Goal: Communication & Community: Answer question/provide support

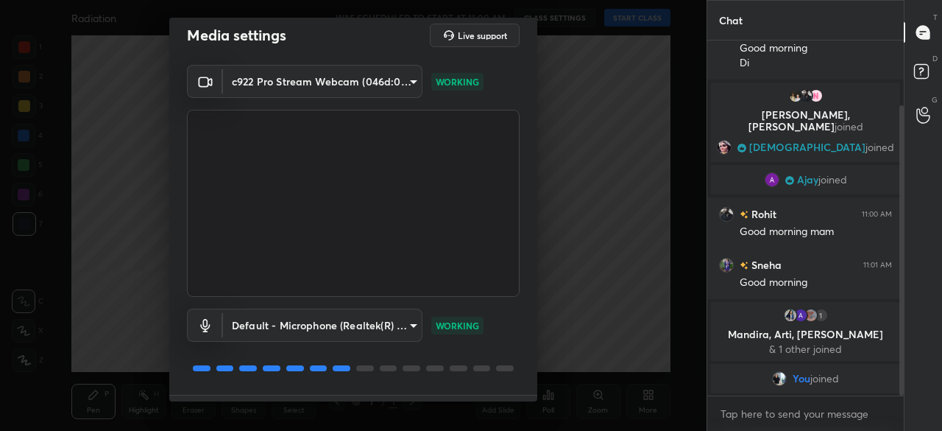
scroll to position [52, 0]
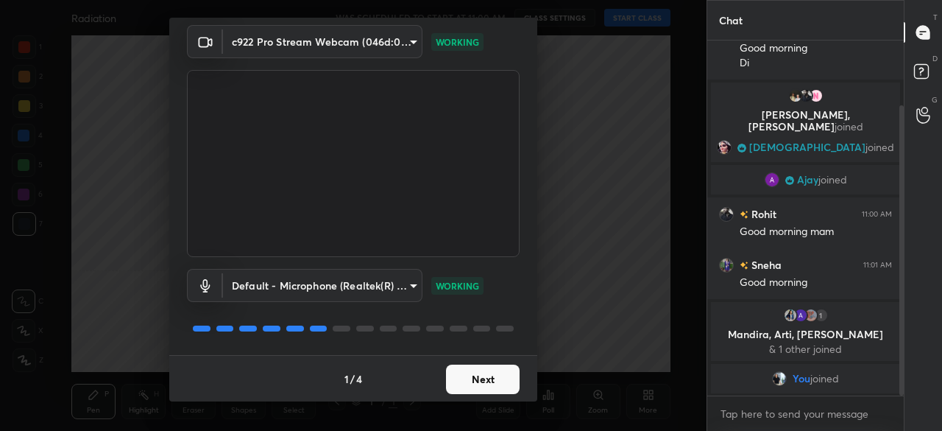
click at [493, 378] on button "Next" at bounding box center [483, 378] width 74 height 29
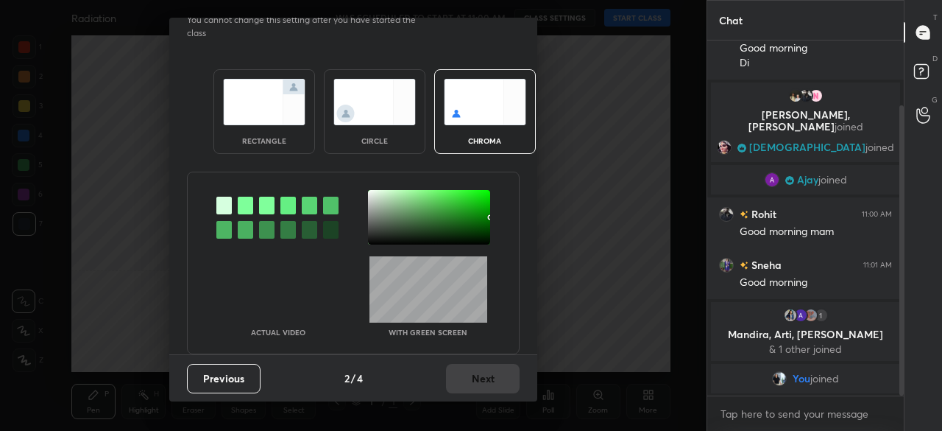
scroll to position [0, 0]
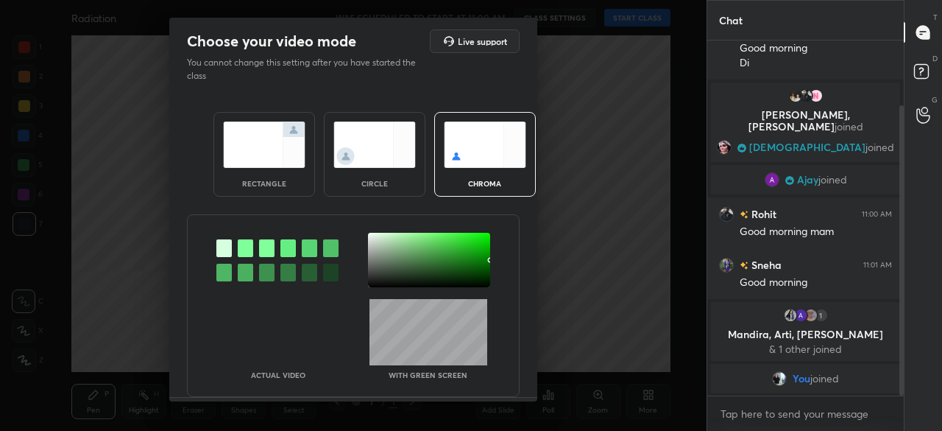
click at [385, 160] on img at bounding box center [374, 144] width 82 height 46
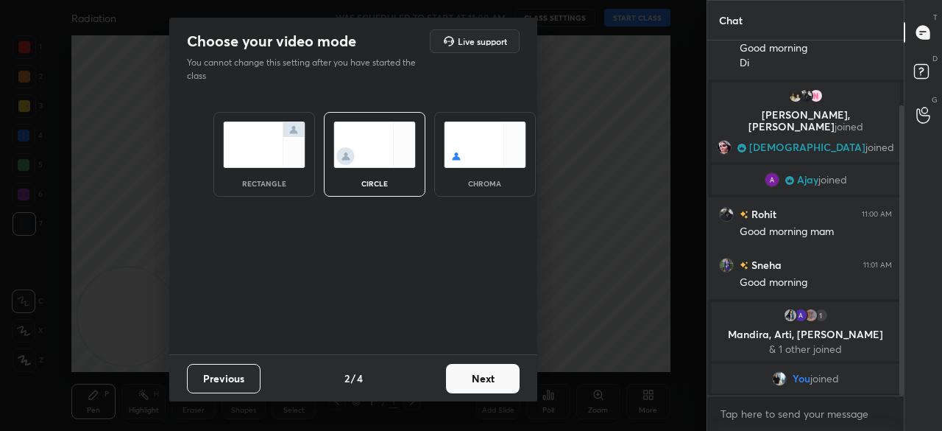
click at [472, 379] on button "Next" at bounding box center [483, 378] width 74 height 29
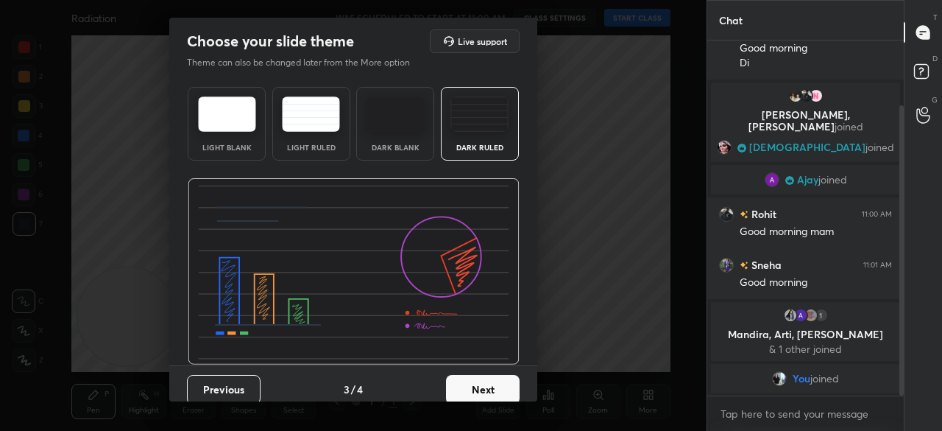
click at [484, 394] on button "Next" at bounding box center [483, 389] width 74 height 29
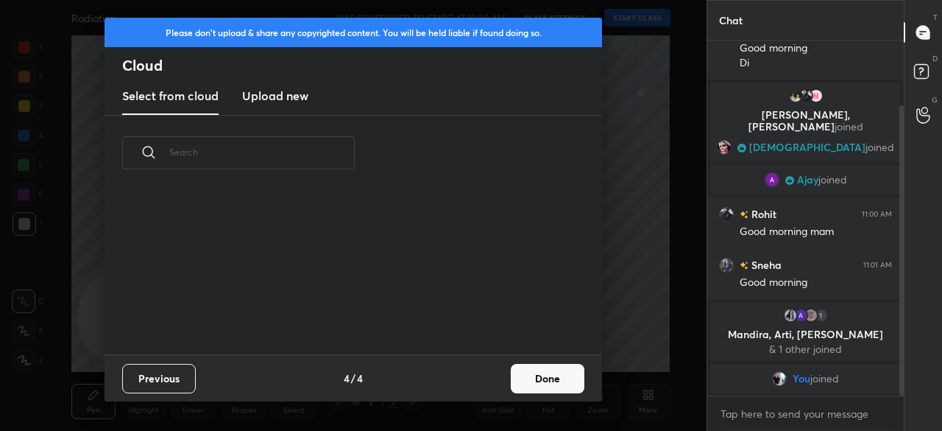
scroll to position [163, 473]
click at [542, 366] on button "Done" at bounding box center [548, 378] width 74 height 29
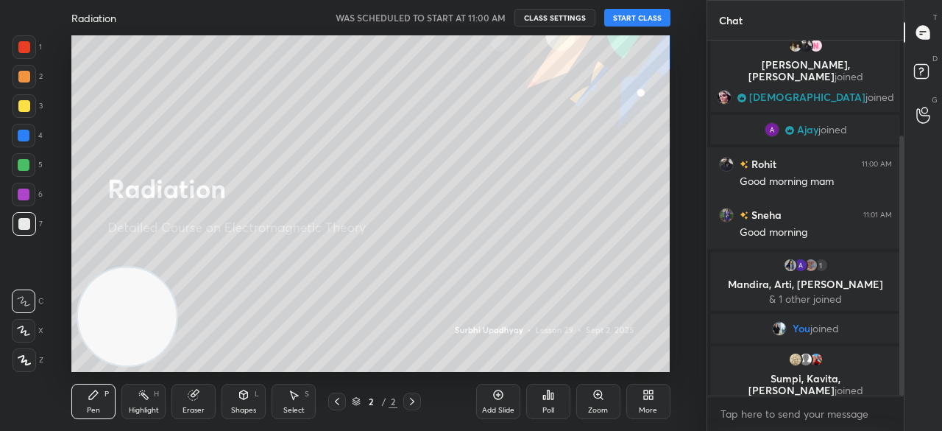
scroll to position [141, 0]
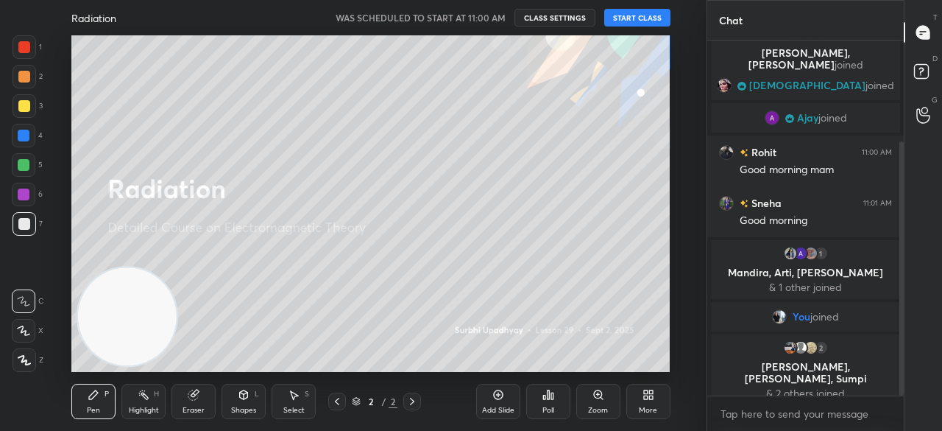
click at [642, 19] on button "START CLASS" at bounding box center [637, 18] width 66 height 18
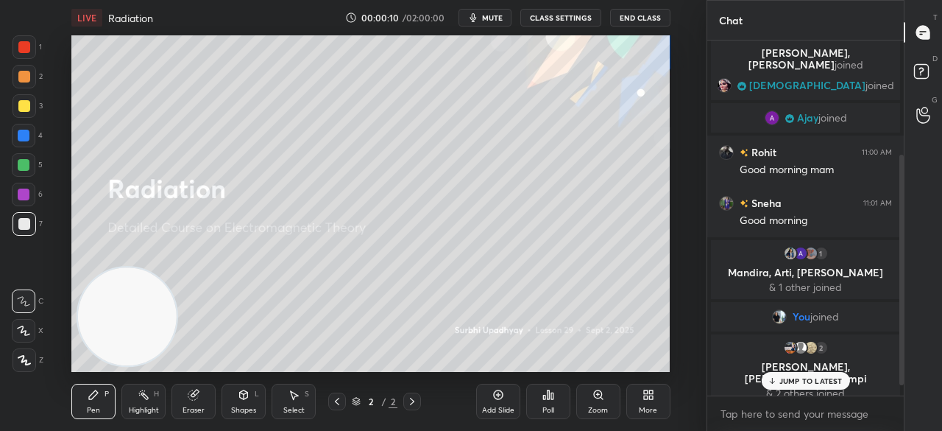
scroll to position [175, 0]
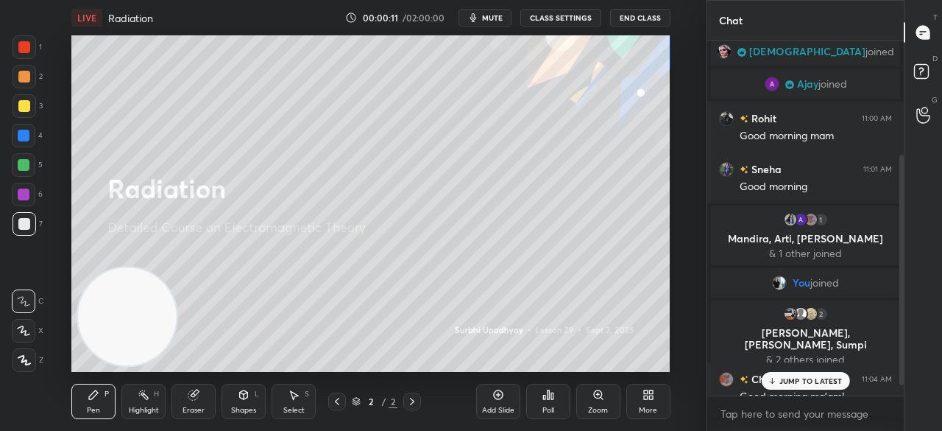
click at [24, 112] on div at bounding box center [25, 106] width 24 height 24
click at [26, 334] on icon at bounding box center [23, 330] width 13 height 10
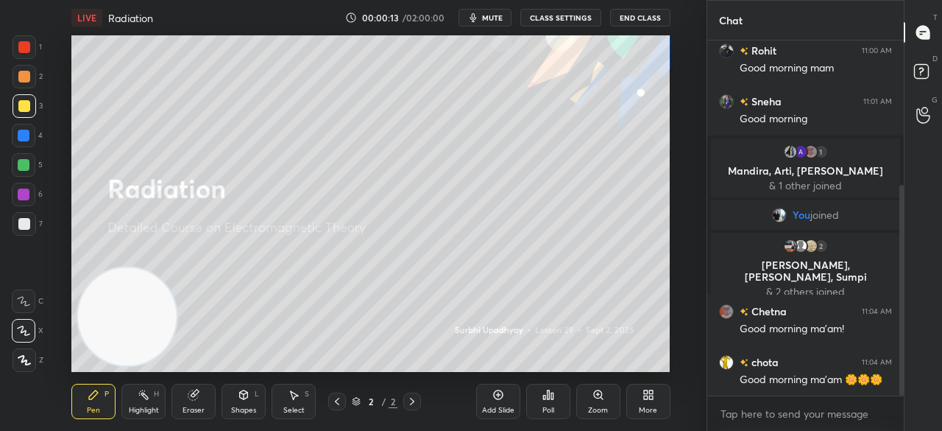
click at [482, 11] on button "mute" at bounding box center [485, 18] width 53 height 18
click at [484, 13] on span "unmute" at bounding box center [491, 18] width 32 height 10
click at [652, 404] on div "More" at bounding box center [648, 401] width 44 height 35
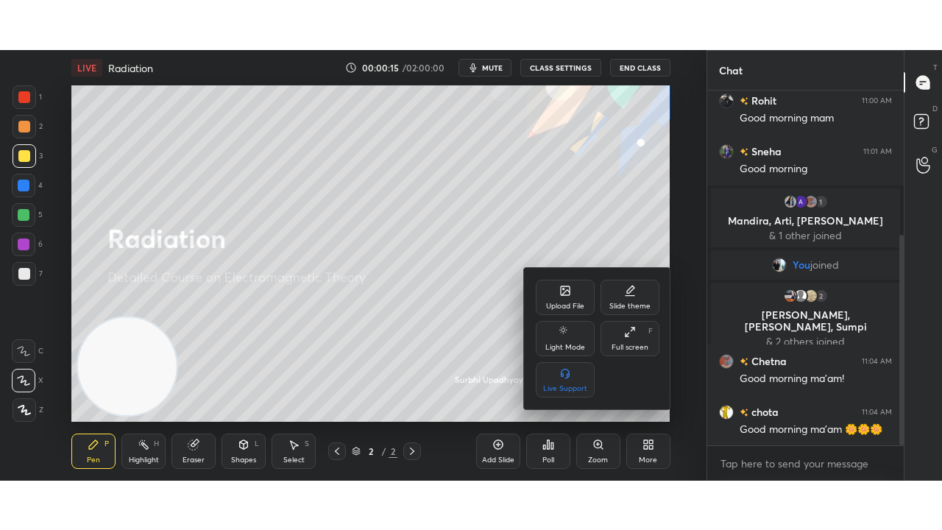
scroll to position [278, 0]
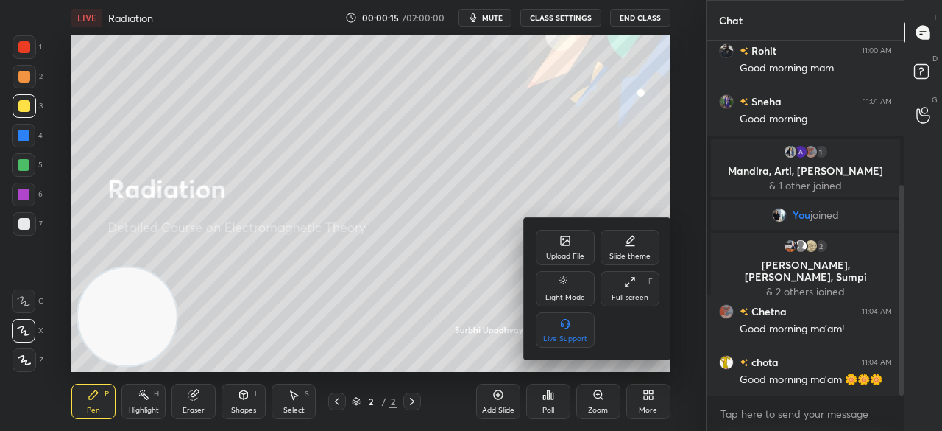
click at [653, 289] on div "Full screen F" at bounding box center [630, 288] width 59 height 35
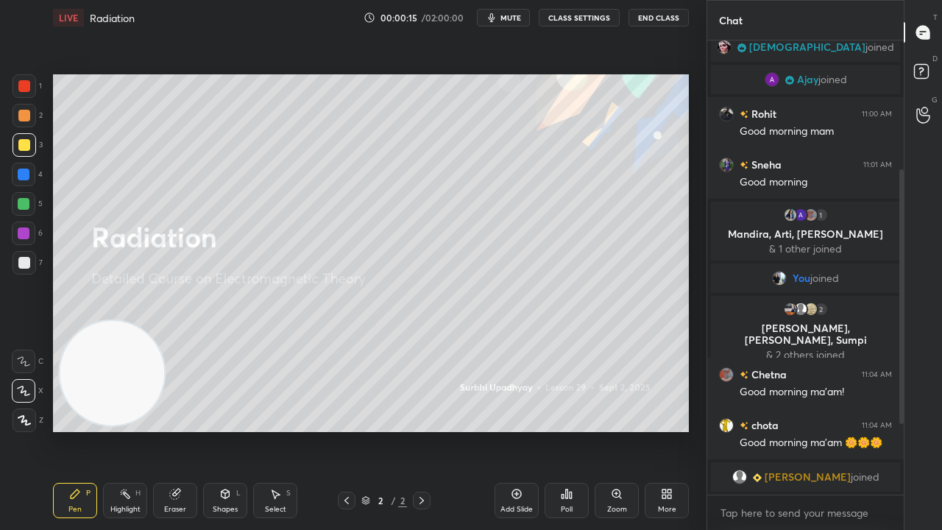
scroll to position [180, 0]
click at [521, 21] on span "mute" at bounding box center [511, 18] width 21 height 10
click at [520, 21] on span "unmute" at bounding box center [510, 18] width 32 height 10
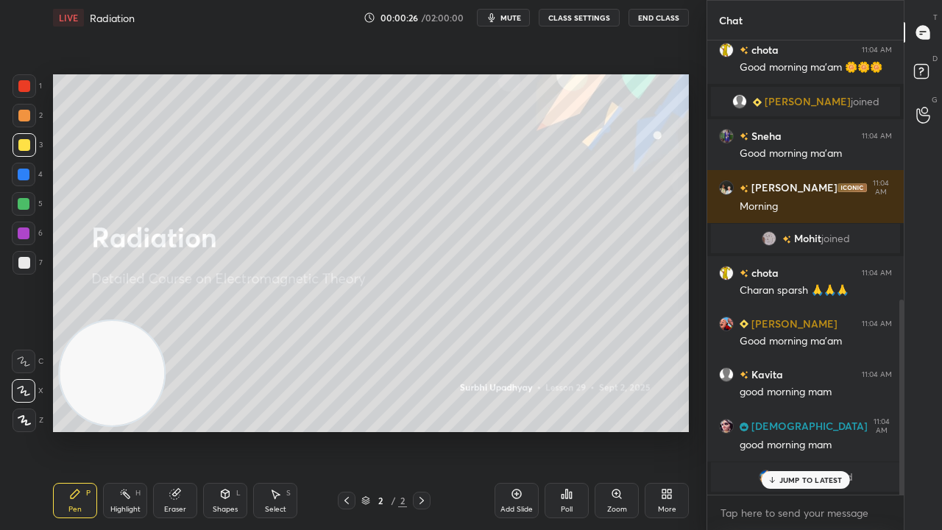
scroll to position [605, 0]
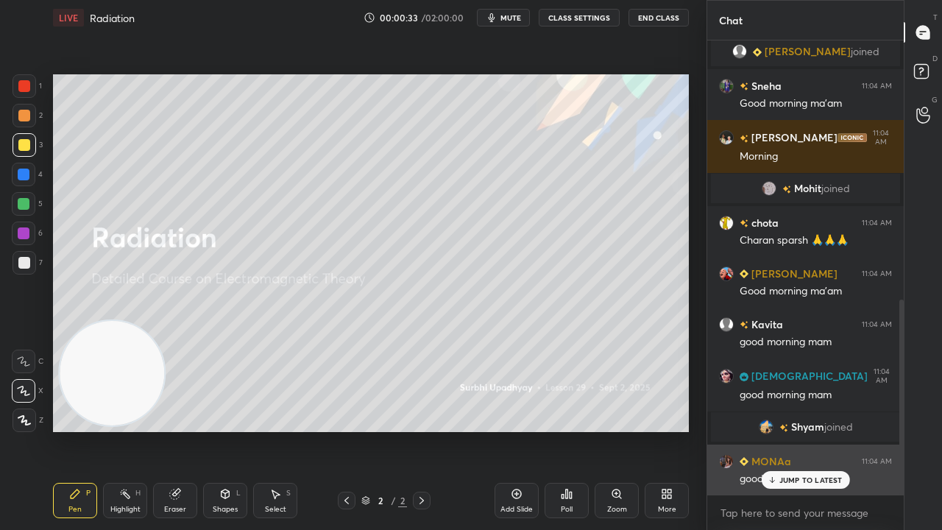
click at [780, 430] on div "JUMP TO LATEST" at bounding box center [805, 480] width 88 height 18
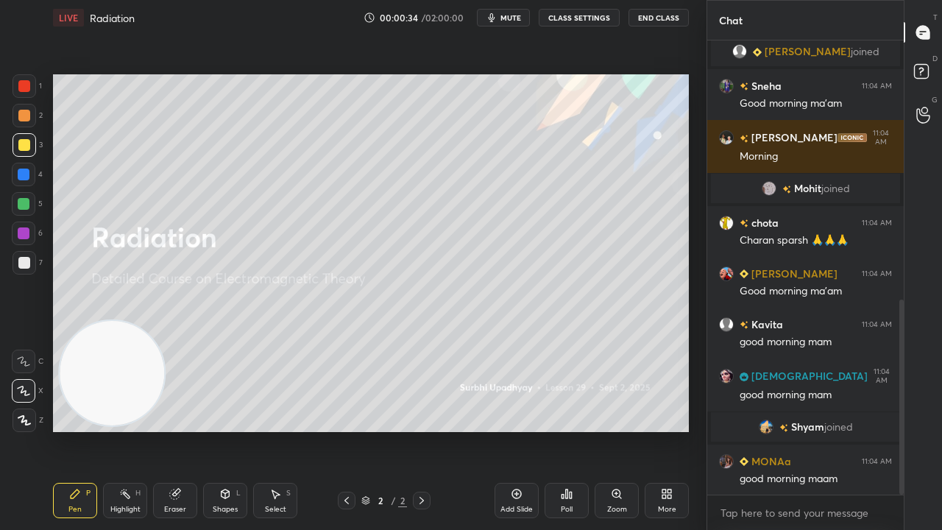
click at [496, 19] on icon "button" at bounding box center [492, 18] width 12 height 12
click at [501, 20] on span "unmute" at bounding box center [510, 18] width 32 height 10
click at [24, 265] on div at bounding box center [24, 263] width 12 height 12
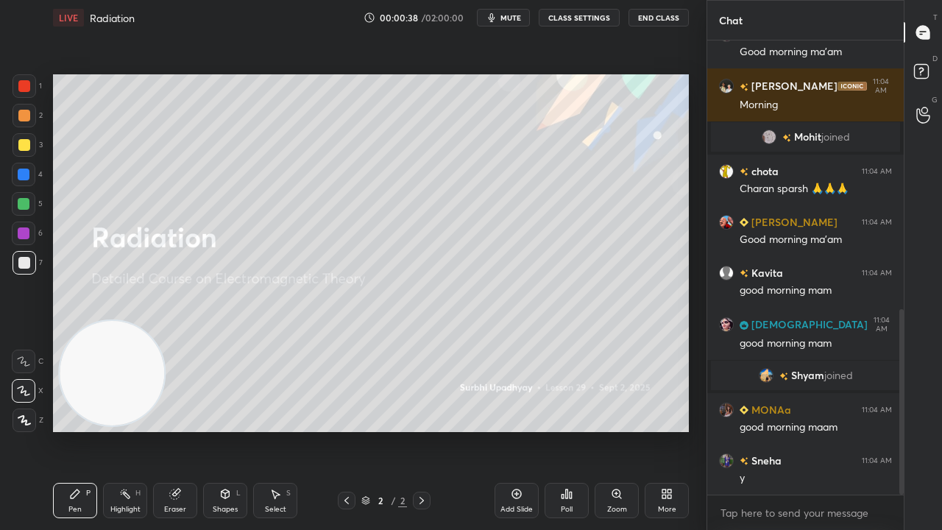
click at [521, 18] on span "mute" at bounding box center [511, 18] width 21 height 10
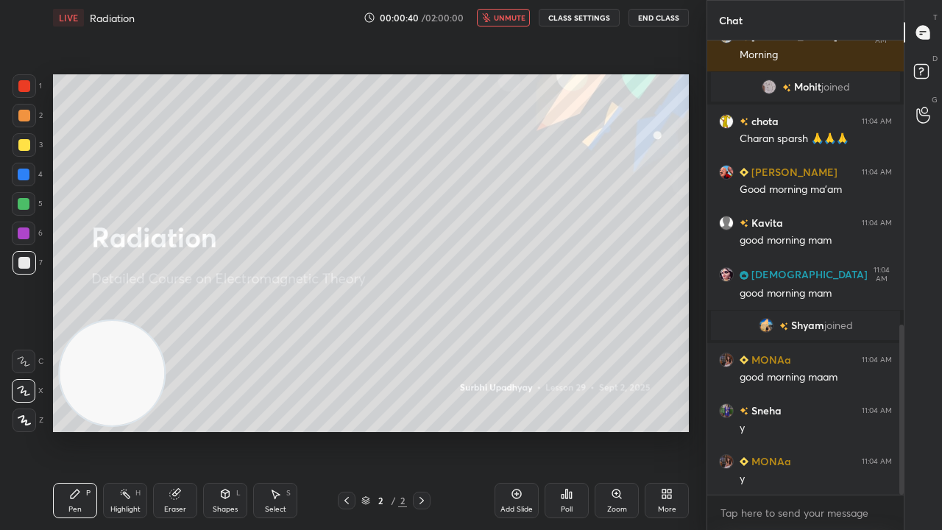
scroll to position [758, 0]
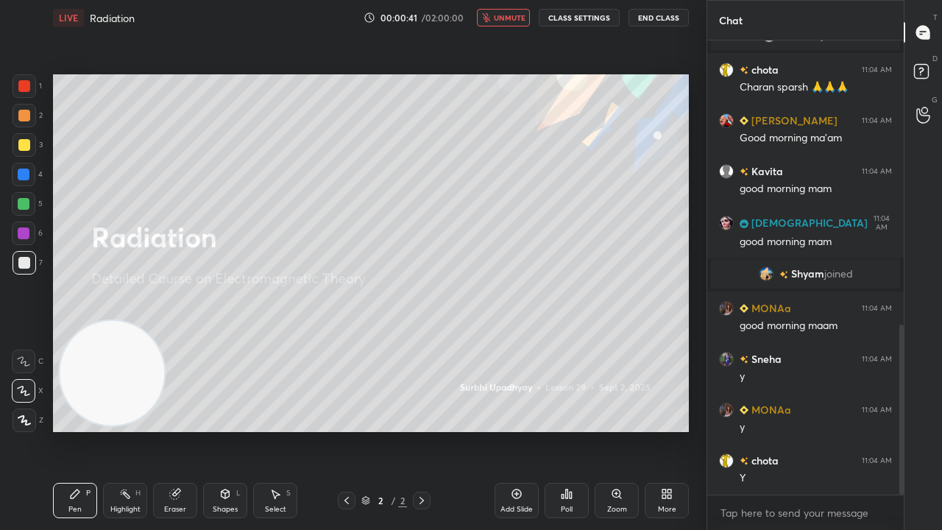
click at [519, 12] on button "unmute" at bounding box center [503, 18] width 53 height 18
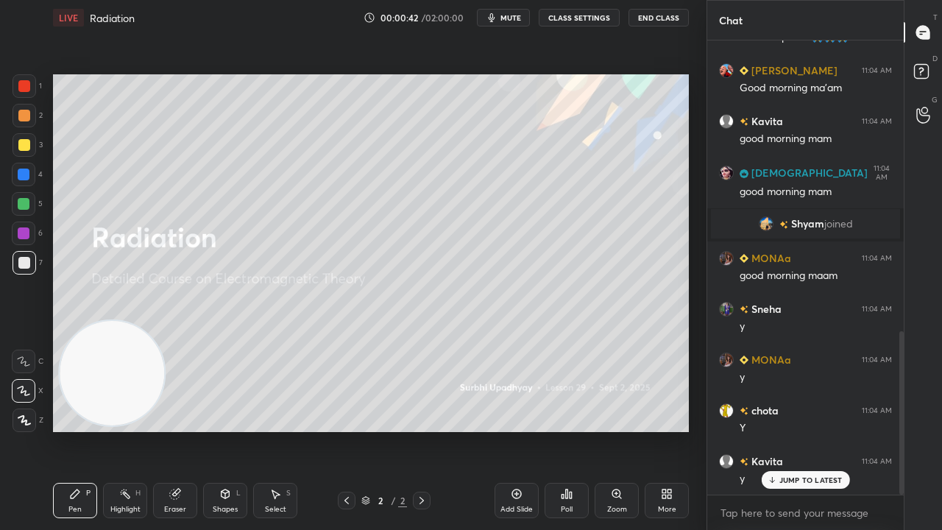
click at [816, 430] on div "JUMP TO LATEST" at bounding box center [805, 480] width 88 height 18
drag, startPoint x: 30, startPoint y: 149, endPoint x: 30, endPoint y: 134, distance: 14.7
click at [30, 149] on div at bounding box center [25, 145] width 24 height 24
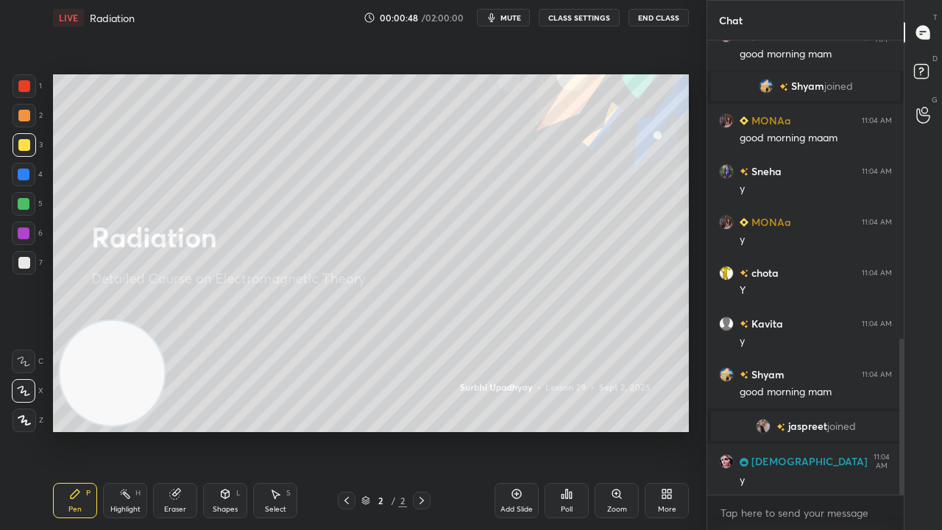
scroll to position [866, 0]
click at [860, 430] on div "x" at bounding box center [805, 512] width 197 height 35
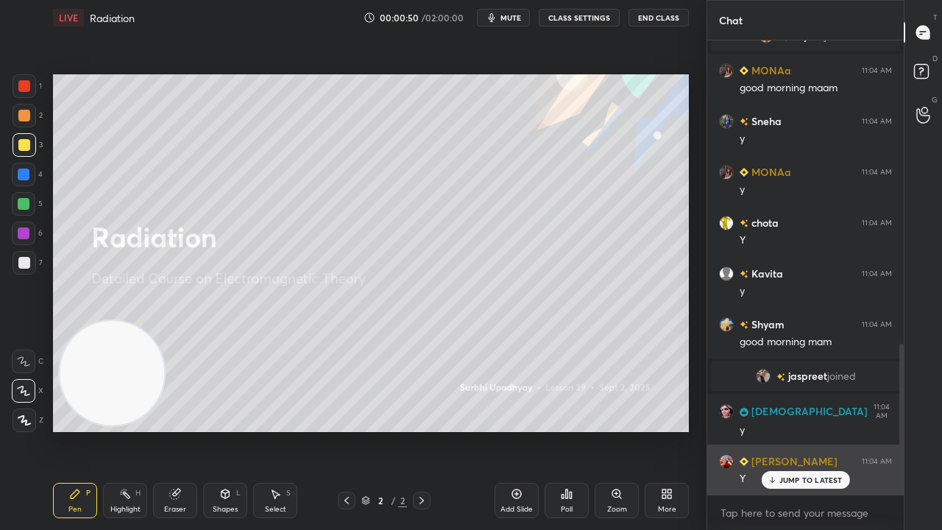
click at [819, 430] on p "JUMP TO LATEST" at bounding box center [811, 480] width 63 height 9
click at [819, 430] on div "Y" at bounding box center [816, 479] width 152 height 15
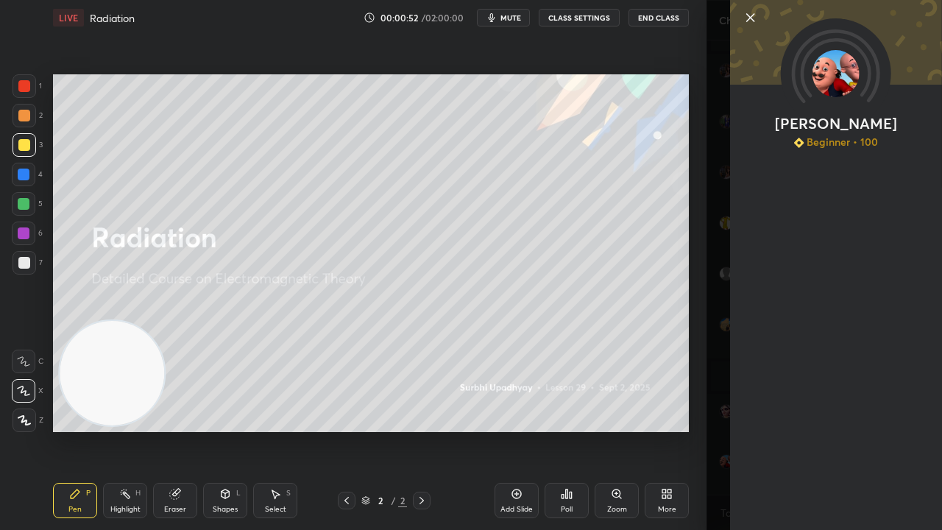
click at [515, 15] on span "mute" at bounding box center [511, 18] width 21 height 10
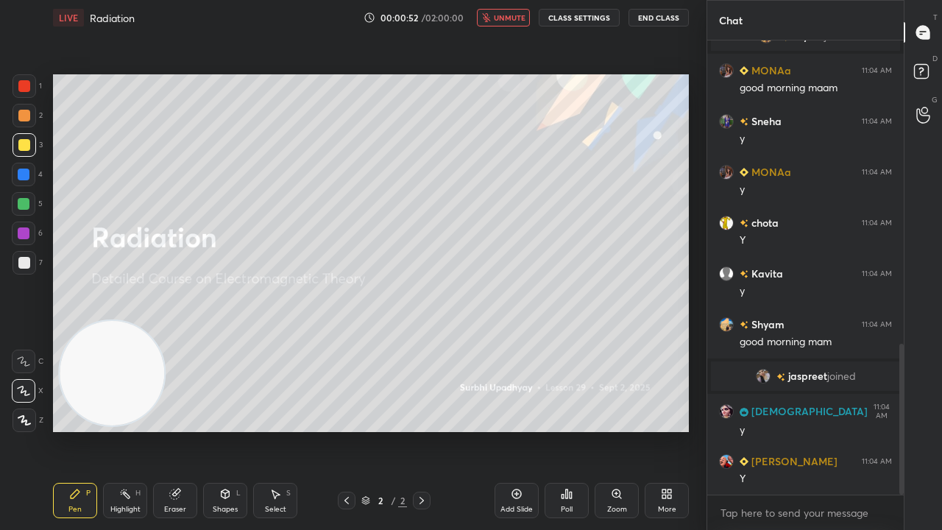
click at [520, 17] on span "unmute" at bounding box center [510, 18] width 32 height 10
click at [19, 268] on div at bounding box center [25, 263] width 24 height 24
click at [516, 17] on span "mute" at bounding box center [511, 18] width 21 height 10
click at [517, 18] on span "unmute" at bounding box center [510, 18] width 32 height 10
drag, startPoint x: 769, startPoint y: 507, endPoint x: 779, endPoint y: 499, distance: 12.5
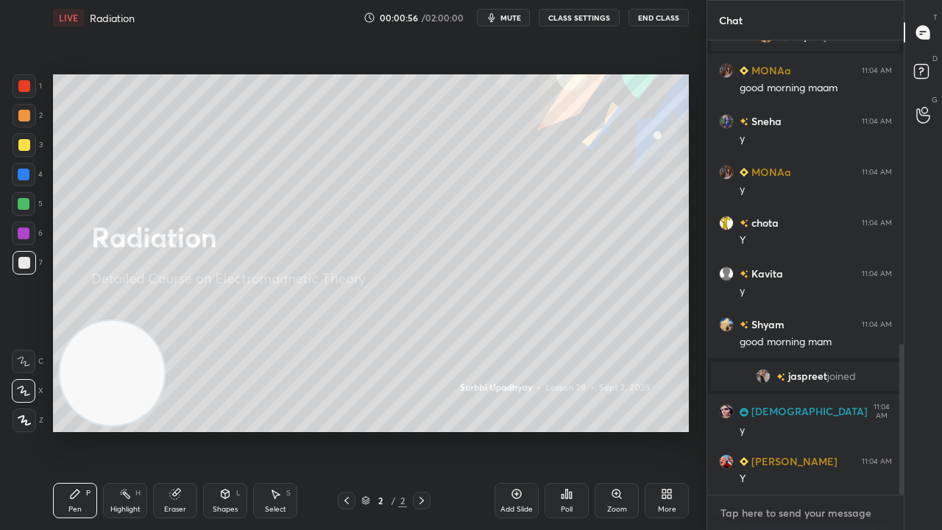
click at [770, 430] on textarea at bounding box center [805, 513] width 173 height 24
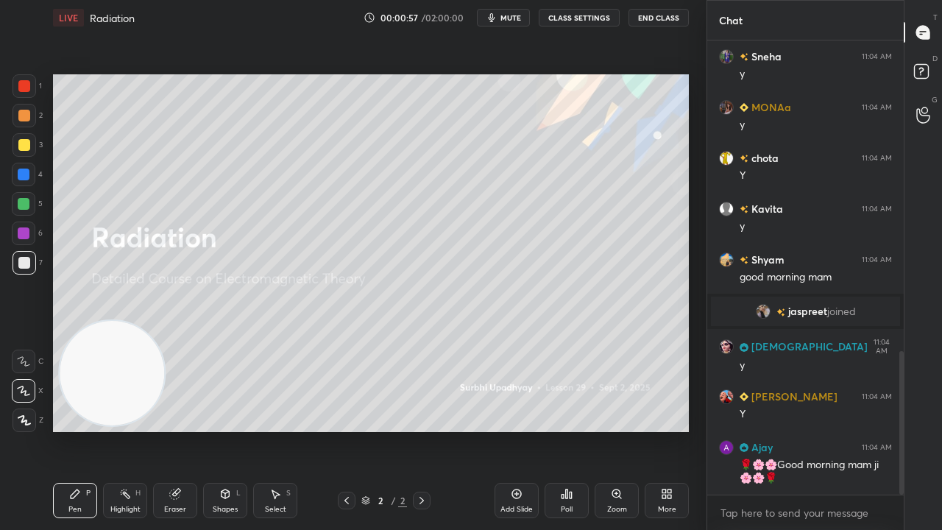
drag, startPoint x: 897, startPoint y: 459, endPoint x: 874, endPoint y: 529, distance: 74.3
click at [888, 430] on div "MONAa 11:04 AM good morning maam Sneha 11:04 AM y MONAa 11:04 AM y chota 11:04 …" at bounding box center [805, 285] width 197 height 490
click at [867, 430] on div "x" at bounding box center [805, 512] width 197 height 35
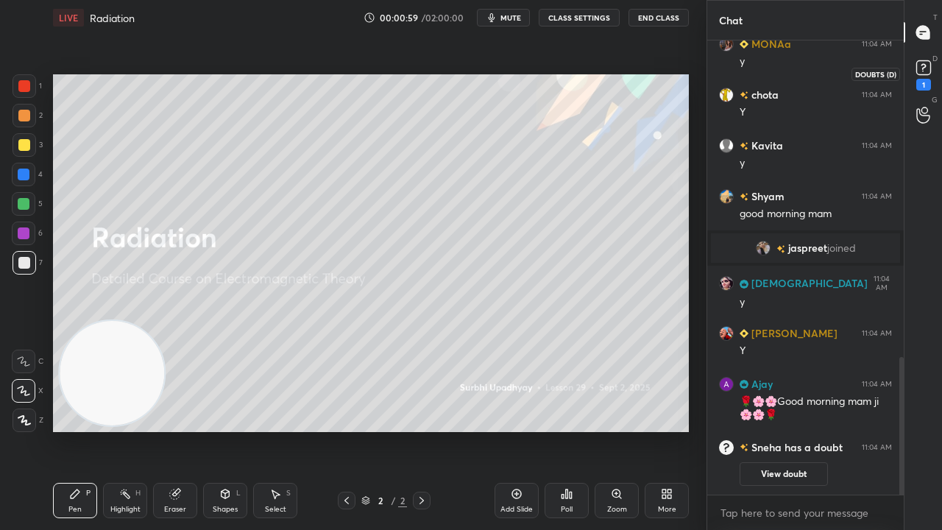
click at [930, 77] on div "1" at bounding box center [924, 74] width 22 height 34
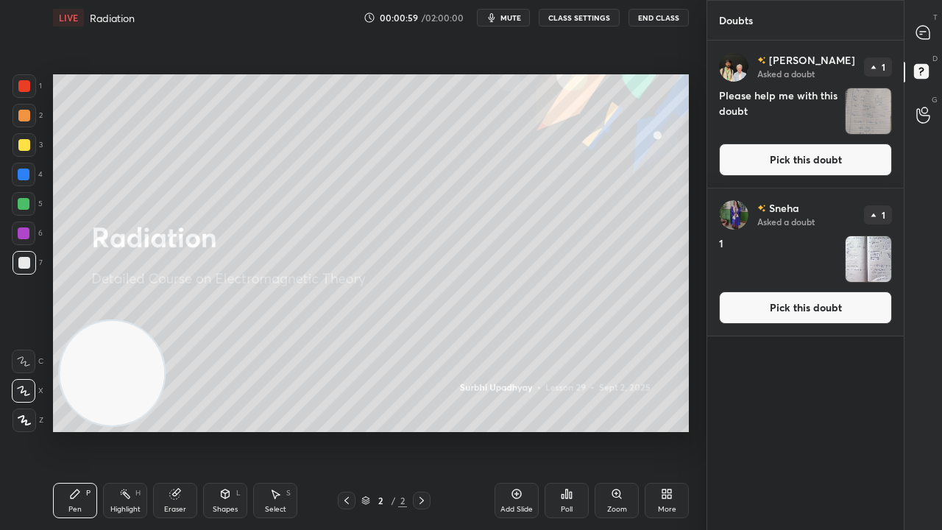
click at [863, 150] on button "Pick this doubt" at bounding box center [805, 160] width 173 height 32
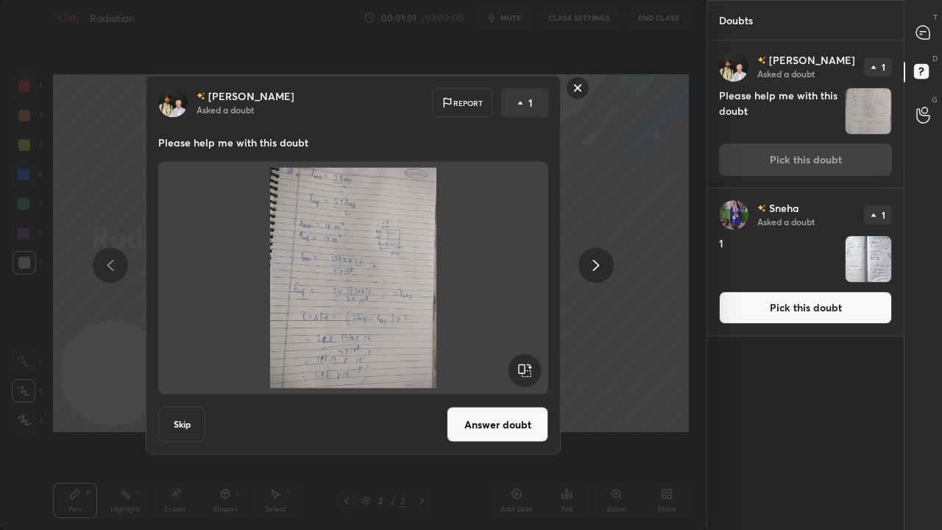
click at [576, 93] on rect at bounding box center [578, 88] width 23 height 23
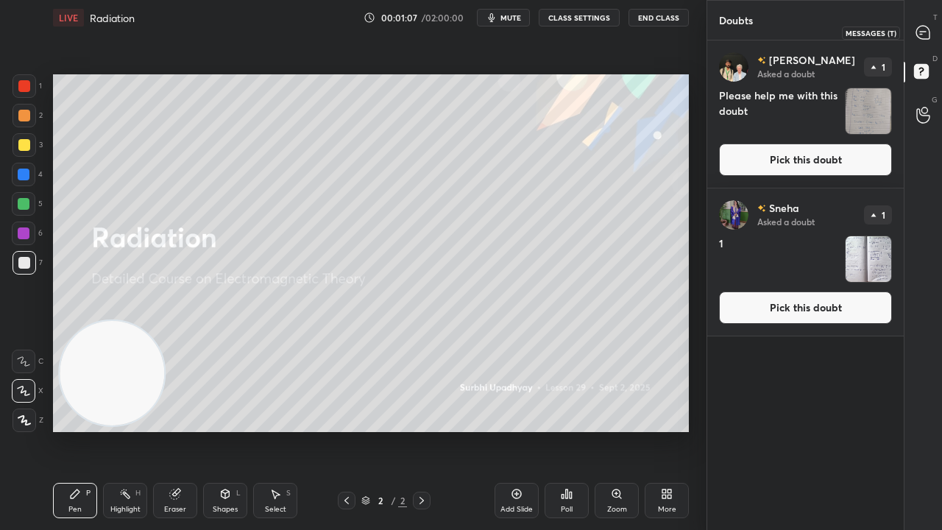
click at [919, 38] on icon at bounding box center [923, 32] width 15 height 15
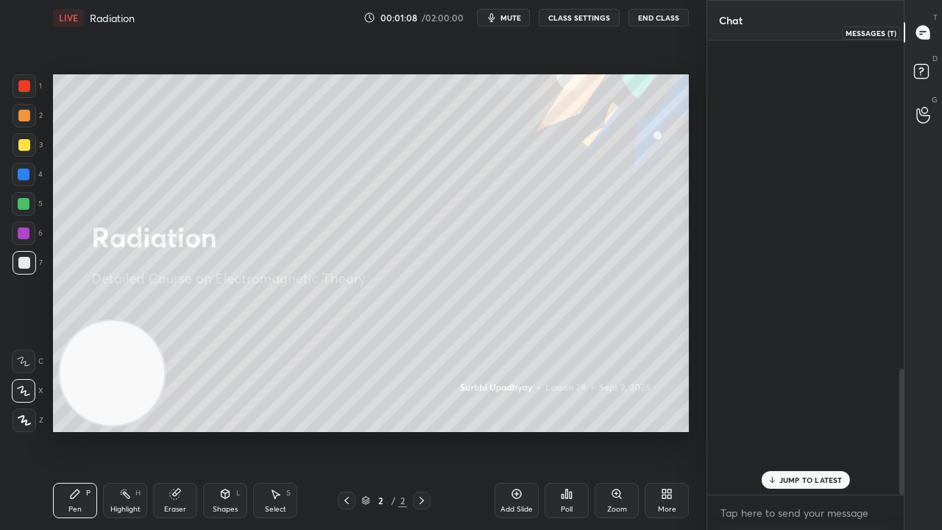
scroll to position [450, 192]
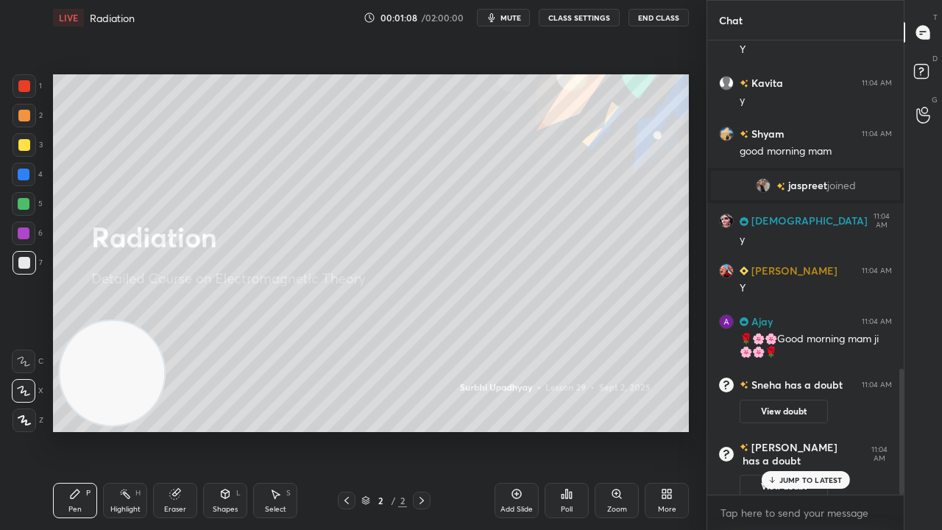
drag, startPoint x: 802, startPoint y: 483, endPoint x: 801, endPoint y: 492, distance: 9.7
click at [802, 430] on p "JUMP TO LATEST" at bounding box center [811, 480] width 63 height 9
click at [512, 22] on span "mute" at bounding box center [511, 18] width 21 height 10
click at [513, 21] on span "unmute" at bounding box center [510, 18] width 32 height 10
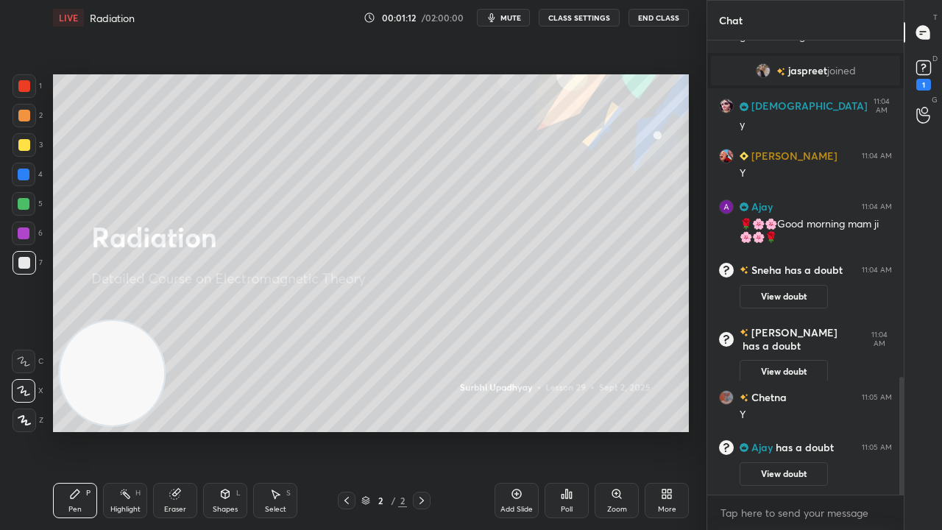
scroll to position [1169, 0]
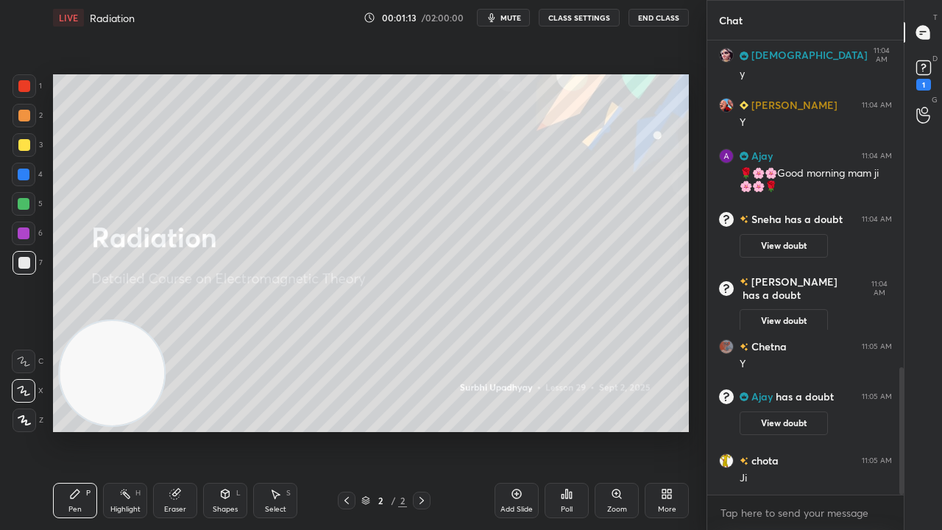
click at [517, 19] on span "mute" at bounding box center [511, 18] width 21 height 10
drag, startPoint x: 515, startPoint y: 19, endPoint x: 518, endPoint y: 7, distance: 12.1
click at [515, 18] on span "unmute" at bounding box center [510, 18] width 32 height 10
click at [927, 83] on div "1" at bounding box center [923, 85] width 15 height 12
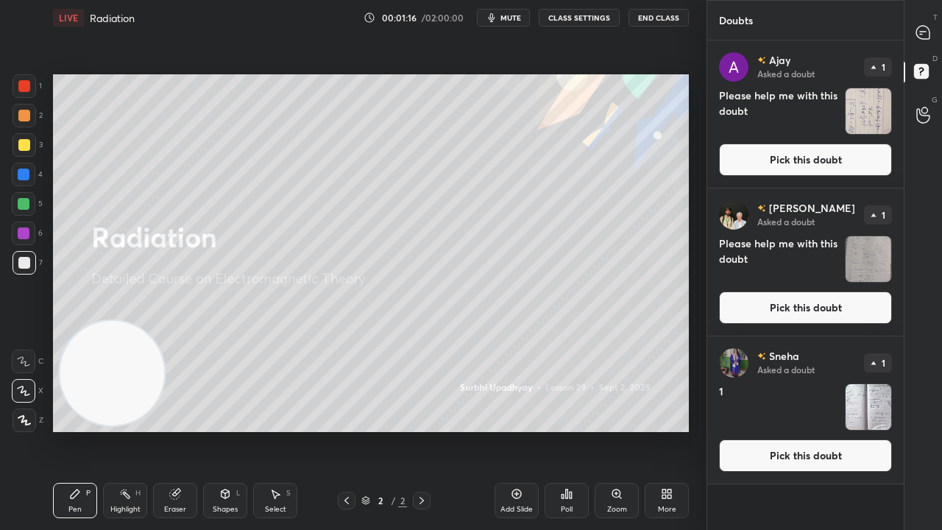
click at [801, 430] on button "Pick this doubt" at bounding box center [805, 455] width 173 height 32
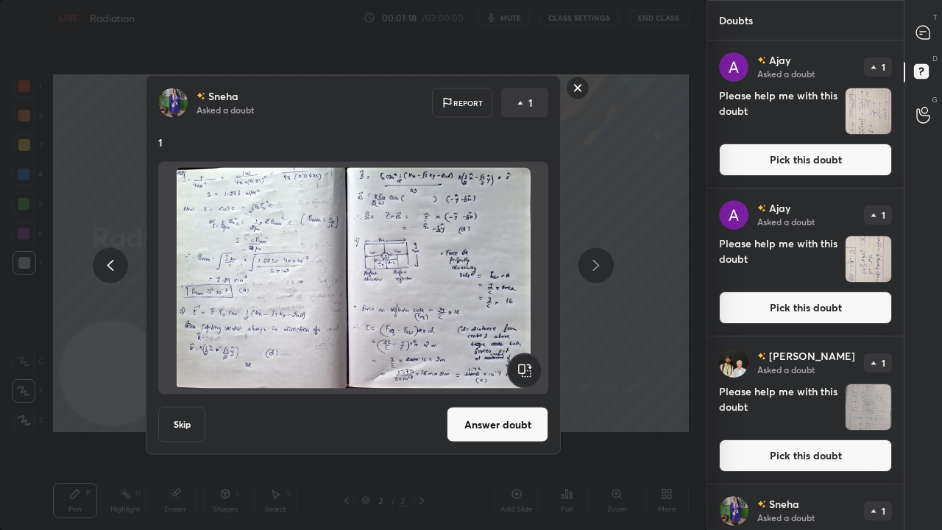
click at [509, 410] on button "Answer doubt" at bounding box center [498, 424] width 102 height 35
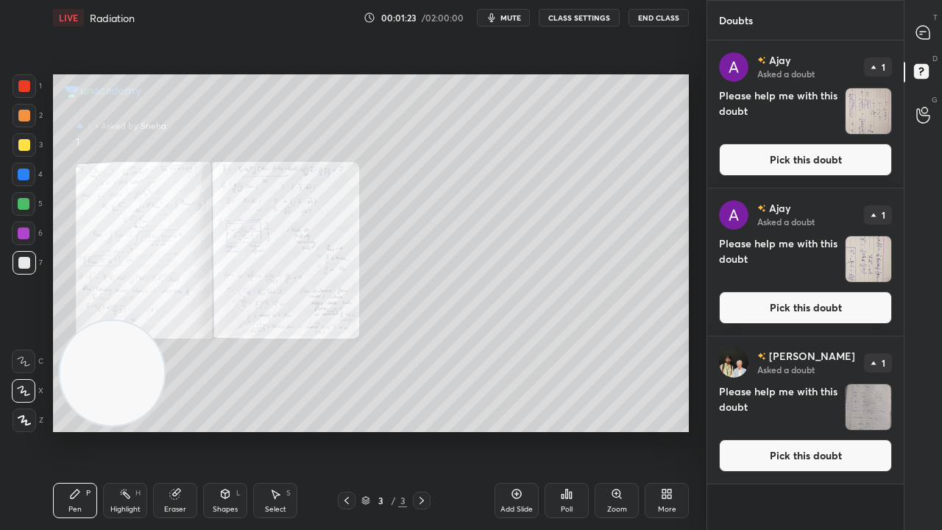
drag, startPoint x: 847, startPoint y: 448, endPoint x: 892, endPoint y: 453, distance: 46.0
click at [848, 430] on button "Pick this doubt" at bounding box center [805, 455] width 173 height 32
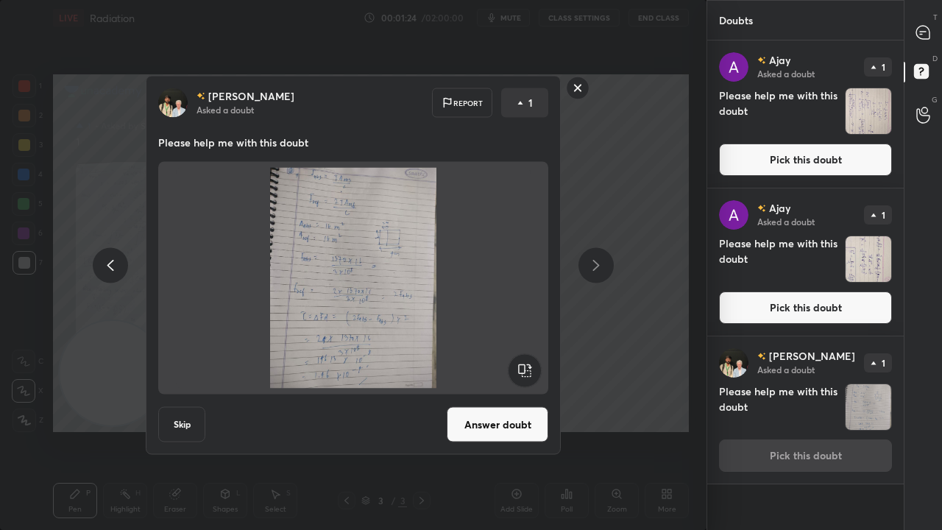
click at [524, 416] on button "Answer doubt" at bounding box center [498, 424] width 102 height 35
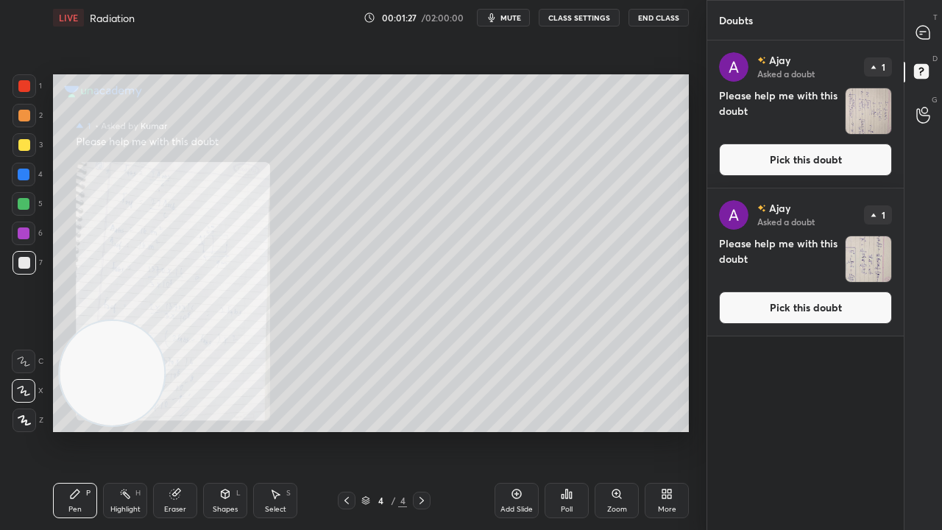
click at [827, 312] on button "Pick this doubt" at bounding box center [805, 307] width 173 height 32
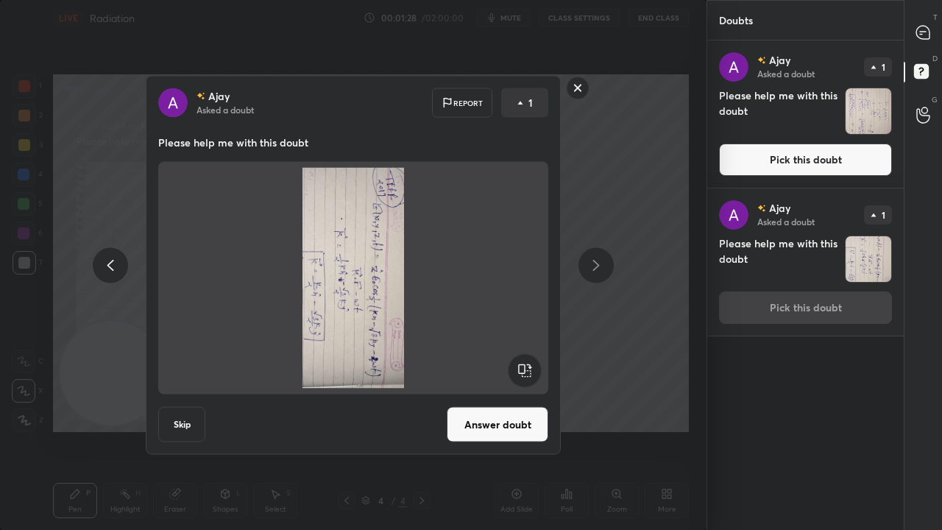
click at [529, 363] on rect at bounding box center [524, 370] width 33 height 33
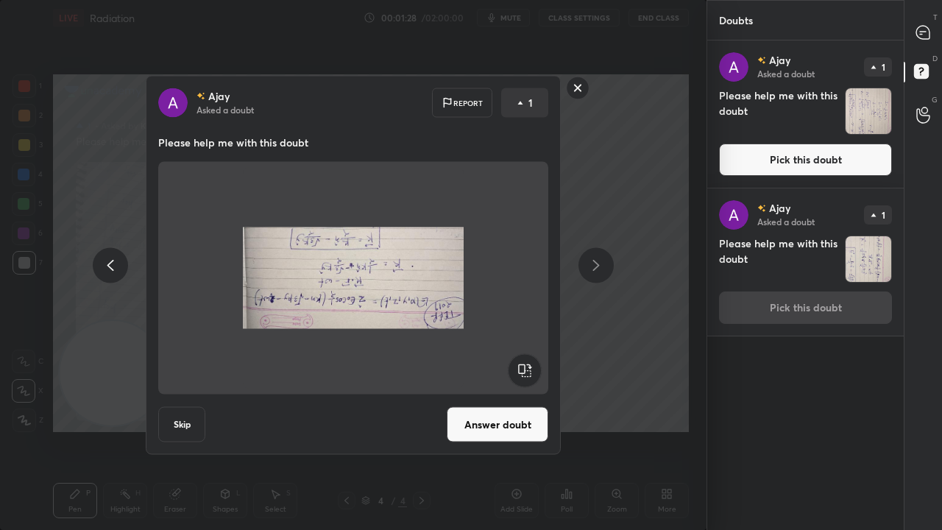
click at [530, 361] on rect at bounding box center [524, 370] width 33 height 33
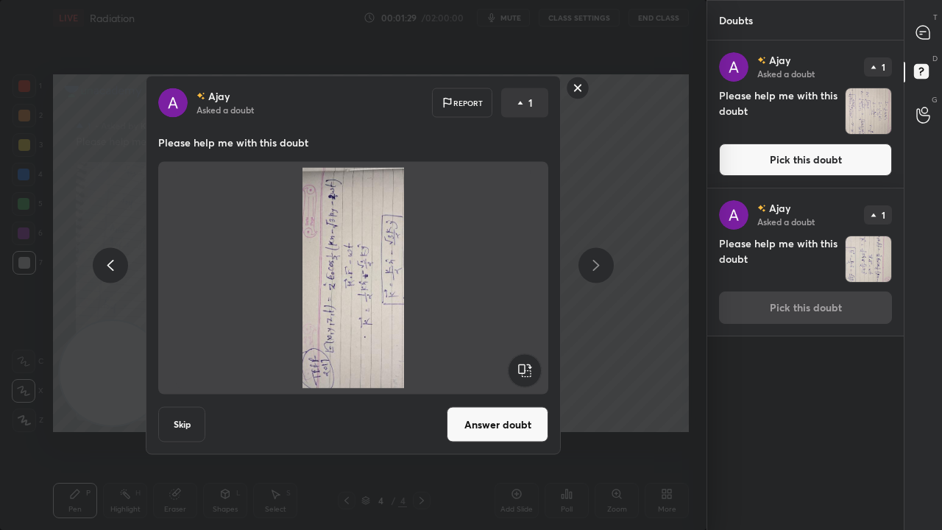
click at [529, 364] on rect at bounding box center [524, 370] width 33 height 33
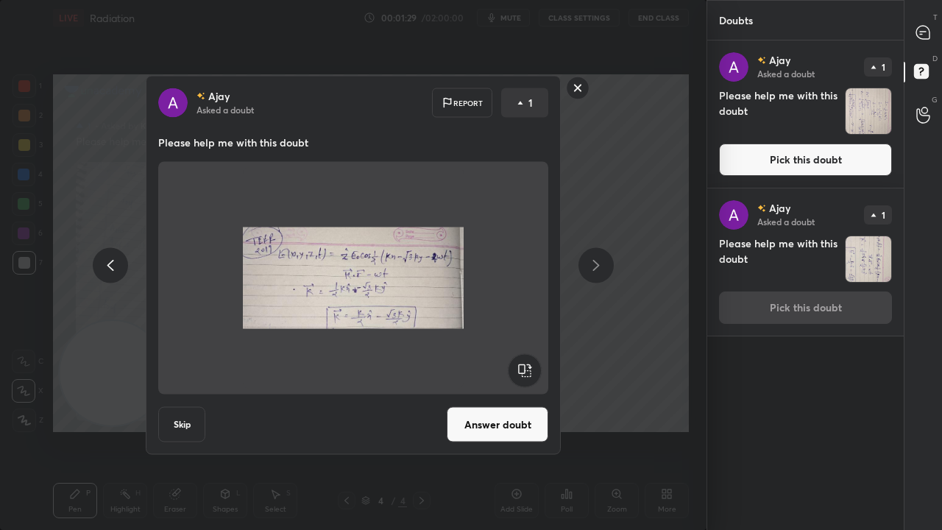
click at [496, 414] on button "Answer doubt" at bounding box center [498, 424] width 102 height 35
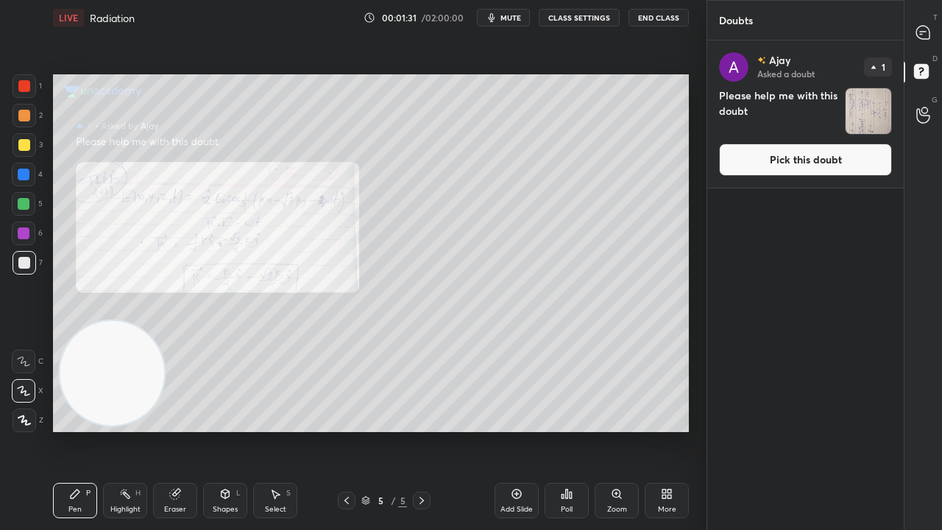
click at [807, 163] on button "Pick this doubt" at bounding box center [805, 160] width 173 height 32
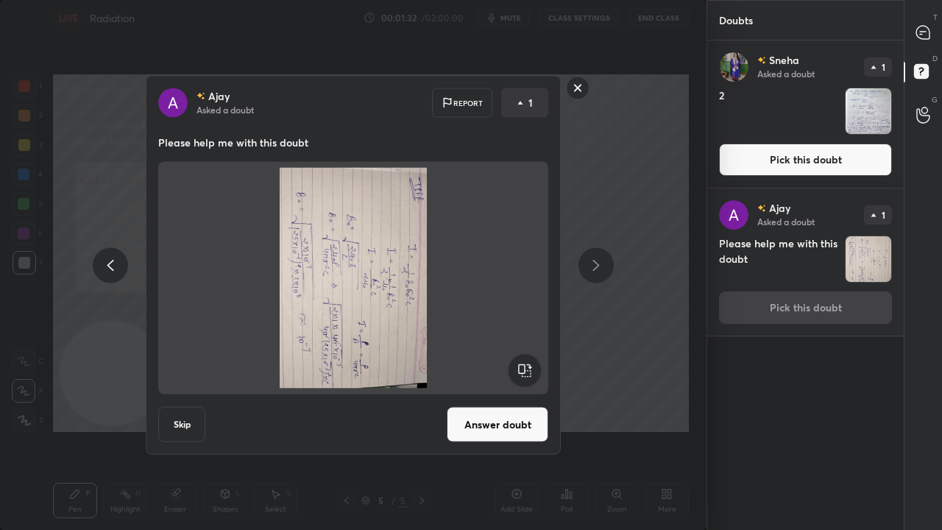
click at [528, 356] on rect at bounding box center [524, 370] width 33 height 33
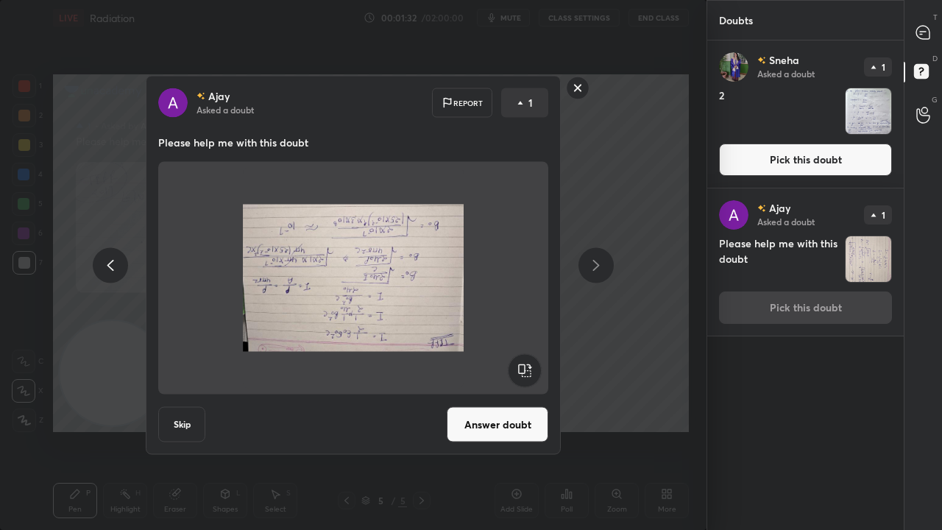
click at [530, 356] on rect at bounding box center [524, 370] width 33 height 33
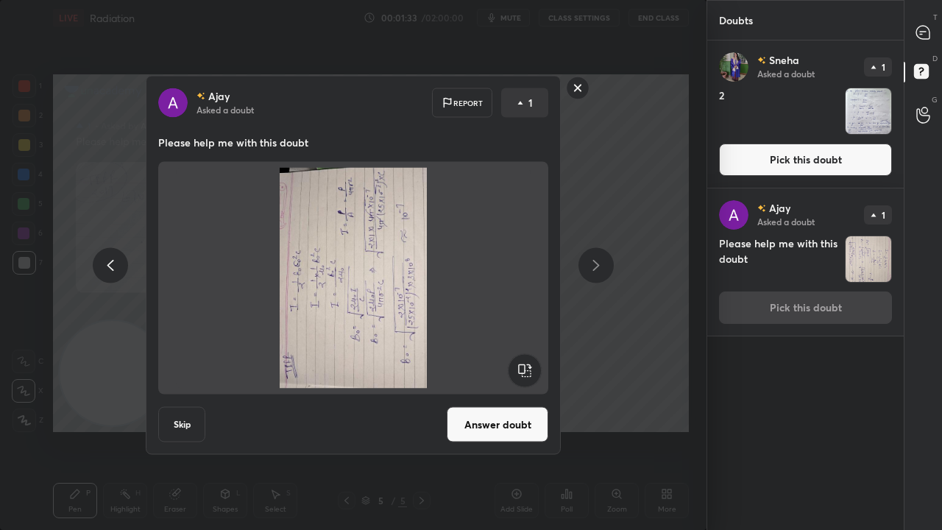
click at [529, 356] on rect at bounding box center [524, 370] width 33 height 33
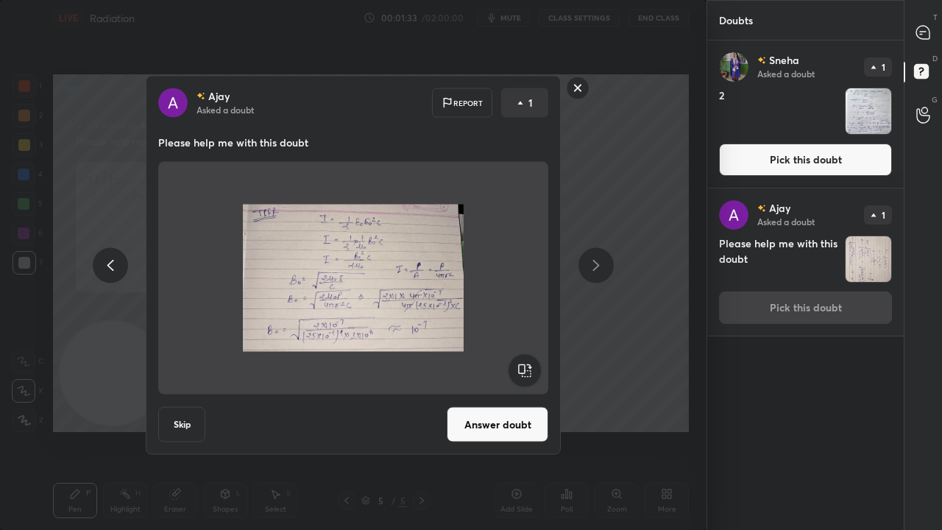
click at [502, 430] on button "Answer doubt" at bounding box center [498, 424] width 102 height 35
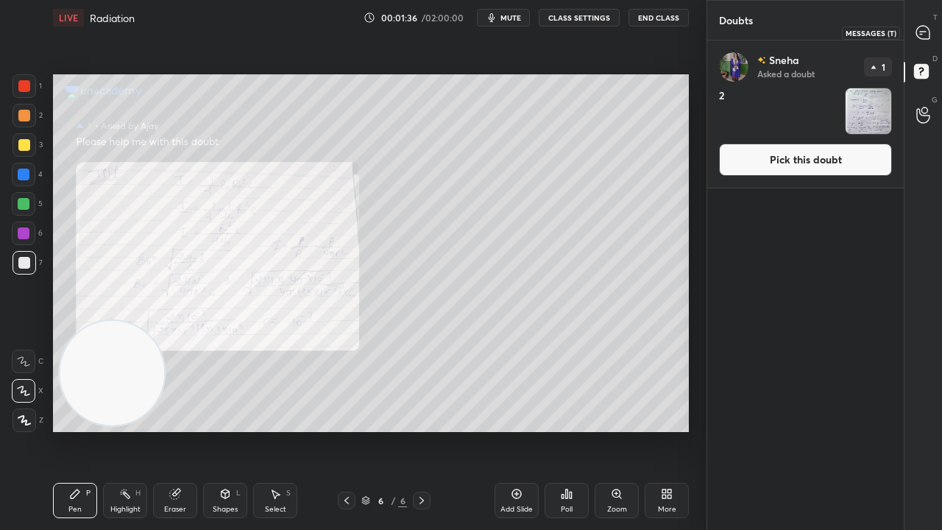
click at [928, 40] on div at bounding box center [923, 32] width 29 height 26
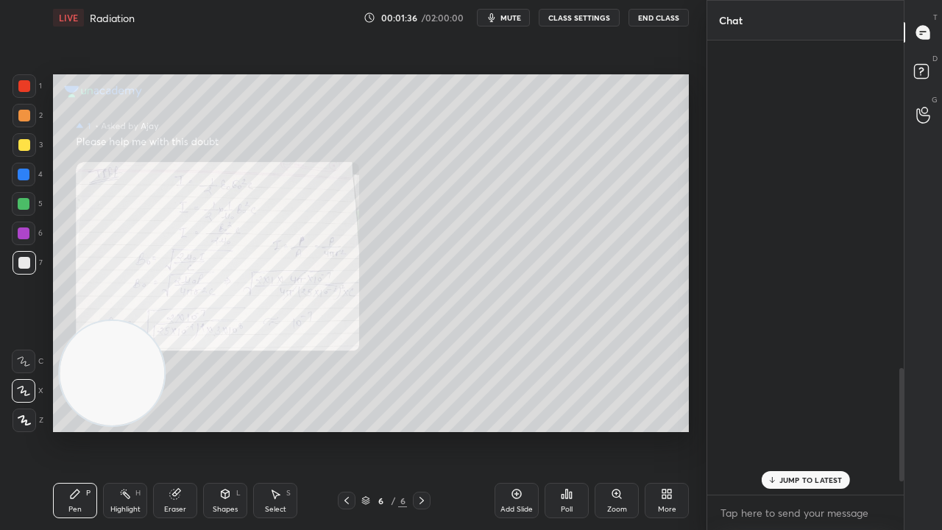
scroll to position [450, 192]
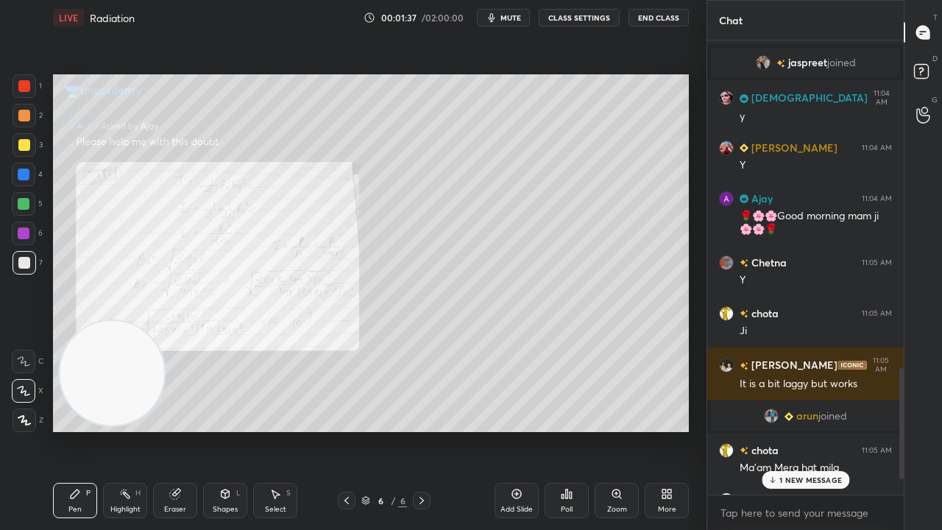
drag, startPoint x: 803, startPoint y: 478, endPoint x: 764, endPoint y: 484, distance: 39.5
click at [803, 430] on p "1 NEW MESSAGE" at bounding box center [811, 480] width 63 height 9
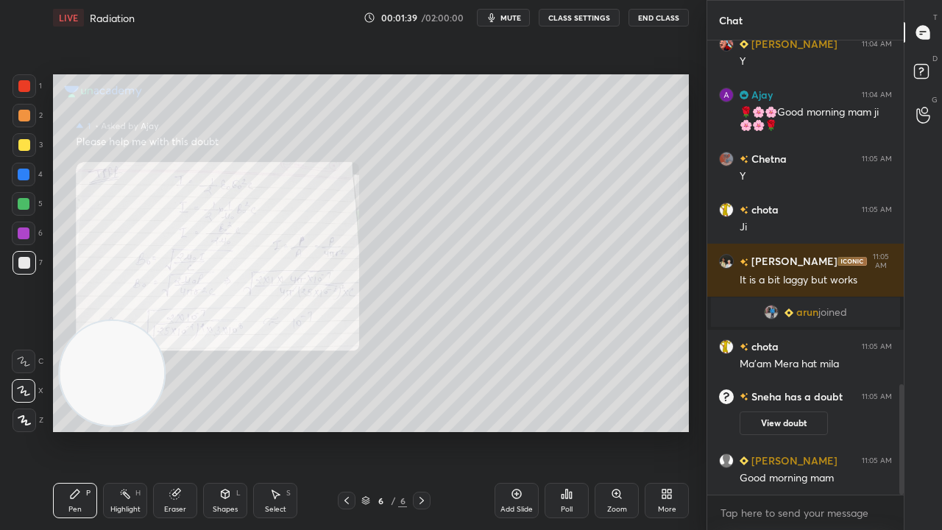
click at [350, 430] on icon at bounding box center [347, 501] width 12 height 12
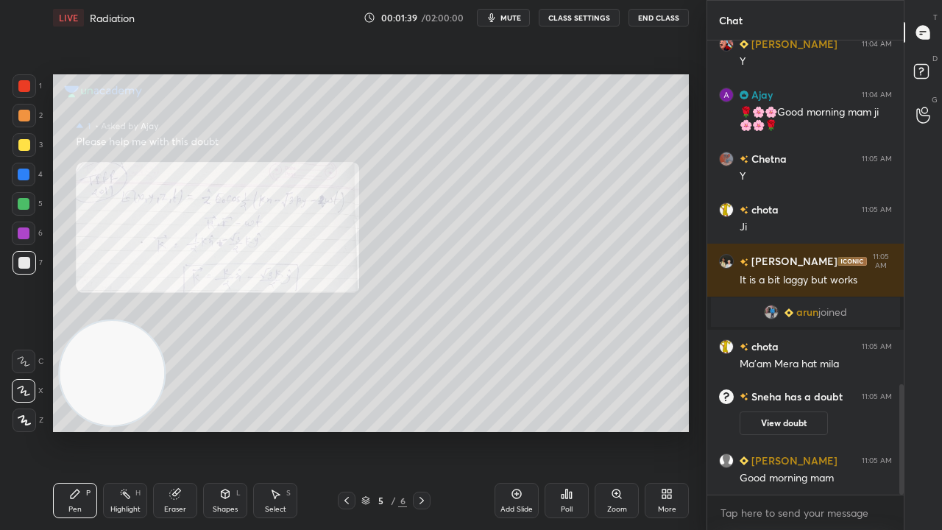
click at [350, 430] on icon at bounding box center [347, 501] width 12 height 12
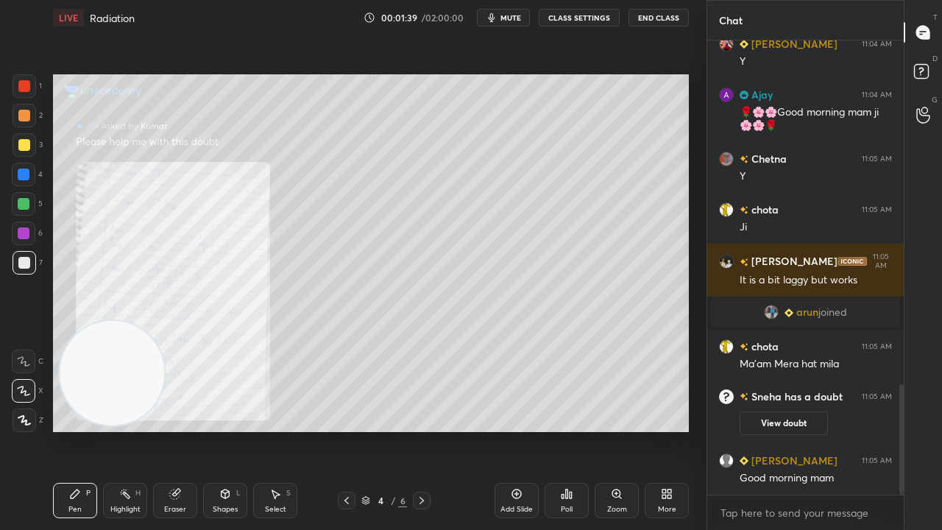
click at [350, 430] on icon at bounding box center [347, 501] width 12 height 12
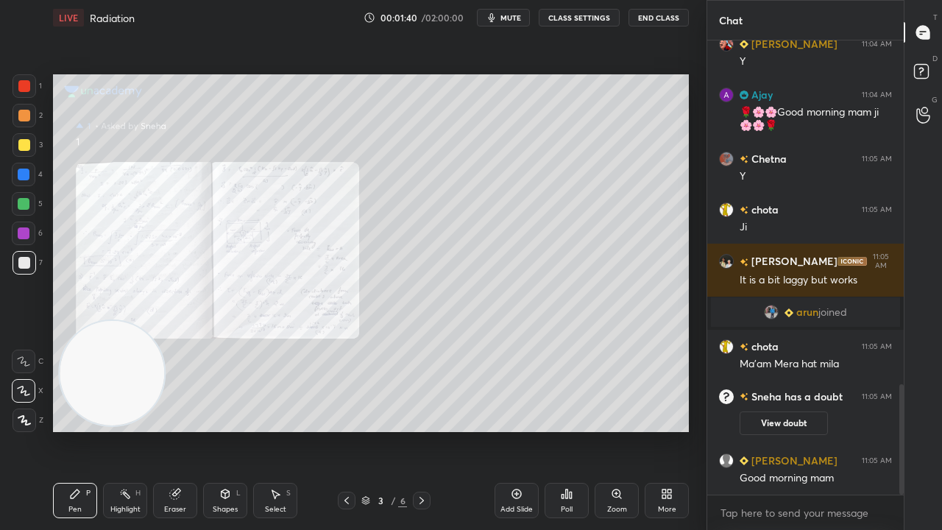
click at [349, 430] on icon at bounding box center [347, 501] width 12 height 12
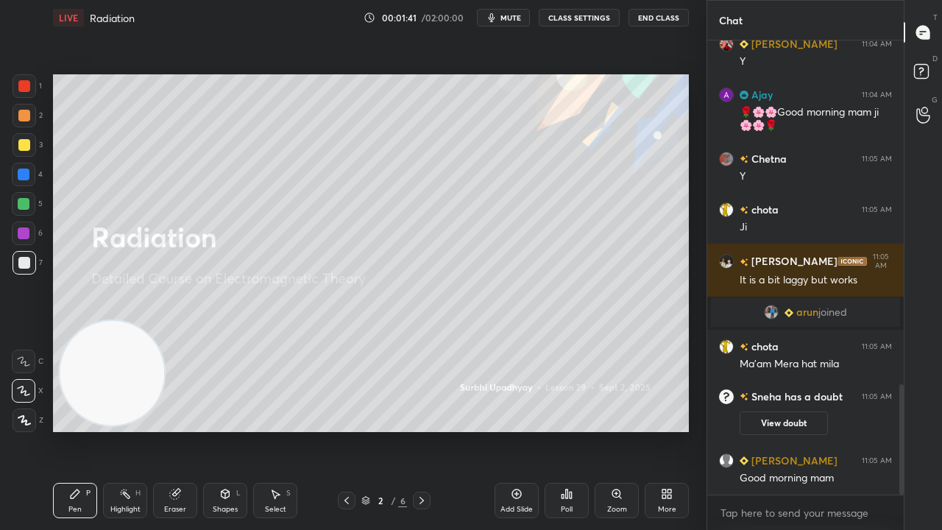
click at [422, 430] on icon at bounding box center [422, 501] width 12 height 12
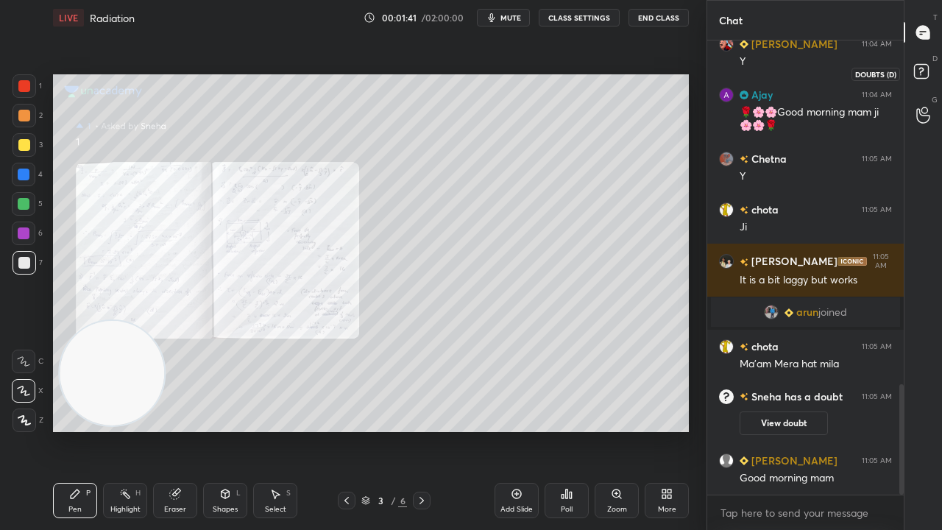
click at [927, 73] on icon at bounding box center [924, 73] width 26 height 26
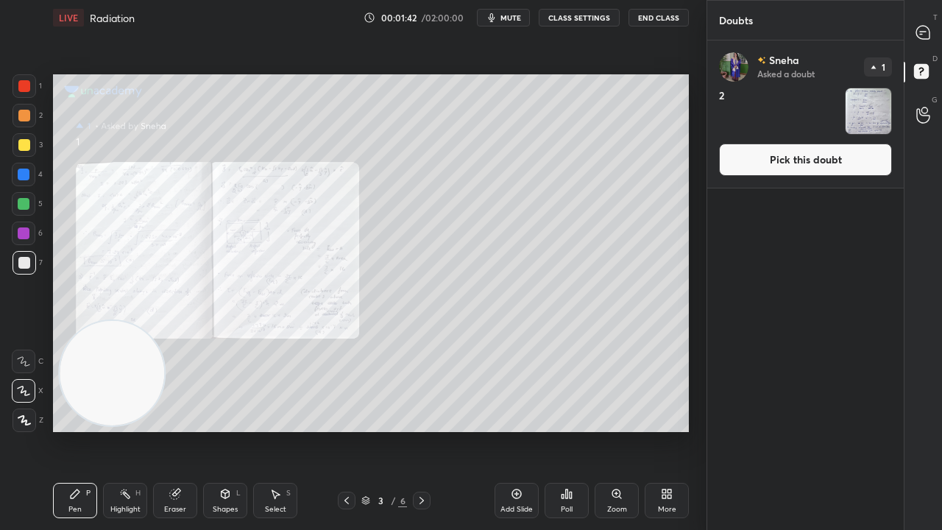
click at [867, 170] on button "Pick this doubt" at bounding box center [805, 160] width 173 height 32
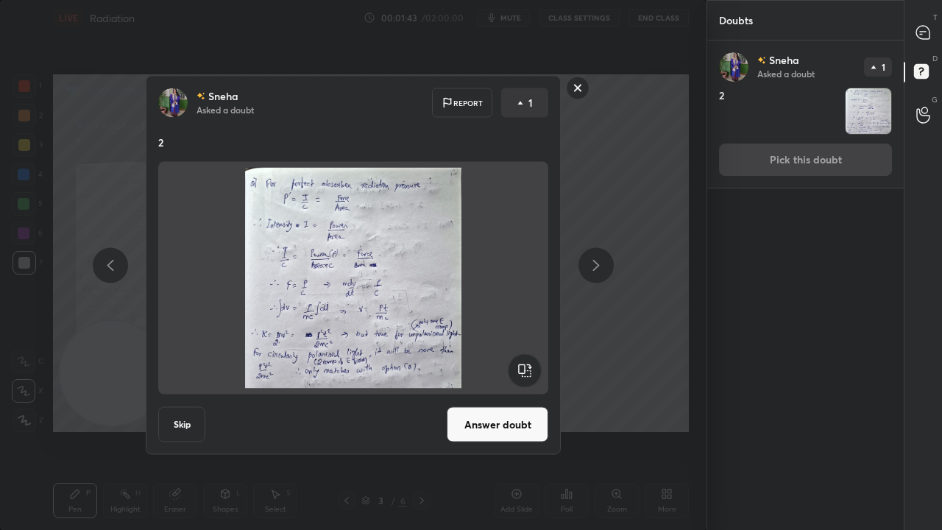
click at [508, 426] on button "Answer doubt" at bounding box center [498, 424] width 102 height 35
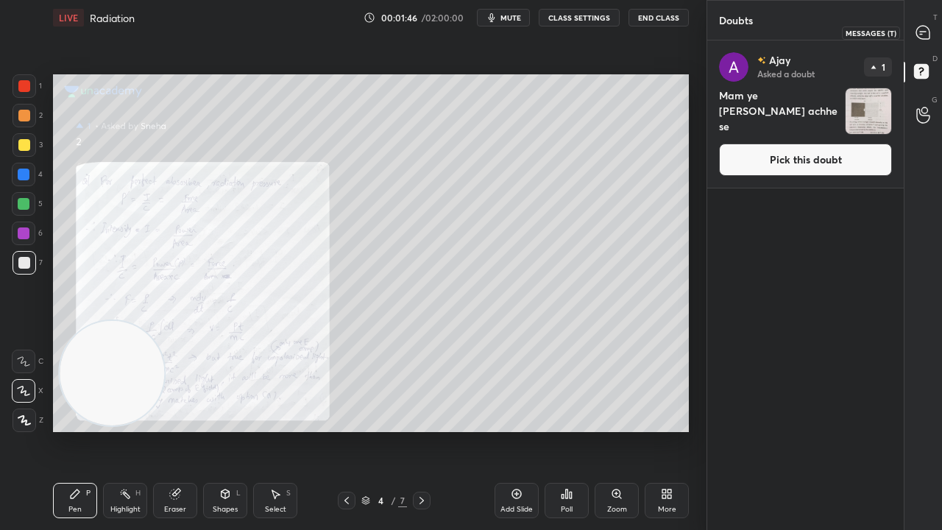
click at [927, 25] on icon at bounding box center [923, 32] width 15 height 15
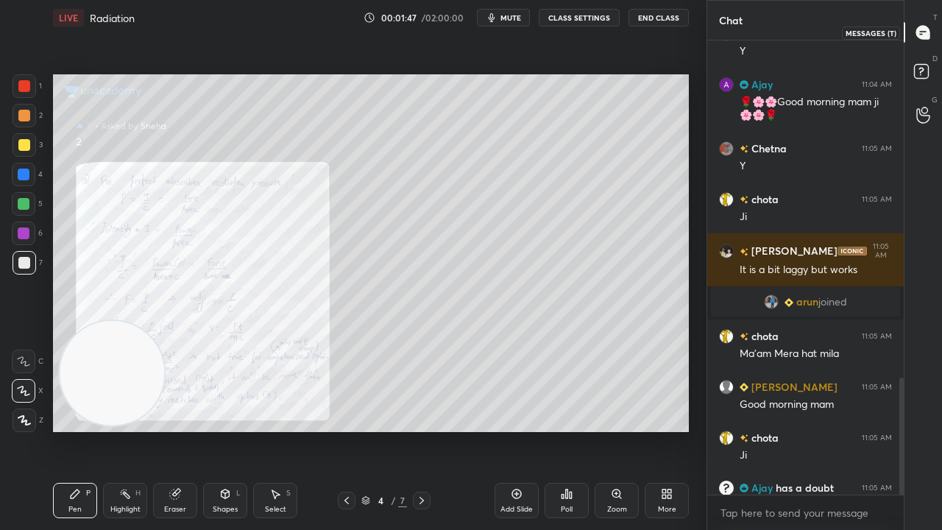
scroll to position [450, 192]
click at [935, 74] on icon at bounding box center [924, 73] width 26 height 26
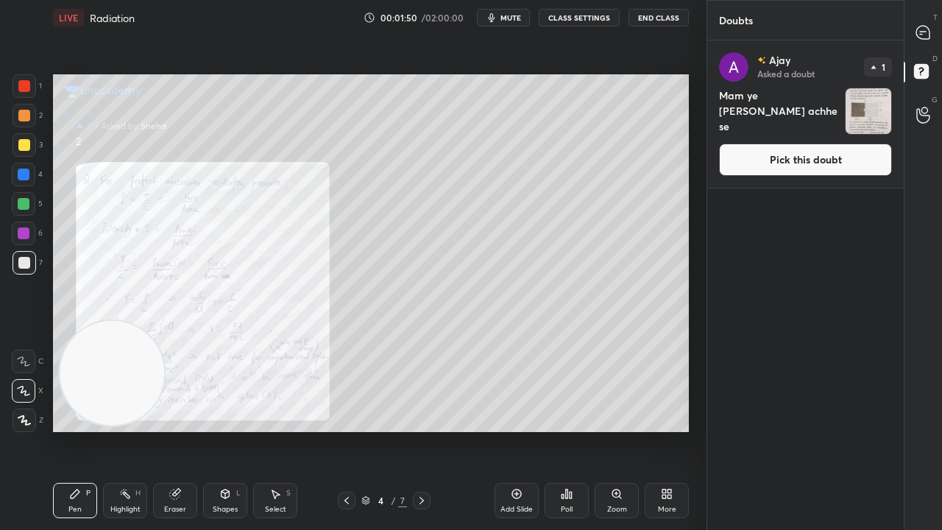
click at [872, 162] on button "Pick this doubt" at bounding box center [805, 160] width 173 height 32
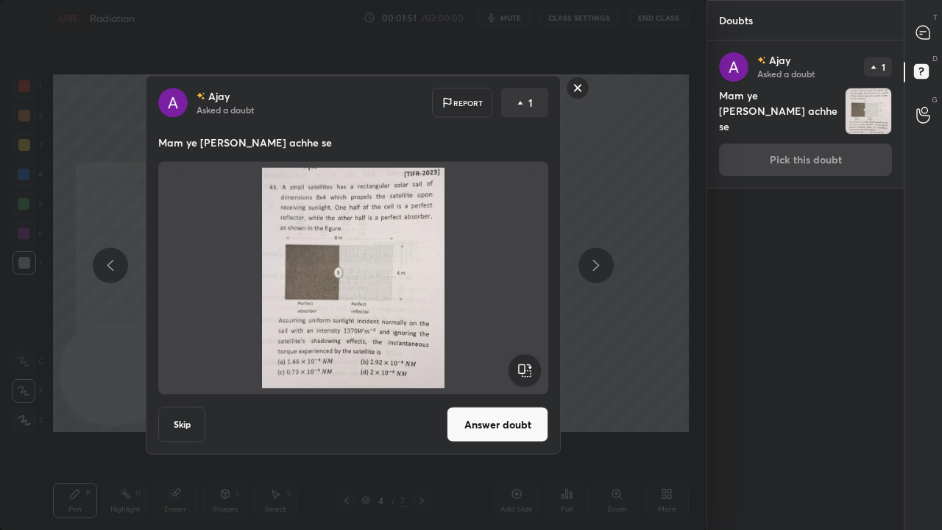
click at [479, 430] on button "Answer doubt" at bounding box center [498, 424] width 102 height 35
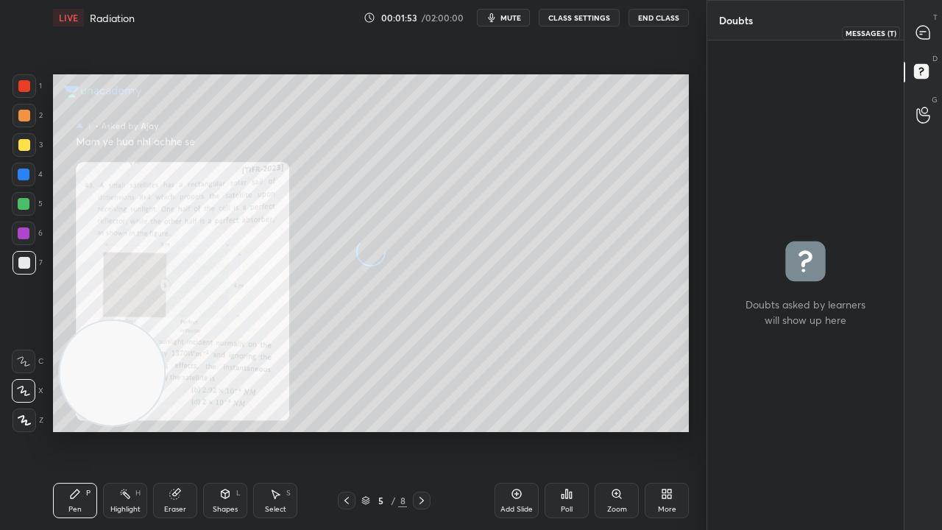
click at [926, 46] on div "T Messages (T)" at bounding box center [924, 32] width 38 height 41
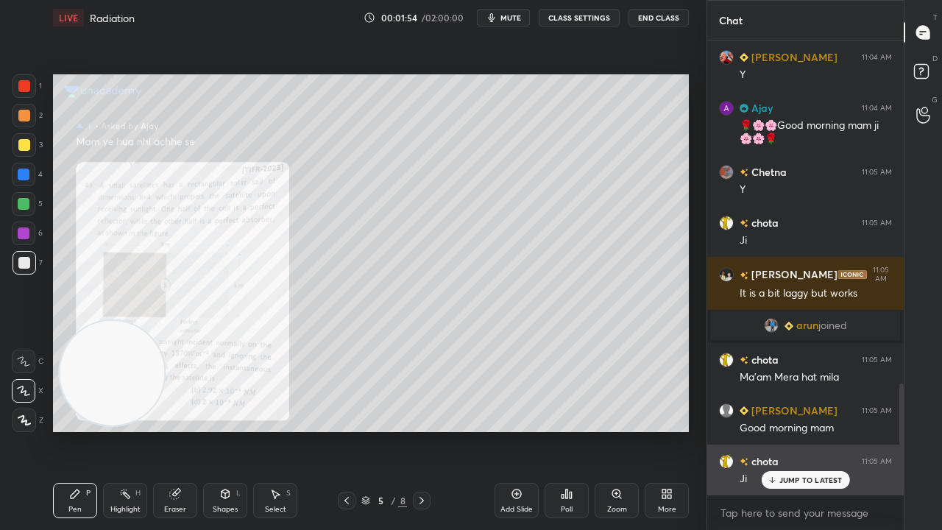
drag, startPoint x: 816, startPoint y: 483, endPoint x: 814, endPoint y: 490, distance: 7.5
click at [816, 430] on p "JUMP TO LATEST" at bounding box center [811, 480] width 63 height 9
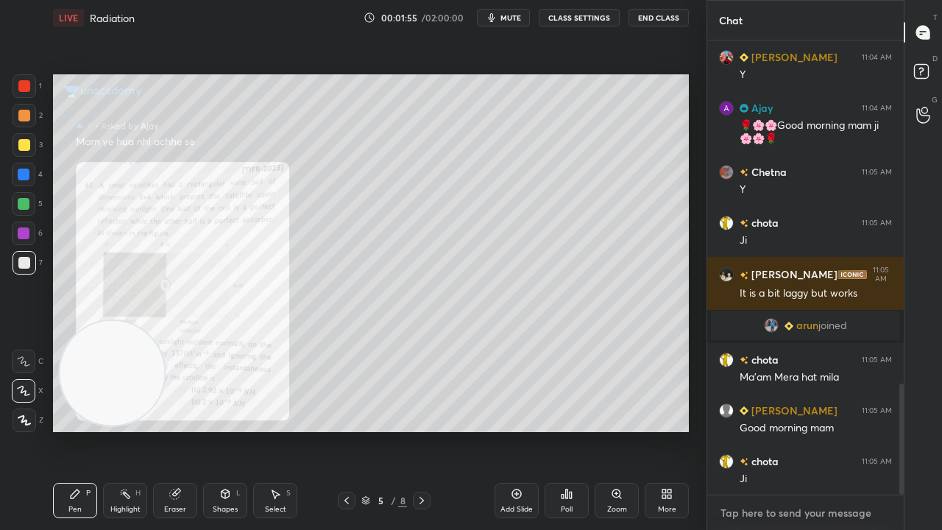
click at [813, 430] on textarea at bounding box center [805, 513] width 173 height 24
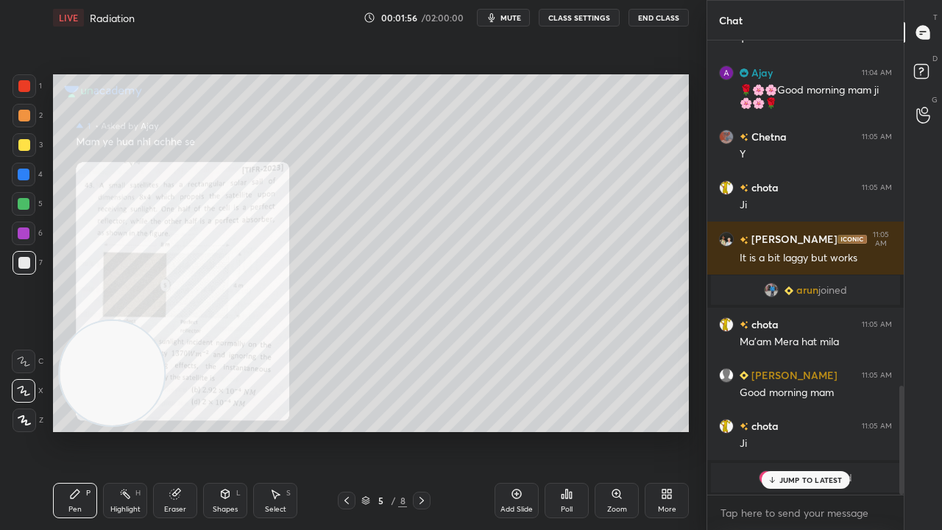
click at [520, 20] on span "mute" at bounding box center [511, 18] width 21 height 10
click at [518, 21] on span "unmute" at bounding box center [510, 18] width 32 height 10
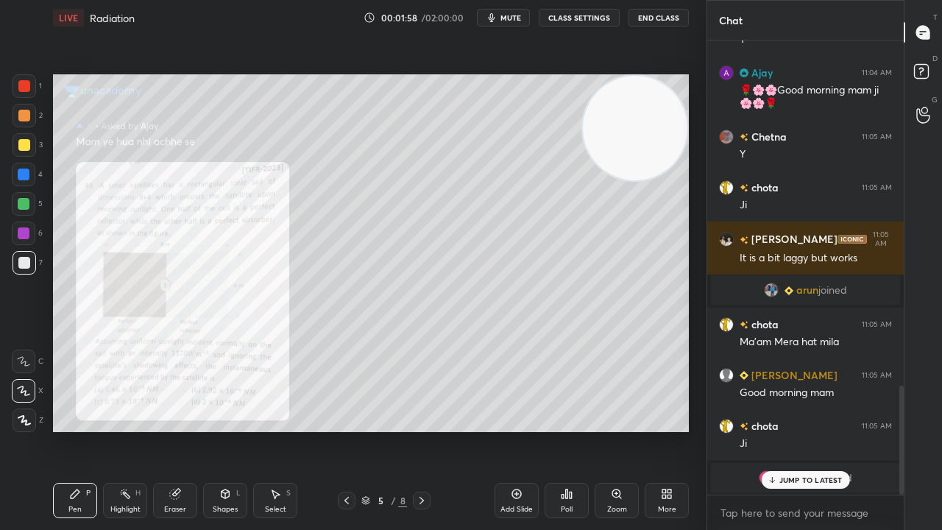
drag, startPoint x: 121, startPoint y: 392, endPoint x: 704, endPoint y: 52, distance: 674.7
click at [713, 52] on div "1 2 3 4 5 6 7 C X Z C X Z E E Erase all H H LIVE Radiation 00:01:58 / 02:00:00 …" at bounding box center [471, 265] width 942 height 530
click at [785, 430] on p "JUMP TO LATEST" at bounding box center [811, 480] width 63 height 9
click at [761, 430] on textarea at bounding box center [805, 513] width 173 height 24
click at [508, 20] on span "mute" at bounding box center [511, 18] width 21 height 10
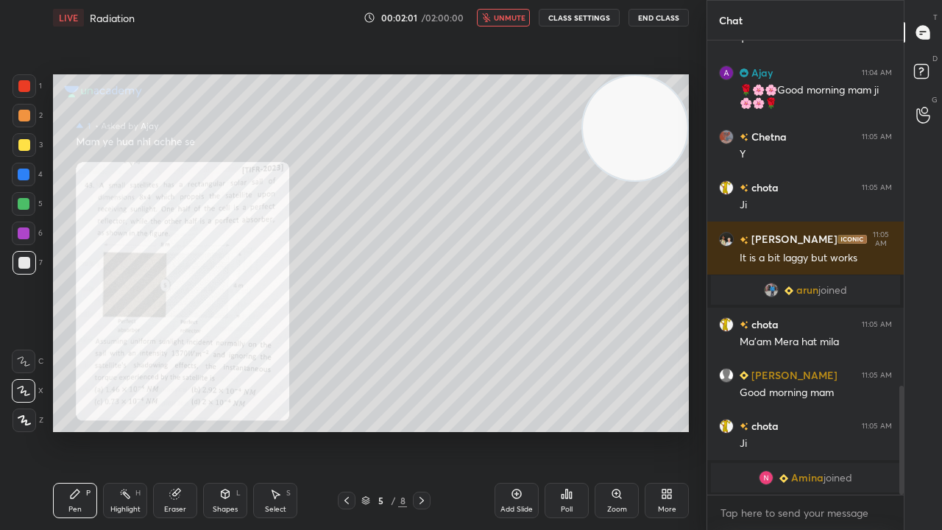
click at [509, 18] on span "unmute" at bounding box center [510, 18] width 32 height 10
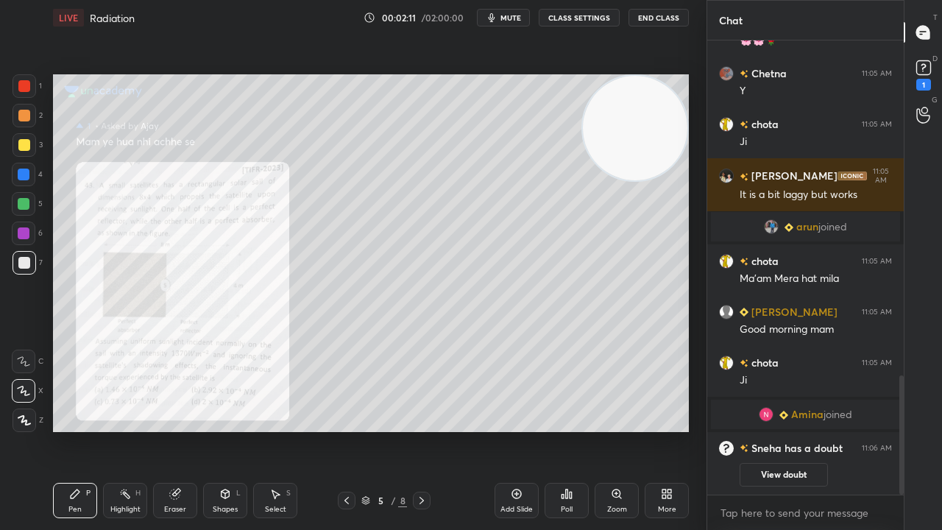
click at [512, 19] on span "mute" at bounding box center [511, 18] width 21 height 10
click at [512, 15] on span "unmute" at bounding box center [510, 18] width 32 height 10
click at [932, 82] on div "1" at bounding box center [924, 74] width 22 height 34
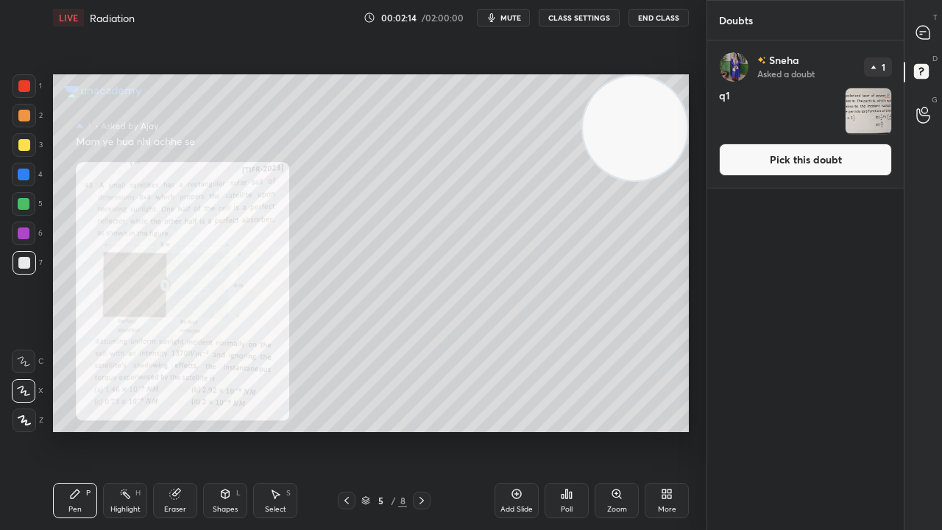
click at [839, 171] on button "Pick this doubt" at bounding box center [805, 160] width 173 height 32
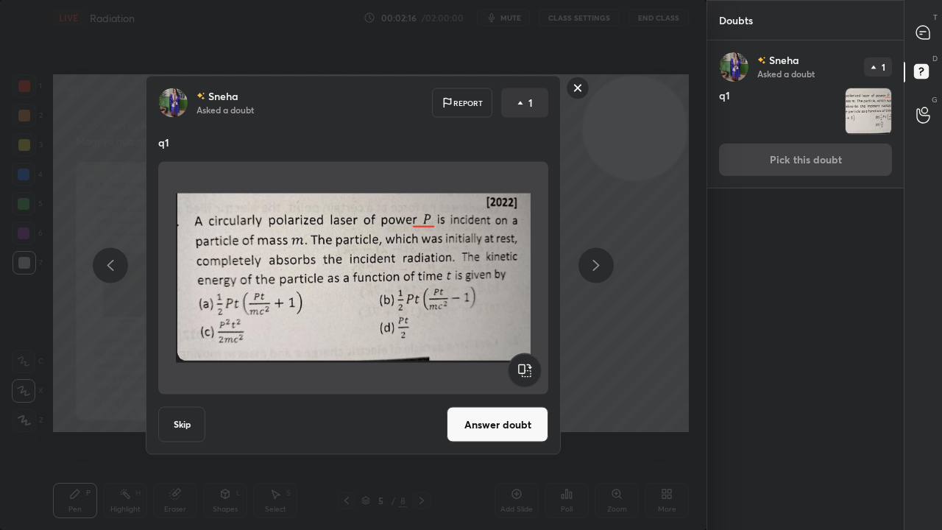
click at [573, 89] on rect at bounding box center [578, 88] width 23 height 23
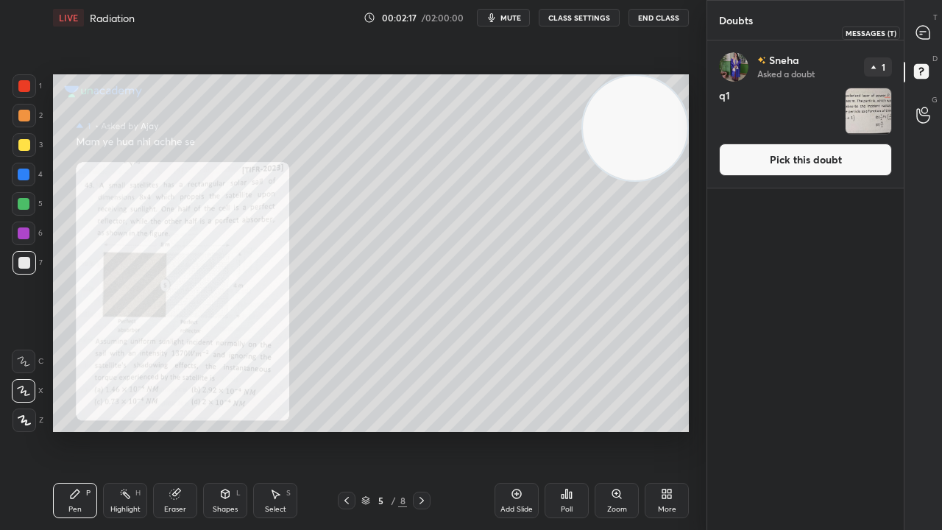
click at [935, 27] on div at bounding box center [923, 32] width 29 height 26
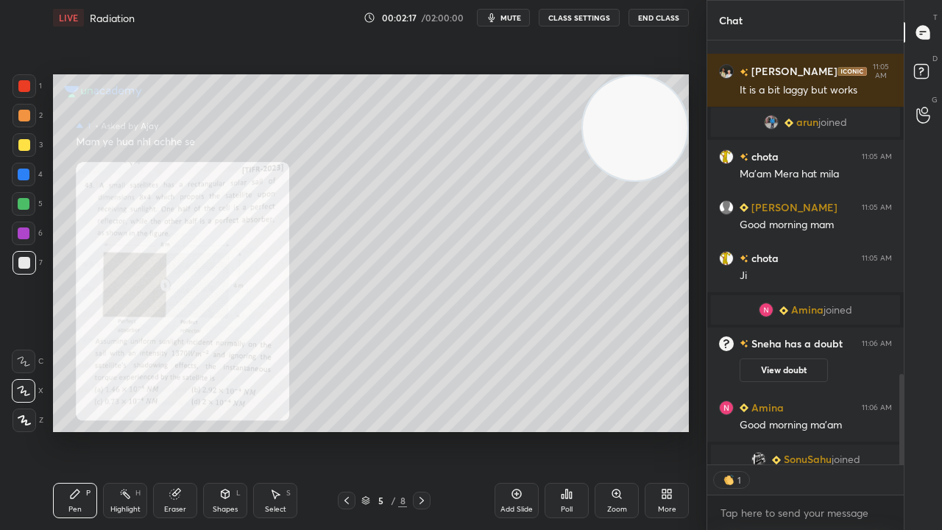
scroll to position [420, 192]
drag, startPoint x: 734, startPoint y: 517, endPoint x: 751, endPoint y: 514, distance: 17.3
click at [741, 430] on textarea at bounding box center [805, 513] width 173 height 24
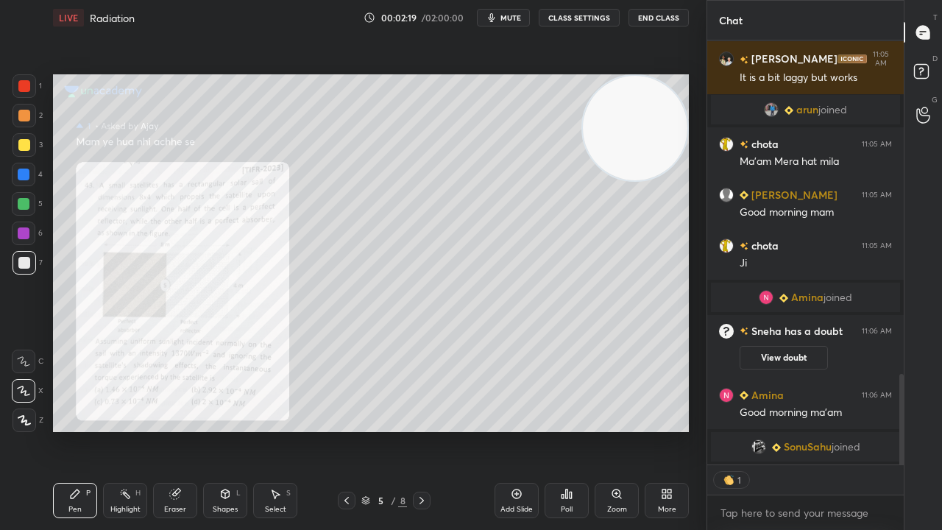
drag, startPoint x: 901, startPoint y: 430, endPoint x: 876, endPoint y: 505, distance: 79.1
click at [878, 430] on div "Chetna 11:05 AM Y chota 11:05 AM Ji Kumar 11:05 AM It is a bit laggy but works …" at bounding box center [805, 285] width 197 height 490
click at [936, 79] on div at bounding box center [923, 73] width 29 height 26
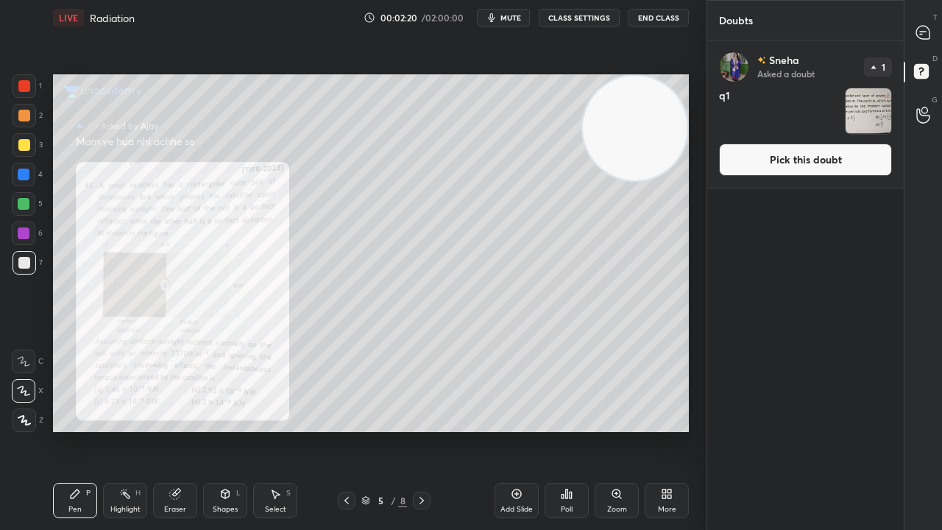
click at [838, 149] on button "Pick this doubt" at bounding box center [805, 160] width 173 height 32
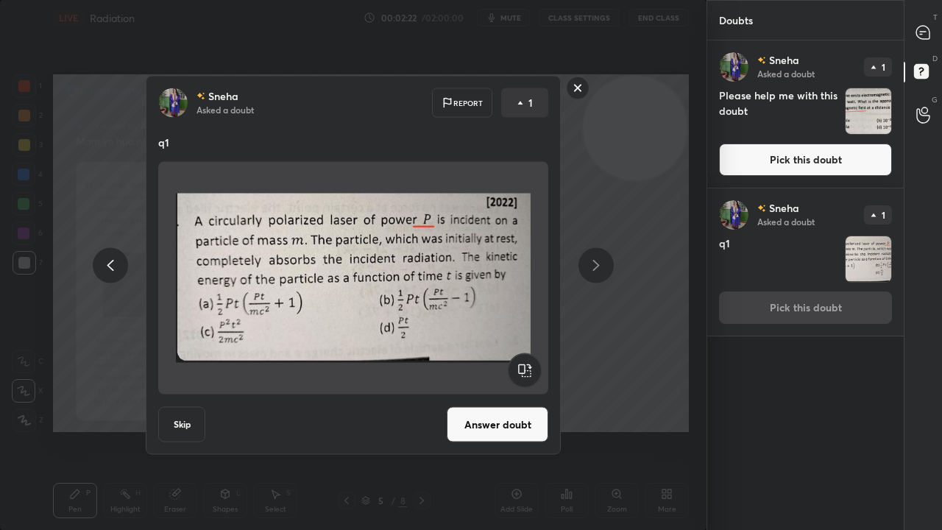
click at [570, 83] on rect at bounding box center [578, 88] width 23 height 23
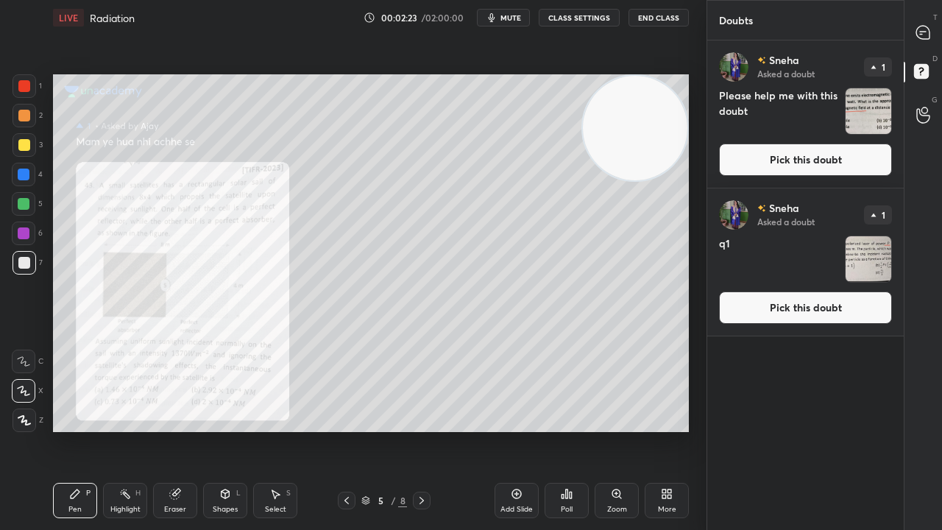
click at [788, 159] on button "Pick this doubt" at bounding box center [805, 160] width 173 height 32
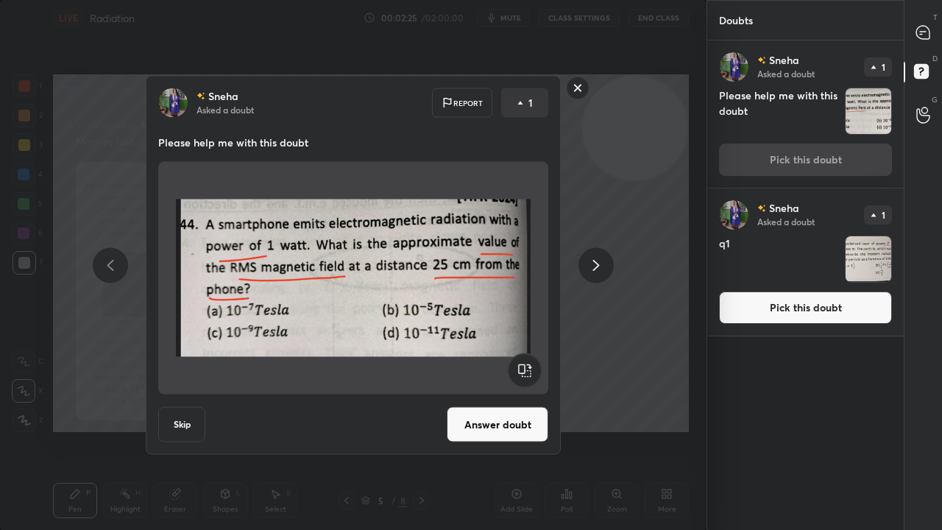
drag, startPoint x: 573, startPoint y: 93, endPoint x: 754, endPoint y: 81, distance: 181.5
click at [576, 92] on rect at bounding box center [578, 88] width 23 height 23
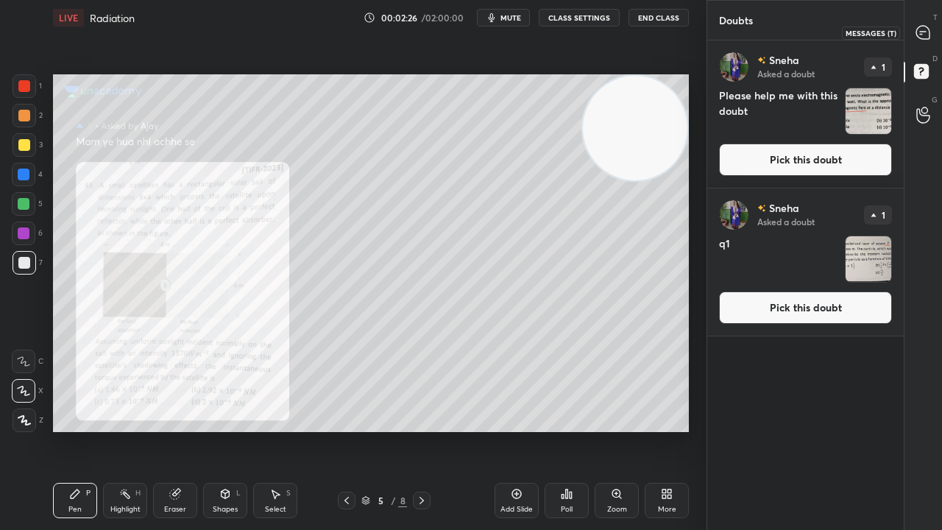
click at [936, 38] on div at bounding box center [923, 32] width 29 height 26
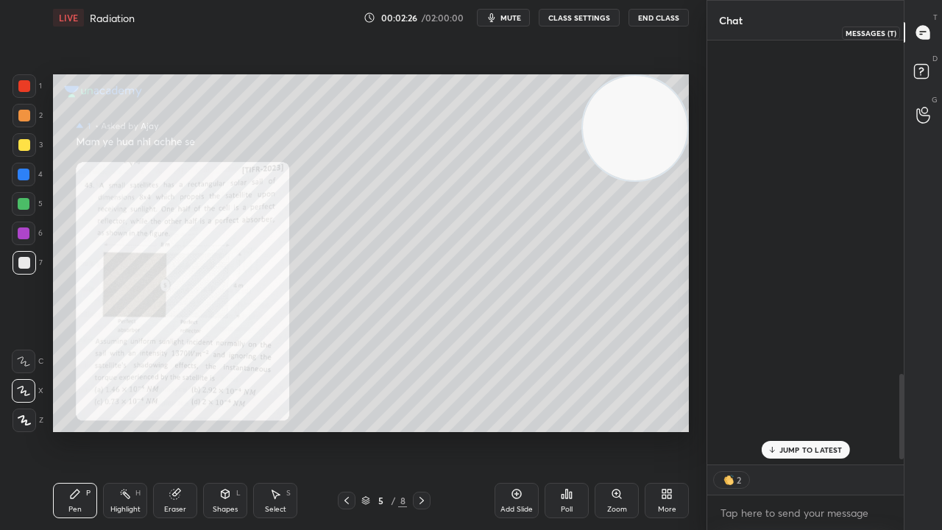
scroll to position [420, 192]
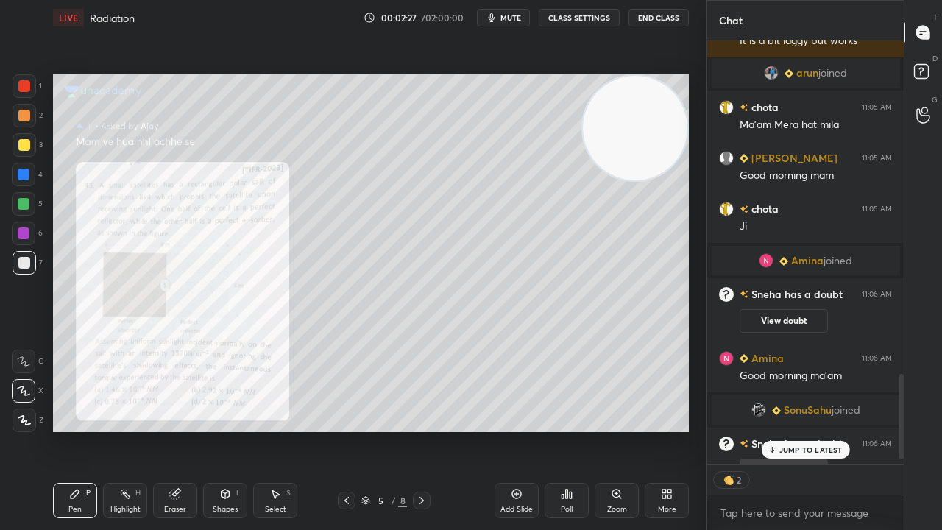
click at [816, 430] on p "JUMP TO LATEST" at bounding box center [811, 449] width 63 height 9
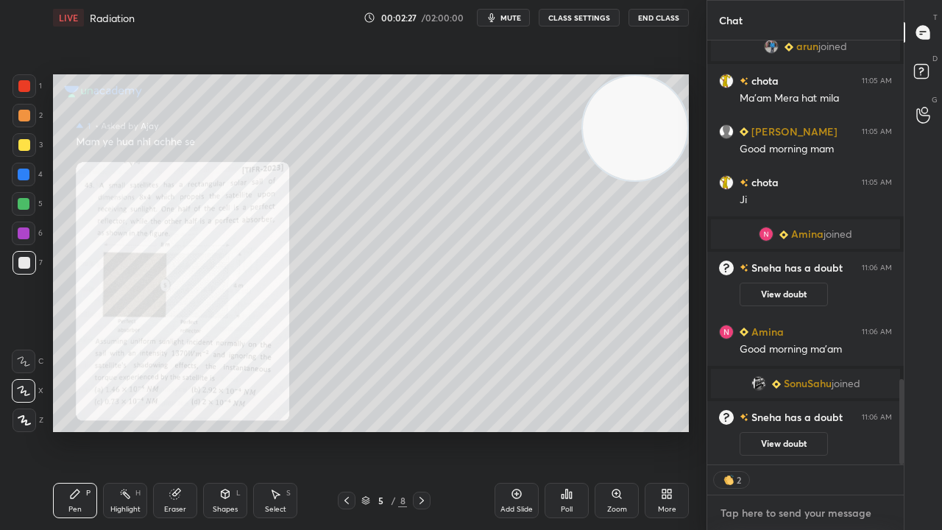
drag, startPoint x: 799, startPoint y: 526, endPoint x: 789, endPoint y: 529, distance: 10.3
click at [799, 430] on div "x" at bounding box center [805, 512] width 197 height 35
click at [521, 14] on span "mute" at bounding box center [511, 18] width 21 height 10
click at [520, 15] on span "unmute" at bounding box center [510, 18] width 32 height 10
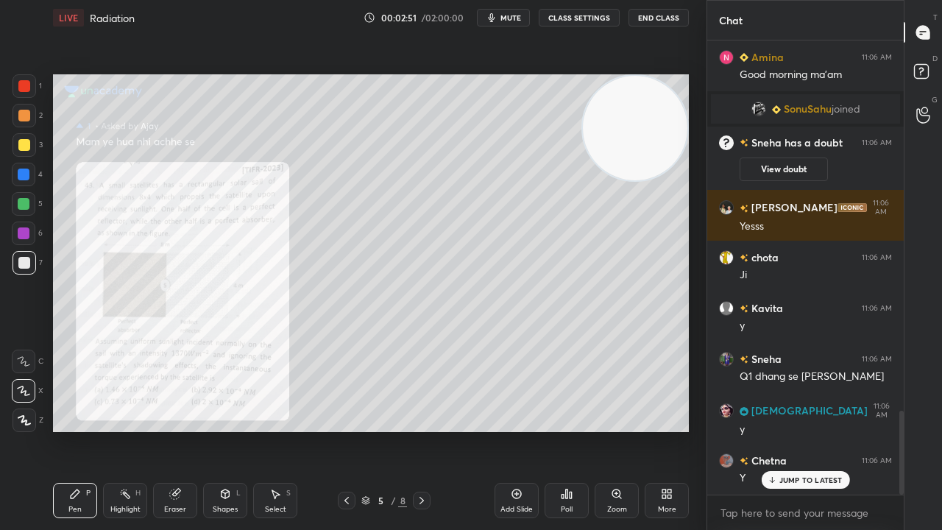
scroll to position [2004, 0]
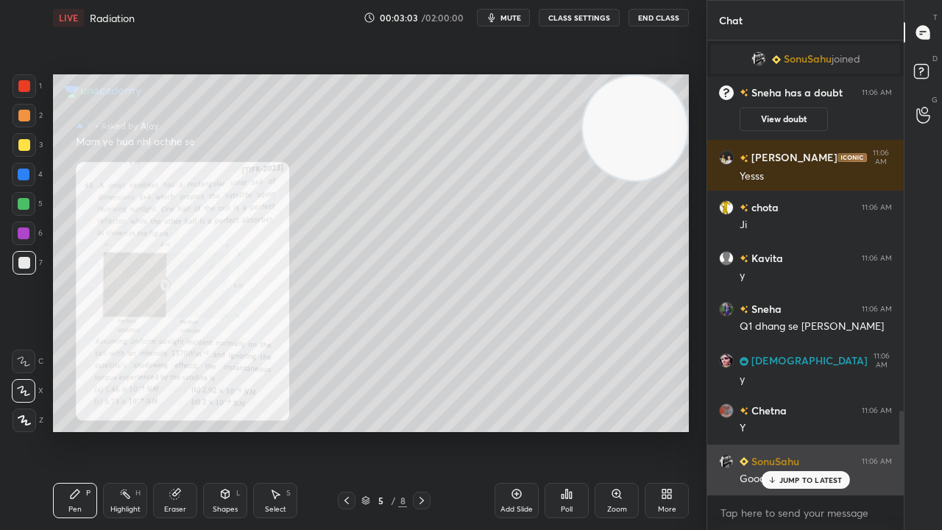
click at [811, 430] on div "JUMP TO LATEST" at bounding box center [805, 480] width 88 height 18
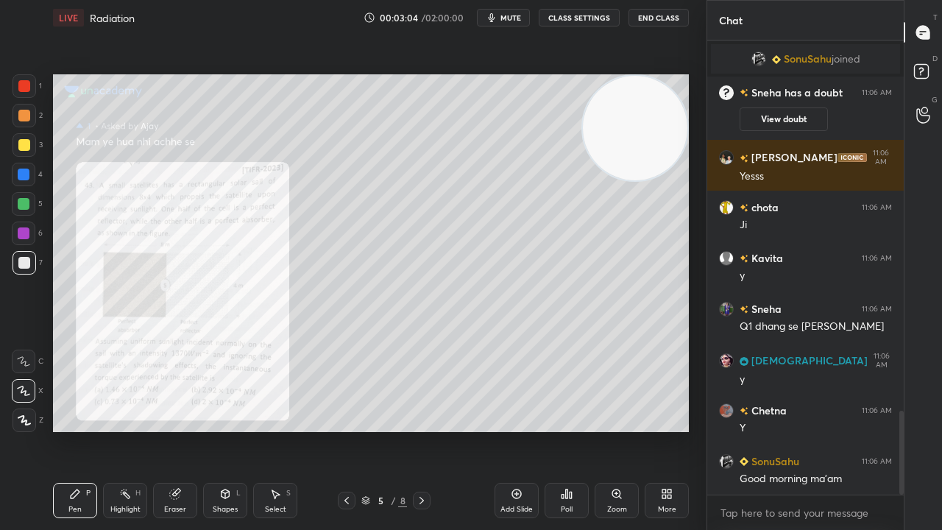
click at [520, 15] on span "mute" at bounding box center [511, 18] width 21 height 10
drag, startPoint x: 519, startPoint y: 15, endPoint x: 520, endPoint y: 7, distance: 8.1
click at [520, 15] on span "unmute" at bounding box center [510, 18] width 32 height 10
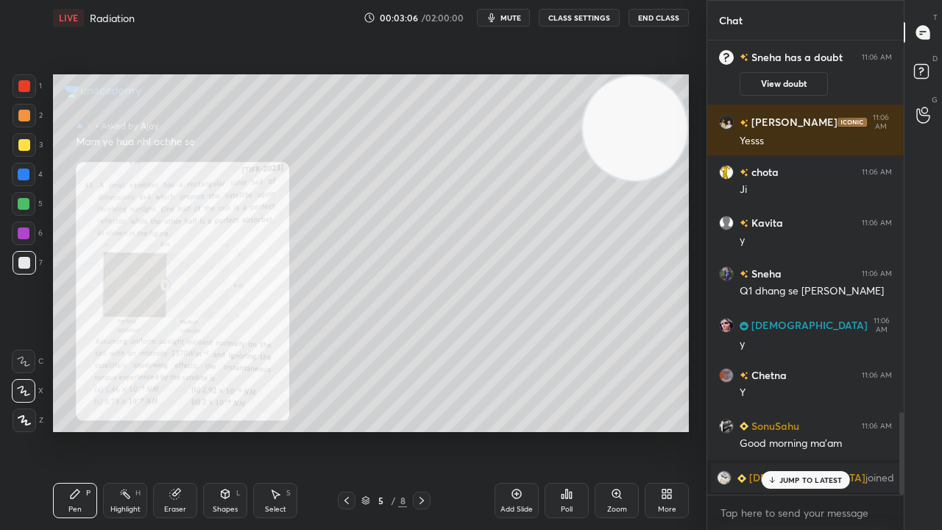
click at [779, 430] on div "JUMP TO LATEST" at bounding box center [805, 480] width 88 height 18
click at [521, 13] on span "mute" at bounding box center [511, 18] width 21 height 10
click at [520, 18] on span "unmute" at bounding box center [510, 18] width 32 height 10
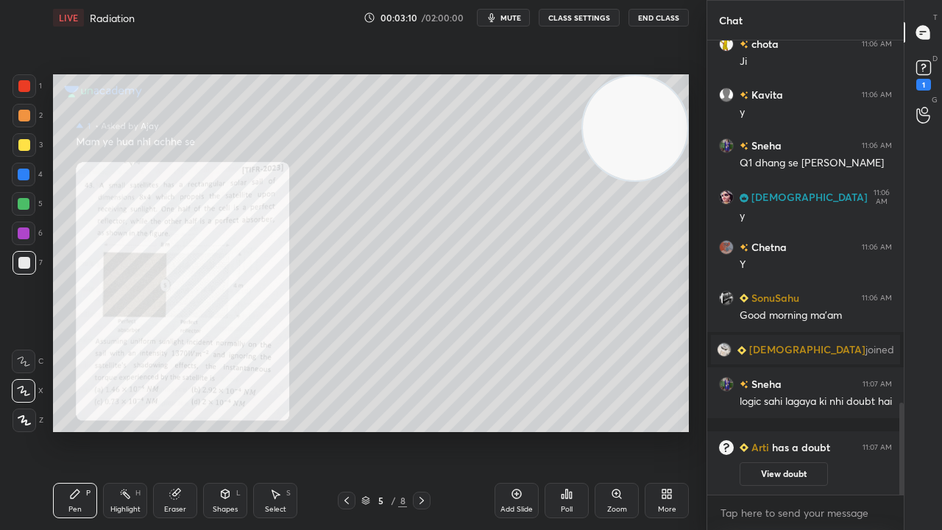
scroll to position [1815, 0]
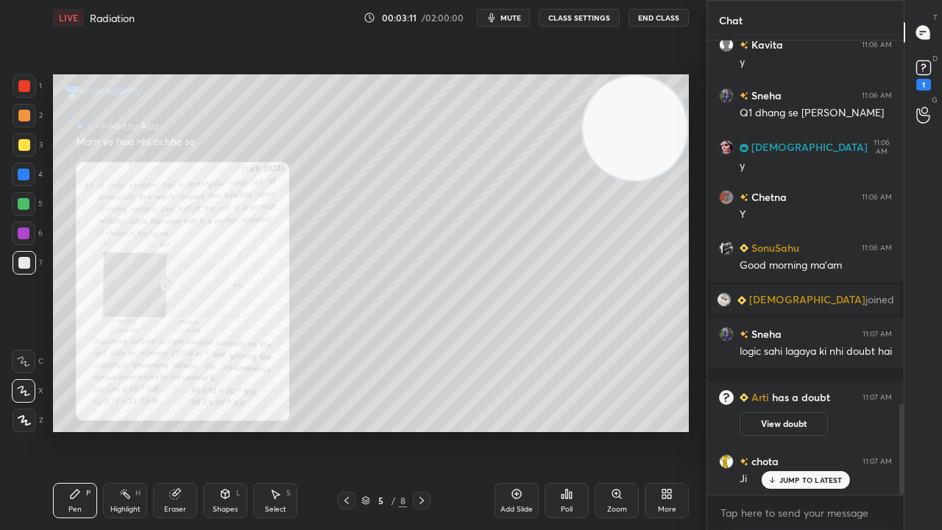
click at [350, 430] on icon at bounding box center [347, 501] width 12 height 12
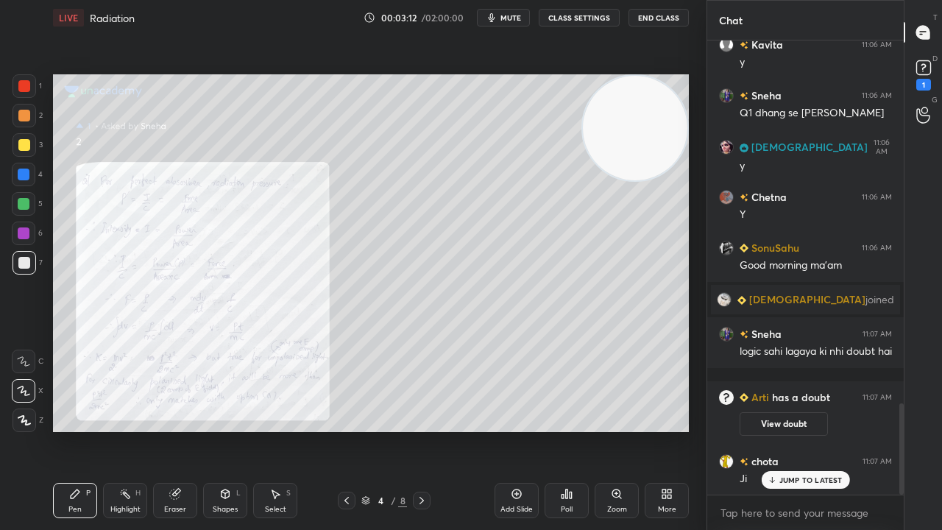
click at [346, 430] on icon at bounding box center [347, 501] width 12 height 12
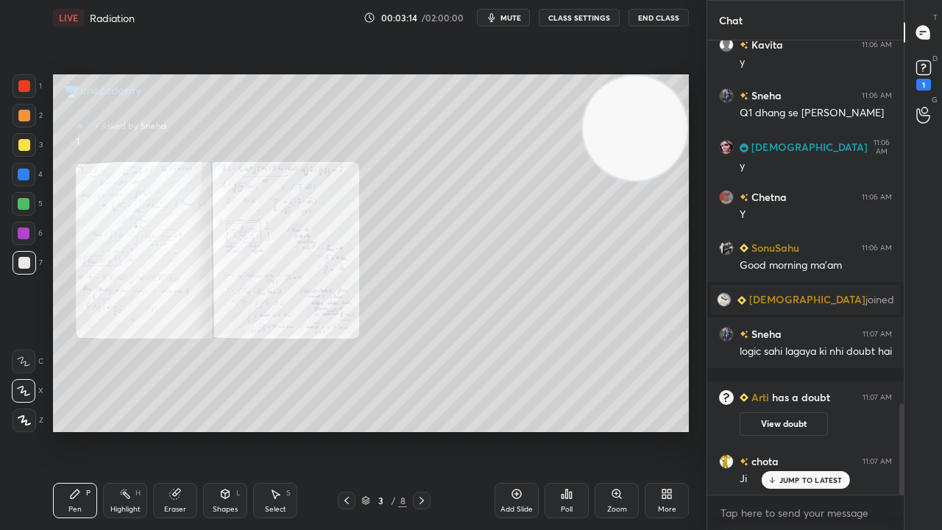
click at [624, 430] on div "Zoom" at bounding box center [617, 500] width 44 height 35
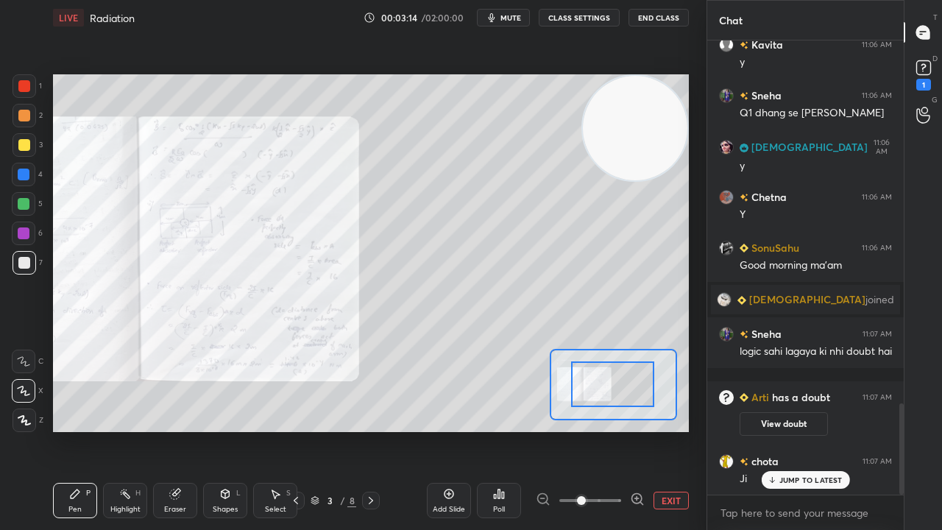
drag, startPoint x: 628, startPoint y: 400, endPoint x: 604, endPoint y: 405, distance: 24.7
drag, startPoint x: 609, startPoint y: 397, endPoint x: 595, endPoint y: 397, distance: 14.0
click at [587, 401] on div at bounding box center [612, 384] width 83 height 46
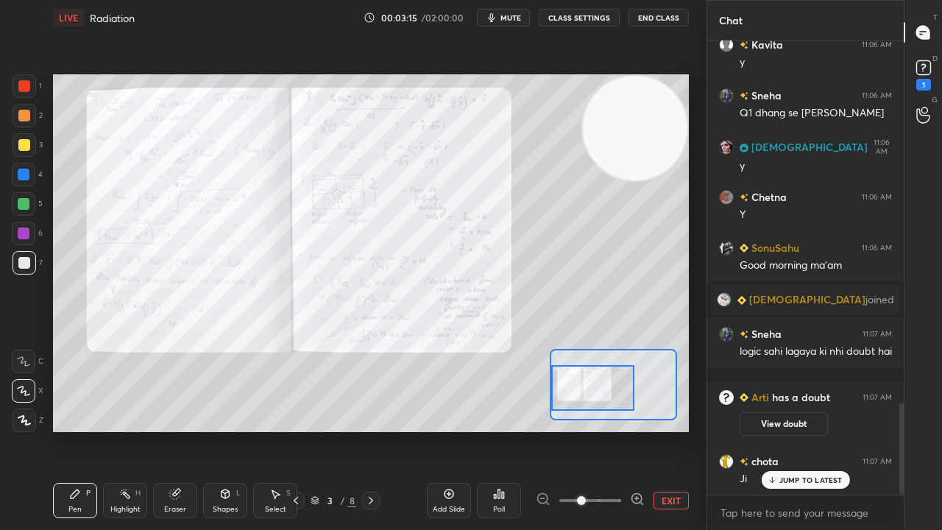
drag, startPoint x: 602, startPoint y: 400, endPoint x: 595, endPoint y: 400, distance: 7.4
click at [595, 400] on div at bounding box center [592, 388] width 83 height 46
click at [636, 430] on icon at bounding box center [637, 498] width 4 height 0
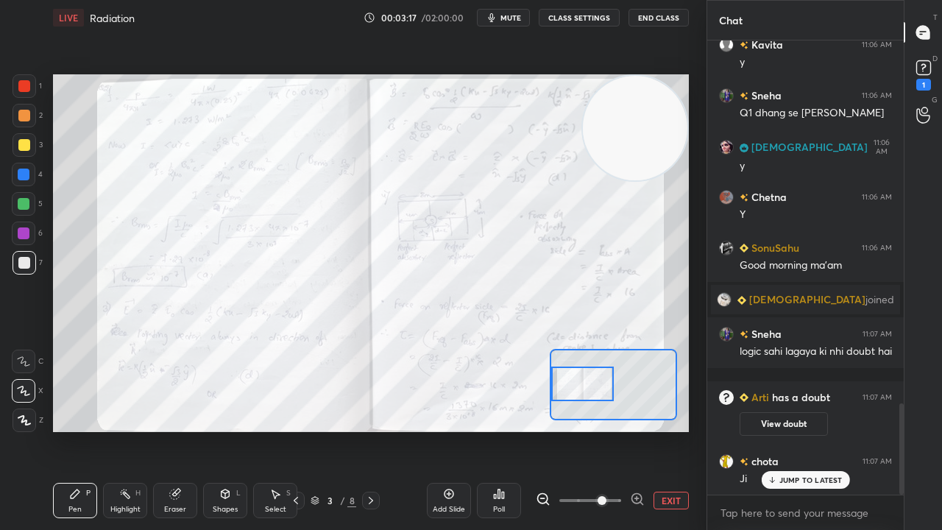
drag, startPoint x: 604, startPoint y: 394, endPoint x: 593, endPoint y: 389, distance: 11.5
click at [593, 389] on div at bounding box center [582, 384] width 62 height 35
click at [528, 16] on button "mute" at bounding box center [503, 18] width 53 height 18
click at [524, 17] on span "unmute" at bounding box center [510, 18] width 32 height 10
click at [637, 430] on icon at bounding box center [637, 499] width 15 height 15
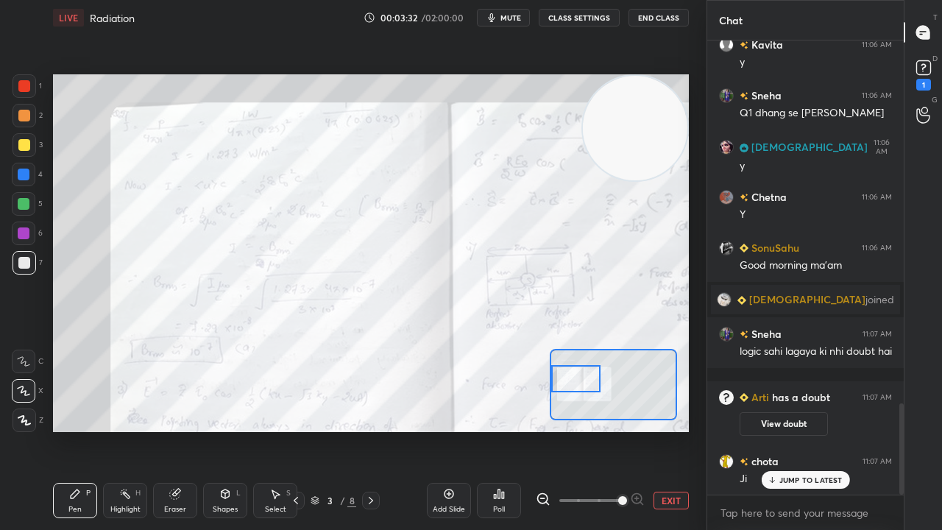
drag, startPoint x: 593, startPoint y: 383, endPoint x: 579, endPoint y: 377, distance: 15.9
click at [582, 379] on div at bounding box center [576, 378] width 50 height 27
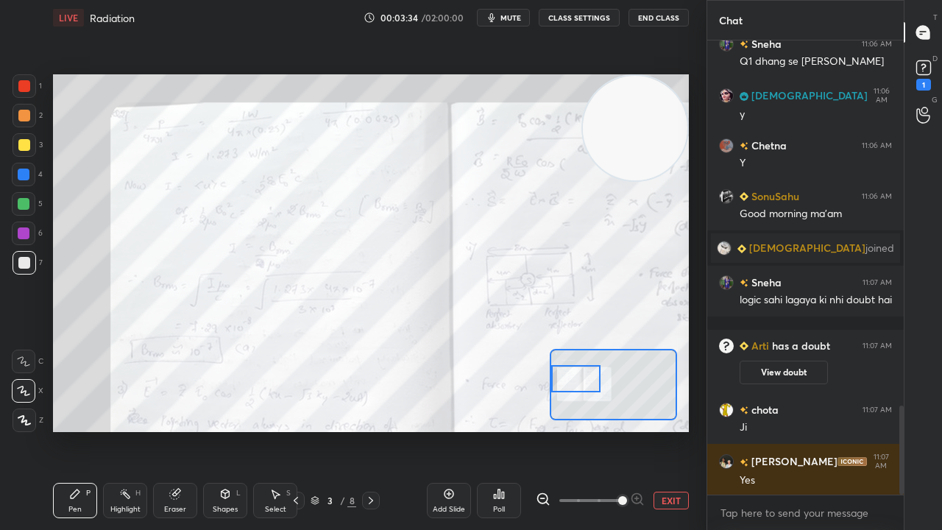
click at [783, 430] on div "Kavita 11:06 AM y Sneha 11:06 AM Q1 dhang se nhi hua SUNITA 11:06 AM y Chetna 1…" at bounding box center [805, 267] width 197 height 454
click at [509, 15] on span "mute" at bounding box center [511, 18] width 21 height 10
click at [509, 17] on span "unmute" at bounding box center [510, 18] width 32 height 10
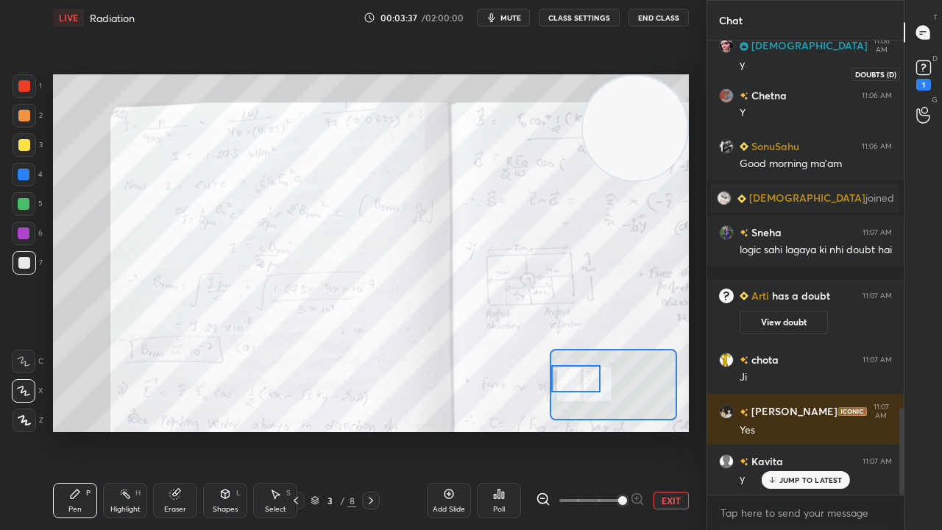
click at [929, 79] on div "1" at bounding box center [923, 85] width 15 height 12
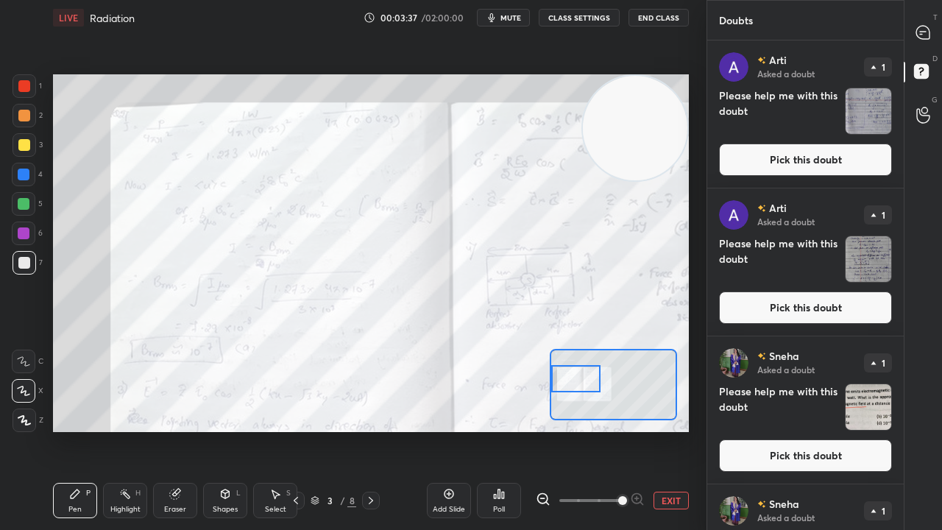
click at [848, 162] on button "Pick this doubt" at bounding box center [805, 160] width 173 height 32
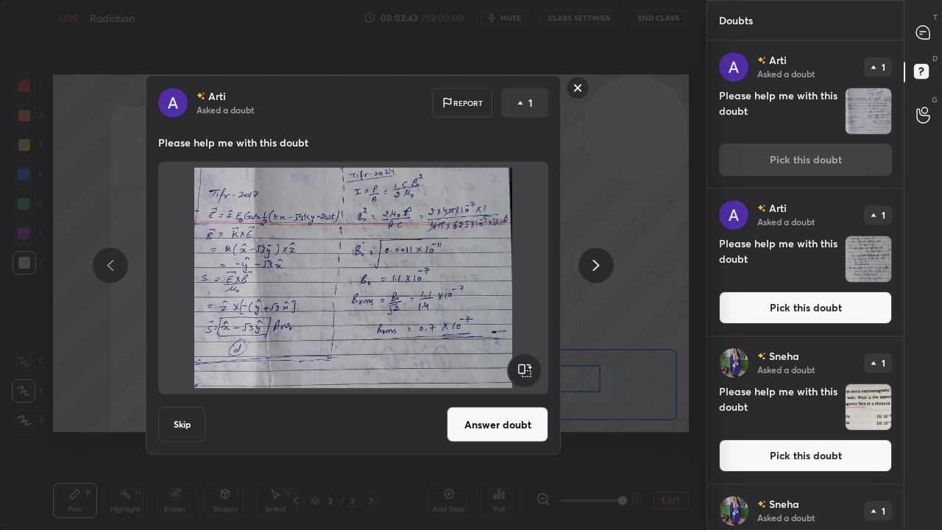
click at [580, 88] on rect at bounding box center [578, 88] width 23 height 23
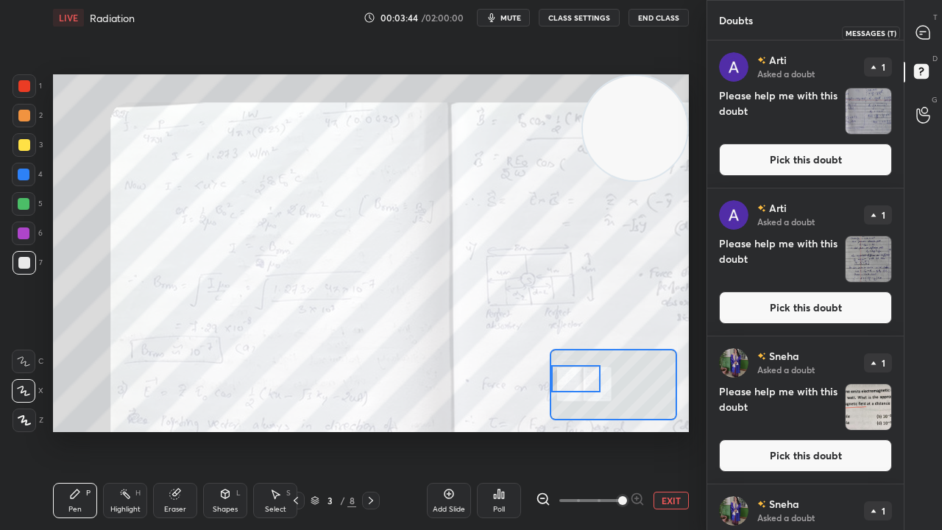
click at [931, 38] on div at bounding box center [923, 32] width 29 height 26
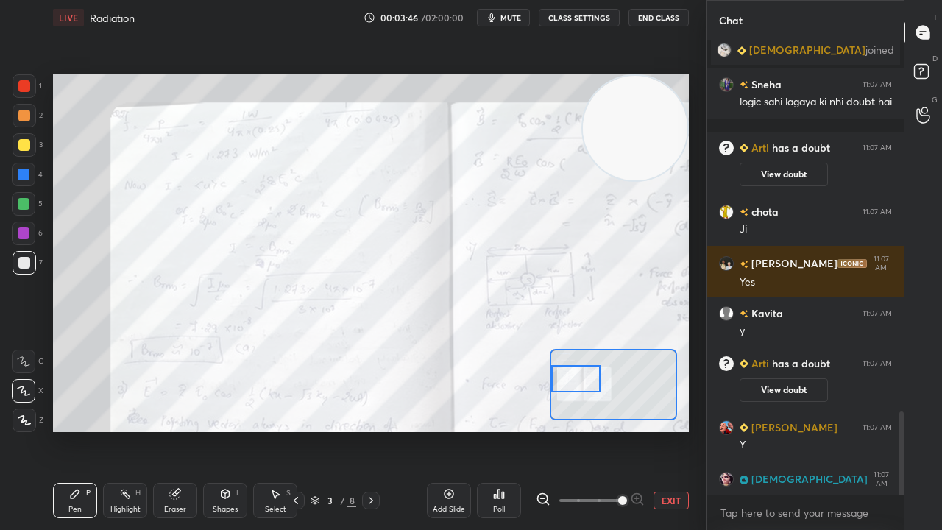
scroll to position [2397, 0]
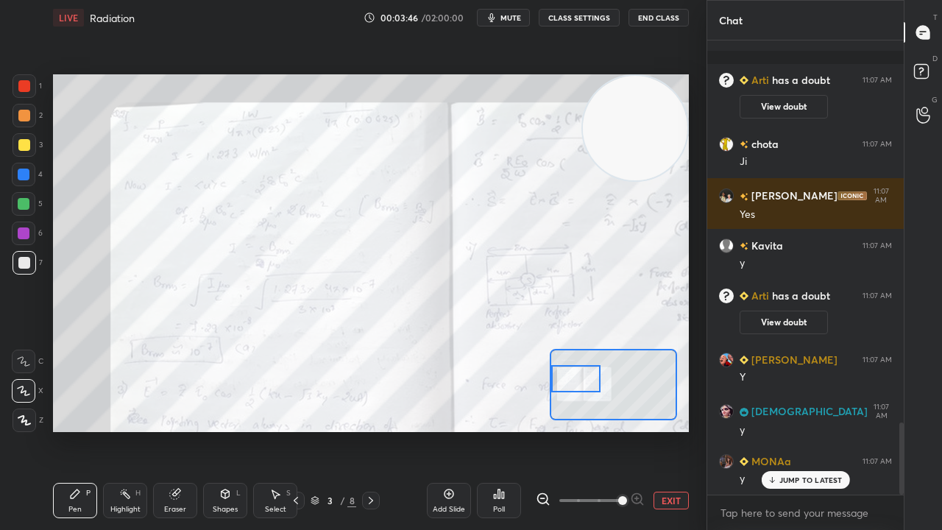
drag, startPoint x: 902, startPoint y: 448, endPoint x: 870, endPoint y: 529, distance: 87.9
click at [881, 430] on div "Sunita joined Sneha 11:07 AM logic sahi lagaya ki nhi doubt hai Arti has a doub…" at bounding box center [805, 285] width 197 height 490
click at [851, 430] on div "x" at bounding box center [805, 512] width 197 height 35
click at [508, 15] on span "mute" at bounding box center [511, 18] width 21 height 10
click at [508, 15] on span "unmute" at bounding box center [510, 18] width 32 height 10
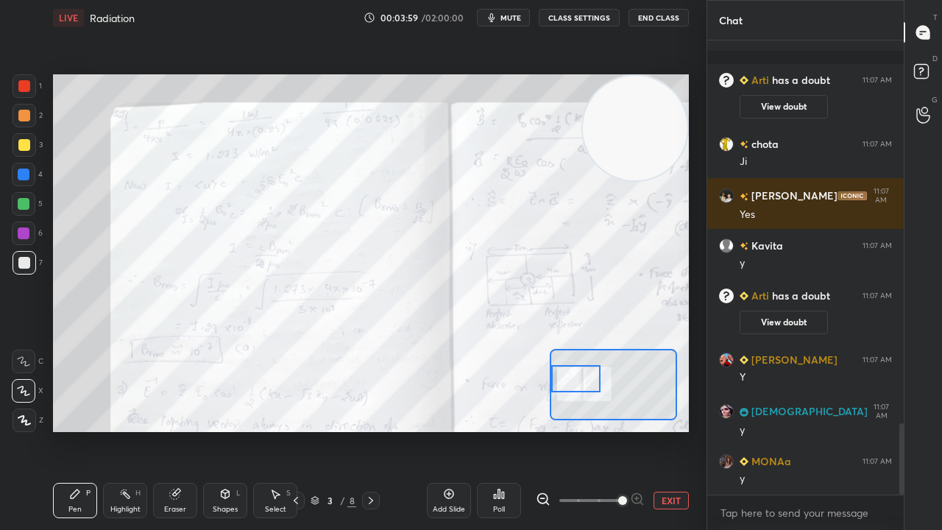
scroll to position [2448, 0]
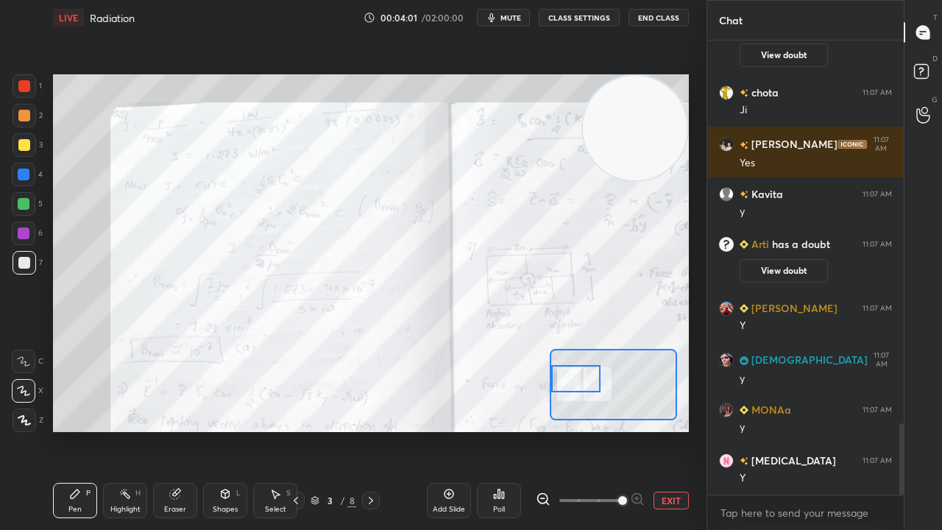
click at [26, 86] on div at bounding box center [24, 86] width 12 height 12
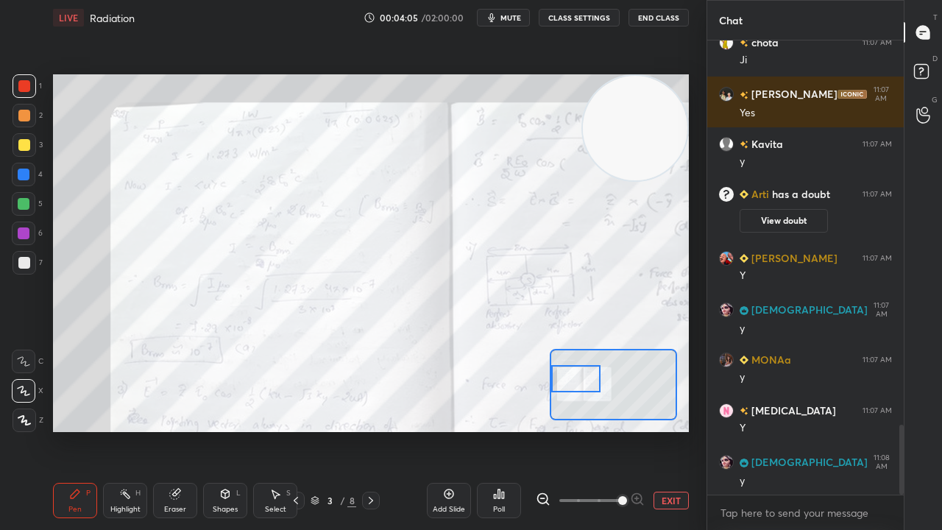
scroll to position [2550, 0]
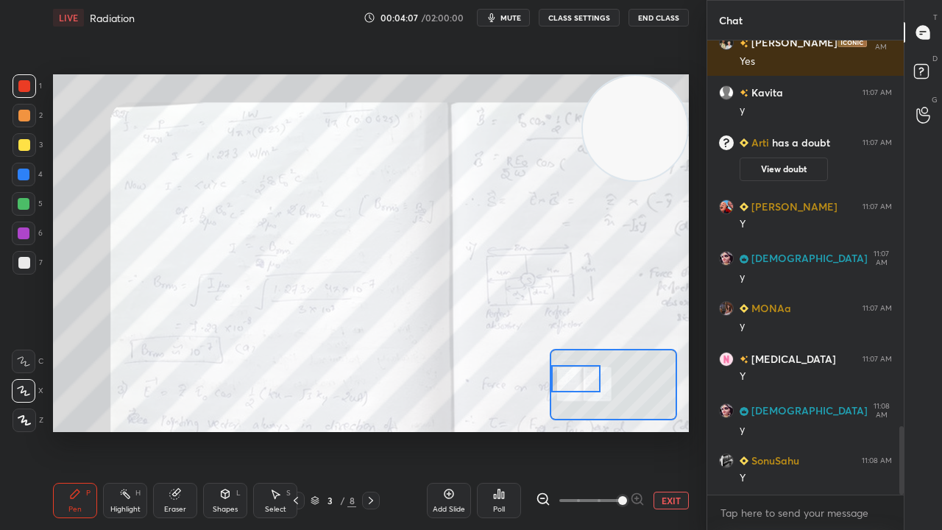
click at [514, 18] on span "mute" at bounding box center [511, 18] width 21 height 10
click at [515, 18] on span "mute" at bounding box center [511, 18] width 21 height 10
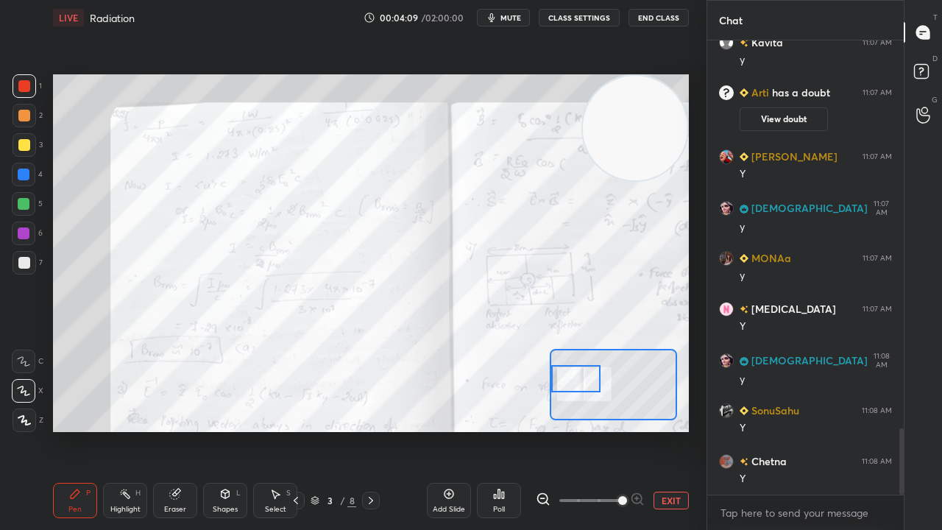
scroll to position [2651, 0]
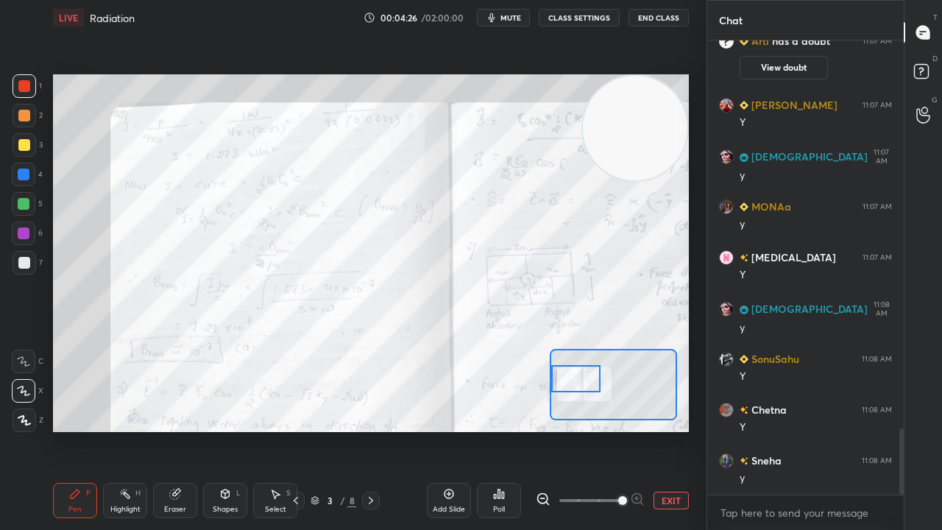
click at [509, 19] on span "mute" at bounding box center [511, 18] width 21 height 10
click at [512, 19] on span "unmute" at bounding box center [510, 18] width 32 height 10
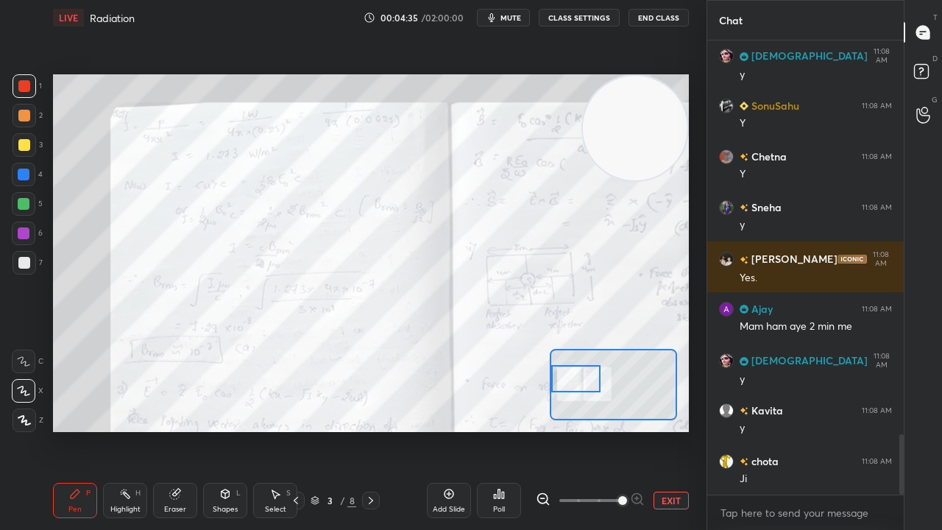
scroll to position [2956, 0]
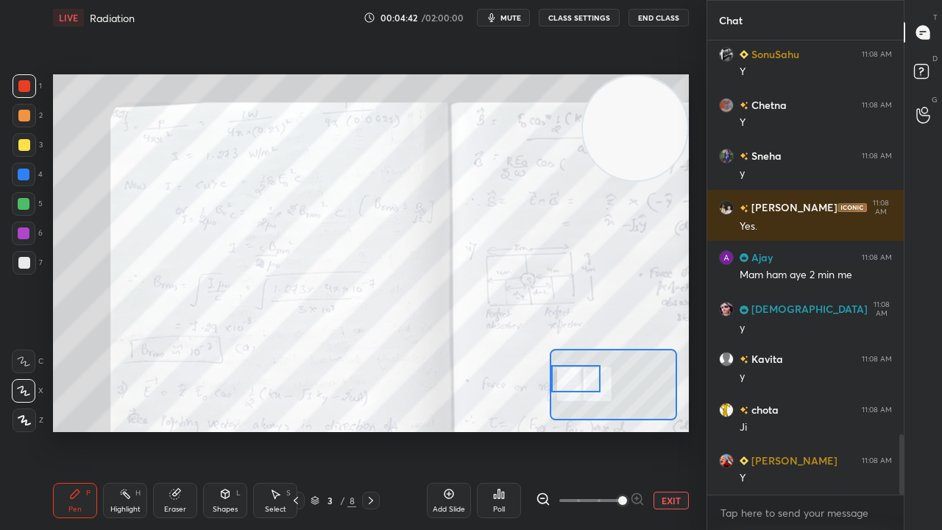
click at [508, 22] on button "mute" at bounding box center [503, 18] width 53 height 18
click at [511, 26] on button "unmute" at bounding box center [503, 18] width 53 height 18
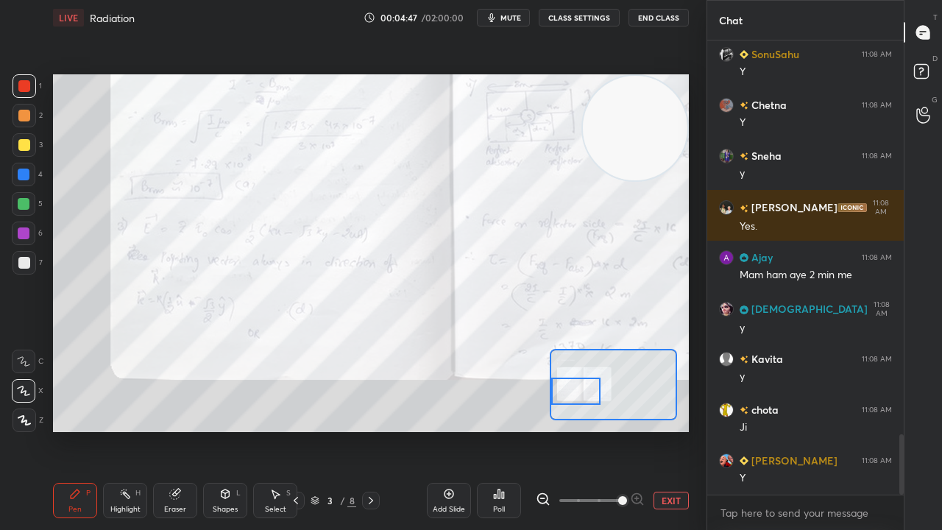
drag, startPoint x: 582, startPoint y: 382, endPoint x: 579, endPoint y: 395, distance: 12.9
click at [579, 395] on div at bounding box center [576, 391] width 50 height 27
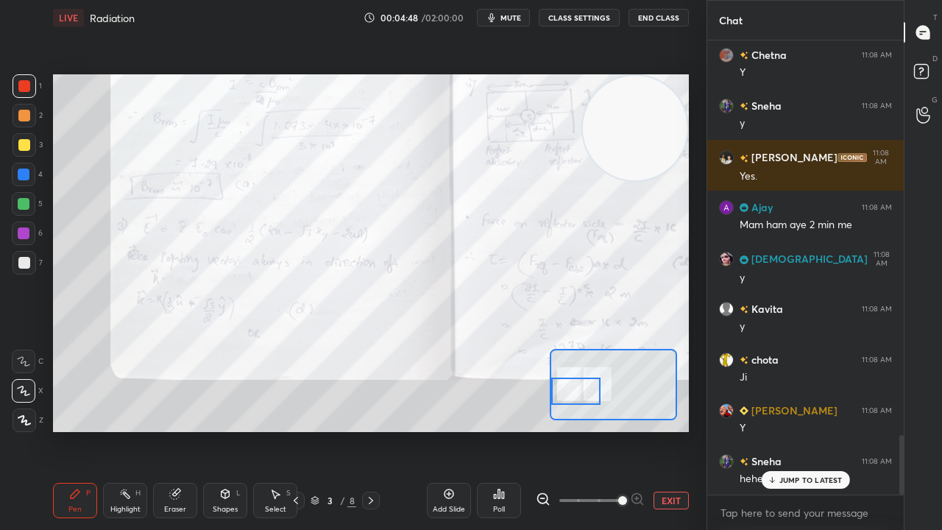
click at [514, 20] on span "mute" at bounding box center [511, 18] width 21 height 10
click at [517, 21] on span "unmute" at bounding box center [510, 18] width 32 height 10
drag, startPoint x: 776, startPoint y: 478, endPoint x: 773, endPoint y: 529, distance: 50.9
click at [775, 430] on icon at bounding box center [772, 480] width 10 height 9
click at [766, 430] on div "x" at bounding box center [805, 512] width 197 height 35
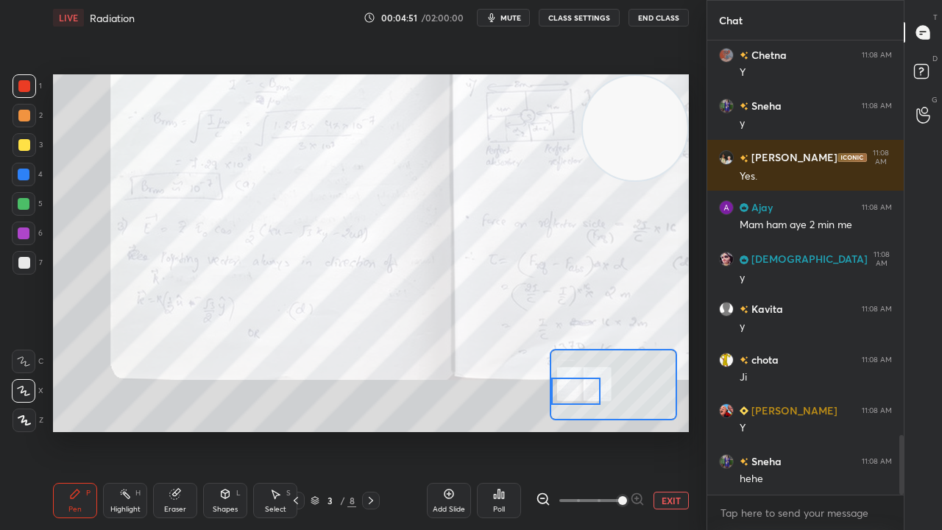
click at [514, 18] on span "mute" at bounding box center [511, 18] width 21 height 10
click at [515, 21] on span "unmute" at bounding box center [510, 18] width 32 height 10
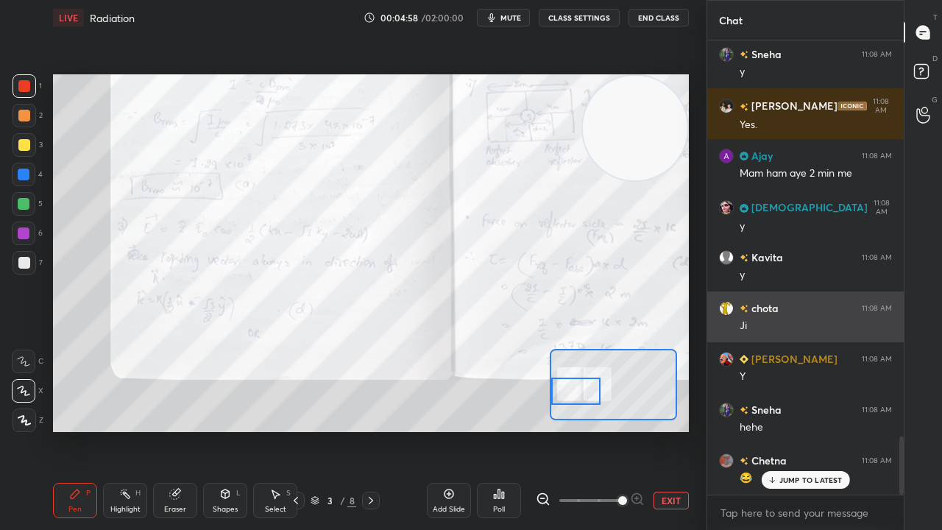
scroll to position [3108, 0]
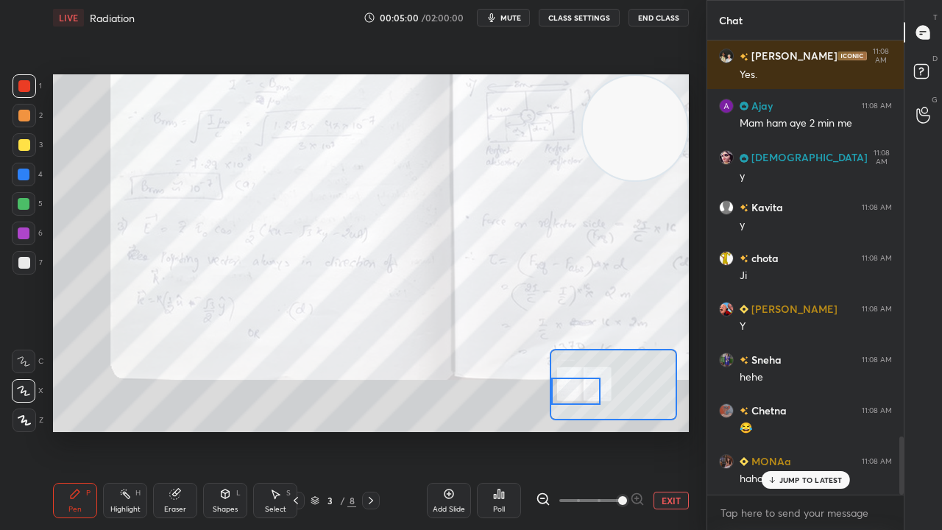
click at [515, 17] on span "mute" at bounding box center [511, 18] width 21 height 10
click at [518, 15] on span "unmute" at bounding box center [510, 18] width 32 height 10
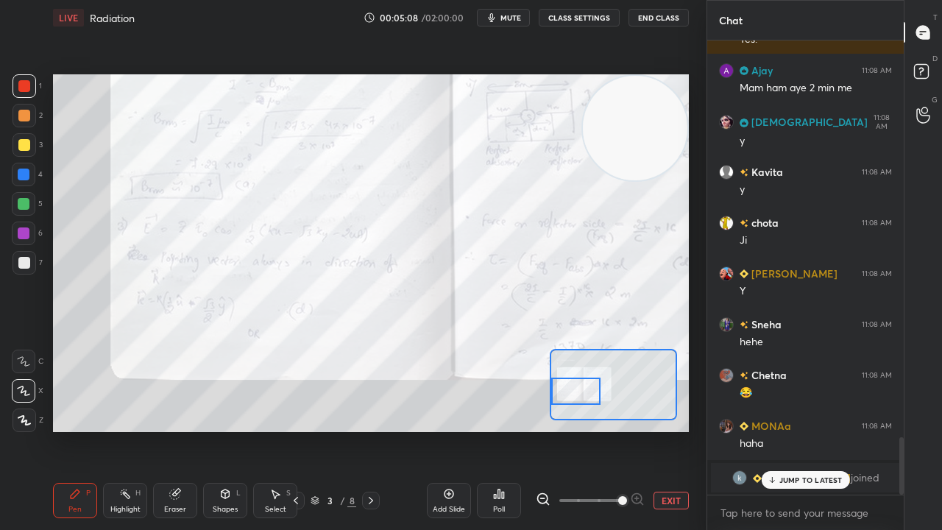
click at [772, 430] on icon at bounding box center [772, 479] width 0 height 5
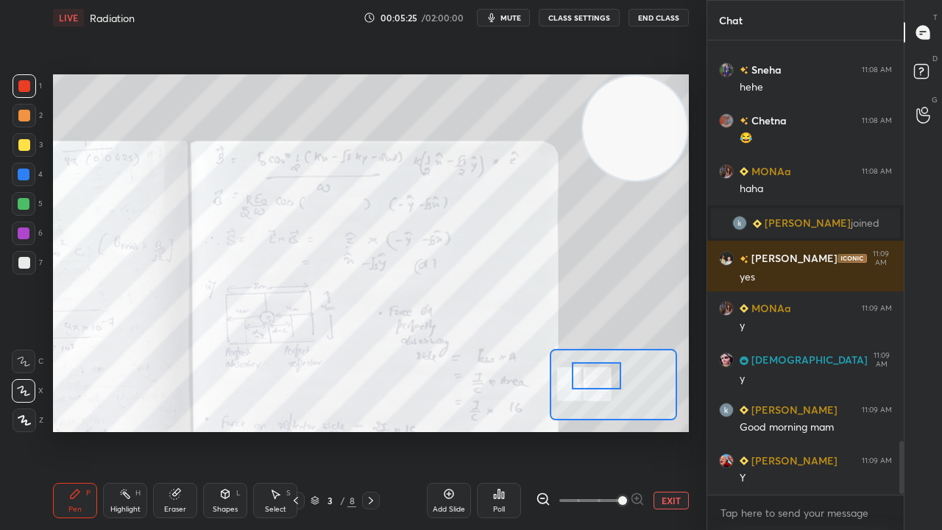
scroll to position [3448, 0]
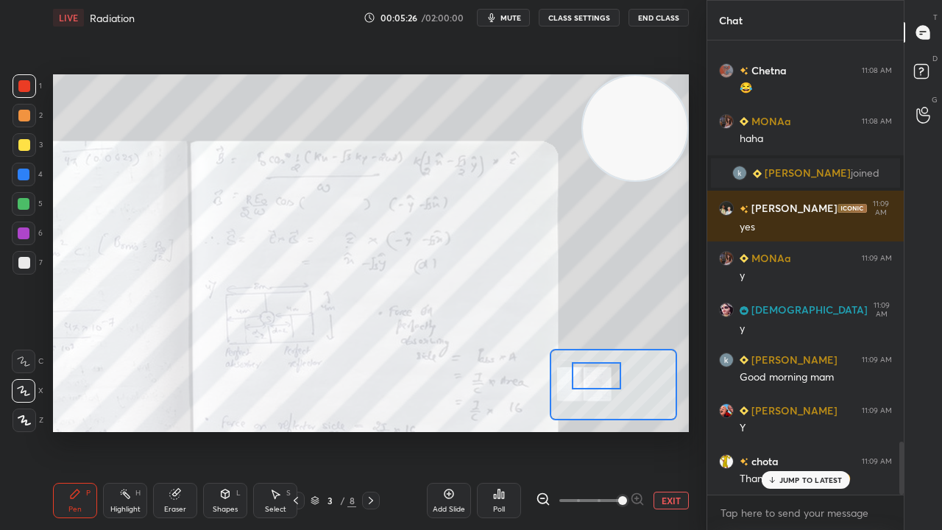
drag, startPoint x: 582, startPoint y: 392, endPoint x: 604, endPoint y: 372, distance: 30.3
click at [603, 375] on div at bounding box center [597, 375] width 50 height 27
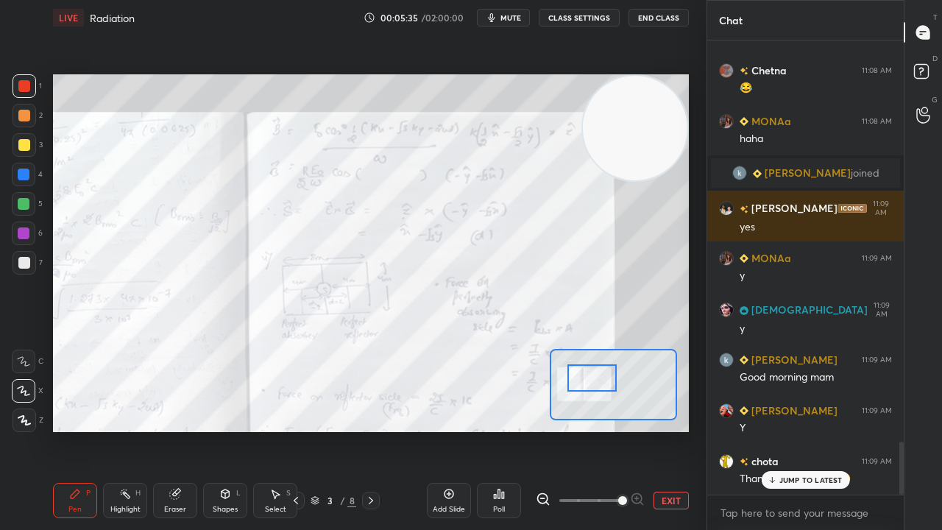
click at [597, 372] on div at bounding box center [593, 377] width 50 height 27
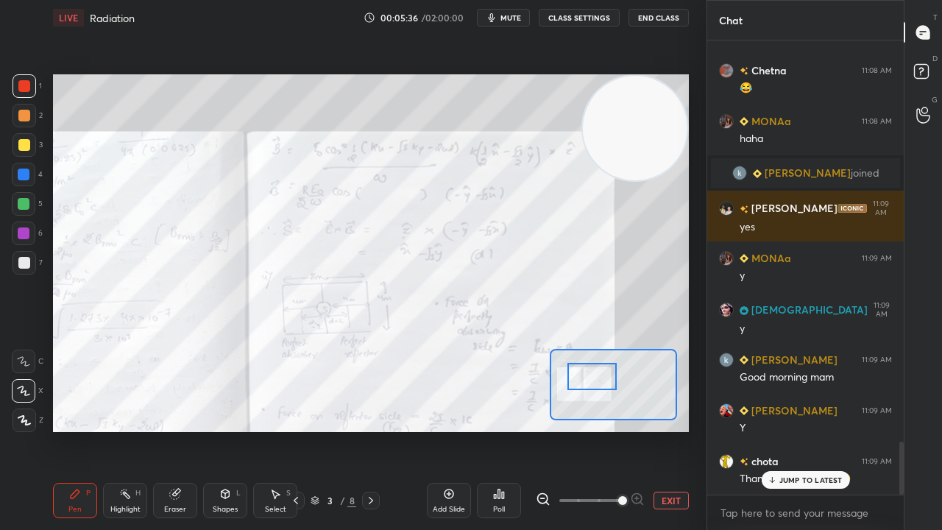
click at [824, 430] on p "JUMP TO LATEST" at bounding box center [811, 480] width 63 height 9
click at [521, 15] on span "mute" at bounding box center [511, 18] width 21 height 10
click at [522, 15] on span "unmute" at bounding box center [510, 18] width 32 height 10
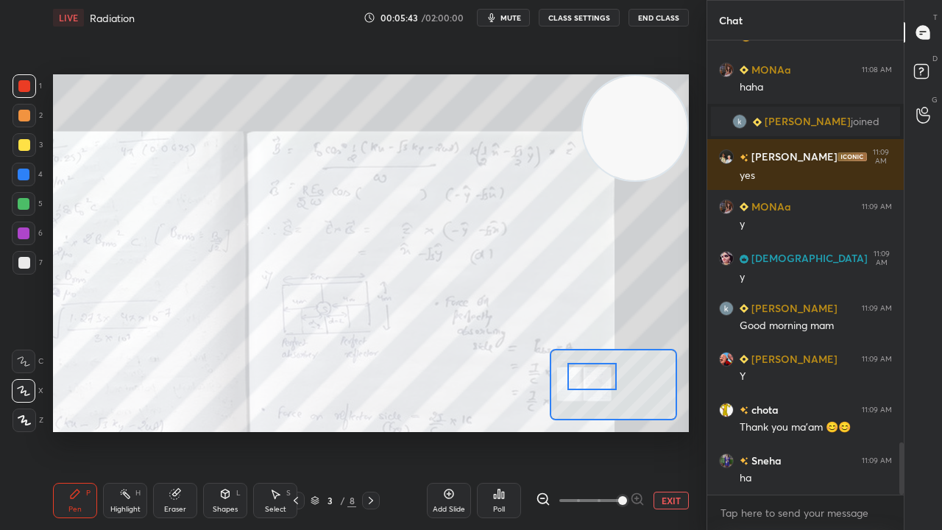
click at [502, 15] on button "mute" at bounding box center [503, 18] width 53 height 18
click at [502, 18] on span "unmute" at bounding box center [510, 18] width 32 height 10
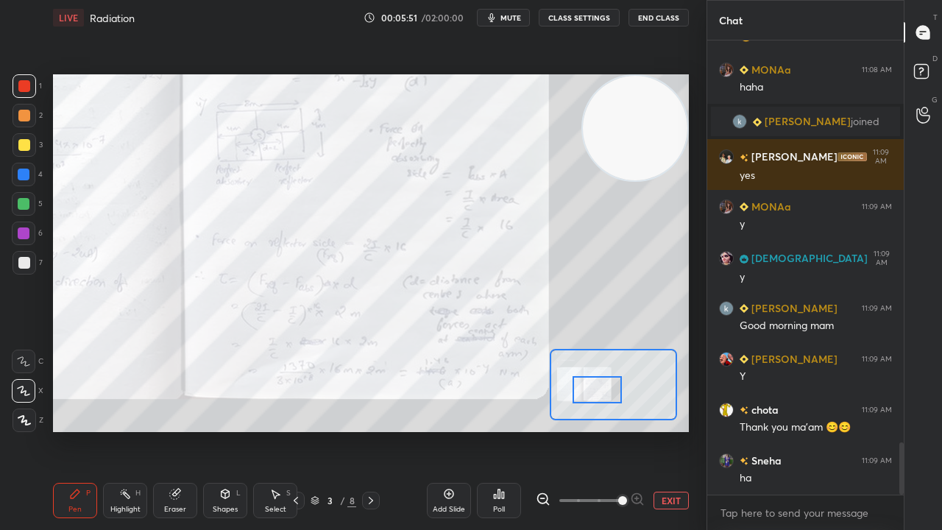
drag, startPoint x: 600, startPoint y: 378, endPoint x: 604, endPoint y: 384, distance: 7.6
click at [605, 389] on div at bounding box center [598, 389] width 50 height 27
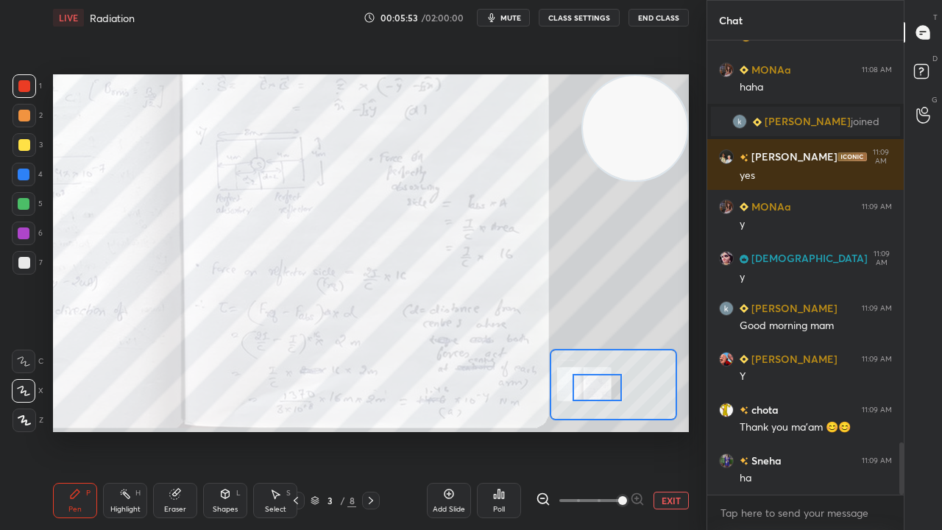
click at [510, 17] on span "mute" at bounding box center [511, 18] width 21 height 10
click at [511, 17] on span "unmute" at bounding box center [510, 18] width 32 height 10
click at [498, 16] on icon "button" at bounding box center [492, 18] width 12 height 12
click at [502, 16] on span "unmute" at bounding box center [510, 18] width 32 height 10
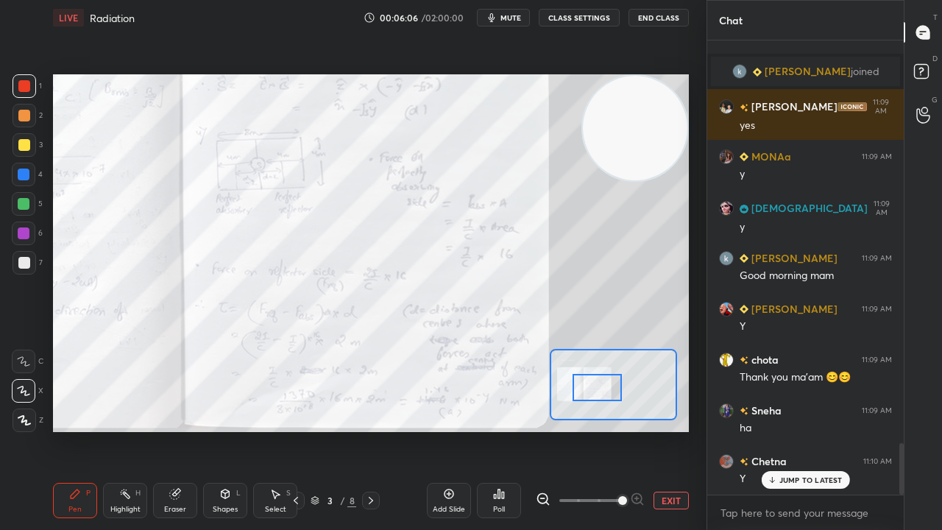
click at [794, 430] on p "JUMP TO LATEST" at bounding box center [811, 480] width 63 height 9
click at [526, 11] on button "mute" at bounding box center [503, 18] width 53 height 18
click at [520, 16] on span "unmute" at bounding box center [510, 18] width 32 height 10
click at [446, 430] on div "Add Slide" at bounding box center [449, 500] width 44 height 35
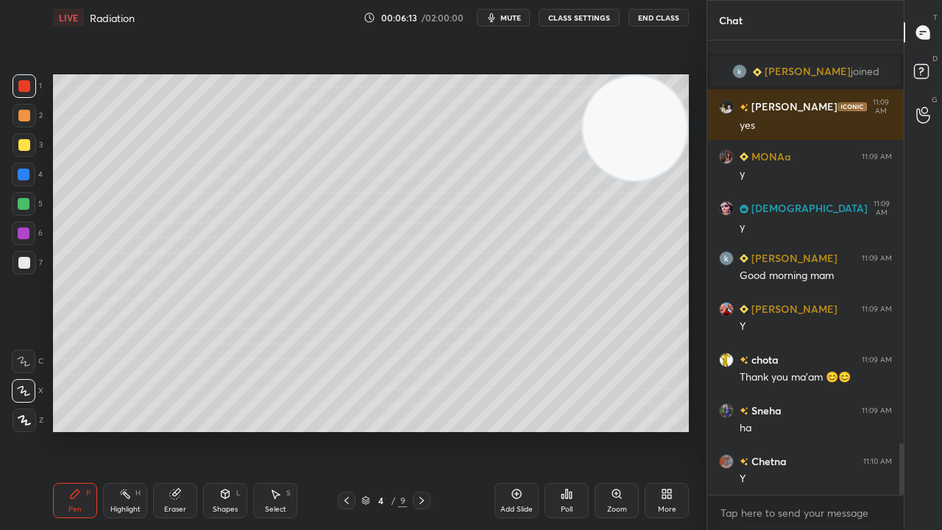
click at [35, 147] on div "3" at bounding box center [28, 145] width 30 height 24
click at [230, 430] on div "Shapes L" at bounding box center [225, 500] width 44 height 35
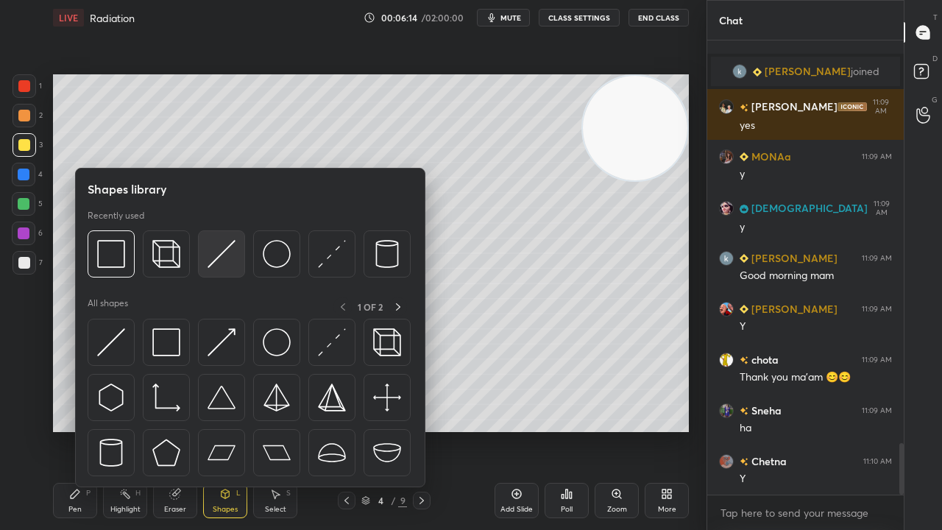
click at [227, 267] on img at bounding box center [222, 254] width 28 height 28
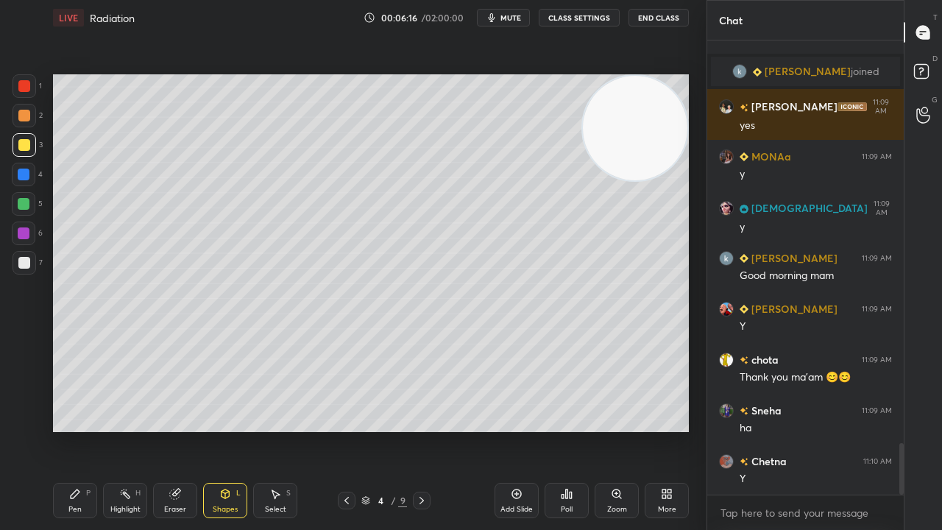
click at [85, 430] on div "Pen P" at bounding box center [75, 500] width 44 height 35
drag, startPoint x: 175, startPoint y: 514, endPoint x: 183, endPoint y: 451, distance: 63.1
click at [175, 430] on div "Eraser" at bounding box center [175, 509] width 22 height 7
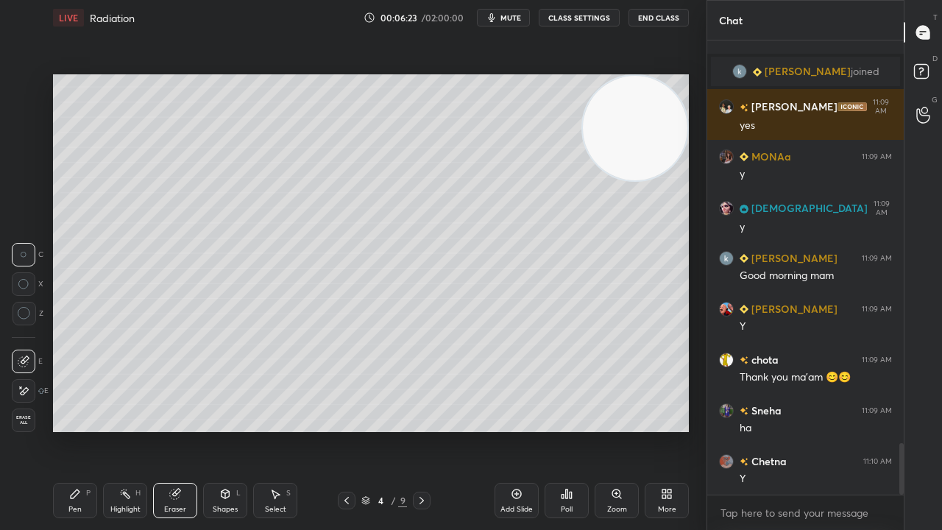
drag, startPoint x: 175, startPoint y: 501, endPoint x: 174, endPoint y: 473, distance: 28.7
click at [175, 430] on div "Eraser" at bounding box center [175, 500] width 44 height 35
drag, startPoint x: 34, startPoint y: 397, endPoint x: 41, endPoint y: 390, distance: 9.9
click at [35, 396] on div at bounding box center [24, 391] width 24 height 24
click at [208, 430] on div "Shapes L" at bounding box center [225, 500] width 44 height 35
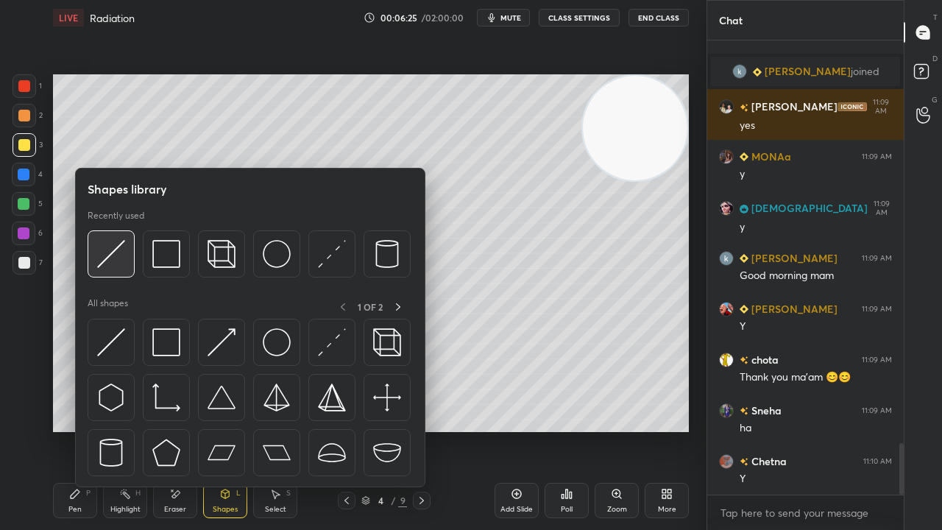
click at [119, 262] on img at bounding box center [111, 254] width 28 height 28
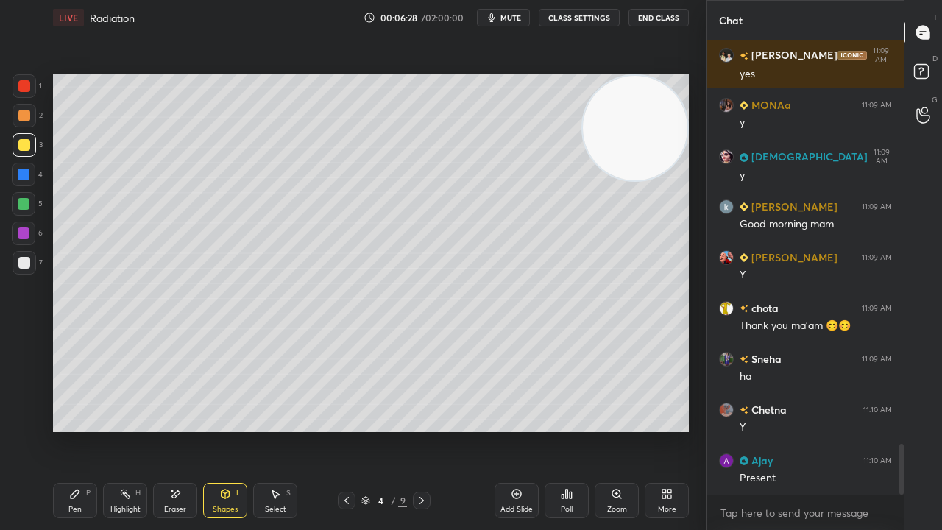
click at [77, 430] on icon at bounding box center [75, 494] width 12 height 12
click at [515, 17] on span "mute" at bounding box center [511, 18] width 21 height 10
click at [515, 15] on span "mute" at bounding box center [511, 18] width 21 height 10
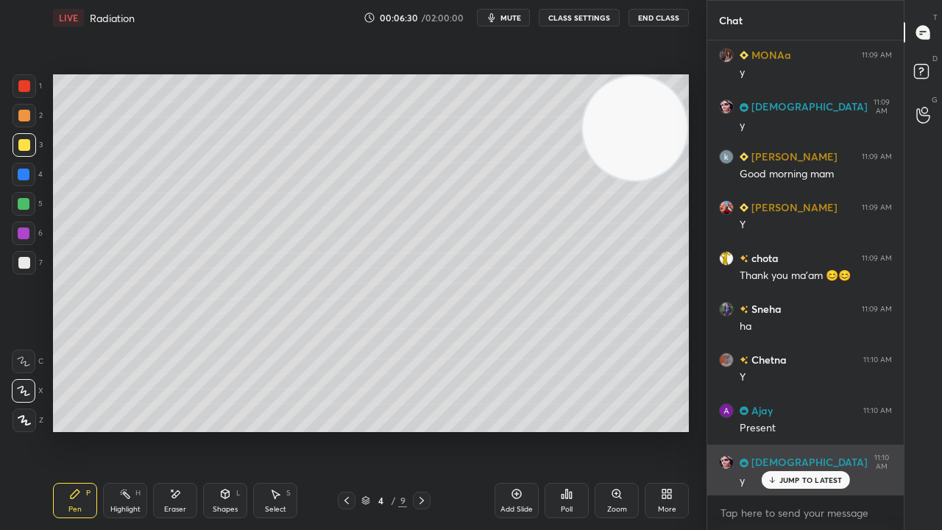
click at [813, 430] on p "JUMP TO LATEST" at bounding box center [811, 480] width 63 height 9
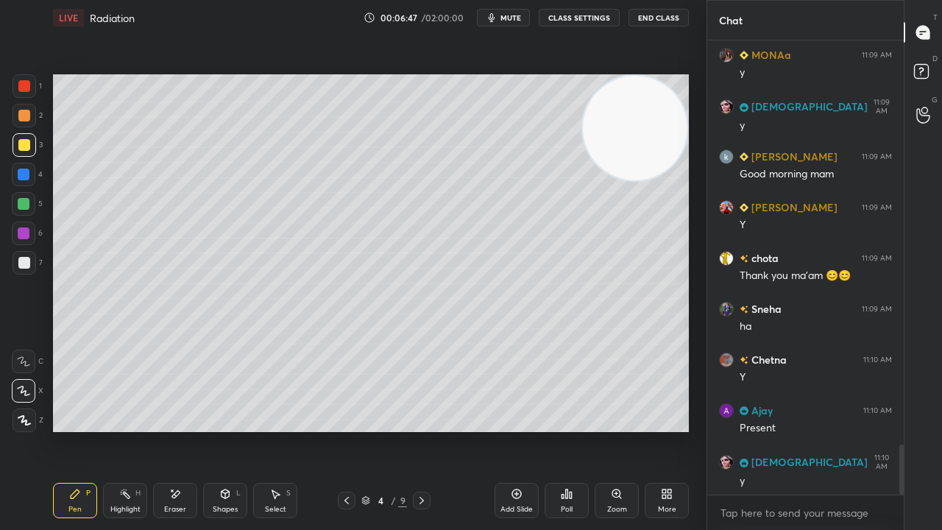
click at [513, 15] on span "mute" at bounding box center [511, 18] width 21 height 10
drag, startPoint x: 514, startPoint y: 14, endPoint x: 511, endPoint y: 34, distance: 20.1
click at [514, 14] on span "unmute" at bounding box center [510, 18] width 32 height 10
click at [30, 264] on div at bounding box center [25, 263] width 24 height 24
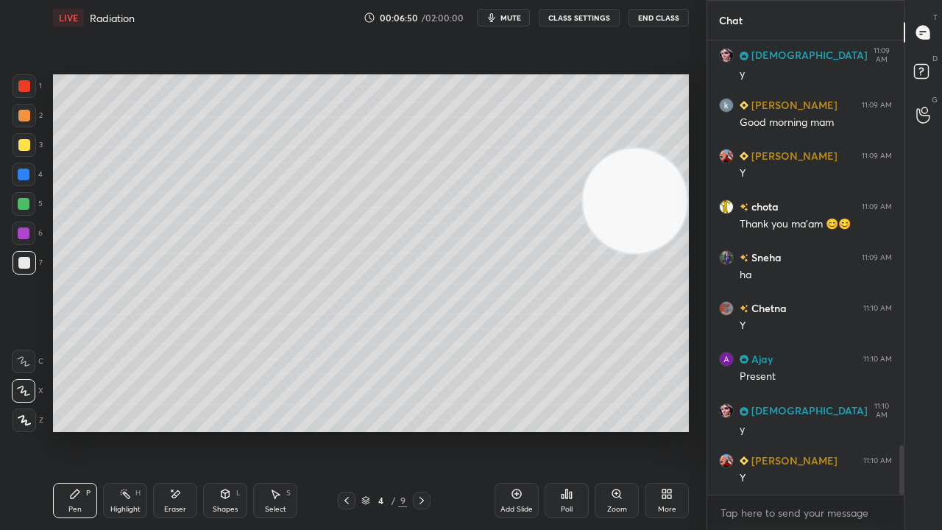
drag, startPoint x: 627, startPoint y: 193, endPoint x: 625, endPoint y: 437, distance: 244.4
click at [625, 430] on div "Setting up your live class Poll for secs No correct answer Start poll" at bounding box center [371, 253] width 648 height 436
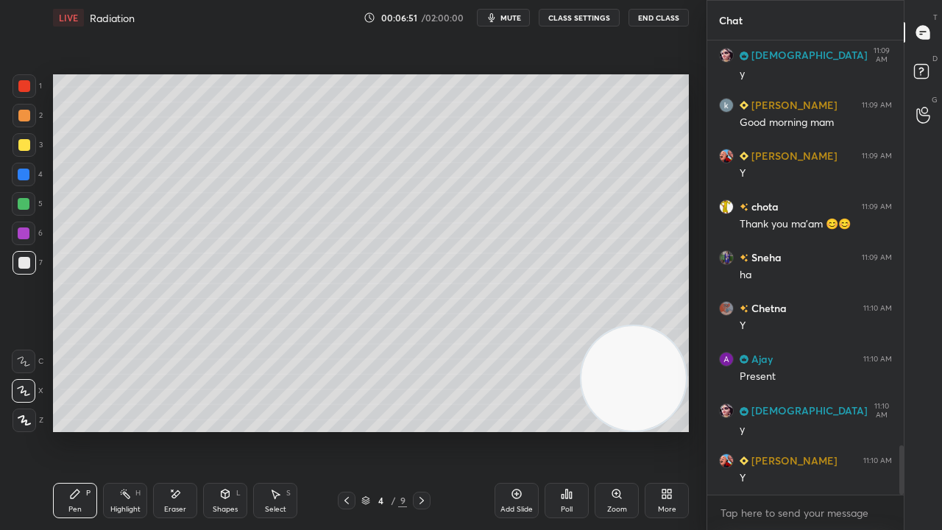
scroll to position [3753, 0]
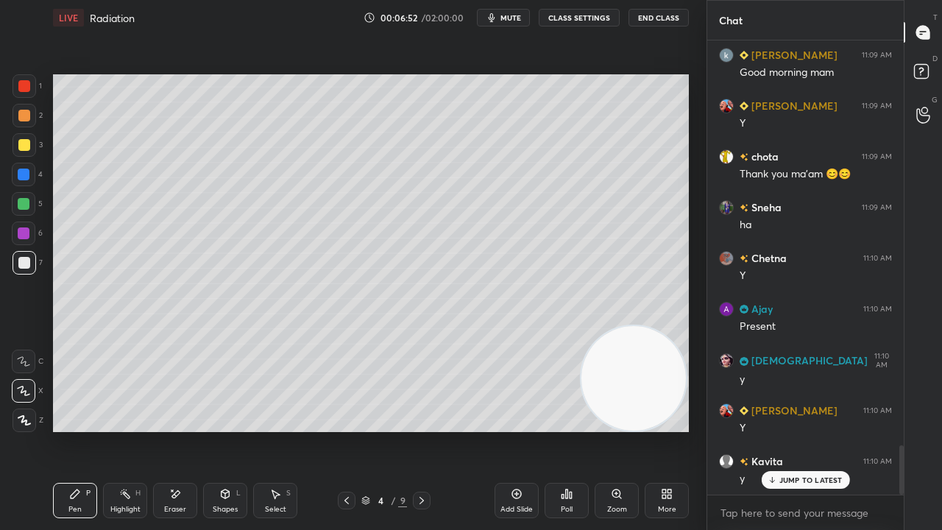
click at [593, 356] on div "Setting up your live class Poll for secs No correct answer Start poll" at bounding box center [371, 253] width 636 height 358
click at [216, 430] on div "Shapes L" at bounding box center [225, 500] width 44 height 35
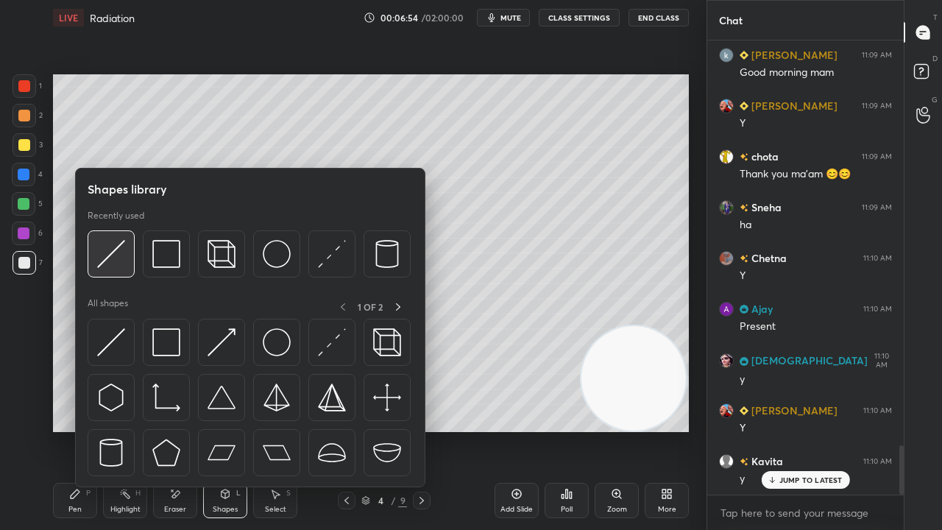
click at [113, 264] on img at bounding box center [111, 254] width 28 height 28
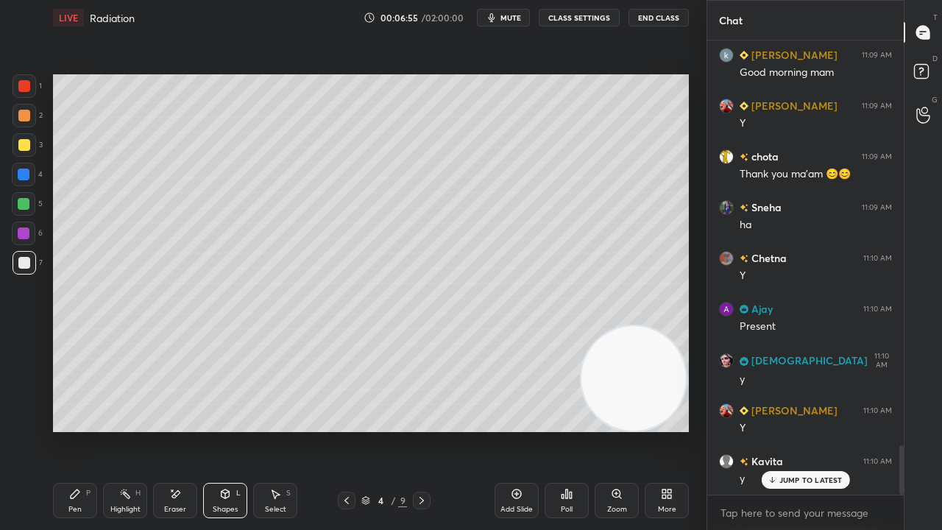
scroll to position [3804, 0]
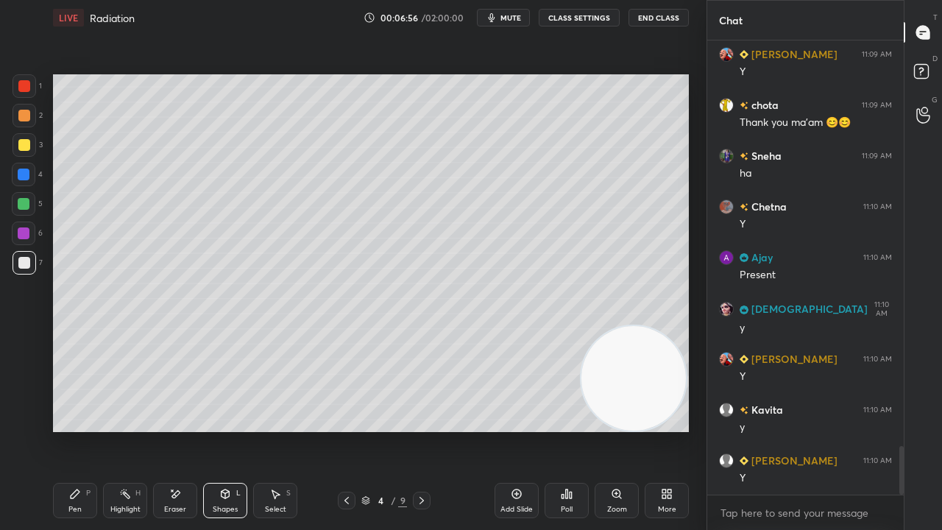
click at [68, 430] on div "Pen" at bounding box center [74, 509] width 13 height 7
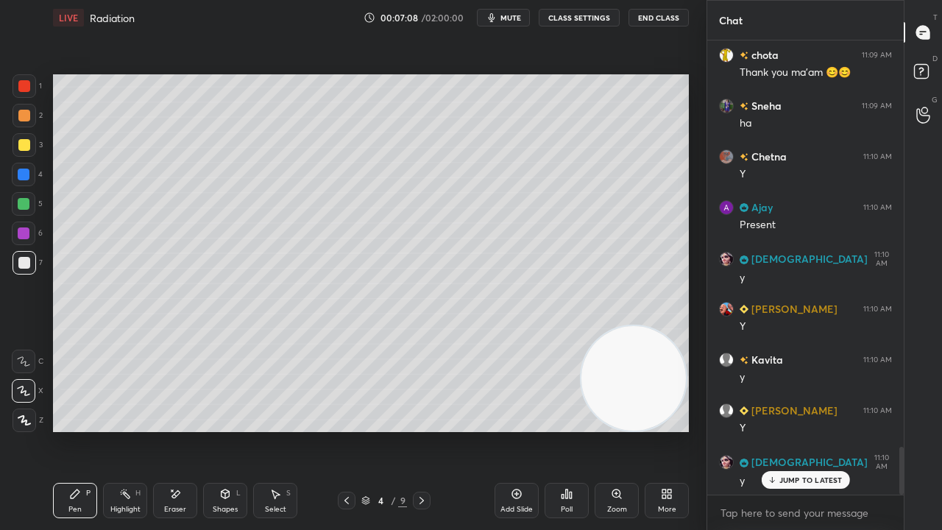
click at [517, 15] on span "mute" at bounding box center [511, 18] width 21 height 10
click at [514, 13] on span "unmute" at bounding box center [510, 18] width 32 height 10
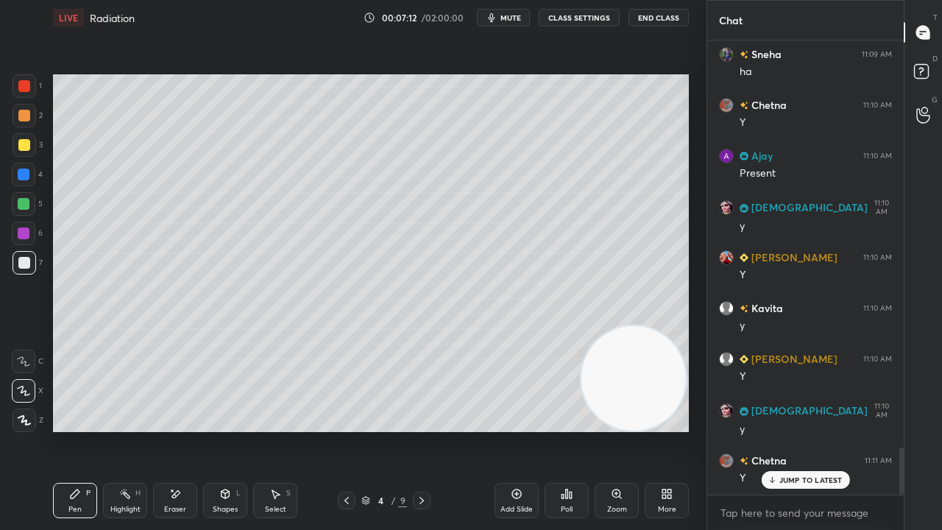
scroll to position [3956, 0]
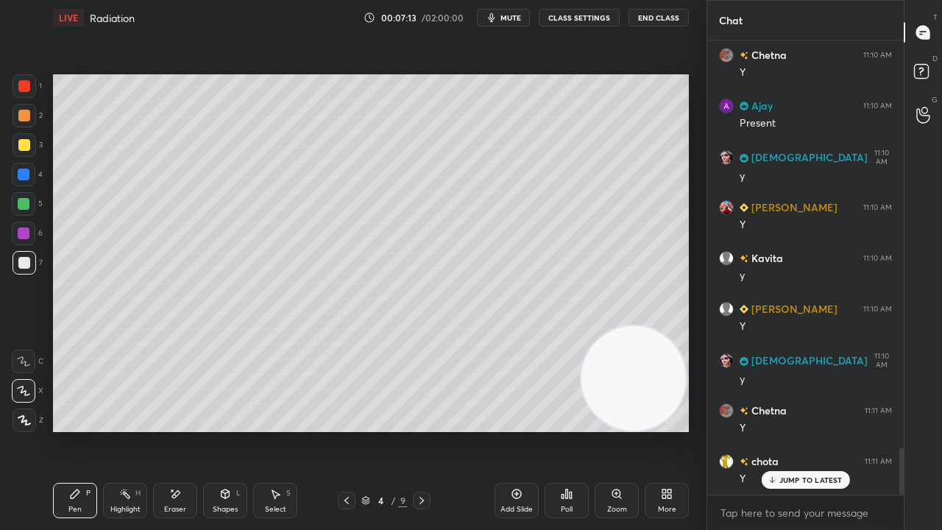
click at [799, 430] on p "JUMP TO LATEST" at bounding box center [811, 480] width 63 height 9
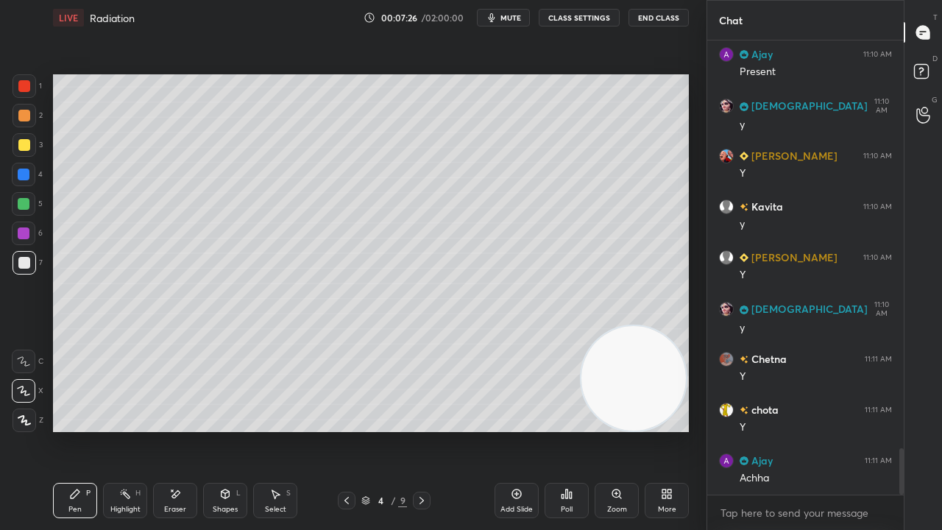
scroll to position [4022, 0]
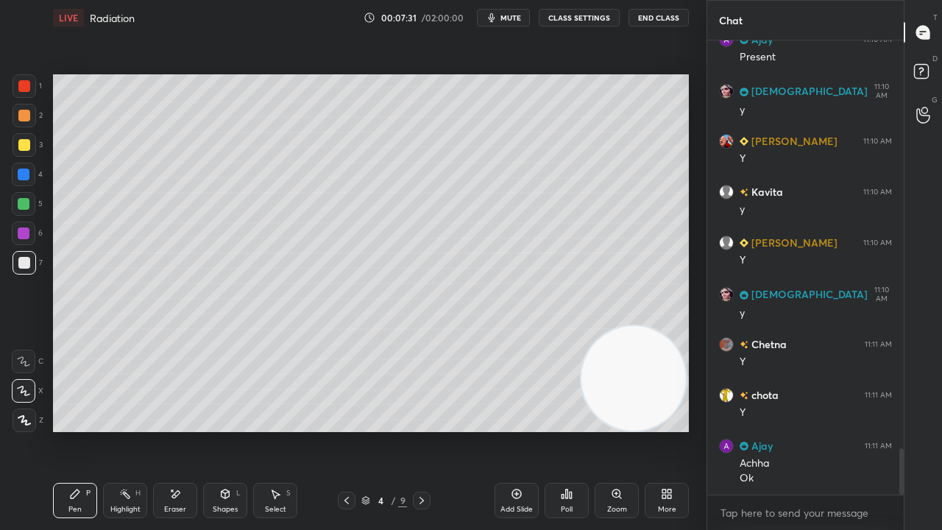
click at [346, 430] on icon at bounding box center [347, 501] width 12 height 12
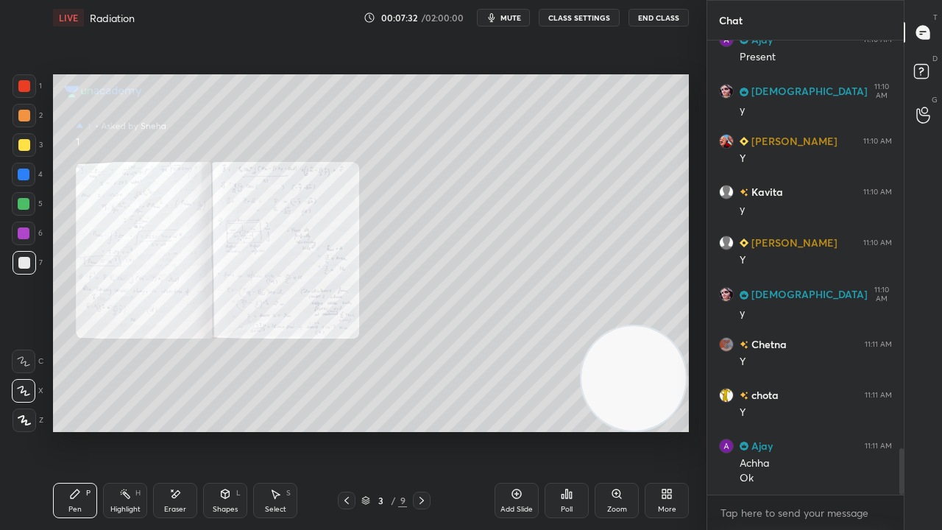
click at [614, 430] on icon at bounding box center [616, 494] width 8 height 8
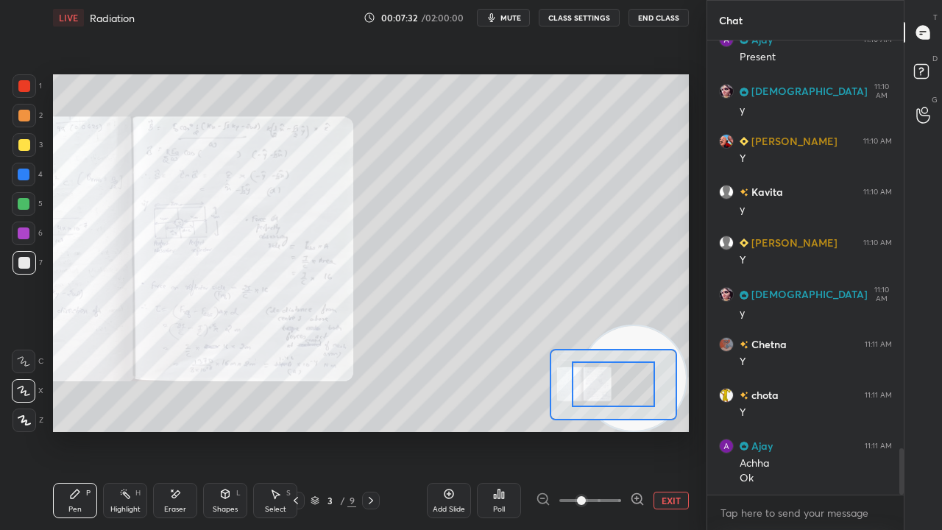
click at [598, 421] on div "Setting up your live class Poll for secs No correct answer Start poll" at bounding box center [371, 253] width 636 height 358
drag, startPoint x: 621, startPoint y: 421, endPoint x: 611, endPoint y: 419, distance: 10.5
click at [611, 420] on div "Setting up your live class Poll for secs No correct answer Start poll" at bounding box center [371, 253] width 636 height 358
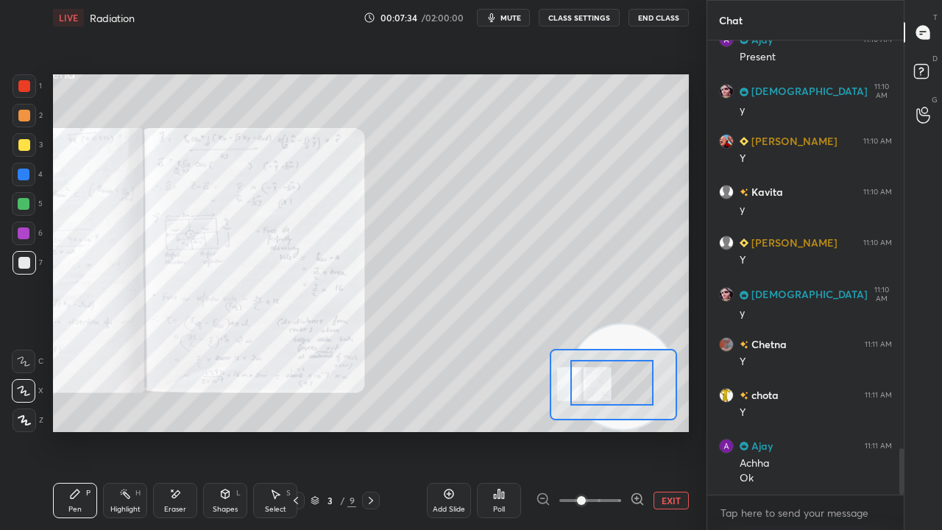
drag, startPoint x: 618, startPoint y: 390, endPoint x: 571, endPoint y: 391, distance: 47.1
click at [636, 430] on icon at bounding box center [637, 499] width 15 height 15
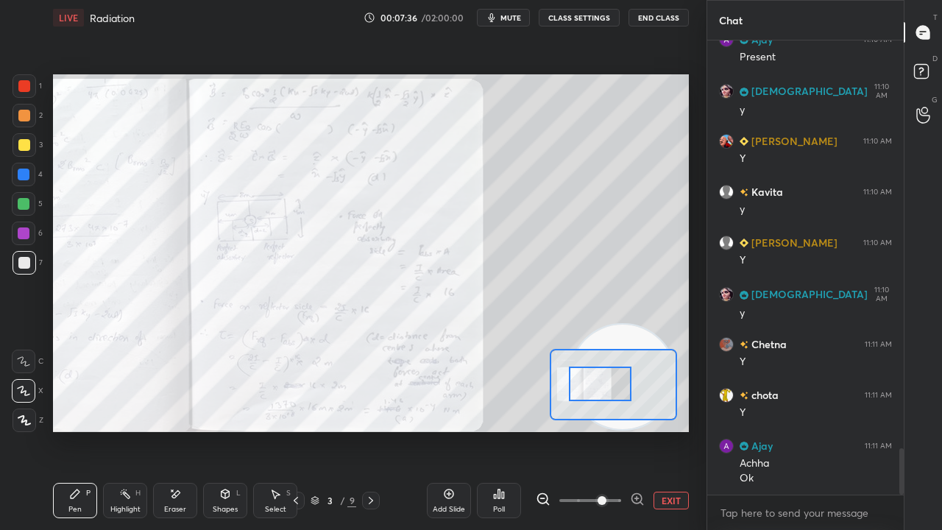
drag, startPoint x: 593, startPoint y: 389, endPoint x: 586, endPoint y: 392, distance: 7.9
click at [586, 392] on div at bounding box center [600, 384] width 62 height 35
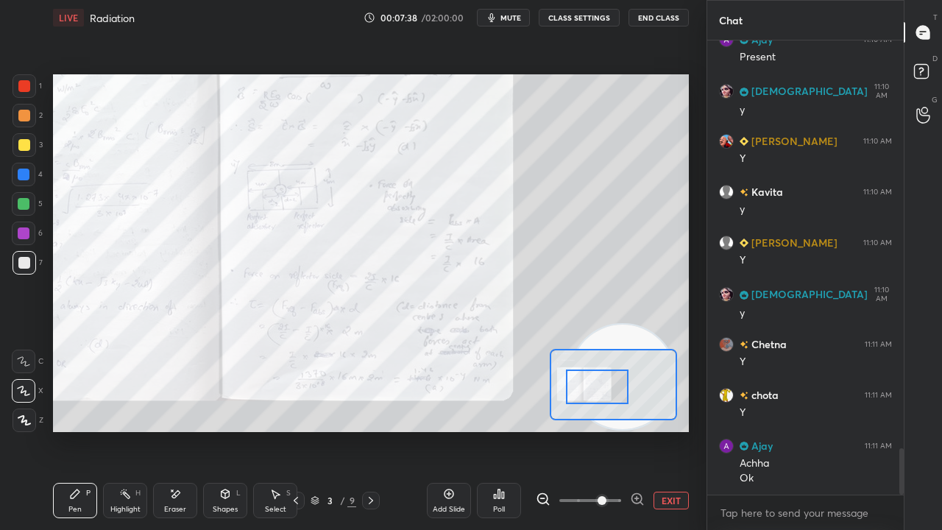
click at [593, 387] on div at bounding box center [597, 387] width 62 height 35
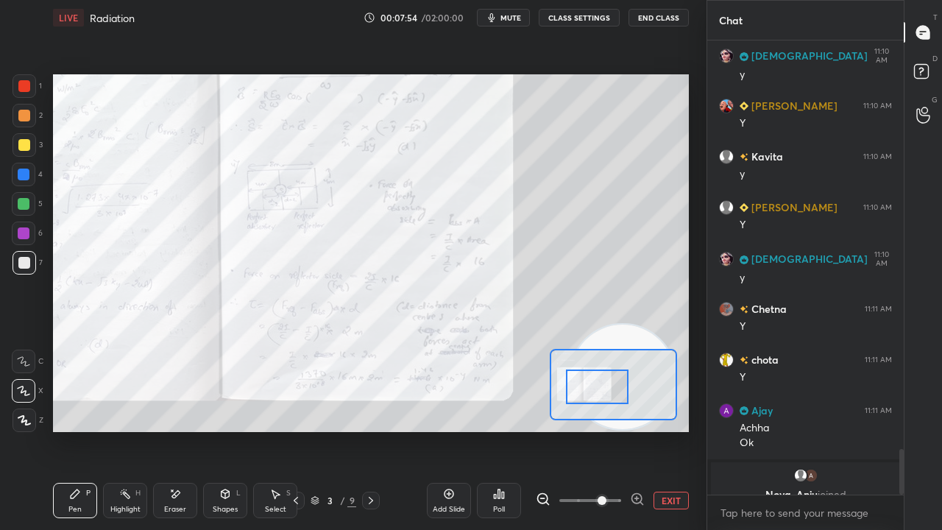
scroll to position [4075, 0]
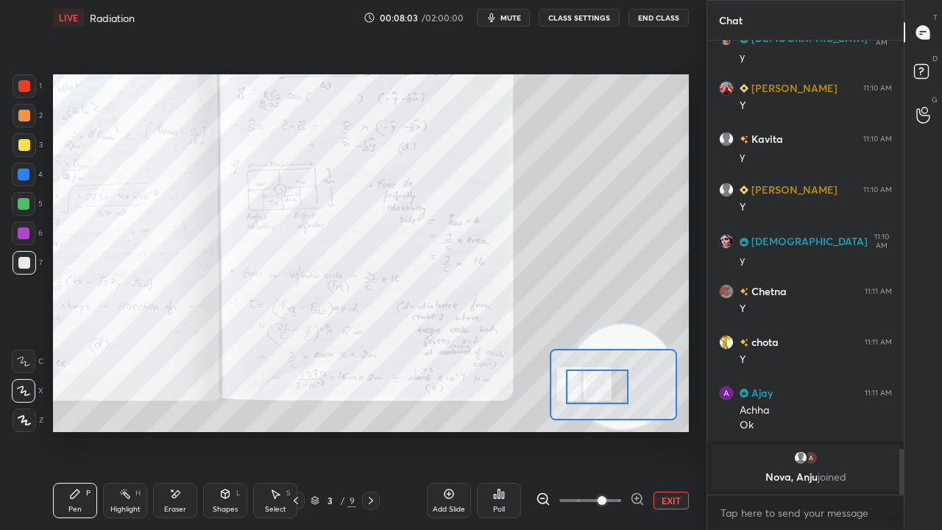
click at [12, 176] on div at bounding box center [24, 175] width 24 height 24
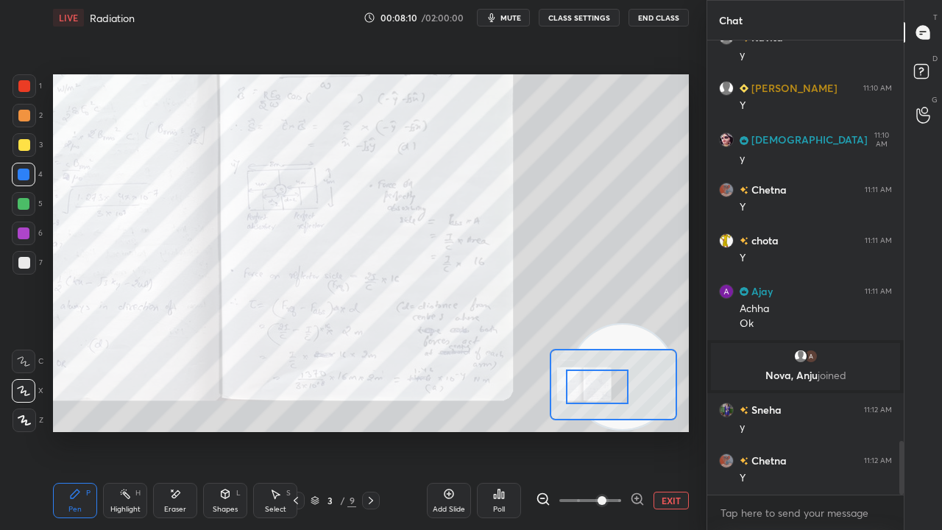
scroll to position [3401, 0]
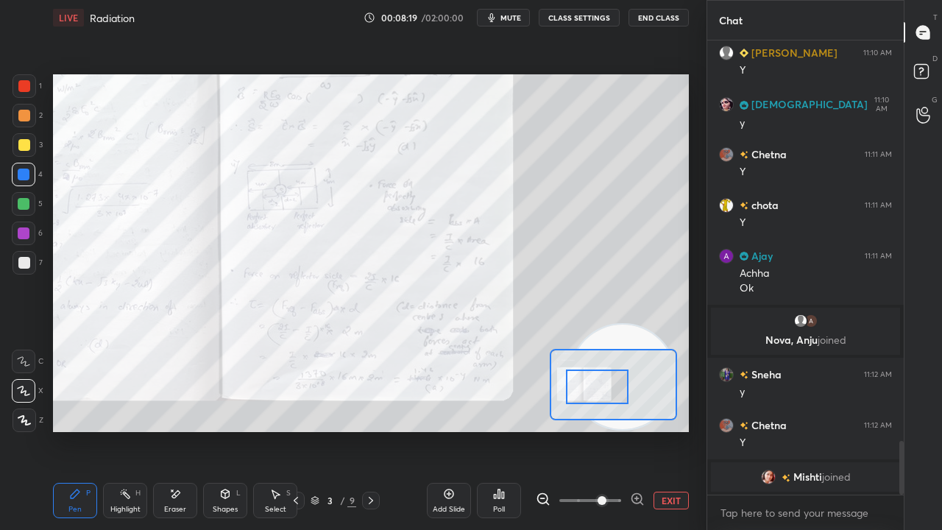
click at [514, 15] on span "mute" at bounding box center [511, 18] width 21 height 10
drag, startPoint x: 519, startPoint y: 13, endPoint x: 530, endPoint y: 6, distance: 13.3
click at [519, 13] on span "unmute" at bounding box center [510, 18] width 32 height 10
click at [169, 430] on div "Eraser" at bounding box center [175, 500] width 44 height 35
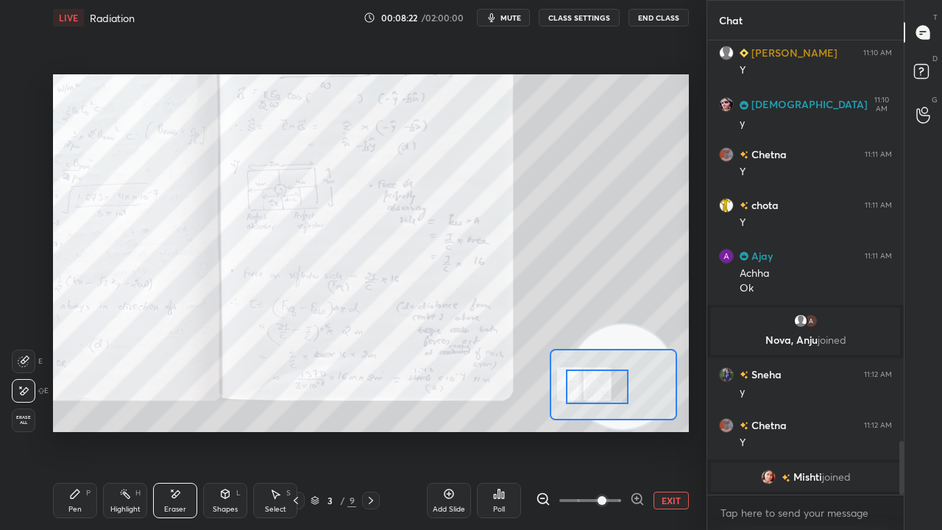
click at [69, 430] on div "Pen" at bounding box center [74, 509] width 13 height 7
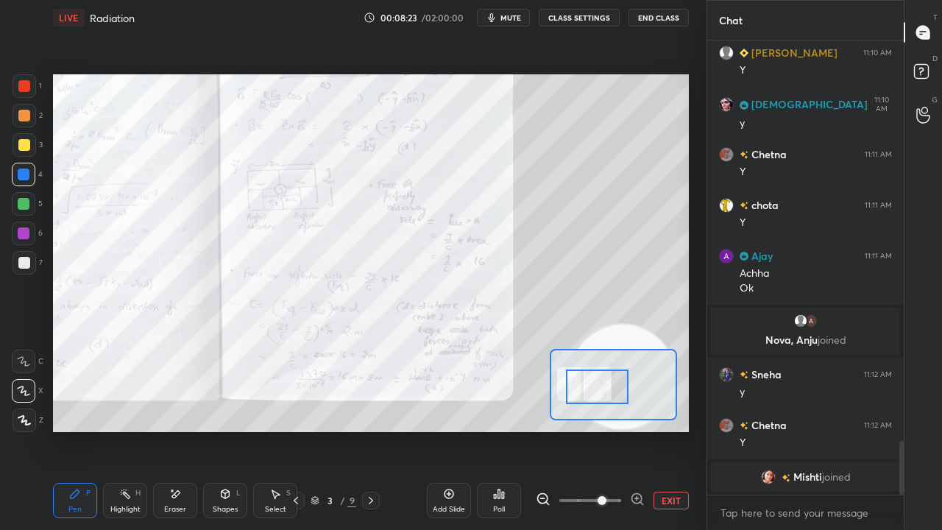
scroll to position [3424, 0]
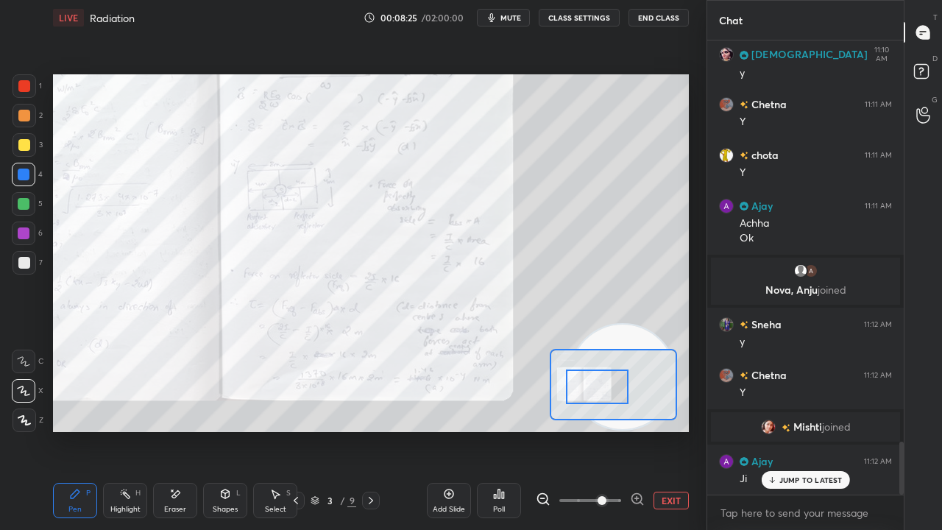
click at [813, 430] on p "JUMP TO LATEST" at bounding box center [811, 480] width 63 height 9
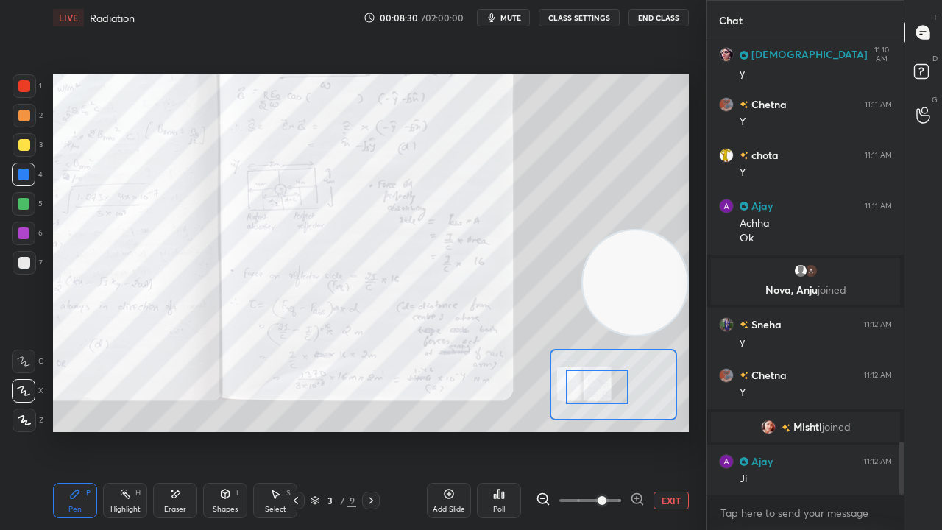
drag, startPoint x: 623, startPoint y: 335, endPoint x: 657, endPoint y: 230, distance: 110.8
click at [652, 241] on video at bounding box center [635, 282] width 105 height 105
click at [635, 239] on video at bounding box center [635, 282] width 105 height 105
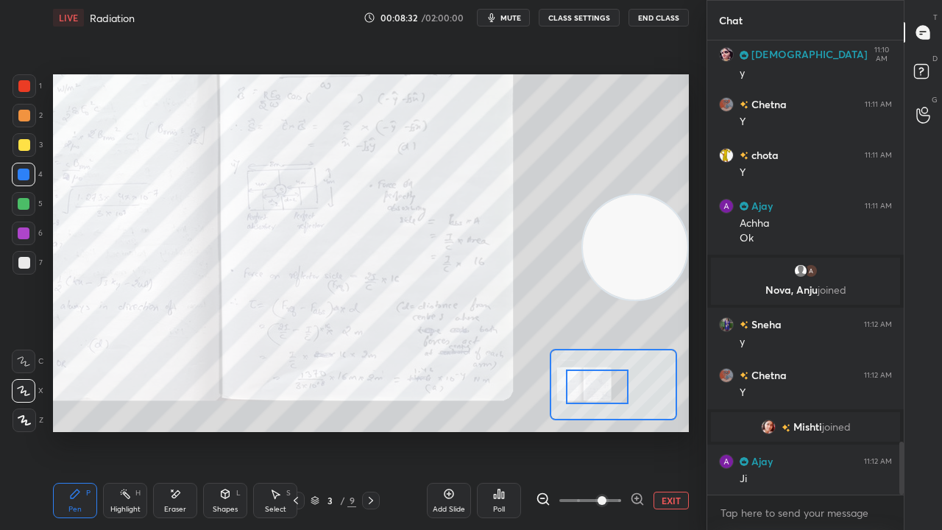
click at [515, 22] on button "mute" at bounding box center [503, 18] width 53 height 18
click at [521, 18] on span "unmute" at bounding box center [510, 18] width 32 height 10
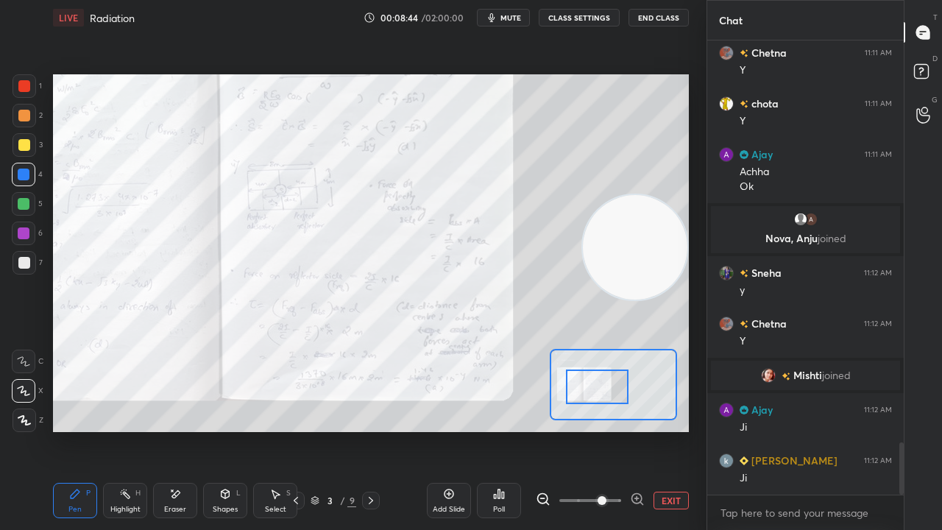
click at [514, 14] on span "mute" at bounding box center [511, 18] width 21 height 10
click at [518, 16] on span "unmute" at bounding box center [510, 18] width 32 height 10
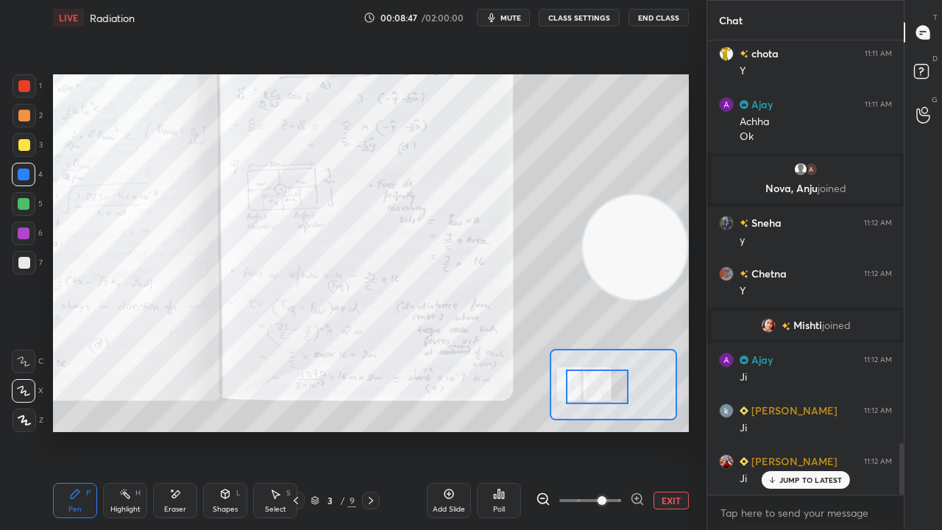
click at [796, 430] on div "JUMP TO LATEST" at bounding box center [805, 480] width 88 height 18
click at [527, 10] on button "mute" at bounding box center [503, 18] width 53 height 18
click at [526, 12] on button "unmute" at bounding box center [503, 18] width 53 height 18
click at [24, 231] on div at bounding box center [24, 233] width 12 height 12
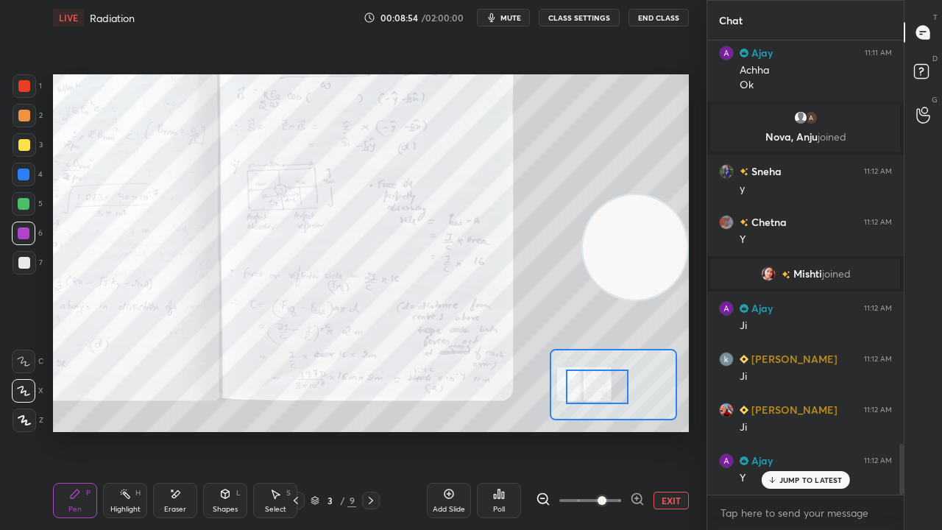
scroll to position [3628, 0]
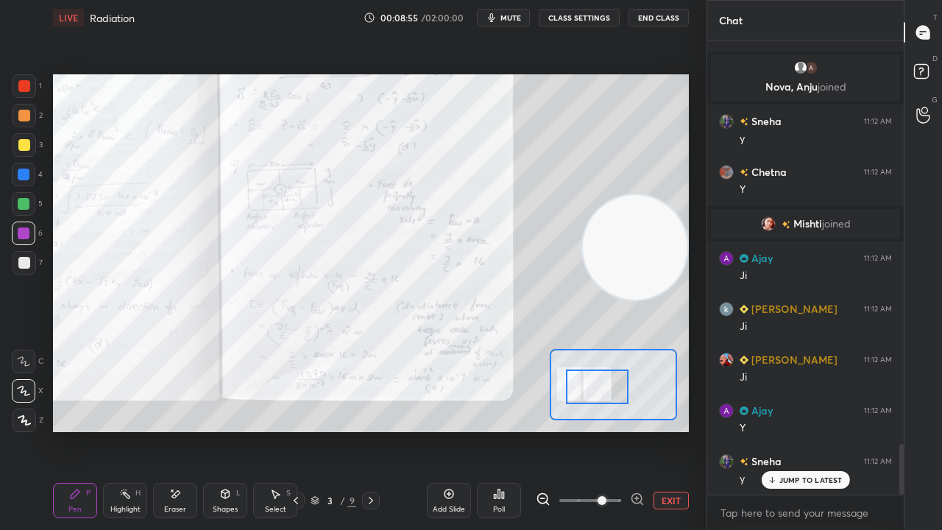
click at [502, 17] on button "mute" at bounding box center [503, 18] width 53 height 18
click at [505, 19] on span "unmute" at bounding box center [510, 18] width 32 height 10
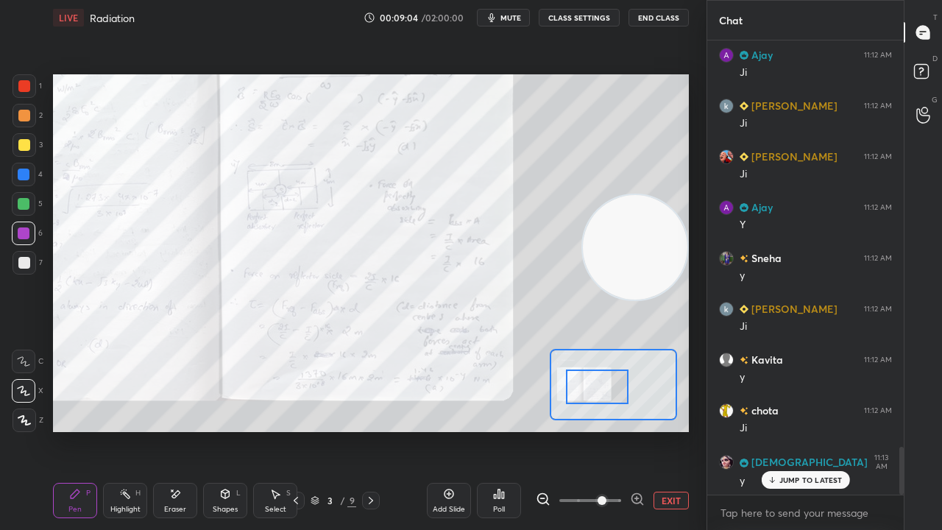
scroll to position [3882, 0]
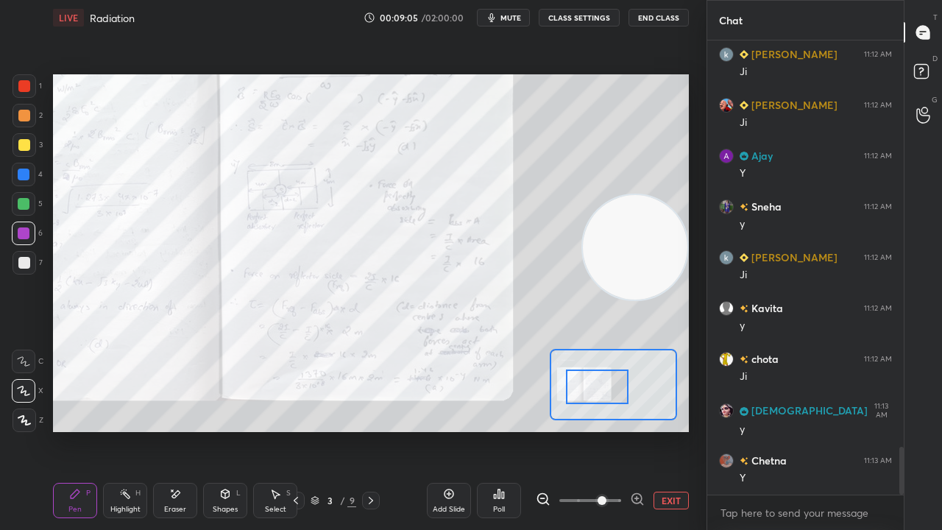
click at [517, 13] on span "mute" at bounding box center [511, 18] width 21 height 10
click at [518, 18] on span "unmute" at bounding box center [510, 18] width 32 height 10
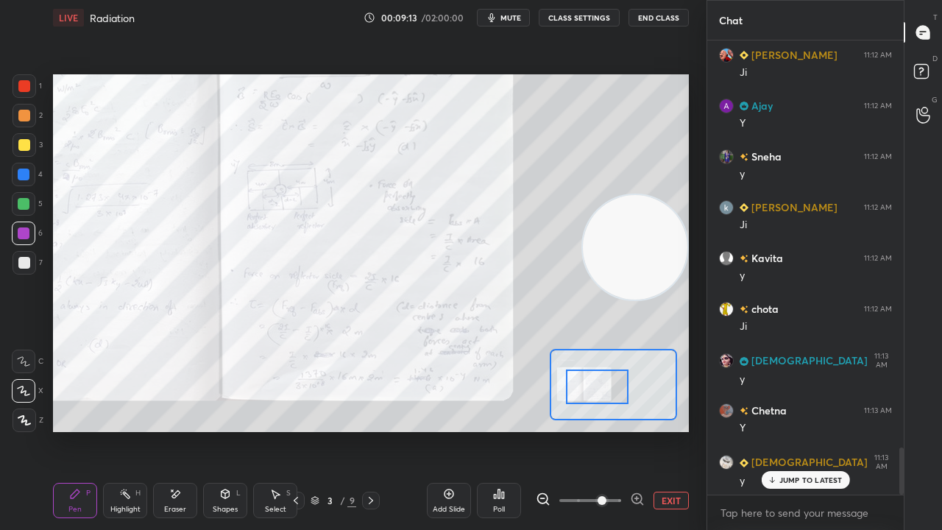
drag, startPoint x: 532, startPoint y: 20, endPoint x: 526, endPoint y: 10, distance: 11.6
click at [527, 12] on button "mute" at bounding box center [503, 18] width 53 height 18
click at [517, 19] on span "unmute" at bounding box center [510, 18] width 32 height 10
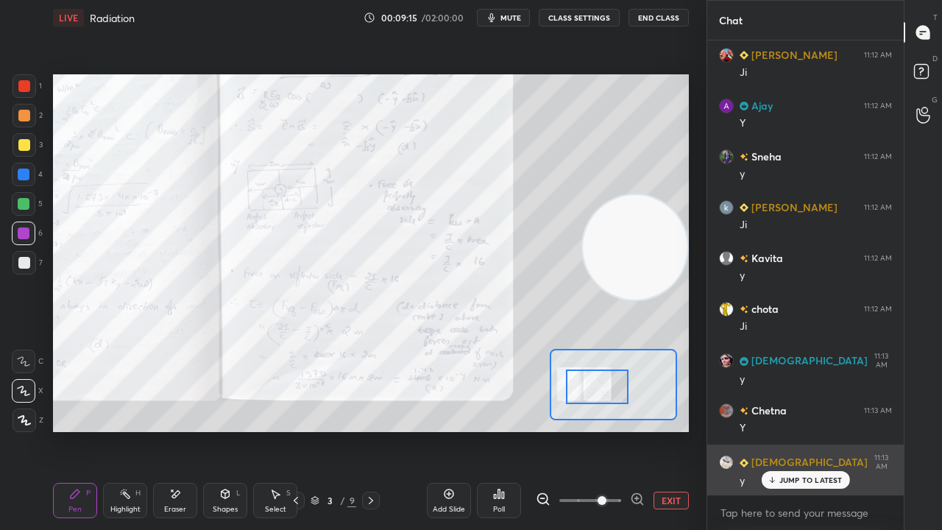
click at [779, 430] on div "JUMP TO LATEST" at bounding box center [805, 480] width 88 height 18
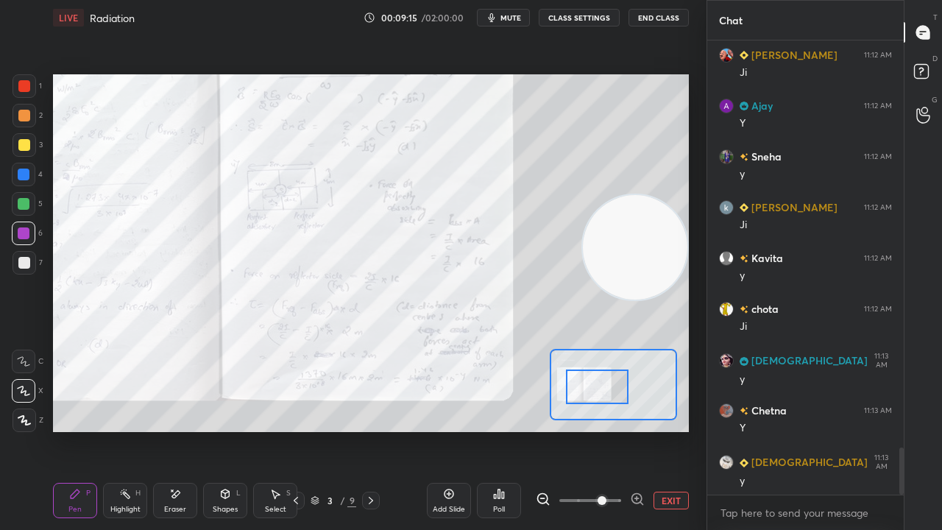
click at [506, 393] on div "LIVE Radiation 00:09:15 / 02:00:00 mute CLASS SETTINGS End Class Setting up you…" at bounding box center [371, 265] width 648 height 530
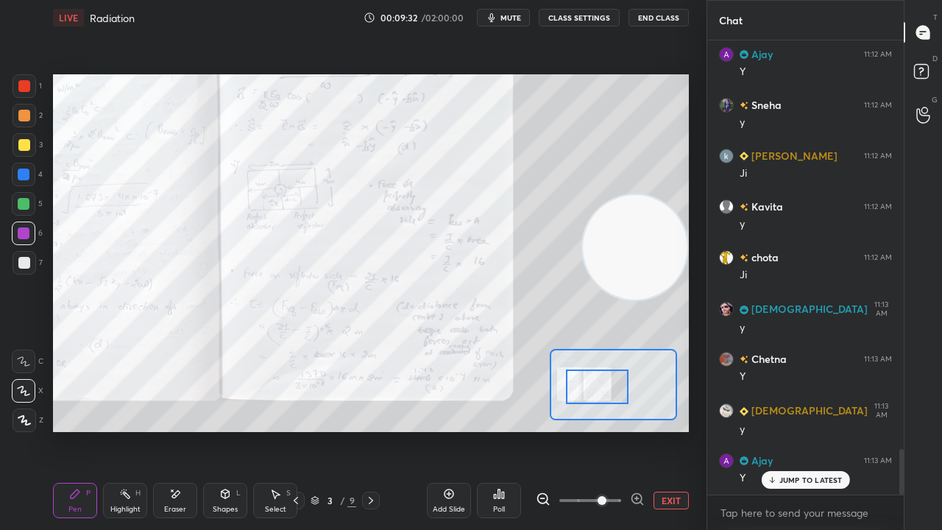
scroll to position [4047, 0]
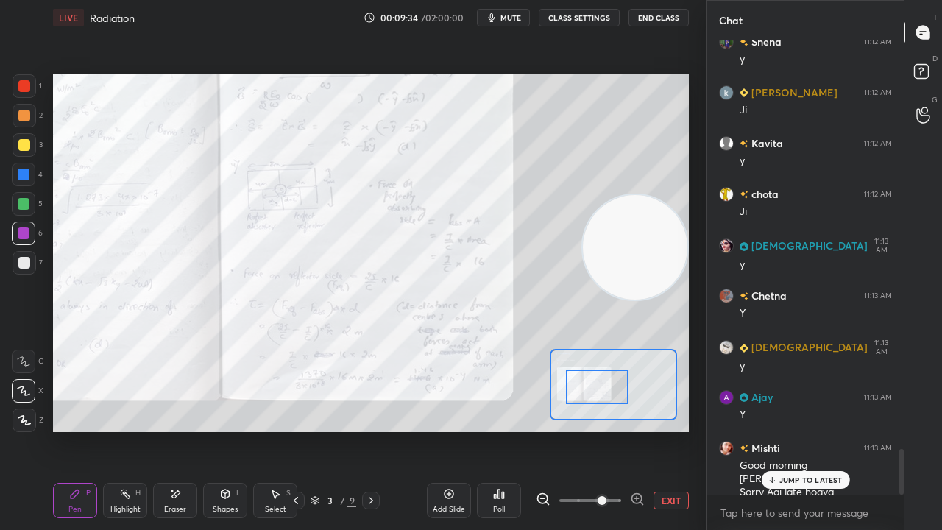
click at [789, 430] on div "JUMP TO LATEST" at bounding box center [805, 480] width 88 height 18
click at [771, 430] on div "x" at bounding box center [805, 512] width 197 height 35
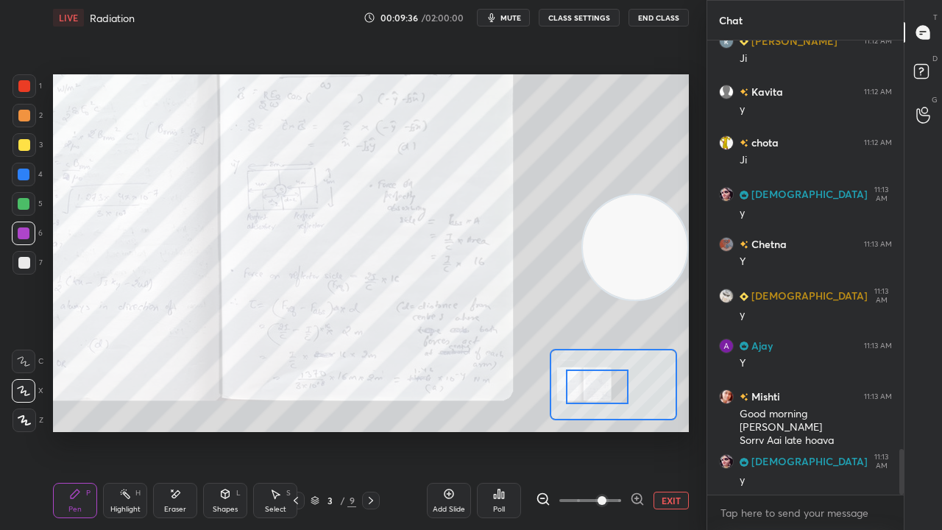
click at [515, 21] on span "mute" at bounding box center [511, 18] width 21 height 10
click at [517, 19] on span "unmute" at bounding box center [510, 18] width 32 height 10
click at [514, 13] on button "mute" at bounding box center [503, 18] width 53 height 18
click at [510, 19] on span "unmute" at bounding box center [510, 18] width 32 height 10
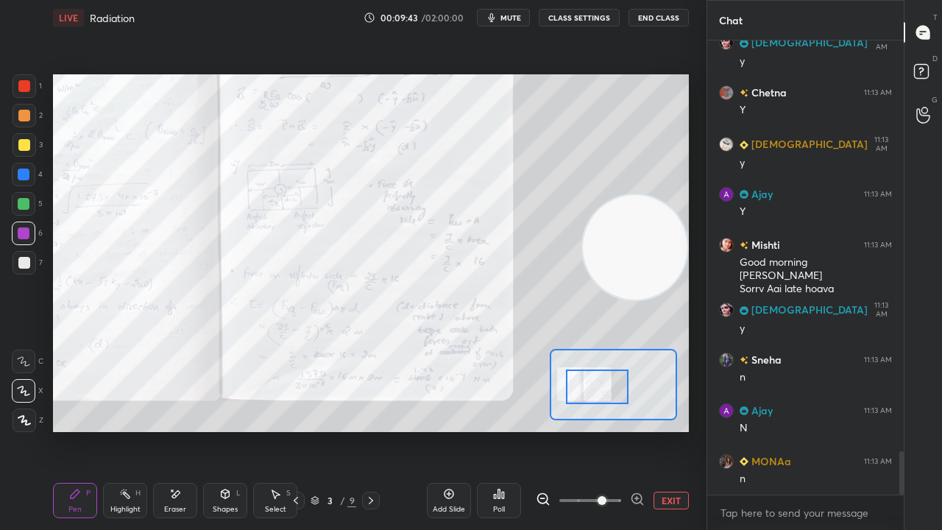
scroll to position [4302, 0]
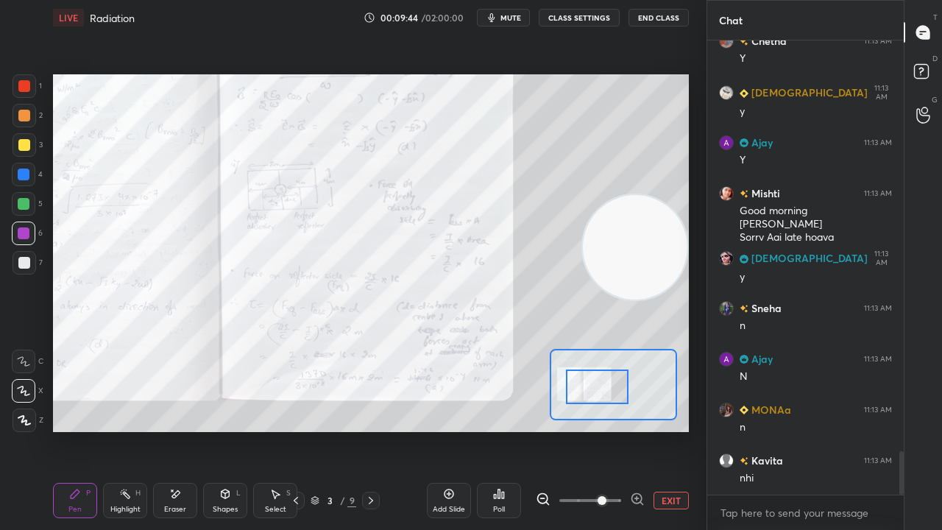
click at [525, 15] on button "mute" at bounding box center [503, 18] width 53 height 18
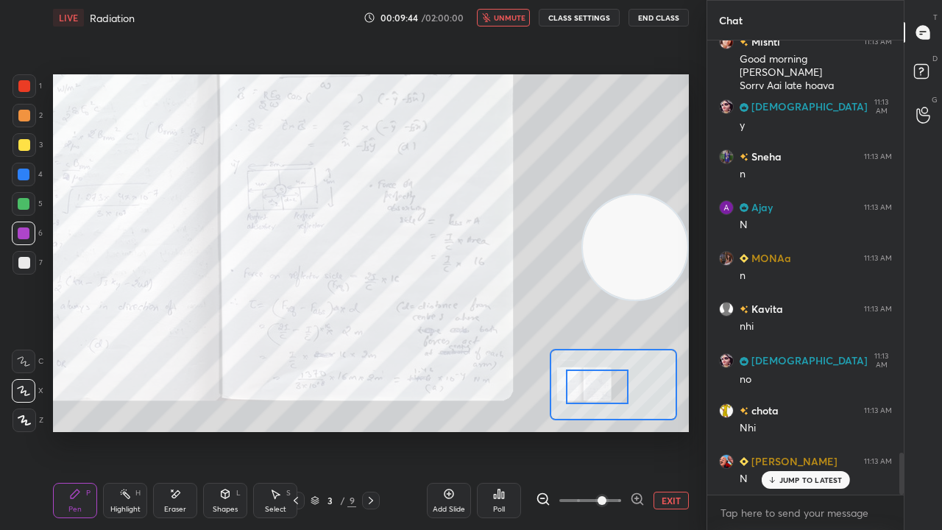
click at [524, 15] on span "unmute" at bounding box center [510, 18] width 32 height 10
click at [795, 430] on p "JUMP TO LATEST" at bounding box center [811, 480] width 63 height 9
click at [512, 20] on span "mute" at bounding box center [511, 18] width 21 height 10
click at [515, 18] on span "unmute" at bounding box center [510, 18] width 32 height 10
click at [796, 430] on div "x" at bounding box center [805, 512] width 197 height 35
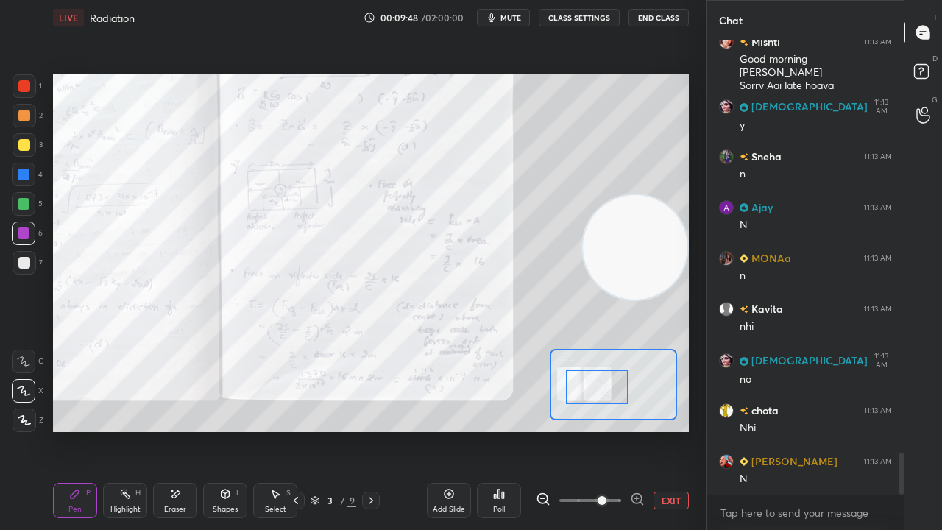
click at [515, 13] on span "mute" at bounding box center [511, 18] width 21 height 10
click at [517, 15] on span "unmute" at bounding box center [510, 18] width 32 height 10
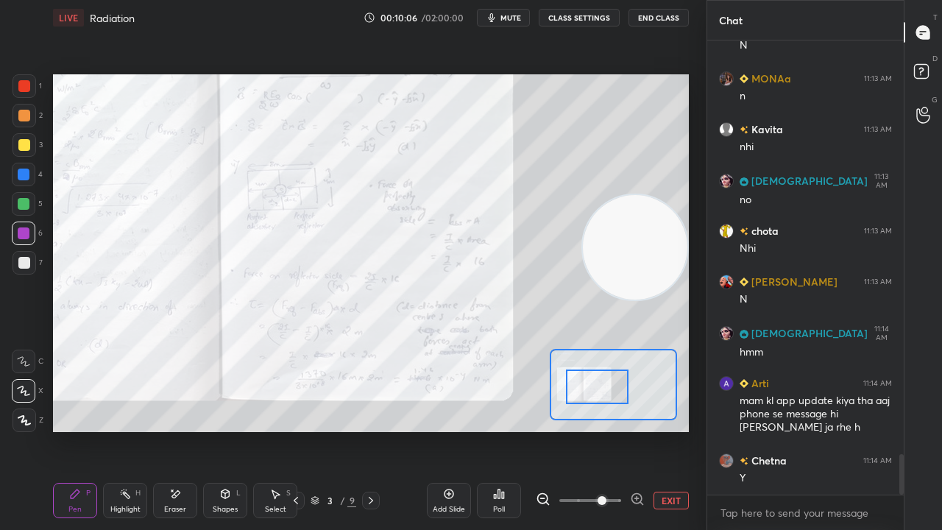
scroll to position [4683, 0]
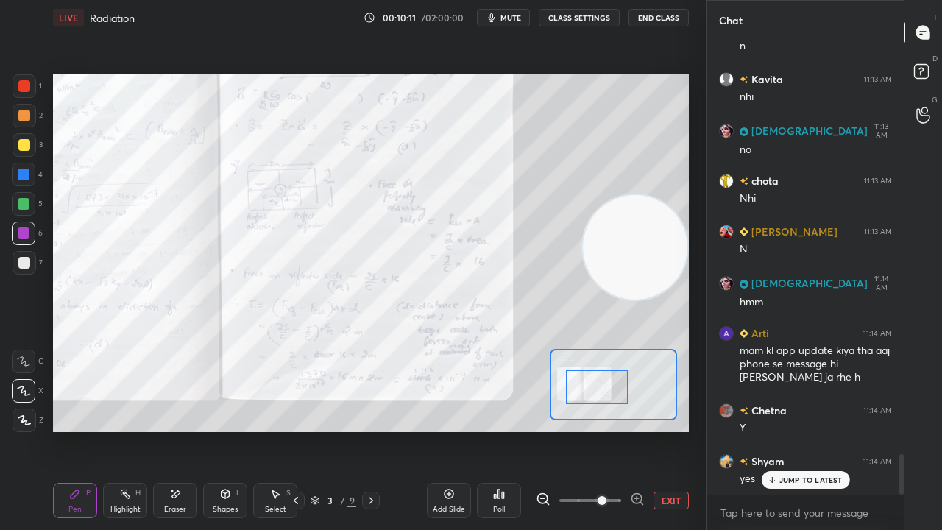
click at [517, 15] on span "mute" at bounding box center [511, 18] width 21 height 10
click at [517, 15] on span "unmute" at bounding box center [510, 18] width 32 height 10
click at [375, 430] on icon at bounding box center [371, 501] width 12 height 12
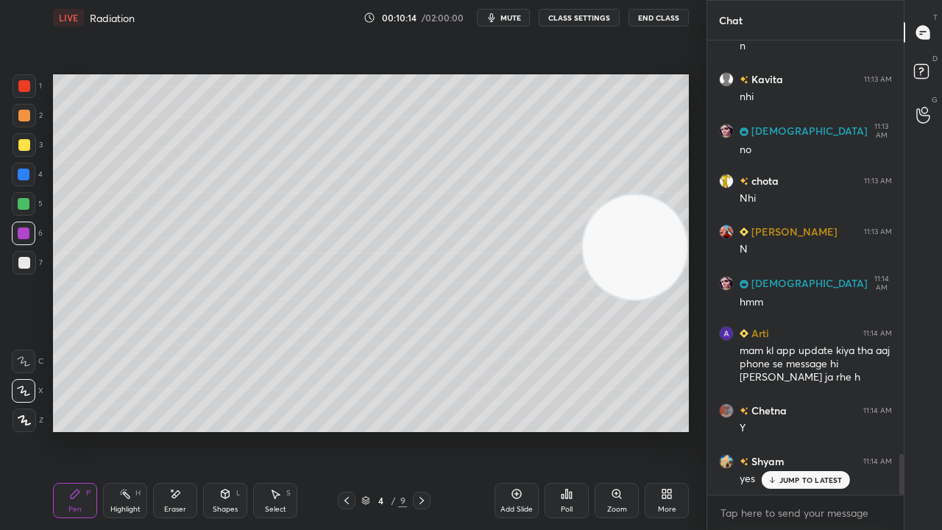
click at [427, 430] on div at bounding box center [422, 501] width 18 height 18
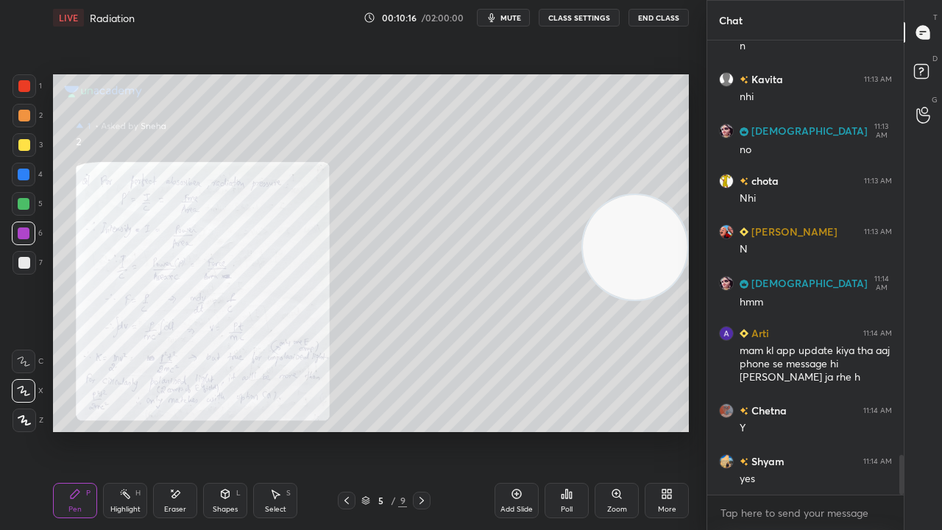
scroll to position [4735, 0]
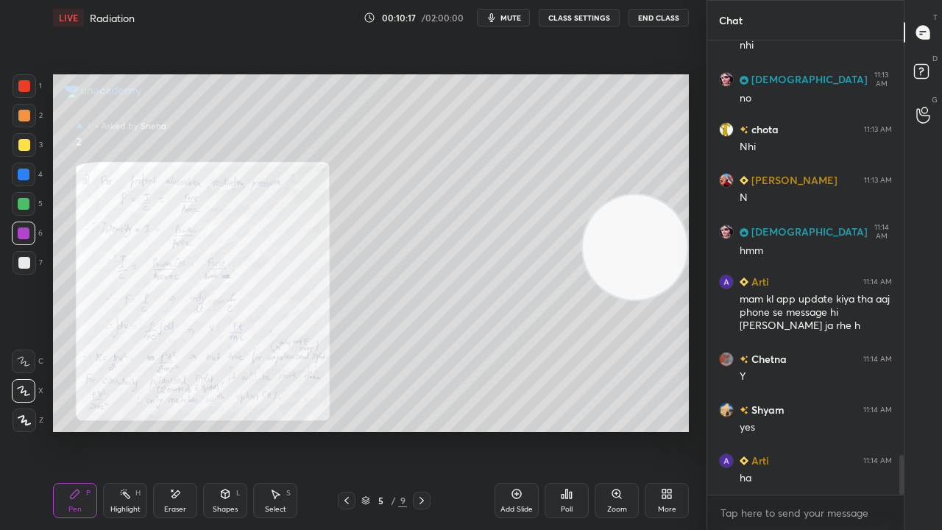
click at [623, 430] on div "Zoom" at bounding box center [617, 500] width 44 height 35
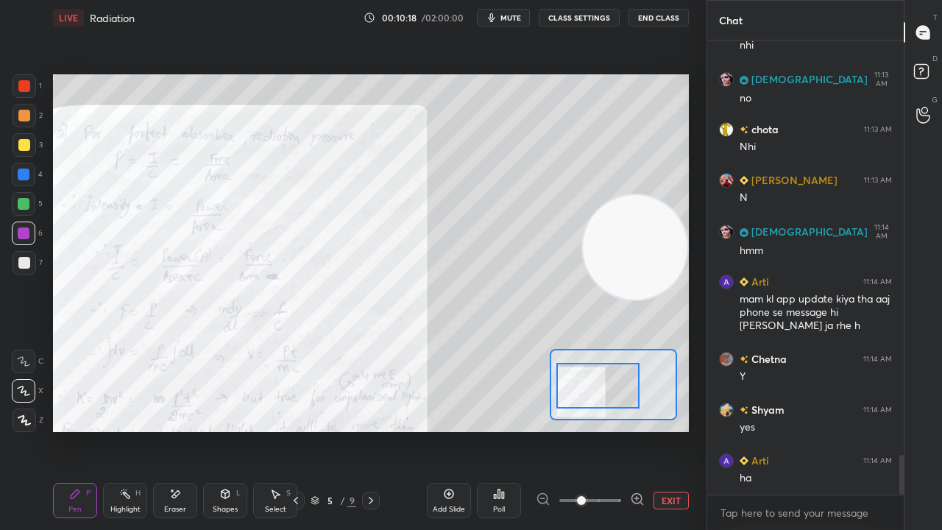
drag, startPoint x: 612, startPoint y: 396, endPoint x: 589, endPoint y: 397, distance: 22.8
click at [591, 398] on div at bounding box center [597, 386] width 83 height 46
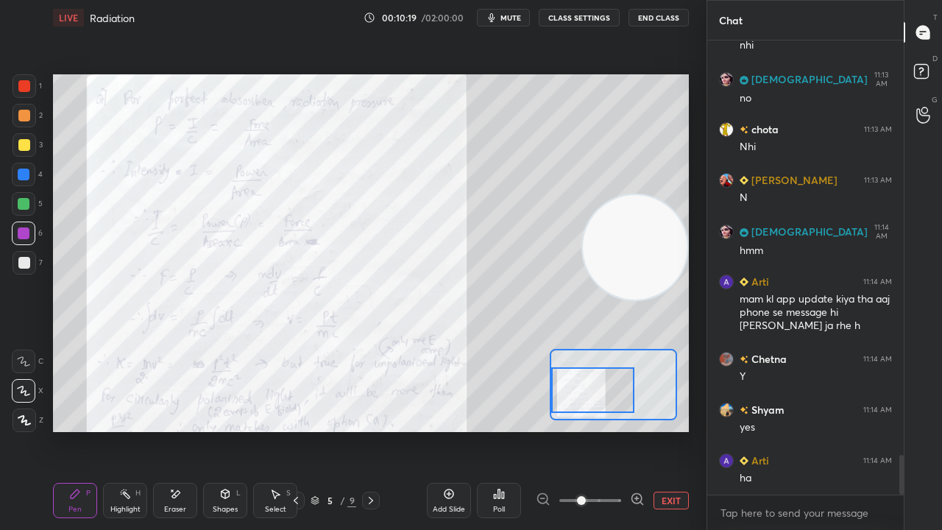
drag, startPoint x: 595, startPoint y: 393, endPoint x: 586, endPoint y: 396, distance: 9.3
click at [586, 397] on div at bounding box center [592, 390] width 83 height 46
click at [498, 18] on icon "button" at bounding box center [492, 18] width 12 height 12
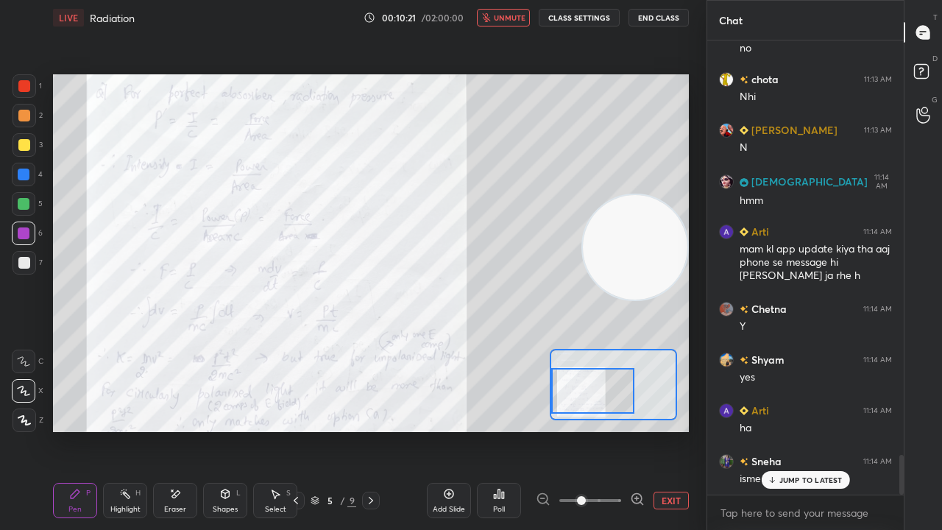
click at [505, 19] on span "unmute" at bounding box center [510, 18] width 32 height 10
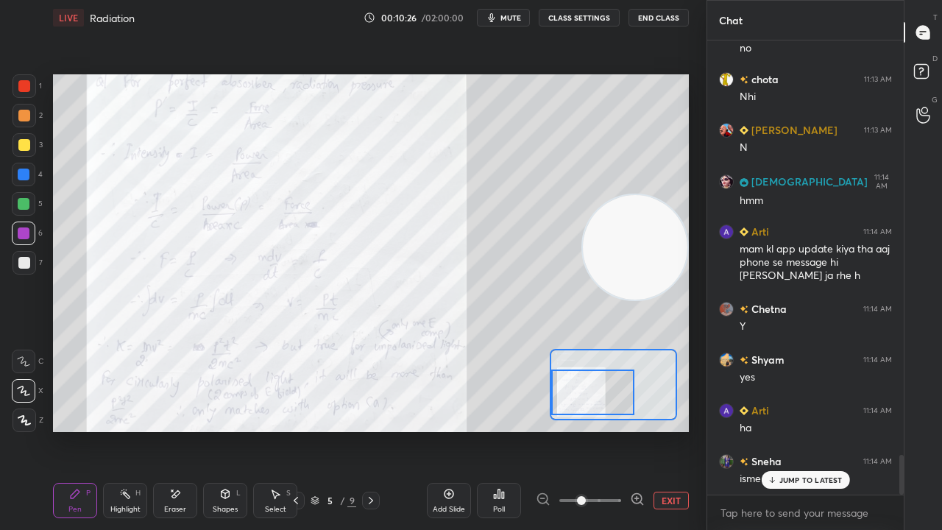
click at [586, 397] on div at bounding box center [592, 393] width 83 height 46
click at [507, 13] on span "mute" at bounding box center [511, 18] width 21 height 10
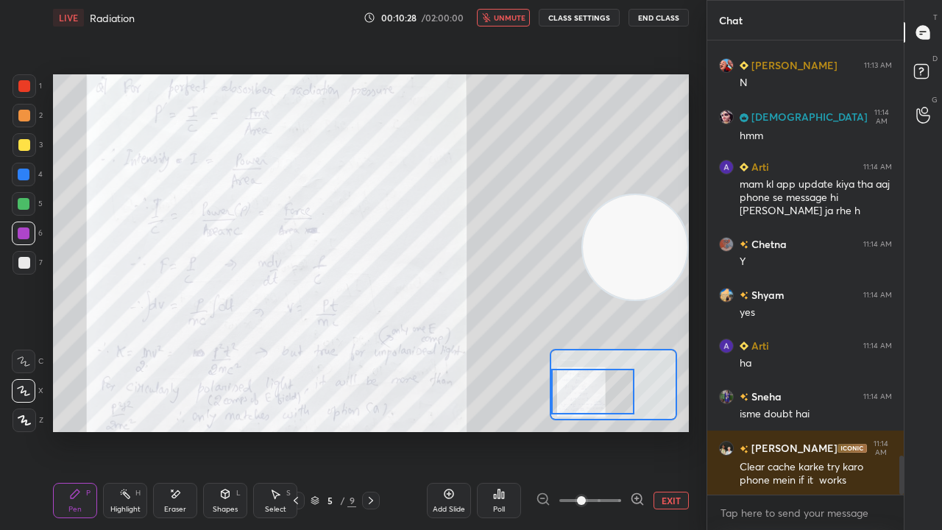
click at [506, 19] on span "unmute" at bounding box center [510, 18] width 32 height 10
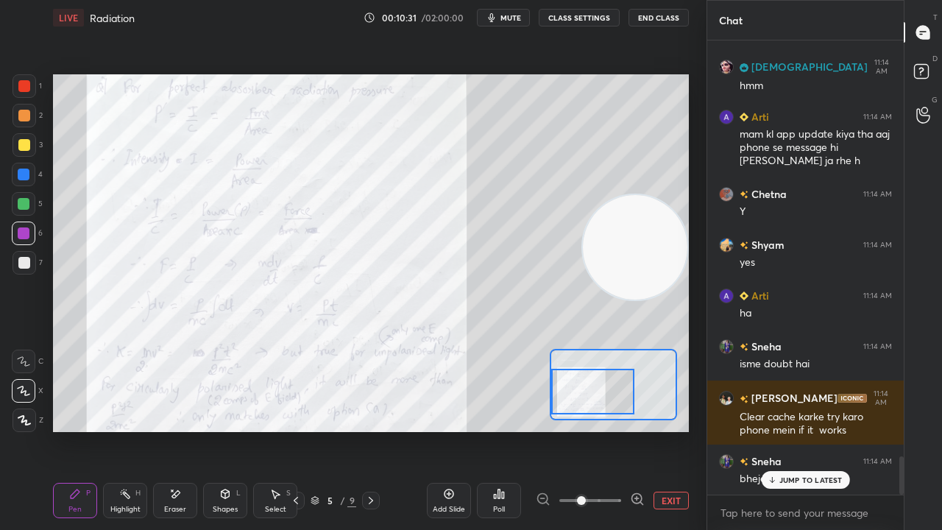
click at [511, 18] on span "mute" at bounding box center [511, 18] width 21 height 10
drag, startPoint x: 512, startPoint y: 17, endPoint x: 510, endPoint y: 7, distance: 9.7
click at [512, 15] on span "unmute" at bounding box center [510, 18] width 32 height 10
click at [807, 430] on p "JUMP TO LATEST" at bounding box center [811, 480] width 63 height 9
click at [932, 65] on icon at bounding box center [924, 73] width 26 height 26
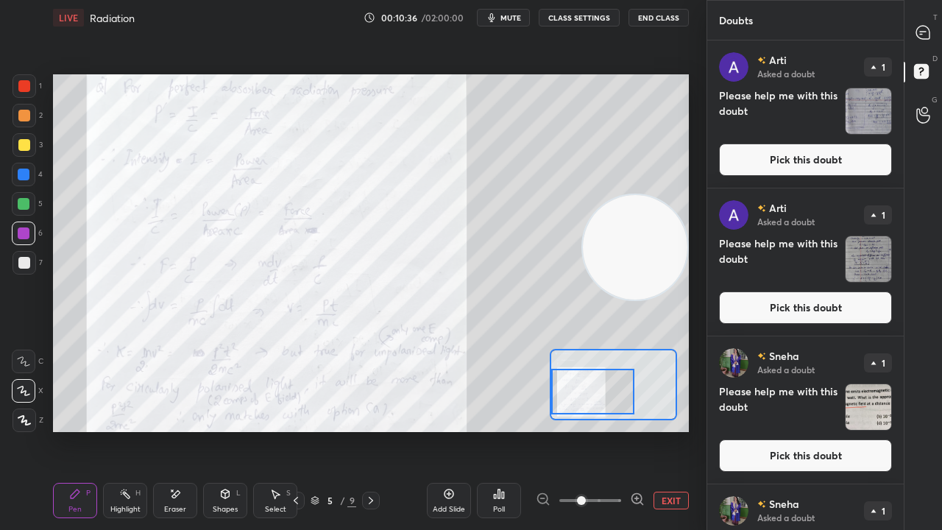
click at [367, 430] on icon at bounding box center [371, 501] width 12 height 12
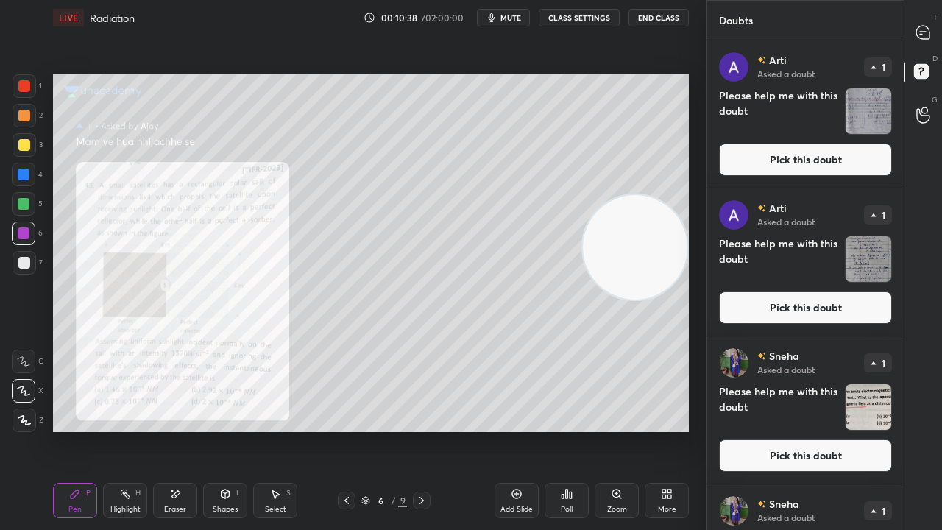
drag, startPoint x: 347, startPoint y: 499, endPoint x: 382, endPoint y: 486, distance: 37.7
click at [347, 430] on icon at bounding box center [347, 501] width 12 height 12
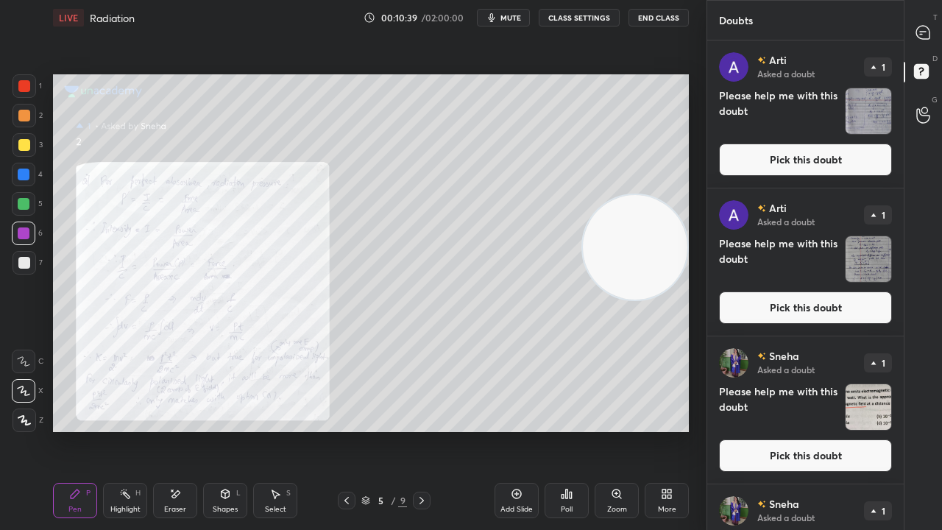
click at [774, 430] on button "Pick this doubt" at bounding box center [805, 455] width 173 height 32
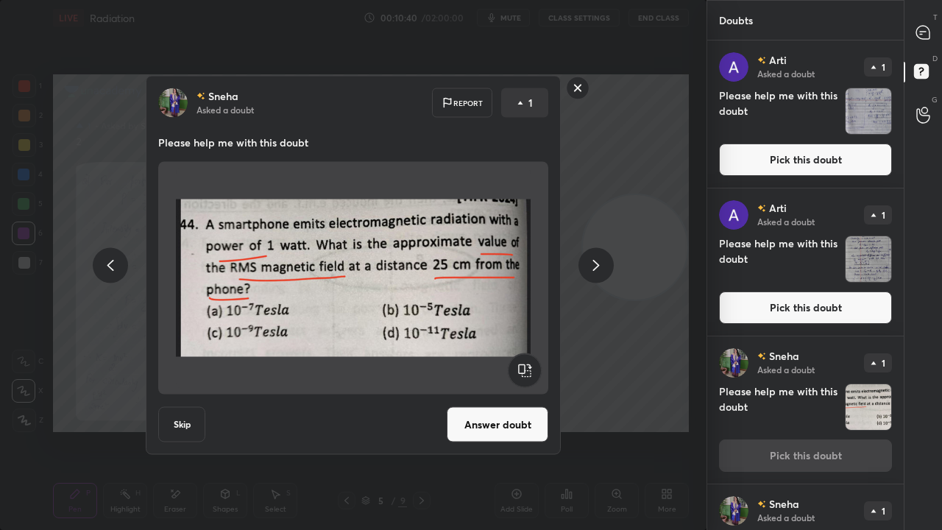
click at [590, 264] on icon at bounding box center [596, 265] width 18 height 18
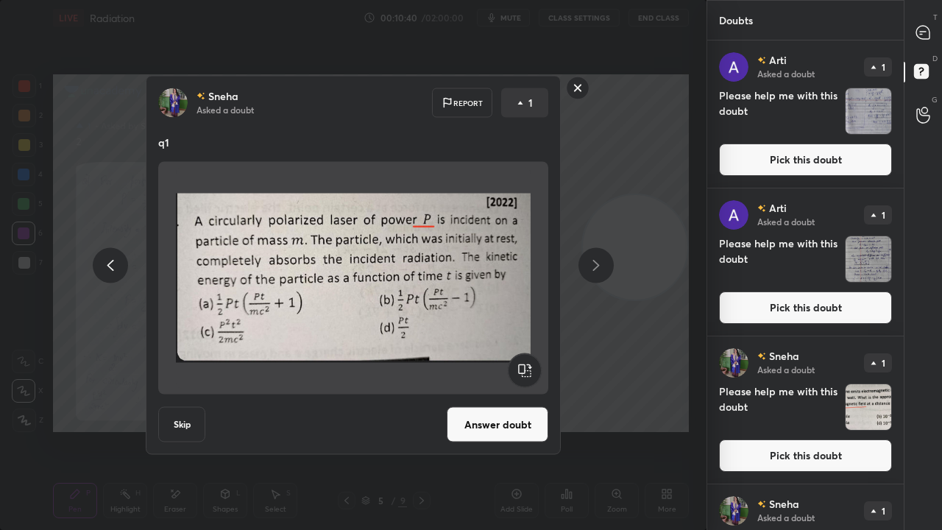
scroll to position [102, 0]
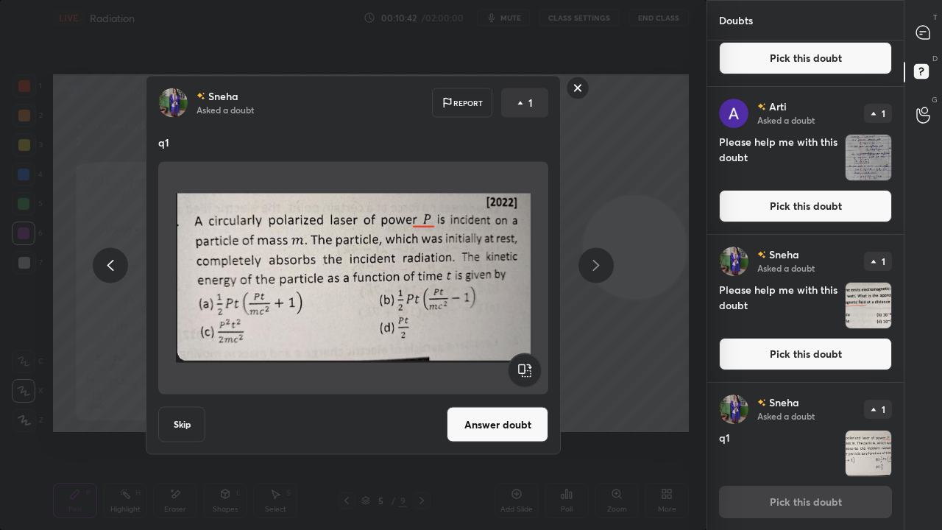
click at [506, 430] on button "Answer doubt" at bounding box center [498, 424] width 102 height 35
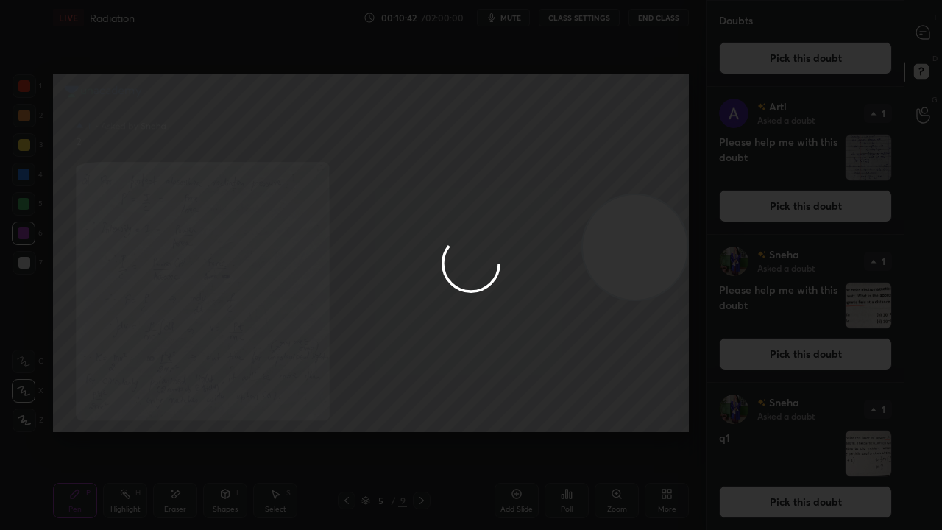
scroll to position [0, 0]
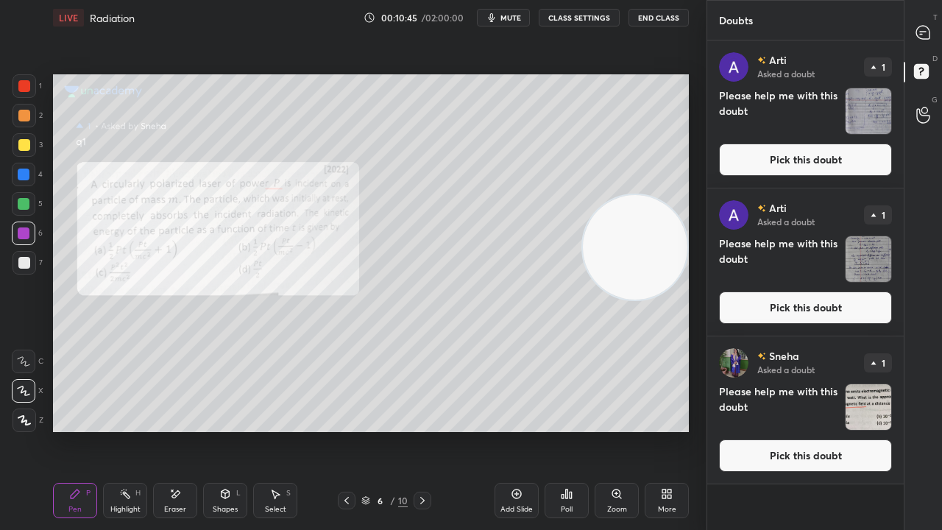
click at [925, 22] on div at bounding box center [923, 32] width 29 height 26
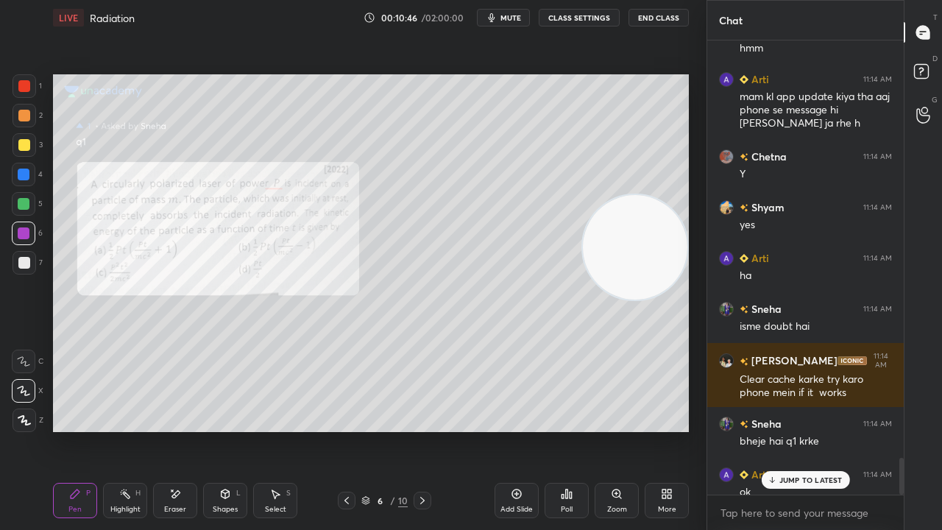
scroll to position [5163, 0]
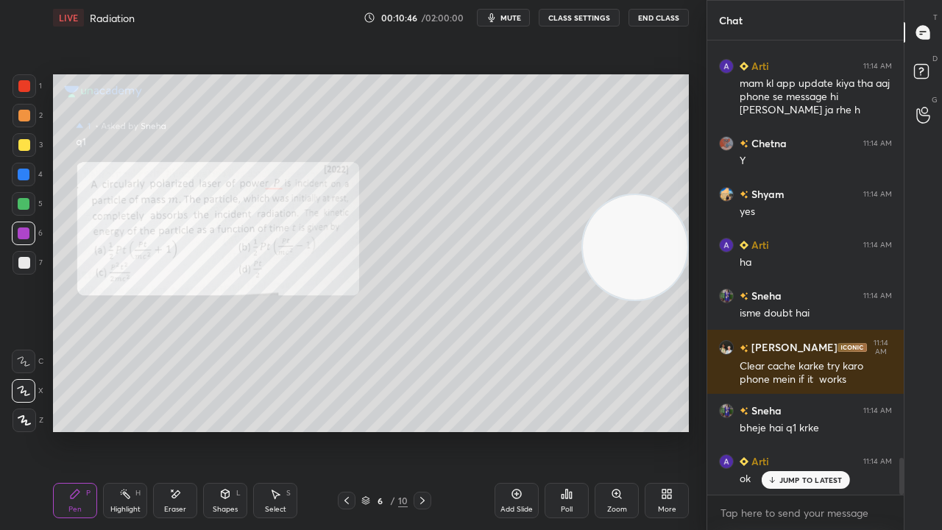
drag, startPoint x: 903, startPoint y: 483, endPoint x: 894, endPoint y: 529, distance: 47.4
click at [898, 430] on div "shaili 11:13 AM N SUNITA 11:14 AM hmm Arti 11:14 AM mam kl app update kiya tha …" at bounding box center [805, 285] width 197 height 490
click at [810, 430] on div "Sneha 11:14 AM ha" at bounding box center [805, 520] width 197 height 51
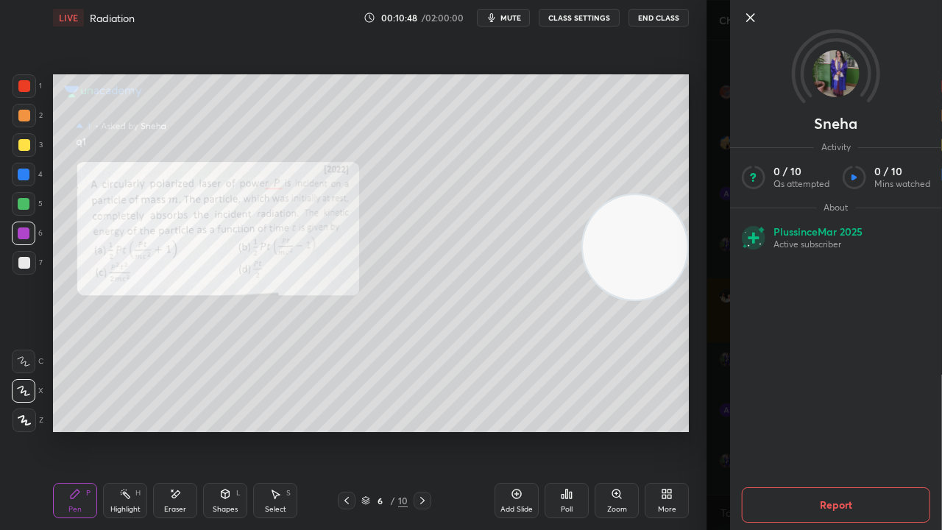
click at [517, 21] on span "mute" at bounding box center [511, 18] width 21 height 10
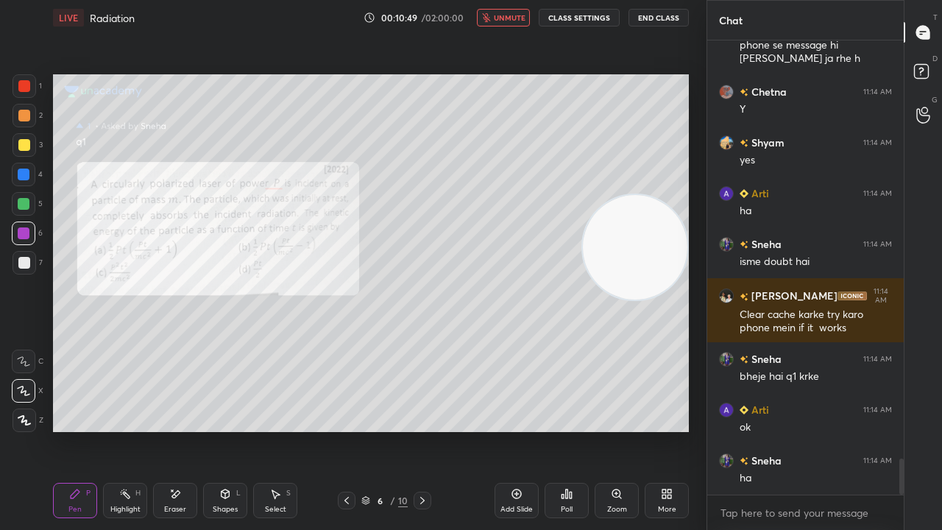
click at [518, 18] on span "unmute" at bounding box center [510, 18] width 32 height 10
drag, startPoint x: 620, startPoint y: 280, endPoint x: 634, endPoint y: 509, distance: 230.1
click at [636, 430] on div "LIVE Radiation 00:10:52 / 02:00:00 mute CLASS SETTINGS End Class Setting up you…" at bounding box center [371, 265] width 648 height 530
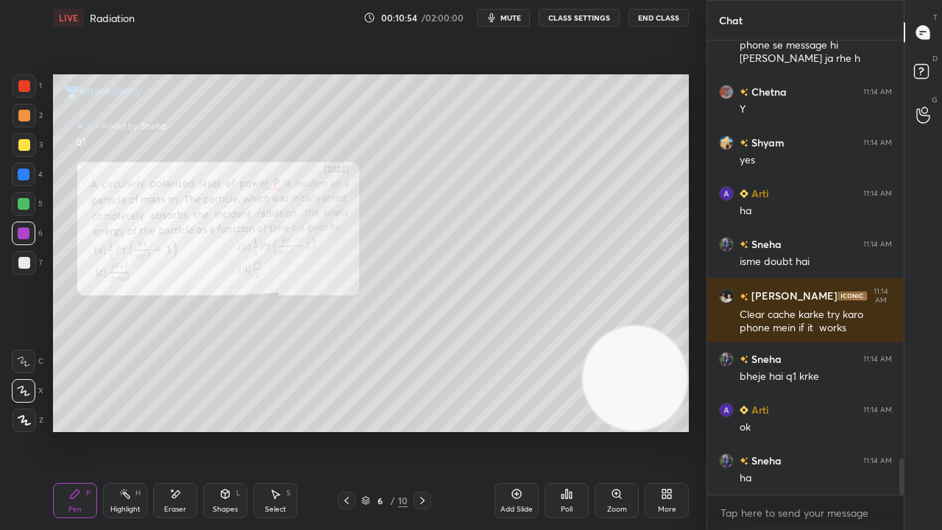
click at [520, 19] on span "mute" at bounding box center [511, 18] width 21 height 10
click at [515, 22] on span "unmute" at bounding box center [510, 18] width 32 height 10
click at [511, 19] on span "mute" at bounding box center [511, 18] width 21 height 10
click at [512, 18] on span "unmute" at bounding box center [510, 18] width 32 height 10
click at [508, 18] on span "mute" at bounding box center [511, 18] width 21 height 10
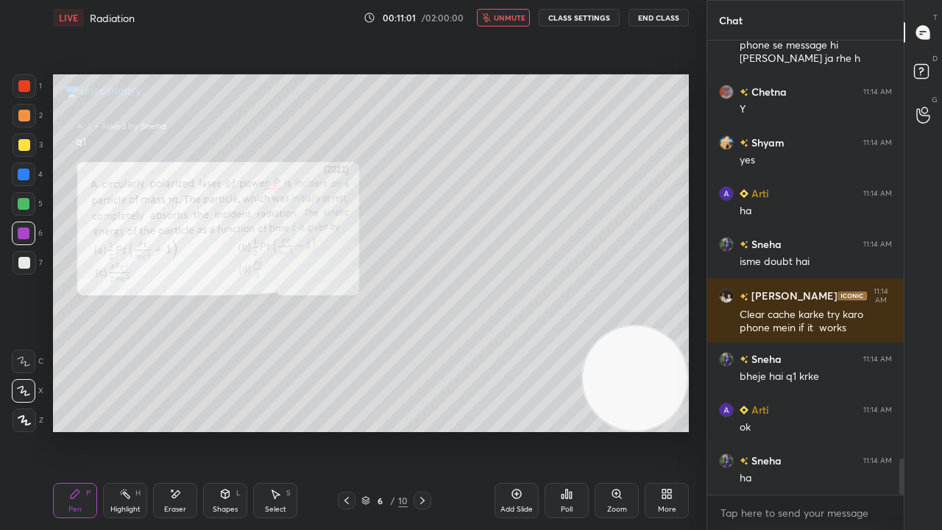
click at [509, 17] on span "unmute" at bounding box center [510, 18] width 32 height 10
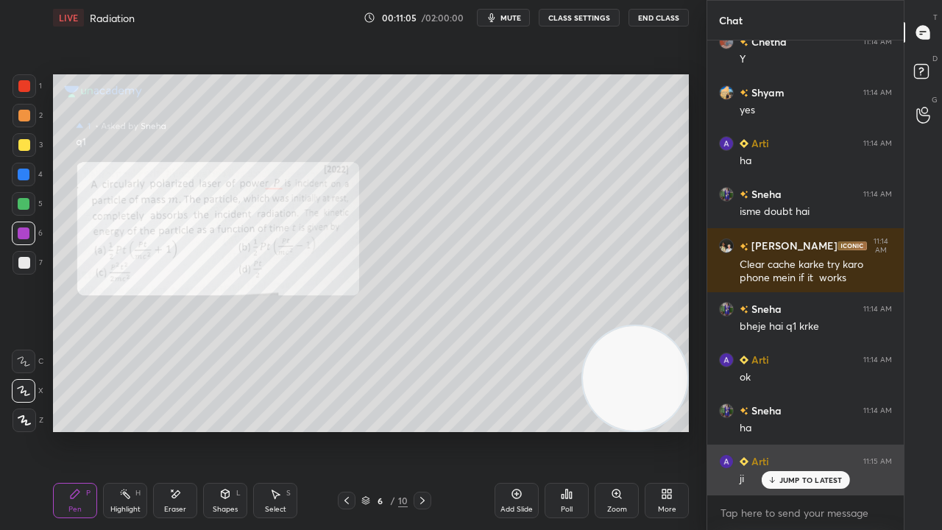
click at [825, 430] on p "JUMP TO LATEST" at bounding box center [811, 480] width 63 height 9
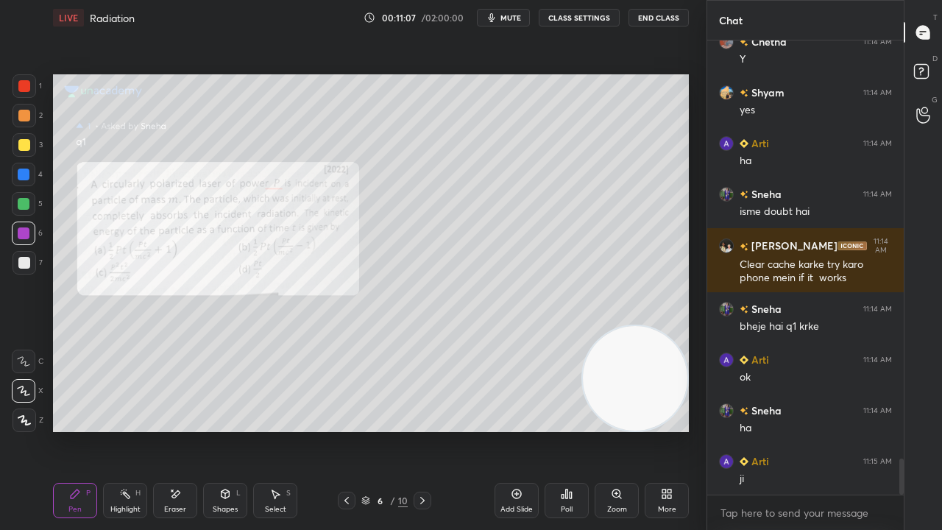
click at [935, 63] on icon at bounding box center [924, 73] width 26 height 26
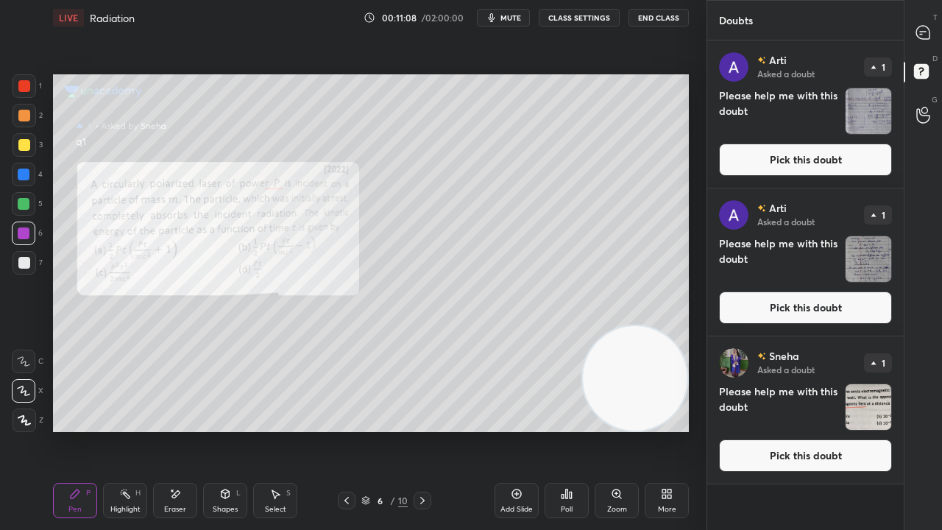
click at [858, 168] on button "Pick this doubt" at bounding box center [805, 160] width 173 height 32
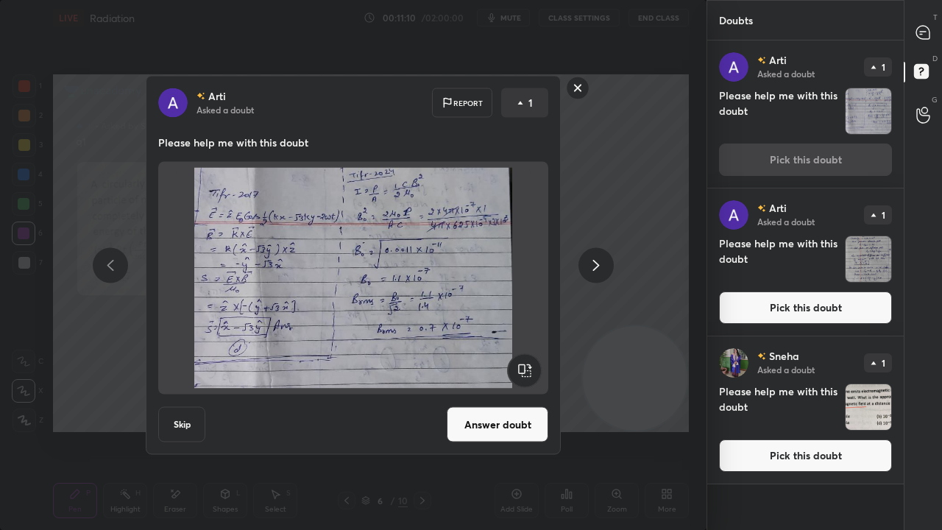
click at [596, 266] on icon at bounding box center [596, 265] width 7 height 11
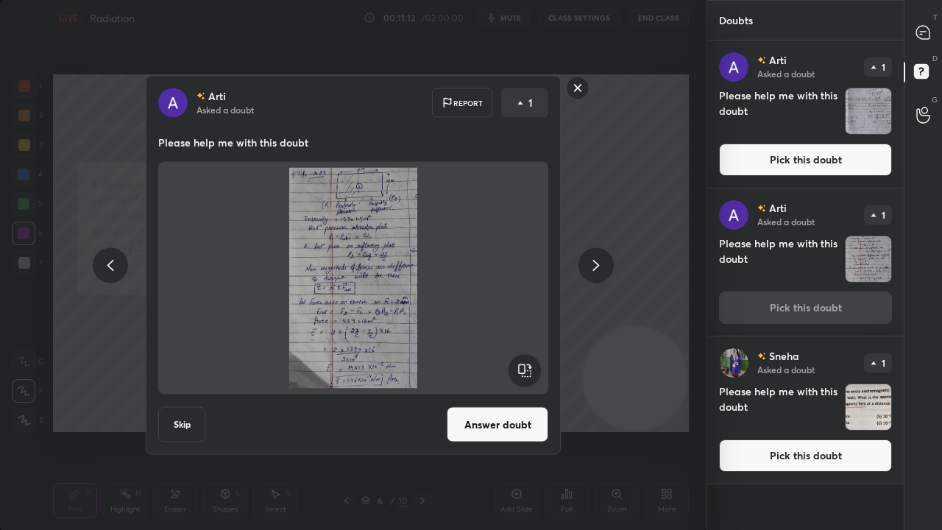
click at [599, 268] on icon at bounding box center [596, 265] width 18 height 18
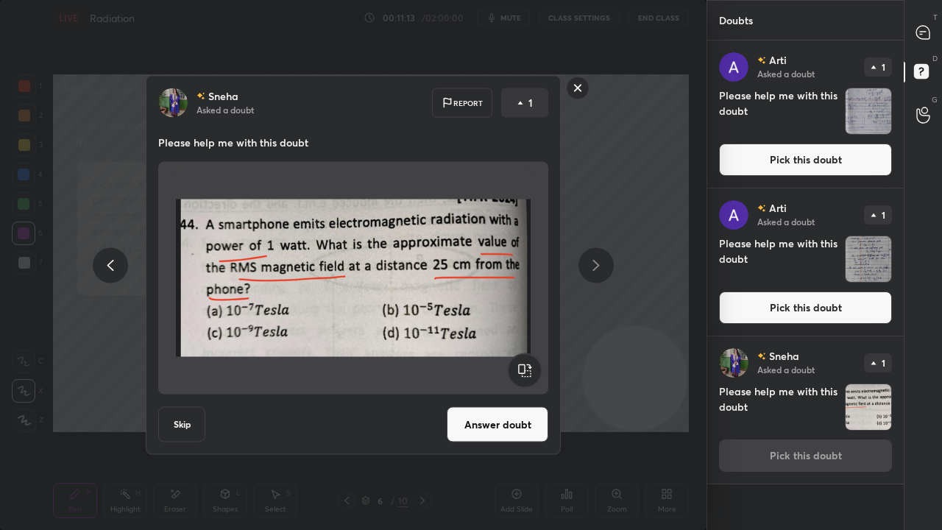
click at [930, 30] on icon at bounding box center [923, 32] width 15 height 15
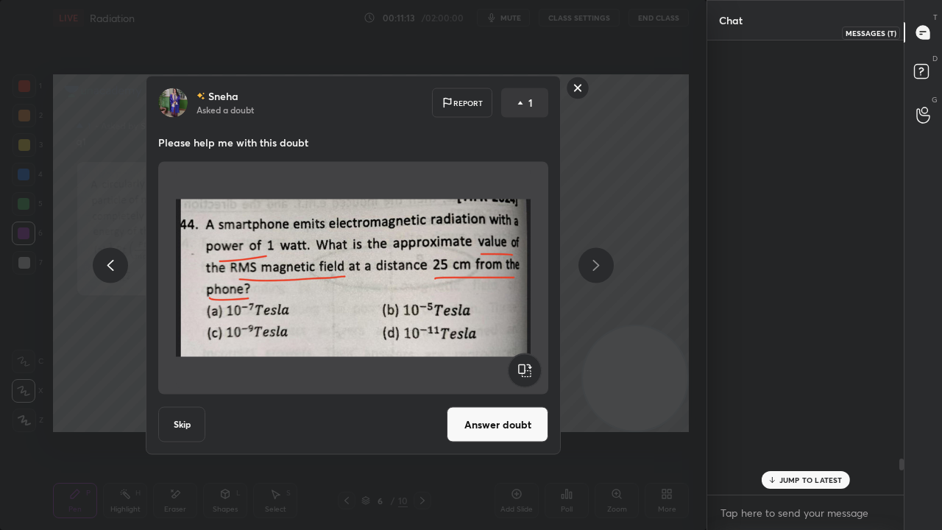
scroll to position [450, 192]
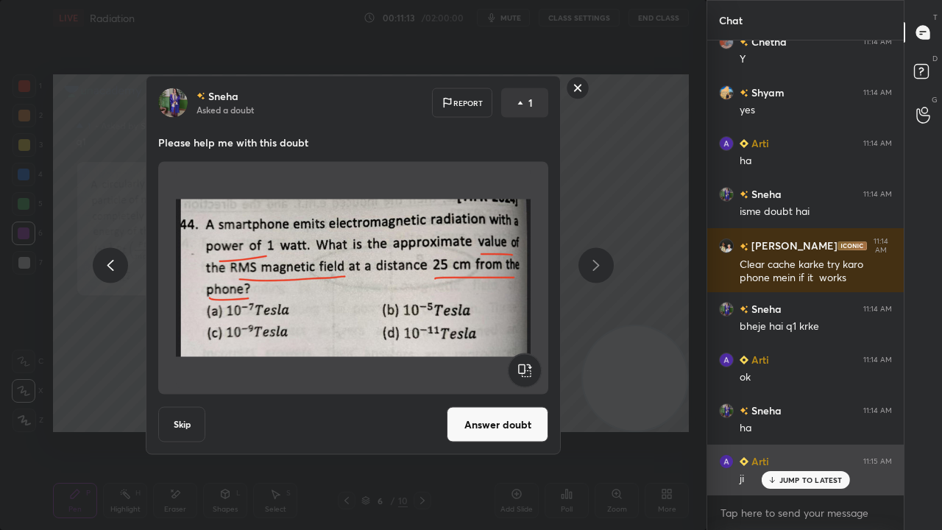
click at [782, 430] on p "JUMP TO LATEST" at bounding box center [811, 480] width 63 height 9
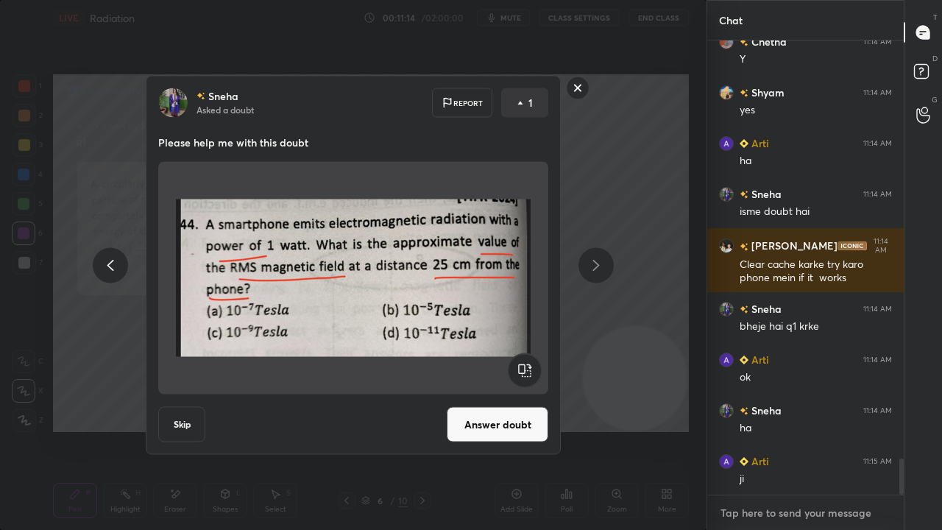
click at [780, 430] on textarea at bounding box center [805, 513] width 173 height 24
click at [573, 85] on rect at bounding box center [578, 88] width 23 height 23
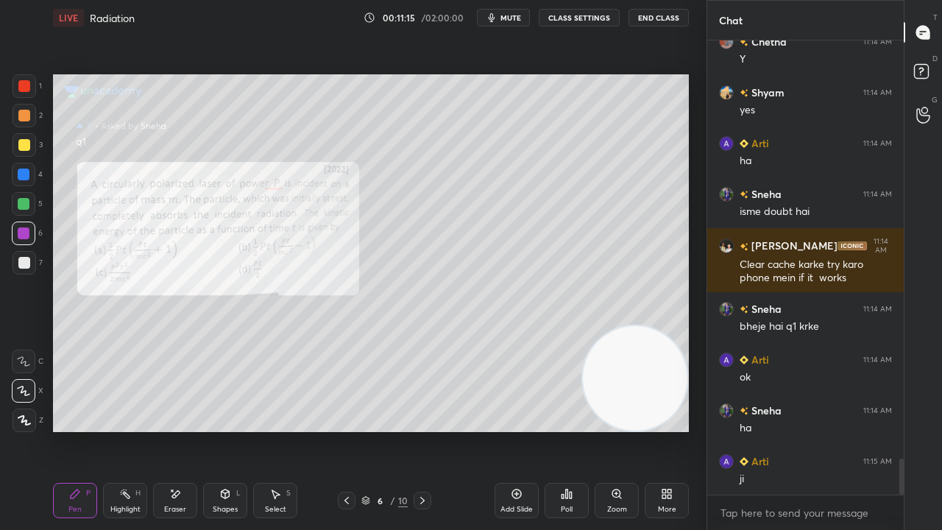
click at [515, 15] on span "mute" at bounding box center [511, 18] width 21 height 10
click at [516, 18] on span "unmute" at bounding box center [510, 18] width 32 height 10
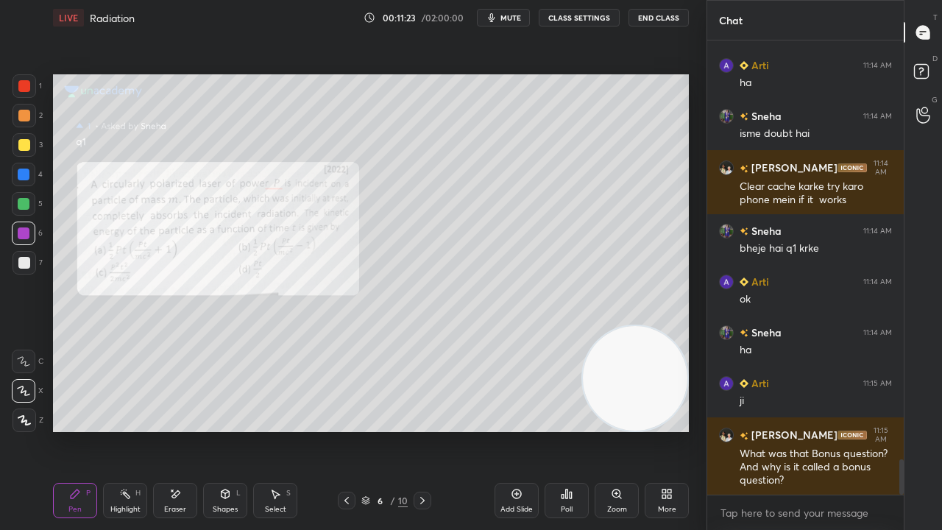
click at [347, 430] on icon at bounding box center [347, 501] width 12 height 12
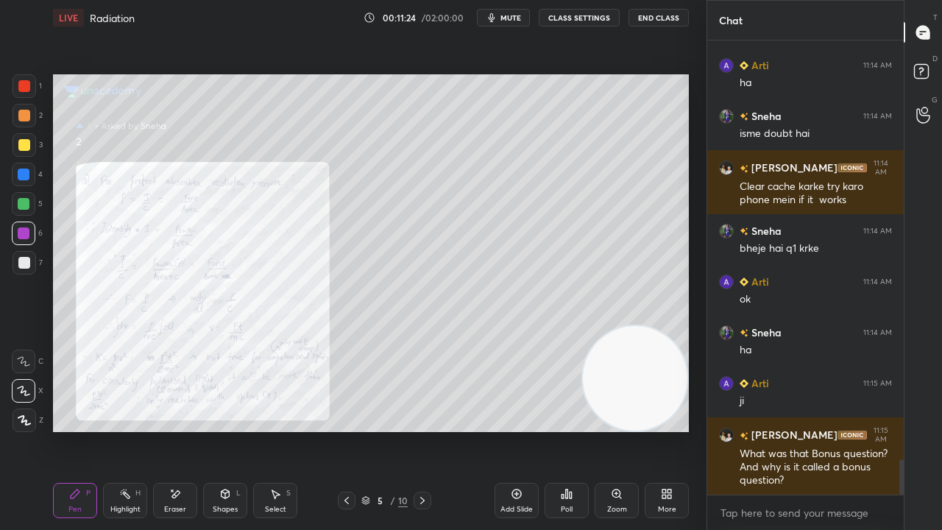
click at [524, 15] on button "mute" at bounding box center [503, 18] width 53 height 18
click at [524, 16] on span "unmute" at bounding box center [510, 18] width 32 height 10
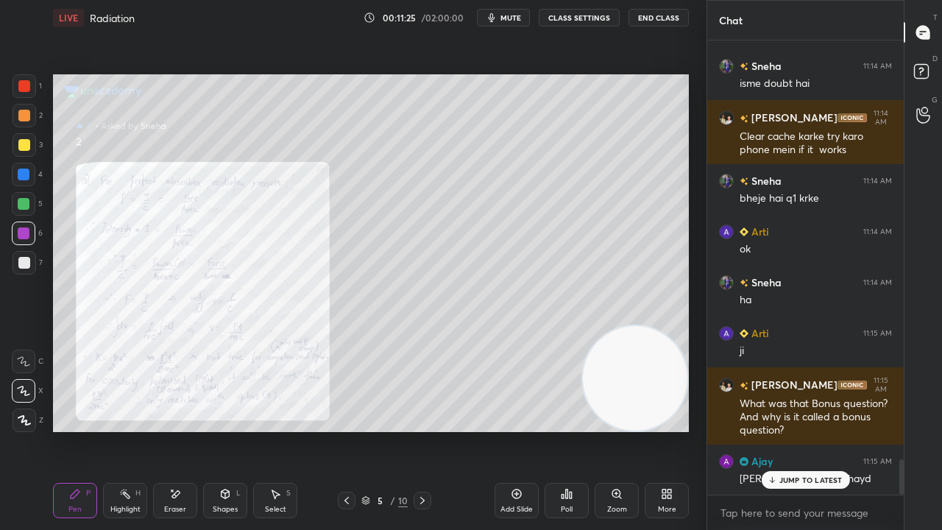
click at [343, 430] on icon at bounding box center [347, 501] width 12 height 12
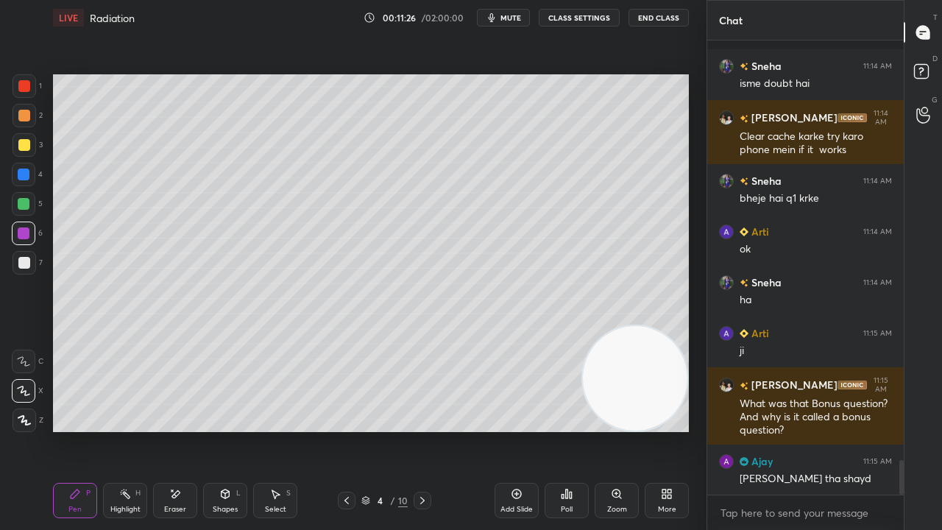
click at [506, 15] on span "mute" at bounding box center [511, 18] width 21 height 10
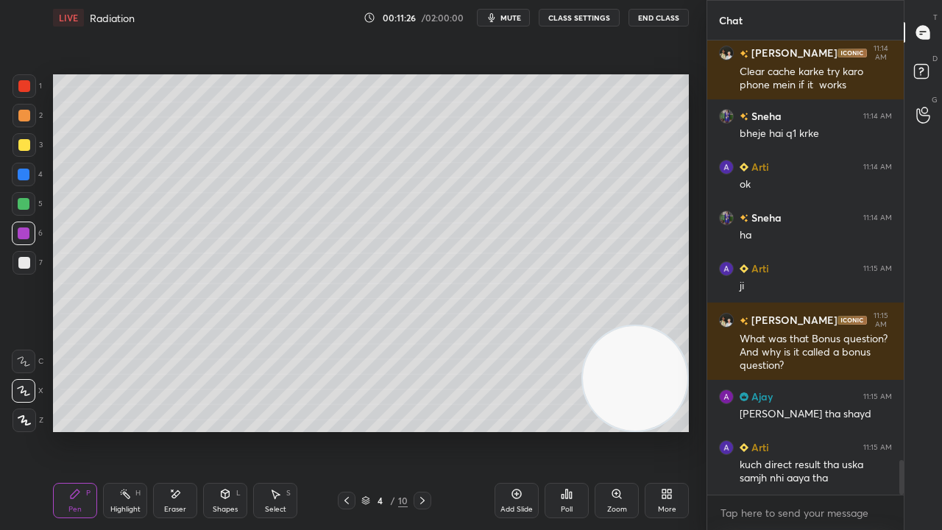
click at [511, 16] on span "mute" at bounding box center [511, 18] width 21 height 10
click at [420, 430] on icon at bounding box center [423, 501] width 12 height 12
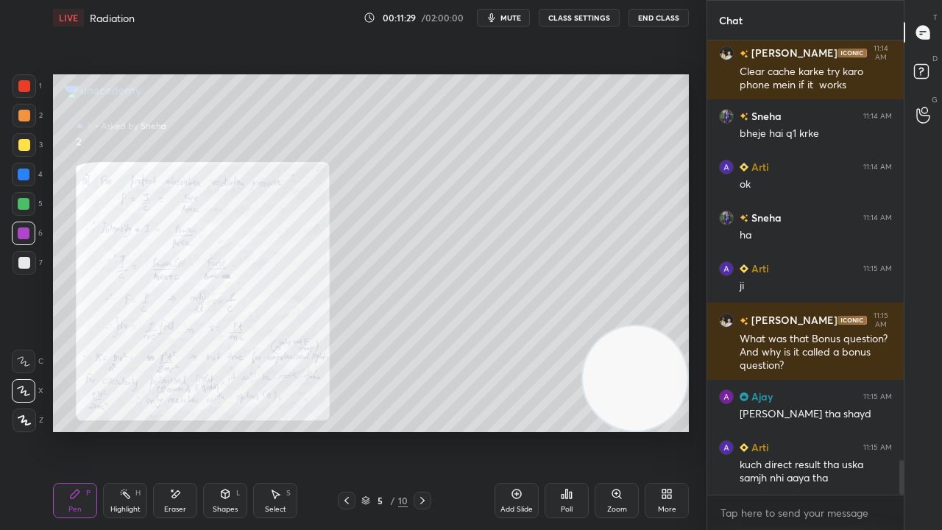
click at [512, 18] on span "mute" at bounding box center [511, 18] width 21 height 10
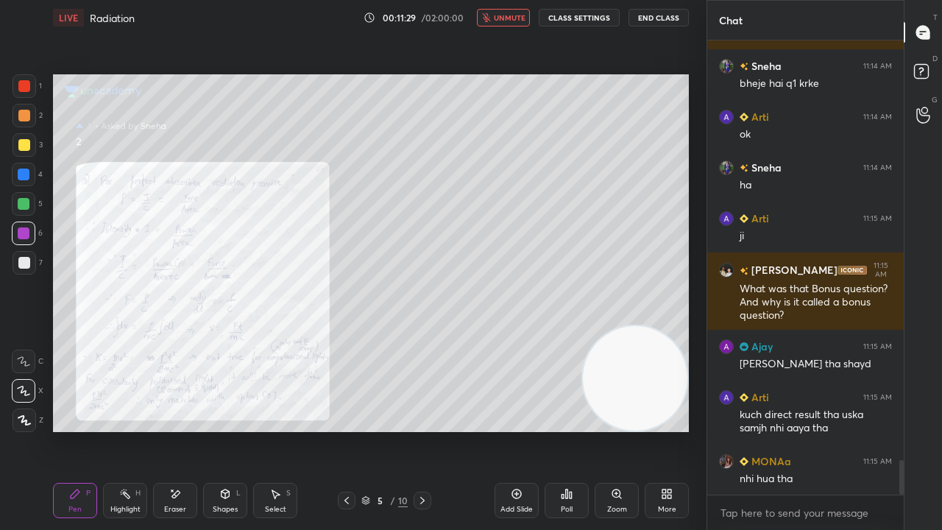
click at [512, 18] on span "unmute" at bounding box center [510, 18] width 32 height 10
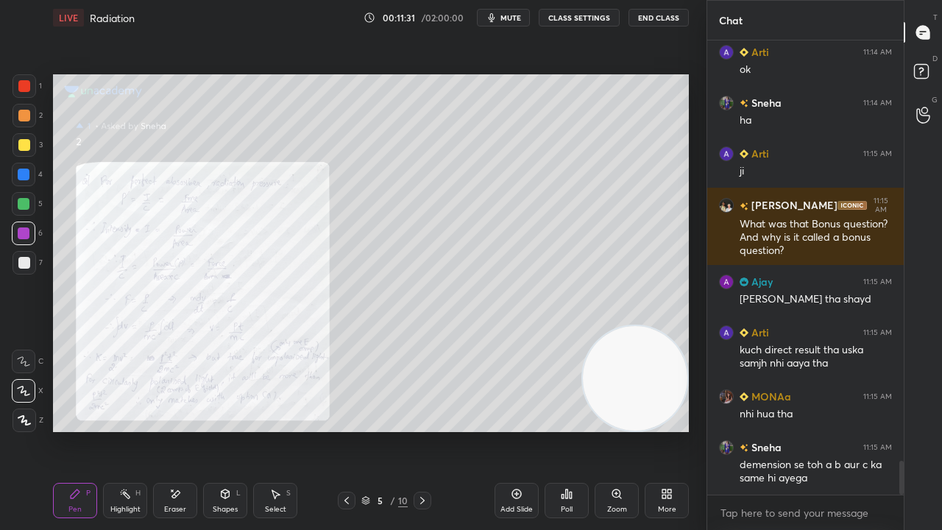
click at [510, 19] on span "mute" at bounding box center [511, 18] width 21 height 10
click at [512, 19] on span "unmute" at bounding box center [510, 18] width 32 height 10
click at [521, 19] on span "mute" at bounding box center [511, 18] width 21 height 10
click at [518, 18] on span "unmute" at bounding box center [510, 18] width 32 height 10
click at [506, 18] on span "mute" at bounding box center [511, 18] width 21 height 10
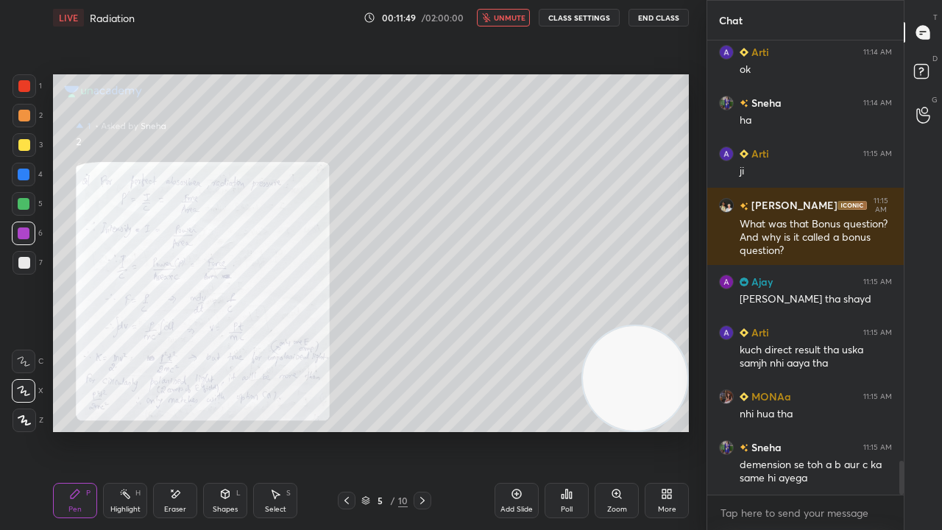
click at [508, 16] on span "unmute" at bounding box center [510, 18] width 32 height 10
click at [22, 260] on div at bounding box center [24, 263] width 12 height 12
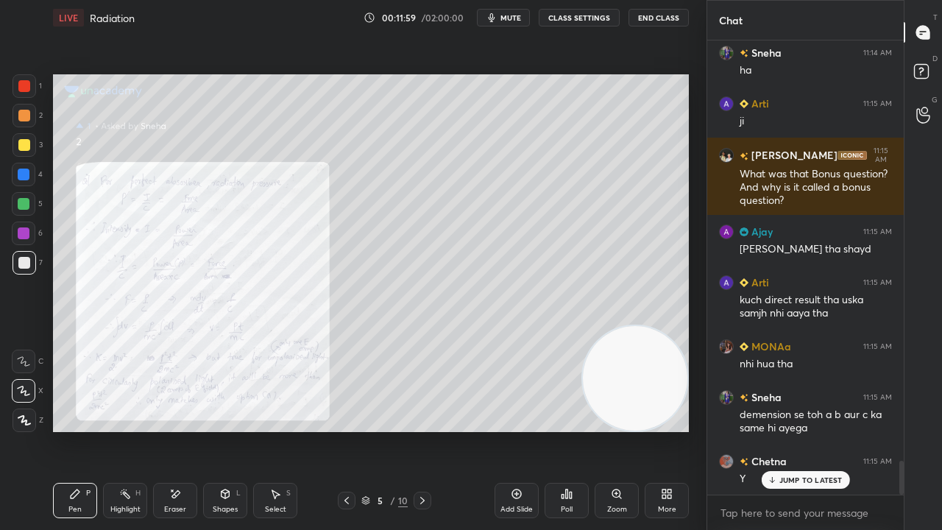
click at [424, 430] on icon at bounding box center [423, 501] width 12 height 12
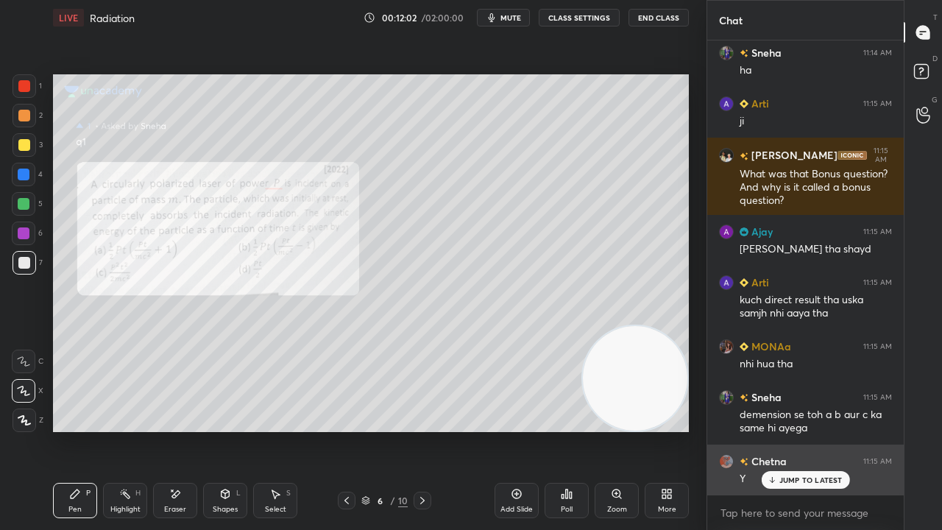
click at [776, 430] on icon at bounding box center [772, 480] width 10 height 9
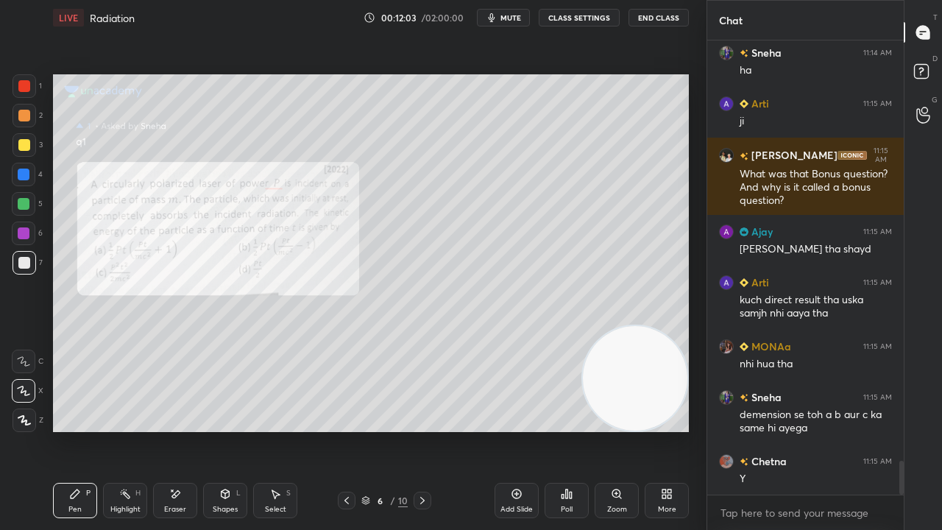
click at [506, 15] on span "mute" at bounding box center [511, 18] width 21 height 10
click at [505, 19] on span "unmute" at bounding box center [510, 18] width 32 height 10
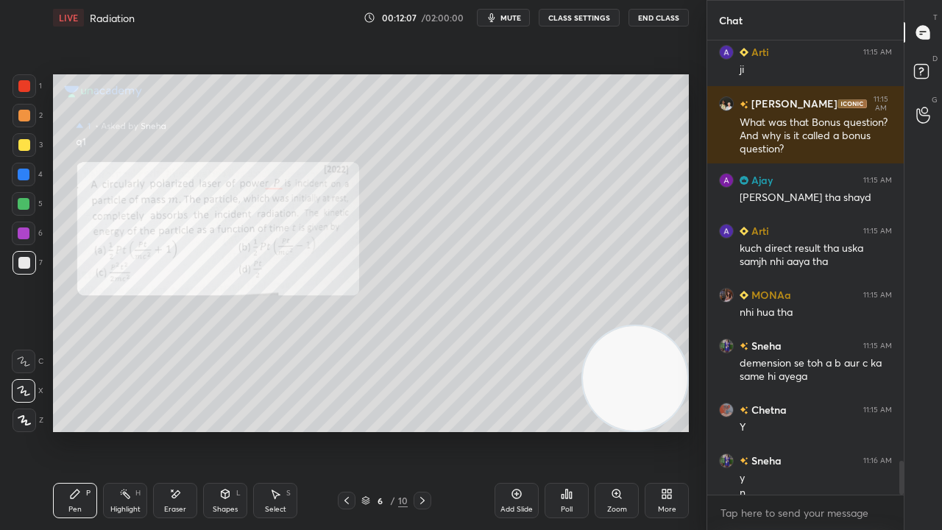
scroll to position [5689, 0]
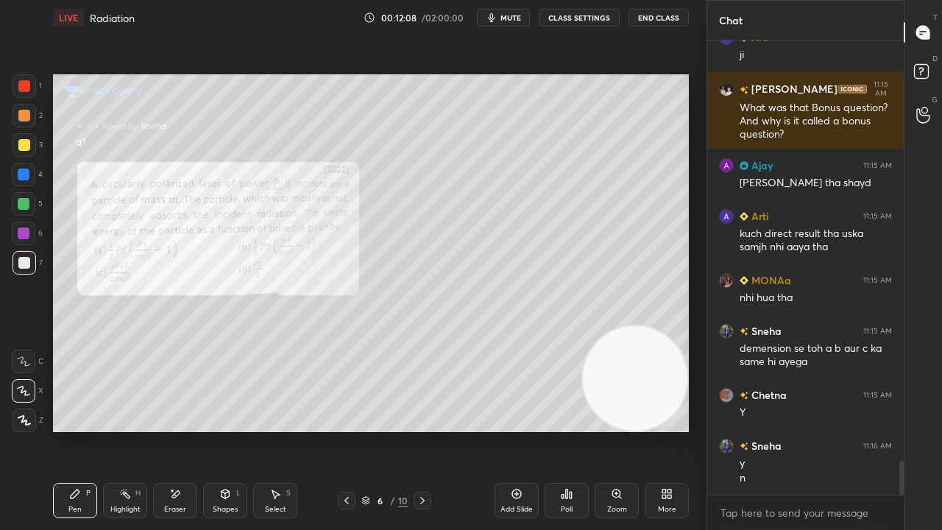
click at [511, 15] on span "mute" at bounding box center [511, 18] width 21 height 10
drag, startPoint x: 514, startPoint y: 15, endPoint x: 515, endPoint y: 4, distance: 10.4
click at [513, 15] on span "unmute" at bounding box center [510, 18] width 32 height 10
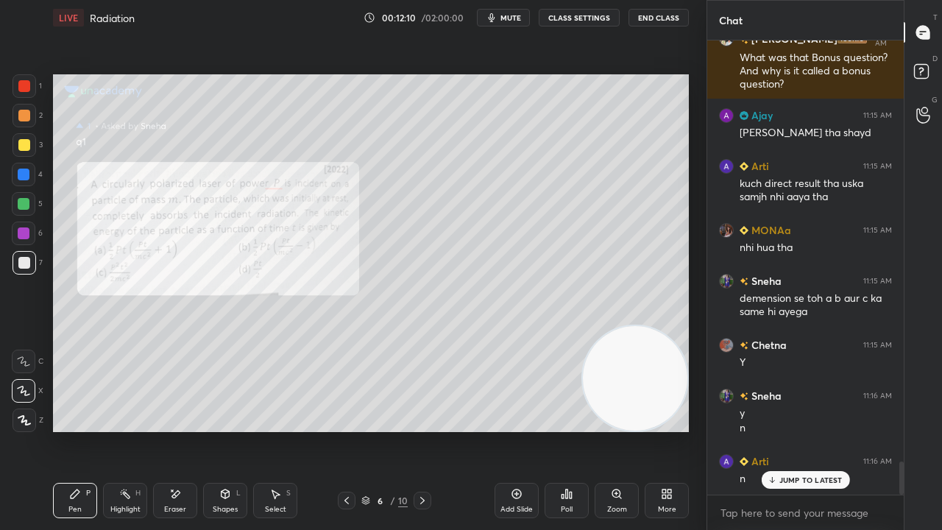
click at [503, 11] on button "mute" at bounding box center [503, 18] width 53 height 18
click at [501, 11] on button "unmute" at bounding box center [503, 18] width 53 height 18
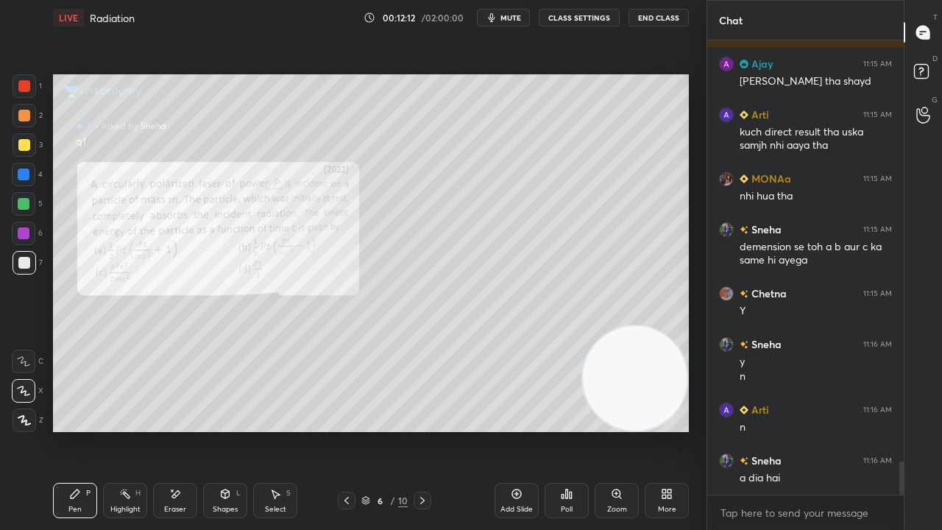
click at [508, 22] on span "mute" at bounding box center [511, 18] width 21 height 10
click at [510, 21] on span "unmute" at bounding box center [510, 18] width 32 height 10
drag, startPoint x: 28, startPoint y: 138, endPoint x: 40, endPoint y: 139, distance: 11.8
click at [26, 138] on div at bounding box center [25, 145] width 24 height 24
click at [493, 15] on icon "button" at bounding box center [492, 17] width 7 height 9
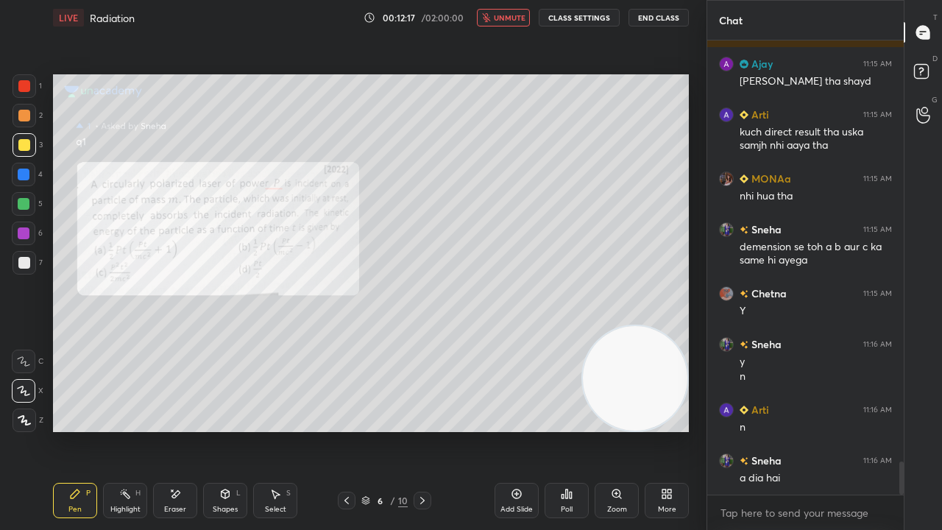
click at [495, 18] on button "unmute" at bounding box center [503, 18] width 53 height 18
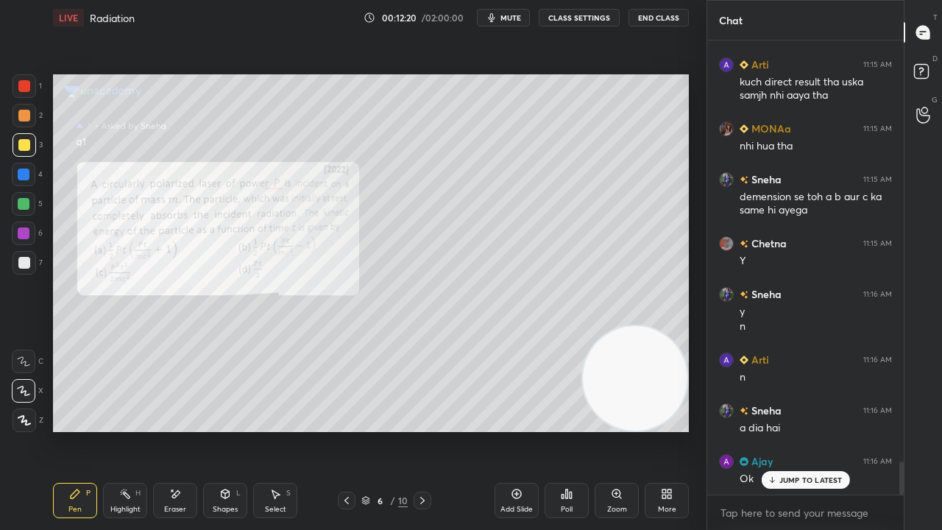
click at [779, 430] on div "JUMP TO LATEST" at bounding box center [805, 480] width 88 height 18
click at [16, 103] on div "1 2 3 4 5 6 7" at bounding box center [27, 177] width 31 height 206
click at [25, 91] on div at bounding box center [24, 86] width 12 height 12
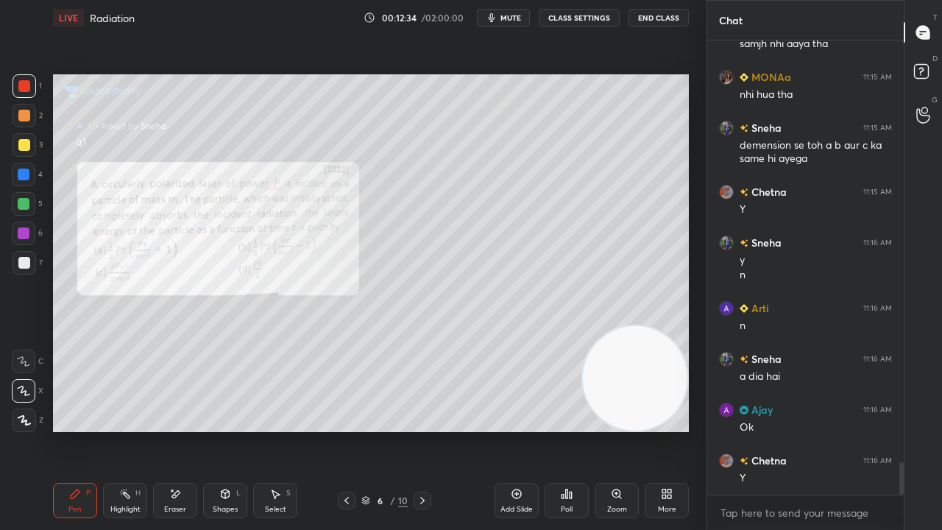
click at [423, 430] on icon at bounding box center [422, 500] width 4 height 7
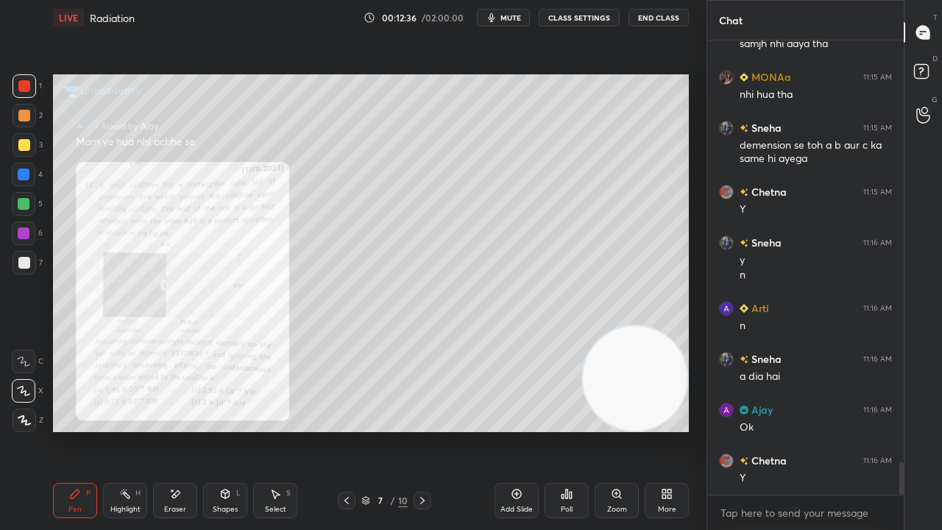
click at [421, 430] on icon at bounding box center [423, 501] width 12 height 12
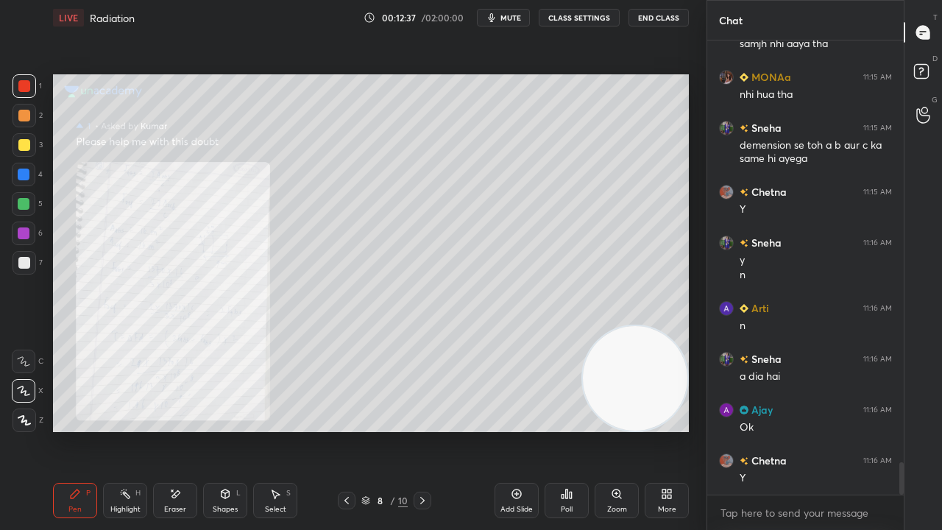
click at [617, 430] on icon at bounding box center [616, 494] width 8 height 8
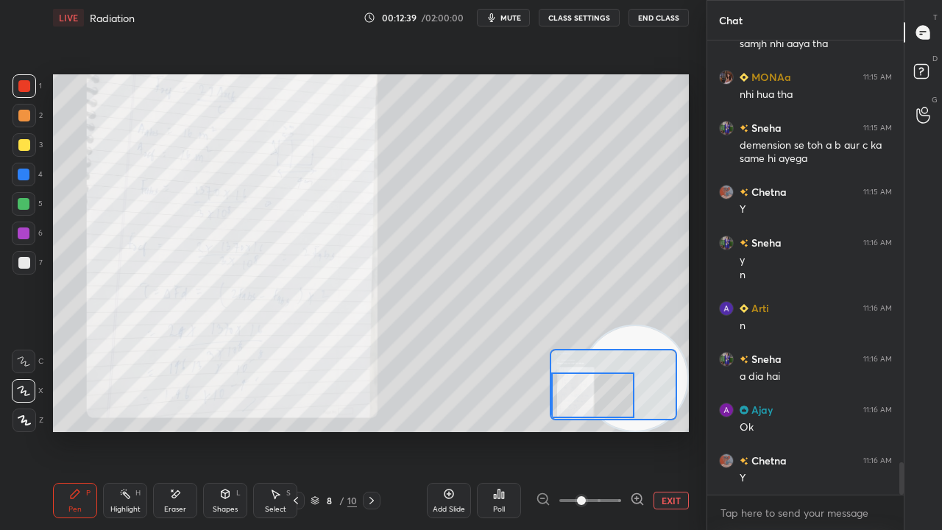
drag, startPoint x: 609, startPoint y: 393, endPoint x: 601, endPoint y: 408, distance: 17.2
click at [601, 401] on div at bounding box center [592, 395] width 83 height 46
drag, startPoint x: 610, startPoint y: 404, endPoint x: 604, endPoint y: 412, distance: 10.0
click at [604, 409] on div at bounding box center [592, 395] width 83 height 46
click at [374, 430] on icon at bounding box center [372, 501] width 12 height 12
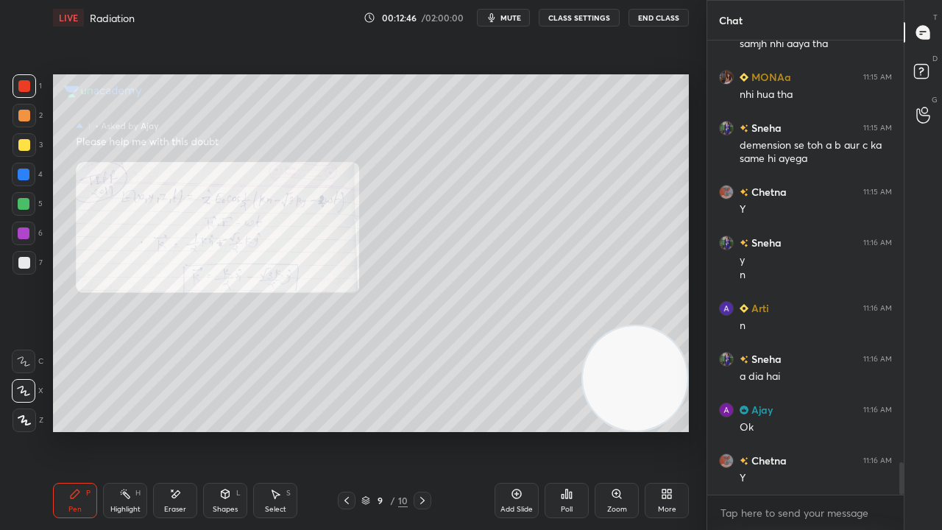
click at [424, 430] on icon at bounding box center [423, 501] width 12 height 12
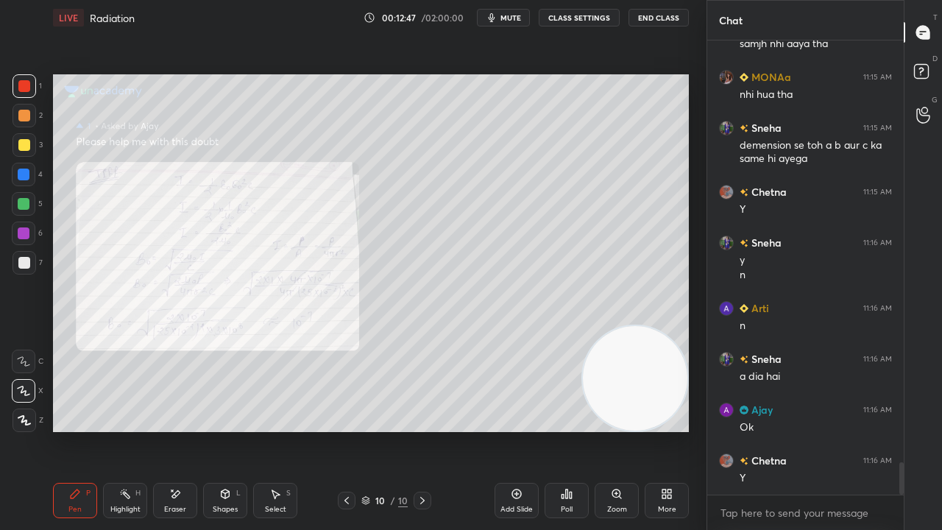
click at [425, 430] on icon at bounding box center [423, 501] width 12 height 12
click at [428, 430] on div at bounding box center [423, 501] width 18 height 18
click at [931, 58] on div "D Doubts (D)" at bounding box center [924, 73] width 38 height 41
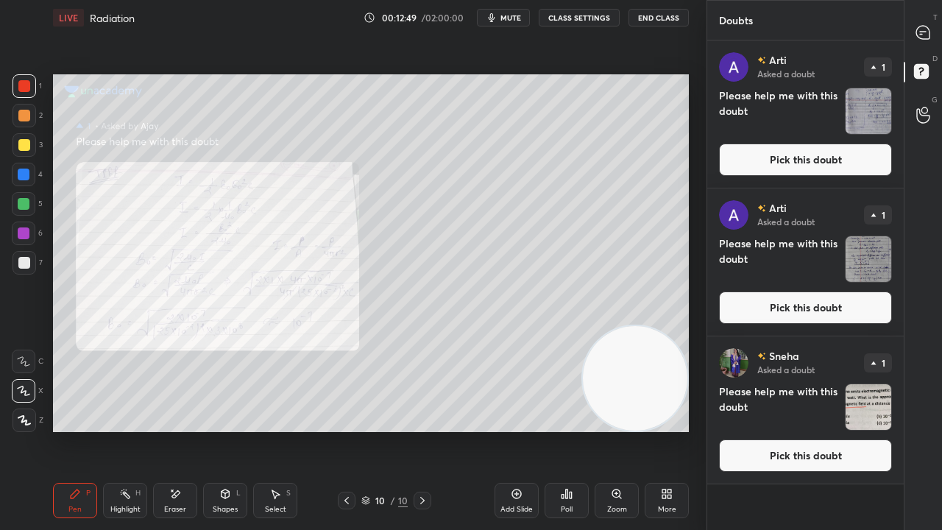
click at [863, 158] on button "Pick this doubt" at bounding box center [805, 160] width 173 height 32
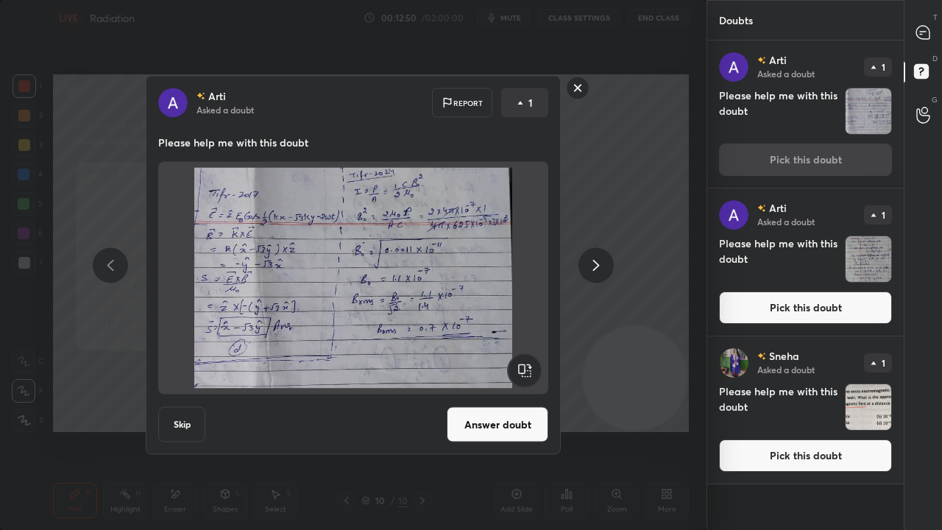
click at [513, 428] on button "Answer doubt" at bounding box center [498, 424] width 102 height 35
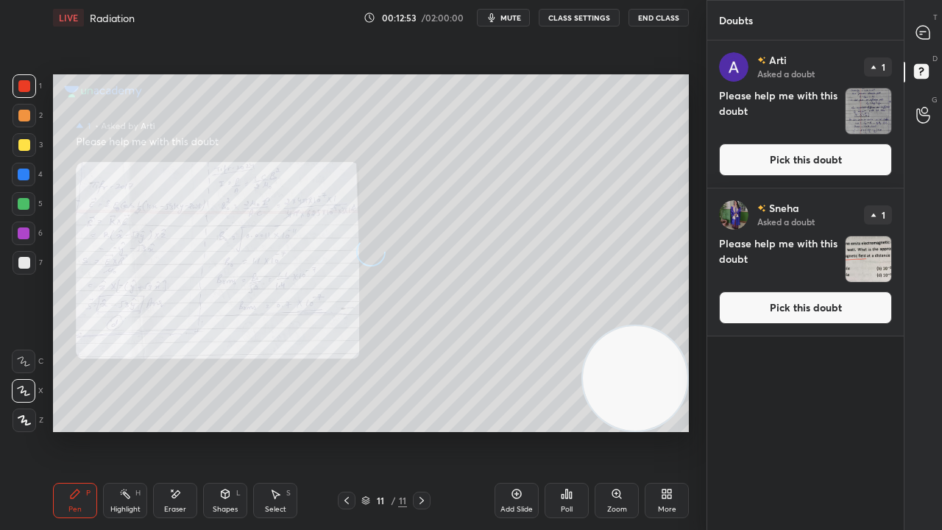
click at [841, 159] on button "Pick this doubt" at bounding box center [805, 160] width 173 height 32
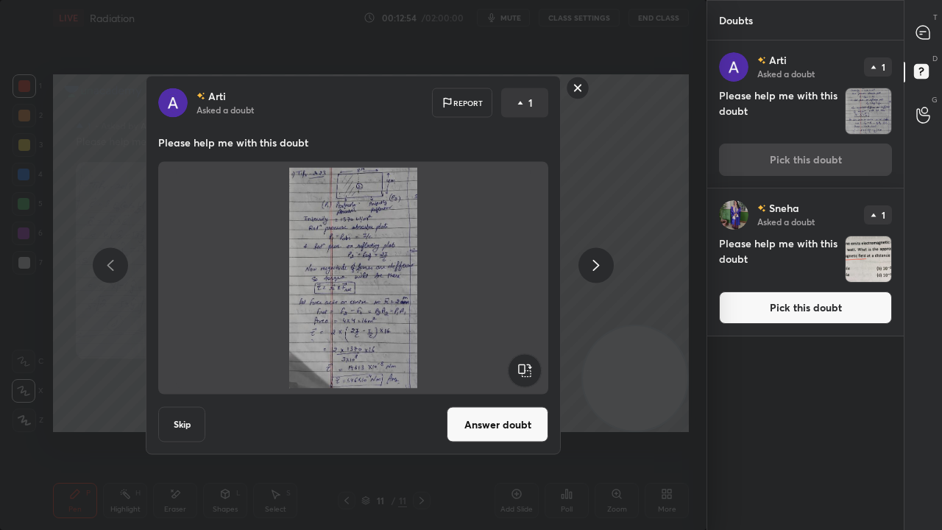
click at [518, 426] on button "Answer doubt" at bounding box center [498, 424] width 102 height 35
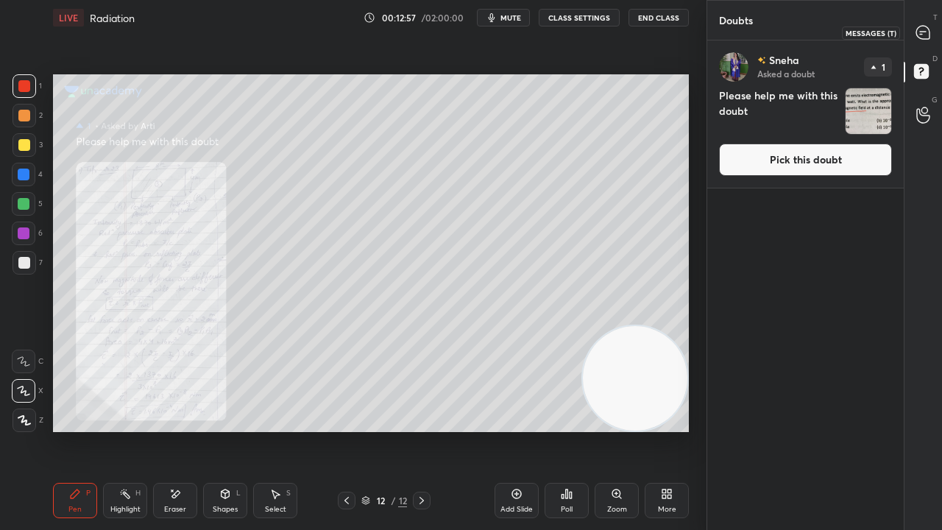
click at [925, 38] on icon at bounding box center [922, 32] width 13 height 13
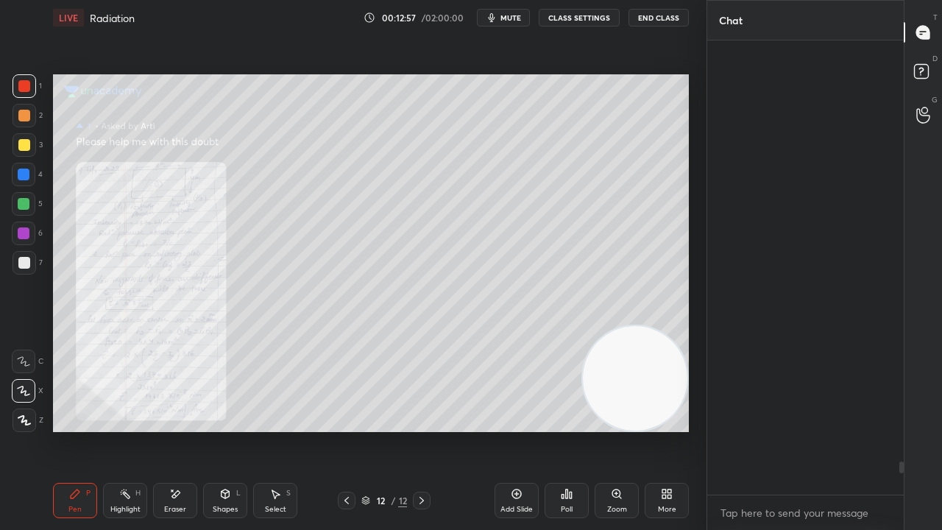
scroll to position [450, 192]
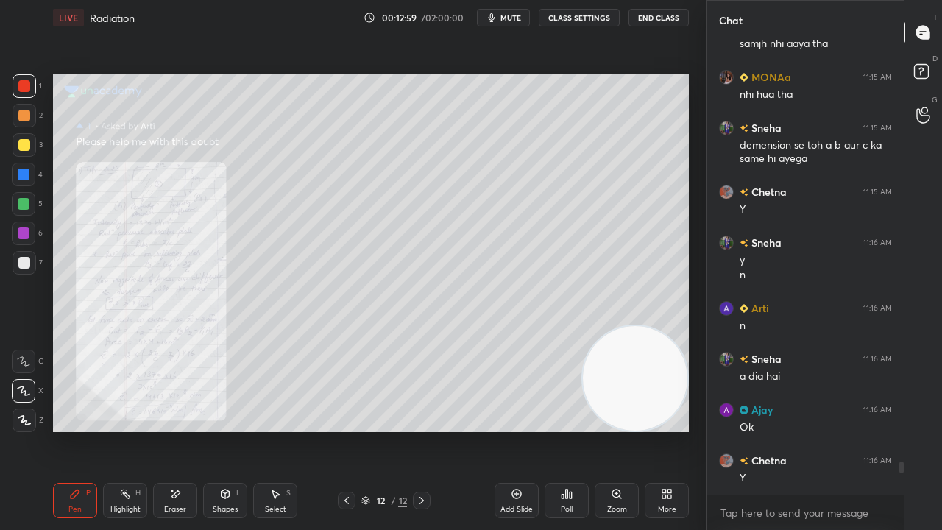
click at [515, 15] on span "mute" at bounding box center [511, 18] width 21 height 10
click at [512, 16] on span "unmute" at bounding box center [510, 18] width 32 height 10
click at [620, 430] on div "Zoom" at bounding box center [617, 500] width 44 height 35
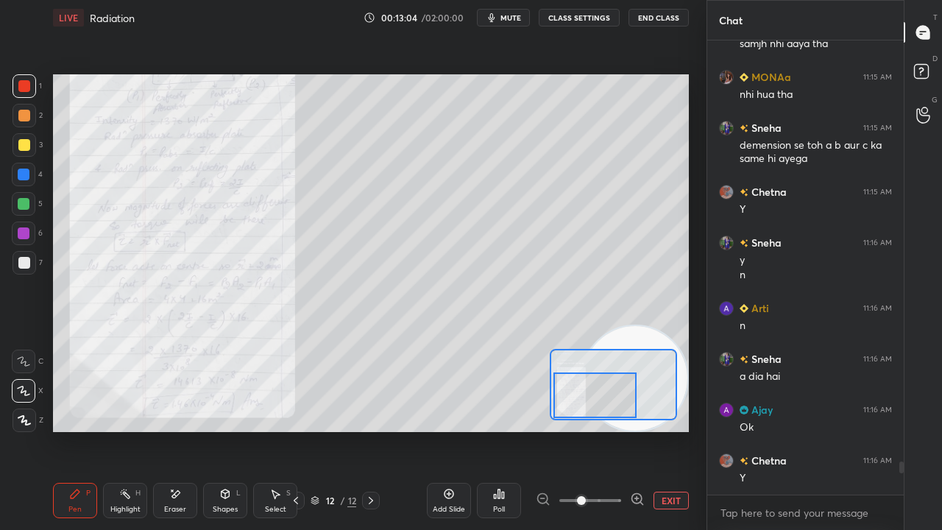
drag, startPoint x: 596, startPoint y: 387, endPoint x: 578, endPoint y: 407, distance: 26.6
click at [579, 406] on div at bounding box center [595, 395] width 83 height 46
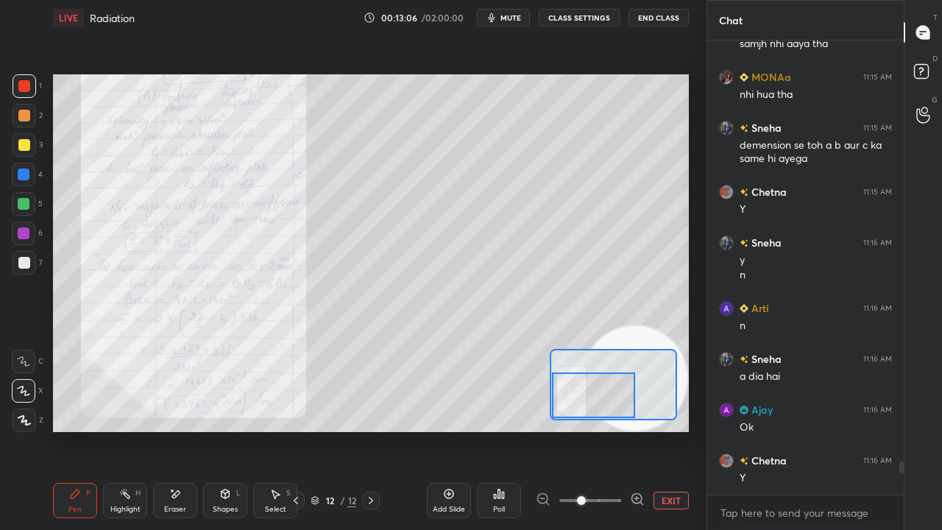
click at [505, 18] on span "mute" at bounding box center [511, 18] width 21 height 10
click at [506, 15] on span "unmute" at bounding box center [510, 18] width 32 height 10
click at [935, 64] on icon at bounding box center [924, 73] width 26 height 26
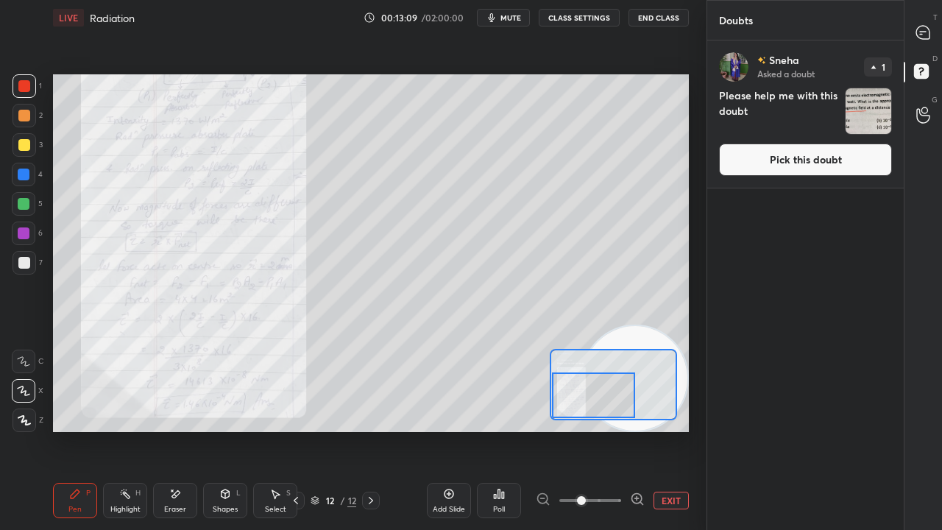
click at [874, 166] on button "Pick this doubt" at bounding box center [805, 160] width 173 height 32
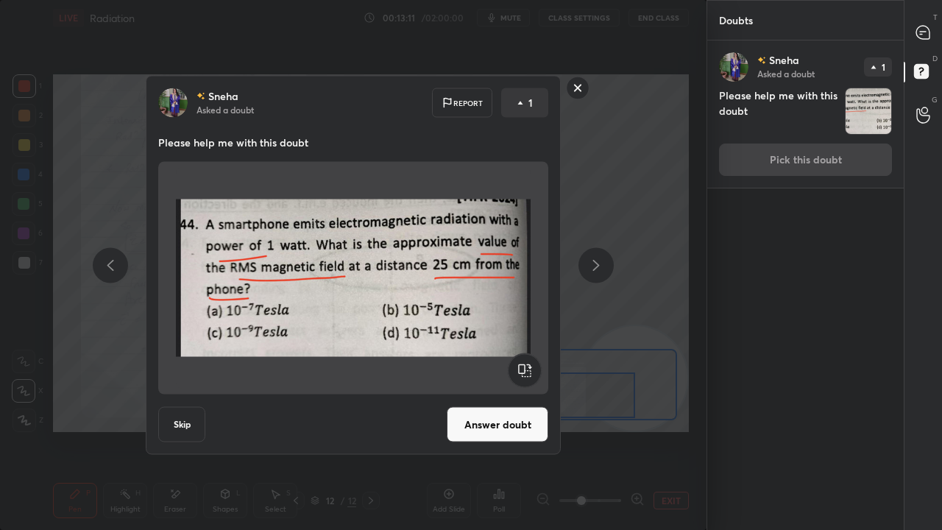
click at [573, 88] on rect at bounding box center [578, 88] width 23 height 23
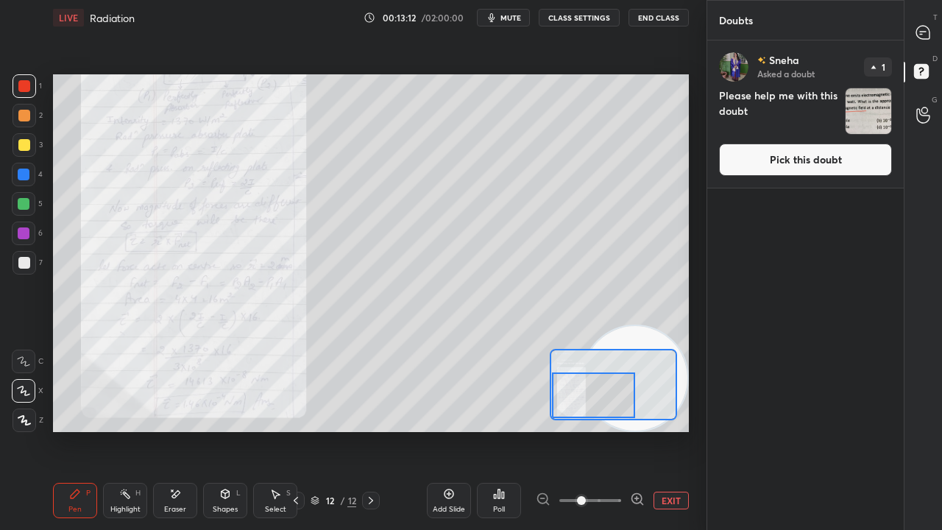
click at [927, 11] on div "T Messages (T) D Doubts (D) G Raise Hand (G)" at bounding box center [923, 265] width 38 height 530
click at [933, 31] on div at bounding box center [923, 32] width 29 height 26
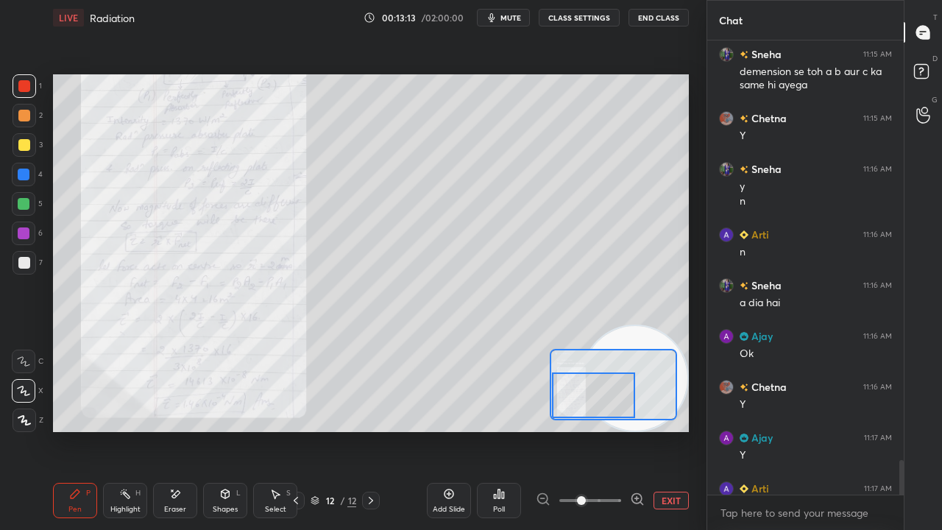
click at [770, 430] on div "x" at bounding box center [805, 512] width 197 height 35
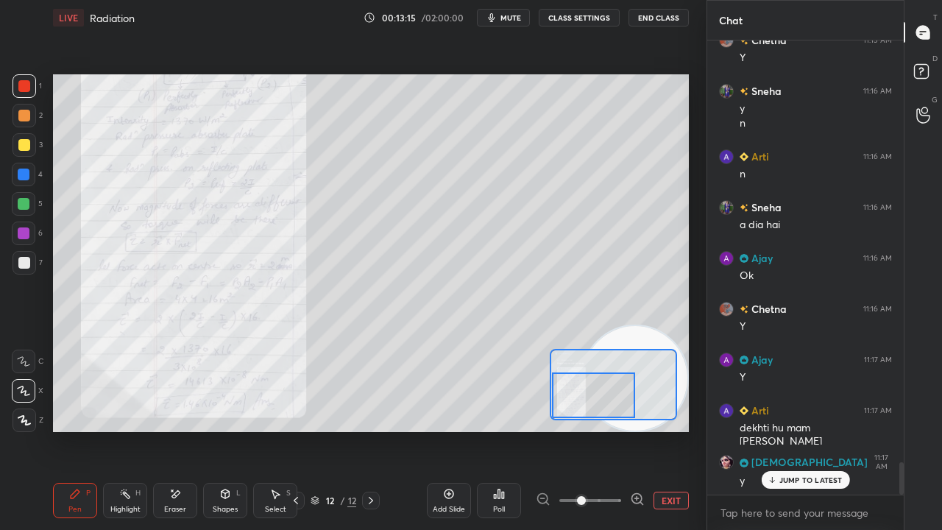
click at [816, 430] on div "JUMP TO LATEST" at bounding box center [805, 480] width 88 height 18
click at [509, 21] on span "mute" at bounding box center [511, 18] width 21 height 10
click at [511, 18] on span "unmute" at bounding box center [510, 18] width 32 height 10
click at [437, 430] on div "Add Slide" at bounding box center [449, 500] width 44 height 35
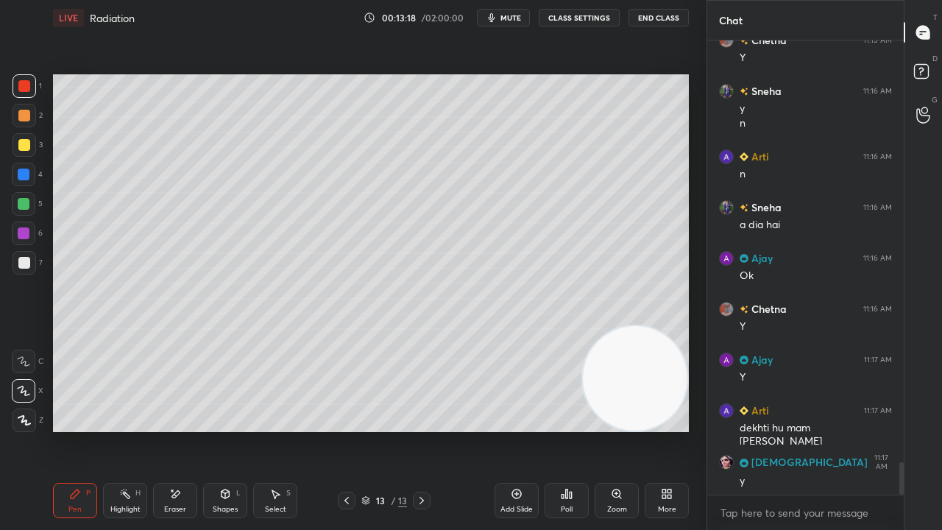
click at [494, 12] on icon "button" at bounding box center [492, 18] width 12 height 12
click at [499, 18] on span "unmute" at bounding box center [510, 18] width 32 height 10
click at [26, 143] on div at bounding box center [24, 145] width 12 height 12
click at [498, 18] on icon "button" at bounding box center [492, 18] width 12 height 12
click at [502, 18] on span "unmute" at bounding box center [510, 18] width 32 height 10
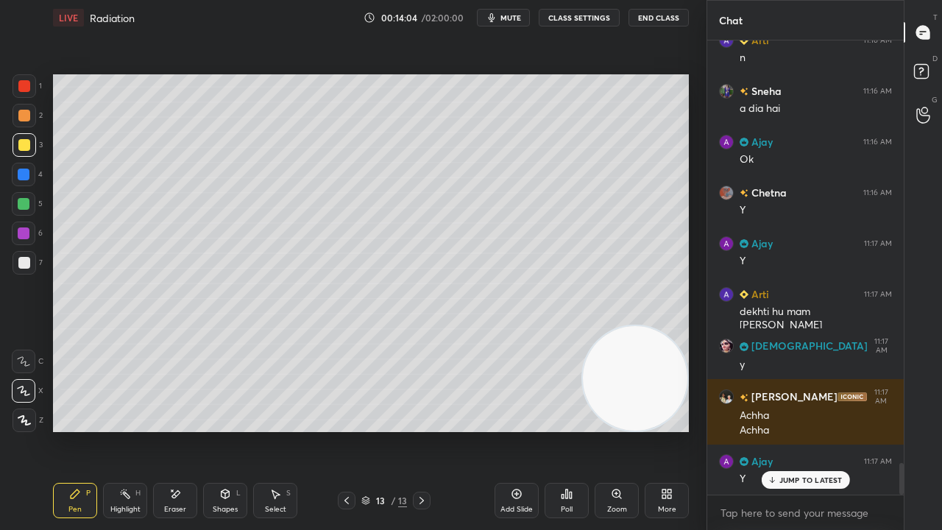
scroll to position [6154, 0]
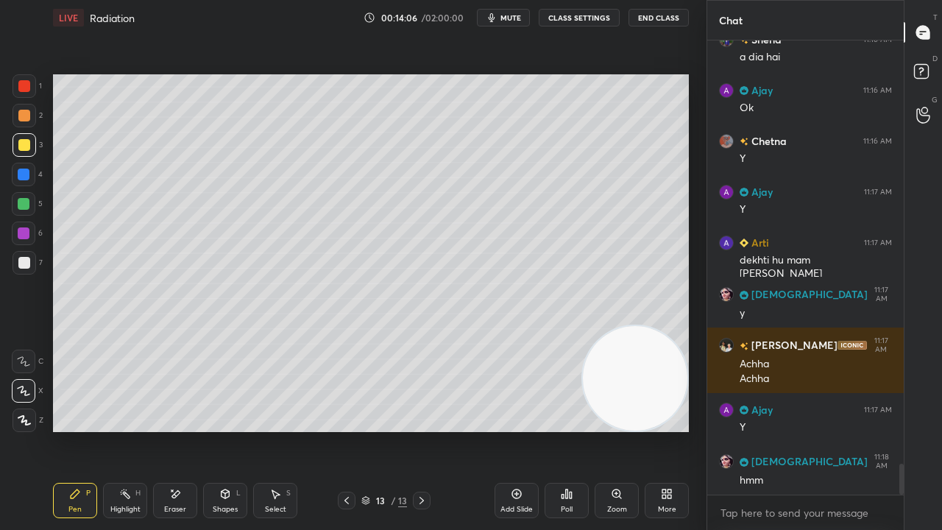
click at [186, 430] on div "Eraser" at bounding box center [175, 500] width 44 height 35
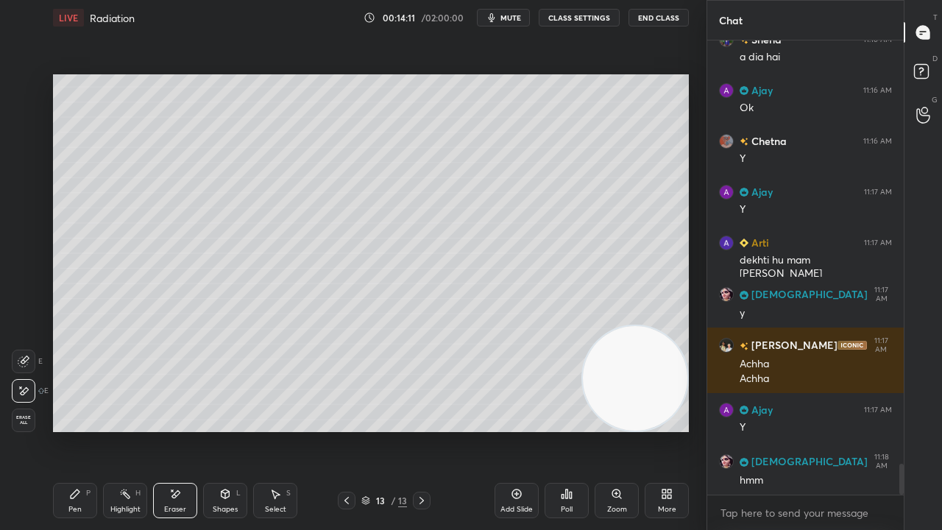
click at [96, 430] on div "Pen P Highlight H Eraser Shapes L Select S" at bounding box center [163, 500] width 221 height 35
click at [84, 430] on div "Pen P" at bounding box center [75, 500] width 44 height 35
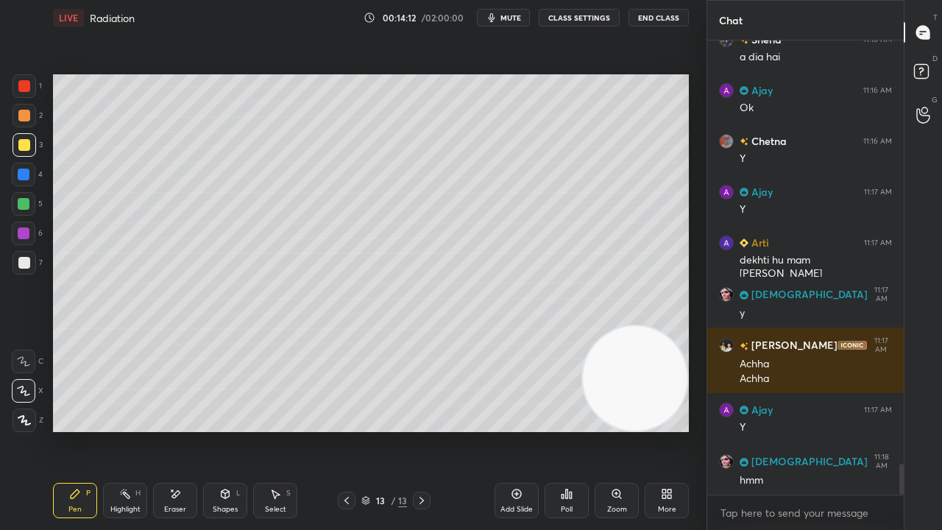
click at [21, 269] on div at bounding box center [25, 263] width 24 height 24
click at [515, 21] on span "mute" at bounding box center [511, 18] width 21 height 10
click at [504, 14] on span "unmute" at bounding box center [510, 18] width 32 height 10
click at [501, 20] on button "mute" at bounding box center [503, 18] width 53 height 18
click at [505, 20] on span "unmute" at bounding box center [510, 18] width 32 height 10
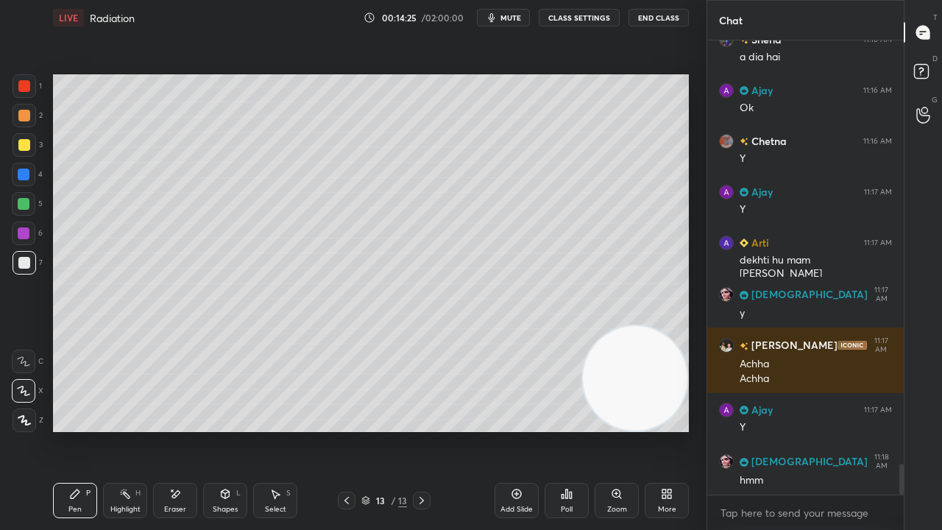
click at [508, 19] on span "mute" at bounding box center [511, 18] width 21 height 10
click at [508, 18] on span "mute" at bounding box center [511, 18] width 21 height 10
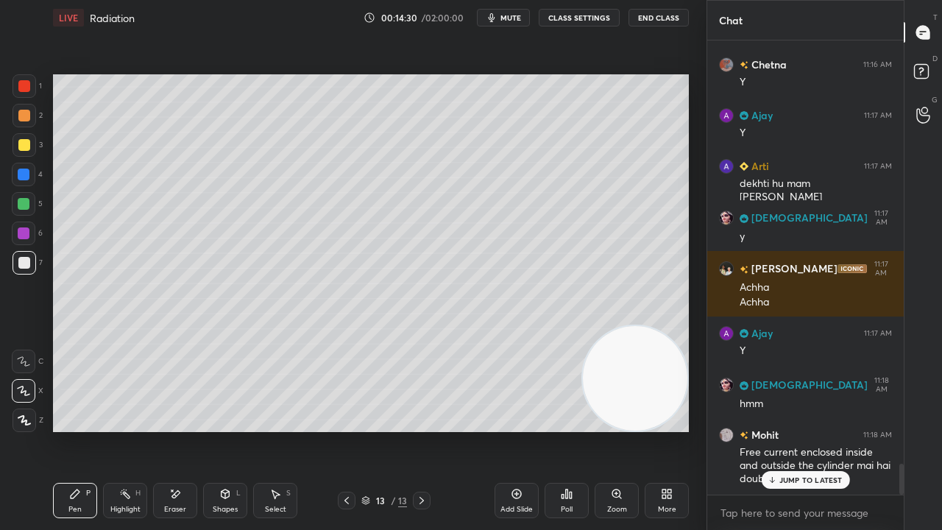
click at [808, 430] on p "JUMP TO LATEST" at bounding box center [811, 480] width 63 height 9
click at [503, 20] on button "mute" at bounding box center [503, 18] width 53 height 18
click at [506, 19] on span "unmute" at bounding box center [510, 18] width 32 height 10
click at [509, 17] on span "mute" at bounding box center [511, 18] width 21 height 10
click at [512, 16] on span "unmute" at bounding box center [510, 18] width 32 height 10
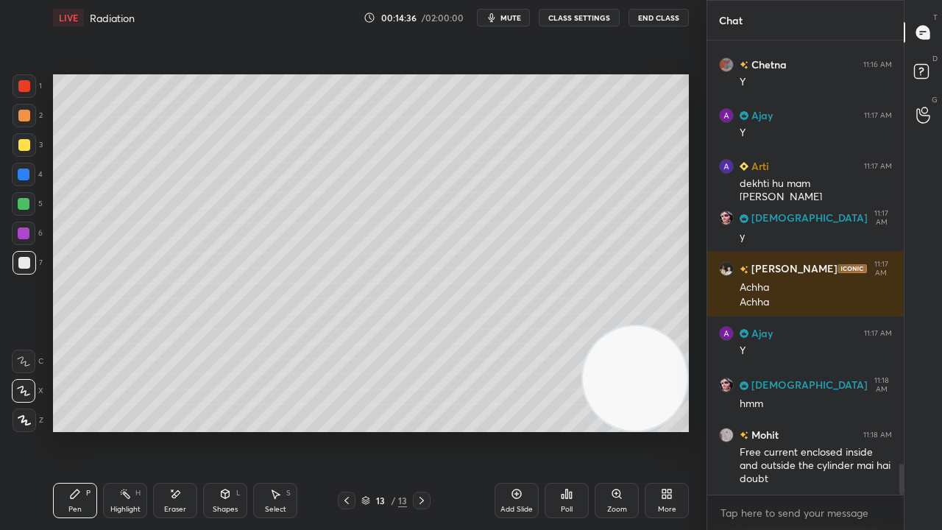
click at [25, 144] on div at bounding box center [24, 145] width 12 height 12
click at [514, 16] on span "mute" at bounding box center [511, 18] width 21 height 10
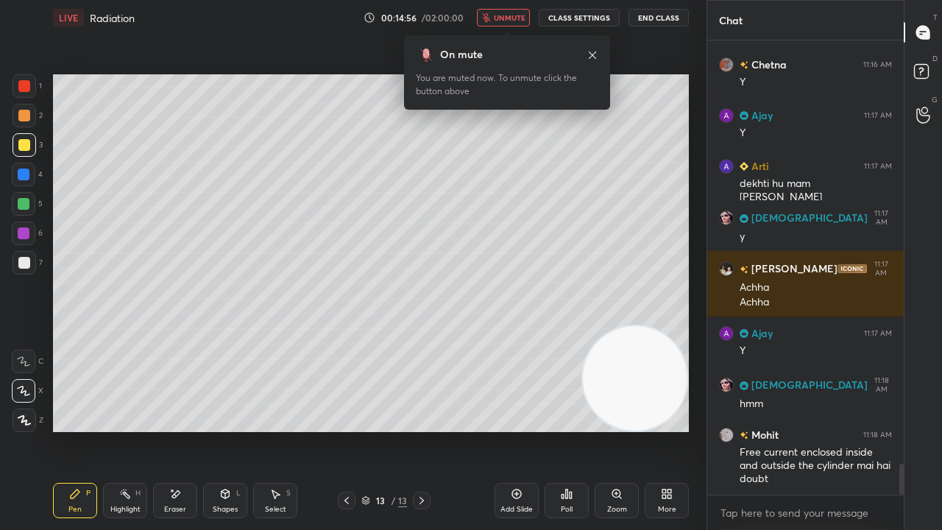
click at [509, 17] on span "unmute" at bounding box center [510, 18] width 32 height 10
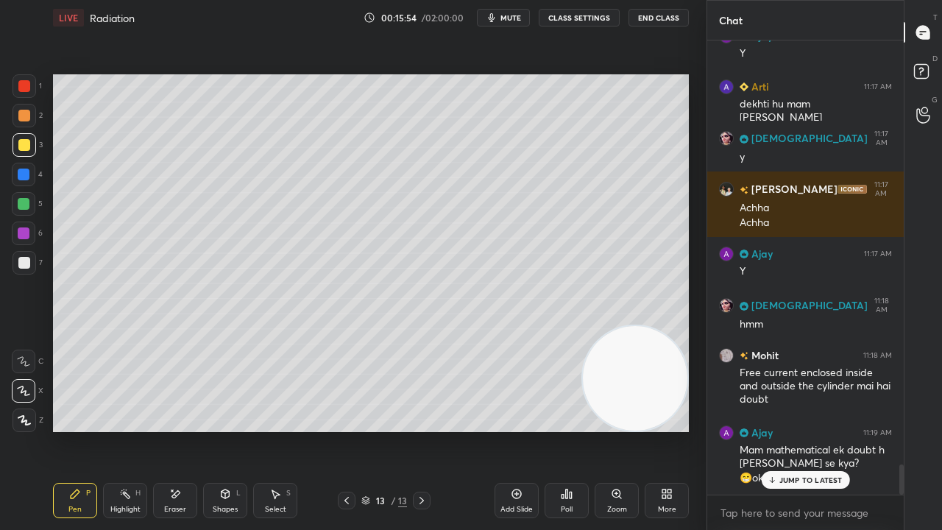
scroll to position [6373, 0]
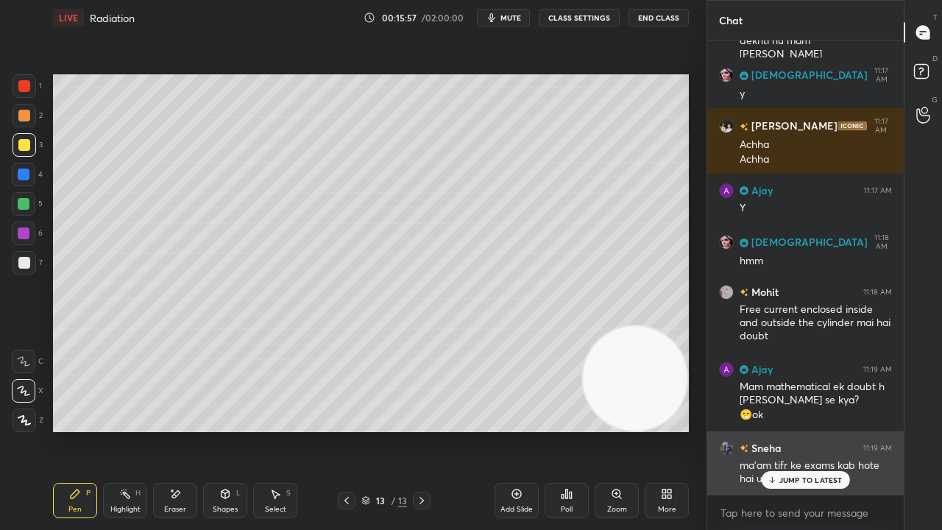
click at [824, 430] on p "JUMP TO LATEST" at bounding box center [811, 480] width 63 height 9
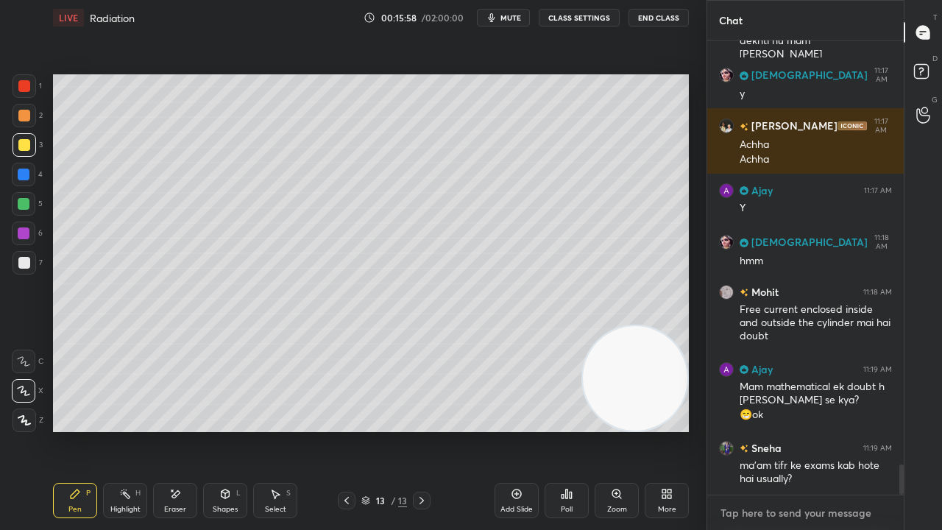
click at [807, 430] on textarea at bounding box center [805, 513] width 173 height 24
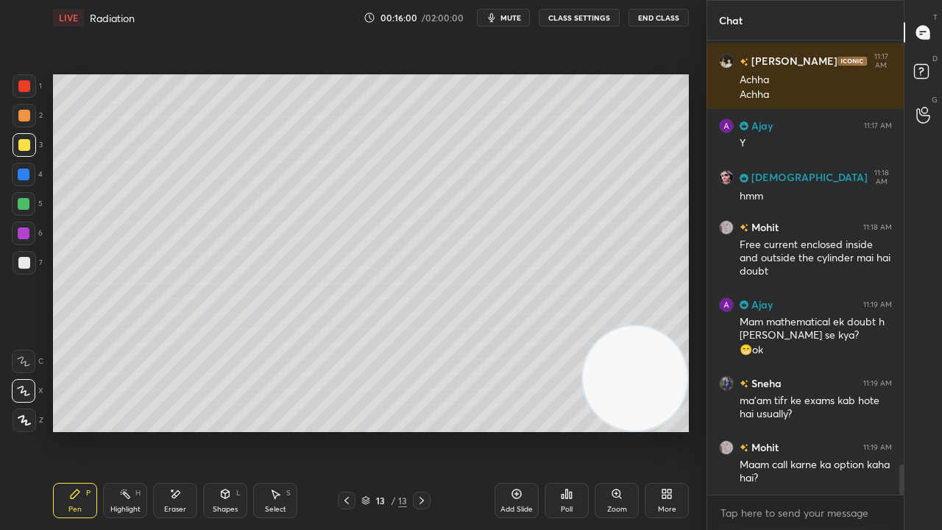
click at [514, 15] on span "mute" at bounding box center [511, 18] width 21 height 10
click at [512, 16] on span "mute" at bounding box center [511, 18] width 21 height 10
click at [511, 19] on span "mute" at bounding box center [511, 18] width 21 height 10
click at [511, 17] on span "unmute" at bounding box center [510, 18] width 32 height 10
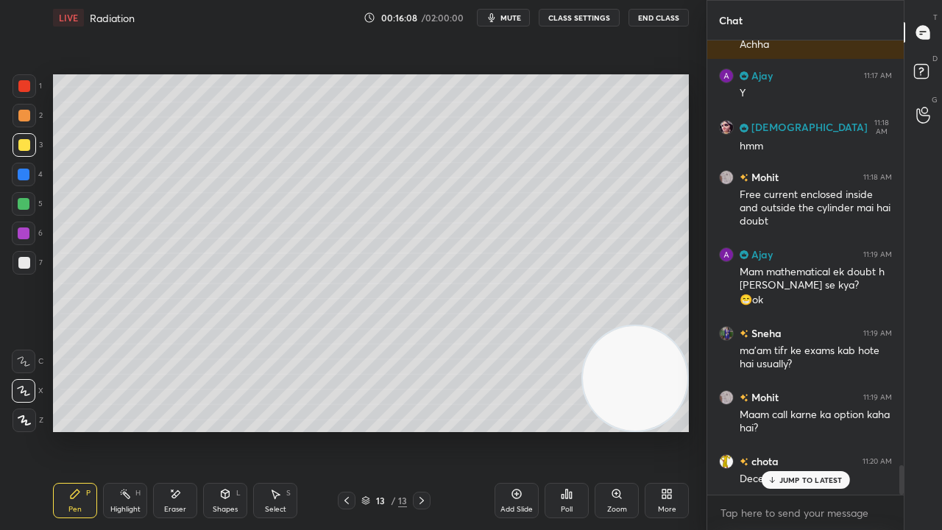
drag, startPoint x: 824, startPoint y: 483, endPoint x: 804, endPoint y: 516, distance: 38.6
click at [824, 430] on p "JUMP TO LATEST" at bounding box center [811, 480] width 63 height 9
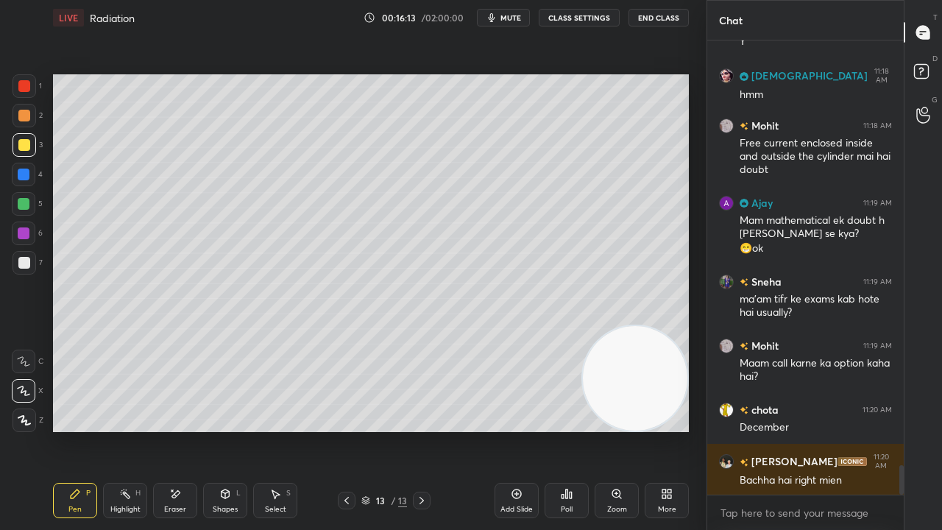
click at [515, 18] on span "mute" at bounding box center [511, 18] width 21 height 10
click at [517, 16] on span "unmute" at bounding box center [510, 18] width 32 height 10
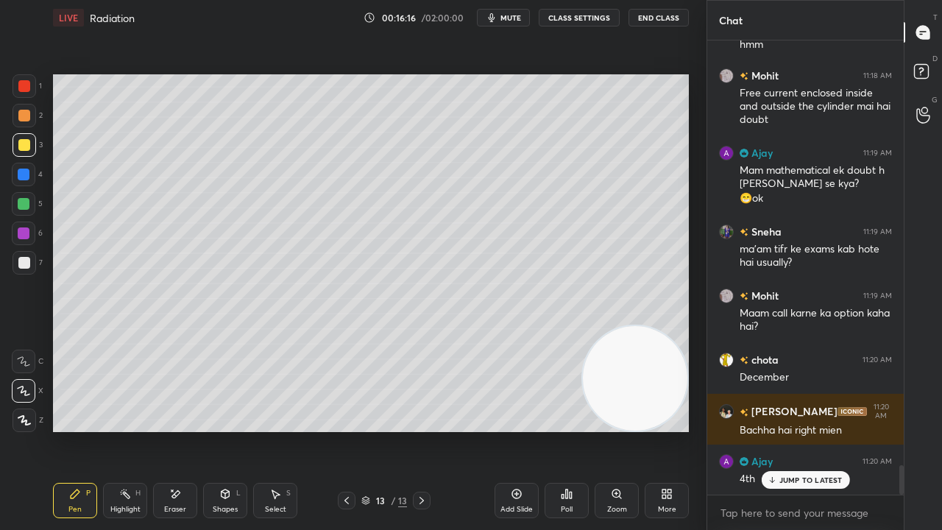
click at [172, 430] on div "Eraser" at bounding box center [175, 500] width 44 height 35
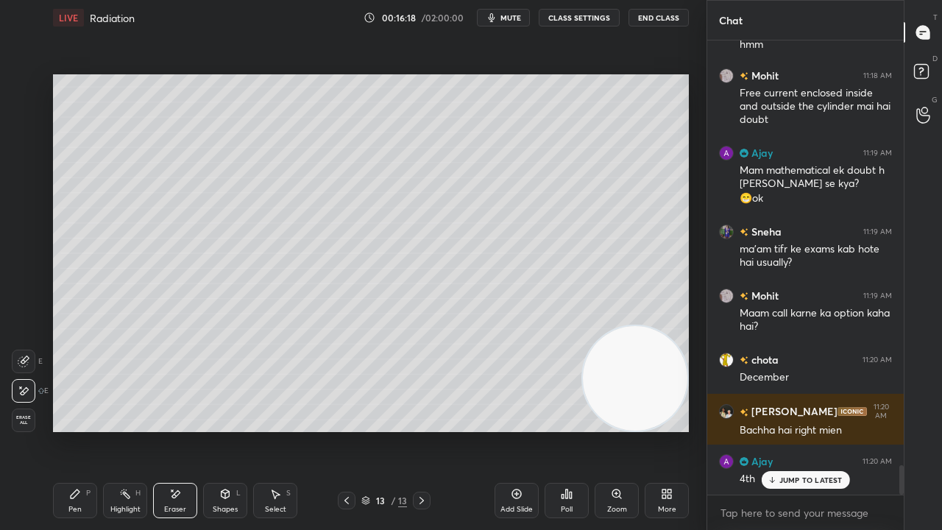
scroll to position [6641, 0]
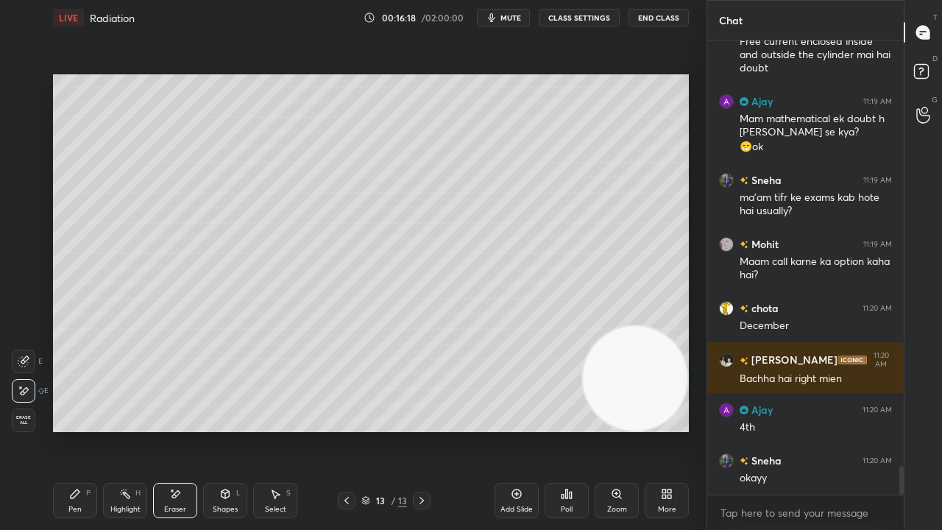
click at [69, 430] on div "Pen" at bounding box center [74, 509] width 13 height 7
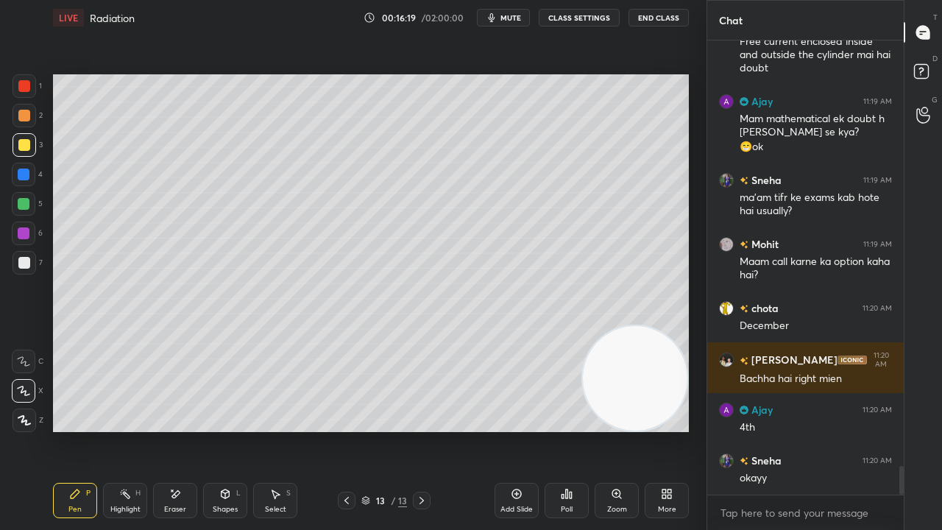
click at [509, 15] on span "mute" at bounding box center [511, 18] width 21 height 10
click at [506, 18] on span "unmute" at bounding box center [510, 18] width 32 height 10
click at [927, 116] on div "1" at bounding box center [923, 115] width 15 height 32
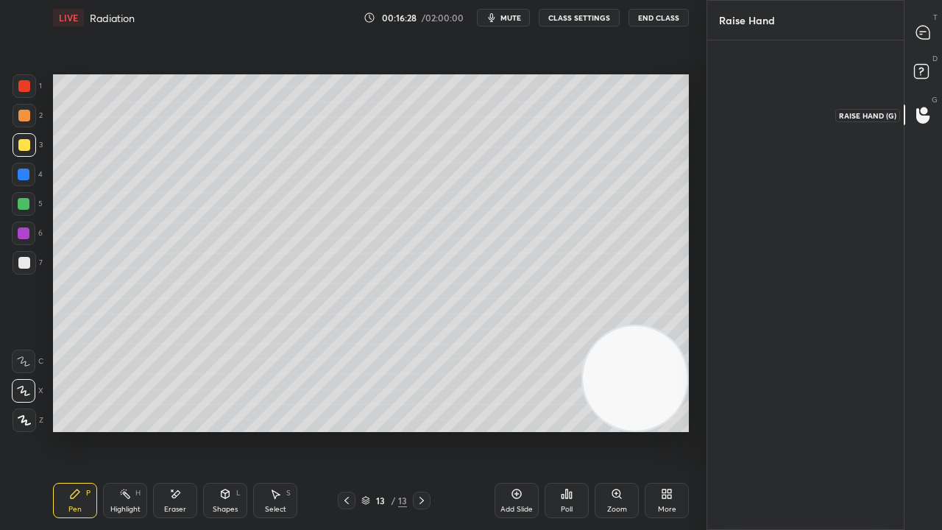
scroll to position [4, 4]
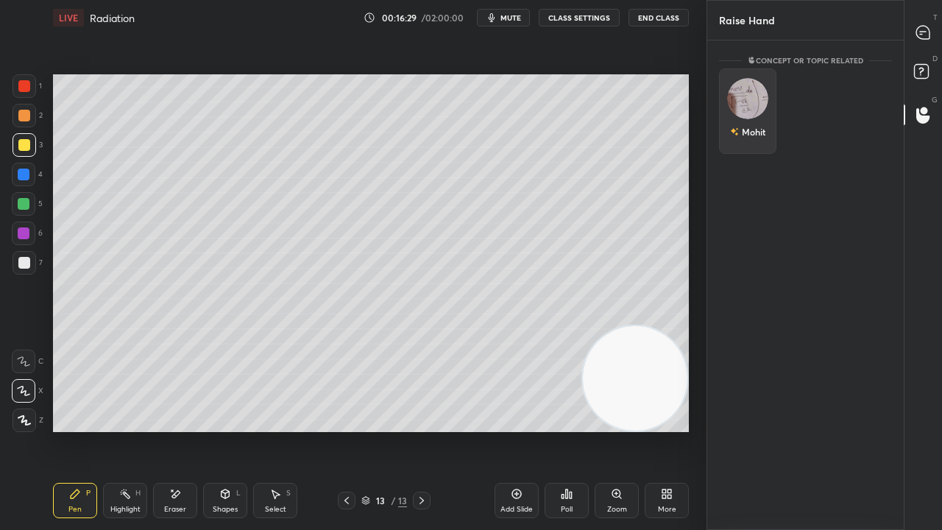
click at [755, 111] on div "Mohit" at bounding box center [747, 110] width 57 height 85
click at [754, 139] on button "INVITE" at bounding box center [748, 141] width 44 height 19
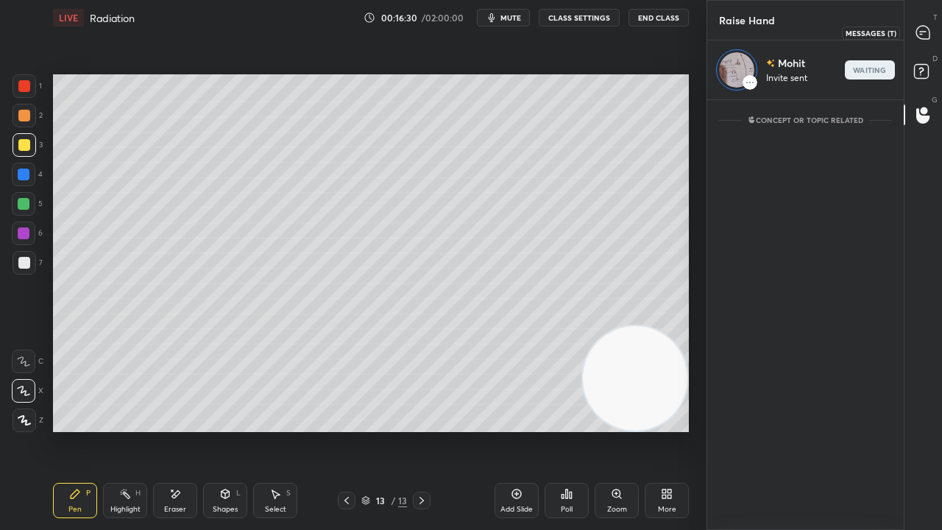
click at [939, 27] on div "T Messages (T)" at bounding box center [924, 32] width 38 height 41
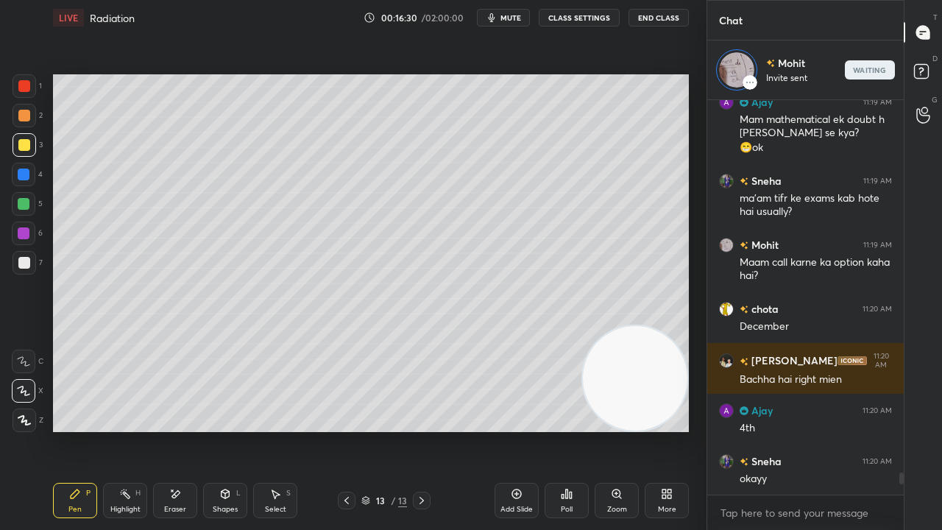
scroll to position [390, 192]
click at [233, 430] on div "Shapes" at bounding box center [225, 509] width 25 height 7
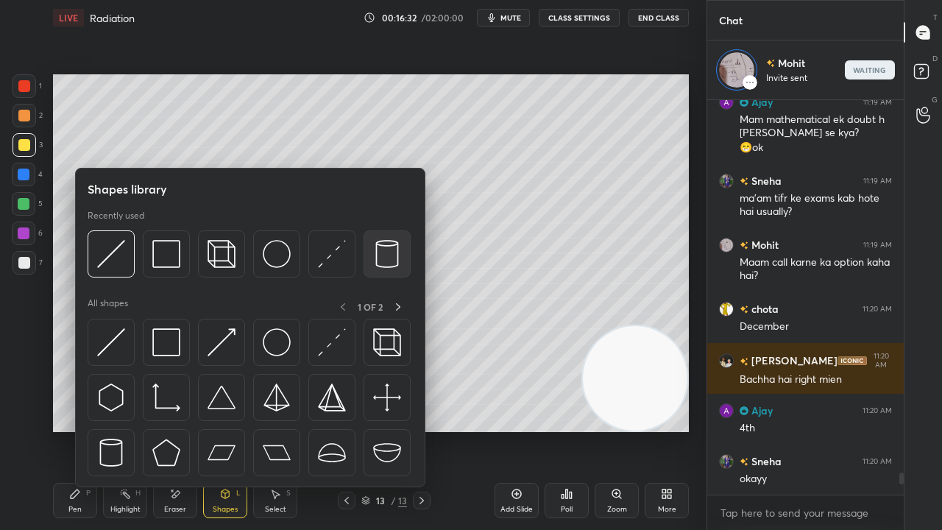
click at [385, 249] on img at bounding box center [387, 254] width 28 height 28
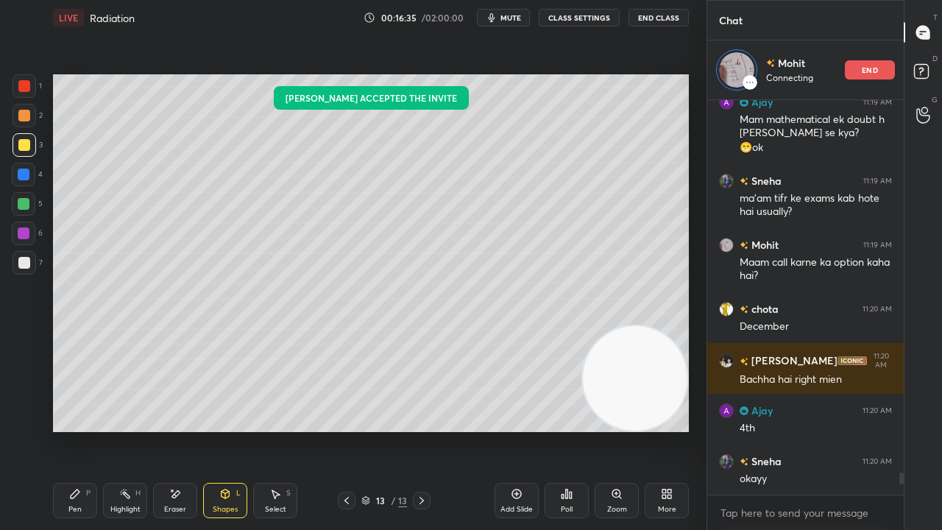
click at [227, 430] on div "Shapes L" at bounding box center [225, 500] width 44 height 35
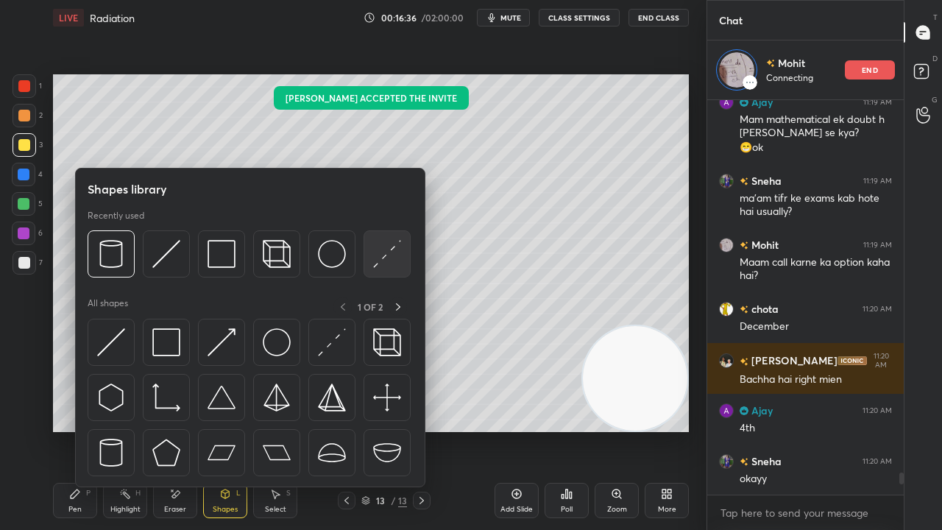
click at [385, 261] on img at bounding box center [387, 254] width 28 height 28
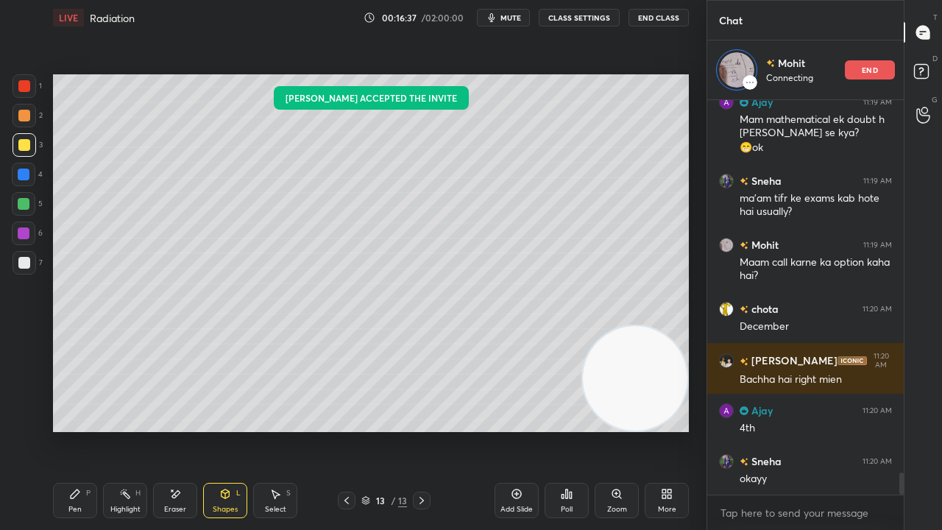
click at [23, 264] on div at bounding box center [24, 263] width 12 height 12
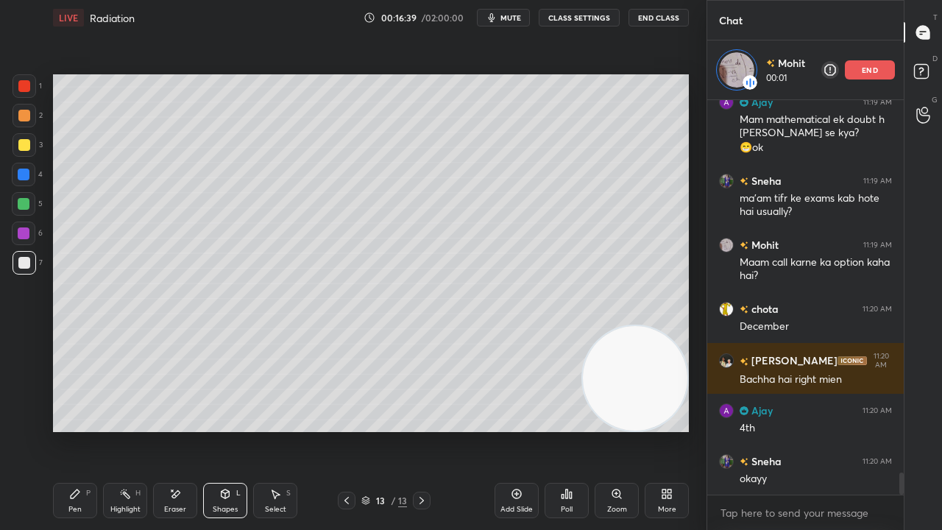
drag, startPoint x: 99, startPoint y: 493, endPoint x: 86, endPoint y: 499, distance: 13.8
click at [93, 430] on div "Pen P Highlight H Eraser Shapes L Select S" at bounding box center [163, 500] width 221 height 35
click at [82, 430] on div "Pen P" at bounding box center [75, 500] width 44 height 35
click at [503, 15] on button "mute" at bounding box center [503, 18] width 53 height 18
click at [503, 14] on span "unmute" at bounding box center [510, 18] width 32 height 10
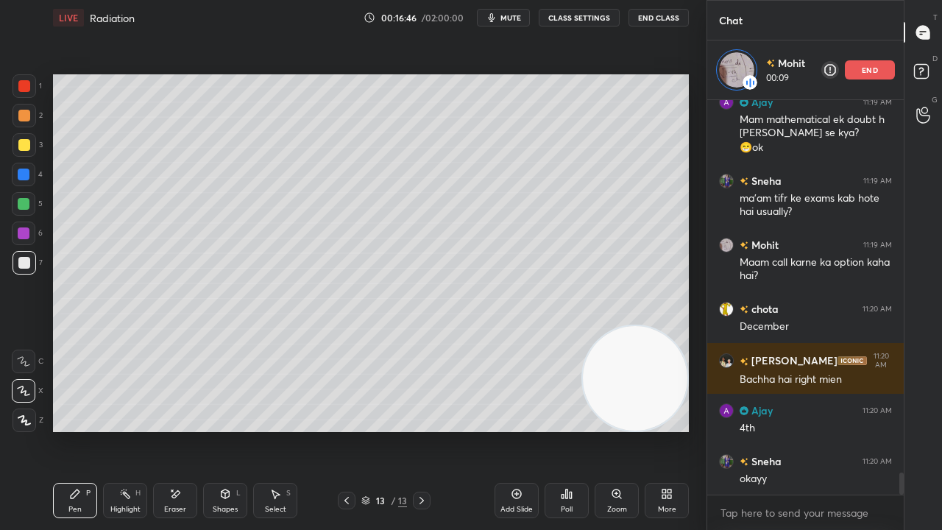
click at [526, 19] on button "mute" at bounding box center [503, 18] width 53 height 18
click at [523, 19] on span "unmute" at bounding box center [510, 18] width 32 height 10
click at [512, 14] on span "mute" at bounding box center [511, 18] width 21 height 10
click at [512, 15] on span "mute" at bounding box center [511, 18] width 21 height 10
click at [502, 12] on button "mute" at bounding box center [503, 18] width 53 height 18
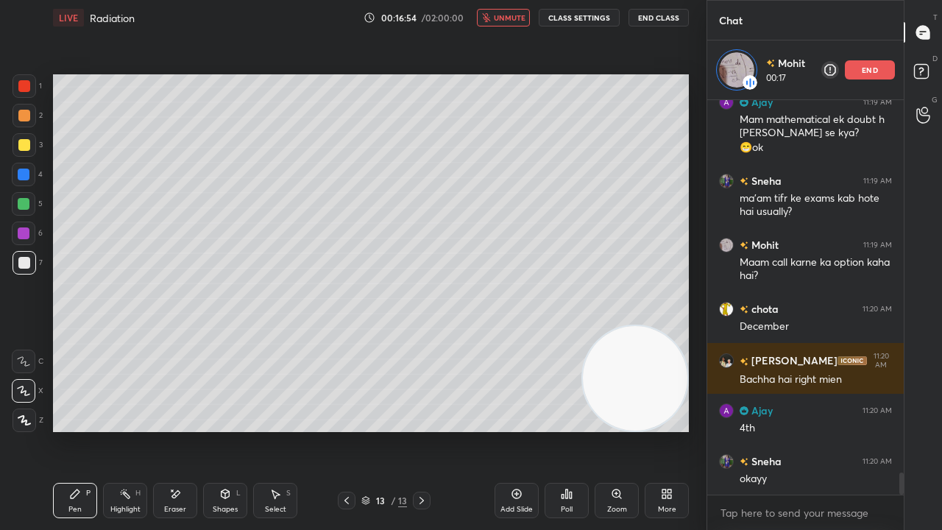
click at [506, 13] on span "unmute" at bounding box center [510, 18] width 32 height 10
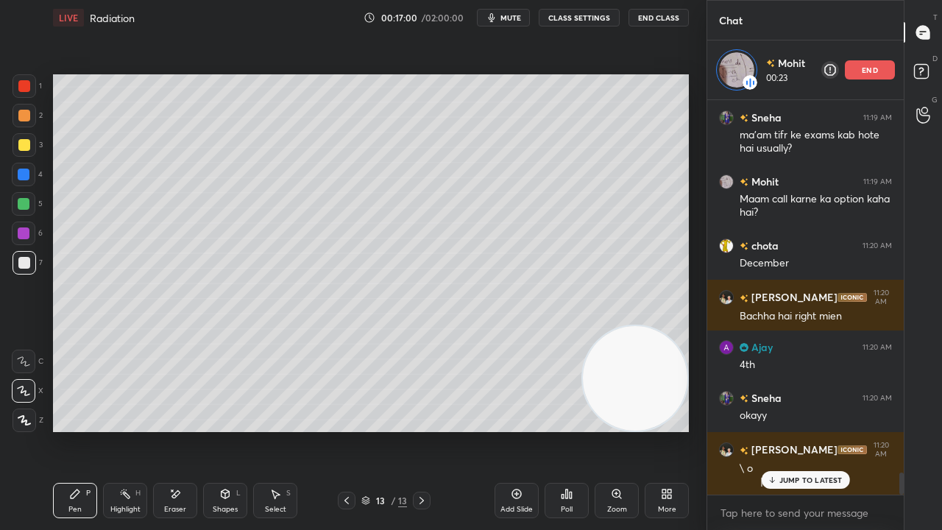
drag, startPoint x: 830, startPoint y: 479, endPoint x: 811, endPoint y: 508, distance: 34.5
click at [829, 430] on p "JUMP TO LATEST" at bounding box center [811, 480] width 63 height 9
click at [517, 18] on span "mute" at bounding box center [511, 18] width 21 height 10
click at [517, 18] on span "unmute" at bounding box center [510, 18] width 32 height 10
click at [509, 22] on button "mute" at bounding box center [503, 18] width 53 height 18
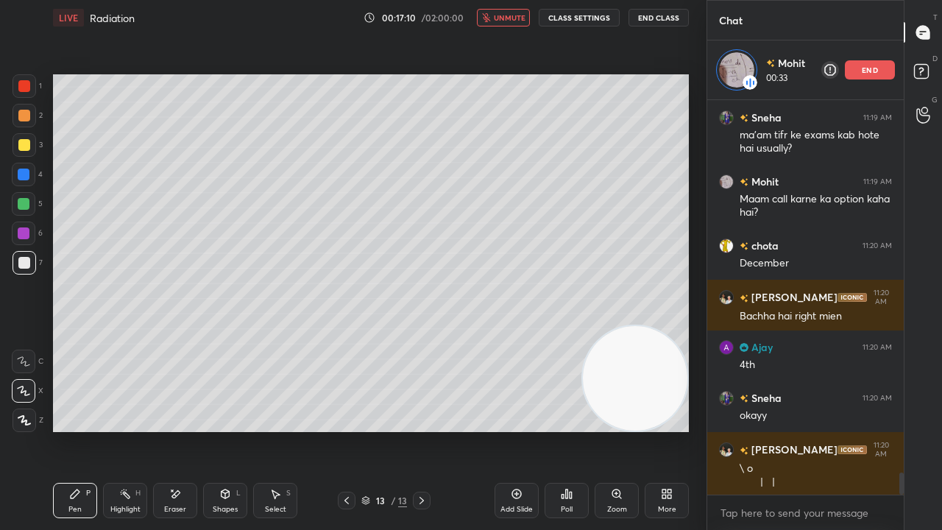
click at [515, 19] on span "unmute" at bounding box center [510, 18] width 32 height 10
click at [24, 205] on div at bounding box center [24, 204] width 12 height 12
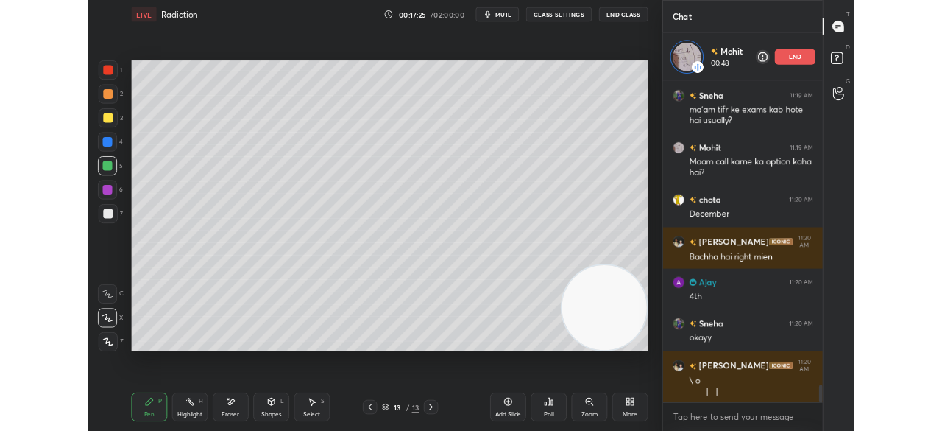
scroll to position [6815, 0]
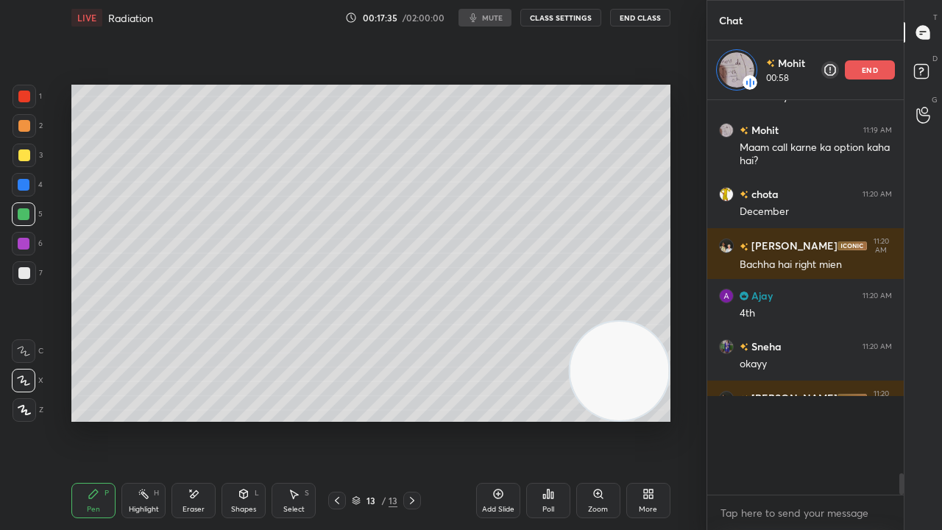
type textarea "x"
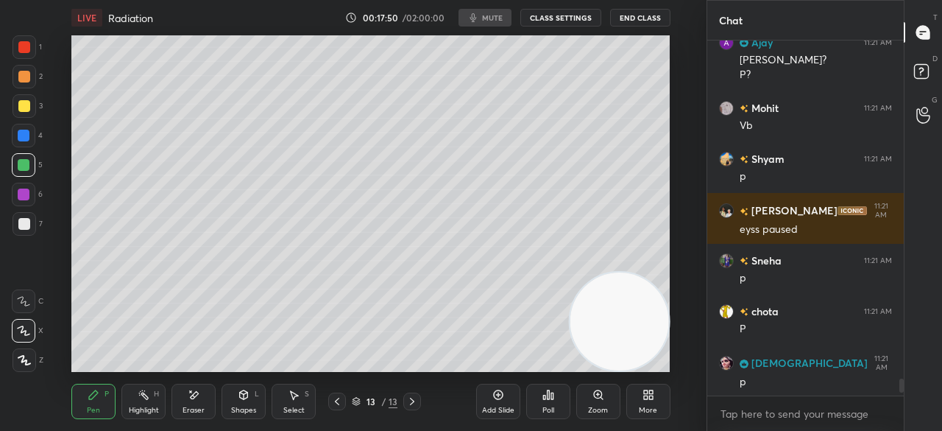
scroll to position [7224, 0]
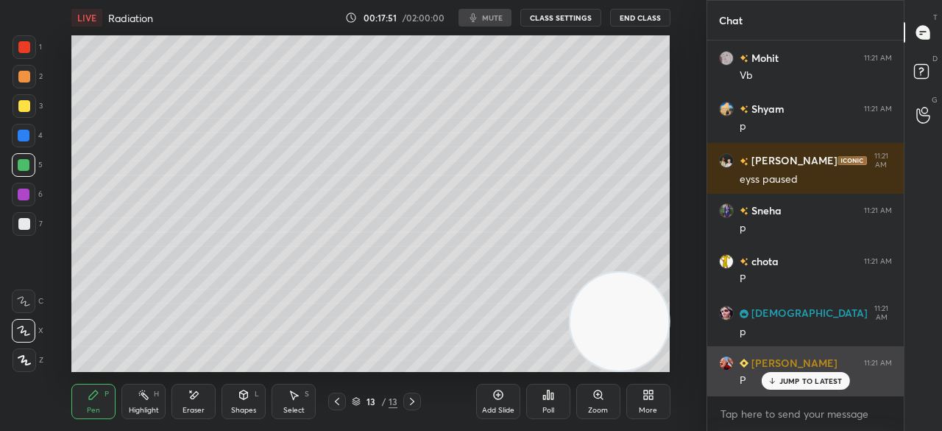
click at [802, 376] on p "JUMP TO LATEST" at bounding box center [811, 380] width 63 height 9
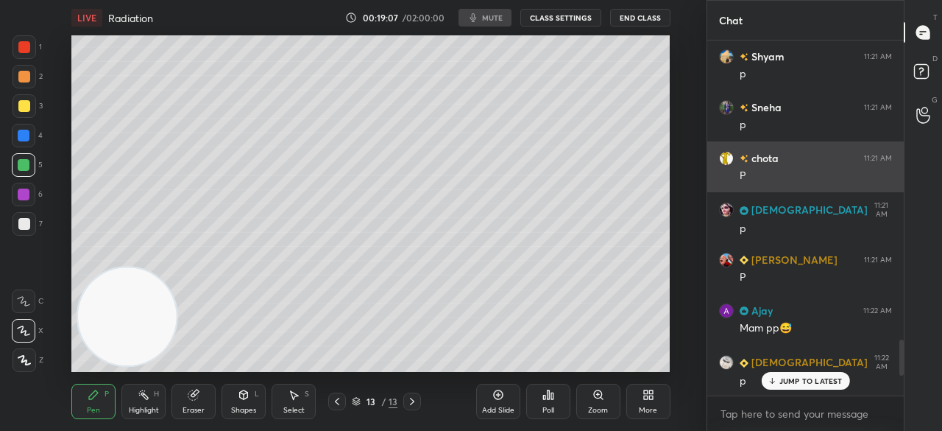
scroll to position [73273, 72962]
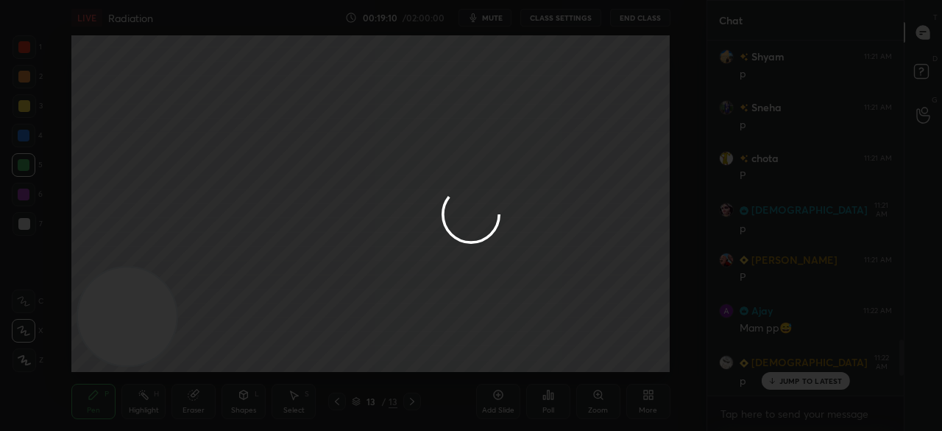
drag, startPoint x: 792, startPoint y: 386, endPoint x: 802, endPoint y: 390, distance: 11.2
click at [792, 385] on div at bounding box center [471, 215] width 942 height 431
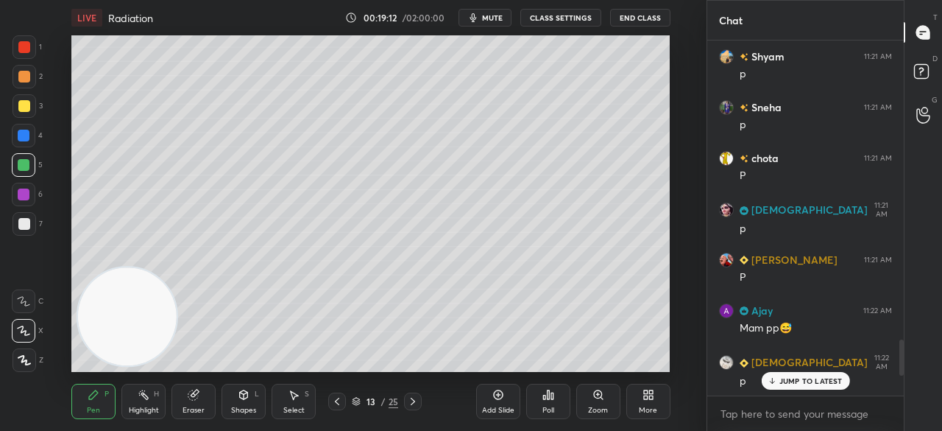
click at [486, 17] on span "mute" at bounding box center [492, 18] width 21 height 10
click at [487, 16] on span "mute" at bounding box center [492, 18] width 21 height 10
click at [156, 326] on video at bounding box center [127, 316] width 98 height 98
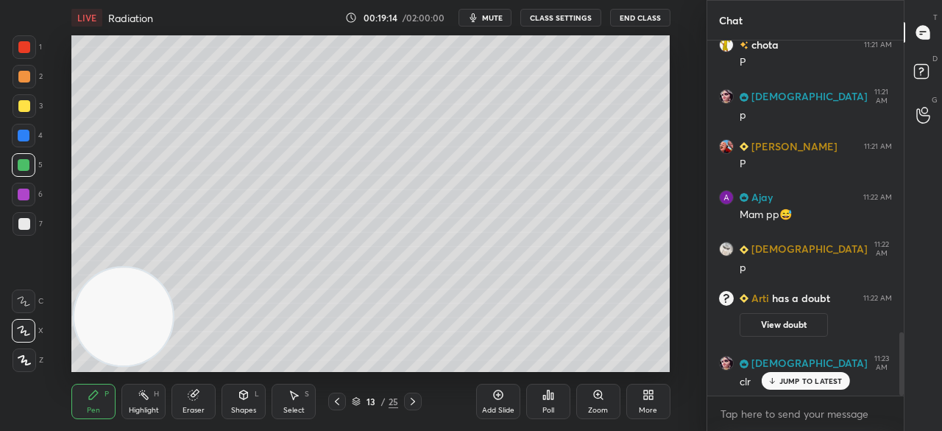
scroll to position [1633, 0]
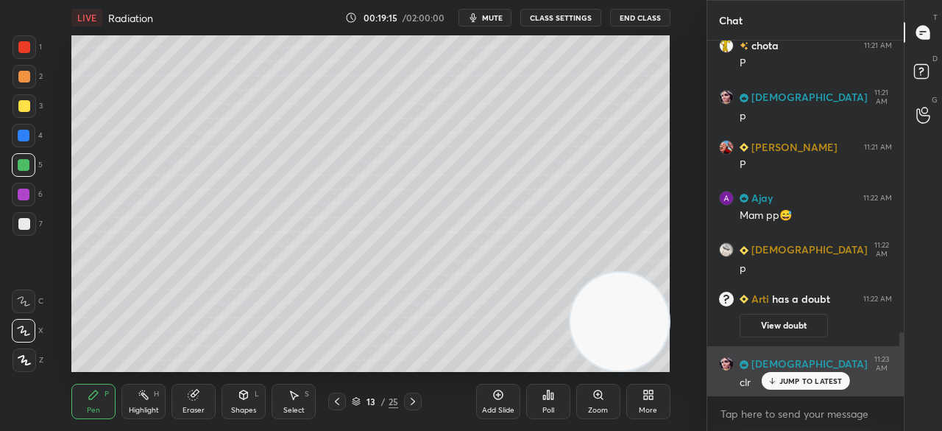
drag, startPoint x: 208, startPoint y: 335, endPoint x: 881, endPoint y: 353, distance: 673.8
click at [894, 353] on div "1 2 3 4 5 6 7 C X Z C X Z E E Erase all H H LIVE Radiation 00:19:15 / 02:00:00 …" at bounding box center [471, 215] width 942 height 431
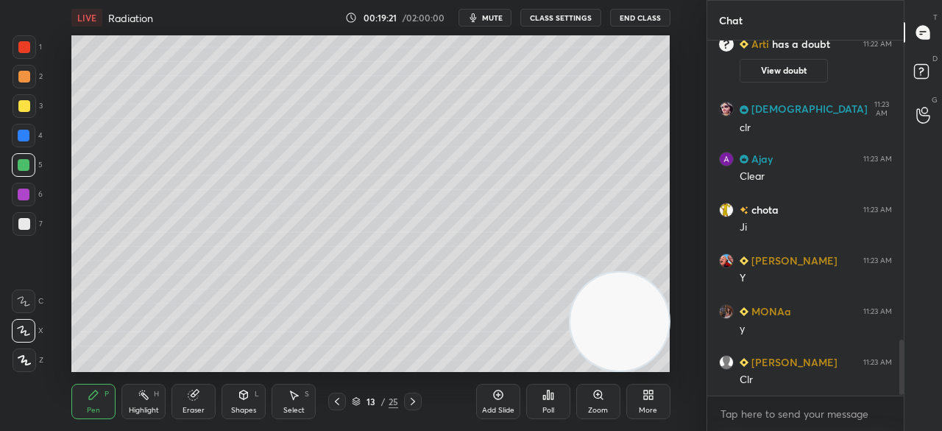
scroll to position [1937, 0]
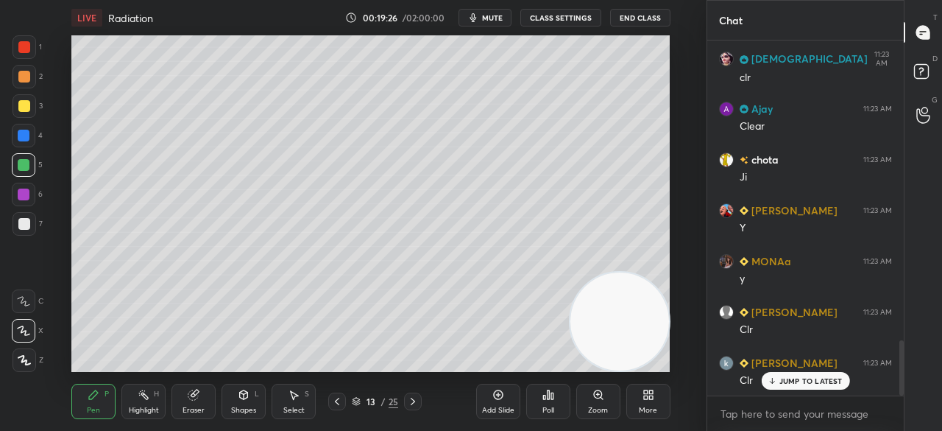
drag, startPoint x: 504, startPoint y: 361, endPoint x: 266, endPoint y: 411, distance: 243.7
click at [266, 413] on div "LIVE Radiation 00:19:26 / 02:00:00 mute CLASS SETTINGS End Class Setting up you…" at bounding box center [371, 215] width 648 height 431
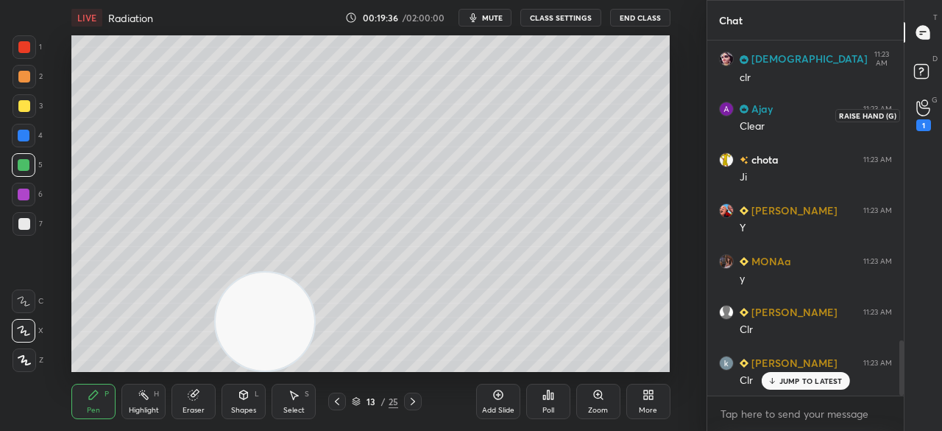
click at [919, 119] on div "1" at bounding box center [923, 125] width 15 height 12
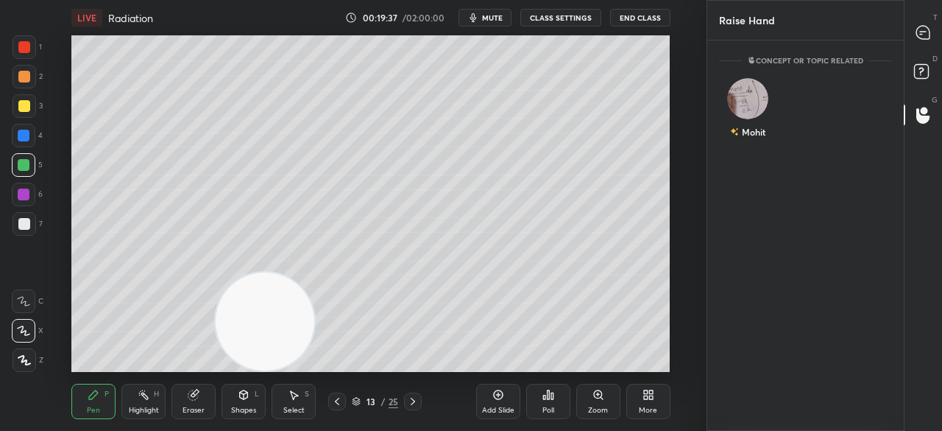
scroll to position [5, 4]
click at [758, 105] on div "Mohit" at bounding box center [747, 110] width 57 height 85
click at [752, 143] on button "INVITE" at bounding box center [748, 141] width 44 height 19
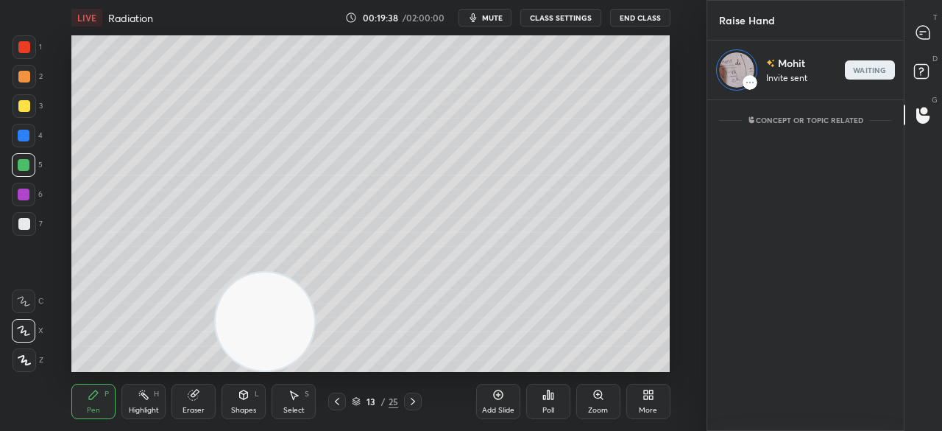
click at [933, 36] on div at bounding box center [923, 32] width 29 height 26
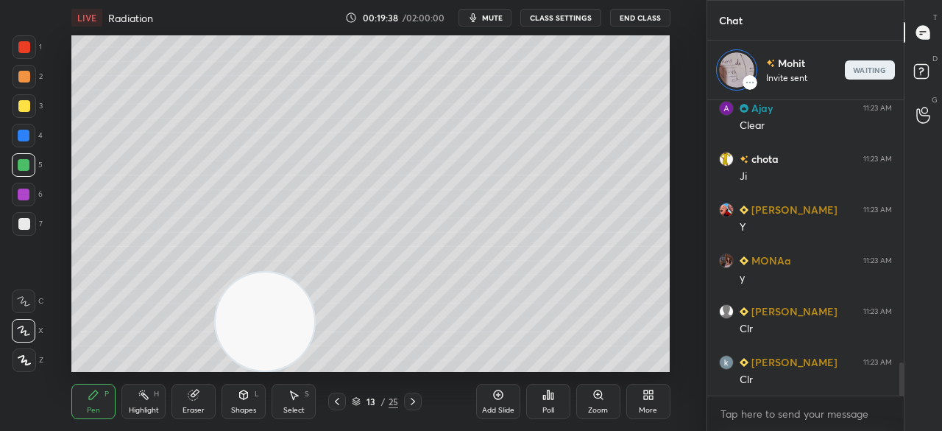
scroll to position [0, 0]
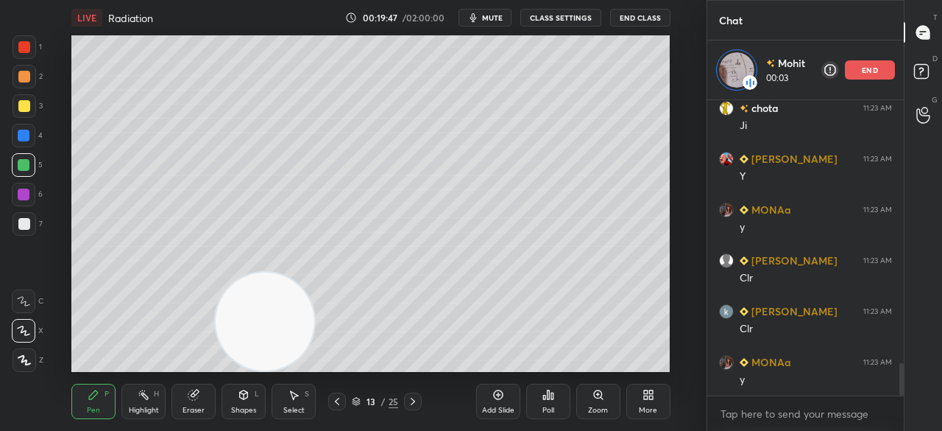
click at [485, 10] on button "mute" at bounding box center [485, 18] width 53 height 18
click at [486, 16] on span "mute" at bounding box center [492, 18] width 21 height 10
click at [486, 18] on span "mute" at bounding box center [492, 18] width 21 height 10
click at [487, 19] on span "mute" at bounding box center [492, 18] width 21 height 10
click at [489, 19] on span "mute" at bounding box center [492, 18] width 21 height 10
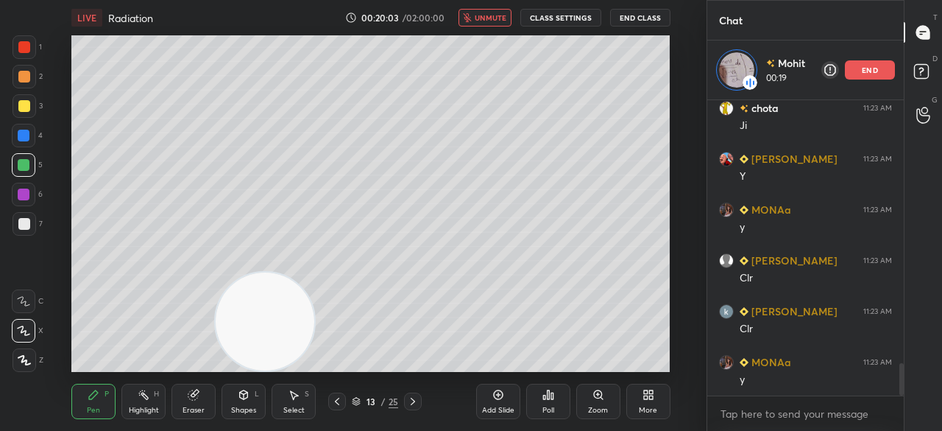
click at [490, 17] on span "unmute" at bounding box center [491, 18] width 32 height 10
click at [492, 18] on span "mute" at bounding box center [492, 18] width 21 height 10
click at [492, 18] on span "unmute" at bounding box center [491, 18] width 32 height 10
click at [487, 17] on span "mute" at bounding box center [492, 18] width 21 height 10
click at [487, 18] on span "unmute" at bounding box center [491, 18] width 32 height 10
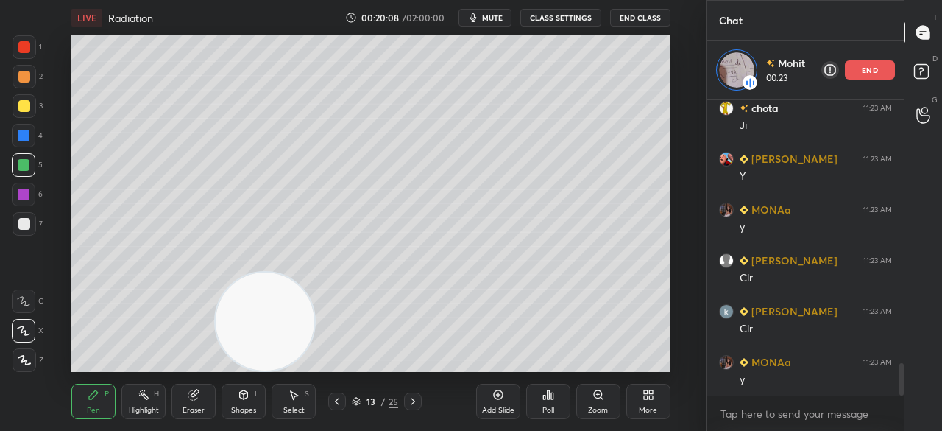
click at [476, 19] on icon "button" at bounding box center [473, 17] width 7 height 9
click at [483, 17] on span "unmute" at bounding box center [491, 18] width 32 height 10
click at [501, 17] on span "mute" at bounding box center [492, 18] width 21 height 10
click at [495, 15] on span "mute" at bounding box center [492, 18] width 21 height 10
click at [493, 18] on span "mute" at bounding box center [492, 18] width 21 height 10
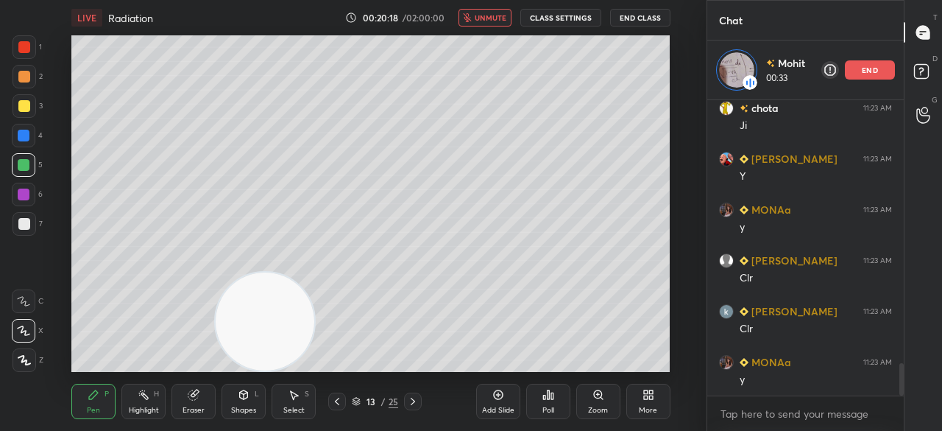
click at [492, 20] on span "unmute" at bounding box center [491, 18] width 32 height 10
drag, startPoint x: 281, startPoint y: 339, endPoint x: 737, endPoint y: 35, distance: 547.8
click at [749, 35] on div "1 2 3 4 5 6 7 C X Z C X Z E E Erase all H H LIVE Radiation 00:20:19 / 02:00:00 …" at bounding box center [471, 215] width 942 height 431
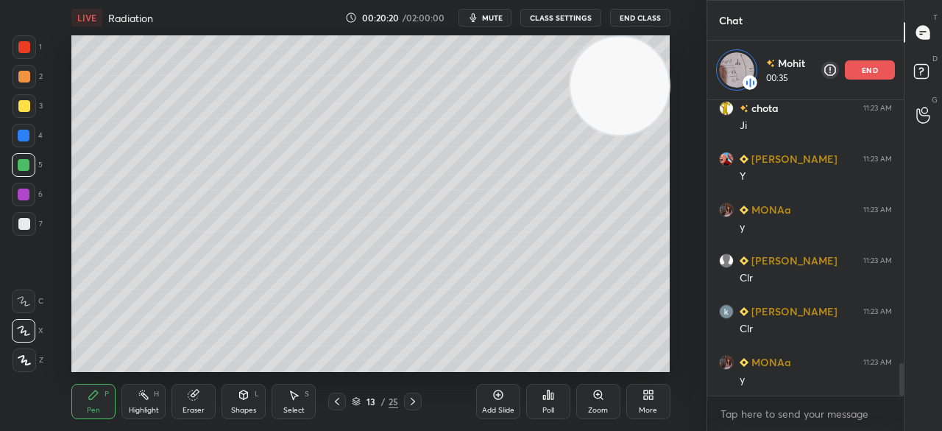
scroll to position [2473, 0]
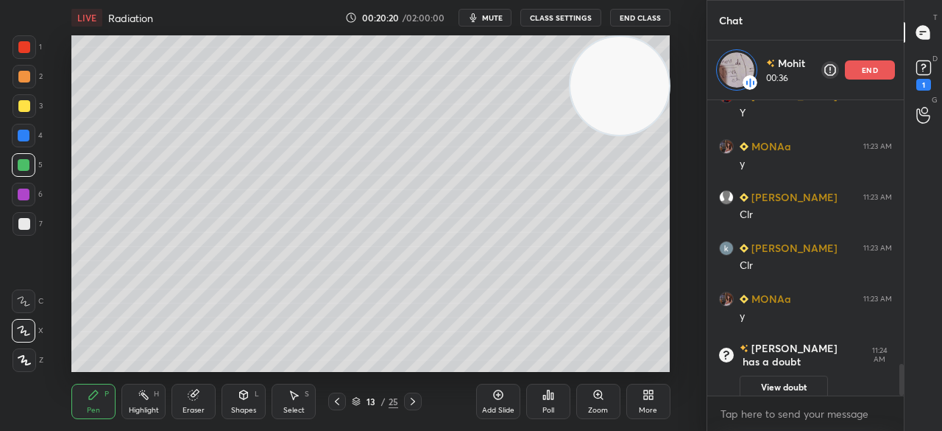
click at [503, 18] on span "mute" at bounding box center [492, 18] width 21 height 10
click at [498, 20] on span "unmute" at bounding box center [491, 18] width 32 height 10
click at [838, 406] on div "x" at bounding box center [805, 413] width 197 height 35
click at [484, 24] on div "LIVE Radiation 00:20:24 / 02:00:00 mute CLASS SETTINGS End Class" at bounding box center [370, 17] width 598 height 35
click at [495, 15] on span "mute" at bounding box center [492, 18] width 21 height 10
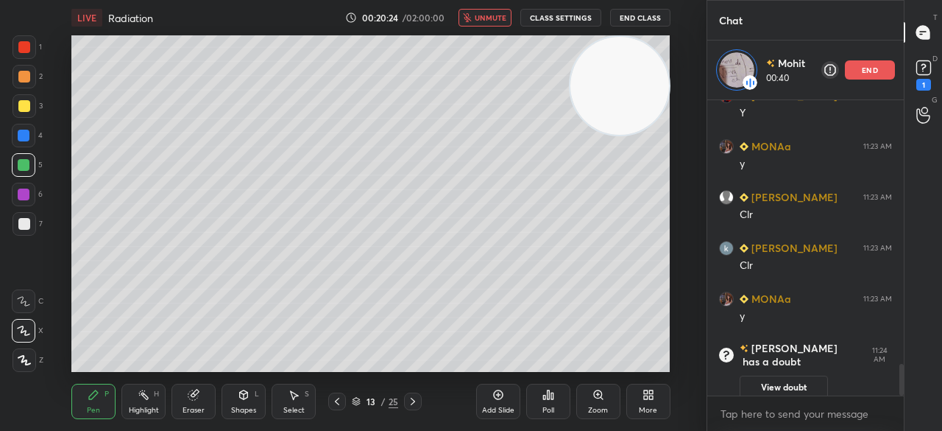
click at [499, 15] on span "unmute" at bounding box center [491, 18] width 32 height 10
click at [496, 20] on span "mute" at bounding box center [492, 18] width 21 height 10
click at [498, 20] on span "unmute" at bounding box center [491, 18] width 32 height 10
click at [500, 18] on span "mute" at bounding box center [492, 18] width 21 height 10
click at [503, 20] on span "unmute" at bounding box center [491, 18] width 32 height 10
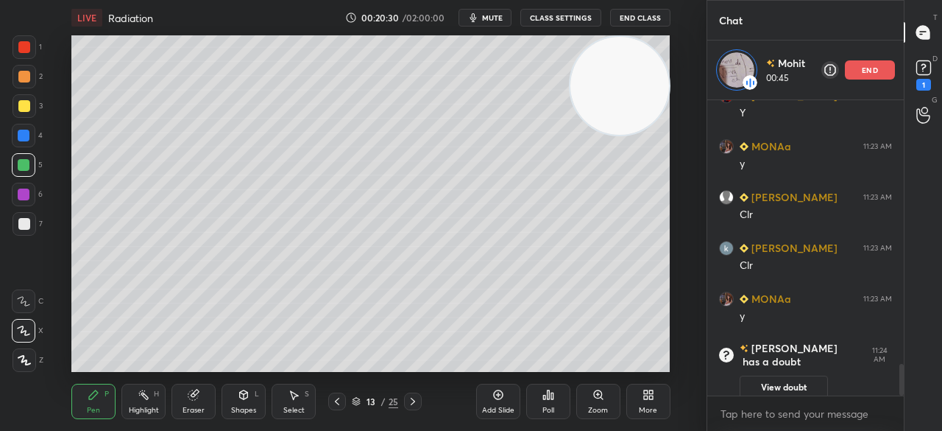
click at [495, 14] on span "mute" at bounding box center [492, 18] width 21 height 10
click at [493, 15] on span "unmute" at bounding box center [491, 18] width 32 height 10
drag, startPoint x: 903, startPoint y: 381, endPoint x: 901, endPoint y: 417, distance: 36.9
click at [901, 407] on div "chota 11:23 AM Ji shaili 11:23 AM Y MONAa 11:23 AM y kashish 11:23 AM Clr kabya…" at bounding box center [805, 265] width 197 height 331
click at [502, 17] on span "mute" at bounding box center [492, 18] width 21 height 10
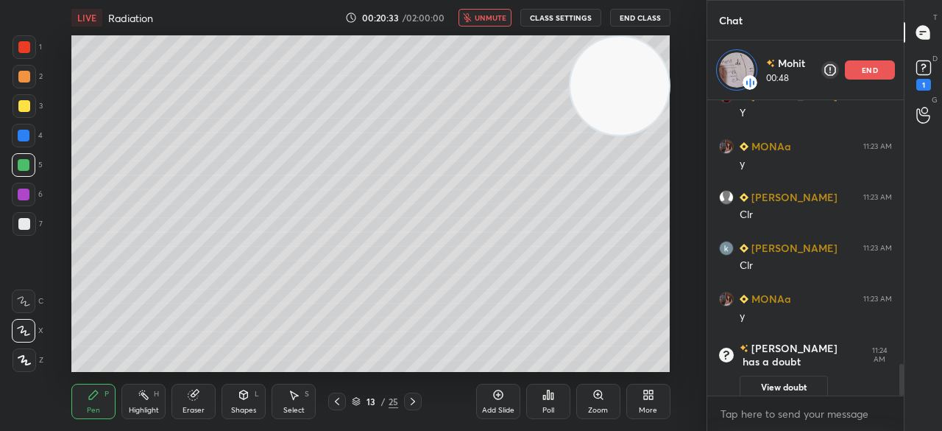
click at [501, 16] on span "unmute" at bounding box center [491, 18] width 32 height 10
click at [484, 22] on button "mute" at bounding box center [485, 18] width 53 height 18
click at [486, 21] on span "unmute" at bounding box center [491, 18] width 32 height 10
click at [489, 18] on span "mute" at bounding box center [492, 18] width 21 height 10
click at [489, 20] on span "unmute" at bounding box center [491, 18] width 32 height 10
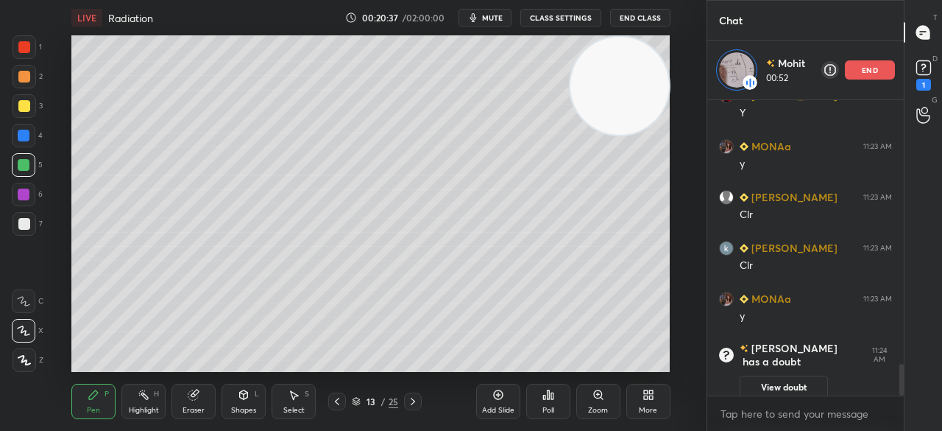
click at [489, 20] on span "mute" at bounding box center [492, 18] width 21 height 10
click at [489, 20] on span "unmute" at bounding box center [491, 18] width 32 height 10
click at [21, 226] on div at bounding box center [24, 224] width 12 height 12
click at [493, 20] on span "mute" at bounding box center [492, 18] width 21 height 10
click at [496, 18] on span "mute" at bounding box center [492, 18] width 21 height 10
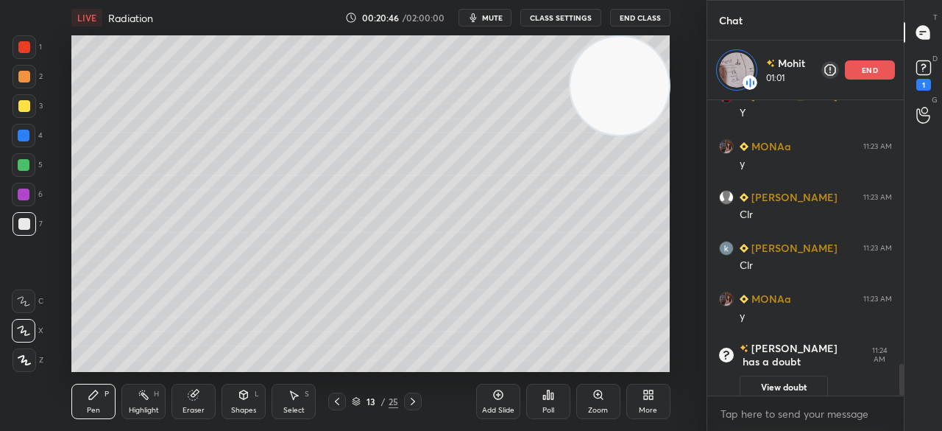
click at [496, 17] on span "mute" at bounding box center [492, 18] width 21 height 10
click at [497, 17] on span "unmute" at bounding box center [491, 18] width 32 height 10
click at [490, 19] on span "mute" at bounding box center [492, 18] width 21 height 10
click at [492, 18] on span "unmute" at bounding box center [491, 18] width 32 height 10
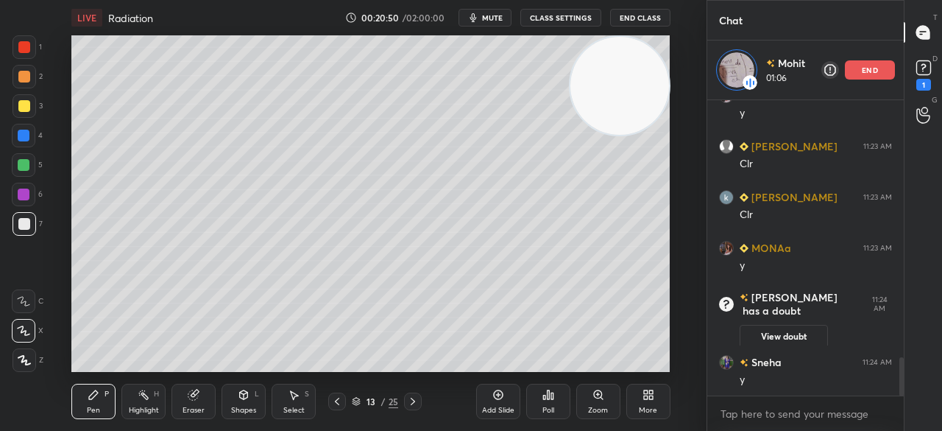
scroll to position [1982, 0]
click at [487, 18] on span "mute" at bounding box center [492, 18] width 21 height 10
click at [488, 19] on span "unmute" at bounding box center [491, 18] width 32 height 10
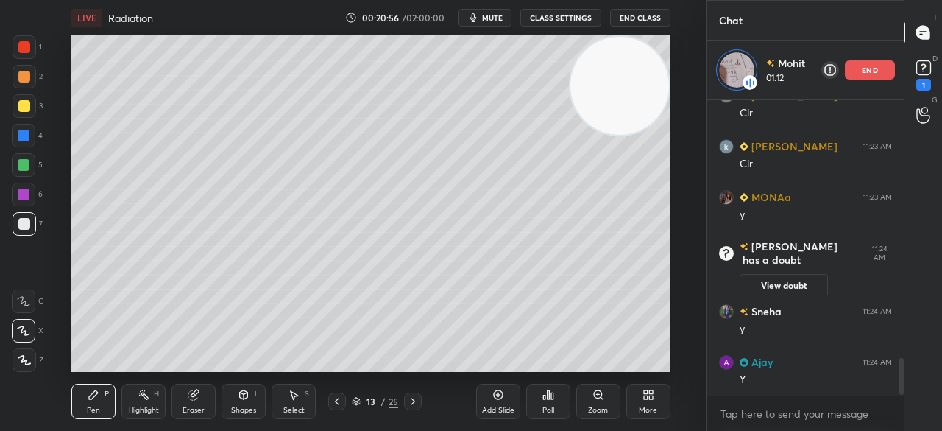
scroll to position [2084, 0]
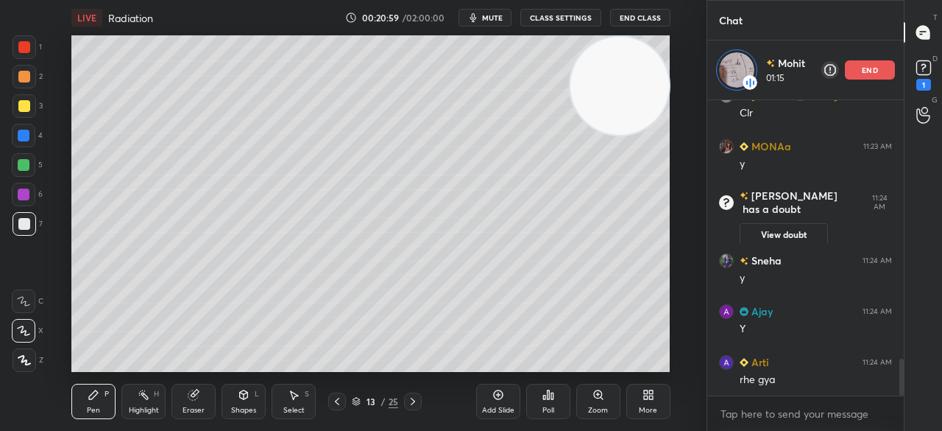
click at [489, 18] on span "mute" at bounding box center [492, 18] width 21 height 10
click at [489, 18] on span "unmute" at bounding box center [491, 18] width 32 height 10
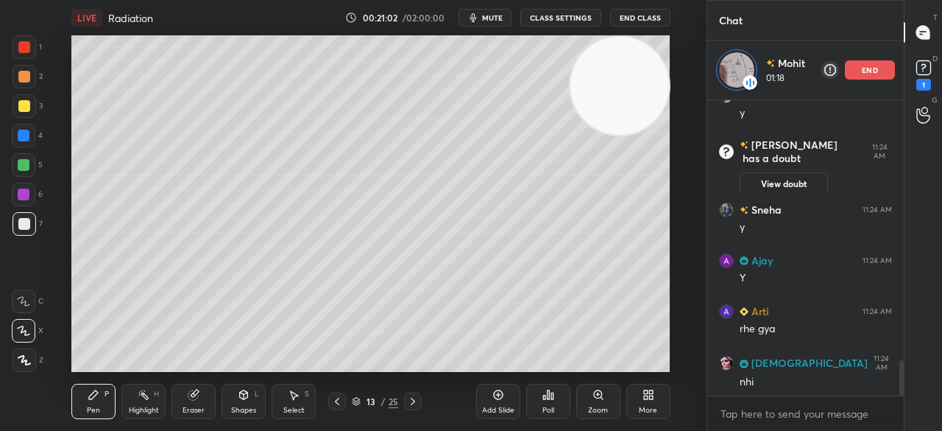
scroll to position [2185, 0]
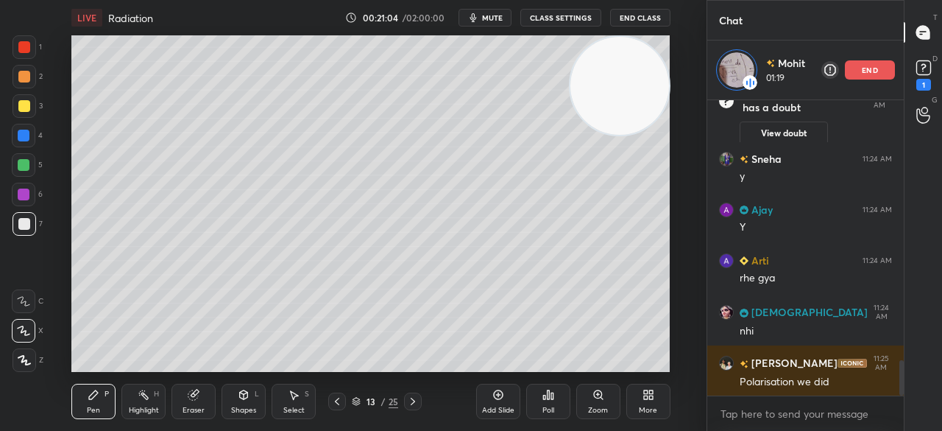
click at [654, 398] on div "More" at bounding box center [648, 401] width 44 height 35
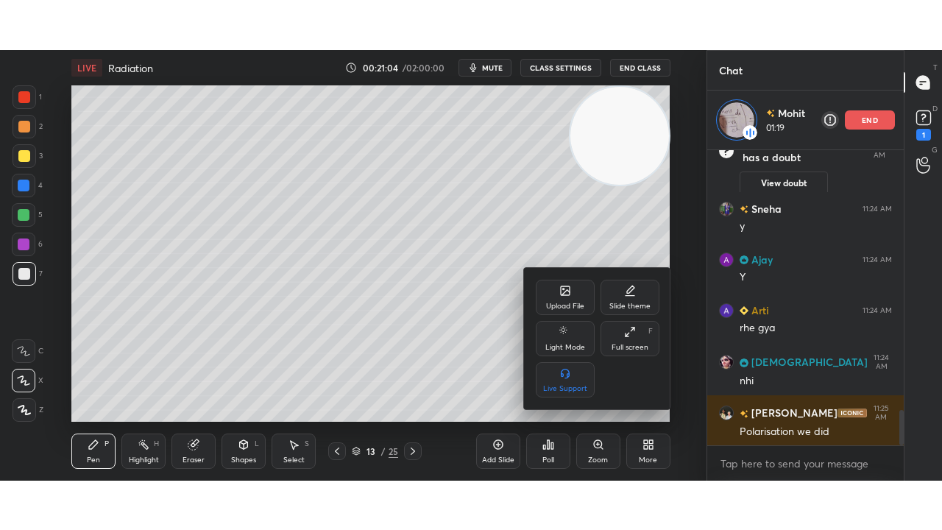
scroll to position [2236, 0]
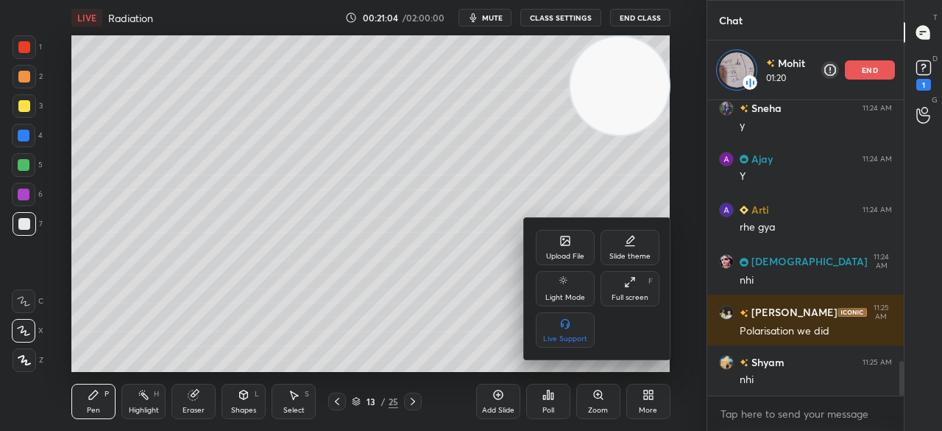
click at [646, 294] on div "Full screen" at bounding box center [630, 297] width 37 height 7
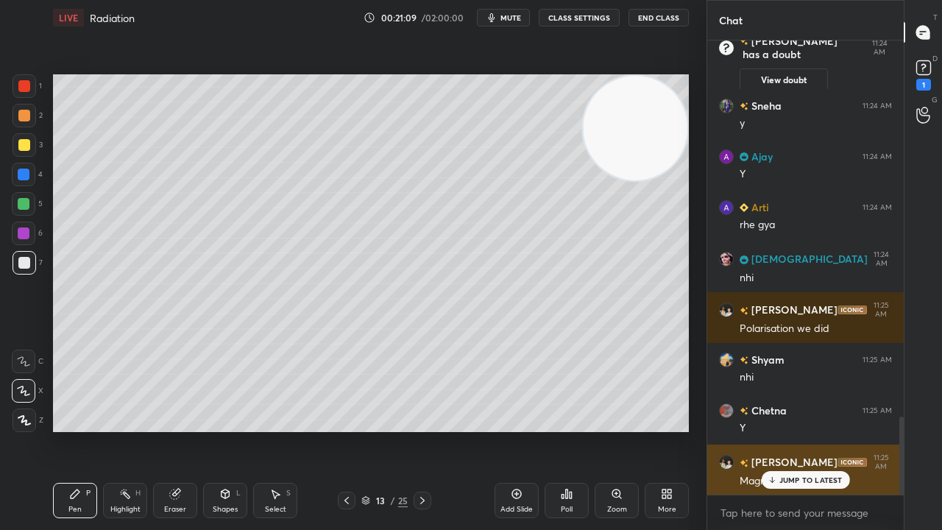
scroll to position [2230, 0]
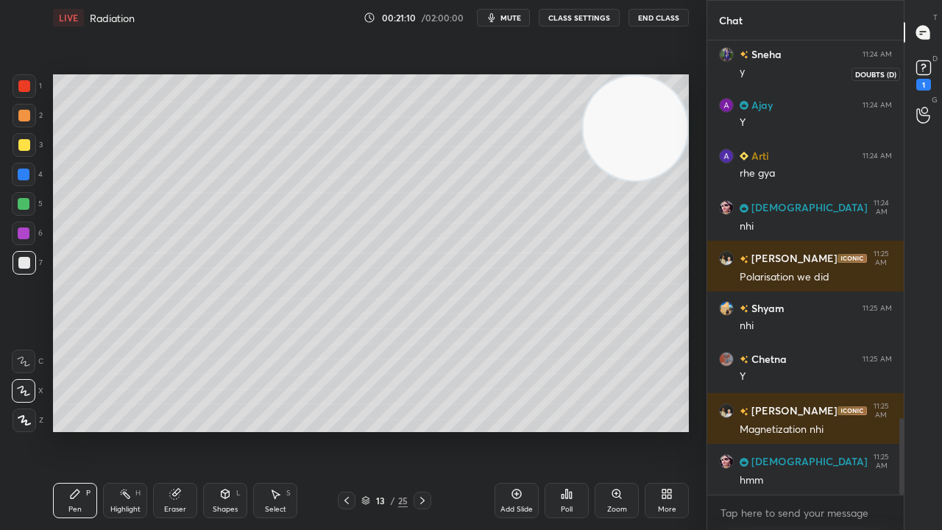
click at [919, 81] on div "1" at bounding box center [923, 85] width 15 height 12
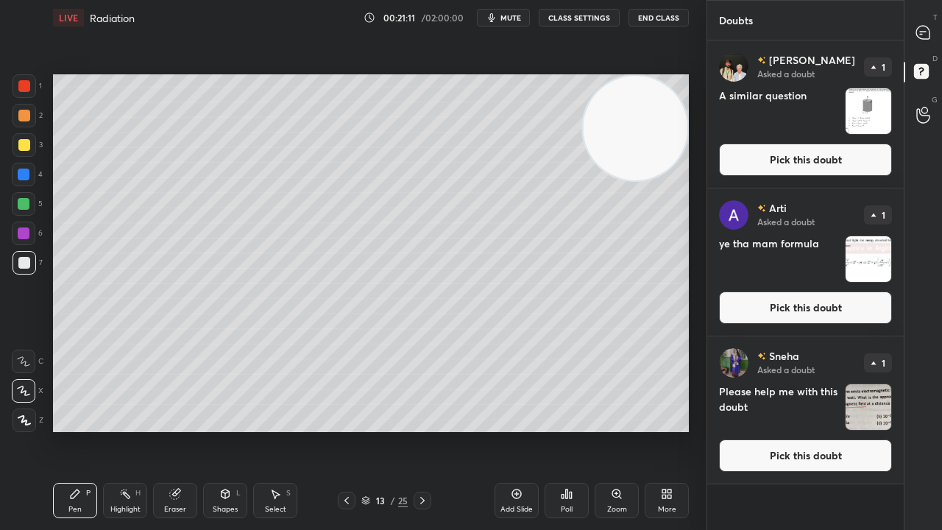
click at [883, 155] on button "Pick this doubt" at bounding box center [805, 160] width 173 height 32
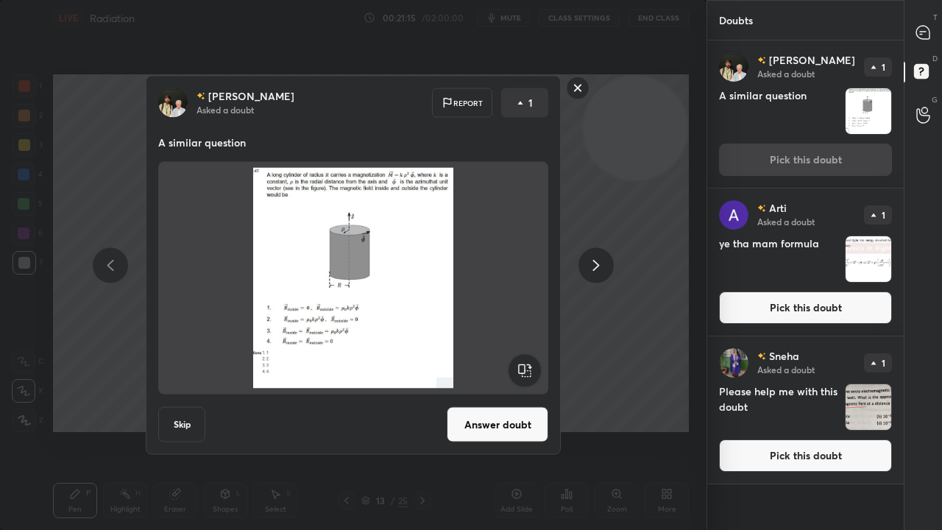
click at [495, 430] on button "Answer doubt" at bounding box center [498, 424] width 102 height 35
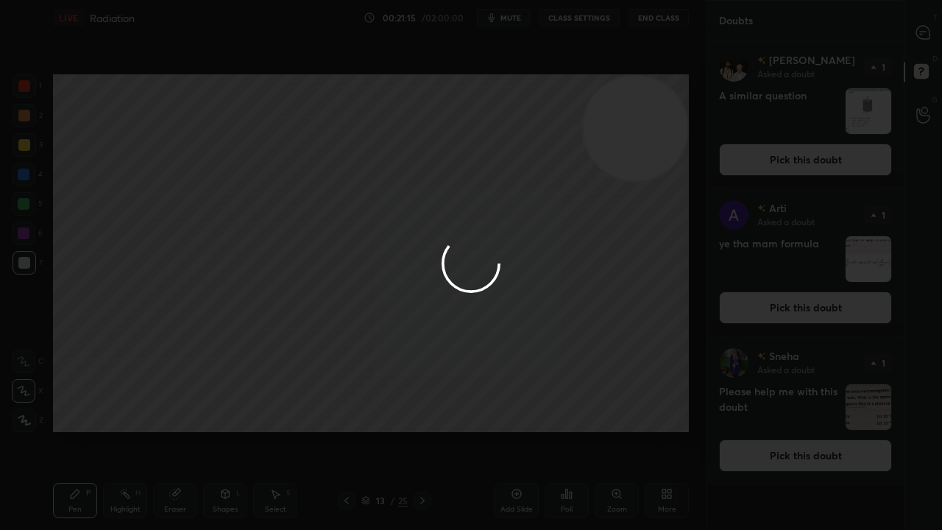
click at [496, 428] on div at bounding box center [471, 265] width 942 height 530
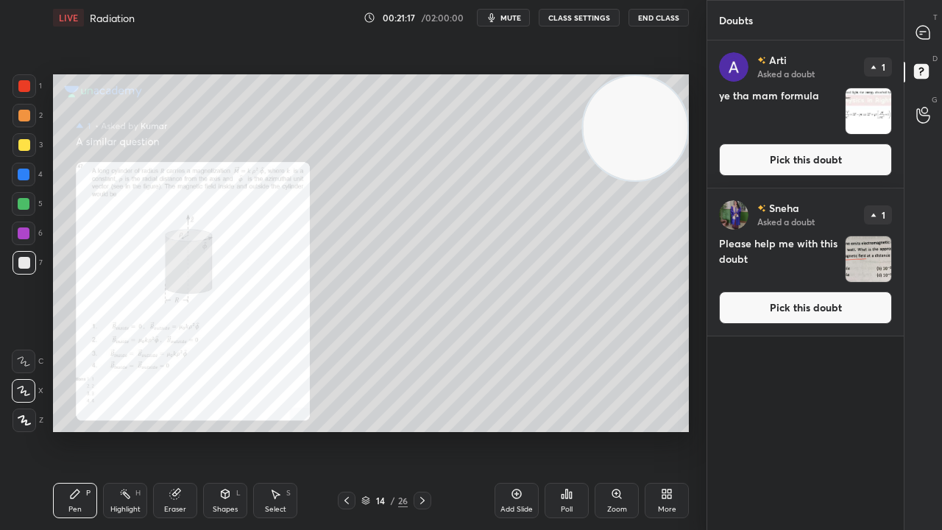
click at [805, 162] on button "Pick this doubt" at bounding box center [805, 160] width 173 height 32
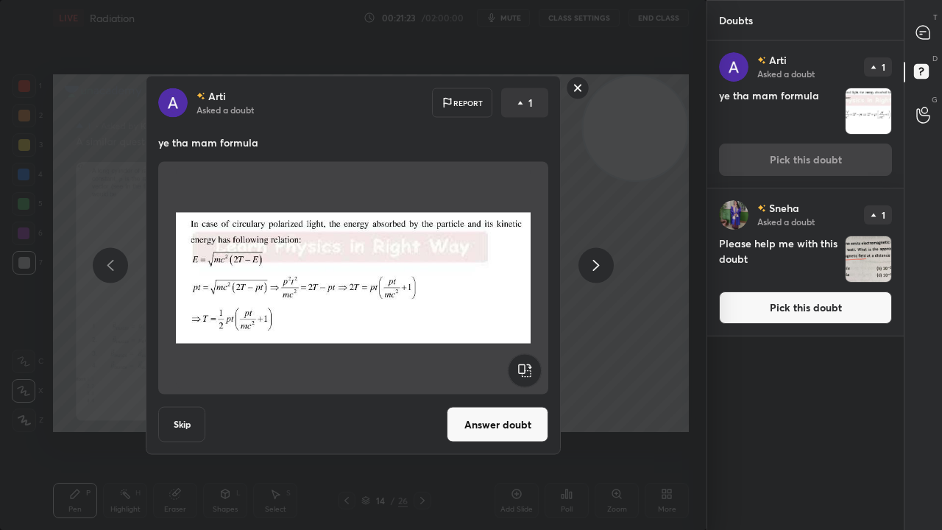
click at [579, 87] on rect at bounding box center [578, 88] width 23 height 23
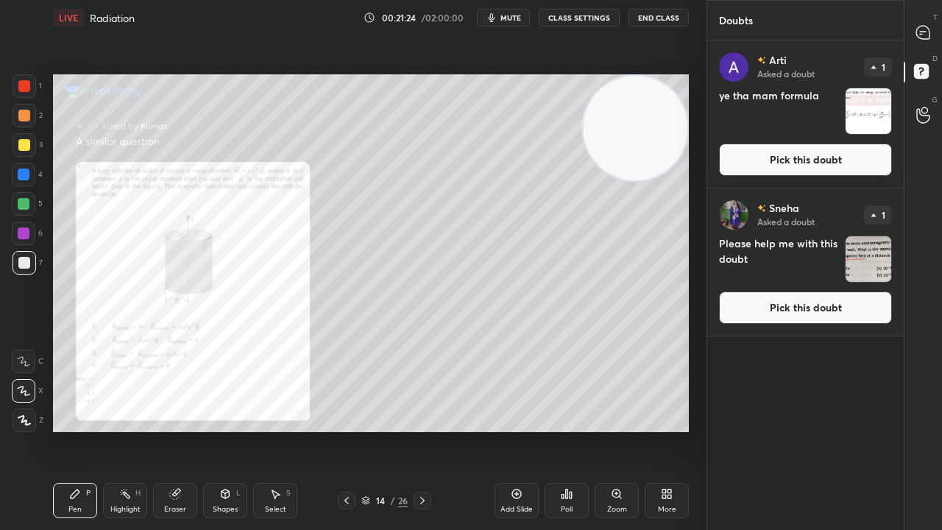
drag, startPoint x: 933, startPoint y: 34, endPoint x: 933, endPoint y: 18, distance: 16.2
click at [933, 35] on div at bounding box center [923, 32] width 29 height 26
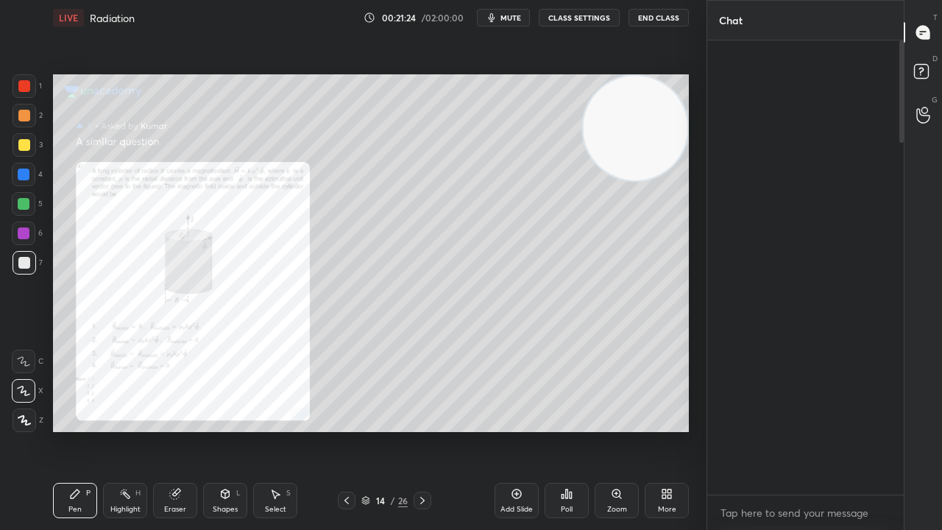
scroll to position [450, 192]
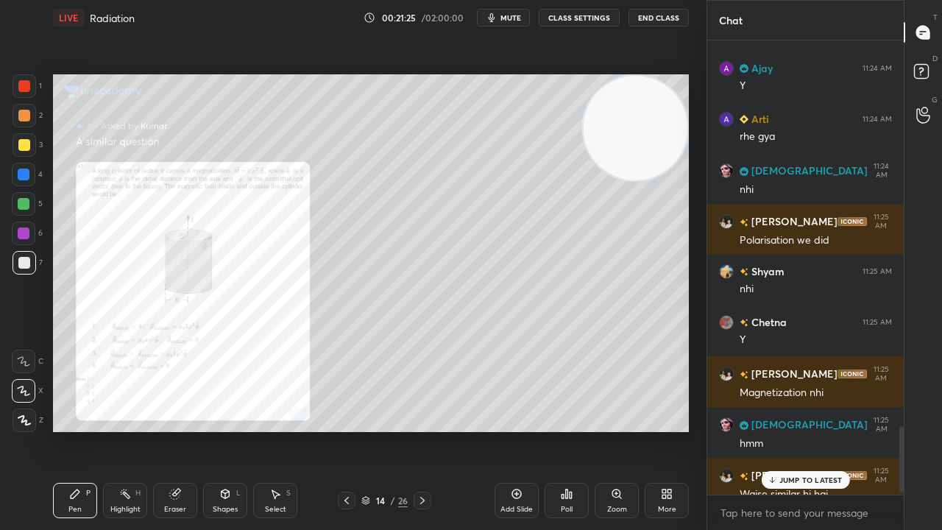
click at [787, 430] on p "JUMP TO LATEST" at bounding box center [811, 480] width 63 height 9
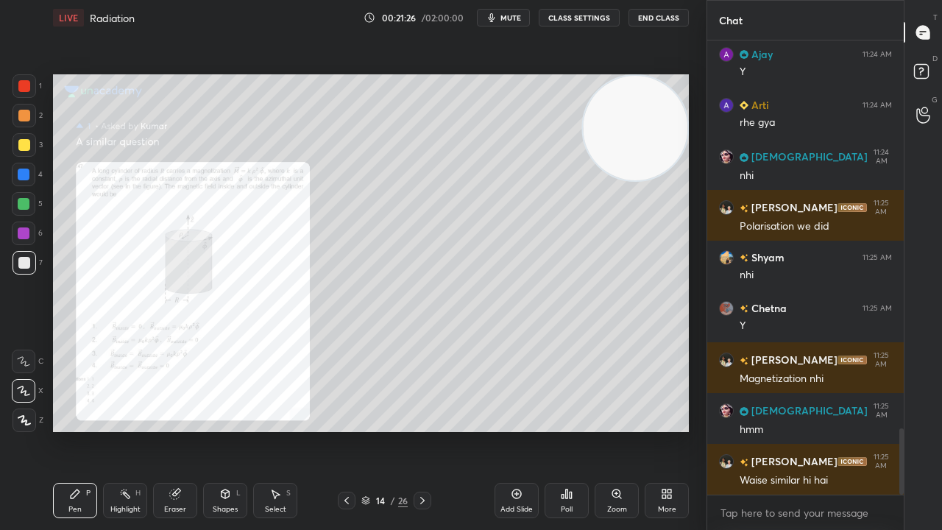
click at [512, 25] on button "mute" at bounding box center [503, 18] width 53 height 18
click at [520, 18] on span "unmute" at bounding box center [510, 18] width 32 height 10
click at [26, 146] on div at bounding box center [24, 145] width 12 height 12
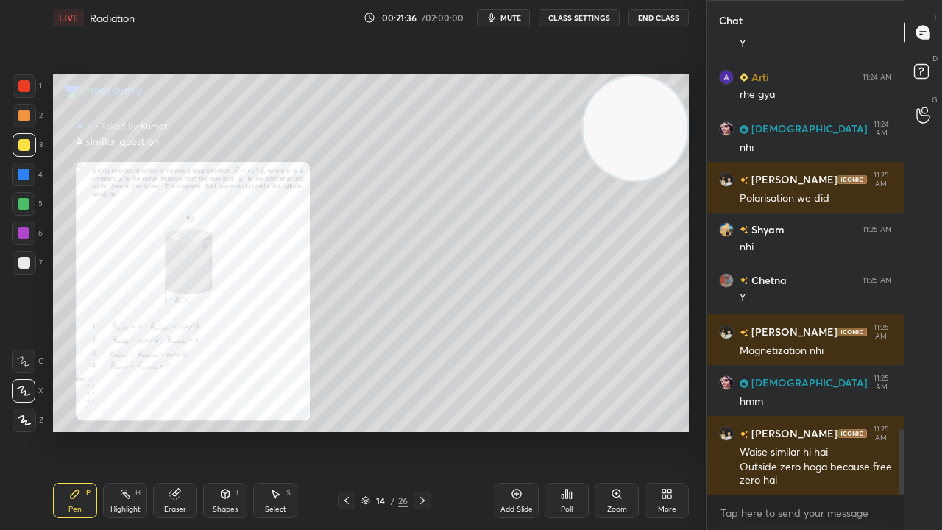
drag, startPoint x: 23, startPoint y: 208, endPoint x: 46, endPoint y: 201, distance: 24.7
click at [24, 208] on div at bounding box center [24, 204] width 12 height 12
click at [498, 16] on icon "button" at bounding box center [492, 18] width 12 height 12
click at [501, 18] on span "mute" at bounding box center [511, 18] width 21 height 10
click at [344, 430] on div at bounding box center [347, 501] width 18 height 18
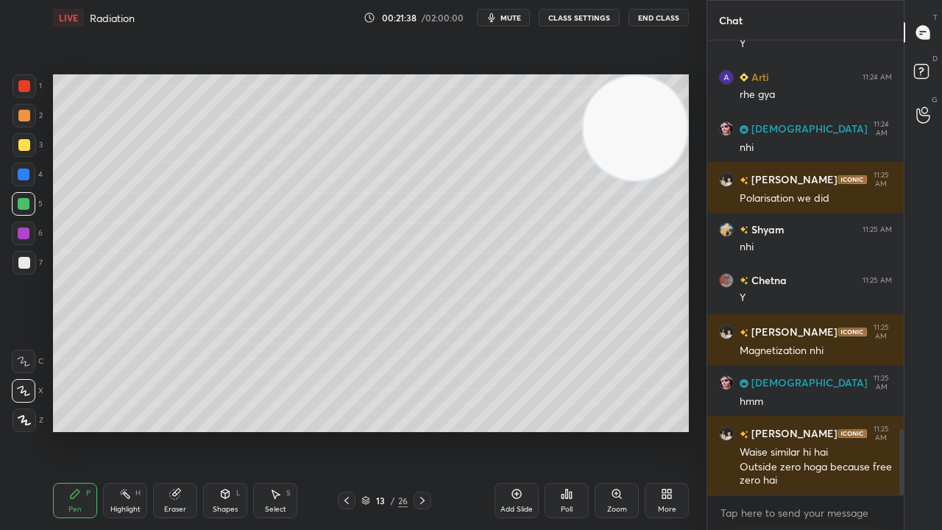
click at [344, 430] on icon at bounding box center [347, 501] width 12 height 12
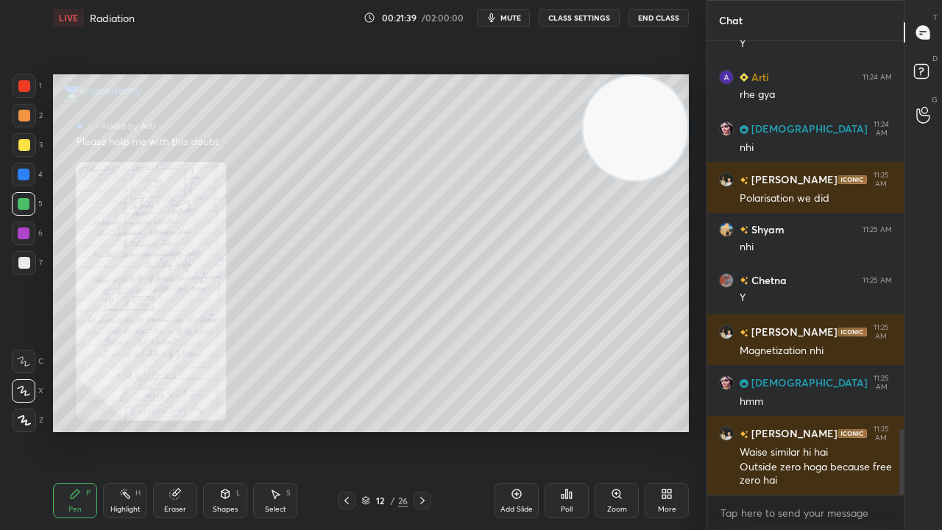
click at [421, 430] on icon at bounding box center [422, 500] width 4 height 7
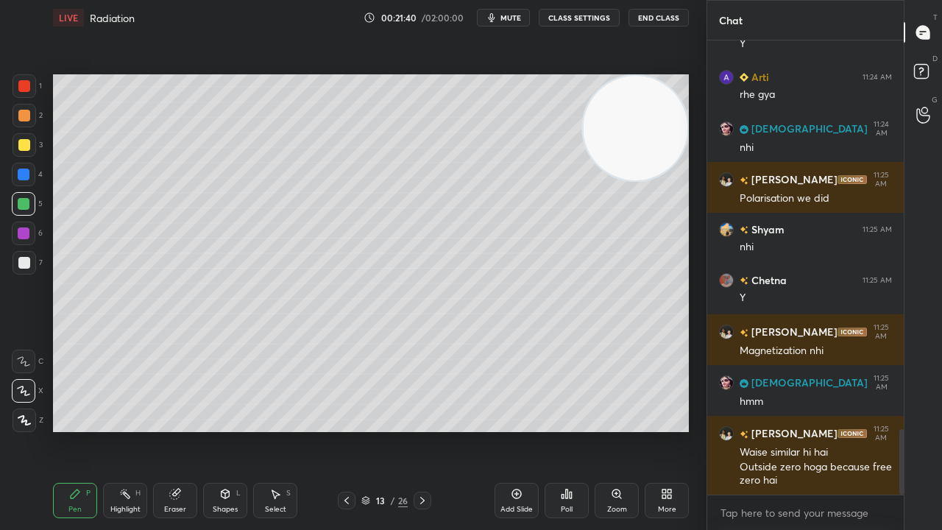
click at [421, 430] on icon at bounding box center [423, 501] width 12 height 12
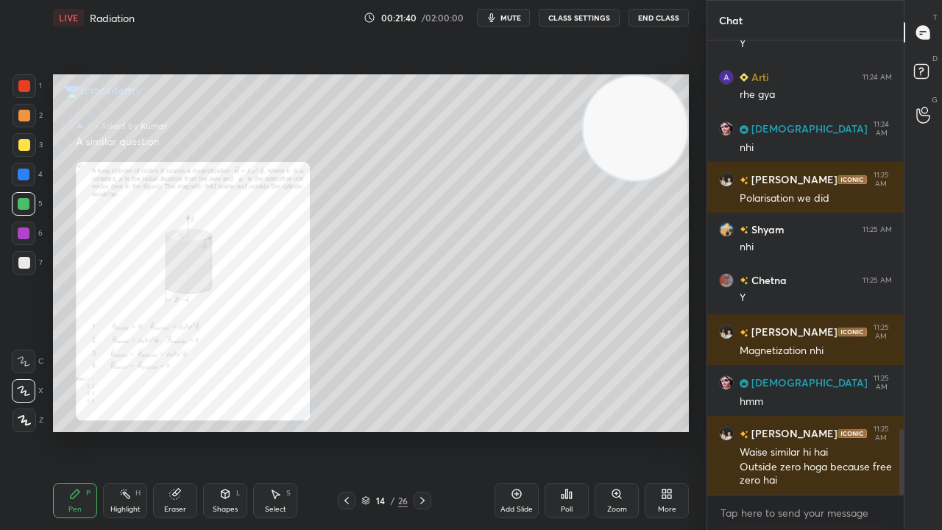
scroll to position [2728, 0]
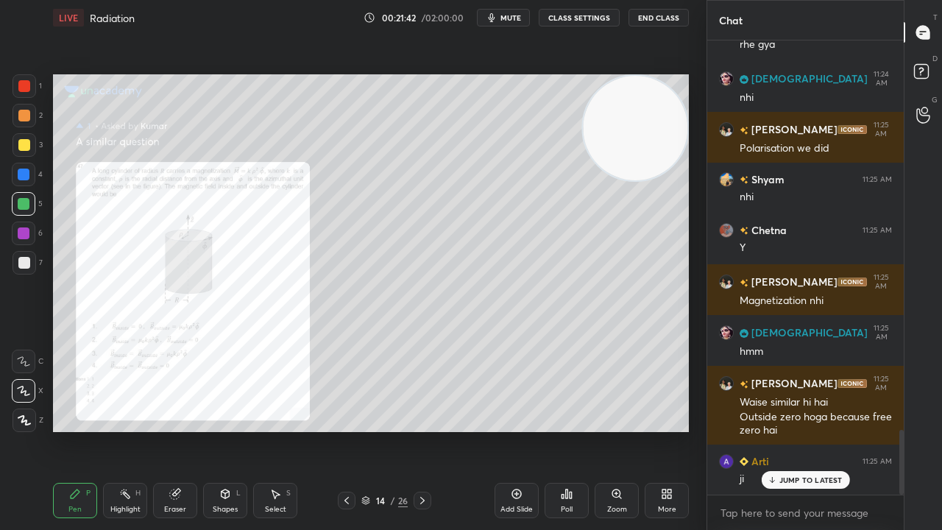
click at [616, 430] on div "Zoom" at bounding box center [617, 500] width 44 height 35
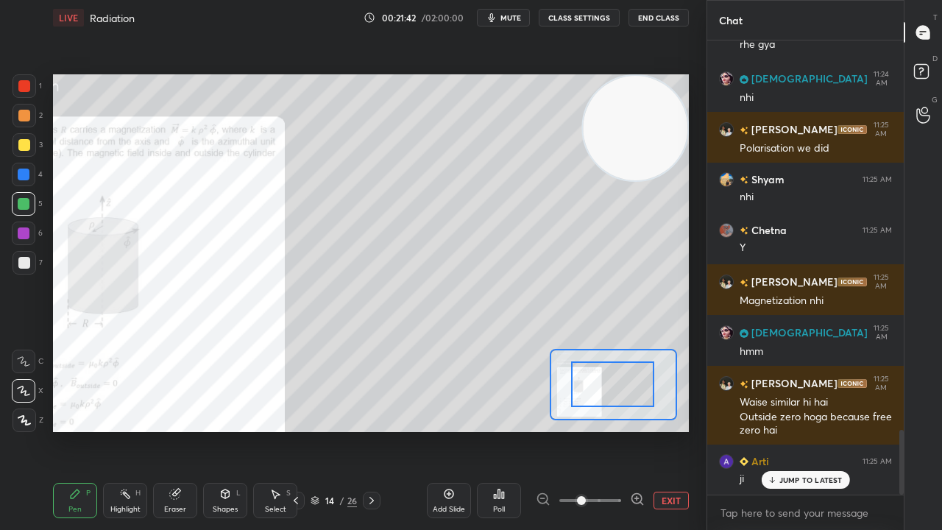
drag, startPoint x: 613, startPoint y: 390, endPoint x: 576, endPoint y: 400, distance: 38.9
click at [581, 397] on div at bounding box center [612, 384] width 83 height 46
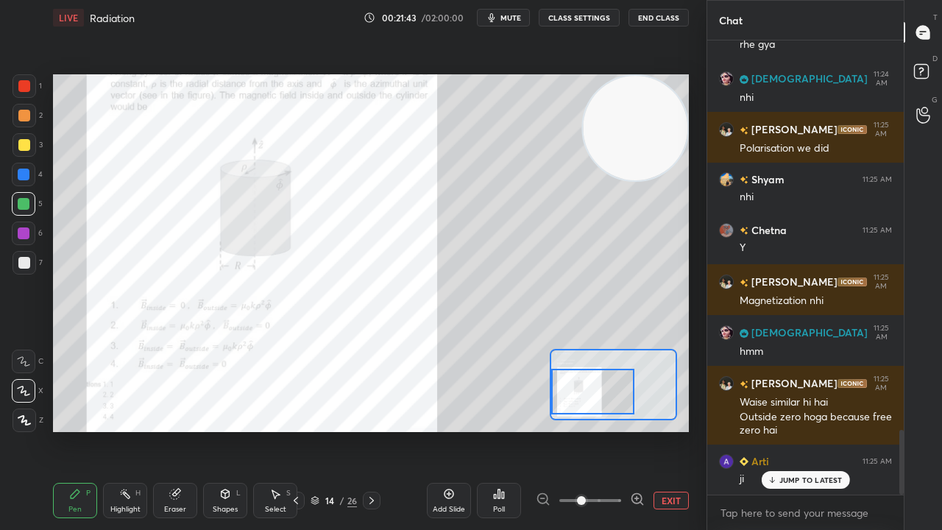
scroll to position [2780, 0]
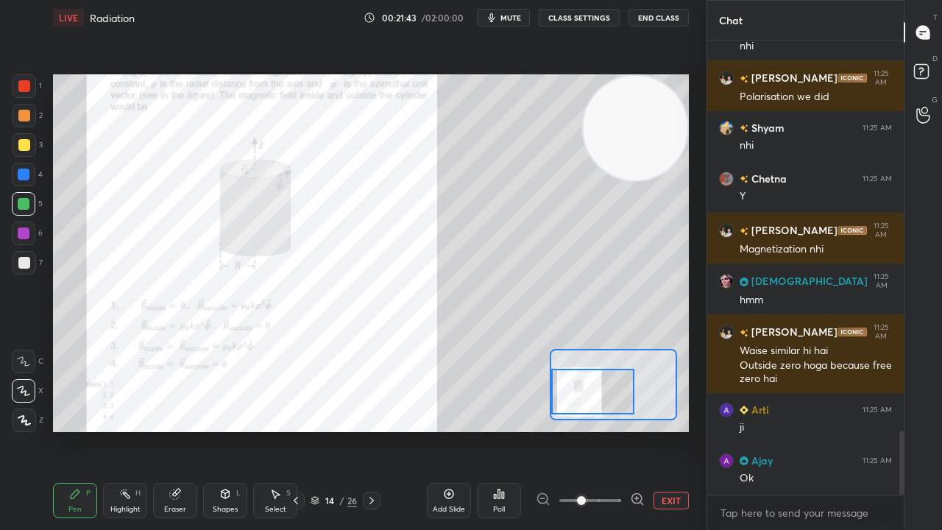
click at [515, 11] on button "mute" at bounding box center [503, 18] width 53 height 18
click at [514, 13] on span "unmute" at bounding box center [510, 18] width 32 height 10
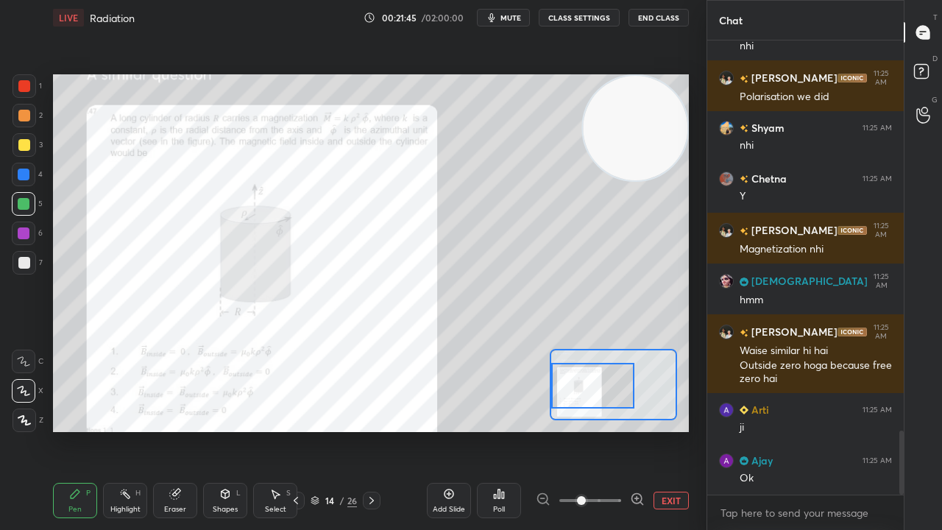
drag, startPoint x: 588, startPoint y: 383, endPoint x: 583, endPoint y: 375, distance: 9.0
click at [585, 376] on div at bounding box center [592, 386] width 83 height 46
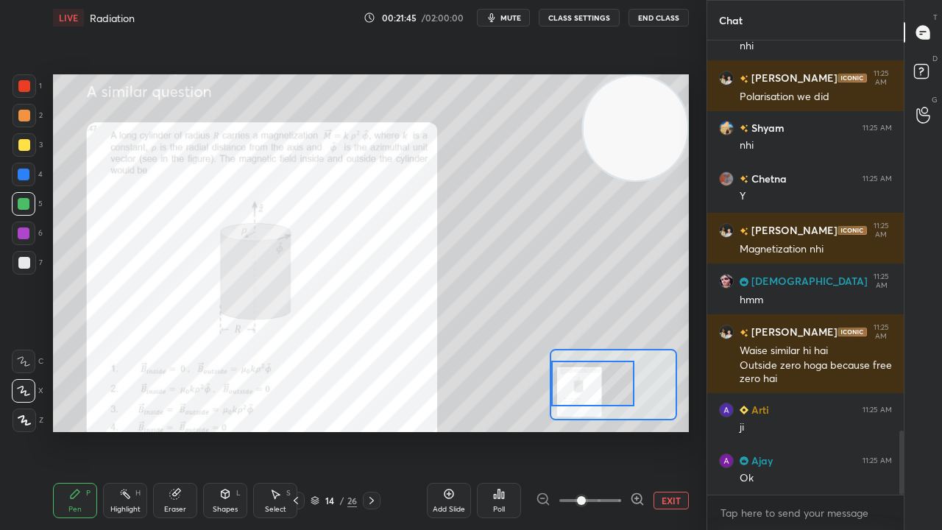
click at [509, 12] on button "mute" at bounding box center [503, 18] width 53 height 18
click at [505, 22] on span "unmute" at bounding box center [510, 18] width 32 height 10
click at [23, 129] on div "2" at bounding box center [28, 118] width 30 height 29
click at [29, 143] on div at bounding box center [24, 145] width 12 height 12
click at [28, 78] on div at bounding box center [25, 86] width 24 height 24
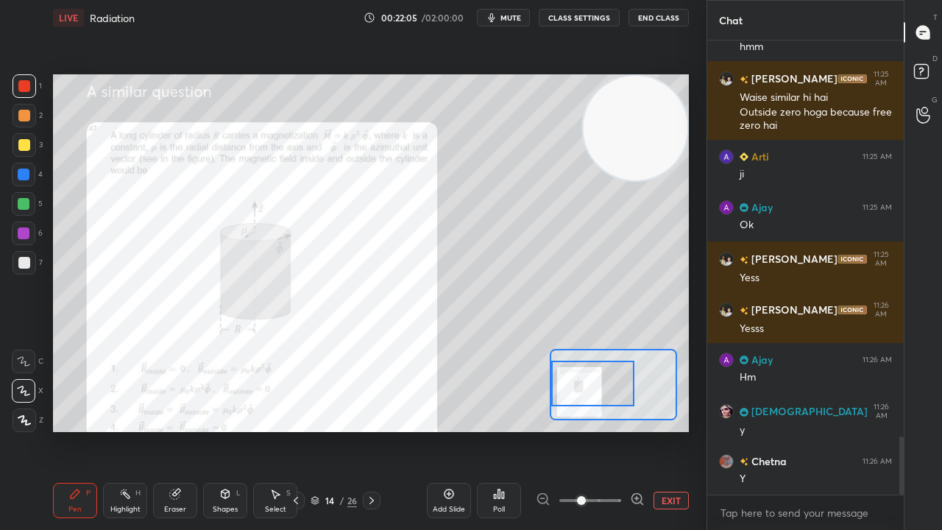
scroll to position [3084, 0]
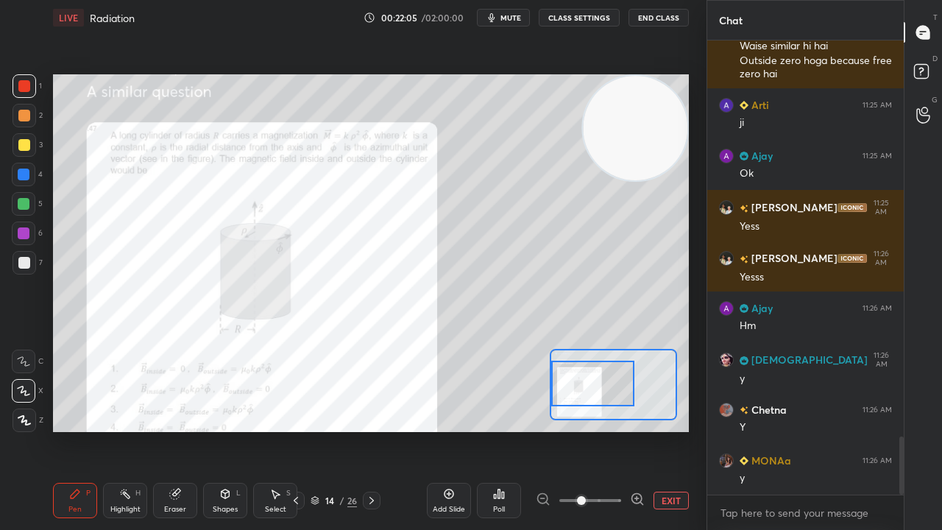
click at [503, 18] on span "mute" at bounding box center [511, 18] width 21 height 10
click at [505, 19] on span "unmute" at bounding box center [510, 18] width 32 height 10
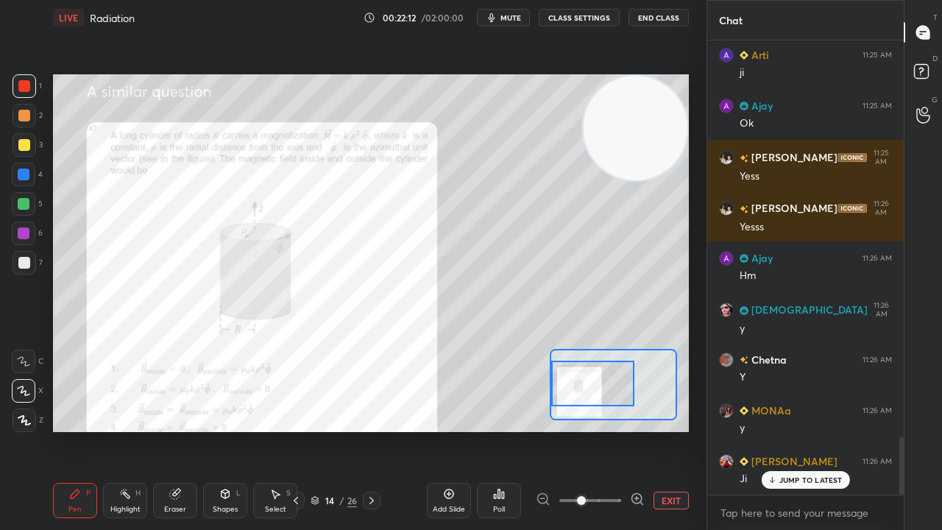
click at [786, 430] on div "JUMP TO LATEST" at bounding box center [805, 480] width 88 height 18
click at [518, 13] on span "mute" at bounding box center [511, 18] width 21 height 10
click at [517, 14] on span "unmute" at bounding box center [510, 18] width 32 height 10
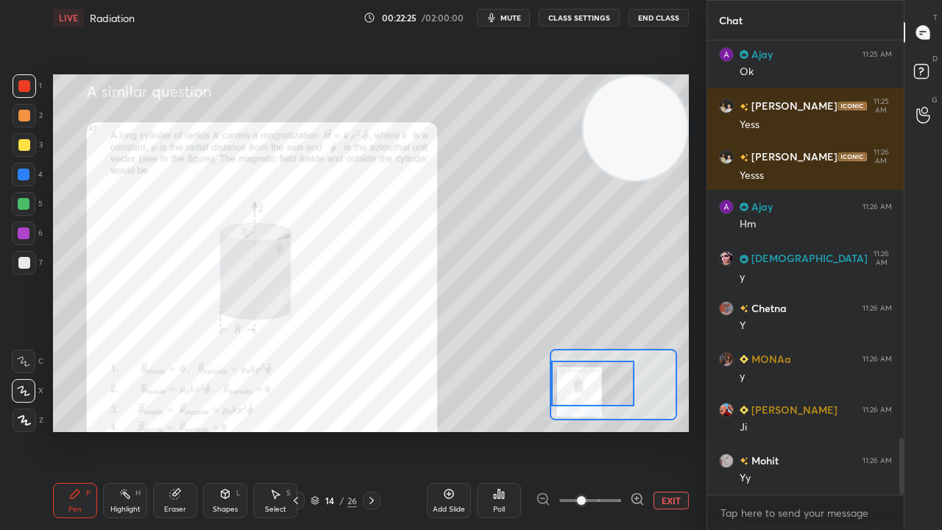
scroll to position [3236, 0]
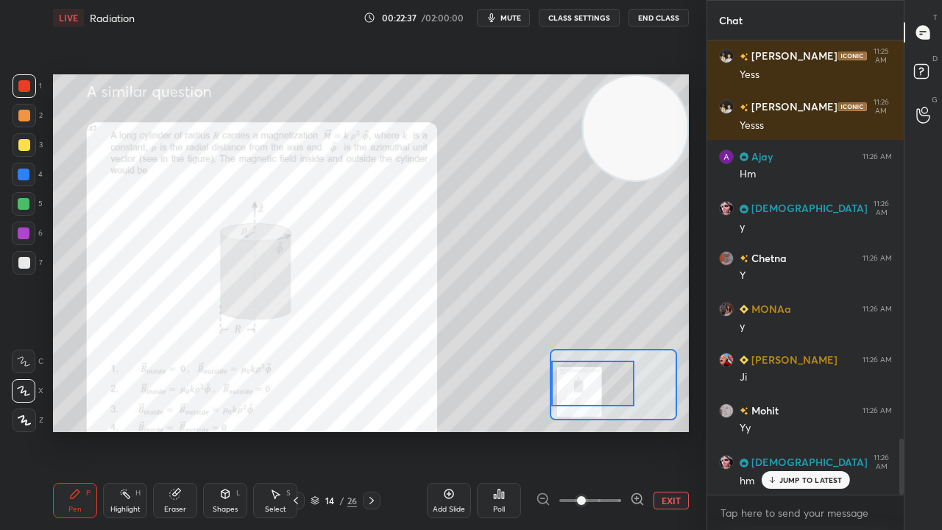
click at [294, 430] on icon at bounding box center [296, 501] width 12 height 12
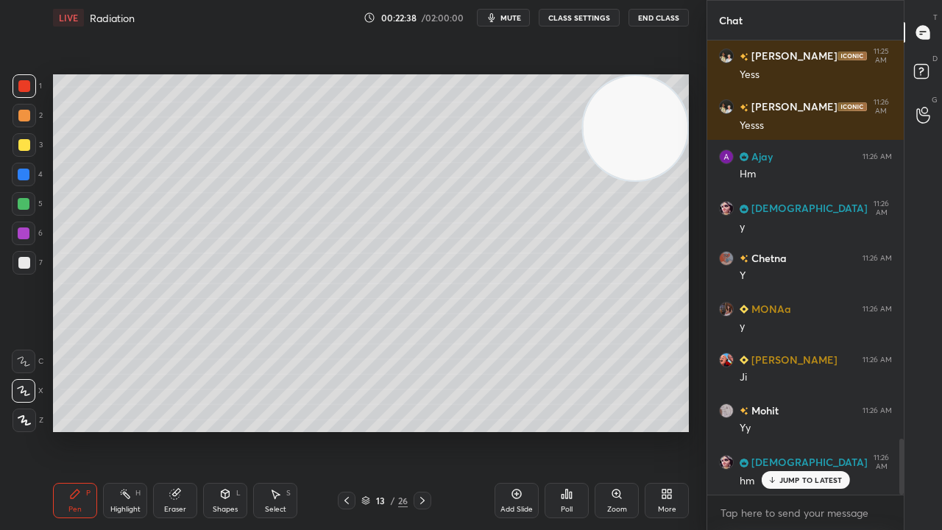
click at [495, 13] on icon "button" at bounding box center [492, 17] width 7 height 9
click at [498, 13] on span "unmute" at bounding box center [510, 18] width 32 height 10
click at [420, 430] on icon at bounding box center [423, 501] width 12 height 12
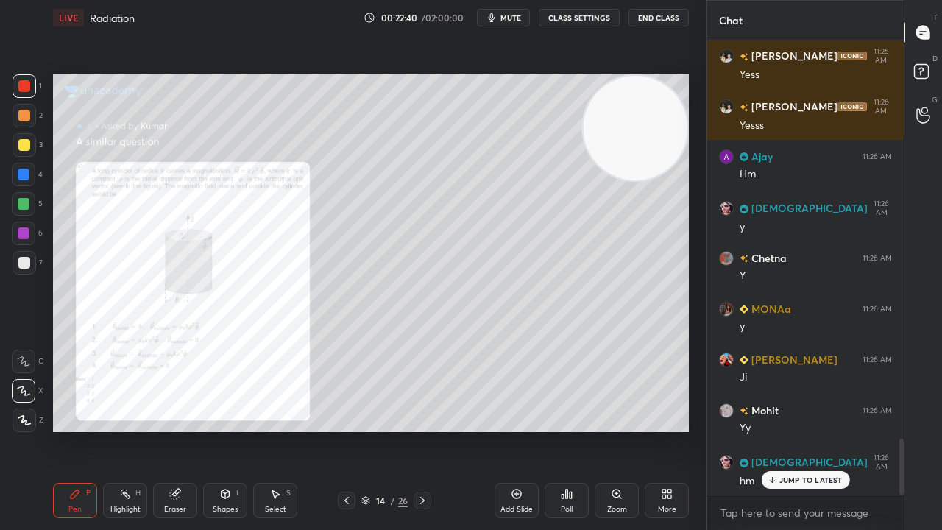
drag, startPoint x: 345, startPoint y: 503, endPoint x: 390, endPoint y: 505, distance: 44.9
click at [344, 430] on icon at bounding box center [347, 501] width 12 height 12
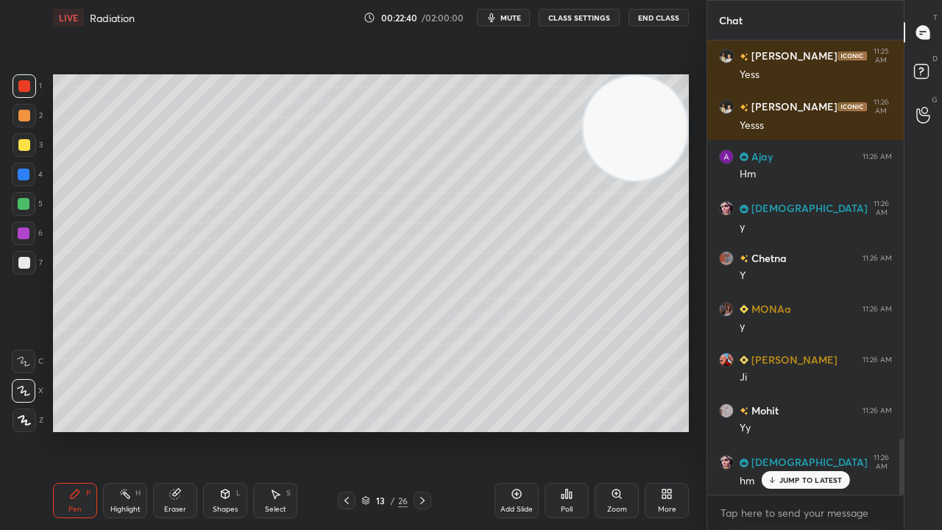
click at [503, 430] on div "Add Slide" at bounding box center [517, 500] width 44 height 35
drag, startPoint x: 344, startPoint y: 501, endPoint x: 356, endPoint y: 499, distance: 12.0
click at [344, 430] on icon at bounding box center [347, 501] width 12 height 12
click at [427, 430] on icon at bounding box center [422, 501] width 12 height 12
click at [661, 430] on icon at bounding box center [667, 494] width 12 height 12
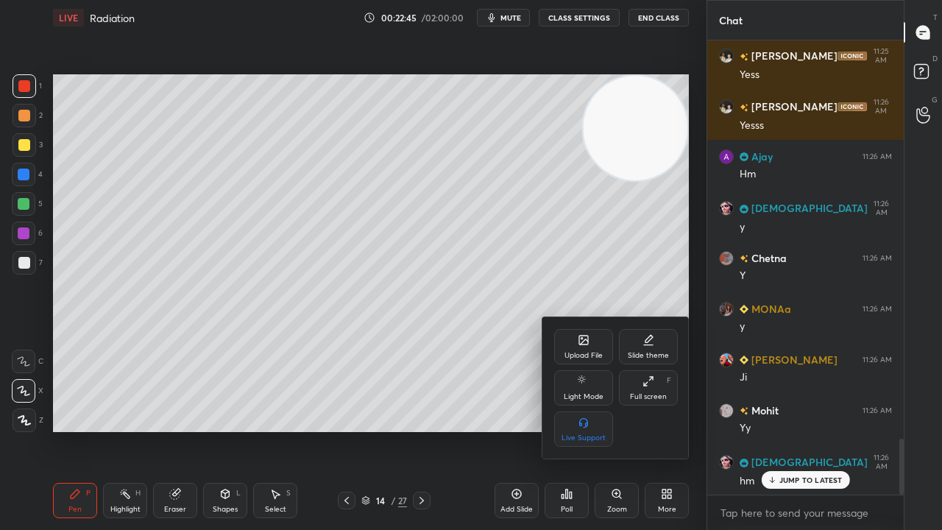
drag, startPoint x: 653, startPoint y: 344, endPoint x: 652, endPoint y: 352, distance: 7.4
click at [653, 345] on icon at bounding box center [649, 340] width 12 height 12
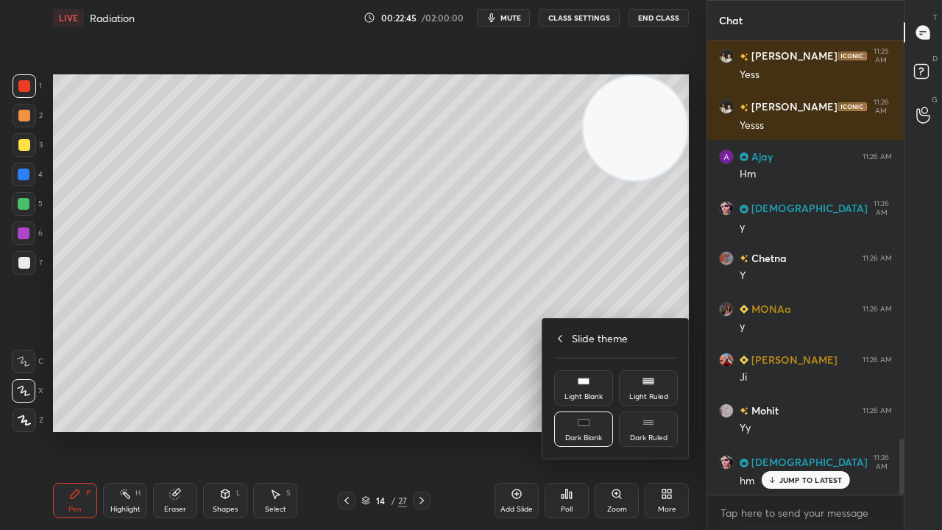
click at [654, 430] on div "Dark Ruled" at bounding box center [649, 437] width 38 height 7
click at [565, 345] on div "Slide theme Light Blank Light Ruled Dark Blank Dark Ruled" at bounding box center [616, 389] width 147 height 140
click at [511, 308] on div at bounding box center [471, 265] width 942 height 530
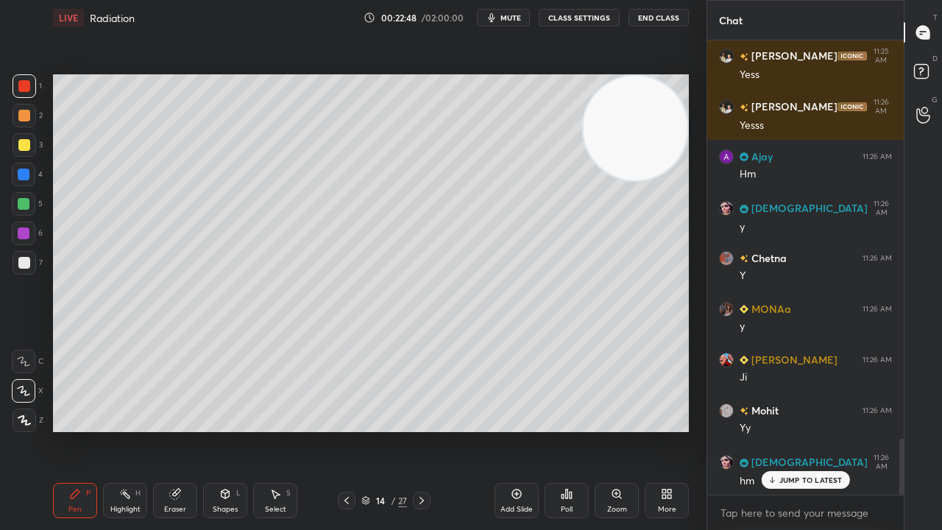
click at [660, 430] on div "More" at bounding box center [667, 500] width 44 height 35
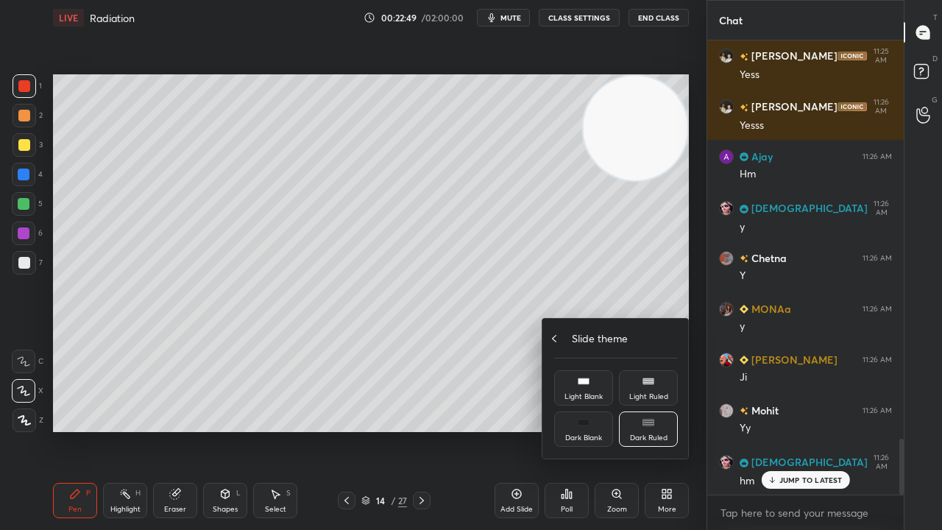
click at [558, 335] on icon at bounding box center [554, 339] width 12 height 12
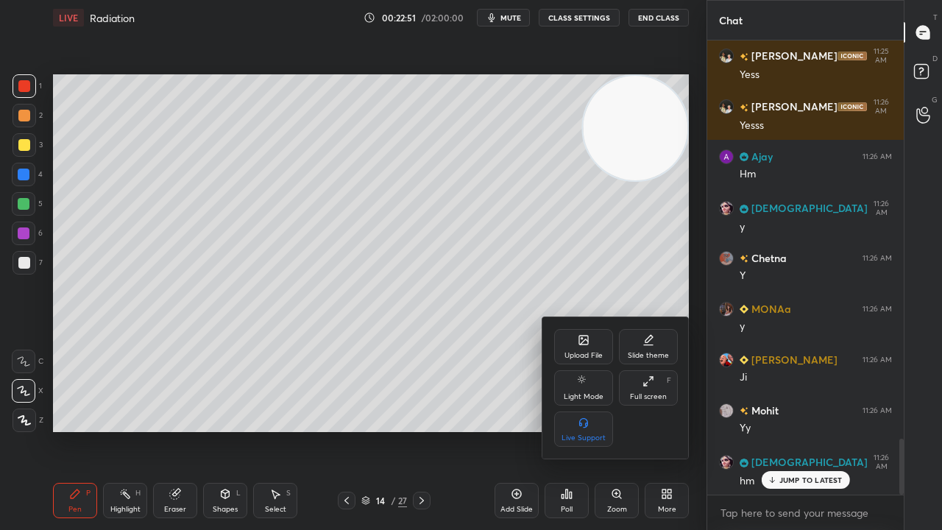
drag, startPoint x: 580, startPoint y: 353, endPoint x: 580, endPoint y: 364, distance: 11.8
click at [580, 364] on div "Upload File Slide theme Light Mode Full screen F Live Support" at bounding box center [616, 388] width 124 height 118
click at [475, 393] on div at bounding box center [471, 265] width 942 height 530
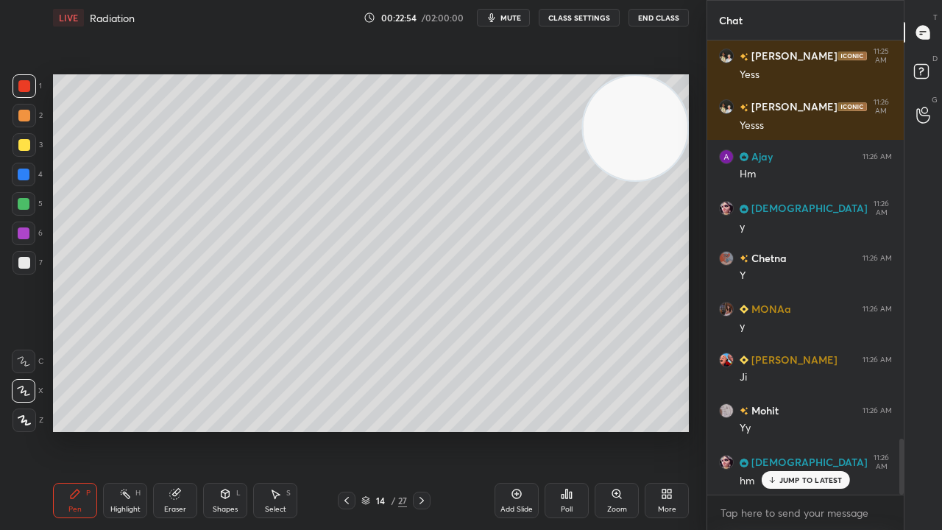
click at [517, 430] on div "Add Slide" at bounding box center [517, 500] width 44 height 35
click at [15, 153] on div at bounding box center [25, 145] width 24 height 24
click at [510, 19] on span "mute" at bounding box center [511, 18] width 21 height 10
click at [512, 20] on span "unmute" at bounding box center [510, 18] width 32 height 10
click at [675, 430] on div "More" at bounding box center [667, 500] width 44 height 35
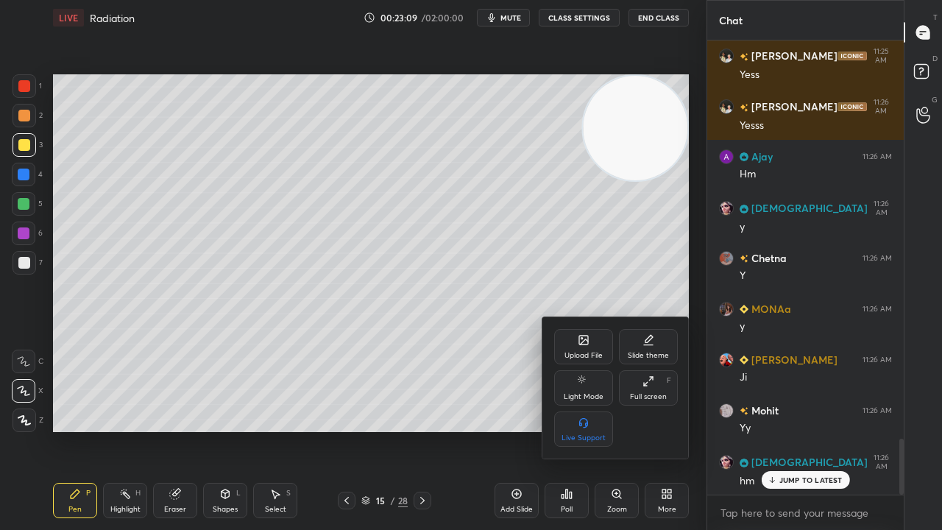
drag, startPoint x: 644, startPoint y: 386, endPoint x: 643, endPoint y: 322, distance: 64.1
click at [644, 386] on icon at bounding box center [649, 381] width 12 height 12
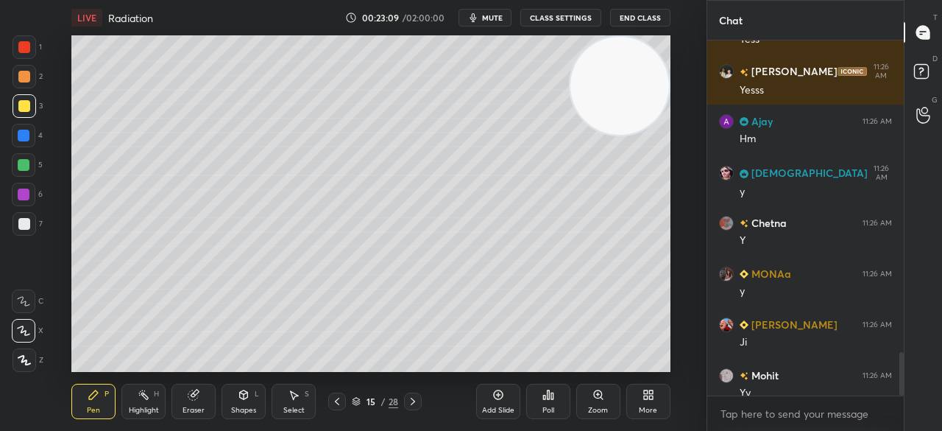
scroll to position [5, 4]
type textarea "x"
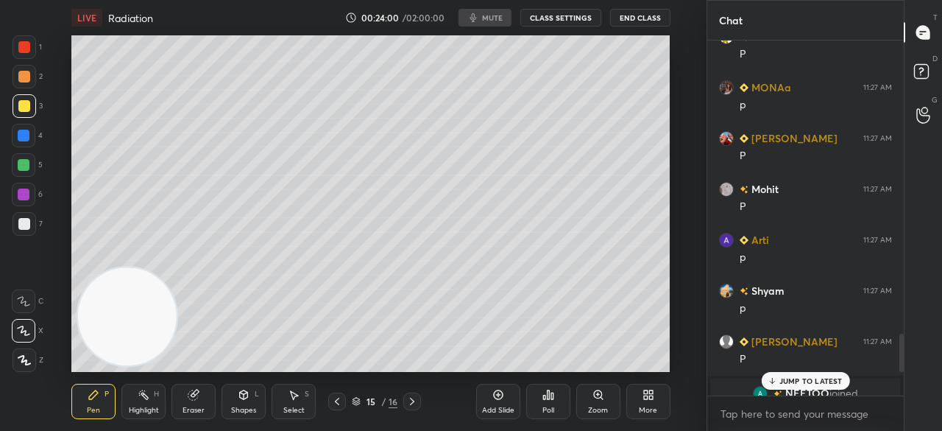
click at [819, 381] on p "JUMP TO LATEST" at bounding box center [811, 380] width 63 height 9
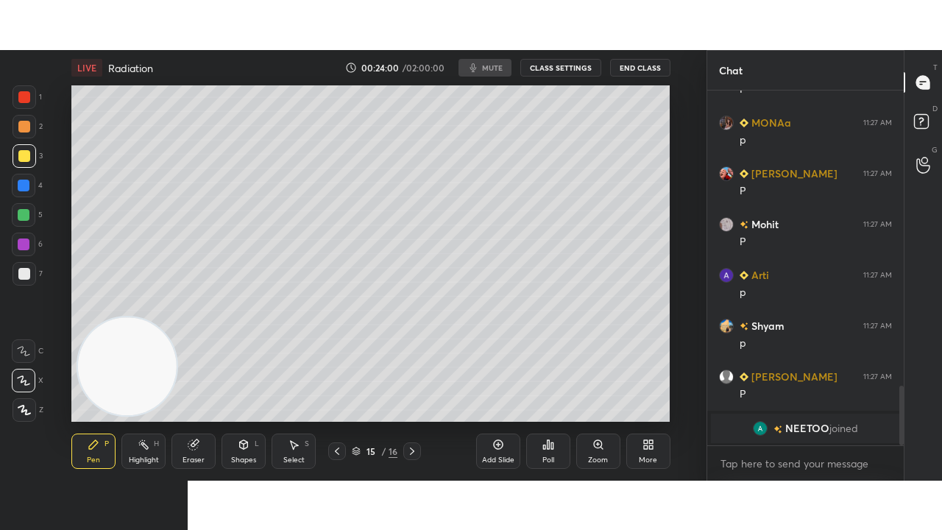
scroll to position [1683, 0]
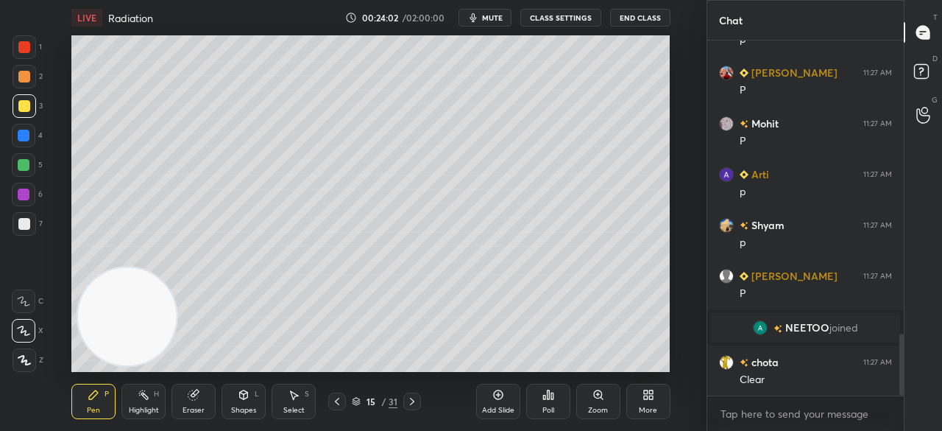
click at [655, 406] on div "More" at bounding box center [648, 409] width 18 height 7
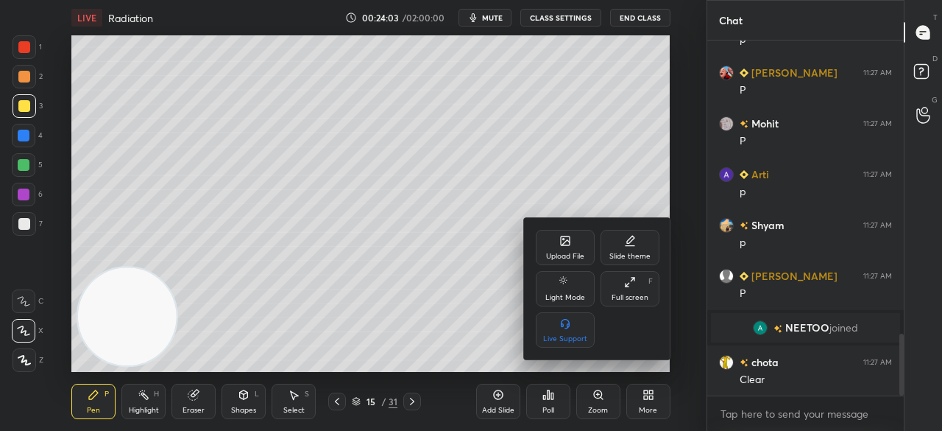
drag, startPoint x: 630, startPoint y: 289, endPoint x: 633, endPoint y: 348, distance: 59.7
click at [629, 289] on div "Full screen F" at bounding box center [630, 288] width 59 height 35
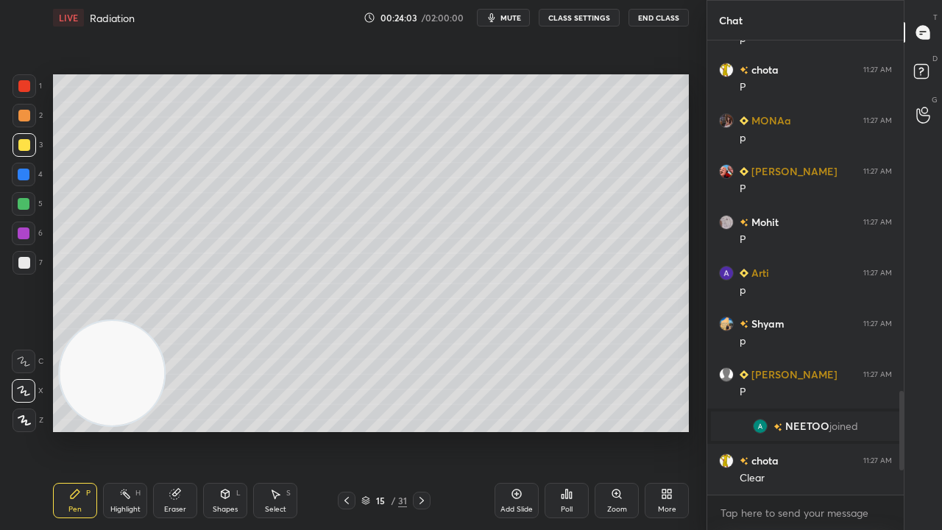
scroll to position [485, 192]
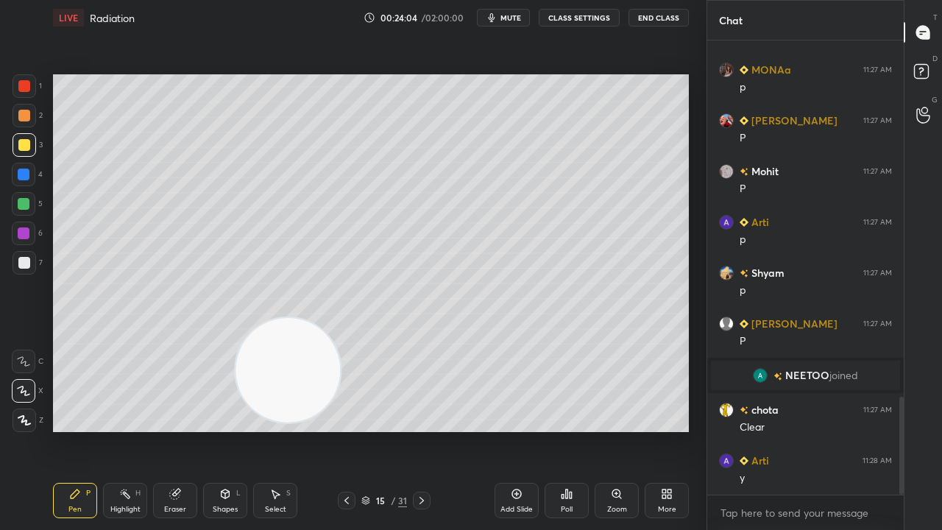
click at [340, 393] on video at bounding box center [288, 370] width 105 height 105
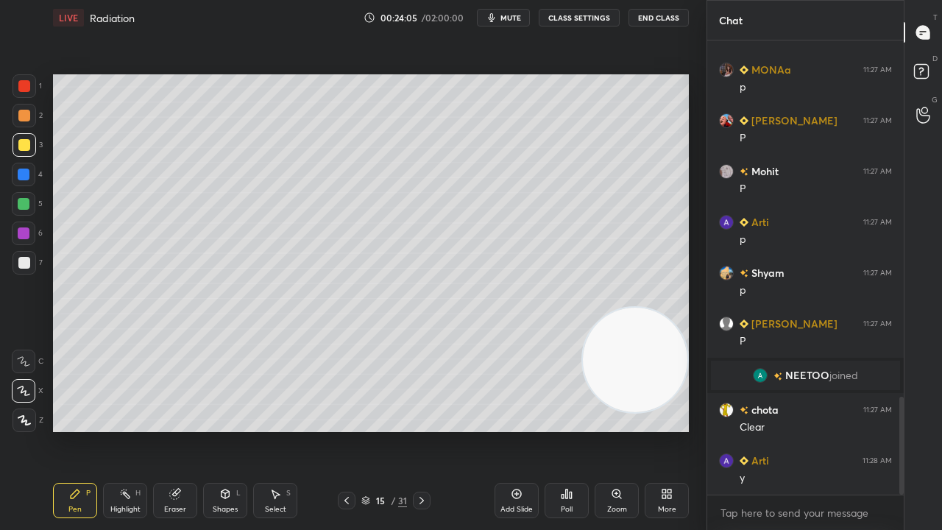
scroll to position [1699, 0]
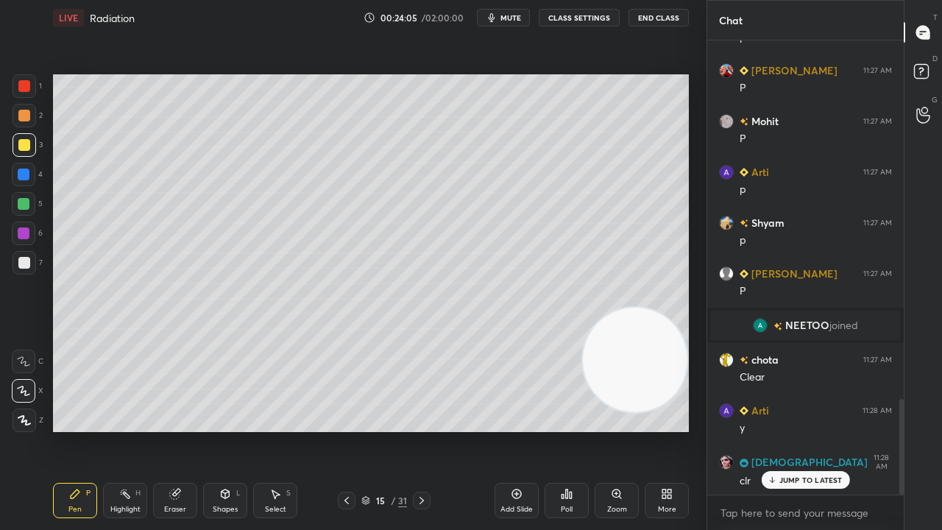
click at [517, 16] on span "mute" at bounding box center [511, 18] width 21 height 10
click at [520, 19] on span "unmute" at bounding box center [510, 18] width 32 height 10
click at [21, 269] on div at bounding box center [25, 263] width 24 height 24
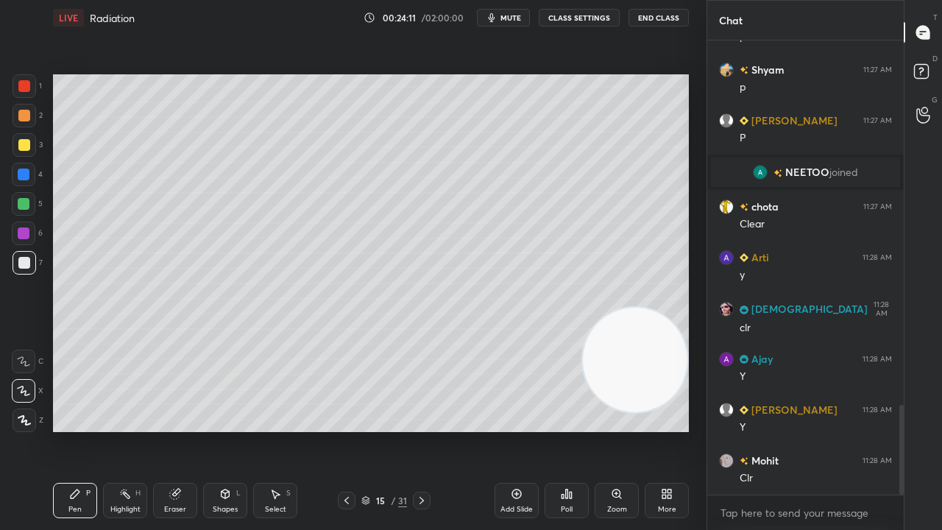
scroll to position [1902, 0]
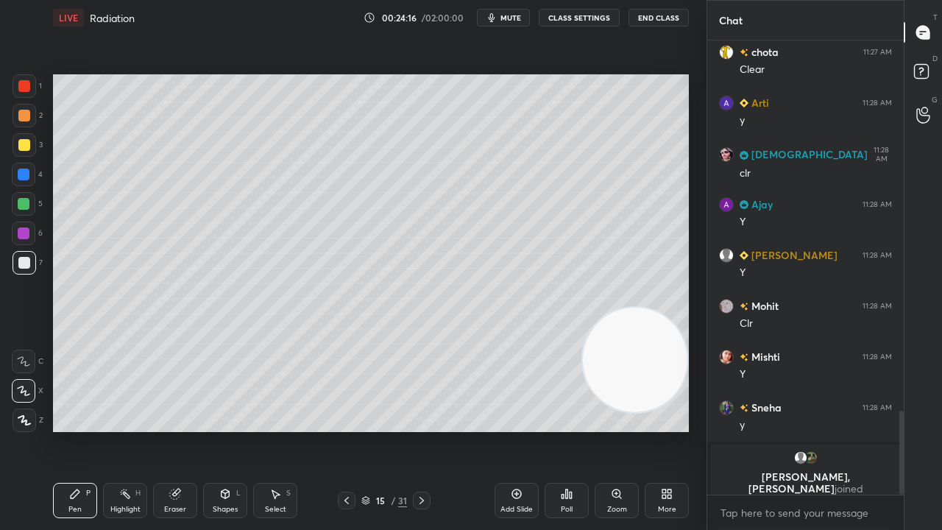
click at [225, 430] on div "Shapes" at bounding box center [225, 509] width 25 height 7
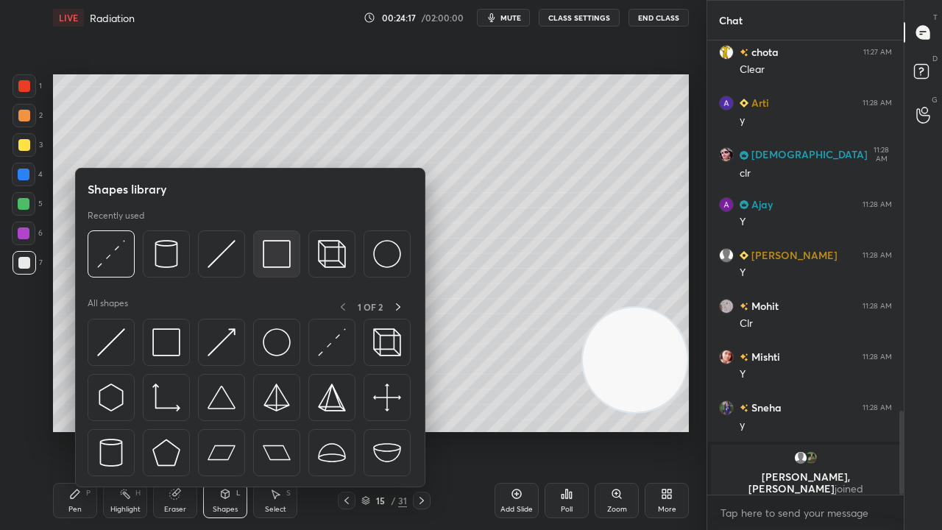
click at [281, 263] on img at bounding box center [277, 254] width 28 height 28
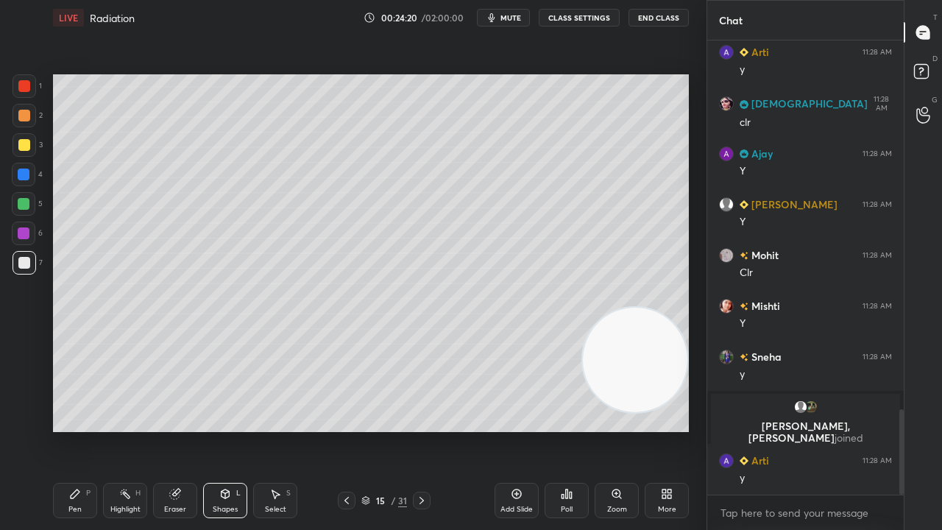
click at [60, 430] on div "Pen P" at bounding box center [75, 500] width 44 height 35
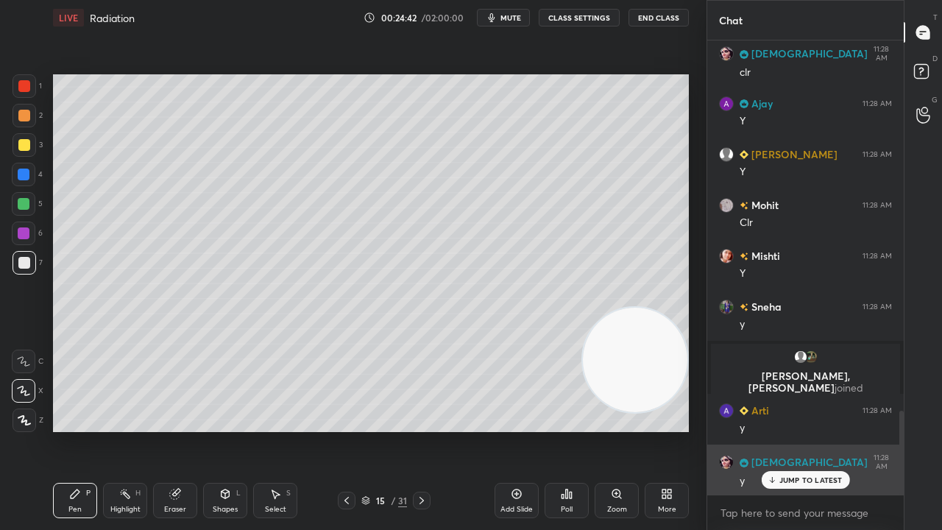
click at [796, 430] on p "JUMP TO LATEST" at bounding box center [811, 480] width 63 height 9
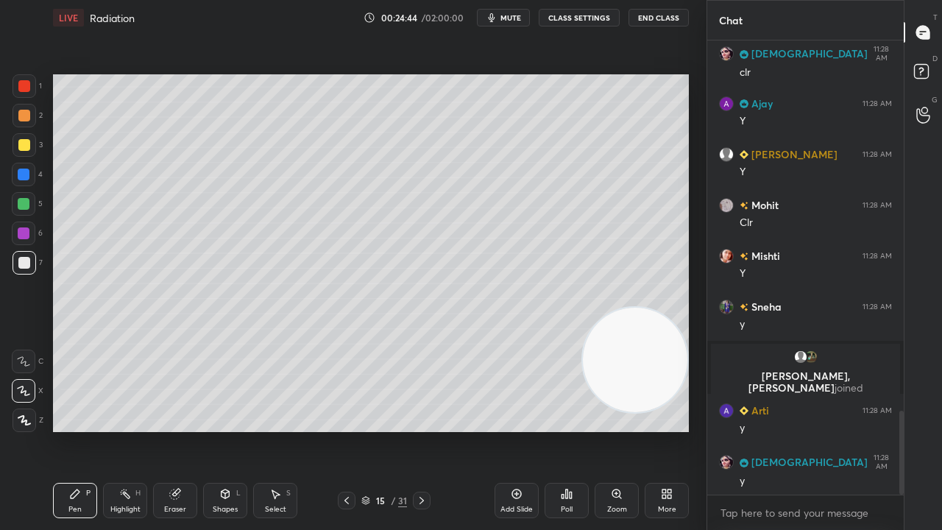
click at [172, 430] on div "Eraser" at bounding box center [175, 509] width 22 height 7
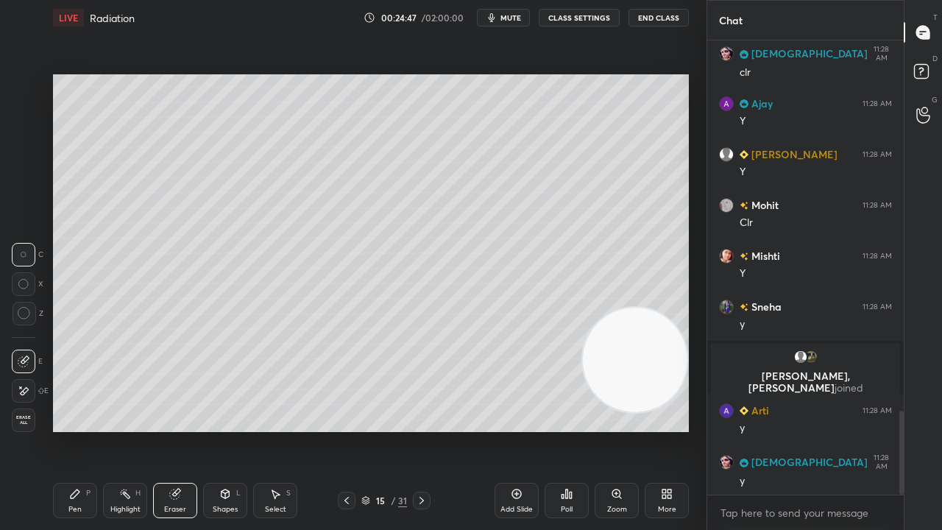
click at [66, 430] on div "Pen P" at bounding box center [75, 500] width 44 height 35
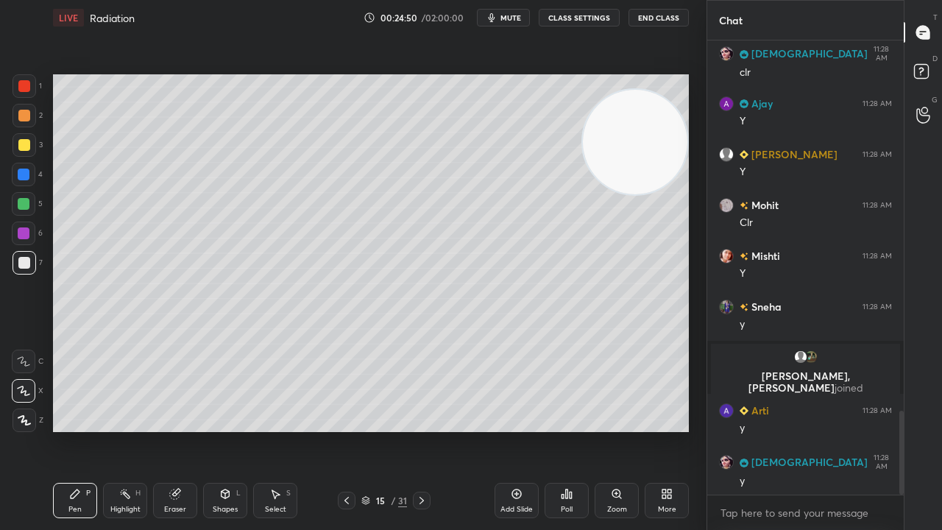
drag, startPoint x: 633, startPoint y: 372, endPoint x: 639, endPoint y: 152, distance: 220.2
click at [639, 154] on video at bounding box center [635, 142] width 105 height 105
click at [191, 430] on div "Eraser" at bounding box center [175, 500] width 44 height 35
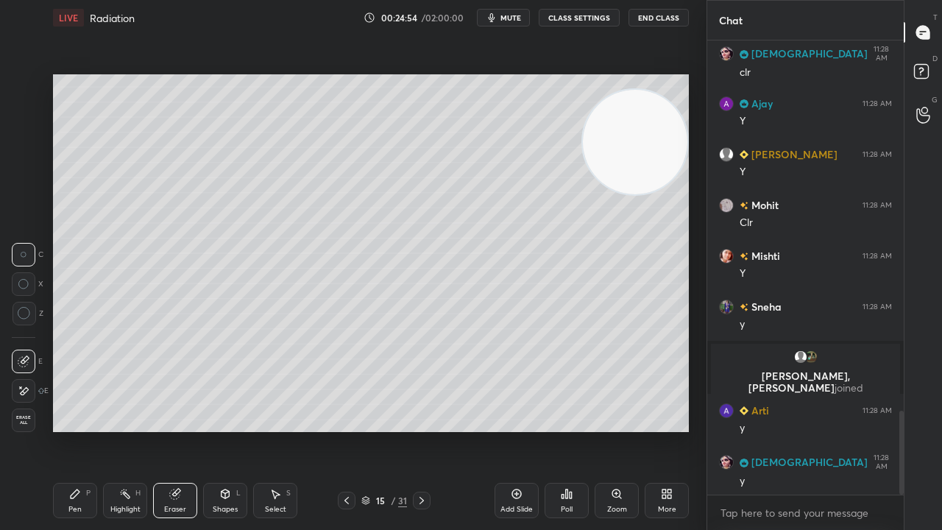
click at [65, 430] on div "Pen P" at bounding box center [75, 500] width 44 height 35
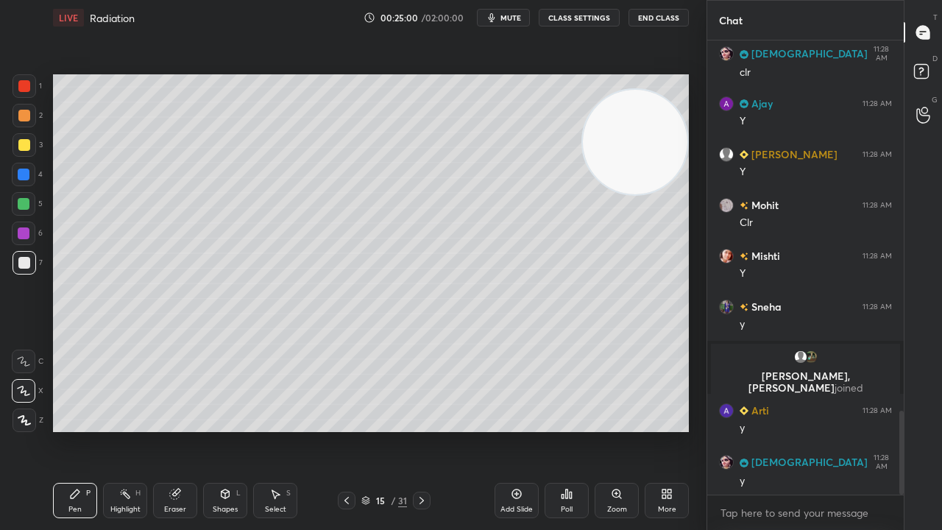
click at [517, 18] on span "mute" at bounding box center [511, 18] width 21 height 10
click at [520, 15] on span "unmute" at bounding box center [510, 18] width 32 height 10
click at [25, 116] on div at bounding box center [24, 116] width 12 height 12
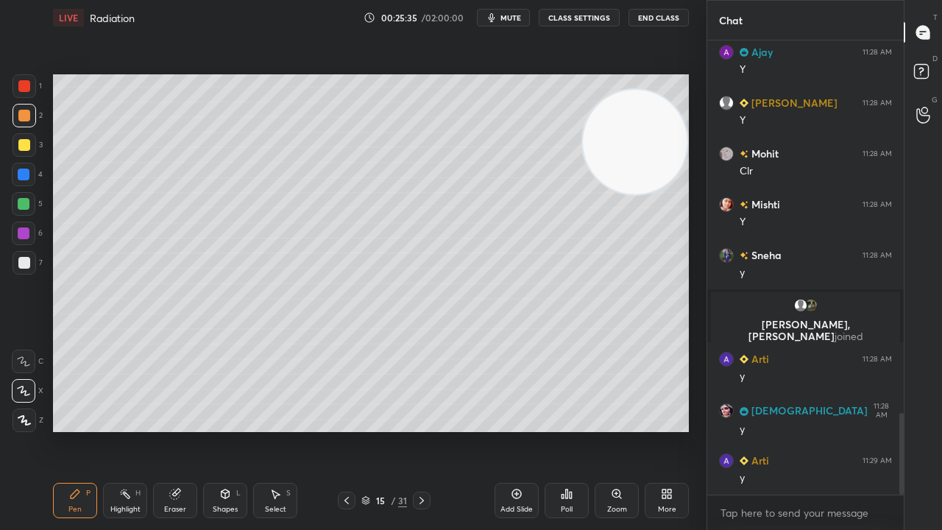
click at [223, 430] on div "Shapes L" at bounding box center [225, 500] width 44 height 35
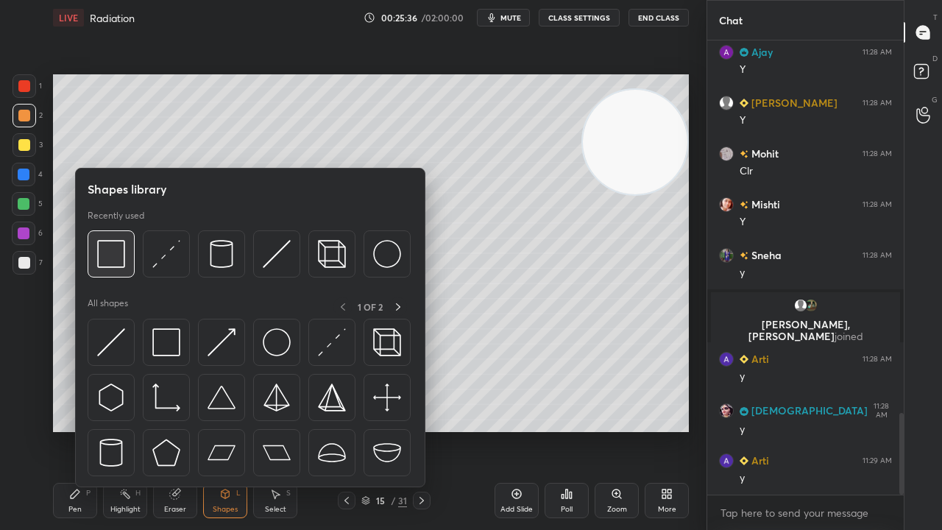
click at [115, 264] on img at bounding box center [111, 254] width 28 height 28
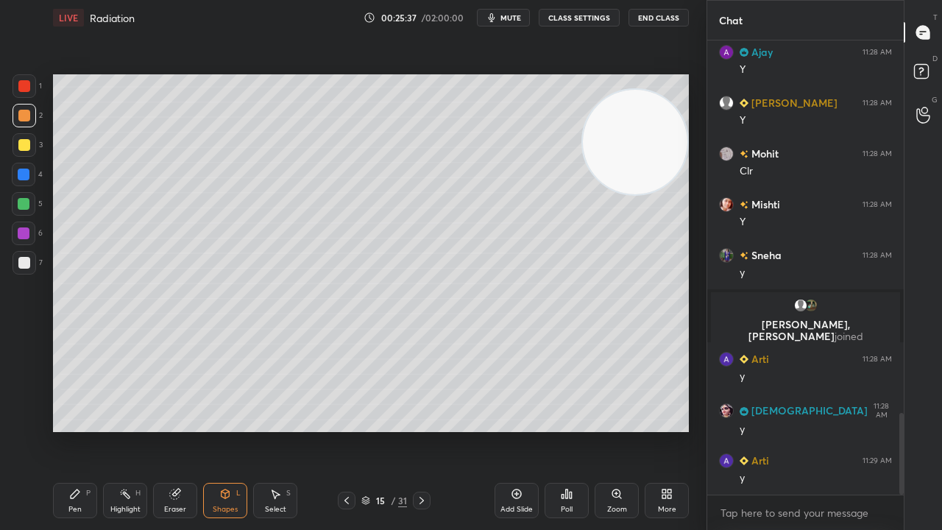
drag, startPoint x: 26, startPoint y: 205, endPoint x: 40, endPoint y: 212, distance: 14.8
click at [29, 205] on div at bounding box center [24, 204] width 12 height 12
click at [65, 430] on div "Pen P" at bounding box center [75, 500] width 44 height 35
click at [28, 117] on div at bounding box center [24, 116] width 12 height 12
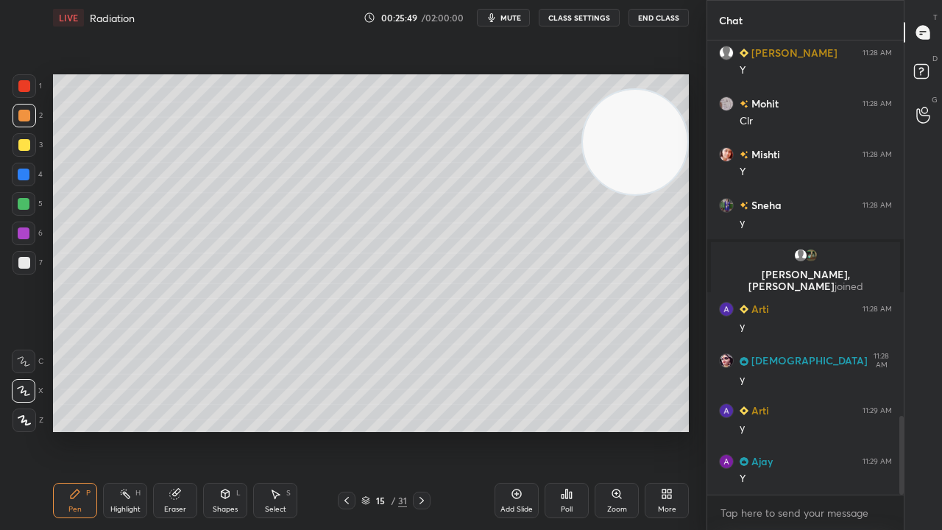
scroll to position [2163, 0]
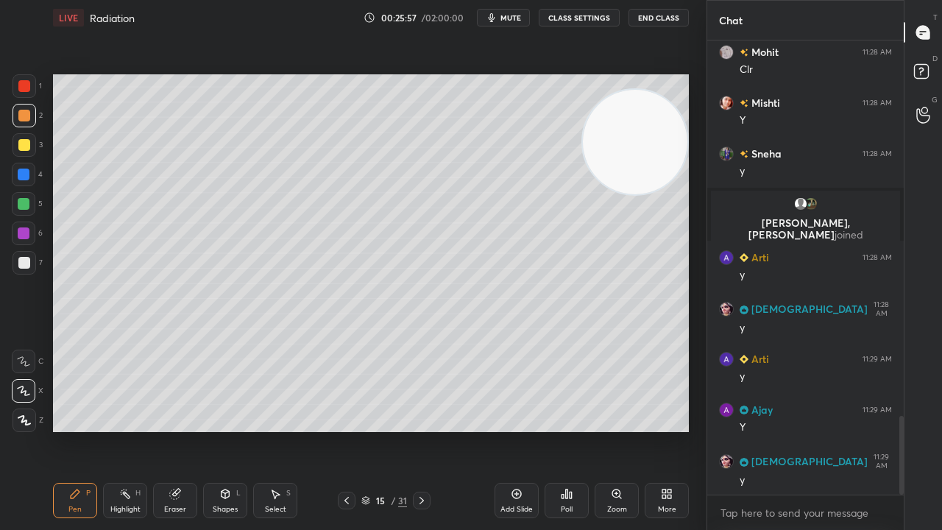
click at [232, 430] on div "Shapes" at bounding box center [225, 509] width 25 height 7
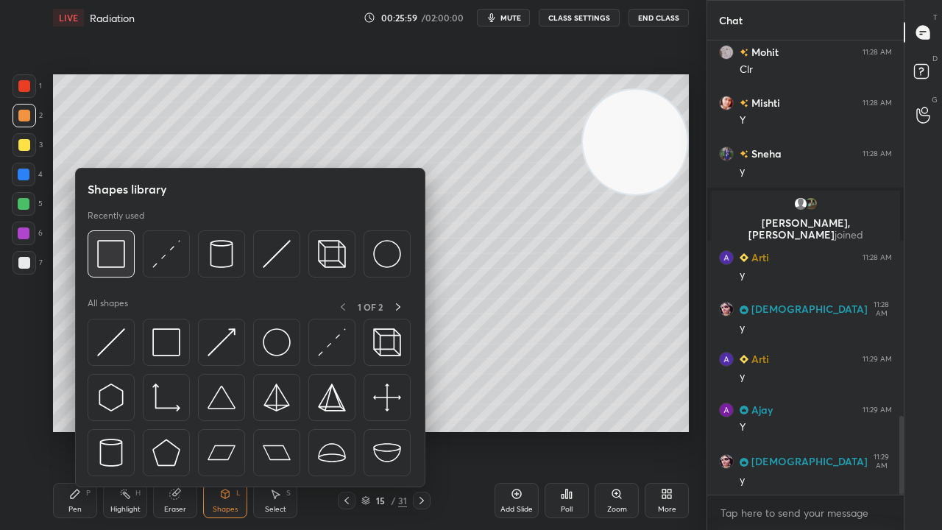
click at [116, 261] on img at bounding box center [111, 254] width 28 height 28
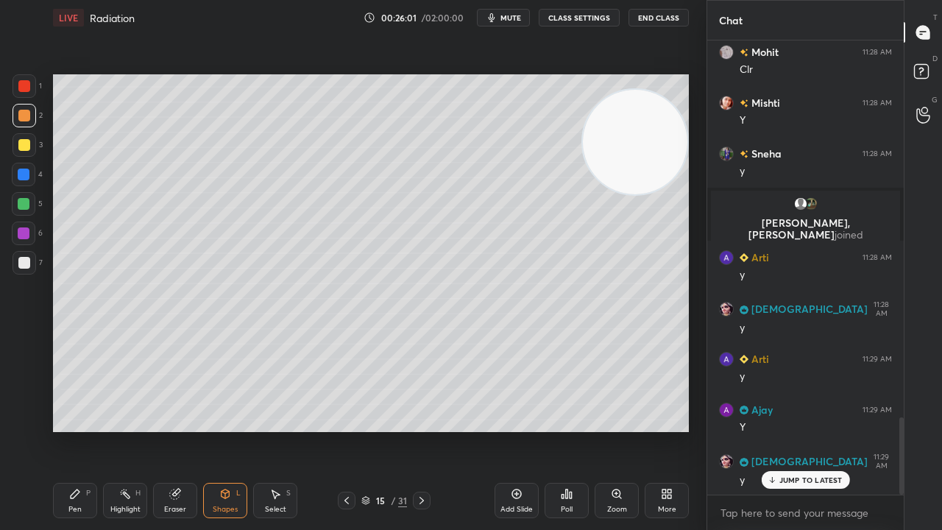
scroll to position [2213, 0]
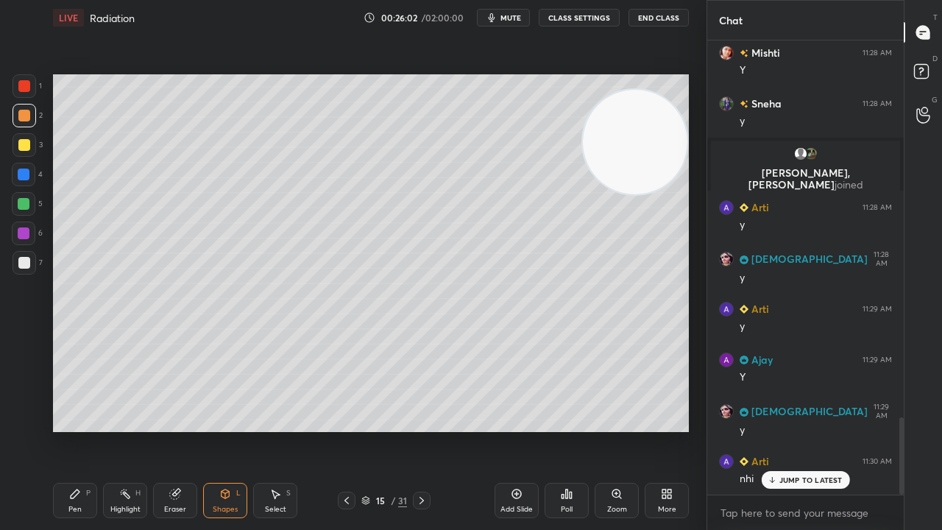
click at [515, 16] on span "mute" at bounding box center [511, 18] width 21 height 10
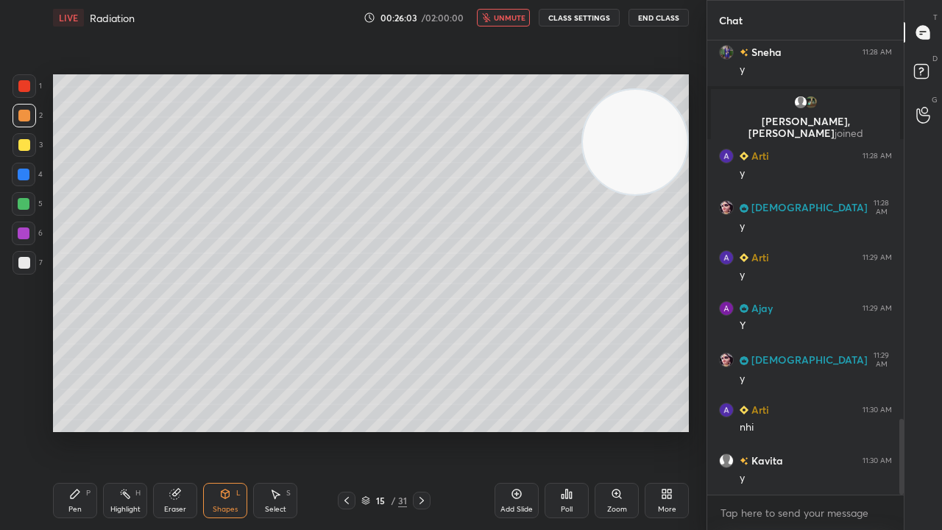
drag, startPoint x: 514, startPoint y: 16, endPoint x: 522, endPoint y: 10, distance: 10.5
click at [515, 16] on span "unmute" at bounding box center [510, 18] width 32 height 10
click at [21, 267] on div at bounding box center [24, 263] width 12 height 12
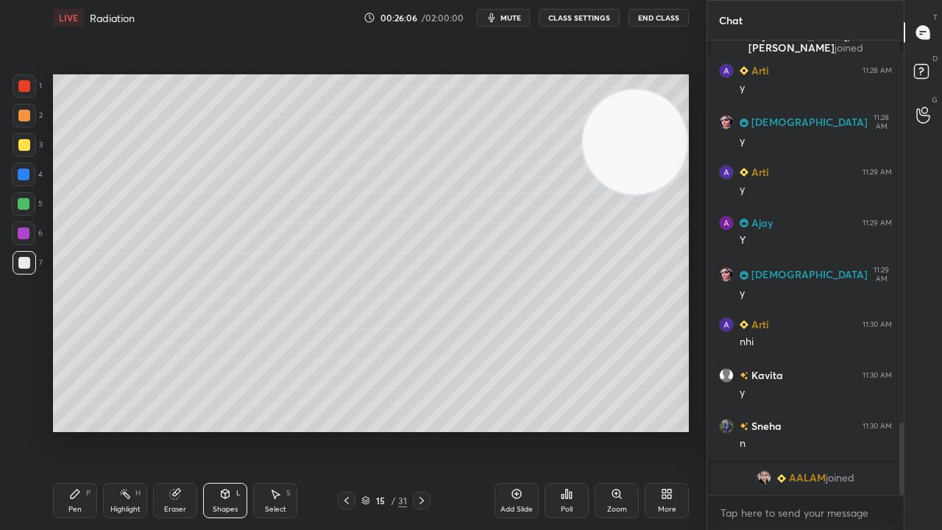
scroll to position [2401, 0]
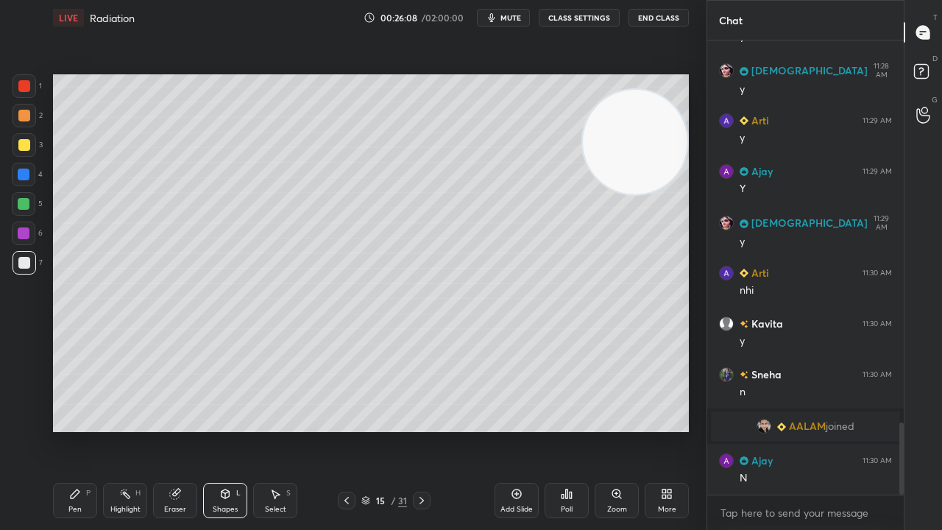
click at [81, 430] on div "Pen P" at bounding box center [75, 500] width 44 height 35
click at [421, 430] on icon at bounding box center [422, 501] width 12 height 12
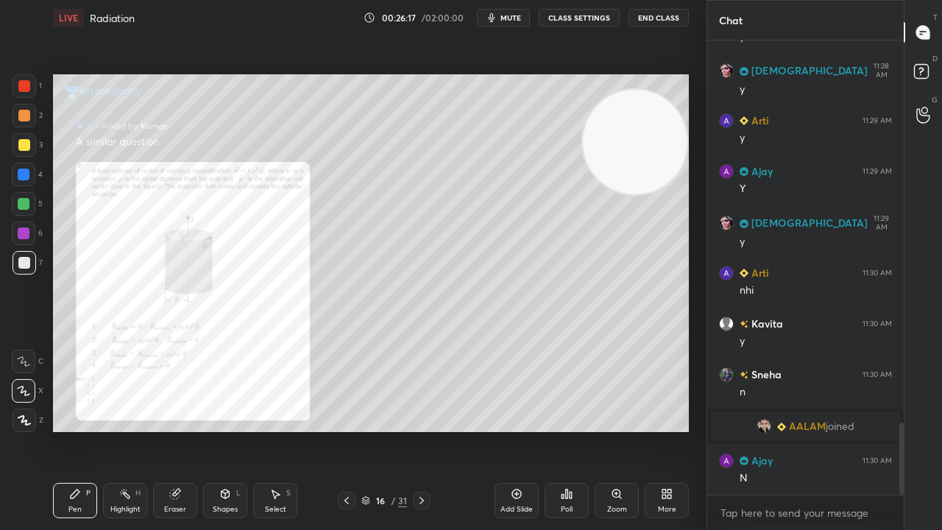
click at [509, 10] on button "mute" at bounding box center [503, 18] width 53 height 18
click at [509, 12] on button "unmute" at bounding box center [503, 18] width 53 height 18
click at [520, 13] on span "mute" at bounding box center [511, 18] width 21 height 10
click at [520, 12] on button "mute" at bounding box center [503, 18] width 53 height 18
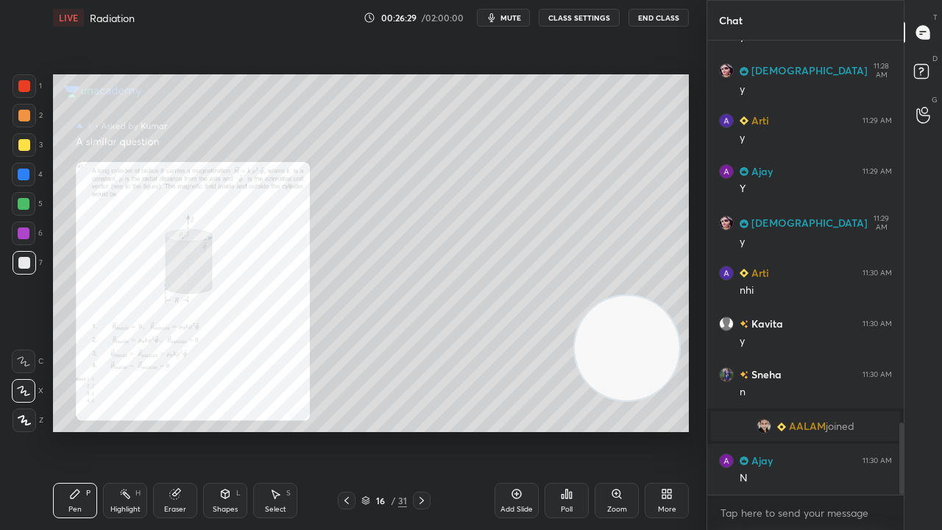
drag, startPoint x: 643, startPoint y: 140, endPoint x: 583, endPoint y: 420, distance: 286.2
click at [640, 430] on div "Setting up your live class Poll for secs No correct answer Start poll" at bounding box center [371, 253] width 648 height 436
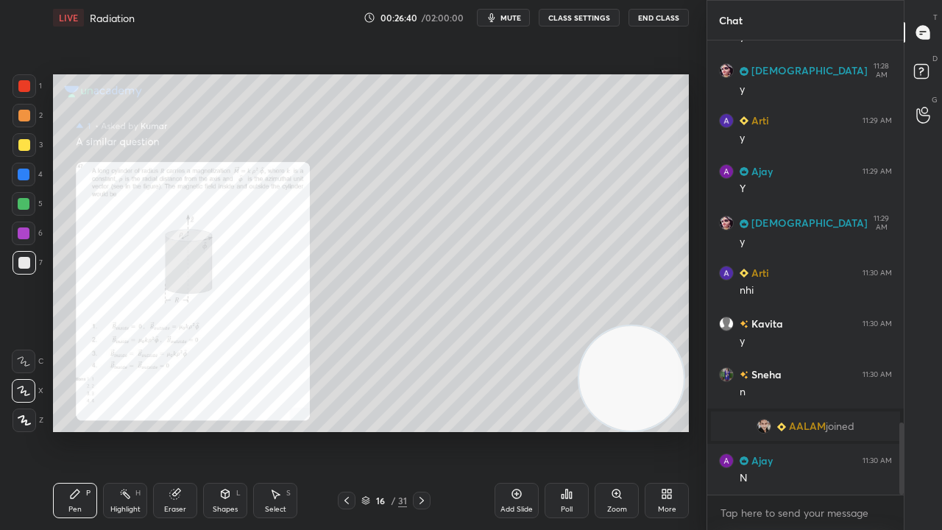
click at [521, 16] on span "mute" at bounding box center [511, 18] width 21 height 10
click at [524, 16] on span "unmute" at bounding box center [510, 18] width 32 height 10
click at [528, 15] on button "mute" at bounding box center [503, 18] width 53 height 18
click at [526, 14] on span "unmute" at bounding box center [510, 18] width 32 height 10
click at [21, 91] on div at bounding box center [25, 86] width 24 height 24
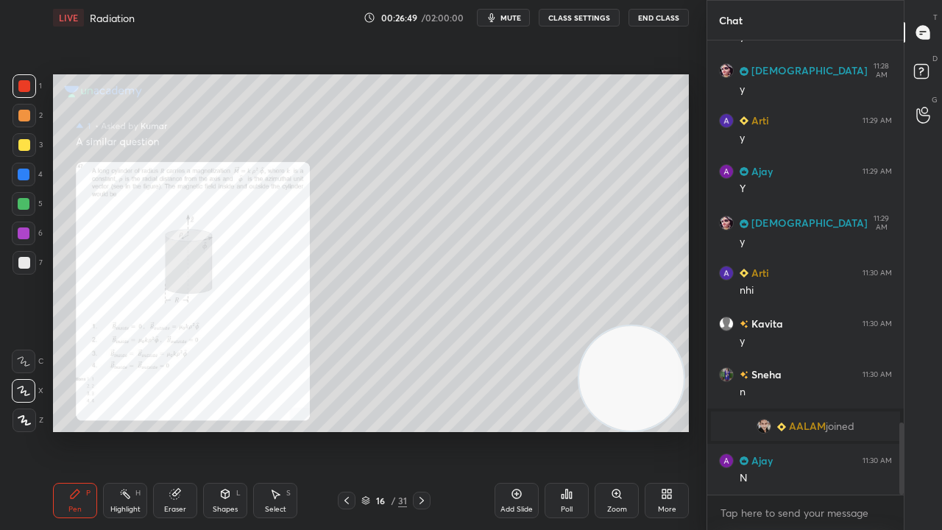
scroll to position [2451, 0]
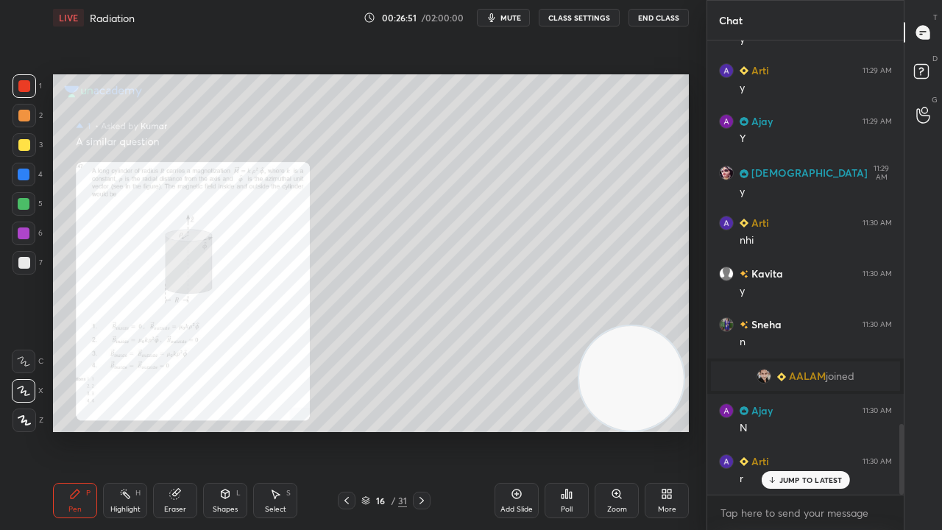
drag, startPoint x: 24, startPoint y: 261, endPoint x: 34, endPoint y: 262, distance: 9.6
click at [24, 262] on div at bounding box center [24, 263] width 12 height 12
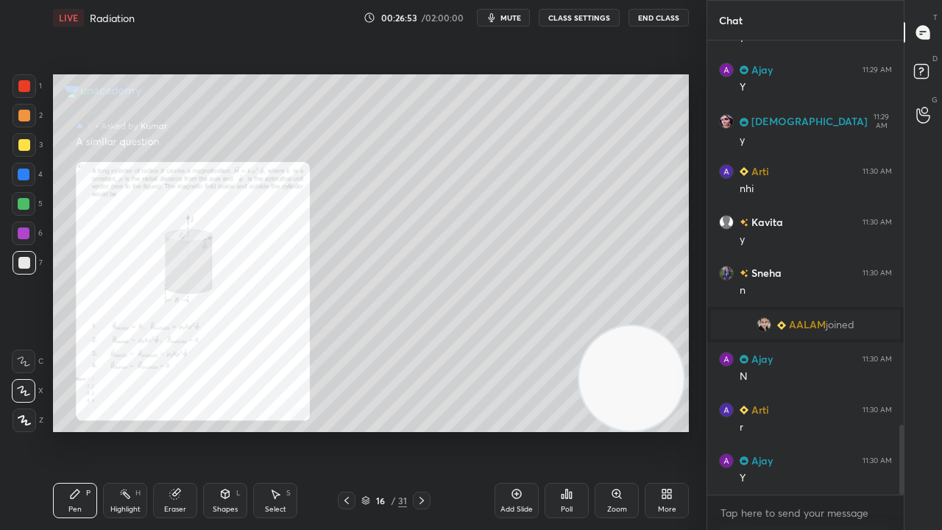
click at [509, 16] on span "mute" at bounding box center [511, 18] width 21 height 10
click at [509, 18] on span "mute" at bounding box center [511, 18] width 21 height 10
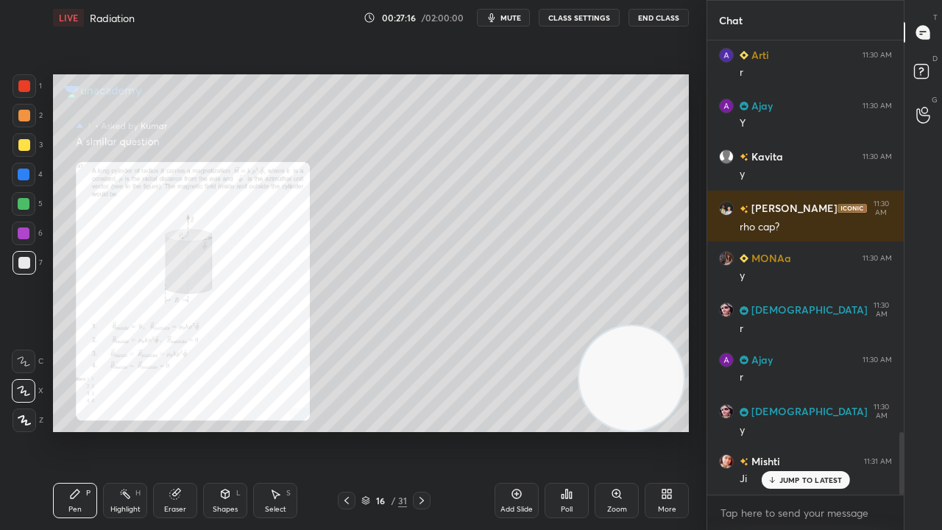
scroll to position [2909, 0]
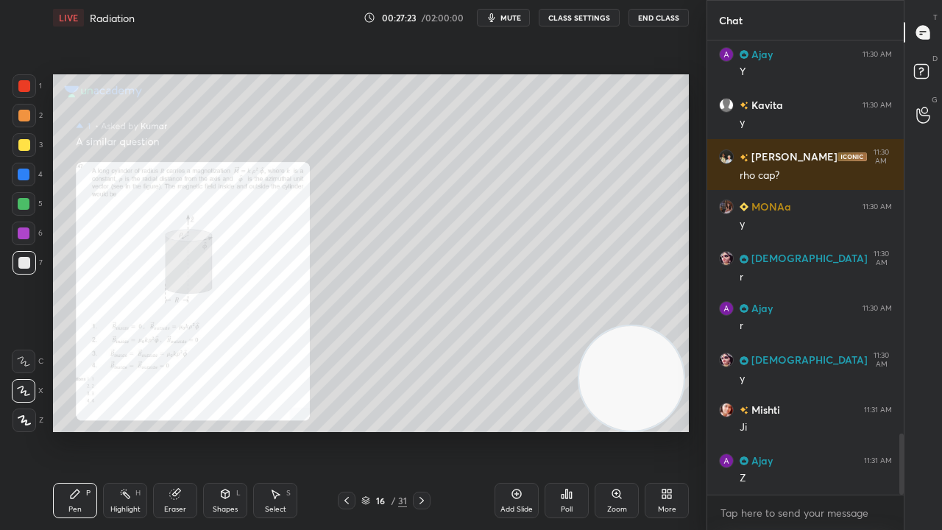
click at [515, 19] on span "mute" at bounding box center [511, 18] width 21 height 10
click at [516, 16] on span "unmute" at bounding box center [510, 18] width 32 height 10
click at [238, 430] on div "Shapes L" at bounding box center [225, 500] width 44 height 35
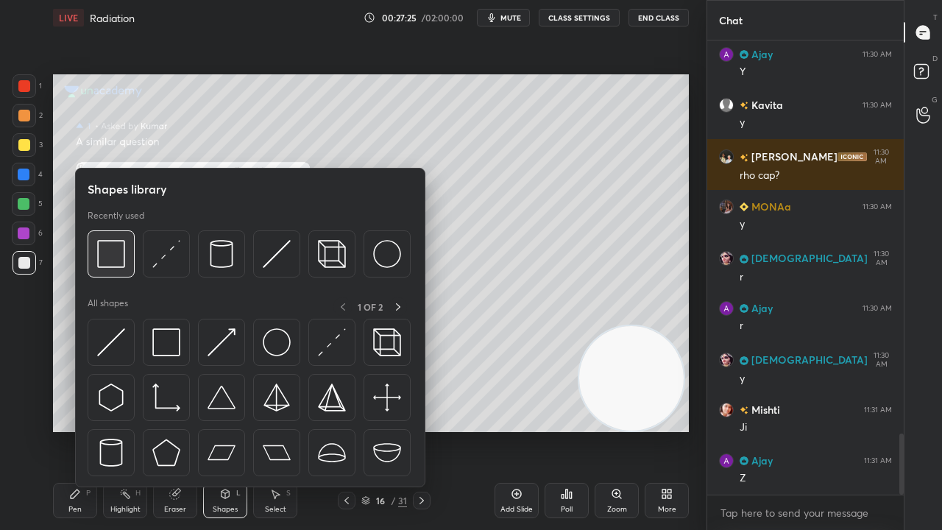
click at [121, 264] on img at bounding box center [111, 254] width 28 height 28
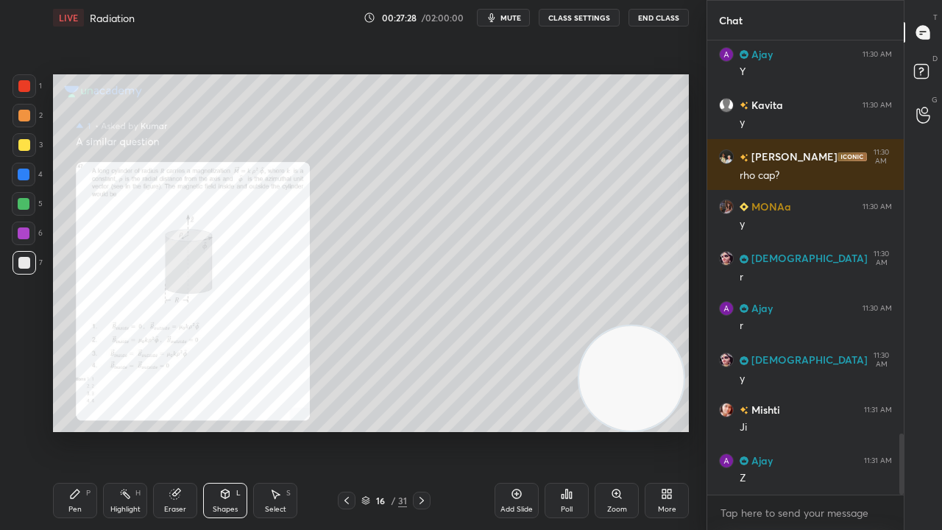
click at [498, 14] on icon "button" at bounding box center [492, 18] width 12 height 12
click at [505, 13] on span "unmute" at bounding box center [510, 18] width 32 height 10
click at [26, 205] on div at bounding box center [24, 204] width 12 height 12
click at [498, 21] on icon "button" at bounding box center [492, 18] width 12 height 12
click at [503, 20] on span "unmute" at bounding box center [510, 18] width 32 height 10
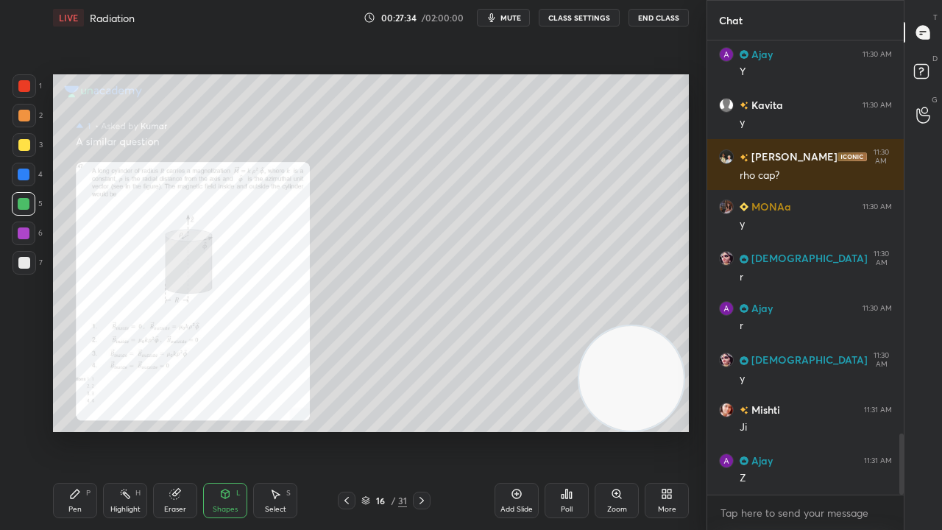
click at [82, 430] on div "Pen P" at bounding box center [75, 500] width 44 height 35
click at [511, 430] on div "Add Slide" at bounding box center [517, 500] width 44 height 35
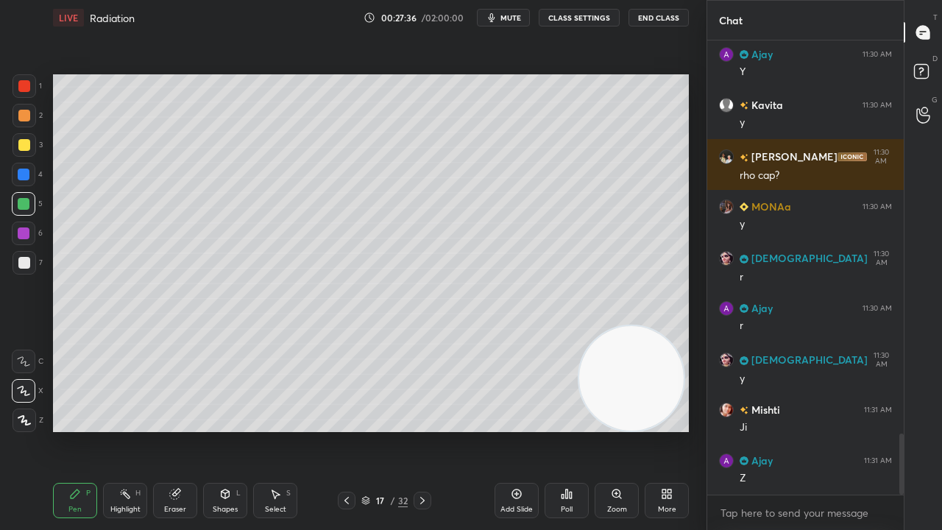
click at [28, 256] on div at bounding box center [25, 263] width 24 height 24
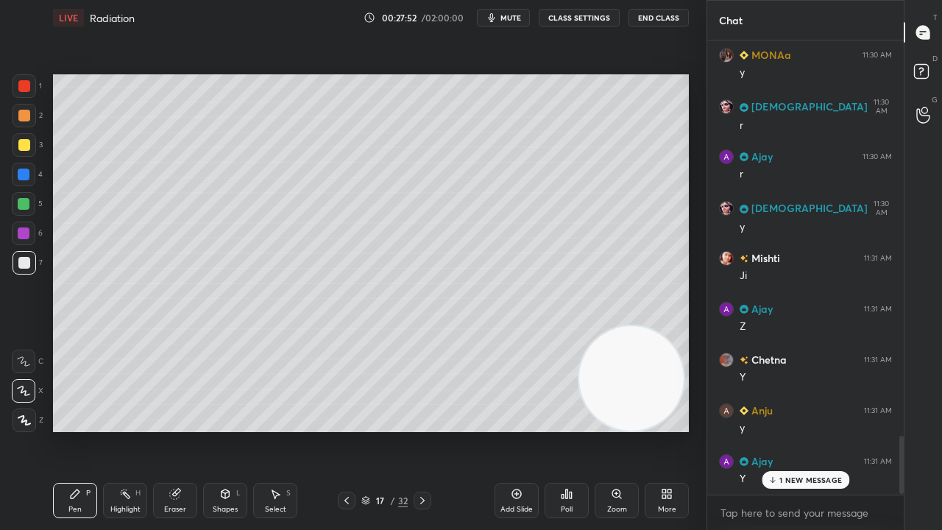
scroll to position [3112, 0]
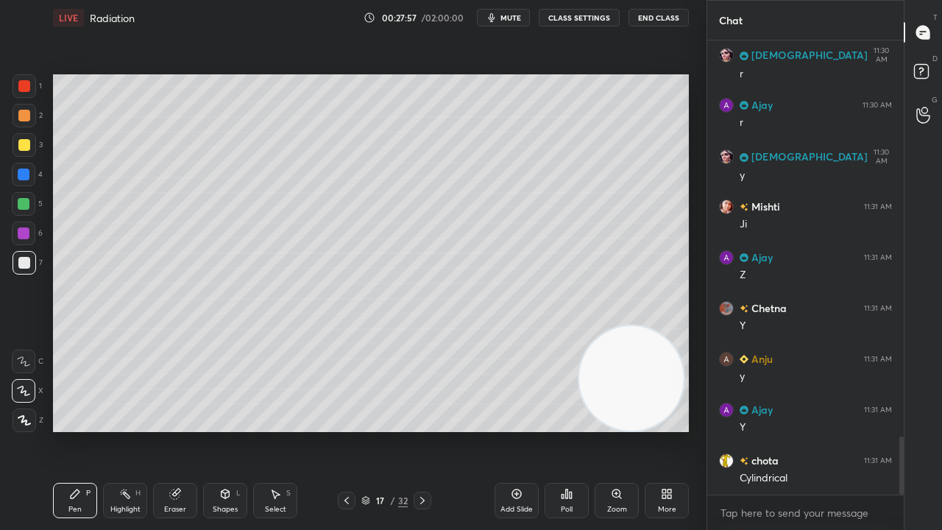
click at [344, 430] on icon at bounding box center [347, 501] width 12 height 12
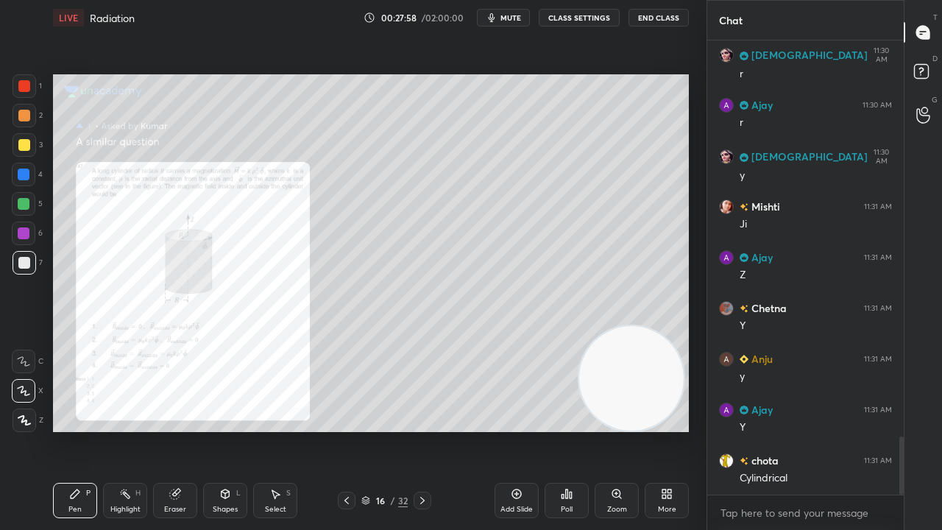
click at [418, 430] on icon at bounding box center [423, 501] width 12 height 12
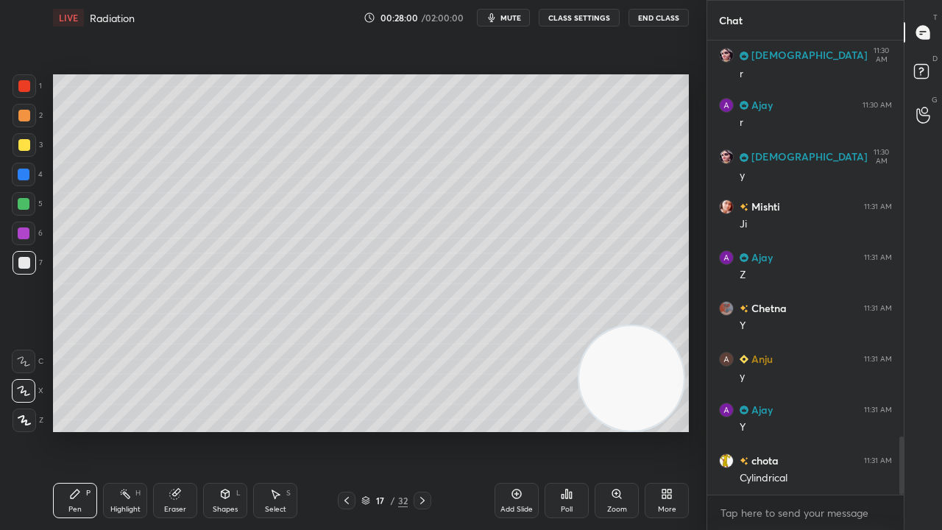
click at [162, 430] on div "Eraser" at bounding box center [175, 500] width 44 height 35
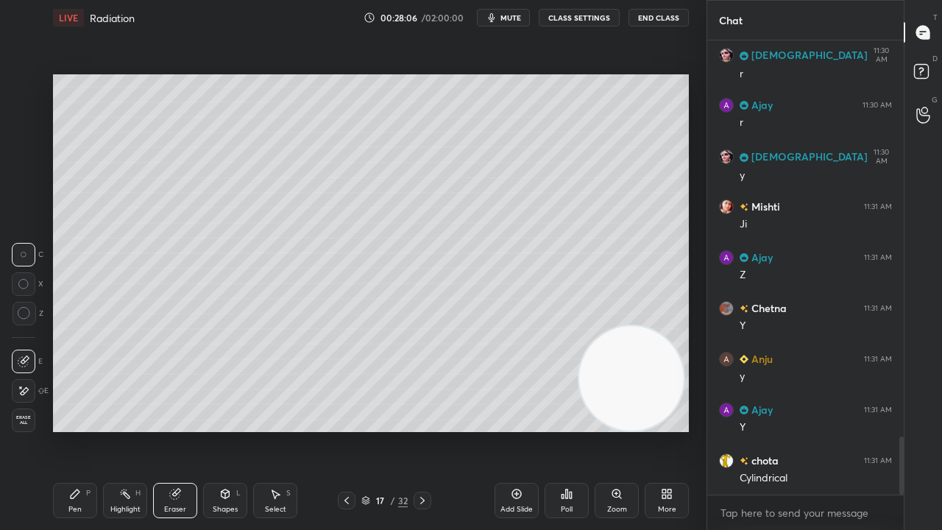
click at [78, 430] on div "Pen P" at bounding box center [75, 500] width 44 height 35
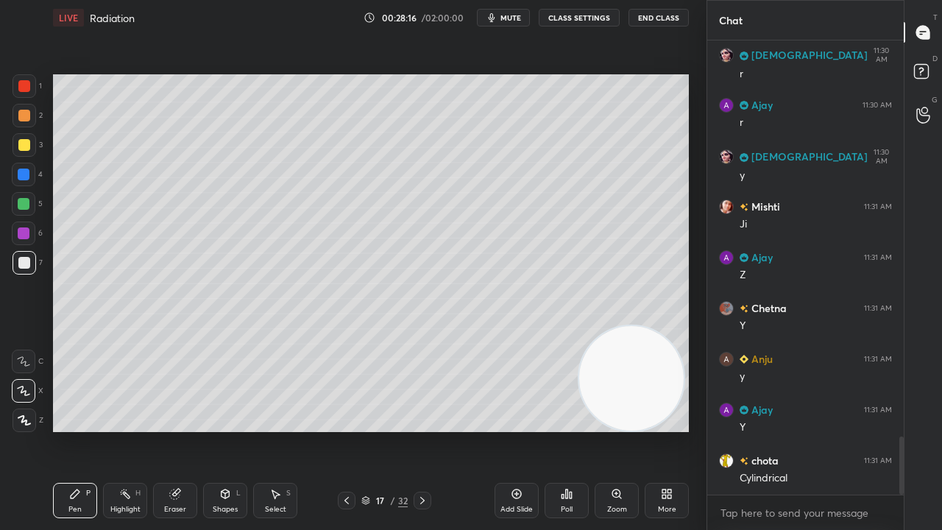
click at [508, 15] on span "mute" at bounding box center [511, 18] width 21 height 10
click at [509, 15] on span "unmute" at bounding box center [510, 18] width 32 height 10
click at [517, 20] on button "mute" at bounding box center [503, 18] width 53 height 18
click at [520, 17] on span "unmute" at bounding box center [510, 18] width 32 height 10
click at [513, 13] on span "mute" at bounding box center [511, 18] width 21 height 10
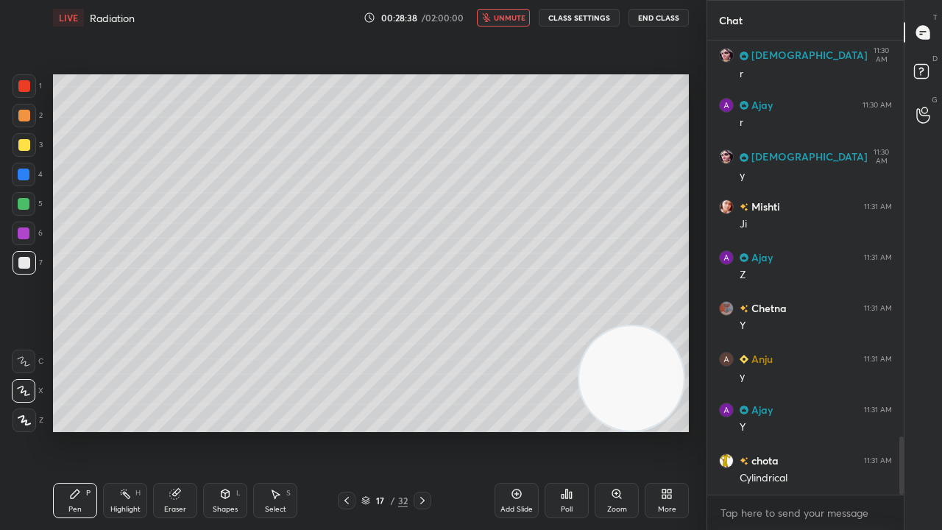
click at [512, 13] on span "unmute" at bounding box center [510, 18] width 32 height 10
click at [171, 430] on div "Eraser" at bounding box center [175, 500] width 44 height 35
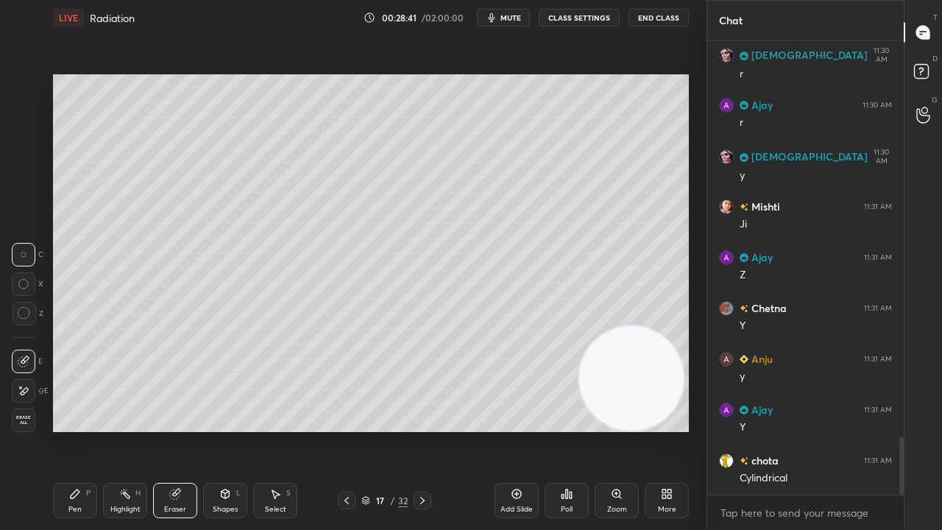
click at [82, 430] on div "Pen P" at bounding box center [75, 500] width 44 height 35
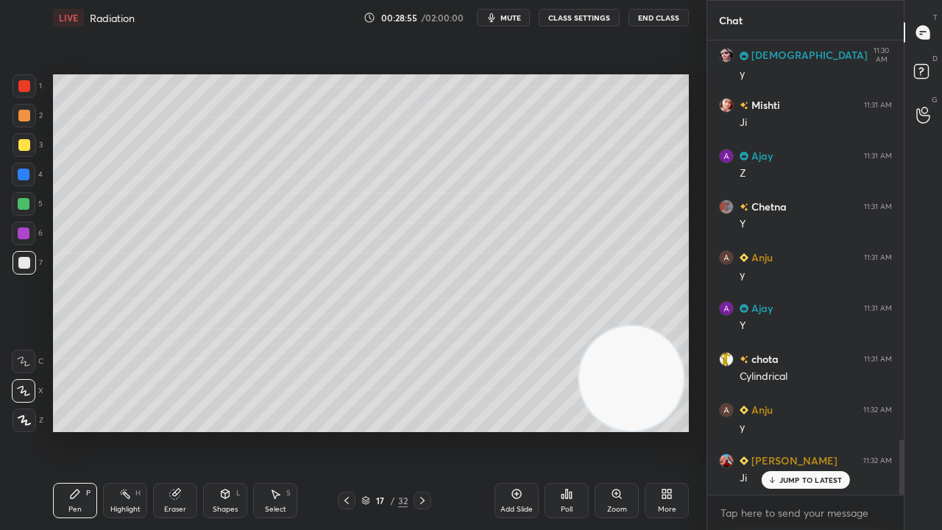
scroll to position [3264, 0]
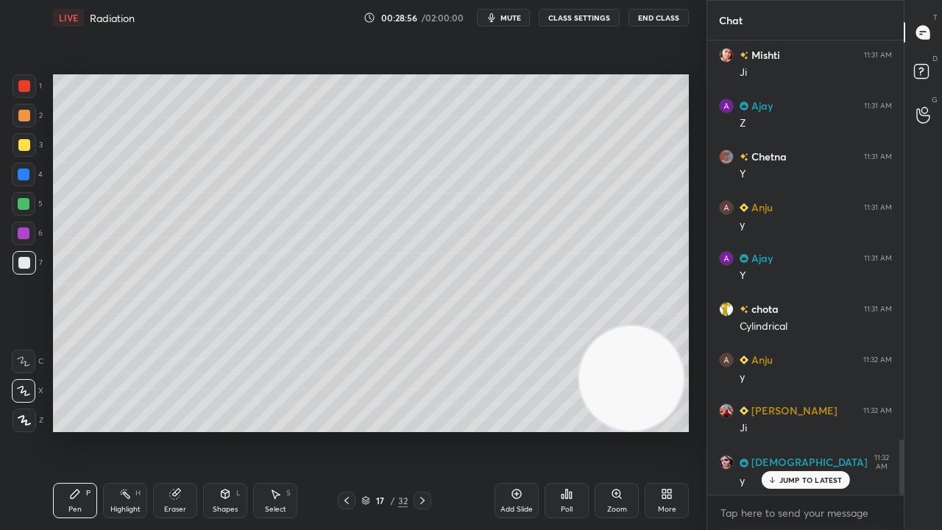
click at [226, 430] on div "Shapes" at bounding box center [225, 509] width 25 height 7
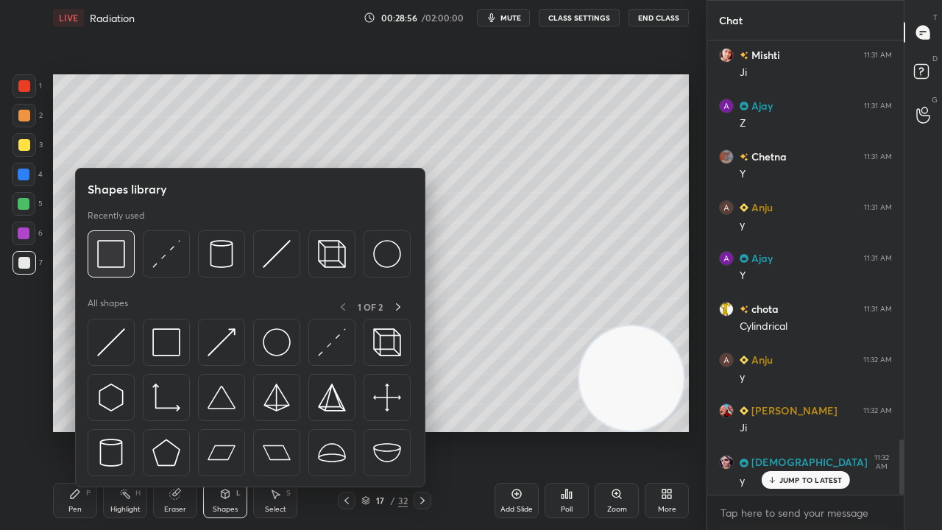
click at [119, 266] on img at bounding box center [111, 254] width 28 height 28
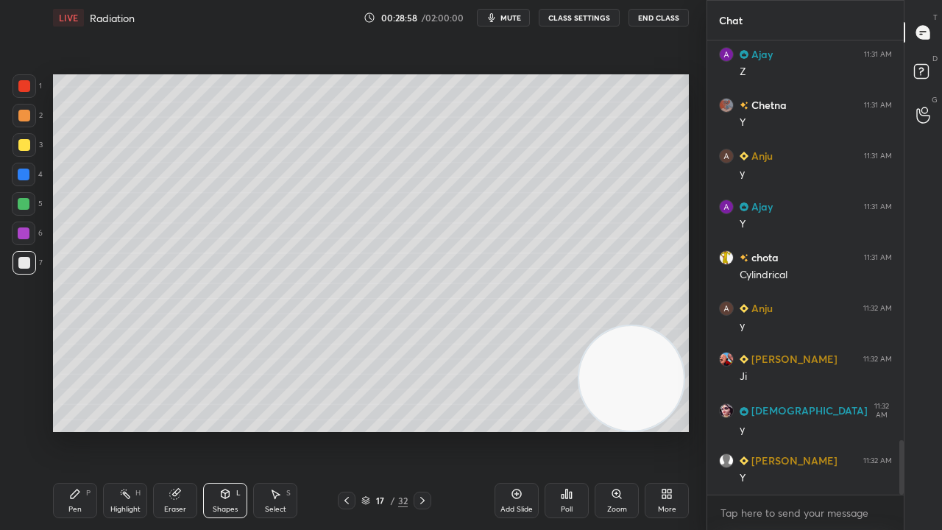
scroll to position [3365, 0]
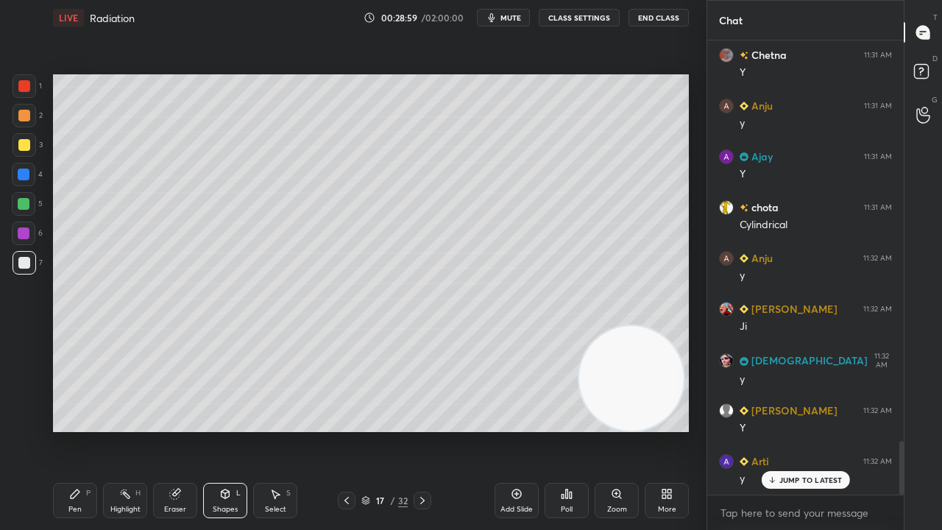
click at [343, 430] on icon at bounding box center [347, 501] width 12 height 12
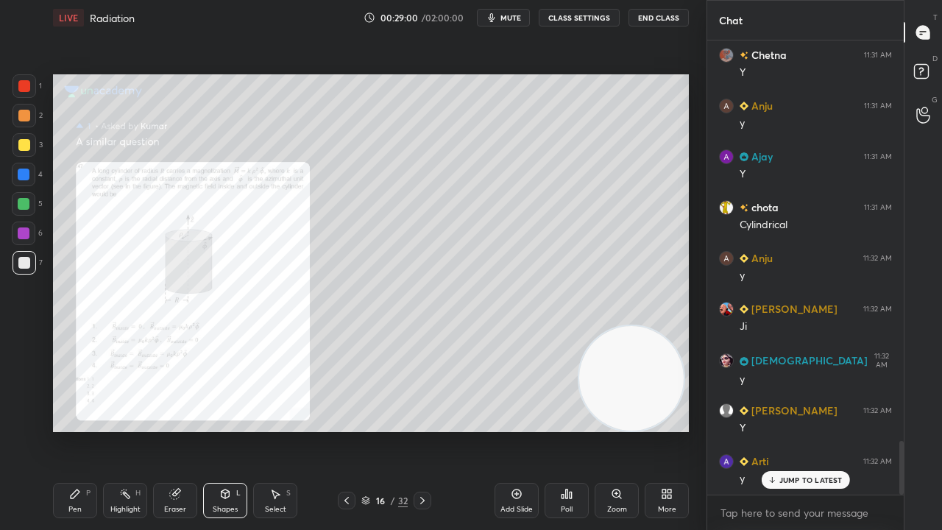
click at [425, 430] on icon at bounding box center [423, 501] width 12 height 12
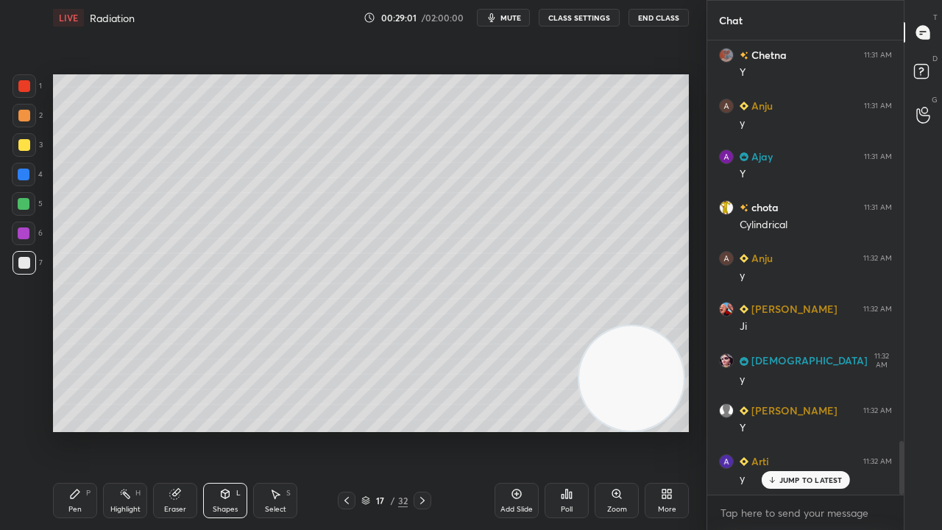
click at [495, 15] on icon "button" at bounding box center [492, 17] width 7 height 9
click at [499, 16] on span "unmute" at bounding box center [510, 18] width 32 height 10
drag, startPoint x: 26, startPoint y: 211, endPoint x: 26, endPoint y: 202, distance: 8.1
click at [26, 208] on div at bounding box center [24, 204] width 24 height 24
click at [338, 430] on div at bounding box center [347, 501] width 18 height 18
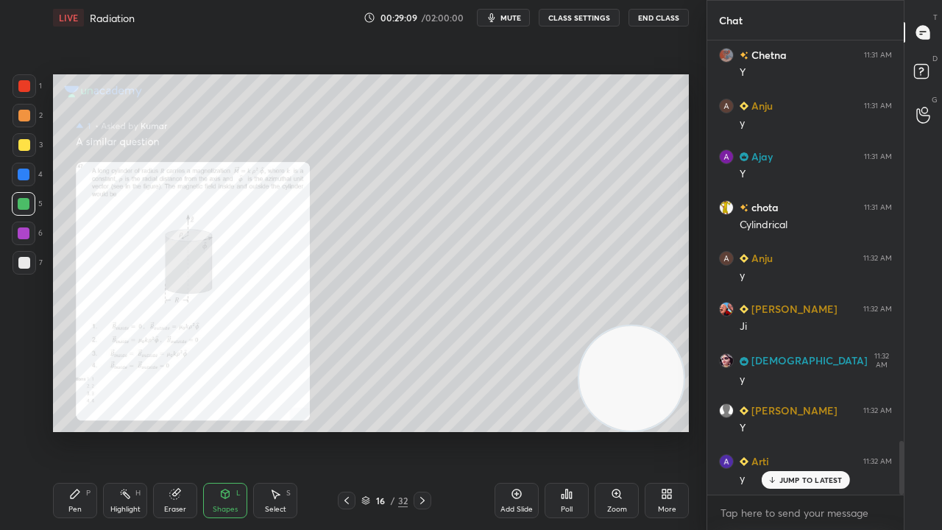
click at [21, 202] on div at bounding box center [24, 204] width 12 height 12
click at [29, 263] on div at bounding box center [25, 263] width 24 height 24
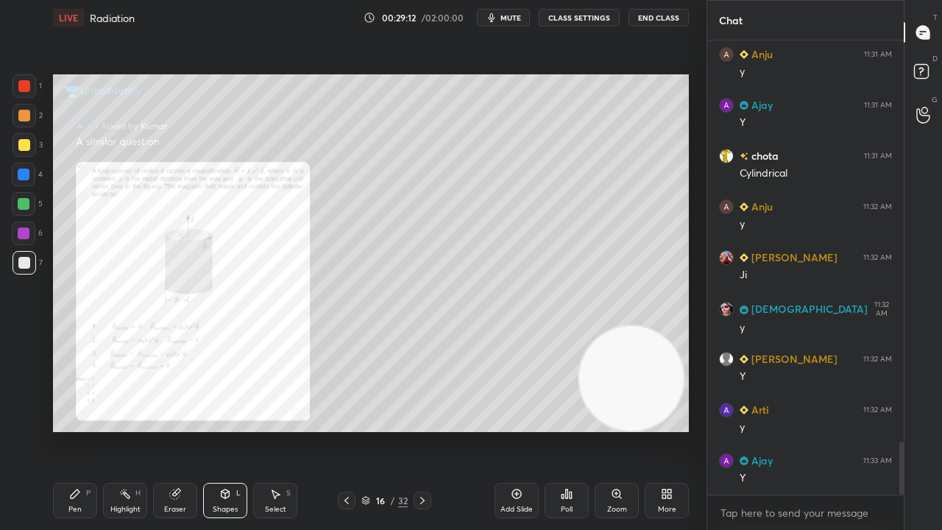
click at [420, 430] on icon at bounding box center [423, 501] width 12 height 12
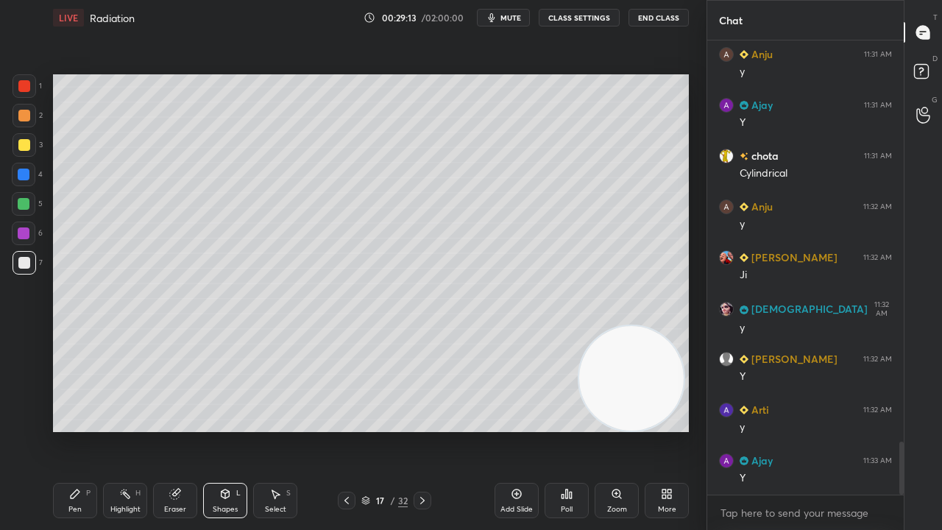
click at [506, 430] on div "Add Slide" at bounding box center [517, 500] width 44 height 35
click at [77, 430] on icon at bounding box center [75, 494] width 9 height 9
click at [347, 430] on icon at bounding box center [346, 501] width 12 height 12
click at [345, 430] on icon at bounding box center [346, 501] width 12 height 12
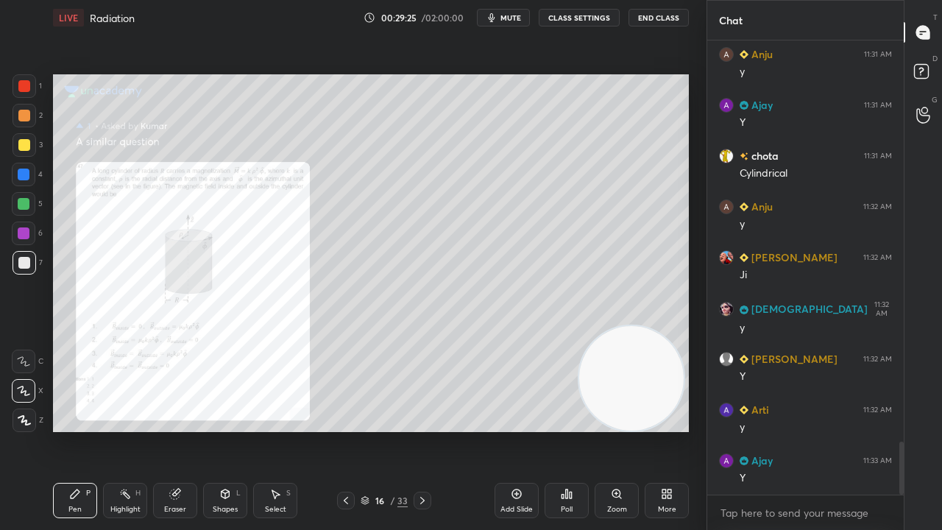
click at [498, 15] on icon "button" at bounding box center [492, 18] width 12 height 12
click at [499, 15] on span "unmute" at bounding box center [510, 18] width 32 height 10
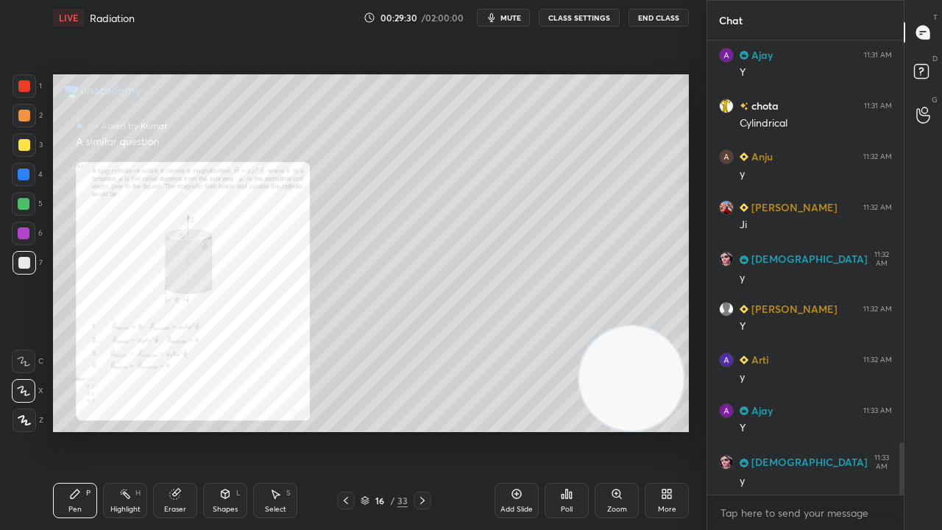
scroll to position [3519, 0]
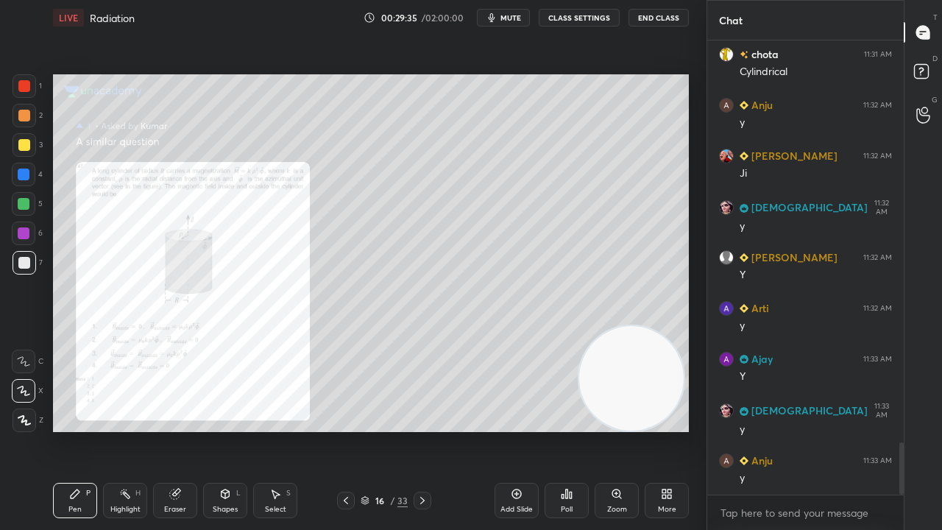
click at [421, 430] on icon at bounding box center [422, 500] width 4 height 7
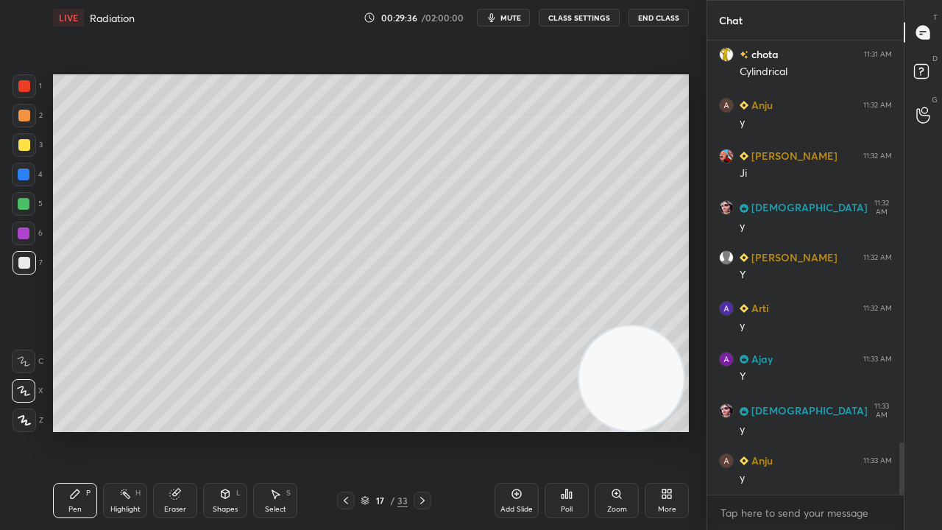
click at [431, 430] on div "17 / 33" at bounding box center [384, 501] width 221 height 18
click at [420, 430] on icon at bounding box center [423, 501] width 12 height 12
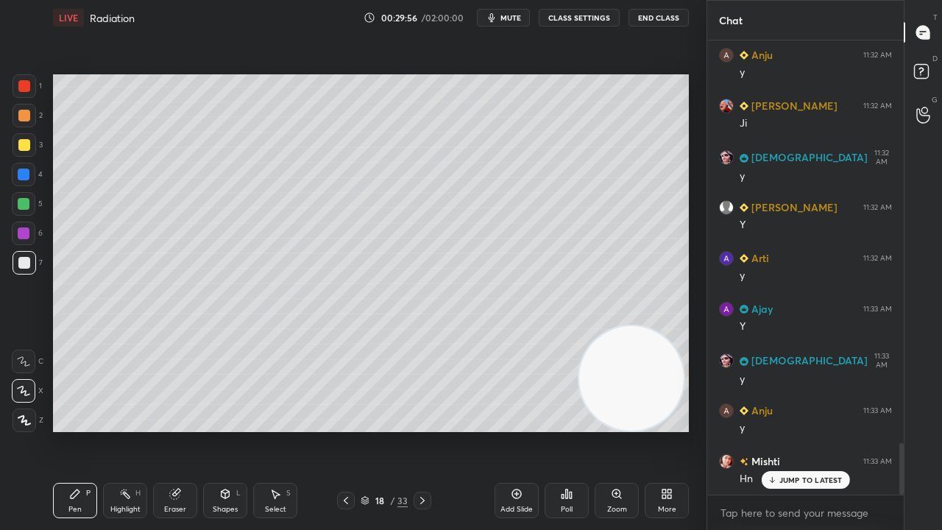
drag, startPoint x: 784, startPoint y: 485, endPoint x: 785, endPoint y: 496, distance: 11.1
click at [785, 430] on div "JUMP TO LATEST" at bounding box center [805, 480] width 88 height 18
click at [512, 17] on span "mute" at bounding box center [511, 18] width 21 height 10
click at [511, 16] on span "mute" at bounding box center [511, 18] width 21 height 10
click at [349, 430] on icon at bounding box center [346, 501] width 12 height 12
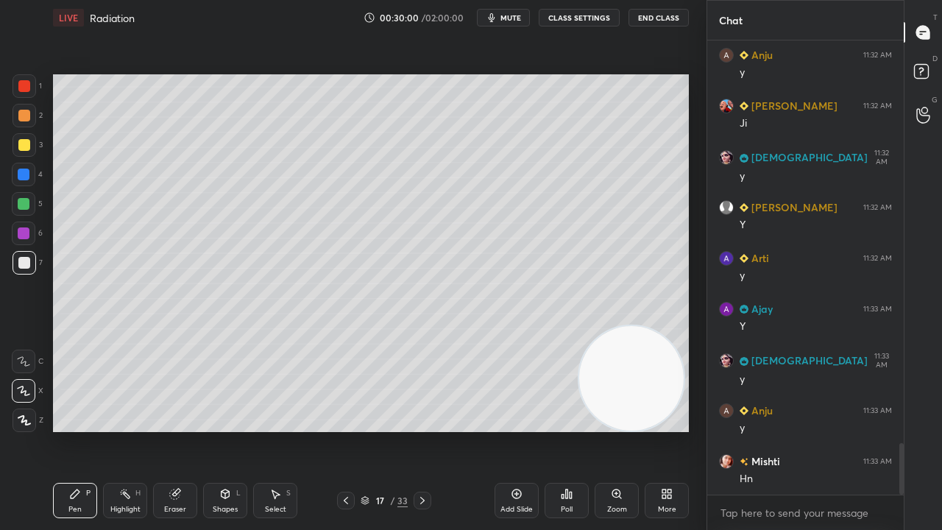
click at [349, 430] on icon at bounding box center [346, 501] width 12 height 12
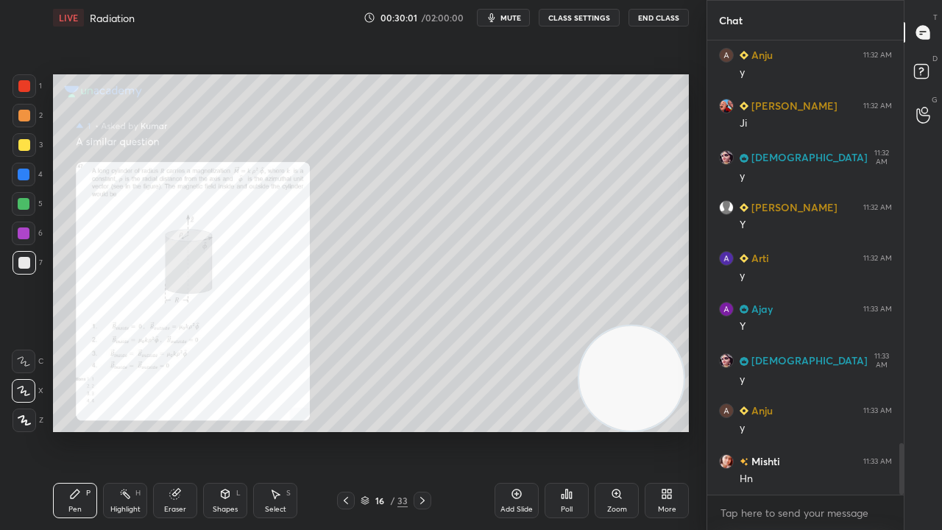
click at [512, 12] on button "mute" at bounding box center [503, 18] width 53 height 18
click at [513, 12] on button "mute" at bounding box center [503, 18] width 53 height 18
click at [516, 18] on span "mute" at bounding box center [511, 18] width 21 height 10
click at [515, 19] on span "unmute" at bounding box center [510, 18] width 32 height 10
click at [513, 18] on span "mute" at bounding box center [511, 18] width 21 height 10
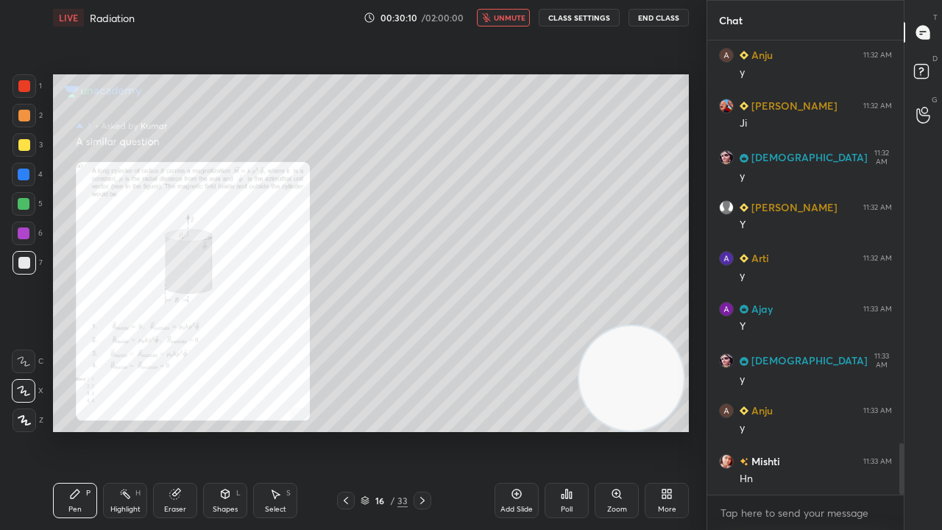
click at [515, 14] on span "unmute" at bounding box center [510, 18] width 32 height 10
click at [25, 84] on div at bounding box center [24, 86] width 12 height 12
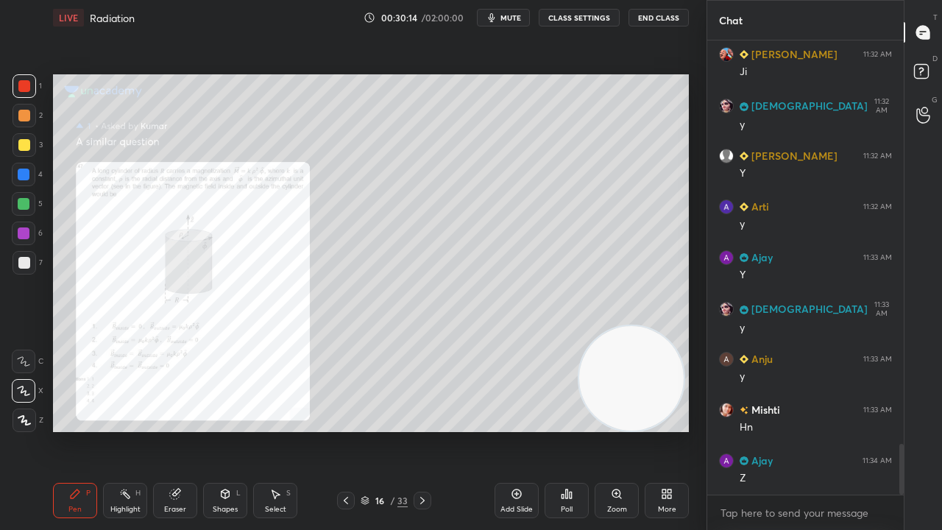
click at [181, 430] on div "Eraser" at bounding box center [175, 509] width 22 height 7
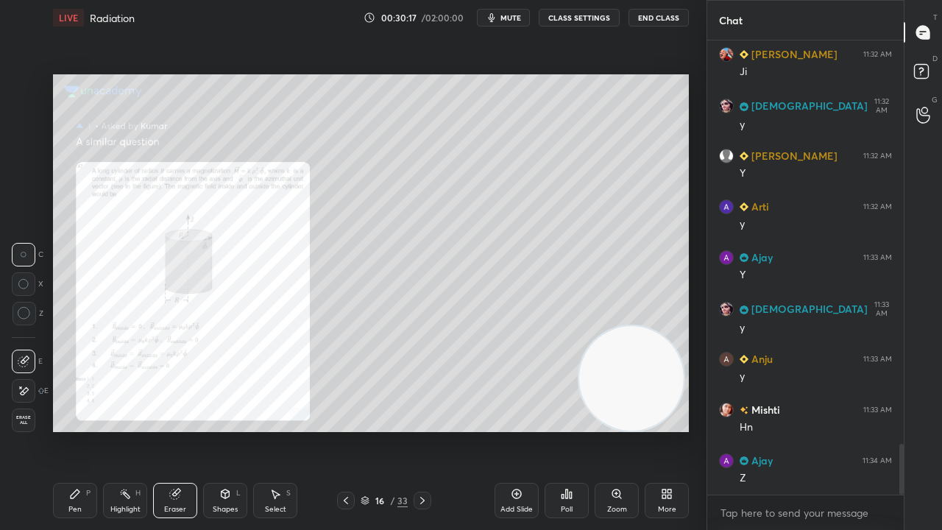
click at [60, 430] on div "Pen P" at bounding box center [75, 500] width 44 height 35
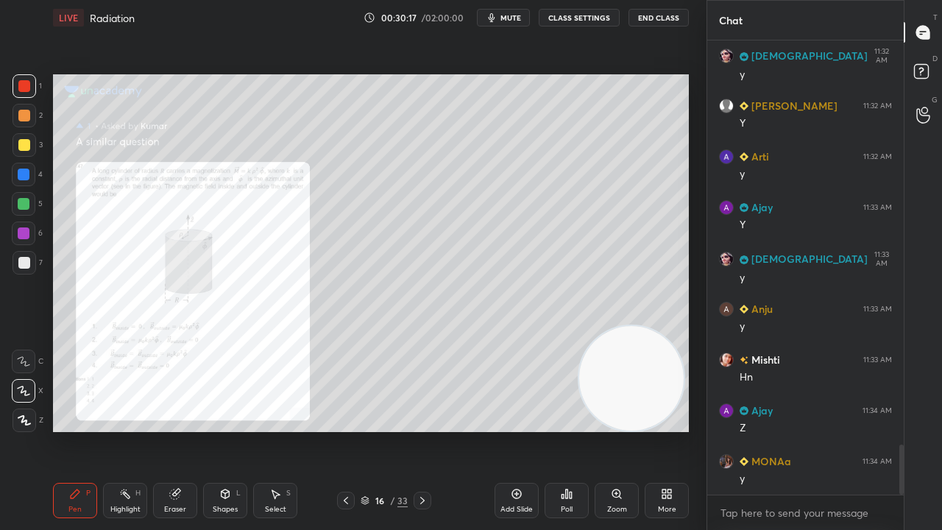
click at [69, 430] on div "Pen P" at bounding box center [75, 500] width 44 height 35
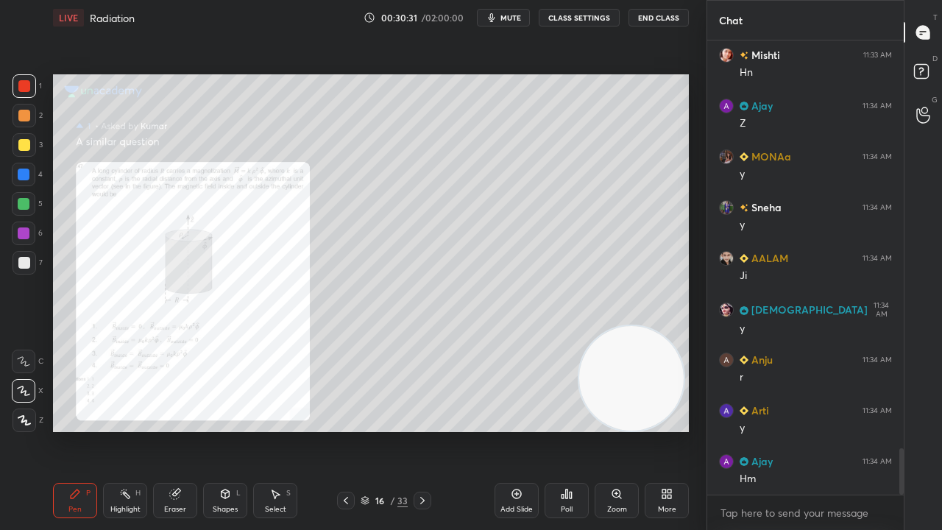
scroll to position [4026, 0]
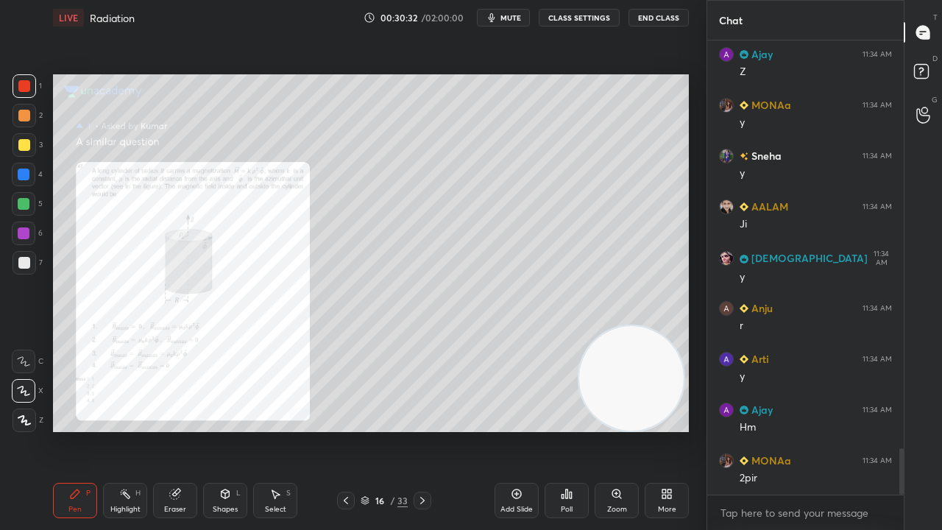
click at [419, 430] on div at bounding box center [423, 501] width 18 height 18
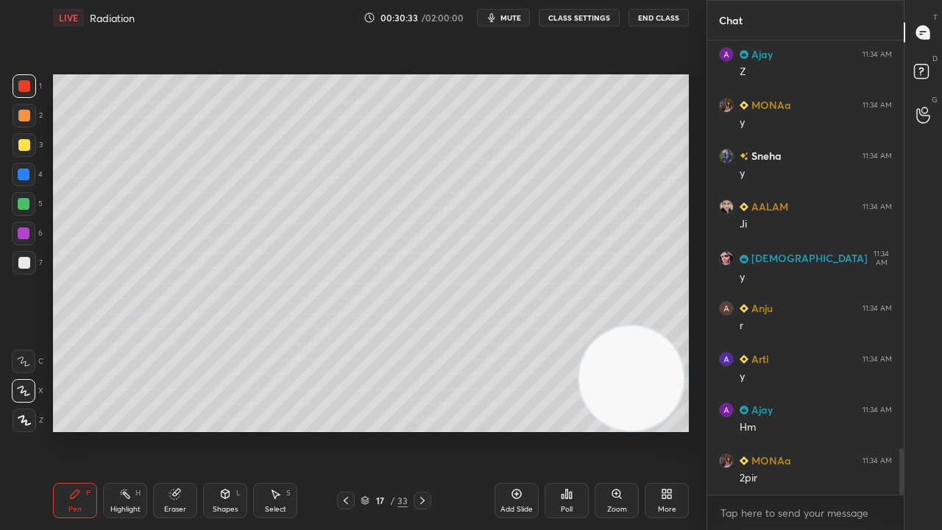
click at [421, 430] on div at bounding box center [423, 501] width 18 height 18
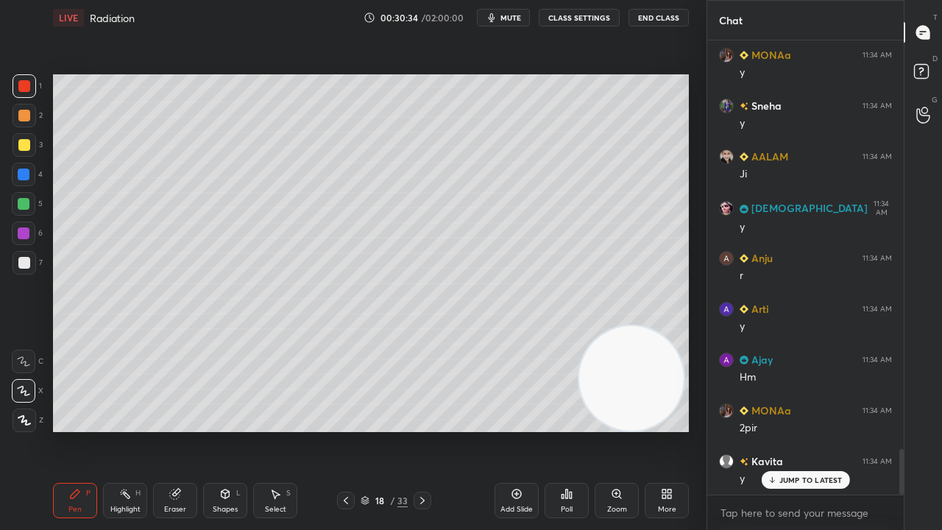
click at [31, 266] on div at bounding box center [25, 263] width 24 height 24
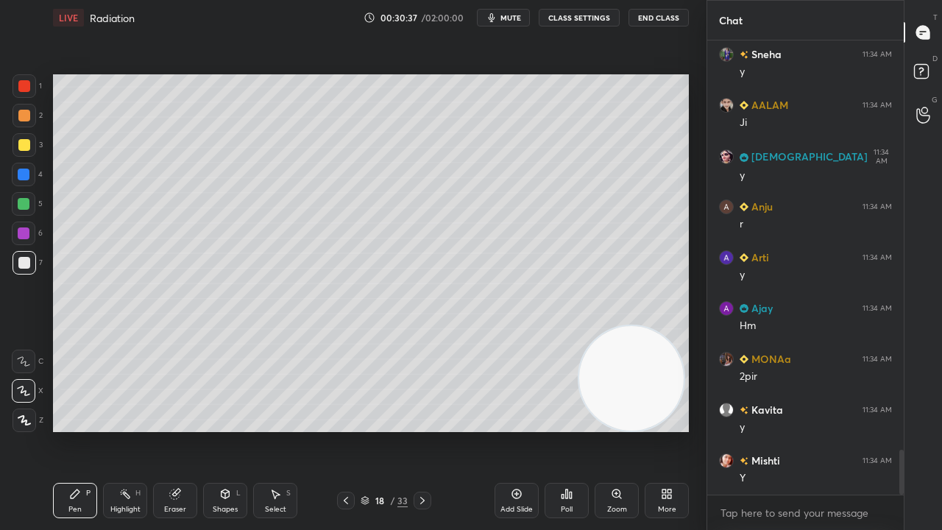
scroll to position [4230, 0]
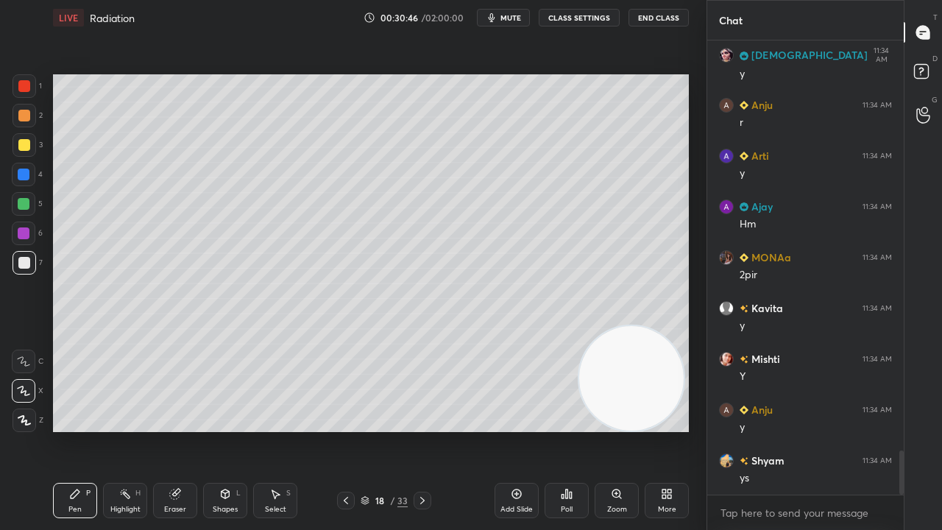
click at [340, 430] on div at bounding box center [346, 501] width 18 height 18
click at [420, 430] on icon at bounding box center [423, 501] width 12 height 12
click at [515, 15] on span "mute" at bounding box center [511, 18] width 21 height 10
click at [517, 15] on span "unmute" at bounding box center [510, 18] width 32 height 10
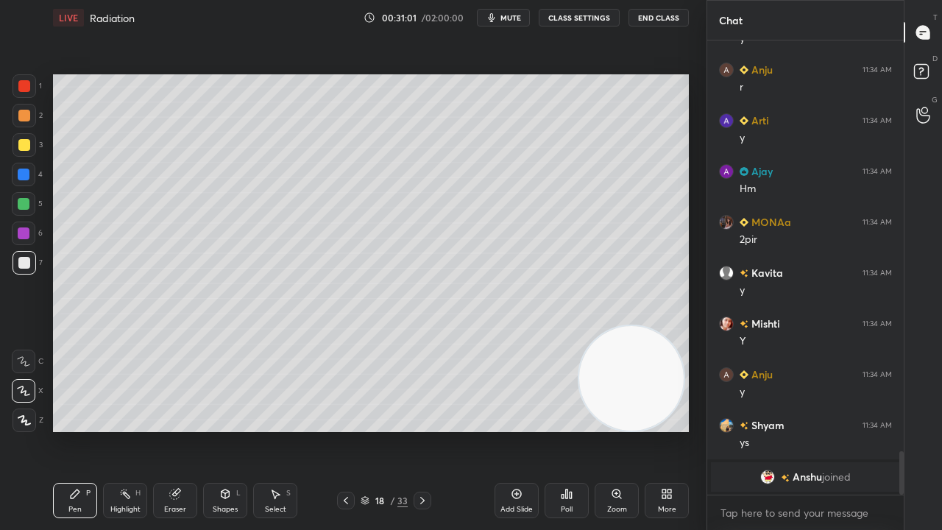
click at [509, 21] on span "mute" at bounding box center [511, 18] width 21 height 10
click at [512, 19] on span "unmute" at bounding box center [510, 18] width 32 height 10
click at [521, 15] on span "mute" at bounding box center [511, 18] width 21 height 10
click at [513, 18] on span "unmute" at bounding box center [510, 18] width 32 height 10
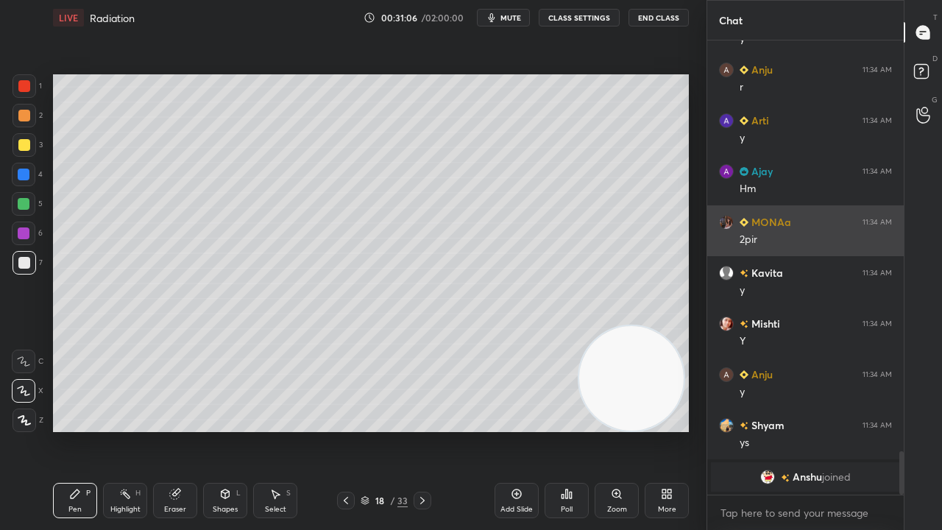
scroll to position [3703, 0]
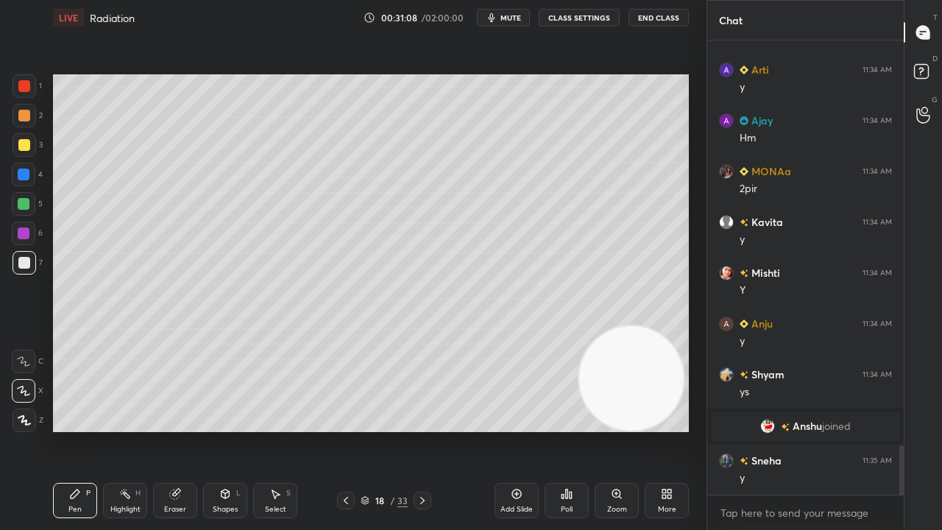
click at [524, 14] on div "00:31:08 / 02:00:00 mute CLASS SETTINGS End Class" at bounding box center [526, 18] width 325 height 18
click at [520, 14] on span "mute" at bounding box center [511, 18] width 21 height 10
click at [520, 18] on span "unmute" at bounding box center [510, 18] width 32 height 10
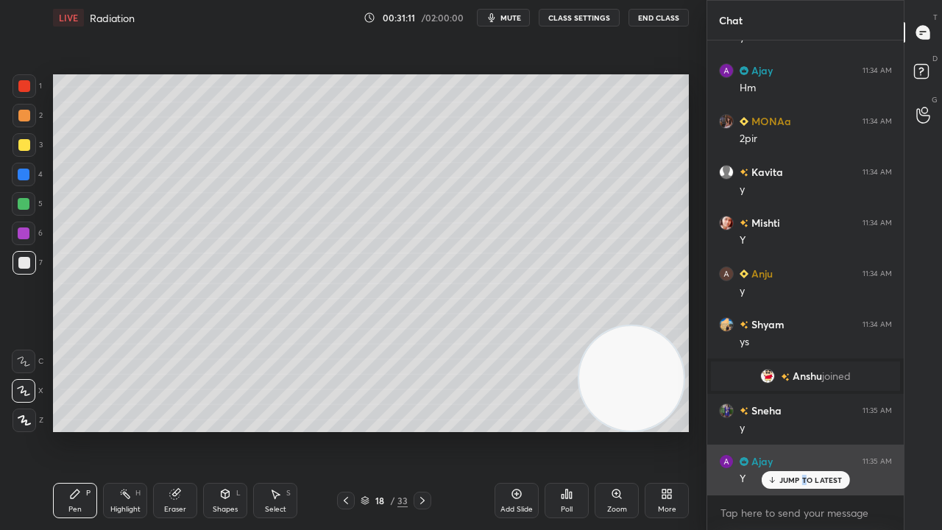
drag, startPoint x: 805, startPoint y: 476, endPoint x: 802, endPoint y: 489, distance: 12.9
click at [804, 430] on p "JUMP TO LATEST" at bounding box center [811, 480] width 63 height 9
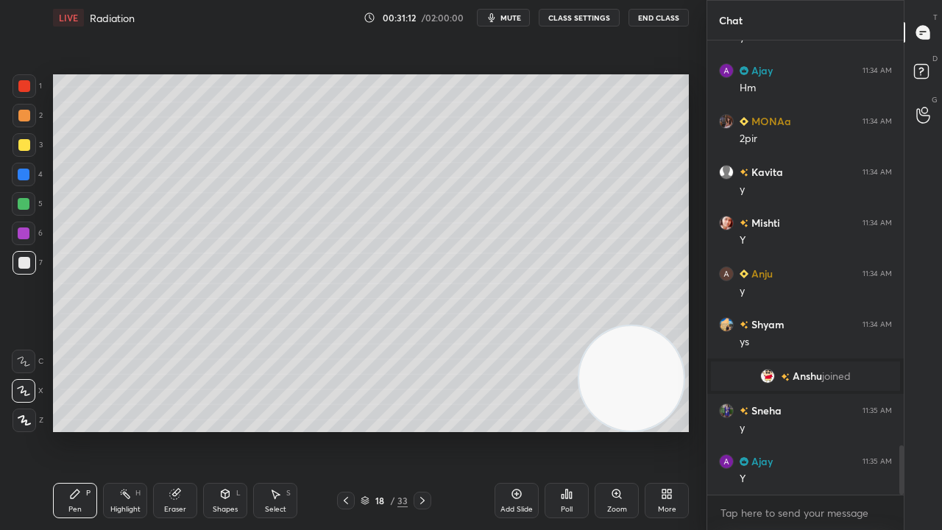
click at [506, 22] on span "mute" at bounding box center [511, 18] width 21 height 10
drag, startPoint x: 511, startPoint y: 18, endPoint x: 481, endPoint y: 18, distance: 29.4
click at [510, 18] on span "unmute" at bounding box center [510, 18] width 32 height 10
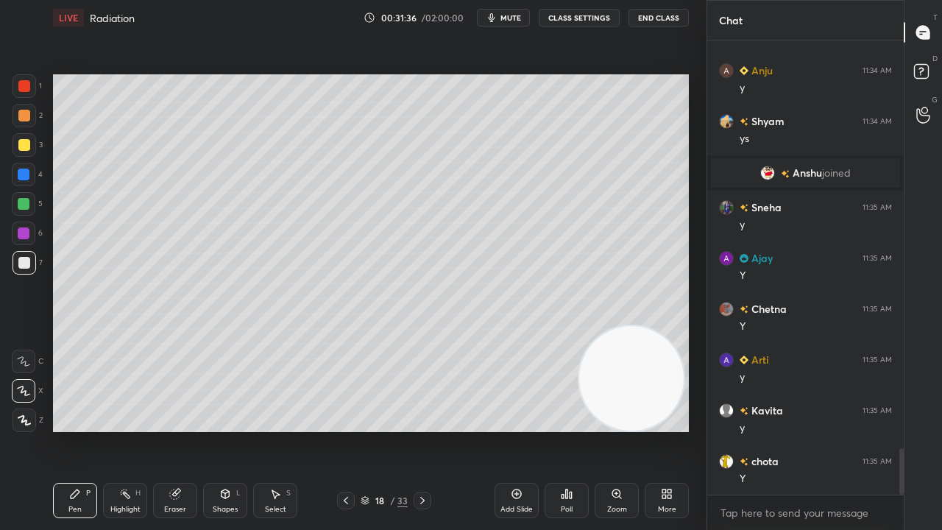
scroll to position [4007, 0]
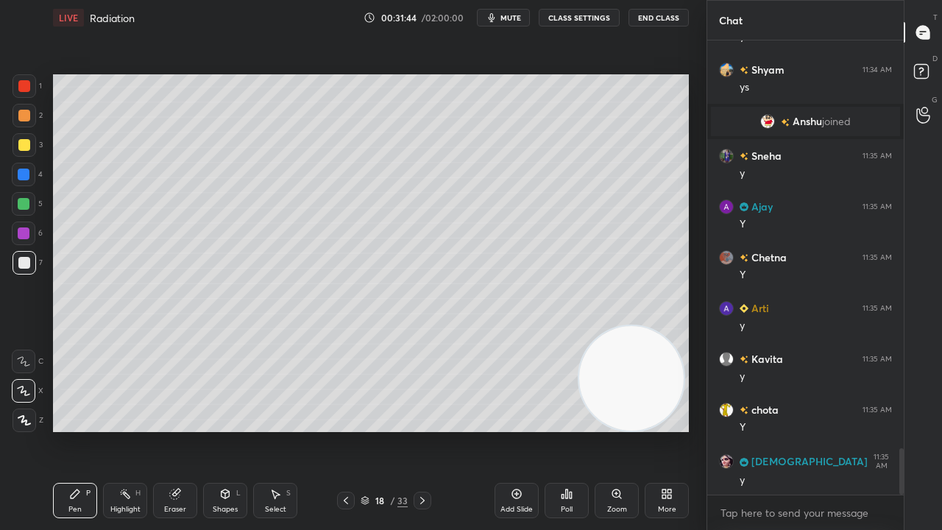
click at [510, 15] on span "mute" at bounding box center [511, 18] width 21 height 10
click at [508, 18] on span "unmute" at bounding box center [510, 18] width 32 height 10
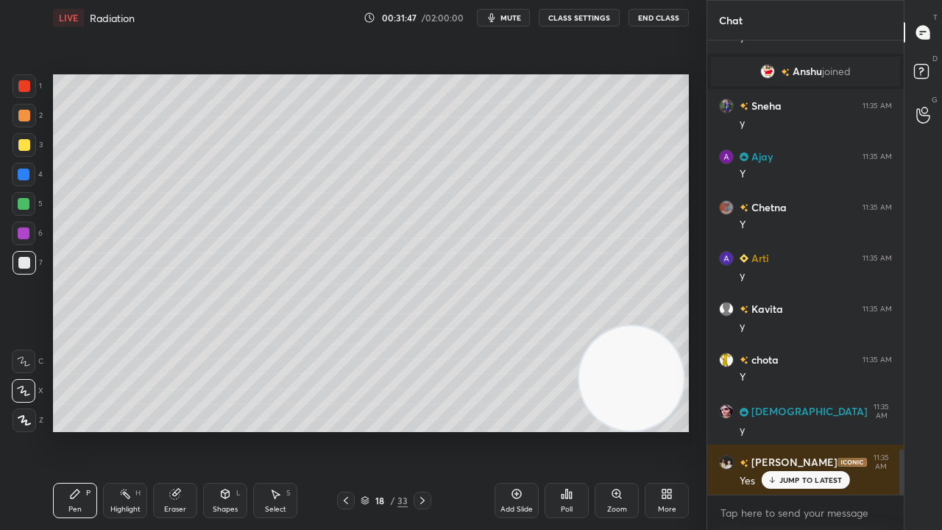
click at [513, 18] on span "mute" at bounding box center [511, 18] width 21 height 10
click at [513, 16] on span "unmute" at bounding box center [510, 18] width 32 height 10
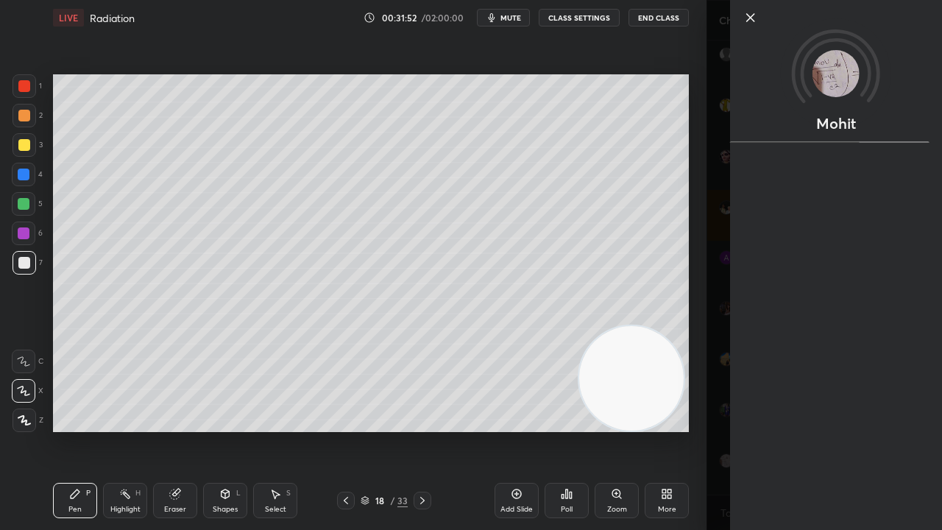
scroll to position [4362, 0]
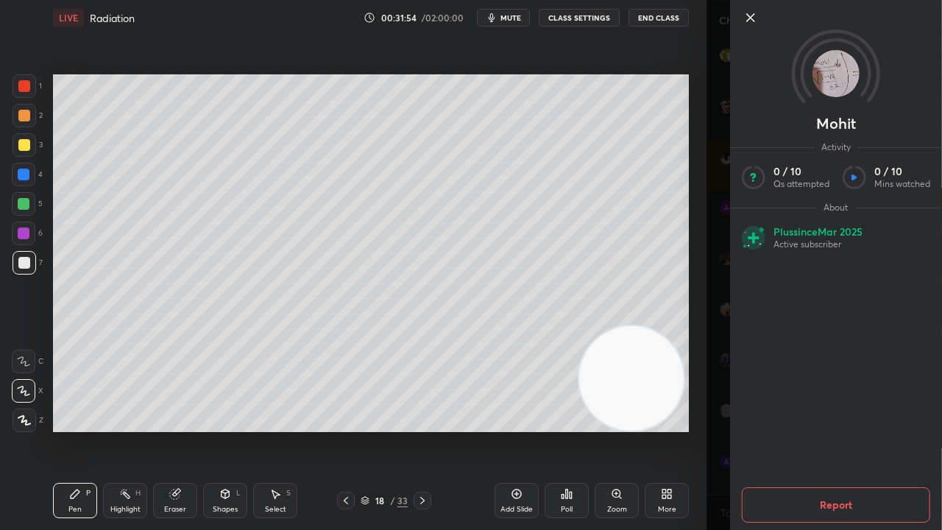
click at [717, 328] on div "Mohit Activity 0 / 10 Qs attempted 0 / 10 Mins watched About Plus since [DATE] …" at bounding box center [825, 265] width 236 height 530
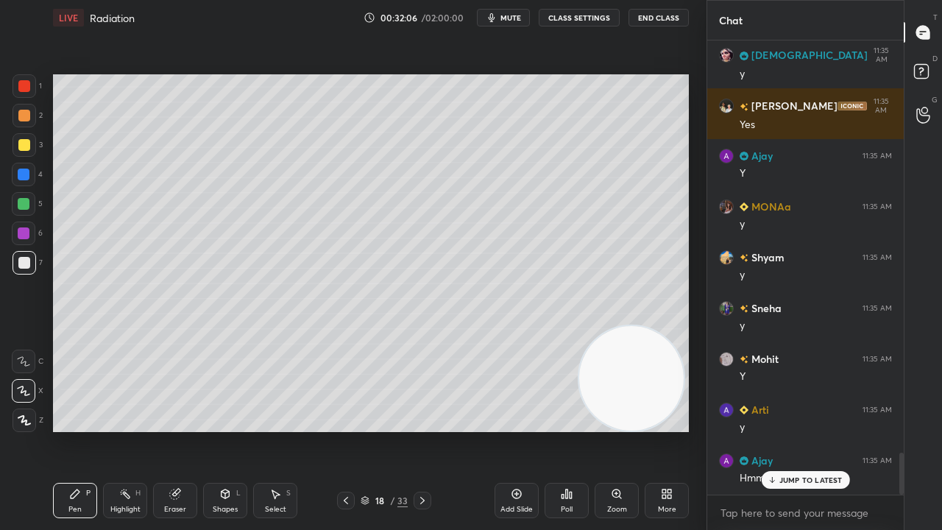
scroll to position [4464, 0]
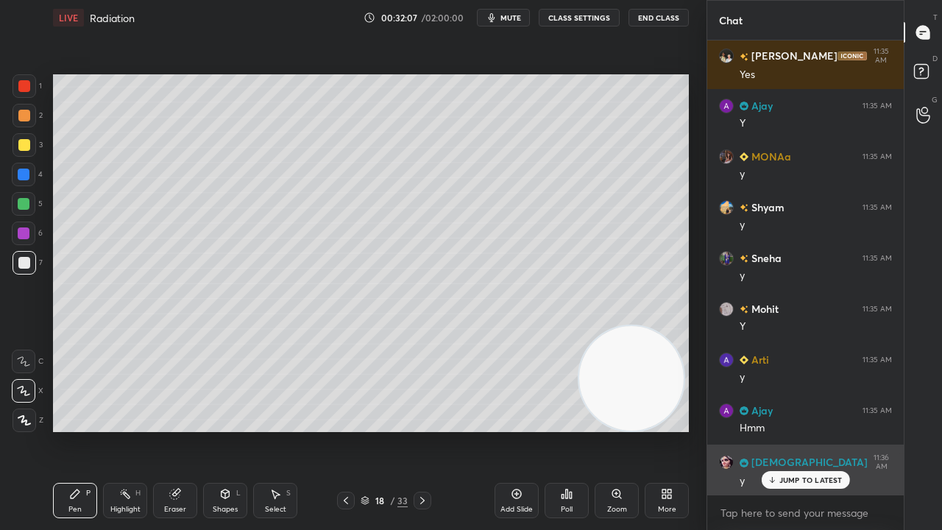
click at [805, 430] on p "JUMP TO LATEST" at bounding box center [811, 480] width 63 height 9
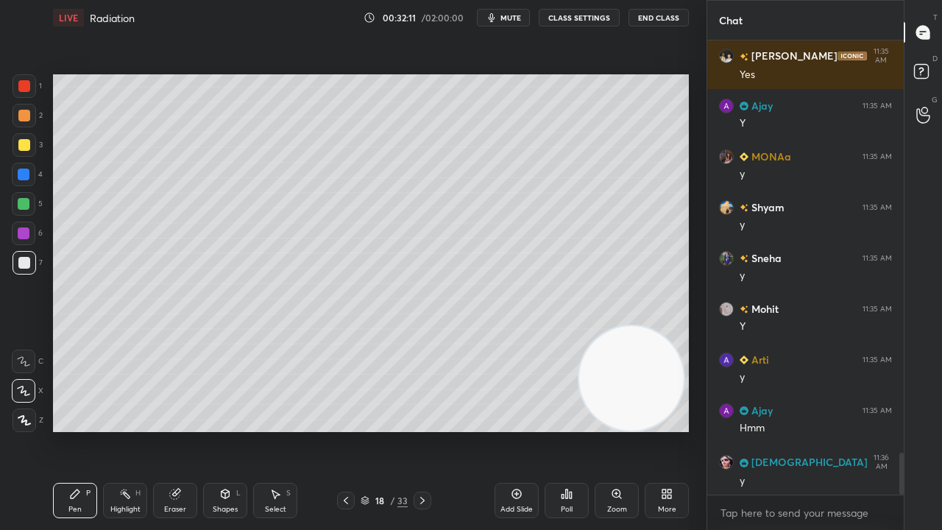
scroll to position [4515, 0]
click at [24, 272] on div at bounding box center [25, 263] width 24 height 24
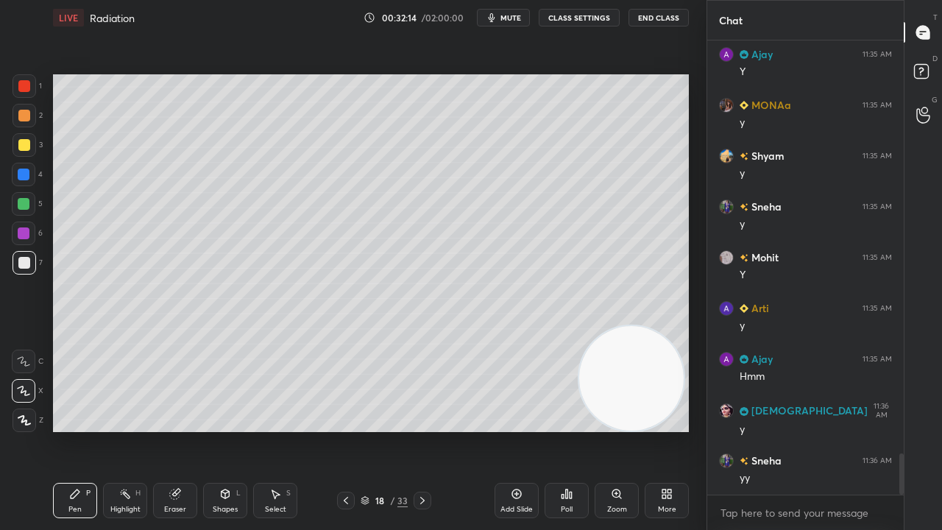
click at [518, 430] on div "Add Slide" at bounding box center [517, 500] width 44 height 35
click at [344, 430] on icon at bounding box center [346, 501] width 12 height 12
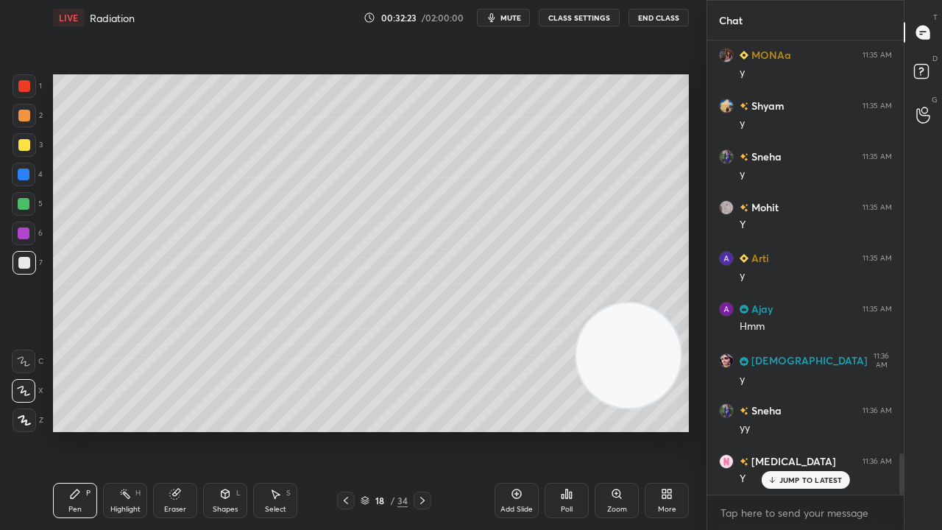
drag, startPoint x: 632, startPoint y: 387, endPoint x: 596, endPoint y: 294, distance: 100.2
click at [621, 303] on video at bounding box center [628, 355] width 105 height 105
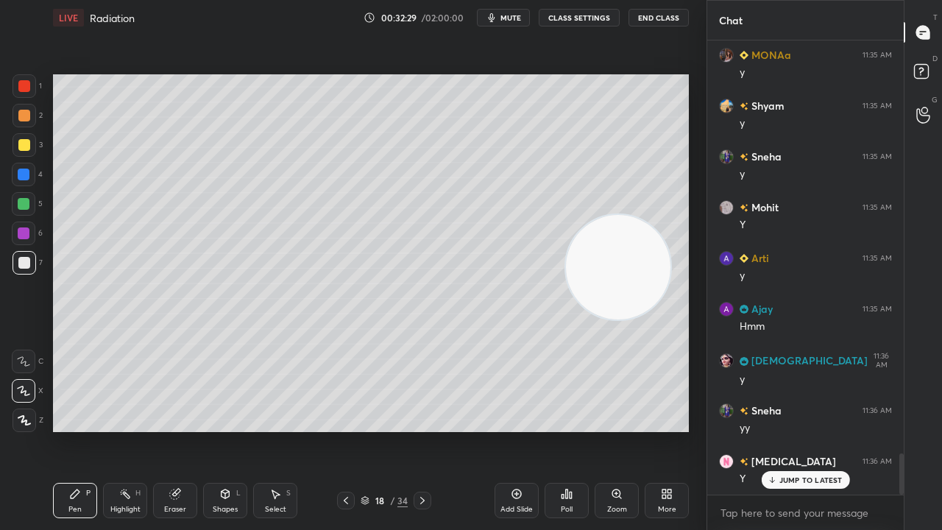
click at [422, 430] on icon at bounding box center [423, 501] width 12 height 12
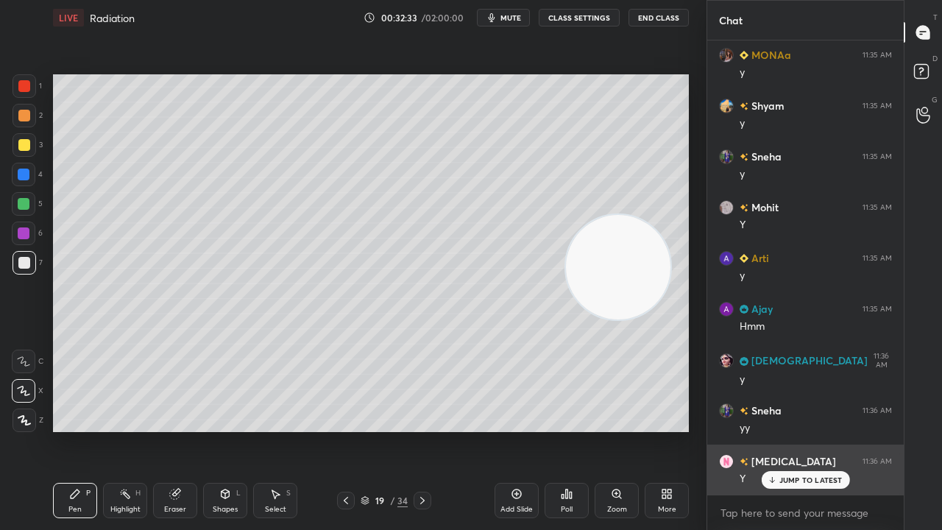
click at [808, 430] on p "JUMP TO LATEST" at bounding box center [811, 480] width 63 height 9
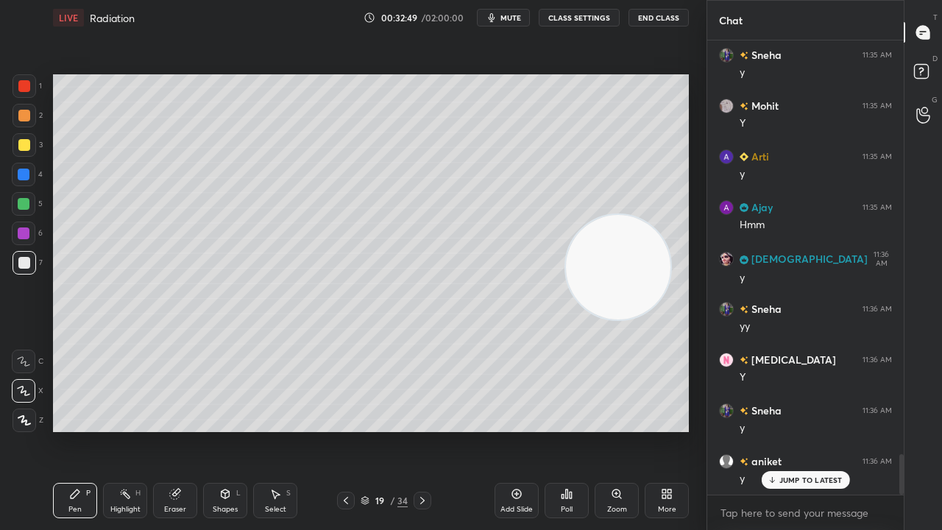
scroll to position [4718, 0]
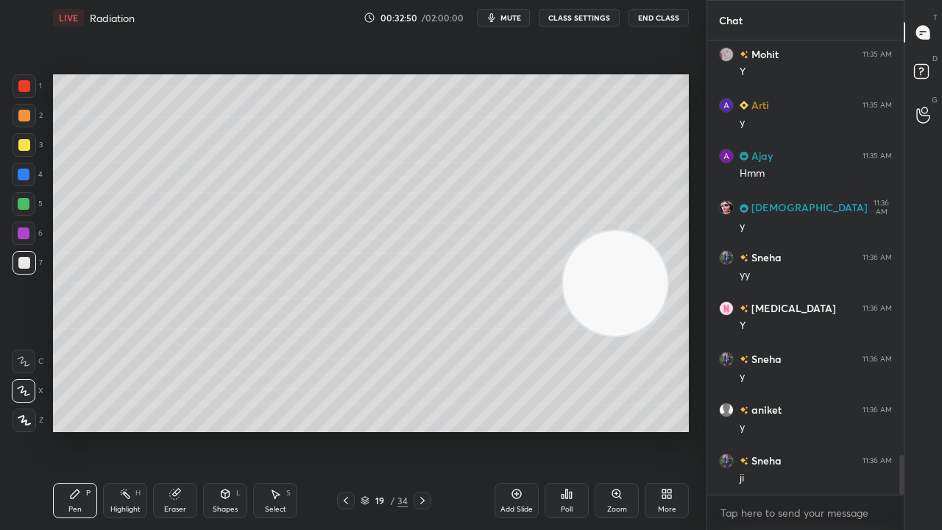
drag, startPoint x: 629, startPoint y: 272, endPoint x: 576, endPoint y: 477, distance: 211.4
click at [579, 430] on div "LIVE Radiation 00:32:50 / 02:00:00 mute CLASS SETTINGS End Class Setting up you…" at bounding box center [371, 265] width 648 height 530
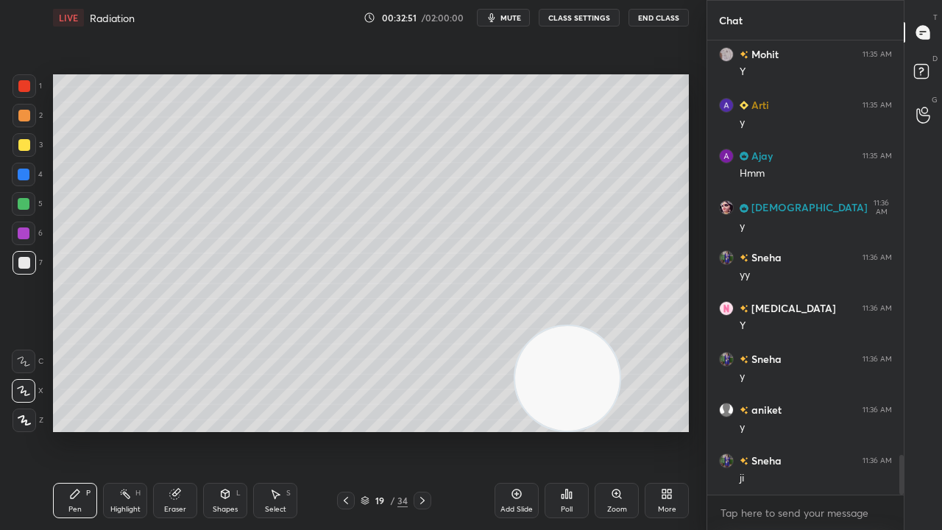
drag, startPoint x: 592, startPoint y: 370, endPoint x: 130, endPoint y: 406, distance: 463.0
click at [515, 409] on video at bounding box center [567, 378] width 105 height 105
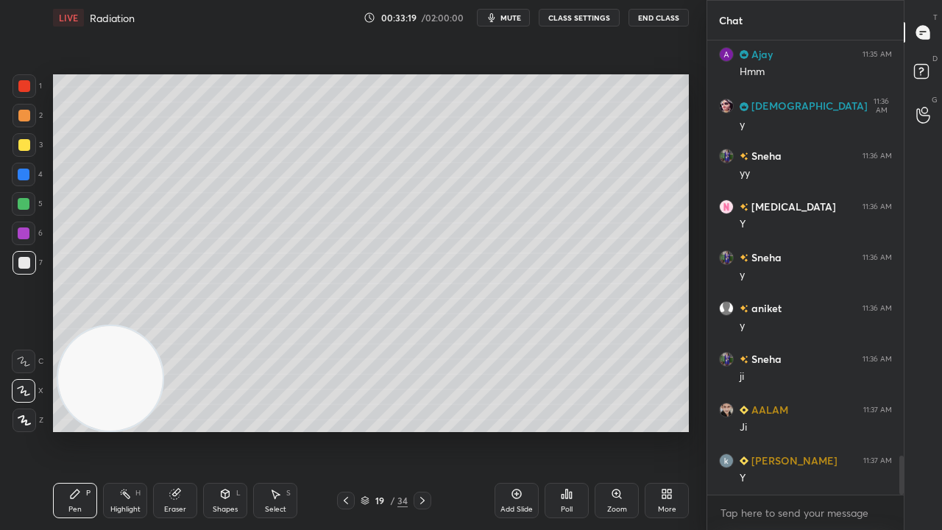
scroll to position [4870, 0]
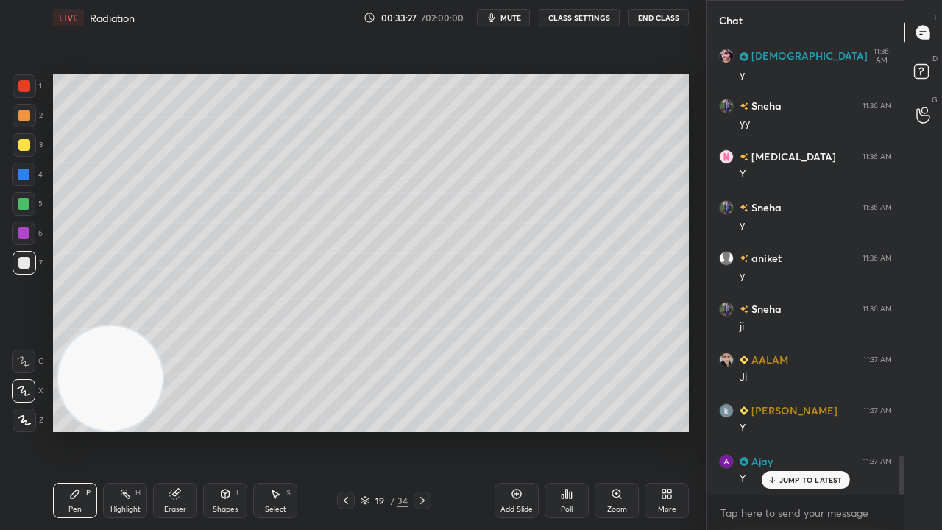
click at [520, 430] on div "Add Slide" at bounding box center [517, 509] width 32 height 7
click at [343, 430] on icon at bounding box center [346, 501] width 12 height 12
click at [423, 430] on icon at bounding box center [423, 501] width 12 height 12
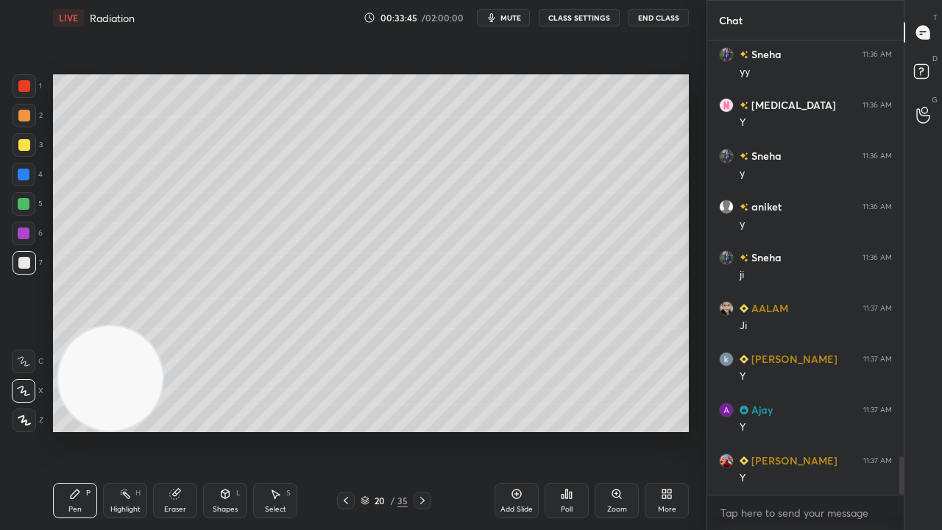
click at [342, 430] on icon at bounding box center [346, 501] width 12 height 12
click at [512, 20] on span "mute" at bounding box center [511, 18] width 21 height 10
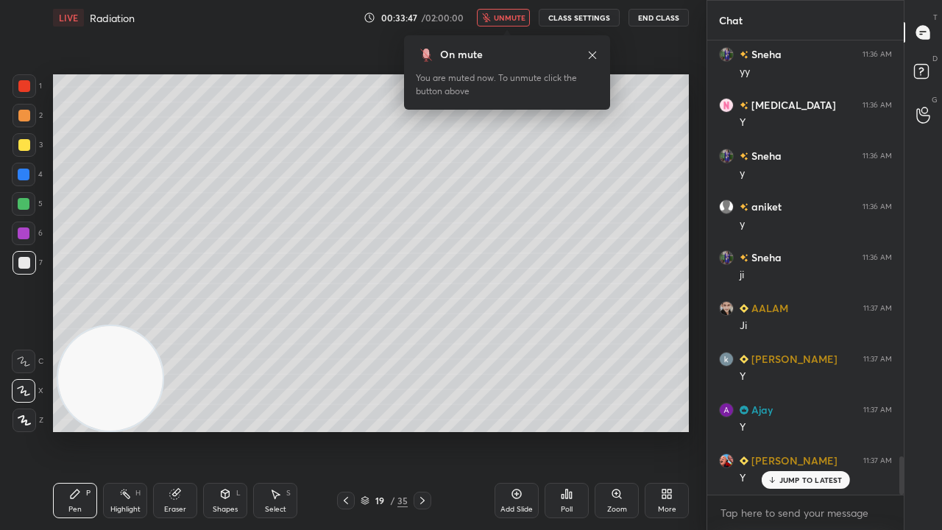
scroll to position [4972, 0]
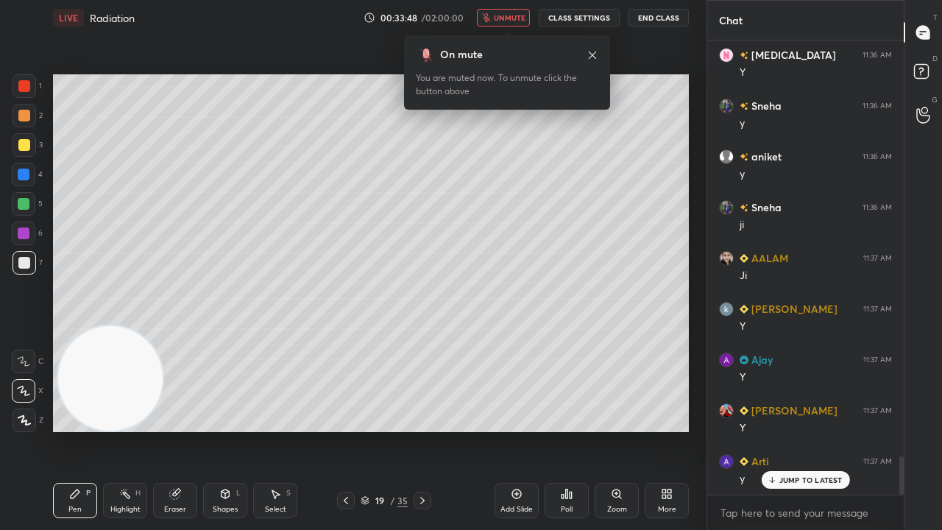
click at [509, 23] on button "unmute" at bounding box center [503, 18] width 53 height 18
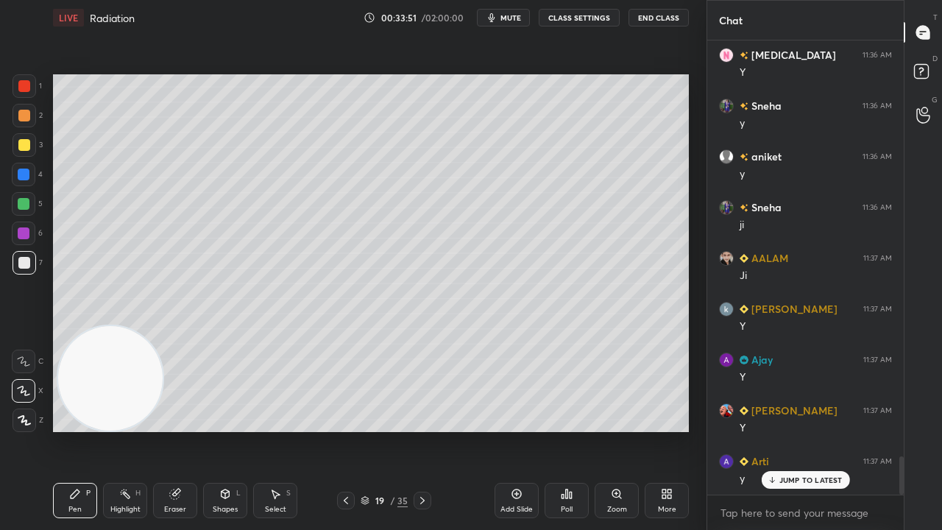
click at [424, 430] on icon at bounding box center [423, 501] width 12 height 12
click at [234, 430] on div "Shapes L" at bounding box center [225, 500] width 44 height 35
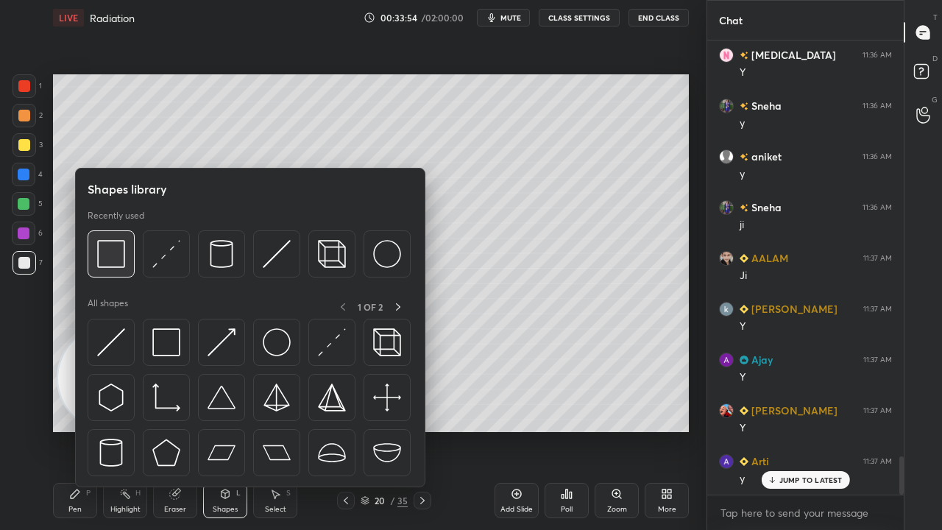
click at [116, 259] on img at bounding box center [111, 254] width 28 height 28
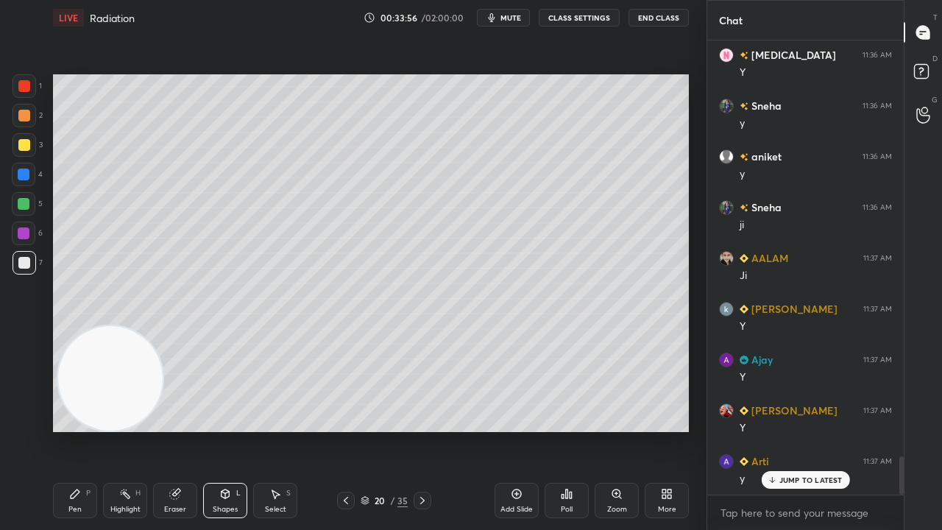
click at [512, 9] on div "LIVE Radiation 00:33:56 / 02:00:00 mute CLASS SETTINGS End Class" at bounding box center [371, 17] width 636 height 35
click at [511, 15] on span "mute" at bounding box center [511, 18] width 21 height 10
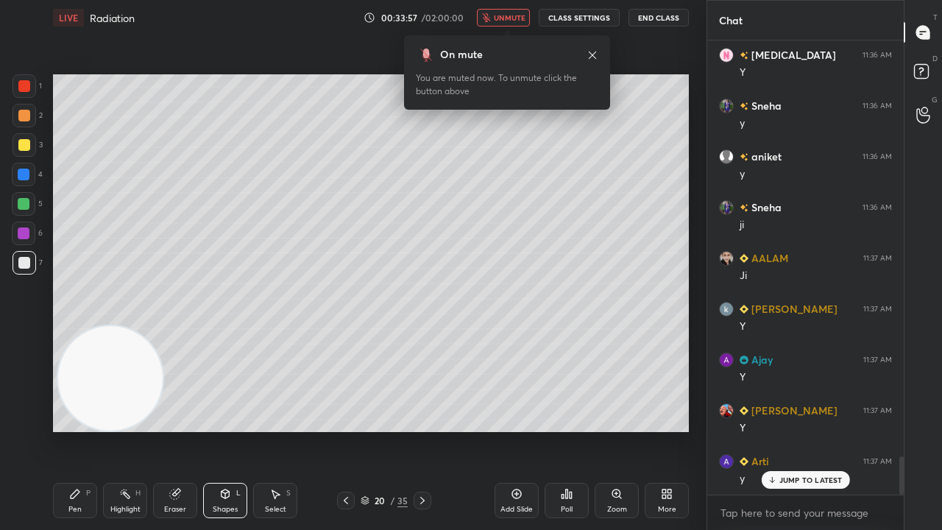
click at [511, 16] on span "unmute" at bounding box center [510, 18] width 32 height 10
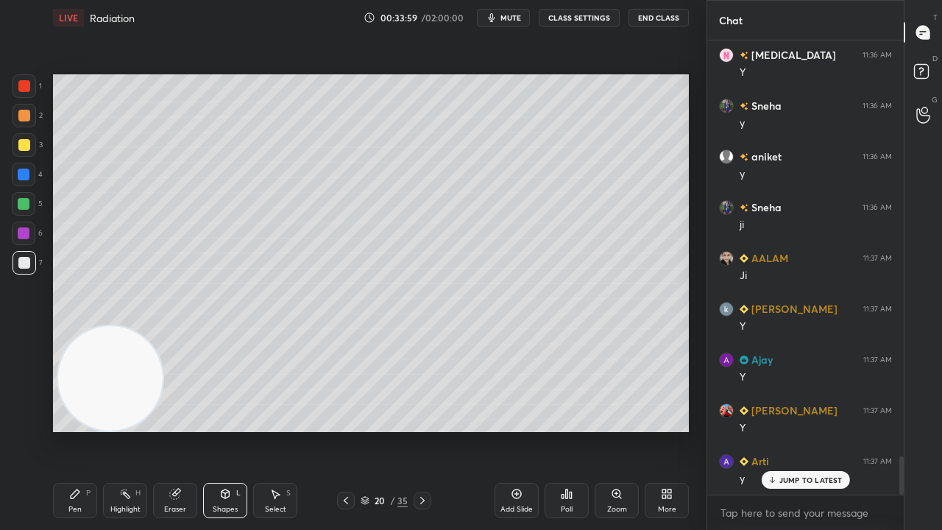
click at [344, 430] on icon at bounding box center [346, 501] width 12 height 12
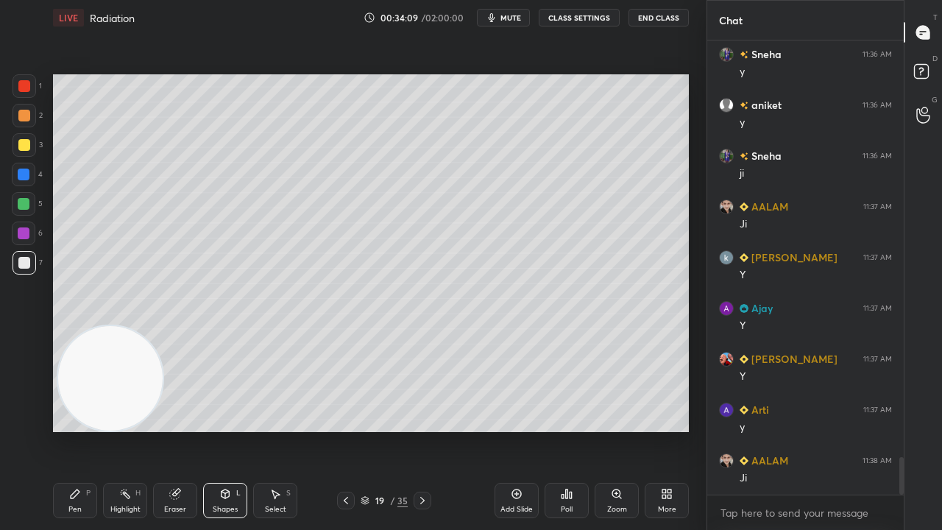
scroll to position [5073, 0]
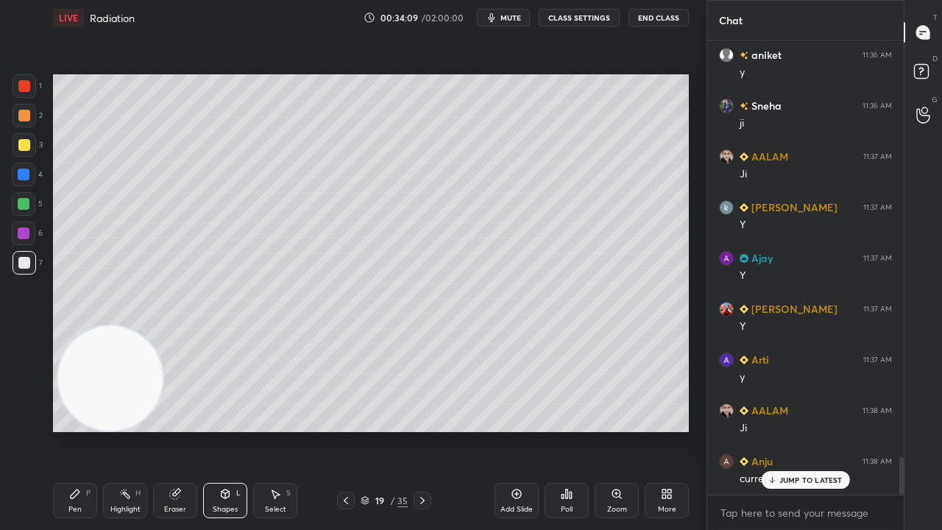
click at [181, 430] on div "Eraser" at bounding box center [175, 509] width 22 height 7
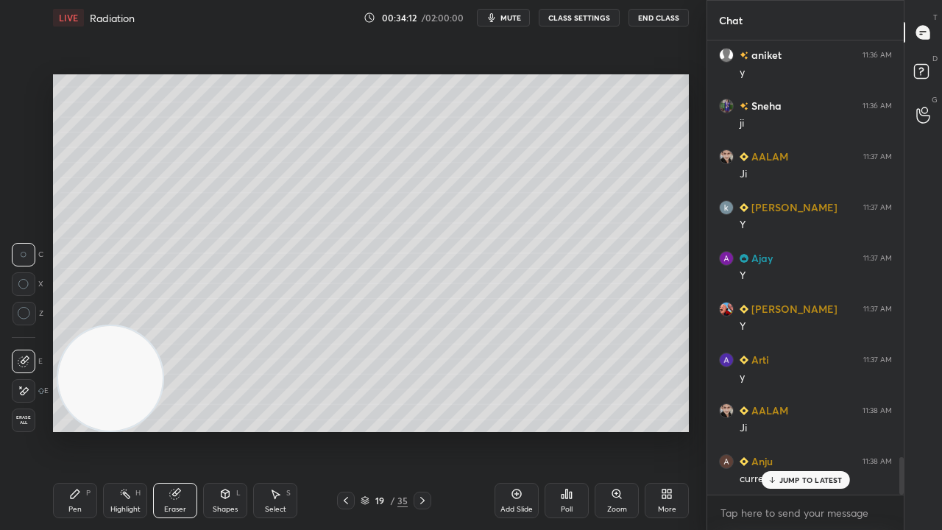
click at [764, 430] on div "JUMP TO LATEST" at bounding box center [805, 480] width 88 height 18
click at [515, 21] on span "mute" at bounding box center [511, 18] width 21 height 10
drag, startPoint x: 518, startPoint y: 18, endPoint x: 527, endPoint y: 15, distance: 9.3
click at [518, 19] on span "unmute" at bounding box center [510, 18] width 32 height 10
click at [91, 430] on div "Pen P" at bounding box center [75, 500] width 44 height 35
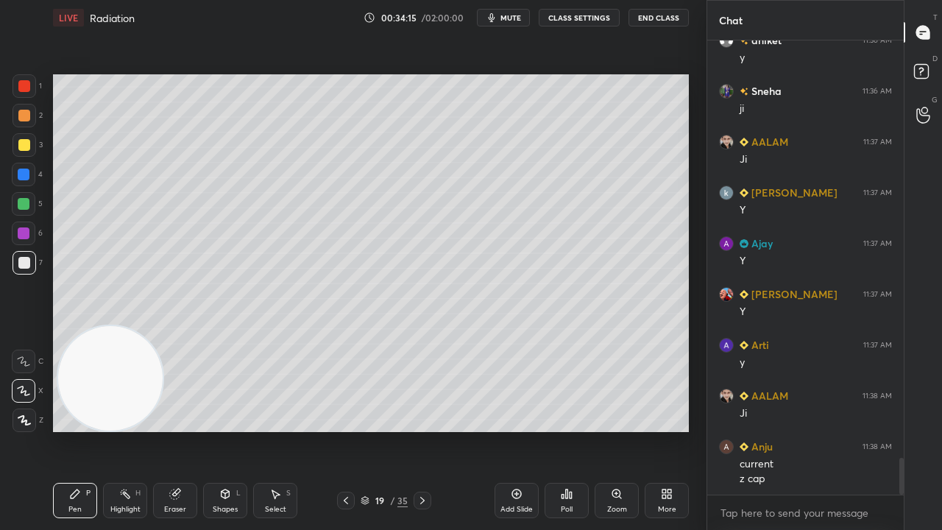
scroll to position [5139, 0]
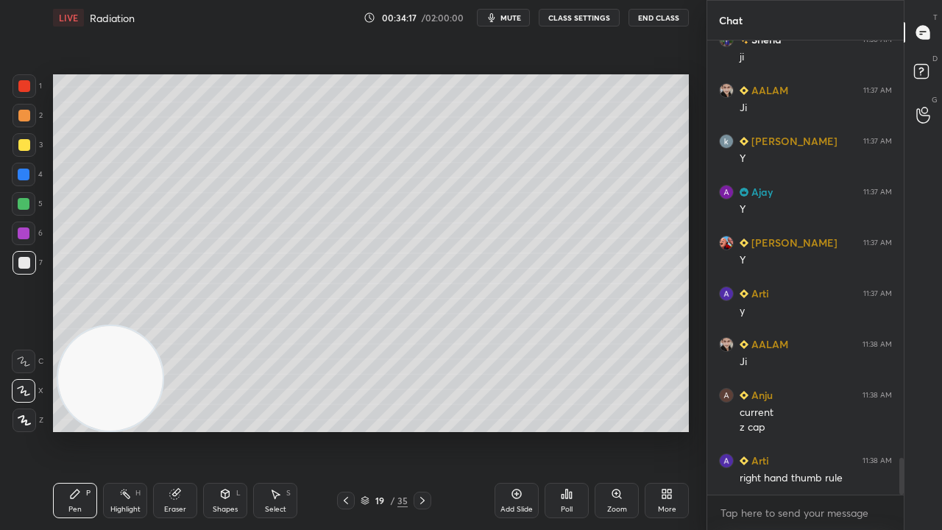
click at [509, 22] on button "mute" at bounding box center [503, 18] width 53 height 18
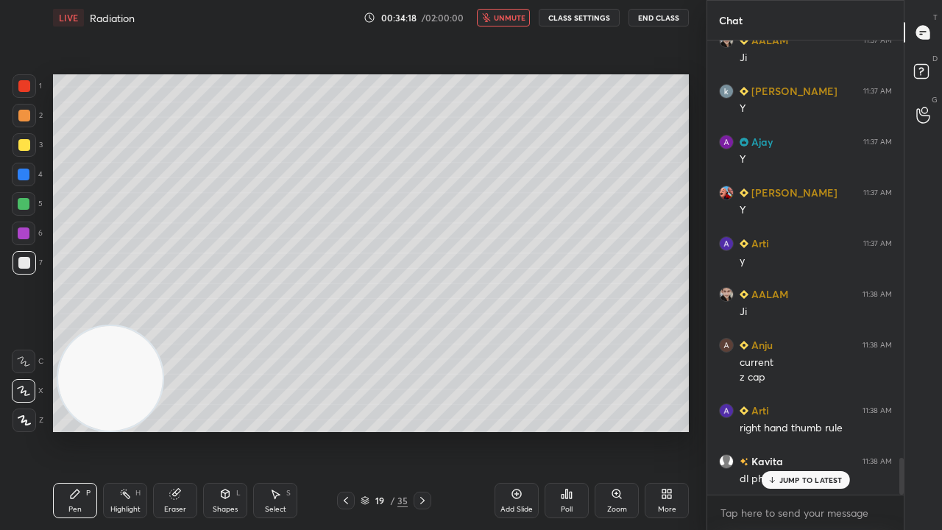
click at [511, 21] on span "unmute" at bounding box center [510, 18] width 32 height 10
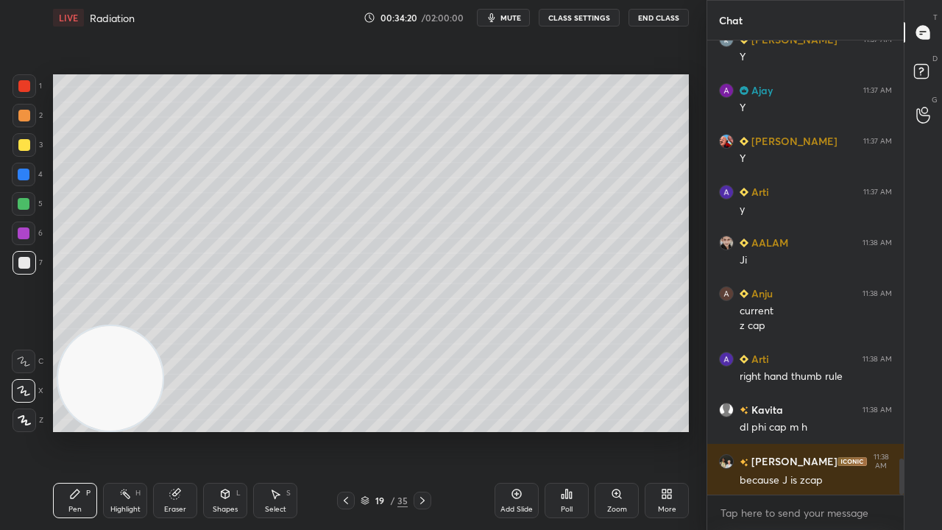
click at [166, 430] on div "Eraser" at bounding box center [175, 500] width 44 height 35
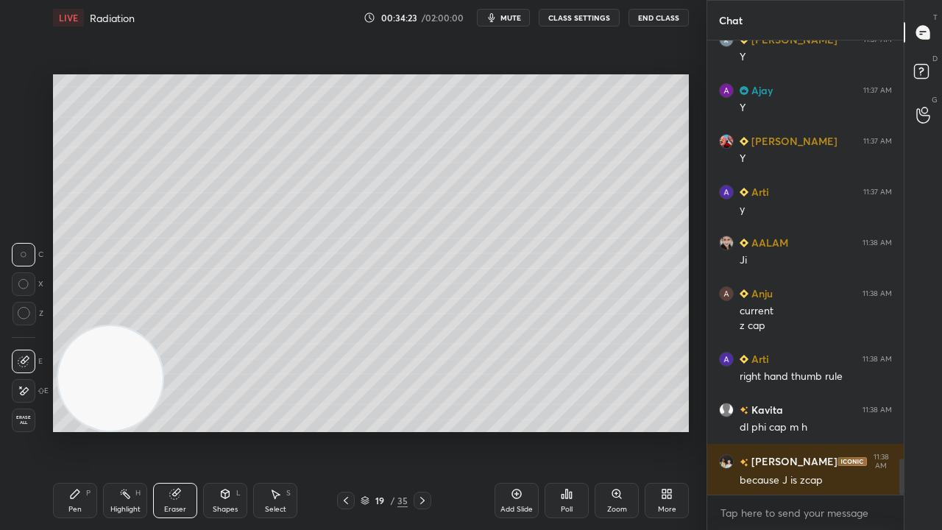
click at [69, 430] on div "Pen" at bounding box center [74, 509] width 13 height 7
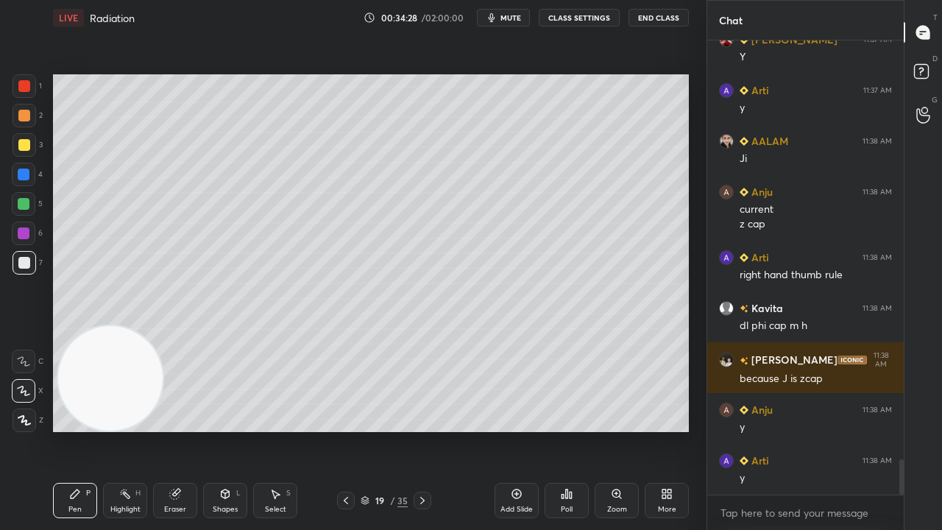
scroll to position [5393, 0]
click at [347, 430] on icon at bounding box center [346, 501] width 12 height 12
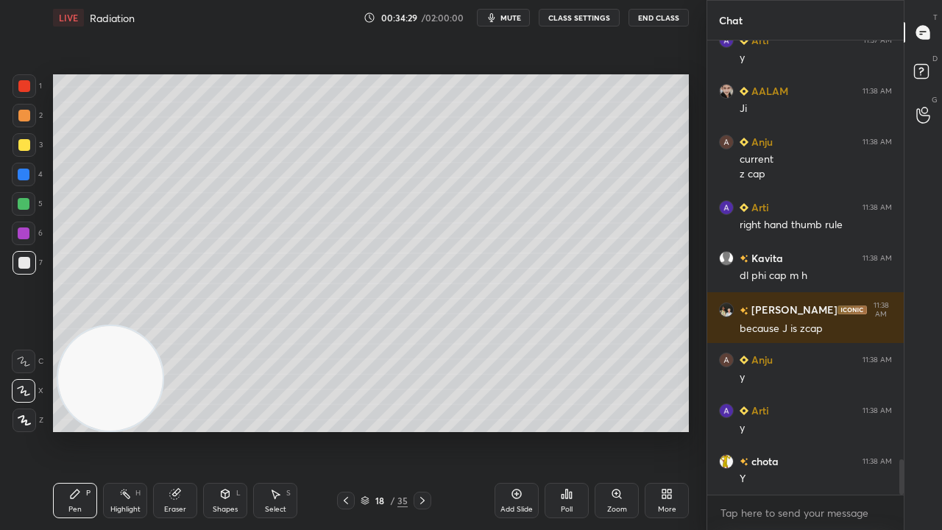
click at [349, 430] on icon at bounding box center [346, 501] width 12 height 12
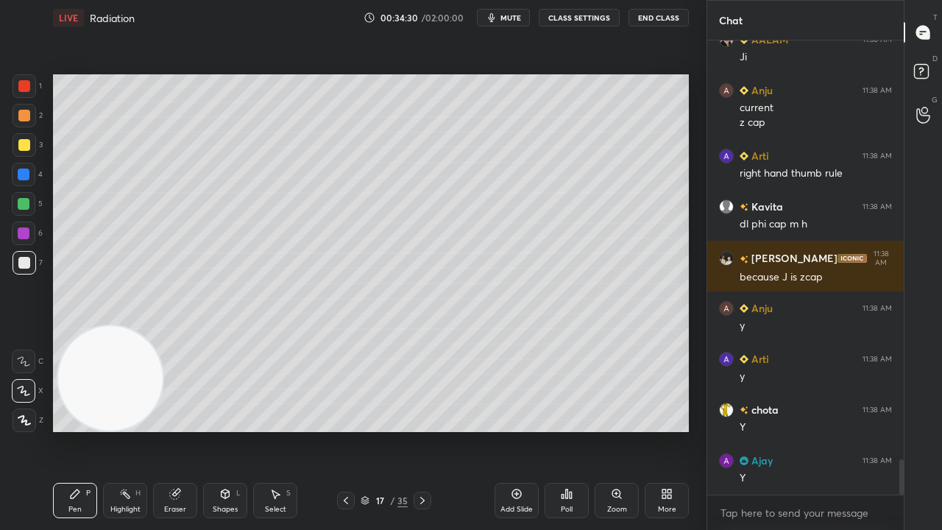
click at [347, 430] on icon at bounding box center [346, 501] width 12 height 12
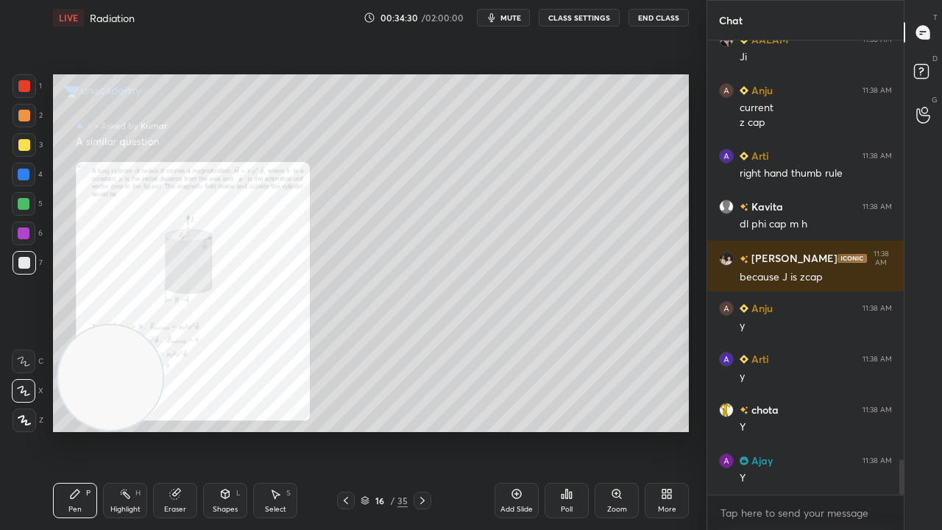
drag, startPoint x: 138, startPoint y: 411, endPoint x: 668, endPoint y: 393, distance: 529.6
click at [163, 393] on video at bounding box center [110, 377] width 105 height 105
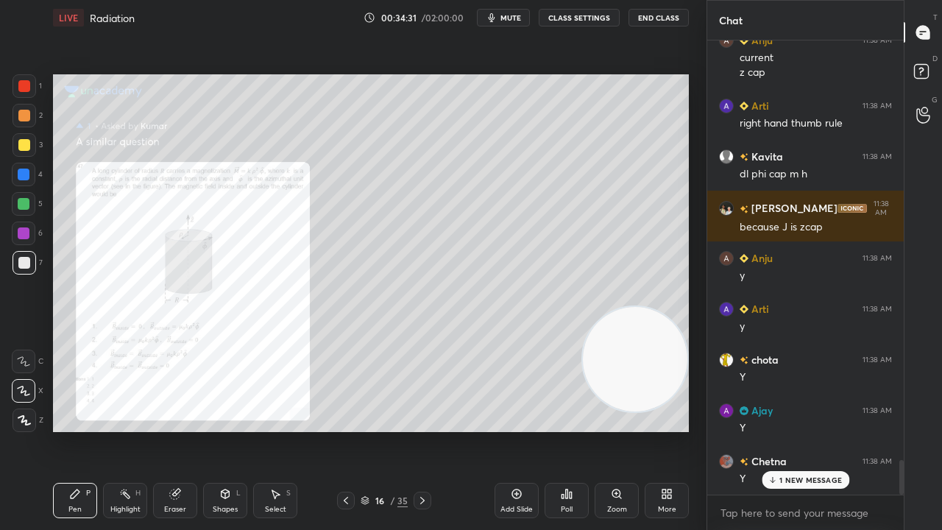
scroll to position [5546, 0]
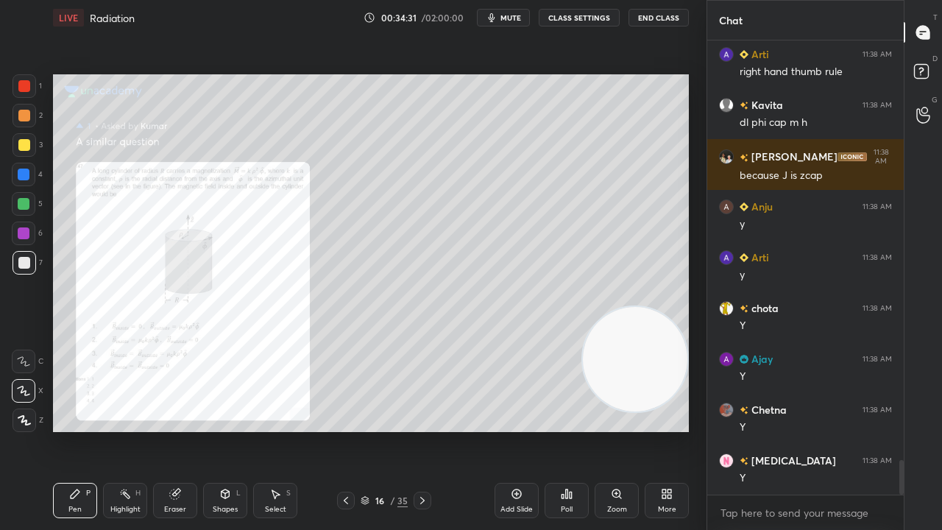
click at [612, 430] on div "Zoom" at bounding box center [617, 500] width 44 height 35
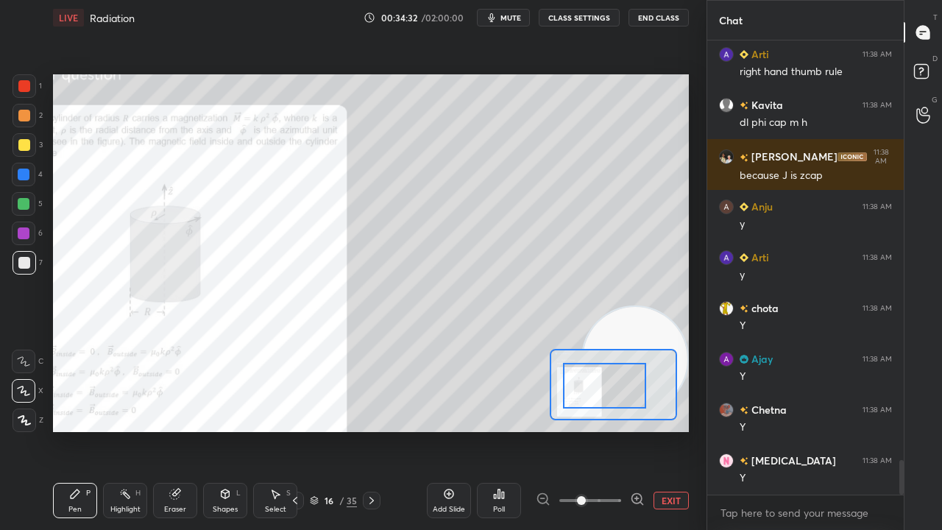
scroll to position [5596, 0]
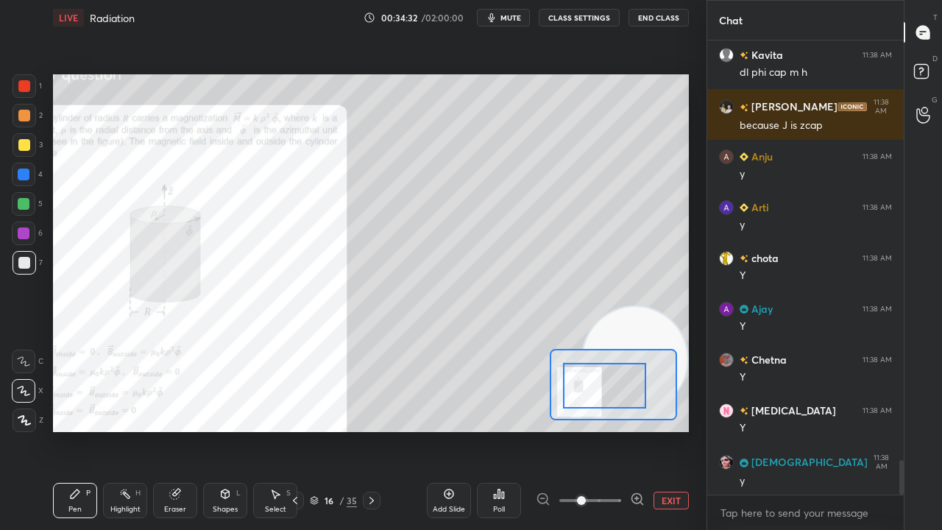
drag, startPoint x: 590, startPoint y: 386, endPoint x: 583, endPoint y: 390, distance: 8.2
click at [576, 388] on div at bounding box center [604, 386] width 83 height 46
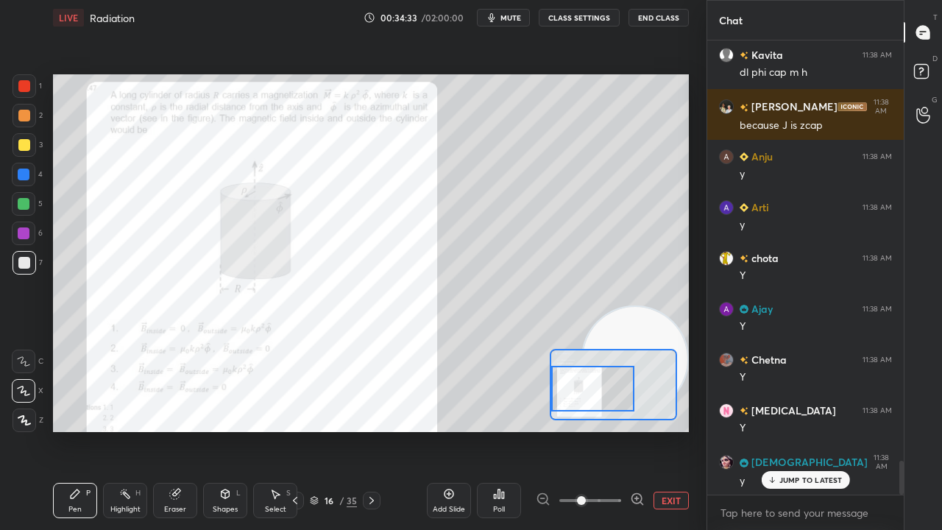
scroll to position [5697, 0]
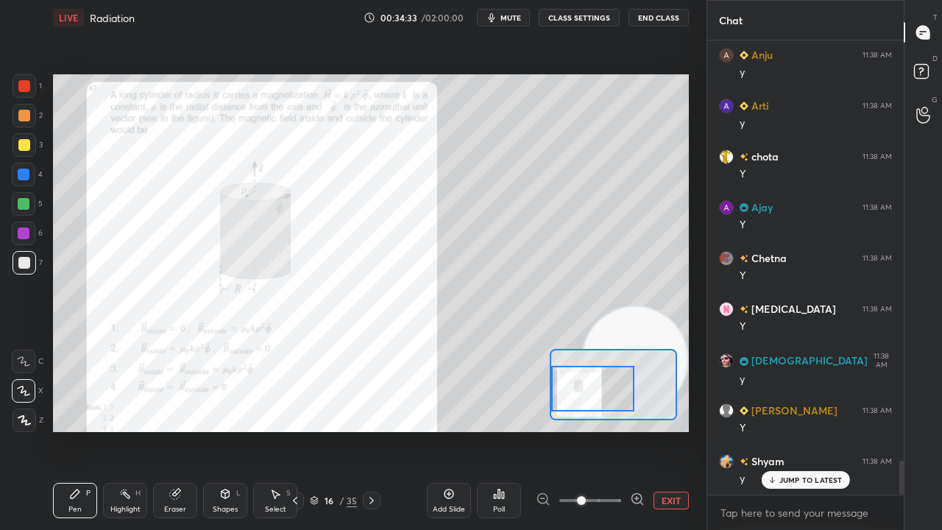
click at [636, 430] on icon at bounding box center [637, 499] width 15 height 15
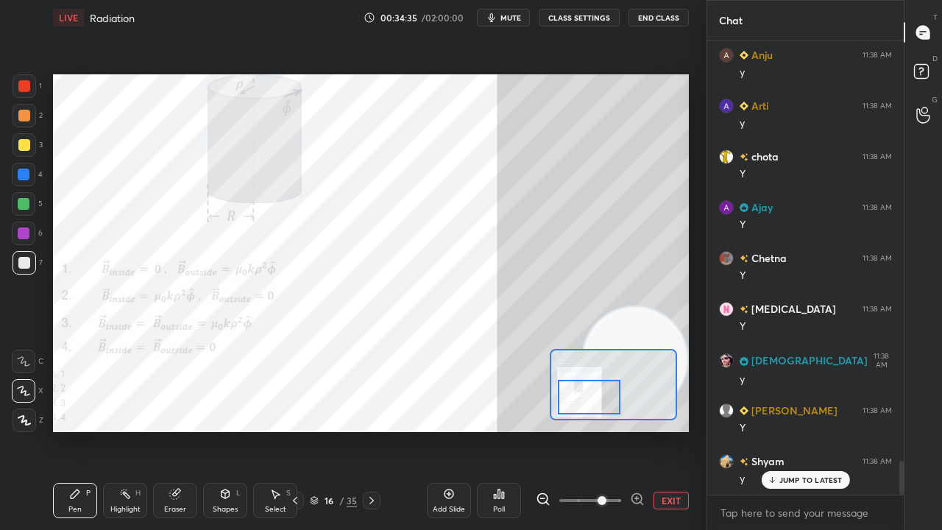
drag, startPoint x: 603, startPoint y: 390, endPoint x: 600, endPoint y: 397, distance: 7.9
click at [600, 397] on div at bounding box center [589, 397] width 62 height 35
click at [25, 82] on div at bounding box center [24, 86] width 12 height 12
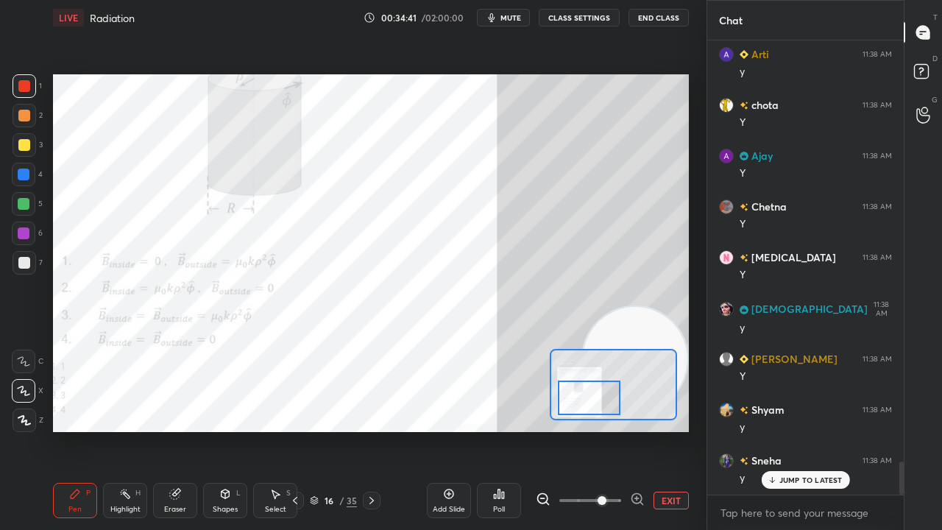
scroll to position [5799, 0]
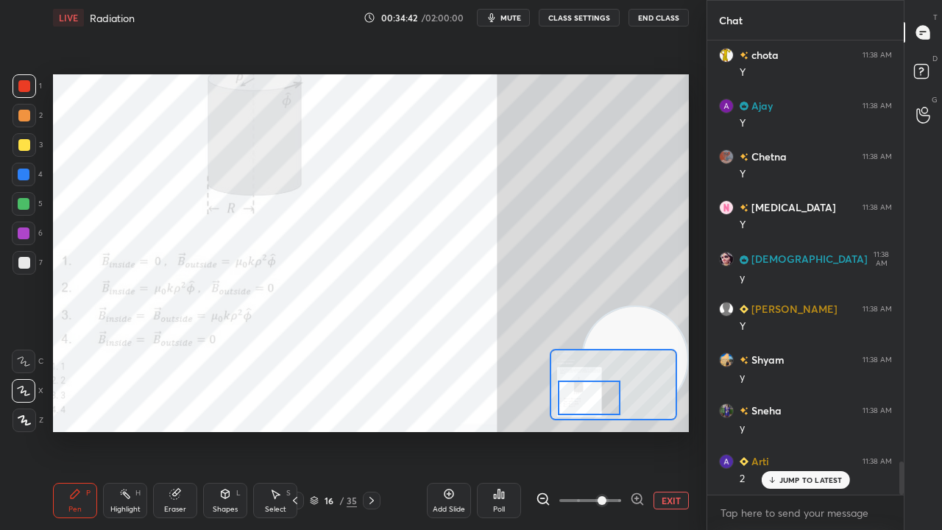
click at [507, 13] on span "mute" at bounding box center [511, 18] width 21 height 10
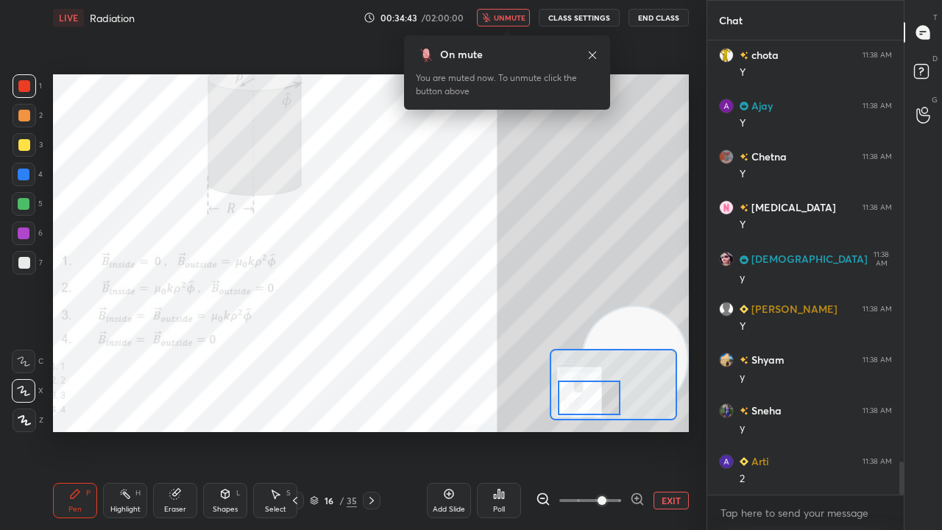
scroll to position [5851, 0]
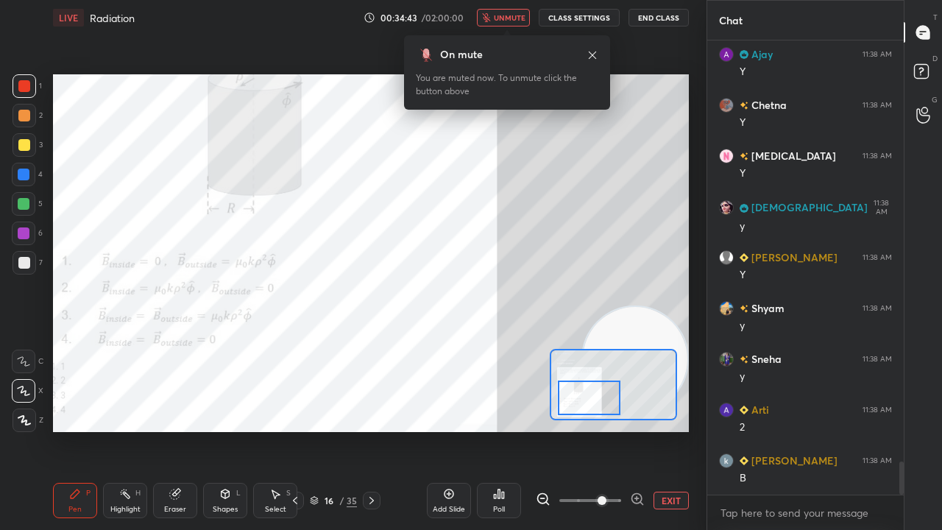
click at [506, 18] on span "unmute" at bounding box center [510, 18] width 32 height 10
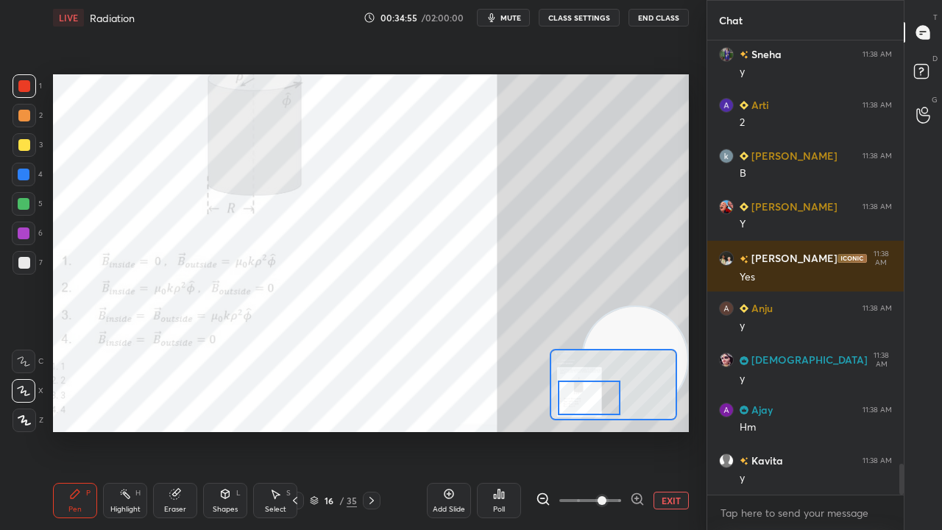
scroll to position [6205, 0]
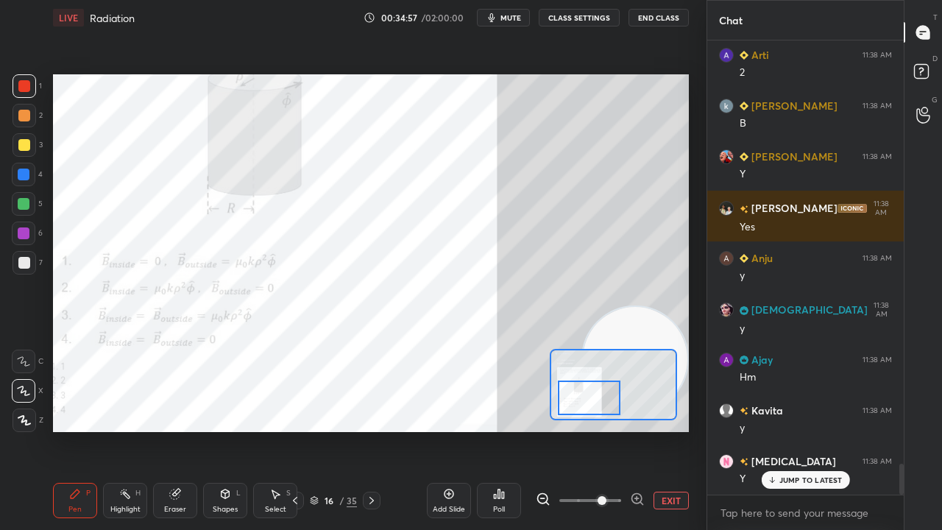
click at [374, 430] on icon at bounding box center [372, 501] width 12 height 12
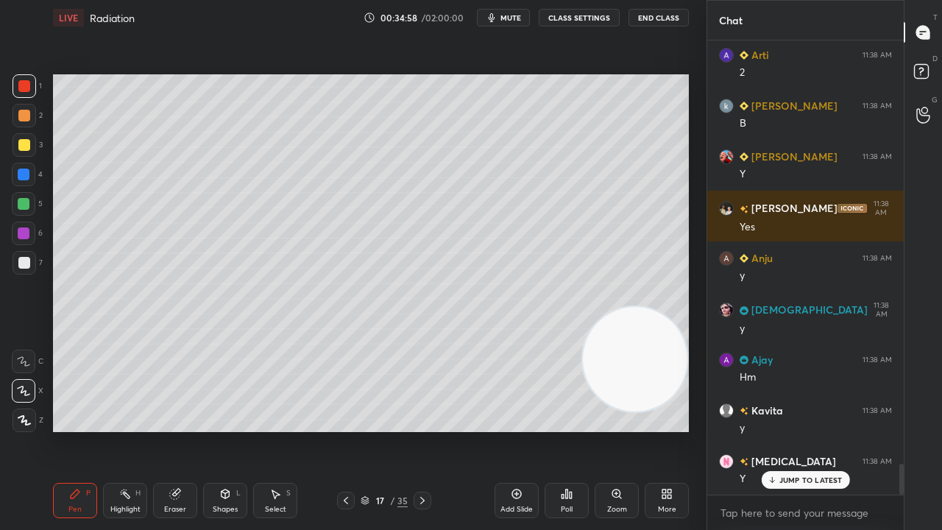
click at [425, 430] on icon at bounding box center [423, 501] width 12 height 12
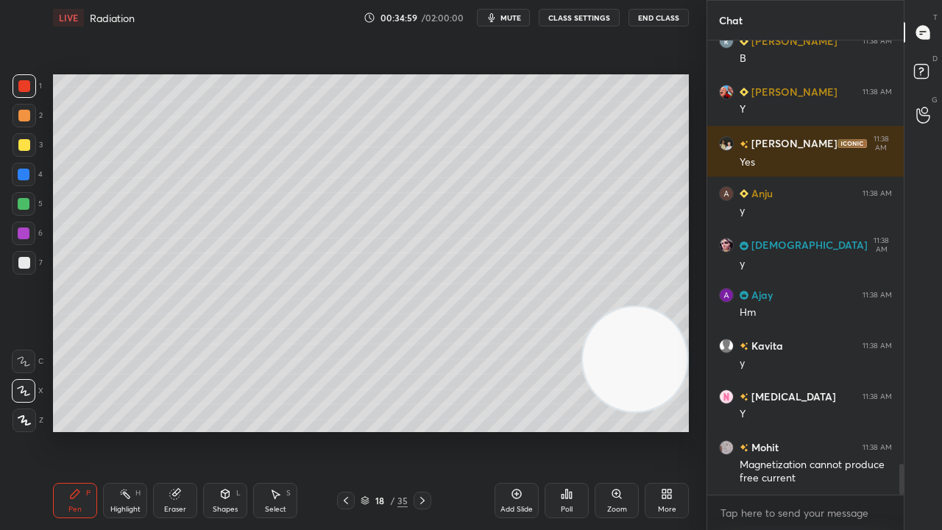
click at [426, 430] on icon at bounding box center [423, 501] width 12 height 12
click at [427, 430] on icon at bounding box center [423, 501] width 12 height 12
click at [421, 430] on icon at bounding box center [423, 501] width 12 height 12
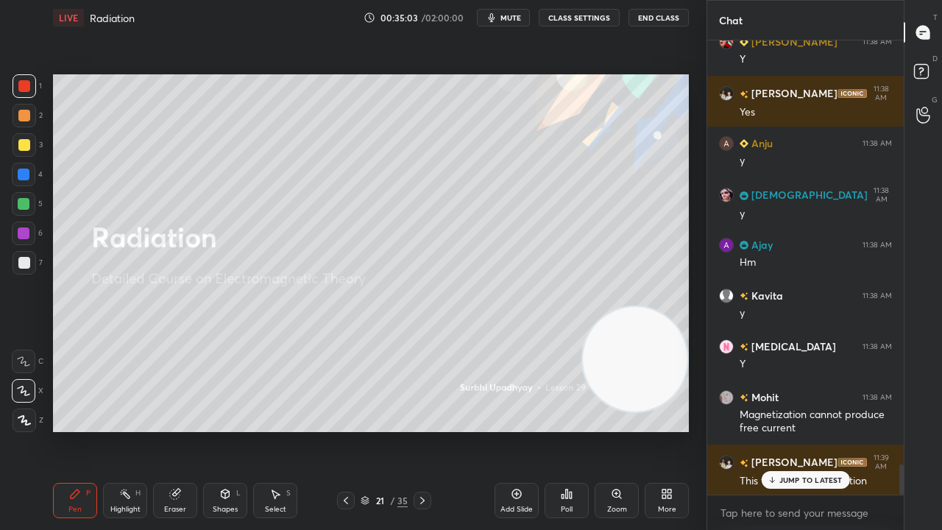
click at [347, 430] on icon at bounding box center [346, 501] width 12 height 12
click at [508, 430] on div "Add Slide" at bounding box center [517, 500] width 44 height 35
click at [510, 18] on span "mute" at bounding box center [511, 18] width 21 height 10
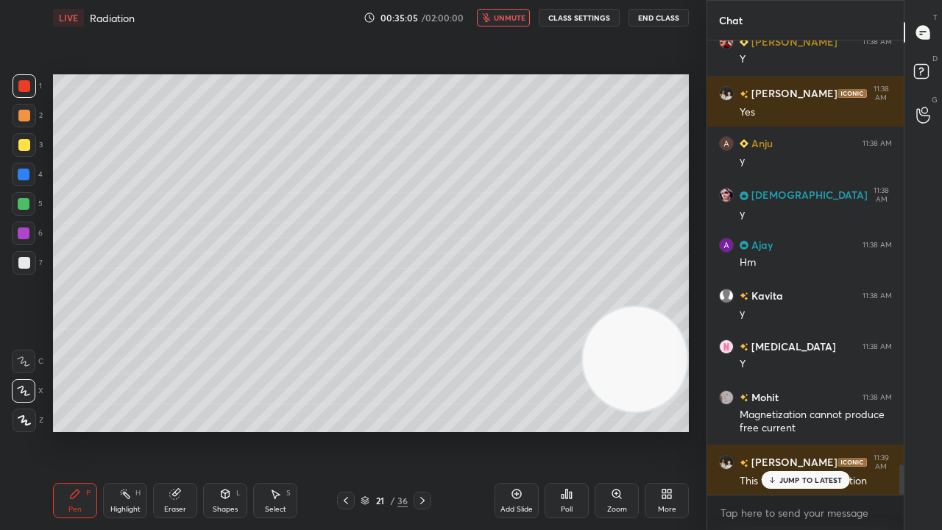
click at [512, 16] on span "unmute" at bounding box center [510, 18] width 32 height 10
click at [18, 265] on div at bounding box center [24, 263] width 12 height 12
drag, startPoint x: 185, startPoint y: 502, endPoint x: 192, endPoint y: 496, distance: 9.4
click at [185, 430] on div "Eraser" at bounding box center [175, 500] width 44 height 35
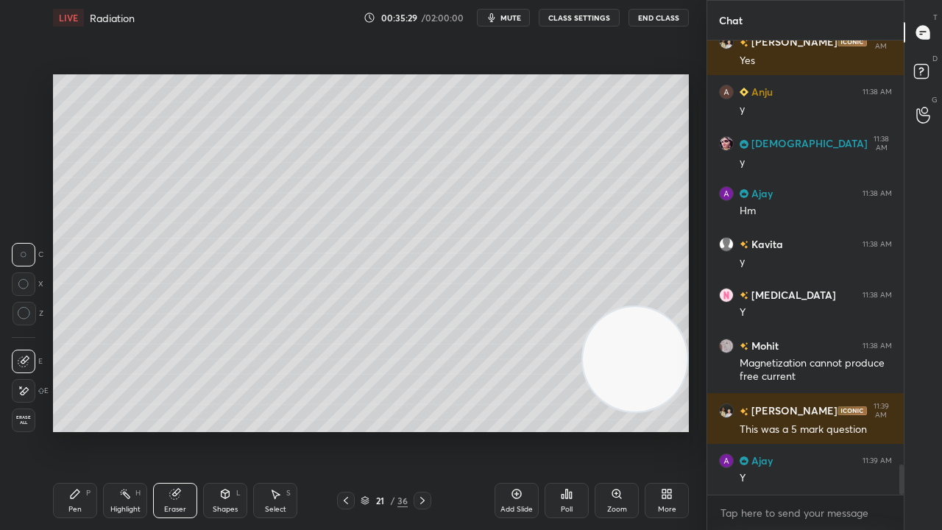
click at [71, 430] on div "Pen P" at bounding box center [75, 500] width 44 height 35
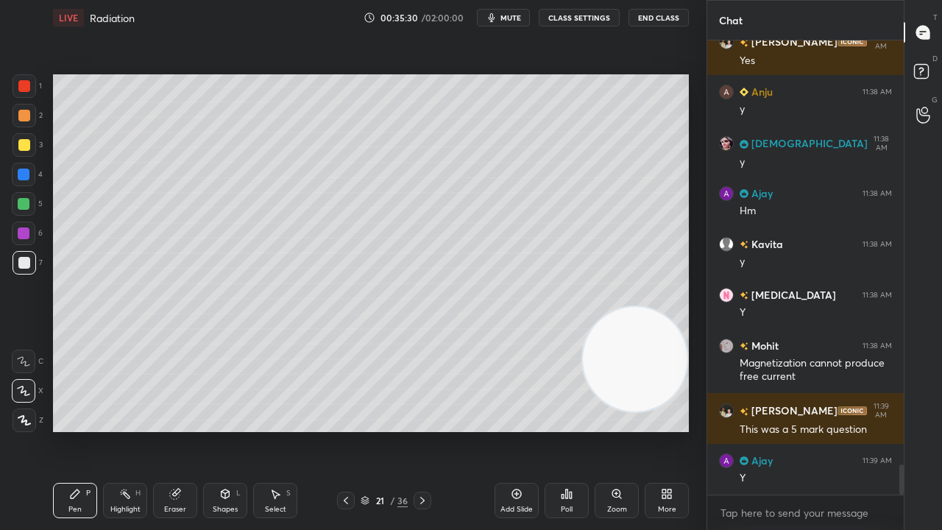
scroll to position [6422, 0]
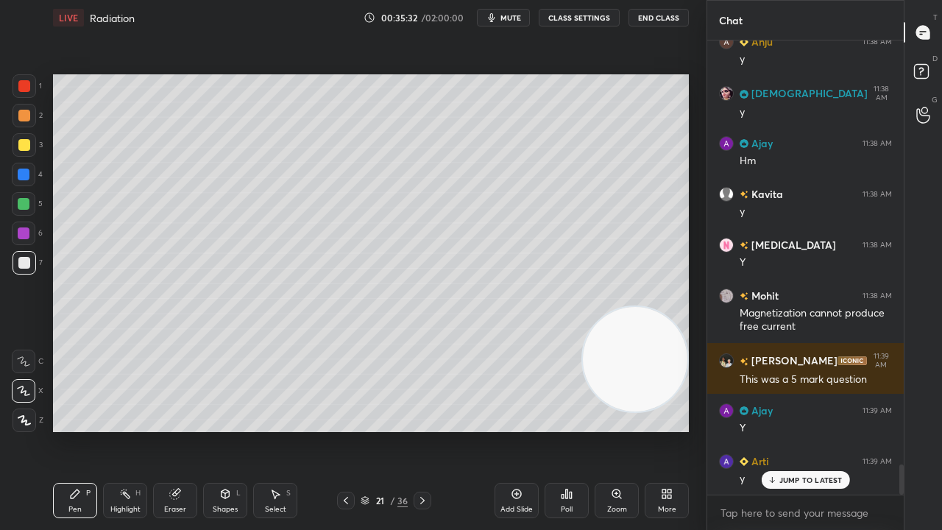
click at [501, 19] on button "mute" at bounding box center [503, 18] width 53 height 18
click at [503, 19] on span "unmute" at bounding box center [510, 18] width 32 height 10
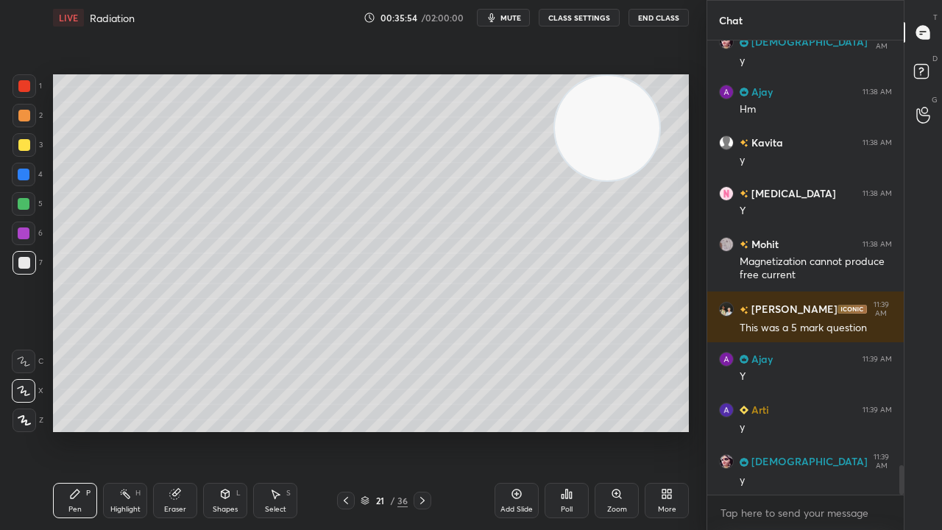
drag, startPoint x: 636, startPoint y: 385, endPoint x: 608, endPoint y: 132, distance: 254.0
click at [609, 130] on video at bounding box center [607, 128] width 105 height 105
click at [232, 430] on div "Shapes" at bounding box center [225, 509] width 25 height 7
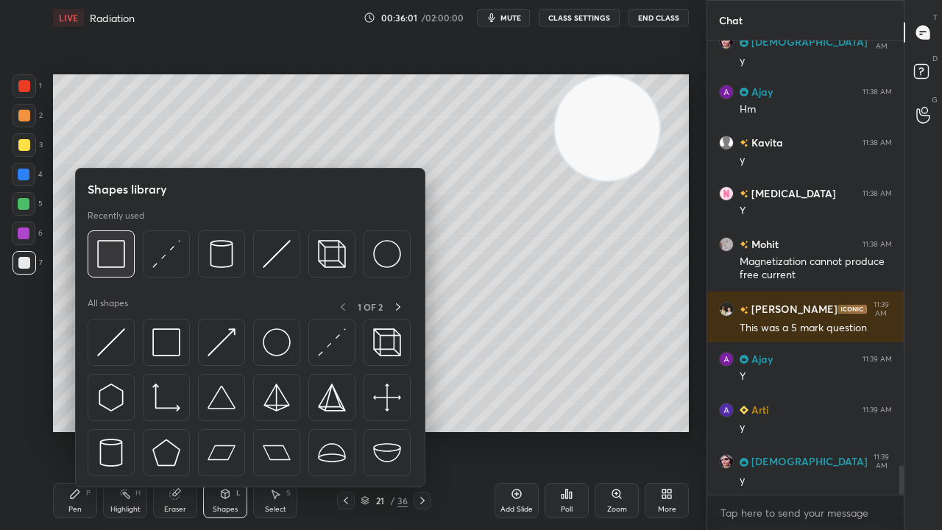
click at [105, 262] on img at bounding box center [111, 254] width 28 height 28
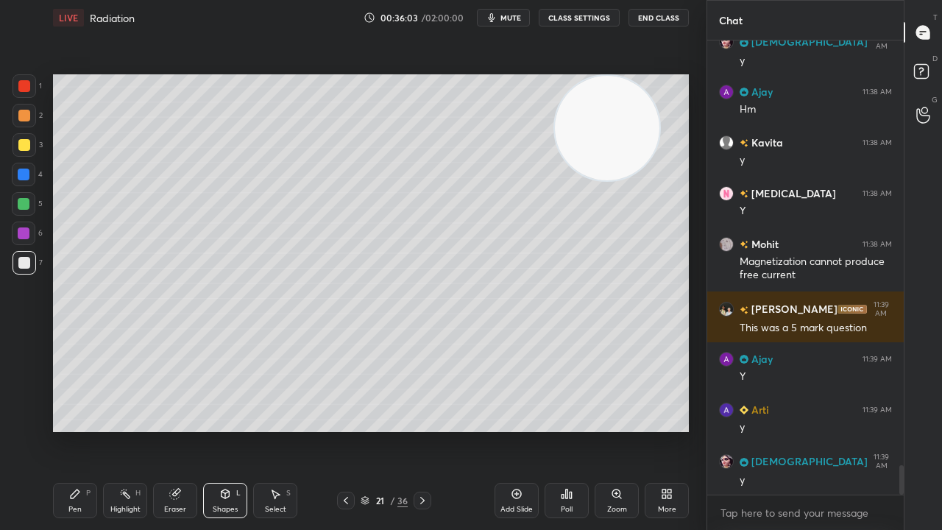
click at [80, 430] on div "Pen P" at bounding box center [75, 500] width 44 height 35
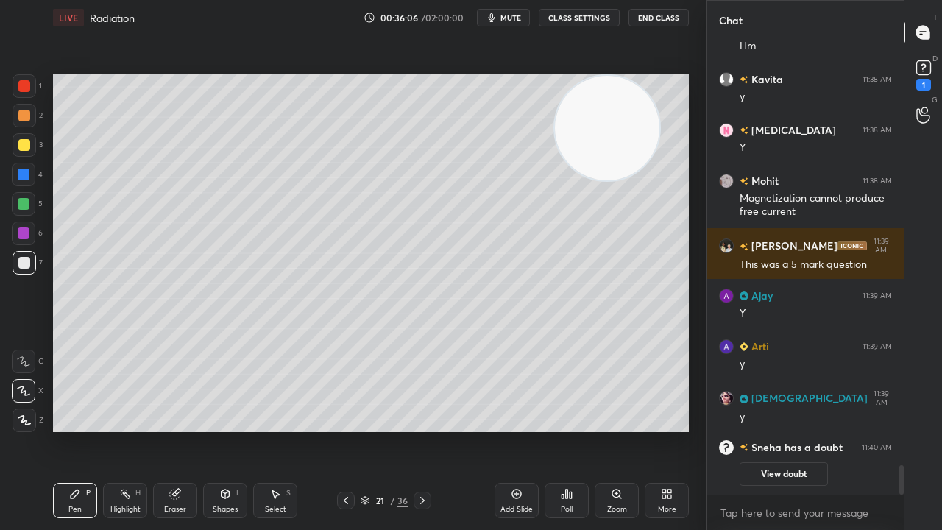
drag, startPoint x: 19, startPoint y: 144, endPoint x: 44, endPoint y: 148, distance: 25.3
click at [19, 144] on div at bounding box center [24, 145] width 12 height 12
drag, startPoint x: 597, startPoint y: 132, endPoint x: 213, endPoint y: 423, distance: 481.4
click at [172, 430] on div "Setting up your live class Poll for secs No correct answer Start poll" at bounding box center [371, 253] width 648 height 436
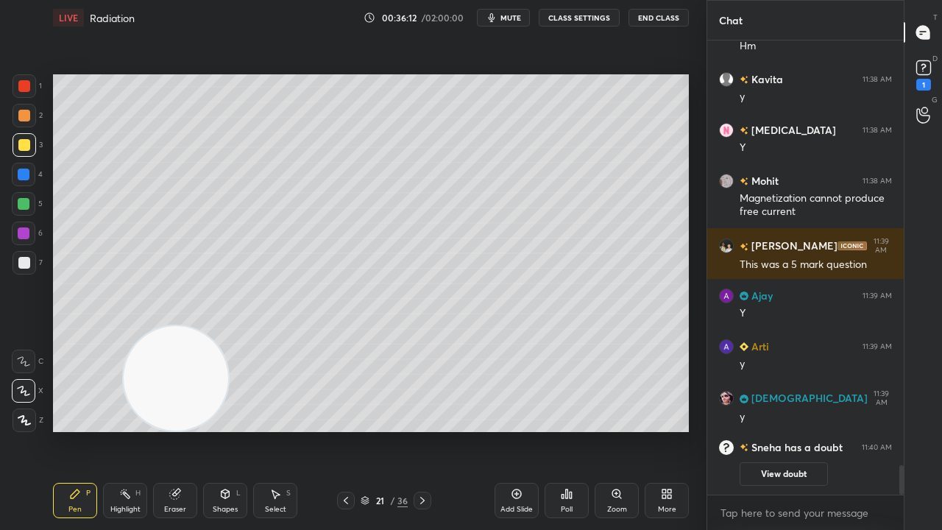
click at [215, 430] on div "Shapes L" at bounding box center [225, 500] width 44 height 35
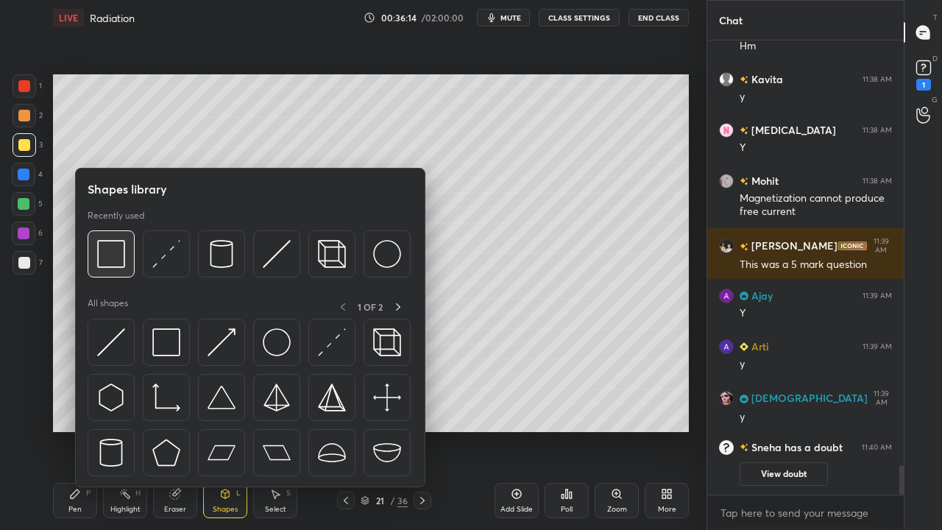
click at [107, 262] on img at bounding box center [111, 254] width 28 height 28
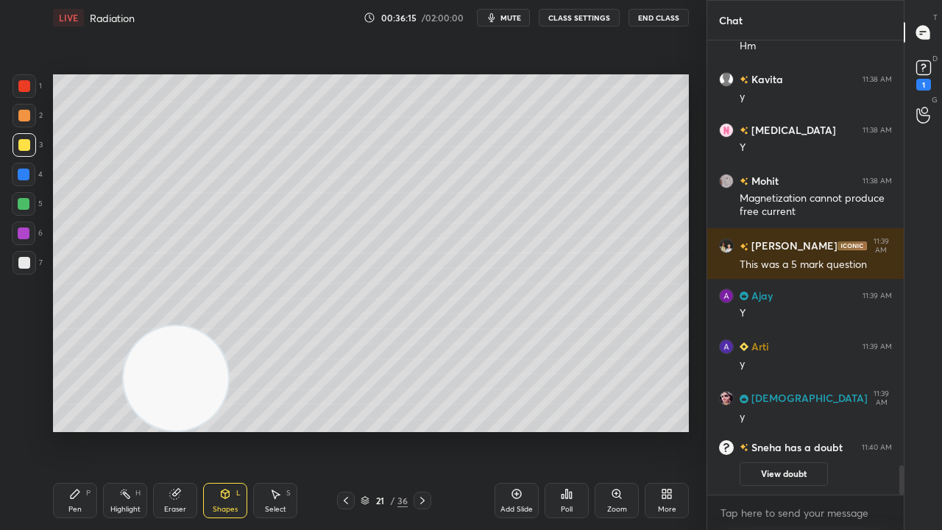
scroll to position [5790, 0]
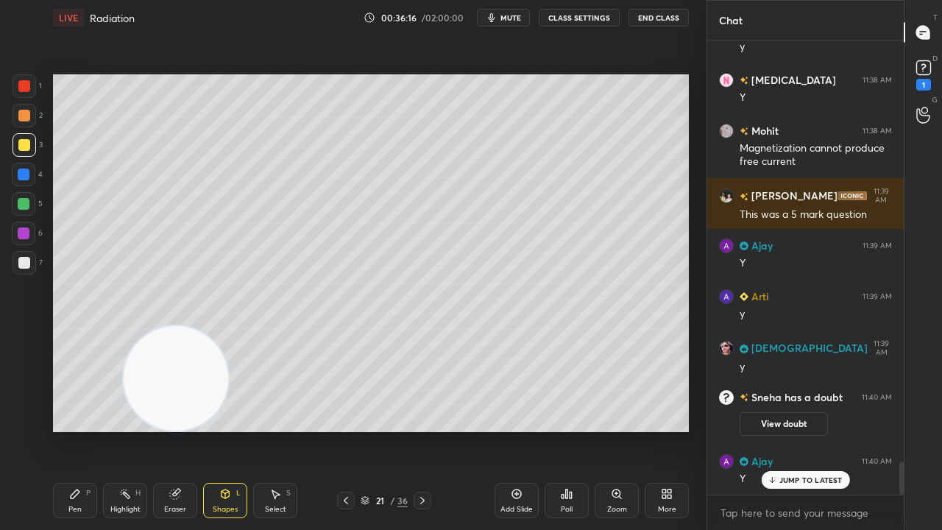
click at [66, 430] on div "Pen P" at bounding box center [75, 500] width 44 height 35
click at [520, 19] on span "mute" at bounding box center [511, 18] width 21 height 10
click at [520, 21] on span "unmute" at bounding box center [510, 18] width 32 height 10
click at [24, 266] on div at bounding box center [24, 263] width 12 height 12
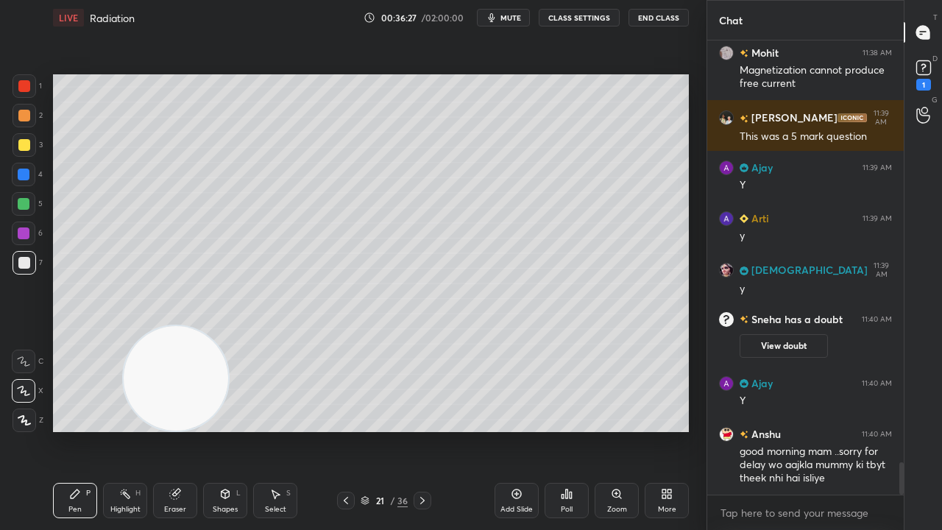
drag, startPoint x: 188, startPoint y: 504, endPoint x: 199, endPoint y: 506, distance: 10.4
click at [190, 430] on div "Eraser" at bounding box center [175, 500] width 44 height 35
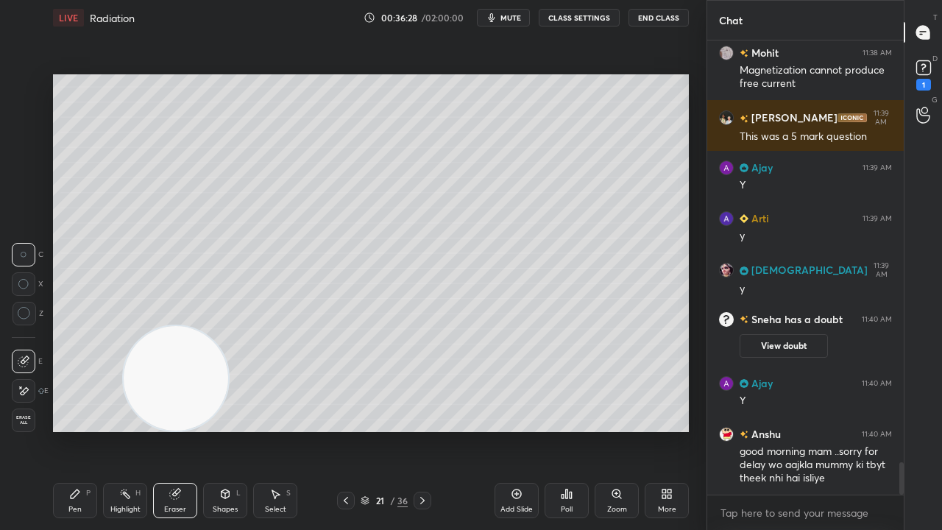
click at [200, 430] on div "Pen P Highlight H Eraser Shapes L Select S" at bounding box center [163, 500] width 221 height 35
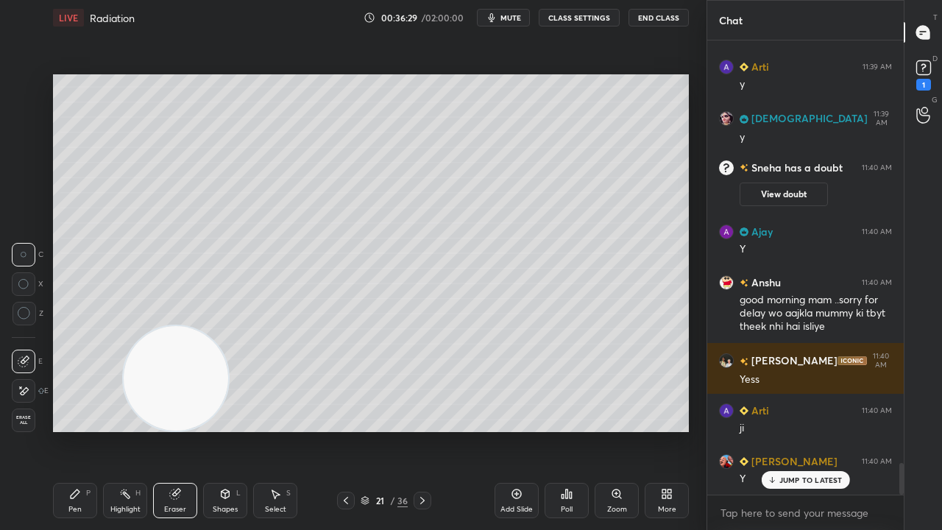
click at [220, 430] on div "Shapes L" at bounding box center [225, 500] width 44 height 35
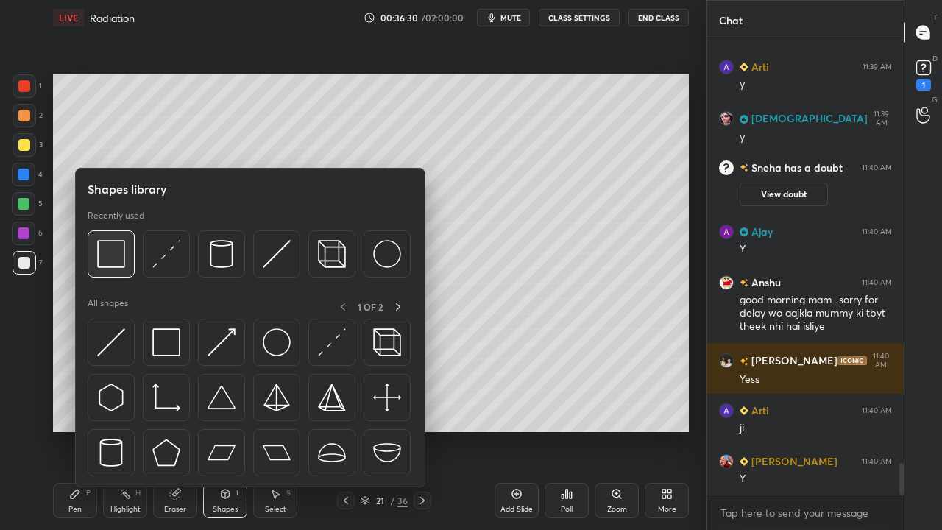
scroll to position [6071, 0]
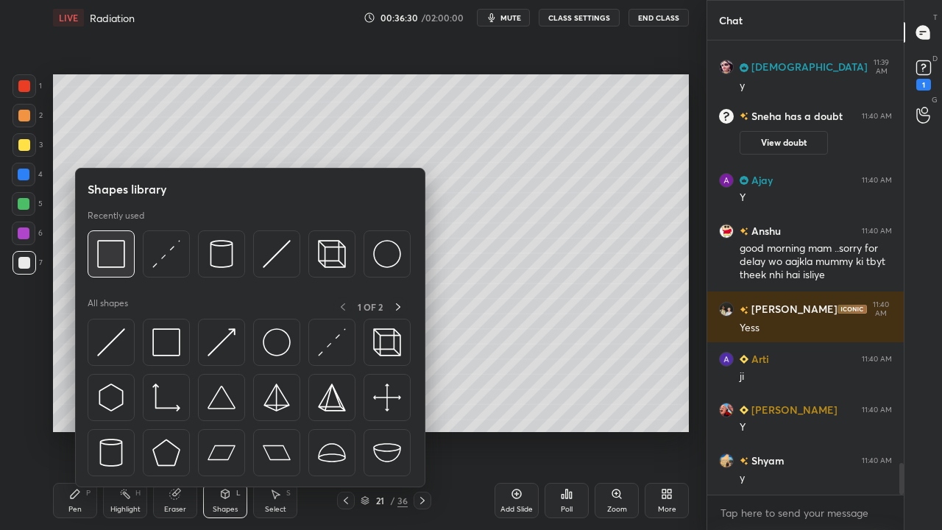
click at [110, 257] on img at bounding box center [111, 254] width 28 height 28
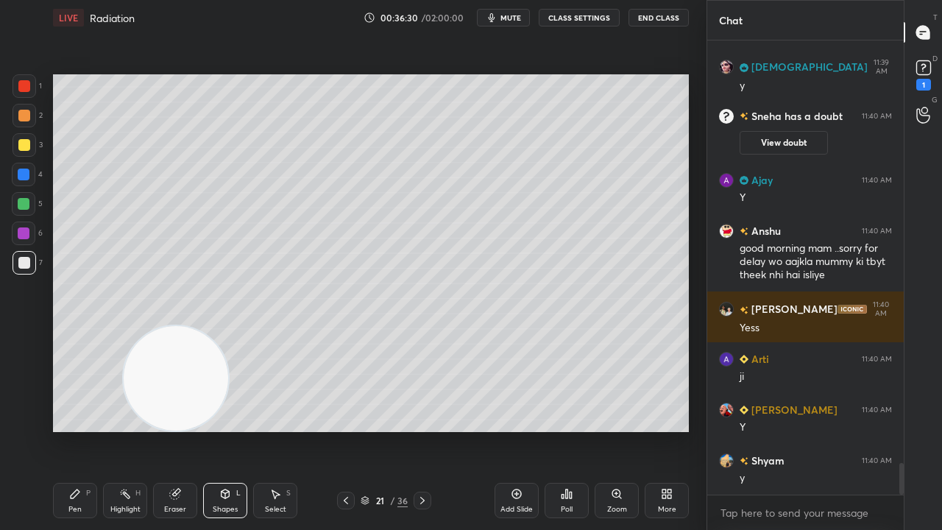
click at [31, 206] on div at bounding box center [24, 204] width 24 height 24
click at [509, 20] on span "mute" at bounding box center [511, 18] width 21 height 10
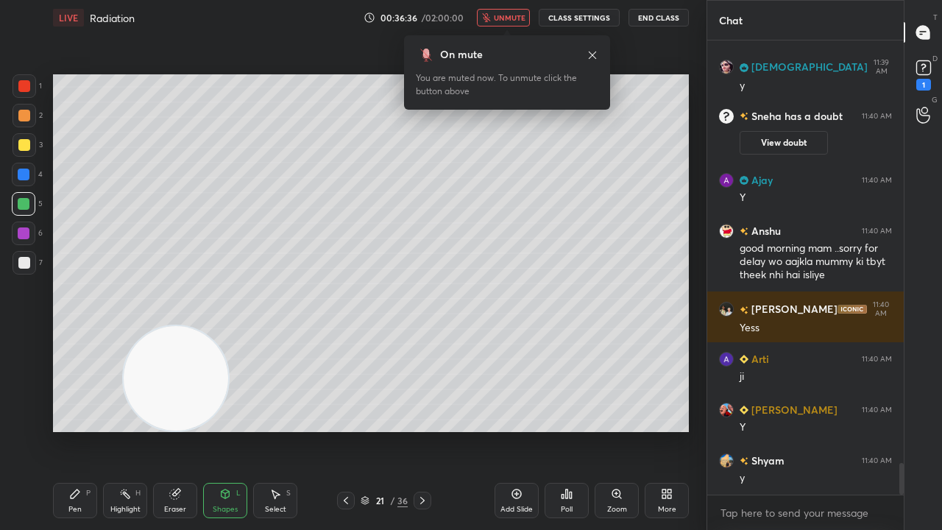
click at [515, 19] on span "unmute" at bounding box center [510, 18] width 32 height 10
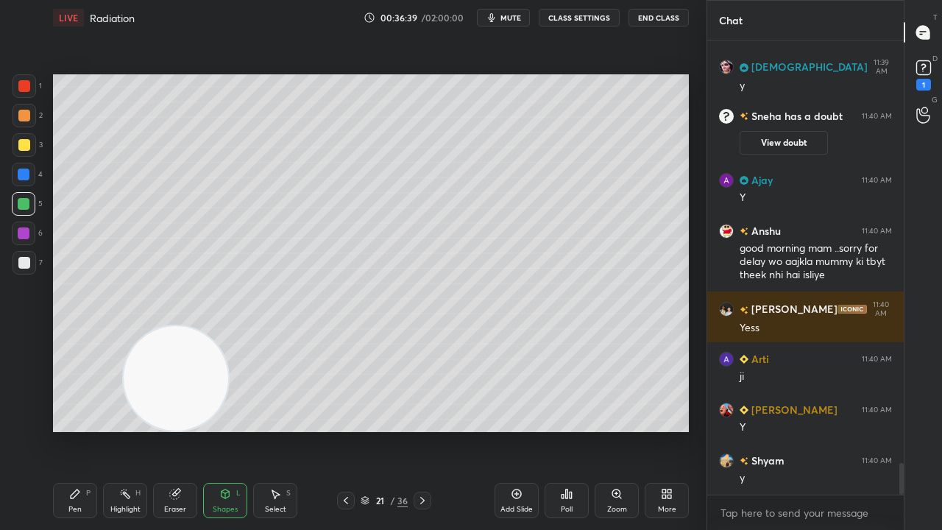
scroll to position [6121, 0]
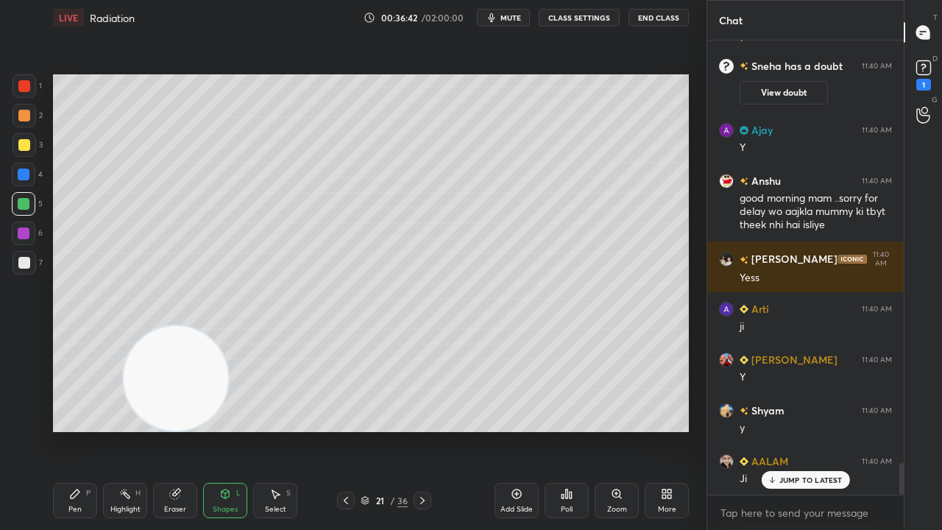
click at [525, 23] on button "mute" at bounding box center [503, 18] width 53 height 18
click at [524, 21] on span "unmute" at bounding box center [510, 18] width 32 height 10
click at [517, 21] on span "mute" at bounding box center [511, 18] width 21 height 10
click at [517, 16] on span "unmute" at bounding box center [510, 18] width 32 height 10
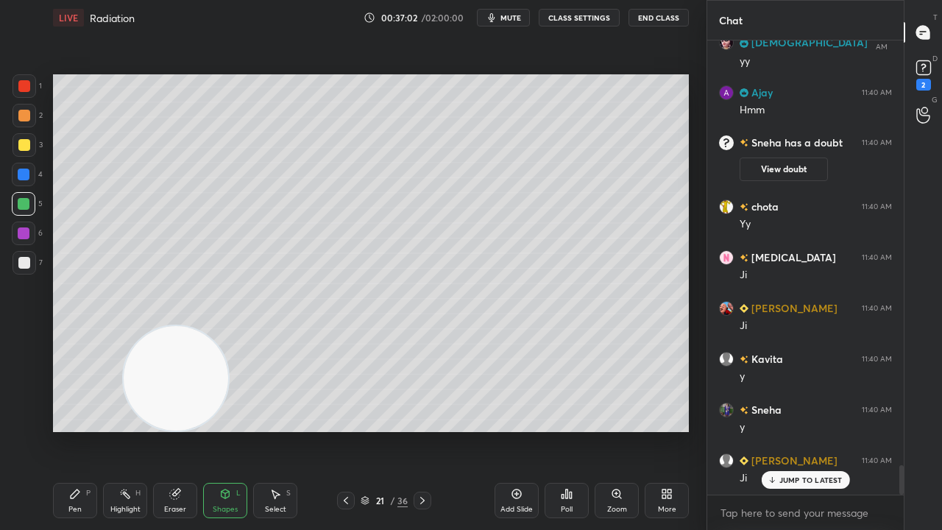
scroll to position [6553, 0]
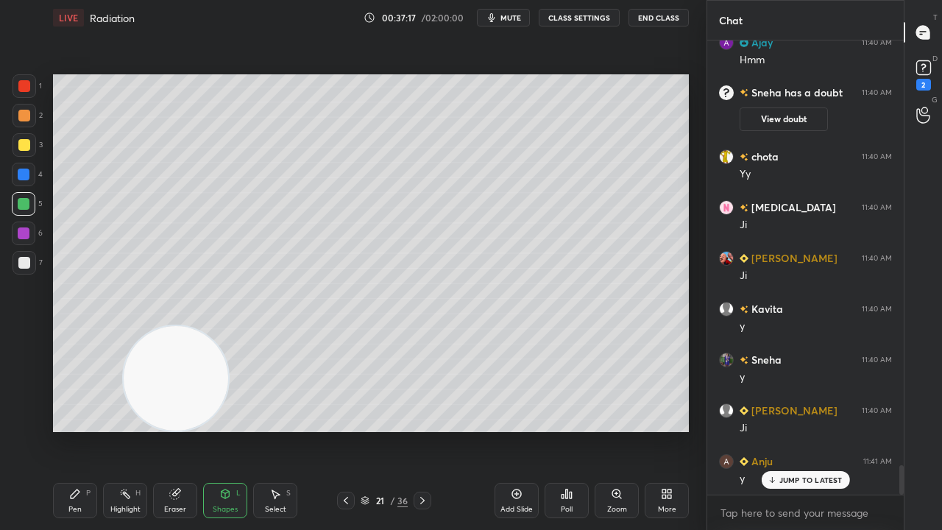
click at [26, 266] on div at bounding box center [24, 263] width 12 height 12
drag, startPoint x: 79, startPoint y: 504, endPoint x: 130, endPoint y: 476, distance: 58.0
click at [79, 430] on div "Pen" at bounding box center [74, 509] width 13 height 7
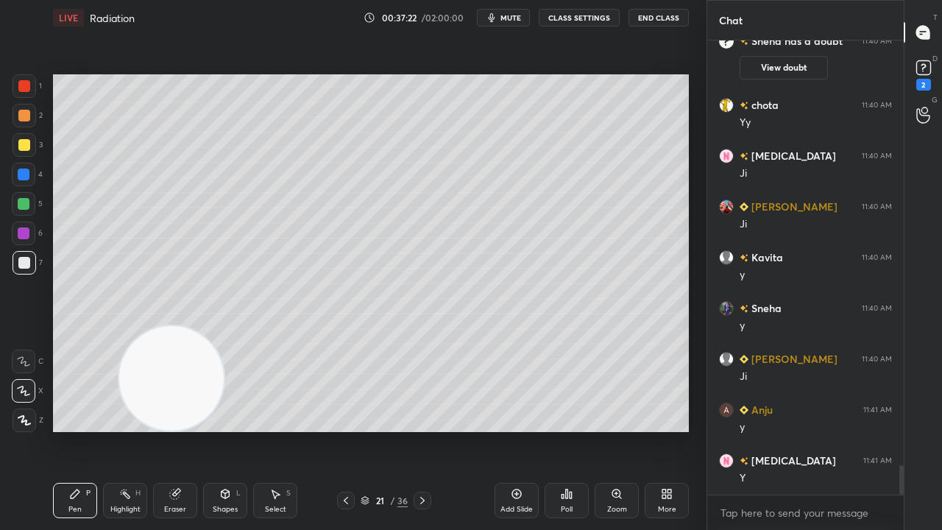
drag, startPoint x: 177, startPoint y: 384, endPoint x: 62, endPoint y: 411, distance: 118.9
click at [119, 411] on video at bounding box center [171, 378] width 105 height 105
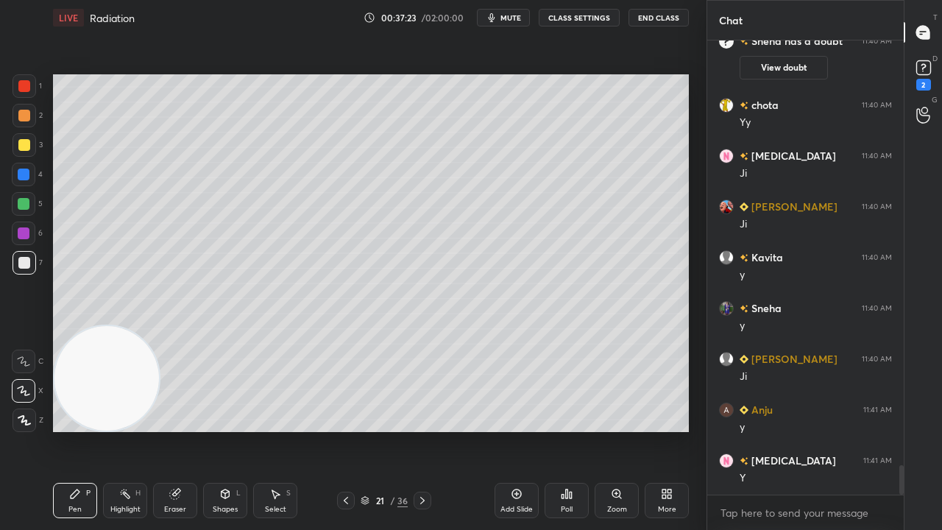
click at [508, 17] on span "mute" at bounding box center [511, 18] width 21 height 10
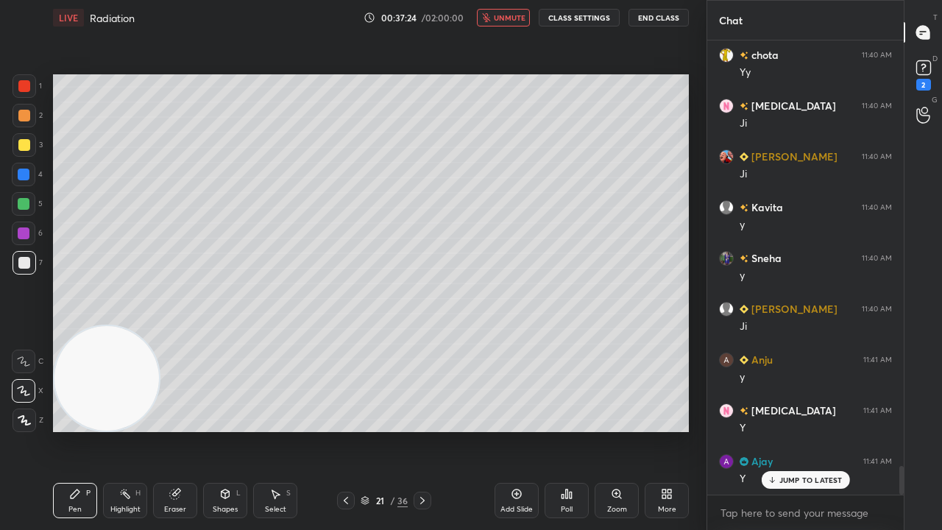
click at [512, 18] on span "unmute" at bounding box center [510, 18] width 32 height 10
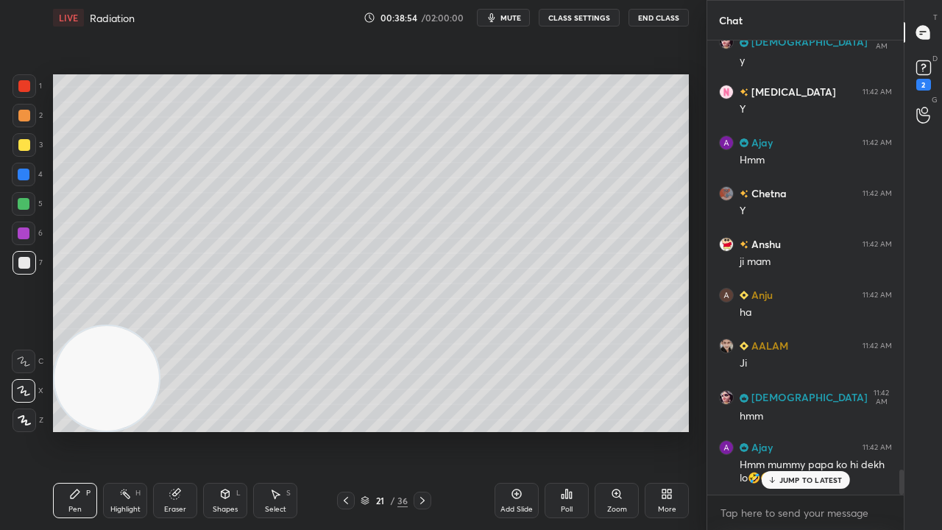
scroll to position [7683, 0]
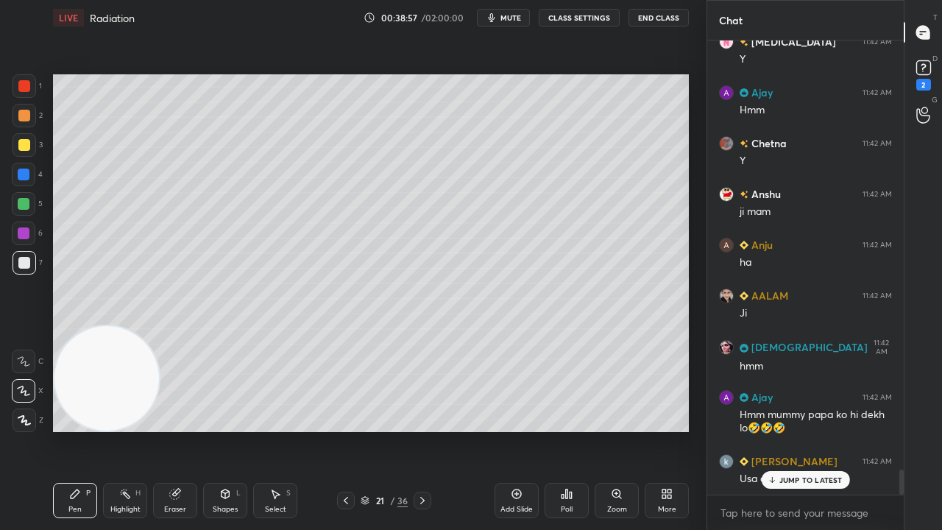
drag, startPoint x: 831, startPoint y: 479, endPoint x: 830, endPoint y: 501, distance: 21.4
click at [830, 430] on p "JUMP TO LATEST" at bounding box center [811, 480] width 63 height 9
click at [824, 430] on textarea at bounding box center [805, 513] width 173 height 24
click at [521, 13] on span "mute" at bounding box center [511, 18] width 21 height 10
click at [520, 17] on span "unmute" at bounding box center [510, 18] width 32 height 10
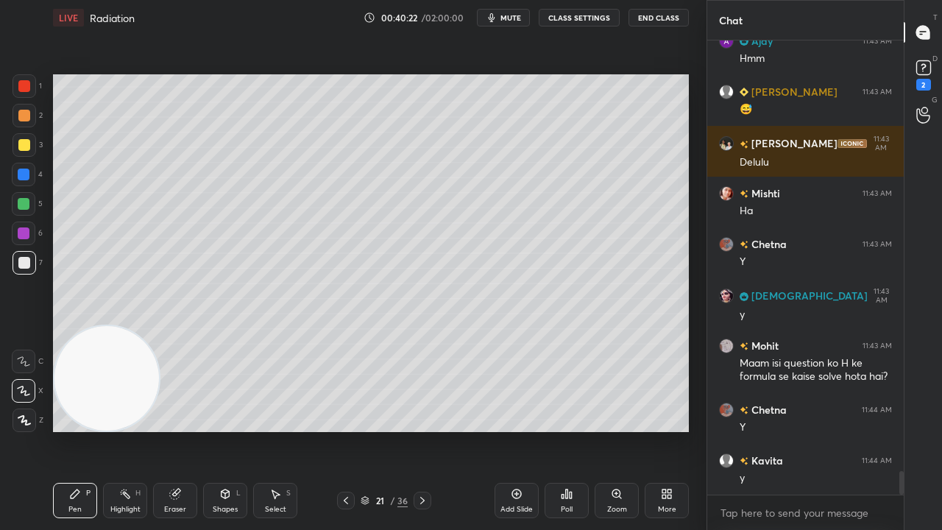
scroll to position [8306, 0]
click at [807, 430] on div "x" at bounding box center [805, 512] width 197 height 35
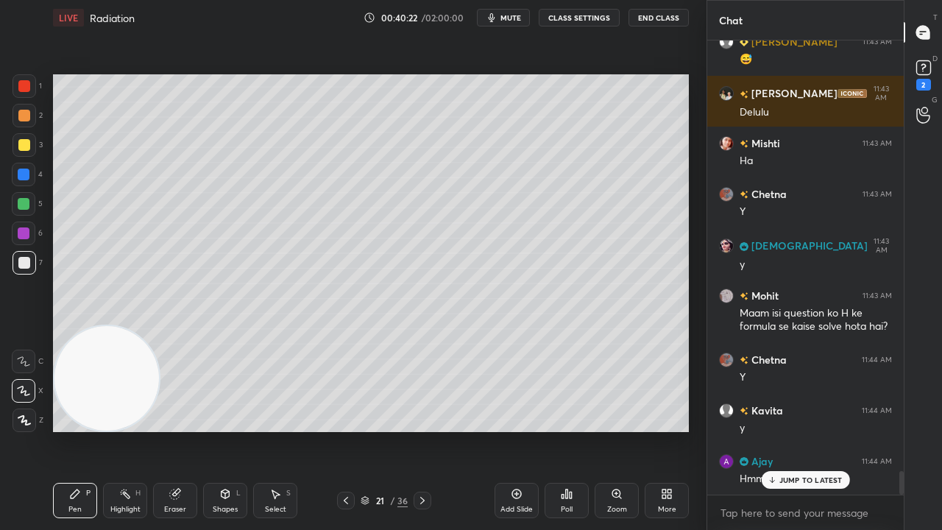
click at [808, 430] on div "JUMP TO LATEST" at bounding box center [805, 480] width 88 height 18
click at [789, 430] on div "x" at bounding box center [805, 512] width 197 height 35
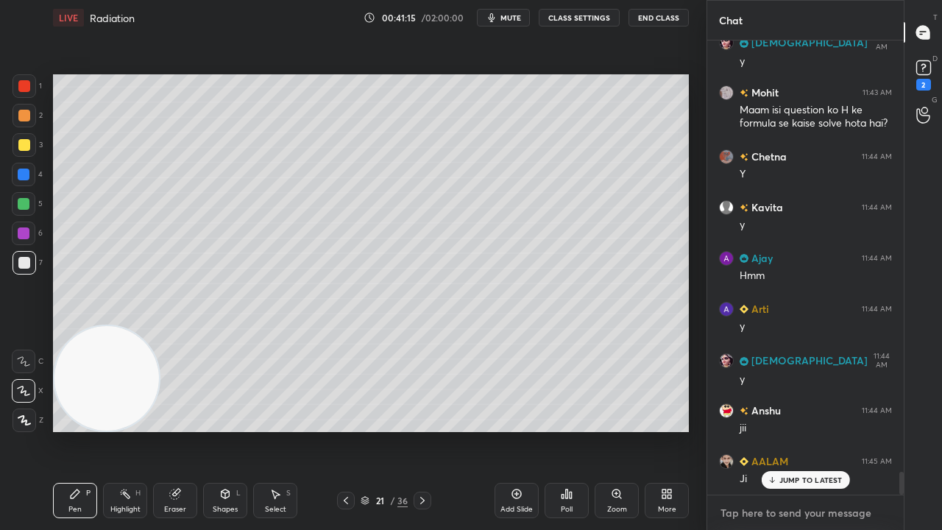
scroll to position [8561, 0]
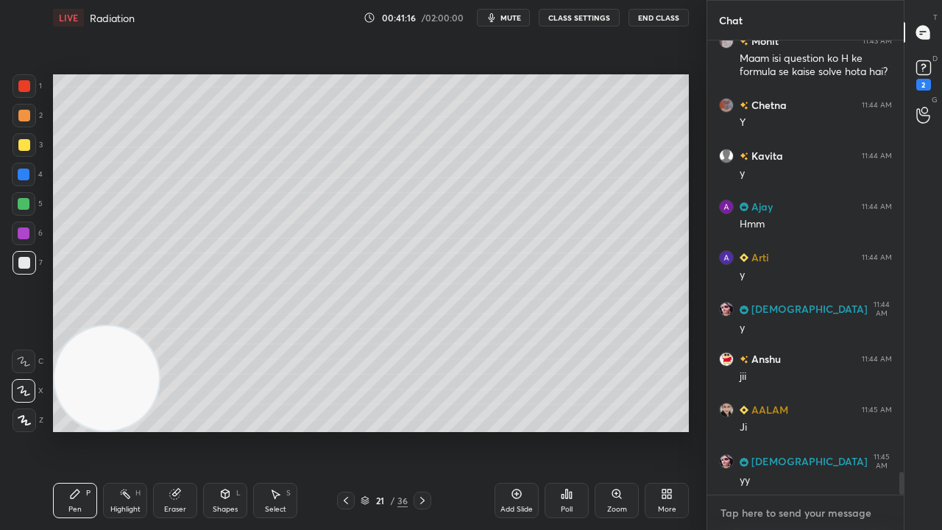
click at [799, 430] on textarea at bounding box center [805, 513] width 173 height 24
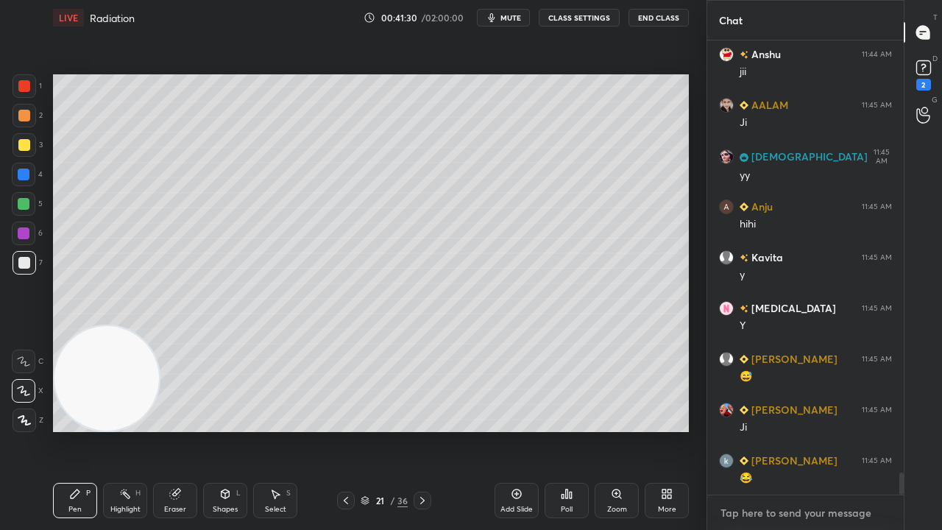
scroll to position [8916, 0]
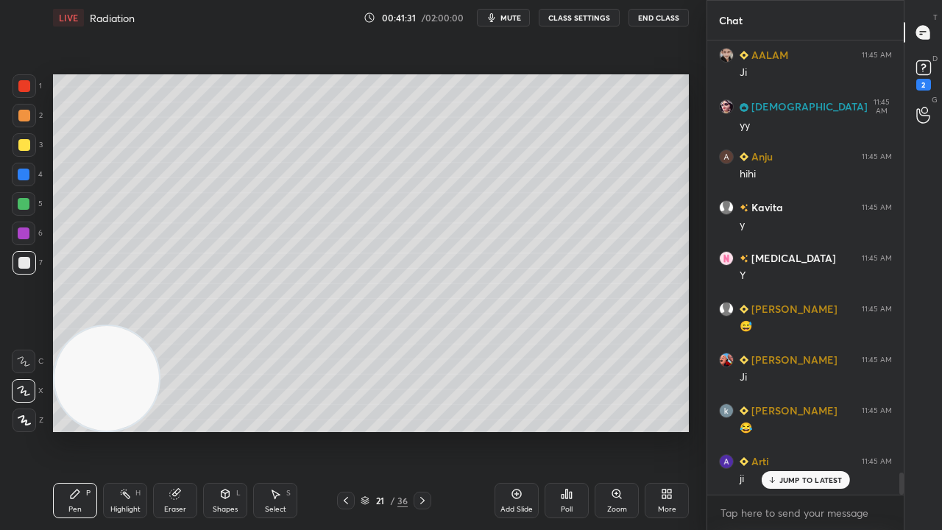
click at [802, 430] on div "Mishti 11:43 AM [PERSON_NAME] 11:43 AM Y SUNITA 11:43 AM y Mohit 11:43 AM Maam …" at bounding box center [805, 267] width 197 height 454
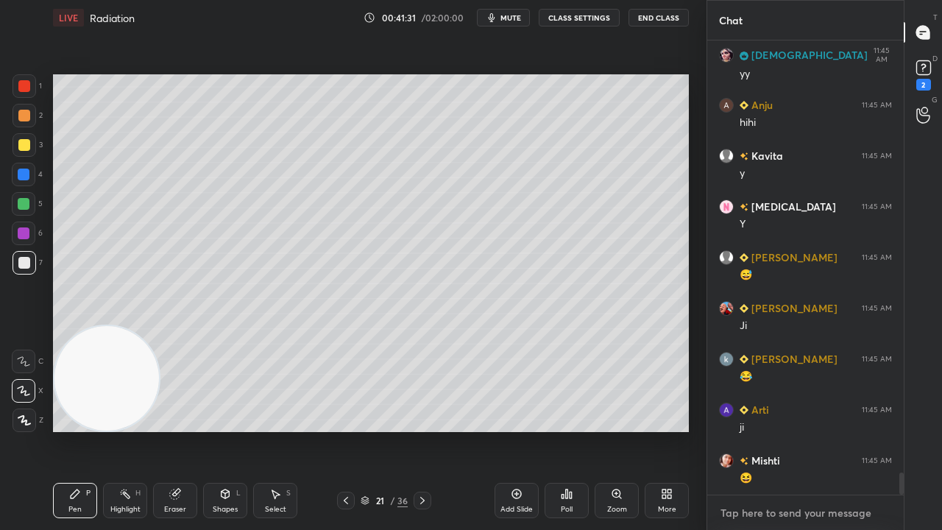
click at [799, 430] on textarea at bounding box center [805, 513] width 173 height 24
click at [780, 430] on div "x" at bounding box center [805, 512] width 197 height 35
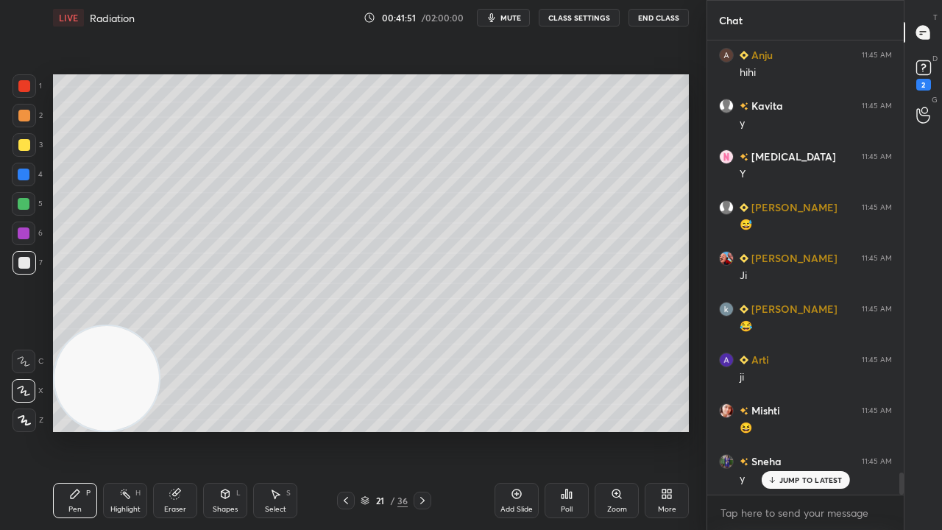
drag, startPoint x: 796, startPoint y: 479, endPoint x: 785, endPoint y: 529, distance: 51.3
click at [796, 430] on p "JUMP TO LATEST" at bounding box center [811, 480] width 63 height 9
click at [782, 430] on div "x" at bounding box center [805, 512] width 197 height 35
click at [508, 17] on span "mute" at bounding box center [511, 18] width 21 height 10
click at [507, 18] on span "unmute" at bounding box center [510, 18] width 32 height 10
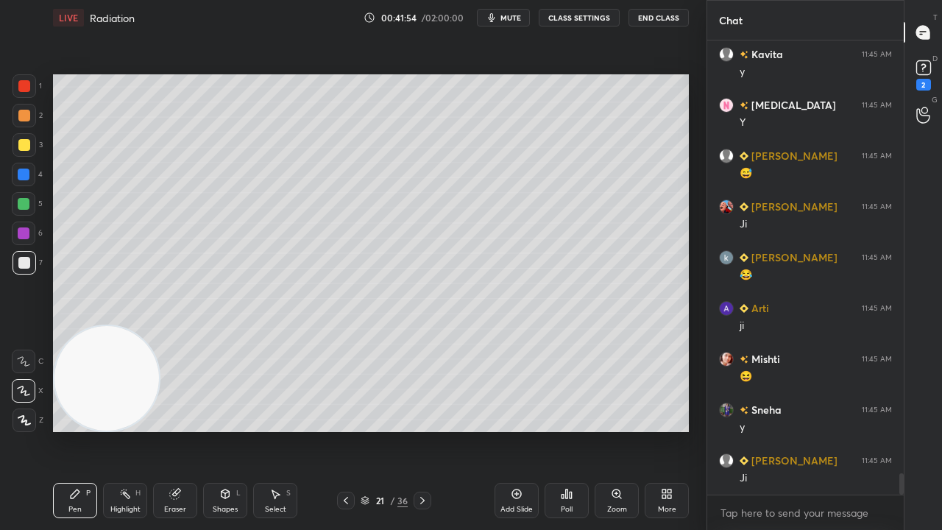
scroll to position [9119, 0]
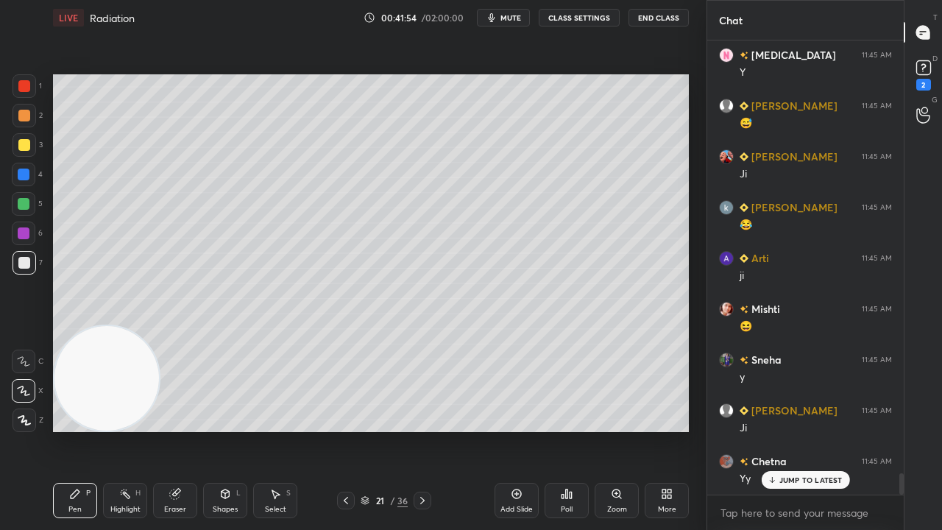
click at [786, 430] on div "x" at bounding box center [805, 512] width 197 height 35
click at [788, 430] on p "JUMP TO LATEST" at bounding box center [811, 480] width 63 height 9
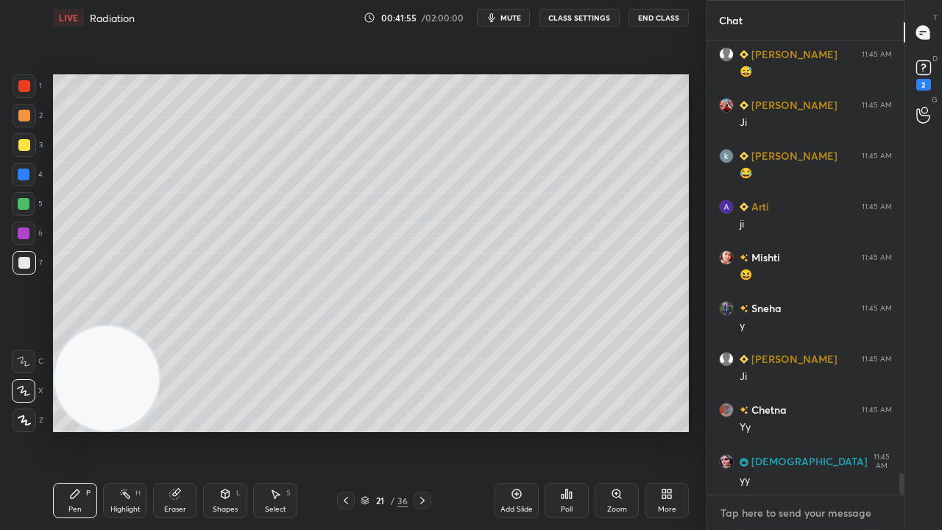
click at [768, 430] on textarea at bounding box center [805, 513] width 173 height 24
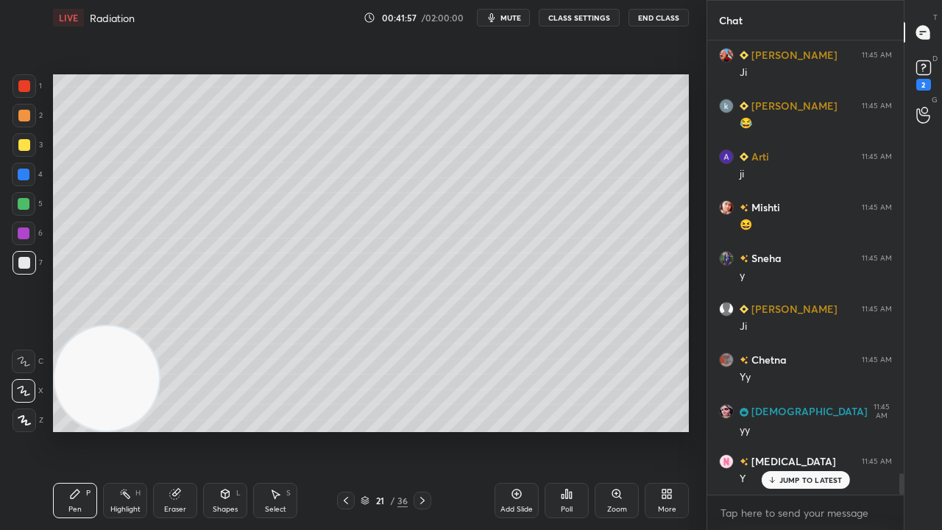
drag, startPoint x: 492, startPoint y: 30, endPoint x: 501, endPoint y: 25, distance: 9.6
click at [493, 30] on div "LIVE Radiation 00:41:57 / 02:00:00 mute CLASS SETTINGS End Class" at bounding box center [371, 17] width 636 height 35
click at [503, 20] on button "mute" at bounding box center [503, 18] width 53 height 18
click at [505, 19] on span "unmute" at bounding box center [510, 18] width 32 height 10
click at [24, 262] on div at bounding box center [24, 263] width 12 height 12
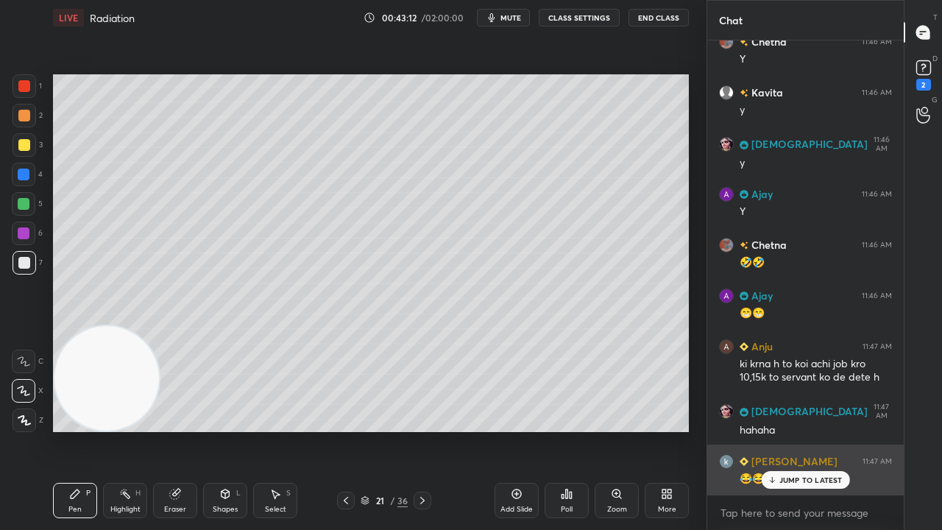
scroll to position [9895, 0]
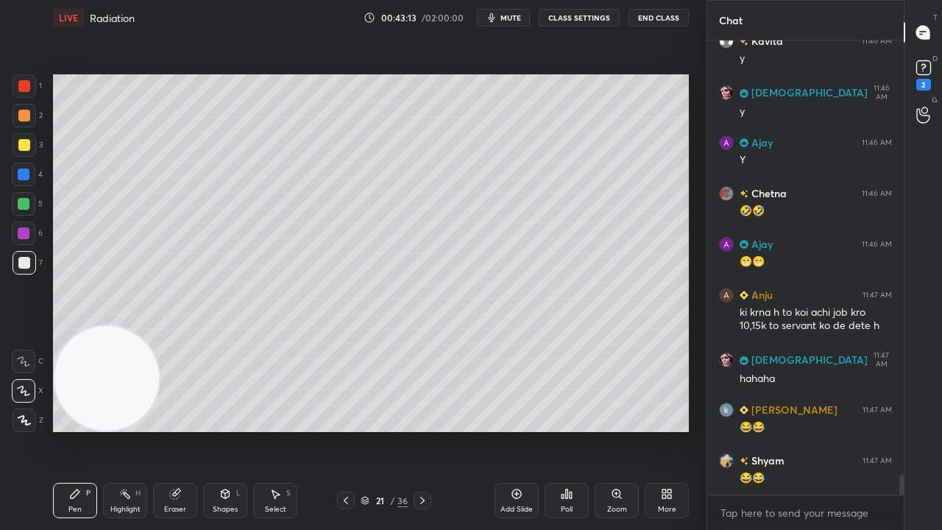
click at [513, 15] on span "mute" at bounding box center [511, 18] width 21 height 10
click at [514, 15] on span "unmute" at bounding box center [510, 18] width 32 height 10
click at [18, 265] on div at bounding box center [24, 263] width 12 height 12
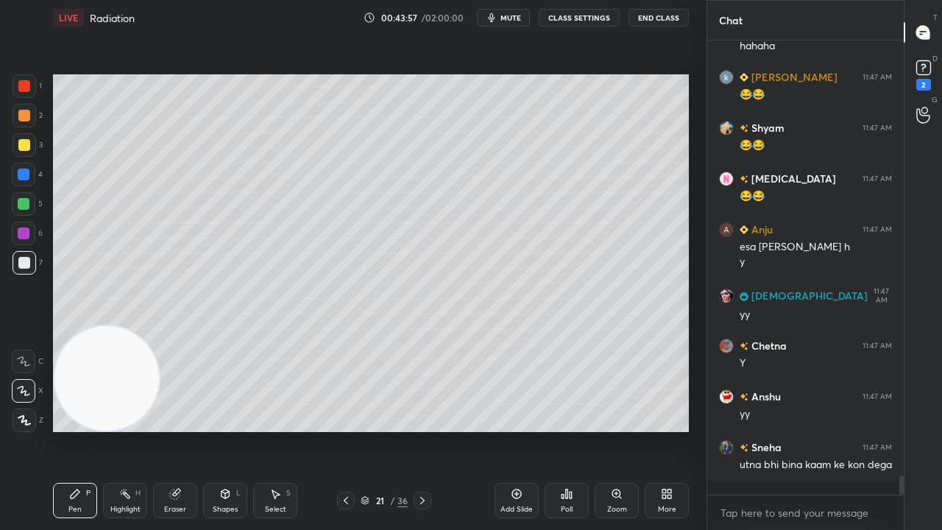
scroll to position [10277, 0]
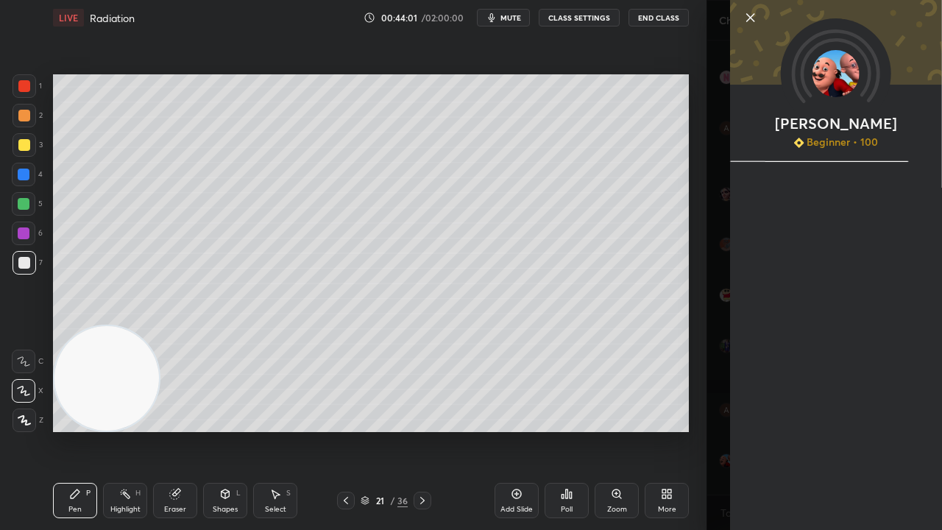
click at [758, 430] on div "[PERSON_NAME] Beginner • 100" at bounding box center [825, 265] width 236 height 530
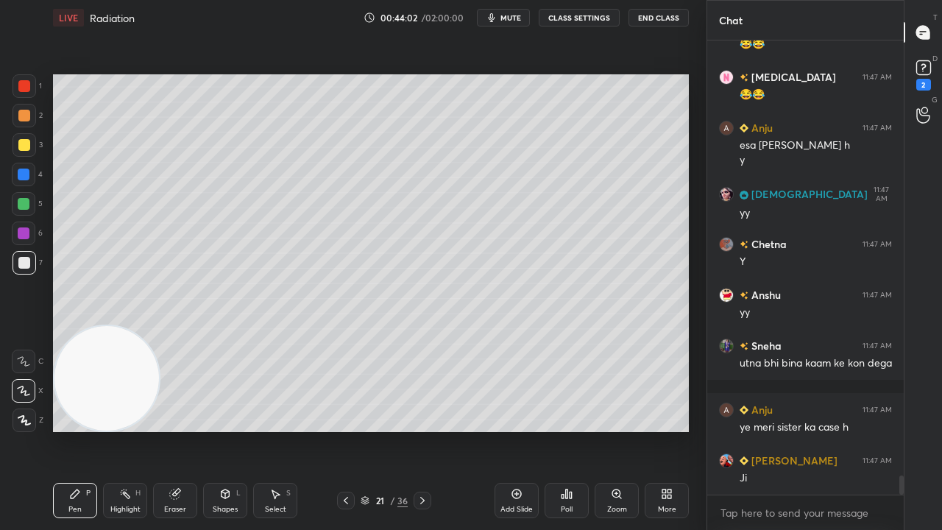
scroll to position [10431, 0]
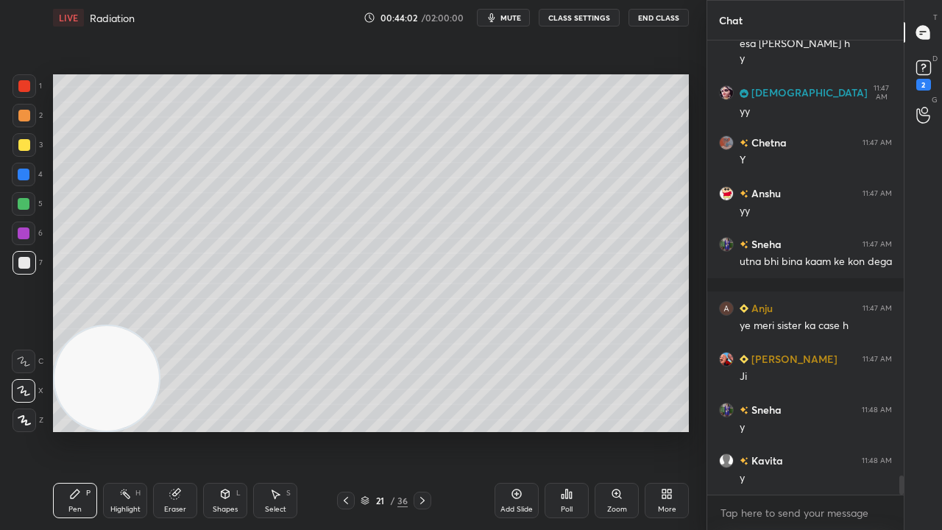
click at [508, 21] on span "mute" at bounding box center [511, 18] width 21 height 10
click at [508, 21] on span "unmute" at bounding box center [510, 18] width 32 height 10
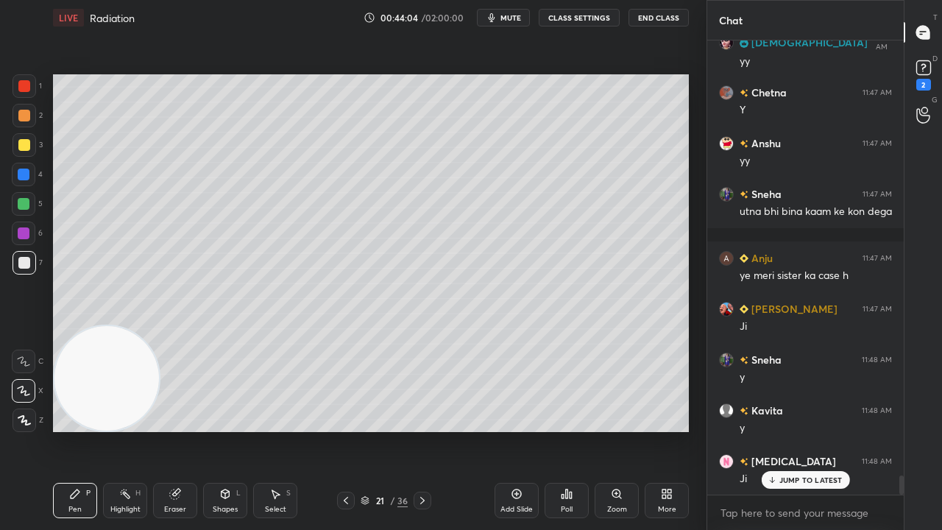
click at [25, 155] on div at bounding box center [25, 145] width 24 height 24
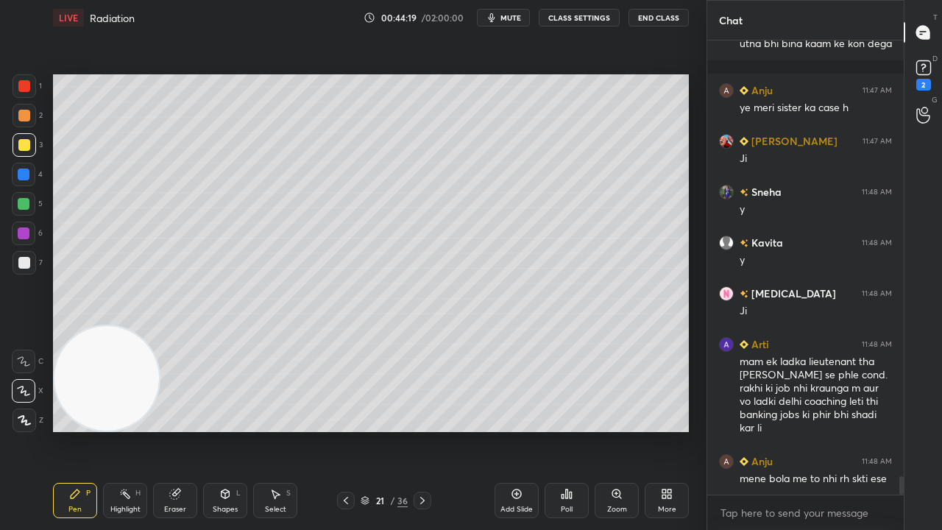
scroll to position [10700, 0]
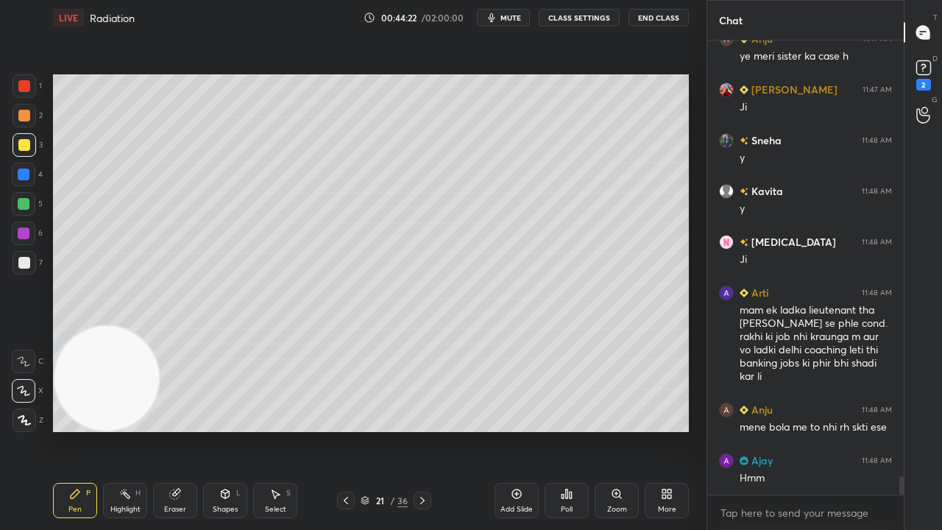
click at [31, 265] on div at bounding box center [25, 263] width 24 height 24
click at [511, 18] on span "mute" at bounding box center [511, 18] width 21 height 10
click at [511, 18] on span "unmute" at bounding box center [510, 18] width 32 height 10
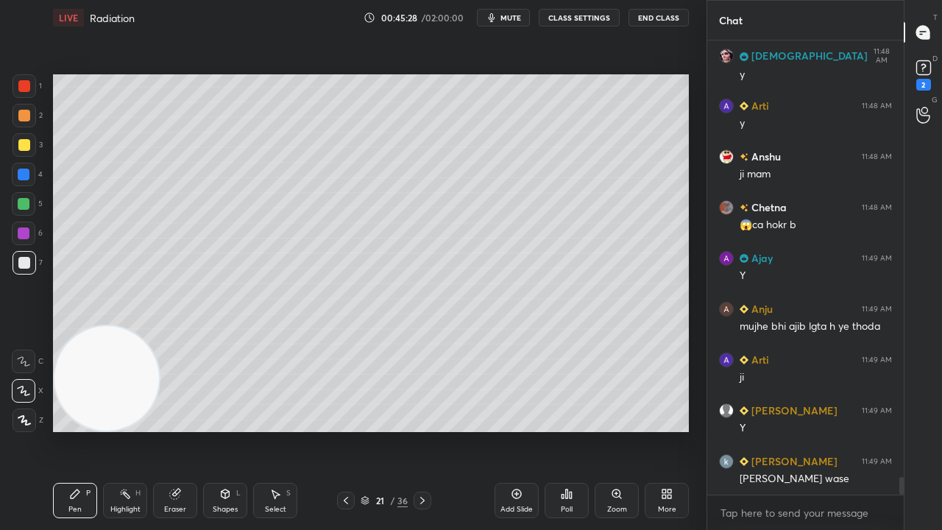
scroll to position [11208, 0]
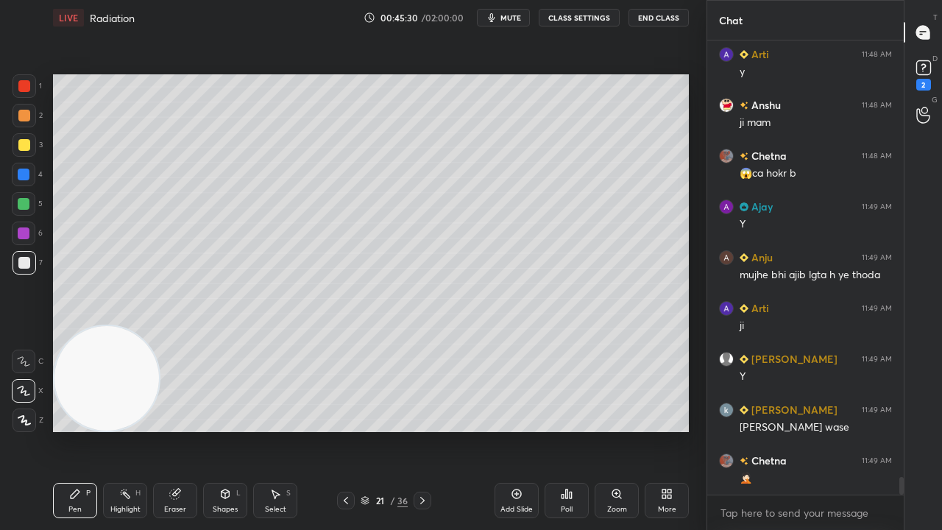
click at [764, 430] on div "x" at bounding box center [805, 512] width 197 height 35
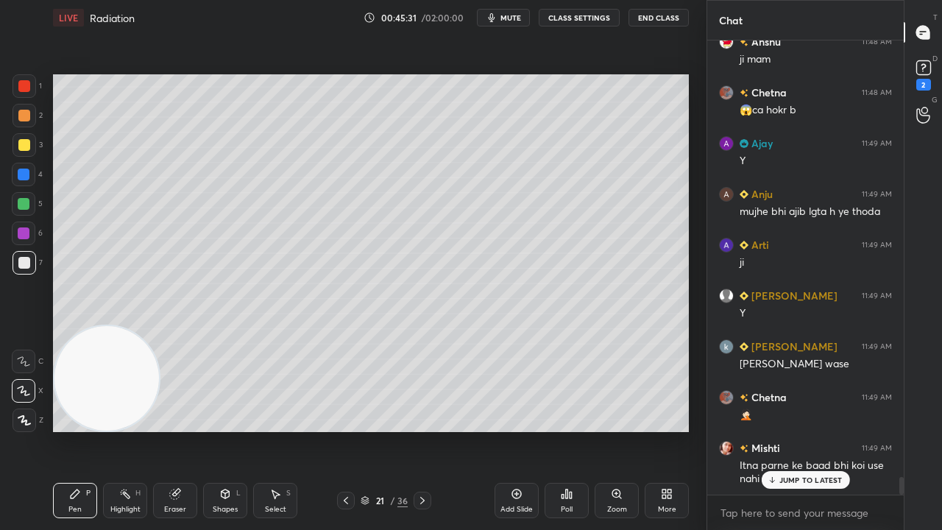
click at [517, 14] on span "mute" at bounding box center [511, 18] width 21 height 10
click at [515, 16] on span "mute" at bounding box center [511, 18] width 21 height 10
click at [791, 430] on div "Anju 11:47 AM ye meri sister ka case h [PERSON_NAME] 11:47 AM [PERSON_NAME] 11:…" at bounding box center [805, 267] width 197 height 454
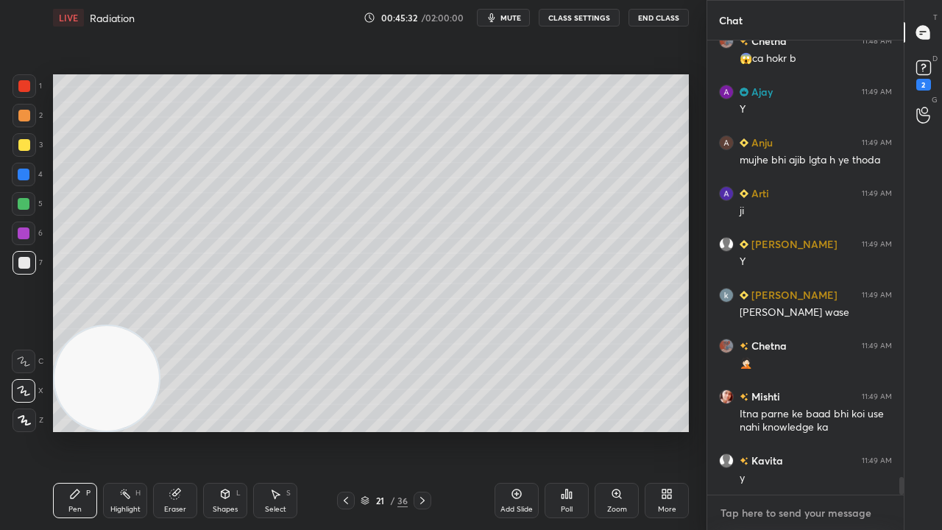
click at [788, 430] on div "x" at bounding box center [805, 512] width 197 height 35
click at [505, 19] on span "mute" at bounding box center [511, 18] width 21 height 10
click at [506, 21] on span "unmute" at bounding box center [510, 18] width 32 height 10
click at [20, 158] on div "3" at bounding box center [28, 147] width 30 height 29
click at [21, 152] on div at bounding box center [25, 145] width 24 height 24
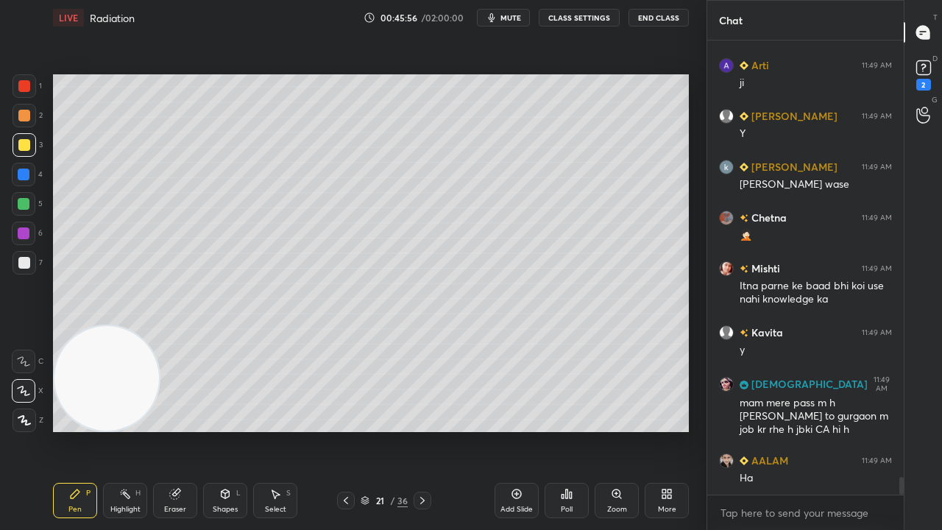
scroll to position [11501, 0]
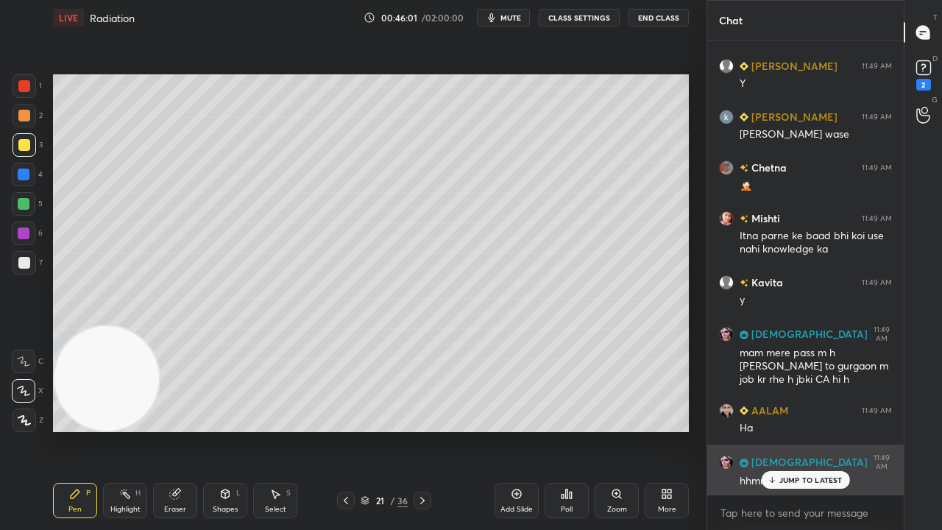
click at [788, 430] on p "JUMP TO LATEST" at bounding box center [811, 480] width 63 height 9
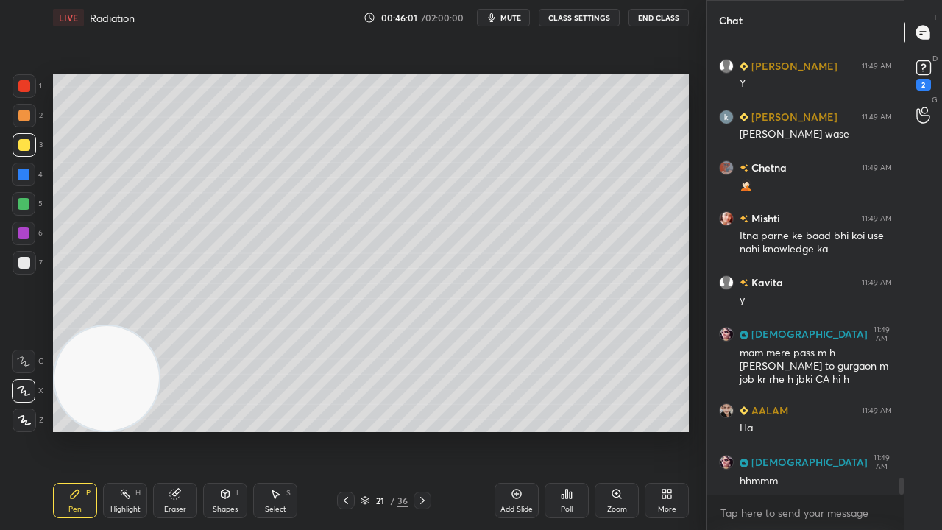
click at [757, 430] on div "x" at bounding box center [805, 512] width 197 height 35
click at [509, 21] on span "mute" at bounding box center [511, 18] width 21 height 10
click at [507, 19] on span "unmute" at bounding box center [510, 18] width 32 height 10
click at [21, 267] on div at bounding box center [24, 263] width 12 height 12
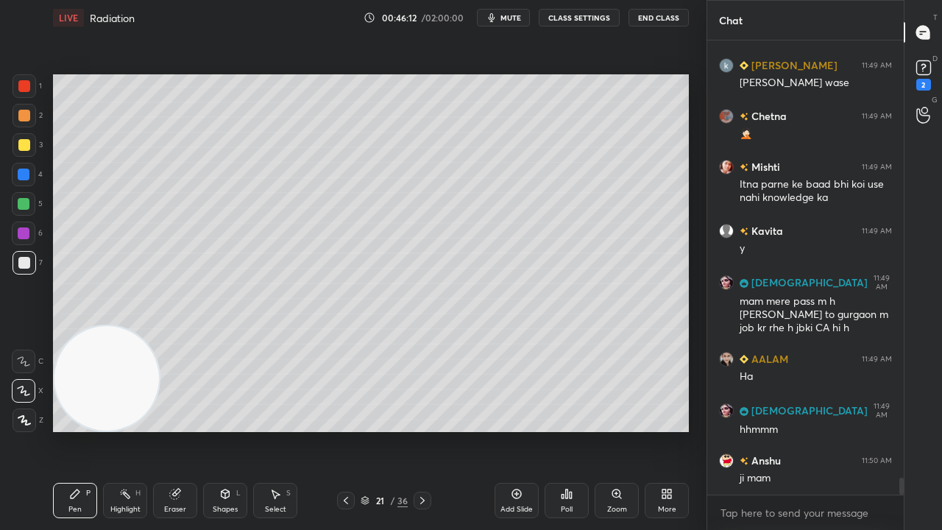
click at [508, 21] on span "mute" at bounding box center [511, 18] width 21 height 10
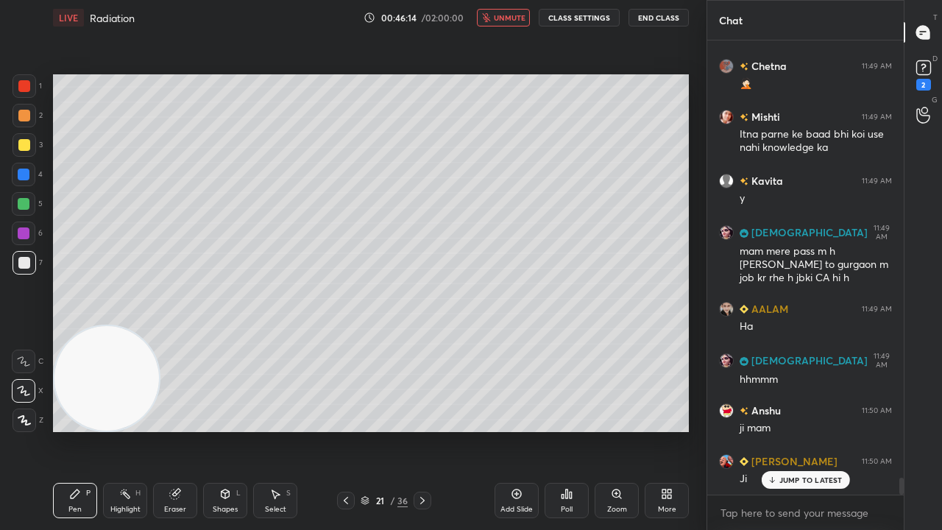
click at [502, 22] on button "unmute" at bounding box center [503, 18] width 53 height 18
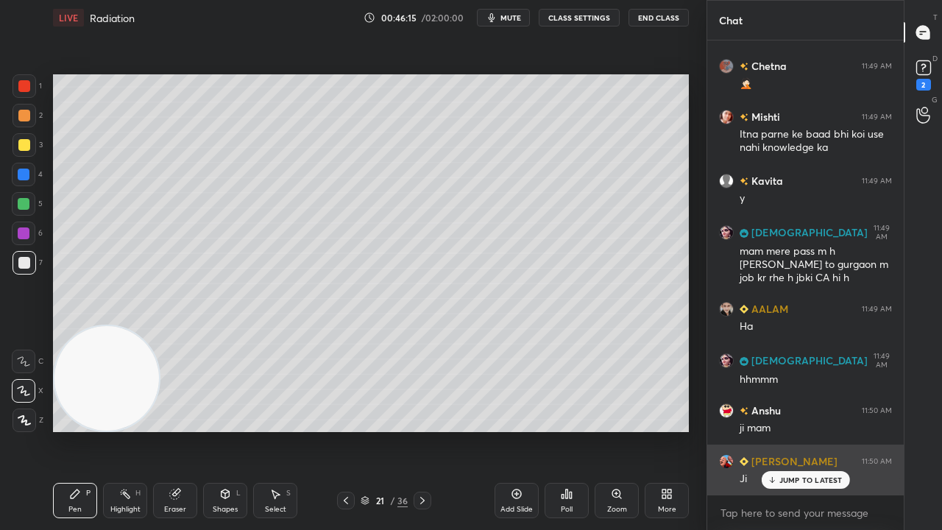
click at [780, 430] on p "JUMP TO LATEST" at bounding box center [811, 480] width 63 height 9
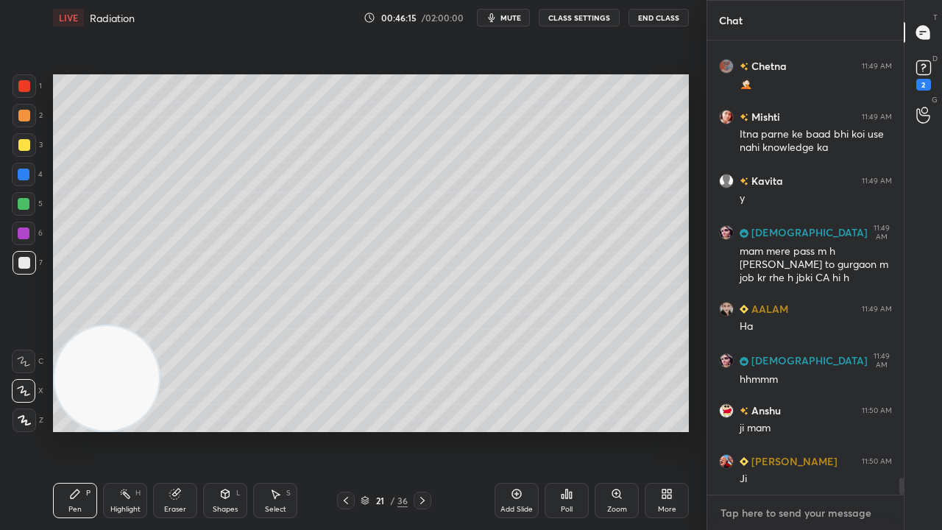
drag, startPoint x: 758, startPoint y: 515, endPoint x: 758, endPoint y: 507, distance: 8.1
click at [756, 430] on textarea at bounding box center [805, 513] width 173 height 24
click at [32, 148] on div at bounding box center [25, 145] width 24 height 24
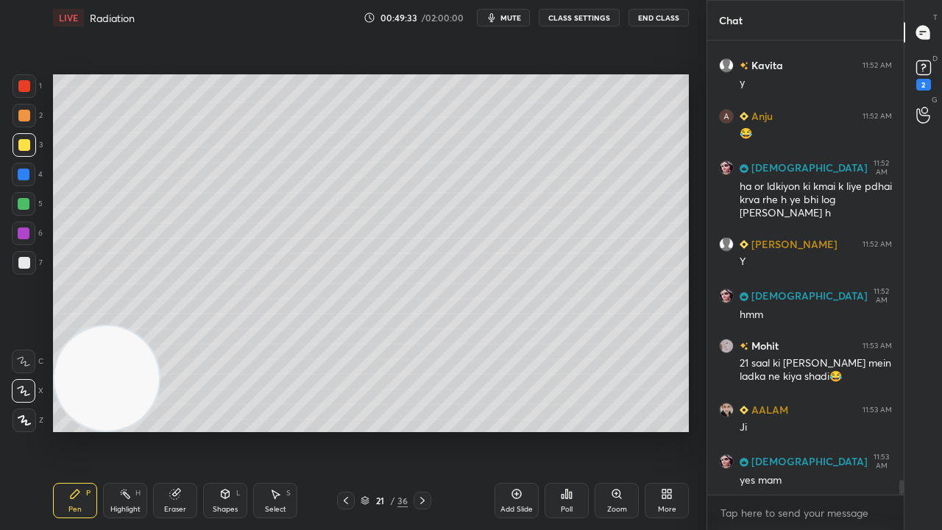
scroll to position [13586, 0]
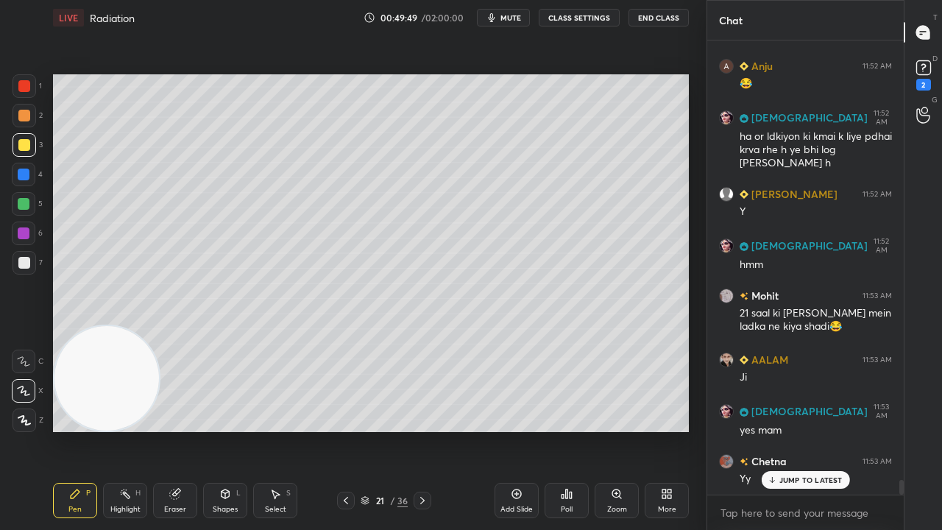
click at [423, 430] on icon at bounding box center [423, 501] width 12 height 12
click at [339, 430] on div at bounding box center [346, 501] width 18 height 18
click at [516, 15] on span "mute" at bounding box center [511, 18] width 21 height 10
click at [514, 15] on span "unmute" at bounding box center [510, 18] width 32 height 10
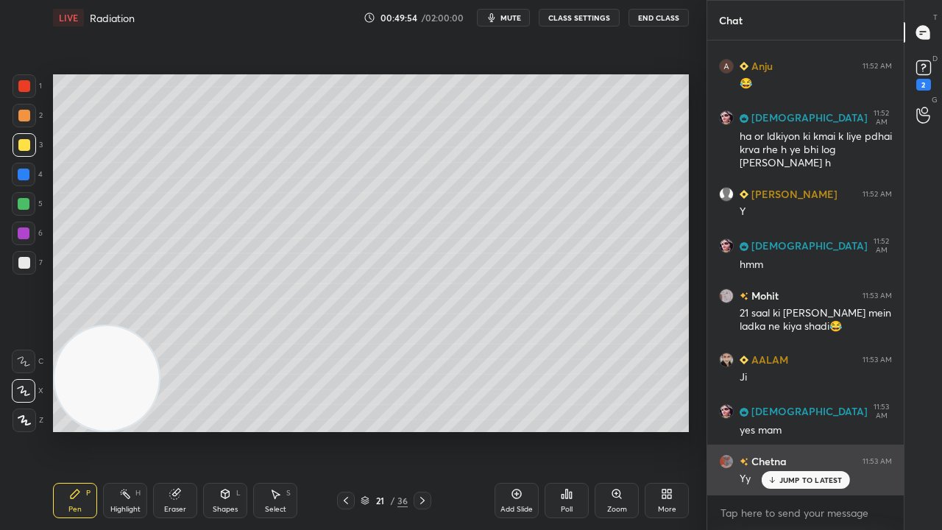
click at [724, 430] on div "[PERSON_NAME] 11:53 AM Yy" at bounding box center [805, 470] width 197 height 51
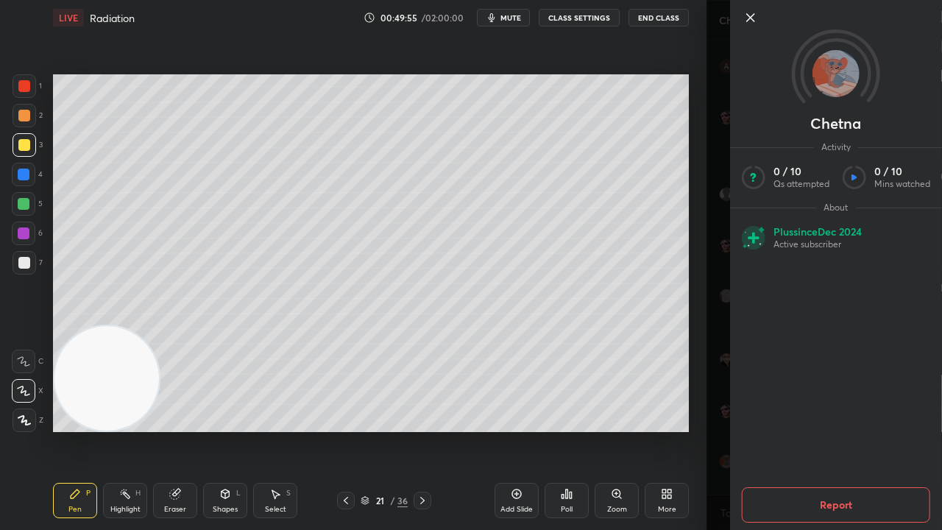
click at [720, 430] on div "[PERSON_NAME] Activity 0 / 10 Qs attempted 0 / 10 Mins watched About Plus since…" at bounding box center [825, 265] width 236 height 530
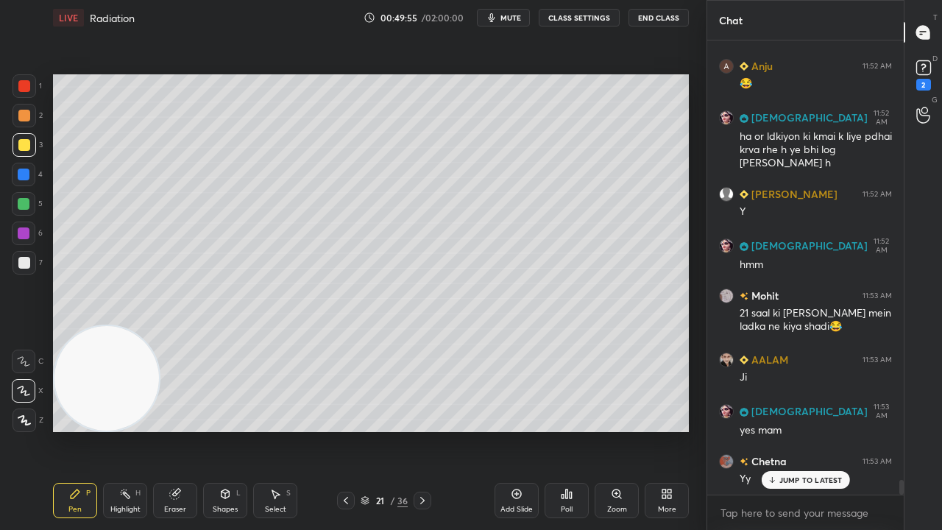
click at [773, 430] on icon at bounding box center [772, 480] width 10 height 9
click at [930, 103] on div at bounding box center [923, 115] width 29 height 26
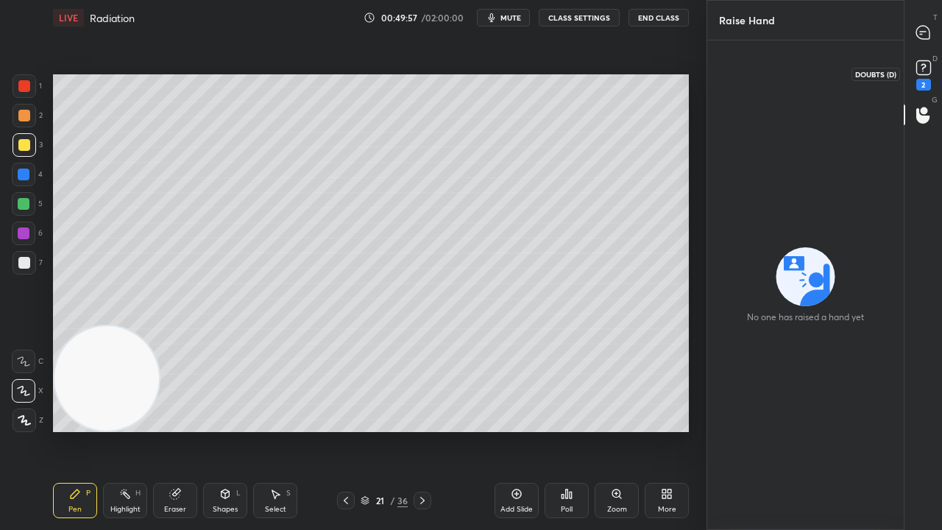
click at [923, 77] on icon at bounding box center [924, 68] width 22 height 22
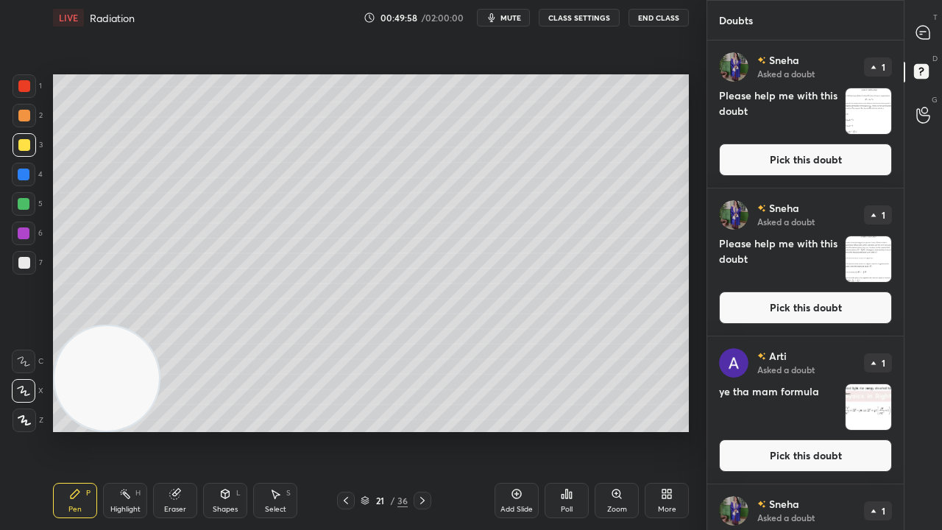
click at [936, 7] on div "T Messages (T) D Doubts (D) G Raise Hand (G)" at bounding box center [923, 265] width 38 height 530
click at [821, 149] on button "Pick this doubt" at bounding box center [805, 160] width 173 height 32
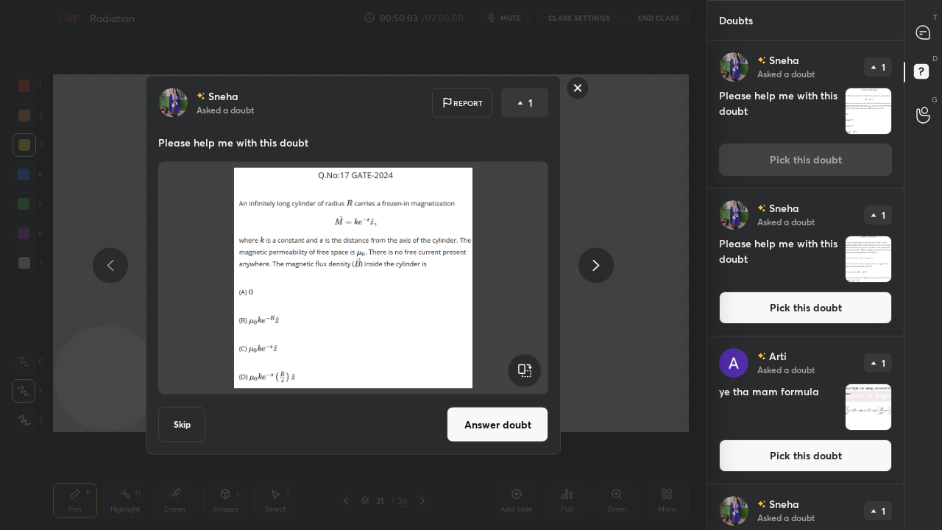
click at [514, 426] on button "Answer doubt" at bounding box center [498, 424] width 102 height 35
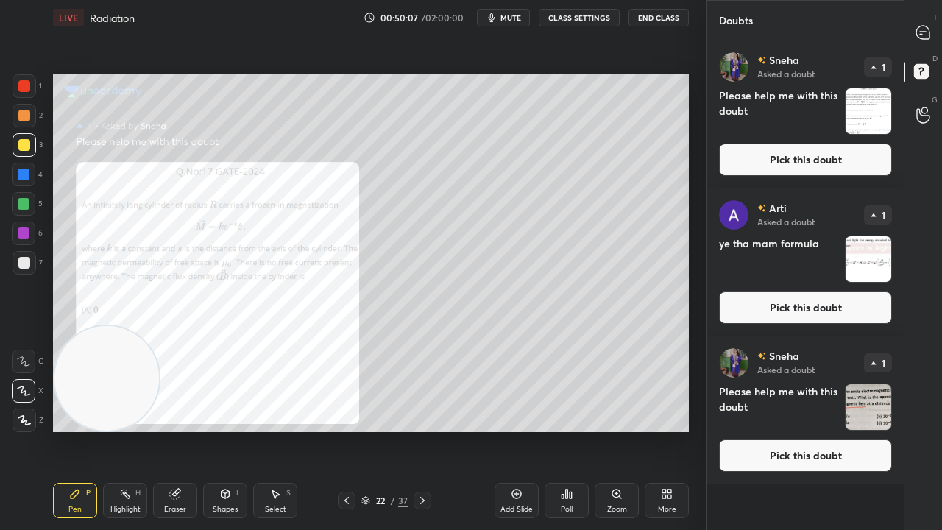
click at [799, 156] on button "Pick this doubt" at bounding box center [805, 160] width 173 height 32
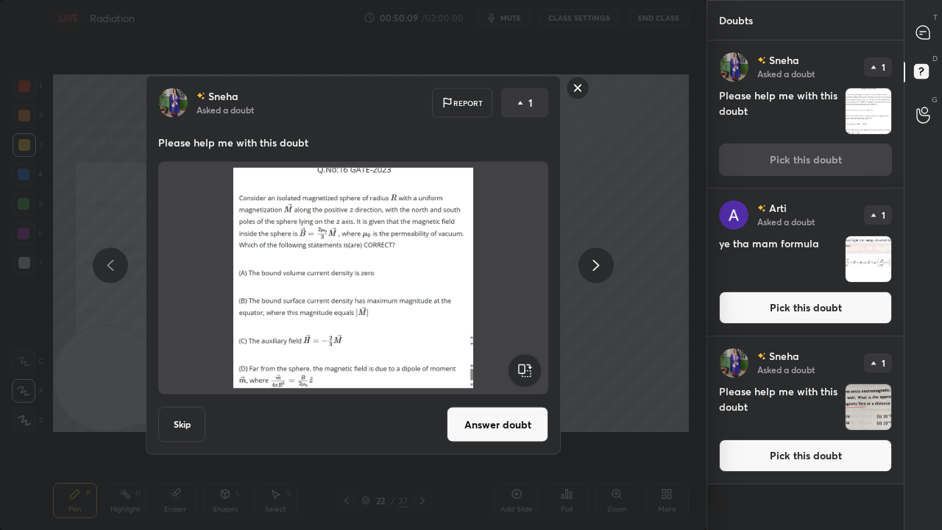
click at [476, 428] on button "Answer doubt" at bounding box center [498, 424] width 102 height 35
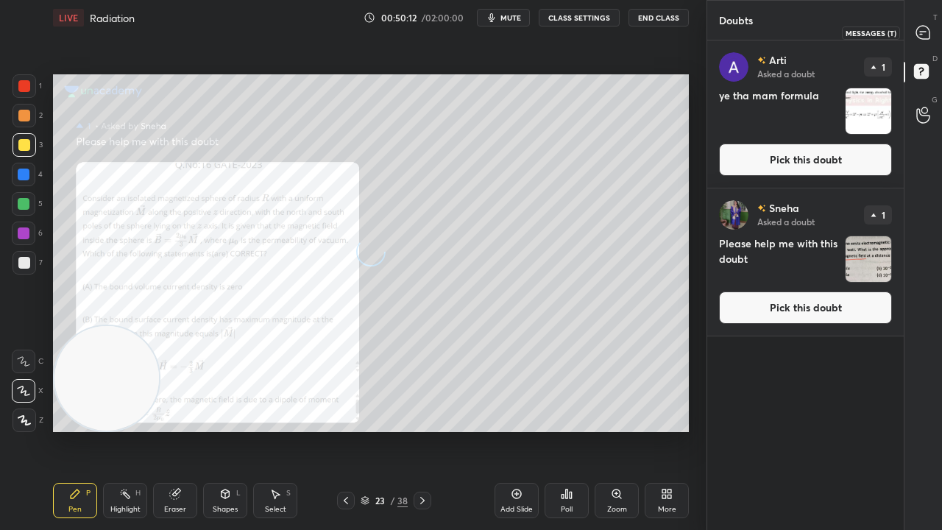
click at [927, 43] on div at bounding box center [923, 32] width 29 height 26
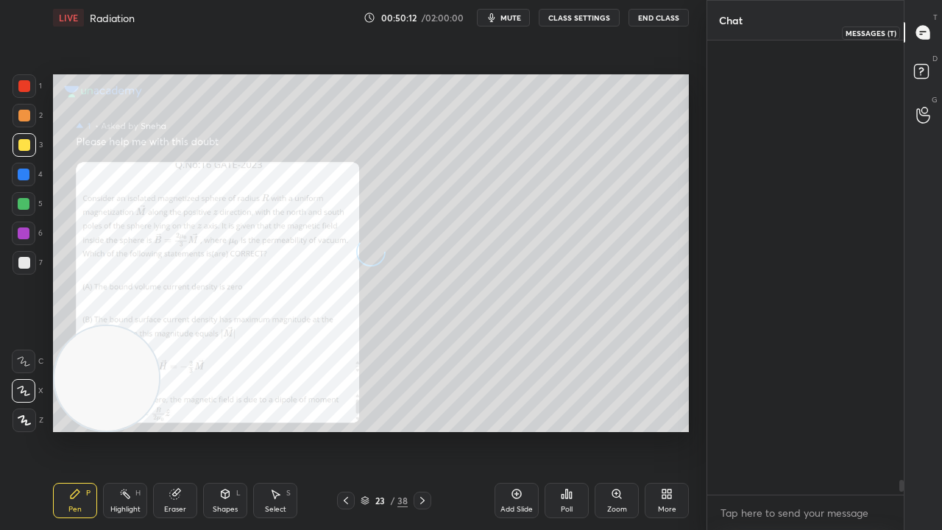
scroll to position [450, 192]
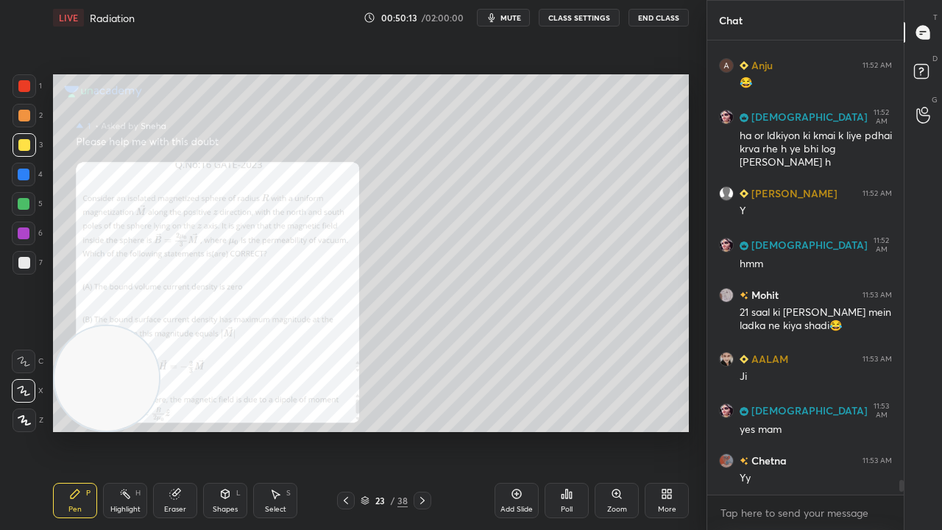
click at [343, 430] on icon at bounding box center [346, 501] width 12 height 12
click at [344, 430] on icon at bounding box center [346, 501] width 12 height 12
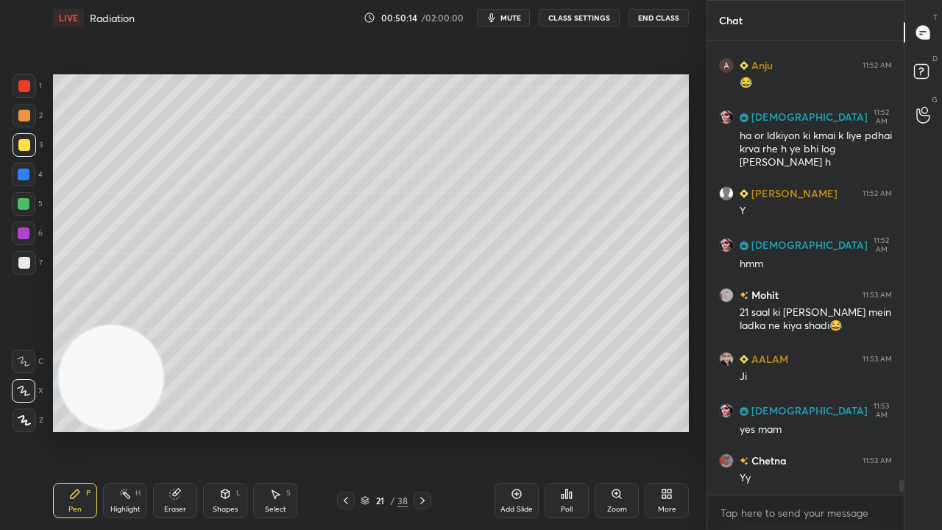
drag, startPoint x: 109, startPoint y: 389, endPoint x: 572, endPoint y: 120, distance: 535.3
click at [163, 325] on video at bounding box center [111, 377] width 105 height 105
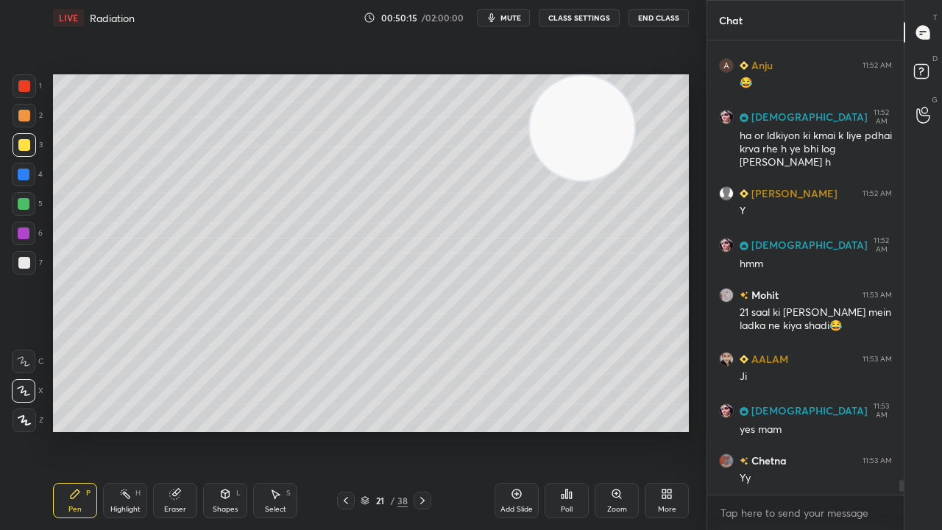
click at [521, 14] on span "mute" at bounding box center [511, 18] width 21 height 10
click at [517, 15] on span "unmute" at bounding box center [510, 18] width 32 height 10
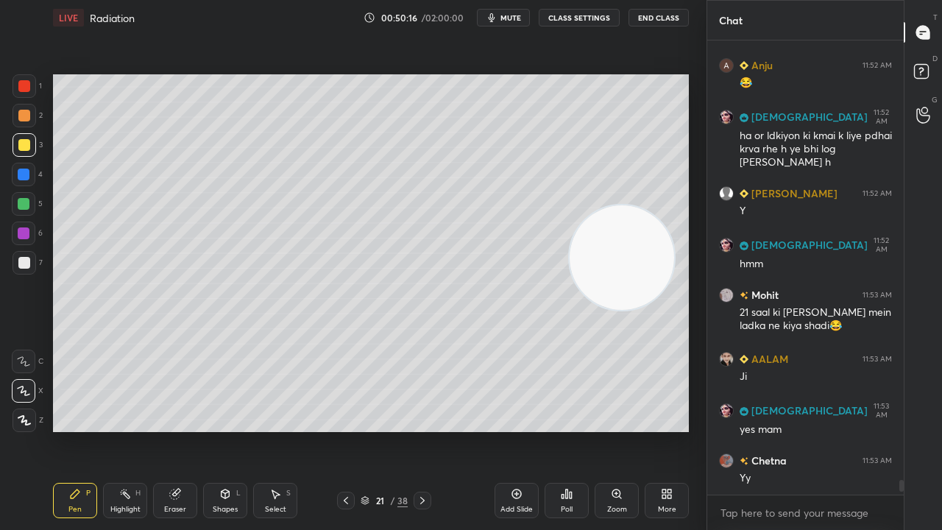
drag, startPoint x: 569, startPoint y: 135, endPoint x: 695, endPoint y: 330, distance: 231.5
click at [740, 430] on div "1 2 3 4 5 6 7 C X Z C X Z E E Erase all H H LIVE Radiation 00:50:16 / 02:00:00 …" at bounding box center [471, 265] width 942 height 530
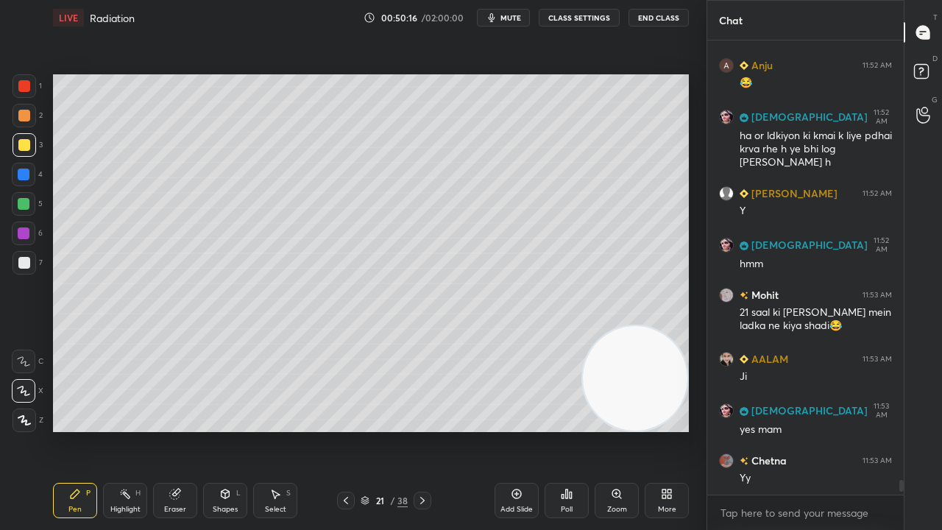
click at [498, 19] on icon "button" at bounding box center [492, 18] width 12 height 12
click at [498, 21] on span "unmute" at bounding box center [510, 18] width 32 height 10
click at [339, 430] on div at bounding box center [346, 501] width 18 height 18
click at [348, 430] on icon at bounding box center [346, 501] width 12 height 12
click at [495, 18] on icon "button" at bounding box center [492, 17] width 7 height 9
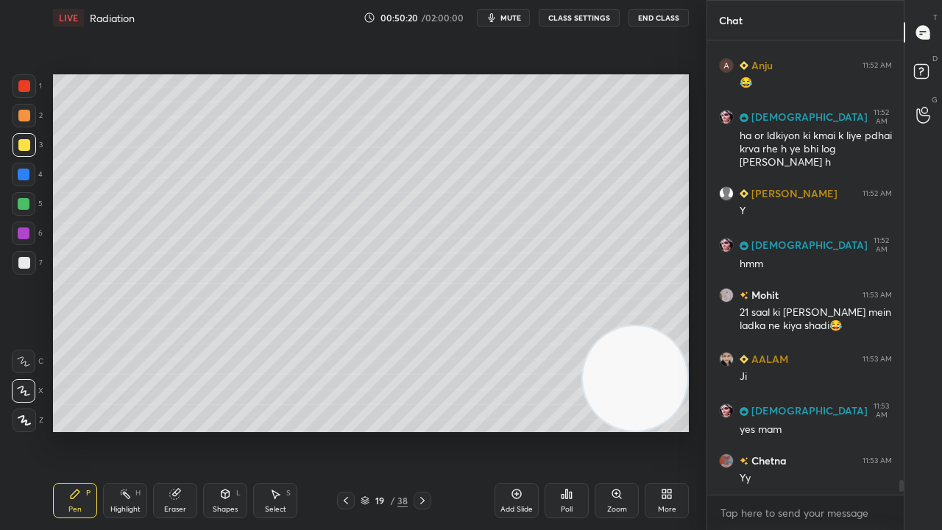
click at [495, 19] on button "mute" at bounding box center [503, 18] width 53 height 18
click at [350, 430] on icon at bounding box center [346, 501] width 12 height 12
click at [512, 11] on button "mute" at bounding box center [503, 18] width 53 height 18
click at [512, 16] on span "mute" at bounding box center [511, 18] width 21 height 10
click at [180, 430] on div "Eraser" at bounding box center [175, 500] width 44 height 35
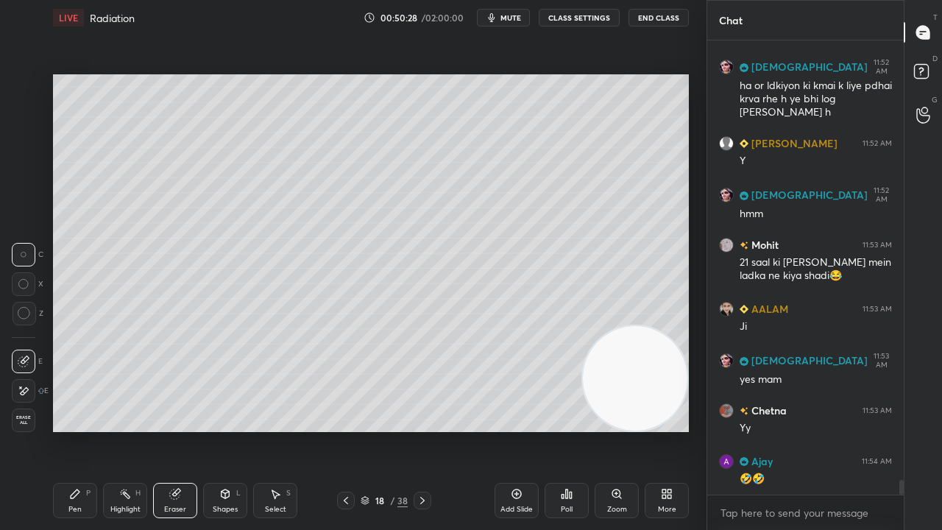
scroll to position [13846, 0]
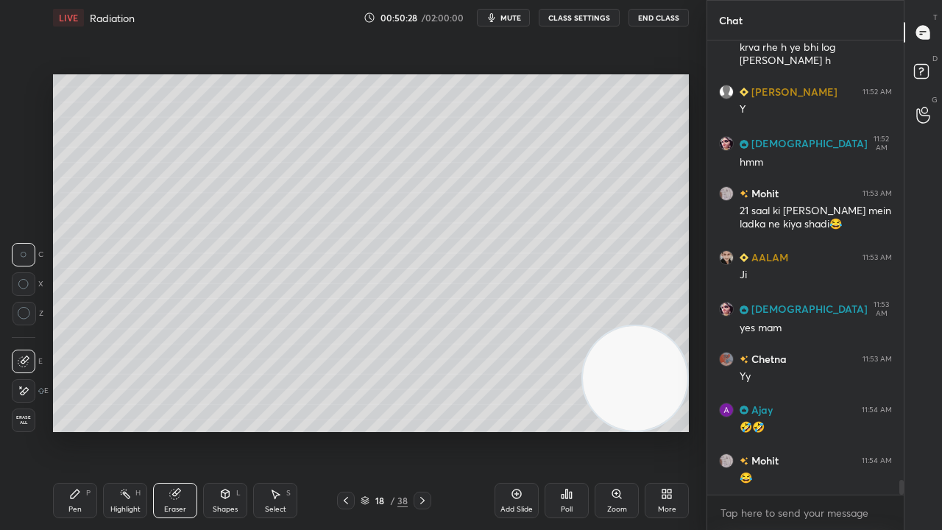
click at [75, 430] on div "Pen P" at bounding box center [75, 500] width 44 height 35
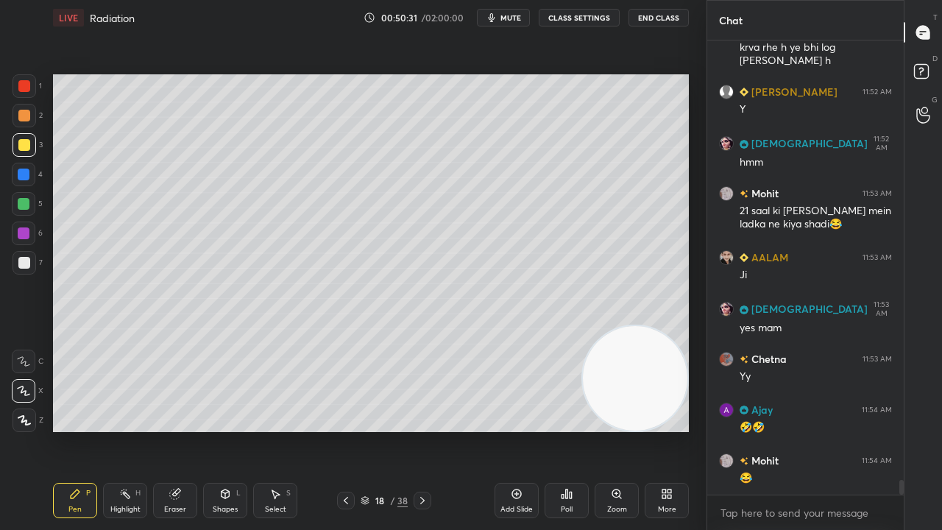
click at [512, 15] on span "mute" at bounding box center [511, 18] width 21 height 10
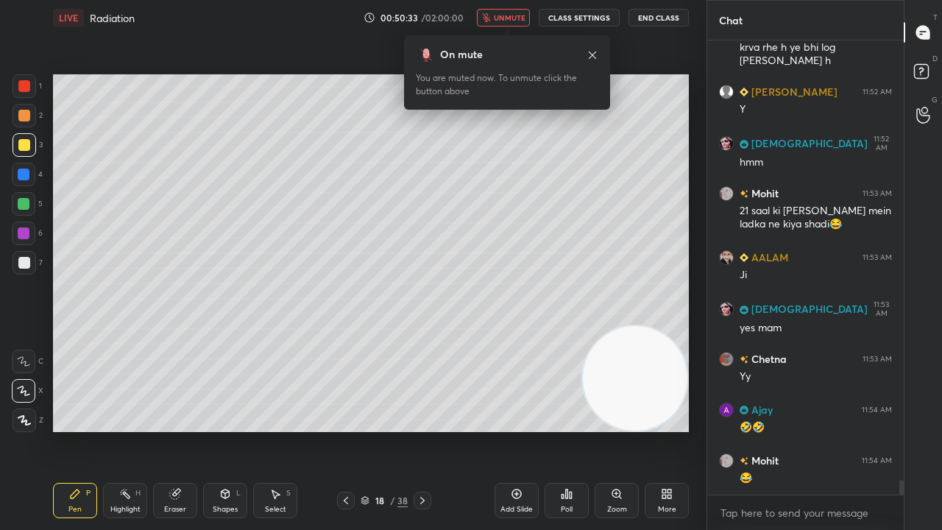
click at [507, 22] on span "unmute" at bounding box center [510, 18] width 32 height 10
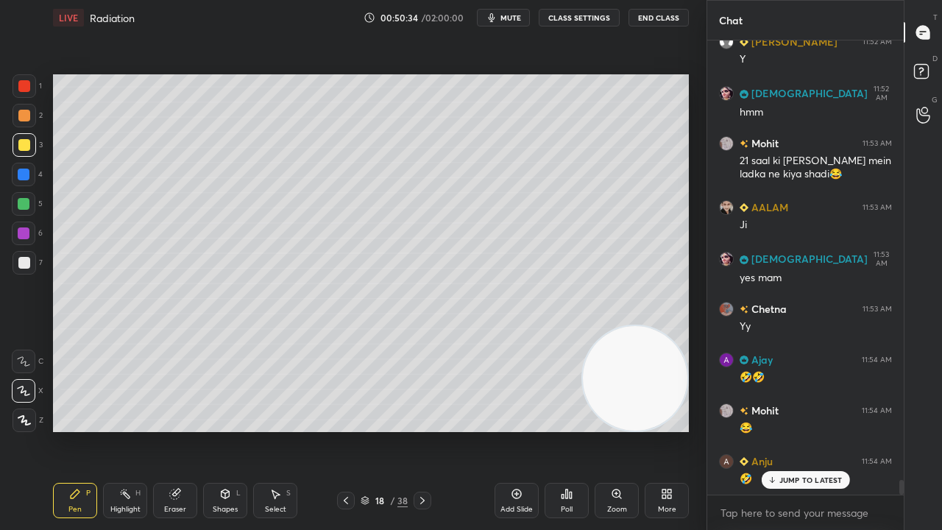
click at [18, 266] on div at bounding box center [24, 263] width 12 height 12
click at [516, 15] on span "mute" at bounding box center [511, 18] width 21 height 10
click at [512, 19] on span "mute" at bounding box center [511, 18] width 21 height 10
click at [808, 430] on p "JUMP TO LATEST" at bounding box center [811, 480] width 63 height 9
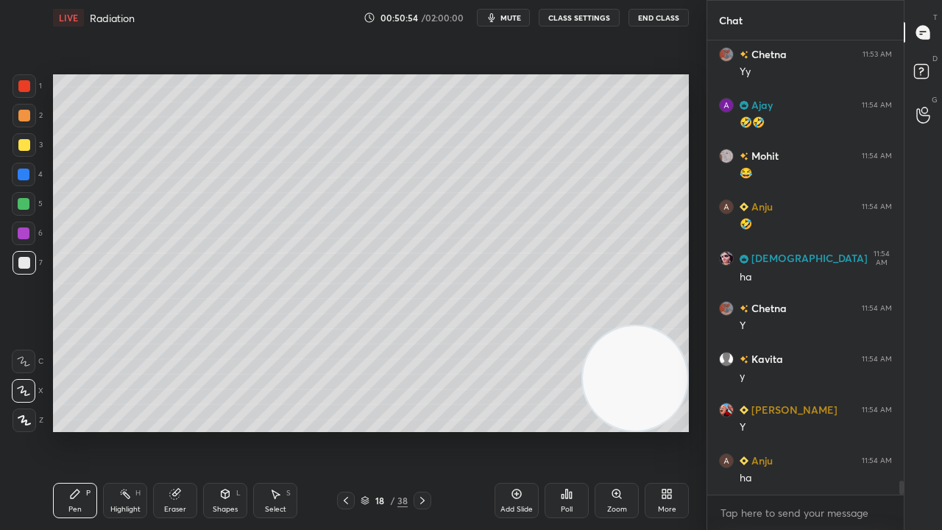
scroll to position [14201, 0]
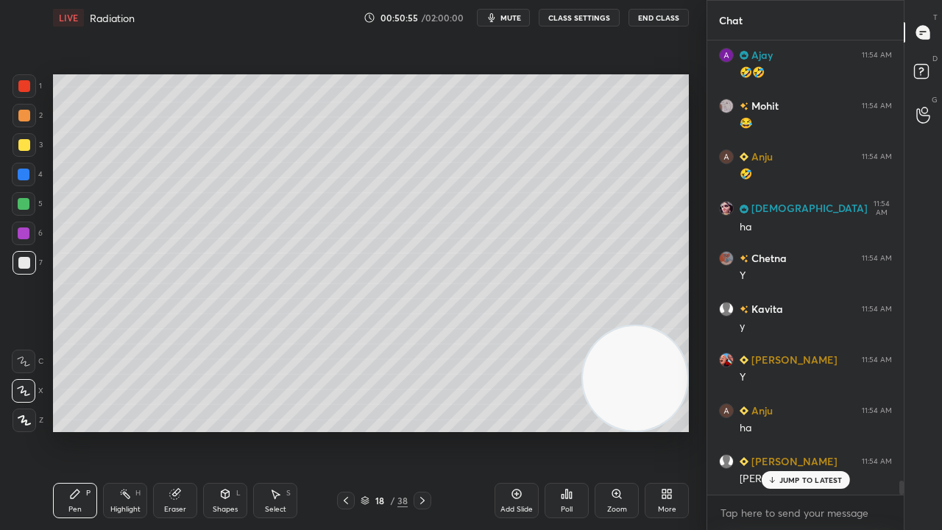
click at [797, 430] on div "x" at bounding box center [805, 512] width 197 height 35
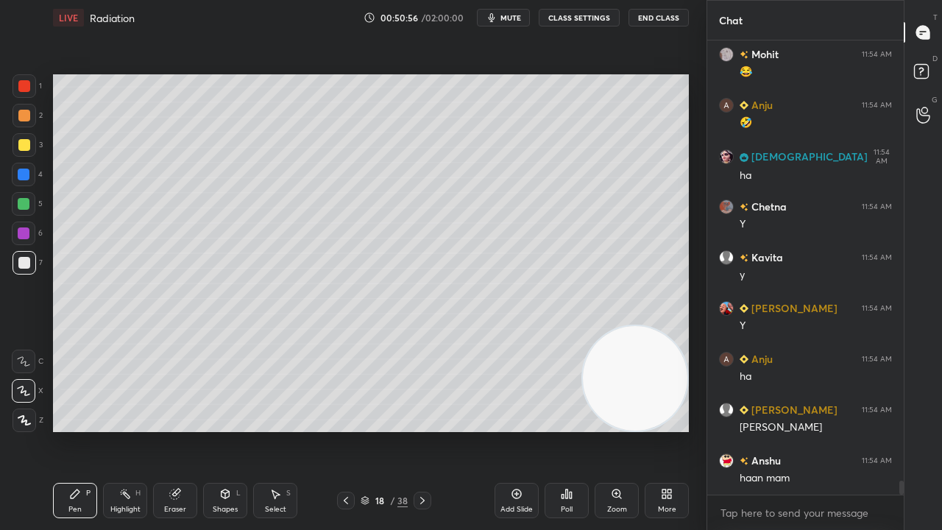
click at [514, 19] on button "mute" at bounding box center [503, 18] width 53 height 18
click at [515, 18] on span "unmute" at bounding box center [510, 18] width 32 height 10
click at [710, 430] on div "x" at bounding box center [805, 512] width 197 height 35
click at [761, 430] on div "x" at bounding box center [805, 512] width 197 height 35
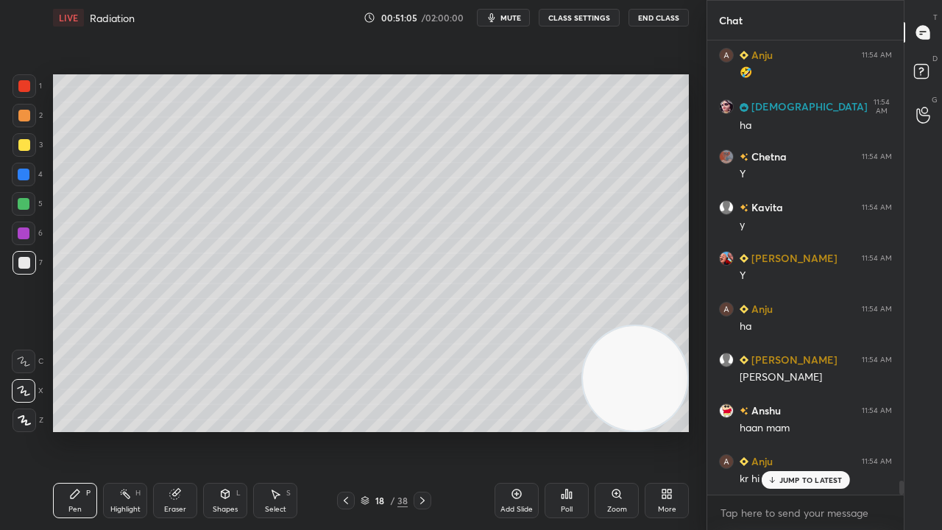
drag, startPoint x: 827, startPoint y: 481, endPoint x: 826, endPoint y: 529, distance: 48.6
click at [828, 430] on p "JUMP TO LATEST" at bounding box center [811, 480] width 63 height 9
click at [826, 430] on div "x" at bounding box center [805, 512] width 197 height 35
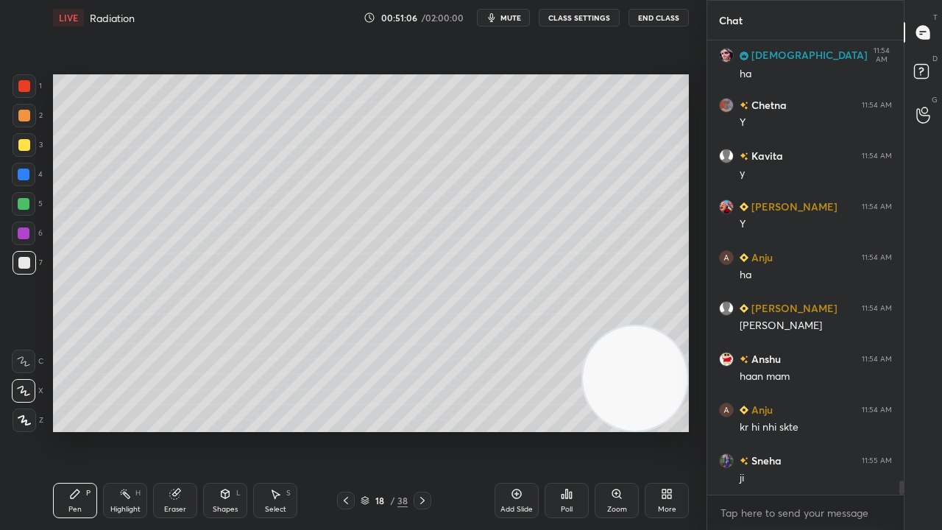
click at [512, 21] on span "mute" at bounding box center [511, 18] width 21 height 10
click at [517, 19] on span "unmute" at bounding box center [510, 18] width 32 height 10
click at [803, 430] on div "x" at bounding box center [805, 512] width 197 height 35
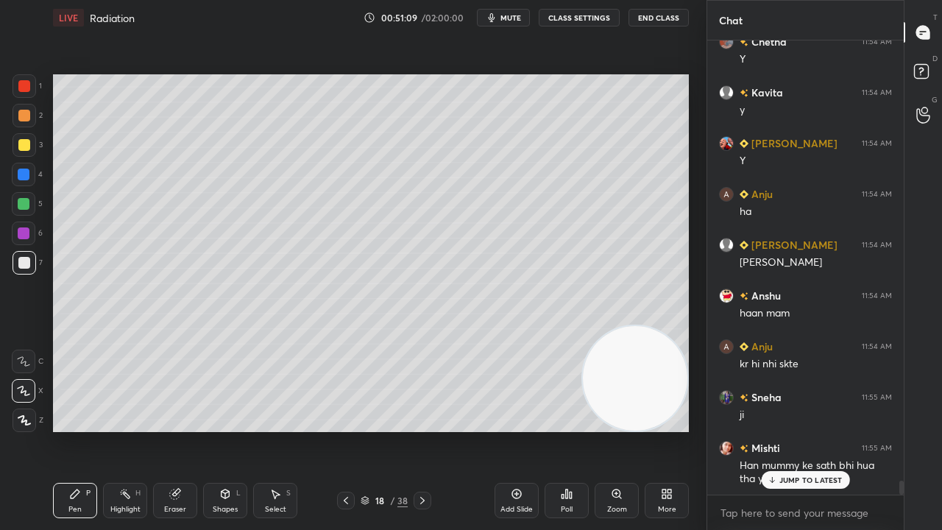
click at [520, 19] on span "mute" at bounding box center [511, 18] width 21 height 10
click at [518, 19] on span "unmute" at bounding box center [510, 18] width 32 height 10
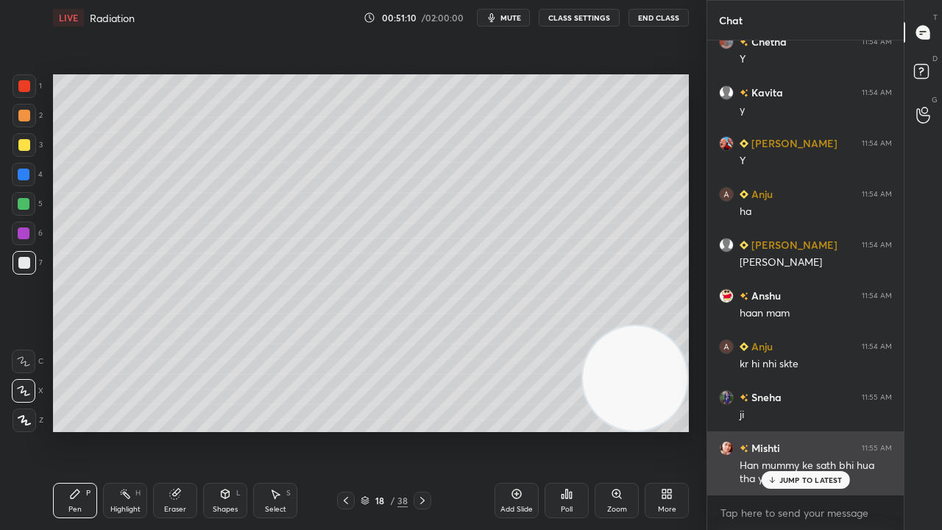
drag, startPoint x: 790, startPoint y: 476, endPoint x: 790, endPoint y: 487, distance: 11.0
click at [790, 430] on p "JUMP TO LATEST" at bounding box center [811, 480] width 63 height 9
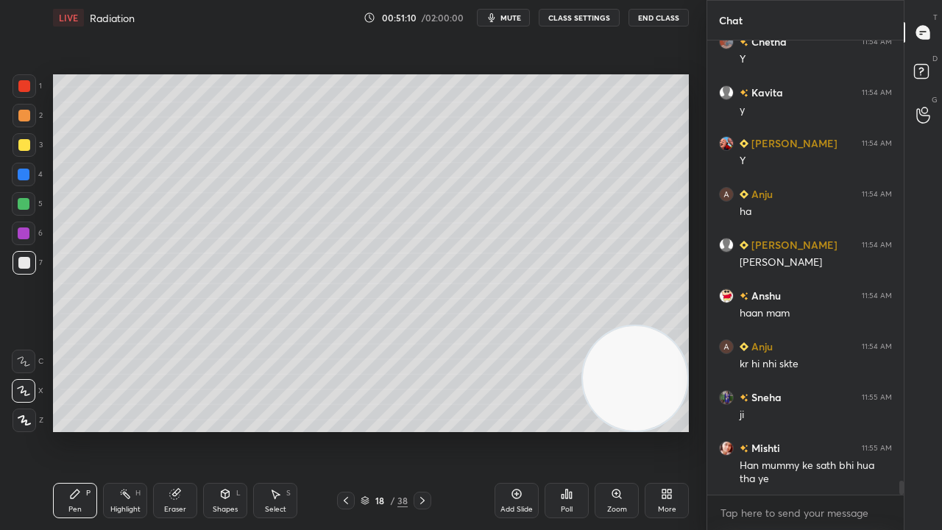
click at [794, 430] on div "x" at bounding box center [805, 512] width 197 height 35
click at [518, 16] on span "mute" at bounding box center [511, 18] width 21 height 10
click at [518, 16] on span "unmute" at bounding box center [510, 18] width 32 height 10
click at [780, 430] on div "x" at bounding box center [805, 512] width 197 height 35
click at [510, 19] on span "mute" at bounding box center [511, 18] width 21 height 10
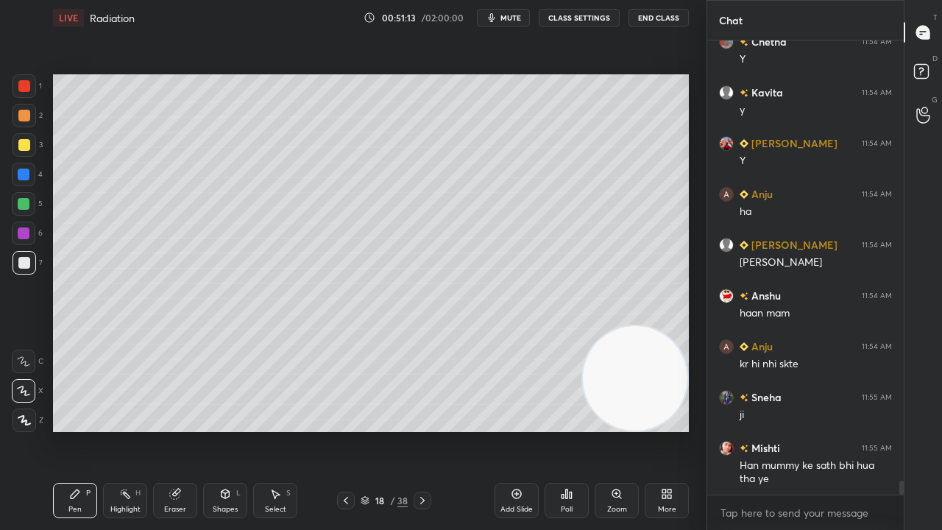
click at [512, 18] on span "mute" at bounding box center [511, 18] width 21 height 10
click at [345, 430] on icon at bounding box center [346, 501] width 12 height 12
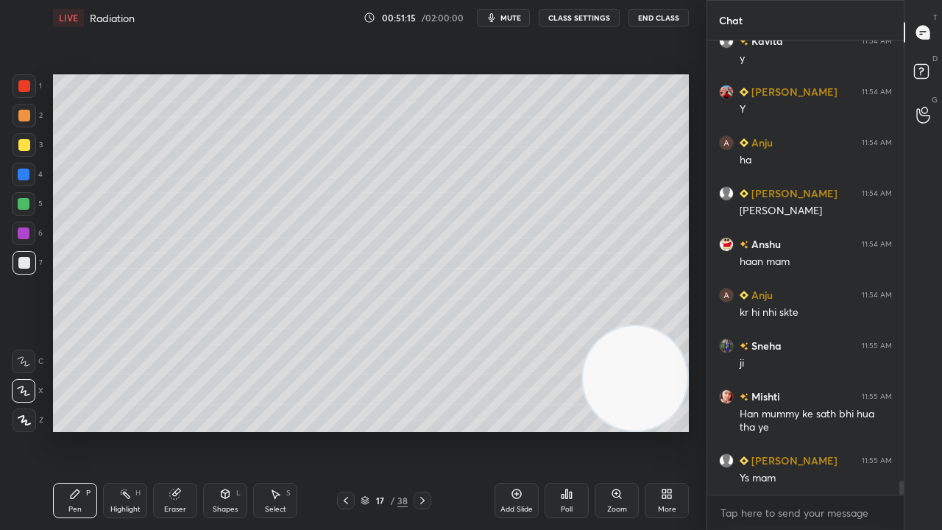
click at [350, 430] on icon at bounding box center [346, 501] width 12 height 12
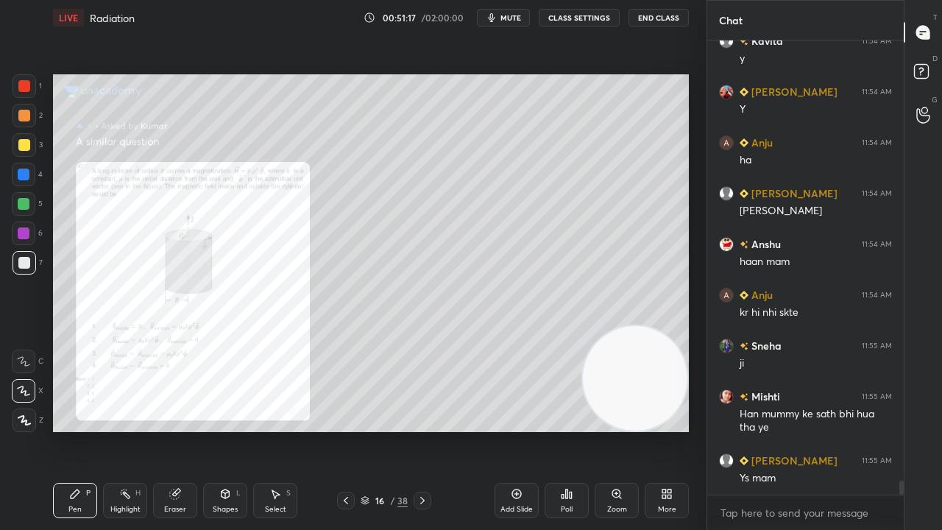
click at [423, 430] on icon at bounding box center [423, 501] width 12 height 12
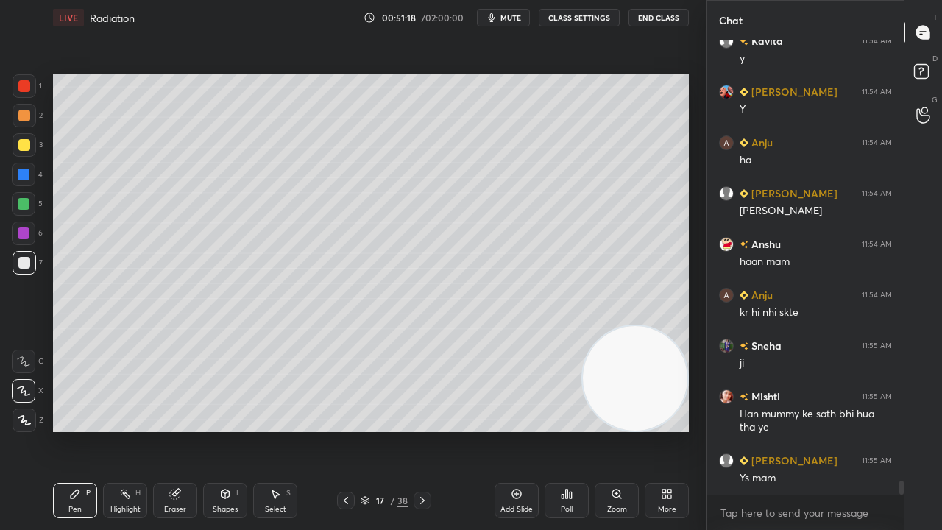
click at [420, 430] on icon at bounding box center [423, 501] width 12 height 12
click at [421, 430] on icon at bounding box center [423, 501] width 12 height 12
click at [422, 430] on icon at bounding box center [423, 501] width 12 height 12
click at [423, 430] on icon at bounding box center [423, 501] width 12 height 12
drag, startPoint x: 629, startPoint y: 394, endPoint x: 107, endPoint y: 448, distance: 525.4
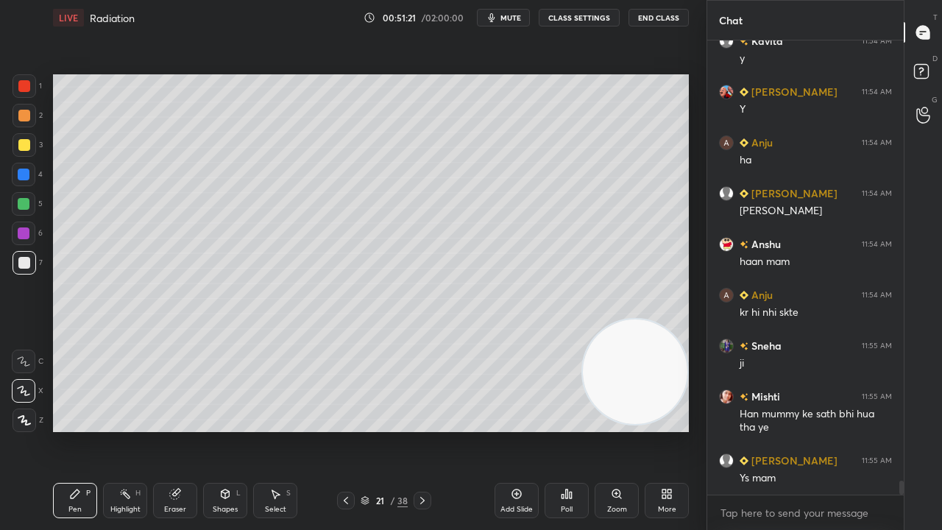
click at [112, 430] on div "Setting up your live class Poll for secs No correct answer Start poll" at bounding box center [371, 253] width 648 height 436
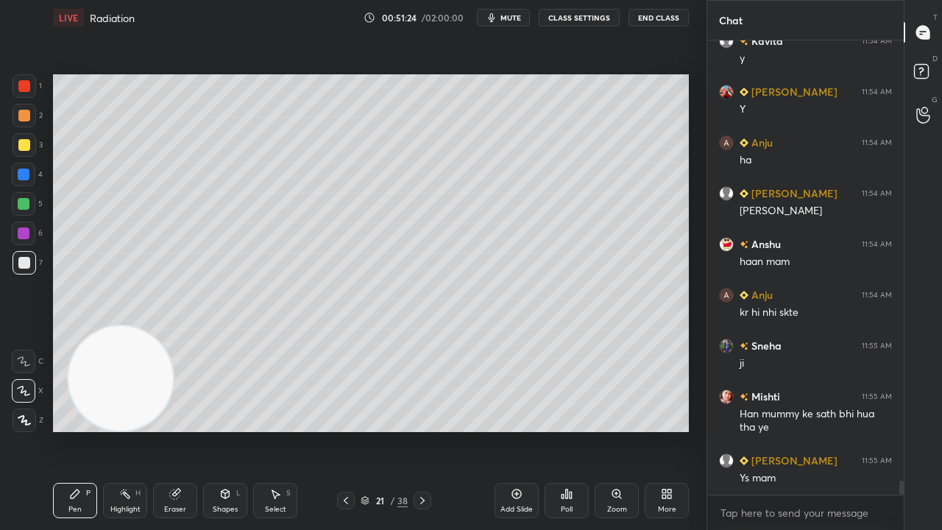
click at [521, 430] on div "Add Slide" at bounding box center [517, 500] width 44 height 35
drag, startPoint x: 21, startPoint y: 144, endPoint x: 33, endPoint y: 138, distance: 14.2
click at [22, 144] on div at bounding box center [24, 145] width 12 height 12
click at [512, 16] on span "mute" at bounding box center [511, 18] width 21 height 10
click at [511, 17] on span "unmute" at bounding box center [510, 18] width 32 height 10
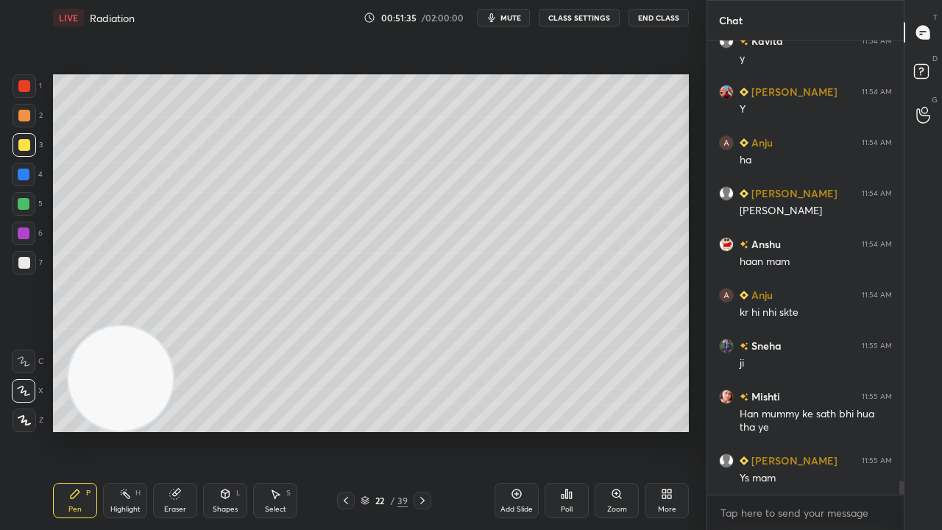
click at [509, 15] on span "mute" at bounding box center [511, 18] width 21 height 10
click at [511, 17] on span "unmute" at bounding box center [510, 18] width 32 height 10
click at [508, 24] on button "mute" at bounding box center [503, 18] width 53 height 18
click at [512, 13] on span "unmute" at bounding box center [510, 18] width 32 height 10
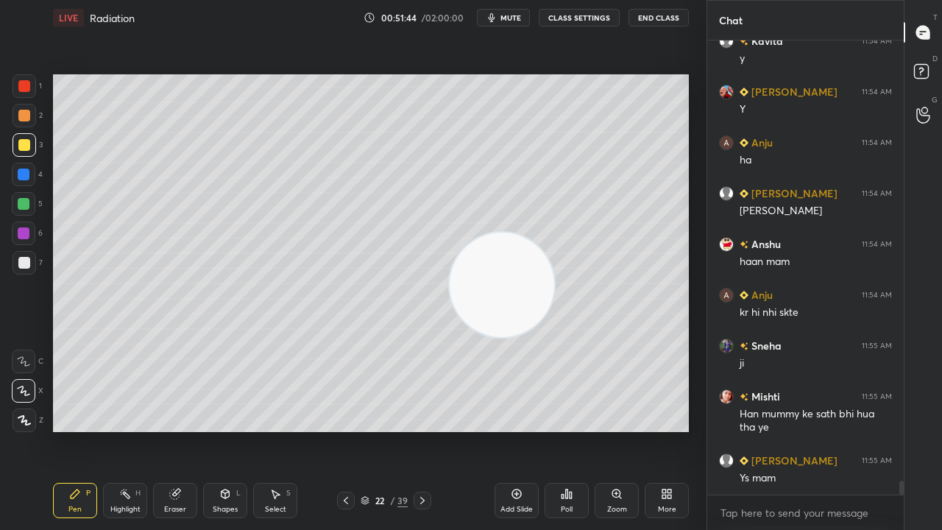
drag, startPoint x: 143, startPoint y: 401, endPoint x: 680, endPoint y: 300, distance: 546.7
click at [690, 294] on div "Setting up your live class Poll for secs No correct answer Start poll" at bounding box center [371, 253] width 648 height 436
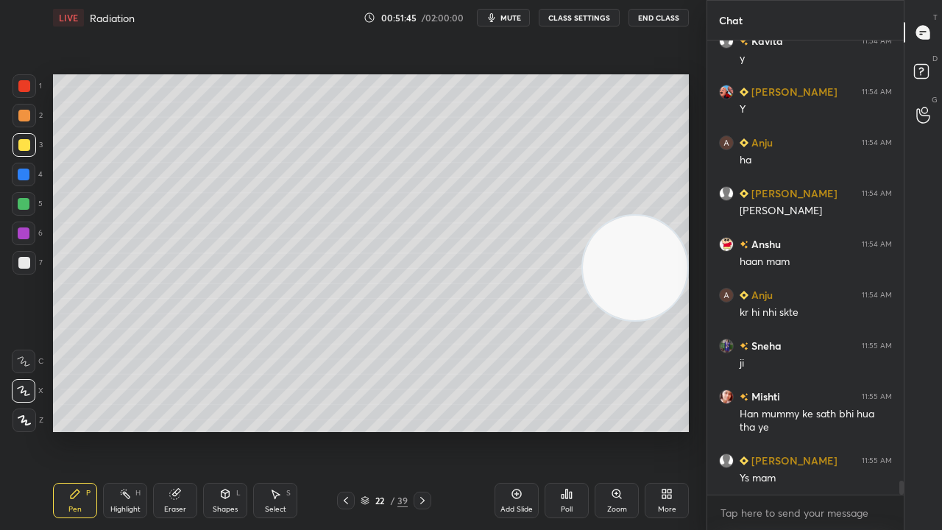
click at [517, 18] on span "mute" at bounding box center [511, 18] width 21 height 10
click at [517, 18] on span "unmute" at bounding box center [510, 18] width 32 height 10
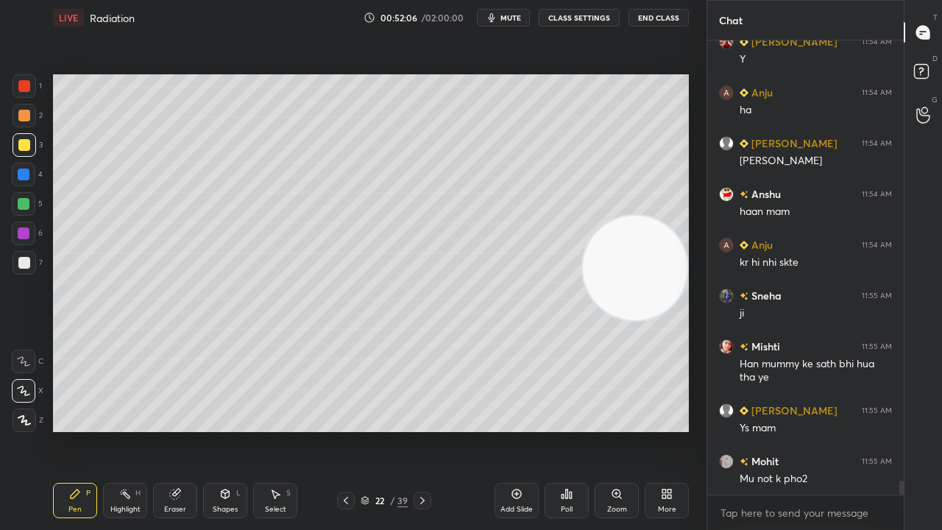
scroll to position [14570, 0]
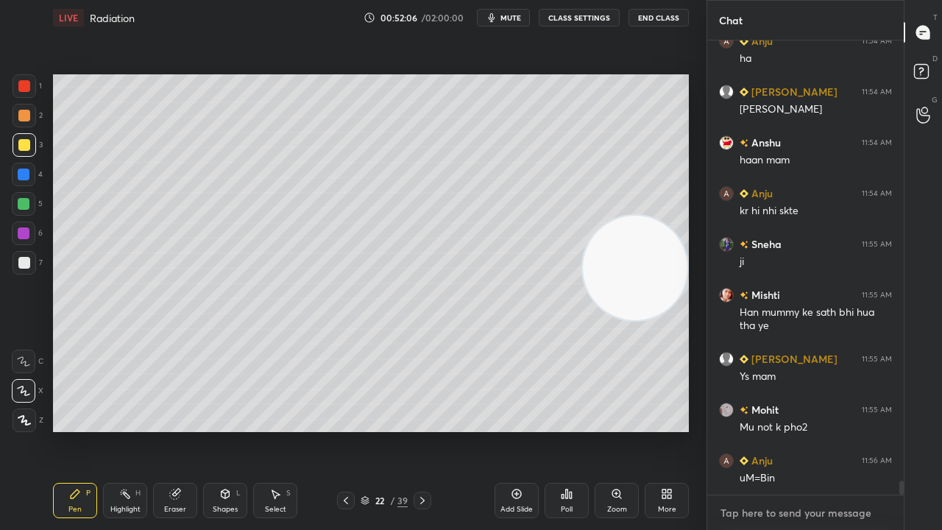
click at [780, 430] on textarea at bounding box center [805, 513] width 173 height 24
click at [508, 18] on span "mute" at bounding box center [511, 18] width 21 height 10
click at [507, 18] on span "unmute" at bounding box center [510, 18] width 32 height 10
click at [22, 264] on div at bounding box center [24, 263] width 12 height 12
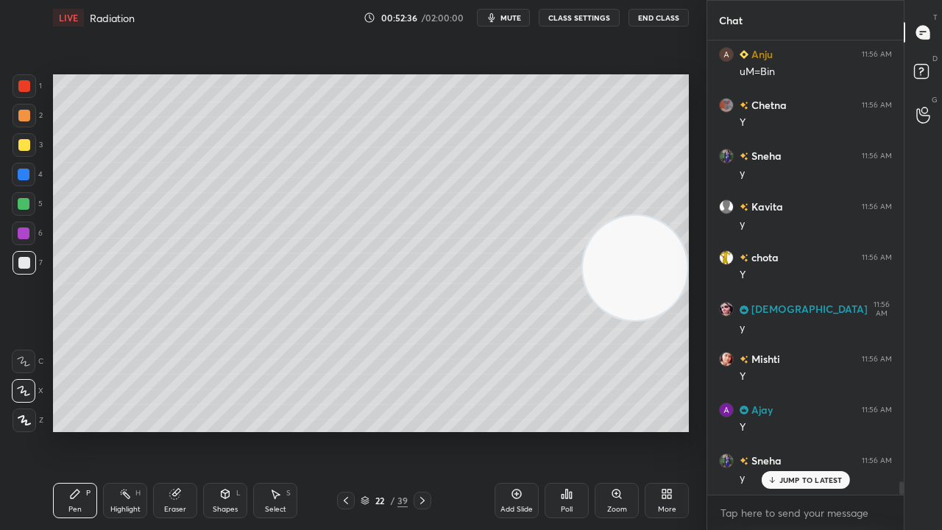
scroll to position [15027, 0]
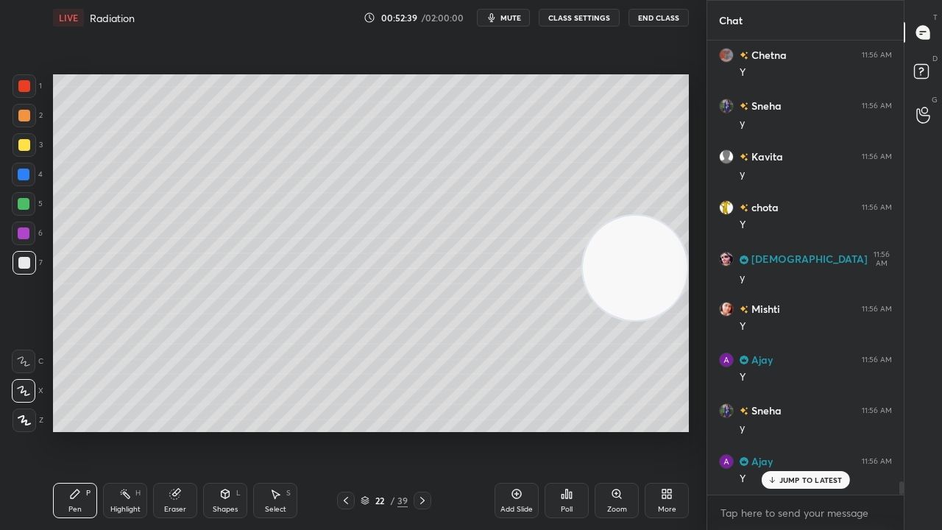
drag, startPoint x: 654, startPoint y: 187, endPoint x: 658, endPoint y: 174, distance: 13.0
click at [659, 216] on video at bounding box center [635, 268] width 105 height 105
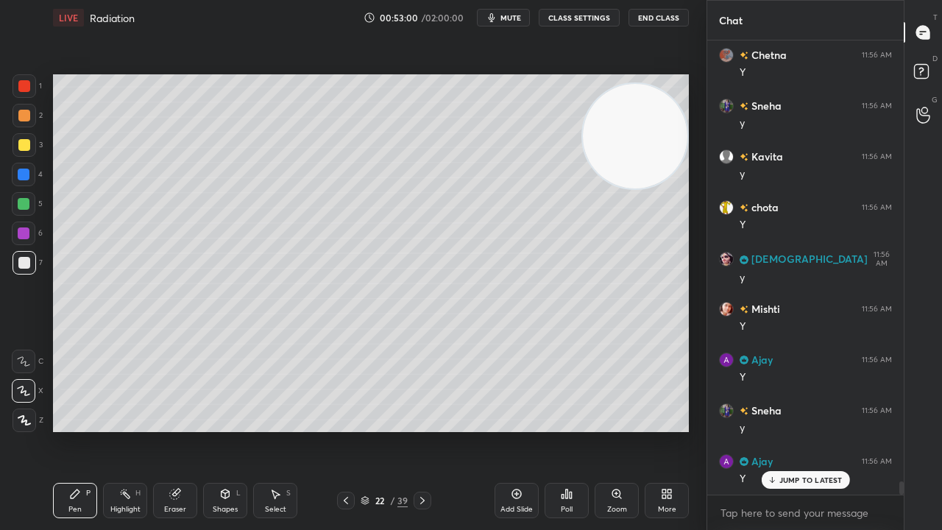
click at [515, 15] on span "mute" at bounding box center [511, 18] width 21 height 10
click at [517, 14] on span "unmute" at bounding box center [510, 18] width 32 height 10
click at [222, 430] on div "Shapes" at bounding box center [225, 509] width 25 height 7
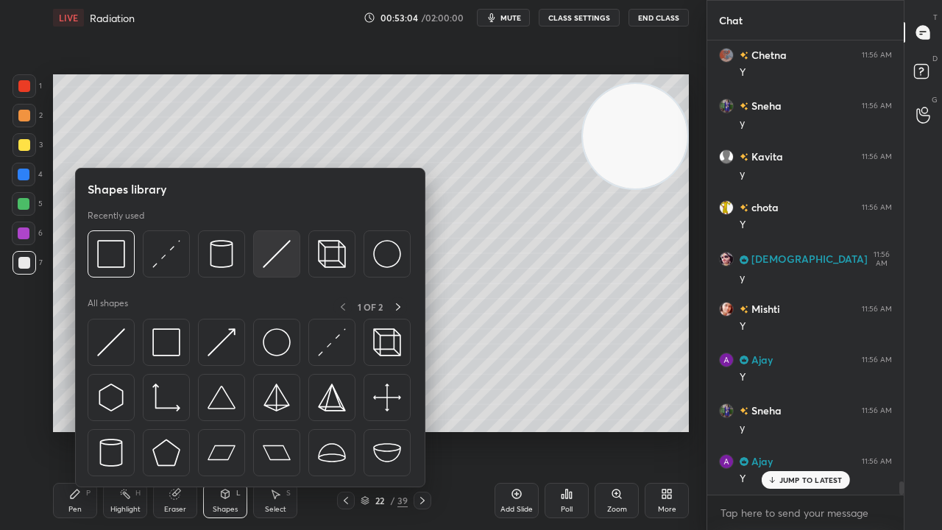
click at [266, 268] on div at bounding box center [276, 253] width 47 height 47
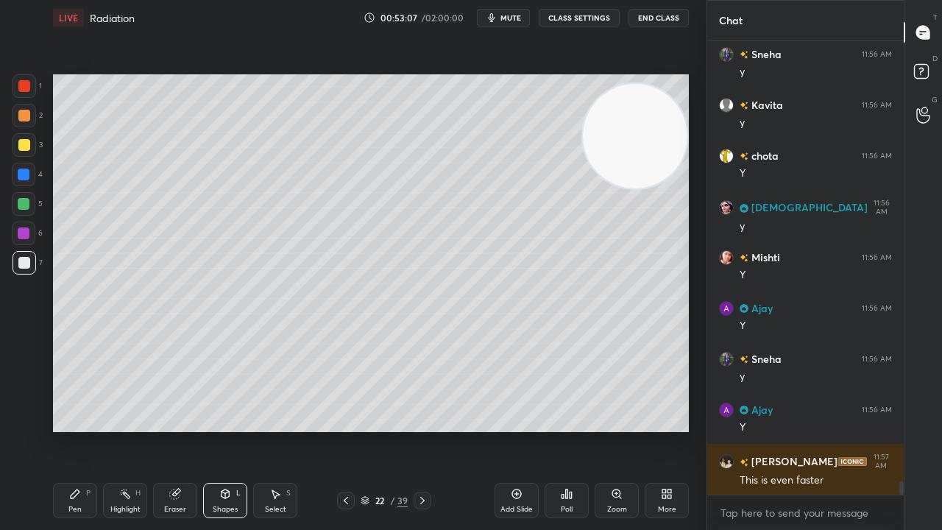
scroll to position [15128, 0]
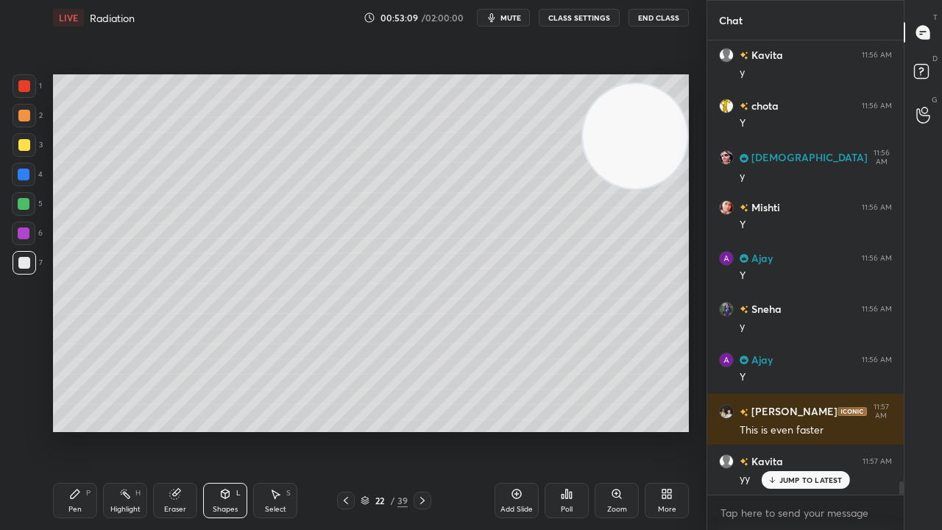
click at [89, 430] on div "Pen P" at bounding box center [75, 500] width 44 height 35
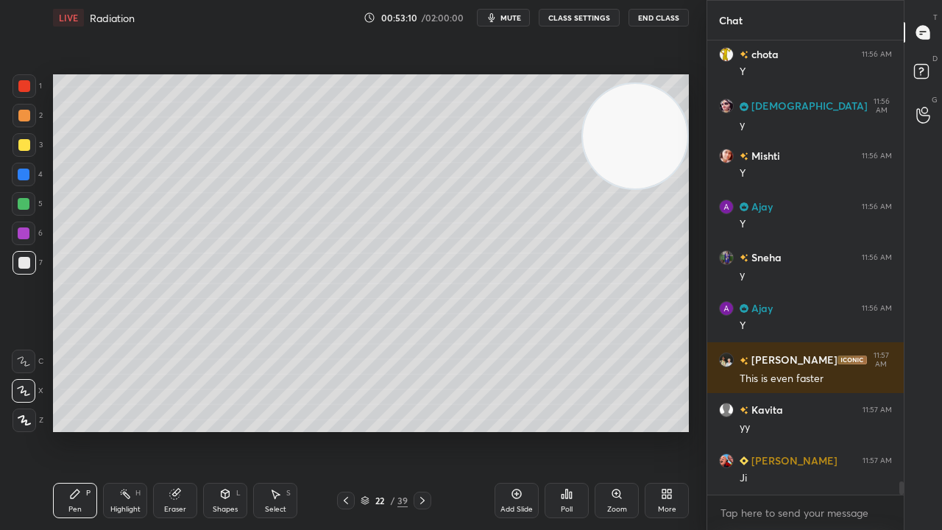
click at [506, 15] on span "mute" at bounding box center [511, 18] width 21 height 10
click at [503, 15] on span "unmute" at bounding box center [510, 18] width 32 height 10
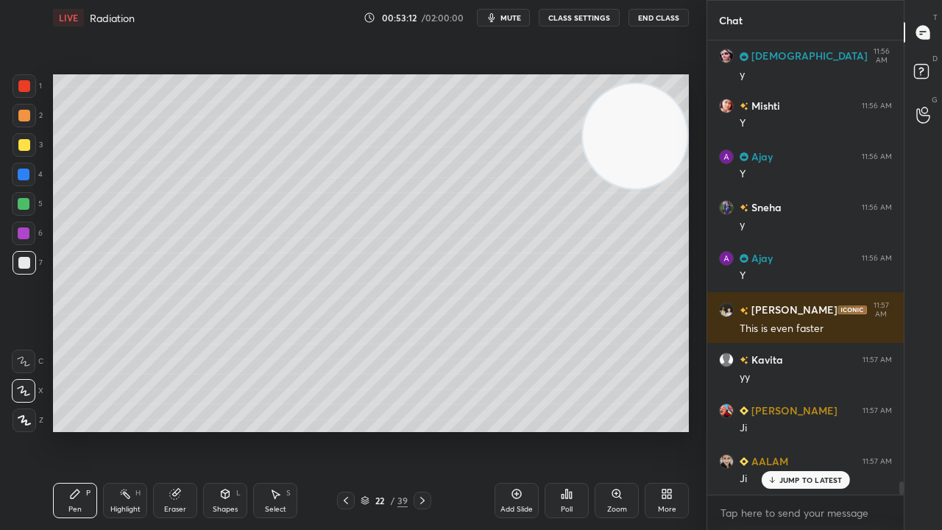
click at [418, 430] on icon at bounding box center [423, 501] width 12 height 12
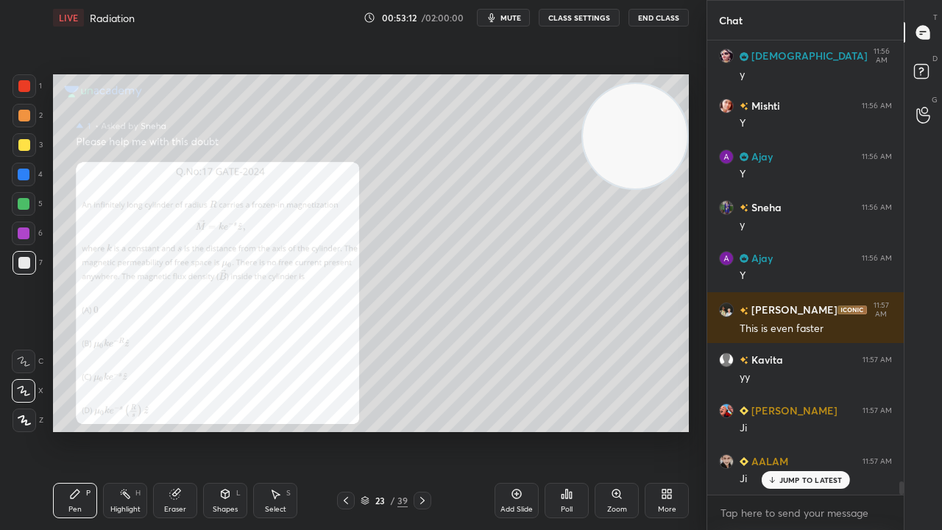
scroll to position [15281, 0]
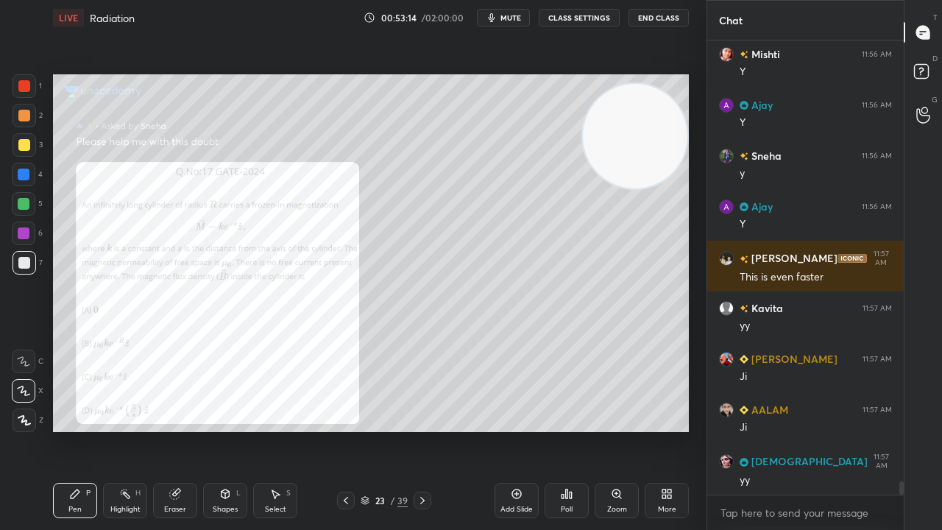
click at [623, 430] on div "Zoom" at bounding box center [617, 500] width 44 height 35
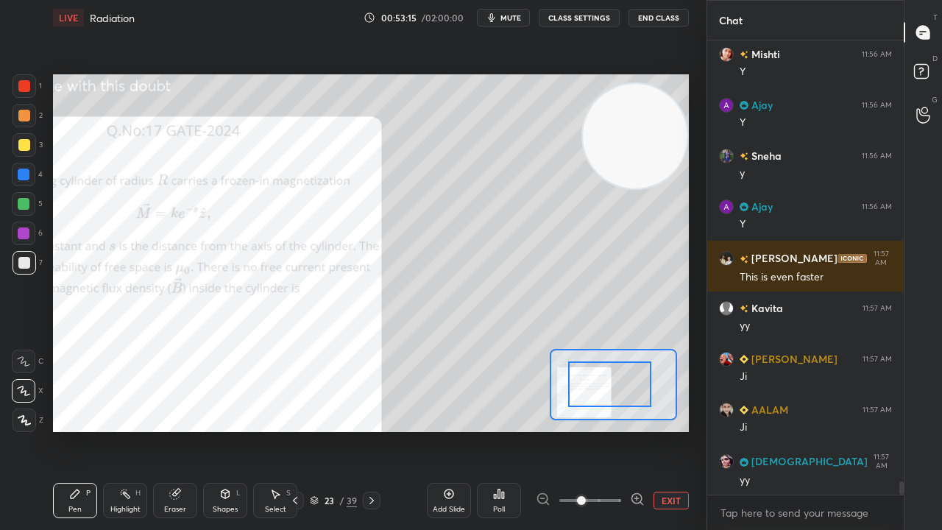
drag, startPoint x: 626, startPoint y: 392, endPoint x: 615, endPoint y: 385, distance: 12.3
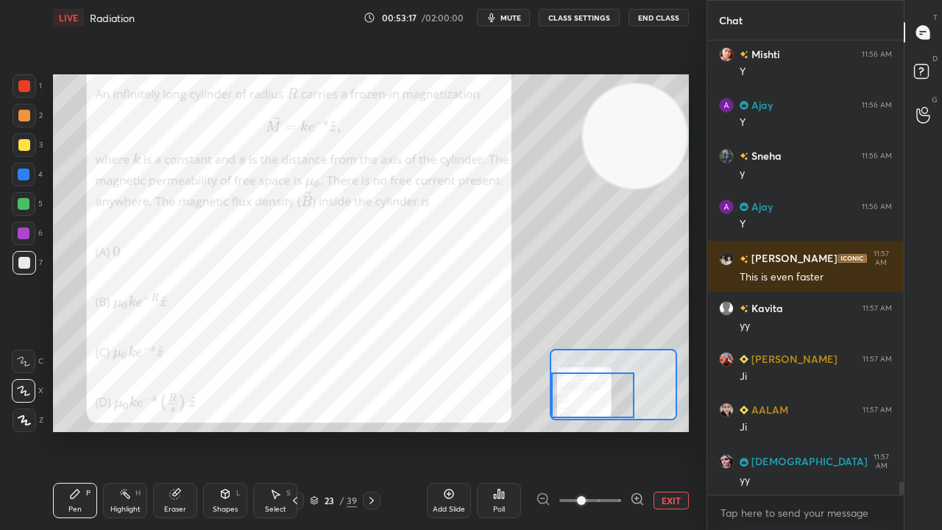
drag, startPoint x: 606, startPoint y: 389, endPoint x: 593, endPoint y: 395, distance: 13.8
click at [593, 395] on div at bounding box center [592, 395] width 83 height 46
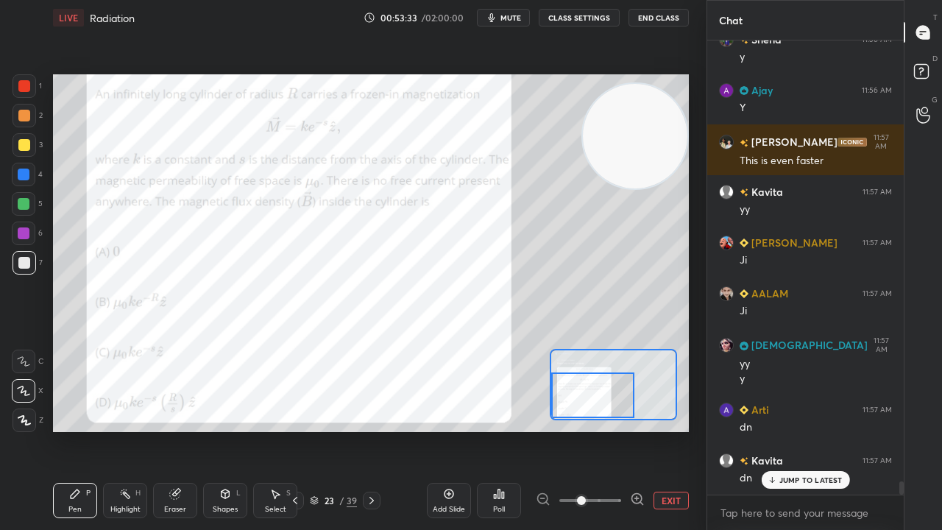
scroll to position [15448, 0]
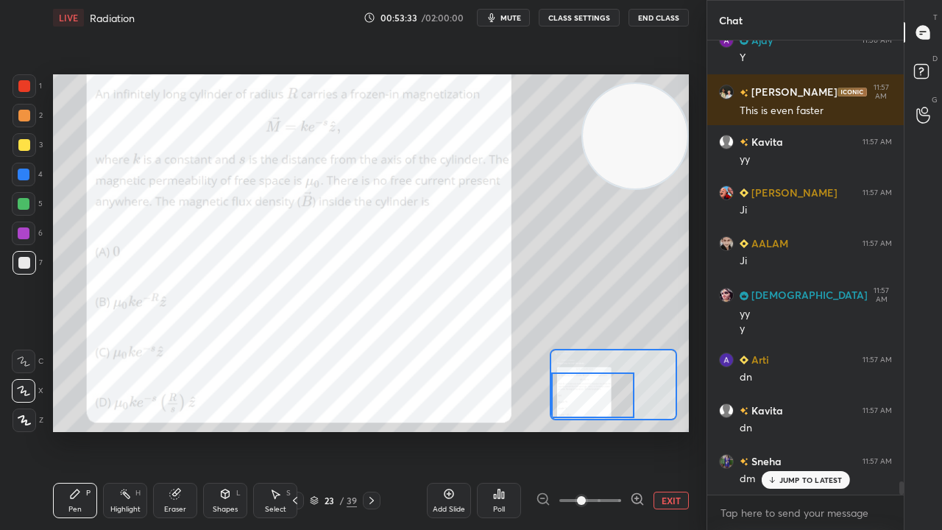
click at [498, 16] on icon "button" at bounding box center [492, 18] width 12 height 12
drag, startPoint x: 503, startPoint y: 16, endPoint x: 506, endPoint y: 9, distance: 8.2
click at [503, 18] on span "unmute" at bounding box center [510, 18] width 32 height 10
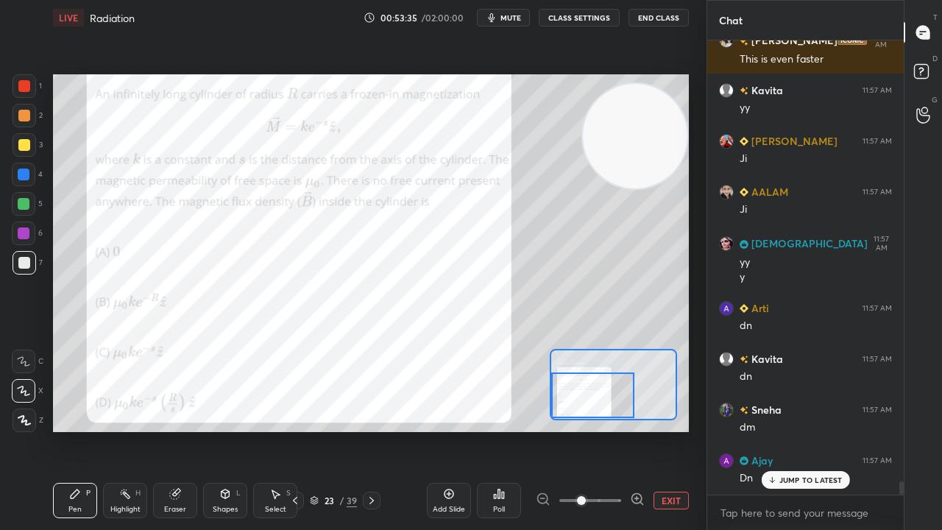
scroll to position [15549, 0]
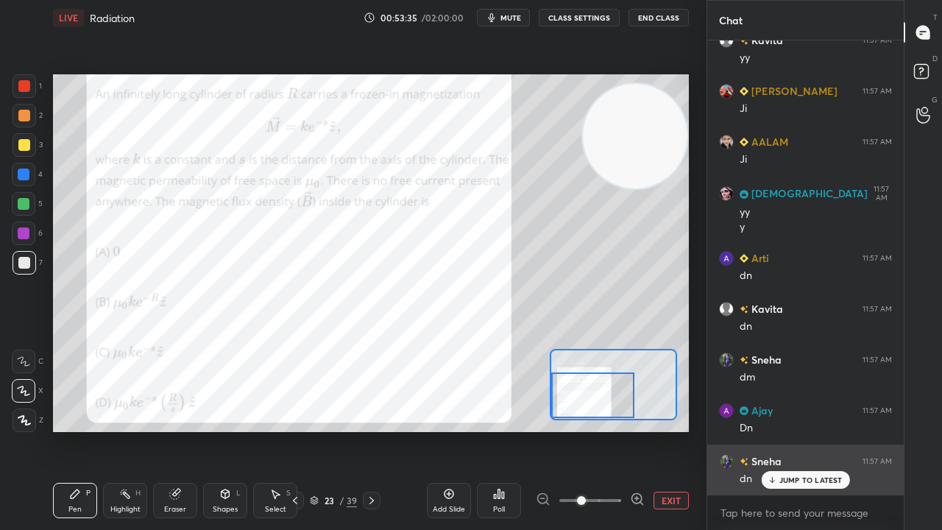
click at [813, 430] on div "Sneha 11:57 AM" at bounding box center [805, 460] width 173 height 15
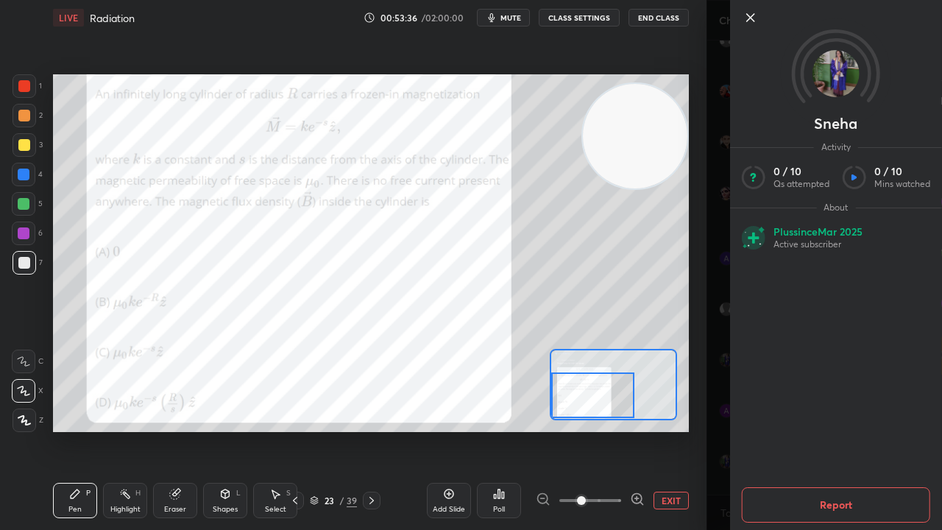
click at [31, 82] on div at bounding box center [25, 86] width 24 height 24
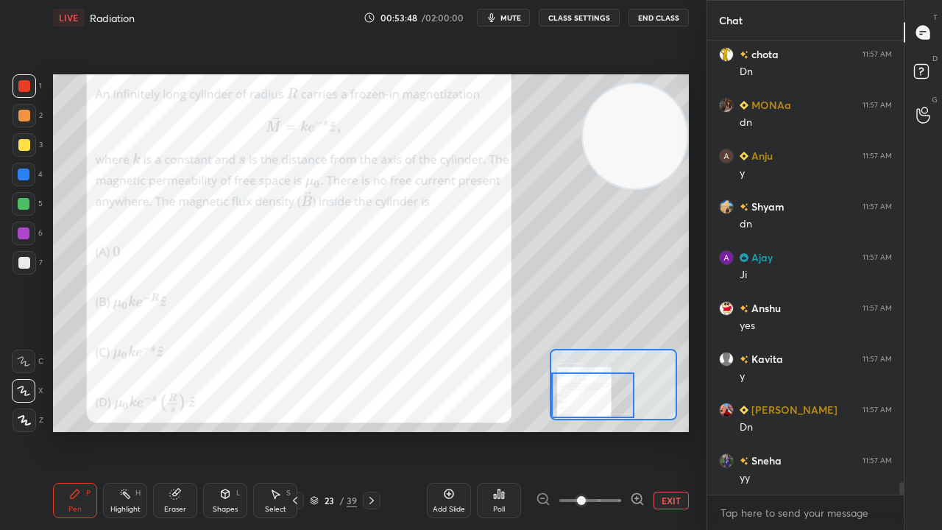
scroll to position [16057, 0]
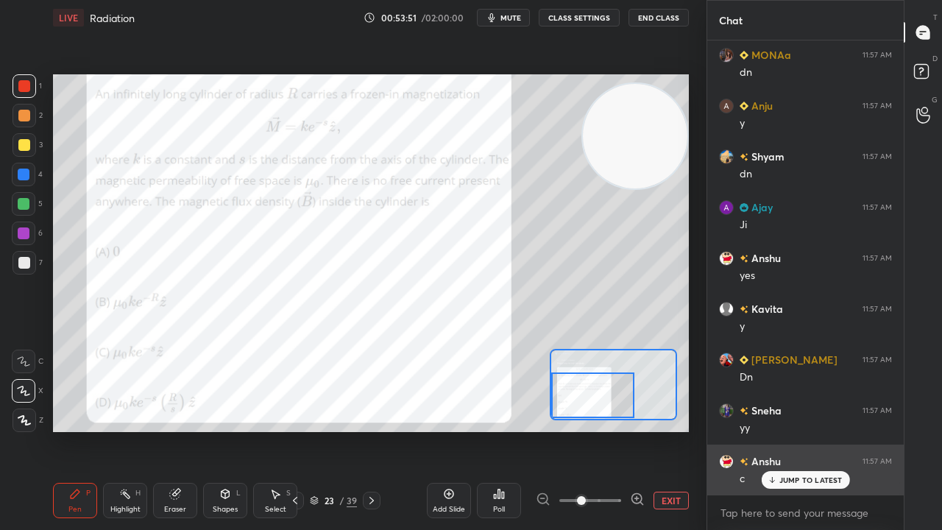
click at [785, 430] on p "JUMP TO LATEST" at bounding box center [811, 480] width 63 height 9
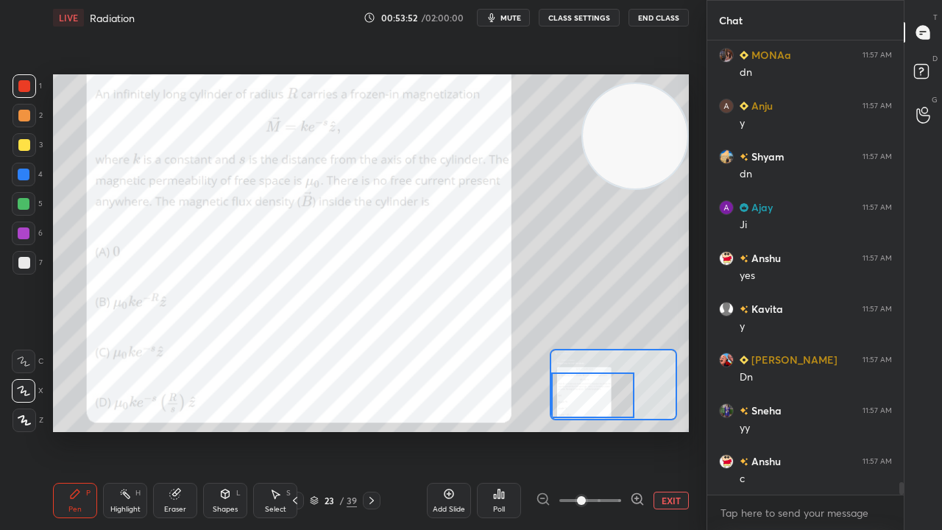
scroll to position [16109, 0]
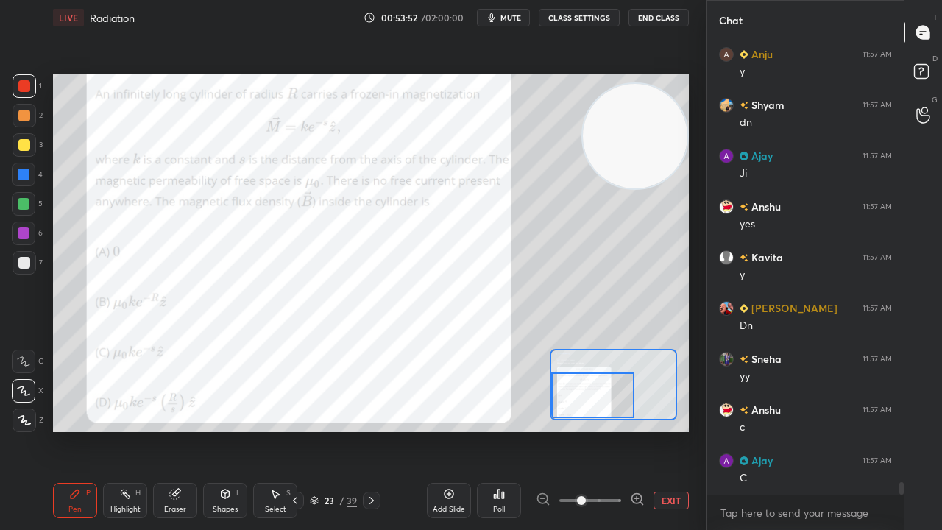
click at [521, 13] on span "mute" at bounding box center [511, 18] width 21 height 10
click at [520, 13] on button "unmute" at bounding box center [503, 18] width 53 height 18
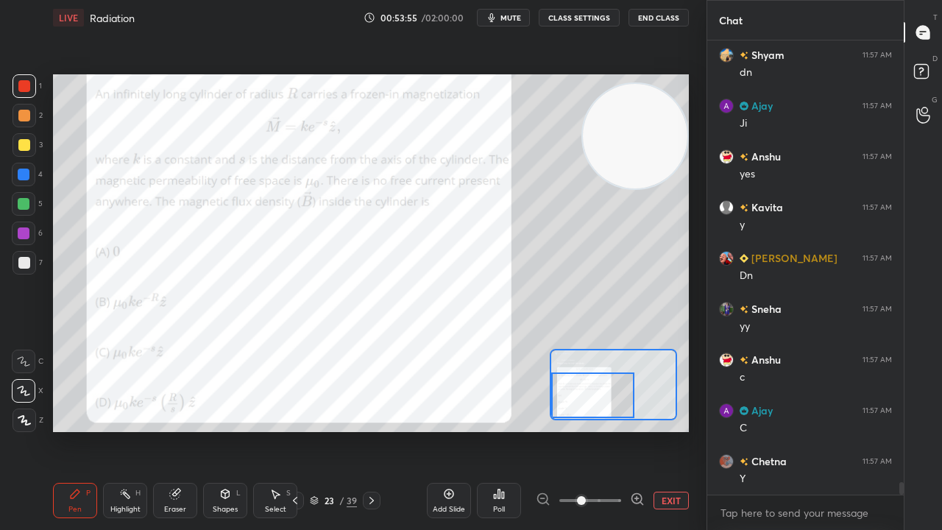
scroll to position [16210, 0]
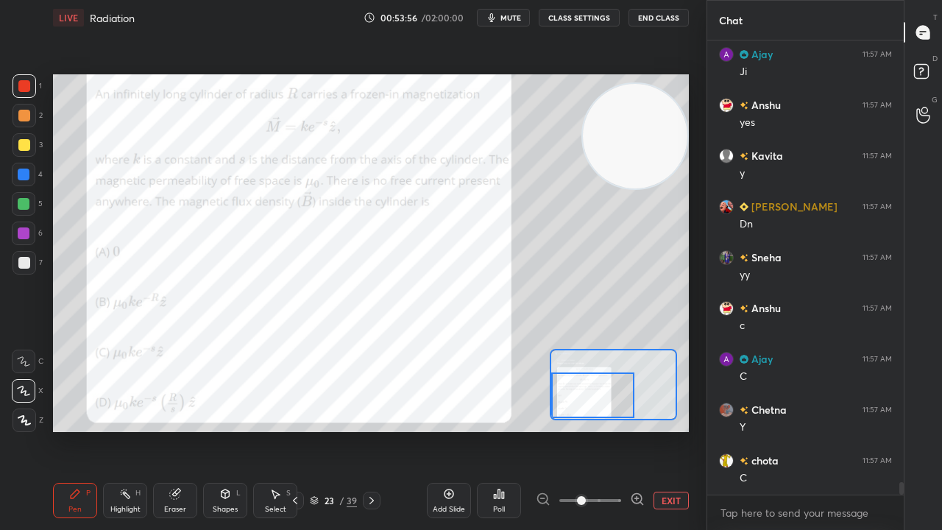
click at [518, 19] on span "mute" at bounding box center [511, 18] width 21 height 10
click at [520, 19] on span "unmute" at bounding box center [510, 18] width 32 height 10
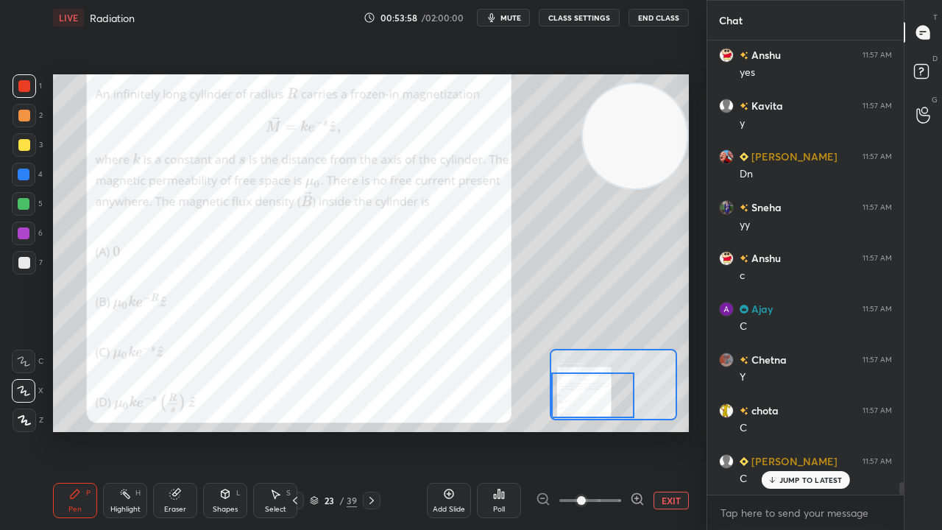
scroll to position [16312, 0]
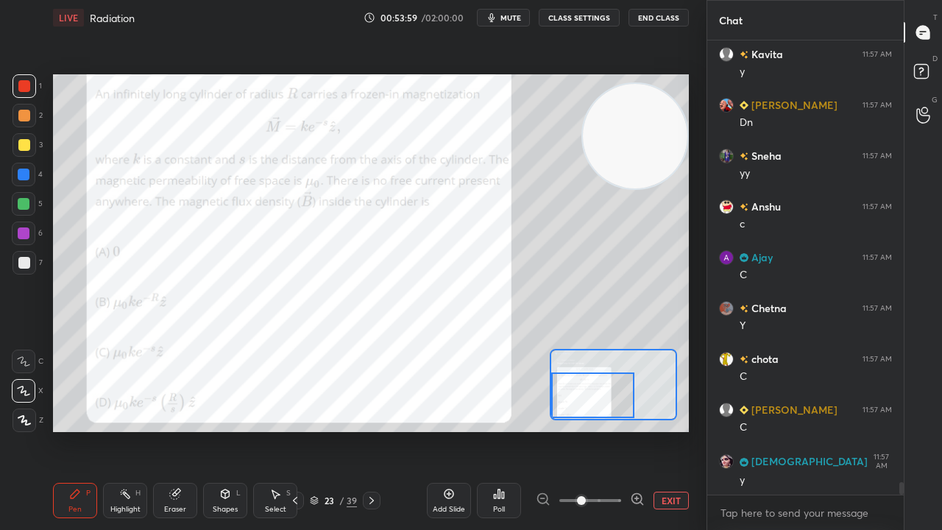
click at [371, 430] on icon at bounding box center [372, 501] width 12 height 12
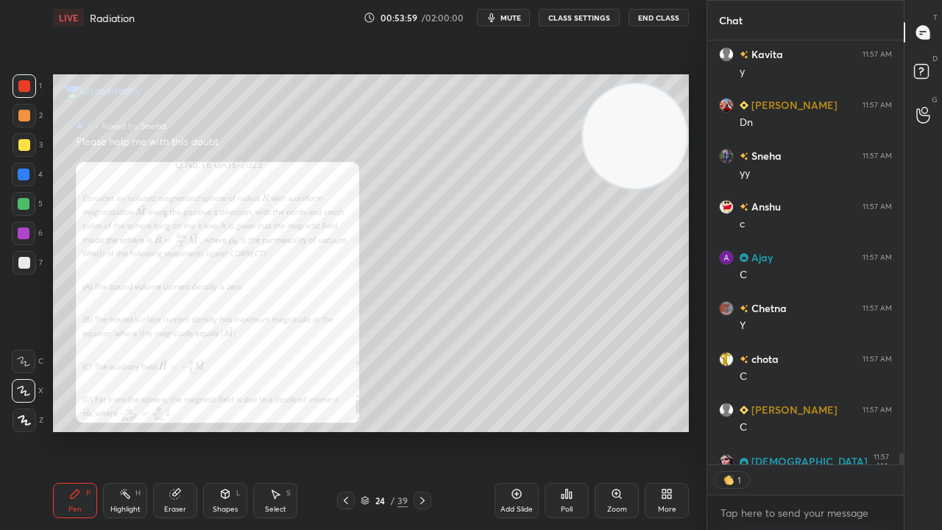
scroll to position [16393, 0]
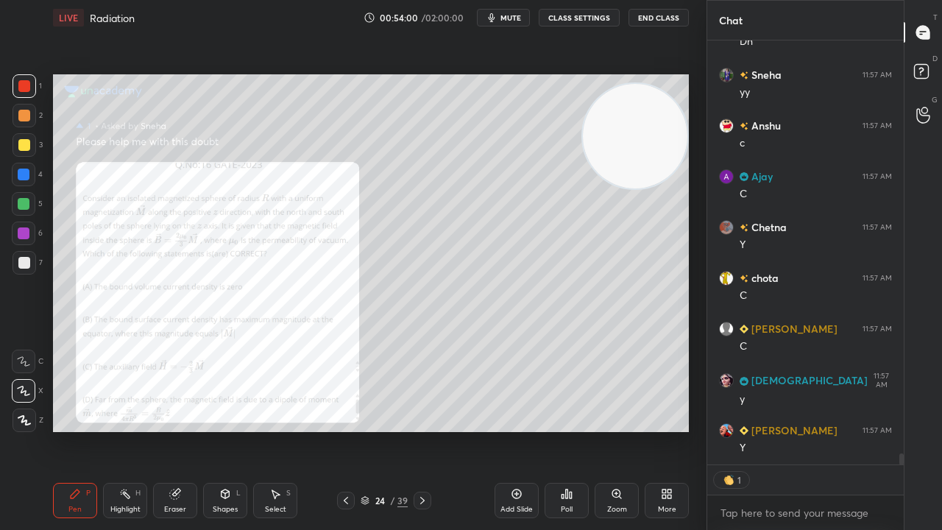
click at [615, 430] on div "Zoom" at bounding box center [617, 509] width 20 height 7
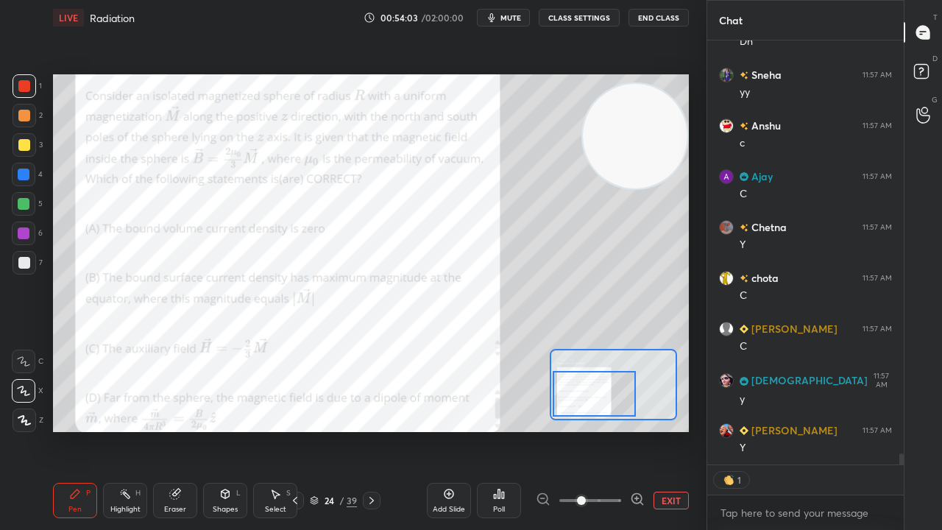
drag, startPoint x: 598, startPoint y: 400, endPoint x: 580, endPoint y: 408, distance: 20.1
click at [584, 408] on div at bounding box center [594, 394] width 83 height 46
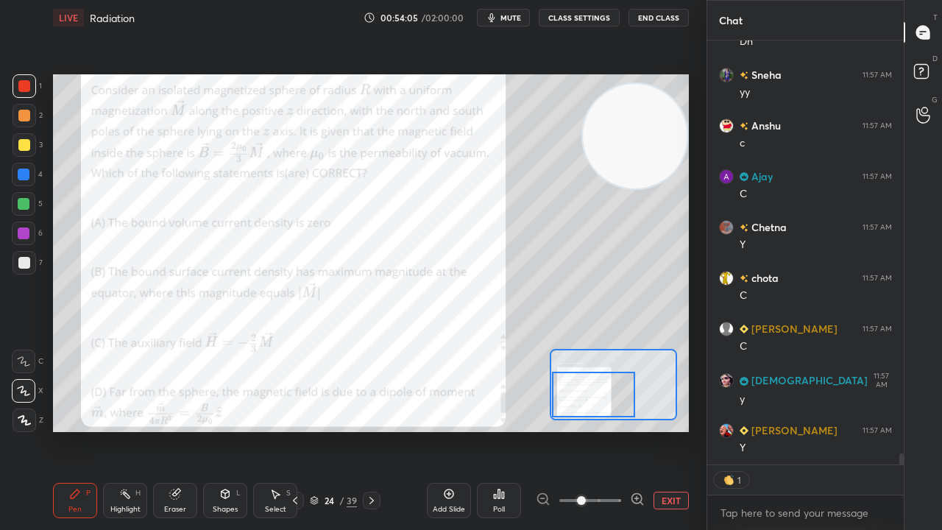
click at [517, 18] on span "mute" at bounding box center [511, 18] width 21 height 10
click at [517, 18] on span "unmute" at bounding box center [510, 18] width 32 height 10
click at [518, 18] on span "mute" at bounding box center [511, 18] width 21 height 10
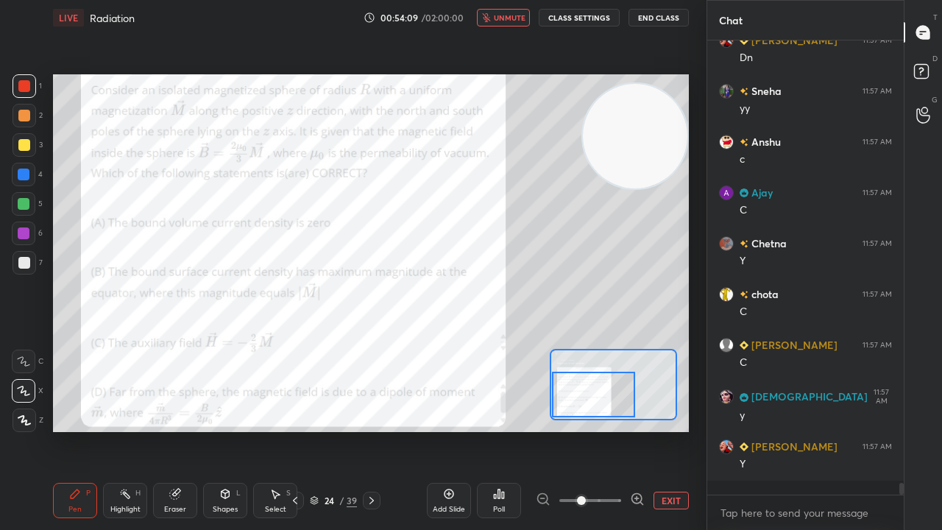
scroll to position [16362, 0]
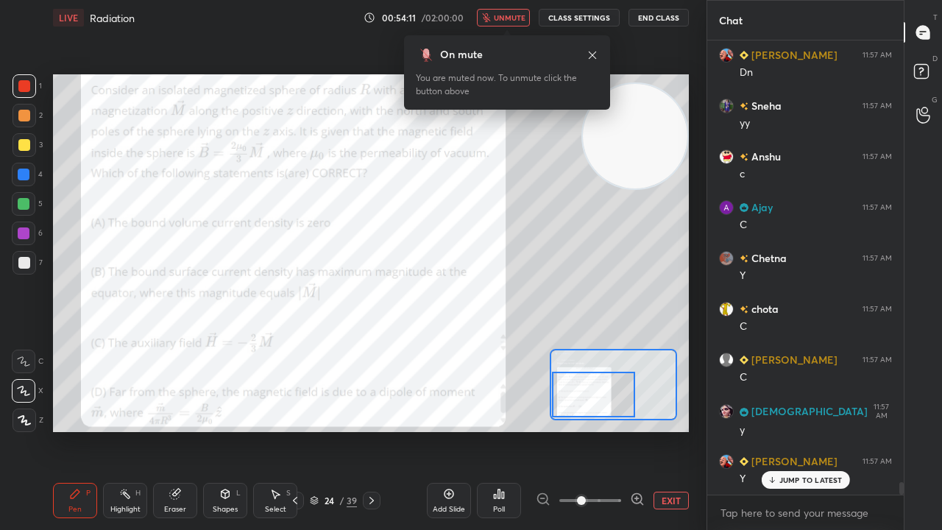
click at [293, 430] on icon at bounding box center [295, 501] width 12 height 12
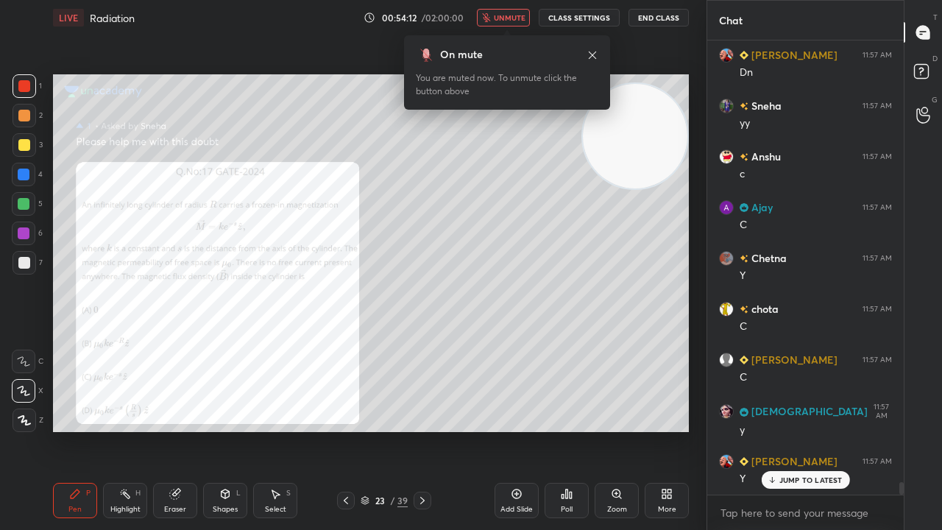
click at [509, 23] on button "unmute" at bounding box center [503, 18] width 53 height 18
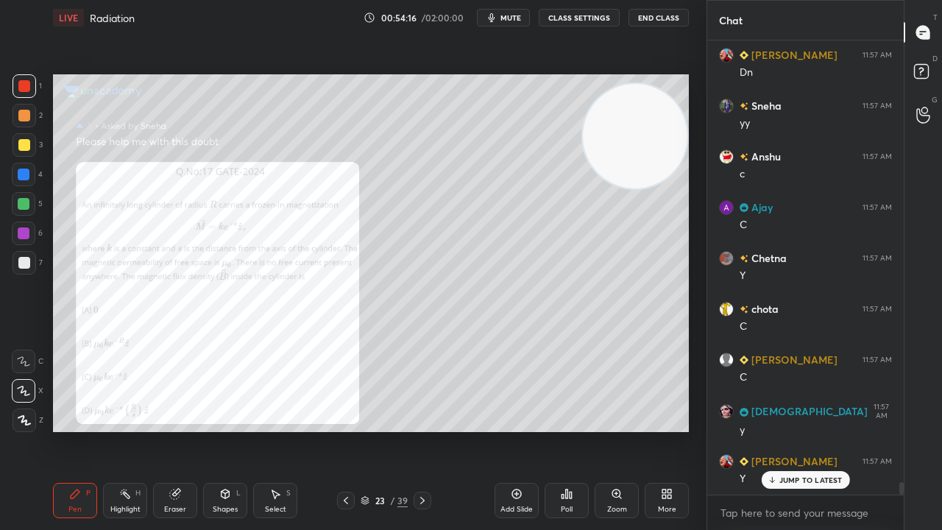
click at [345, 430] on icon at bounding box center [346, 501] width 12 height 12
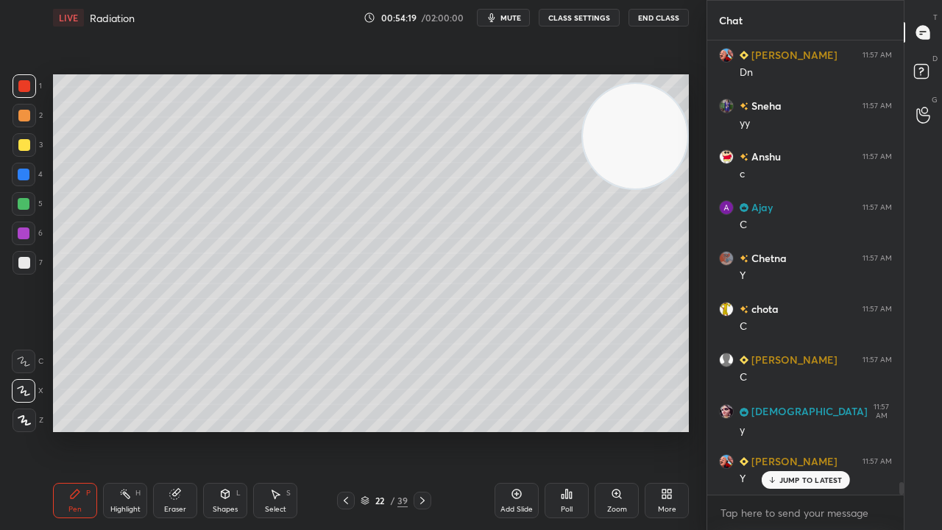
click at [425, 430] on icon at bounding box center [423, 501] width 12 height 12
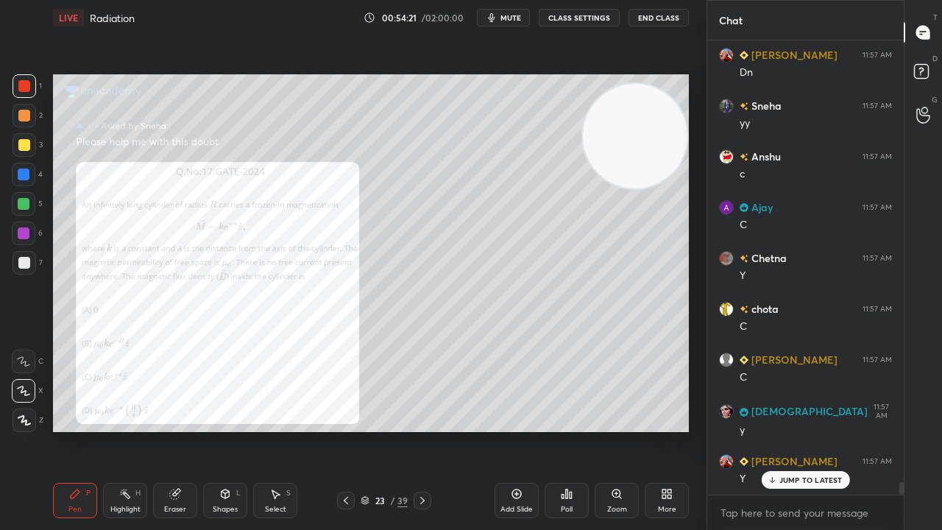
click at [420, 430] on icon at bounding box center [423, 501] width 12 height 12
drag, startPoint x: 618, startPoint y: 499, endPoint x: 625, endPoint y: 456, distance: 43.2
click at [618, 430] on div "Zoom" at bounding box center [617, 500] width 44 height 35
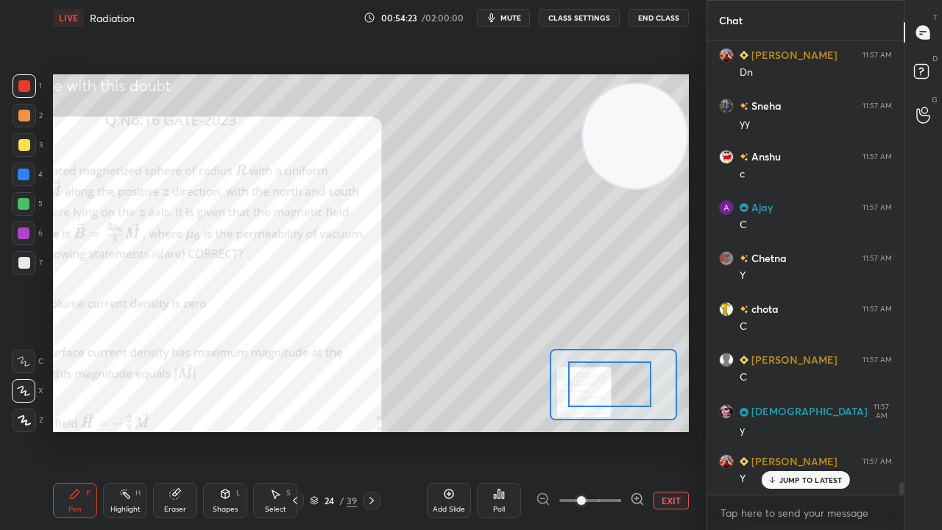
drag, startPoint x: 624, startPoint y: 397, endPoint x: 604, endPoint y: 400, distance: 20.1
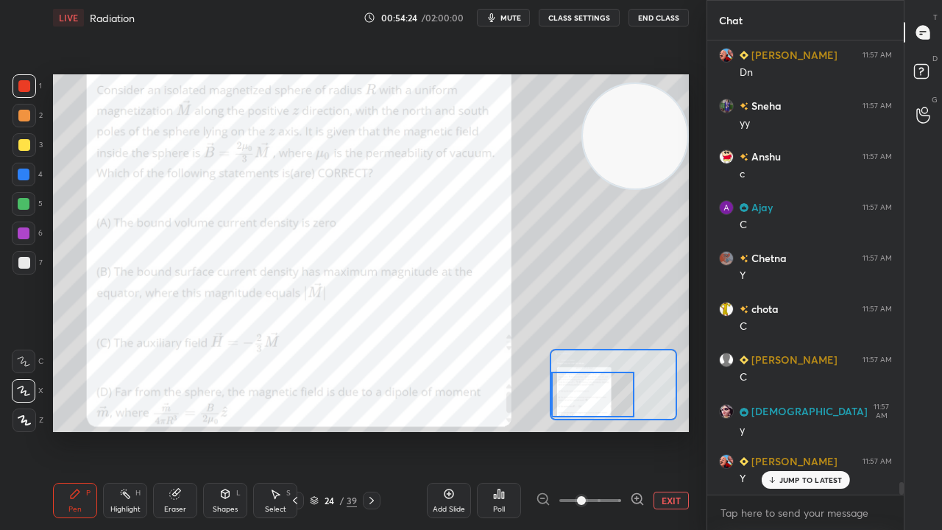
drag, startPoint x: 602, startPoint y: 402, endPoint x: 587, endPoint y: 409, distance: 16.5
click at [587, 409] on div at bounding box center [592, 395] width 83 height 46
click at [521, 18] on span "mute" at bounding box center [511, 18] width 21 height 10
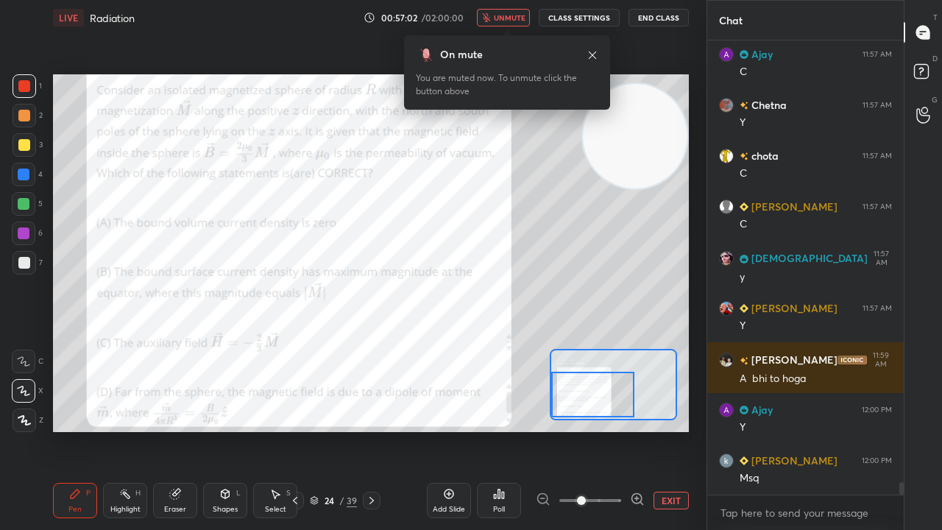
scroll to position [16565, 0]
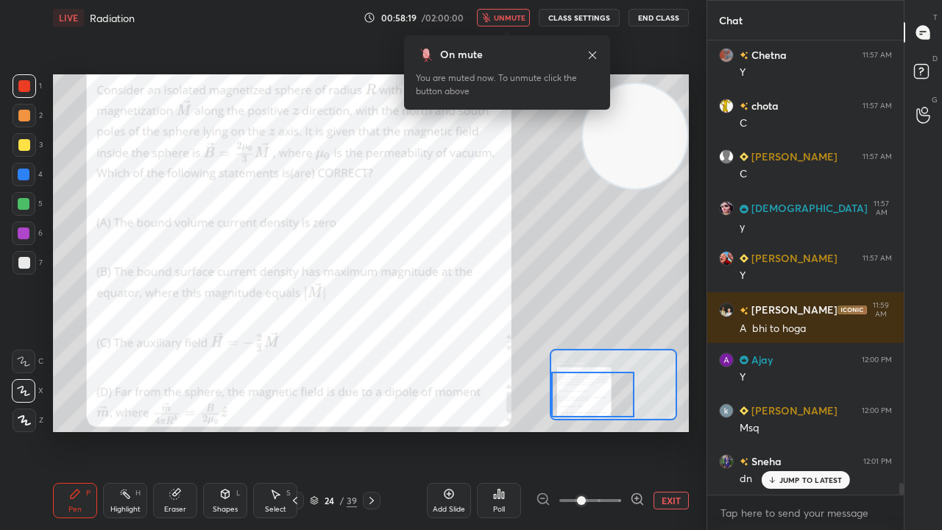
click at [506, 18] on span "unmute" at bounding box center [510, 18] width 32 height 10
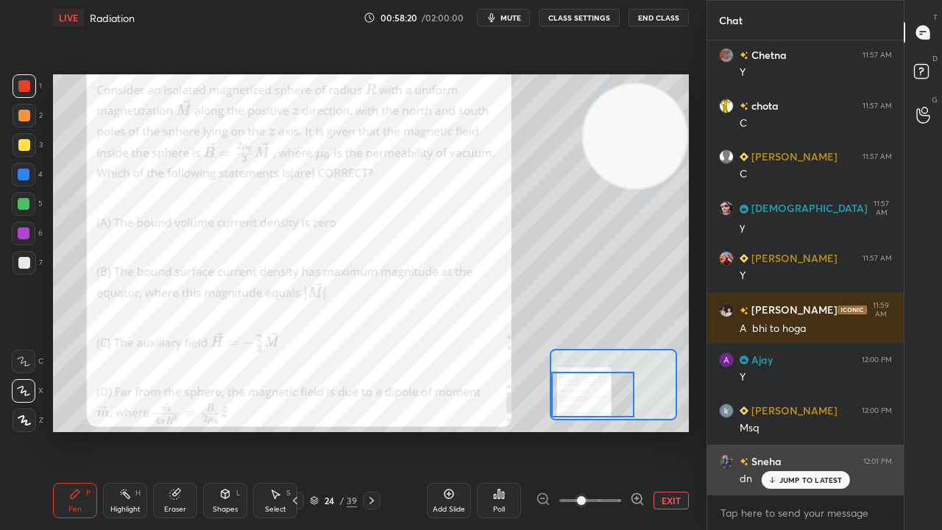
click at [784, 430] on p "JUMP TO LATEST" at bounding box center [811, 480] width 63 height 9
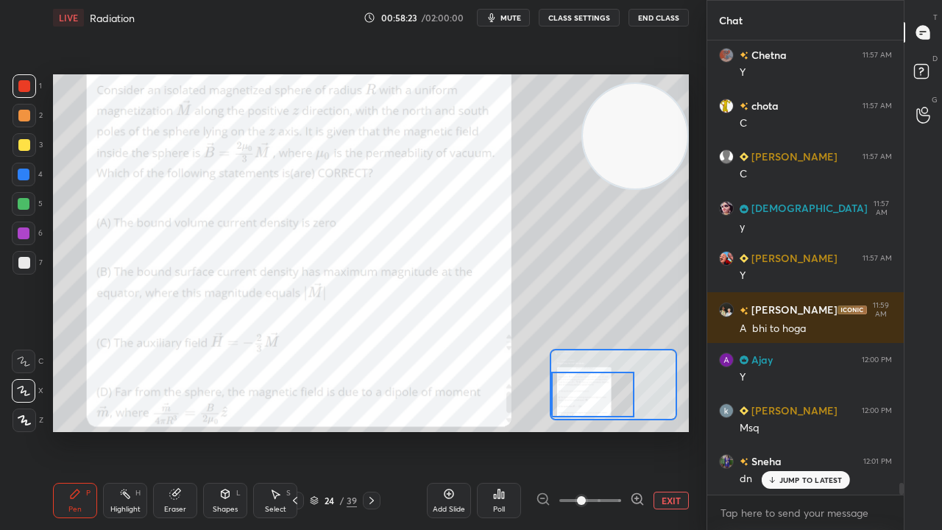
drag, startPoint x: 902, startPoint y: 484, endPoint x: 889, endPoint y: 529, distance: 47.5
click at [892, 430] on div "Ajay 11:57 AM C [PERSON_NAME] 11:57 AM Y chota 11:57 AM C [PERSON_NAME] 11:57 A…" at bounding box center [805, 285] width 197 height 490
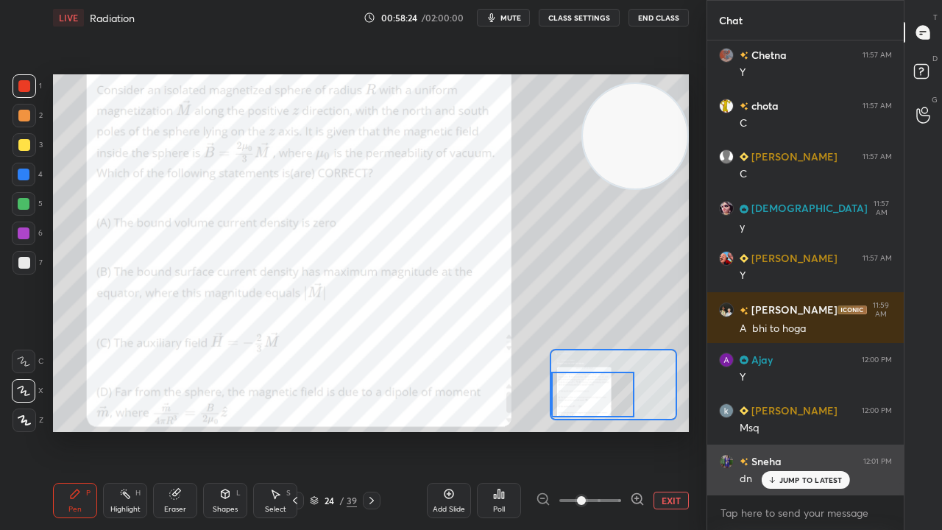
click at [811, 430] on p "JUMP TO LATEST" at bounding box center [811, 480] width 63 height 9
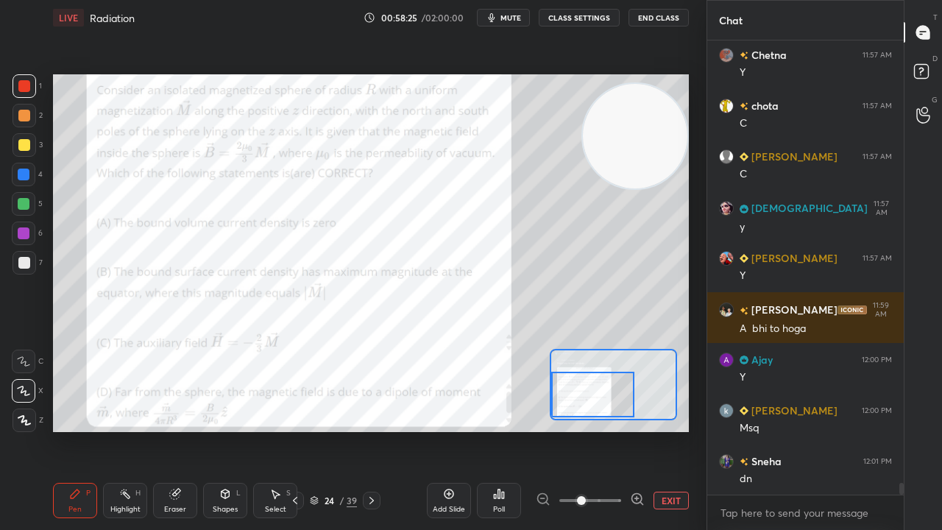
click at [521, 18] on span "mute" at bounding box center [511, 18] width 21 height 10
click at [520, 18] on span "unmute" at bounding box center [510, 18] width 32 height 10
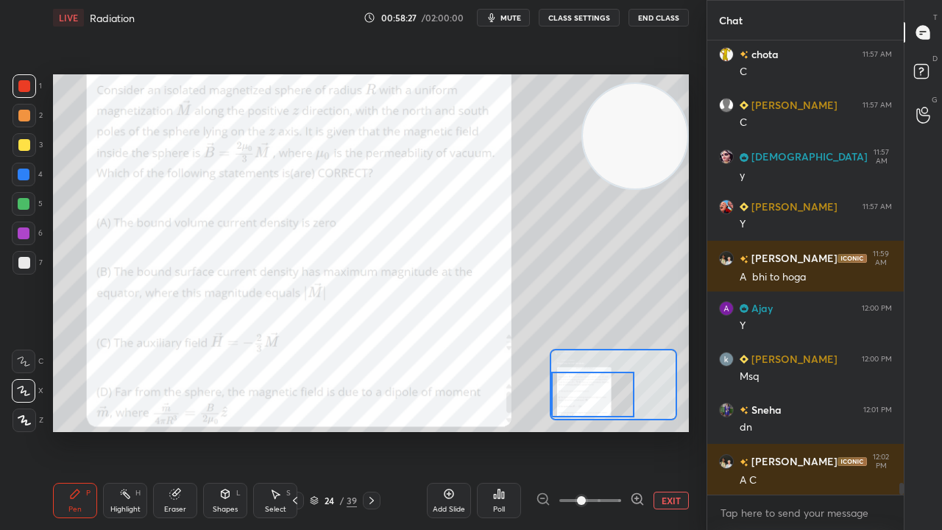
click at [507, 18] on span "mute" at bounding box center [511, 18] width 21 height 10
click at [508, 19] on span "unmute" at bounding box center [510, 18] width 32 height 10
click at [511, 19] on span "mute" at bounding box center [511, 18] width 21 height 10
click at [512, 19] on span "unmute" at bounding box center [510, 18] width 32 height 10
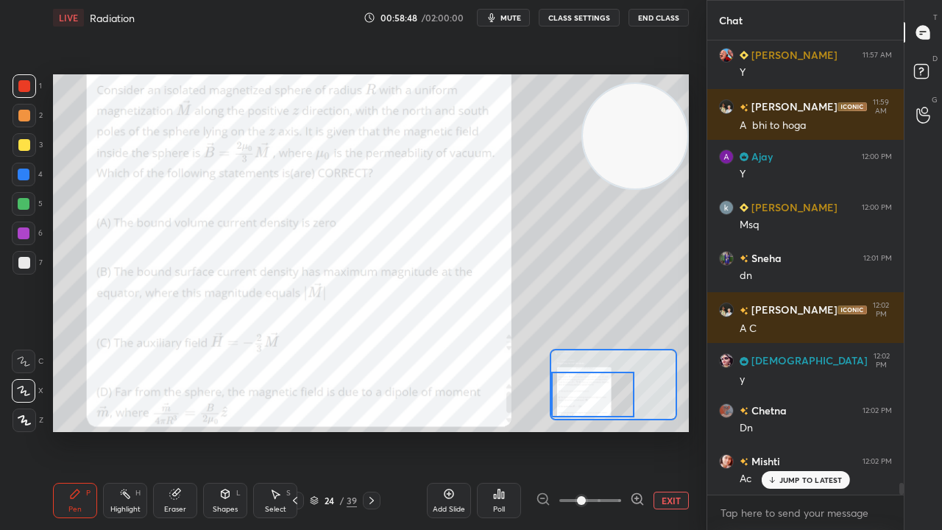
scroll to position [16820, 0]
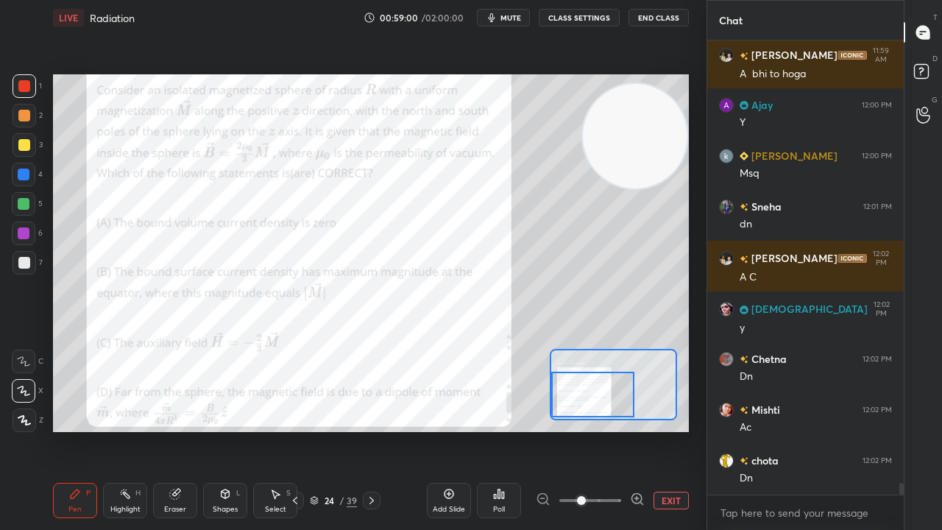
click at [511, 10] on button "mute" at bounding box center [503, 18] width 53 height 18
click at [511, 10] on button "unmute" at bounding box center [503, 18] width 53 height 18
click at [7, 216] on div "1 2 3 4 5 6 7 C X Z C X Z E E Erase all H H" at bounding box center [23, 253] width 47 height 358
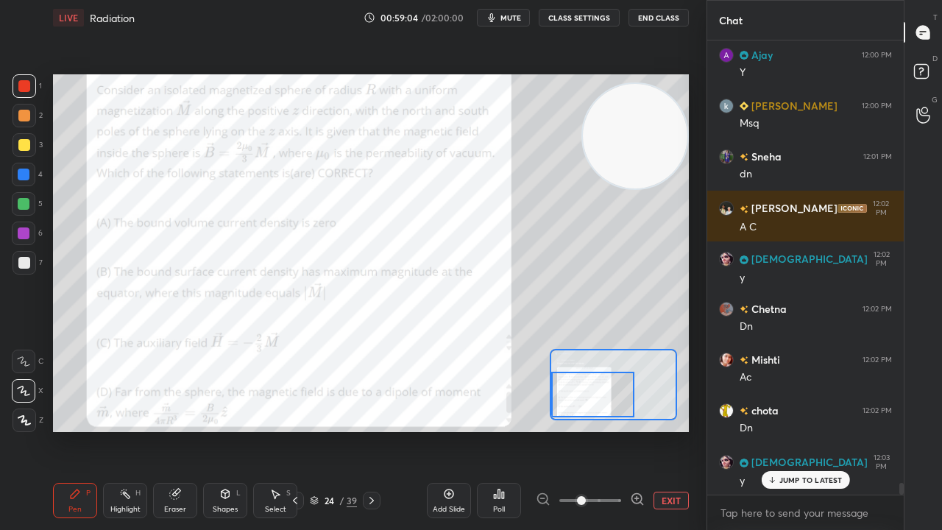
click at [19, 206] on div at bounding box center [24, 204] width 12 height 12
click at [505, 13] on span "mute" at bounding box center [511, 18] width 21 height 10
click at [503, 12] on button "mute" at bounding box center [503, 18] width 53 height 18
click at [809, 430] on p "JUMP TO LATEST" at bounding box center [811, 480] width 63 height 9
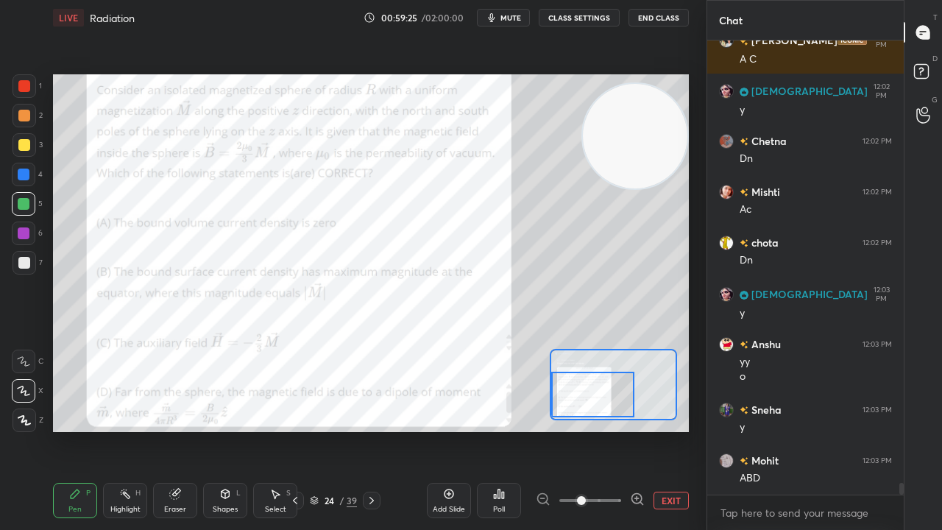
scroll to position [17088, 0]
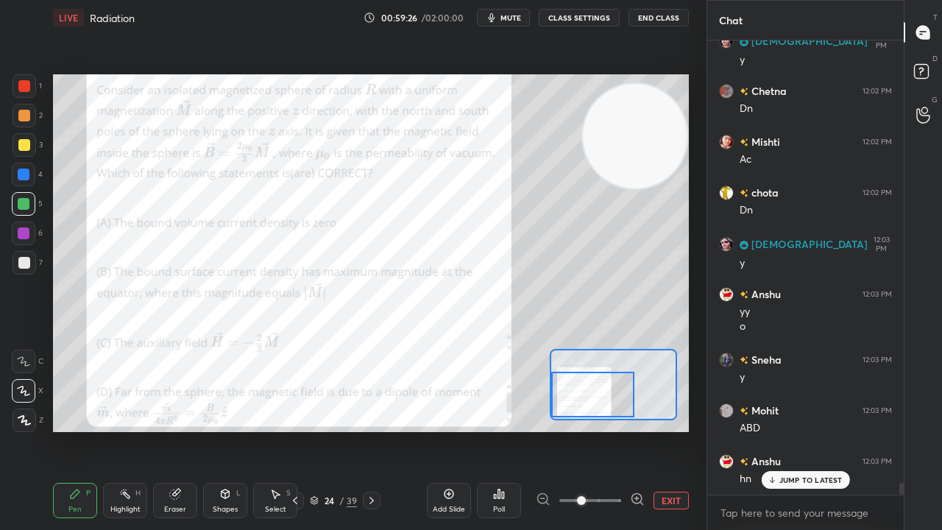
click at [506, 13] on span "mute" at bounding box center [511, 18] width 21 height 10
click at [514, 13] on span "unmute" at bounding box center [510, 18] width 32 height 10
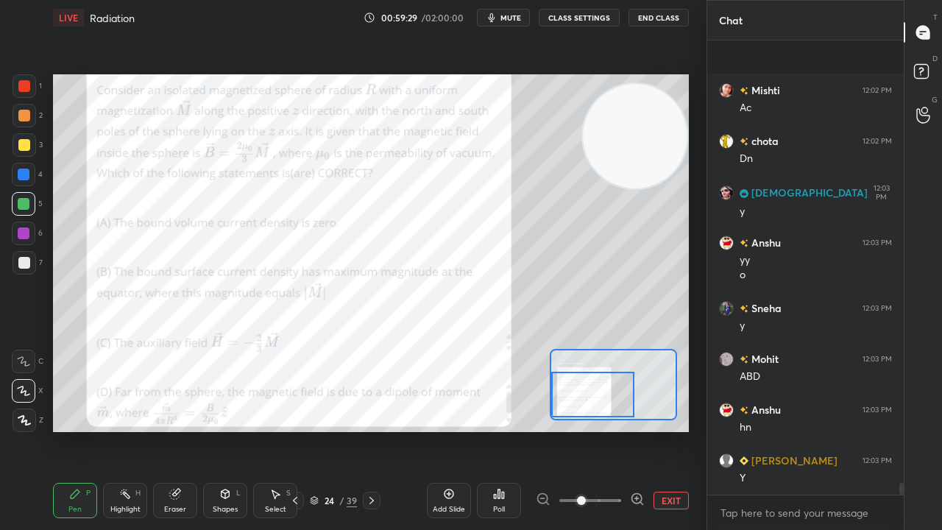
scroll to position [17241, 0]
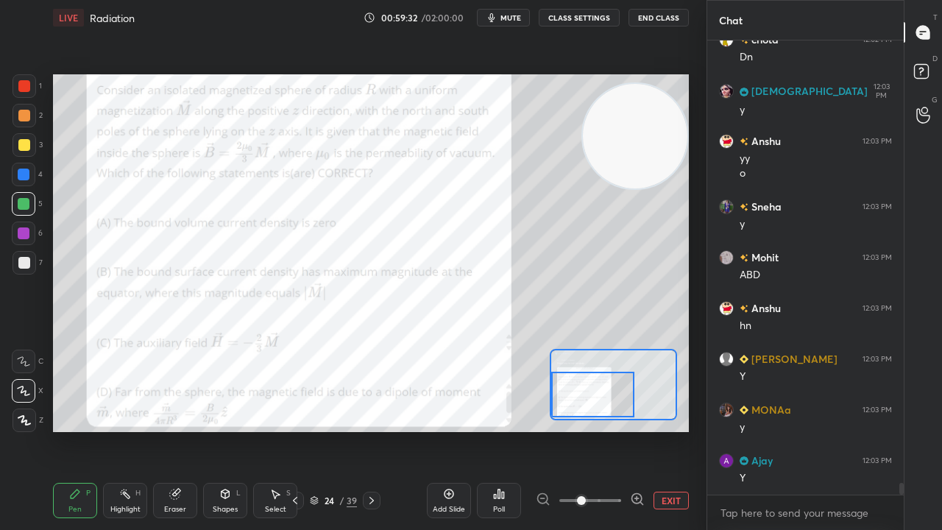
click at [503, 16] on span "mute" at bounding box center [511, 18] width 21 height 10
drag, startPoint x: 508, startPoint y: 20, endPoint x: 520, endPoint y: 7, distance: 17.2
click at [508, 21] on span "unmute" at bounding box center [510, 18] width 32 height 10
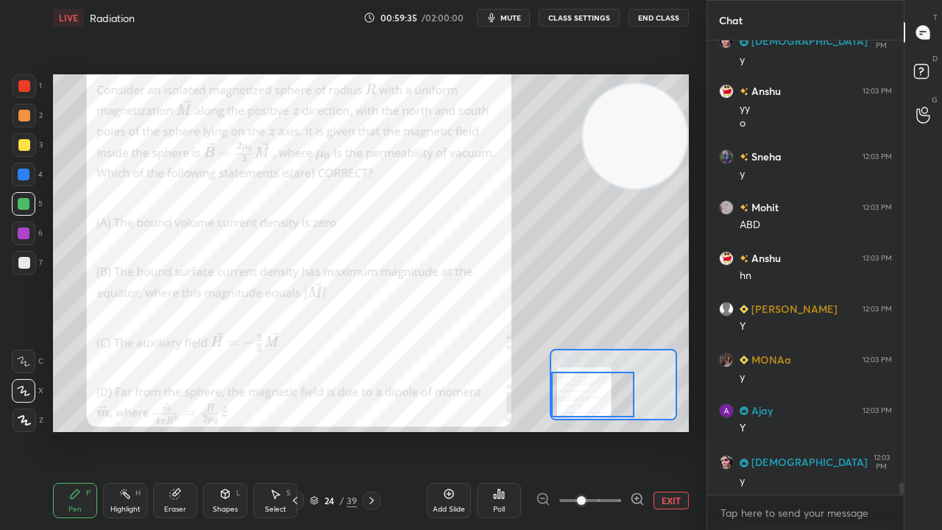
click at [516, 18] on span "mute" at bounding box center [511, 18] width 21 height 10
click at [517, 19] on span "unmute" at bounding box center [510, 18] width 32 height 10
click at [800, 430] on p "JUMP TO LATEST" at bounding box center [811, 480] width 63 height 9
click at [509, 13] on button "mute" at bounding box center [503, 18] width 53 height 18
click at [511, 16] on span "unmute" at bounding box center [510, 18] width 32 height 10
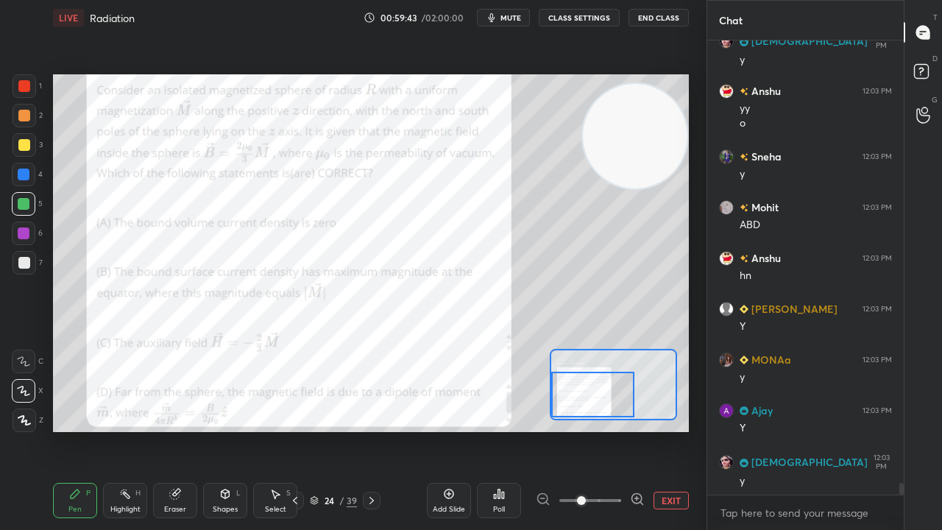
click at [498, 18] on icon "button" at bounding box center [492, 18] width 12 height 12
click at [501, 17] on span "unmute" at bounding box center [510, 18] width 32 height 10
click at [514, 15] on span "mute" at bounding box center [511, 18] width 21 height 10
click at [514, 16] on span "unmute" at bounding box center [510, 18] width 32 height 10
click at [509, 13] on span "mute" at bounding box center [511, 18] width 21 height 10
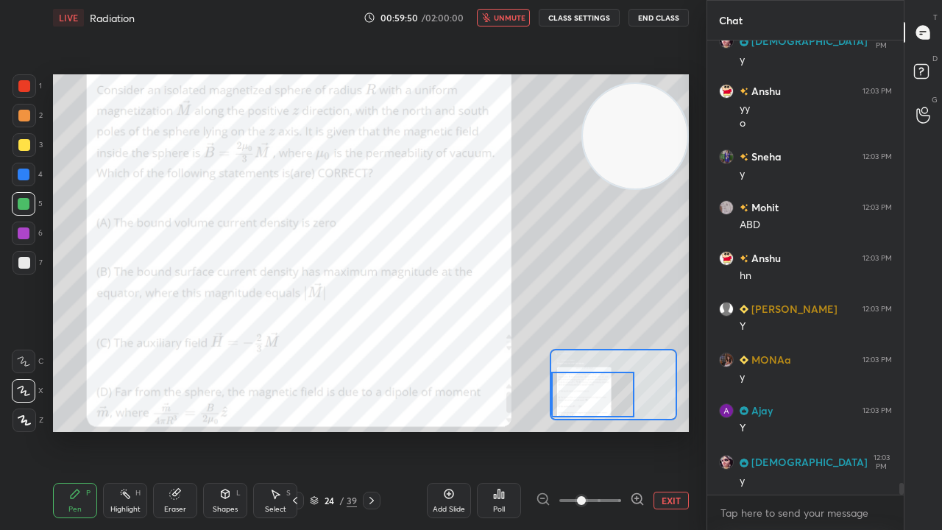
click at [511, 17] on span "unmute" at bounding box center [510, 18] width 32 height 10
click at [174, 430] on icon at bounding box center [175, 495] width 10 height 10
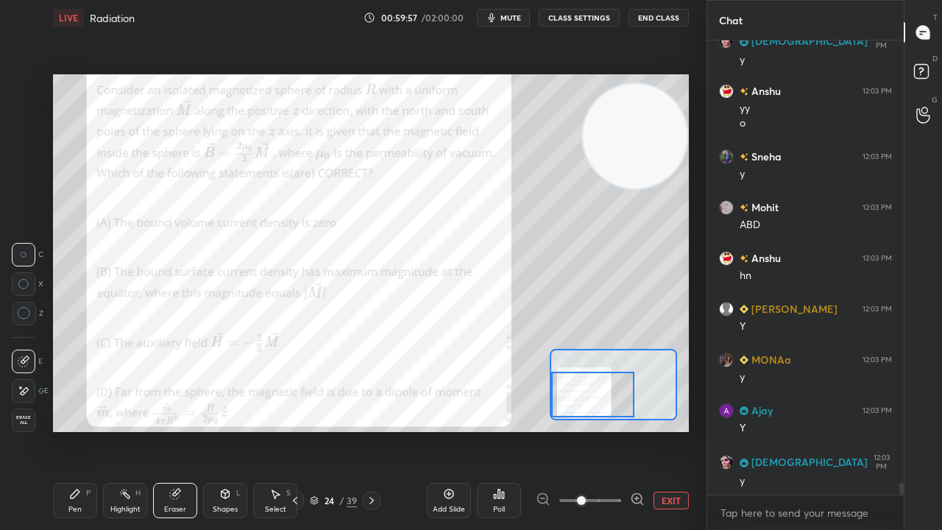
click at [62, 430] on div "Pen P" at bounding box center [75, 500] width 44 height 35
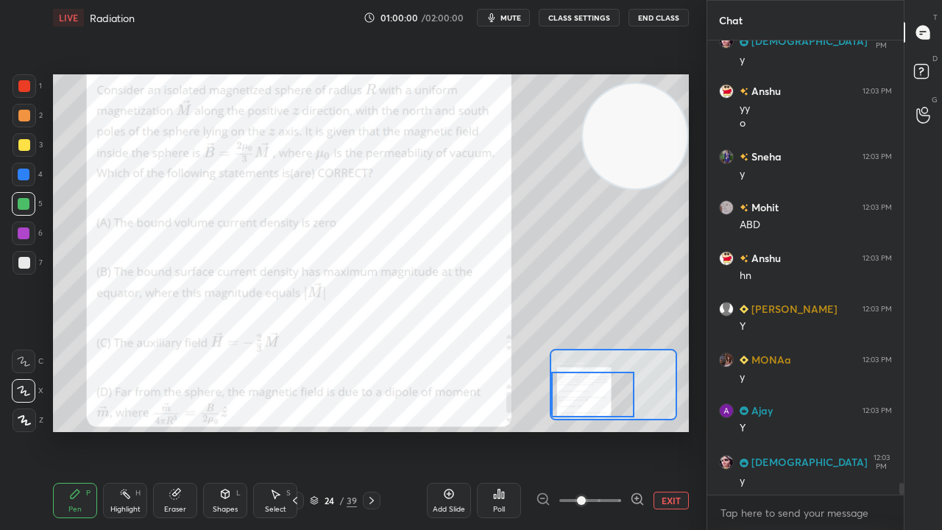
click at [516, 19] on span "mute" at bounding box center [511, 18] width 21 height 10
click at [514, 18] on span "unmute" at bounding box center [510, 18] width 32 height 10
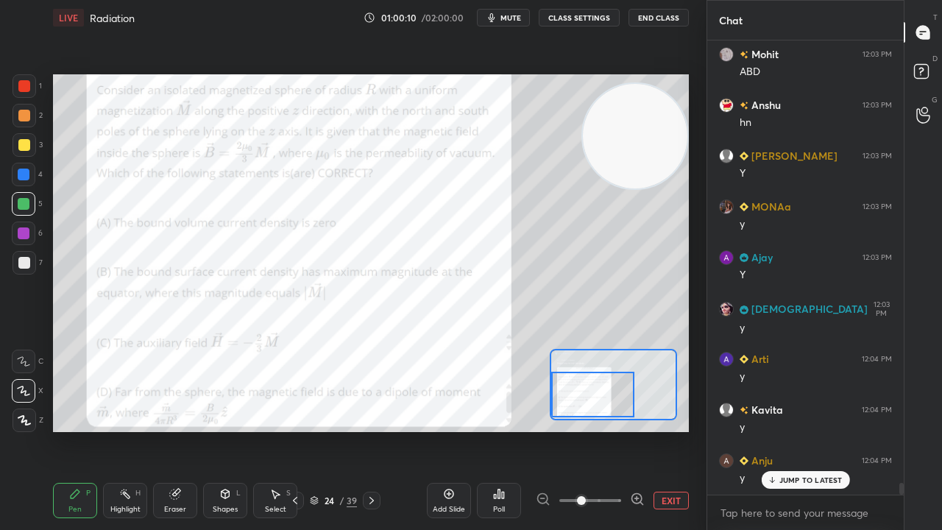
scroll to position [17494, 0]
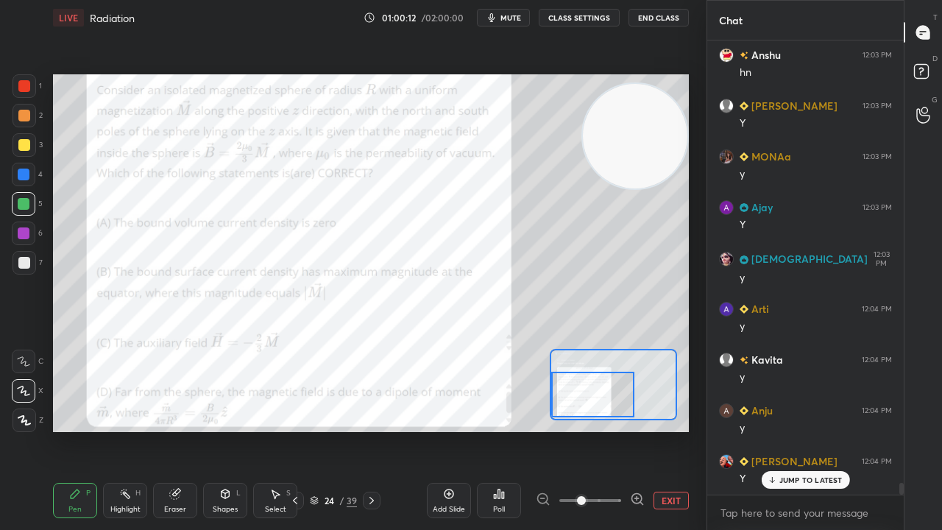
click at [512, 12] on button "mute" at bounding box center [503, 18] width 53 height 18
click at [509, 13] on span "unmute" at bounding box center [510, 18] width 32 height 10
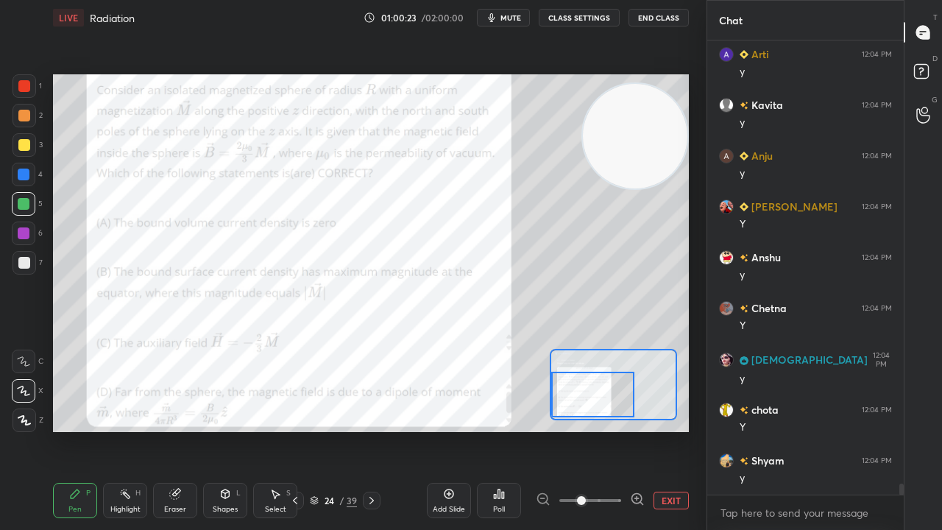
scroll to position [17799, 0]
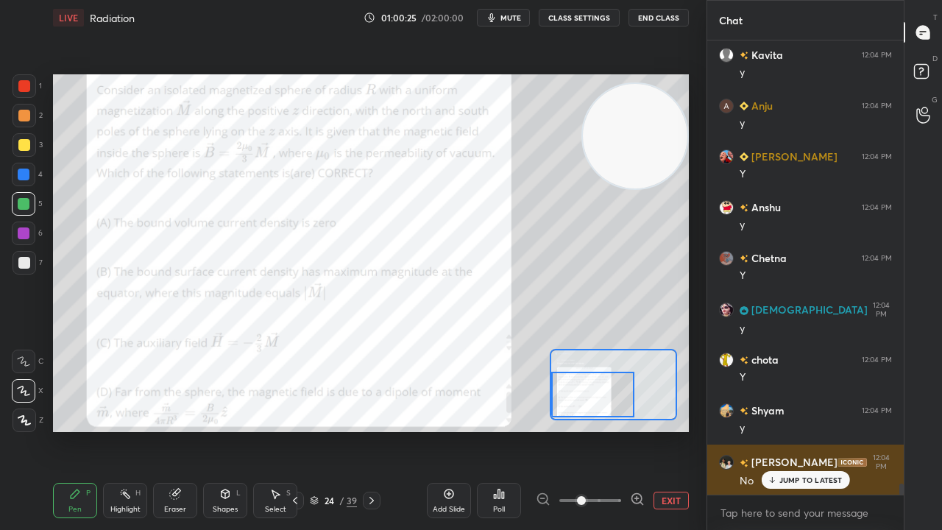
click at [795, 430] on p "JUMP TO LATEST" at bounding box center [811, 480] width 63 height 9
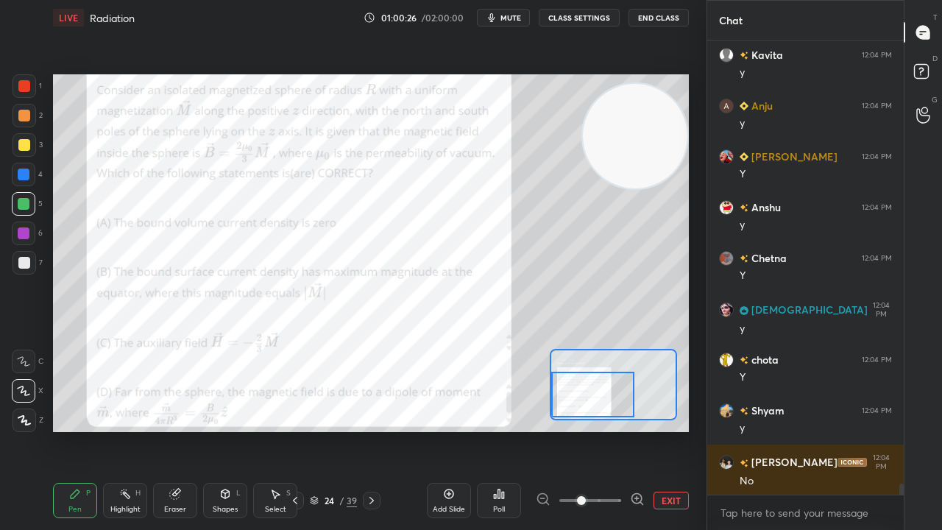
click at [512, 19] on span "mute" at bounding box center [511, 18] width 21 height 10
click at [513, 18] on span "unmute" at bounding box center [510, 18] width 32 height 10
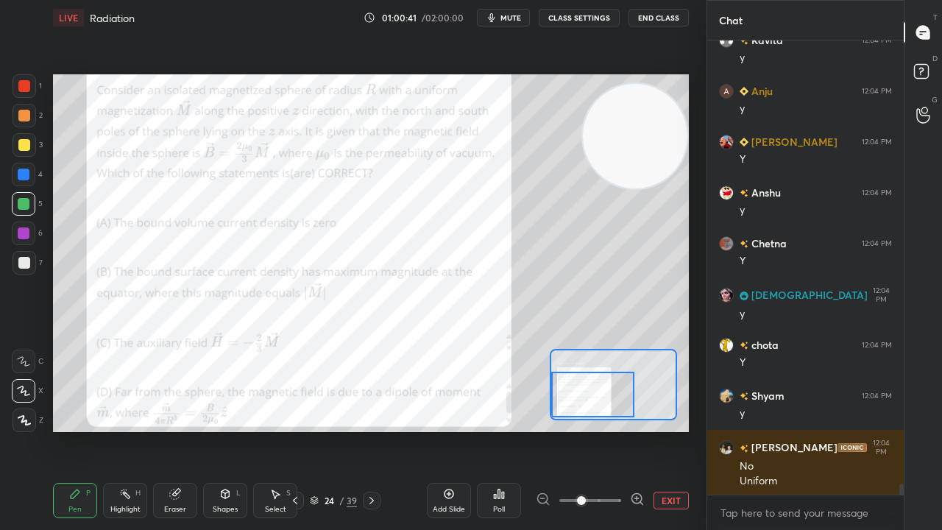
click at [511, 14] on span "mute" at bounding box center [511, 18] width 21 height 10
click at [511, 13] on button "unmute" at bounding box center [503, 18] width 53 height 18
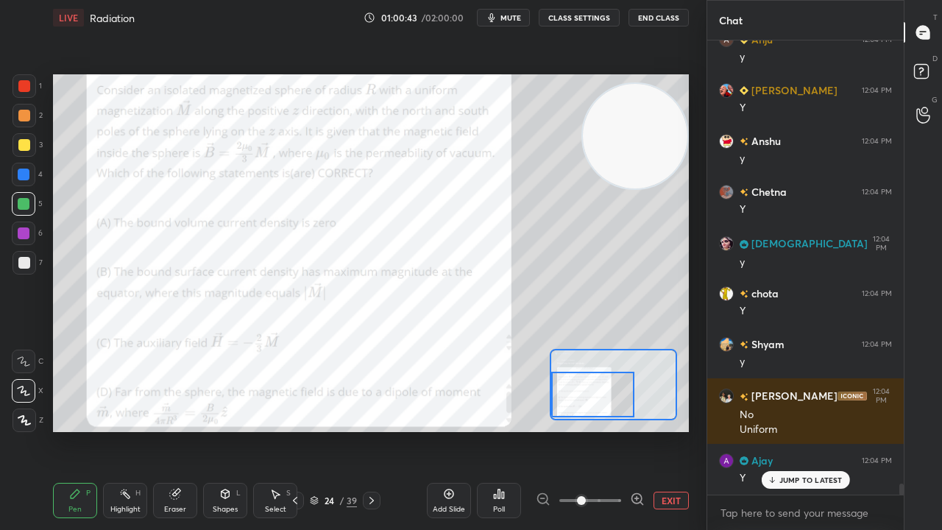
scroll to position [17915, 0]
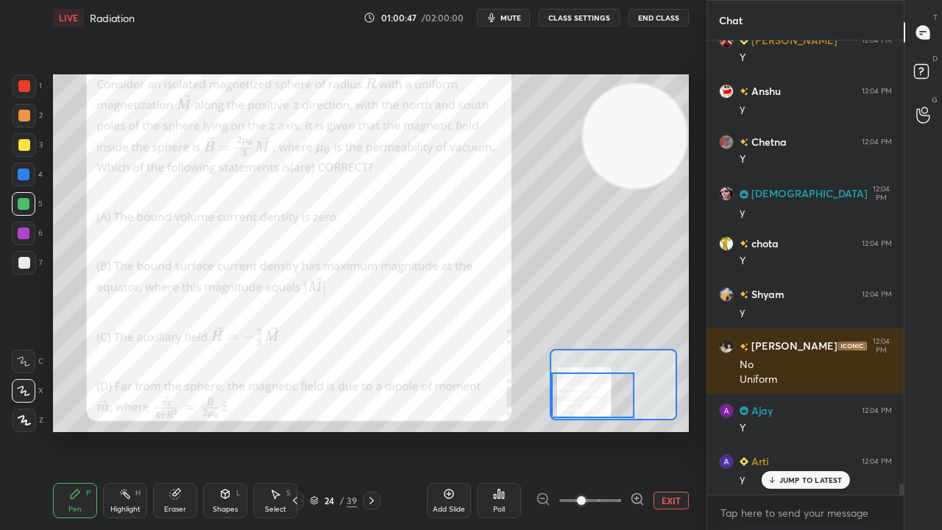
click at [601, 397] on div at bounding box center [592, 395] width 83 height 46
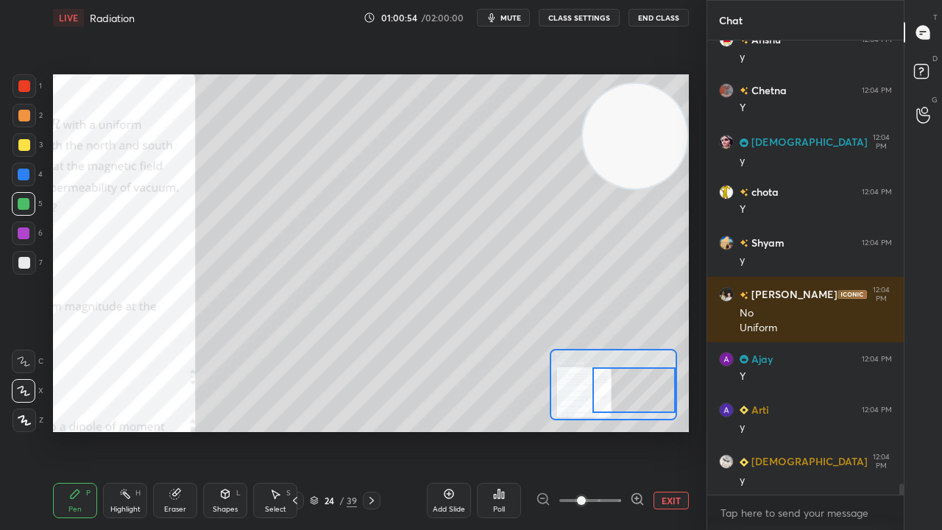
drag, startPoint x: 595, startPoint y: 398, endPoint x: 647, endPoint y: 392, distance: 52.6
click at [647, 392] on div at bounding box center [634, 390] width 83 height 46
click at [515, 18] on span "mute" at bounding box center [511, 18] width 21 height 10
click at [514, 16] on span "mute" at bounding box center [511, 18] width 21 height 10
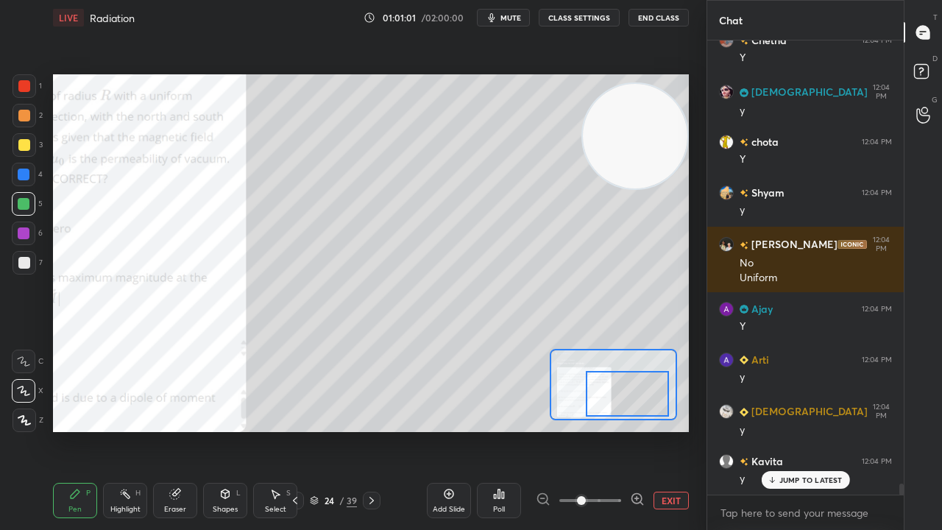
click at [605, 428] on div "Setting up your live class Poll for secs No correct answer Start poll" at bounding box center [371, 253] width 636 height 358
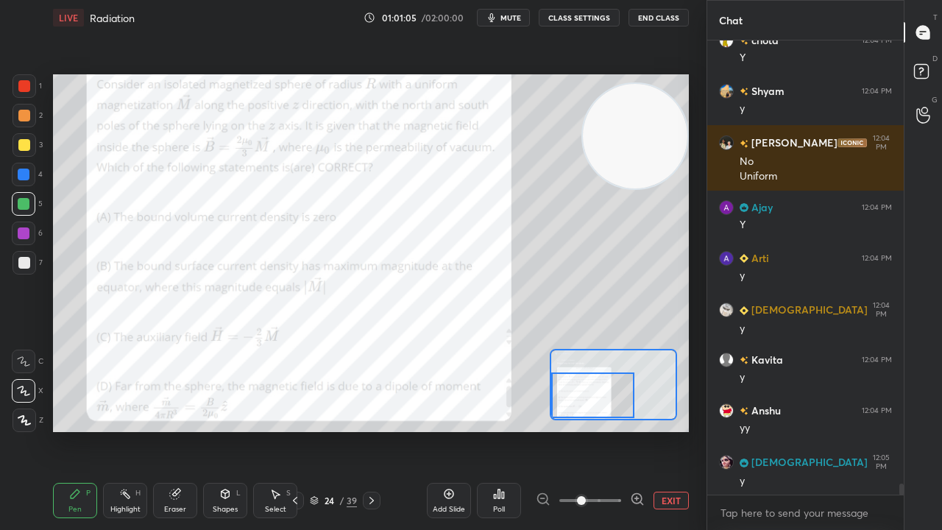
scroll to position [18170, 0]
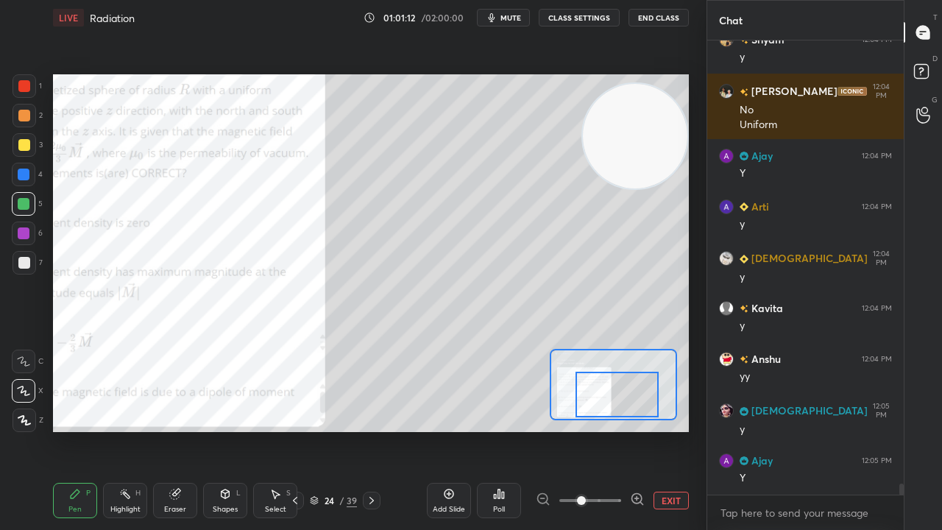
drag, startPoint x: 611, startPoint y: 393, endPoint x: 637, endPoint y: 393, distance: 25.8
click at [639, 393] on div at bounding box center [617, 395] width 83 height 46
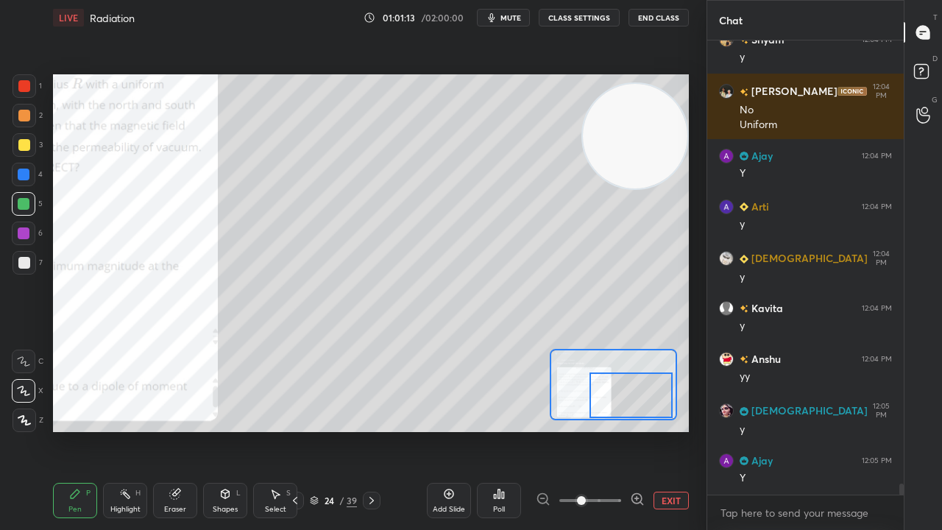
click at [26, 150] on div at bounding box center [24, 145] width 12 height 12
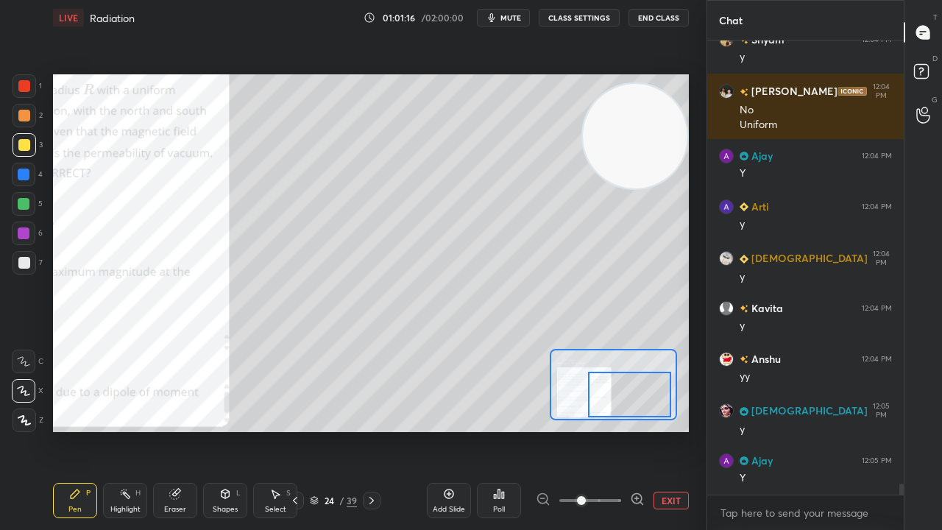
drag, startPoint x: 621, startPoint y: 397, endPoint x: 612, endPoint y: 393, distance: 9.9
click at [614, 394] on div at bounding box center [629, 395] width 83 height 46
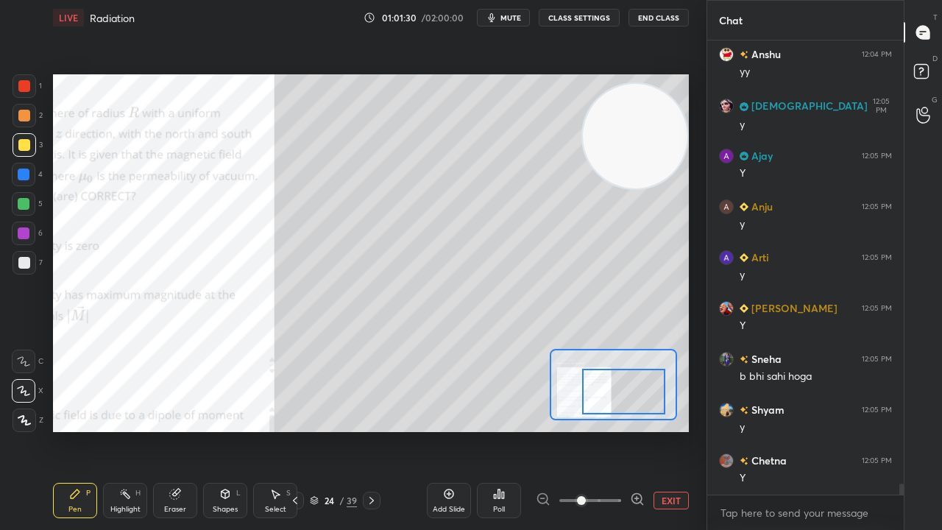
scroll to position [18525, 0]
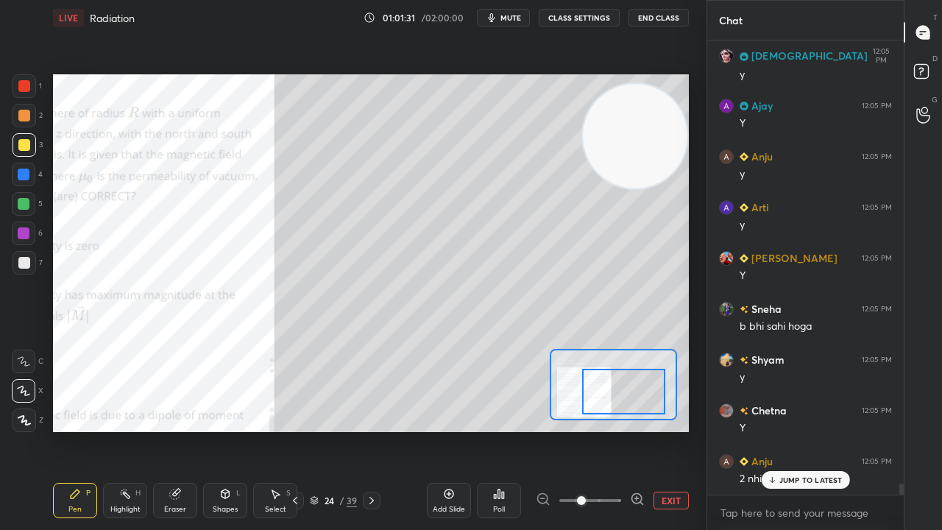
click at [506, 13] on span "mute" at bounding box center [511, 18] width 21 height 10
click at [506, 13] on span "unmute" at bounding box center [510, 18] width 32 height 10
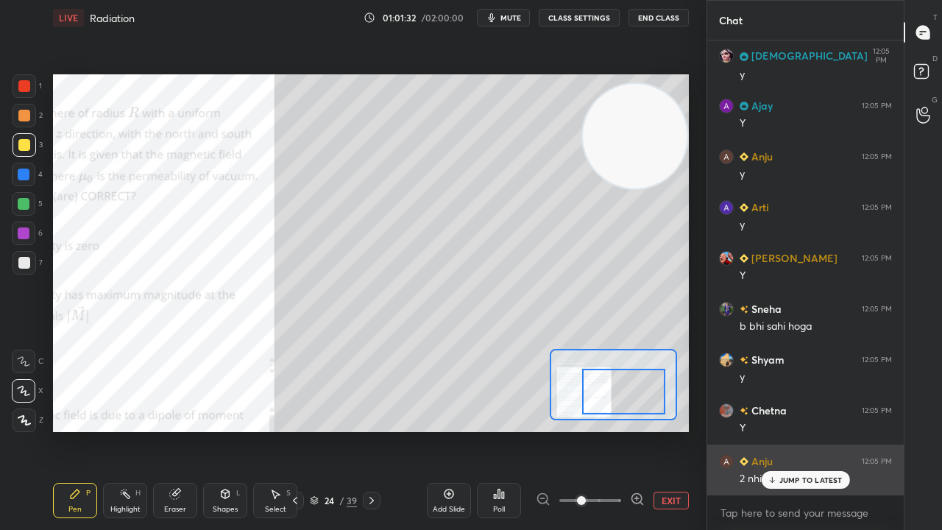
drag, startPoint x: 607, startPoint y: 382, endPoint x: 731, endPoint y: 409, distance: 126.5
click at [601, 383] on div at bounding box center [623, 392] width 83 height 46
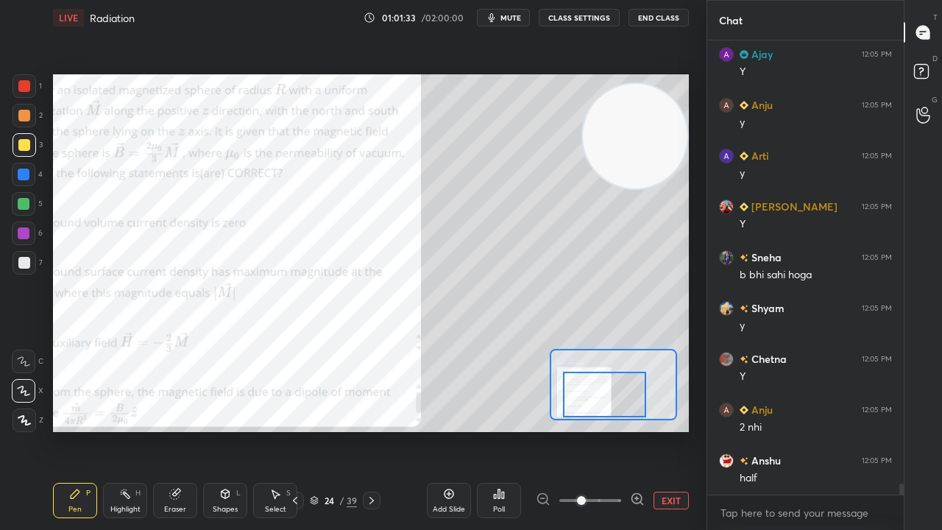
click at [498, 17] on icon "button" at bounding box center [492, 18] width 12 height 12
click at [503, 15] on span "unmute" at bounding box center [510, 18] width 32 height 10
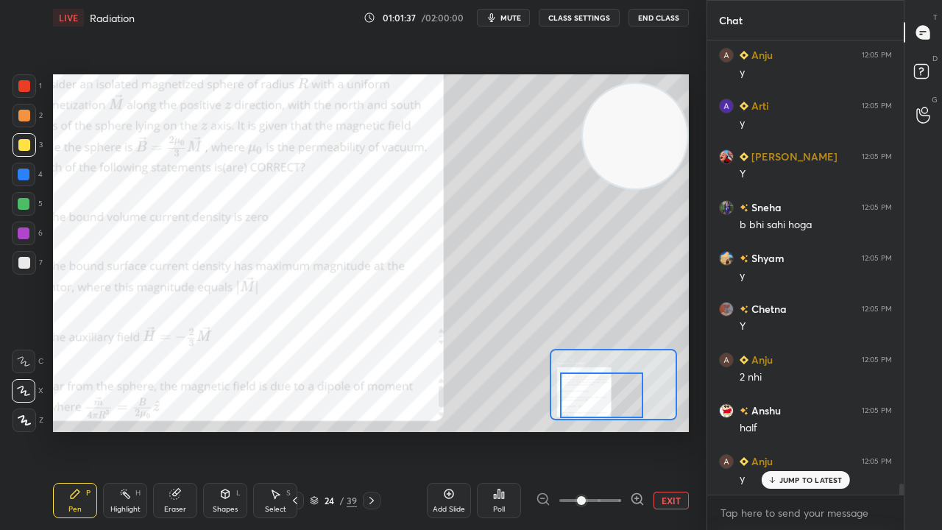
drag, startPoint x: 612, startPoint y: 390, endPoint x: 607, endPoint y: 417, distance: 27.0
click at [607, 418] on div at bounding box center [601, 395] width 83 height 46
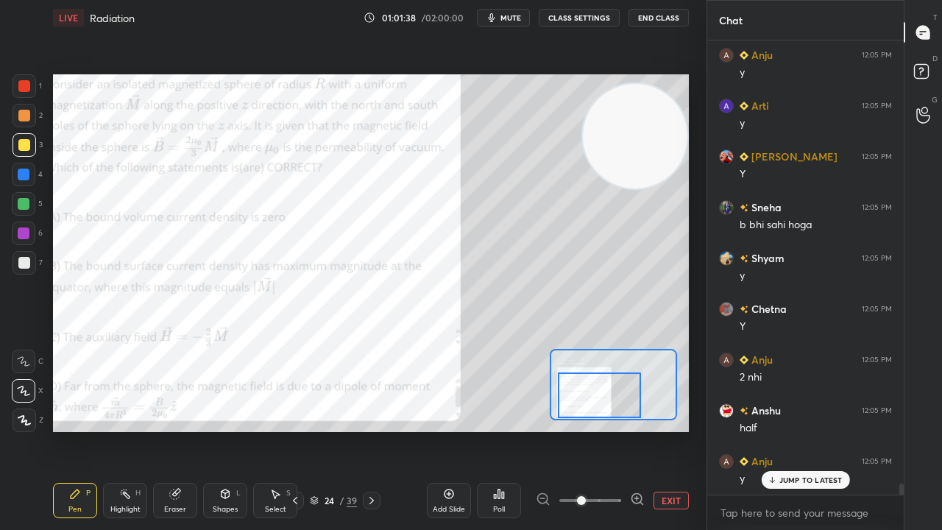
drag, startPoint x: 596, startPoint y: 384, endPoint x: 580, endPoint y: 403, distance: 24.6
click at [582, 403] on div at bounding box center [599, 395] width 83 height 46
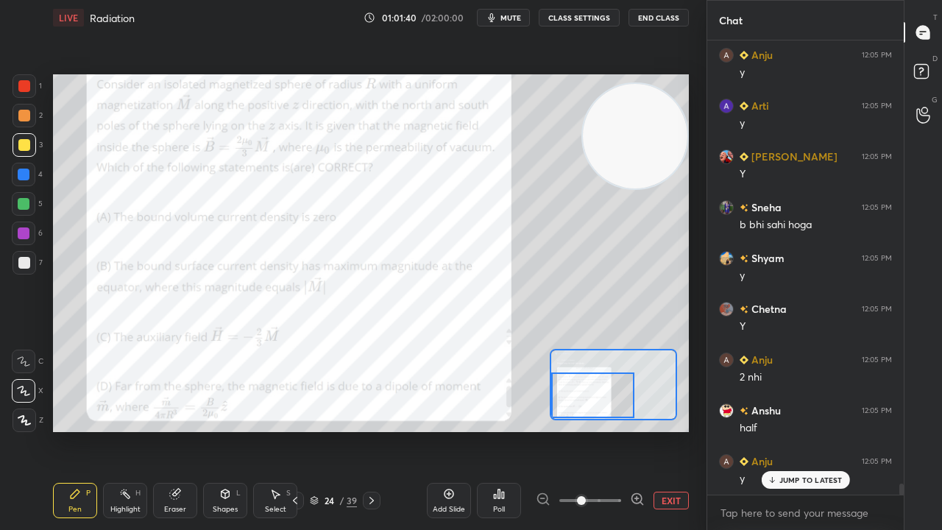
click at [520, 17] on span "mute" at bounding box center [511, 18] width 21 height 10
click at [514, 18] on span "unmute" at bounding box center [510, 18] width 32 height 10
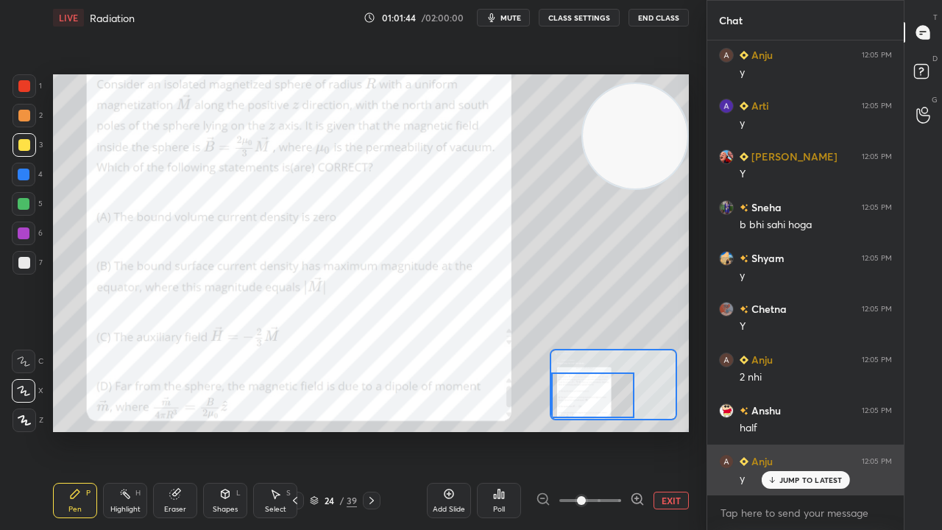
click at [813, 430] on p "JUMP TO LATEST" at bounding box center [811, 480] width 63 height 9
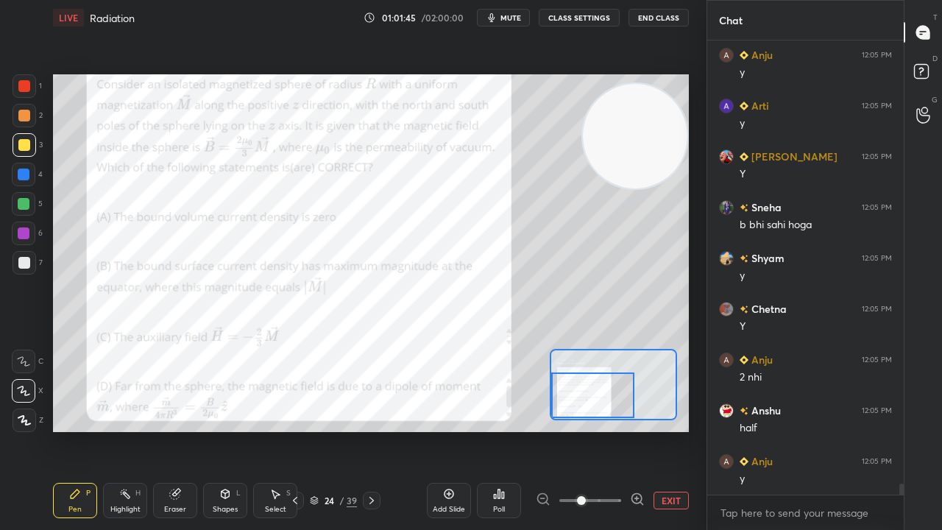
scroll to position [18678, 0]
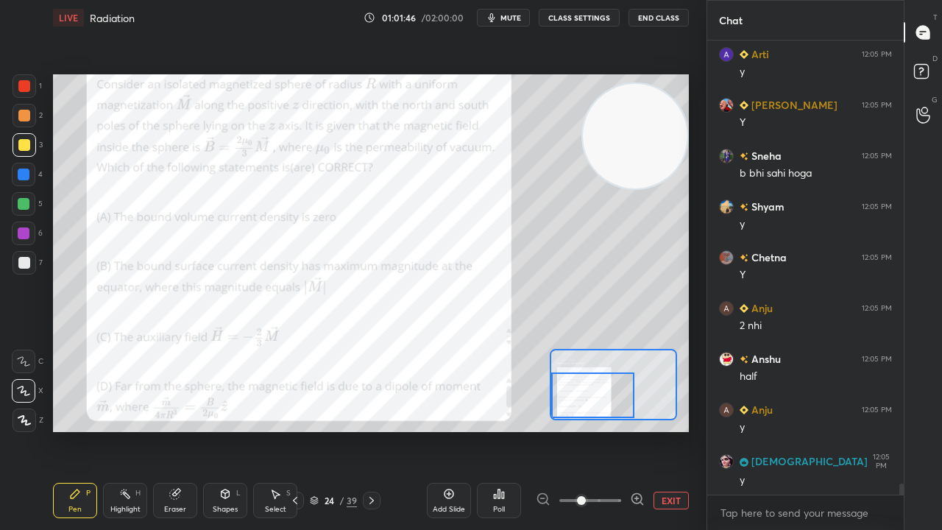
click at [856, 430] on div "x" at bounding box center [805, 512] width 197 height 35
click at [520, 18] on span "mute" at bounding box center [511, 18] width 21 height 10
click at [518, 18] on span "mute" at bounding box center [511, 18] width 21 height 10
click at [25, 94] on div at bounding box center [25, 86] width 24 height 24
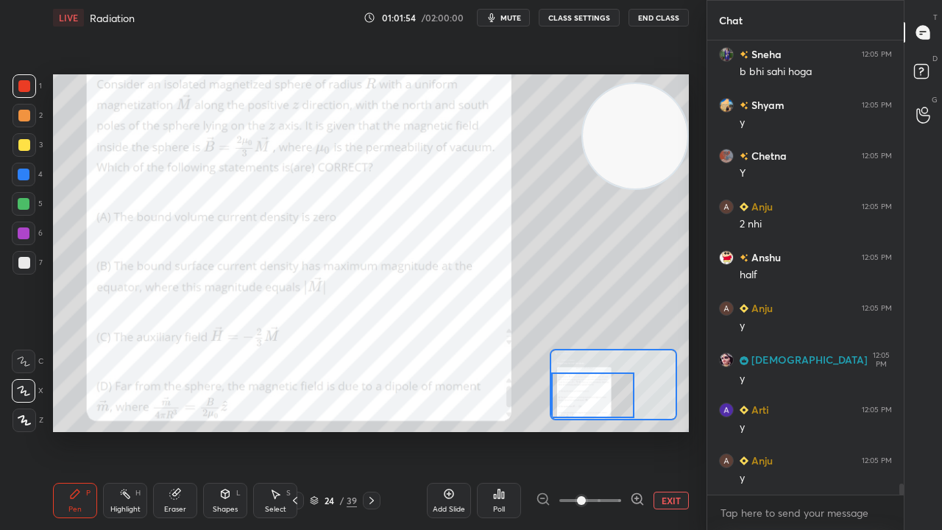
scroll to position [18830, 0]
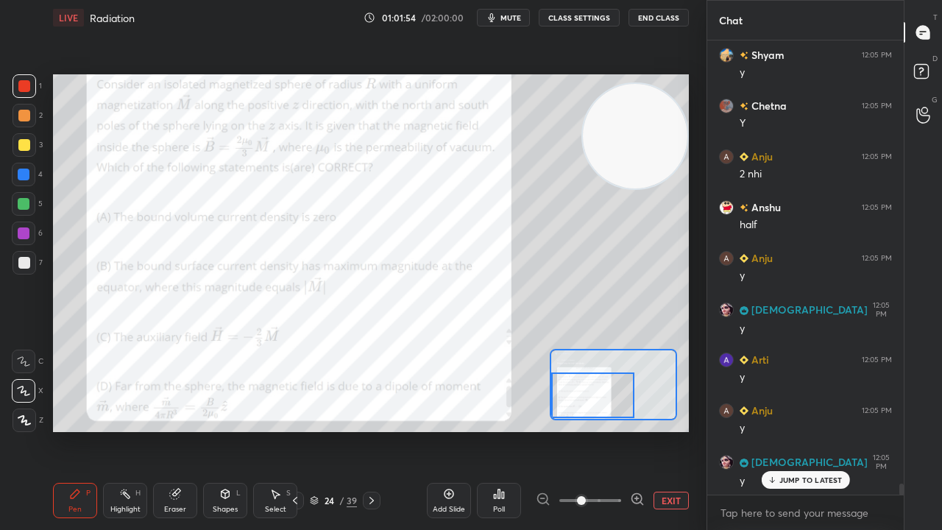
click at [509, 14] on button "mute" at bounding box center [503, 18] width 53 height 18
click at [510, 17] on span "unmute" at bounding box center [510, 18] width 32 height 10
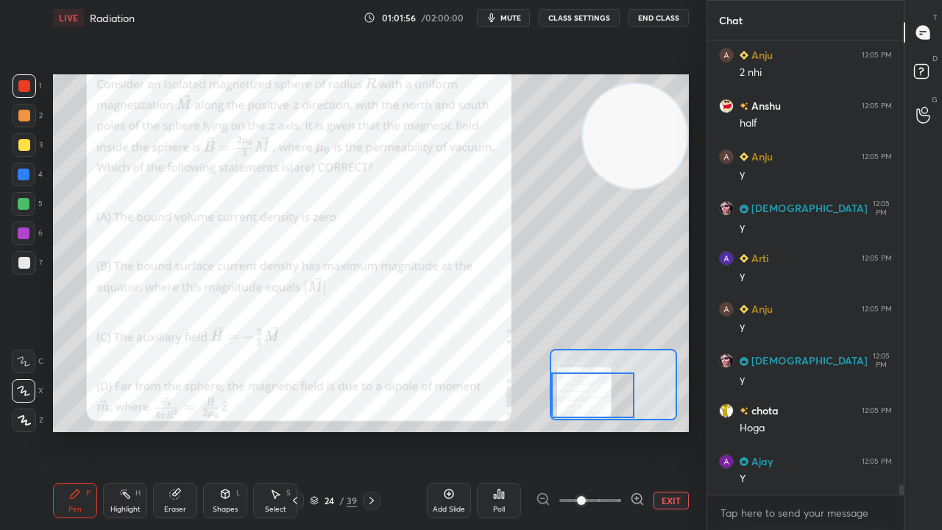
scroll to position [18983, 0]
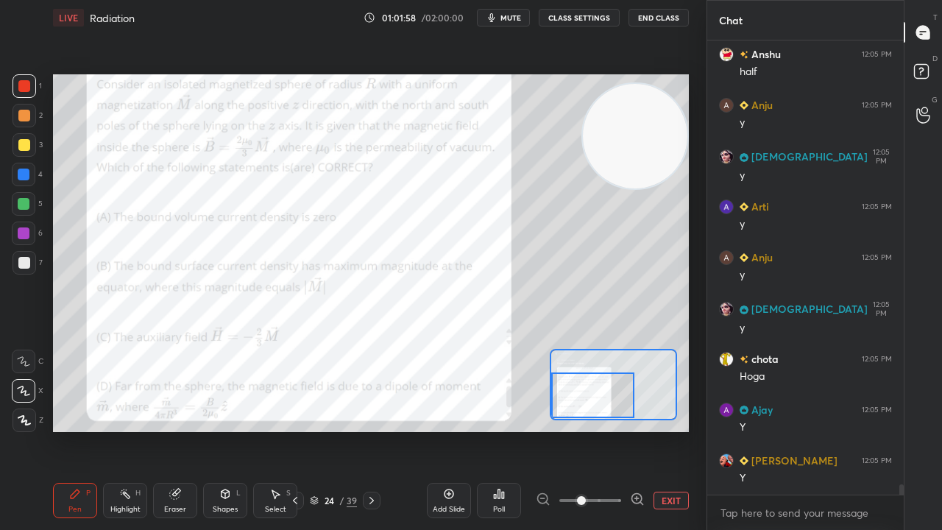
click at [506, 18] on span "mute" at bounding box center [511, 18] width 21 height 10
click at [509, 18] on span "unmute" at bounding box center [510, 18] width 32 height 10
click at [518, 20] on span "mute" at bounding box center [511, 18] width 21 height 10
click at [518, 15] on span "unmute" at bounding box center [510, 18] width 32 height 10
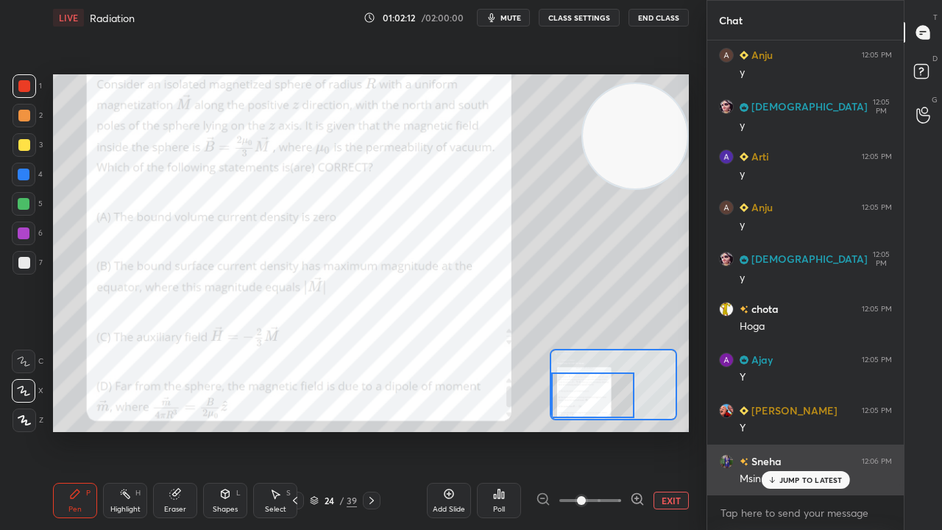
click at [799, 430] on p "JUMP TO LATEST" at bounding box center [811, 480] width 63 height 9
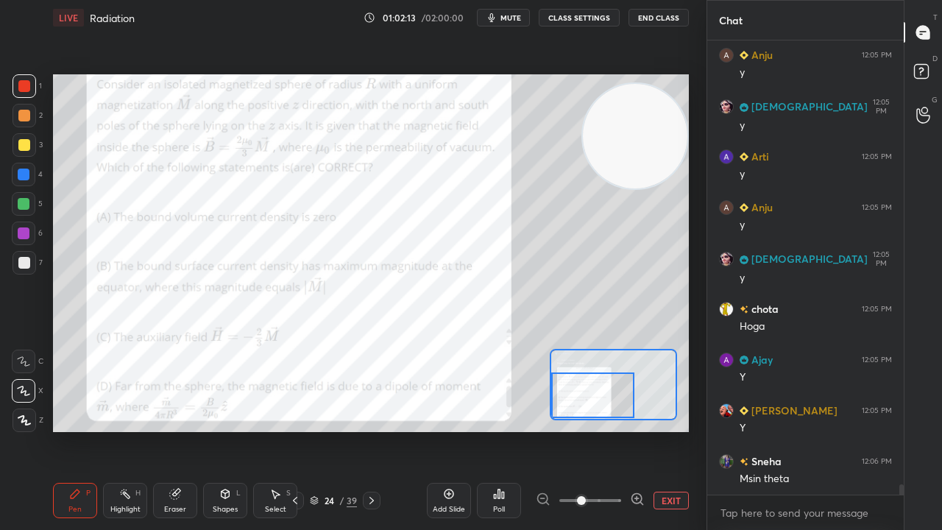
click at [498, 21] on icon "button" at bounding box center [492, 18] width 12 height 12
drag, startPoint x: 503, startPoint y: 19, endPoint x: 502, endPoint y: 12, distance: 7.4
click at [502, 19] on span "unmute" at bounding box center [510, 18] width 32 height 10
click at [173, 430] on div "Eraser" at bounding box center [175, 500] width 44 height 35
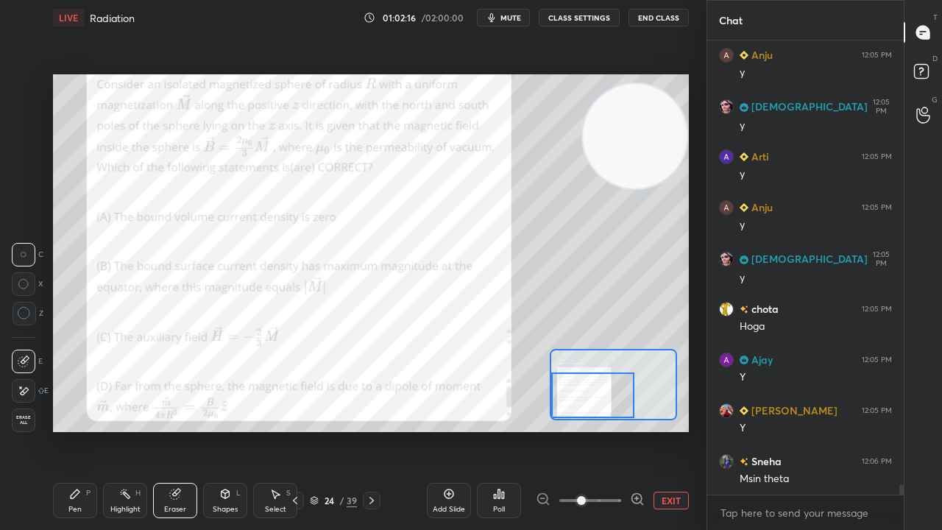
click at [82, 430] on div "Pen P" at bounding box center [75, 500] width 44 height 35
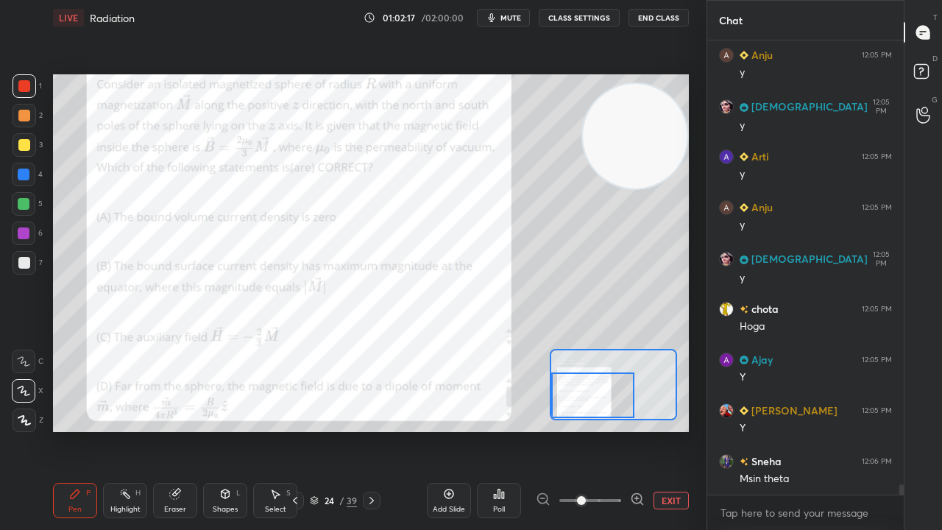
click at [504, 15] on span "mute" at bounding box center [511, 18] width 21 height 10
click at [501, 25] on button "unmute" at bounding box center [503, 18] width 53 height 18
click at [509, 21] on span "mute" at bounding box center [511, 18] width 21 height 10
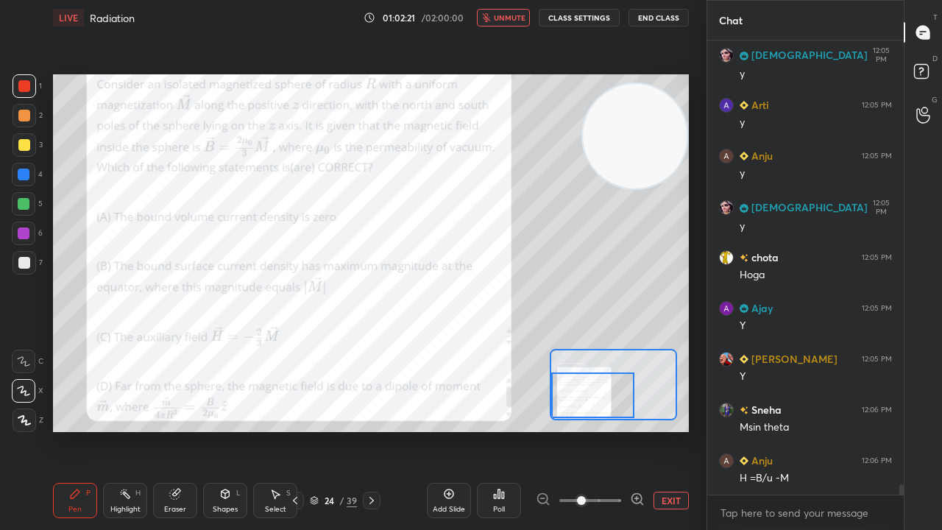
click at [511, 22] on button "unmute" at bounding box center [503, 18] width 53 height 18
click at [511, 21] on span "mute" at bounding box center [511, 18] width 21 height 10
click at [512, 18] on span "unmute" at bounding box center [510, 18] width 32 height 10
click at [19, 199] on div at bounding box center [24, 204] width 12 height 12
click at [495, 18] on icon "button" at bounding box center [492, 17] width 7 height 9
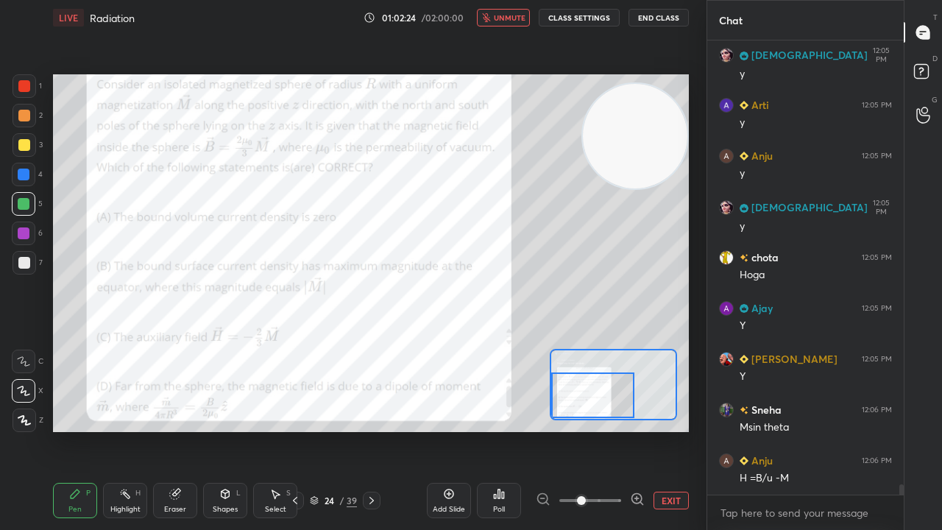
click at [501, 16] on span "unmute" at bounding box center [510, 18] width 32 height 10
click at [506, 18] on span "mute" at bounding box center [511, 18] width 21 height 10
click at [514, 15] on span "unmute" at bounding box center [510, 18] width 32 height 10
click at [502, 13] on button "mute" at bounding box center [503, 18] width 53 height 18
click at [502, 14] on span "unmute" at bounding box center [510, 18] width 32 height 10
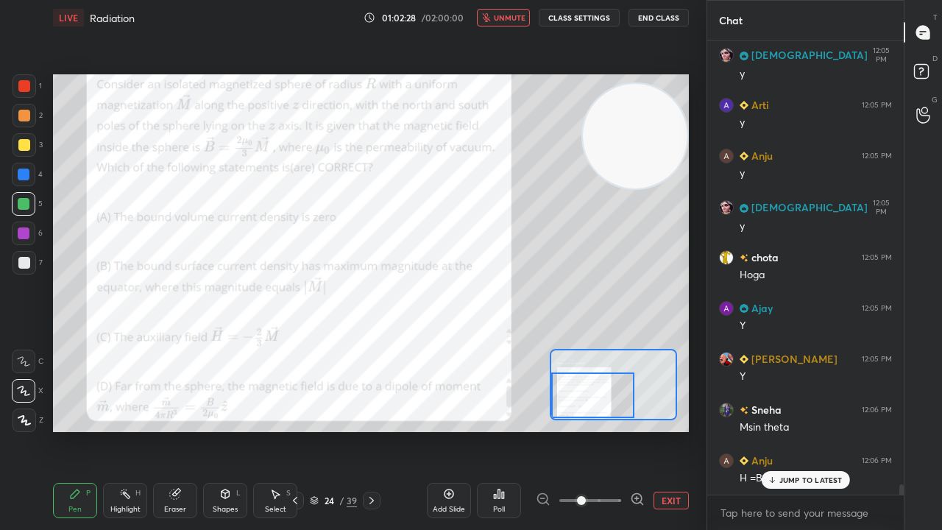
scroll to position [19134, 0]
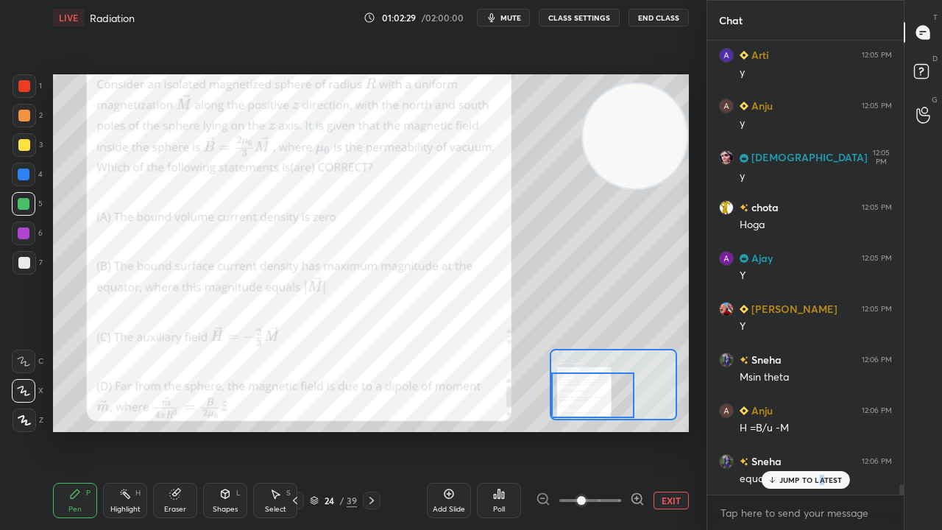
click at [821, 430] on p "JUMP TO LATEST" at bounding box center [811, 480] width 63 height 9
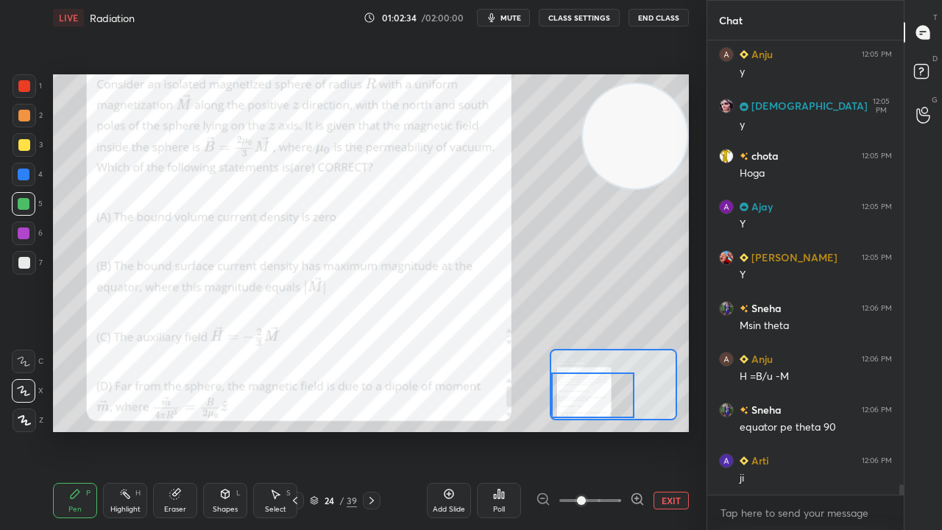
click at [508, 18] on span "mute" at bounding box center [511, 18] width 21 height 10
click at [511, 16] on span "unmute" at bounding box center [510, 18] width 32 height 10
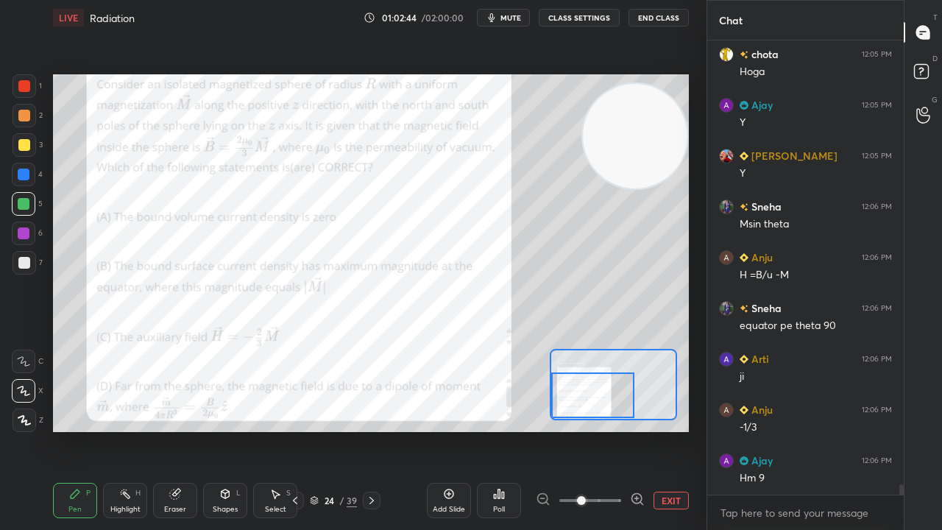
scroll to position [19337, 0]
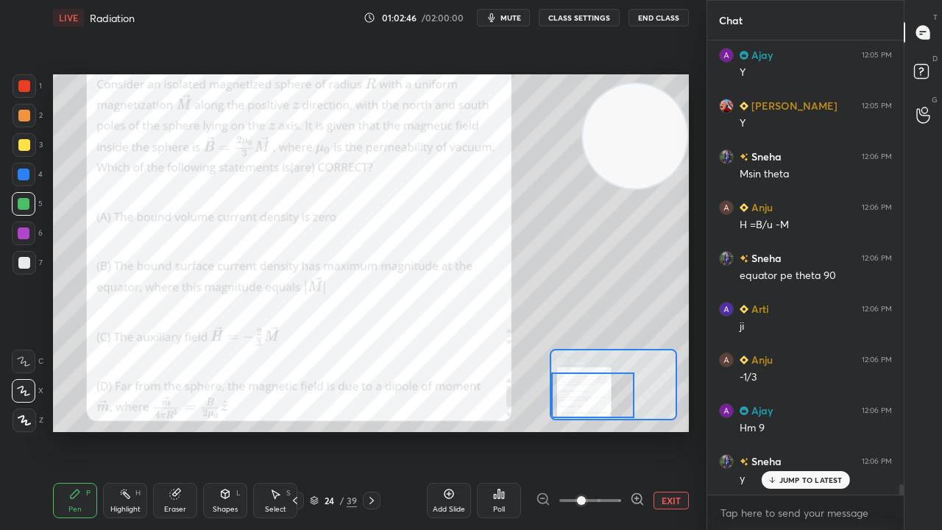
click at [449, 430] on div "Add Slide" at bounding box center [449, 509] width 32 height 7
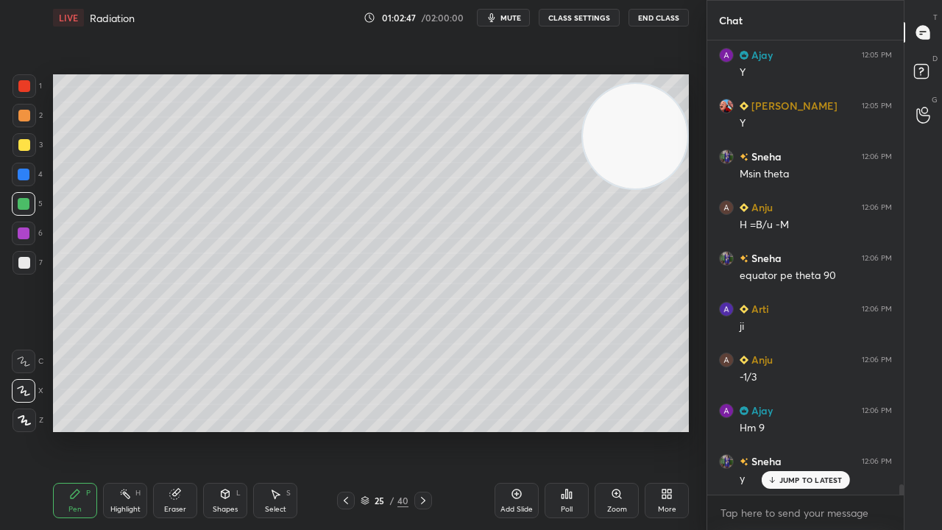
drag, startPoint x: 21, startPoint y: 153, endPoint x: 52, endPoint y: 142, distance: 32.8
click at [28, 150] on div at bounding box center [25, 145] width 24 height 24
drag, startPoint x: 180, startPoint y: 506, endPoint x: 180, endPoint y: 442, distance: 64.0
click at [180, 430] on div "Eraser" at bounding box center [175, 509] width 22 height 7
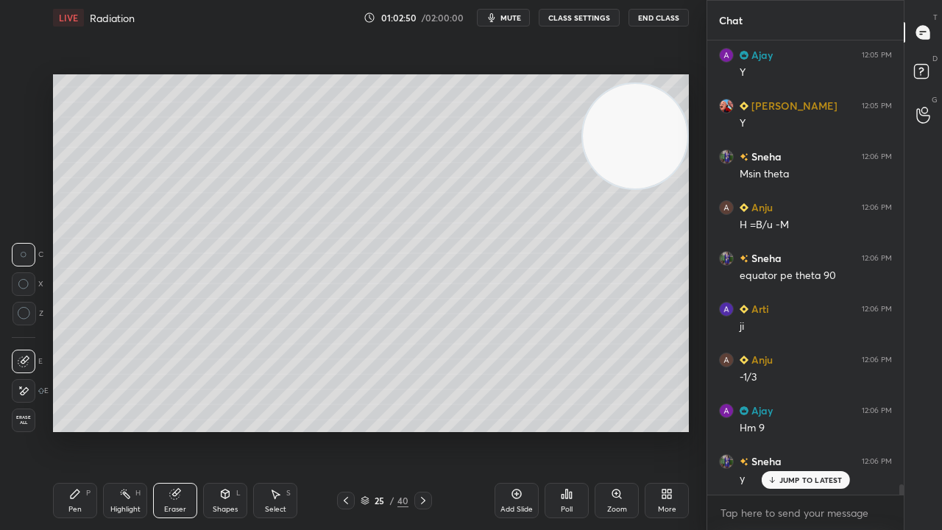
click at [80, 430] on div "Pen P" at bounding box center [75, 500] width 44 height 35
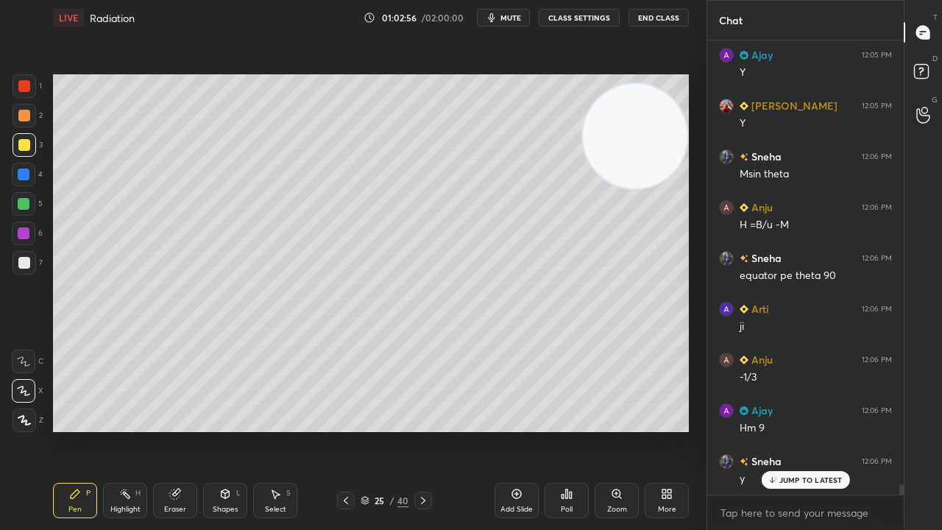
click at [347, 430] on div at bounding box center [346, 501] width 18 height 18
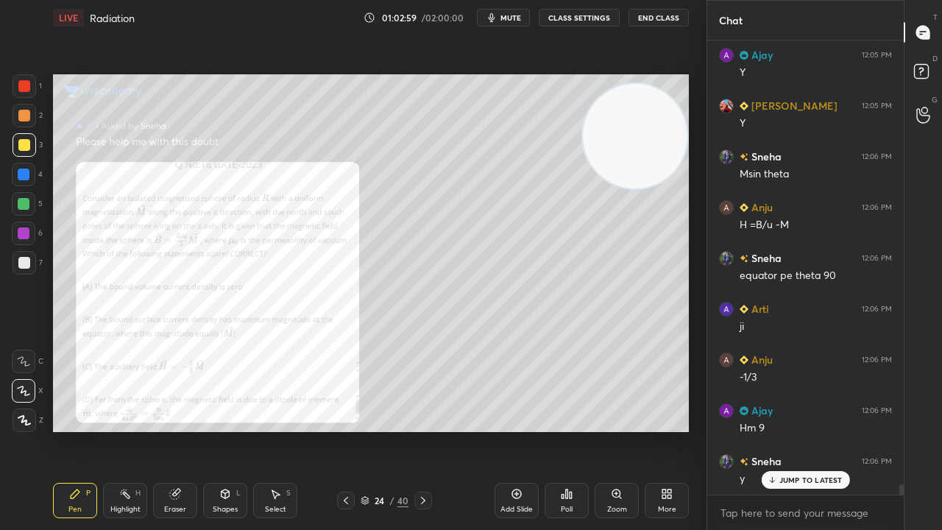
click at [421, 430] on icon at bounding box center [423, 501] width 12 height 12
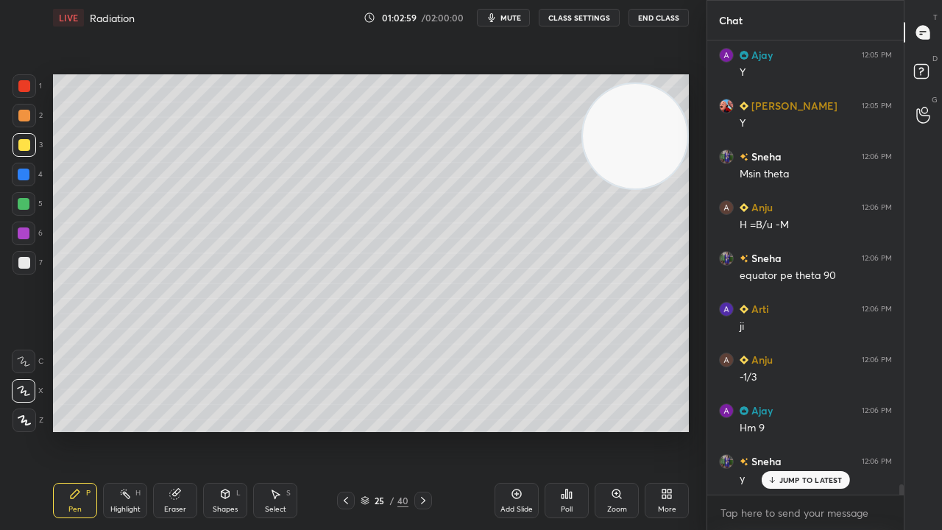
scroll to position [19373, 0]
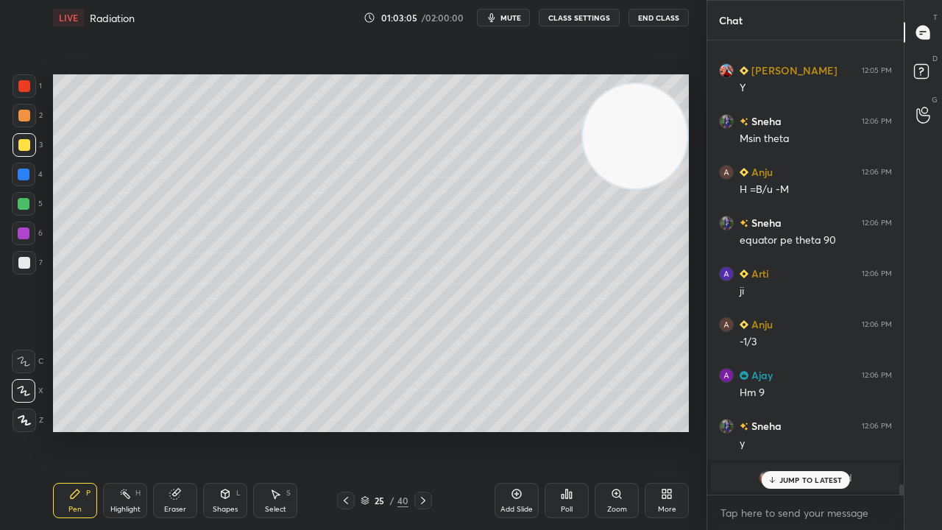
click at [345, 430] on icon at bounding box center [346, 501] width 12 height 12
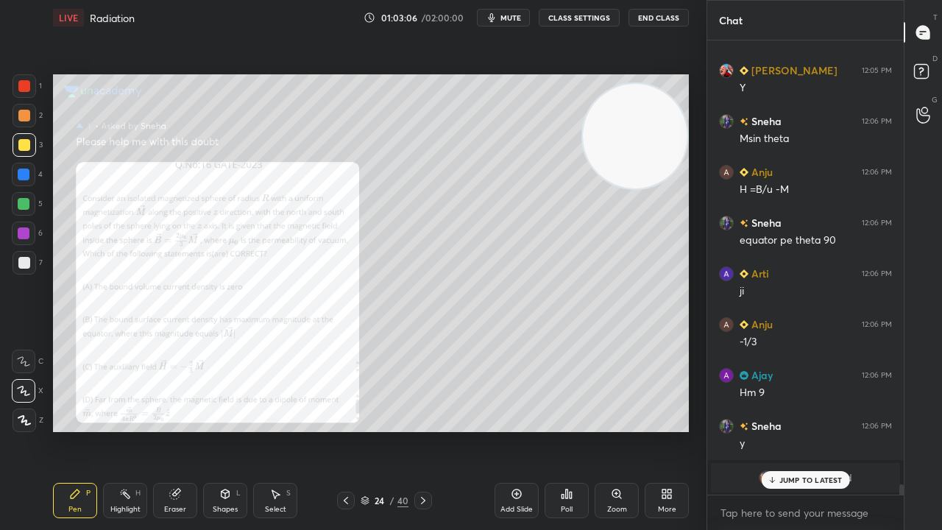
drag, startPoint x: 26, startPoint y: 91, endPoint x: 44, endPoint y: 134, distance: 46.5
click at [26, 91] on div at bounding box center [24, 86] width 12 height 12
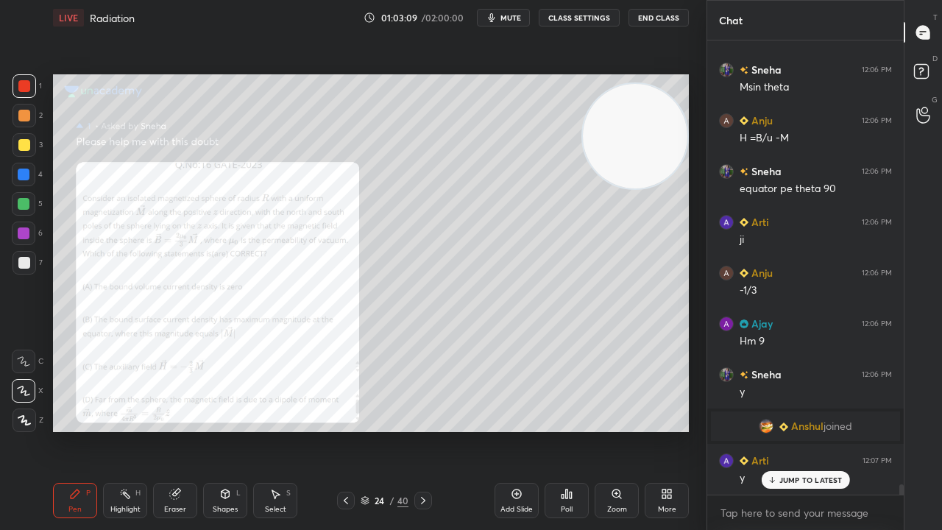
click at [520, 19] on span "mute" at bounding box center [511, 18] width 21 height 10
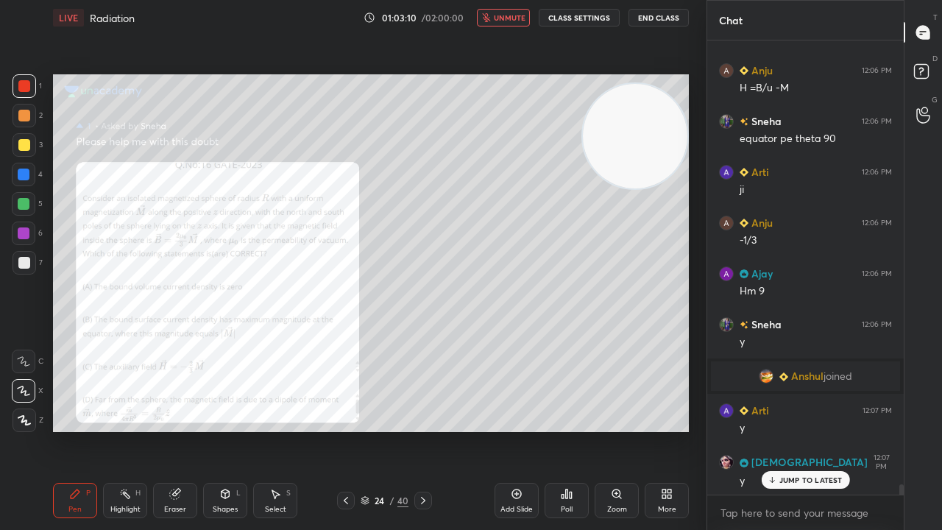
click at [521, 19] on span "unmute" at bounding box center [510, 18] width 32 height 10
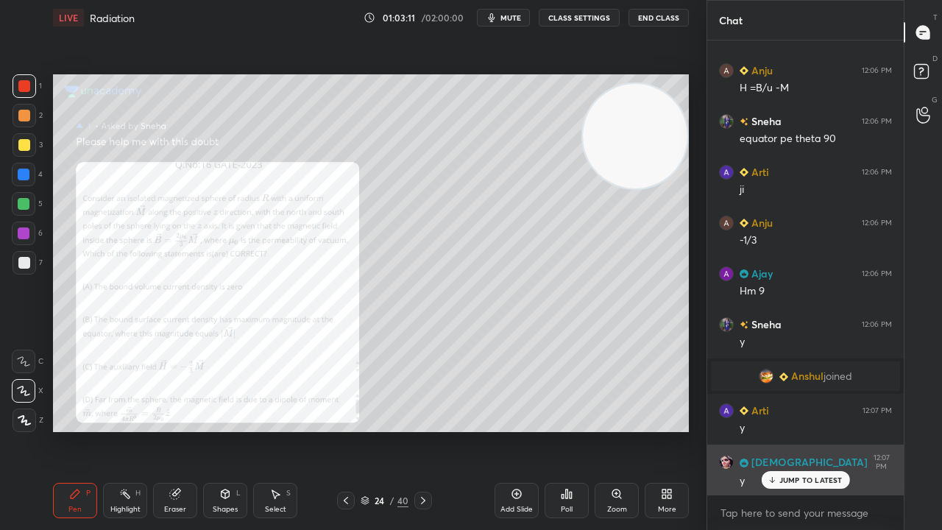
drag, startPoint x: 805, startPoint y: 478, endPoint x: 810, endPoint y: 486, distance: 9.2
click at [807, 430] on p "JUMP TO LATEST" at bounding box center [811, 480] width 63 height 9
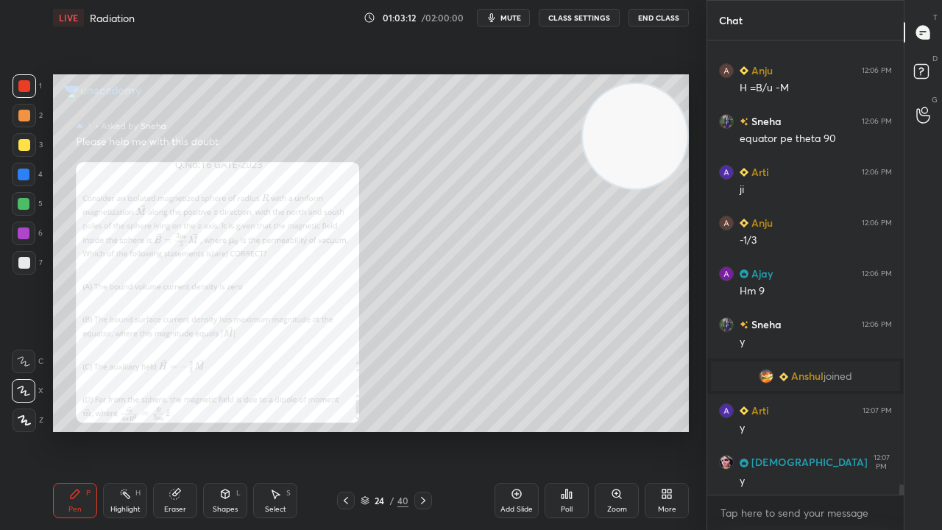
click at [511, 25] on button "mute" at bounding box center [503, 18] width 53 height 18
click at [512, 18] on span "unmute" at bounding box center [510, 18] width 32 height 10
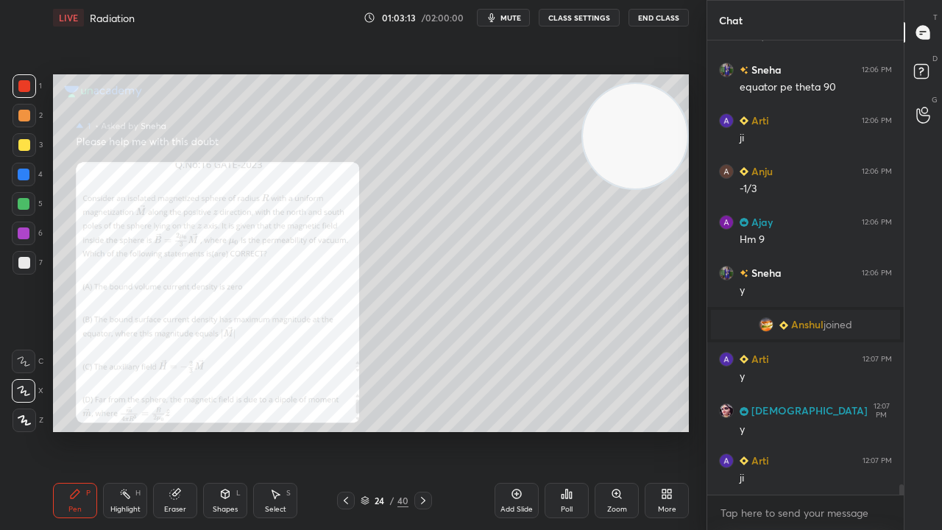
click at [616, 430] on div "Zoom" at bounding box center [617, 509] width 20 height 7
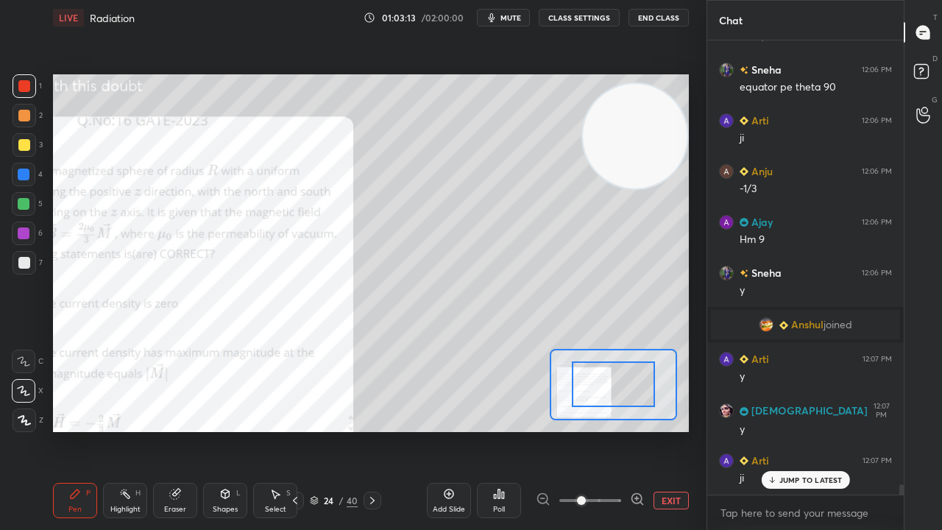
scroll to position [19576, 0]
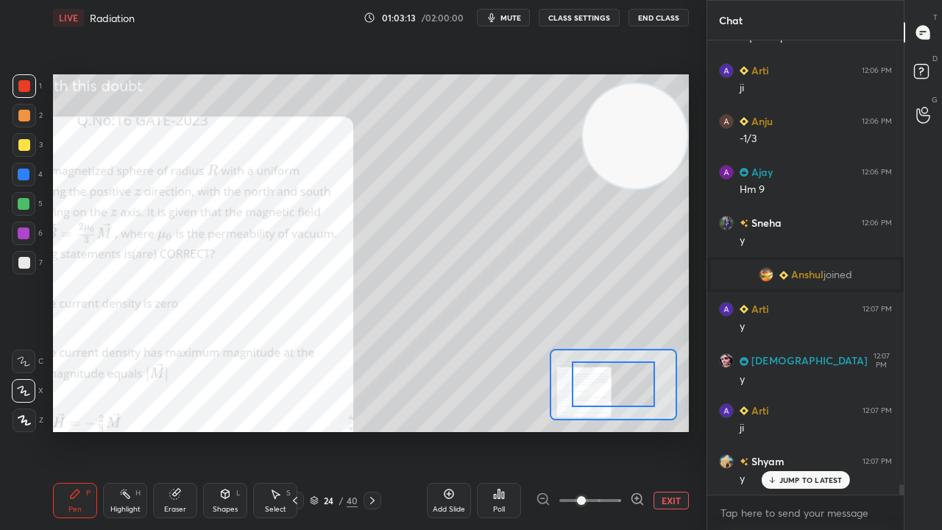
click at [579, 422] on div "Setting up your live class Poll for secs No correct answer Start poll" at bounding box center [371, 253] width 636 height 358
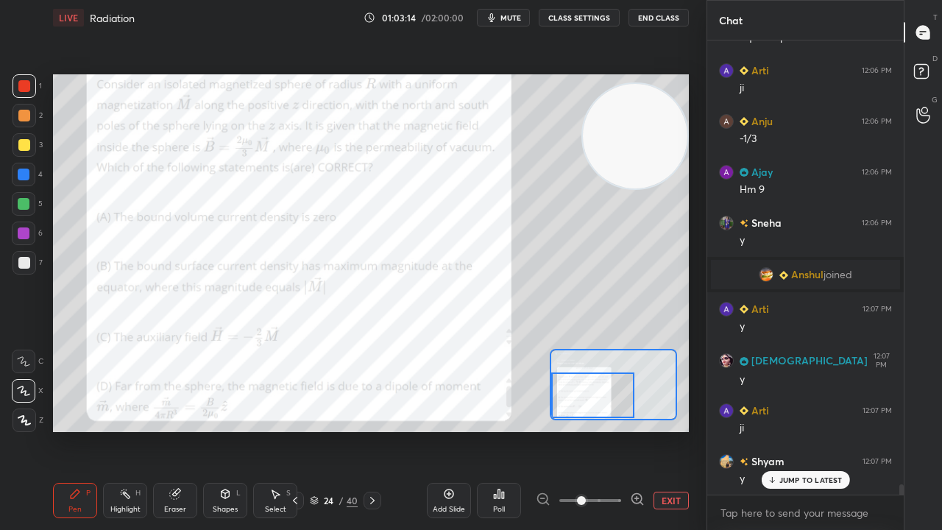
click at [588, 399] on div at bounding box center [592, 395] width 83 height 46
click at [509, 17] on span "mute" at bounding box center [511, 18] width 21 height 10
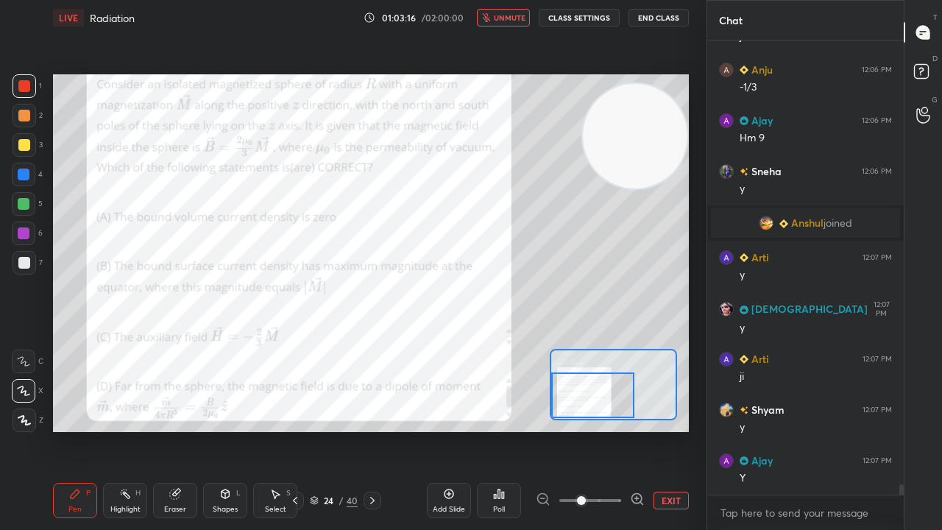
click at [507, 17] on span "unmute" at bounding box center [510, 18] width 32 height 10
click at [506, 23] on button "mute" at bounding box center [503, 18] width 53 height 18
click at [512, 20] on span "unmute" at bounding box center [510, 18] width 32 height 10
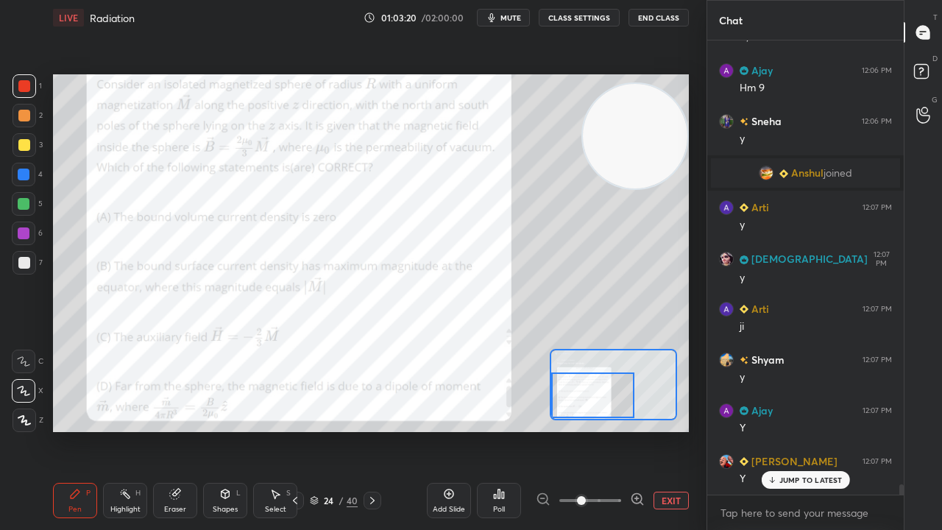
click at [607, 402] on div at bounding box center [592, 395] width 83 height 46
click at [502, 15] on button "mute" at bounding box center [503, 18] width 53 height 18
click at [502, 16] on span "unmute" at bounding box center [510, 18] width 32 height 10
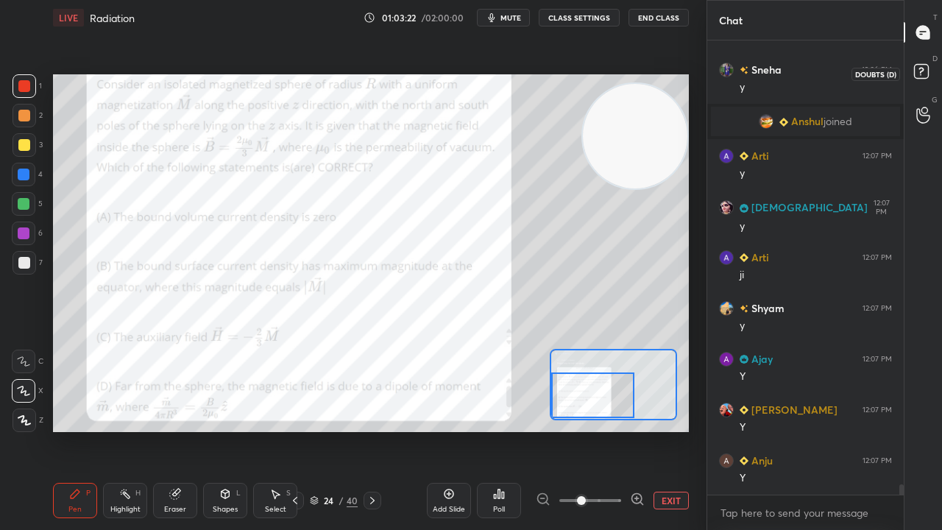
click at [926, 69] on rect at bounding box center [921, 72] width 14 height 14
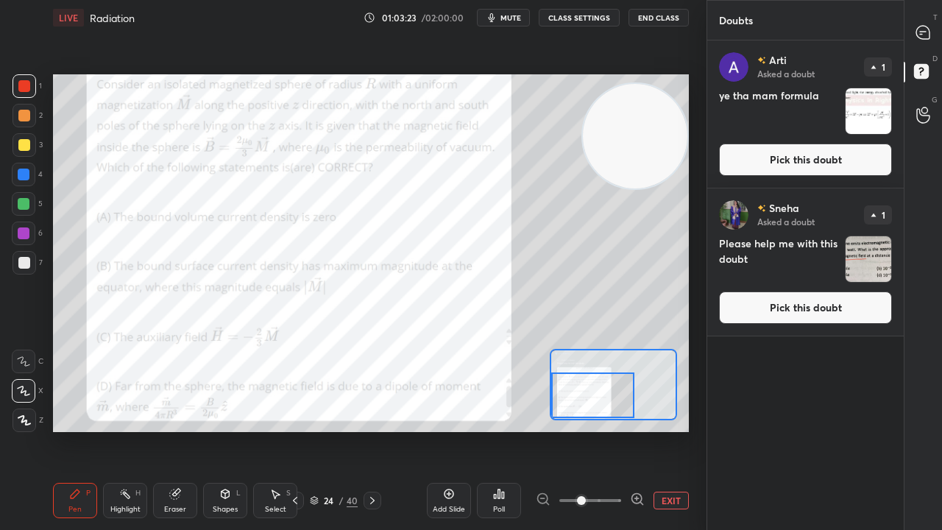
click at [879, 144] on button "Pick this doubt" at bounding box center [805, 160] width 173 height 32
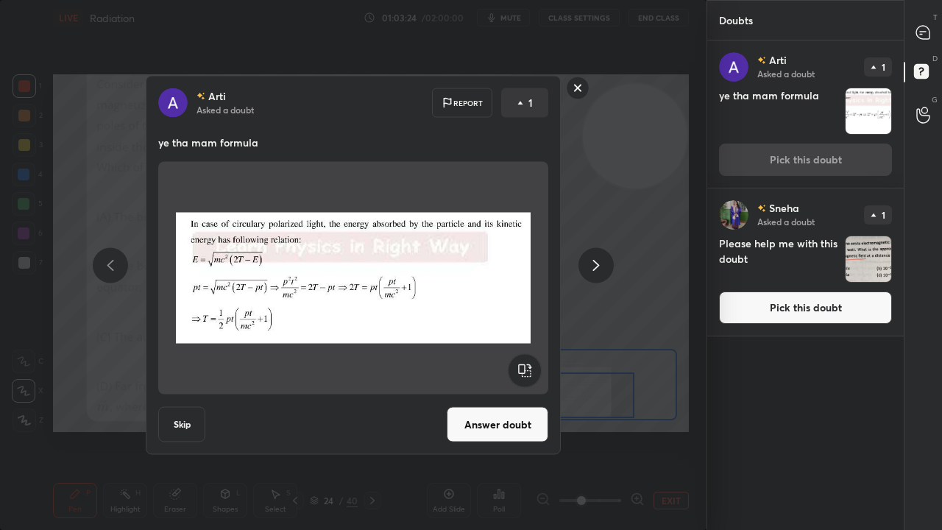
click at [858, 311] on button "Pick this doubt" at bounding box center [805, 307] width 173 height 32
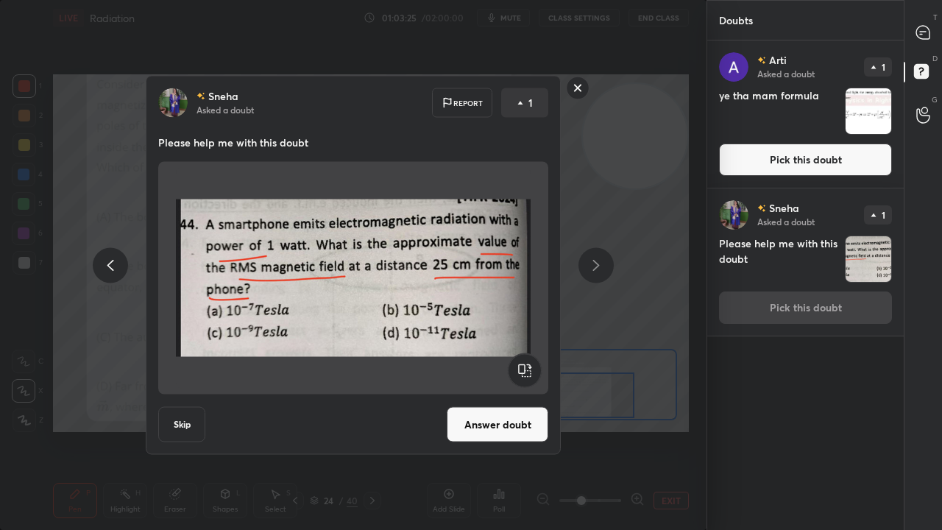
click at [570, 87] on rect at bounding box center [578, 88] width 23 height 23
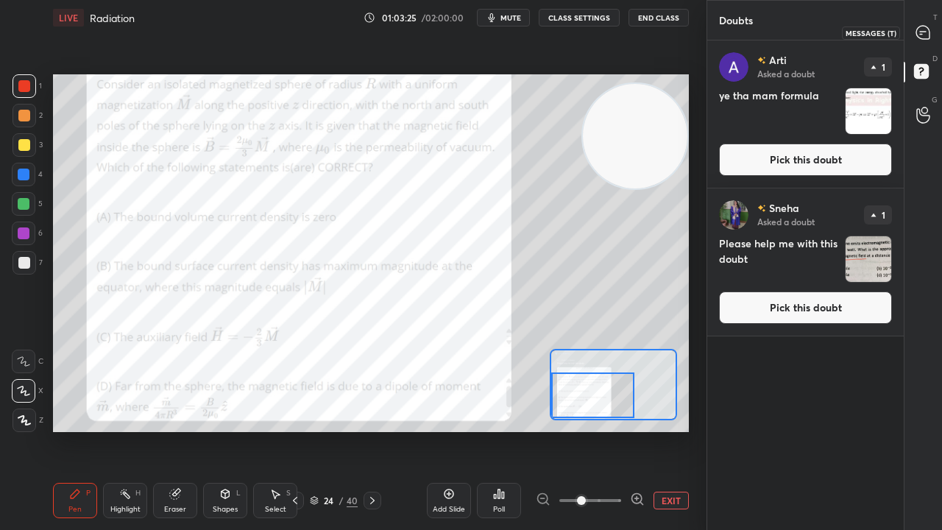
click at [927, 31] on icon at bounding box center [922, 32] width 13 height 13
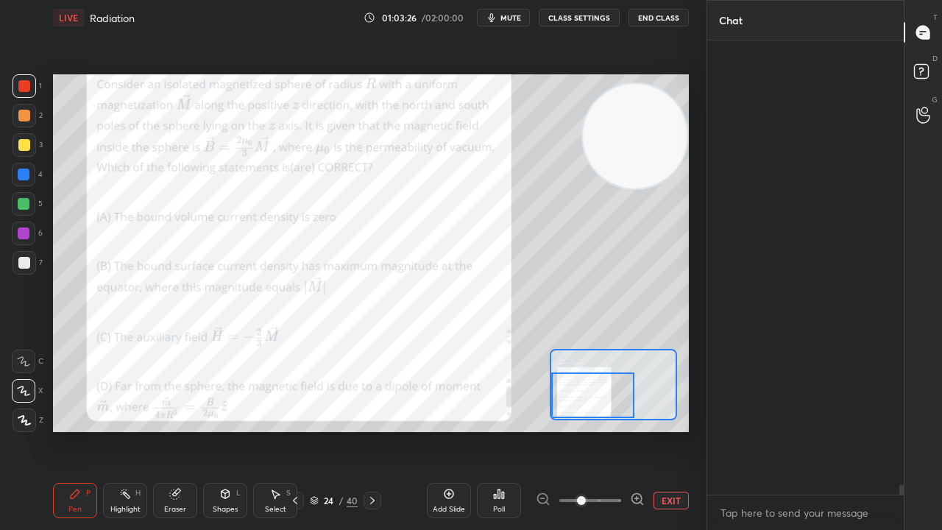
scroll to position [450, 192]
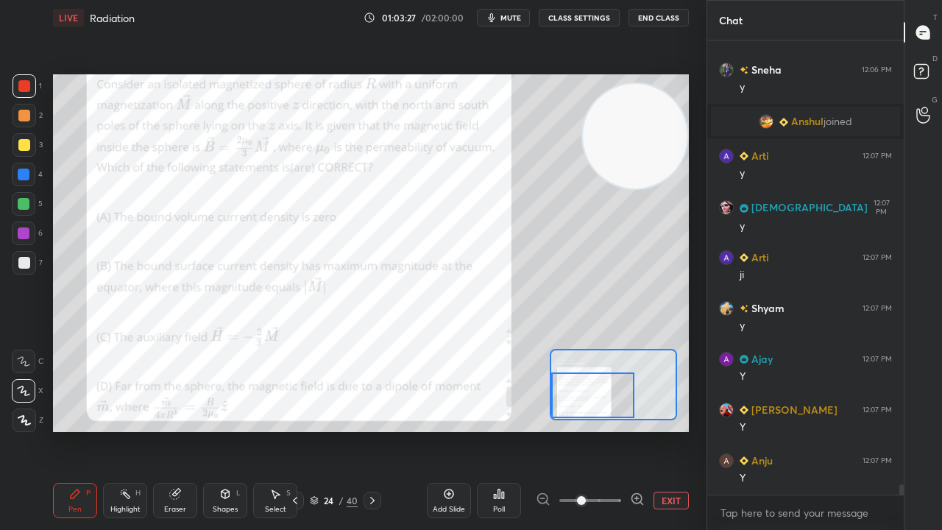
click at [370, 430] on icon at bounding box center [373, 501] width 12 height 12
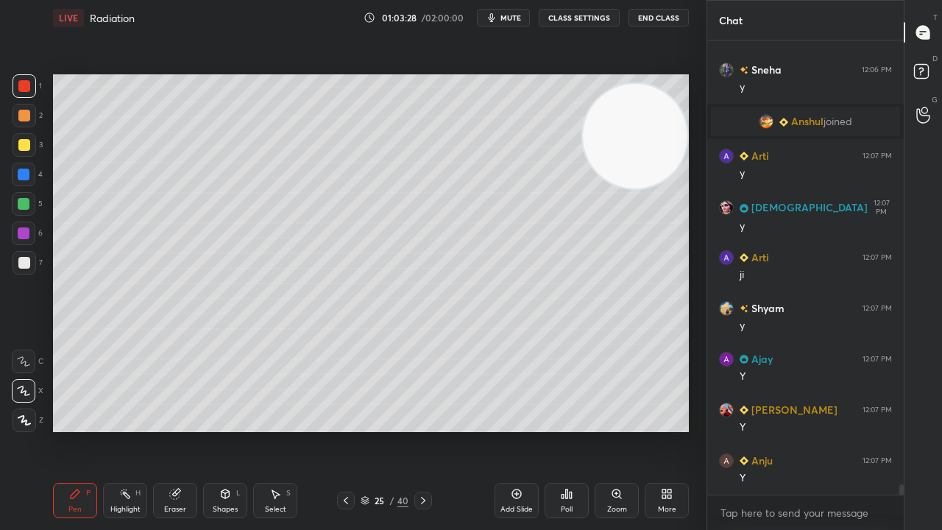
click at [420, 430] on icon at bounding box center [423, 501] width 12 height 12
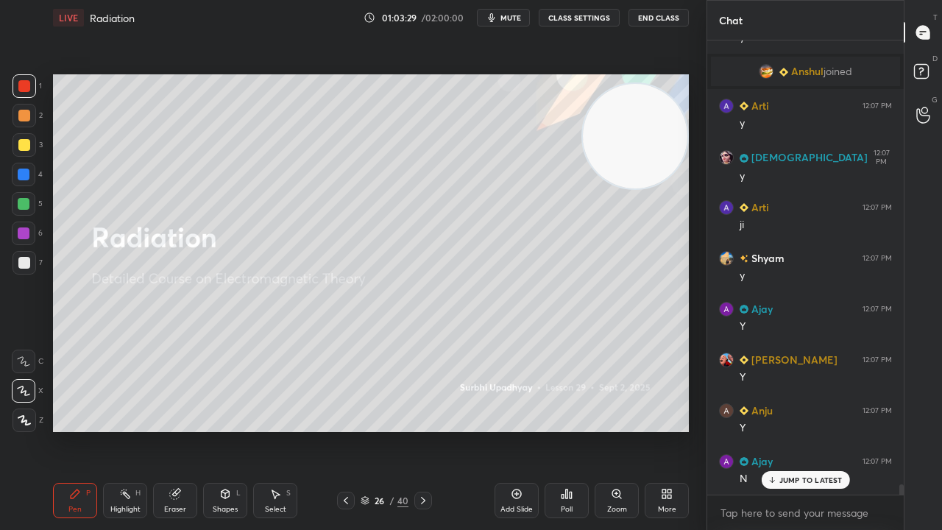
click at [343, 430] on icon at bounding box center [346, 501] width 12 height 12
click at [344, 430] on icon at bounding box center [346, 501] width 12 height 12
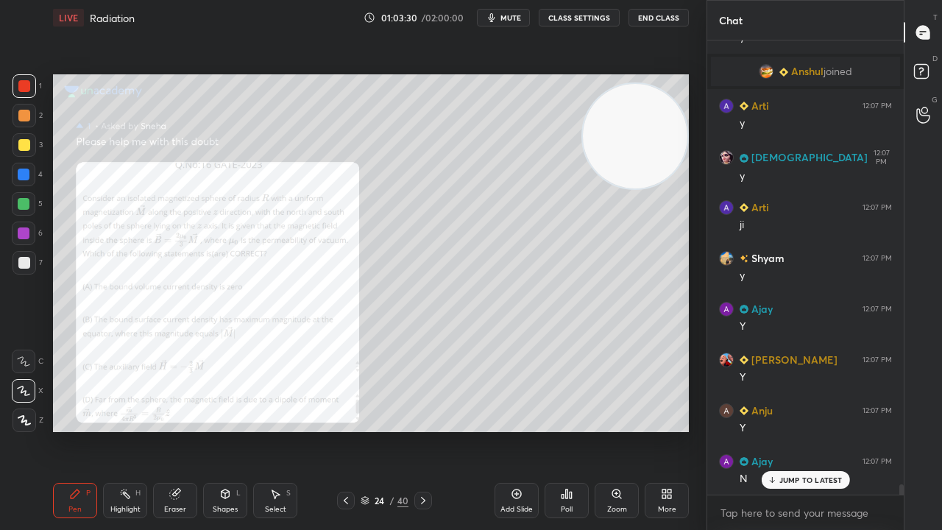
click at [346, 430] on icon at bounding box center [346, 500] width 4 height 7
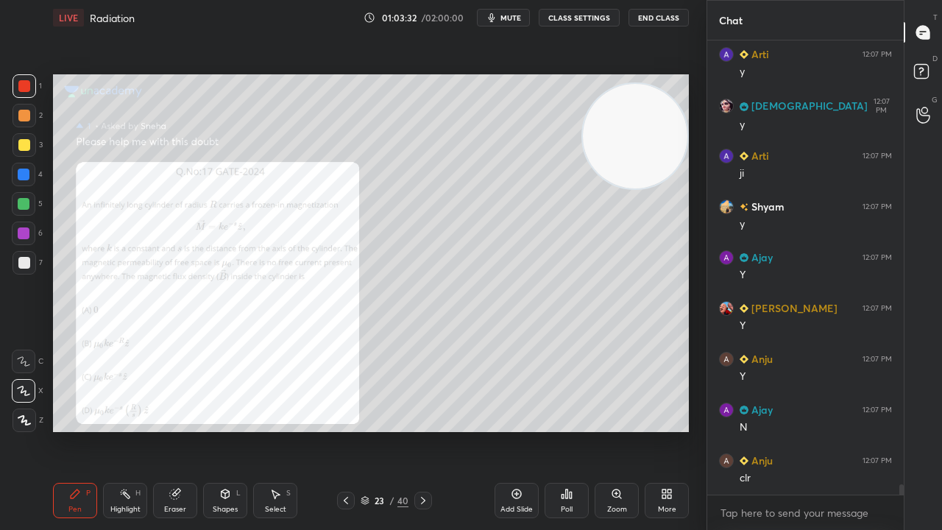
click at [352, 430] on div at bounding box center [346, 501] width 18 height 18
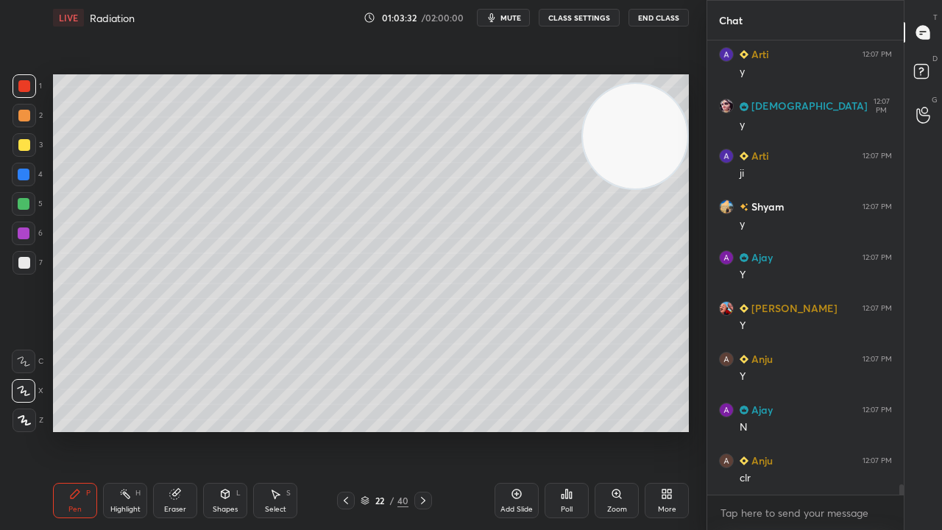
click at [517, 21] on span "mute" at bounding box center [511, 18] width 21 height 10
click at [514, 19] on span "unmute" at bounding box center [510, 18] width 32 height 10
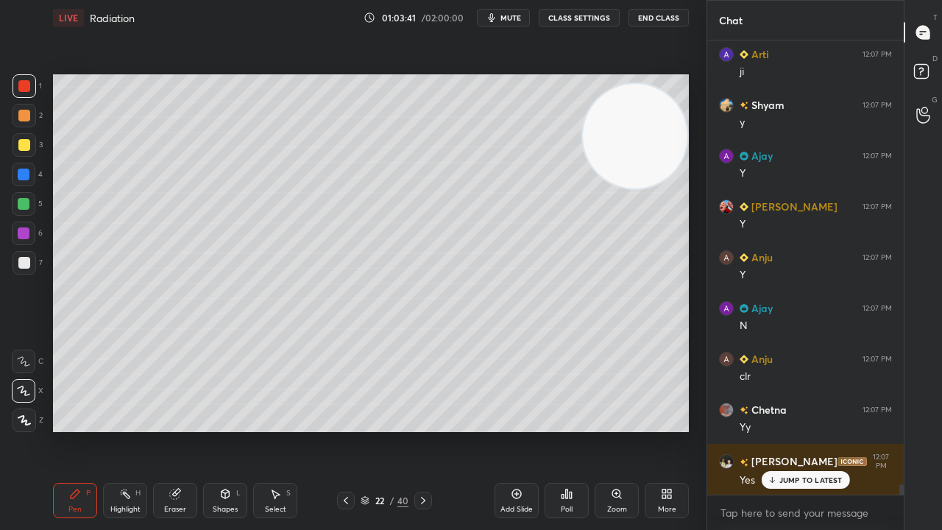
scroll to position [19982, 0]
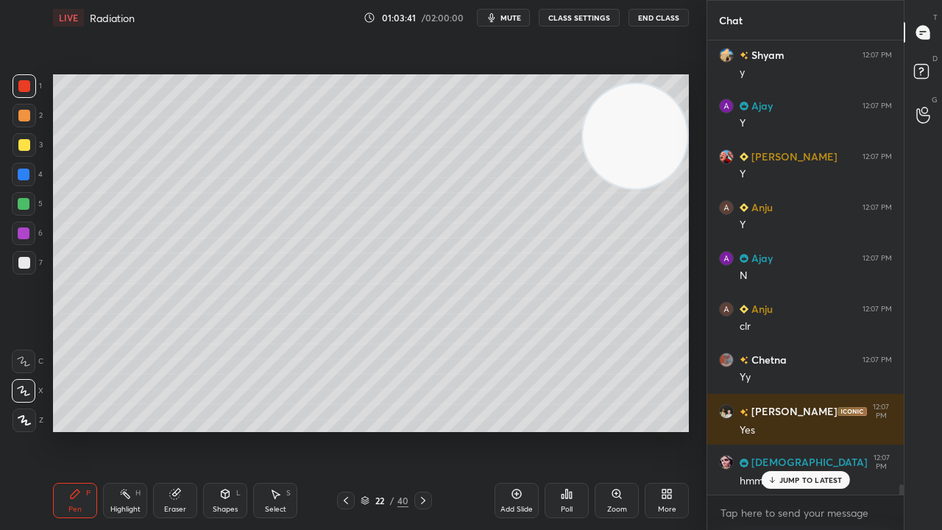
click at [516, 17] on span "mute" at bounding box center [511, 18] width 21 height 10
click at [518, 16] on span "unmute" at bounding box center [510, 18] width 32 height 10
click at [423, 430] on icon at bounding box center [423, 501] width 12 height 12
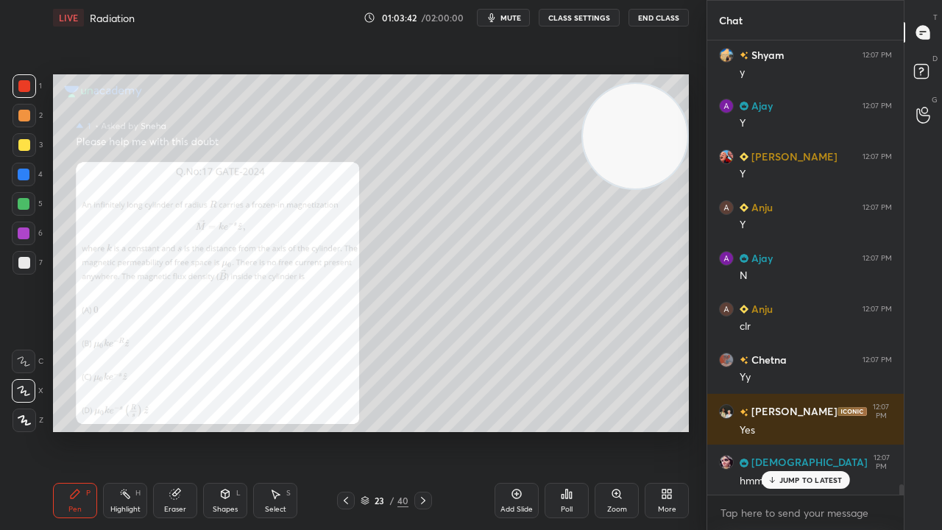
click at [423, 430] on icon at bounding box center [423, 501] width 12 height 12
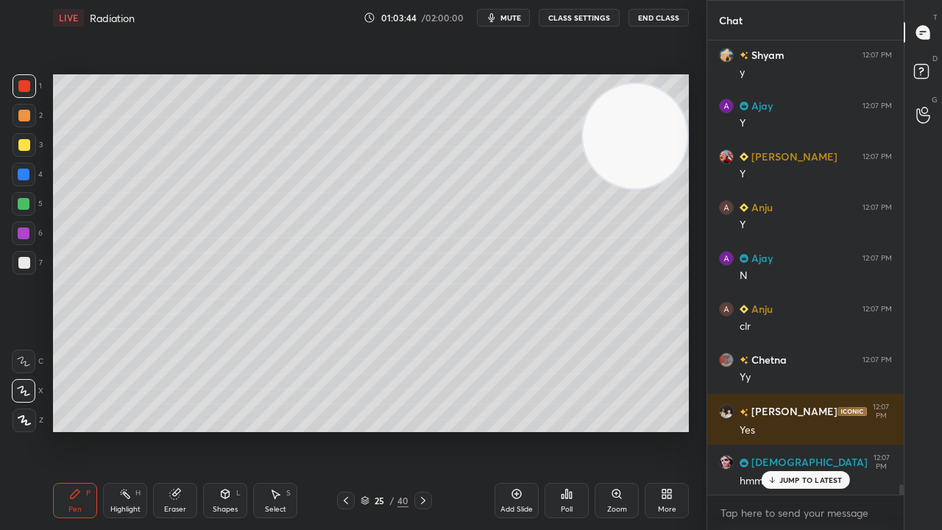
click at [512, 430] on div "Add Slide" at bounding box center [517, 500] width 44 height 35
click at [498, 15] on icon "button" at bounding box center [492, 18] width 12 height 12
click at [500, 13] on span "unmute" at bounding box center [510, 18] width 32 height 10
click at [25, 209] on div at bounding box center [24, 204] width 12 height 12
click at [496, 12] on button "mute" at bounding box center [503, 18] width 53 height 18
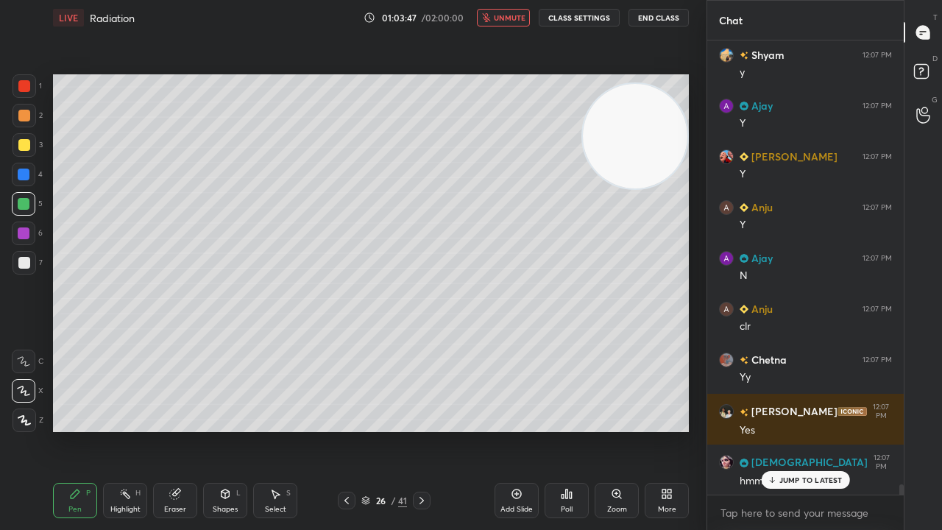
click at [498, 15] on span "unmute" at bounding box center [510, 18] width 32 height 10
click at [19, 153] on div at bounding box center [25, 145] width 24 height 24
click at [510, 23] on button "mute" at bounding box center [503, 18] width 53 height 18
click at [511, 20] on span "unmute" at bounding box center [510, 18] width 32 height 10
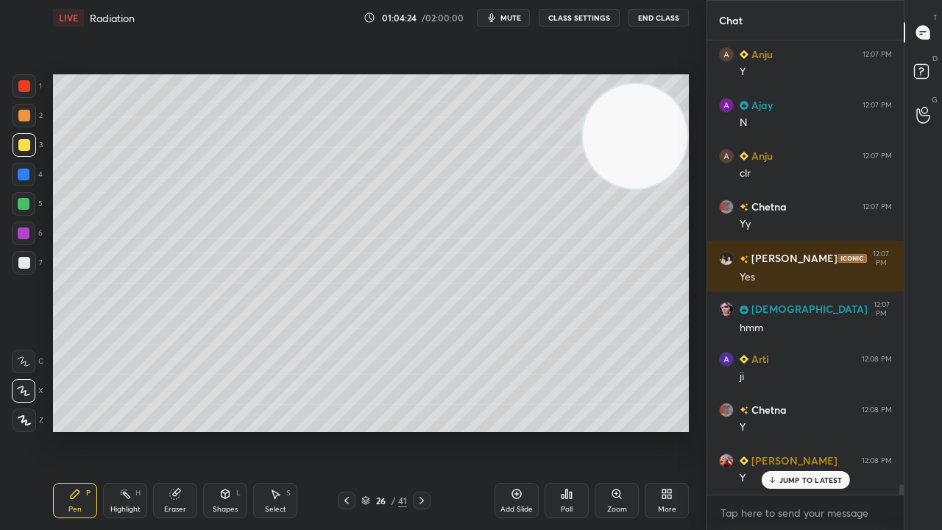
scroll to position [20185, 0]
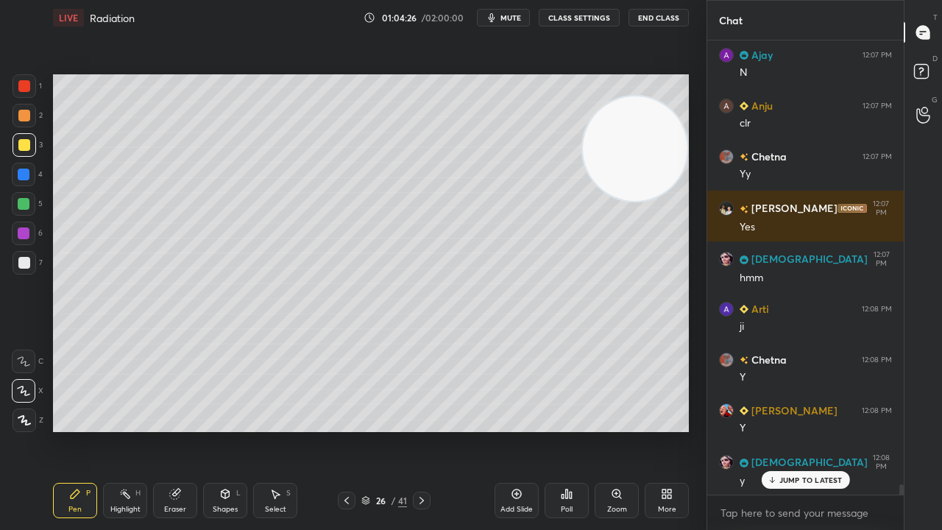
drag, startPoint x: 639, startPoint y: 172, endPoint x: 646, endPoint y: 401, distance: 229.8
click at [646, 201] on video at bounding box center [635, 148] width 105 height 105
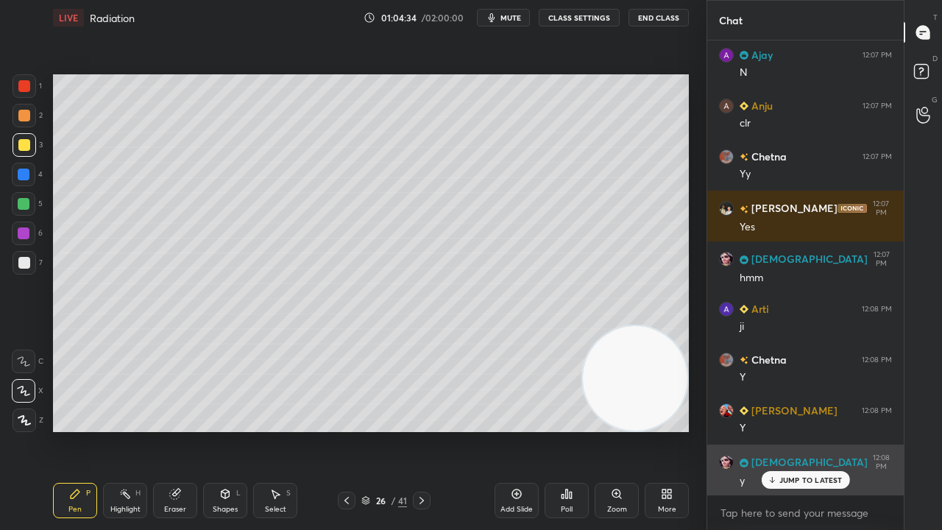
click at [787, 430] on p "JUMP TO LATEST" at bounding box center [811, 480] width 63 height 9
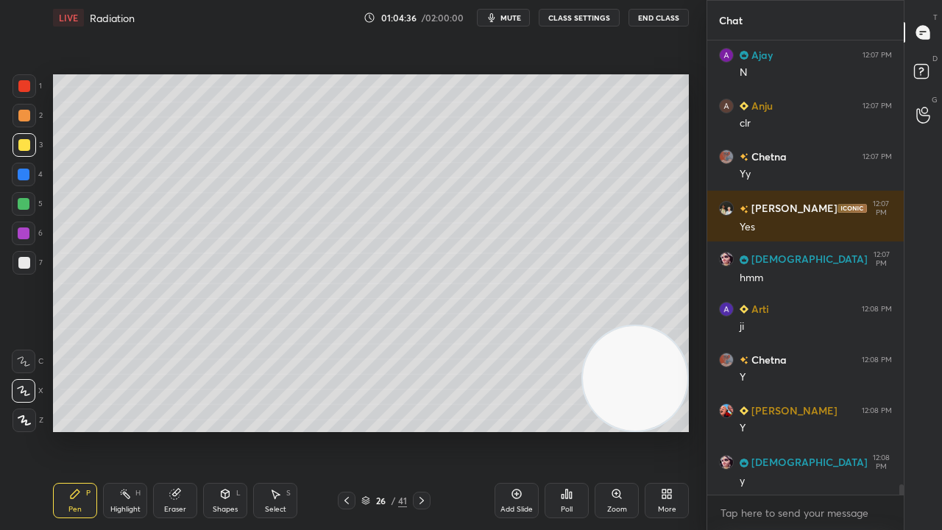
click at [20, 259] on div at bounding box center [25, 263] width 24 height 24
click at [511, 15] on span "mute" at bounding box center [511, 18] width 21 height 10
click at [512, 15] on span "unmute" at bounding box center [510, 18] width 32 height 10
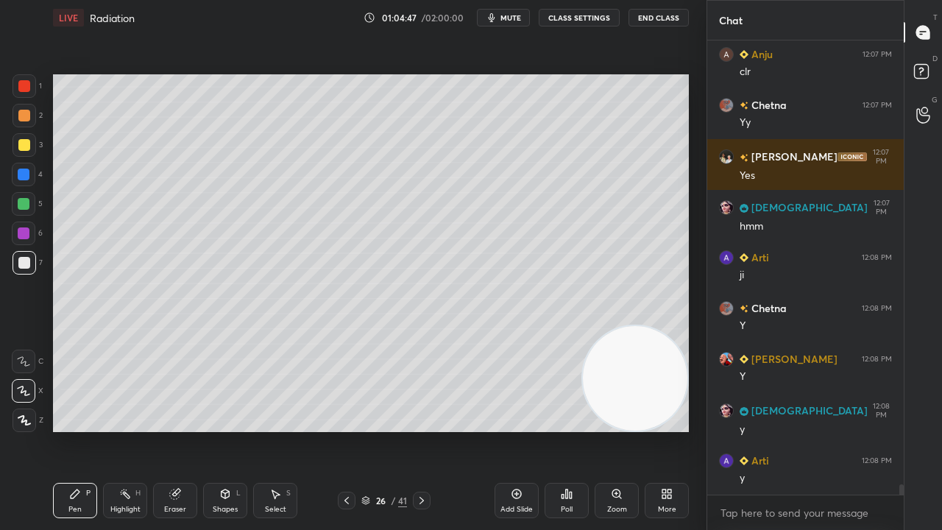
click at [509, 15] on span "mute" at bounding box center [511, 18] width 21 height 10
click at [510, 15] on span "unmute" at bounding box center [510, 18] width 32 height 10
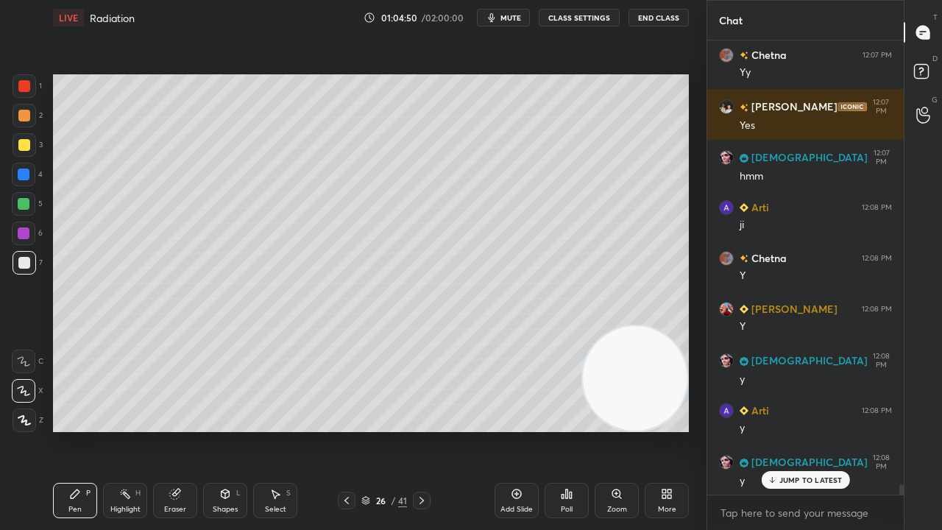
click at [777, 430] on icon at bounding box center [772, 480] width 10 height 9
click at [510, 18] on span "mute" at bounding box center [511, 18] width 21 height 10
click at [512, 20] on span "unmute" at bounding box center [510, 18] width 32 height 10
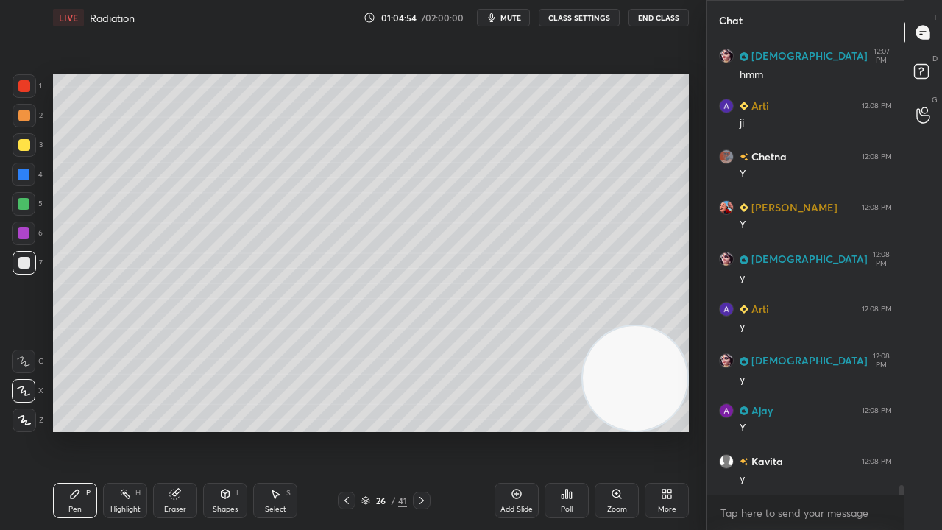
scroll to position [20440, 0]
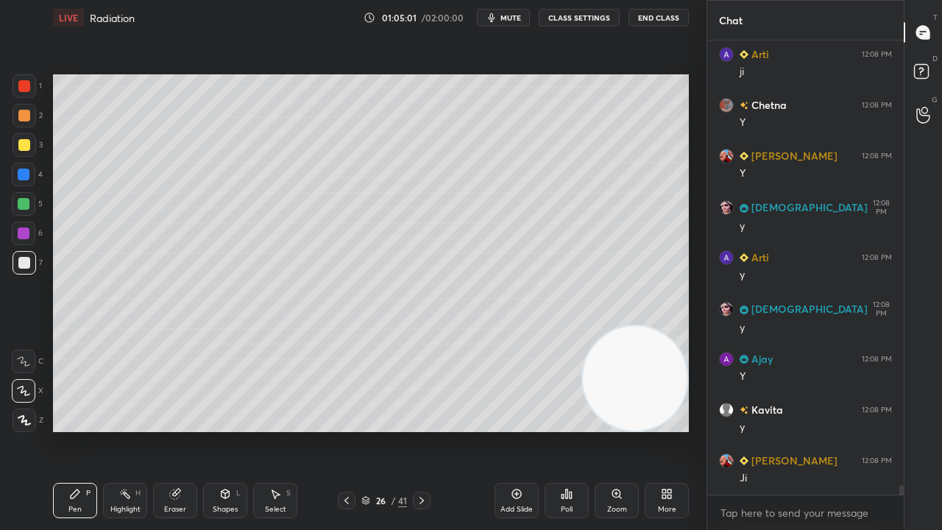
click at [503, 15] on button "mute" at bounding box center [503, 18] width 53 height 18
click at [506, 15] on span "unmute" at bounding box center [510, 18] width 32 height 10
click at [521, 17] on span "mute" at bounding box center [511, 18] width 21 height 10
click at [519, 16] on span "unmute" at bounding box center [510, 18] width 32 height 10
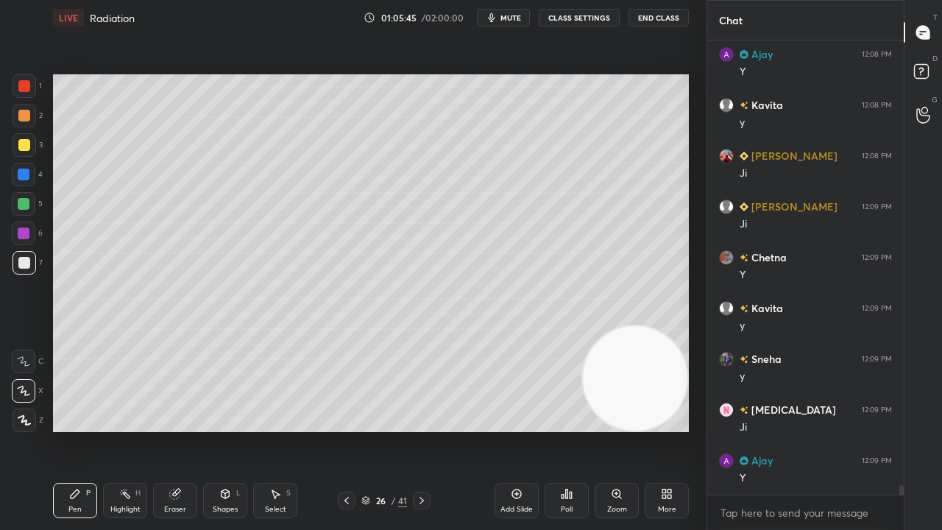
scroll to position [20795, 0]
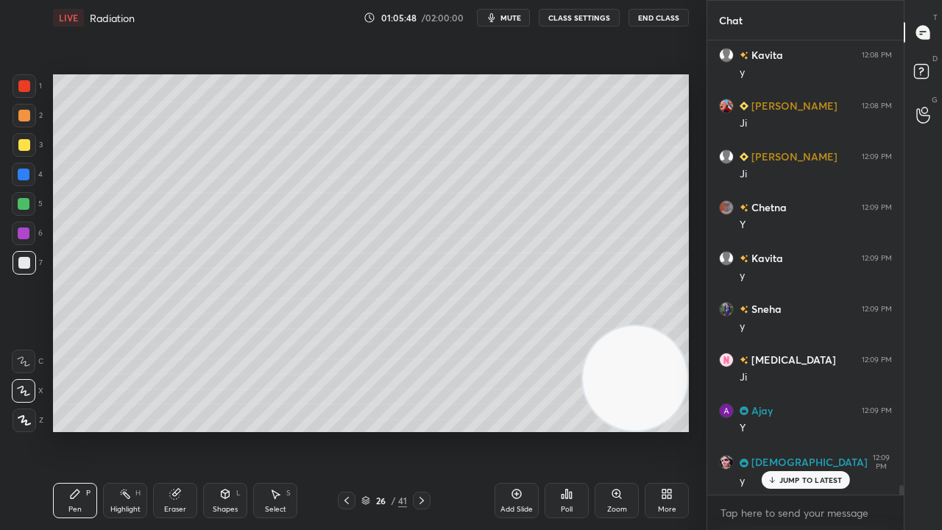
click at [507, 21] on span "mute" at bounding box center [511, 18] width 21 height 10
click at [508, 19] on span "mute" at bounding box center [511, 18] width 21 height 10
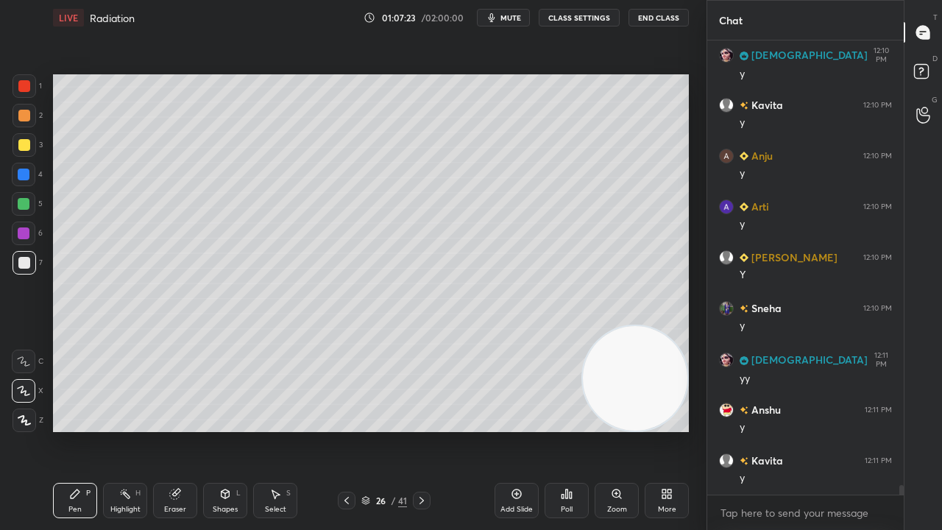
scroll to position [21404, 0]
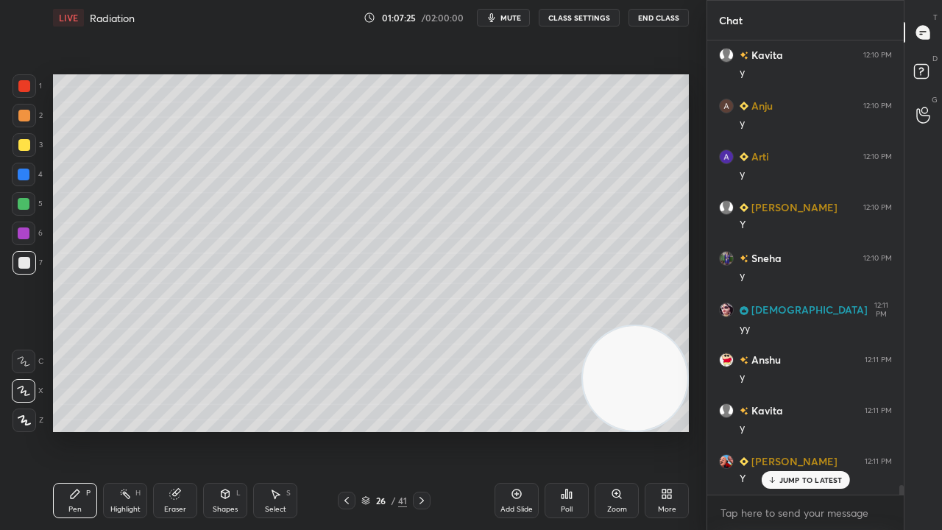
click at [819, 430] on p "JUMP TO LATEST" at bounding box center [811, 480] width 63 height 9
click at [512, 18] on span "mute" at bounding box center [511, 18] width 21 height 10
click at [512, 18] on span "unmute" at bounding box center [510, 18] width 32 height 10
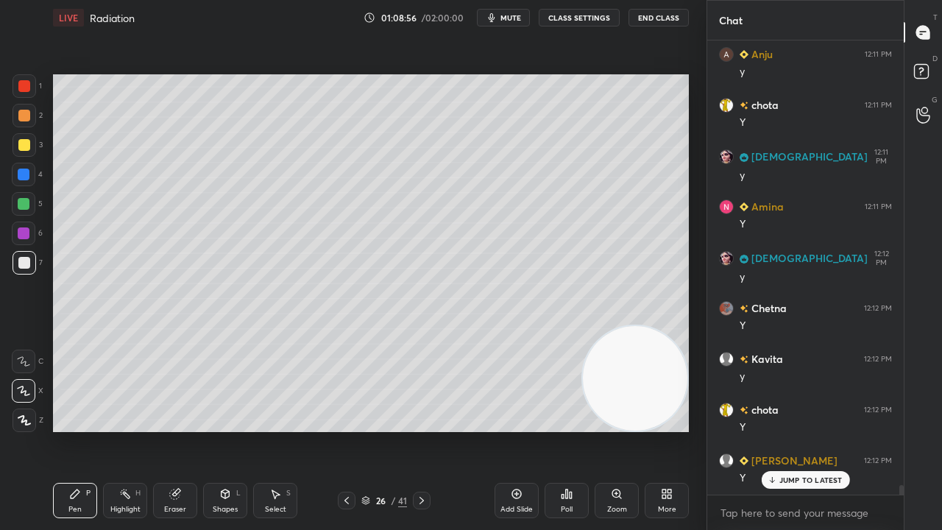
scroll to position [21926, 0]
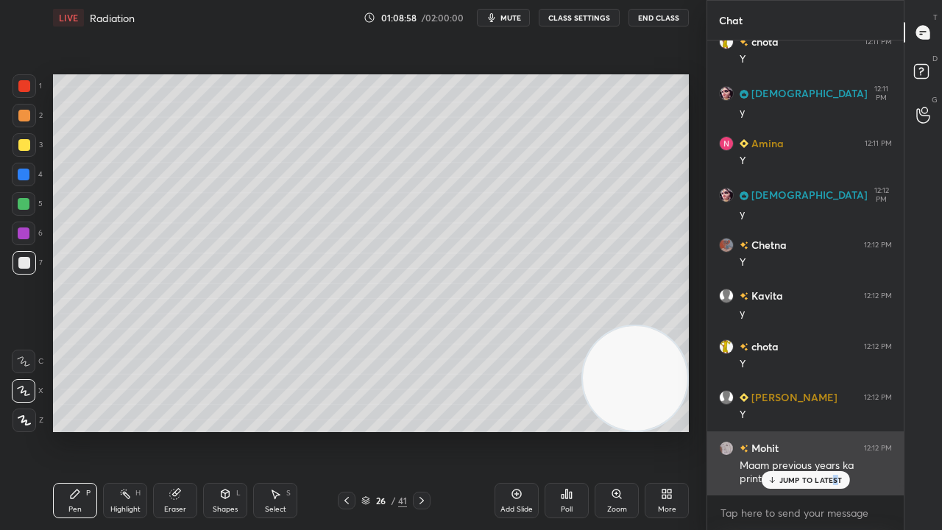
click at [833, 430] on p "JUMP TO LATEST" at bounding box center [811, 480] width 63 height 9
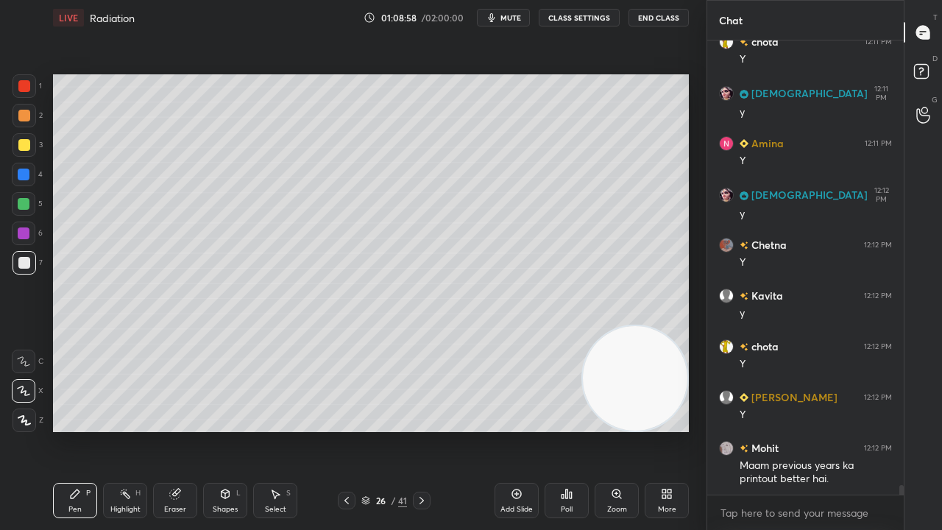
click at [827, 430] on div "x" at bounding box center [805, 512] width 197 height 35
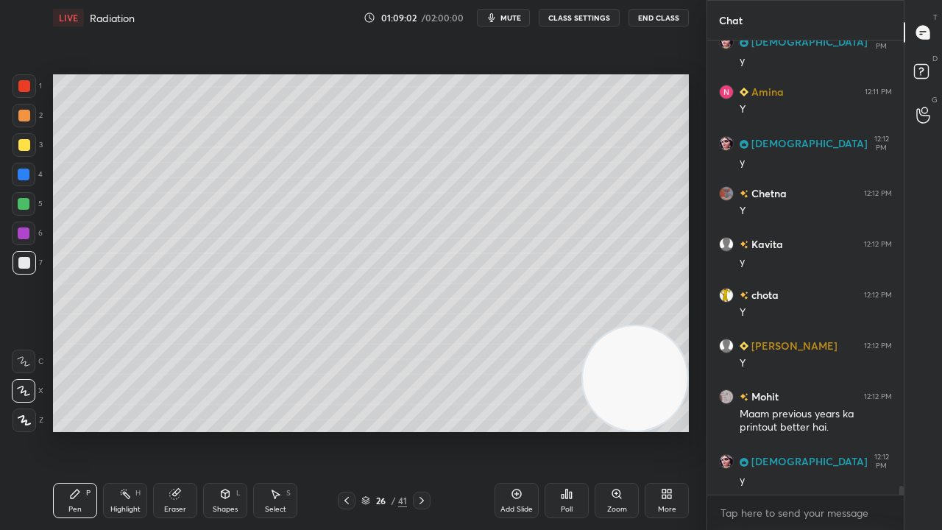
click at [498, 20] on icon "button" at bounding box center [492, 18] width 12 height 12
click at [499, 19] on span "unmute" at bounding box center [510, 18] width 32 height 10
click at [23, 116] on div at bounding box center [24, 116] width 12 height 12
click at [518, 17] on span "mute" at bounding box center [511, 18] width 21 height 10
click at [517, 16] on span "unmute" at bounding box center [510, 18] width 32 height 10
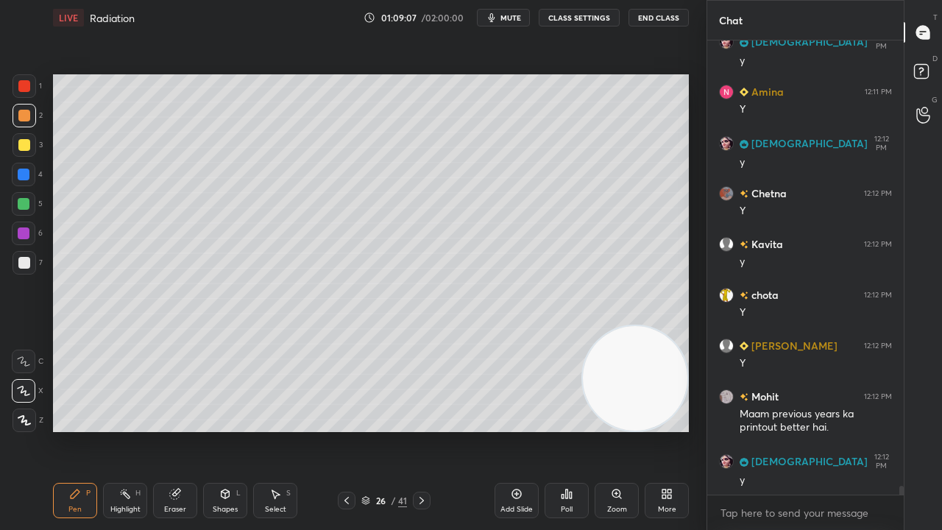
click at [30, 212] on div at bounding box center [24, 204] width 24 height 24
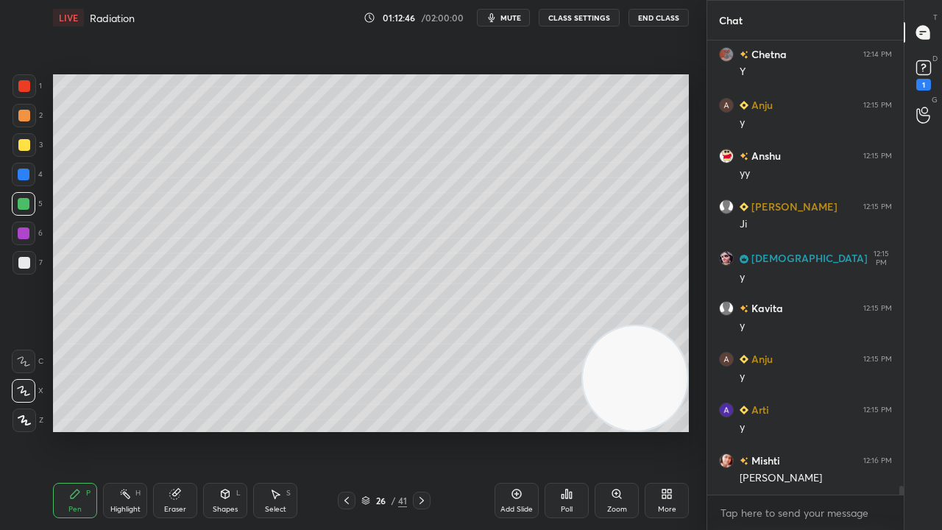
scroll to position [22751, 0]
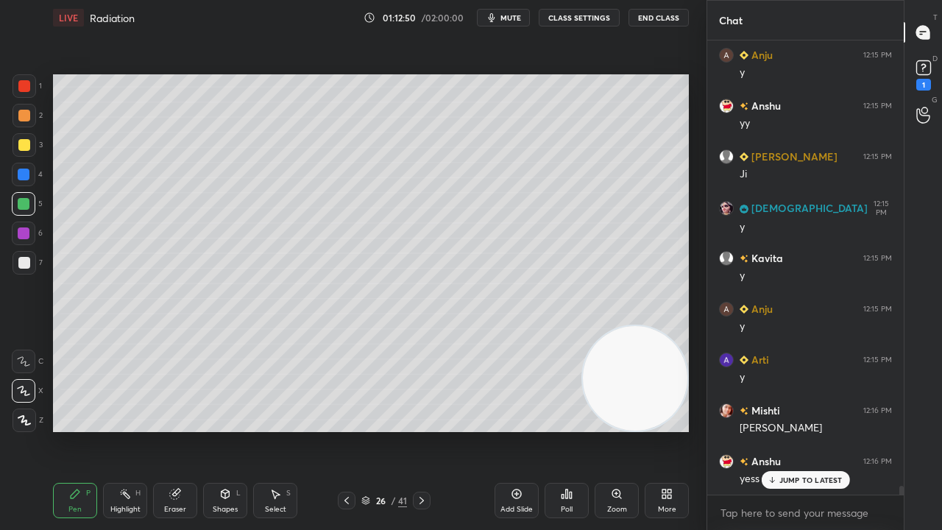
drag, startPoint x: 808, startPoint y: 477, endPoint x: 794, endPoint y: 521, distance: 46.3
click at [808, 430] on p "JUMP TO LATEST" at bounding box center [811, 480] width 63 height 9
click at [791, 430] on div "x" at bounding box center [805, 512] width 197 height 35
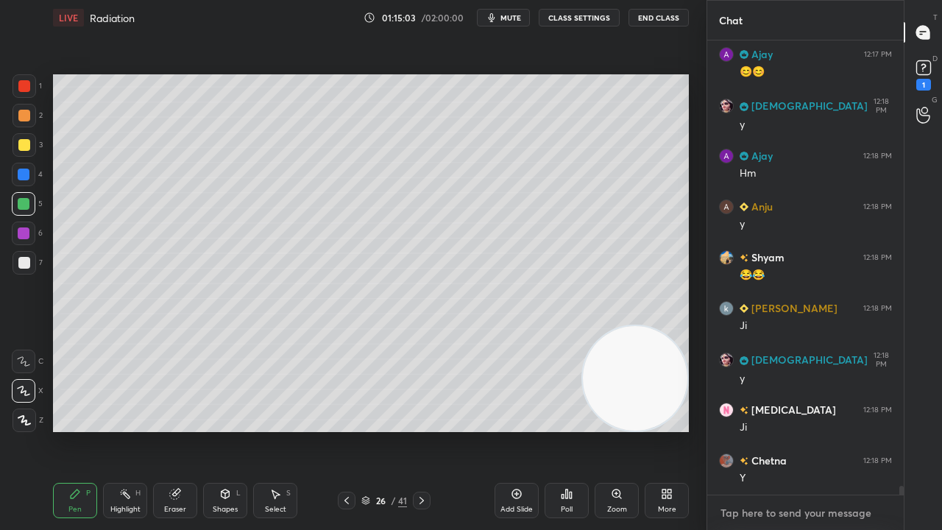
scroll to position [23781, 0]
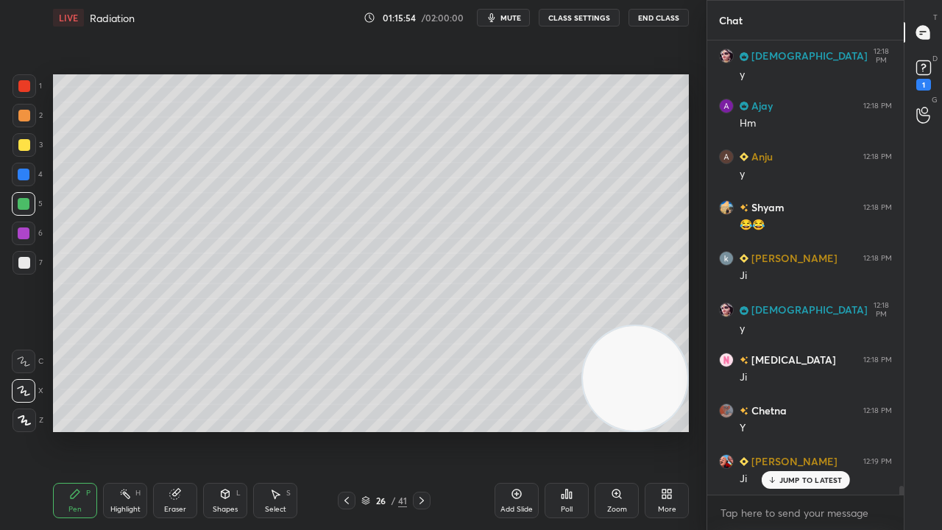
drag, startPoint x: 784, startPoint y: 478, endPoint x: 780, endPoint y: 525, distance: 46.6
click at [784, 430] on p "JUMP TO LATEST" at bounding box center [811, 480] width 63 height 9
click at [777, 430] on div "x" at bounding box center [805, 512] width 197 height 35
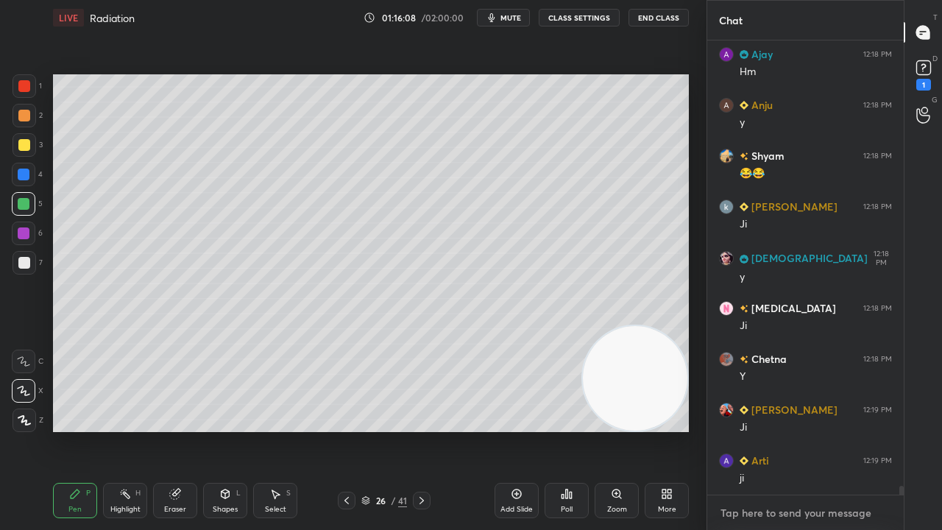
scroll to position [23882, 0]
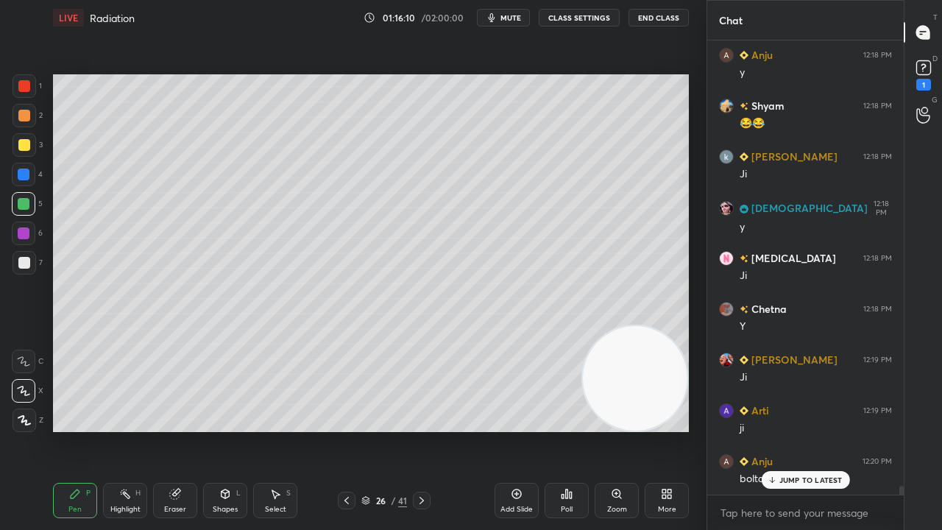
click at [799, 430] on p "JUMP TO LATEST" at bounding box center [811, 480] width 63 height 9
click at [830, 430] on div "x" at bounding box center [805, 512] width 197 height 35
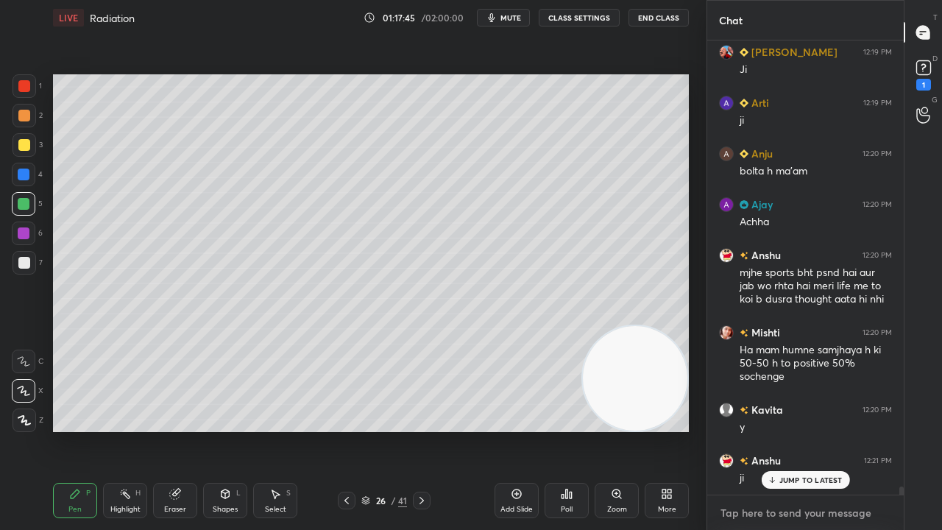
scroll to position [24253, 0]
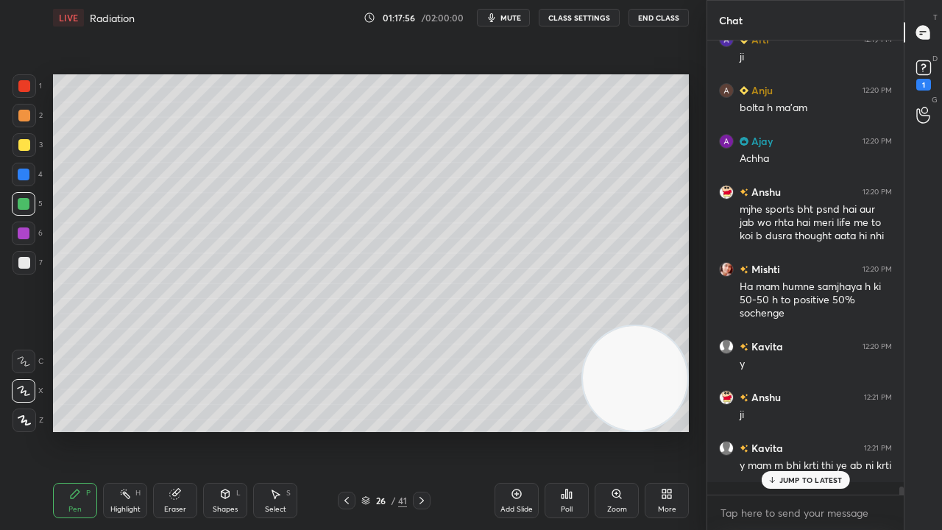
click at [806, 430] on div "JUMP TO LATEST" at bounding box center [805, 480] width 88 height 18
click at [801, 430] on div "x" at bounding box center [805, 512] width 197 height 35
click at [490, 15] on icon "button" at bounding box center [492, 18] width 12 height 12
click at [491, 15] on icon "button" at bounding box center [486, 17] width 9 height 9
click at [29, 261] on div at bounding box center [25, 263] width 24 height 24
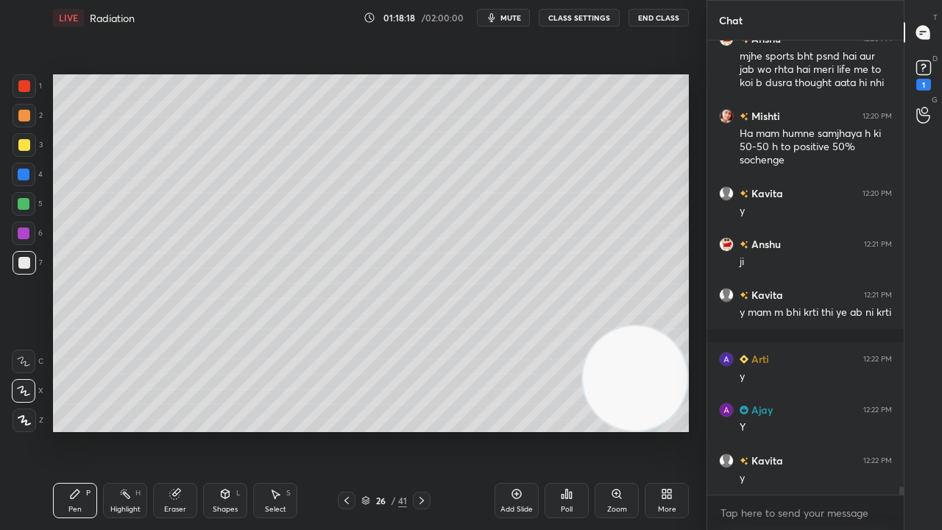
scroll to position [24456, 0]
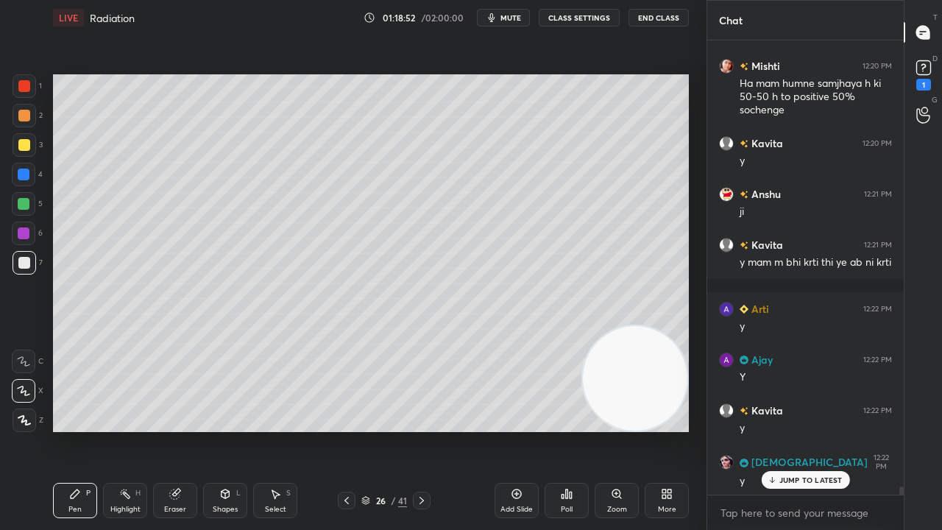
drag, startPoint x: 791, startPoint y: 483, endPoint x: 768, endPoint y: 529, distance: 51.7
click at [789, 430] on div "JUMP TO LATEST" at bounding box center [805, 480] width 88 height 18
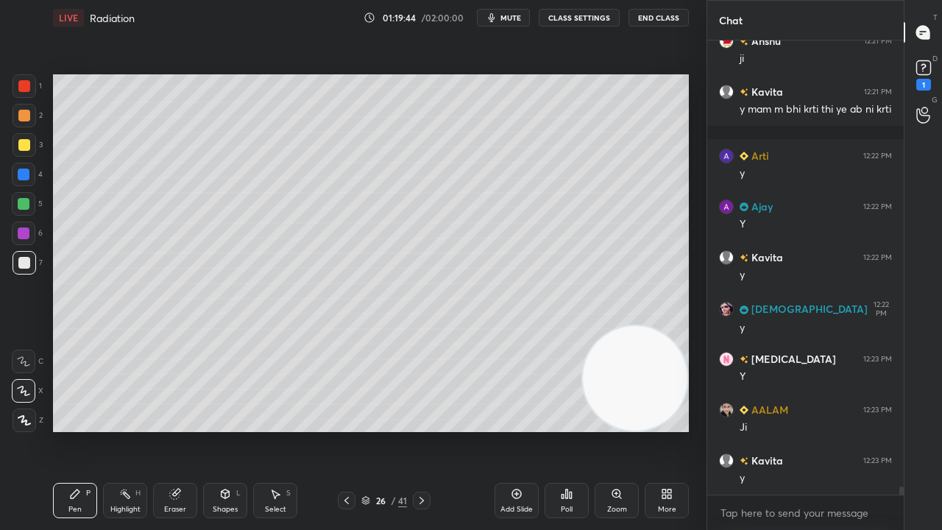
scroll to position [24659, 0]
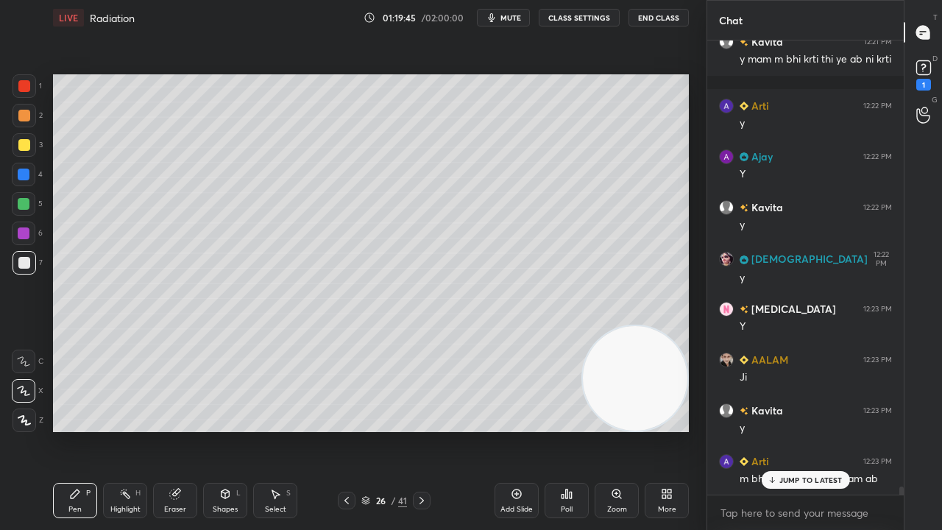
click at [804, 430] on div "JUMP TO LATEST" at bounding box center [805, 480] width 88 height 18
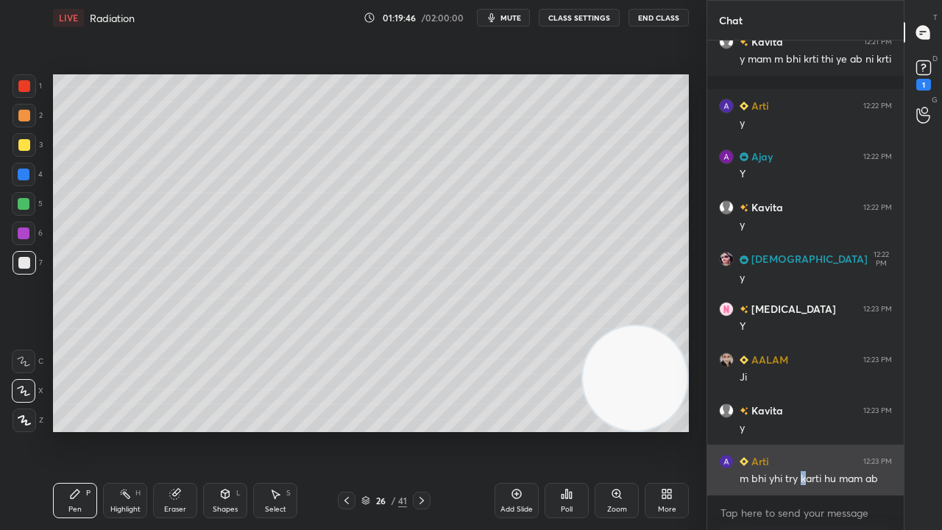
click at [806, 430] on div "Arti 12:23 PM m bhi yhi try karti hu mam ab" at bounding box center [805, 470] width 197 height 51
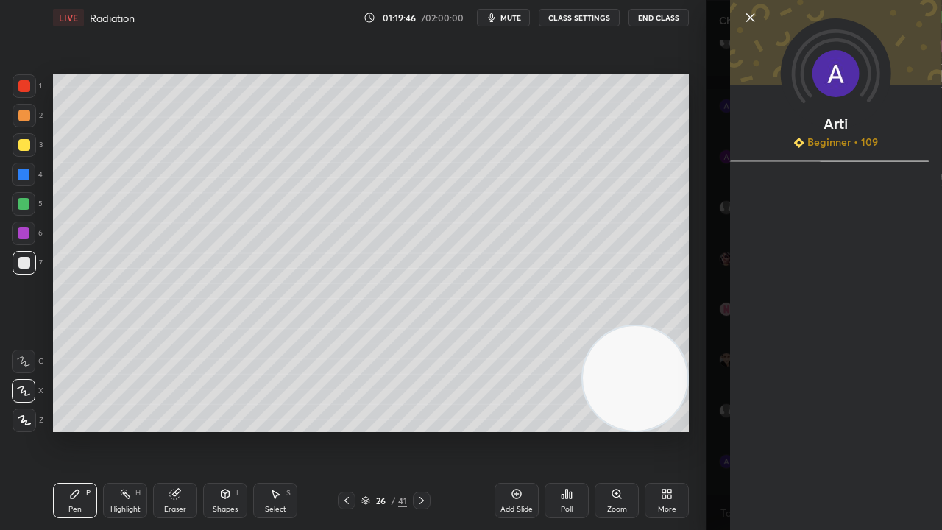
click at [719, 430] on div "Arti Beginner • 109" at bounding box center [825, 265] width 236 height 530
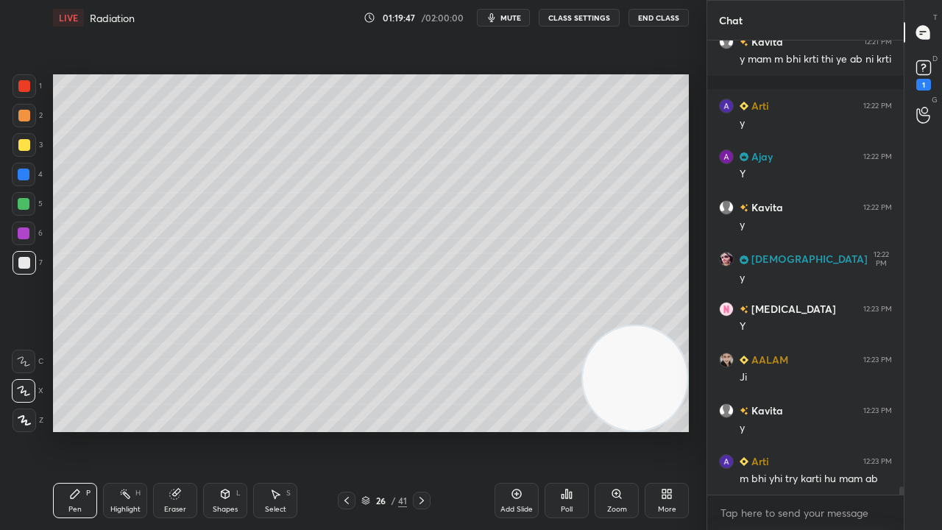
click at [796, 430] on div "x" at bounding box center [805, 512] width 197 height 35
click at [515, 22] on button "mute" at bounding box center [503, 18] width 53 height 18
click at [515, 19] on span "unmute" at bounding box center [510, 18] width 32 height 10
click at [20, 276] on div "7" at bounding box center [28, 265] width 30 height 29
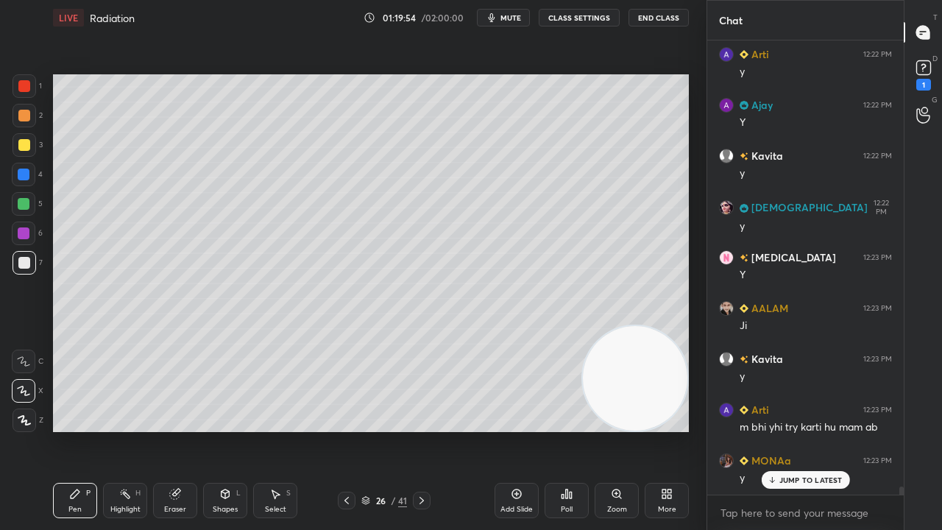
scroll to position [24761, 0]
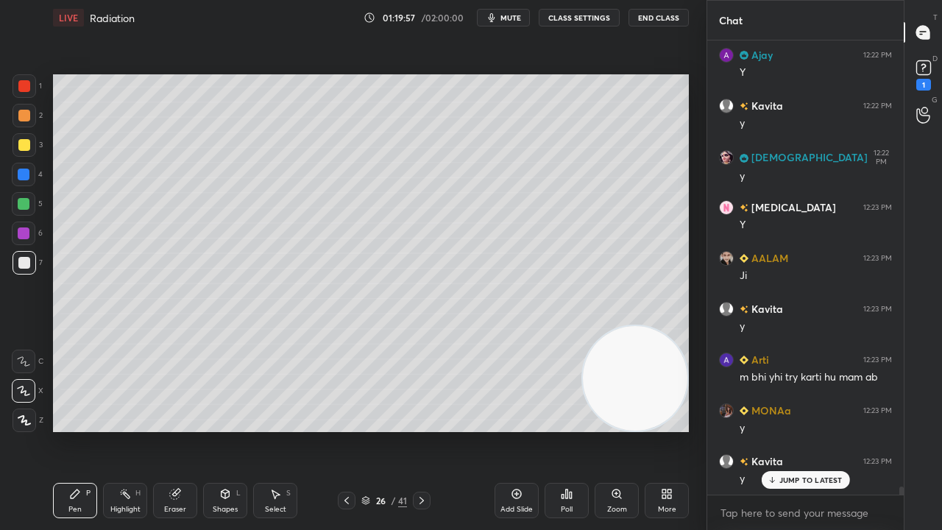
click at [802, 430] on div "JUMP TO LATEST" at bounding box center [805, 480] width 88 height 18
click at [515, 21] on span "mute" at bounding box center [511, 18] width 21 height 10
click at [515, 22] on span "mute" at bounding box center [511, 18] width 21 height 10
click at [36, 201] on div "5" at bounding box center [27, 204] width 31 height 24
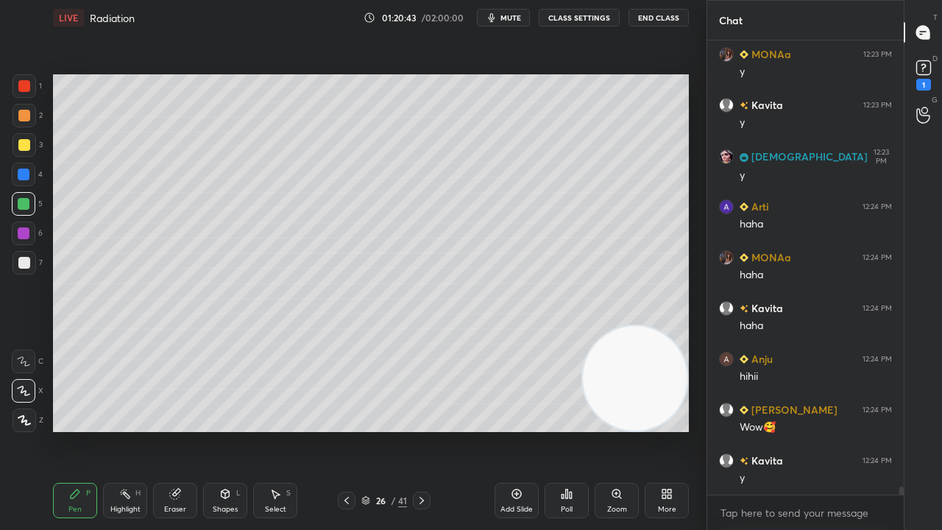
scroll to position [25167, 0]
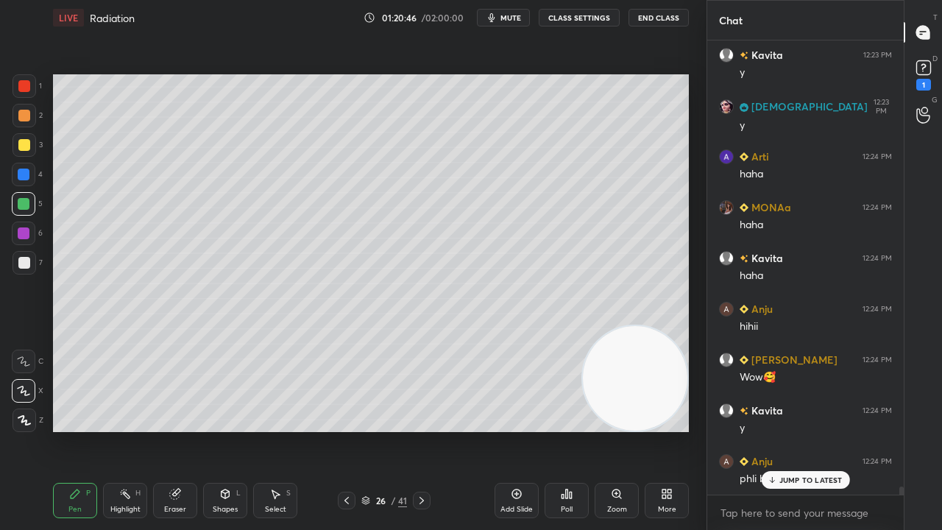
drag, startPoint x: 805, startPoint y: 478, endPoint x: 789, endPoint y: 529, distance: 53.3
click at [805, 430] on p "JUMP TO LATEST" at bounding box center [811, 480] width 63 height 9
click at [784, 430] on div "x" at bounding box center [805, 512] width 197 height 35
click at [512, 16] on span "mute" at bounding box center [511, 18] width 21 height 10
click at [512, 10] on button "unmute" at bounding box center [503, 18] width 53 height 18
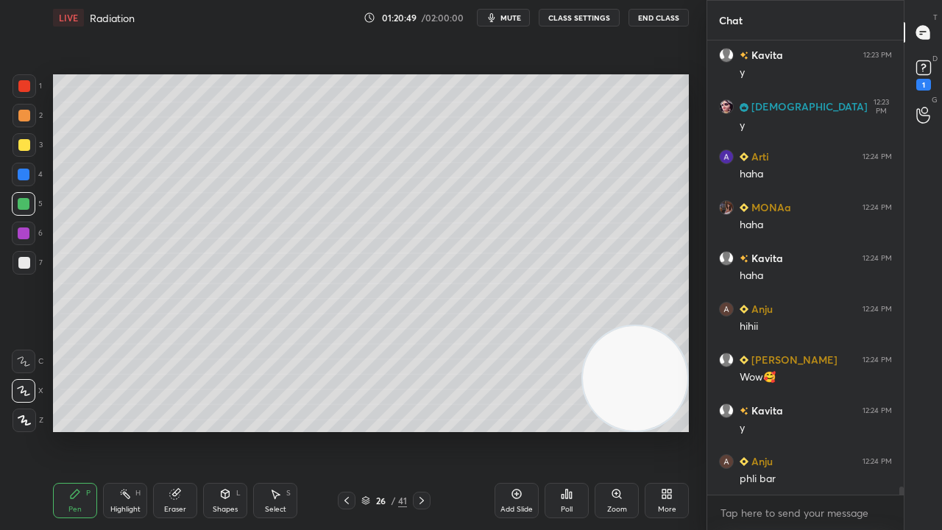
click at [16, 268] on div at bounding box center [25, 263] width 24 height 24
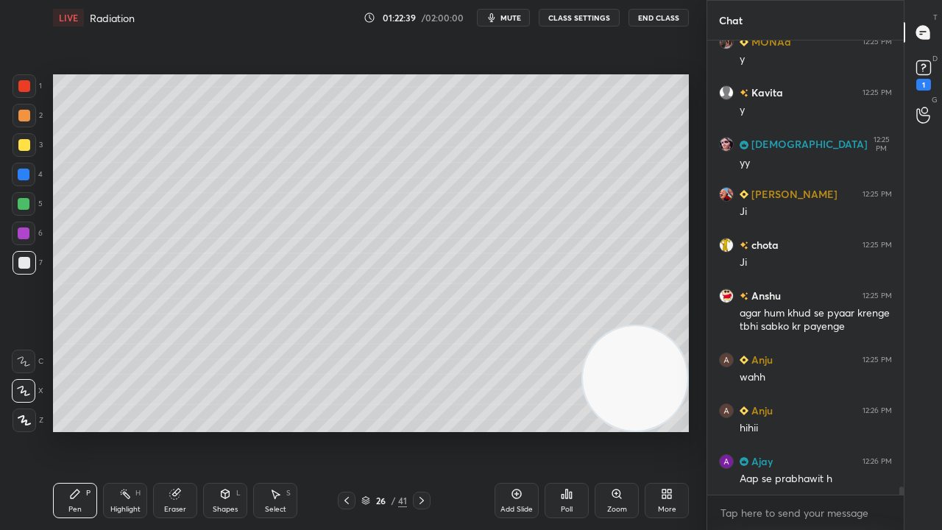
scroll to position [25842, 0]
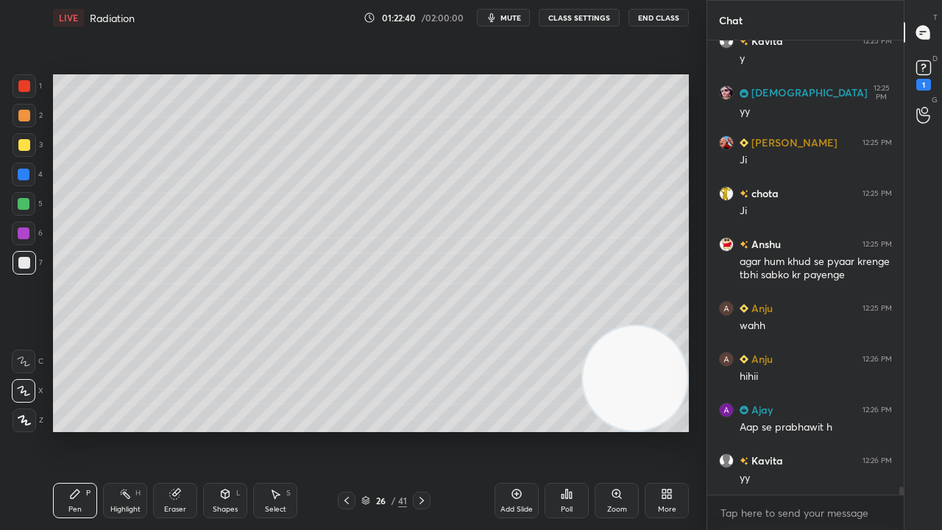
click at [769, 430] on div "x" at bounding box center [805, 512] width 197 height 35
click at [507, 16] on span "mute" at bounding box center [511, 18] width 21 height 10
click at [508, 16] on span "unmute" at bounding box center [510, 18] width 32 height 10
click at [21, 278] on div "7" at bounding box center [28, 265] width 30 height 29
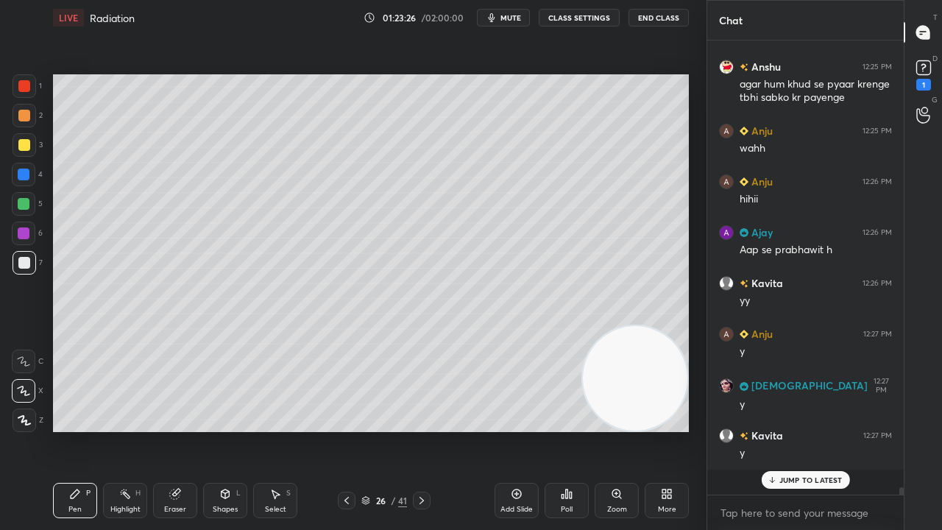
scroll to position [25993, 0]
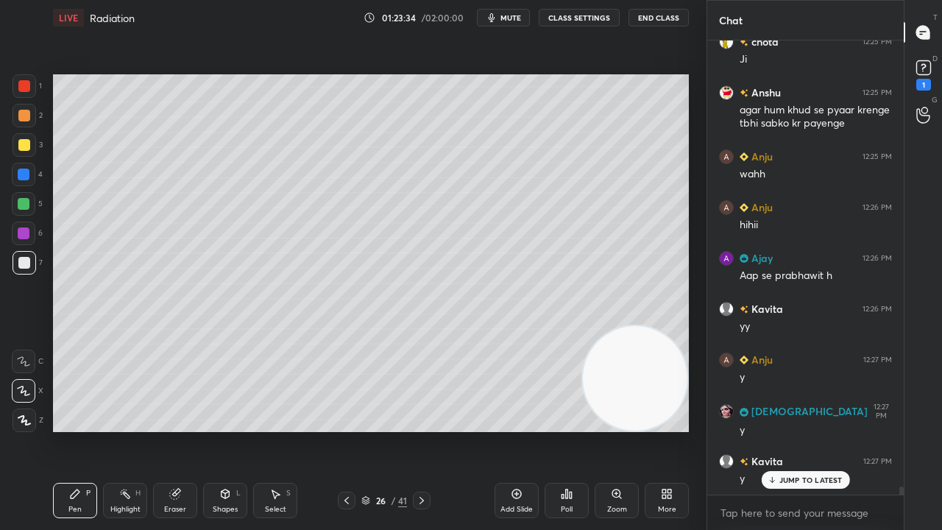
click at [509, 22] on button "mute" at bounding box center [503, 18] width 53 height 18
click at [510, 21] on span "unmute" at bounding box center [510, 18] width 32 height 10
click at [807, 430] on div "JUMP TO LATEST" at bounding box center [805, 480] width 88 height 18
click at [794, 430] on div "x" at bounding box center [805, 512] width 197 height 35
click at [517, 19] on span "mute" at bounding box center [511, 18] width 21 height 10
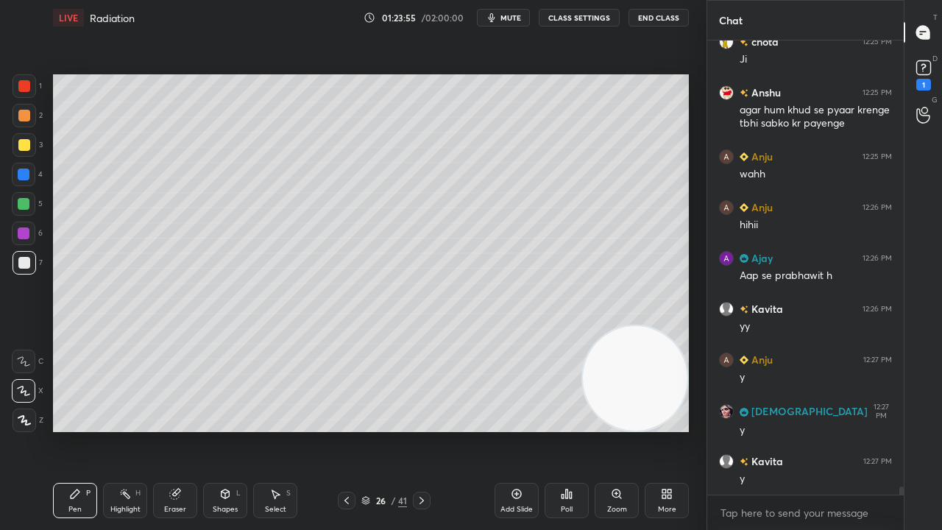
click at [517, 19] on span "mute" at bounding box center [511, 18] width 21 height 10
click at [931, 78] on icon at bounding box center [924, 68] width 22 height 22
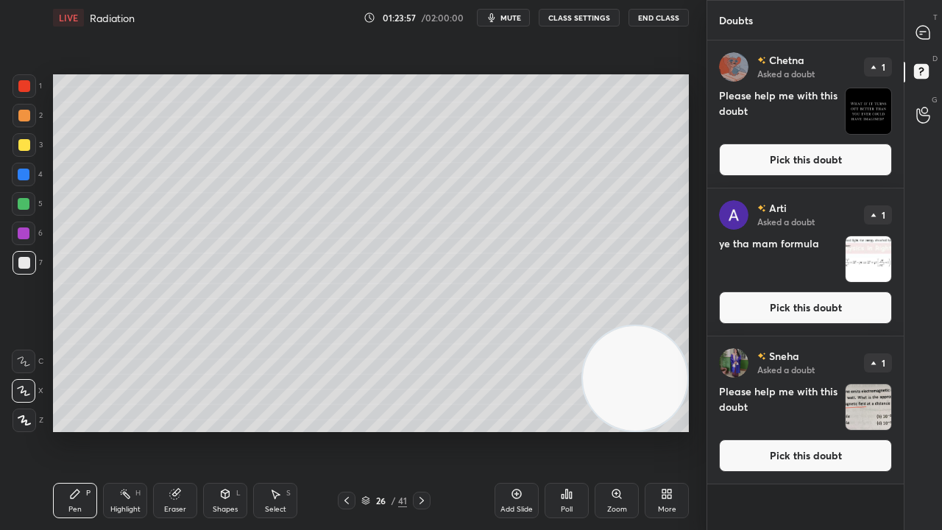
click at [874, 160] on button "Pick this doubt" at bounding box center [805, 160] width 173 height 32
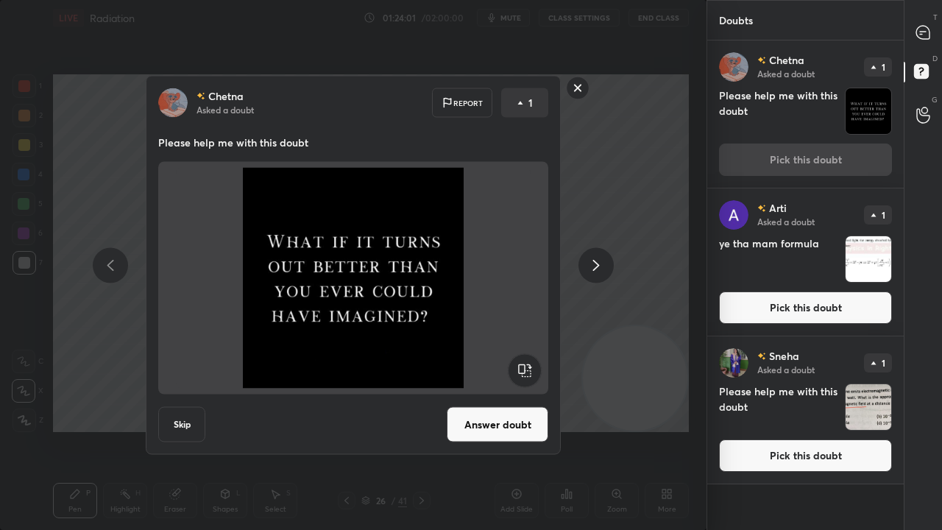
click at [506, 430] on button "Answer doubt" at bounding box center [498, 424] width 102 height 35
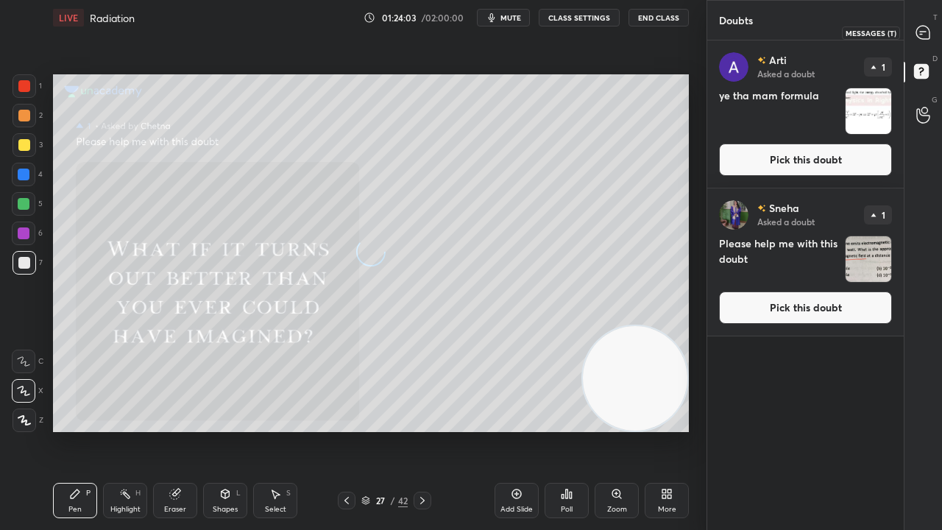
drag, startPoint x: 932, startPoint y: 38, endPoint x: 939, endPoint y: 29, distance: 11.5
click at [933, 38] on div at bounding box center [923, 32] width 29 height 26
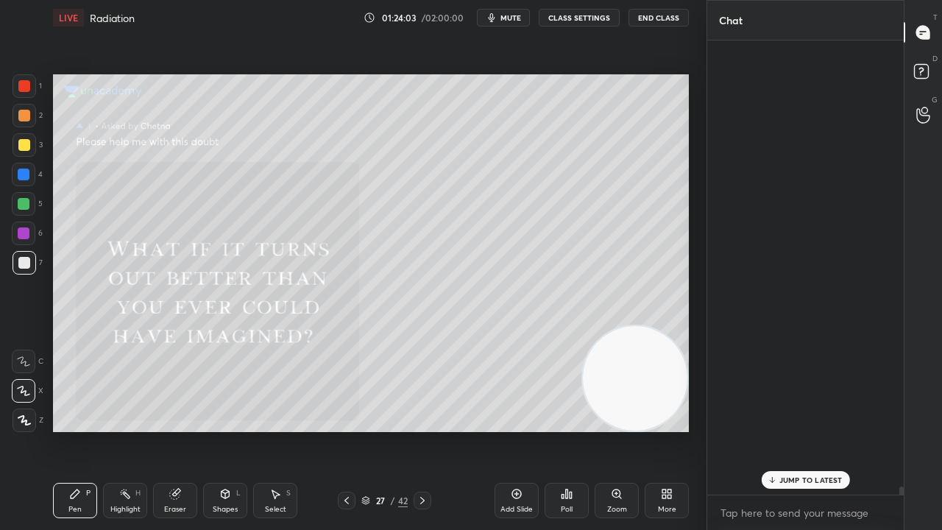
scroll to position [450, 192]
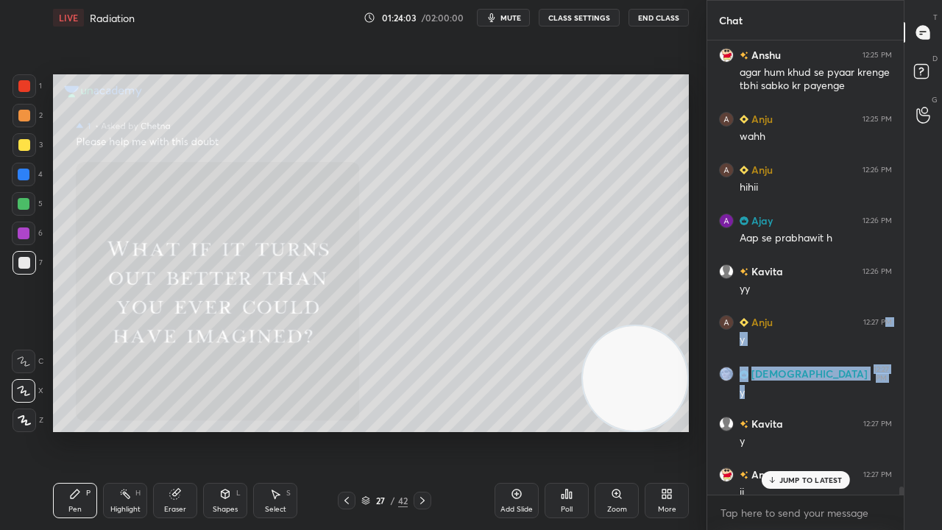
click at [858, 430] on div "chota 12:25 PM [PERSON_NAME] 12:25 PM agar hum khud se pyaar krenge tbhi sabko …" at bounding box center [805, 285] width 197 height 490
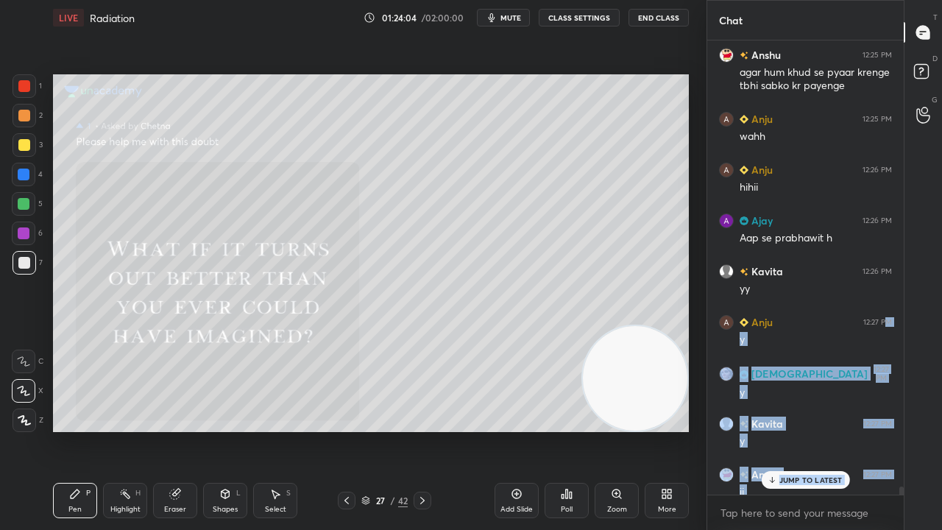
click at [821, 430] on p "JUMP TO LATEST" at bounding box center [811, 480] width 63 height 9
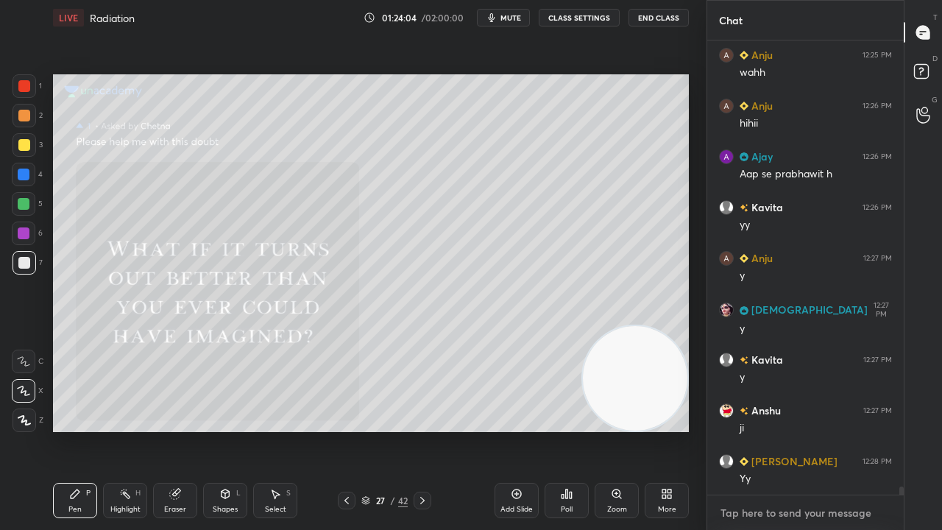
click at [819, 430] on textarea at bounding box center [805, 513] width 173 height 24
click at [501, 11] on button "mute" at bounding box center [503, 18] width 53 height 18
click at [505, 17] on span "unmute" at bounding box center [510, 18] width 32 height 10
click at [437, 32] on div "LIVE Radiation 01:24:05 / 02:00:00 mute CLASS SETTINGS End Class" at bounding box center [371, 17] width 636 height 35
click at [24, 149] on div at bounding box center [24, 145] width 12 height 12
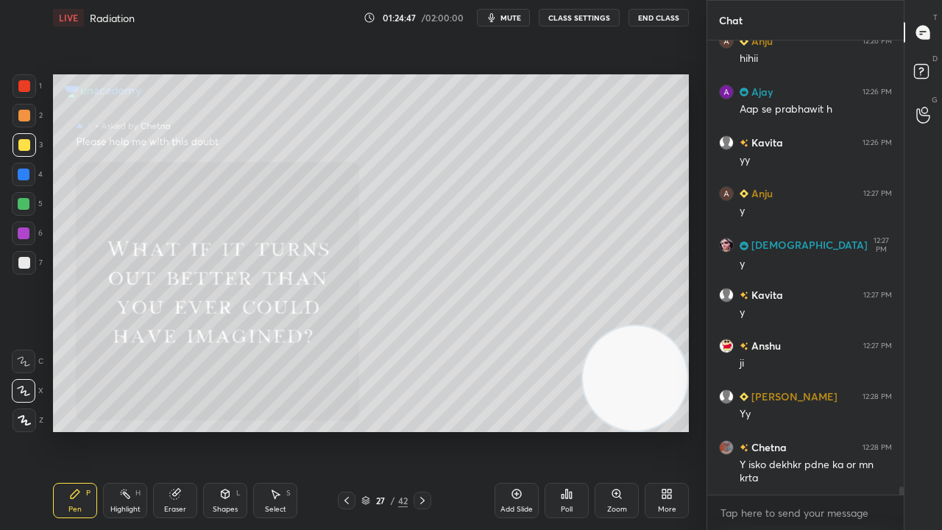
scroll to position [26210, 0]
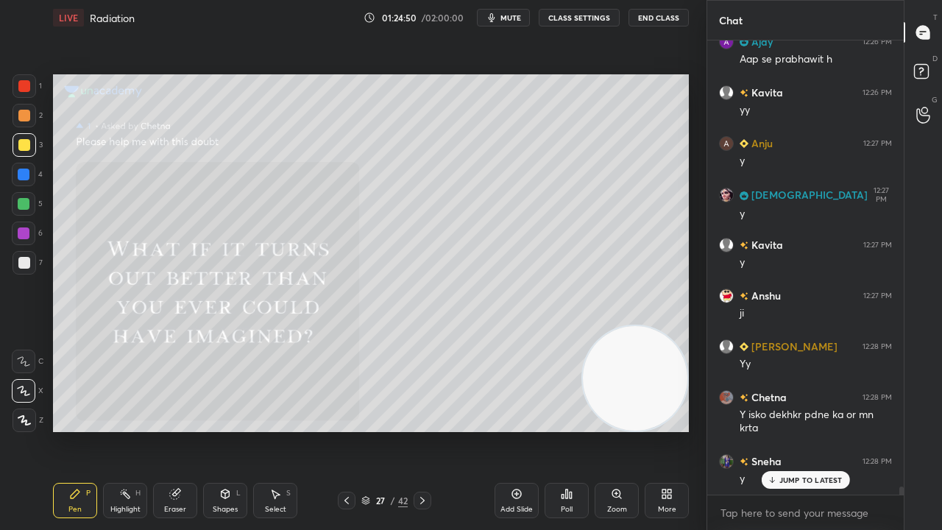
click at [7, 265] on div "1 2 3 4 5 6 7 C X Z C X Z E E Erase all H H" at bounding box center [23, 253] width 47 height 358
click at [19, 265] on div at bounding box center [24, 263] width 12 height 12
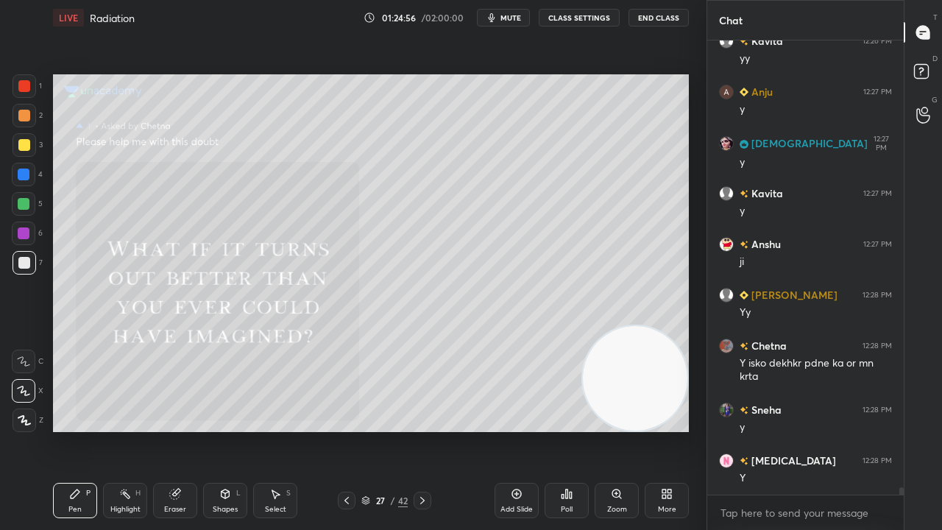
click at [495, 19] on icon "button" at bounding box center [492, 17] width 7 height 9
click at [495, 18] on button "mute" at bounding box center [503, 18] width 53 height 18
click at [24, 206] on div at bounding box center [24, 204] width 12 height 12
click at [344, 430] on icon at bounding box center [347, 501] width 12 height 12
click at [519, 19] on span "mute" at bounding box center [511, 18] width 21 height 10
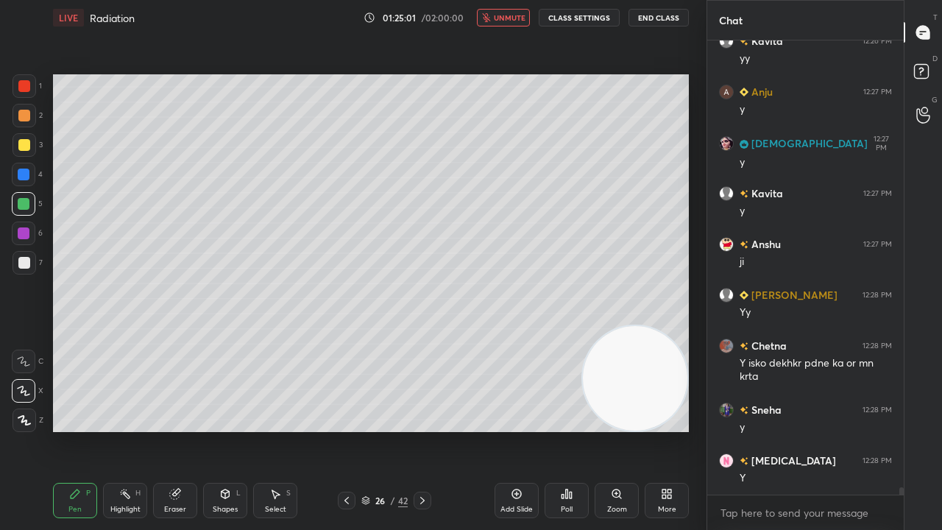
click at [513, 19] on span "unmute" at bounding box center [510, 18] width 32 height 10
click at [26, 267] on div at bounding box center [24, 263] width 12 height 12
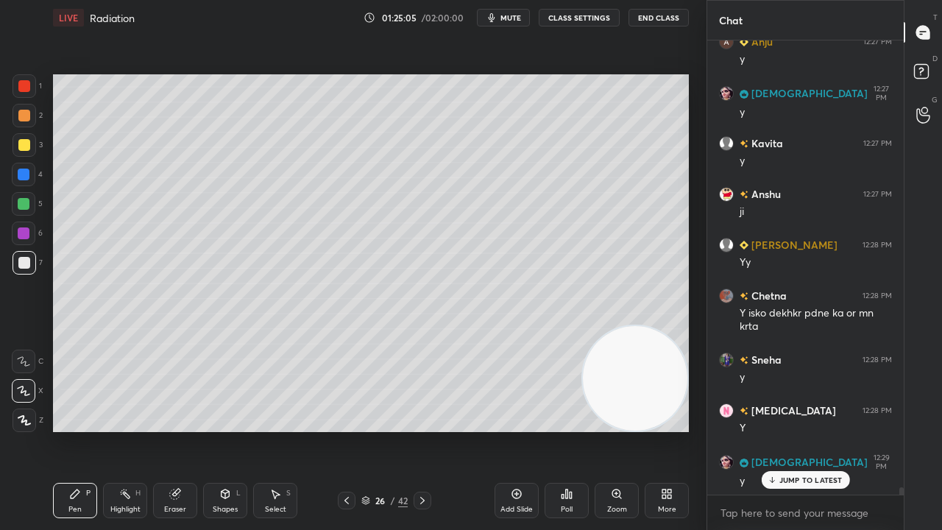
click at [796, 430] on p "JUMP TO LATEST" at bounding box center [811, 480] width 63 height 9
drag, startPoint x: 775, startPoint y: 529, endPoint x: 755, endPoint y: 501, distance: 34.9
click at [771, 430] on div "x" at bounding box center [805, 512] width 197 height 35
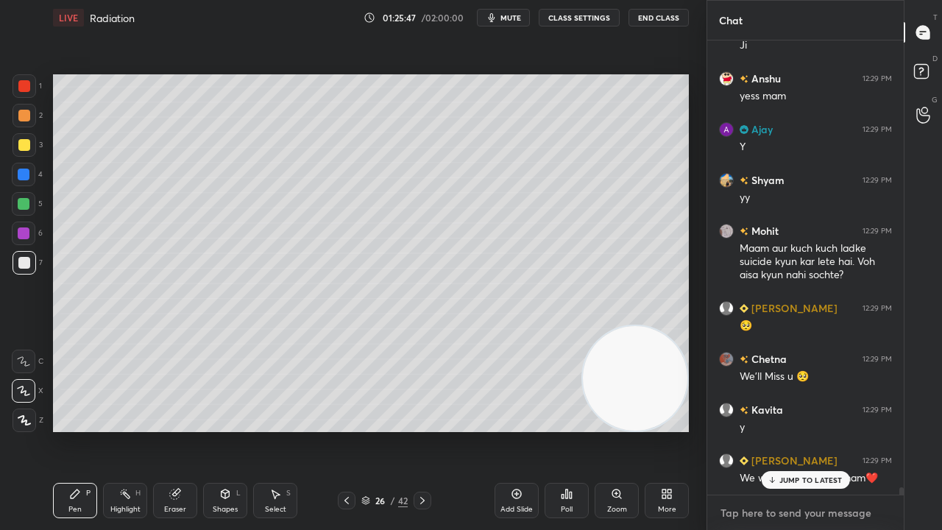
scroll to position [26947, 0]
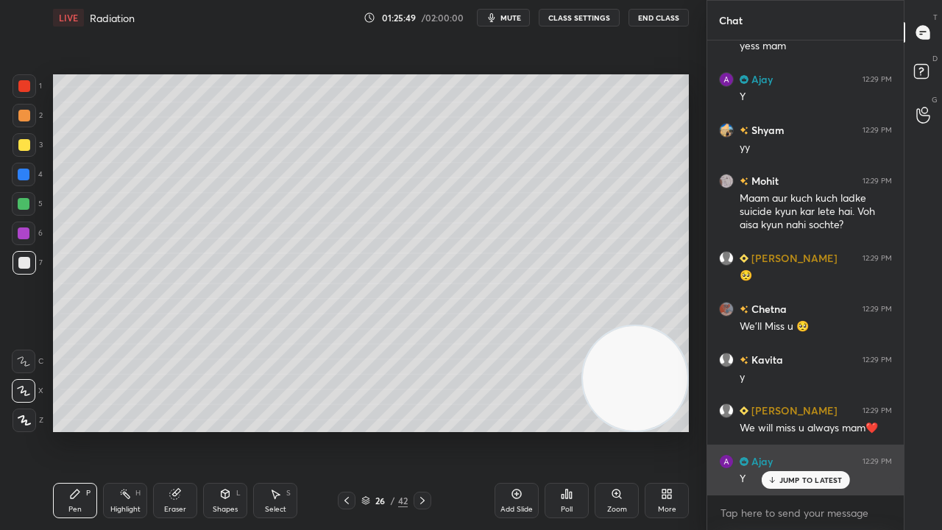
click at [795, 430] on p "JUMP TO LATEST" at bounding box center [811, 480] width 63 height 9
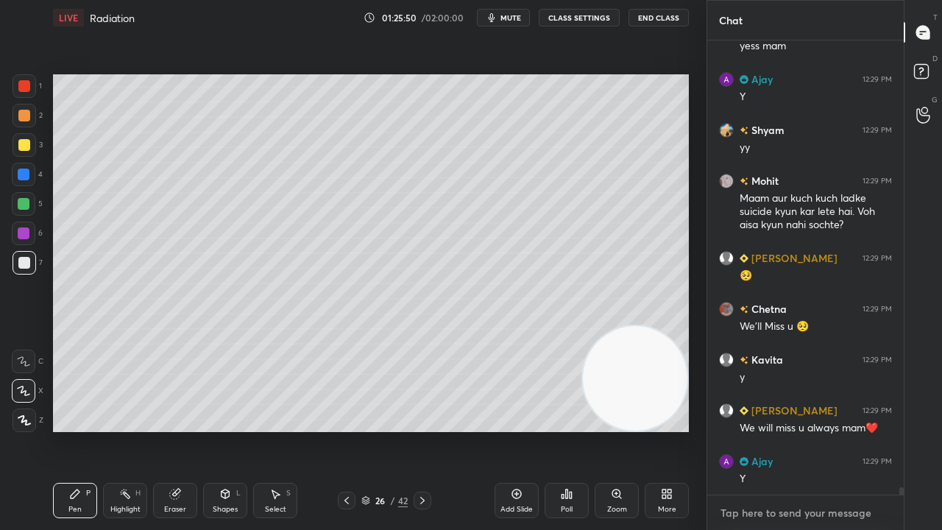
click at [780, 430] on textarea at bounding box center [805, 513] width 173 height 24
click at [513, 12] on button "mute" at bounding box center [503, 18] width 53 height 18
click at [514, 13] on span "unmute" at bounding box center [510, 18] width 32 height 10
click at [20, 266] on div at bounding box center [24, 263] width 12 height 12
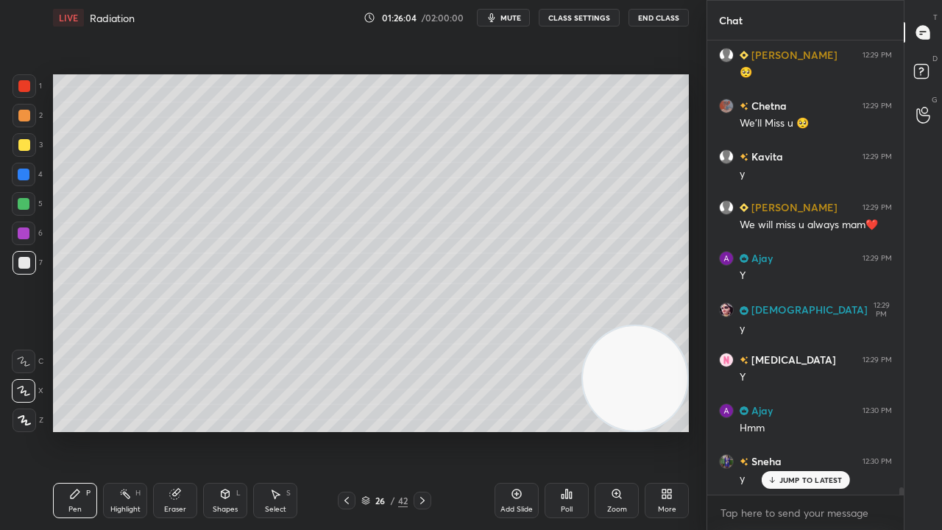
scroll to position [27202, 0]
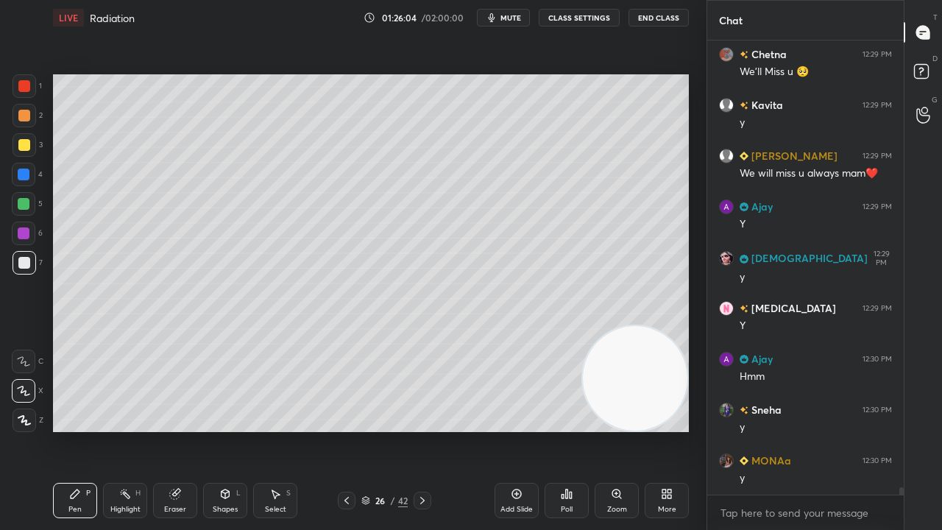
click at [759, 430] on div "x" at bounding box center [805, 512] width 197 height 35
click at [508, 13] on span "mute" at bounding box center [511, 18] width 21 height 10
click at [509, 15] on span "unmute" at bounding box center [510, 18] width 32 height 10
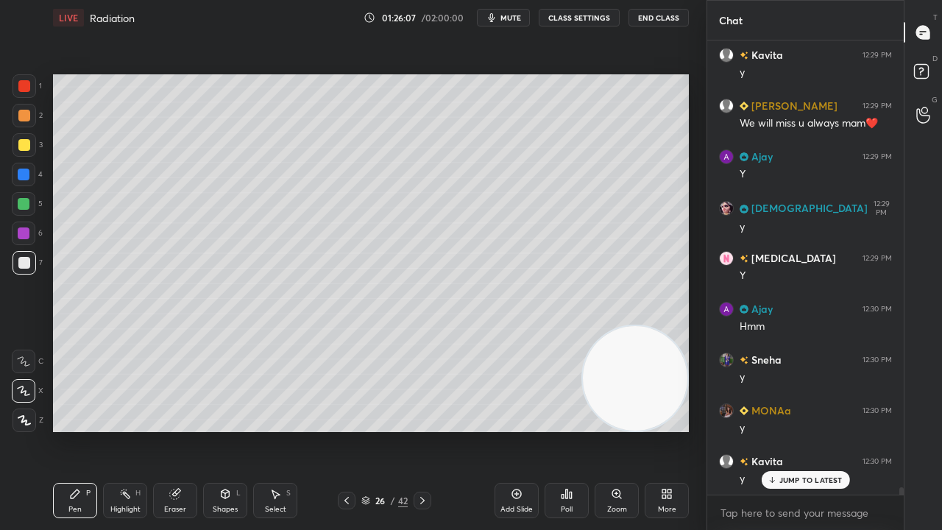
click at [21, 206] on div at bounding box center [24, 204] width 12 height 12
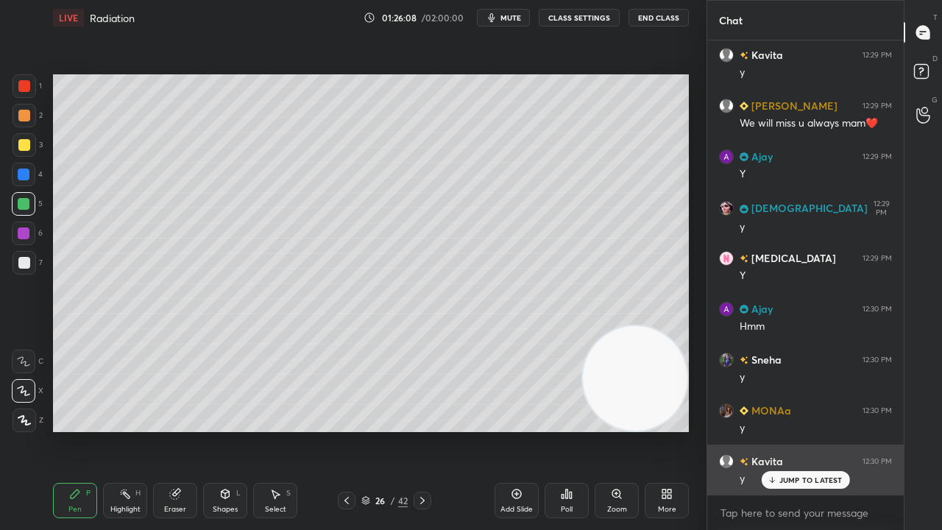
click at [796, 430] on div "JUMP TO LATEST" at bounding box center [805, 480] width 88 height 18
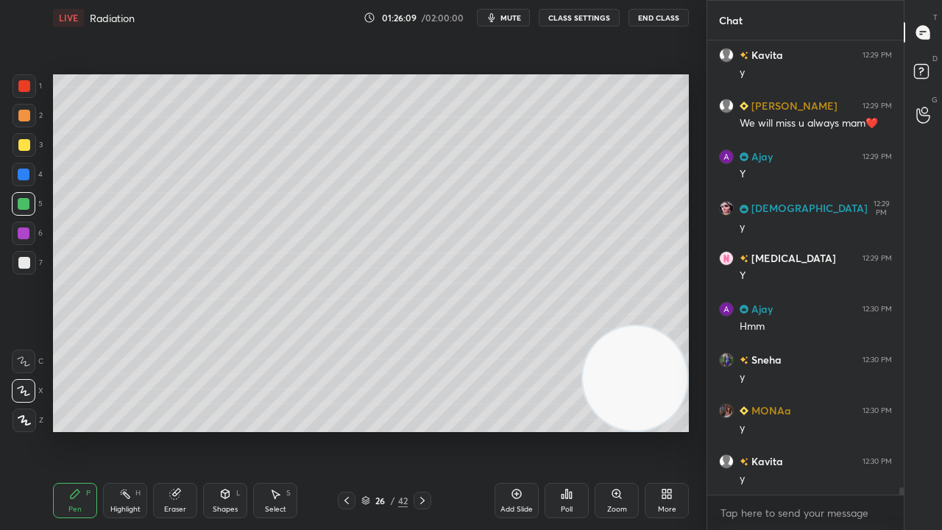
click at [512, 18] on span "mute" at bounding box center [511, 18] width 21 height 10
click at [514, 15] on span "mute" at bounding box center [511, 18] width 21 height 10
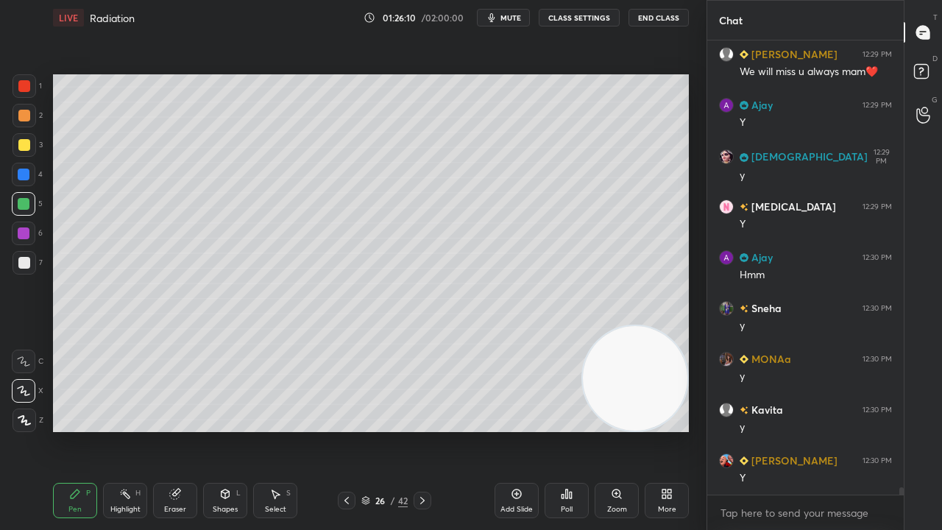
click at [26, 274] on div at bounding box center [25, 263] width 24 height 24
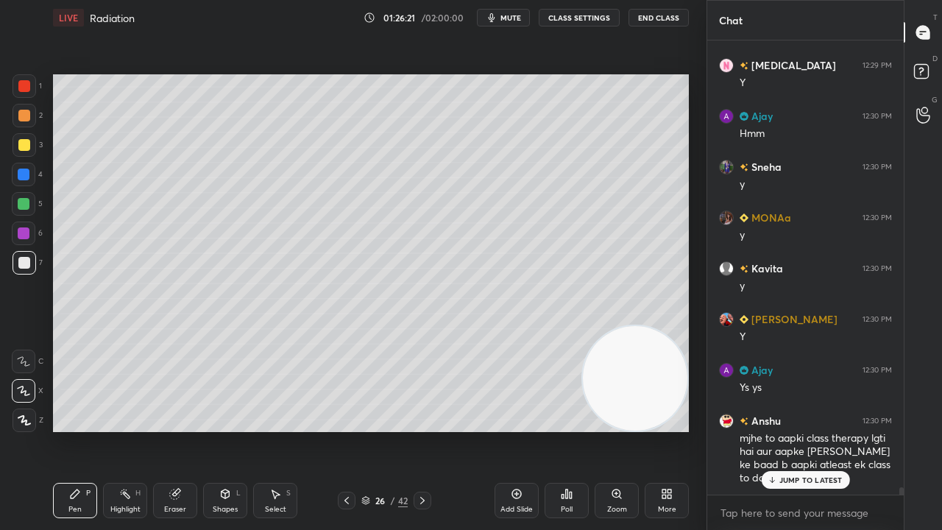
scroll to position [27495, 0]
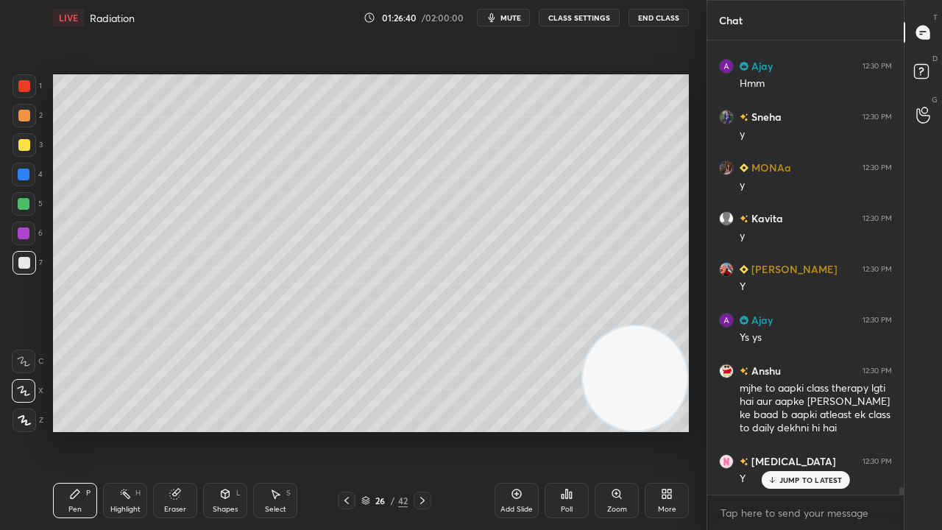
click at [797, 430] on p "JUMP TO LATEST" at bounding box center [811, 480] width 63 height 9
drag, startPoint x: 774, startPoint y: 521, endPoint x: 764, endPoint y: 522, distance: 10.3
click at [767, 430] on textarea at bounding box center [805, 513] width 173 height 24
click at [22, 213] on div at bounding box center [24, 204] width 24 height 24
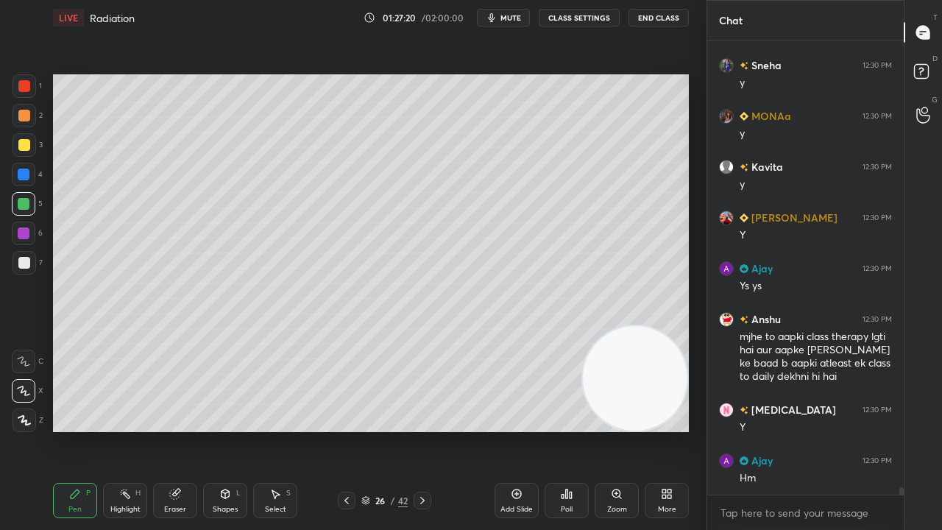
scroll to position [27596, 0]
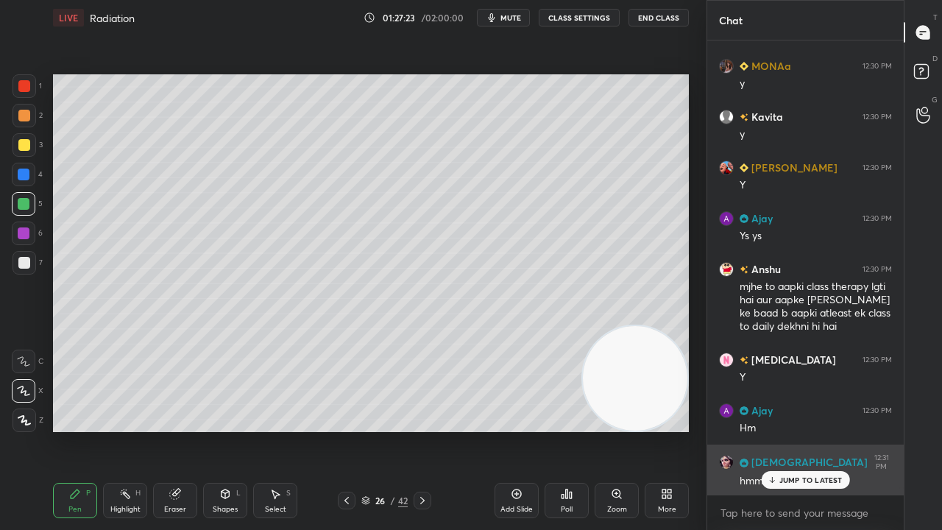
drag, startPoint x: 809, startPoint y: 485, endPoint x: 810, endPoint y: 494, distance: 8.9
click at [810, 430] on div "JUMP TO LATEST" at bounding box center [805, 480] width 88 height 18
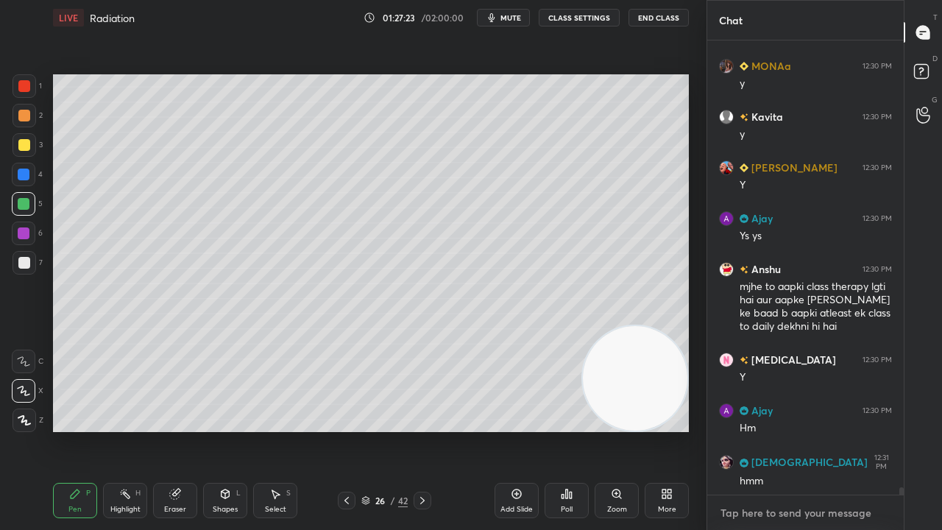
click at [804, 430] on textarea at bounding box center [805, 513] width 173 height 24
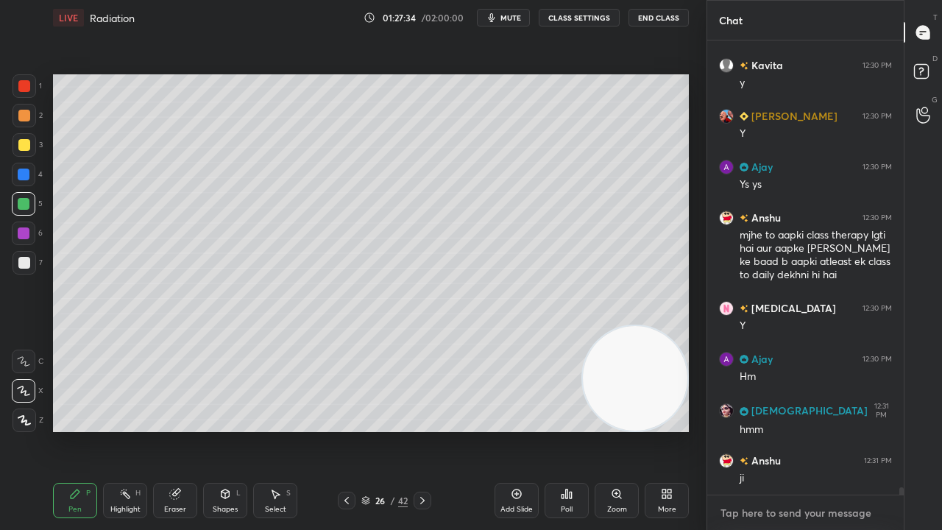
scroll to position [27698, 0]
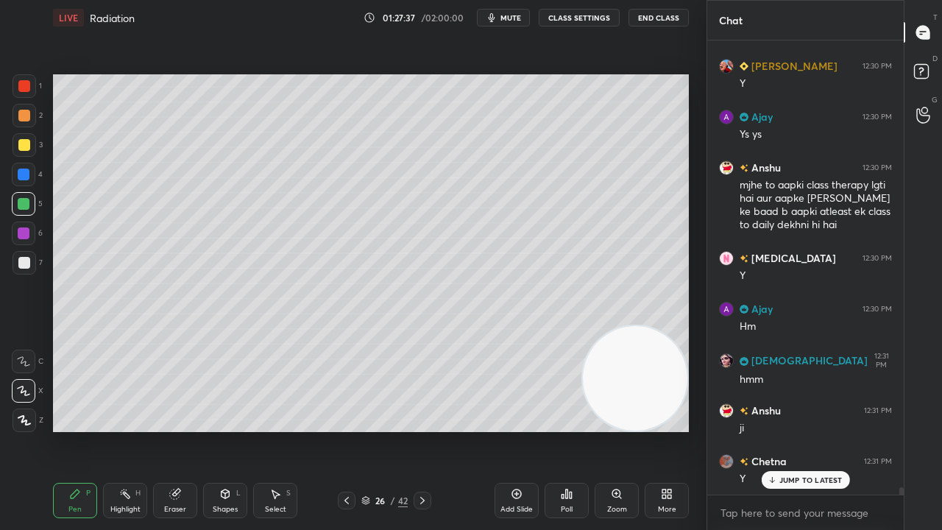
drag, startPoint x: 819, startPoint y: 480, endPoint x: 815, endPoint y: 529, distance: 49.5
click at [819, 430] on p "JUMP TO LATEST" at bounding box center [811, 480] width 63 height 9
click at [808, 430] on div "x" at bounding box center [805, 512] width 197 height 35
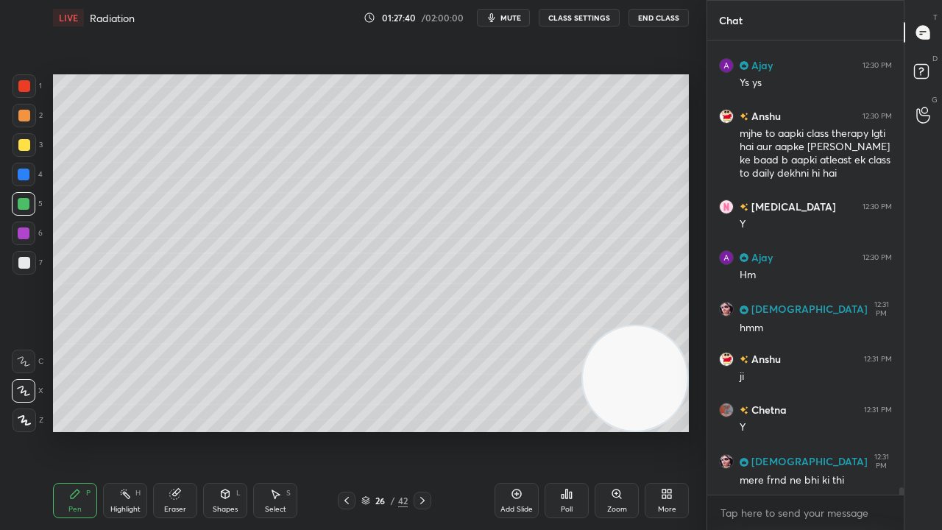
click at [24, 269] on div at bounding box center [25, 263] width 24 height 24
click at [503, 15] on button "mute" at bounding box center [503, 18] width 53 height 18
click at [503, 18] on span "unmute" at bounding box center [510, 18] width 32 height 10
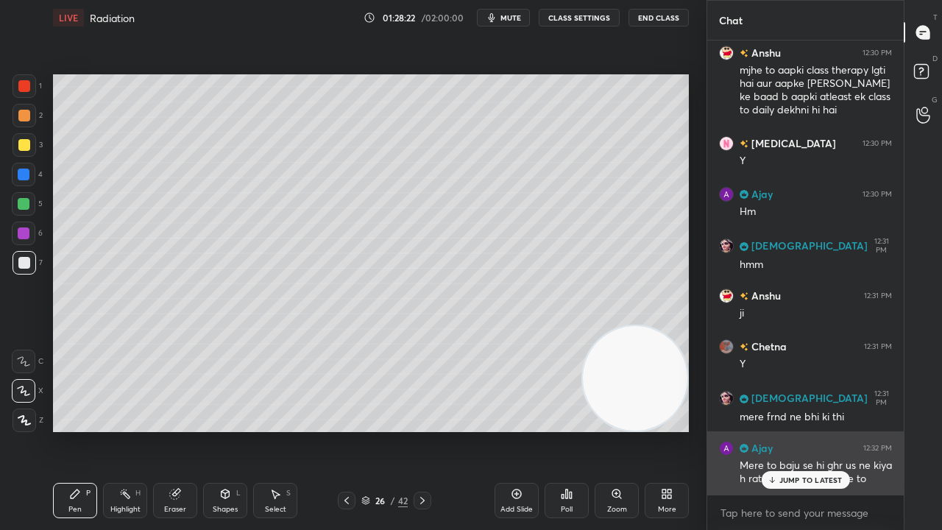
click at [771, 430] on icon at bounding box center [772, 480] width 10 height 9
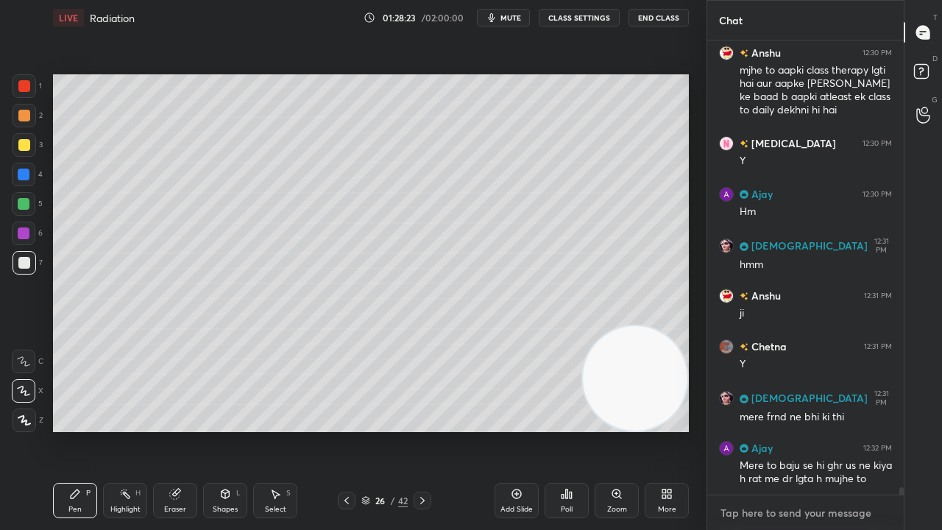
click at [757, 430] on textarea at bounding box center [805, 513] width 173 height 24
click at [509, 22] on button "mute" at bounding box center [503, 18] width 53 height 18
drag, startPoint x: 511, startPoint y: 16, endPoint x: 517, endPoint y: 10, distance: 8.3
click at [515, 15] on span "unmute" at bounding box center [510, 18] width 32 height 10
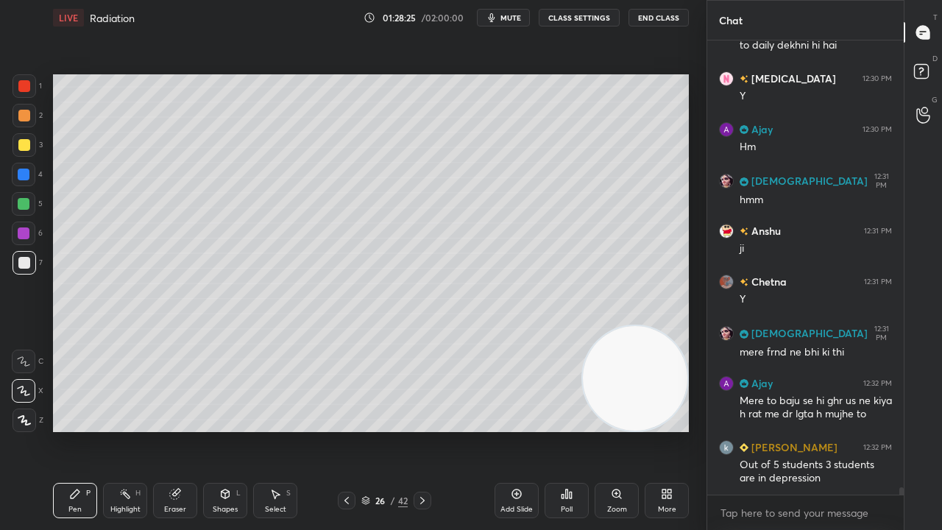
click at [512, 13] on span "mute" at bounding box center [511, 18] width 21 height 10
click at [511, 14] on span "unmute" at bounding box center [510, 18] width 32 height 10
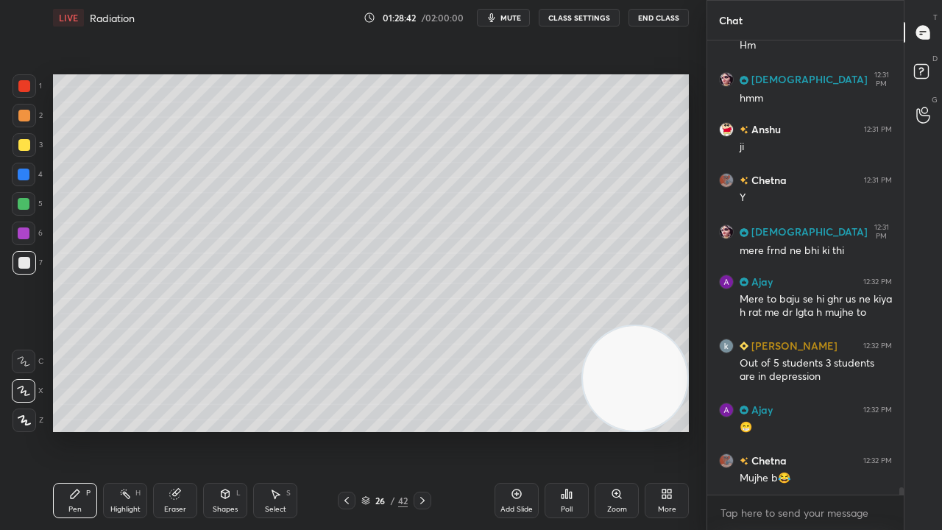
scroll to position [28029, 0]
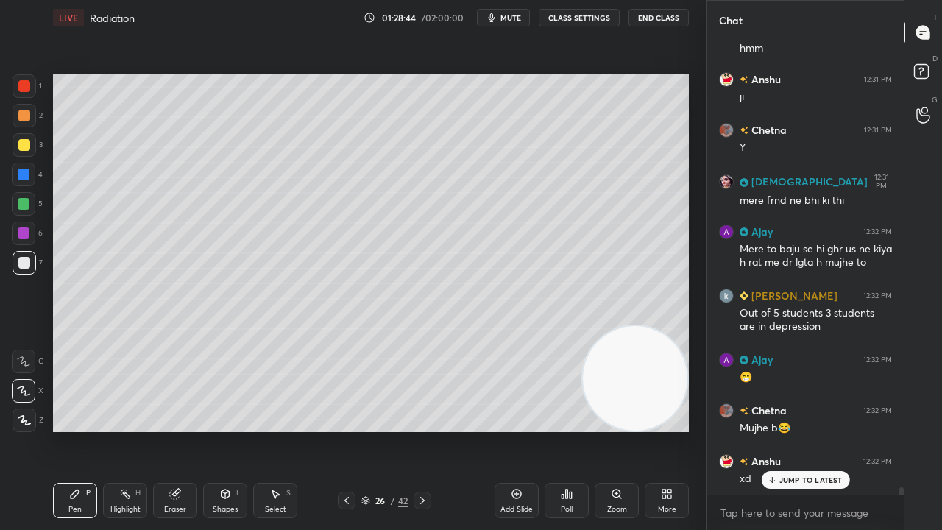
click at [827, 430] on p "JUMP TO LATEST" at bounding box center [811, 480] width 63 height 9
click at [811, 430] on div "x" at bounding box center [805, 512] width 197 height 35
click at [25, 215] on div at bounding box center [24, 204] width 24 height 24
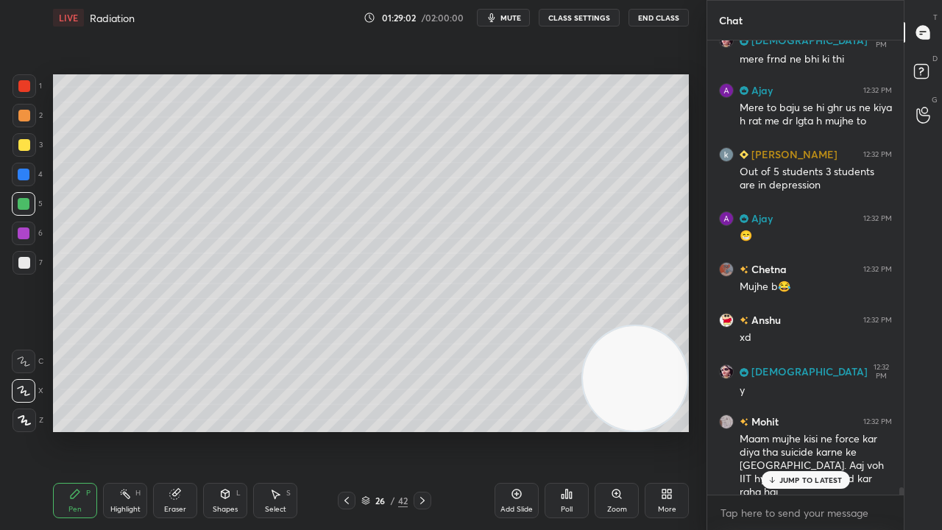
scroll to position [28222, 0]
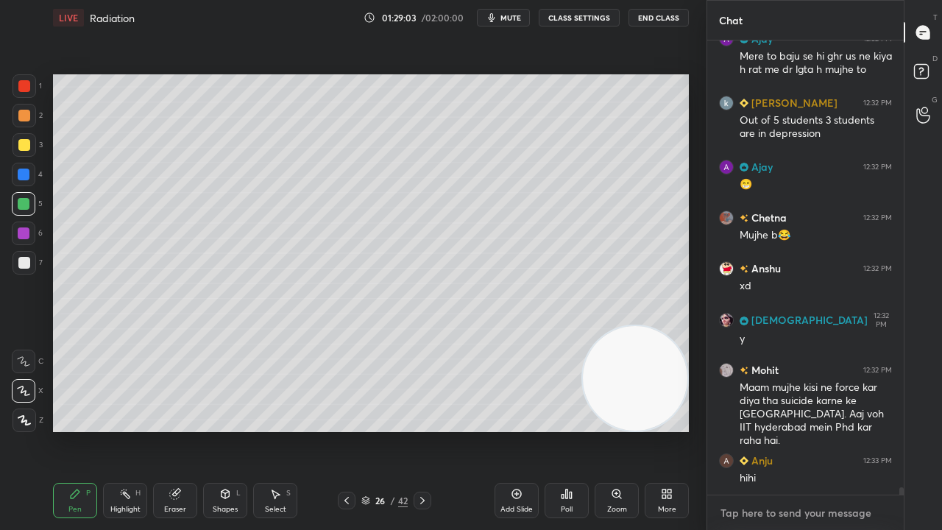
drag, startPoint x: 801, startPoint y: 517, endPoint x: 785, endPoint y: 529, distance: 20.5
click at [801, 430] on textarea at bounding box center [805, 513] width 173 height 24
click at [506, 17] on span "mute" at bounding box center [511, 18] width 21 height 10
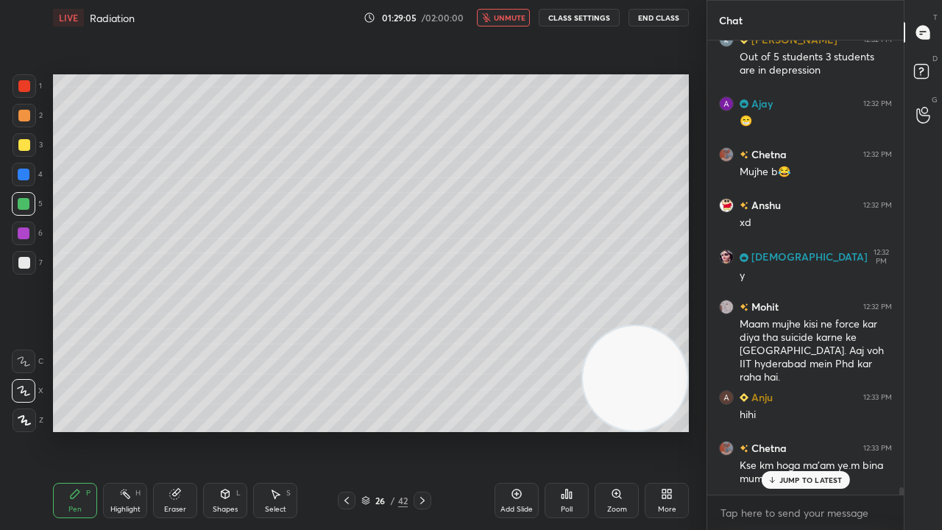
click at [510, 20] on span "unmute" at bounding box center [510, 18] width 32 height 10
drag, startPoint x: 812, startPoint y: 478, endPoint x: 810, endPoint y: 496, distance: 17.8
click at [811, 430] on p "JUMP TO LATEST" at bounding box center [811, 480] width 63 height 9
click at [802, 430] on div "x" at bounding box center [805, 512] width 197 height 35
click at [521, 14] on span "mute" at bounding box center [511, 18] width 21 height 10
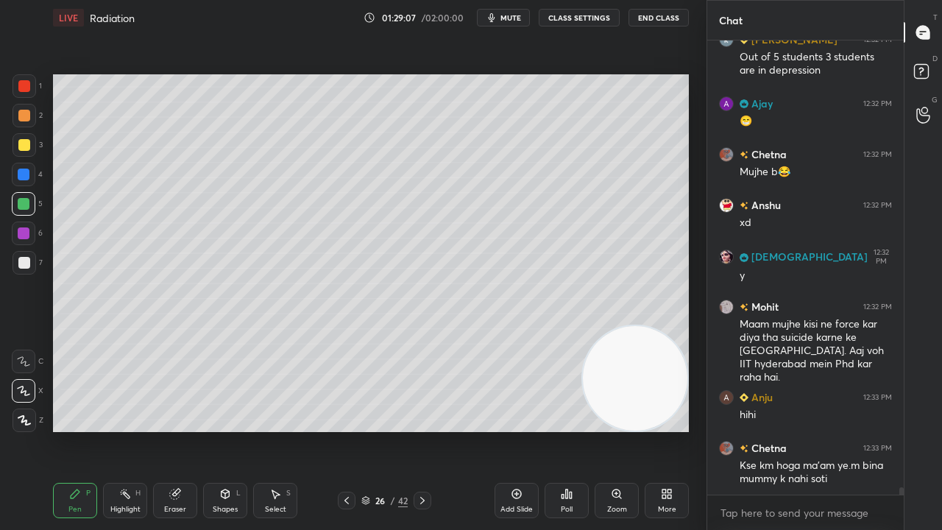
click at [521, 16] on span "mute" at bounding box center [511, 18] width 21 height 10
click at [512, 13] on button "mute" at bounding box center [503, 18] width 53 height 18
click at [517, 15] on span "unmute" at bounding box center [510, 18] width 32 height 10
click at [819, 430] on div "x" at bounding box center [805, 512] width 197 height 35
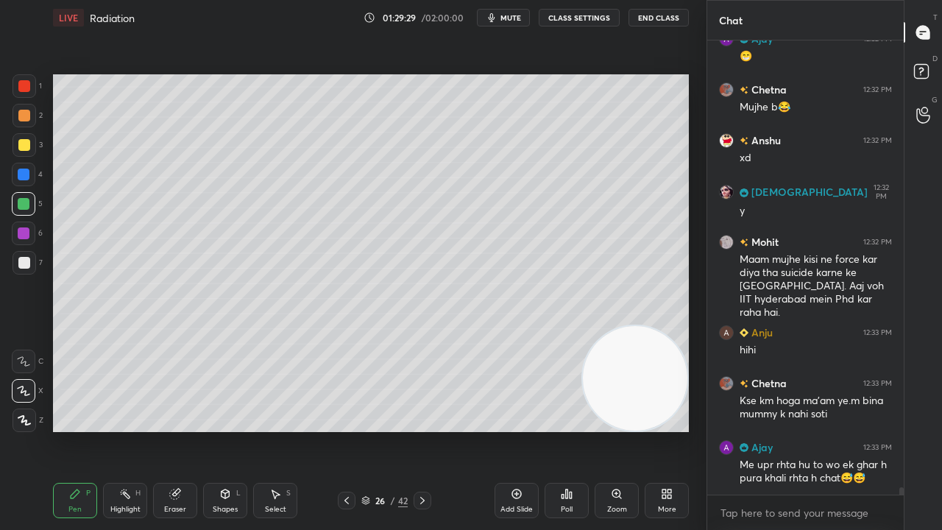
click at [13, 277] on div "1 2 3 4 5 6 7 C X Z C X Z E E Erase all H H" at bounding box center [23, 253] width 47 height 358
click at [24, 271] on div at bounding box center [25, 263] width 24 height 24
click at [874, 430] on textarea at bounding box center [805, 513] width 173 height 24
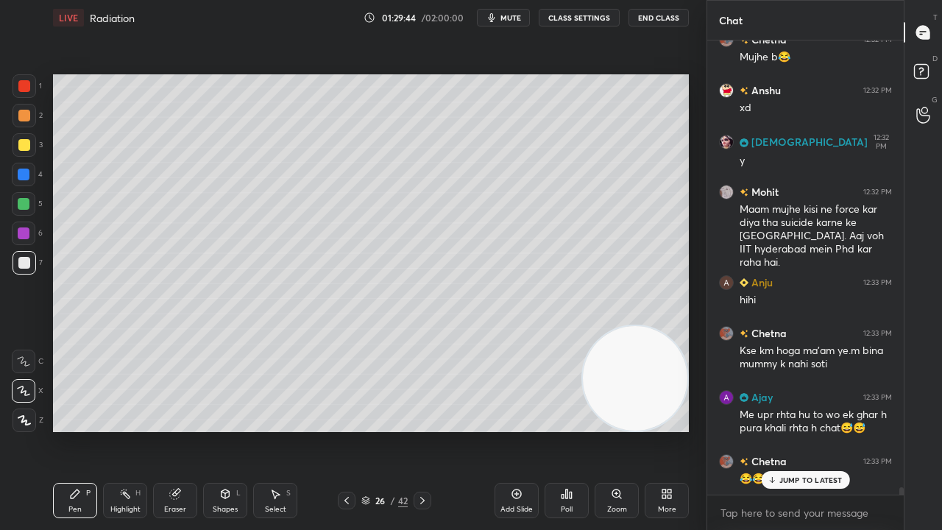
click at [794, 430] on p "JUMP TO LATEST" at bounding box center [811, 480] width 63 height 9
click at [788, 430] on textarea at bounding box center [805, 513] width 173 height 24
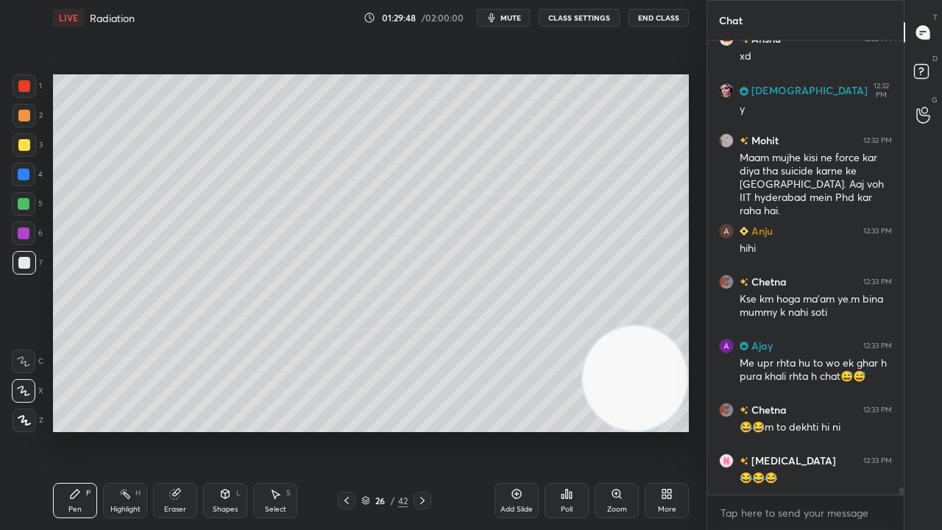
click at [511, 18] on span "mute" at bounding box center [511, 18] width 21 height 10
click at [509, 18] on span "unmute" at bounding box center [510, 18] width 32 height 10
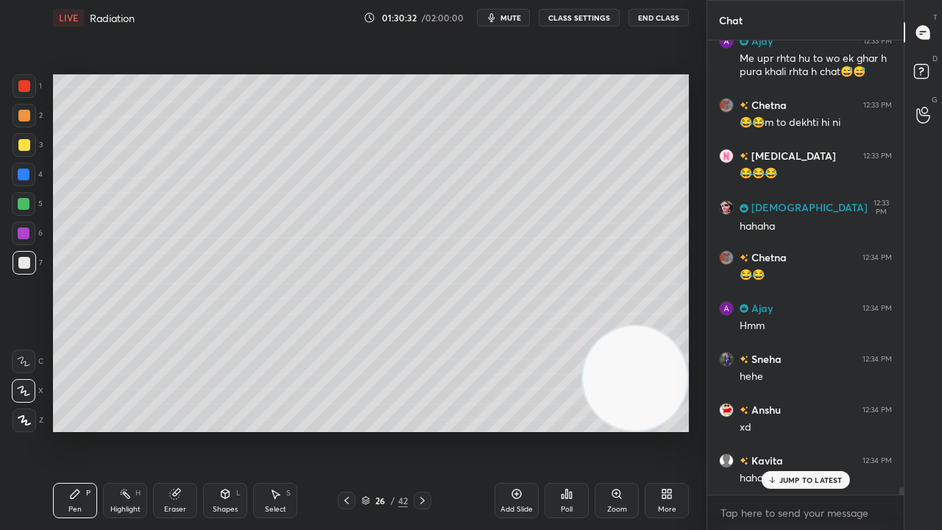
scroll to position [28820, 0]
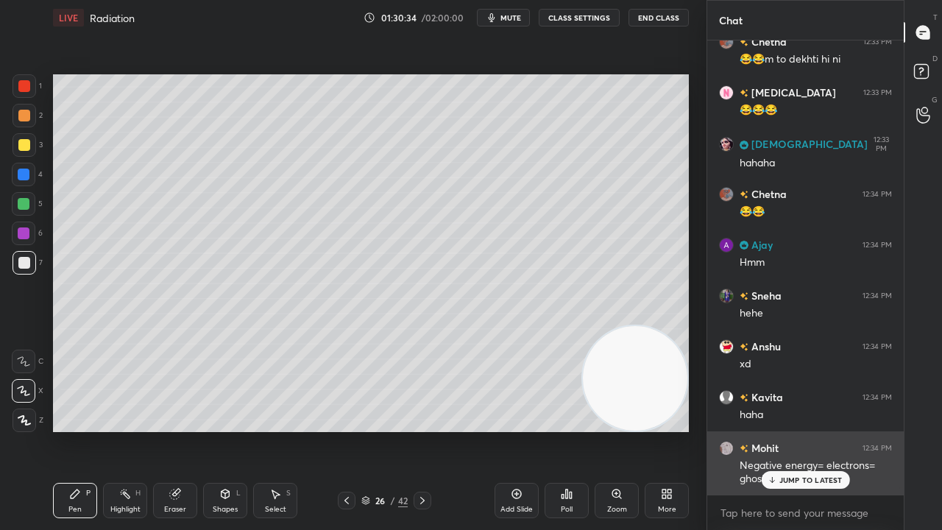
drag, startPoint x: 811, startPoint y: 483, endPoint x: 805, endPoint y: 489, distance: 8.3
click at [811, 430] on p "JUMP TO LATEST" at bounding box center [811, 480] width 63 height 9
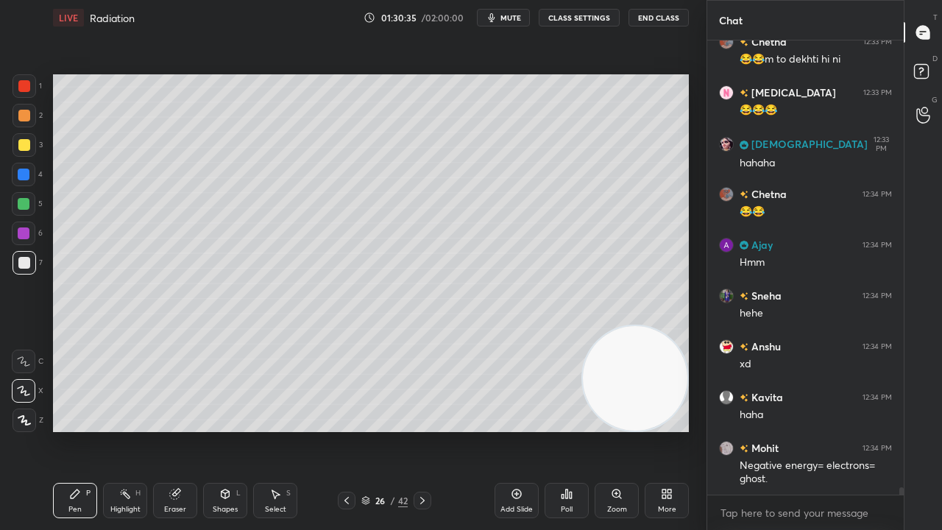
click at [518, 20] on span "mute" at bounding box center [511, 18] width 21 height 10
click at [515, 22] on button "mute" at bounding box center [503, 18] width 53 height 18
click at [775, 430] on div "x" at bounding box center [805, 512] width 197 height 35
click at [516, 15] on span "mute" at bounding box center [511, 18] width 21 height 10
click at [514, 16] on span "mute" at bounding box center [511, 18] width 21 height 10
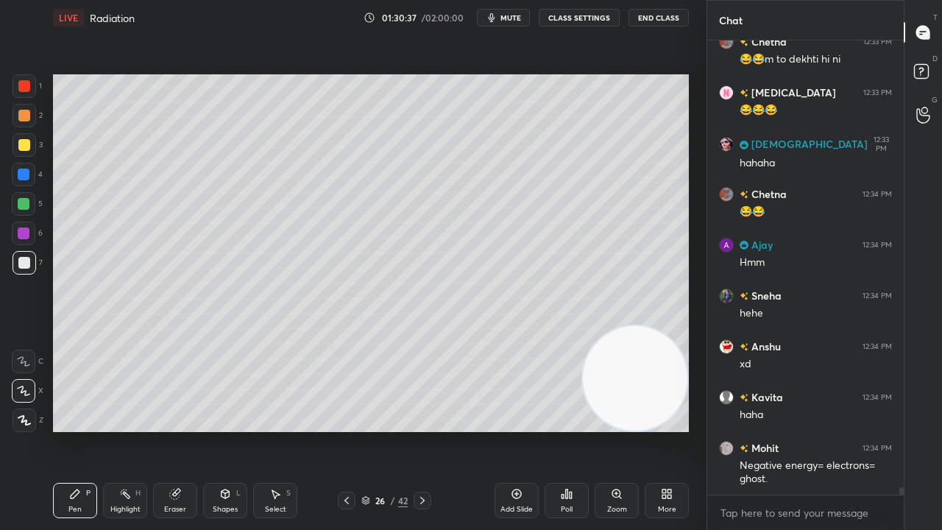
scroll to position [28871, 0]
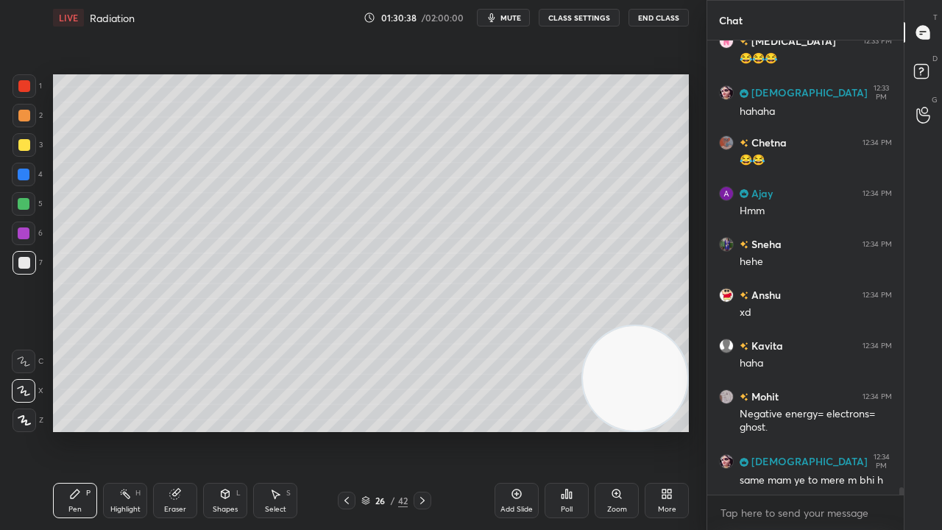
click at [21, 266] on div at bounding box center [24, 263] width 12 height 12
click at [492, 18] on icon "button" at bounding box center [492, 17] width 7 height 9
click at [491, 19] on icon "button" at bounding box center [486, 17] width 9 height 9
click at [16, 205] on div at bounding box center [24, 204] width 24 height 24
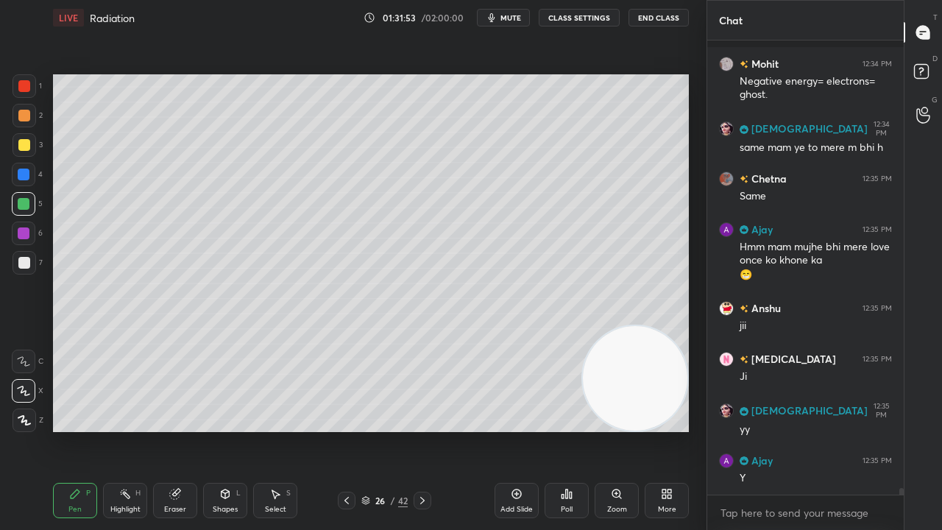
scroll to position [29306, 0]
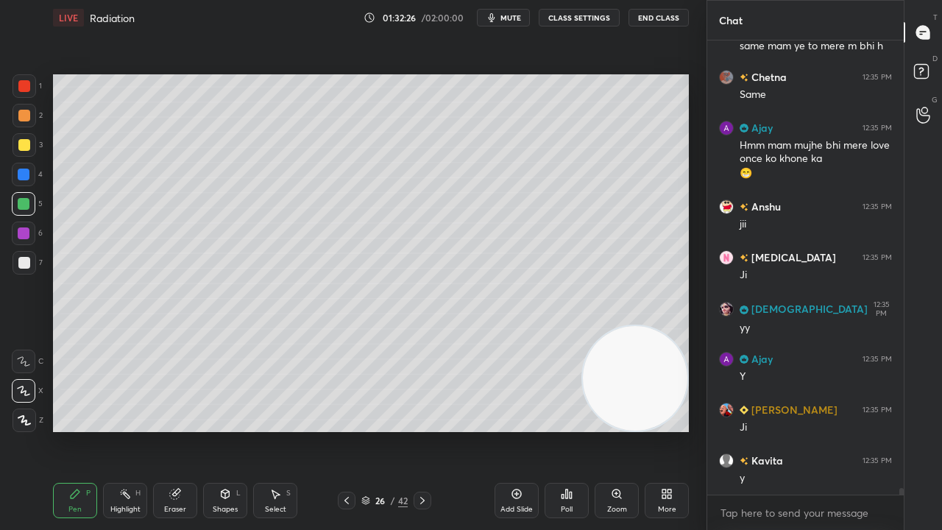
click at [22, 261] on div at bounding box center [24, 263] width 12 height 12
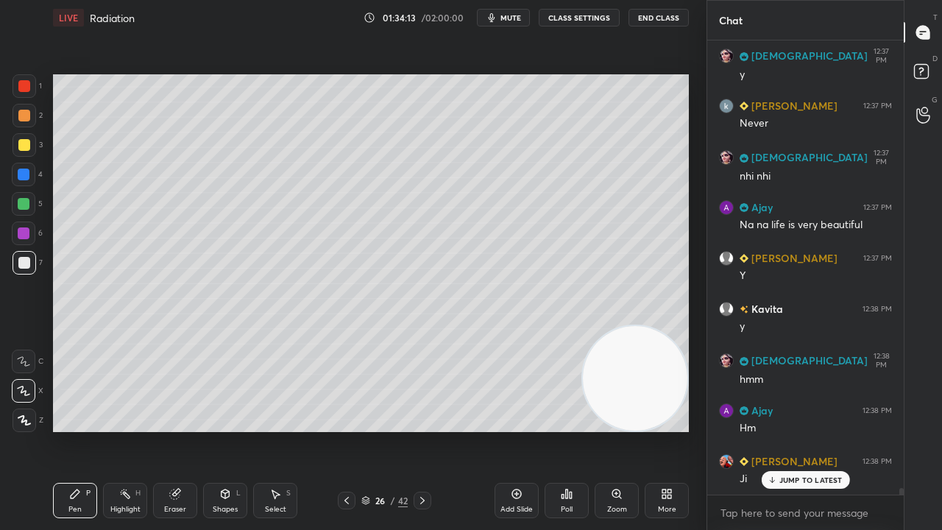
scroll to position [29958, 0]
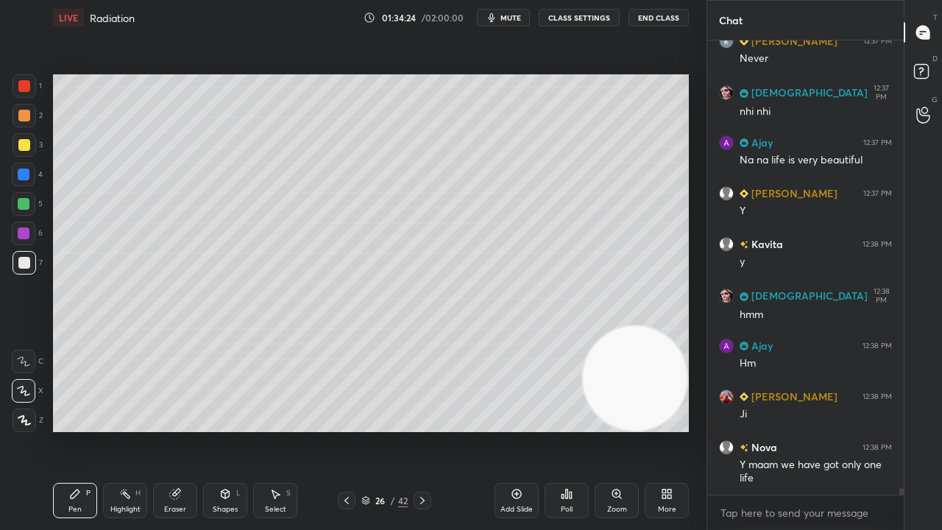
click at [517, 18] on span "mute" at bounding box center [511, 18] width 21 height 10
click at [516, 17] on span "unmute" at bounding box center [510, 18] width 32 height 10
click at [21, 146] on div at bounding box center [24, 145] width 12 height 12
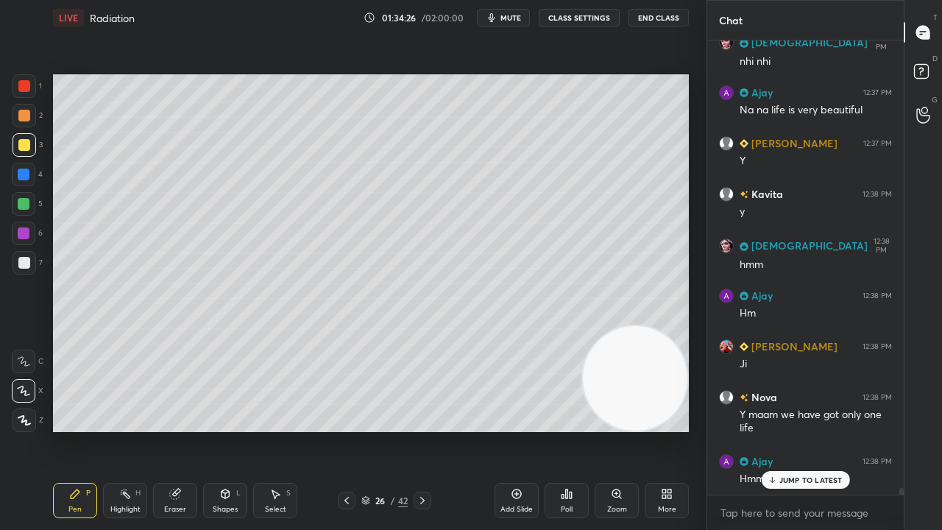
click at [788, 430] on p "JUMP TO LATEST" at bounding box center [811, 480] width 63 height 9
click at [517, 18] on span "mute" at bounding box center [511, 18] width 21 height 10
click at [515, 20] on span "mute" at bounding box center [511, 18] width 21 height 10
click at [28, 262] on div at bounding box center [24, 263] width 12 height 12
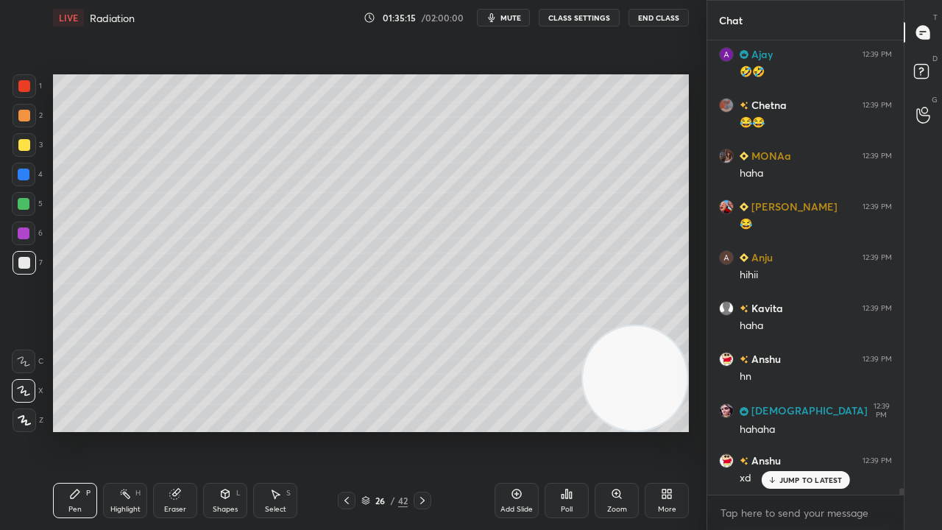
scroll to position [30631, 0]
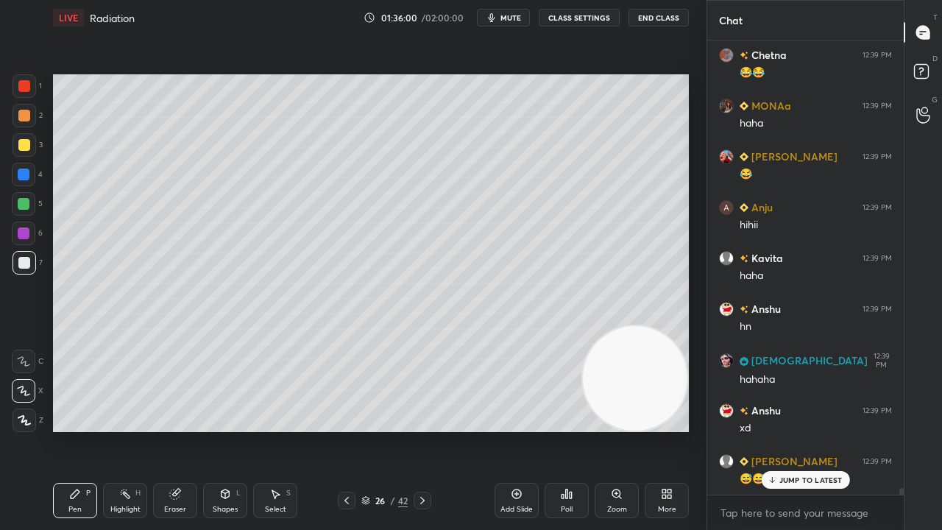
click at [512, 18] on span "mute" at bounding box center [511, 18] width 21 height 10
click at [512, 15] on span "unmute" at bounding box center [510, 18] width 32 height 10
click at [779, 430] on div "JUMP TO LATEST" at bounding box center [805, 480] width 88 height 18
click at [515, 16] on span "mute" at bounding box center [511, 18] width 21 height 10
click at [511, 15] on span "unmute" at bounding box center [510, 18] width 32 height 10
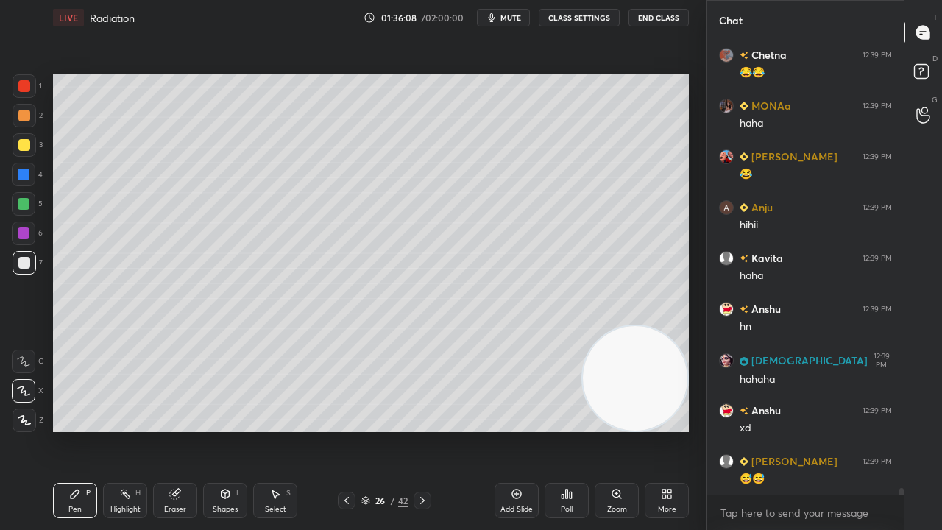
click at [516, 16] on span "mute" at bounding box center [511, 18] width 21 height 10
click at [517, 16] on span "unmute" at bounding box center [510, 18] width 32 height 10
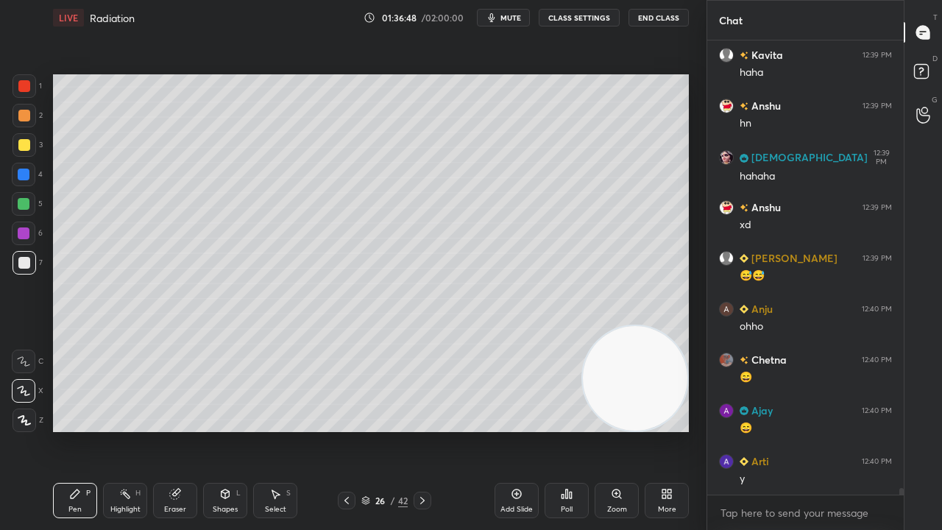
scroll to position [30885, 0]
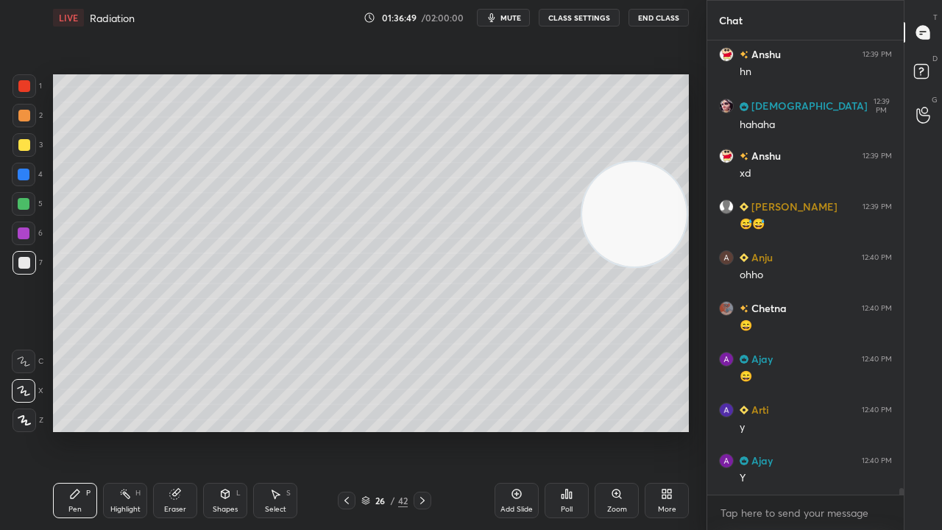
drag, startPoint x: 642, startPoint y: 305, endPoint x: 629, endPoint y: 252, distance: 54.6
click at [637, 246] on video at bounding box center [634, 214] width 105 height 105
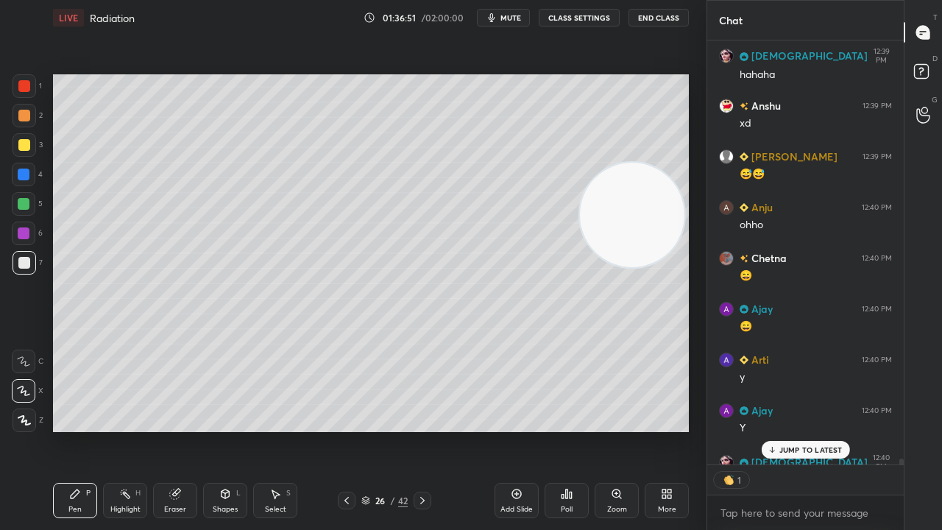
scroll to position [4, 4]
click at [511, 430] on div "Add Slide" at bounding box center [517, 509] width 32 height 7
click at [347, 430] on icon at bounding box center [346, 501] width 12 height 12
click at [421, 430] on icon at bounding box center [423, 501] width 12 height 12
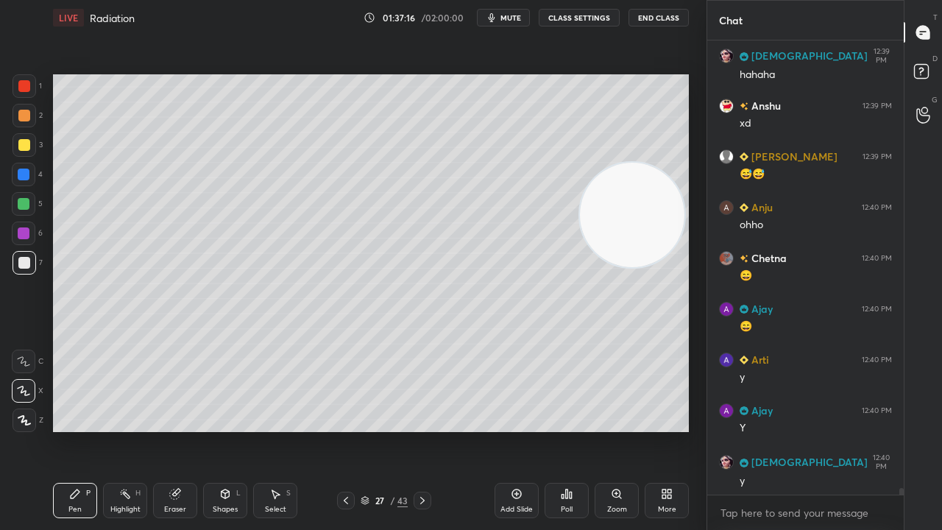
click at [222, 430] on icon at bounding box center [225, 494] width 12 height 12
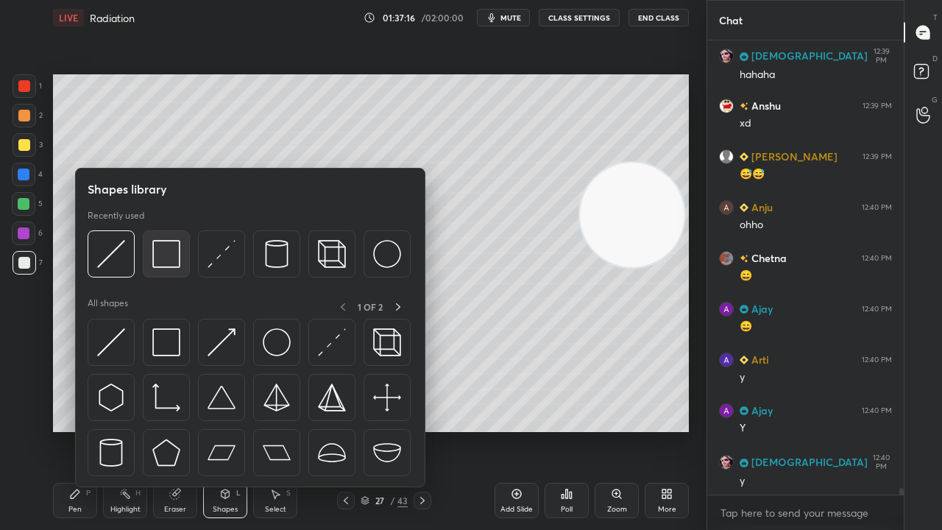
click at [165, 257] on img at bounding box center [166, 254] width 28 height 28
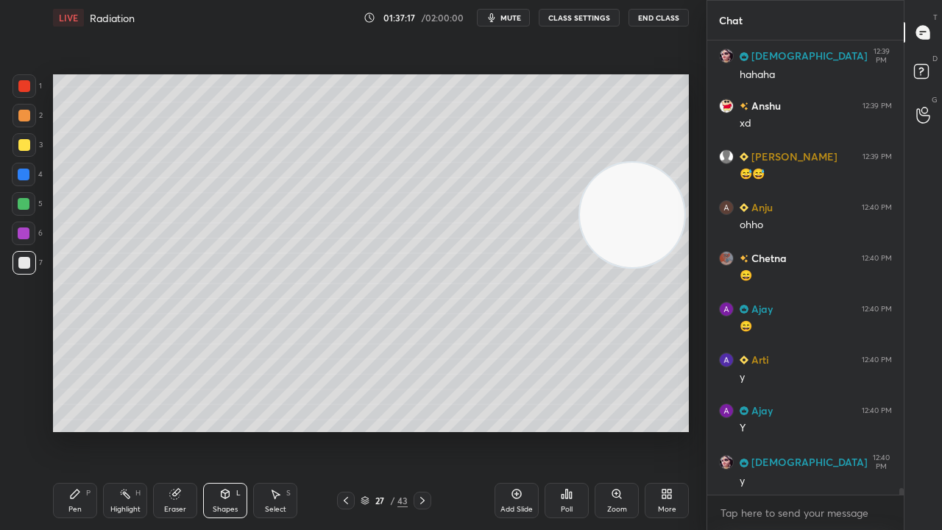
click at [24, 147] on div at bounding box center [24, 145] width 12 height 12
click at [71, 430] on div "Pen" at bounding box center [74, 509] width 13 height 7
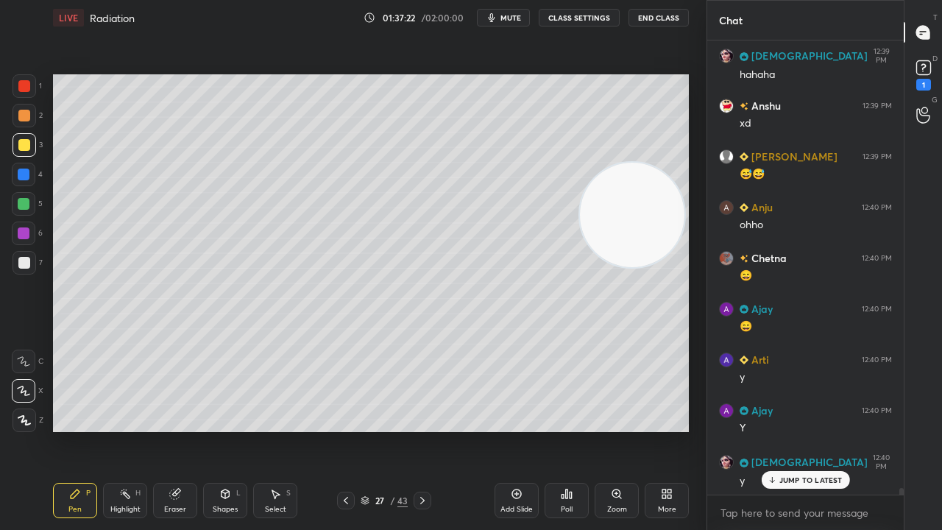
scroll to position [30999, 0]
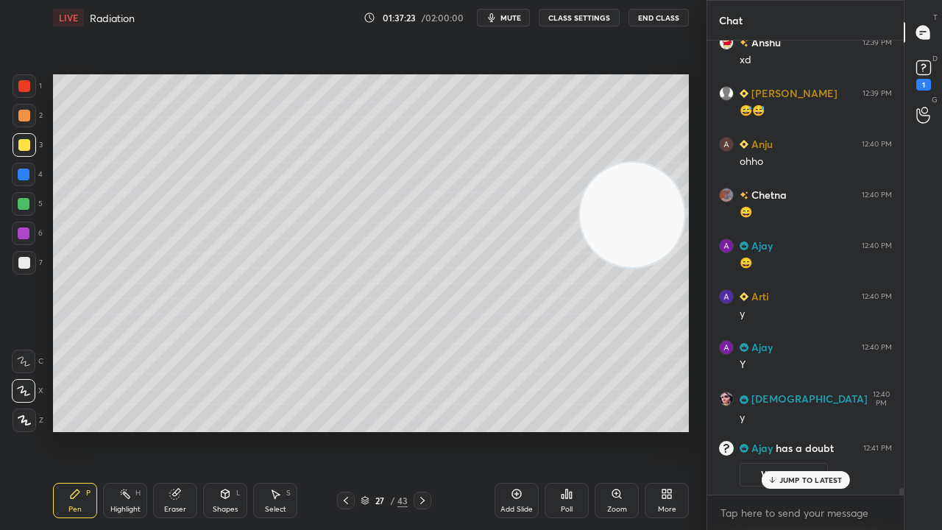
click at [26, 260] on div at bounding box center [24, 263] width 12 height 12
click at [929, 75] on icon at bounding box center [924, 68] width 22 height 22
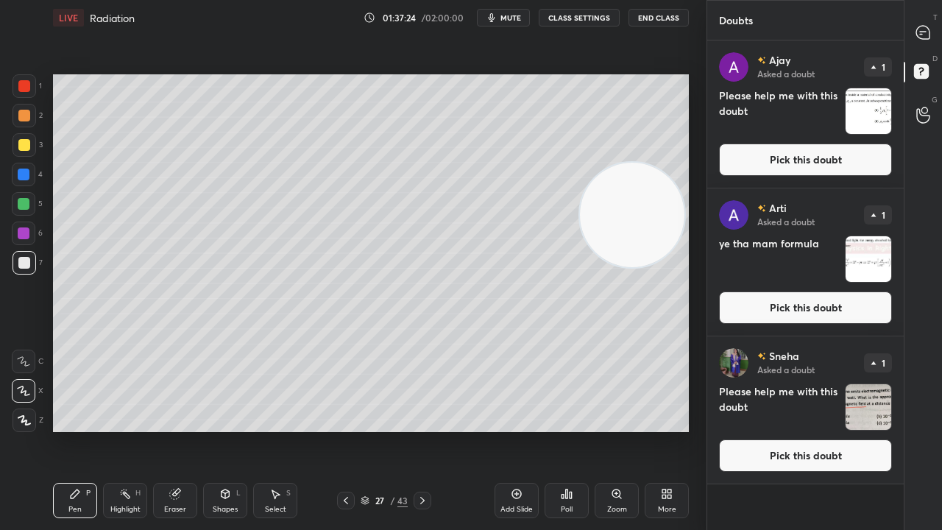
click at [866, 163] on button "Pick this doubt" at bounding box center [805, 160] width 173 height 32
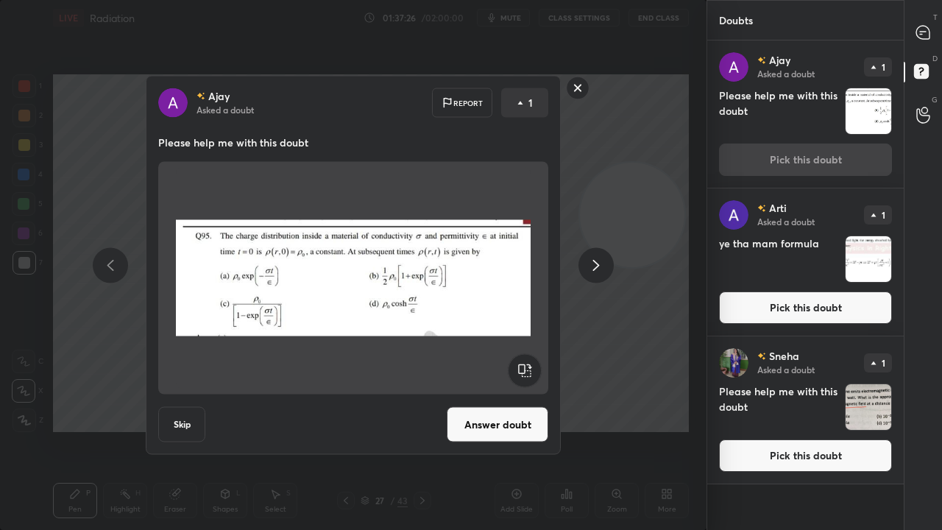
click at [487, 420] on button "Answer doubt" at bounding box center [498, 424] width 102 height 35
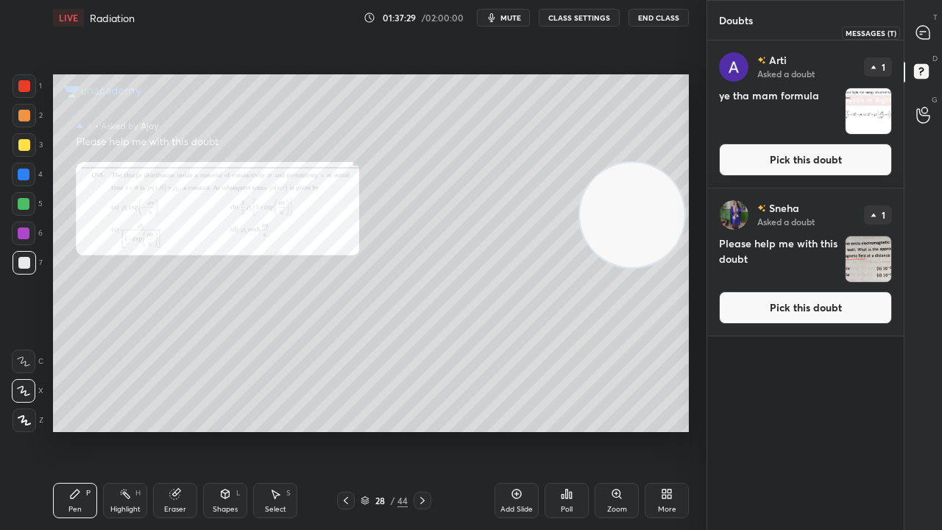
click at [930, 43] on div at bounding box center [923, 32] width 29 height 26
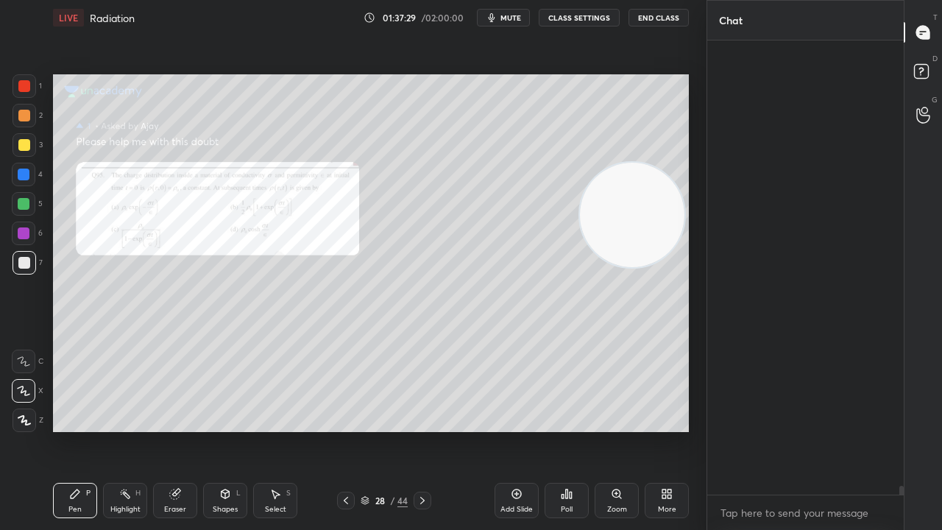
scroll to position [450, 192]
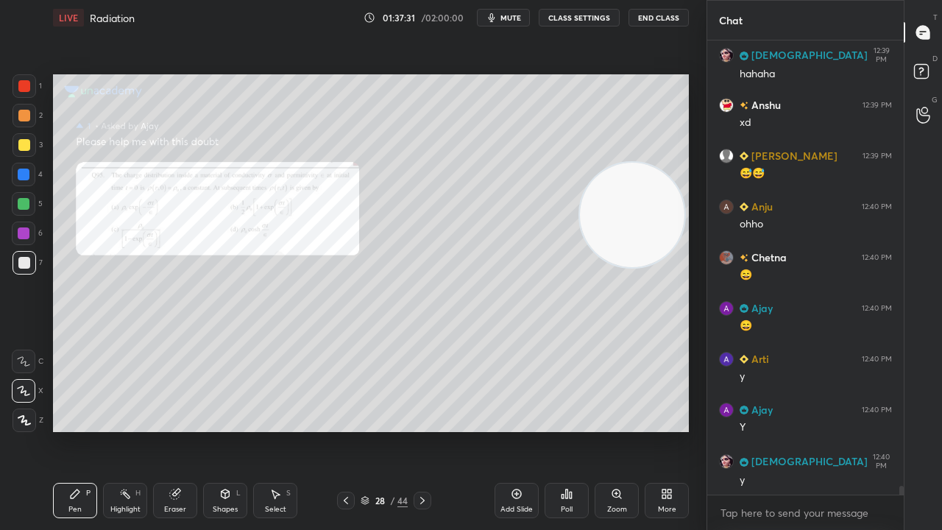
drag, startPoint x: 615, startPoint y: 509, endPoint x: 633, endPoint y: 467, distance: 46.2
click at [616, 430] on div "Zoom" at bounding box center [617, 509] width 20 height 7
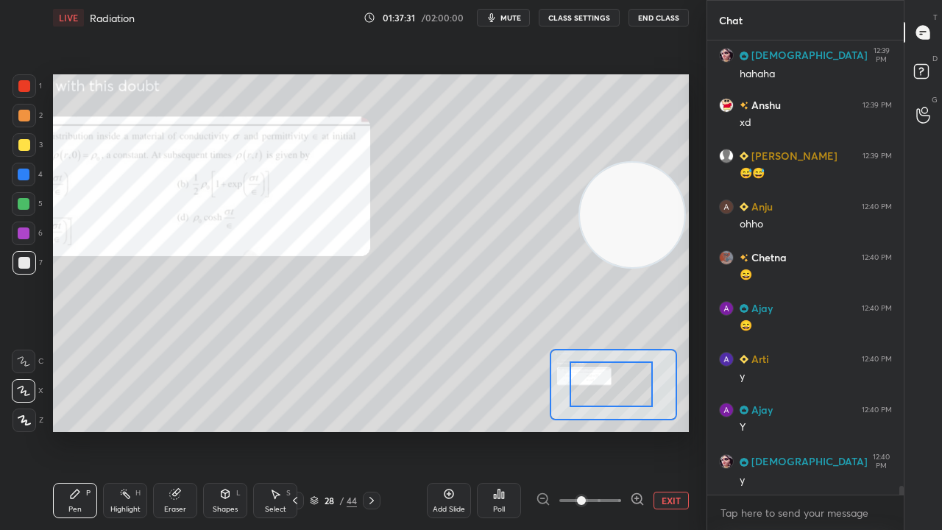
drag, startPoint x: 643, startPoint y: 390, endPoint x: 617, endPoint y: 387, distance: 25.9
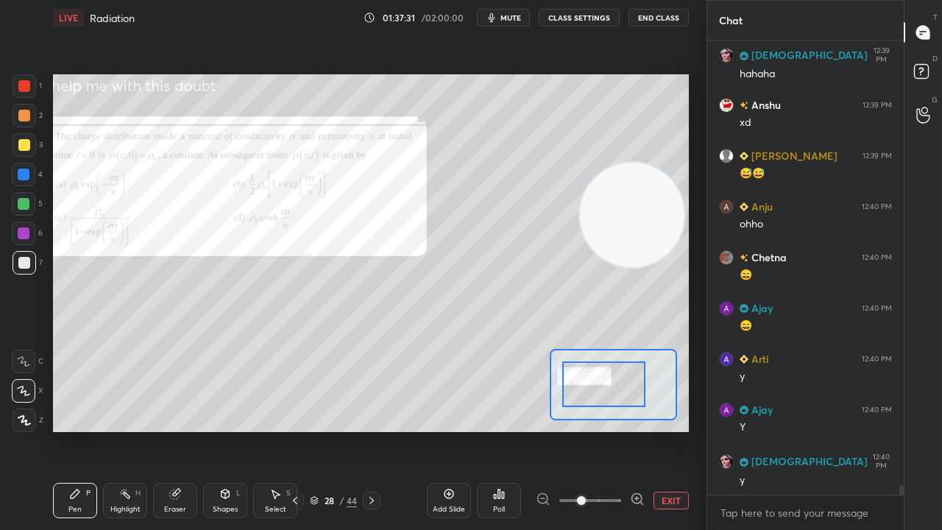
drag, startPoint x: 608, startPoint y: 389, endPoint x: 584, endPoint y: 387, distance: 23.6
click at [584, 387] on div at bounding box center [603, 384] width 83 height 46
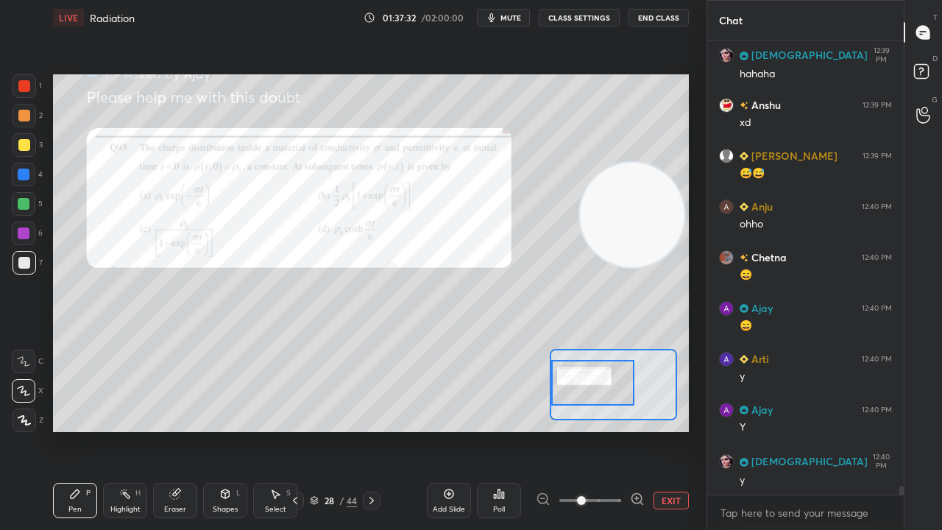
click at [634, 430] on icon at bounding box center [637, 499] width 15 height 15
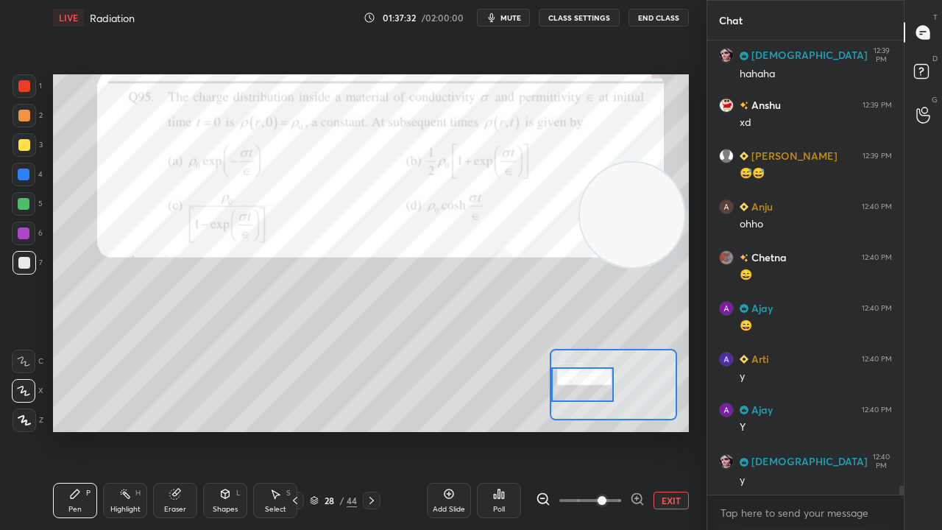
click at [593, 378] on div at bounding box center [582, 384] width 62 height 35
drag, startPoint x: 517, startPoint y: 320, endPoint x: 306, endPoint y: 528, distance: 295.7
click at [330, 430] on div "LIVE Radiation 01:37:33 / 02:00:00 mute CLASS SETTINGS End Class Setting up you…" at bounding box center [371, 265] width 648 height 530
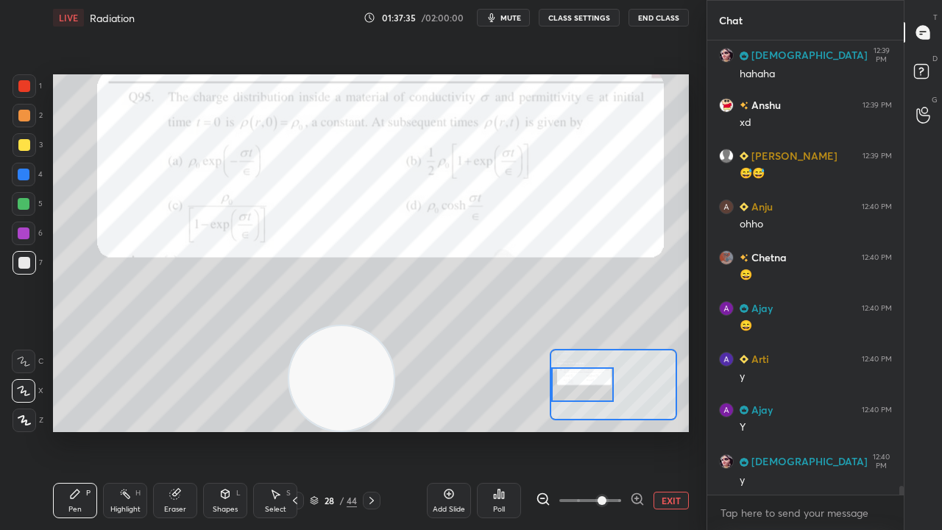
click at [24, 87] on div at bounding box center [24, 86] width 12 height 12
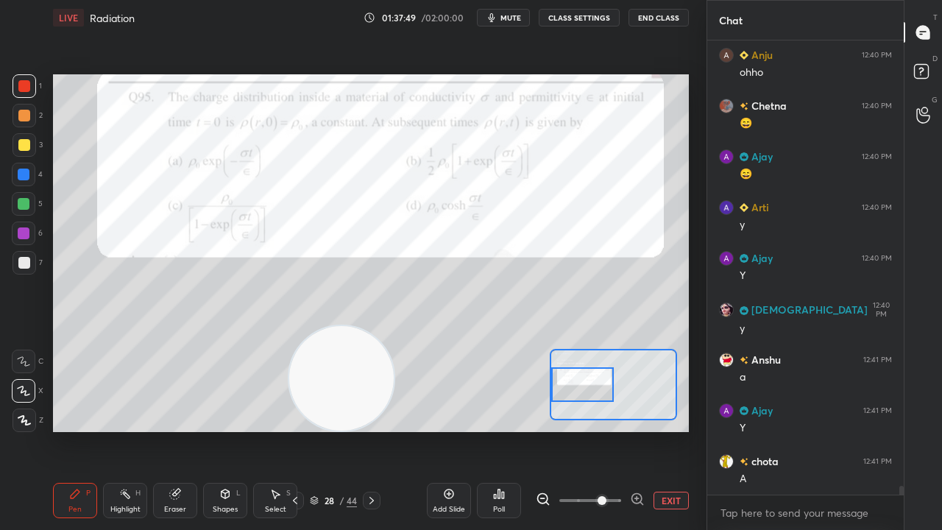
scroll to position [23816, 0]
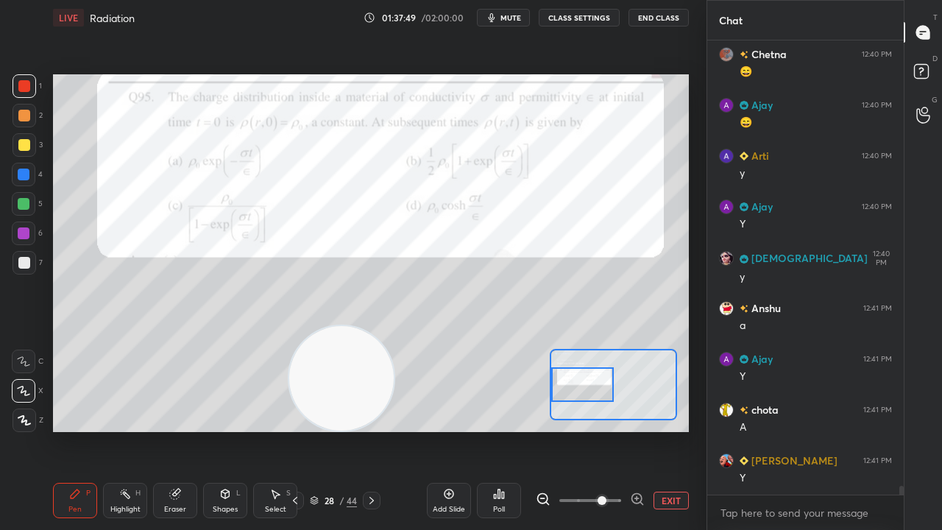
click at [297, 430] on icon at bounding box center [295, 500] width 4 height 7
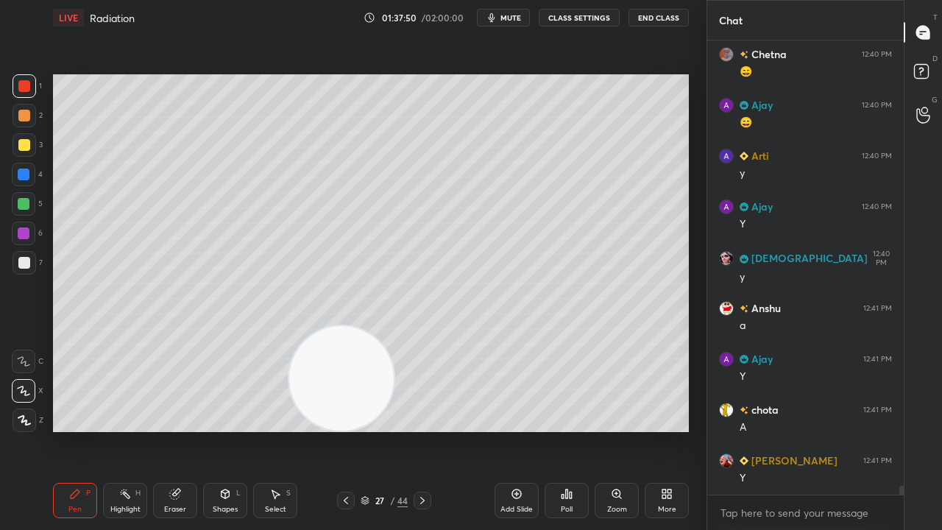
scroll to position [23866, 0]
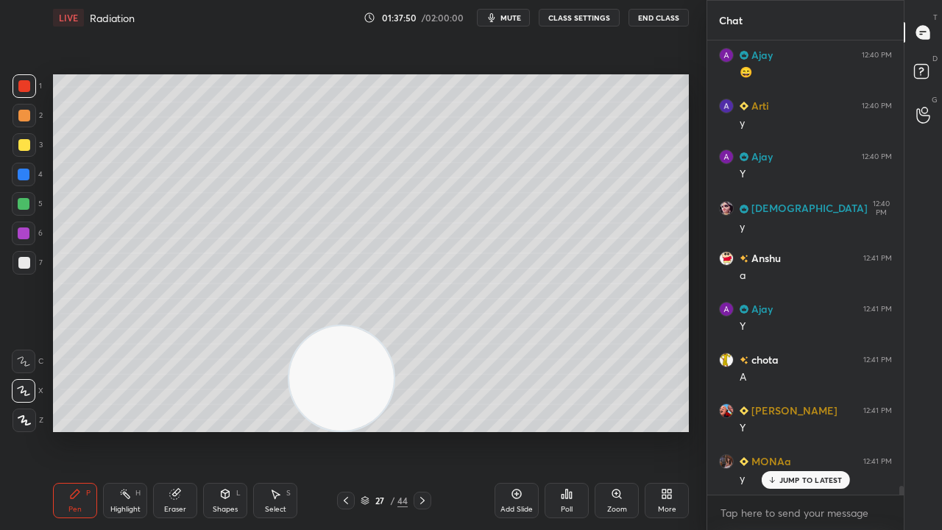
click at [504, 18] on span "mute" at bounding box center [511, 18] width 21 height 10
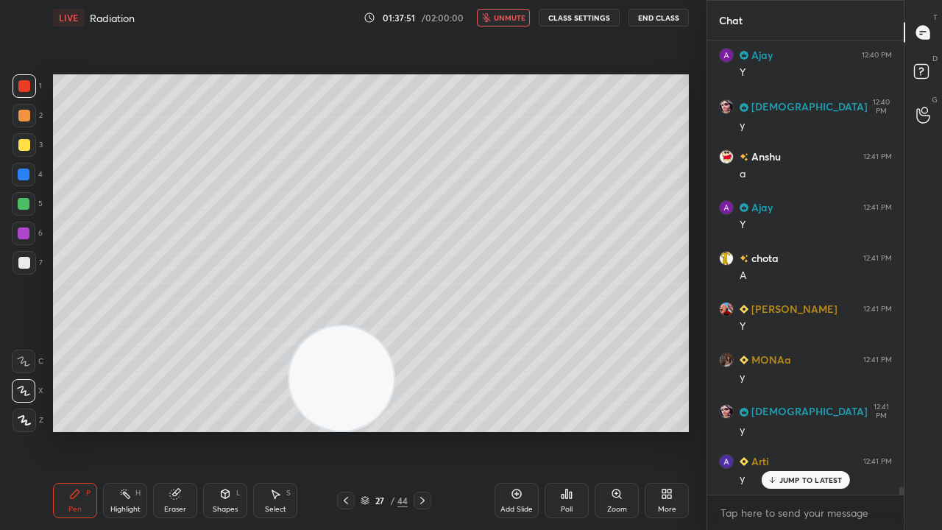
click at [506, 21] on span "unmute" at bounding box center [510, 18] width 32 height 10
click at [420, 430] on icon at bounding box center [423, 501] width 12 height 12
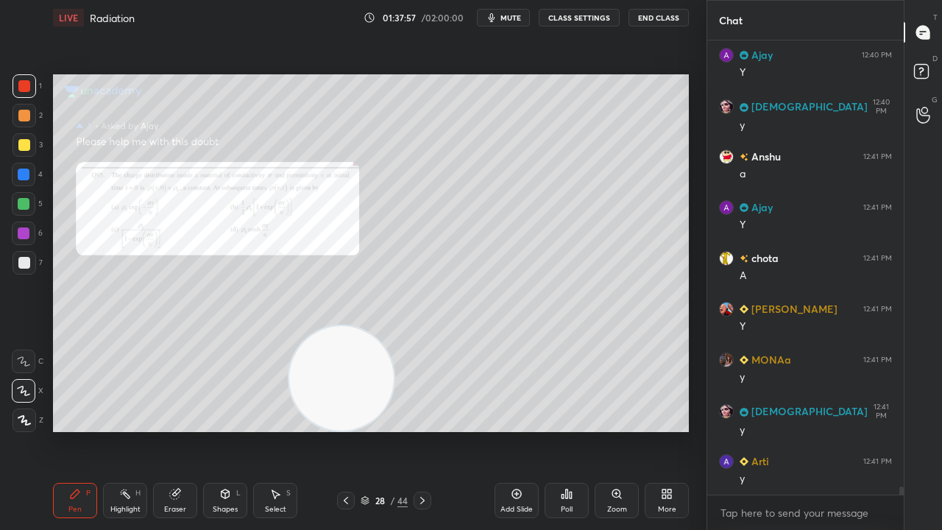
scroll to position [24019, 0]
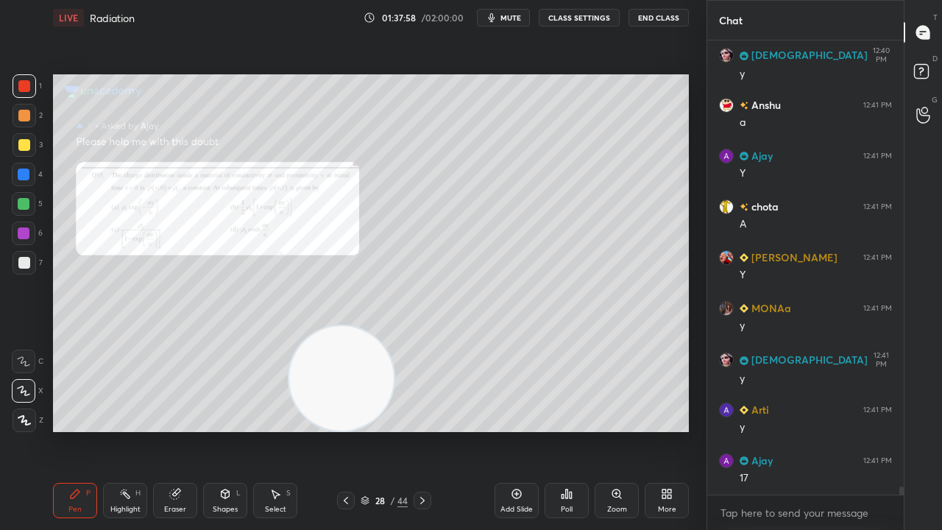
click at [495, 18] on icon "button" at bounding box center [492, 17] width 7 height 9
click at [500, 21] on span "unmute" at bounding box center [510, 18] width 32 height 10
click at [23, 259] on div at bounding box center [24, 263] width 12 height 12
click at [348, 430] on div at bounding box center [346, 501] width 18 height 18
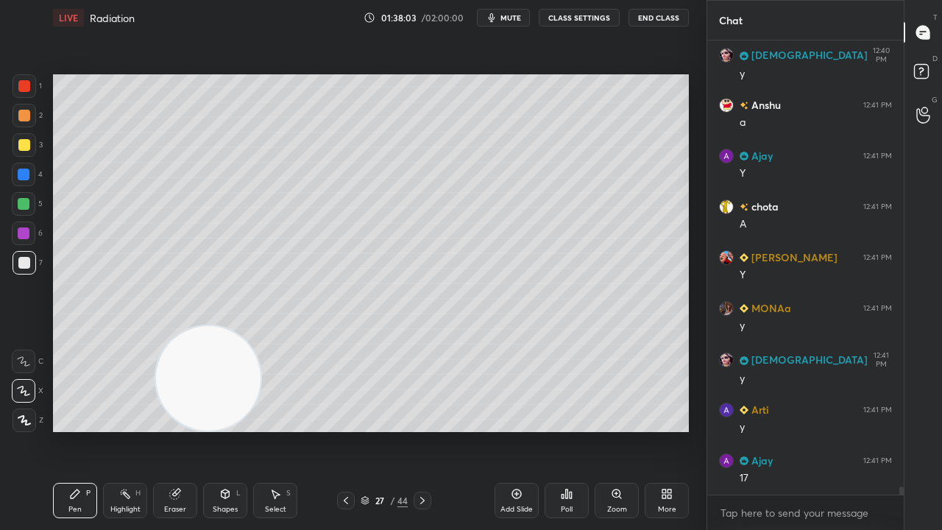
drag, startPoint x: 247, startPoint y: 400, endPoint x: 0, endPoint y: 445, distance: 251.4
click at [0, 430] on div "1 2 3 4 5 6 7 C X Z C X Z E E Erase all H H LIVE Radiation 01:38:03 / 02:00:00 …" at bounding box center [347, 265] width 695 height 530
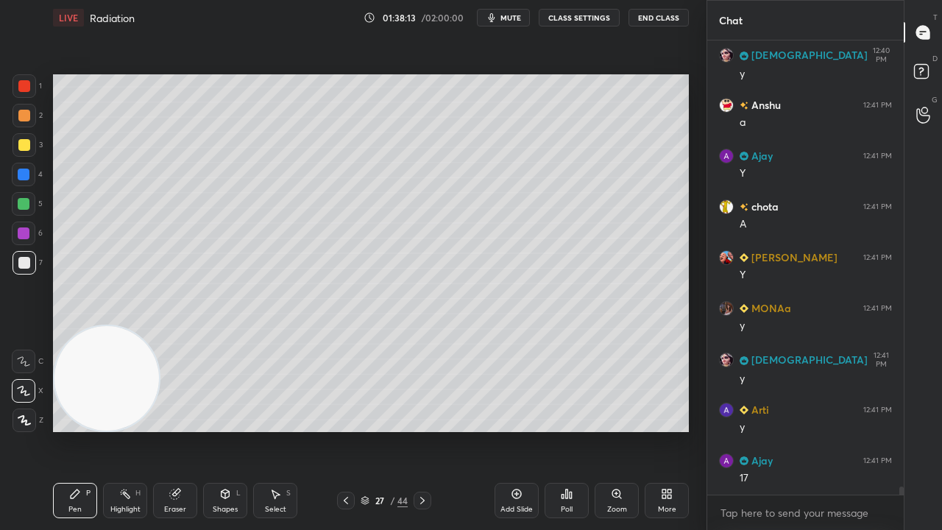
click at [213, 430] on div "Shapes" at bounding box center [225, 509] width 25 height 7
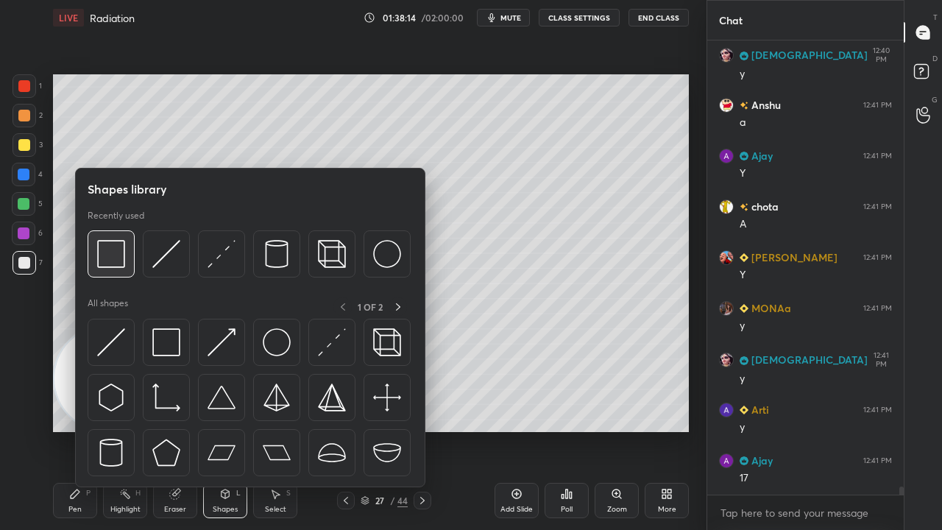
click at [109, 252] on img at bounding box center [111, 254] width 28 height 28
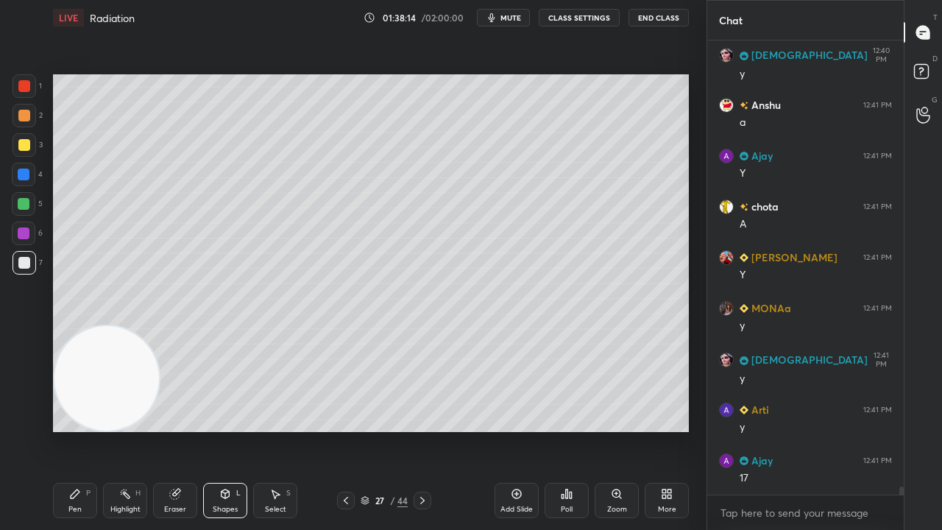
click at [24, 205] on div at bounding box center [24, 204] width 12 height 12
click at [513, 19] on span "mute" at bounding box center [511, 18] width 21 height 10
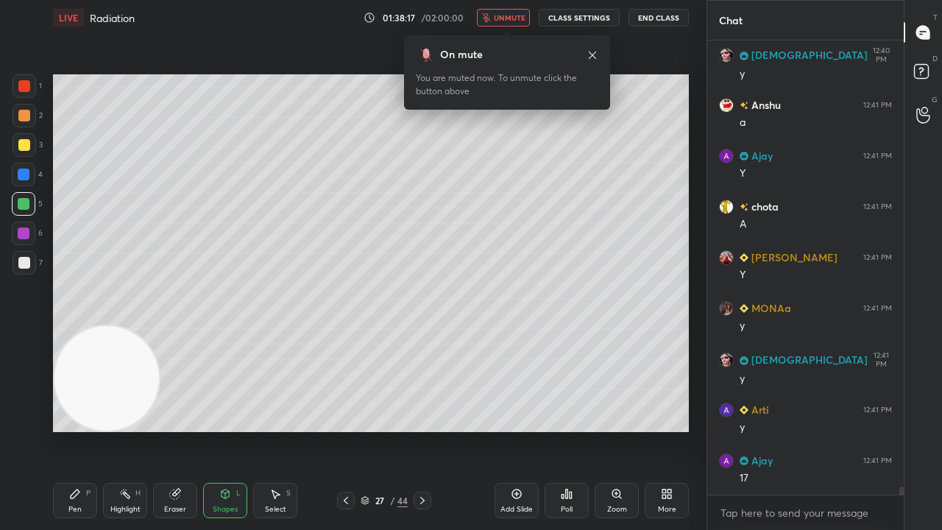
click at [511, 21] on span "unmute" at bounding box center [510, 18] width 32 height 10
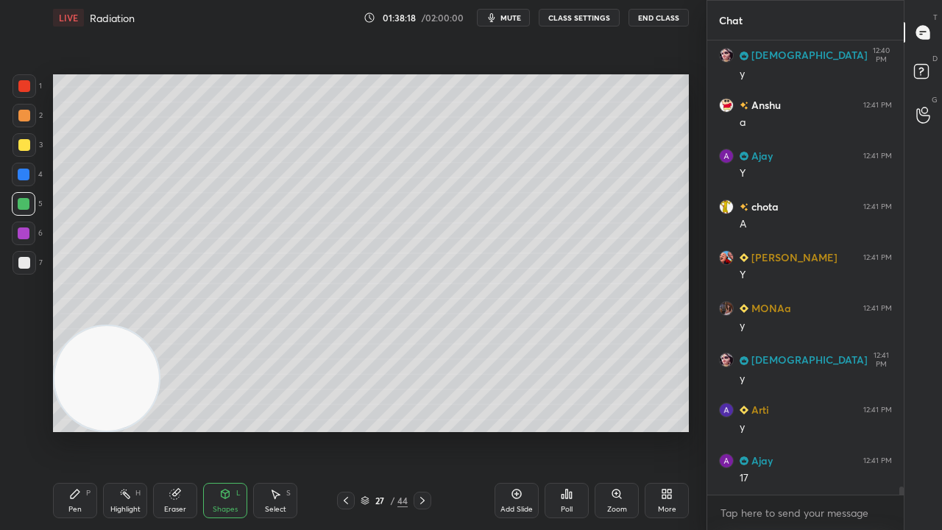
click at [67, 430] on div "Pen P" at bounding box center [75, 500] width 44 height 35
click at [21, 262] on div at bounding box center [24, 263] width 12 height 12
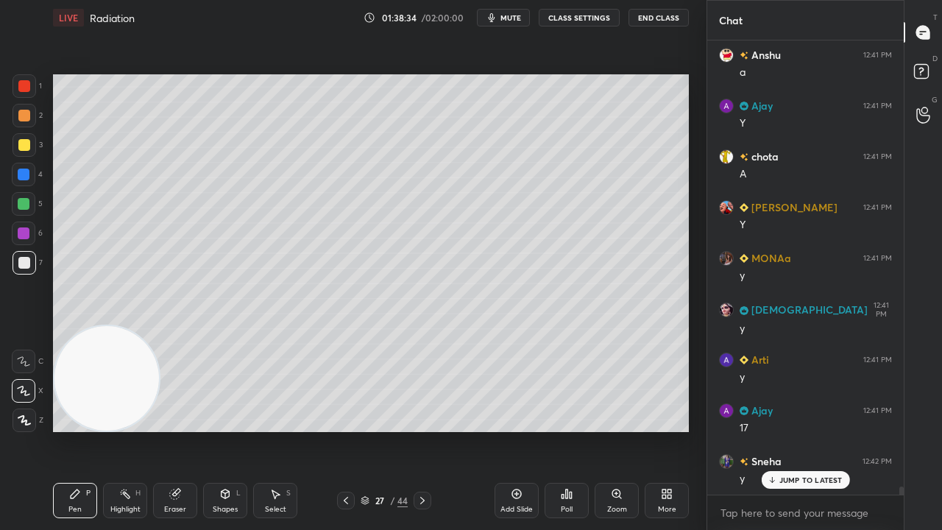
scroll to position [24171, 0]
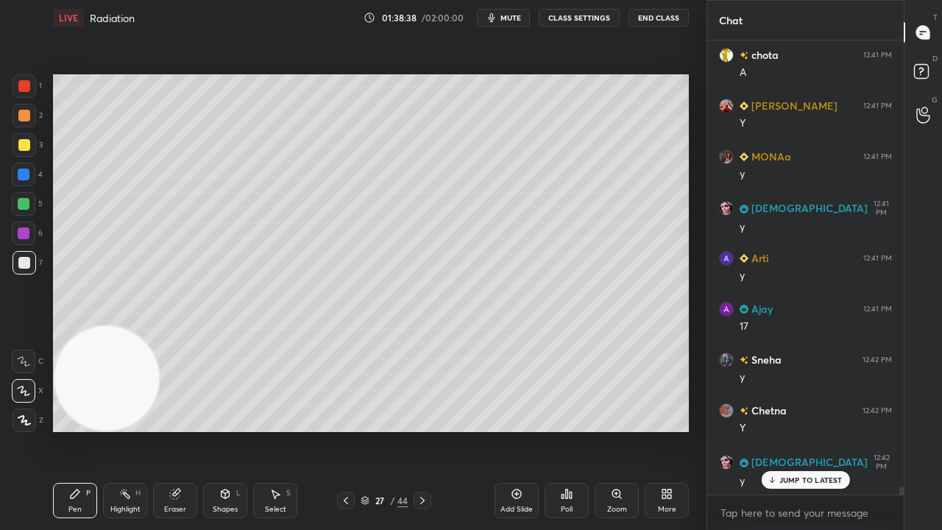
click at [514, 19] on span "mute" at bounding box center [511, 18] width 21 height 10
click at [514, 17] on span "unmute" at bounding box center [510, 18] width 32 height 10
click at [25, 205] on div at bounding box center [24, 204] width 12 height 12
click at [185, 430] on div "Eraser" at bounding box center [175, 500] width 44 height 35
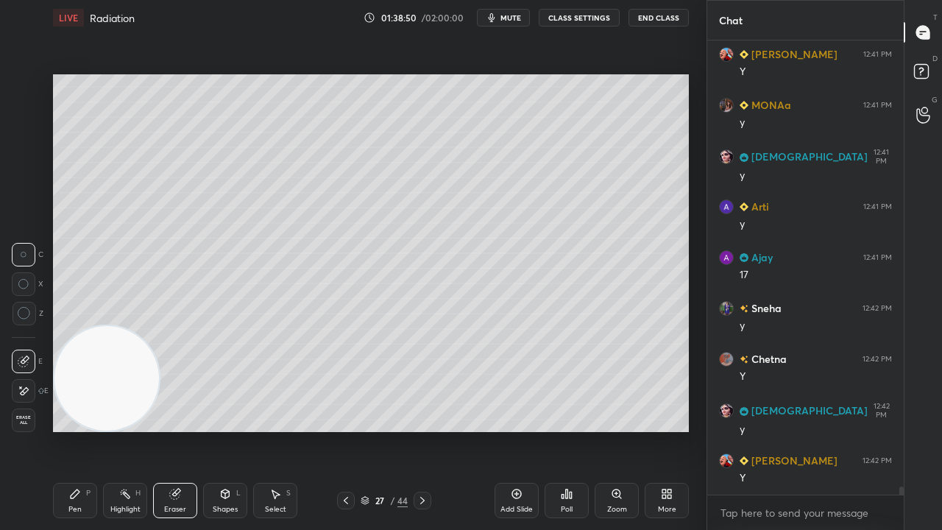
click at [91, 430] on div "Pen P" at bounding box center [75, 500] width 44 height 35
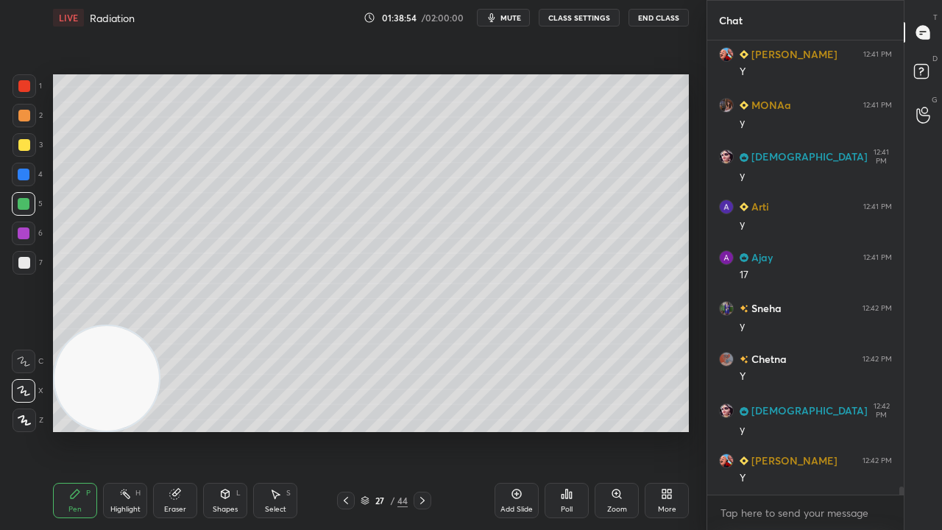
click at [521, 21] on span "mute" at bounding box center [511, 18] width 21 height 10
drag, startPoint x: 515, startPoint y: 16, endPoint x: 522, endPoint y: 10, distance: 8.9
click at [515, 16] on span "unmute" at bounding box center [510, 18] width 32 height 10
click at [21, 258] on div at bounding box center [24, 263] width 12 height 12
click at [505, 13] on span "mute" at bounding box center [511, 18] width 21 height 10
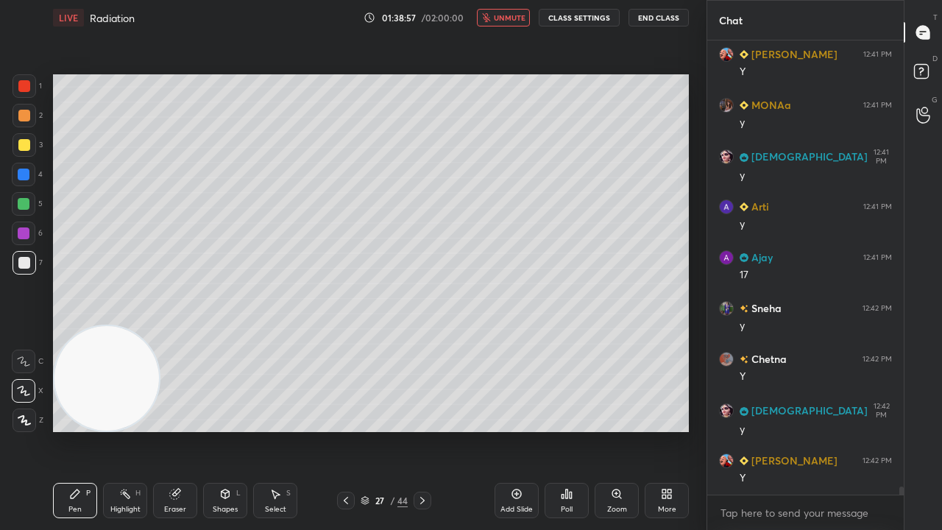
click at [503, 14] on span "unmute" at bounding box center [510, 18] width 32 height 10
click at [511, 22] on button "mute" at bounding box center [503, 18] width 53 height 18
click at [512, 18] on span "unmute" at bounding box center [510, 18] width 32 height 10
click at [23, 211] on div at bounding box center [24, 204] width 24 height 24
click at [515, 22] on div "LIVE Radiation 01:39:24 / 02:00:00 mute CLASS SETTINGS End Class" at bounding box center [371, 17] width 636 height 35
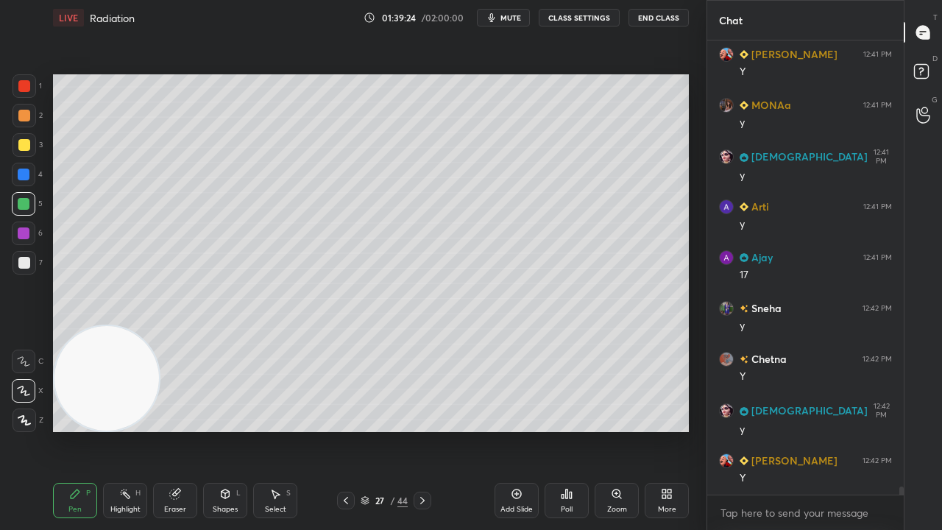
click at [515, 18] on span "mute" at bounding box center [511, 18] width 21 height 10
click at [511, 16] on span "unmute" at bounding box center [510, 18] width 32 height 10
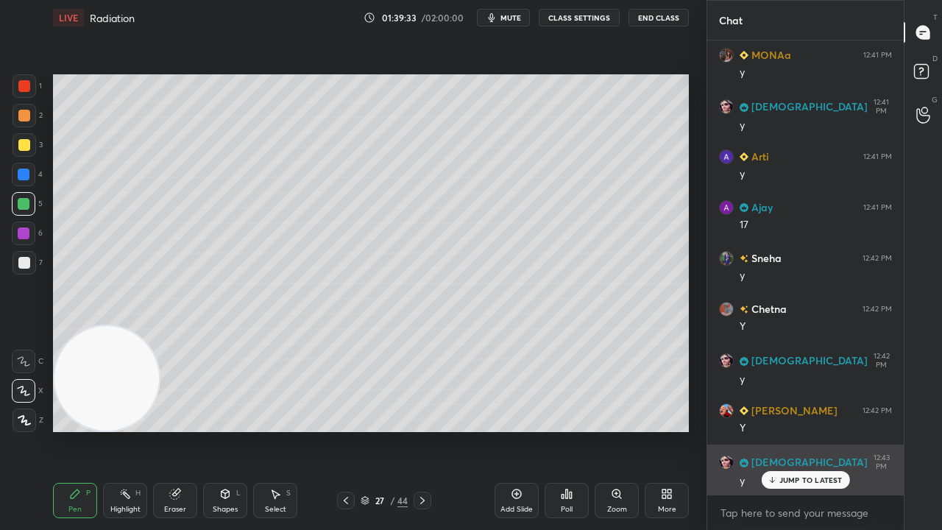
click at [784, 430] on p "JUMP TO LATEST" at bounding box center [811, 480] width 63 height 9
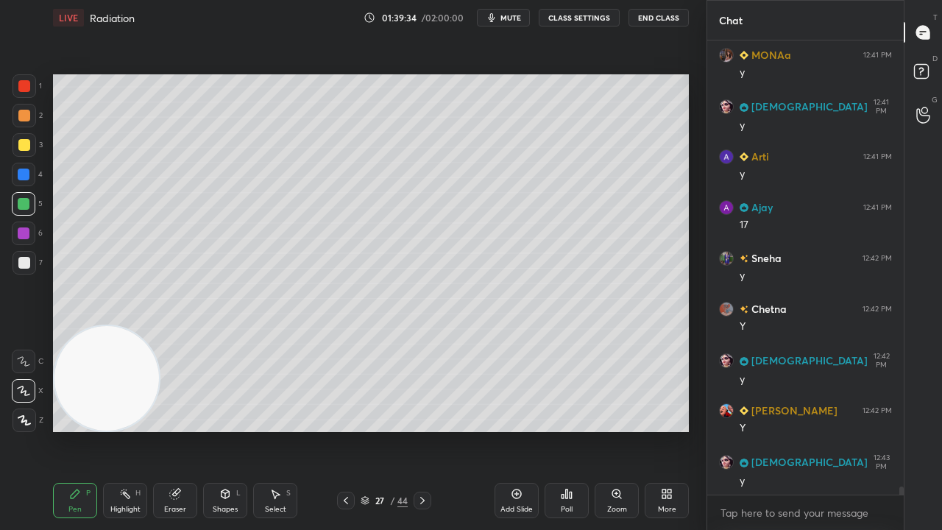
click at [526, 13] on button "mute" at bounding box center [503, 18] width 53 height 18
click at [518, 20] on span "unmute" at bounding box center [510, 18] width 32 height 10
click at [29, 264] on div at bounding box center [24, 263] width 12 height 12
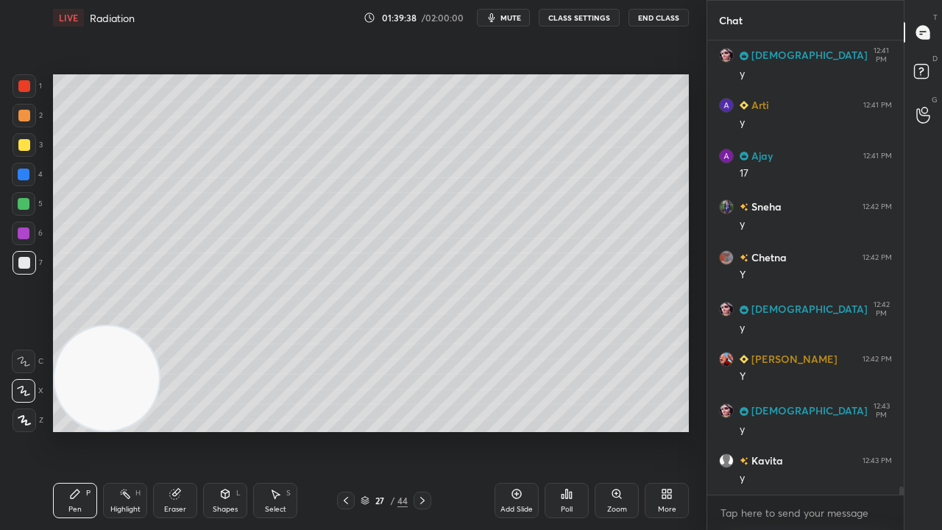
click at [495, 18] on icon "button" at bounding box center [492, 17] width 7 height 9
click at [495, 18] on button "unmute" at bounding box center [503, 18] width 53 height 18
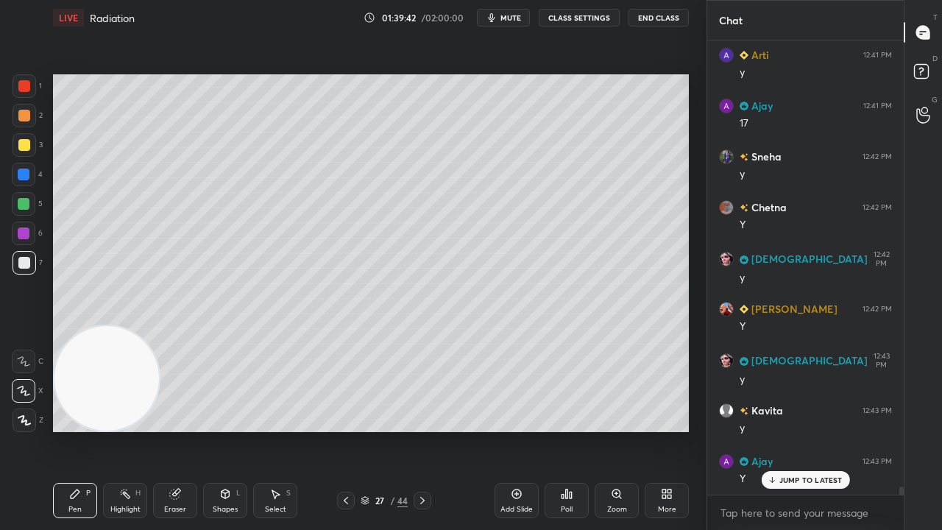
click at [420, 430] on div at bounding box center [423, 501] width 18 height 18
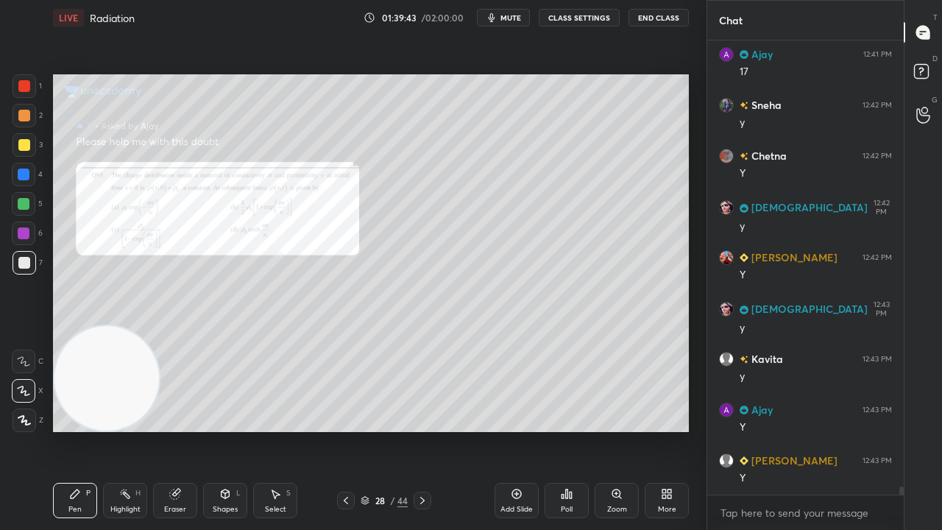
click at [349, 430] on icon at bounding box center [346, 501] width 12 height 12
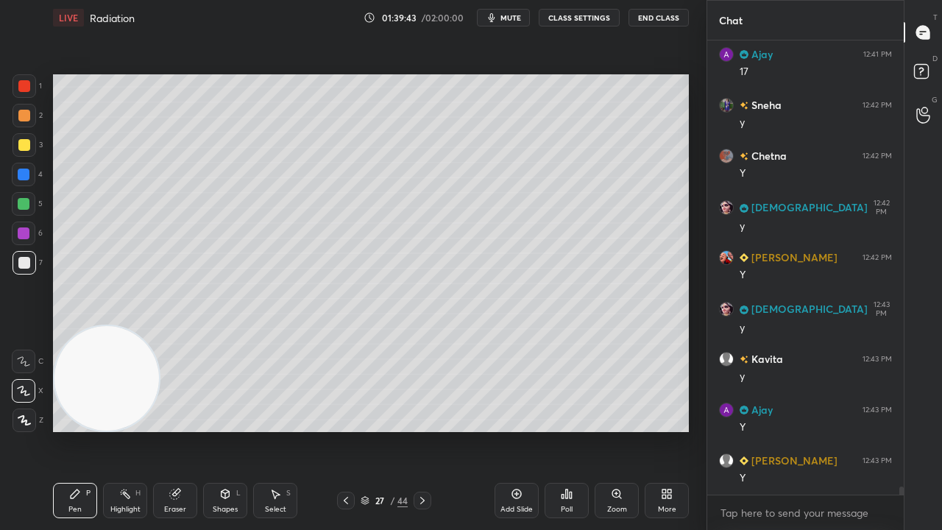
scroll to position [24475, 0]
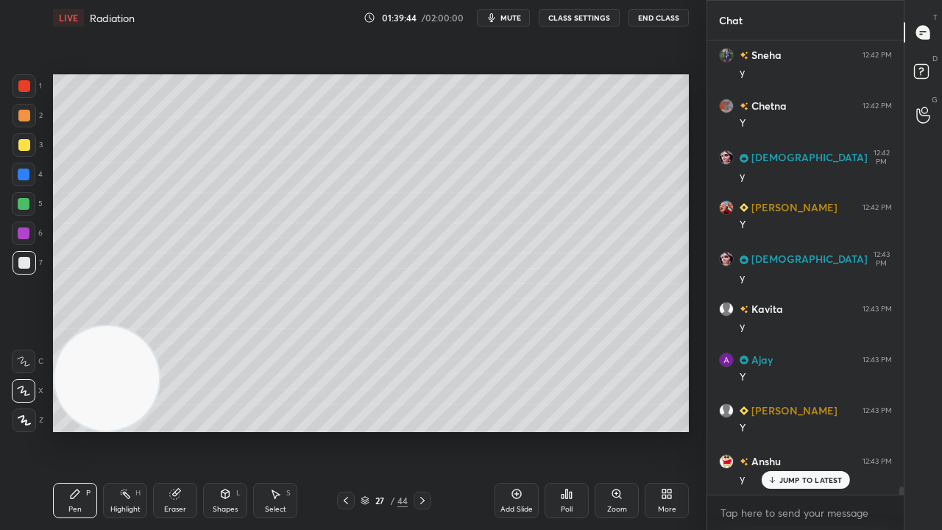
click at [418, 430] on icon at bounding box center [423, 501] width 12 height 12
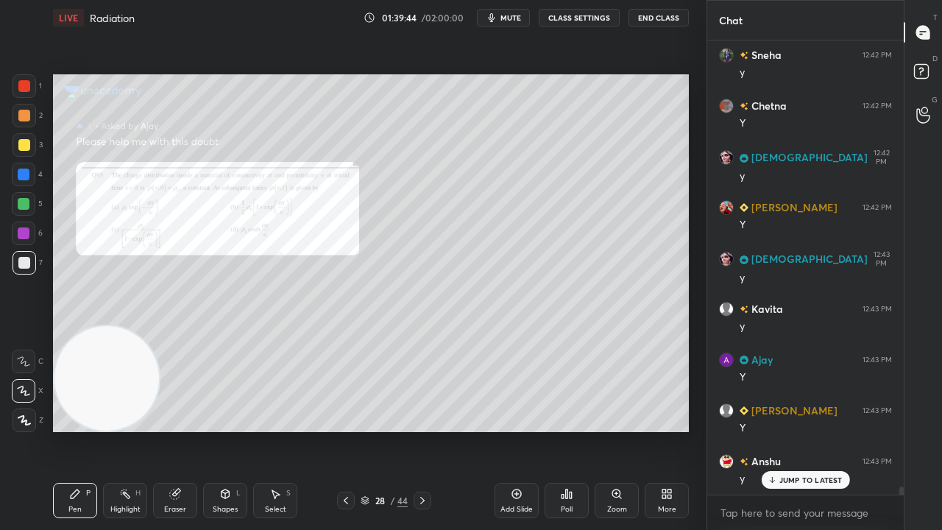
click at [511, 430] on div "Add Slide" at bounding box center [517, 509] width 32 height 7
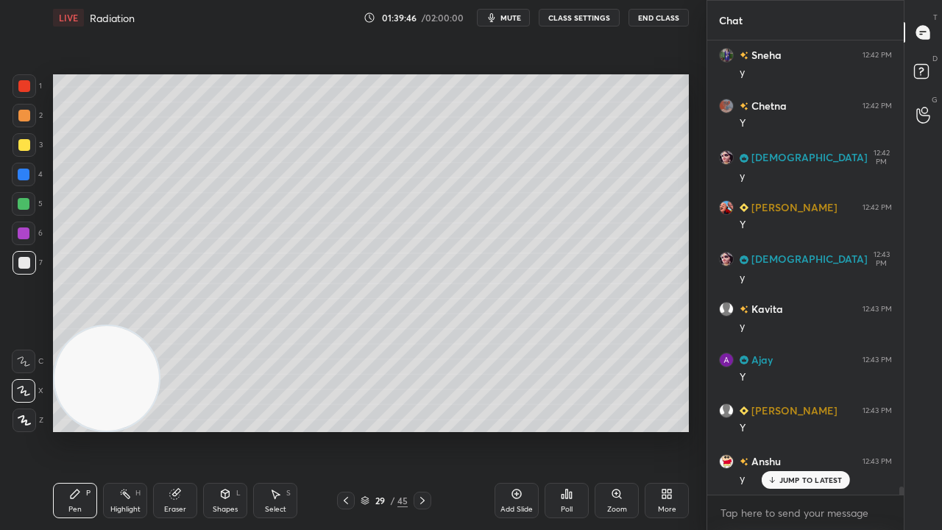
drag, startPoint x: 21, startPoint y: 150, endPoint x: 39, endPoint y: 144, distance: 19.6
click at [21, 150] on div at bounding box center [24, 145] width 12 height 12
click at [506, 21] on span "mute" at bounding box center [511, 18] width 21 height 10
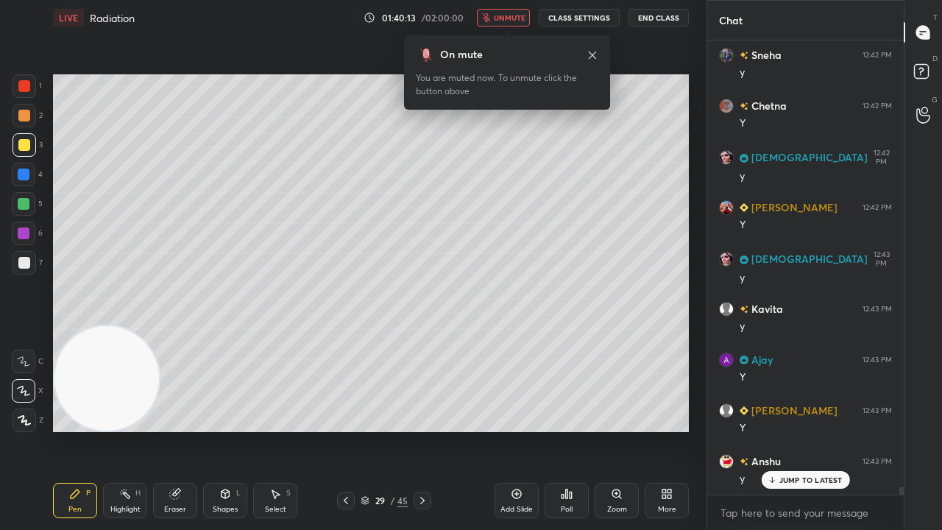
click at [509, 24] on button "unmute" at bounding box center [503, 18] width 53 height 18
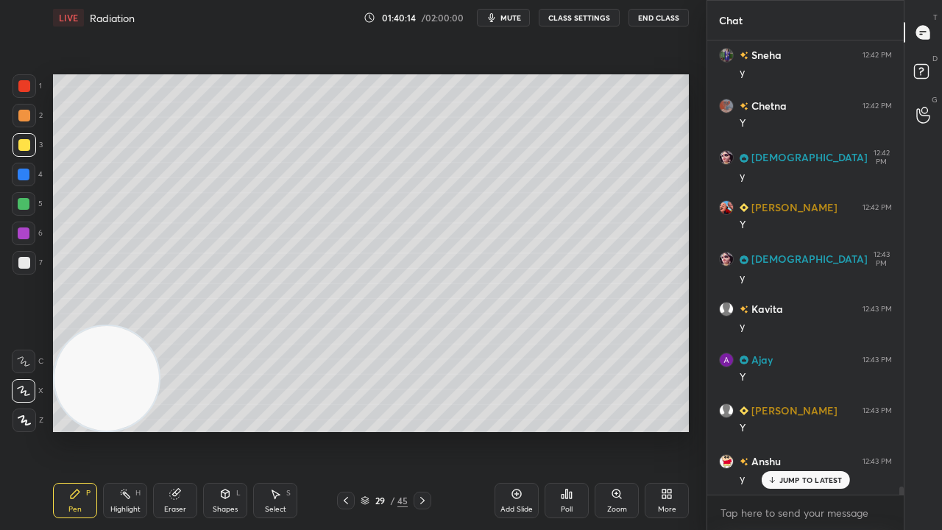
click at [10, 269] on div "1 2 3 4 5 6 7 C X Z C X Z E E Erase all H H" at bounding box center [23, 253] width 47 height 358
click at [26, 264] on div at bounding box center [24, 263] width 12 height 12
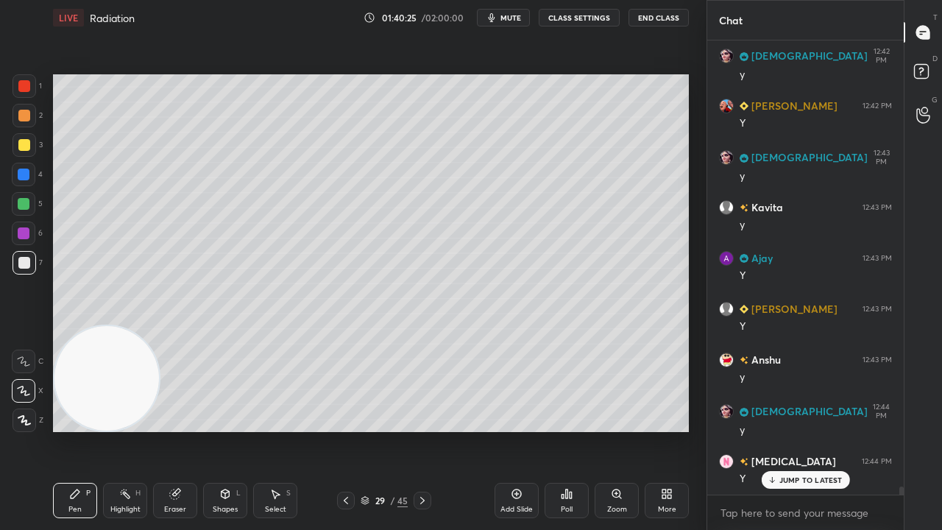
scroll to position [24629, 0]
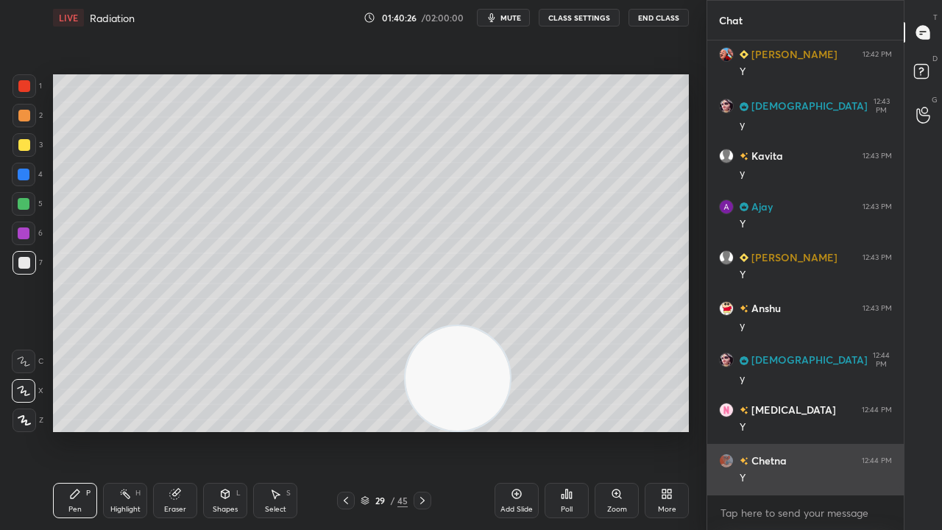
drag, startPoint x: 130, startPoint y: 377, endPoint x: 740, endPoint y: 473, distance: 617.7
click at [735, 430] on div "1 2 3 4 5 6 7 C X Z C X Z E E Erase all H H LIVE Radiation 01:40:26 / 02:00:00 …" at bounding box center [471, 265] width 942 height 530
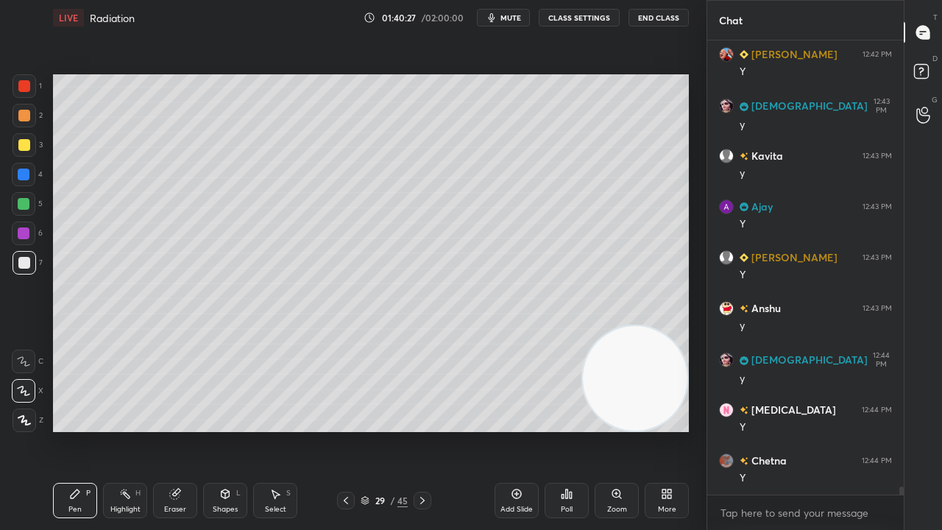
click at [517, 18] on span "mute" at bounding box center [511, 18] width 21 height 10
click at [516, 18] on span "unmute" at bounding box center [510, 18] width 32 height 10
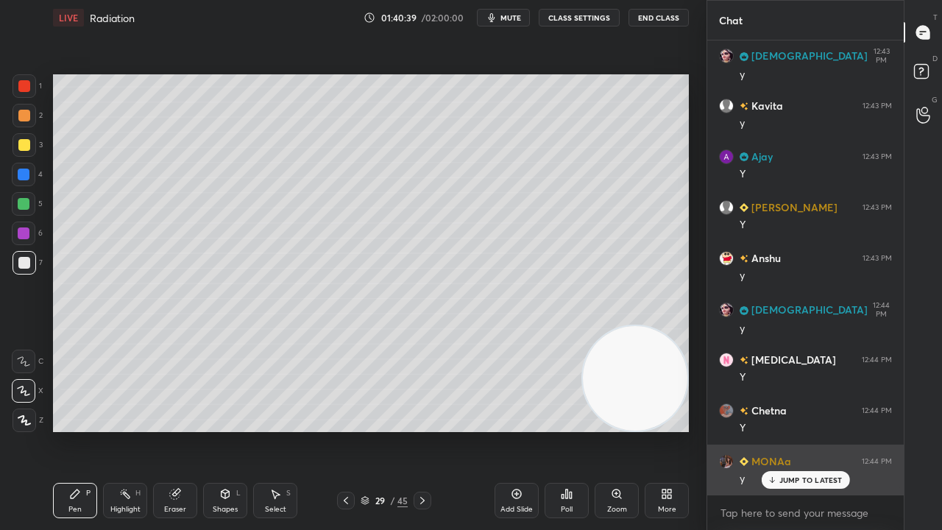
click at [813, 430] on p "JUMP TO LATEST" at bounding box center [811, 480] width 63 height 9
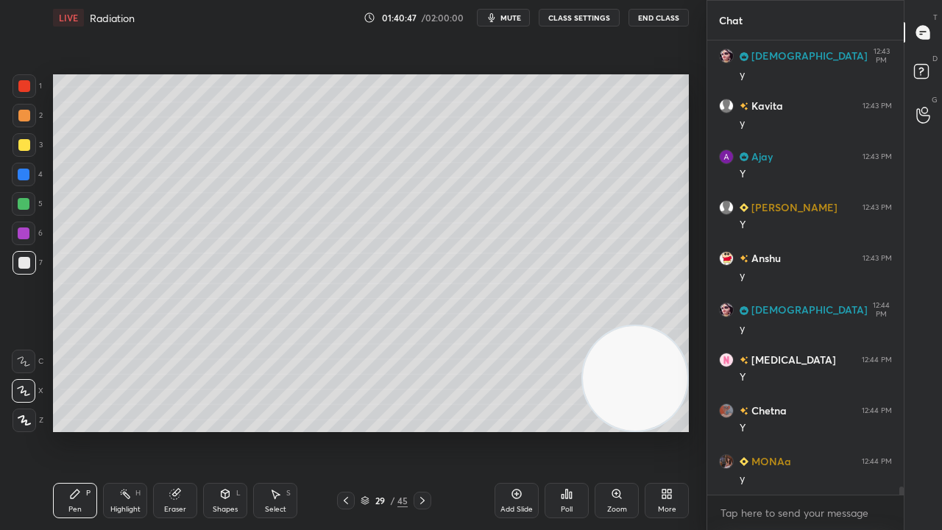
scroll to position [24730, 0]
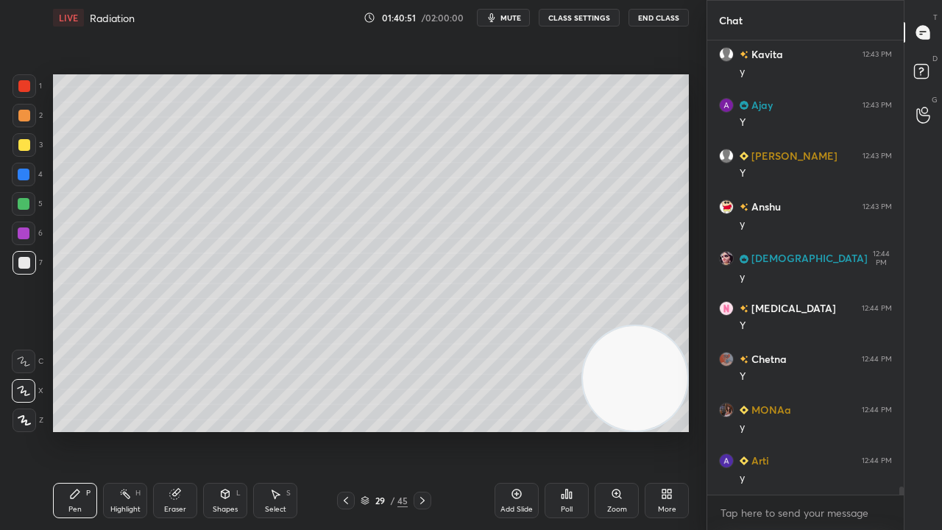
click at [505, 19] on span "mute" at bounding box center [511, 18] width 21 height 10
click at [506, 16] on span "unmute" at bounding box center [510, 18] width 32 height 10
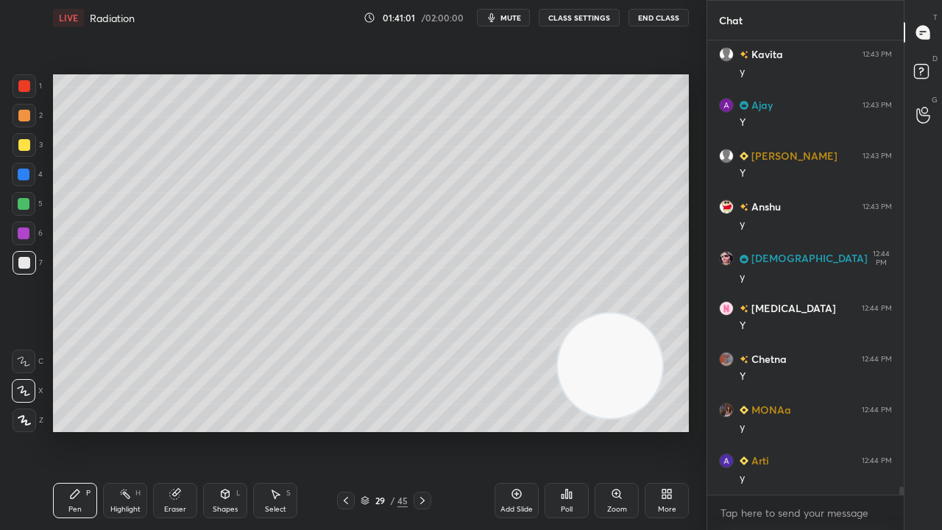
drag, startPoint x: 646, startPoint y: 393, endPoint x: 137, endPoint y: 175, distance: 553.3
click at [558, 314] on video at bounding box center [610, 366] width 105 height 105
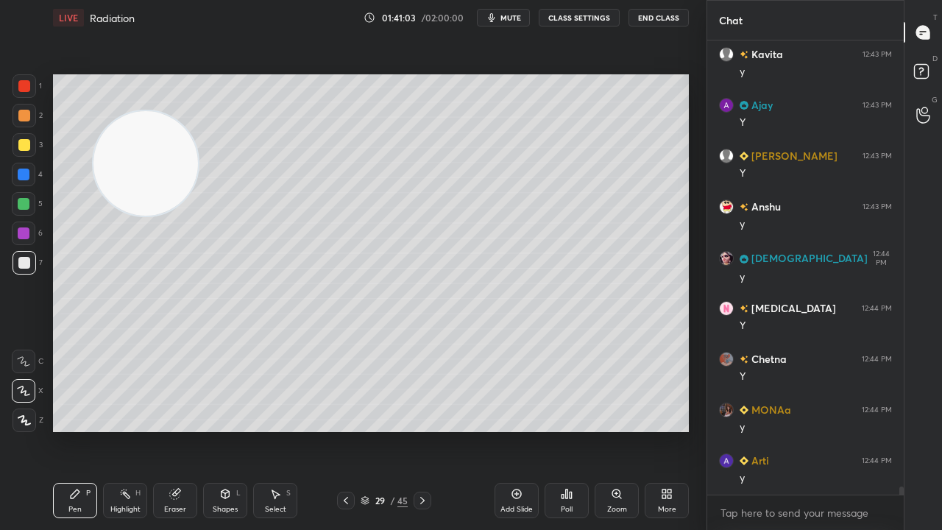
click at [25, 144] on div at bounding box center [24, 145] width 12 height 12
click at [16, 116] on div at bounding box center [25, 116] width 24 height 24
click at [183, 430] on div "Eraser" at bounding box center [175, 500] width 44 height 35
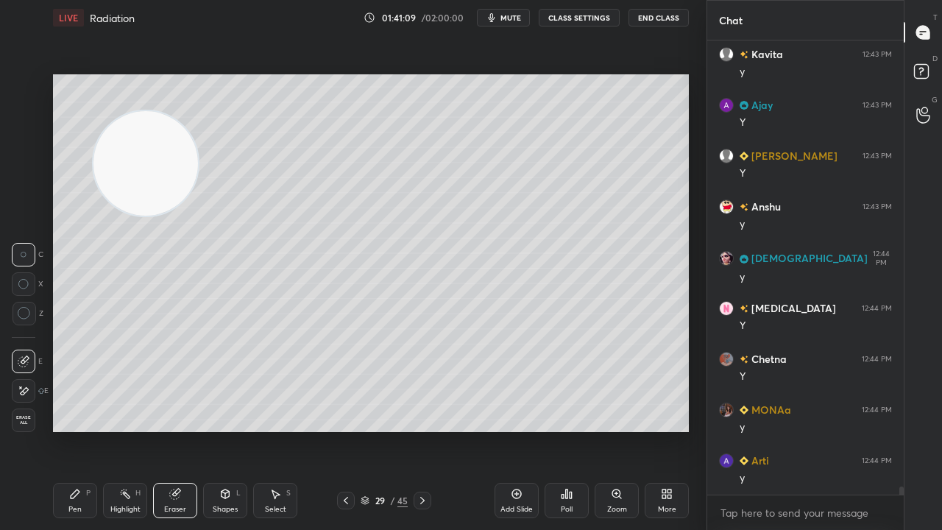
drag, startPoint x: 79, startPoint y: 511, endPoint x: 130, endPoint y: 523, distance: 52.1
click at [79, 430] on div "Pen" at bounding box center [74, 509] width 13 height 7
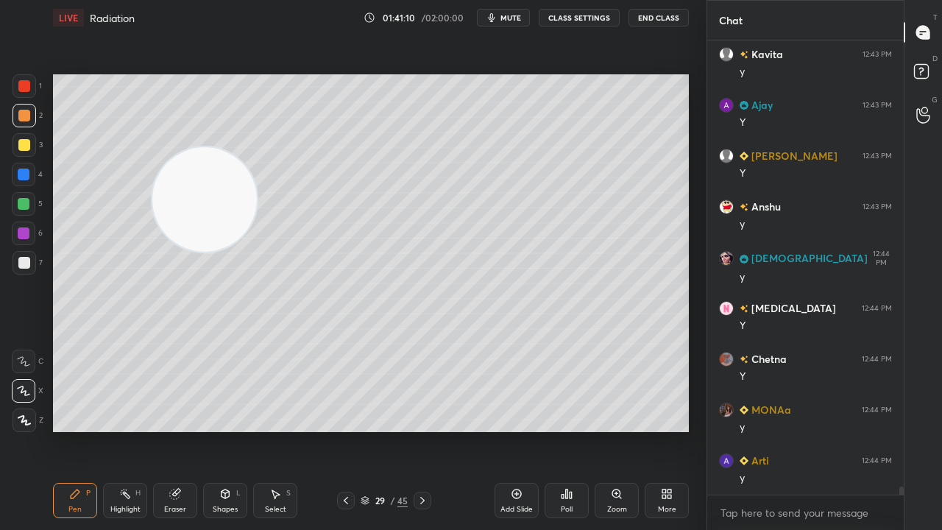
drag, startPoint x: 212, startPoint y: 230, endPoint x: 651, endPoint y: 468, distance: 499.4
click at [676, 430] on div "Setting up your live class Poll for secs No correct answer Start poll" at bounding box center [371, 253] width 648 height 436
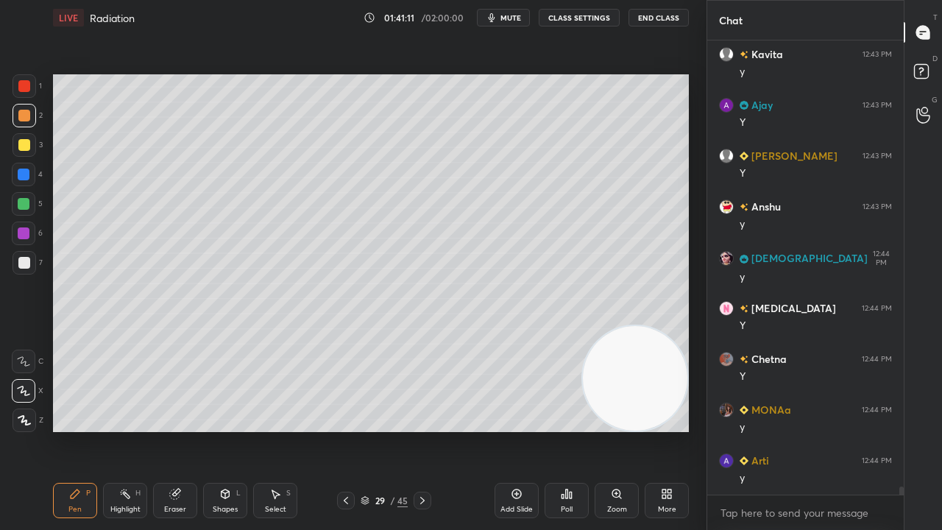
click at [517, 430] on div "Add Slide" at bounding box center [517, 500] width 44 height 35
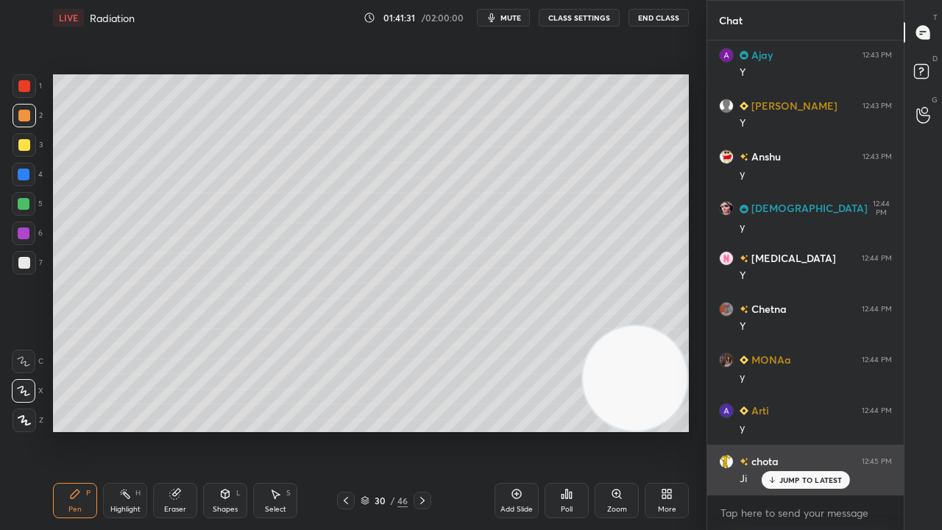
click at [788, 430] on div "JUMP TO LATEST" at bounding box center [805, 480] width 88 height 18
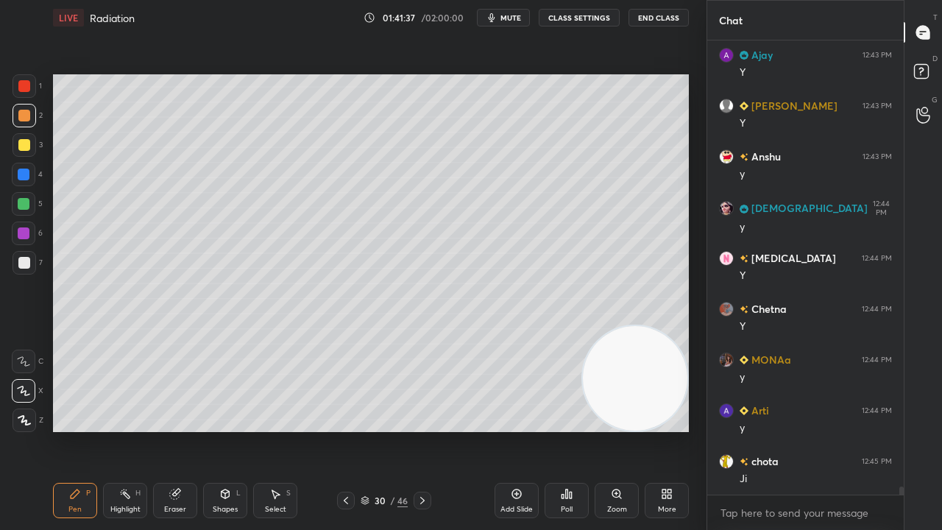
scroll to position [24832, 0]
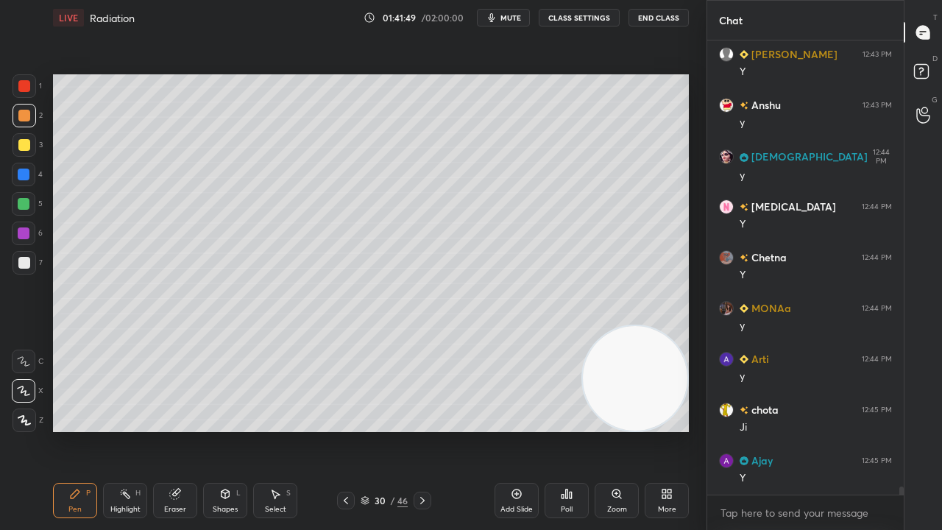
click at [185, 430] on div "Eraser" at bounding box center [175, 500] width 44 height 35
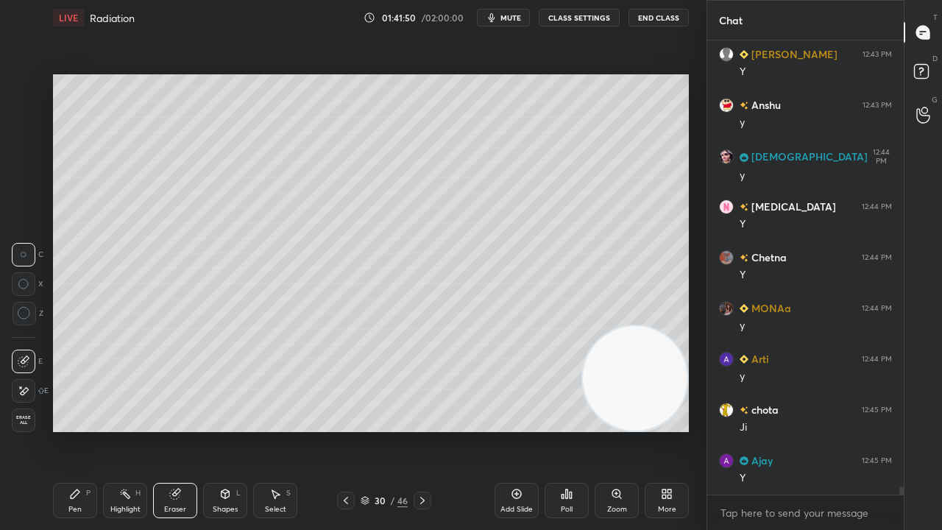
click at [29, 390] on div at bounding box center [24, 391] width 24 height 24
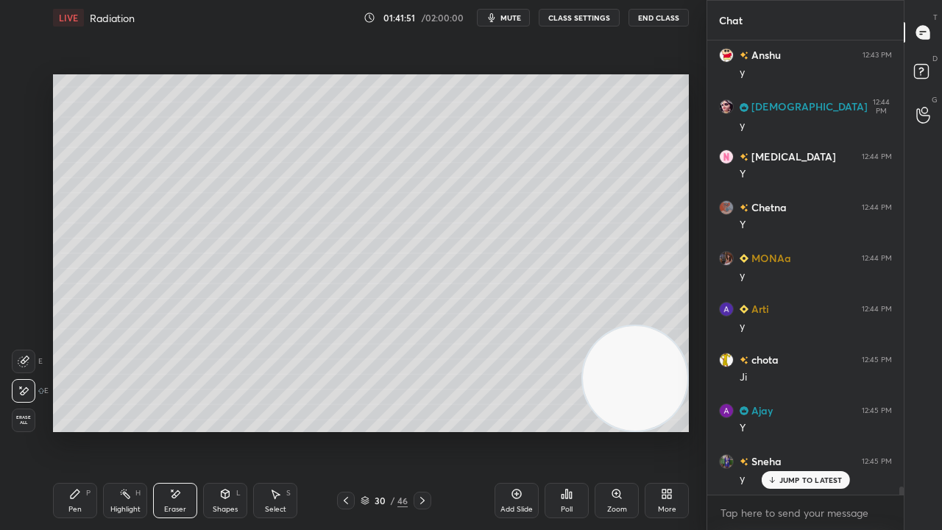
click at [74, 430] on div "Pen P" at bounding box center [75, 500] width 44 height 35
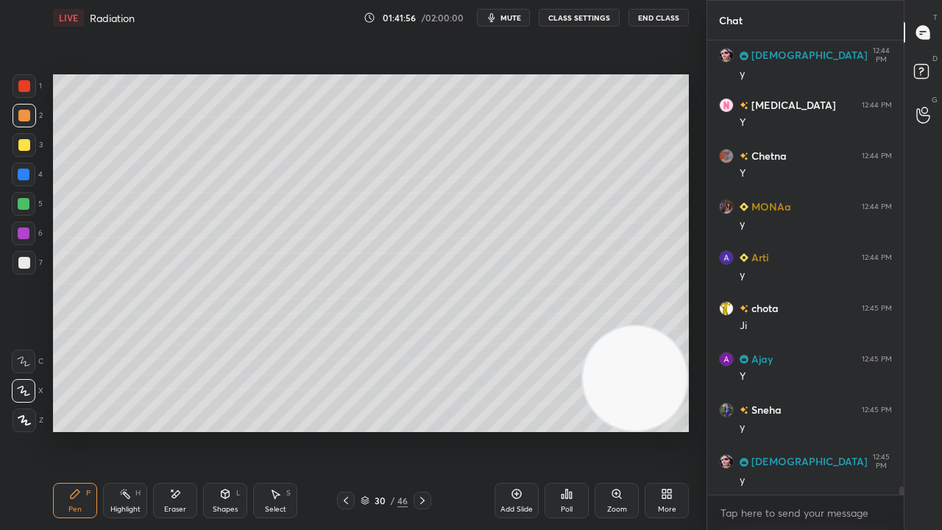
scroll to position [24983, 0]
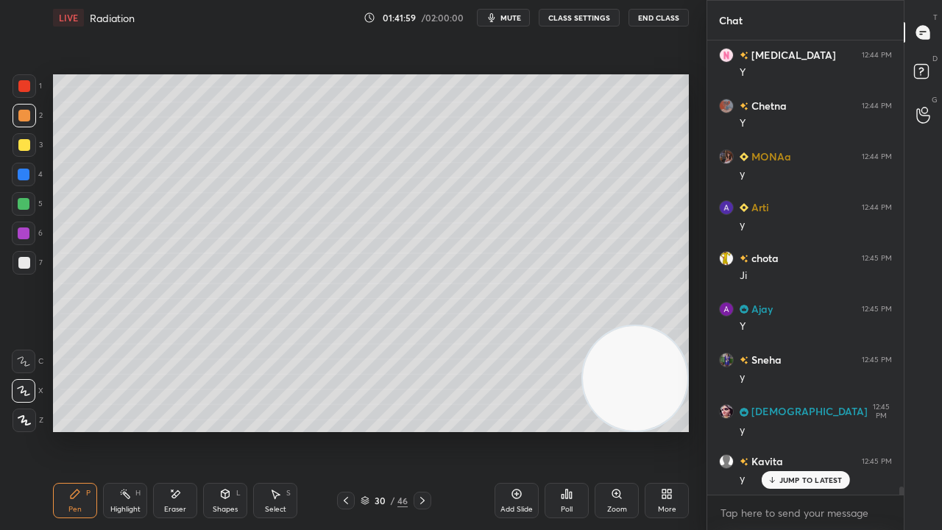
click at [515, 18] on span "mute" at bounding box center [511, 18] width 21 height 10
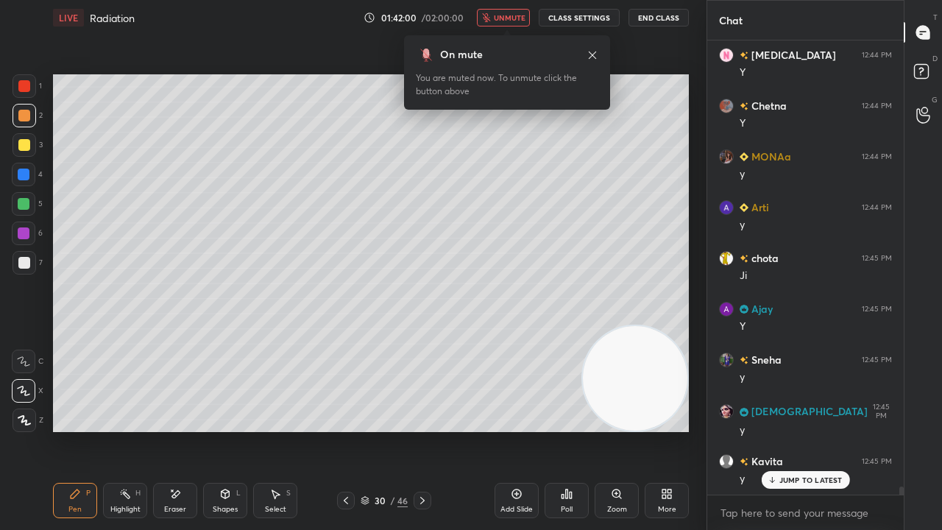
click at [517, 21] on span "unmute" at bounding box center [510, 18] width 32 height 10
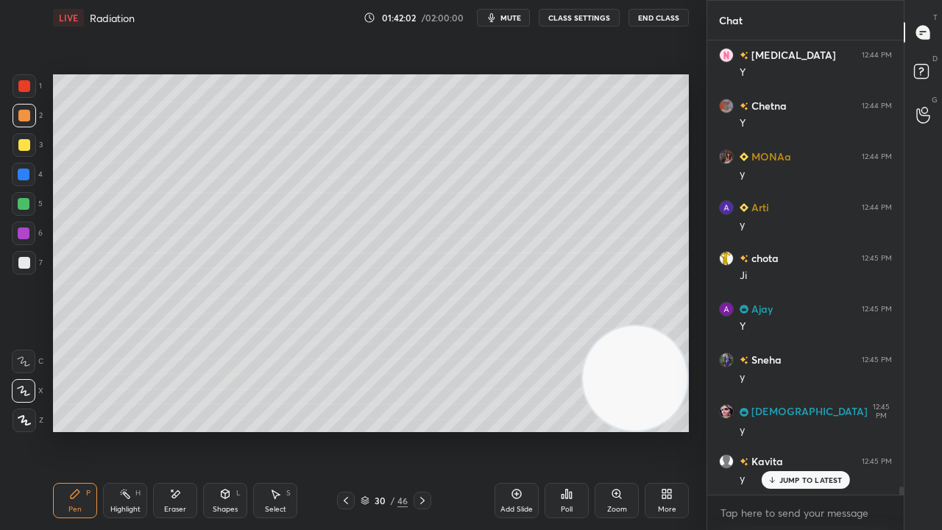
click at [23, 211] on div at bounding box center [24, 204] width 24 height 24
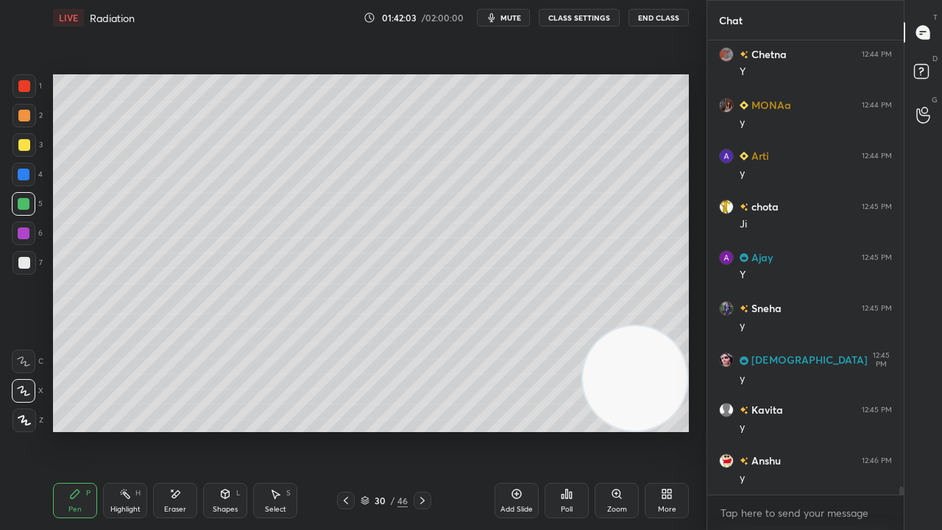
click at [22, 126] on div "2" at bounding box center [28, 118] width 30 height 29
click at [515, 15] on span "mute" at bounding box center [511, 18] width 21 height 10
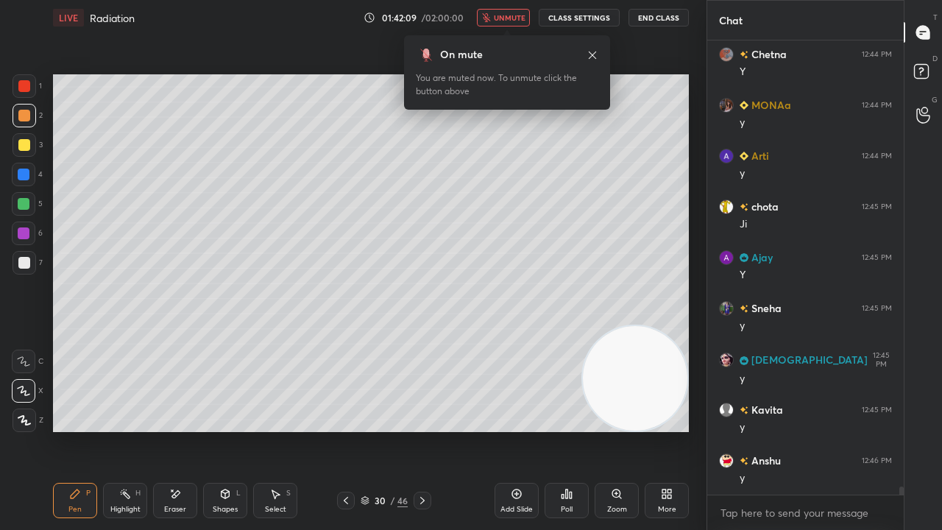
click at [513, 16] on span "unmute" at bounding box center [510, 18] width 32 height 10
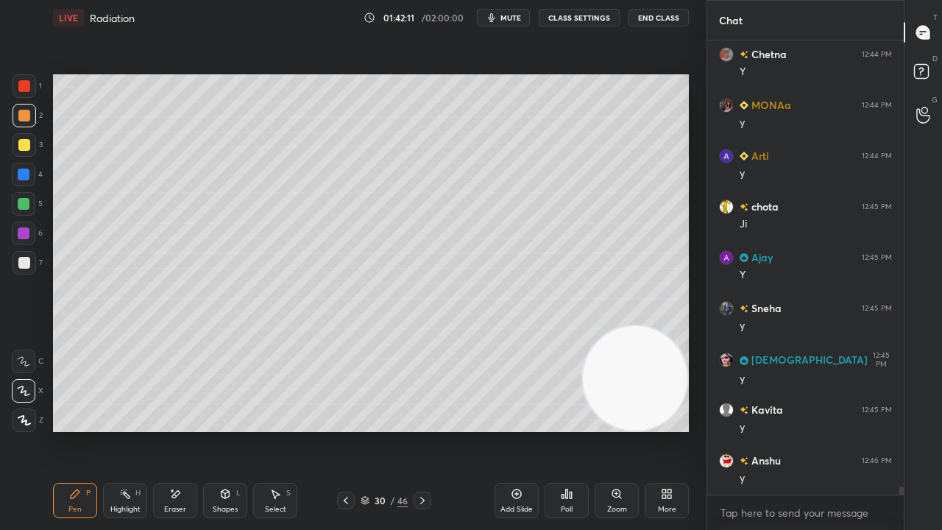
click at [24, 262] on div at bounding box center [24, 263] width 12 height 12
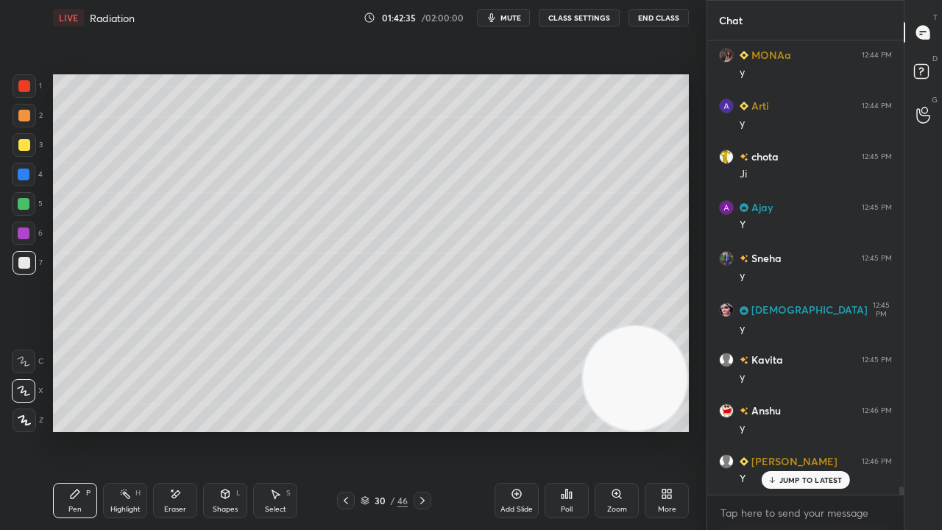
click at [515, 21] on span "mute" at bounding box center [511, 18] width 21 height 10
click at [515, 21] on span "unmute" at bounding box center [510, 18] width 32 height 10
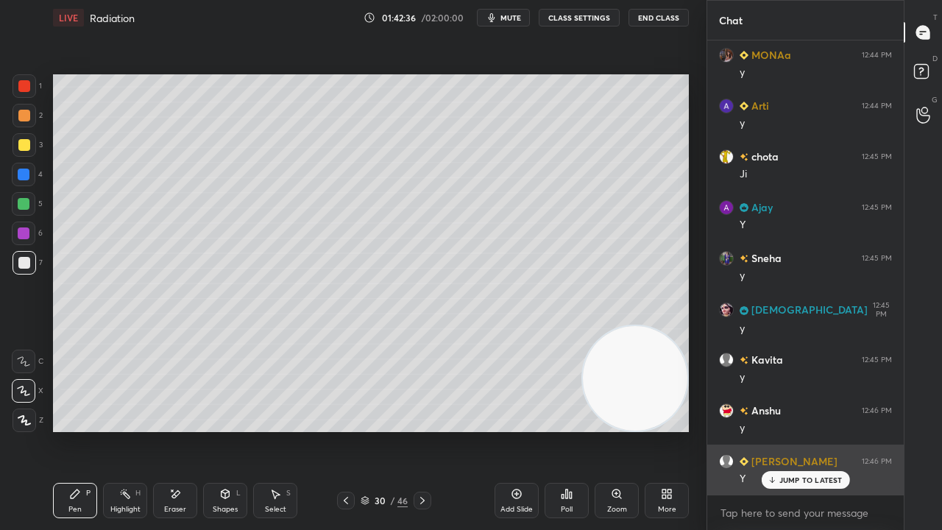
click at [788, 430] on p "JUMP TO LATEST" at bounding box center [811, 480] width 63 height 9
click at [788, 430] on div "Y" at bounding box center [816, 479] width 152 height 15
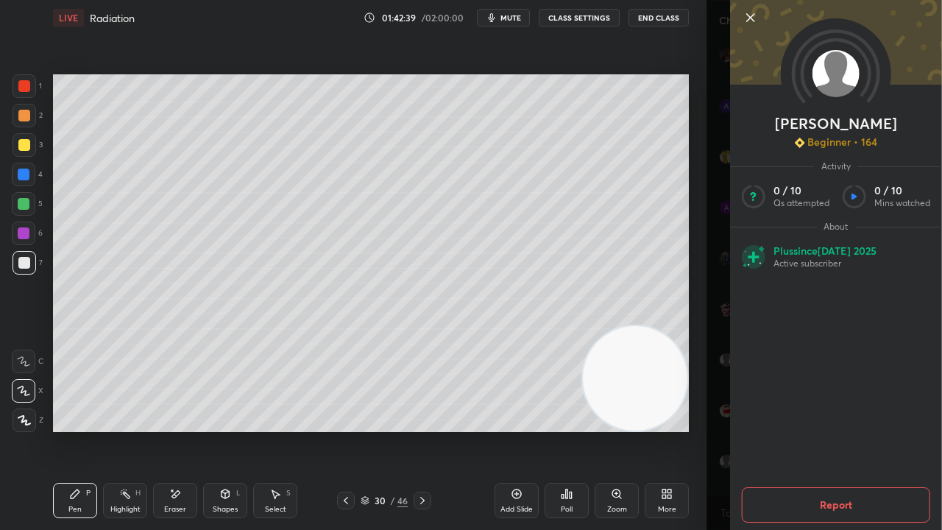
click at [718, 430] on div "[PERSON_NAME] Beginner • 164 Activity 0 / 10 Qs attempted 0 / 10 Mins watched A…" at bounding box center [825, 265] width 236 height 530
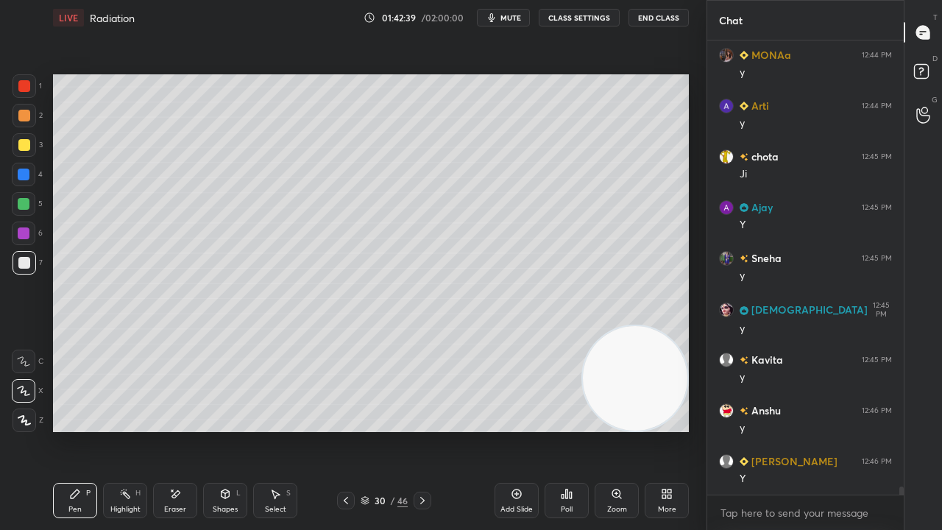
click at [180, 430] on div "Eraser" at bounding box center [175, 509] width 22 height 7
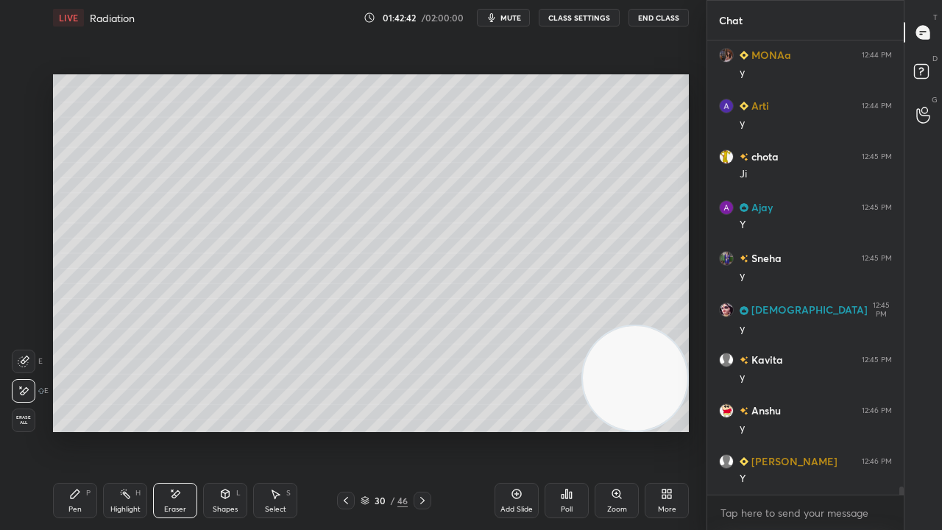
click at [66, 430] on div "Pen P" at bounding box center [75, 500] width 44 height 35
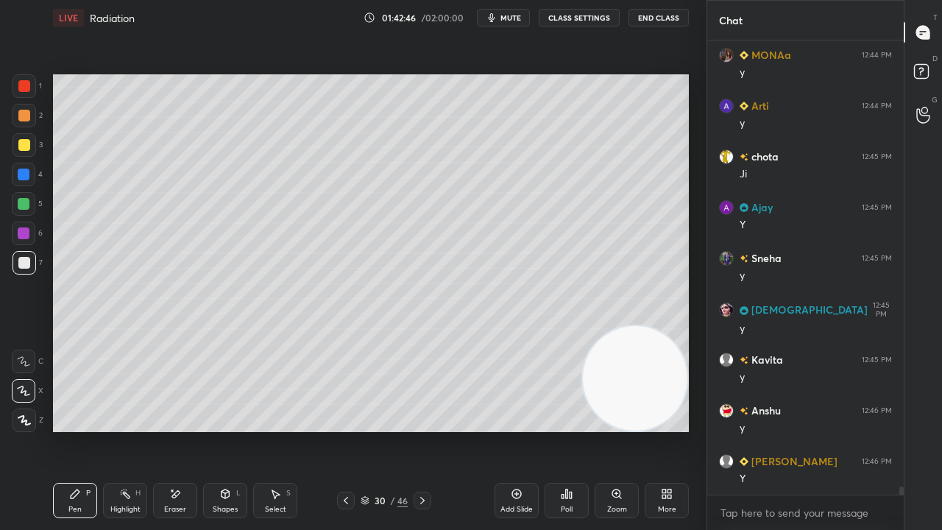
click at [509, 17] on span "mute" at bounding box center [511, 18] width 21 height 10
click at [511, 16] on span "unmute" at bounding box center [510, 18] width 32 height 10
click at [227, 430] on div "Shapes" at bounding box center [225, 509] width 25 height 7
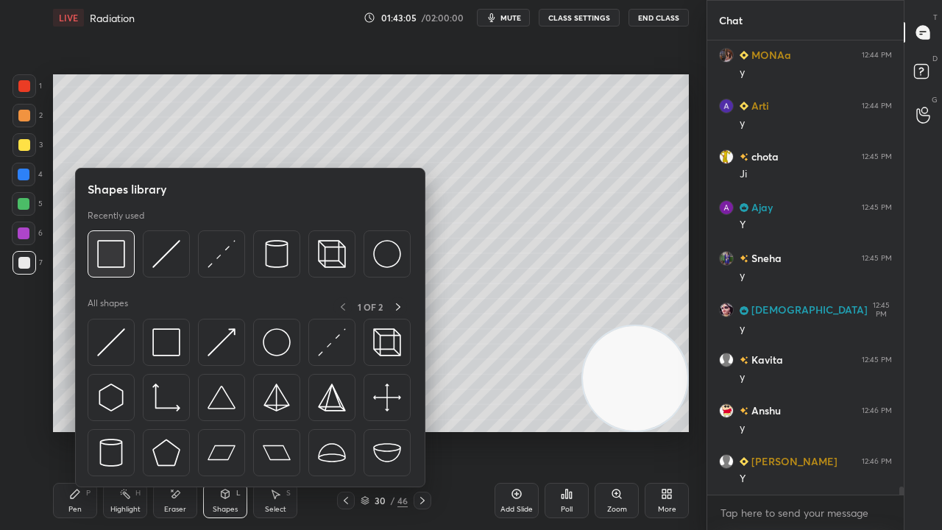
click at [109, 265] on img at bounding box center [111, 254] width 28 height 28
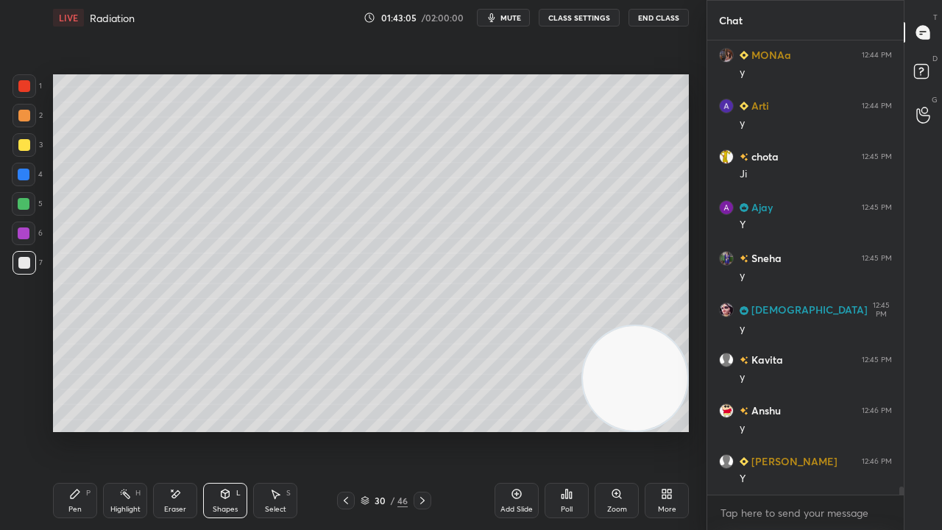
click at [19, 203] on div at bounding box center [24, 204] width 12 height 12
click at [84, 430] on div "Pen P" at bounding box center [75, 500] width 44 height 35
click at [503, 18] on button "mute" at bounding box center [503, 18] width 53 height 18
click at [503, 18] on span "unmute" at bounding box center [510, 18] width 32 height 10
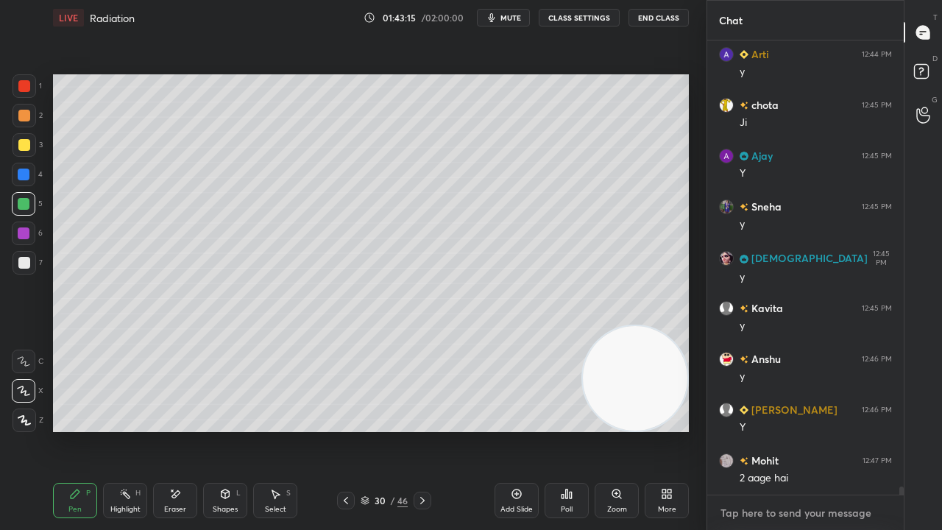
drag, startPoint x: 812, startPoint y: 519, endPoint x: 812, endPoint y: 529, distance: 10.3
click at [813, 430] on textarea at bounding box center [805, 513] width 173 height 24
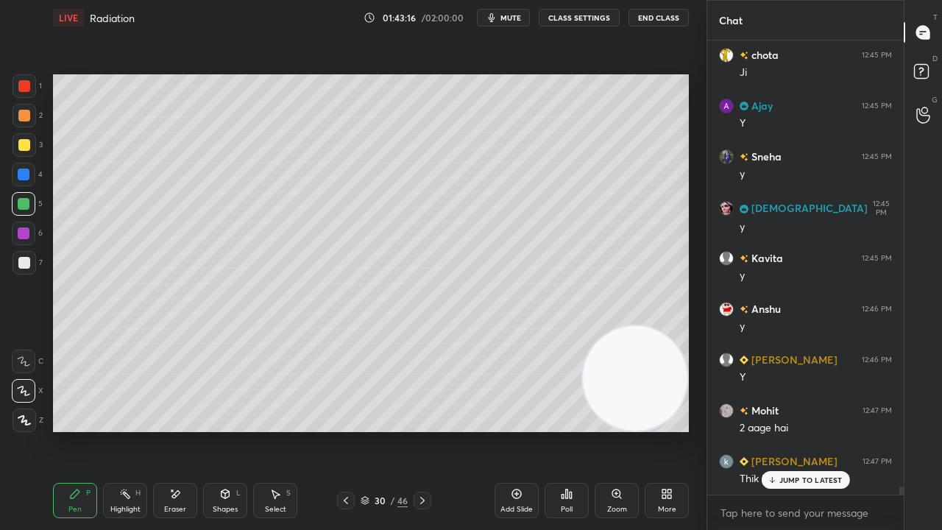
click at [519, 19] on span "mute" at bounding box center [511, 18] width 21 height 10
click at [515, 18] on span "unmute" at bounding box center [510, 18] width 32 height 10
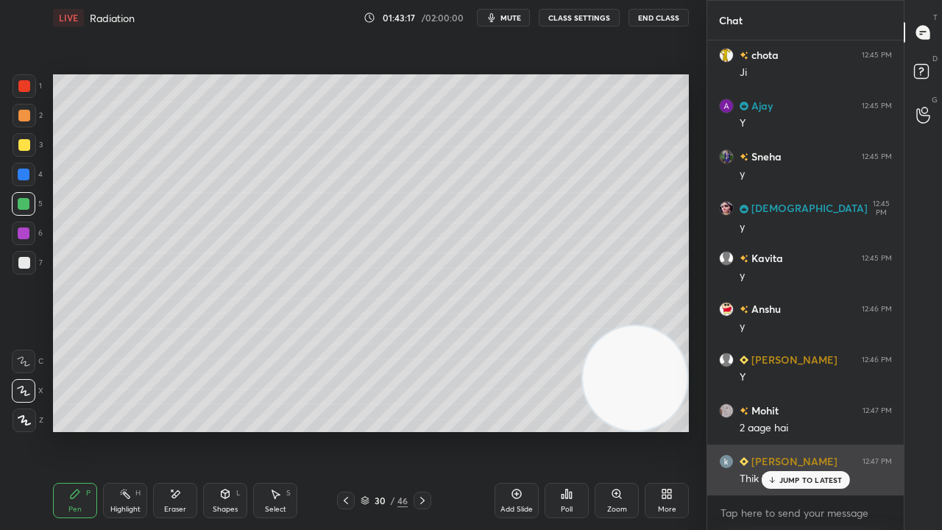
click at [796, 430] on p "JUMP TO LATEST" at bounding box center [811, 480] width 63 height 9
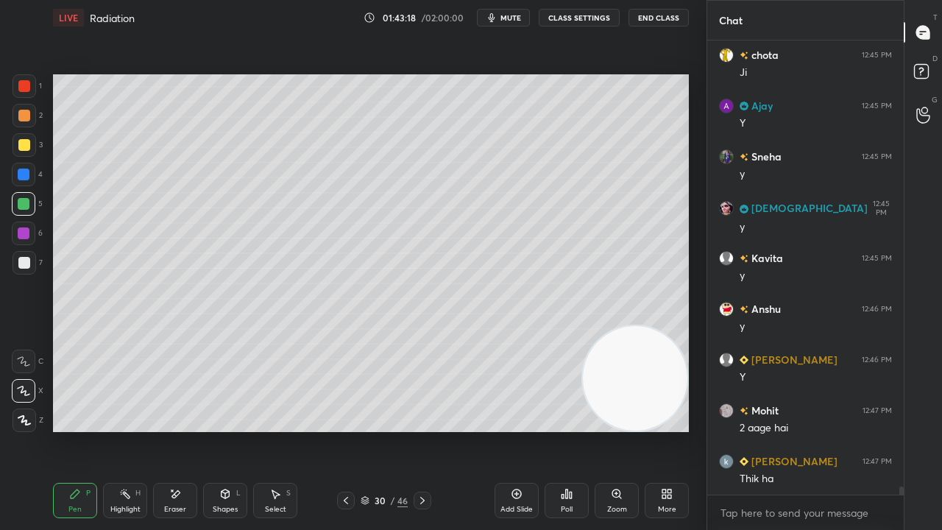
click at [515, 18] on span "mute" at bounding box center [511, 18] width 21 height 10
click at [515, 16] on span "unmute" at bounding box center [510, 18] width 32 height 10
click at [24, 263] on div at bounding box center [24, 263] width 12 height 12
click at [506, 430] on div "Add Slide" at bounding box center [517, 500] width 44 height 35
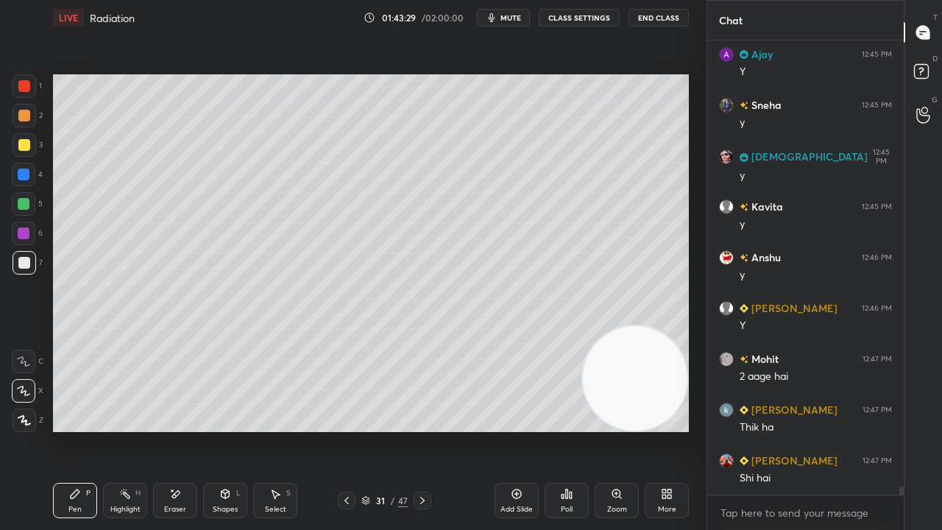
scroll to position [25288, 0]
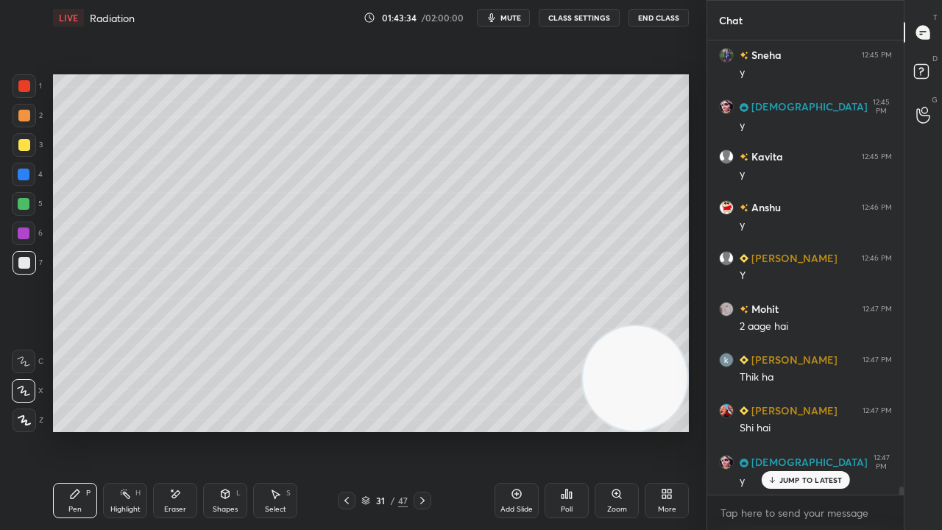
click at [180, 430] on div "Eraser" at bounding box center [175, 509] width 22 height 7
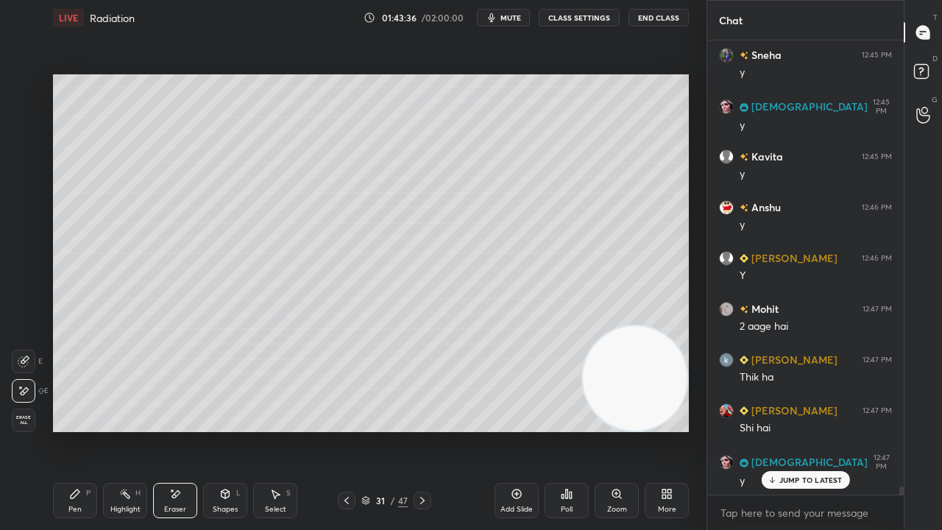
click at [64, 430] on div "Pen P" at bounding box center [75, 500] width 44 height 35
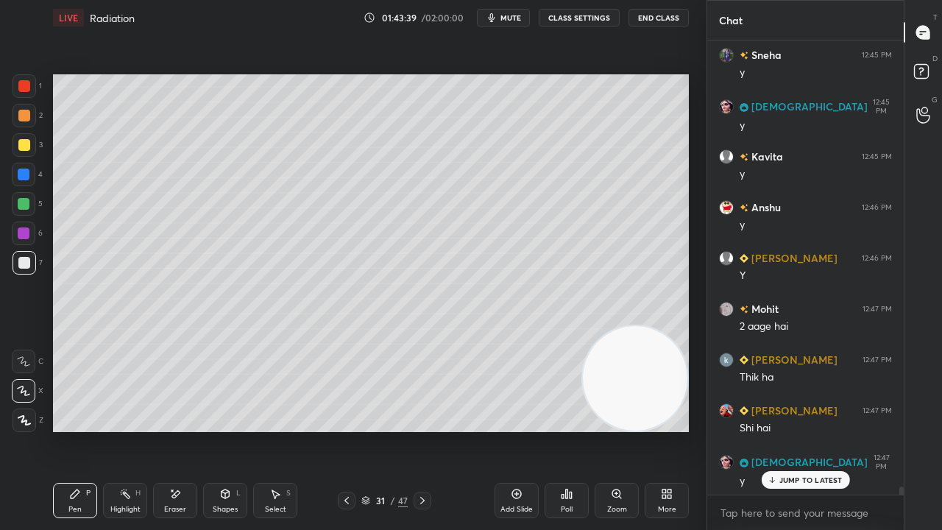
click at [347, 430] on icon at bounding box center [347, 501] width 12 height 12
click at [423, 430] on icon at bounding box center [423, 501] width 12 height 12
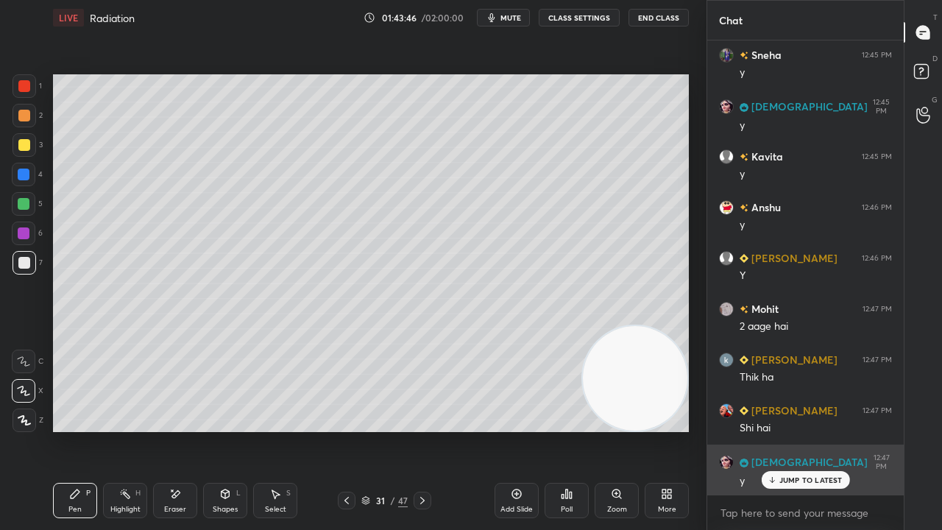
click at [779, 430] on div "JUMP TO LATEST" at bounding box center [805, 480] width 88 height 18
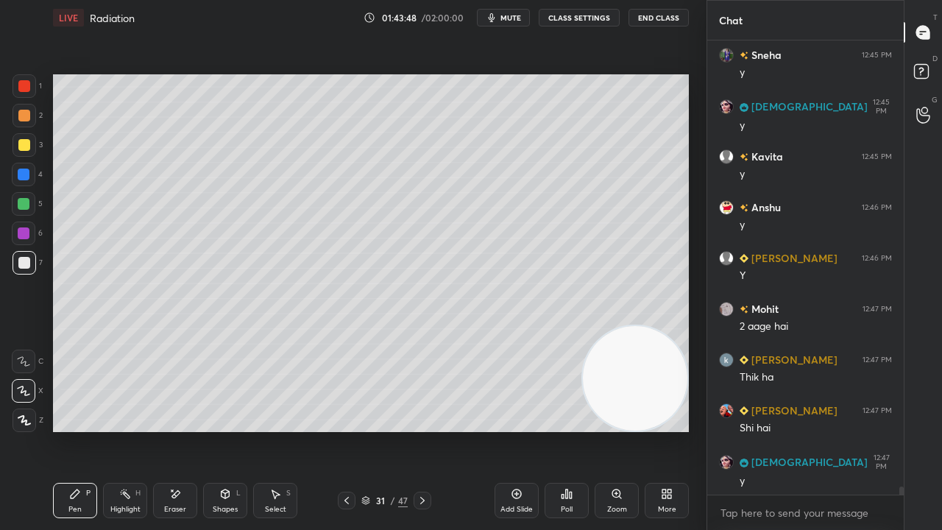
click at [188, 430] on div "Eraser" at bounding box center [175, 500] width 44 height 35
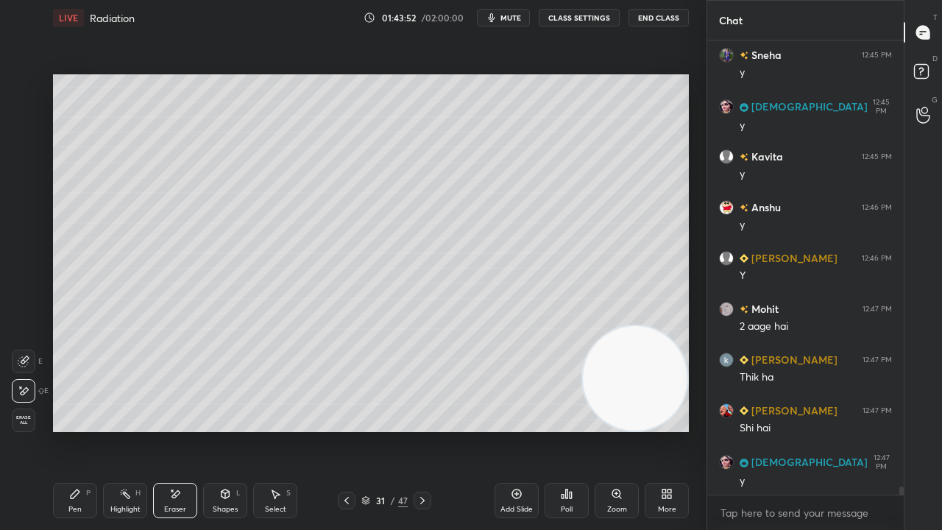
click at [66, 430] on div "Pen P" at bounding box center [75, 500] width 44 height 35
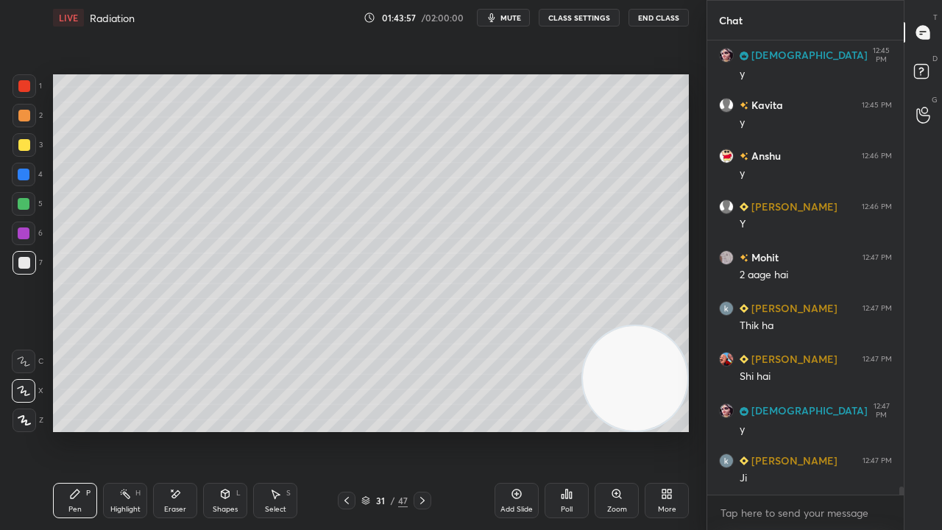
scroll to position [25390, 0]
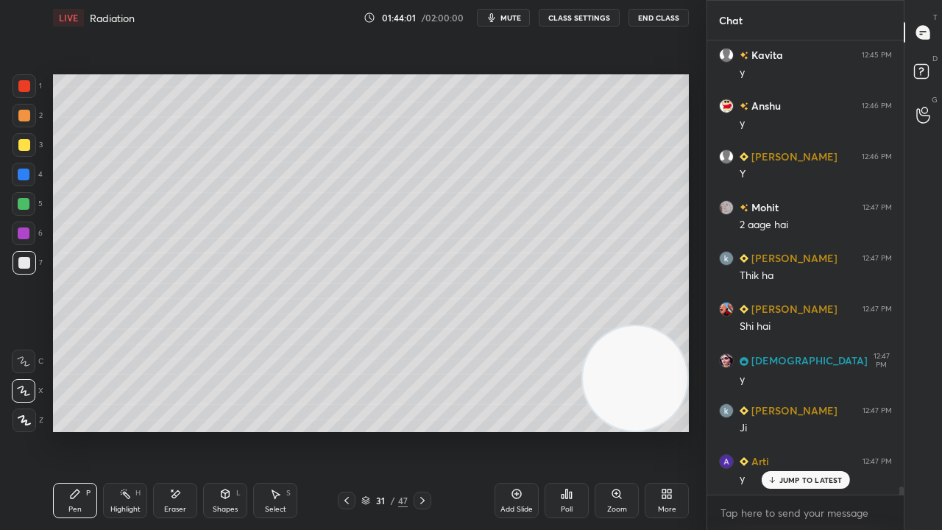
click at [508, 21] on span "mute" at bounding box center [511, 18] width 21 height 10
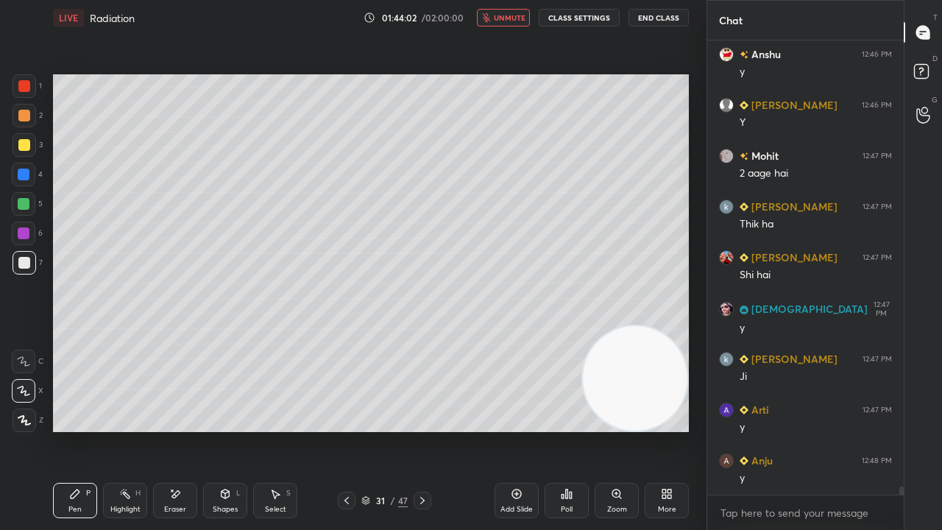
click at [511, 19] on span "unmute" at bounding box center [510, 18] width 32 height 10
click at [229, 430] on div "Shapes" at bounding box center [225, 509] width 25 height 7
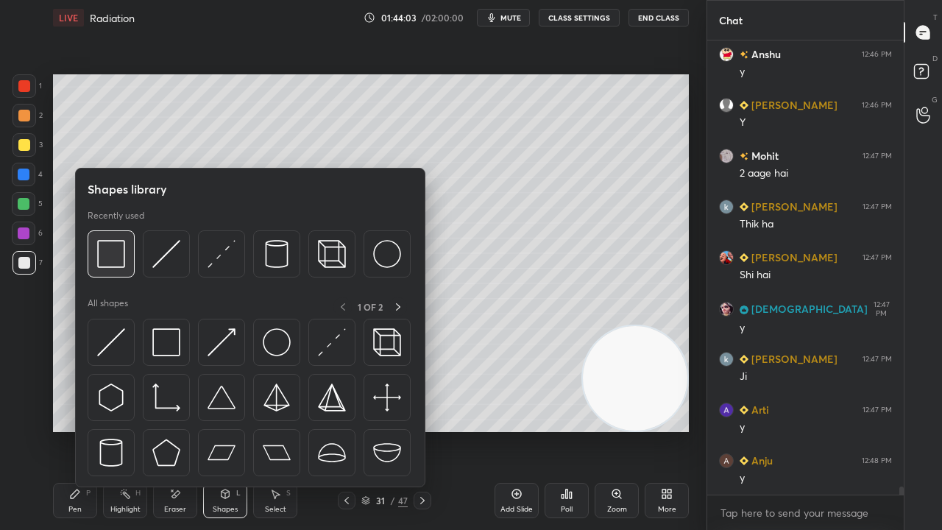
click at [125, 271] on div at bounding box center [111, 253] width 47 height 47
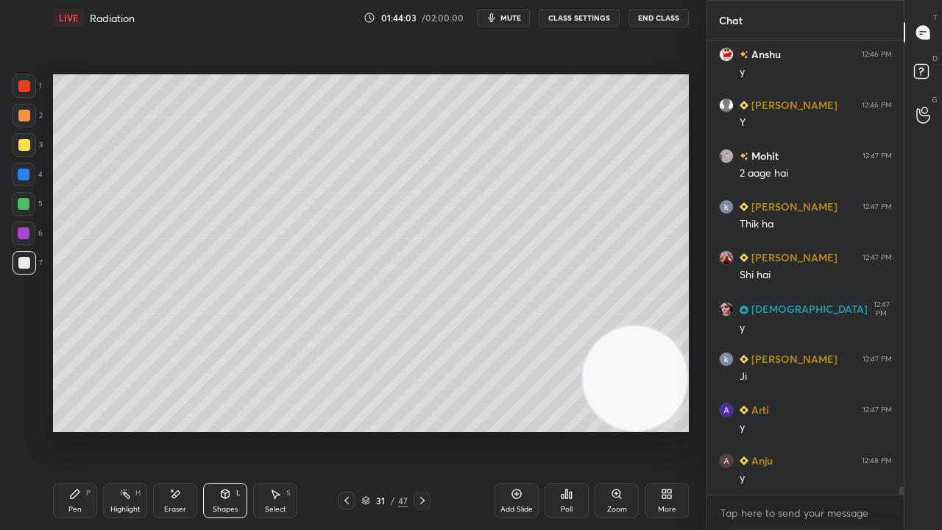
scroll to position [25491, 0]
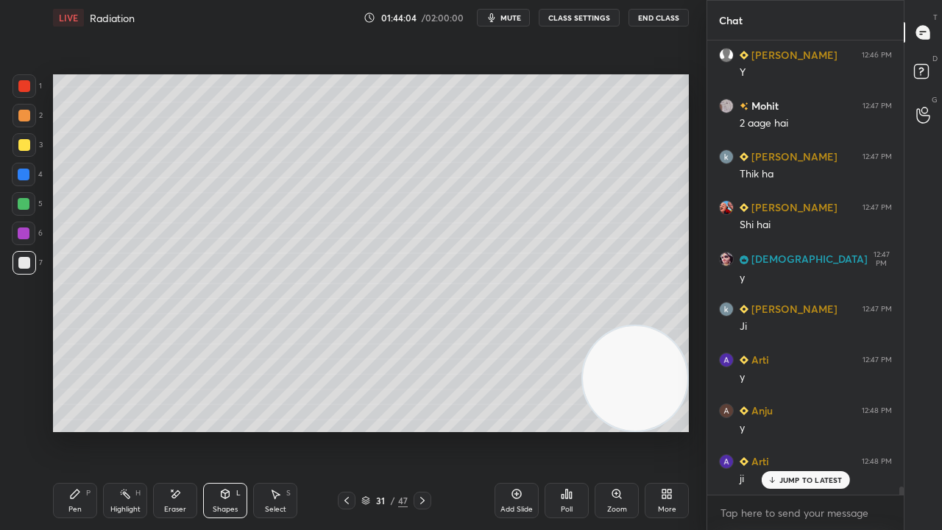
click at [24, 144] on div at bounding box center [24, 145] width 12 height 12
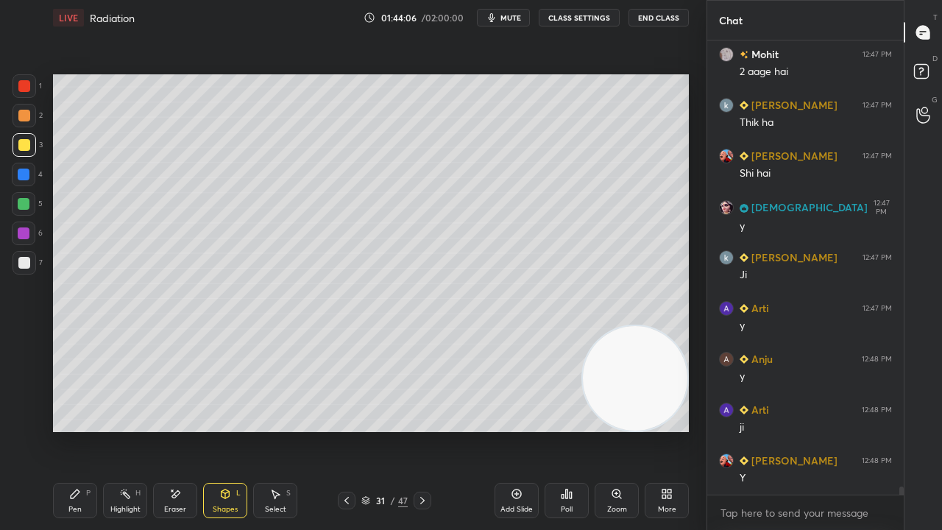
click at [510, 18] on span "mute" at bounding box center [511, 18] width 21 height 10
click at [509, 17] on span "unmute" at bounding box center [510, 18] width 32 height 10
click at [25, 271] on div at bounding box center [25, 263] width 24 height 24
click at [498, 19] on icon "button" at bounding box center [492, 18] width 12 height 12
click at [501, 19] on span "mute" at bounding box center [511, 18] width 21 height 10
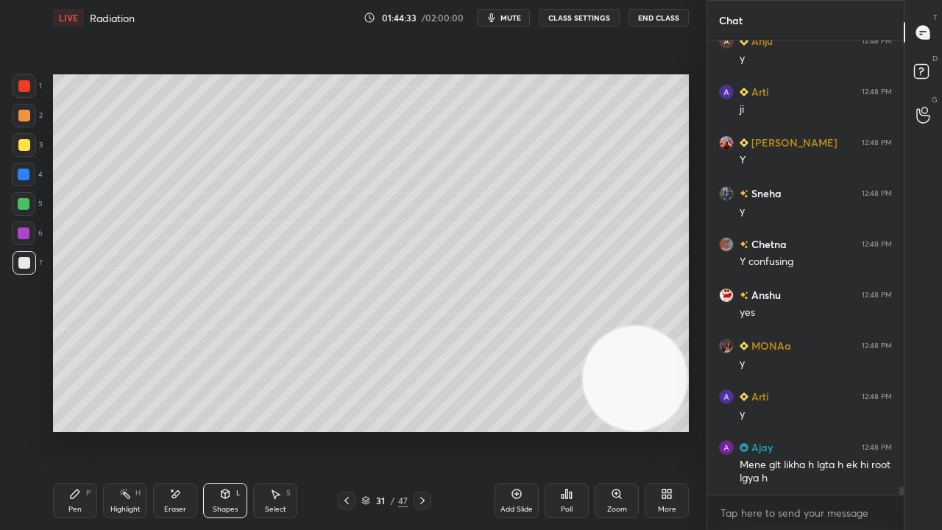
scroll to position [25911, 0]
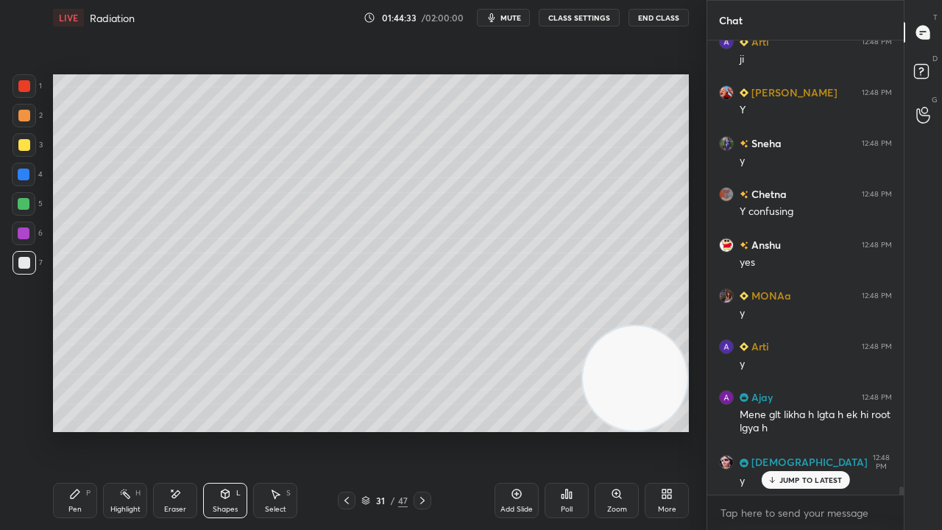
click at [511, 16] on span "mute" at bounding box center [511, 18] width 21 height 10
click at [512, 16] on span "unmute" at bounding box center [510, 18] width 32 height 10
click at [26, 121] on div at bounding box center [25, 116] width 24 height 24
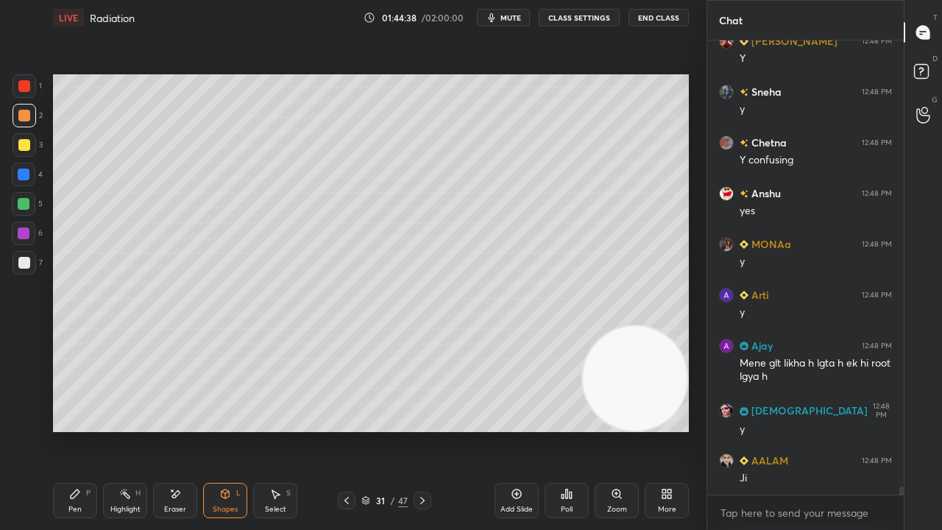
click at [526, 18] on button "mute" at bounding box center [503, 18] width 53 height 18
click at [519, 18] on span "unmute" at bounding box center [510, 18] width 32 height 10
click at [514, 430] on div "Add Slide" at bounding box center [517, 500] width 44 height 35
click at [24, 140] on div at bounding box center [24, 145] width 12 height 12
click at [74, 430] on div "Pen" at bounding box center [74, 509] width 13 height 7
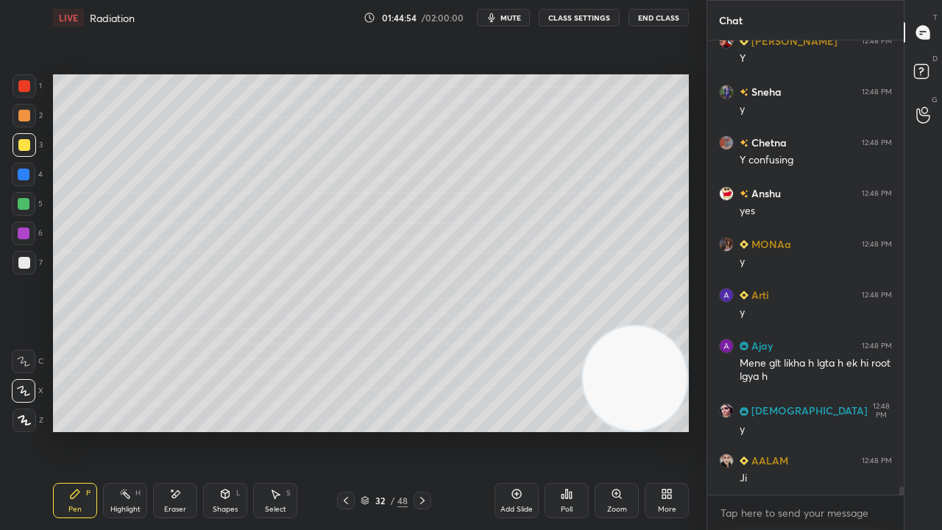
scroll to position [26012, 0]
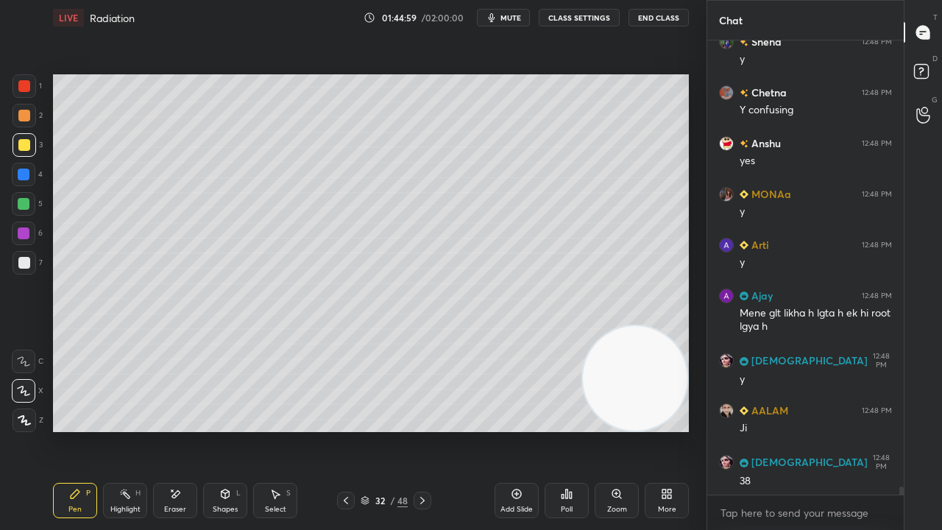
click at [225, 430] on icon at bounding box center [226, 494] width 8 height 9
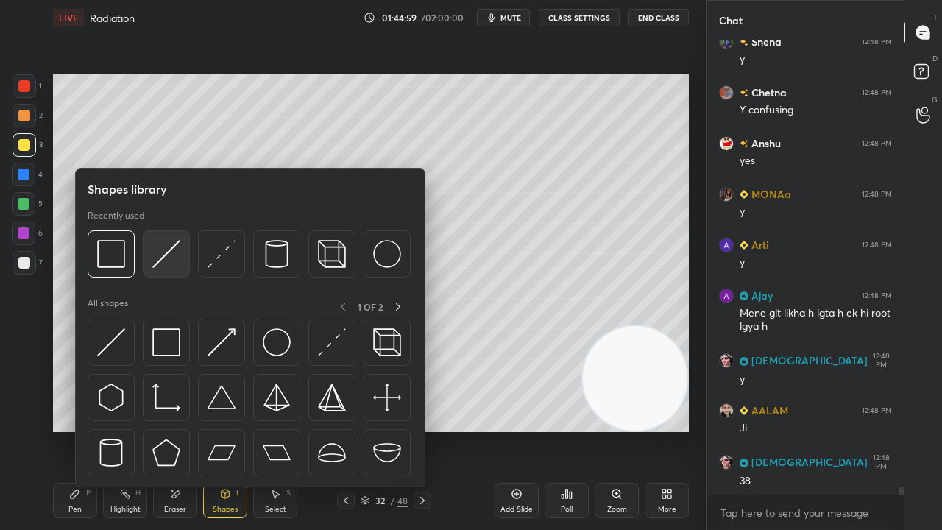
click at [159, 264] on img at bounding box center [166, 254] width 28 height 28
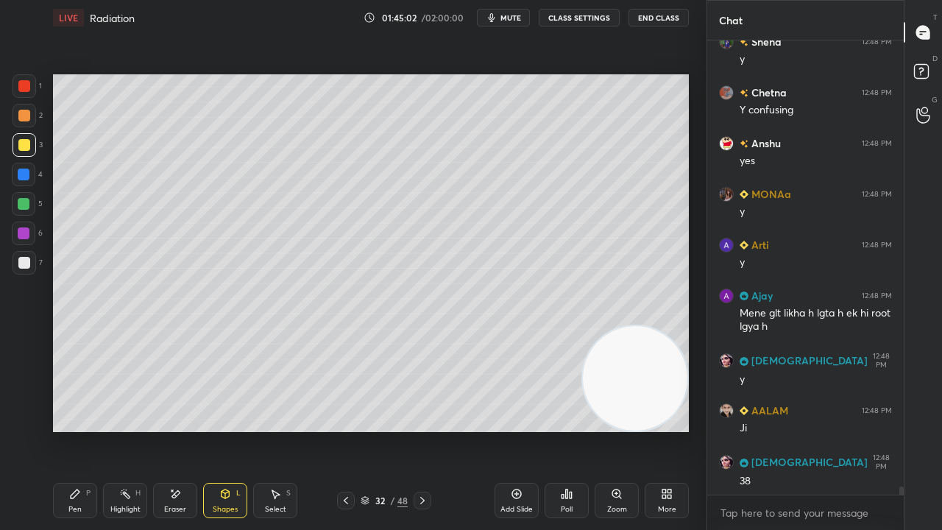
click at [79, 430] on div "Pen P" at bounding box center [75, 500] width 44 height 35
drag, startPoint x: 19, startPoint y: 259, endPoint x: 46, endPoint y: 237, distance: 34.5
click at [19, 258] on div at bounding box center [24, 263] width 12 height 12
click at [516, 19] on span "mute" at bounding box center [511, 18] width 21 height 10
drag, startPoint x: 515, startPoint y: 18, endPoint x: 508, endPoint y: 16, distance: 7.5
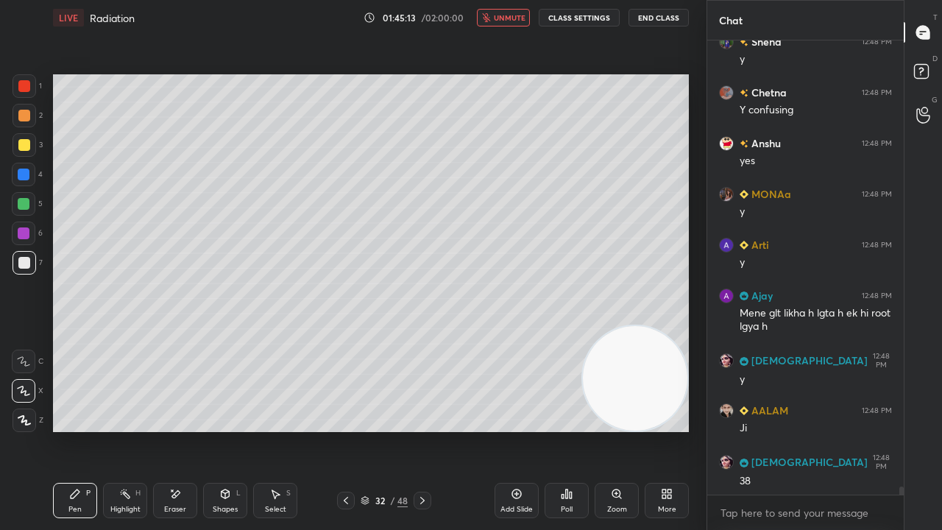
click at [518, 16] on span "unmute" at bounding box center [510, 18] width 32 height 10
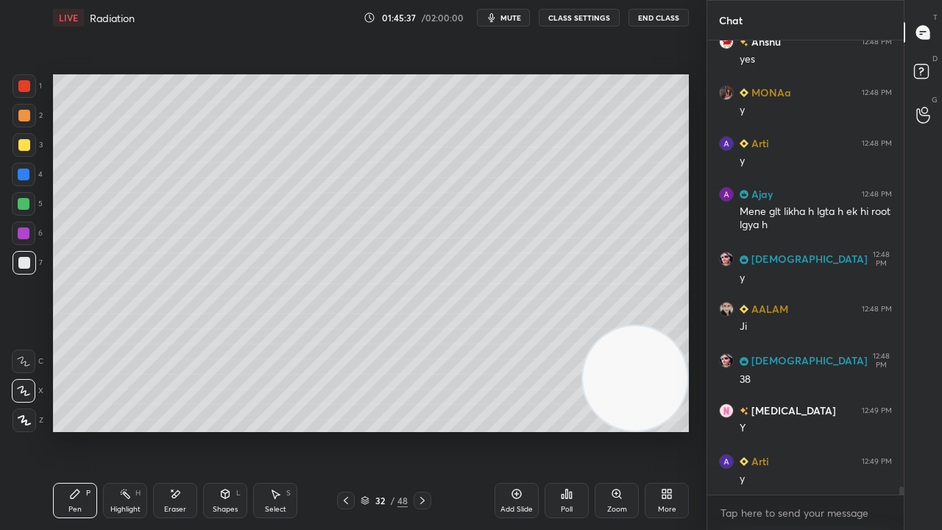
scroll to position [26166, 0]
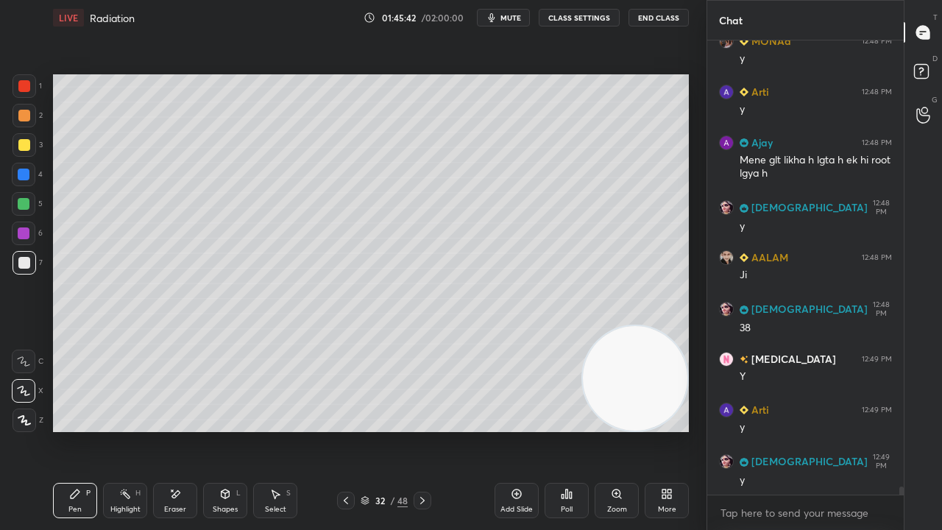
click at [25, 208] on div at bounding box center [24, 204] width 12 height 12
click at [24, 262] on div at bounding box center [24, 263] width 12 height 12
click at [193, 430] on div "Eraser" at bounding box center [175, 500] width 44 height 35
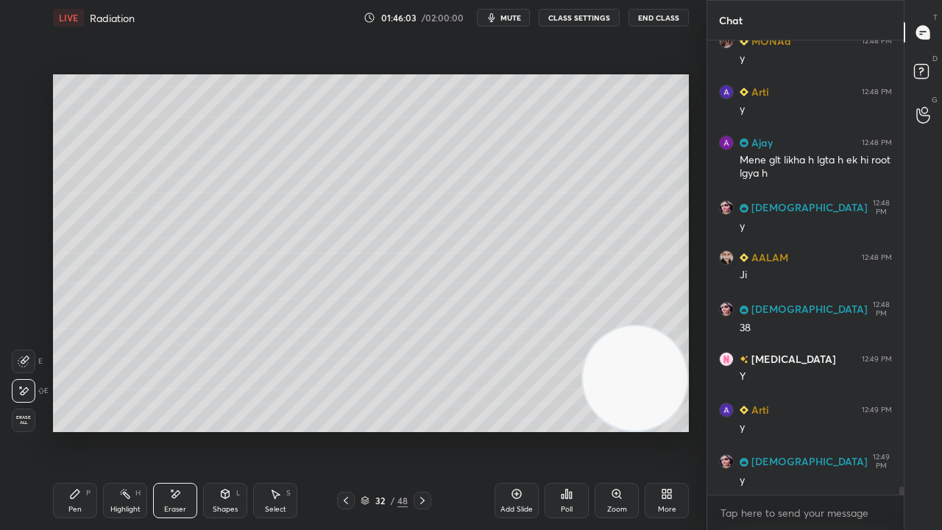
click at [68, 430] on div "Pen P" at bounding box center [75, 500] width 44 height 35
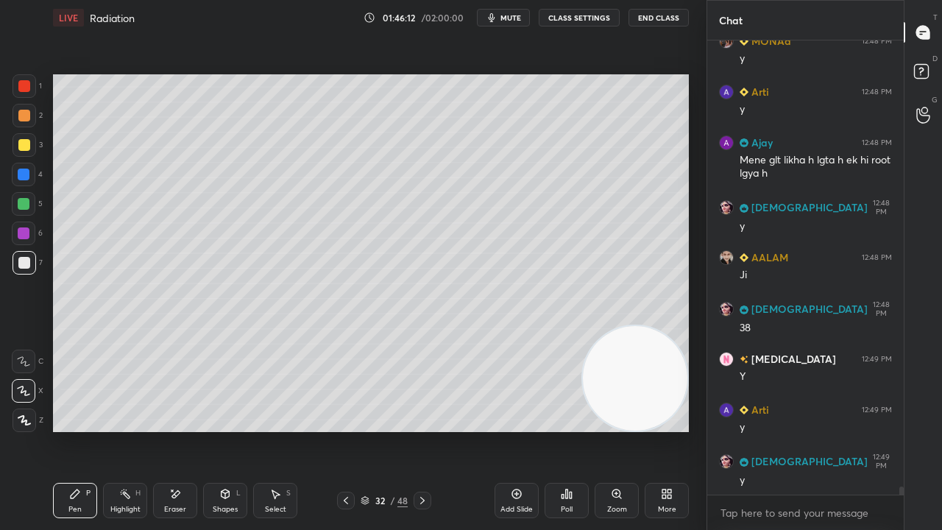
click at [506, 21] on span "mute" at bounding box center [511, 18] width 21 height 10
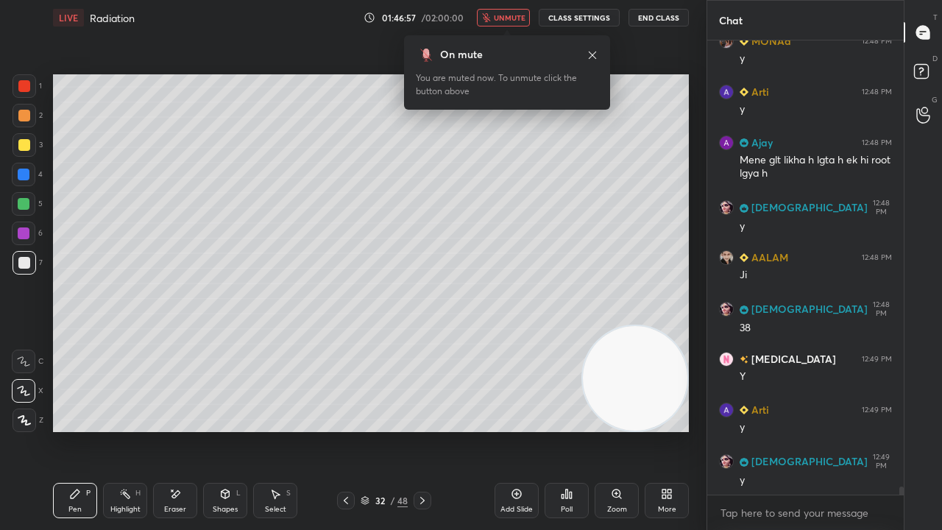
click at [521, 19] on span "unmute" at bounding box center [510, 18] width 32 height 10
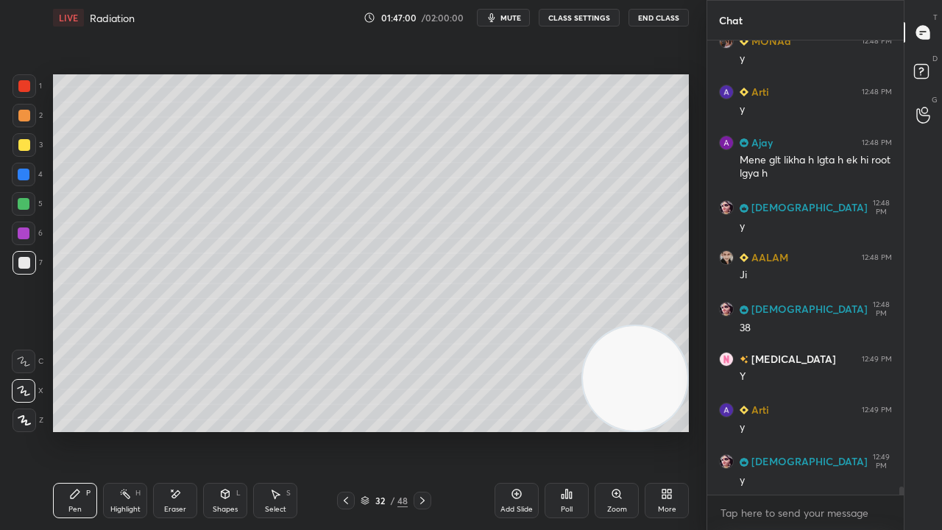
click at [519, 430] on div "Add Slide" at bounding box center [517, 509] width 32 height 7
click at [223, 430] on div "Shapes" at bounding box center [225, 509] width 25 height 7
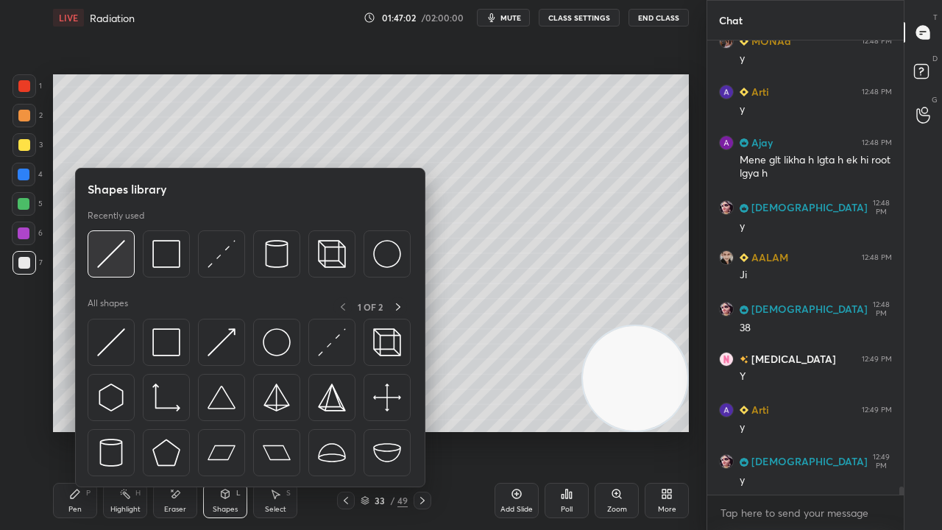
click at [113, 262] on img at bounding box center [111, 254] width 28 height 28
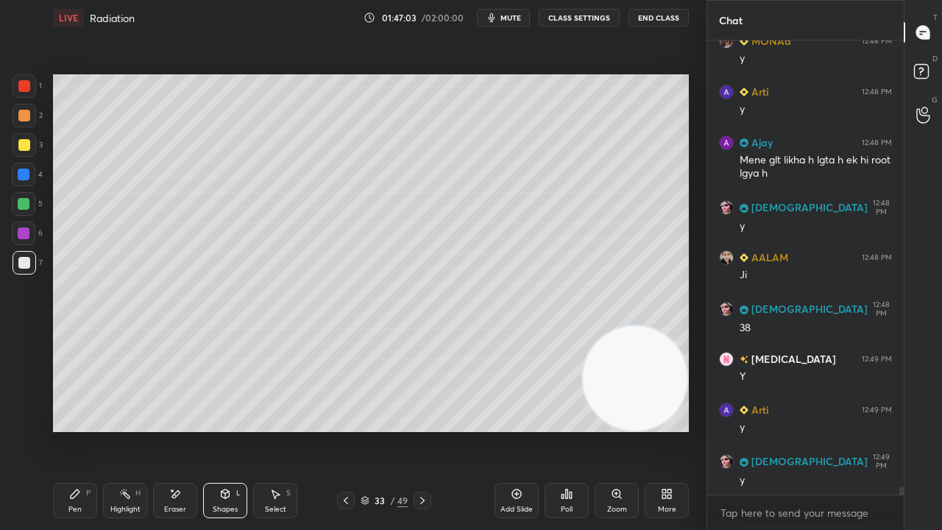
click at [26, 147] on div at bounding box center [24, 145] width 12 height 12
click at [80, 430] on div "Pen P" at bounding box center [75, 500] width 44 height 35
click at [346, 430] on div at bounding box center [346, 501] width 18 height 18
click at [422, 430] on icon at bounding box center [423, 501] width 12 height 12
click at [25, 268] on div at bounding box center [24, 263] width 12 height 12
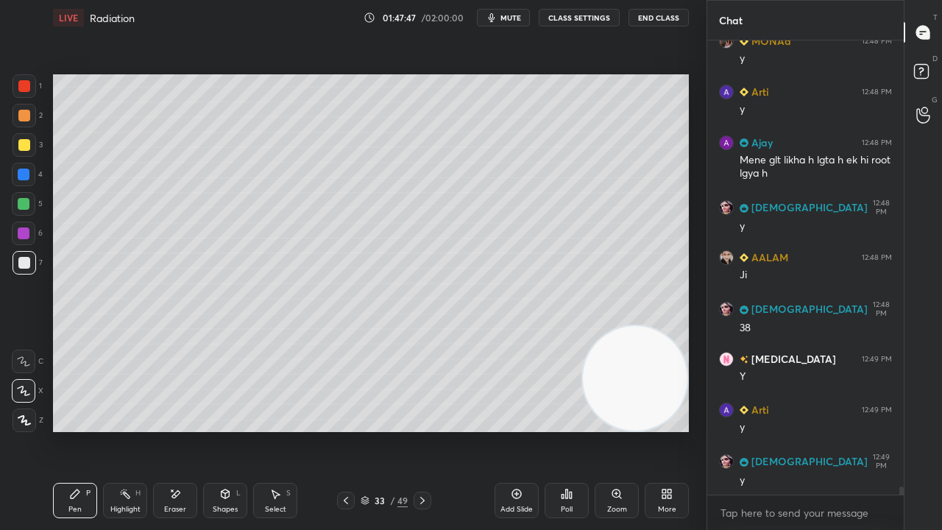
click at [185, 430] on div "Eraser" at bounding box center [175, 500] width 44 height 35
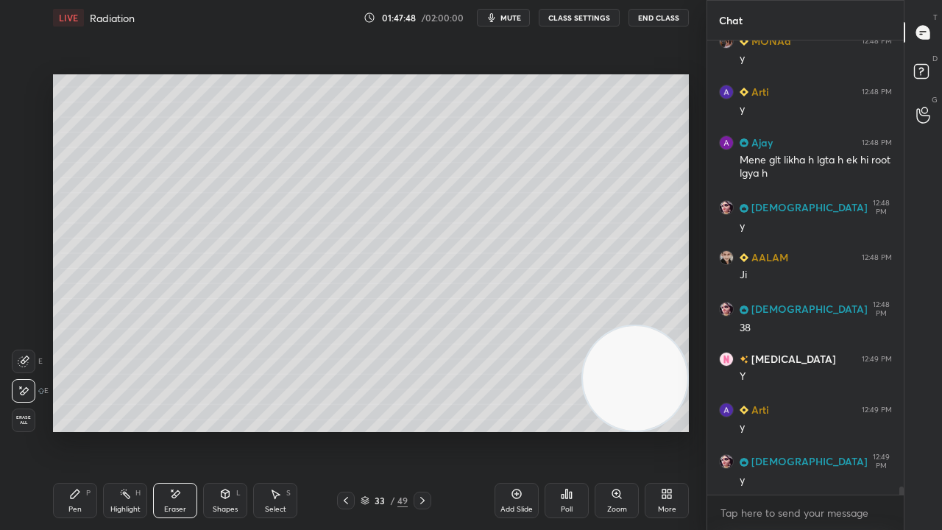
click at [82, 430] on div "Pen P" at bounding box center [75, 500] width 44 height 35
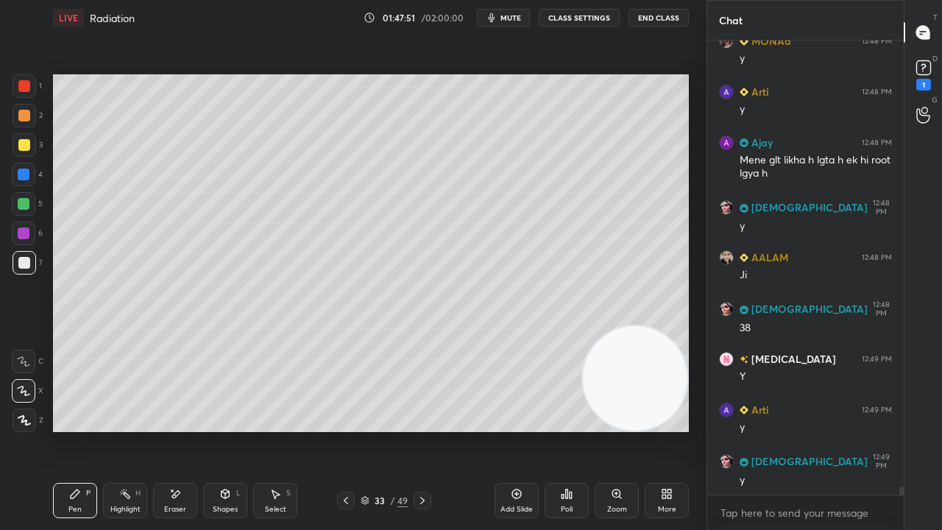
scroll to position [26229, 0]
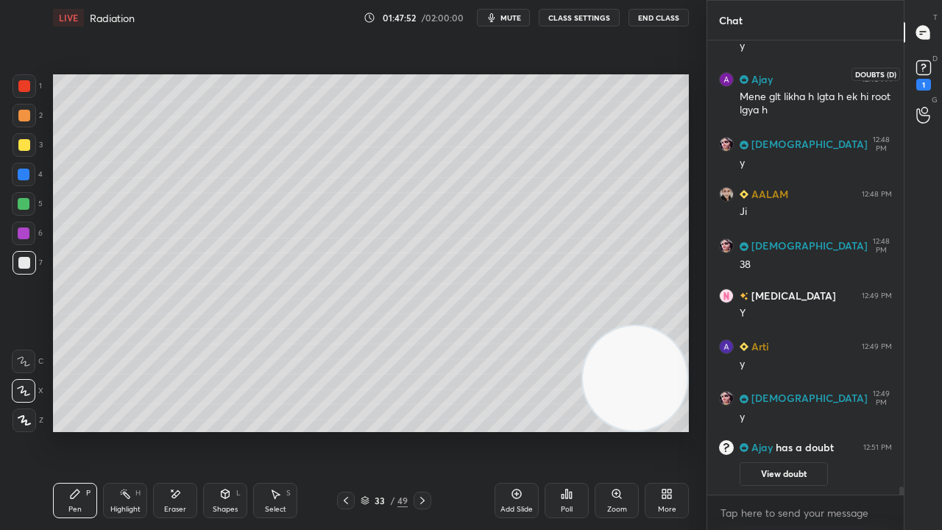
click at [929, 72] on rect at bounding box center [923, 68] width 14 height 14
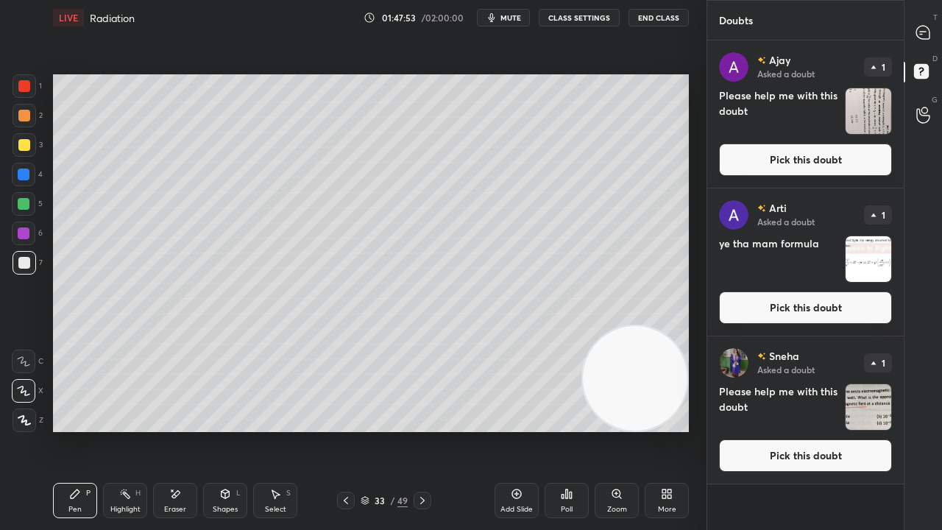
click at [847, 152] on button "Pick this doubt" at bounding box center [805, 160] width 173 height 32
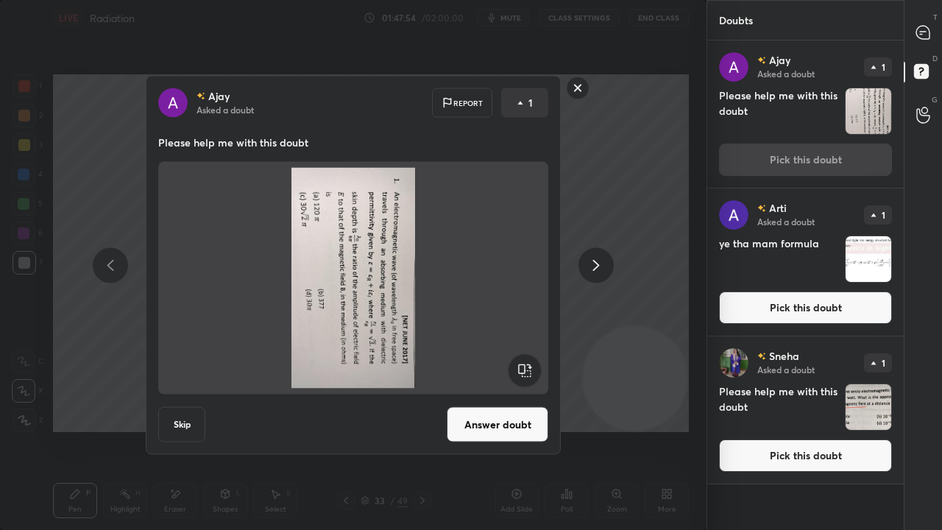
click at [585, 85] on rect at bounding box center [578, 88] width 23 height 23
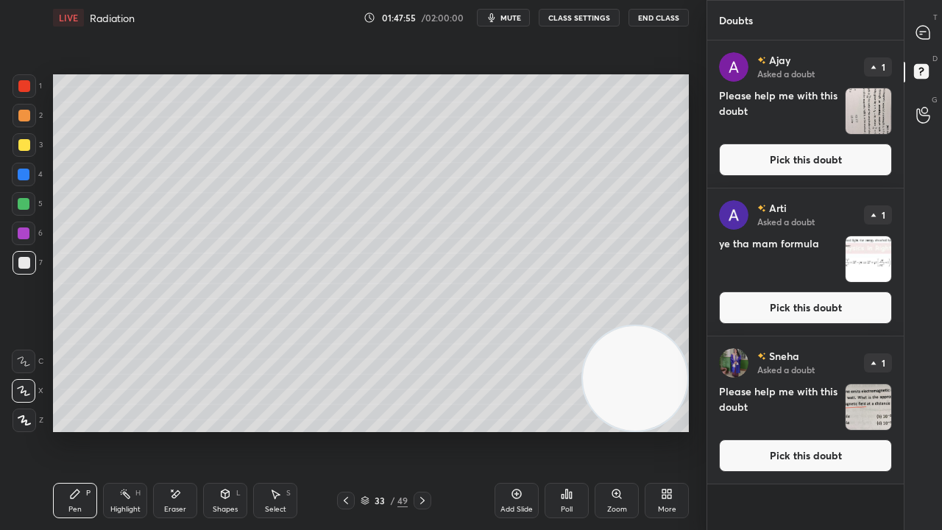
click at [940, 5] on div "T Messages (T) D Doubts (D) G Raise Hand (G)" at bounding box center [923, 265] width 38 height 530
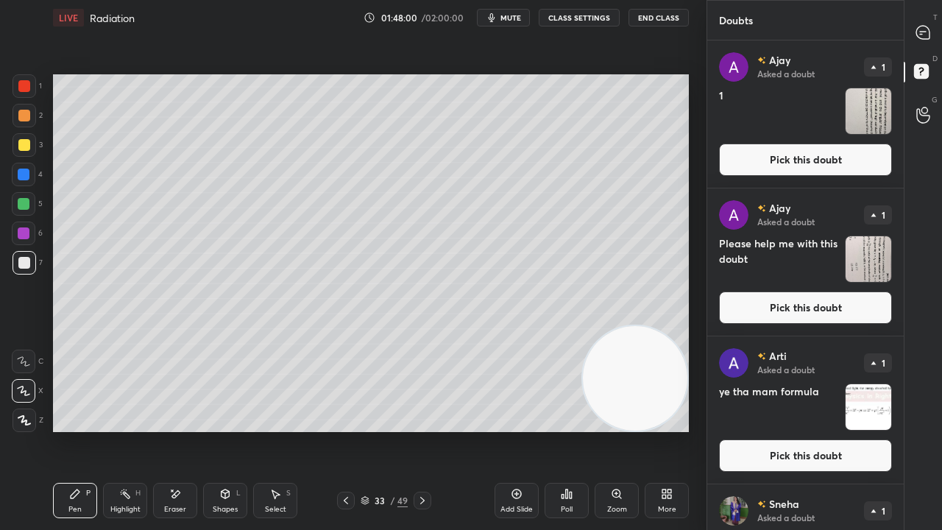
click at [924, 38] on icon at bounding box center [922, 32] width 13 height 13
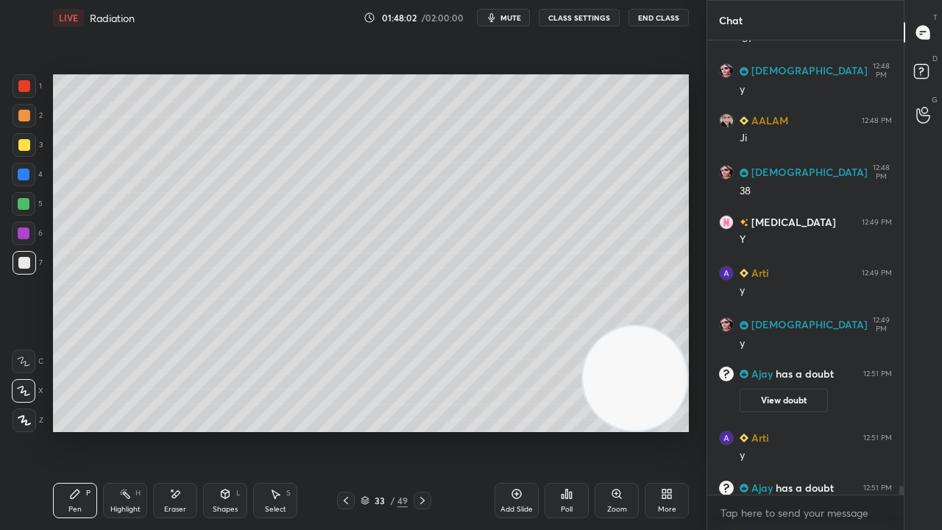
scroll to position [25518, 0]
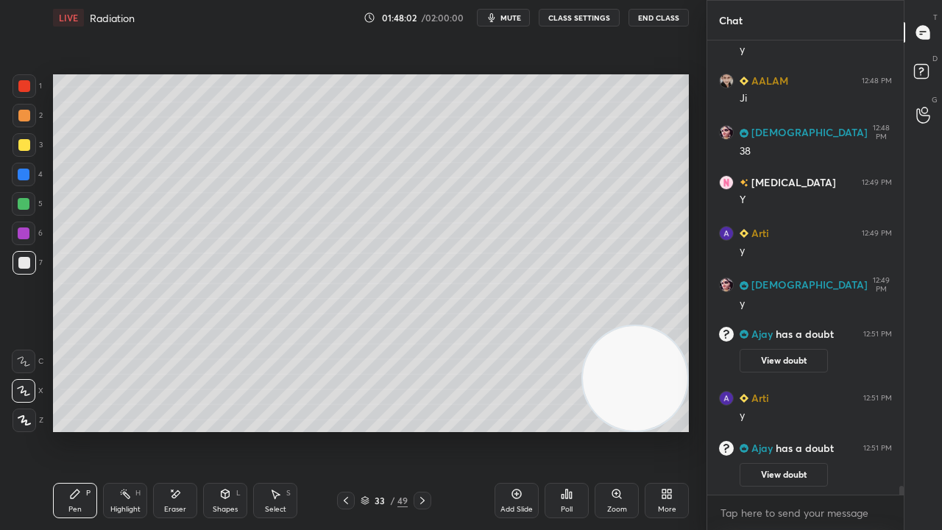
drag, startPoint x: 903, startPoint y: 486, endPoint x: 899, endPoint y: 511, distance: 25.4
click at [900, 430] on div "Arti 12:48 PM y Ajay 12:48 PM Mene glt likha h lgta h ek hi root lgya h SUNITA …" at bounding box center [805, 285] width 197 height 490
drag, startPoint x: 799, startPoint y: 478, endPoint x: 788, endPoint y: 506, distance: 29.8
click at [799, 430] on p "JUMP TO LATEST" at bounding box center [811, 480] width 63 height 9
click at [514, 16] on span "mute" at bounding box center [511, 18] width 21 height 10
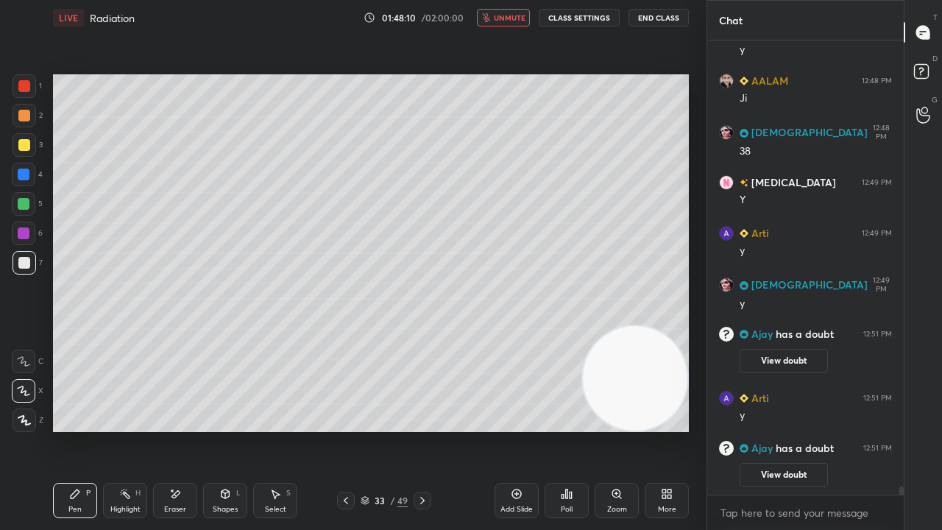
click at [515, 16] on span "unmute" at bounding box center [510, 18] width 32 height 10
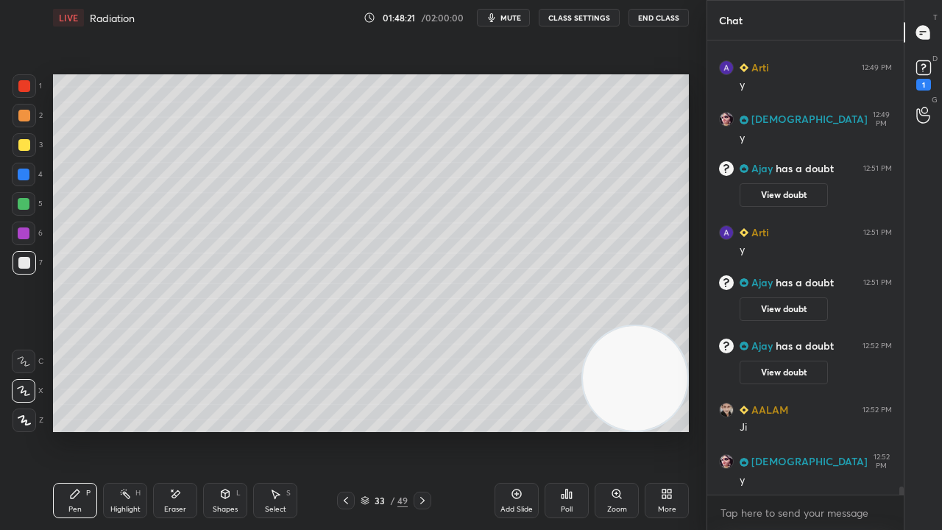
scroll to position [25534, 0]
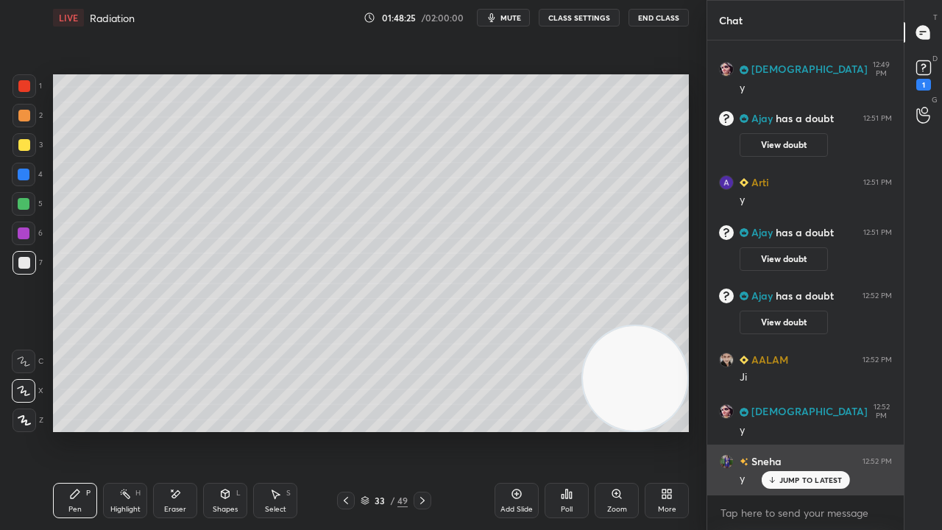
click at [796, 430] on p "JUMP TO LATEST" at bounding box center [811, 480] width 63 height 9
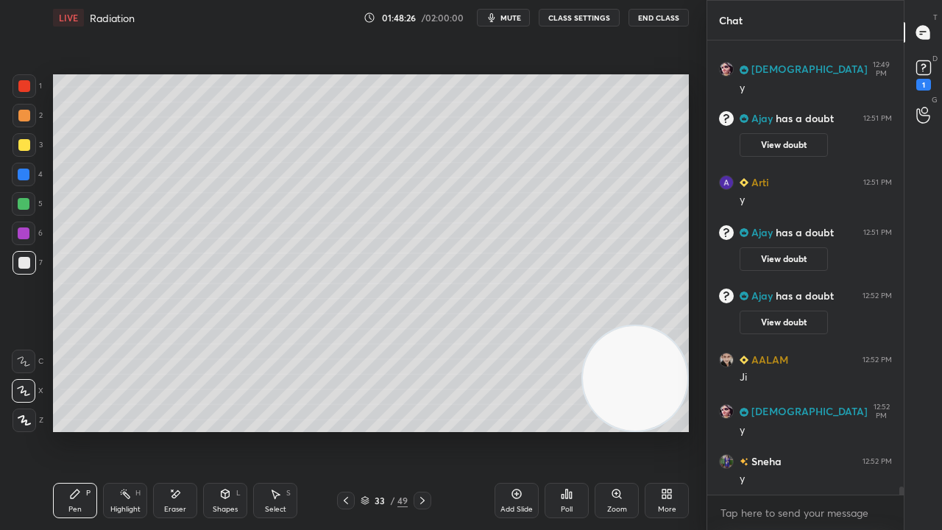
click at [515, 19] on span "mute" at bounding box center [511, 18] width 21 height 10
click at [517, 21] on span "unmute" at bounding box center [510, 18] width 32 height 10
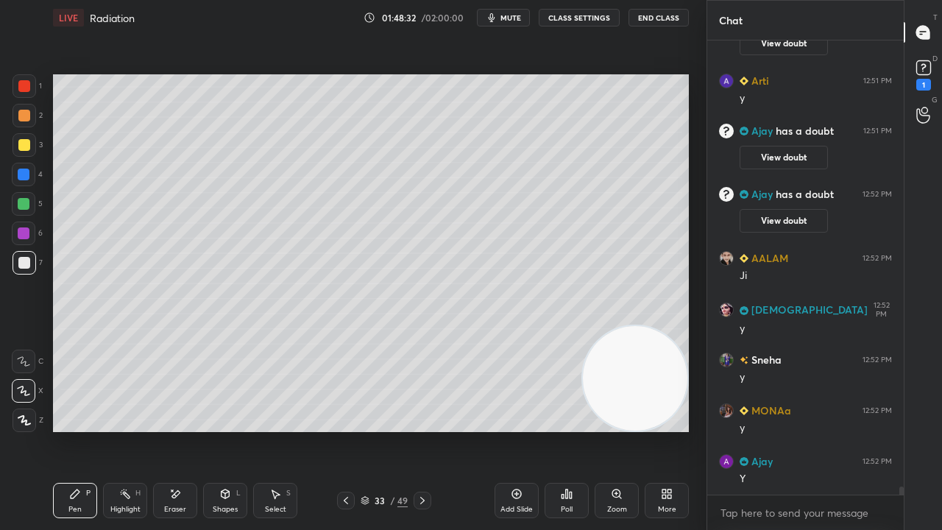
scroll to position [25687, 0]
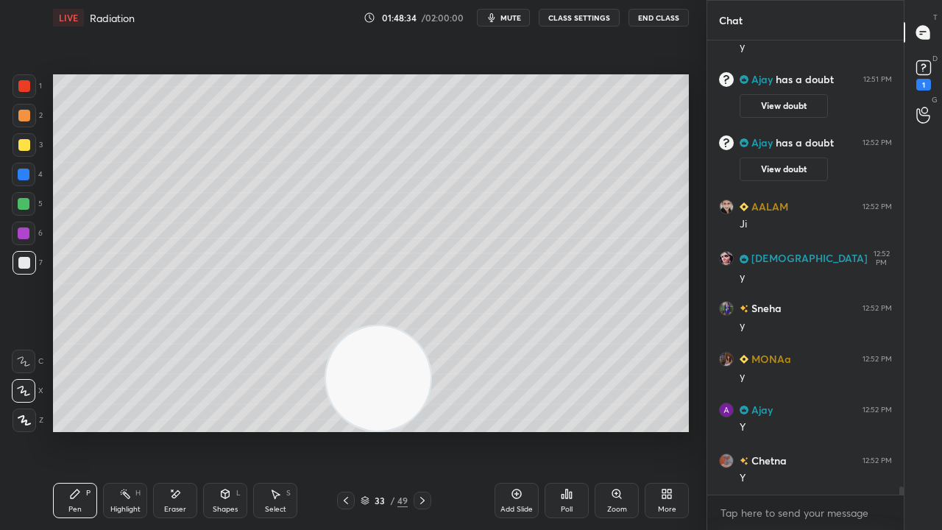
drag, startPoint x: 661, startPoint y: 399, endPoint x: 144, endPoint y: 529, distance: 532.9
click at [190, 430] on div "LIVE Radiation 01:48:34 / 02:00:00 mute CLASS SETTINGS End Class Setting up you…" at bounding box center [371, 265] width 648 height 530
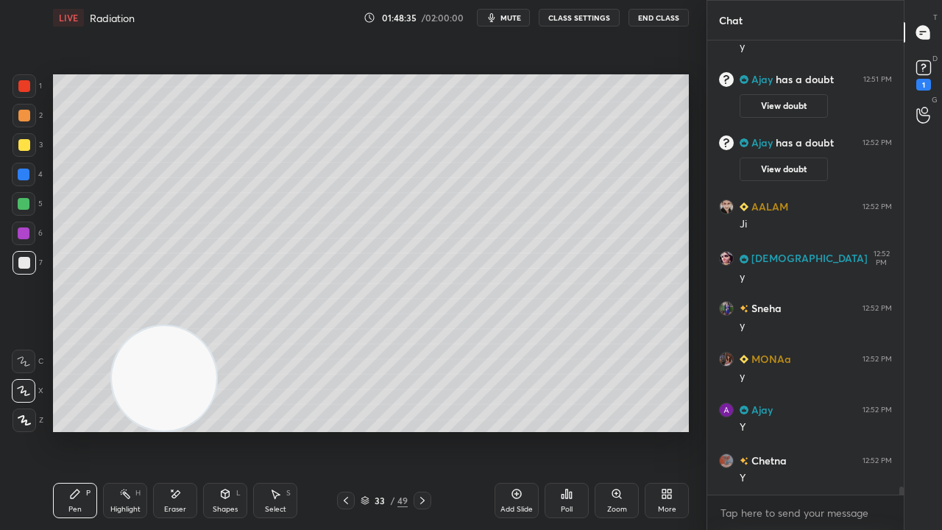
scroll to position [25737, 0]
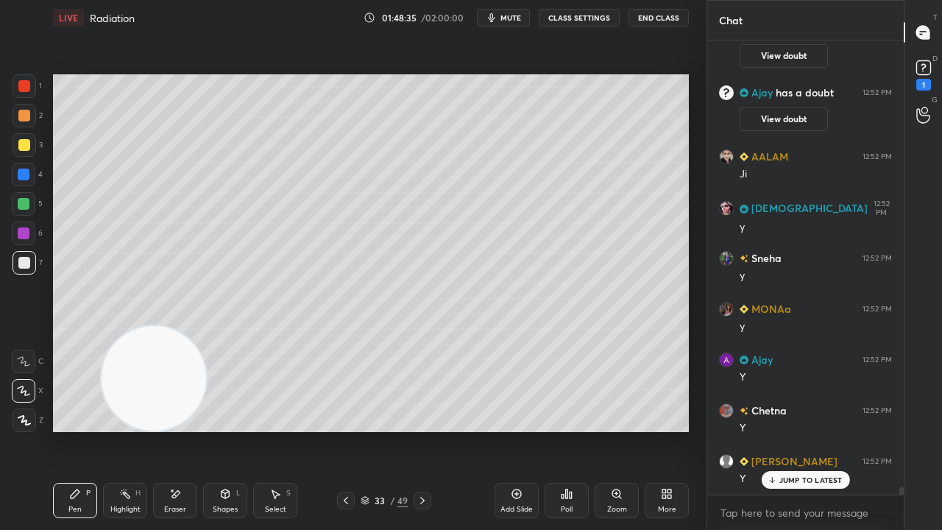
drag, startPoint x: 181, startPoint y: 398, endPoint x: 69, endPoint y: 453, distance: 124.8
click at [95, 430] on div "Setting up your live class Poll for secs No correct answer Start poll" at bounding box center [371, 253] width 648 height 436
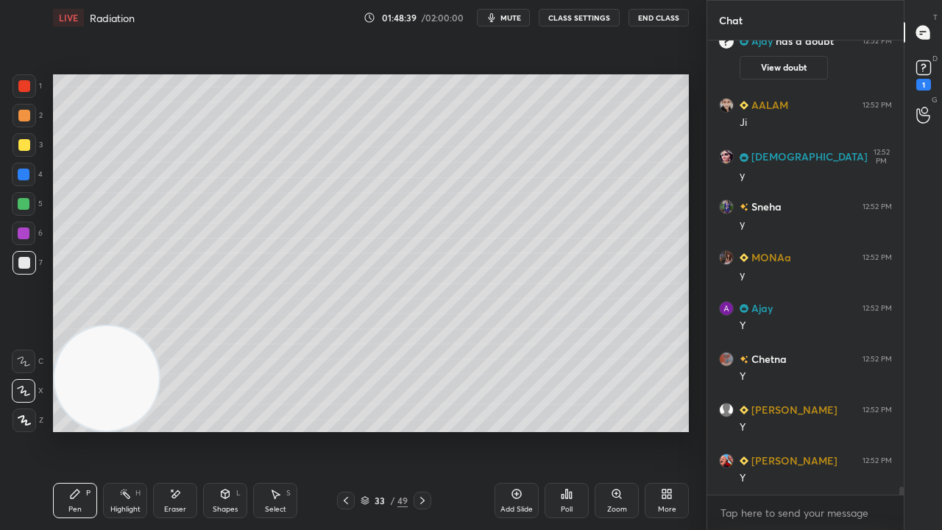
scroll to position [25839, 0]
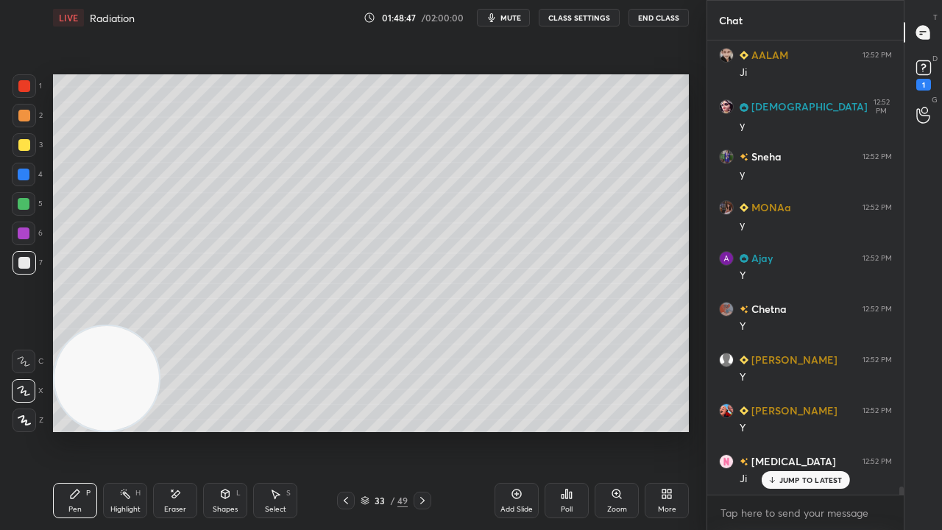
click at [221, 430] on div "Shapes L" at bounding box center [225, 500] width 44 height 35
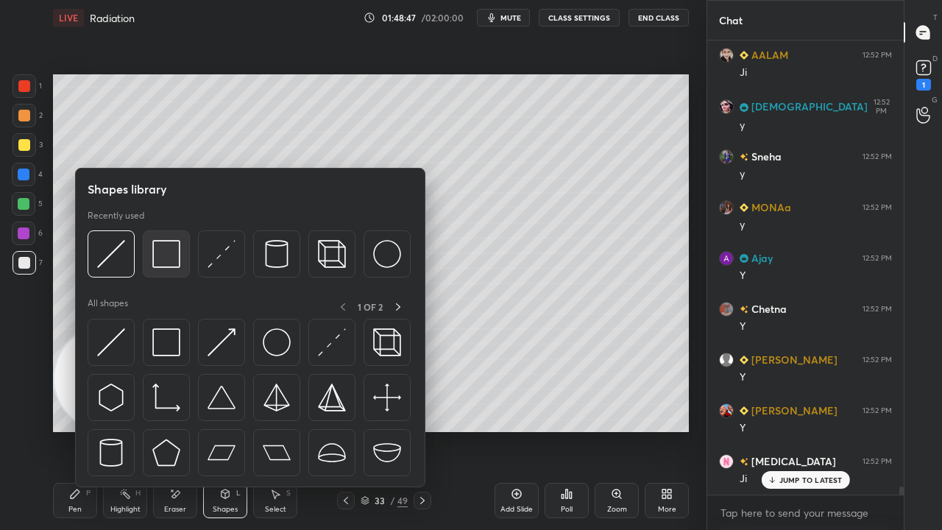
click at [155, 266] on div at bounding box center [166, 253] width 47 height 47
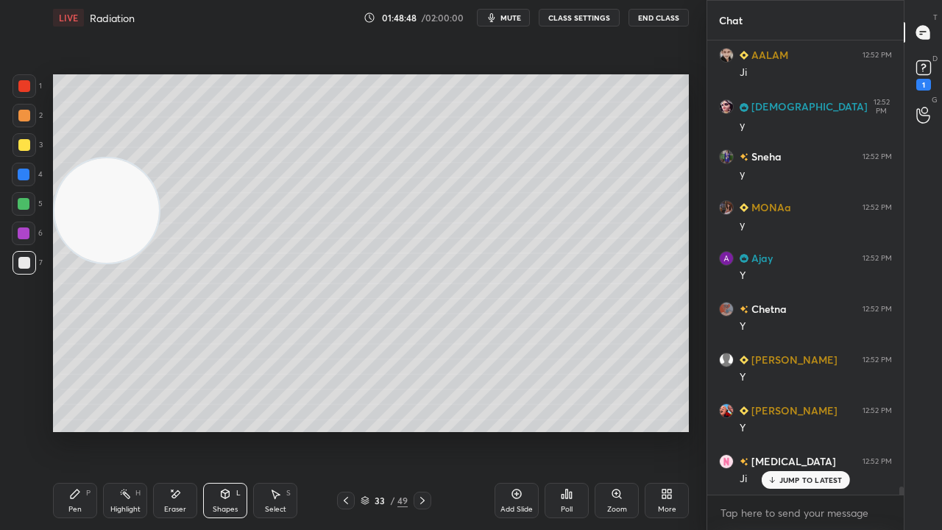
drag, startPoint x: 99, startPoint y: 361, endPoint x: 77, endPoint y: 209, distance: 153.2
click at [88, 205] on video at bounding box center [106, 210] width 105 height 105
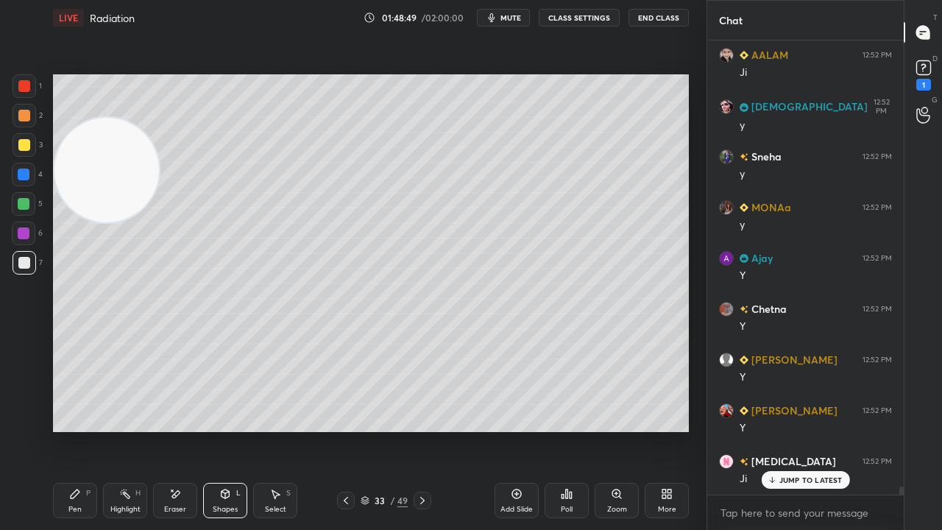
drag, startPoint x: 18, startPoint y: 207, endPoint x: 49, endPoint y: 239, distance: 44.8
click at [19, 207] on div at bounding box center [24, 204] width 12 height 12
drag, startPoint x: 71, startPoint y: 501, endPoint x: 75, endPoint y: 439, distance: 62.0
click at [71, 430] on div "Pen P" at bounding box center [75, 500] width 44 height 35
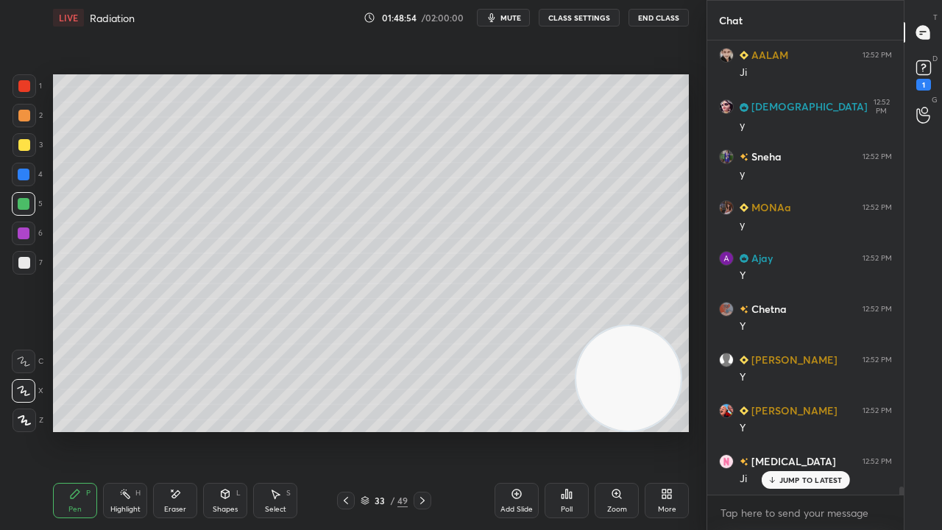
drag, startPoint x: 116, startPoint y: 219, endPoint x: 686, endPoint y: 518, distance: 644.0
click at [686, 430] on div "LIVE Radiation 01:48:54 / 02:00:00 mute CLASS SETTINGS End Class Setting up you…" at bounding box center [371, 265] width 648 height 530
click at [508, 430] on div "Add Slide" at bounding box center [517, 500] width 44 height 35
click at [216, 430] on div "Shapes" at bounding box center [225, 509] width 25 height 7
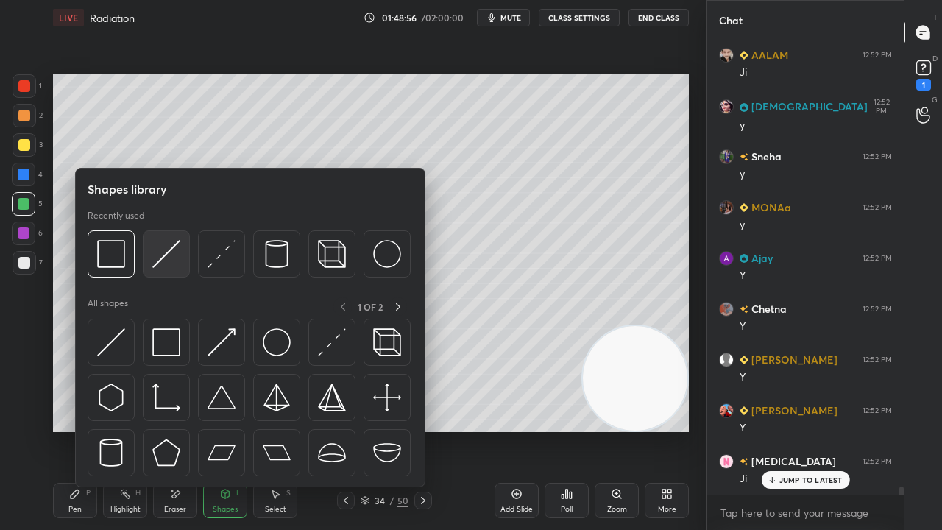
click at [156, 260] on img at bounding box center [166, 254] width 28 height 28
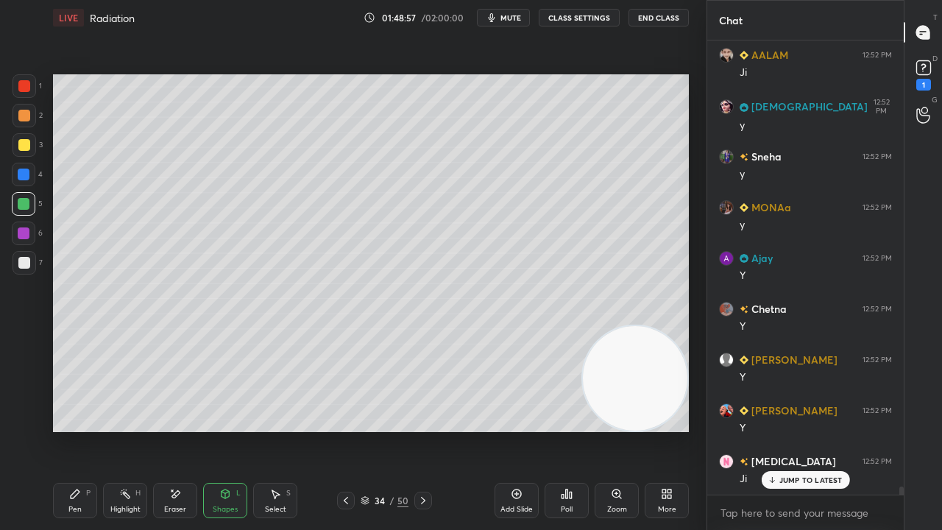
click at [27, 152] on div at bounding box center [25, 145] width 24 height 24
click at [347, 430] on icon at bounding box center [346, 501] width 12 height 12
click at [508, 22] on button "mute" at bounding box center [503, 18] width 53 height 18
click at [508, 21] on span "unmute" at bounding box center [510, 18] width 32 height 10
click at [512, 9] on div "LIVE Radiation 01:49:08 / 02:00:00 mute CLASS SETTINGS End Class" at bounding box center [371, 17] width 636 height 35
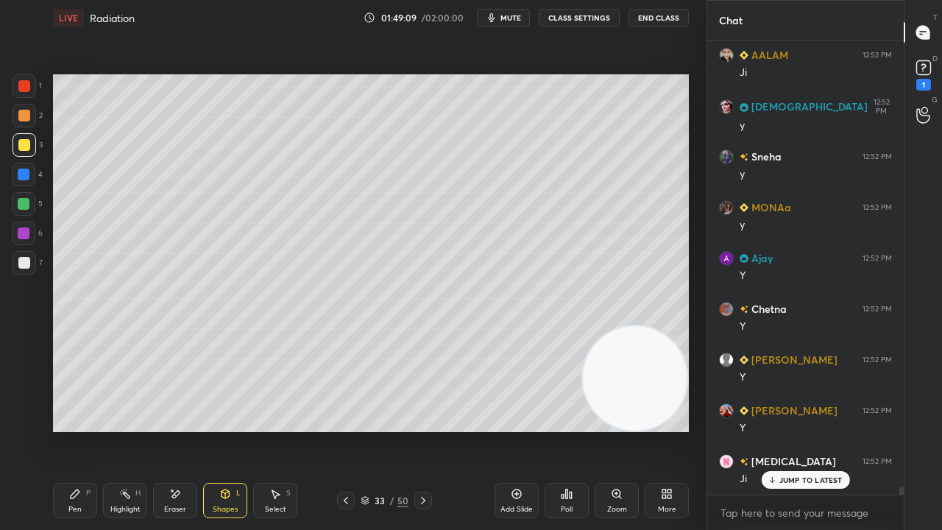
click at [512, 16] on span "mute" at bounding box center [511, 18] width 21 height 10
click at [514, 17] on span "unmute" at bounding box center [510, 18] width 32 height 10
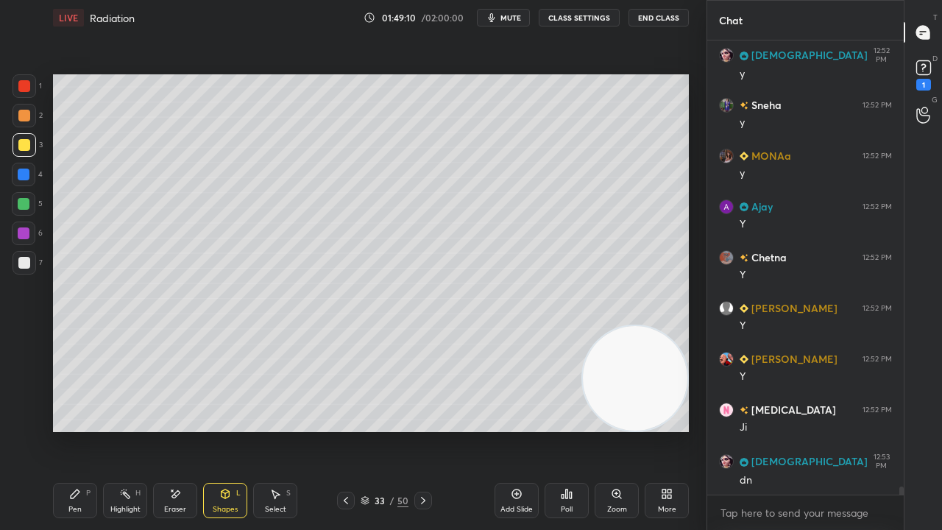
click at [424, 430] on icon at bounding box center [423, 501] width 12 height 12
click at [77, 430] on div "Pen" at bounding box center [74, 509] width 13 height 7
click at [21, 269] on div at bounding box center [25, 263] width 24 height 24
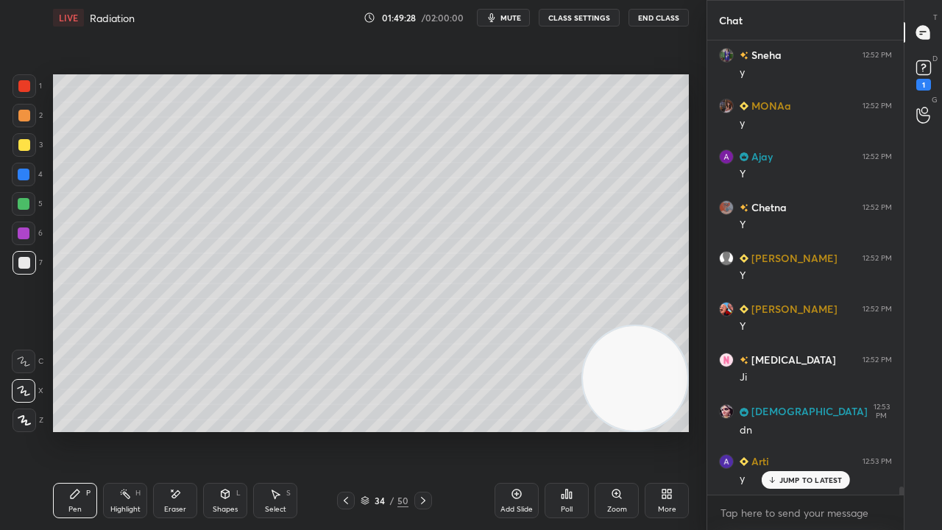
click at [347, 430] on icon at bounding box center [346, 501] width 12 height 12
click at [423, 430] on icon at bounding box center [423, 501] width 12 height 12
drag, startPoint x: 185, startPoint y: 498, endPoint x: 194, endPoint y: 480, distance: 20.1
click at [186, 430] on div "Eraser" at bounding box center [175, 500] width 44 height 35
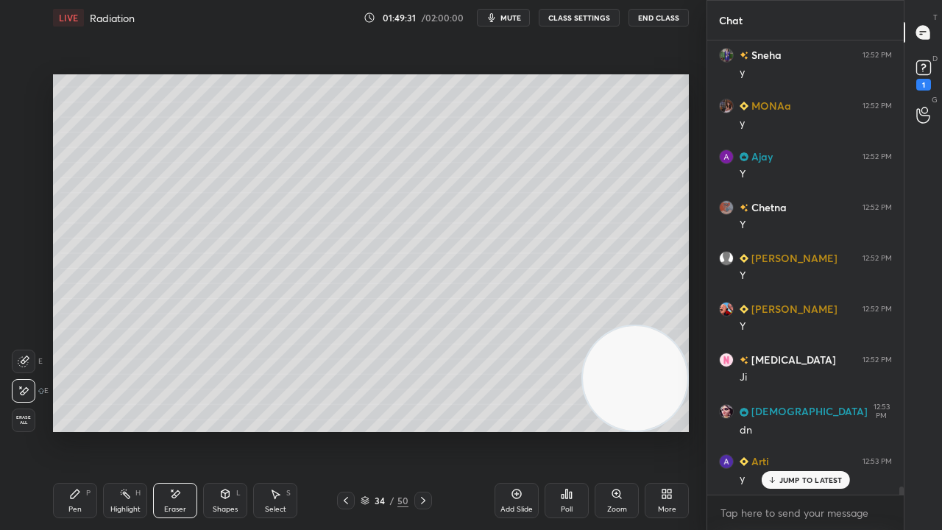
click at [75, 430] on div "Pen P" at bounding box center [75, 500] width 44 height 35
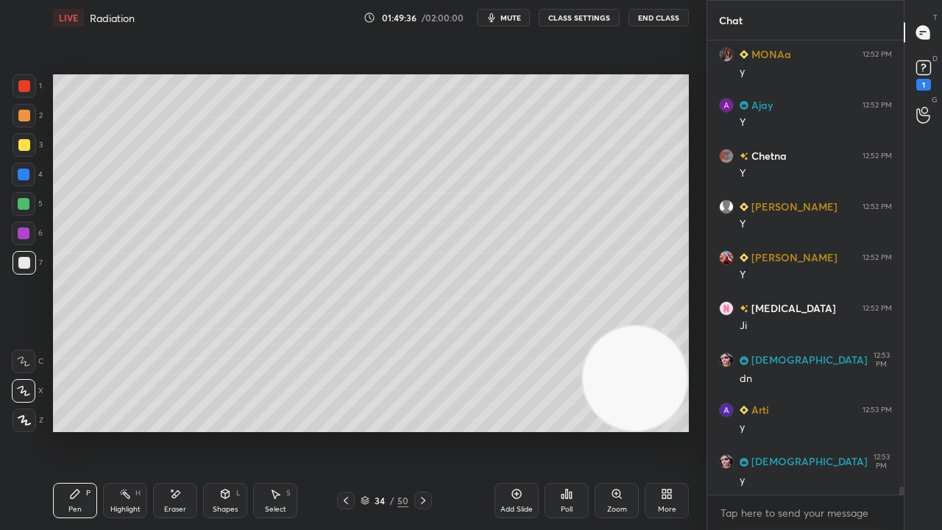
click at [508, 18] on span "mute" at bounding box center [511, 18] width 21 height 10
click at [508, 15] on span "mute" at bounding box center [511, 18] width 21 height 10
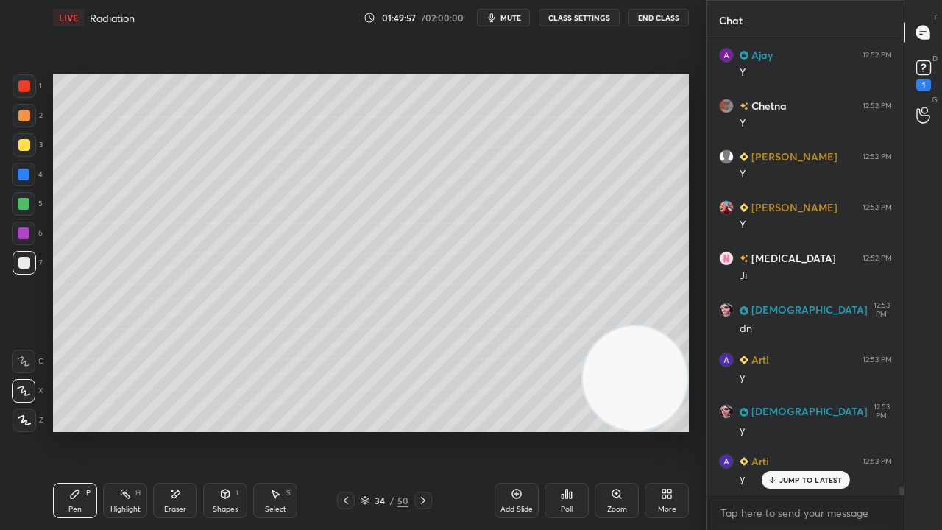
click at [175, 430] on icon at bounding box center [176, 493] width 8 height 7
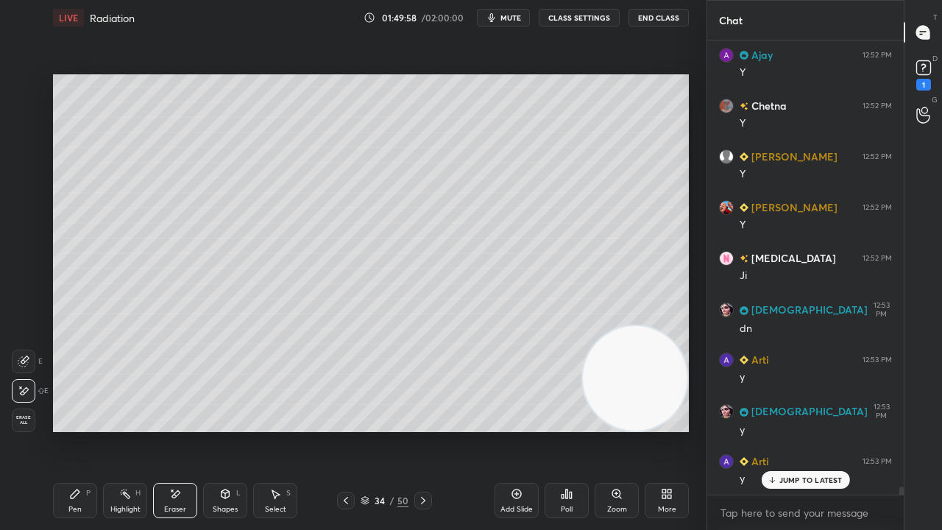
scroll to position [26093, 0]
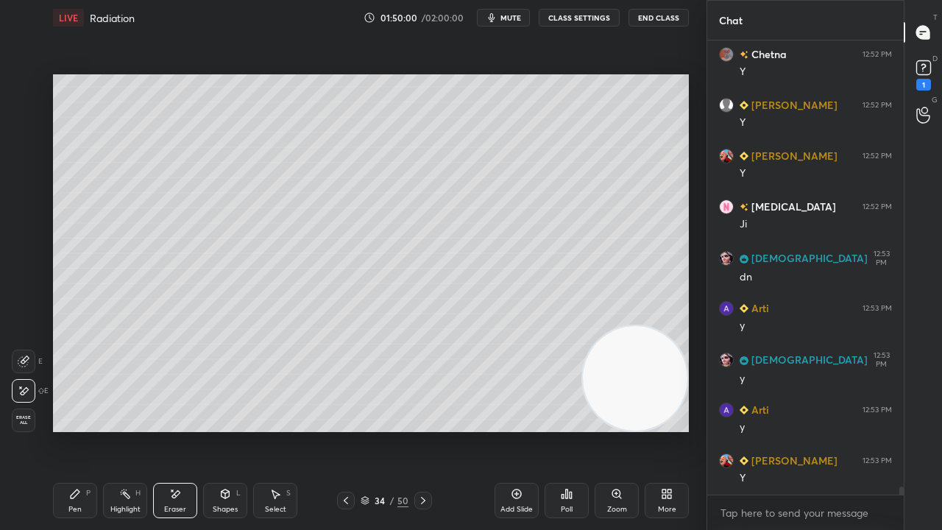
click at [68, 430] on div "Pen" at bounding box center [74, 509] width 13 height 7
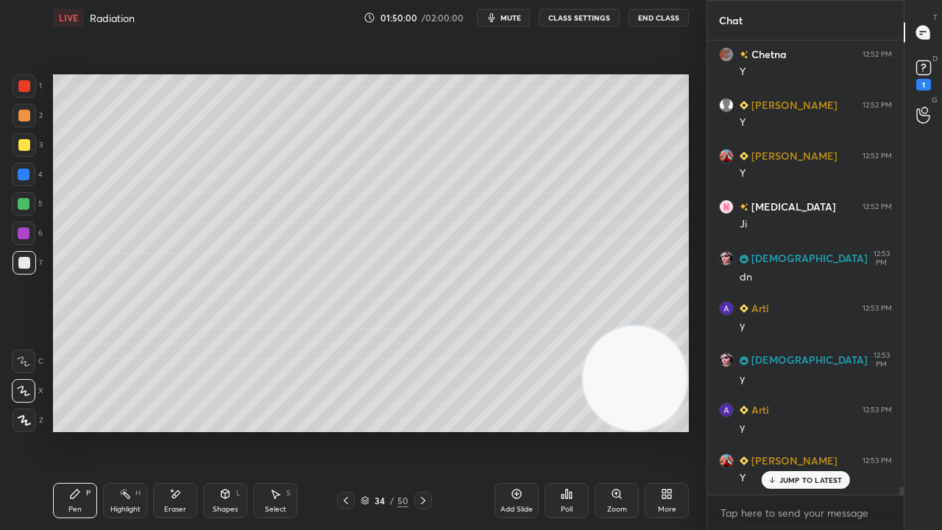
scroll to position [26143, 0]
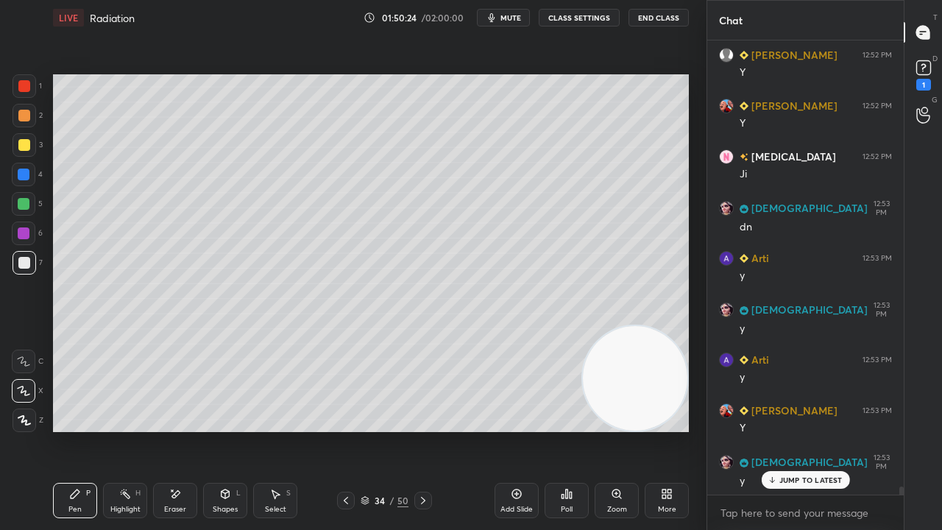
click at [340, 430] on icon at bounding box center [346, 501] width 12 height 12
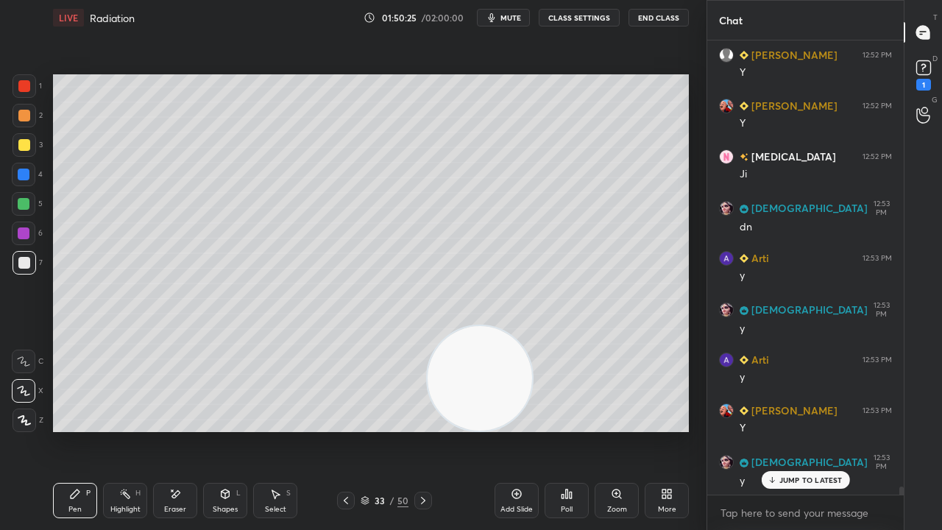
drag, startPoint x: 579, startPoint y: 375, endPoint x: 116, endPoint y: 438, distance: 466.5
click at [169, 430] on div "Setting up your live class Poll for secs No correct answer Start poll" at bounding box center [371, 253] width 648 height 436
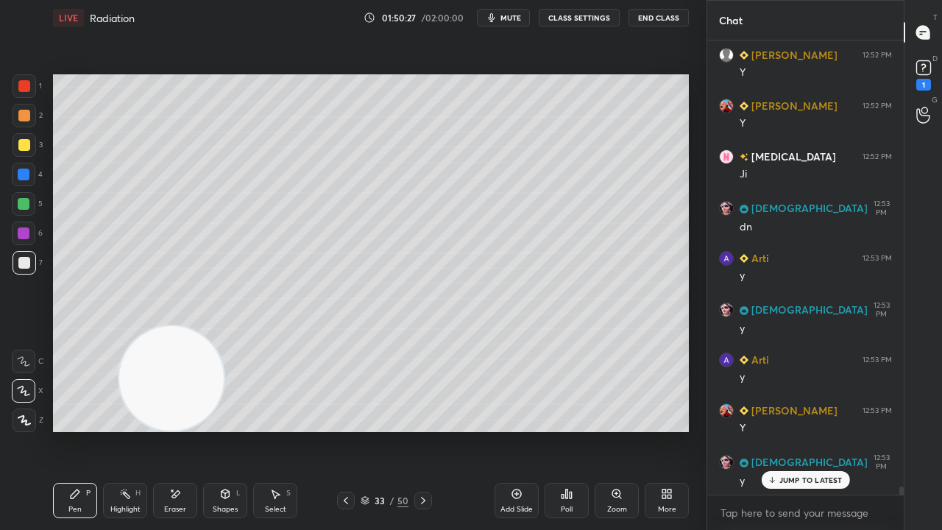
click at [512, 16] on span "mute" at bounding box center [511, 18] width 21 height 10
click at [511, 18] on span "unmute" at bounding box center [510, 18] width 32 height 10
click at [515, 16] on span "mute" at bounding box center [511, 18] width 21 height 10
click at [512, 16] on span "unmute" at bounding box center [510, 18] width 32 height 10
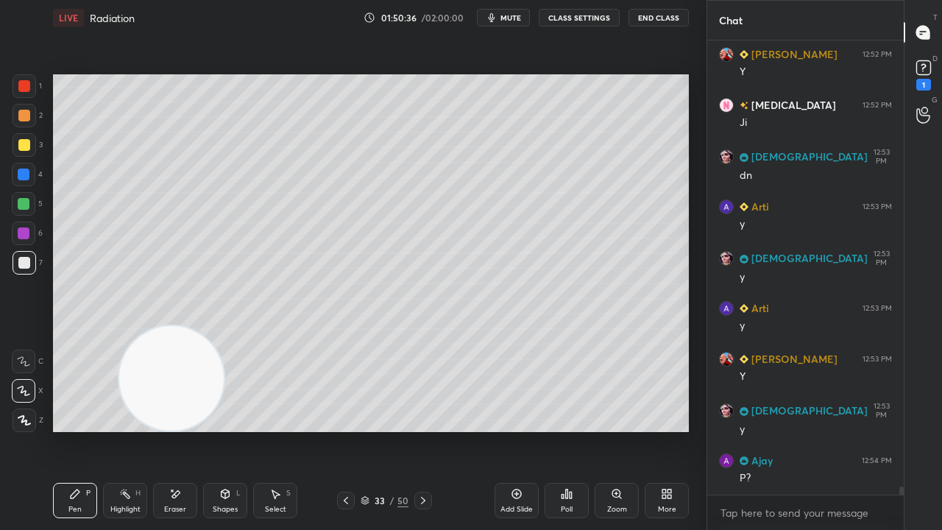
click at [508, 16] on span "mute" at bounding box center [511, 18] width 21 height 10
click at [511, 15] on span "unmute" at bounding box center [510, 18] width 32 height 10
click at [514, 23] on button "mute" at bounding box center [503, 18] width 53 height 18
click at [512, 20] on span "unmute" at bounding box center [510, 18] width 32 height 10
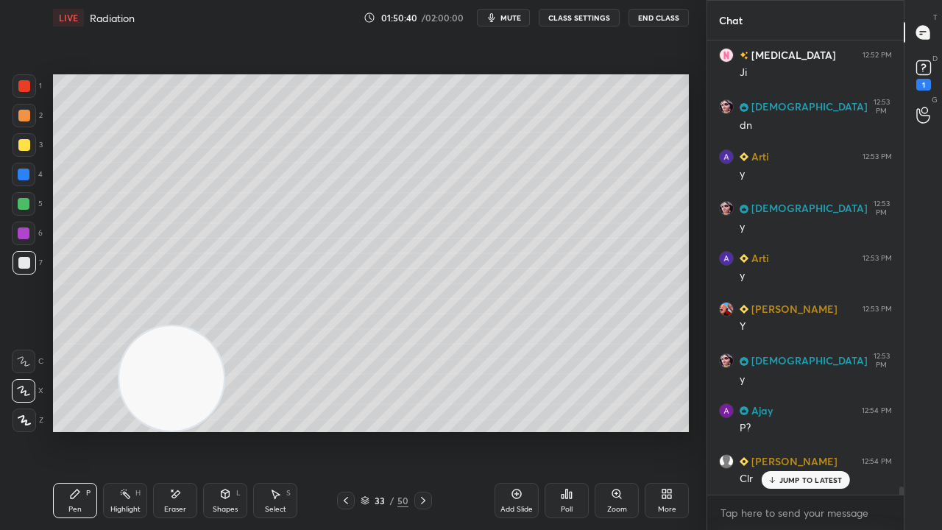
click at [425, 430] on icon at bounding box center [423, 501] width 12 height 12
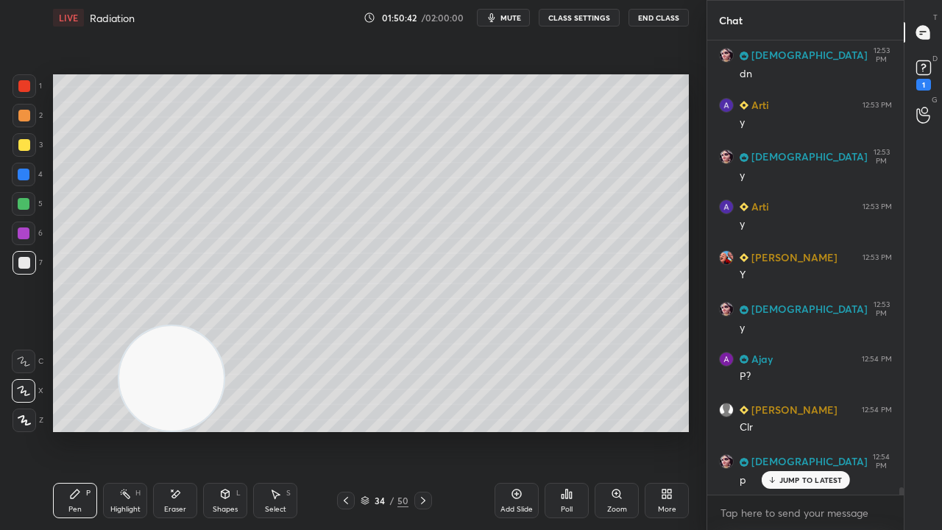
scroll to position [26347, 0]
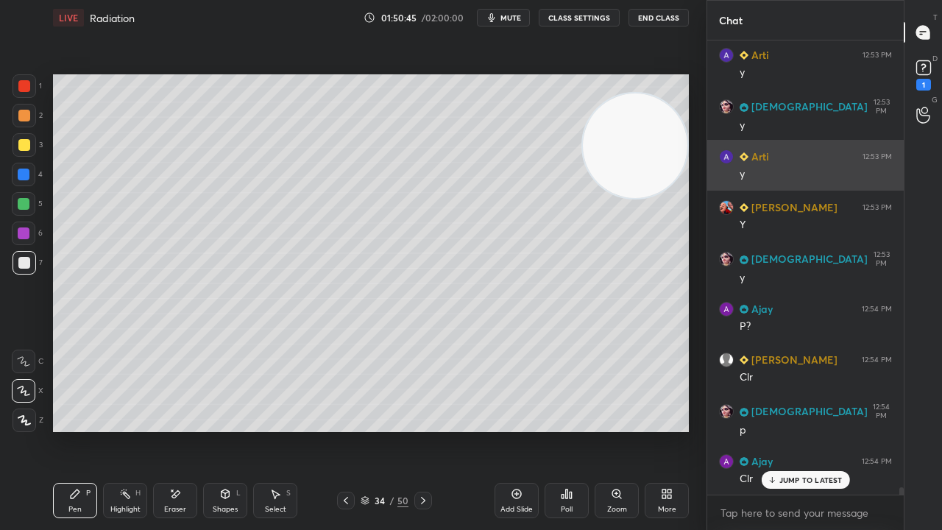
drag, startPoint x: 211, startPoint y: 403, endPoint x: 735, endPoint y: 163, distance: 576.7
click at [735, 168] on div "1 2 3 4 5 6 7 C X Z E E Erase all H H LIVE Radiation 01:50:45 / 02:00:00 mute C…" at bounding box center [471, 265] width 942 height 530
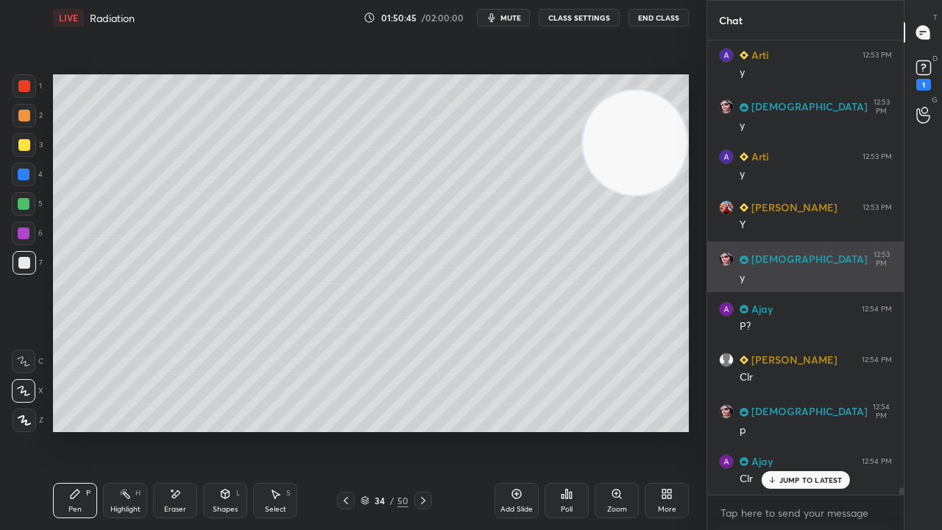
scroll to position [26398, 0]
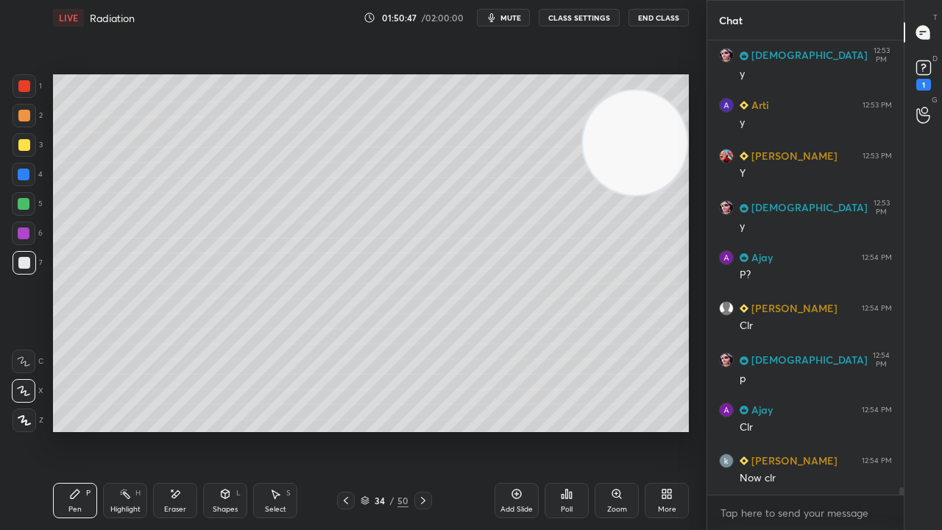
click at [223, 430] on div "Shapes" at bounding box center [225, 509] width 25 height 7
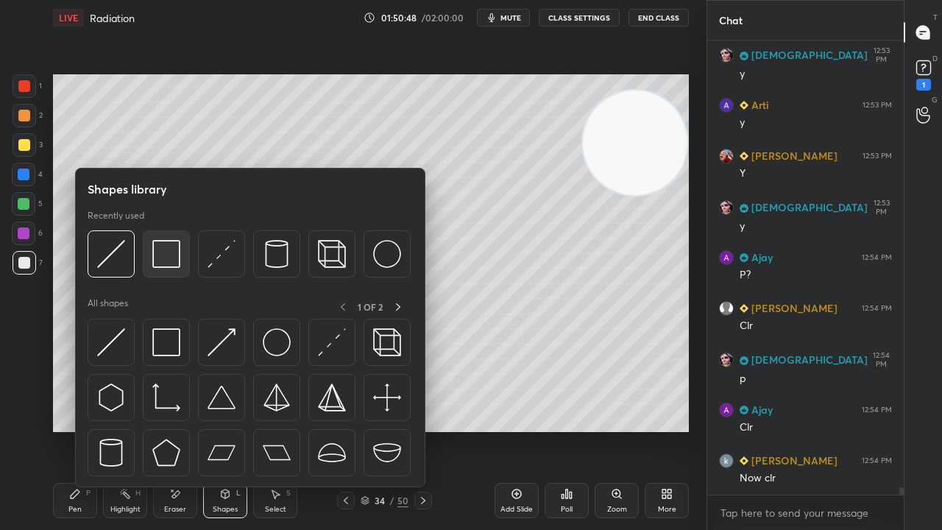
click at [158, 261] on img at bounding box center [166, 254] width 28 height 28
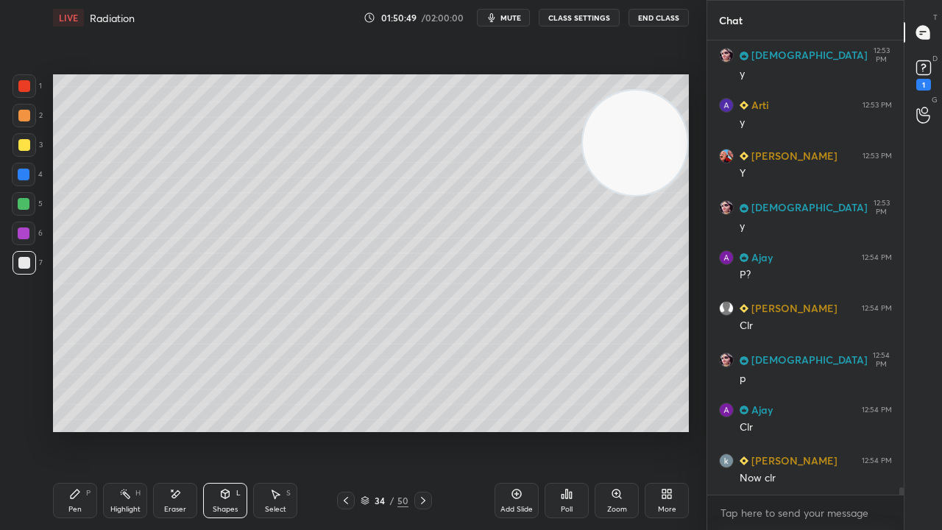
drag, startPoint x: 19, startPoint y: 146, endPoint x: 42, endPoint y: 172, distance: 35.0
click at [21, 146] on div at bounding box center [24, 145] width 12 height 12
click at [75, 430] on div "Pen" at bounding box center [74, 509] width 13 height 7
click at [84, 414] on div "Setting up your live class Poll for secs No correct answer Start poll" at bounding box center [371, 253] width 648 height 436
click at [26, 212] on div at bounding box center [24, 204] width 24 height 24
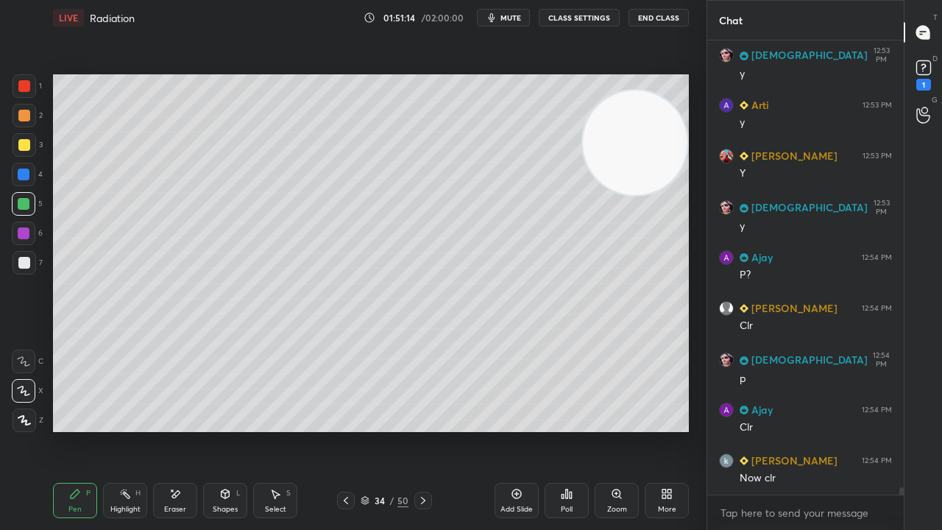
scroll to position [26448, 0]
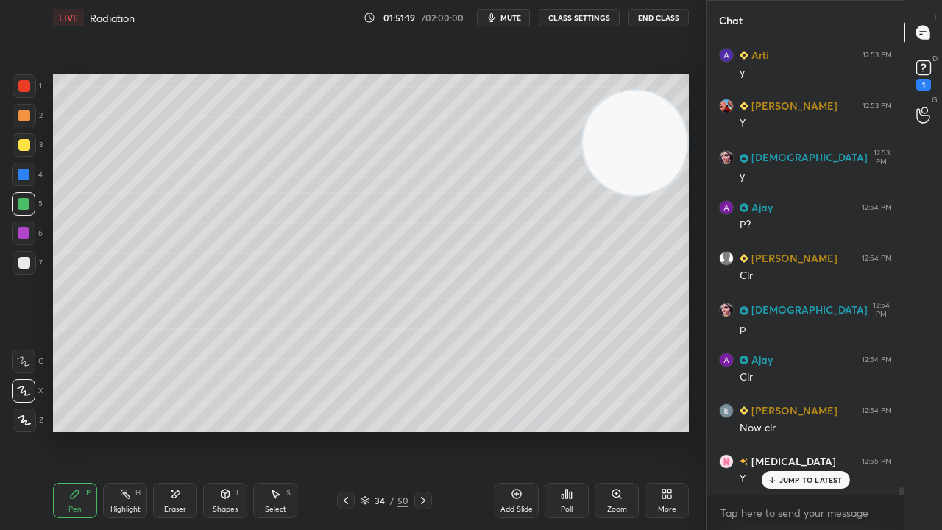
click at [511, 16] on span "mute" at bounding box center [511, 18] width 21 height 10
click at [509, 18] on span "unmute" at bounding box center [510, 18] width 32 height 10
click at [518, 14] on span "mute" at bounding box center [511, 18] width 21 height 10
click at [520, 12] on button "unmute" at bounding box center [503, 18] width 53 height 18
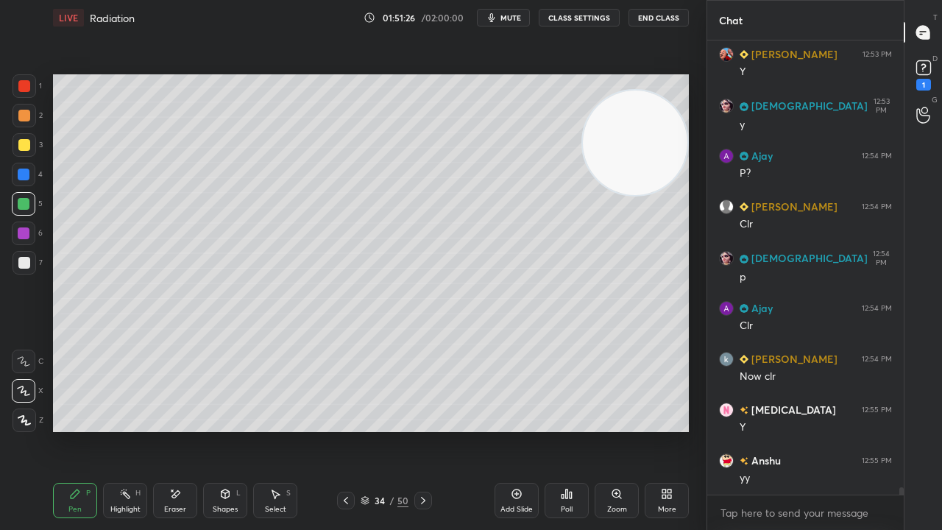
click at [515, 18] on span "mute" at bounding box center [511, 18] width 21 height 10
click at [516, 19] on span "unmute" at bounding box center [510, 18] width 32 height 10
click at [502, 19] on button "mute" at bounding box center [503, 18] width 53 height 18
click at [503, 19] on span "unmute" at bounding box center [510, 18] width 32 height 10
click at [502, 18] on button "mute" at bounding box center [503, 18] width 53 height 18
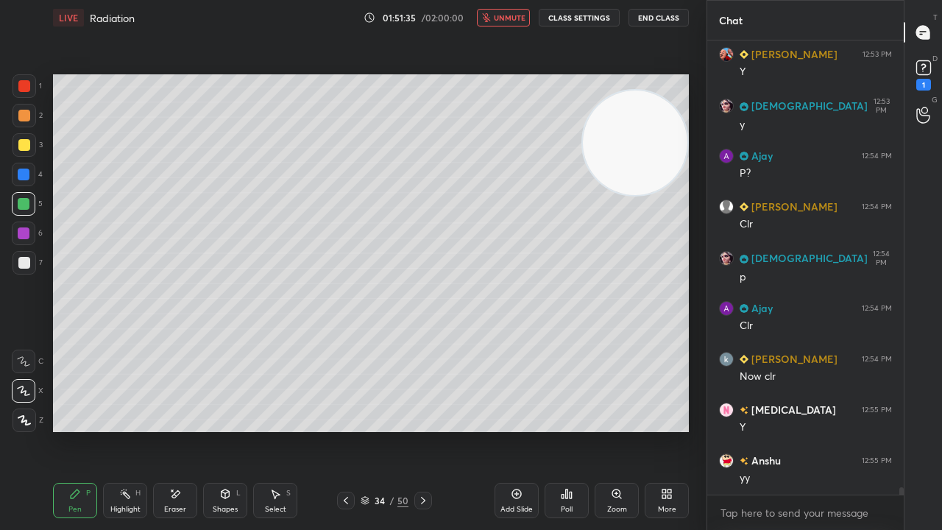
click at [503, 17] on span "unmute" at bounding box center [510, 18] width 32 height 10
click at [516, 15] on span "mute" at bounding box center [511, 18] width 21 height 10
drag, startPoint x: 517, startPoint y: 16, endPoint x: 515, endPoint y: 6, distance: 10.4
click at [517, 15] on span "unmute" at bounding box center [510, 18] width 32 height 10
click at [425, 430] on icon at bounding box center [423, 501] width 12 height 12
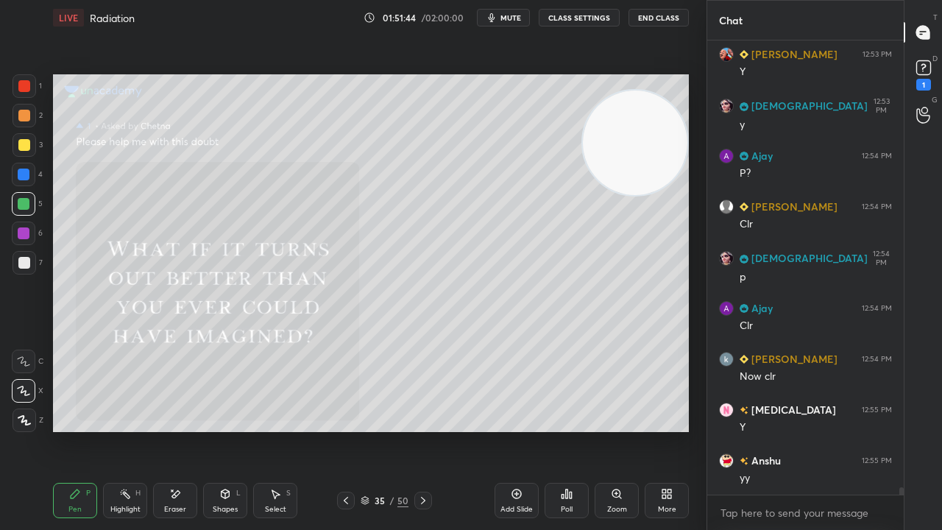
drag, startPoint x: 350, startPoint y: 498, endPoint x: 358, endPoint y: 498, distance: 7.4
click at [350, 430] on icon at bounding box center [346, 501] width 12 height 12
click at [509, 430] on div "Add Slide" at bounding box center [517, 500] width 44 height 35
click at [20, 271] on div at bounding box center [25, 263] width 24 height 24
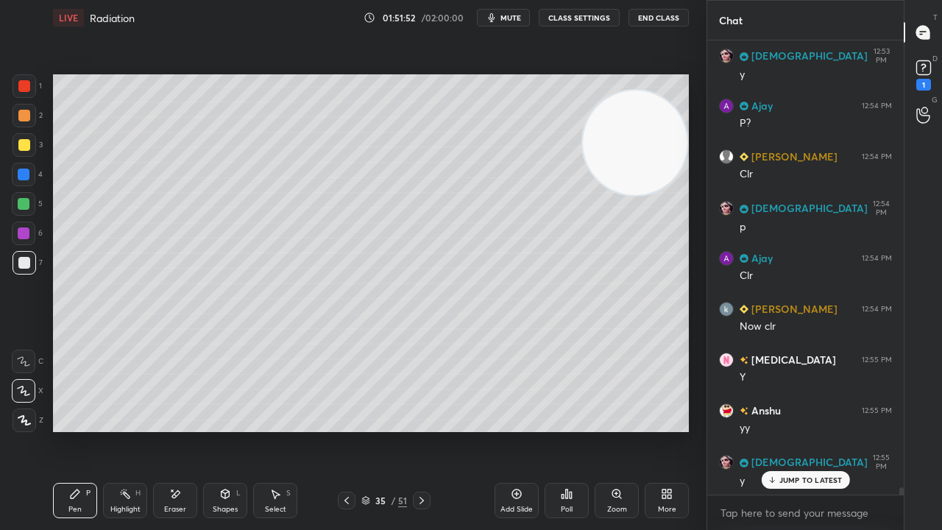
scroll to position [26601, 0]
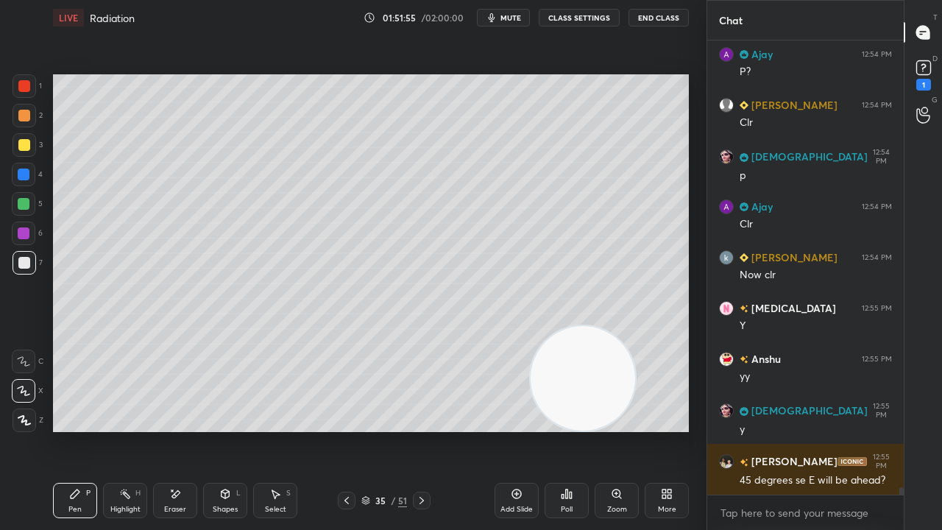
drag, startPoint x: 602, startPoint y: 127, endPoint x: 534, endPoint y: 437, distance: 317.2
click at [543, 430] on div "Setting up your live class Poll for secs No correct answer Start poll" at bounding box center [371, 253] width 648 height 436
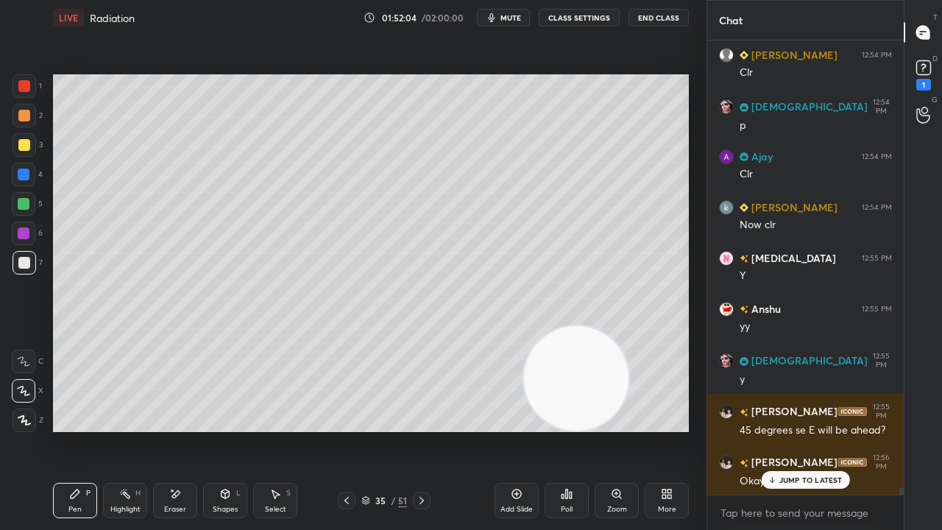
click at [509, 19] on span "mute" at bounding box center [511, 18] width 21 height 10
click at [511, 18] on span "unmute" at bounding box center [510, 18] width 32 height 10
drag, startPoint x: 794, startPoint y: 482, endPoint x: 794, endPoint y: 492, distance: 9.6
click at [794, 430] on p "JUMP TO LATEST" at bounding box center [811, 480] width 63 height 9
click at [512, 21] on span "mute" at bounding box center [511, 18] width 21 height 10
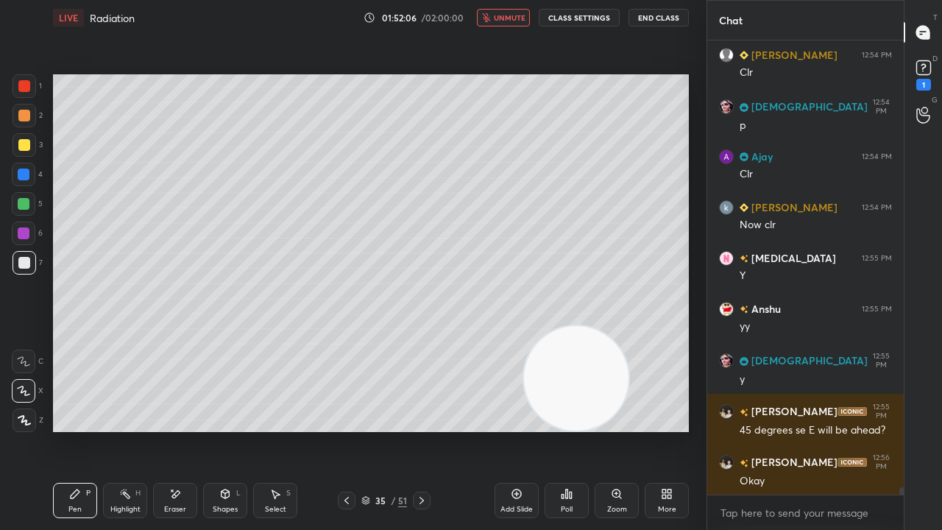
click at [515, 16] on span "unmute" at bounding box center [510, 18] width 32 height 10
click at [509, 17] on span "mute" at bounding box center [511, 18] width 21 height 10
click at [510, 15] on span "unmute" at bounding box center [510, 18] width 32 height 10
click at [345, 430] on icon at bounding box center [347, 501] width 12 height 12
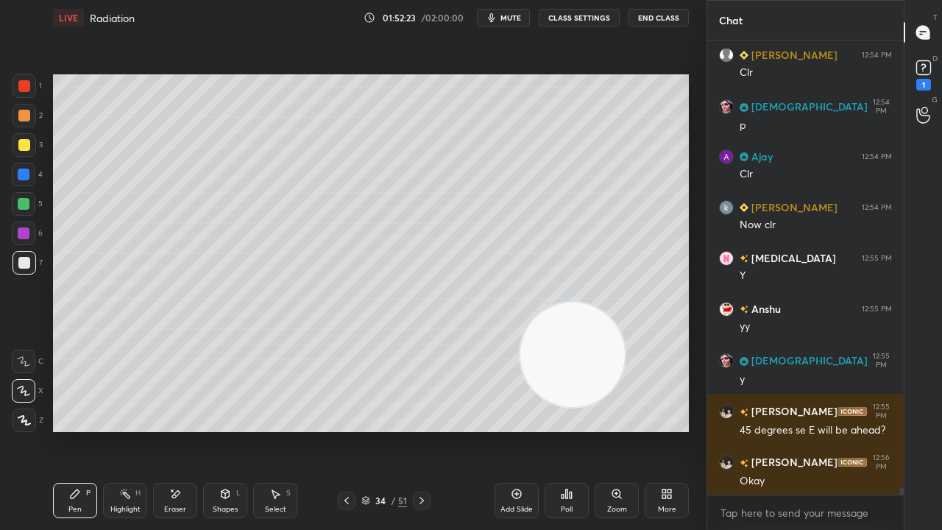
drag, startPoint x: 566, startPoint y: 374, endPoint x: 477, endPoint y: 310, distance: 109.7
click at [520, 303] on video at bounding box center [572, 355] width 105 height 105
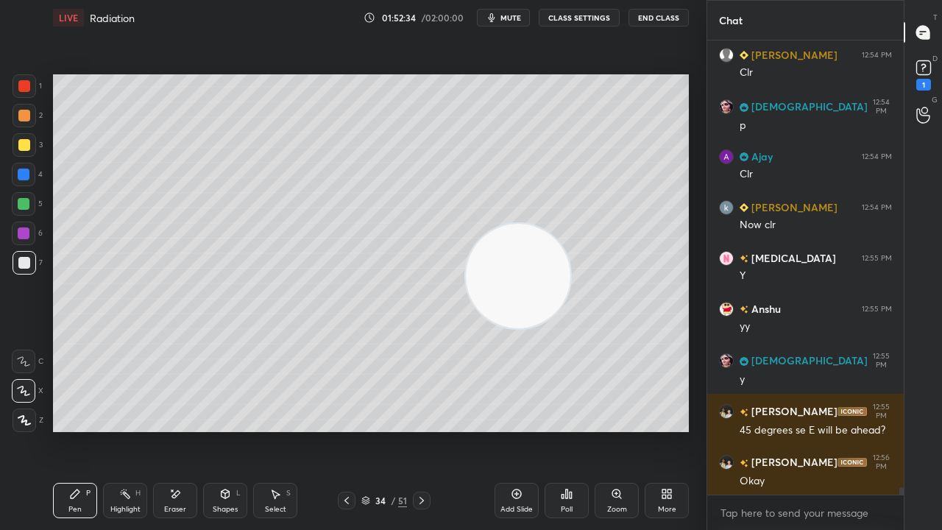
click at [512, 19] on span "mute" at bounding box center [511, 18] width 21 height 10
click at [514, 18] on span "unmute" at bounding box center [510, 18] width 32 height 10
drag, startPoint x: 178, startPoint y: 500, endPoint x: 172, endPoint y: 478, distance: 22.1
click at [178, 430] on div "Eraser" at bounding box center [175, 500] width 44 height 35
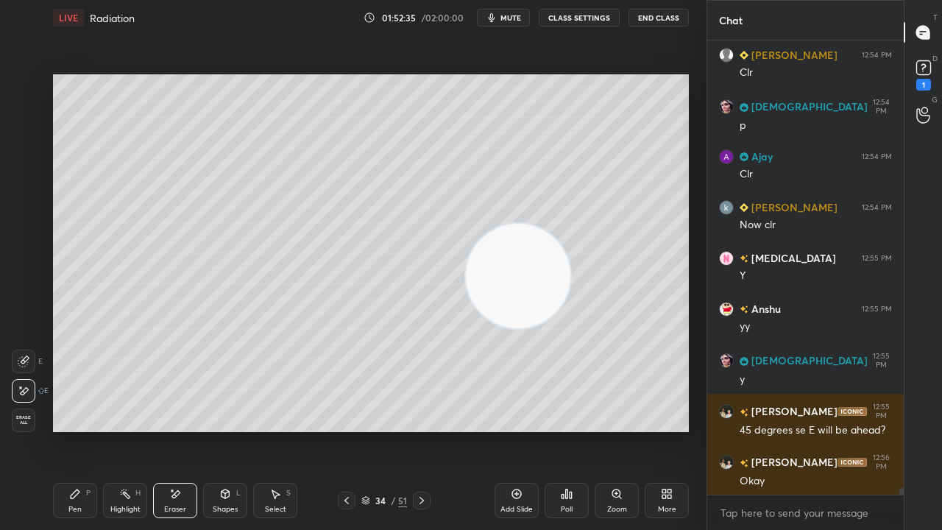
click at [135, 430] on div "Setting up your live class Poll for secs No correct answer Start poll" at bounding box center [371, 253] width 648 height 436
click at [60, 430] on div "Pen P" at bounding box center [75, 500] width 44 height 35
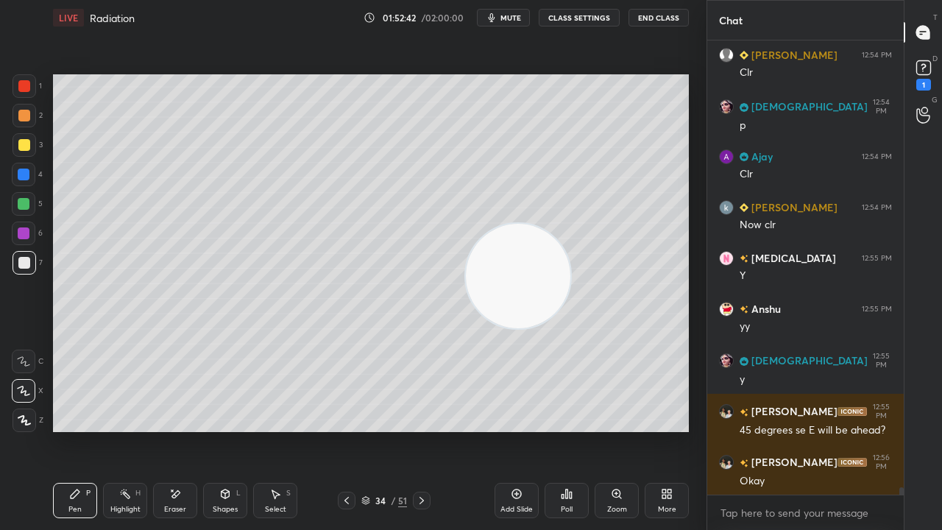
click at [188, 430] on div "Eraser" at bounding box center [175, 500] width 44 height 35
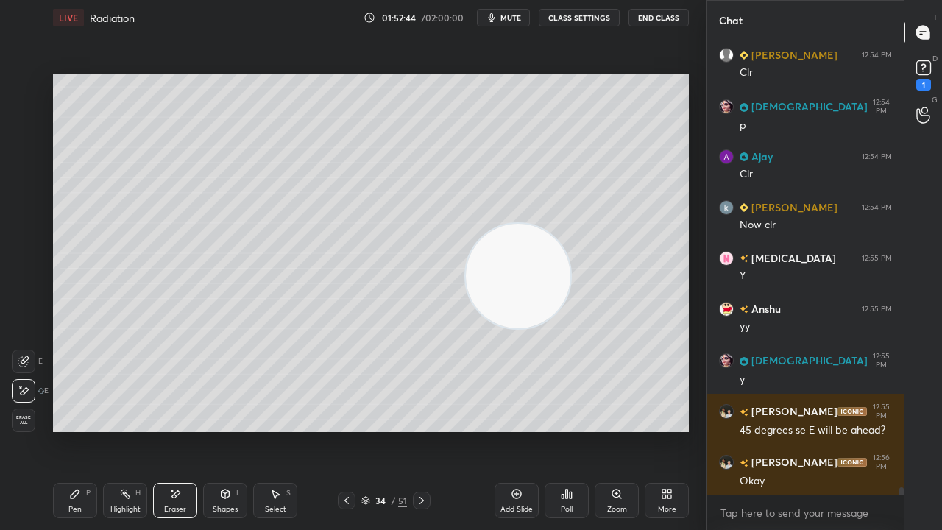
click at [88, 430] on div "Pen P" at bounding box center [75, 500] width 44 height 35
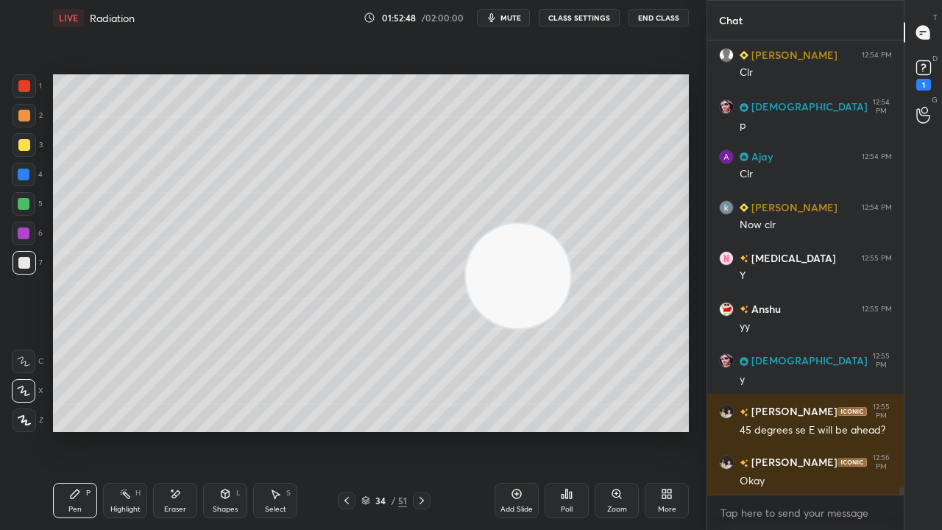
click at [517, 19] on span "mute" at bounding box center [511, 18] width 21 height 10
click at [515, 19] on span "unmute" at bounding box center [510, 18] width 32 height 10
click at [521, 21] on span "mute" at bounding box center [511, 18] width 21 height 10
click at [520, 19] on span "unmute" at bounding box center [510, 18] width 32 height 10
click at [502, 19] on button "mute" at bounding box center [503, 18] width 53 height 18
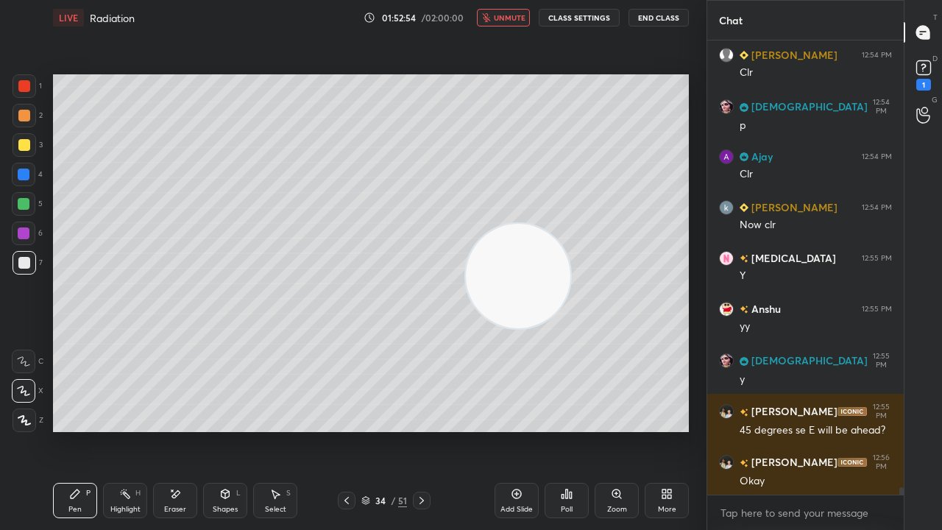
click at [506, 21] on span "unmute" at bounding box center [510, 18] width 32 height 10
click at [508, 21] on span "mute" at bounding box center [511, 18] width 21 height 10
drag, startPoint x: 510, startPoint y: 20, endPoint x: 518, endPoint y: 18, distance: 8.4
click at [511, 21] on span "unmute" at bounding box center [510, 18] width 32 height 10
click at [514, 16] on span "mute" at bounding box center [511, 18] width 21 height 10
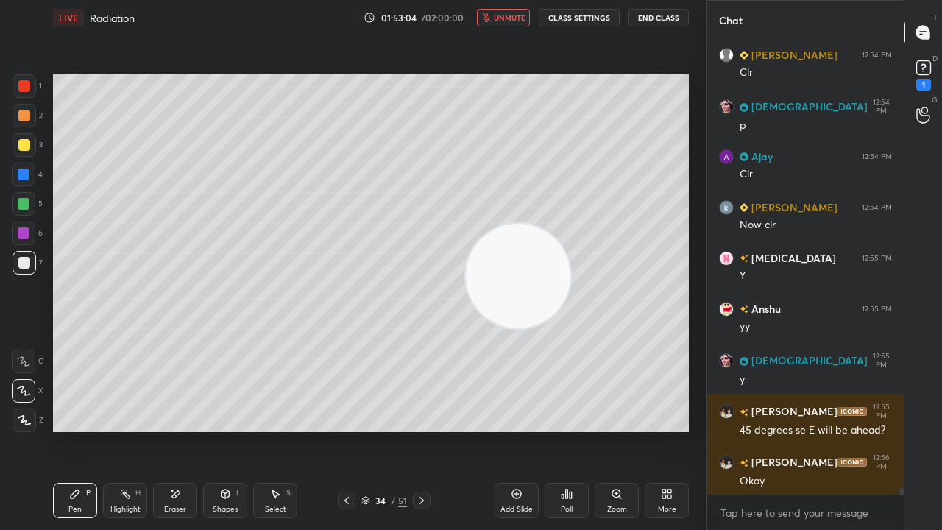
click at [512, 18] on span "unmute" at bounding box center [510, 18] width 32 height 10
click at [924, 84] on div "1" at bounding box center [923, 85] width 15 height 12
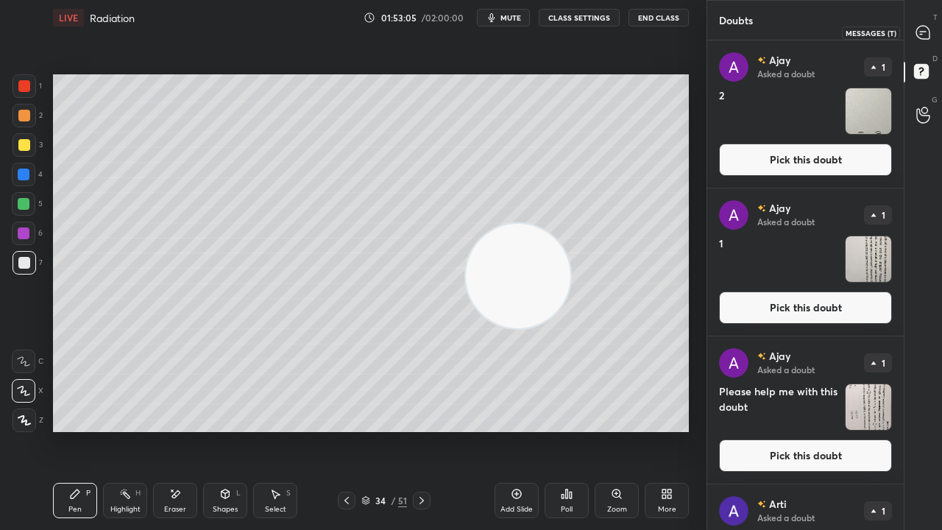
drag, startPoint x: 936, startPoint y: 32, endPoint x: 935, endPoint y: 21, distance: 11.8
click at [935, 31] on div at bounding box center [923, 32] width 29 height 26
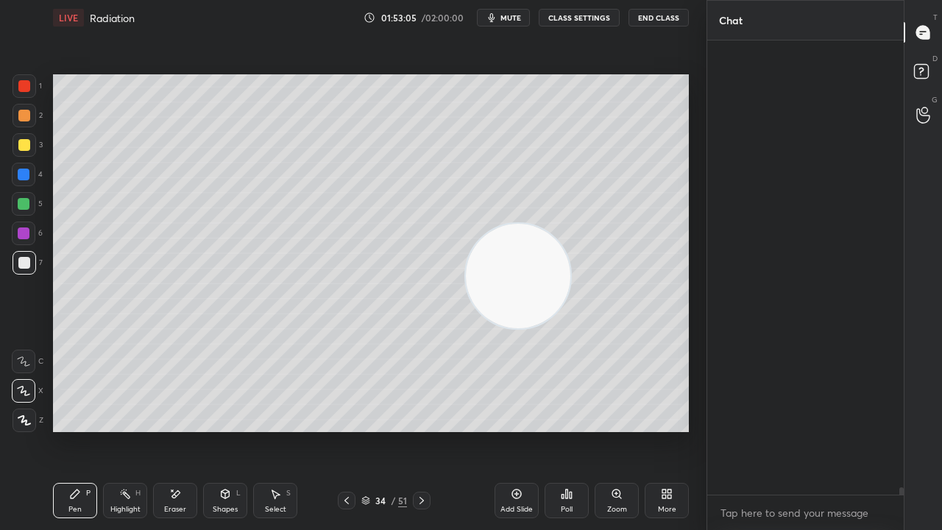
scroll to position [450, 192]
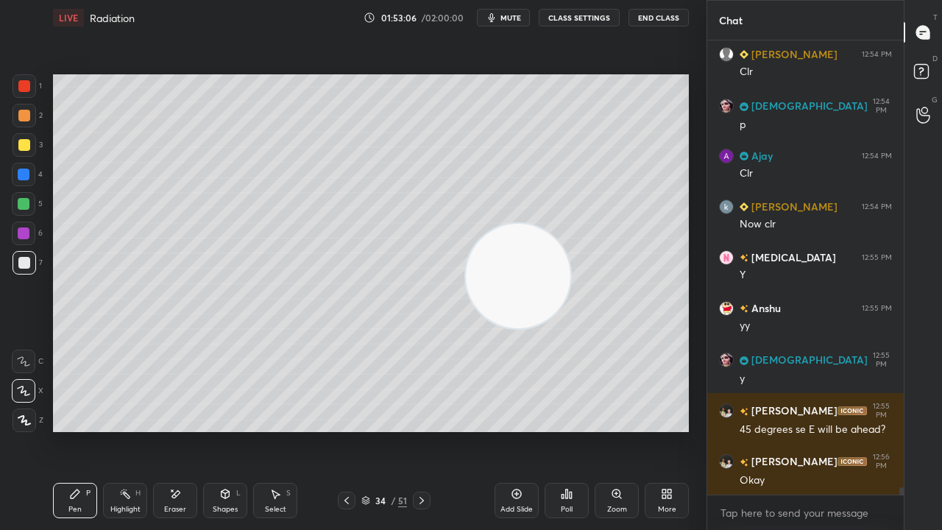
click at [423, 430] on icon at bounding box center [422, 500] width 4 height 7
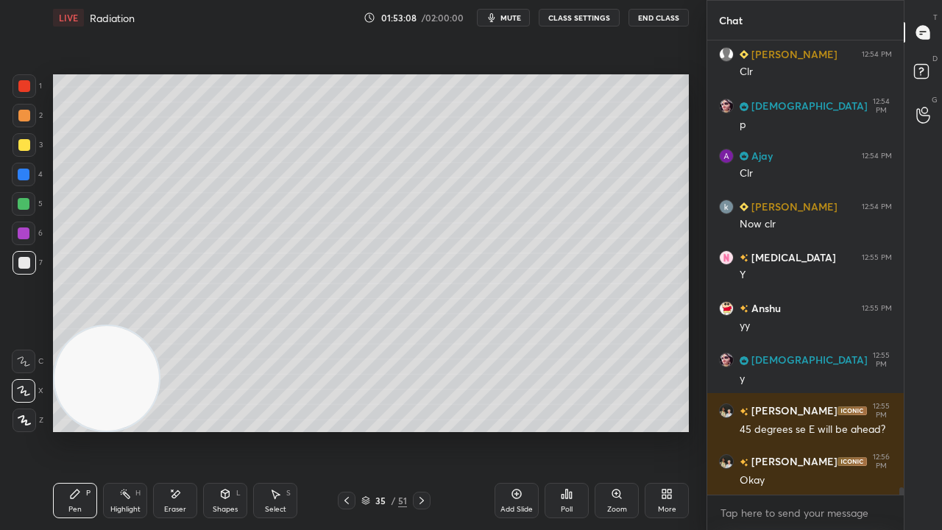
drag, startPoint x: 532, startPoint y: 309, endPoint x: 8, endPoint y: 488, distance: 553.8
click at [0, 430] on div "1 2 3 4 5 6 7 C X Z E E Erase all H H LIVE Radiation 01:53:08 / 02:00:00 mute C…" at bounding box center [347, 265] width 695 height 530
click at [230, 430] on div "Shapes" at bounding box center [225, 509] width 25 height 7
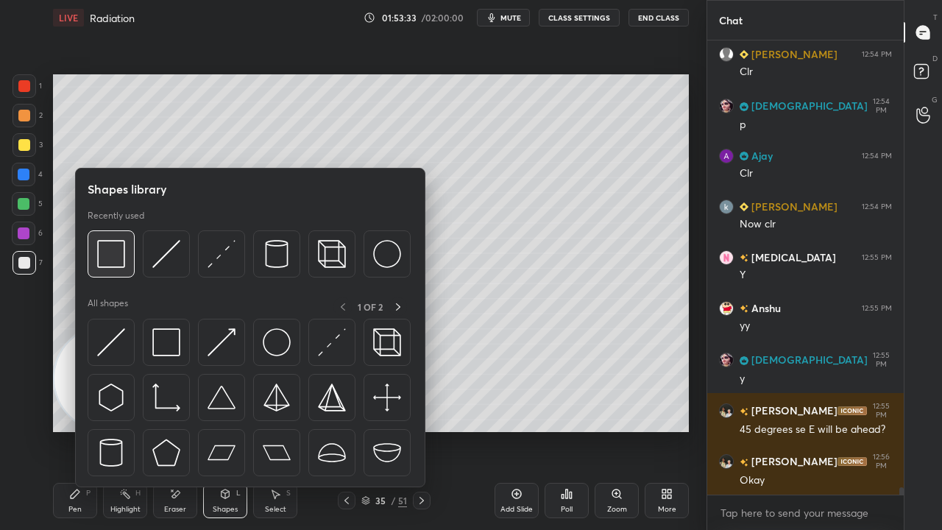
click at [105, 267] on div at bounding box center [111, 253] width 47 height 47
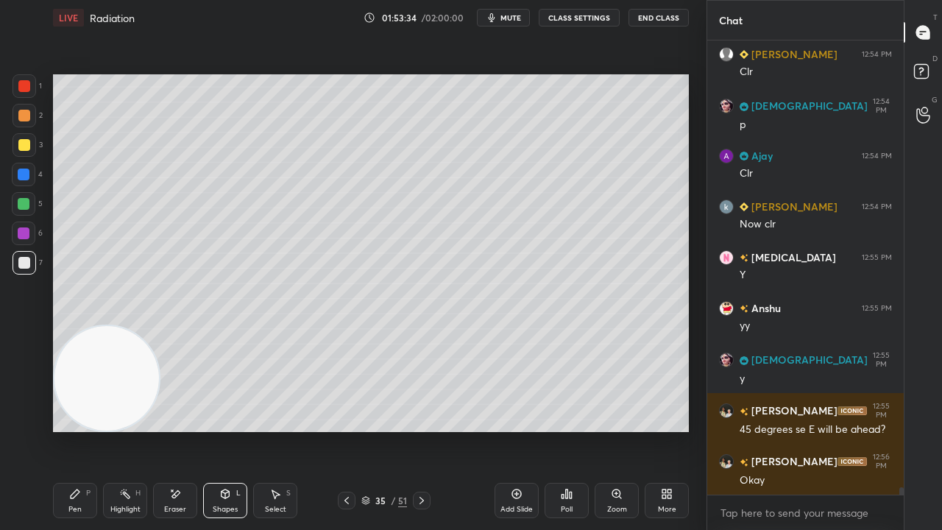
click at [24, 142] on div at bounding box center [24, 145] width 12 height 12
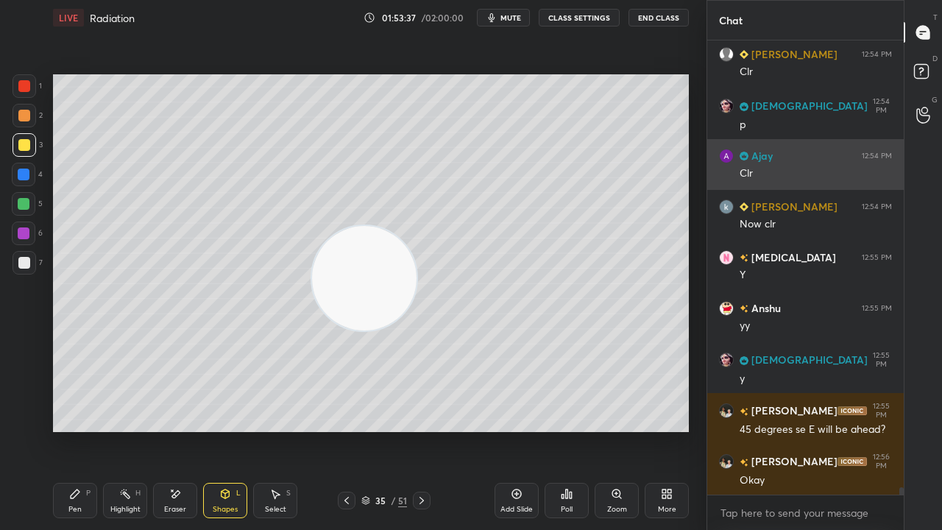
drag, startPoint x: 103, startPoint y: 397, endPoint x: 718, endPoint y: 174, distance: 654.1
click at [715, 178] on div "1 2 3 4 5 6 7 C X Z E E Erase all H H LIVE Radiation 01:53:37 / 02:00:00 mute C…" at bounding box center [471, 265] width 942 height 530
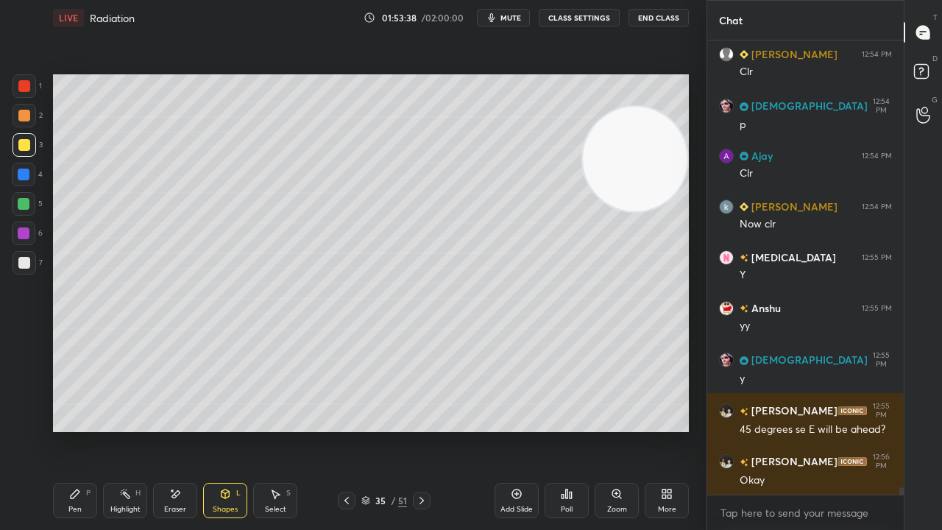
drag, startPoint x: 26, startPoint y: 266, endPoint x: 37, endPoint y: 256, distance: 15.1
click at [26, 267] on div at bounding box center [24, 263] width 12 height 12
drag, startPoint x: 72, startPoint y: 501, endPoint x: 81, endPoint y: 477, distance: 25.2
click at [71, 430] on div "Pen P" at bounding box center [75, 500] width 44 height 35
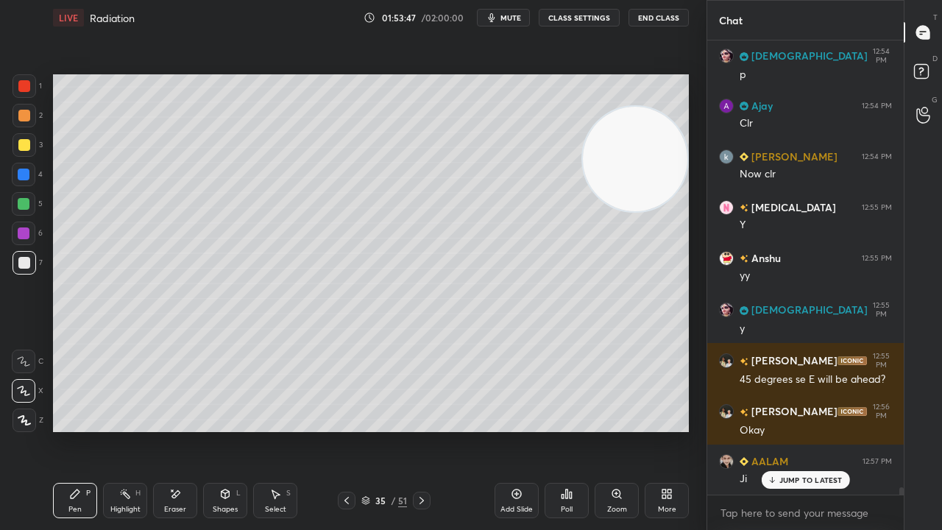
click at [515, 17] on span "mute" at bounding box center [511, 18] width 21 height 10
drag, startPoint x: 515, startPoint y: 15, endPoint x: 522, endPoint y: 14, distance: 7.4
click at [513, 18] on span "unmute" at bounding box center [510, 18] width 32 height 10
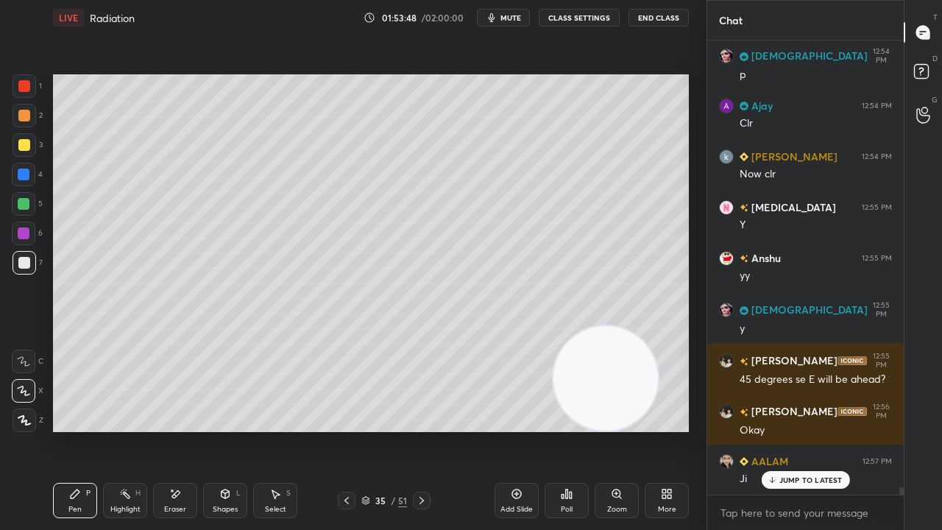
drag, startPoint x: 599, startPoint y: 436, endPoint x: 590, endPoint y: 475, distance: 40.0
click at [599, 430] on div "LIVE Radiation 01:53:48 / 02:00:00 mute CLASS SETTINGS End Class Setting up you…" at bounding box center [371, 265] width 648 height 530
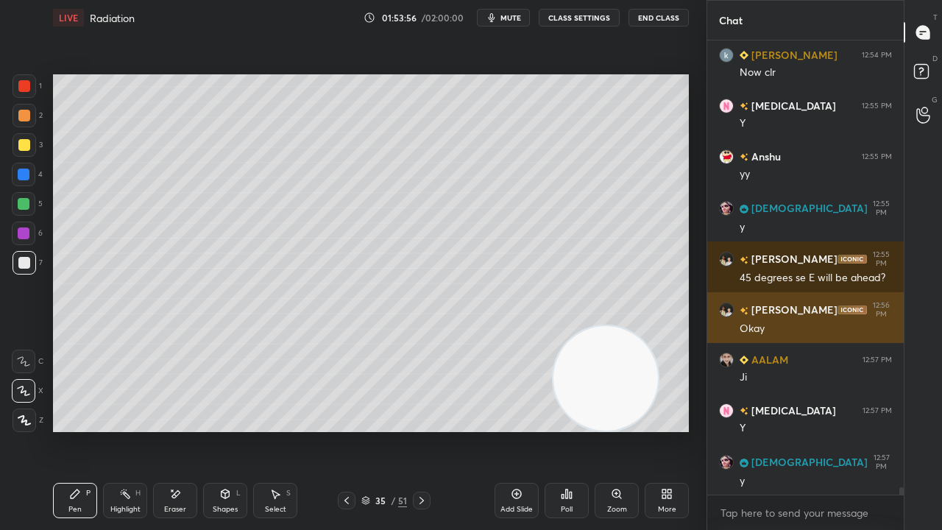
scroll to position [27139, 0]
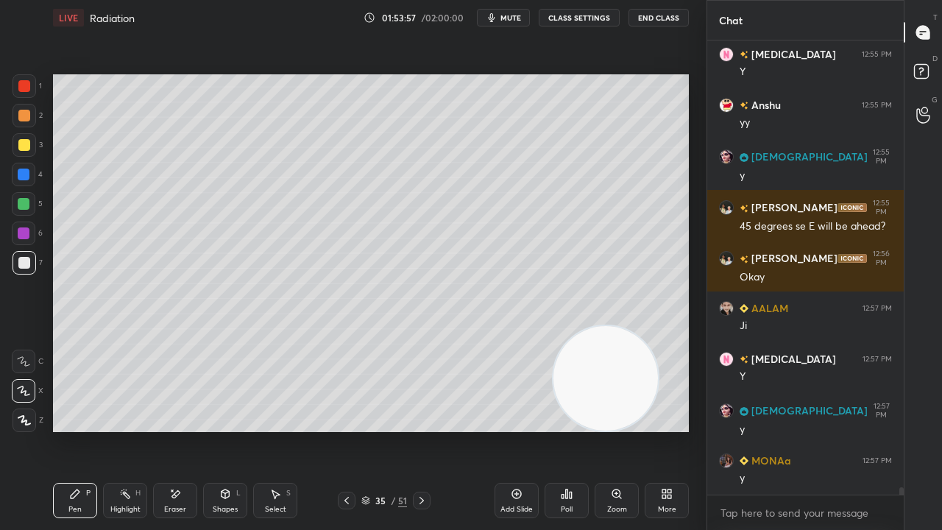
click at [506, 12] on button "mute" at bounding box center [503, 18] width 53 height 18
click at [511, 10] on button "unmute" at bounding box center [503, 18] width 53 height 18
drag, startPoint x: 181, startPoint y: 506, endPoint x: 201, endPoint y: 459, distance: 51.1
click at [181, 430] on div "Eraser" at bounding box center [175, 500] width 44 height 35
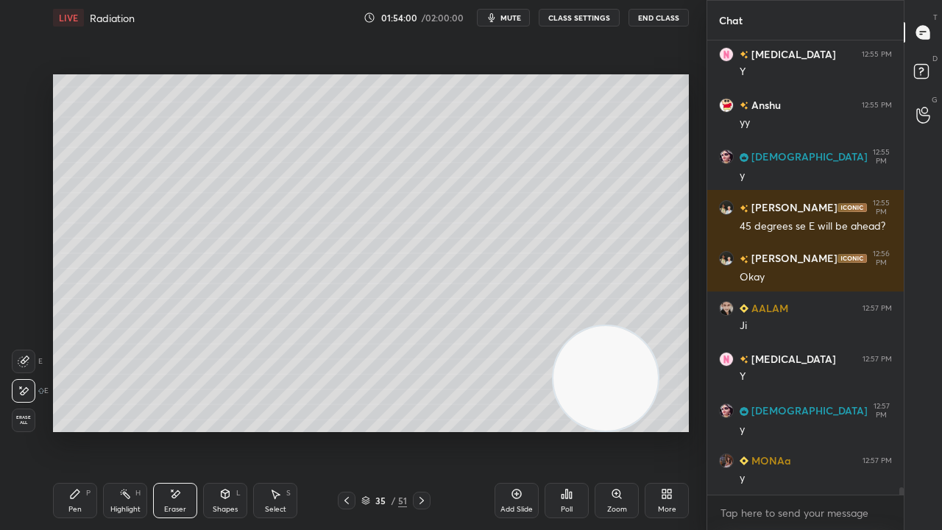
click at [60, 430] on div "Pen P" at bounding box center [75, 500] width 44 height 35
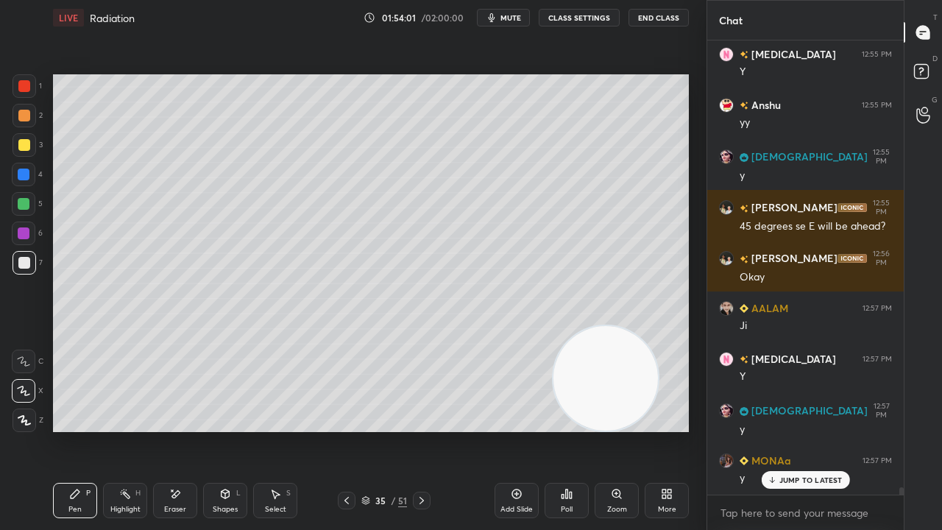
scroll to position [27189, 0]
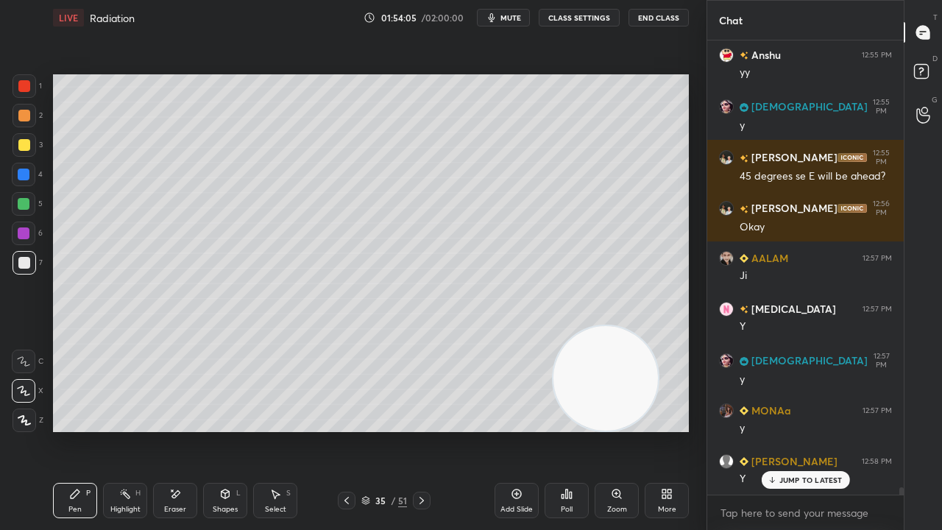
drag, startPoint x: 174, startPoint y: 498, endPoint x: 181, endPoint y: 490, distance: 10.4
click at [174, 430] on icon at bounding box center [175, 494] width 12 height 13
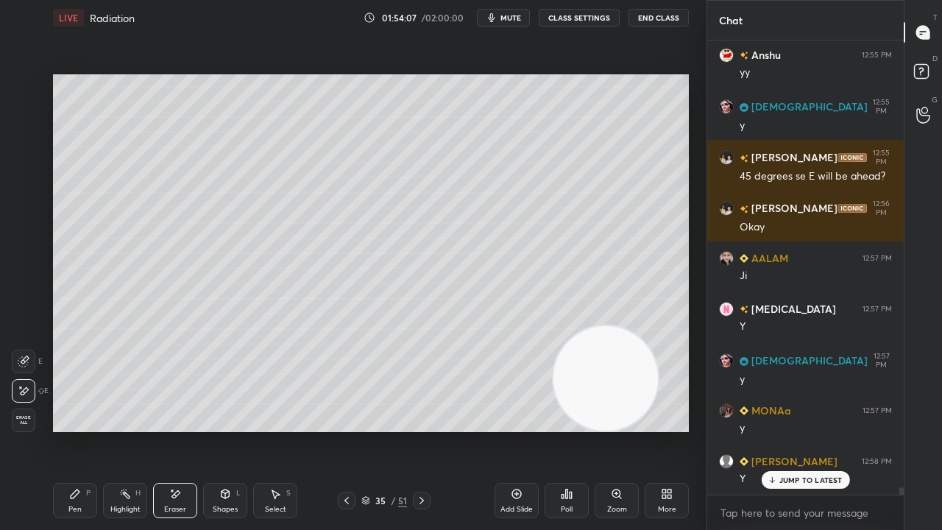
click at [78, 430] on icon at bounding box center [75, 494] width 12 height 12
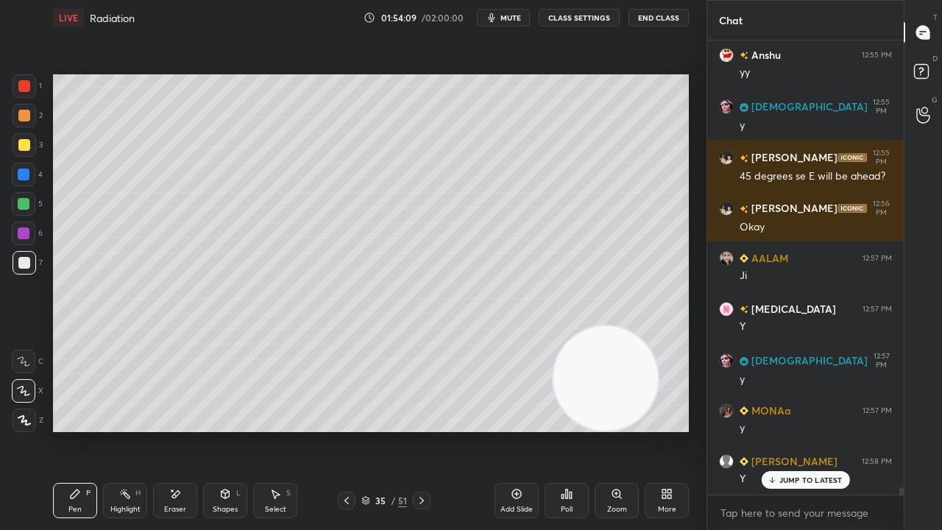
click at [512, 18] on span "mute" at bounding box center [511, 18] width 21 height 10
click at [513, 17] on span "unmute" at bounding box center [510, 18] width 32 height 10
click at [419, 430] on icon at bounding box center [422, 501] width 12 height 12
click at [346, 430] on icon at bounding box center [347, 501] width 12 height 12
click at [521, 17] on span "mute" at bounding box center [511, 18] width 21 height 10
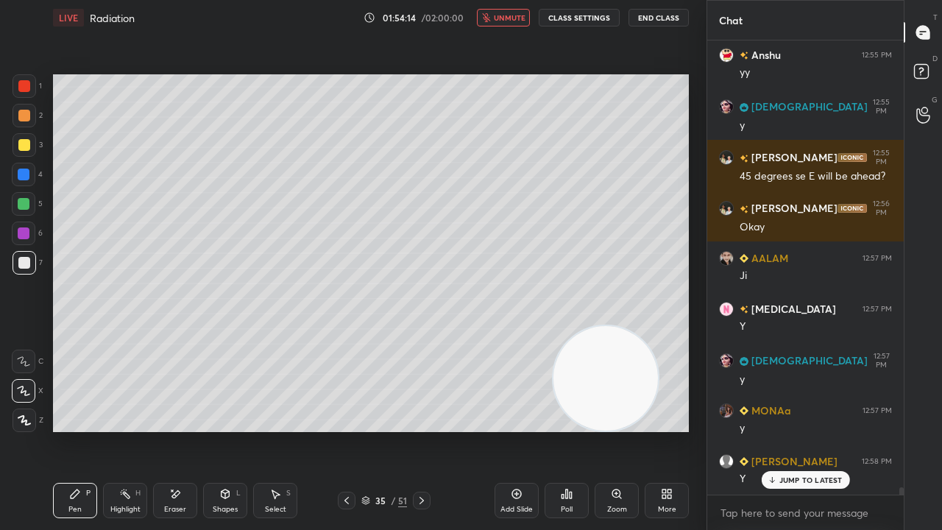
click at [523, 15] on span "unmute" at bounding box center [510, 18] width 32 height 10
click at [928, 74] on icon at bounding box center [924, 73] width 26 height 26
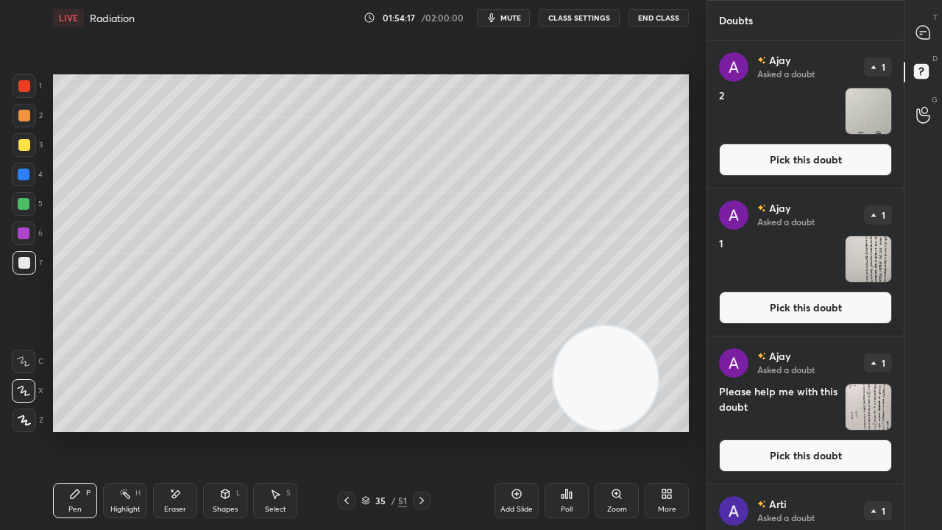
click at [822, 309] on button "Pick this doubt" at bounding box center [805, 307] width 173 height 32
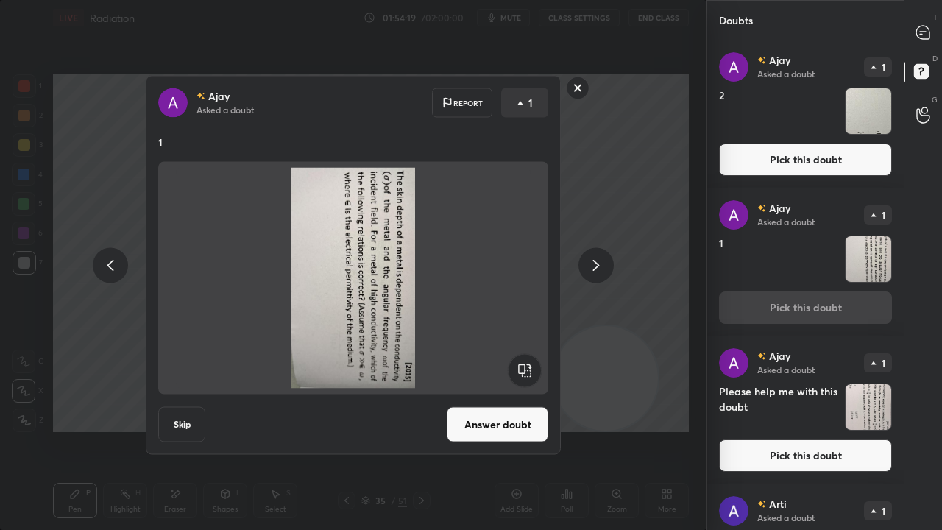
click at [749, 430] on button "Pick this doubt" at bounding box center [805, 455] width 173 height 32
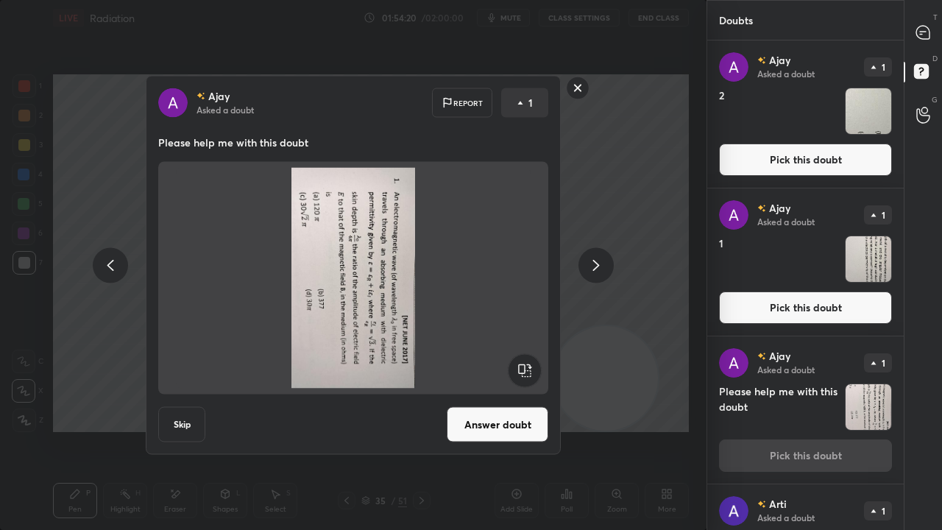
click at [526, 373] on rect at bounding box center [524, 370] width 33 height 33
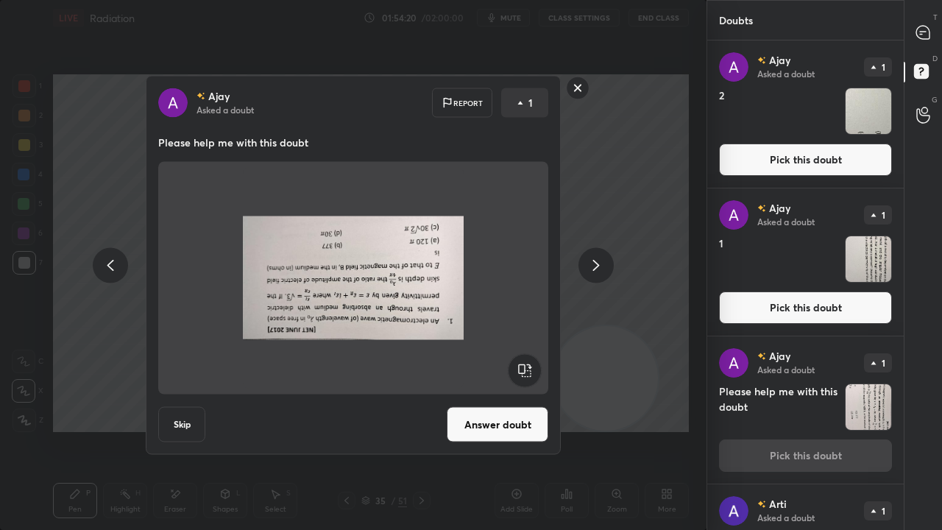
click at [529, 370] on rect at bounding box center [524, 370] width 33 height 33
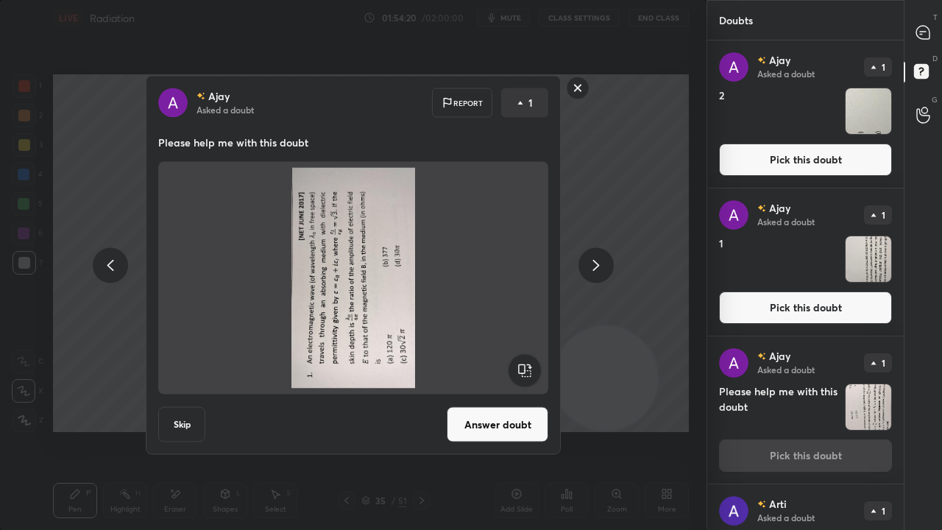
click at [529, 370] on rect at bounding box center [524, 370] width 33 height 33
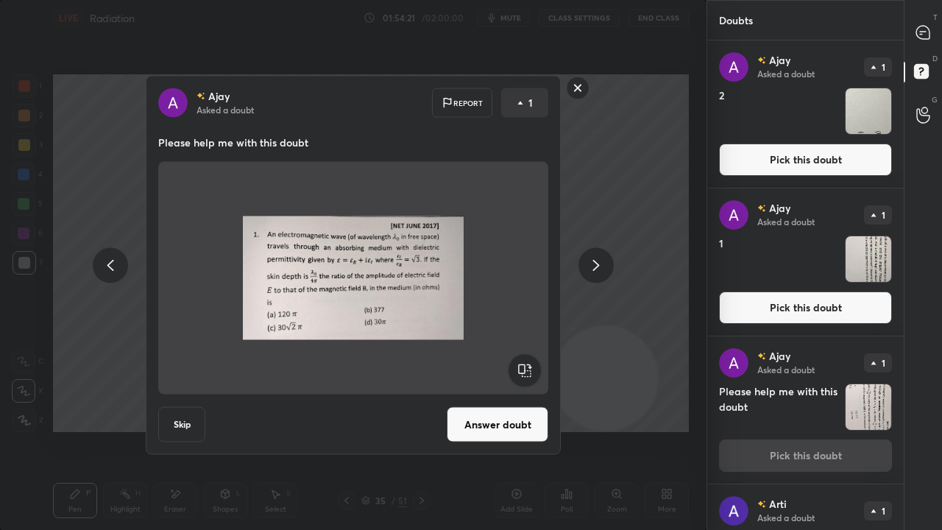
click at [515, 419] on button "Answer doubt" at bounding box center [498, 424] width 102 height 35
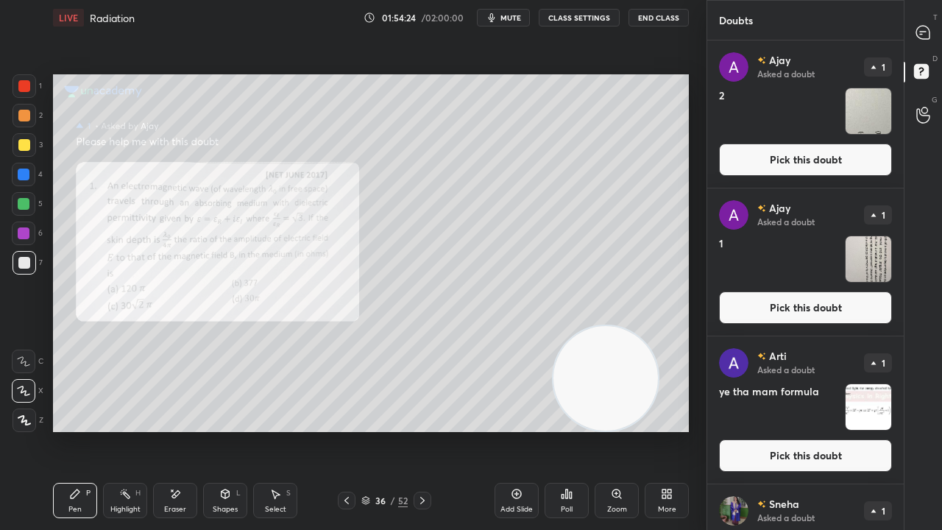
click at [821, 306] on button "Pick this doubt" at bounding box center [805, 307] width 173 height 32
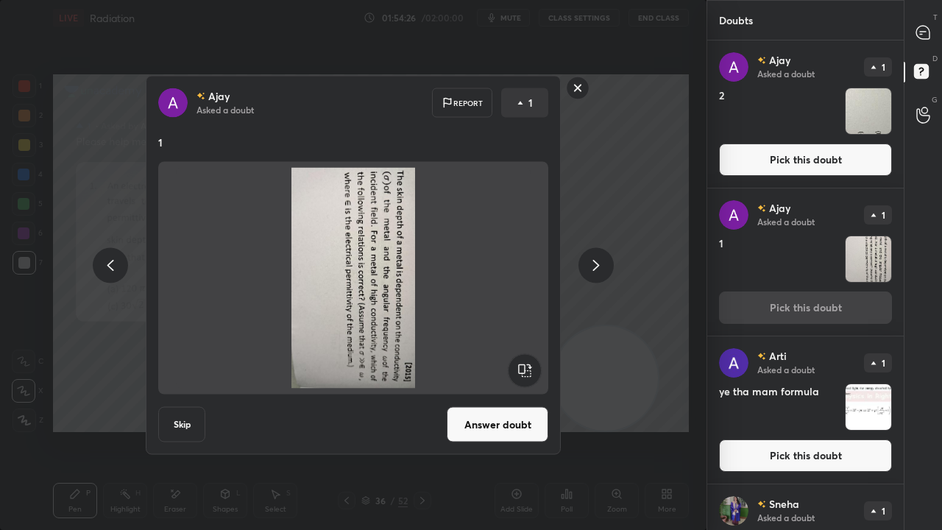
click at [531, 370] on rect at bounding box center [524, 370] width 33 height 33
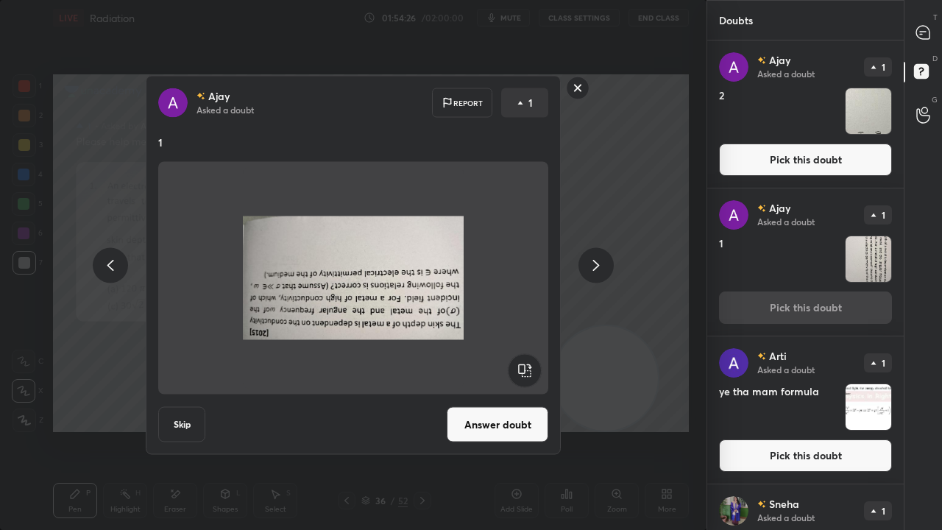
click at [530, 370] on rect at bounding box center [524, 370] width 33 height 33
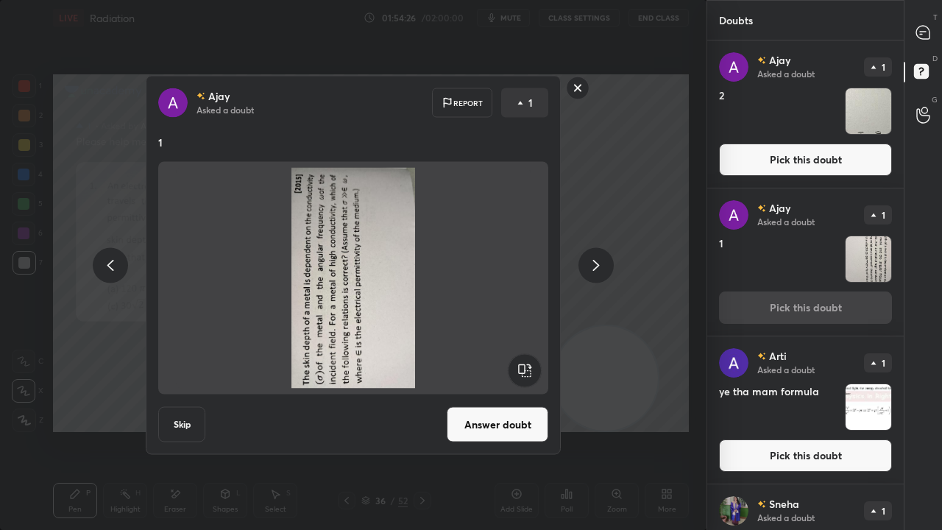
click at [529, 370] on rect at bounding box center [524, 370] width 33 height 33
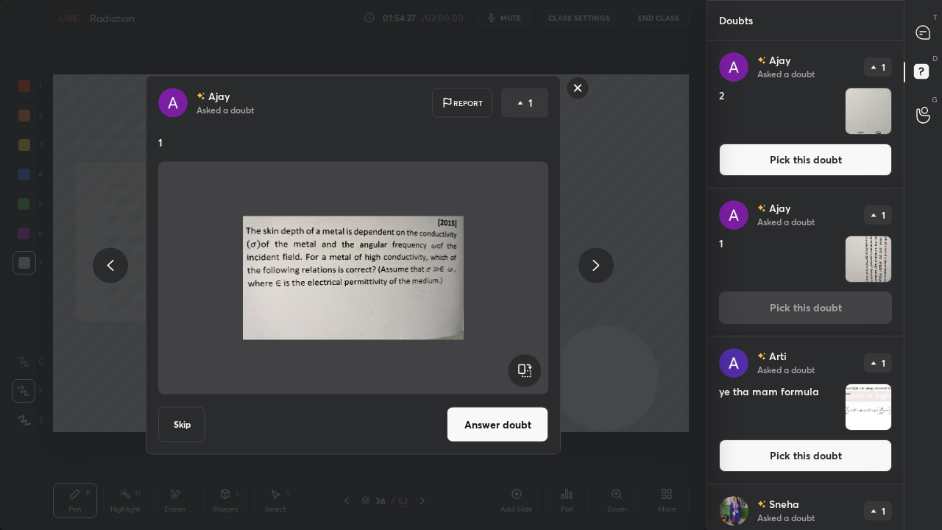
click at [512, 425] on button "Answer doubt" at bounding box center [498, 424] width 102 height 35
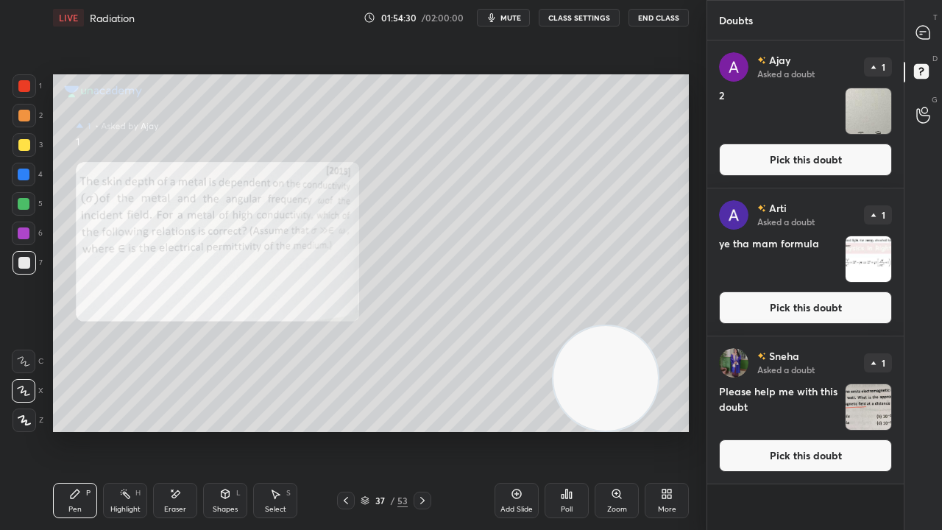
click at [771, 158] on button "Pick this doubt" at bounding box center [805, 160] width 173 height 32
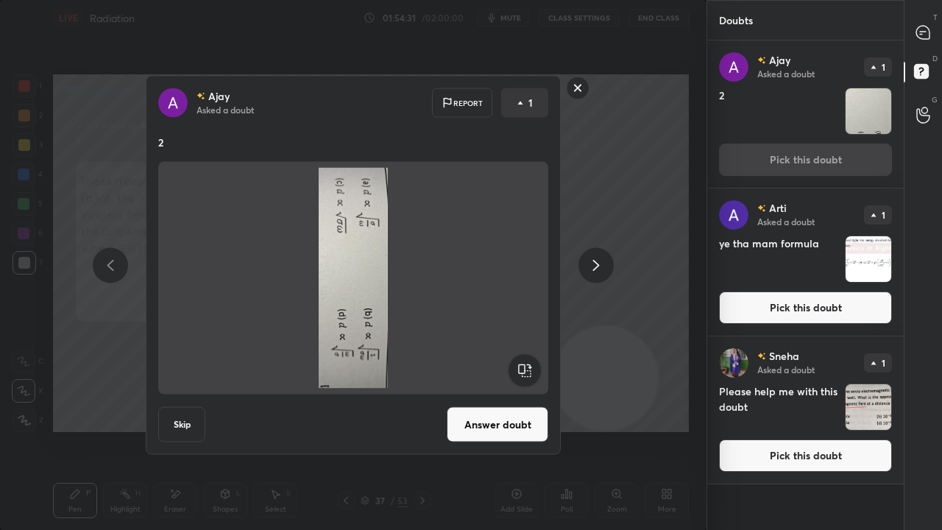
click at [520, 368] on rect at bounding box center [524, 370] width 33 height 33
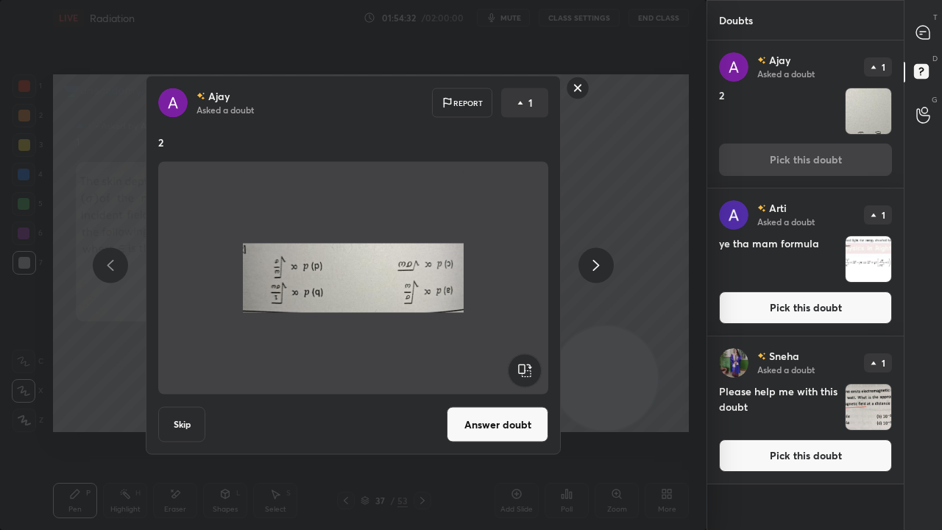
click at [522, 368] on rect at bounding box center [524, 370] width 33 height 33
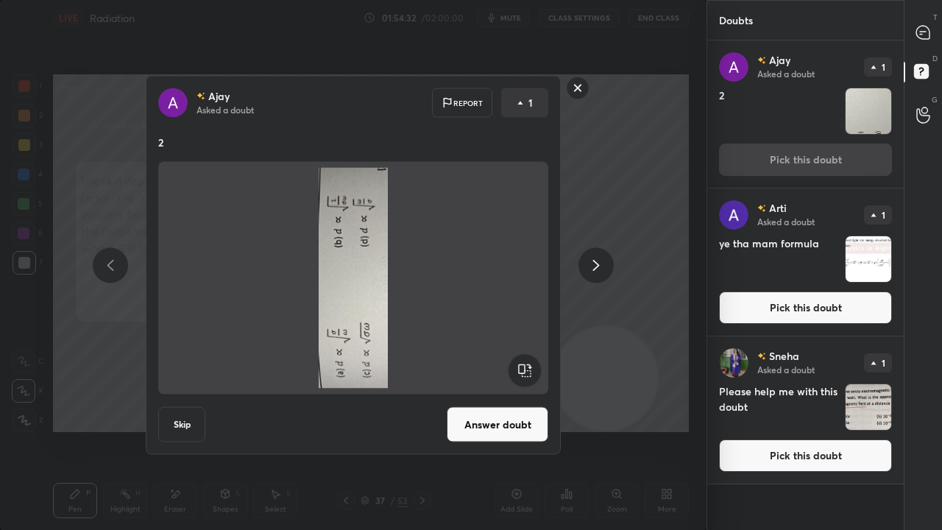
click at [522, 368] on rect at bounding box center [524, 370] width 33 height 33
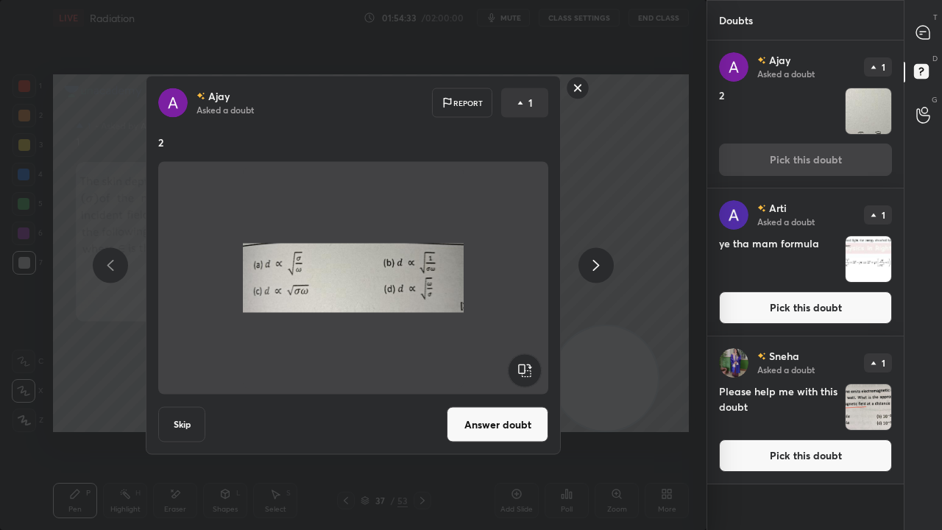
click at [504, 427] on button "Answer doubt" at bounding box center [498, 424] width 102 height 35
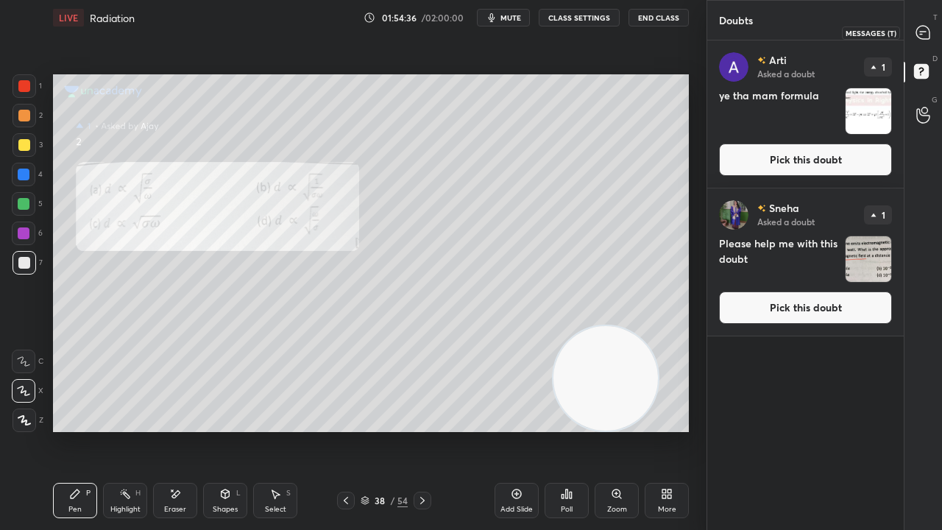
click at [936, 35] on div at bounding box center [923, 32] width 29 height 26
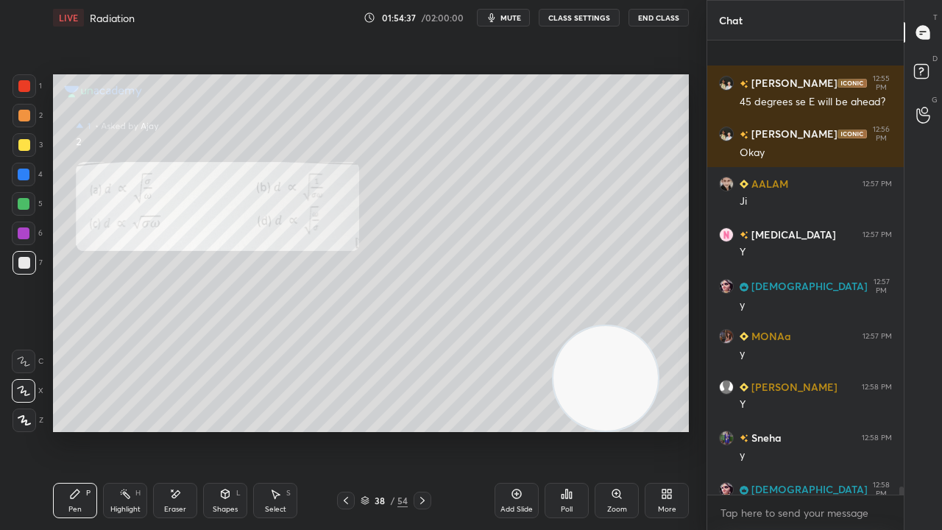
scroll to position [27152, 0]
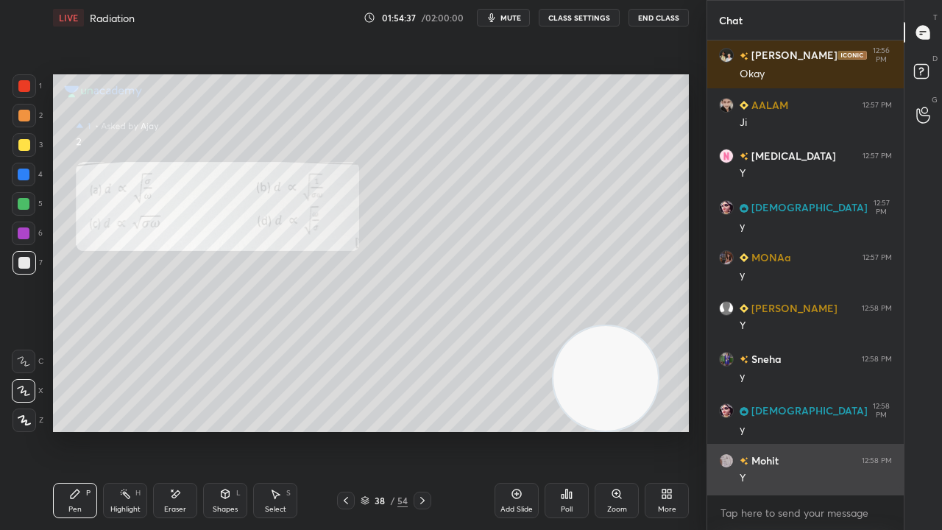
click at [798, 430] on div "Y" at bounding box center [816, 478] width 152 height 15
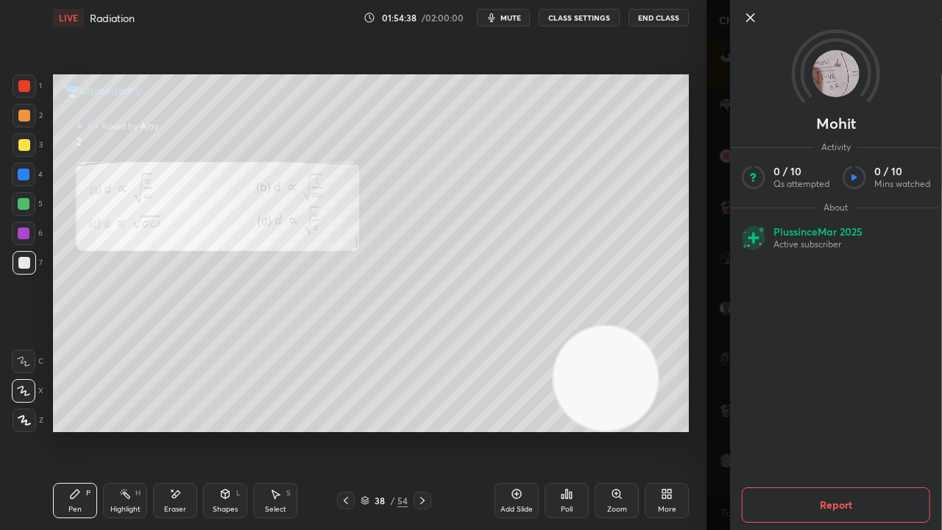
click at [353, 430] on div "38 / 54" at bounding box center [384, 501] width 94 height 18
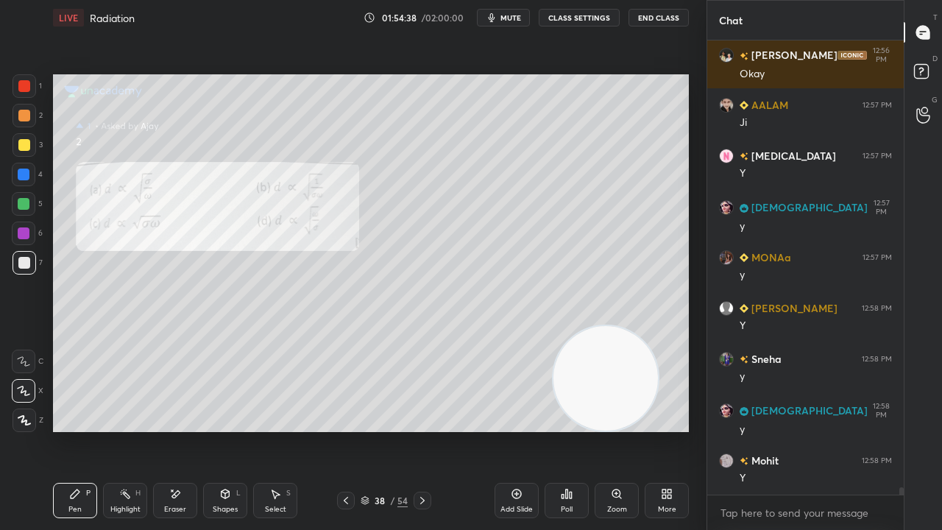
click at [349, 430] on icon at bounding box center [346, 501] width 12 height 12
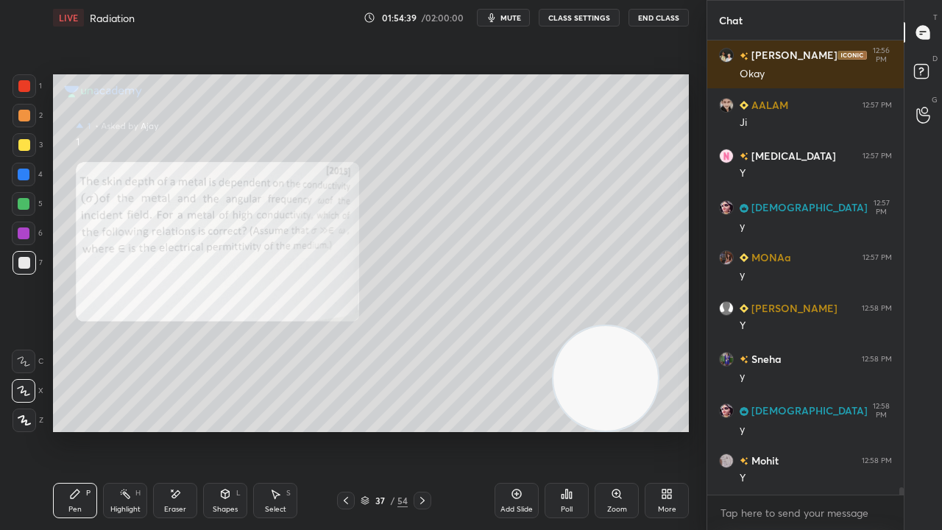
click at [350, 430] on icon at bounding box center [346, 501] width 12 height 12
click at [629, 430] on div "Zoom" at bounding box center [617, 500] width 44 height 35
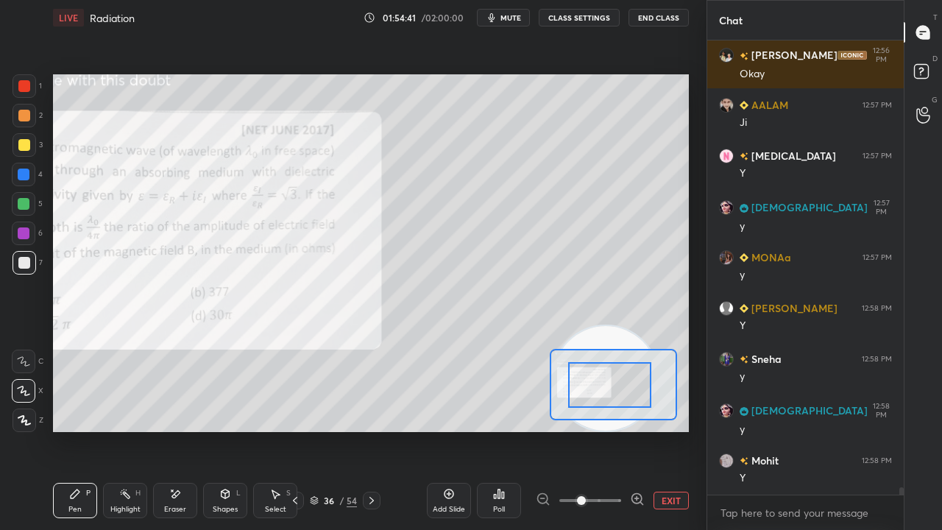
drag, startPoint x: 606, startPoint y: 375, endPoint x: 596, endPoint y: 378, distance: 10.0
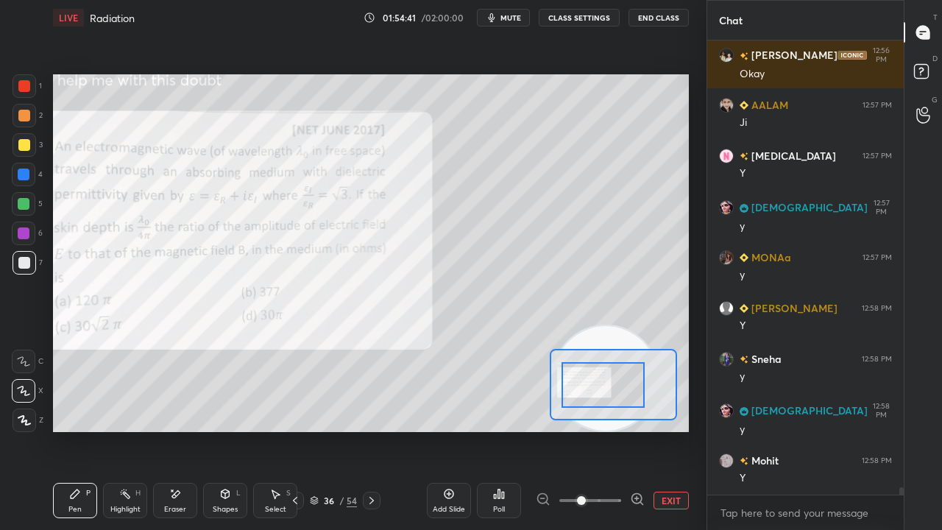
drag, startPoint x: 593, startPoint y: 383, endPoint x: 582, endPoint y: 377, distance: 12.5
click at [576, 381] on div at bounding box center [603, 385] width 83 height 46
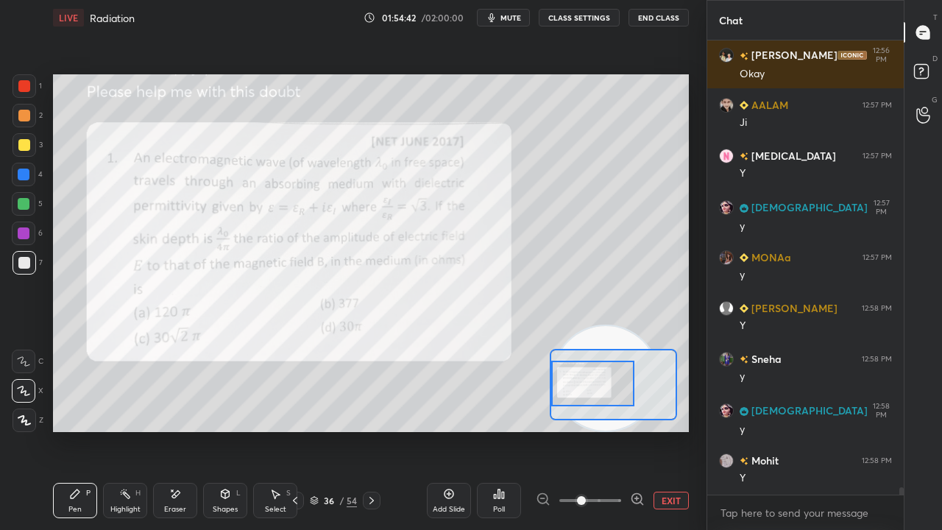
click at [635, 430] on icon at bounding box center [637, 499] width 15 height 15
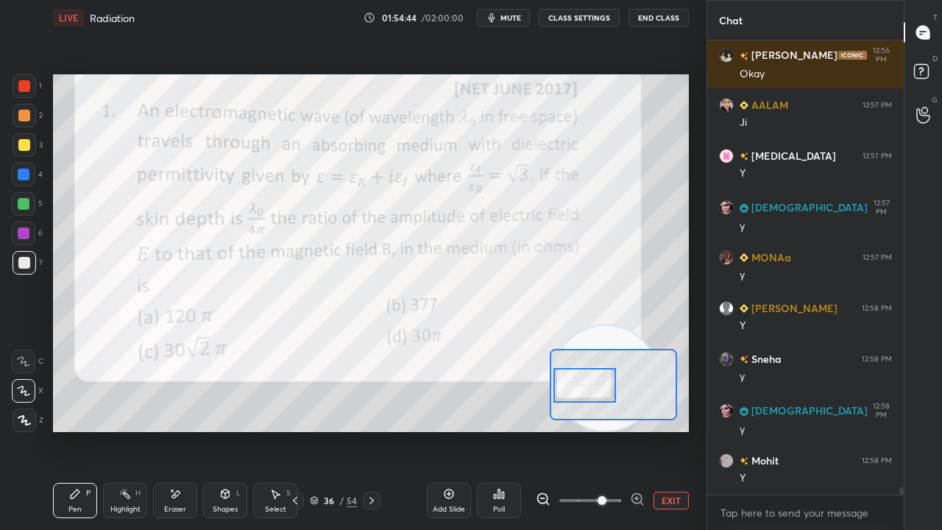
drag, startPoint x: 598, startPoint y: 390, endPoint x: 589, endPoint y: 392, distance: 9.7
click at [590, 392] on div at bounding box center [585, 385] width 62 height 35
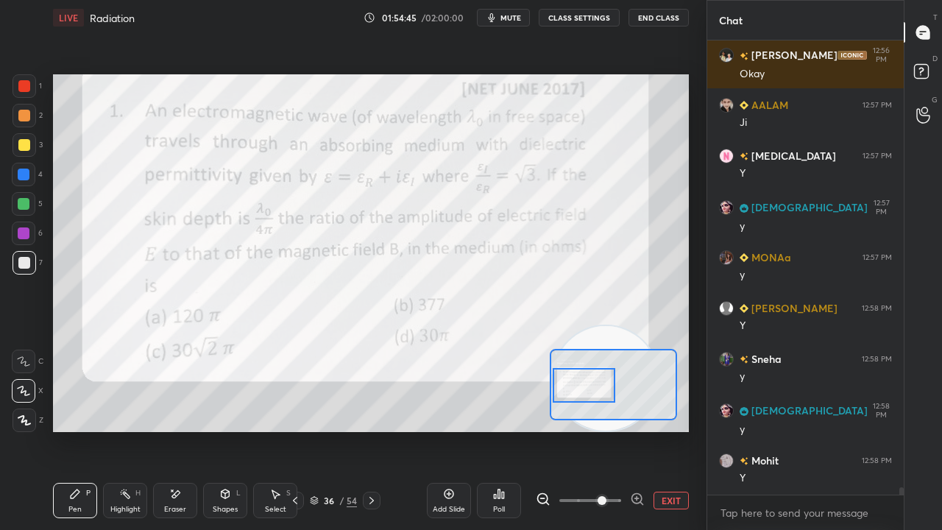
click at [512, 17] on span "mute" at bounding box center [511, 18] width 21 height 10
click at [515, 18] on span "unmute" at bounding box center [510, 18] width 32 height 10
click at [21, 91] on div at bounding box center [25, 86] width 24 height 24
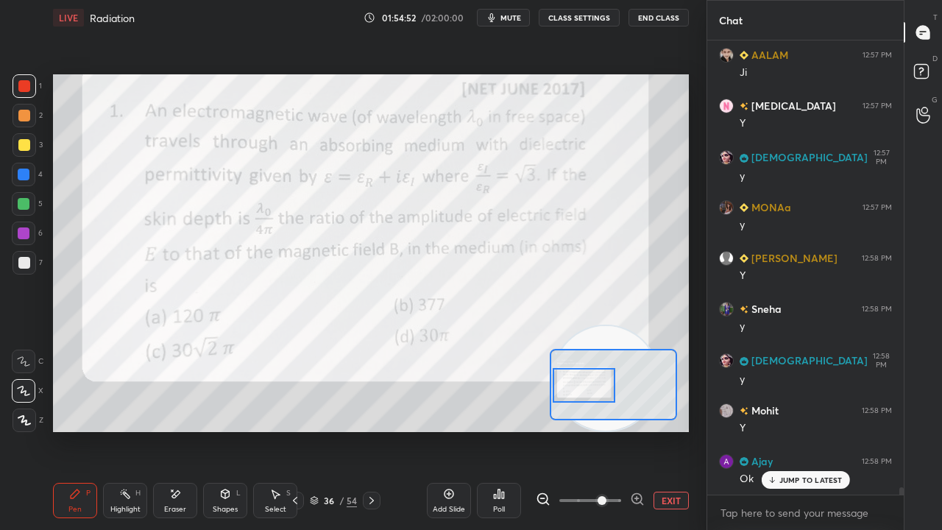
scroll to position [27253, 0]
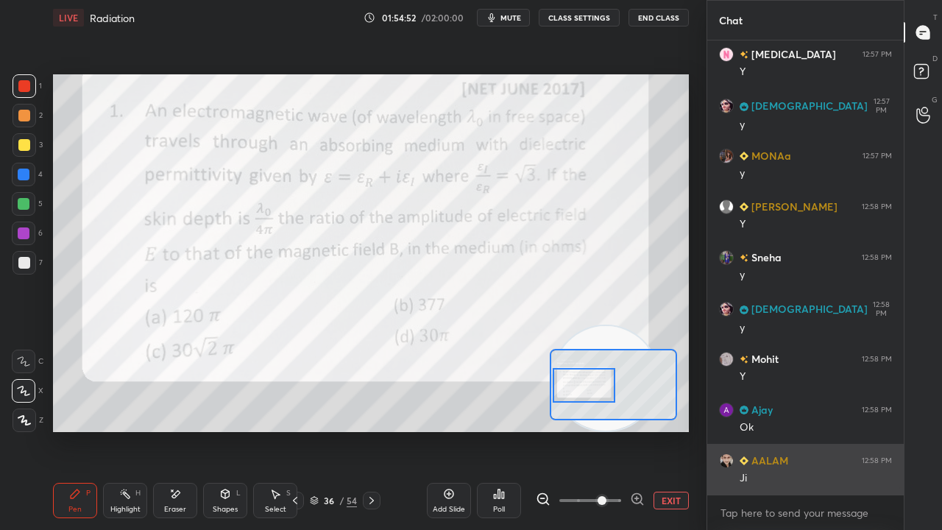
click at [813, 430] on div "AALAM 12:58 PM [PERSON_NAME]" at bounding box center [805, 469] width 197 height 51
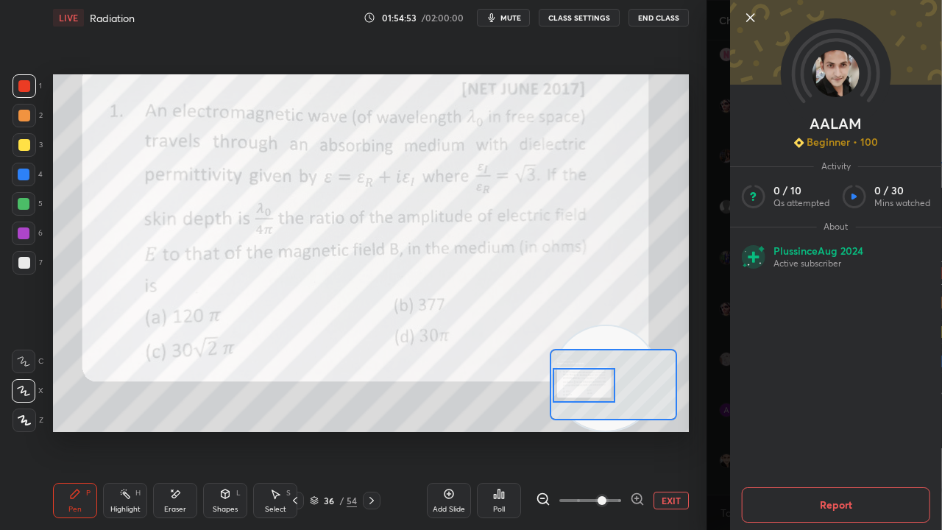
click at [727, 430] on div "AALAM Beginner • 100 Activity 0 / 10 Qs attempted 0 / 30 Mins watched About Plu…" at bounding box center [825, 265] width 236 height 530
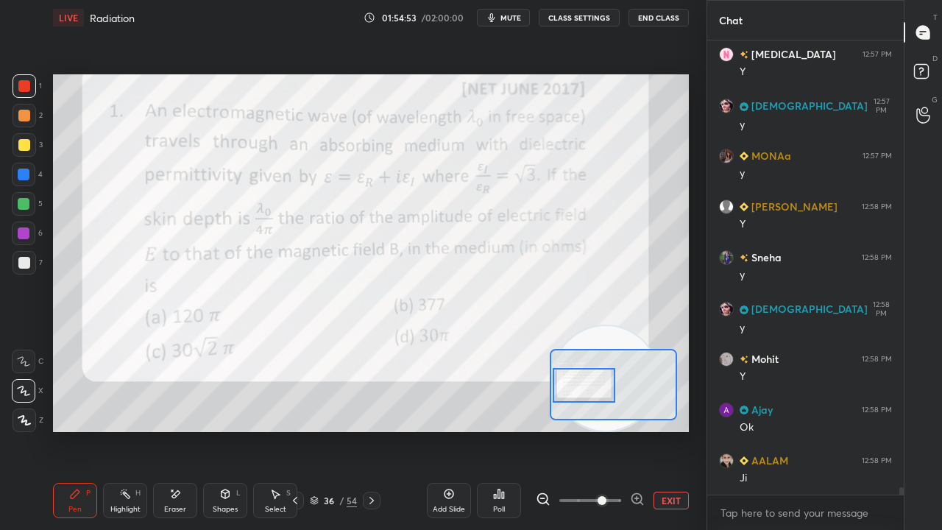
scroll to position [27304, 0]
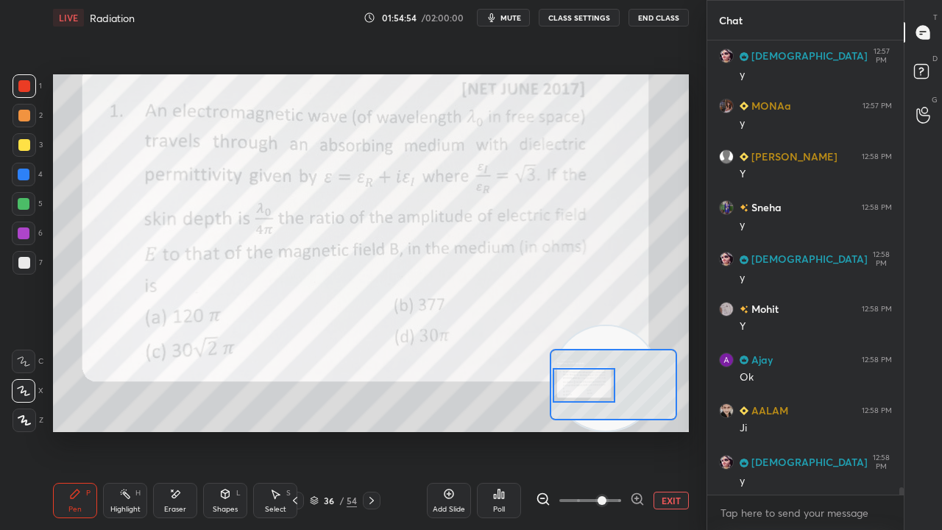
click at [521, 16] on span "mute" at bounding box center [511, 18] width 21 height 10
click at [518, 22] on button "unmute" at bounding box center [503, 18] width 53 height 18
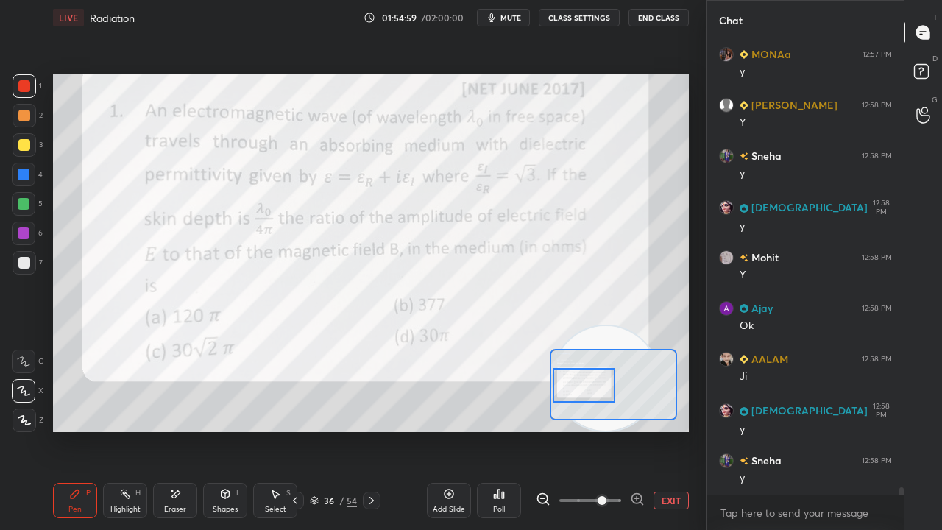
click at [501, 39] on div "Setting up your live class Poll for secs No correct answer Start poll" at bounding box center [371, 253] width 648 height 436
click at [498, 32] on div "LIVE Radiation 01:54:59 / 02:00:00 mute CLASS SETTINGS End Class Setting up you…" at bounding box center [371, 265] width 648 height 530
click at [511, 19] on span "mute" at bounding box center [511, 18] width 21 height 10
click at [511, 17] on span "unmute" at bounding box center [510, 18] width 32 height 10
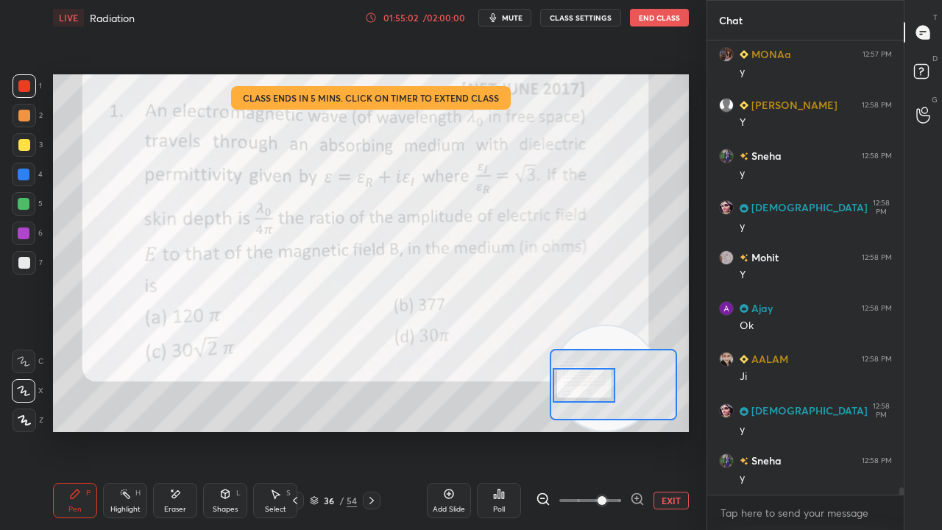
click at [370, 430] on icon at bounding box center [372, 501] width 12 height 12
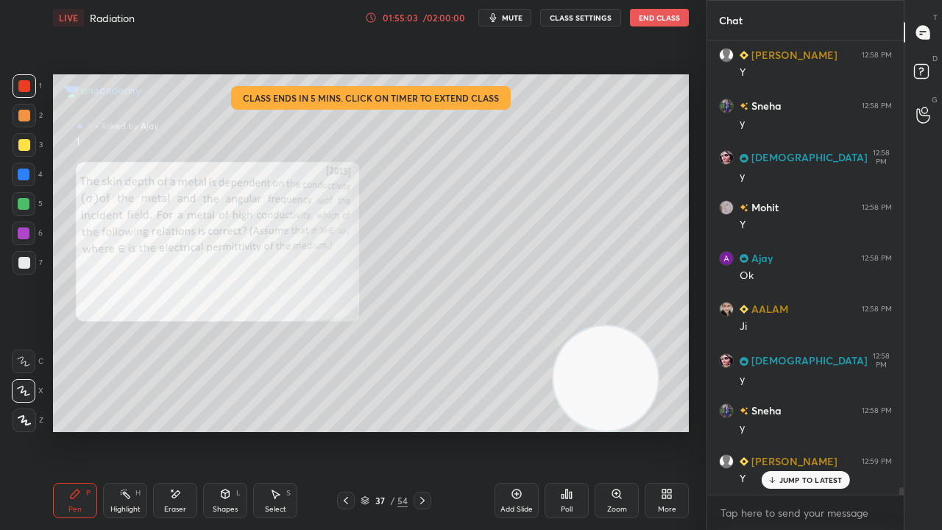
scroll to position [27457, 0]
click at [634, 430] on div "Zoom" at bounding box center [617, 500] width 44 height 35
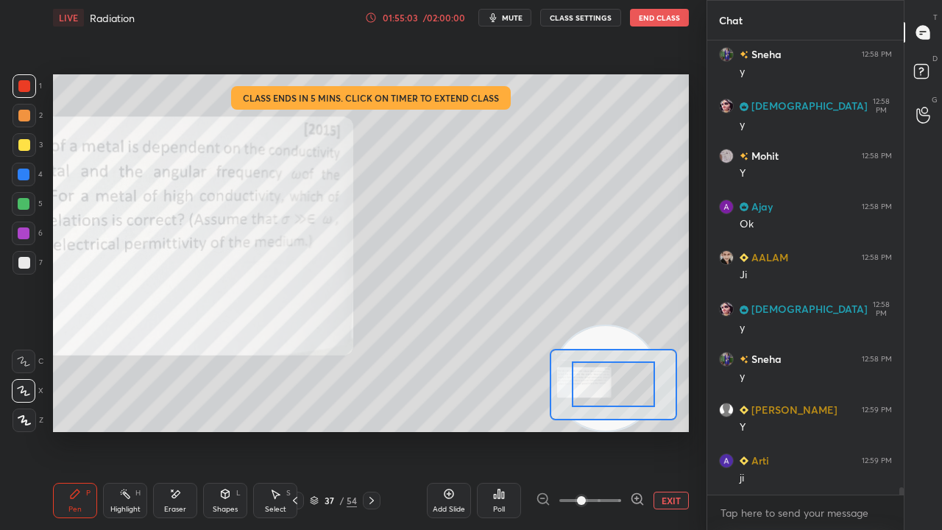
click at [602, 395] on div at bounding box center [613, 384] width 127 height 71
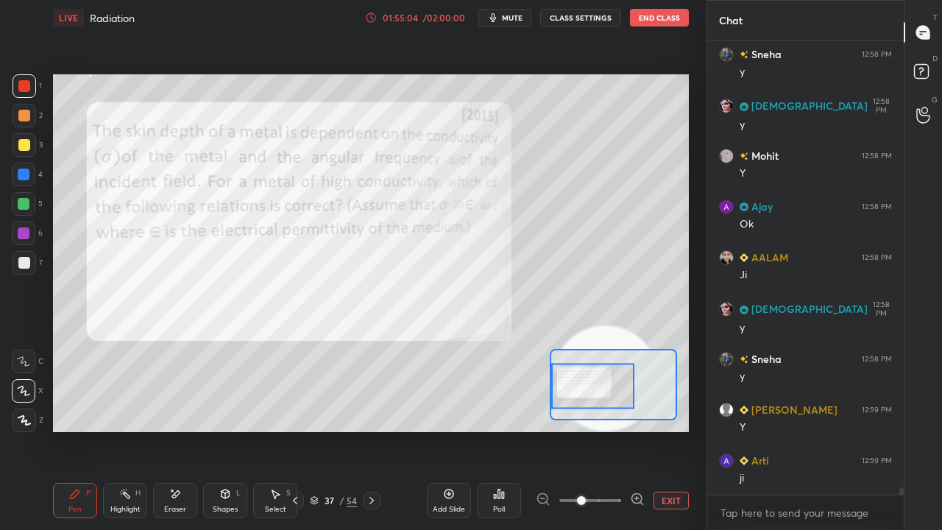
drag, startPoint x: 618, startPoint y: 386, endPoint x: 601, endPoint y: 371, distance: 23.0
click at [601, 372] on div at bounding box center [592, 387] width 83 height 46
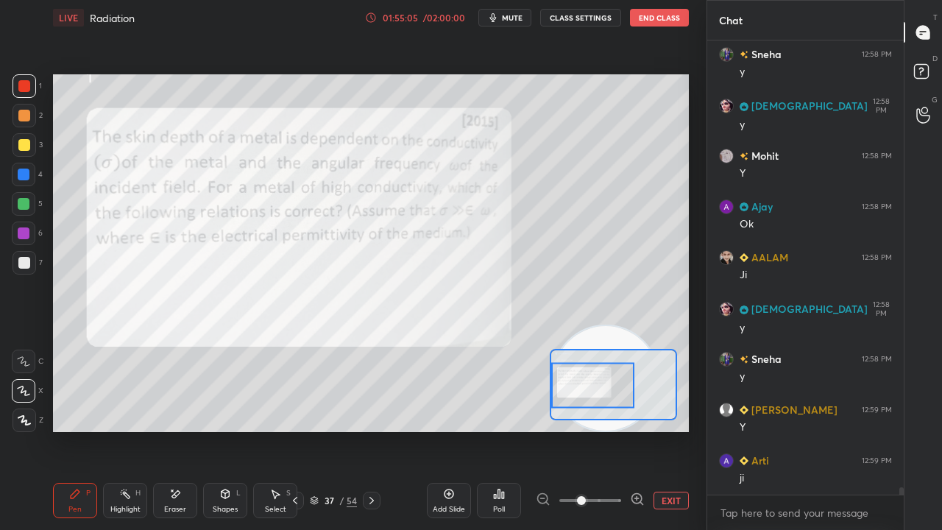
click at [514, 14] on span "mute" at bounding box center [512, 18] width 21 height 10
drag, startPoint x: 515, startPoint y: 13, endPoint x: 520, endPoint y: 4, distance: 10.0
click at [515, 13] on span "unmute" at bounding box center [511, 18] width 32 height 10
click at [371, 430] on icon at bounding box center [372, 501] width 12 height 12
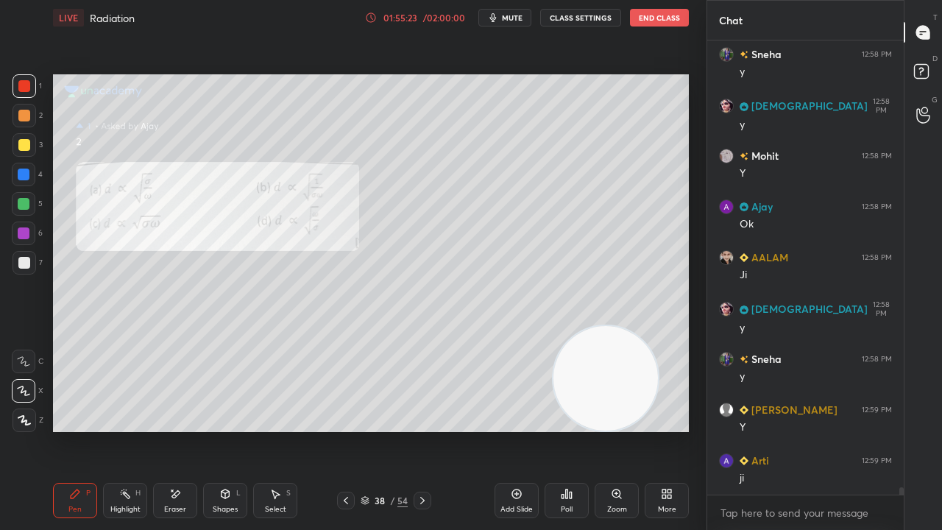
click at [342, 430] on icon at bounding box center [346, 501] width 12 height 12
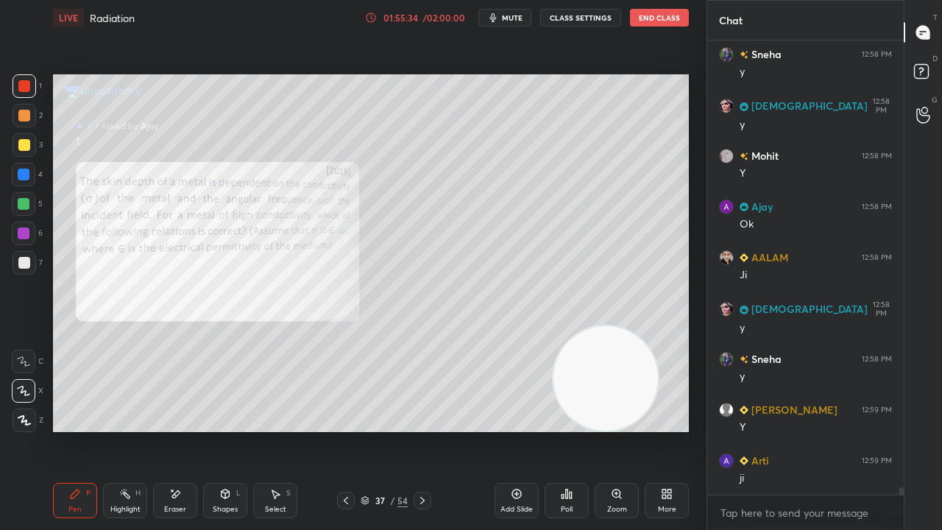
click at [417, 430] on icon at bounding box center [423, 501] width 12 height 12
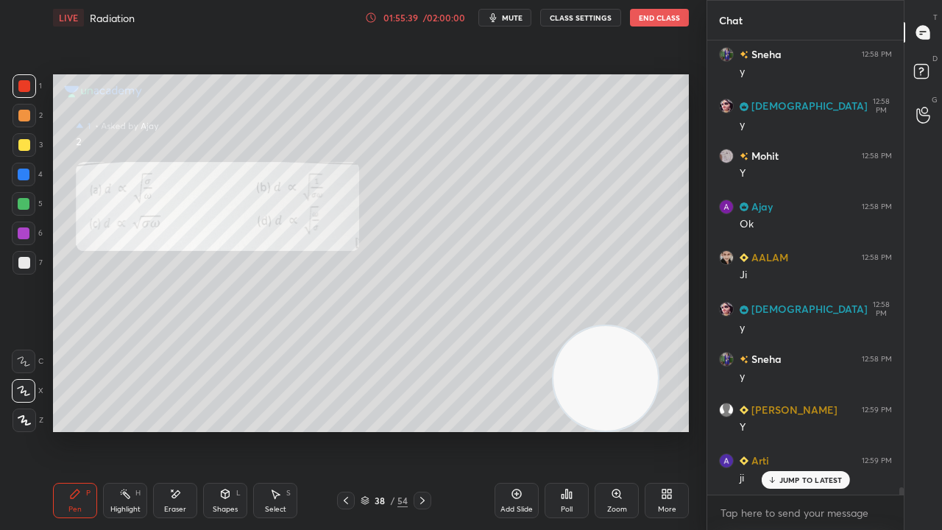
scroll to position [27507, 0]
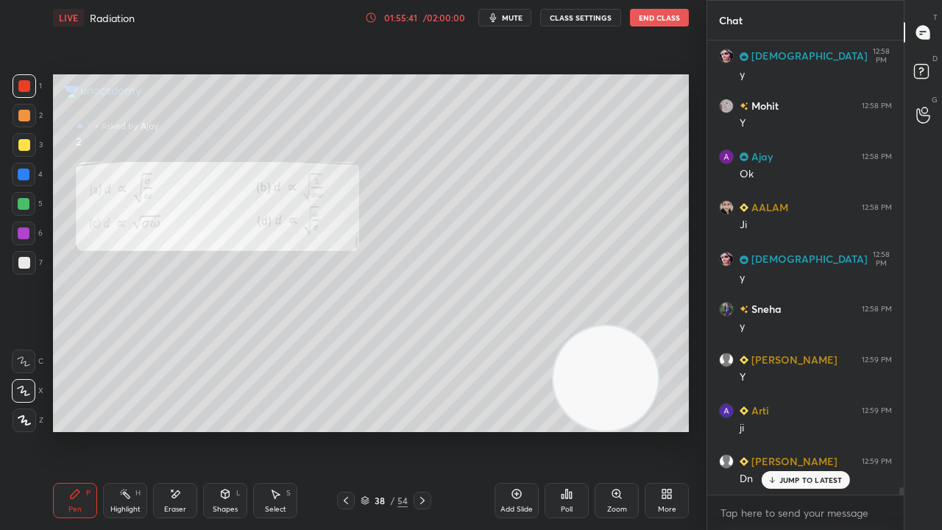
click at [792, 430] on p "JUMP TO LATEST" at bounding box center [811, 480] width 63 height 9
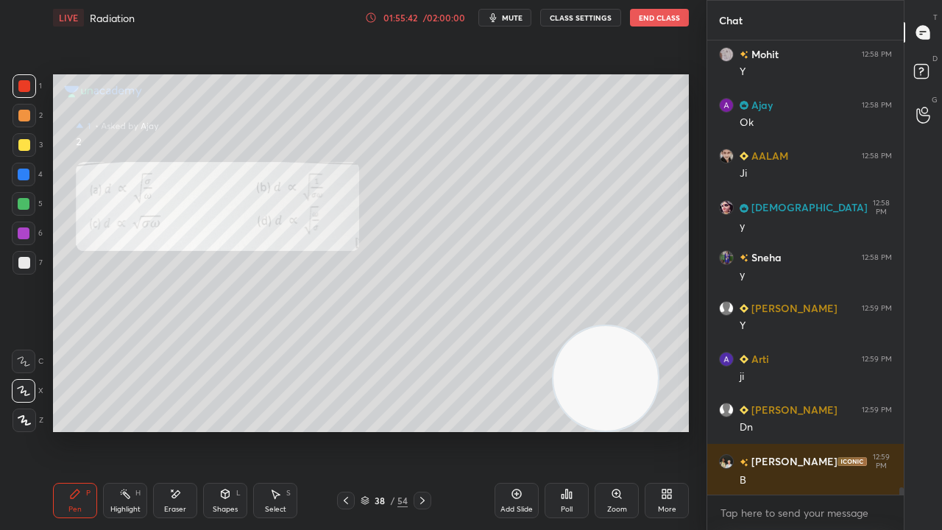
click at [514, 23] on button "mute" at bounding box center [504, 18] width 53 height 18
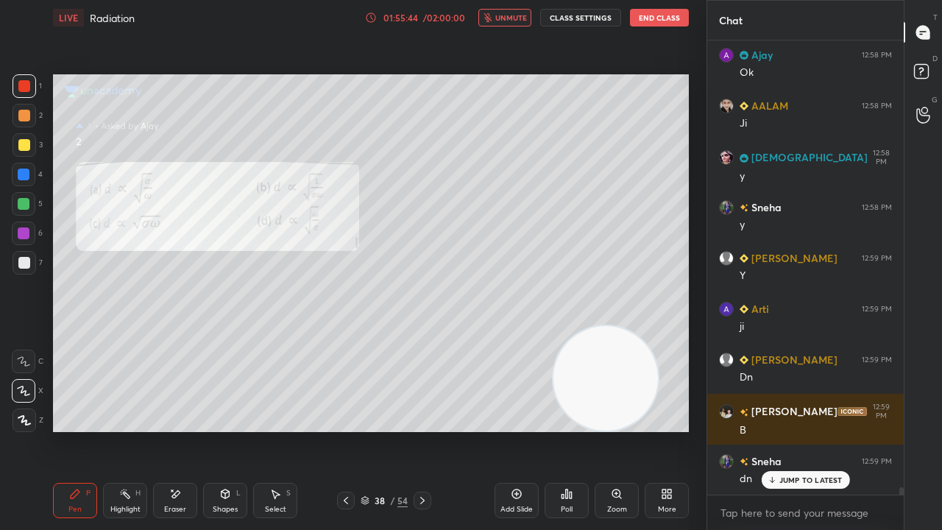
click at [515, 26] on button "unmute" at bounding box center [504, 18] width 53 height 18
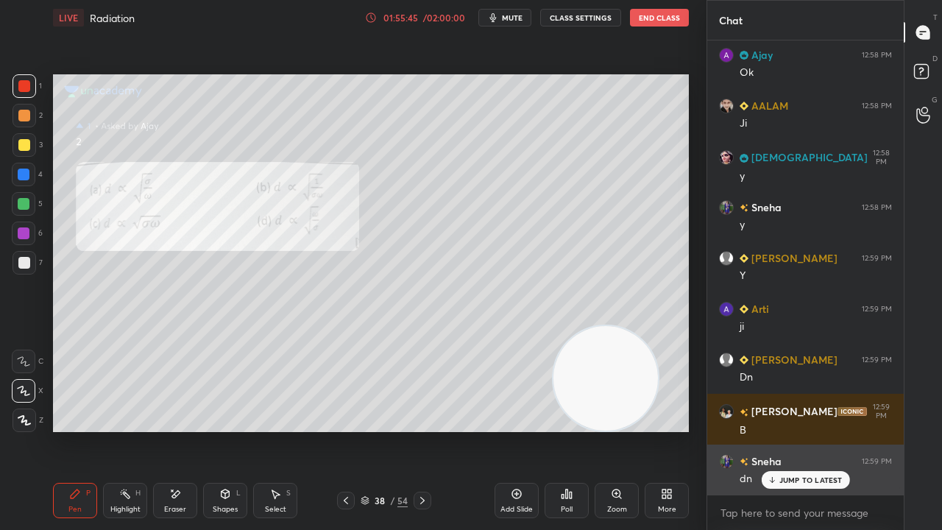
click at [773, 430] on icon at bounding box center [772, 482] width 4 height 2
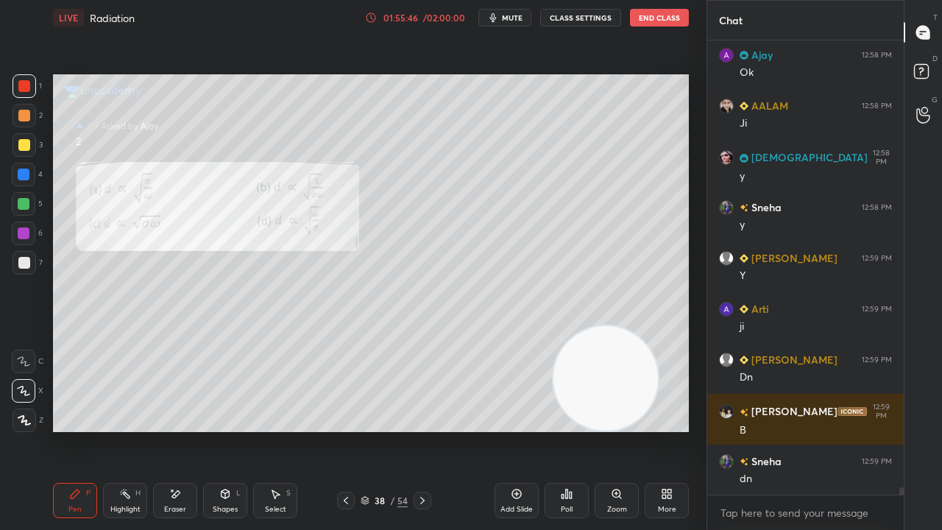
click at [512, 15] on span "mute" at bounding box center [512, 18] width 21 height 10
click at [514, 17] on span "unmute" at bounding box center [511, 18] width 32 height 10
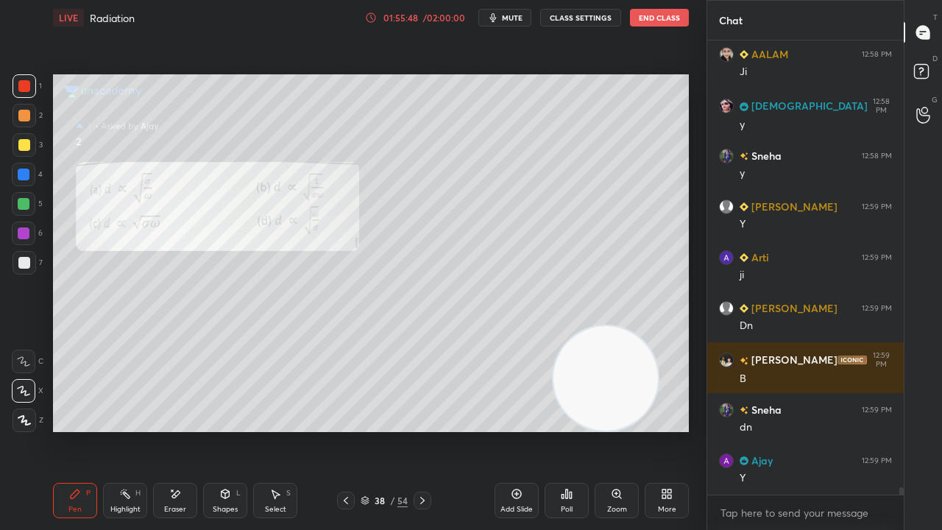
click at [515, 21] on span "mute" at bounding box center [512, 18] width 21 height 10
click at [516, 19] on span "unmute" at bounding box center [511, 18] width 32 height 10
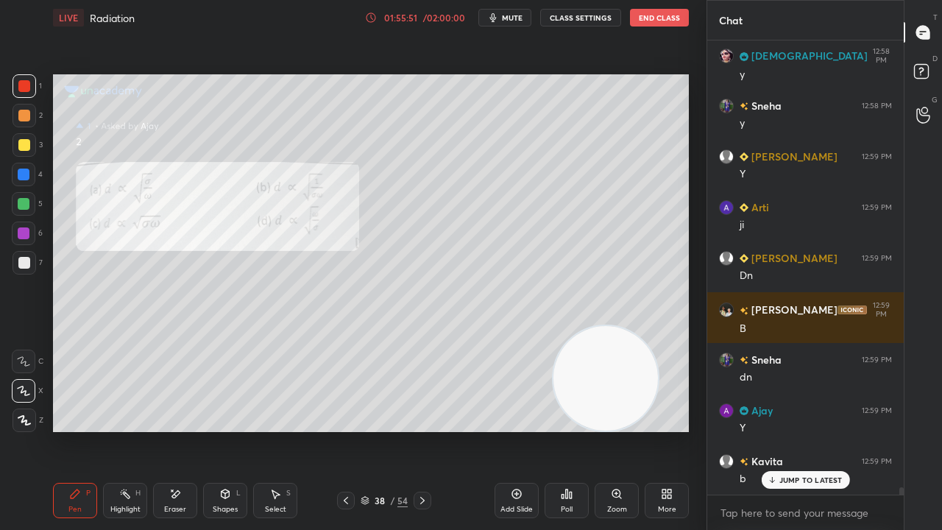
scroll to position [27761, 0]
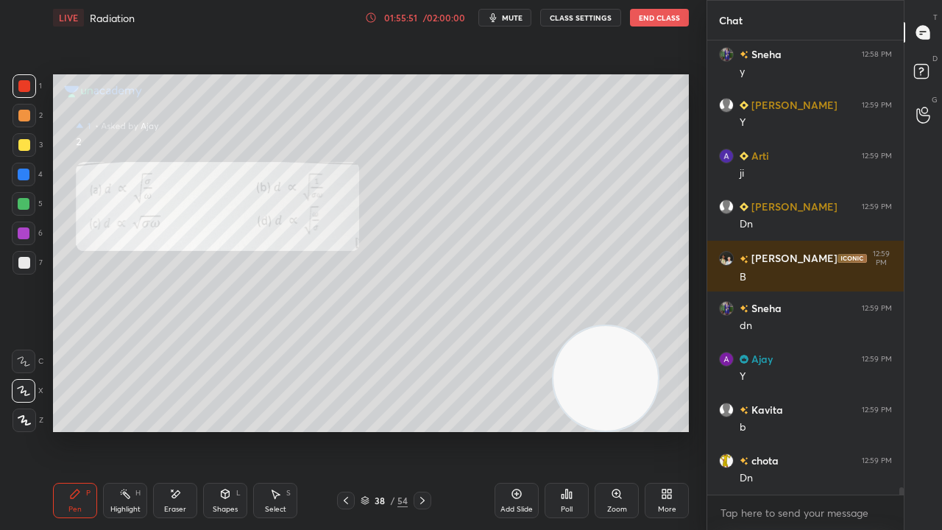
click at [509, 22] on button "mute" at bounding box center [504, 18] width 53 height 18
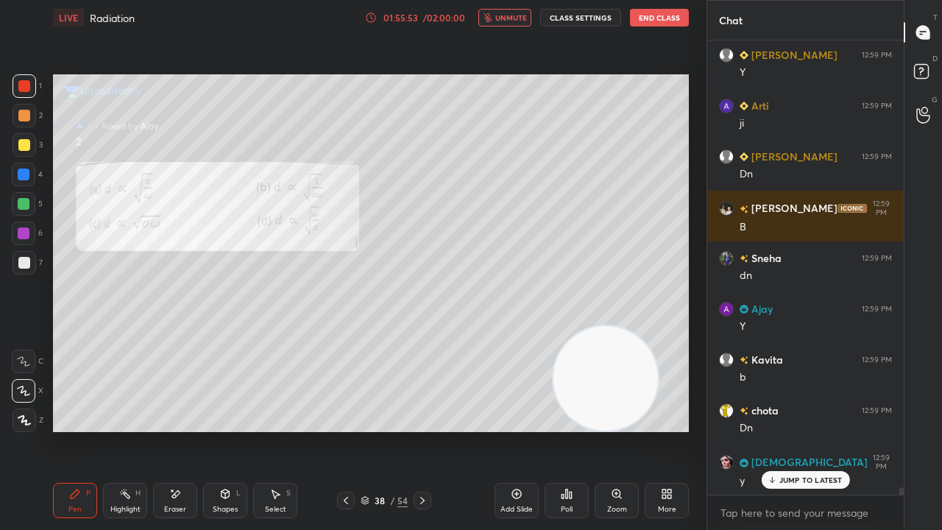
click at [508, 21] on span "unmute" at bounding box center [511, 18] width 32 height 10
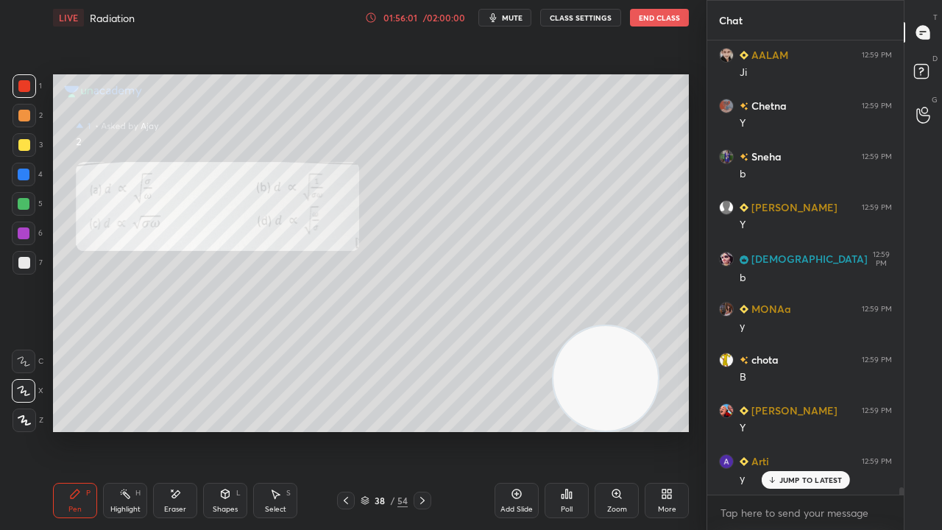
scroll to position [28371, 0]
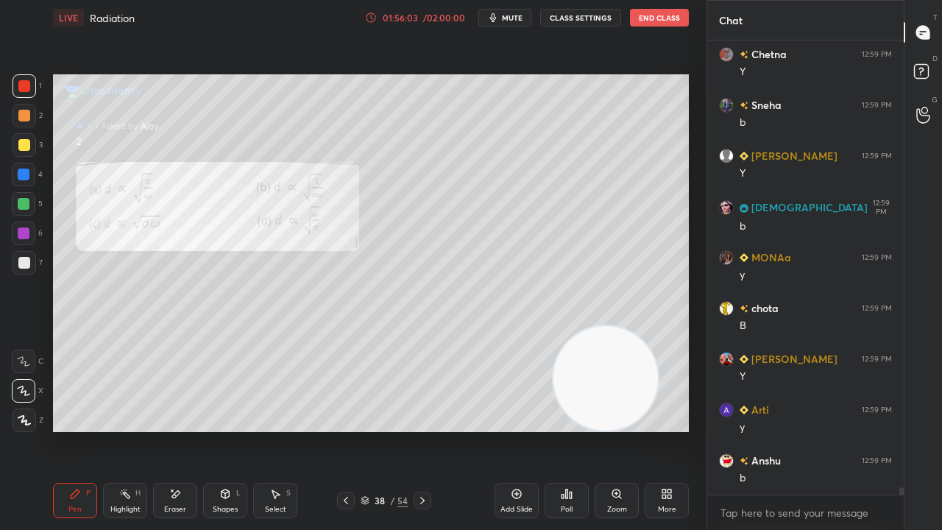
drag, startPoint x: 181, startPoint y: 492, endPoint x: 186, endPoint y: 486, distance: 7.8
click at [183, 430] on div "Eraser" at bounding box center [175, 500] width 44 height 35
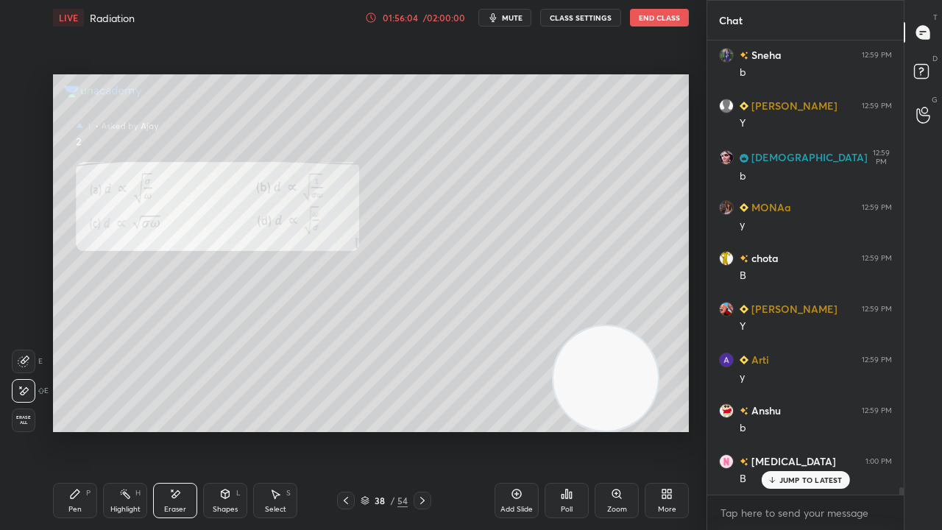
drag, startPoint x: 82, startPoint y: 508, endPoint x: 215, endPoint y: 433, distance: 152.3
click at [82, 430] on div "Pen P" at bounding box center [75, 500] width 44 height 35
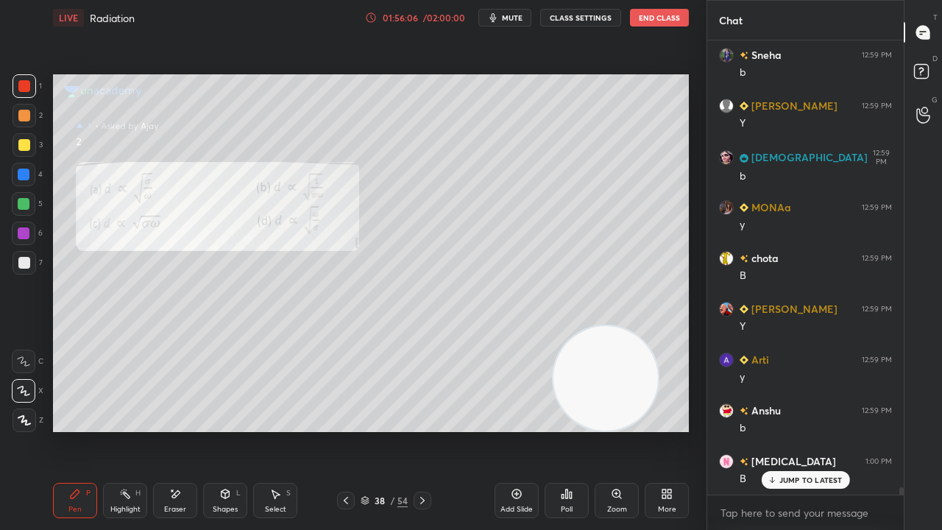
click at [523, 22] on span "mute" at bounding box center [512, 18] width 21 height 10
click at [523, 22] on button "unmute" at bounding box center [504, 18] width 53 height 18
click at [354, 430] on div at bounding box center [346, 501] width 18 height 18
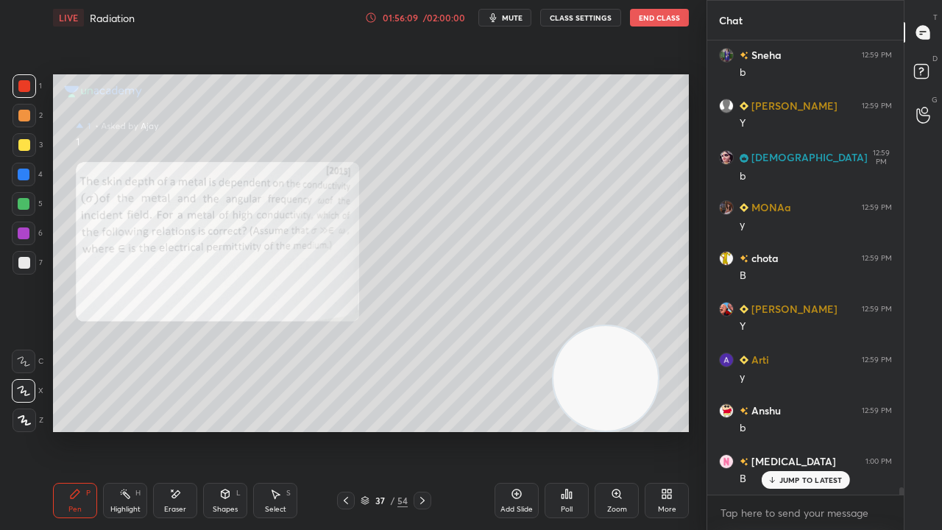
click at [352, 430] on div at bounding box center [346, 501] width 18 height 18
click at [618, 430] on div "Zoom" at bounding box center [617, 500] width 44 height 35
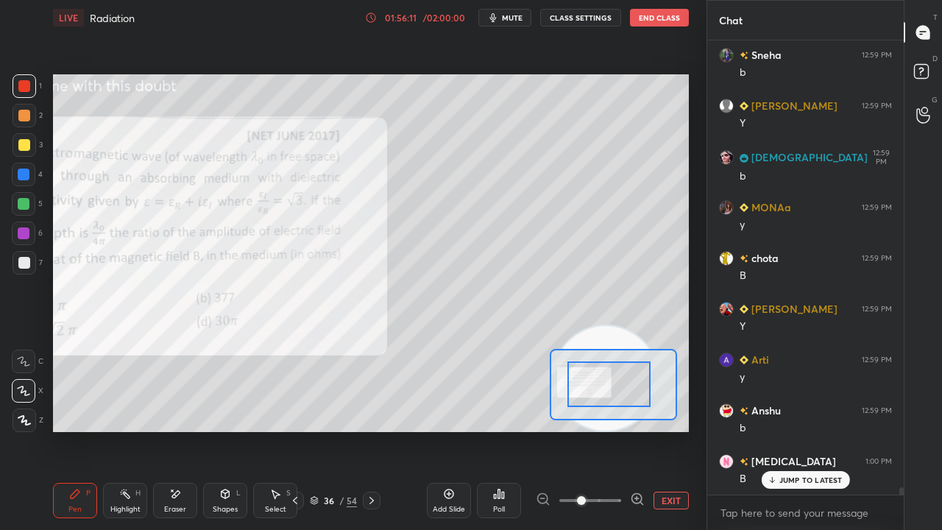
drag, startPoint x: 603, startPoint y: 392, endPoint x: 582, endPoint y: 396, distance: 21.8
click at [582, 396] on div at bounding box center [609, 384] width 83 height 46
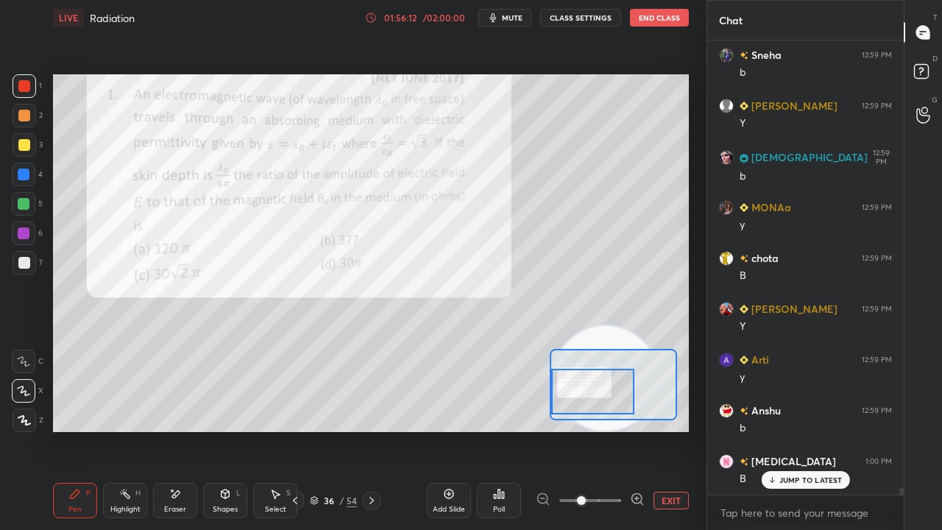
click at [506, 16] on span "mute" at bounding box center [512, 18] width 21 height 10
drag, startPoint x: 509, startPoint y: 15, endPoint x: 514, endPoint y: 6, distance: 9.9
click at [509, 15] on span "unmute" at bounding box center [511, 18] width 32 height 10
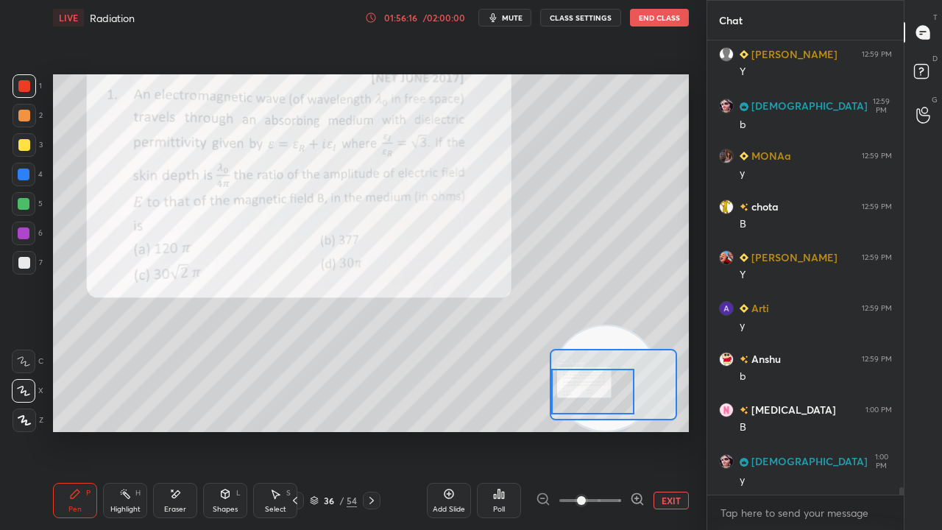
click at [517, 18] on span "mute" at bounding box center [512, 18] width 21 height 10
click at [525, 18] on span "unmute" at bounding box center [511, 18] width 32 height 10
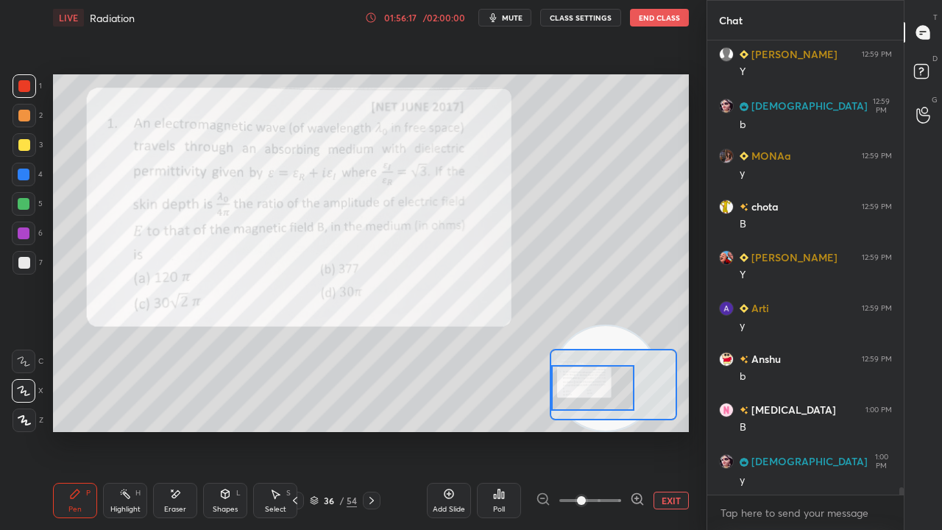
click at [598, 386] on div at bounding box center [592, 388] width 83 height 46
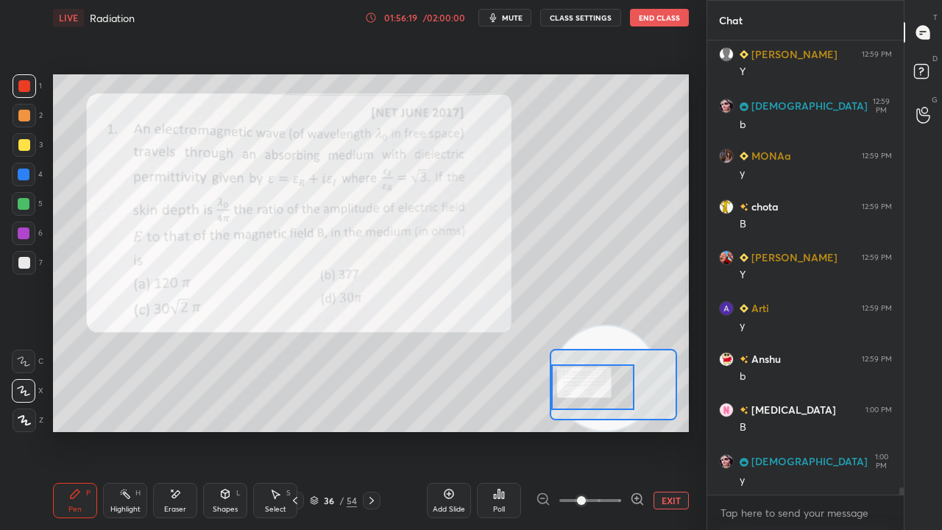
click at [514, 16] on span "mute" at bounding box center [512, 18] width 21 height 10
click at [515, 15] on span "unmute" at bounding box center [511, 18] width 32 height 10
click at [514, 18] on span "mute" at bounding box center [512, 18] width 21 height 10
click at [514, 20] on span "unmute" at bounding box center [511, 18] width 32 height 10
click at [523, 18] on span "mute" at bounding box center [512, 18] width 21 height 10
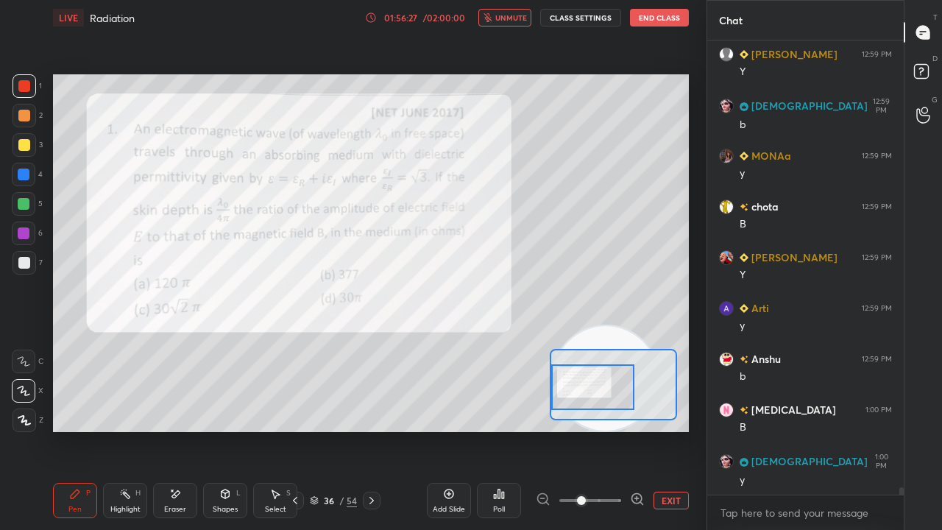
click at [524, 18] on span "unmute" at bounding box center [511, 18] width 32 height 10
drag, startPoint x: 177, startPoint y: 502, endPoint x: 203, endPoint y: 437, distance: 70.0
click at [177, 430] on div "Eraser" at bounding box center [175, 500] width 44 height 35
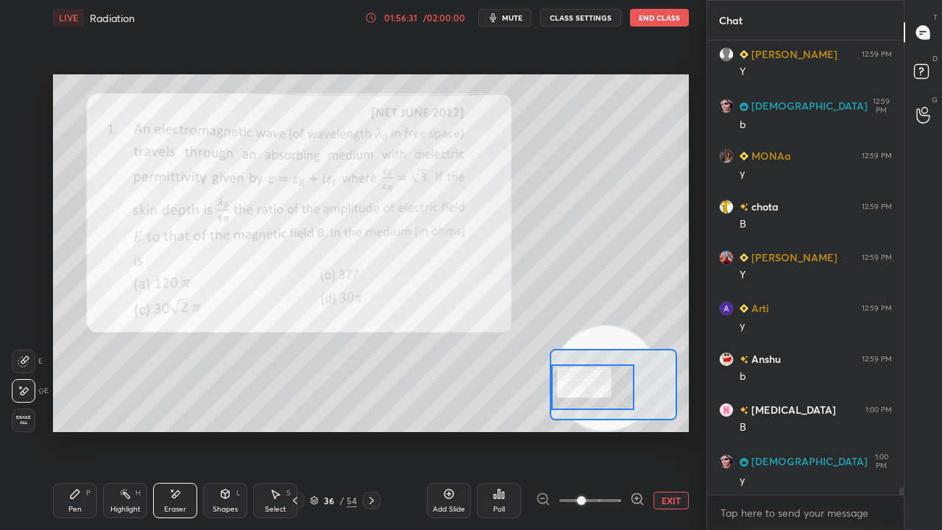
drag, startPoint x: 67, startPoint y: 506, endPoint x: 117, endPoint y: 466, distance: 64.4
click at [67, 430] on div "Pen P" at bounding box center [75, 500] width 44 height 35
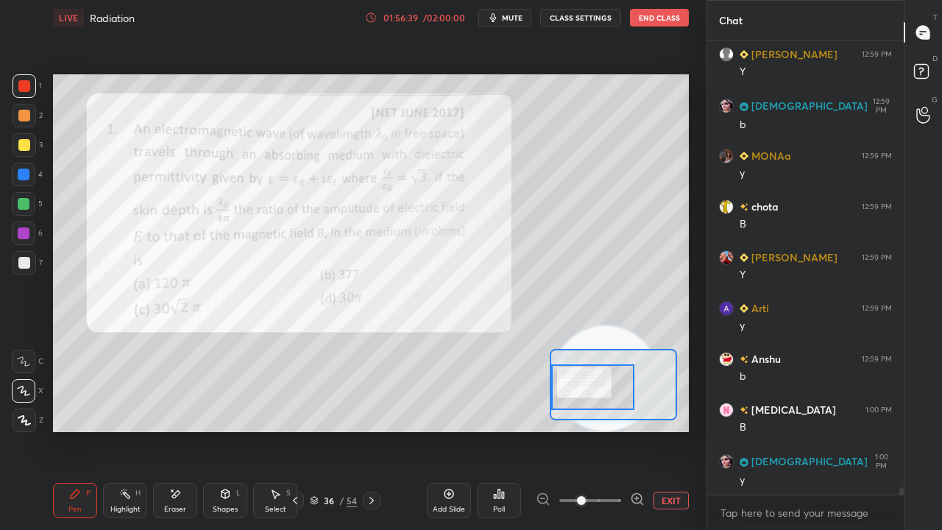
click at [510, 18] on span "mute" at bounding box center [512, 18] width 21 height 10
click at [512, 18] on span "unmute" at bounding box center [511, 18] width 32 height 10
drag, startPoint x: 178, startPoint y: 502, endPoint x: 188, endPoint y: 493, distance: 13.6
click at [180, 430] on div "Eraser" at bounding box center [175, 500] width 44 height 35
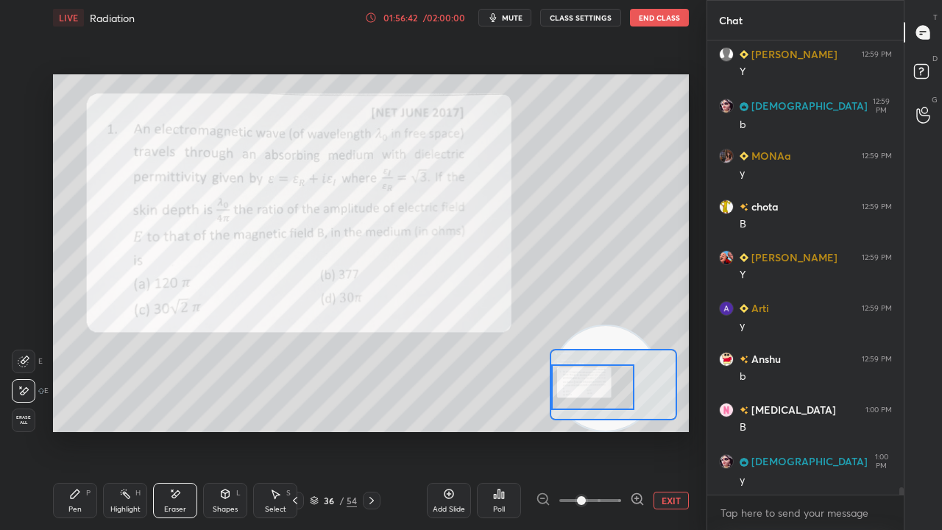
click at [66, 430] on div "Pen P" at bounding box center [75, 500] width 44 height 35
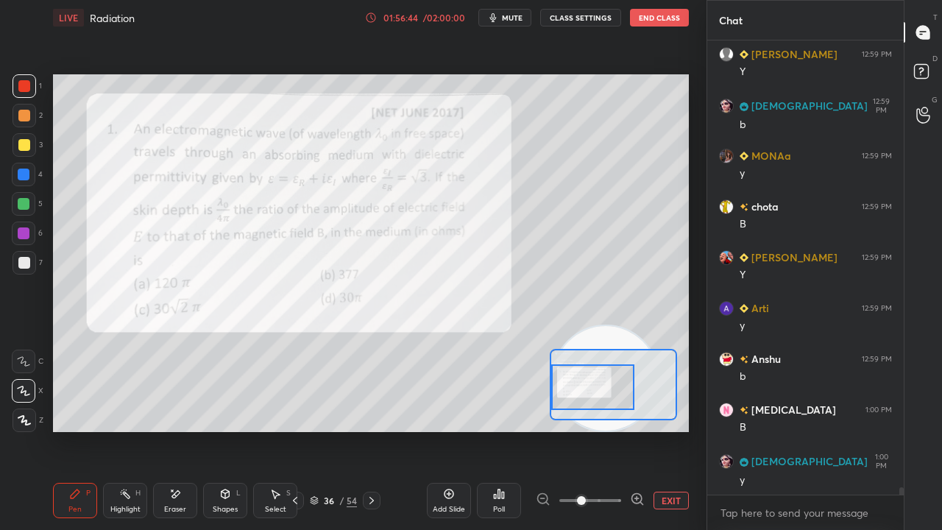
drag, startPoint x: 189, startPoint y: 505, endPoint x: 258, endPoint y: 440, distance: 94.8
click at [190, 430] on div "Eraser" at bounding box center [175, 500] width 44 height 35
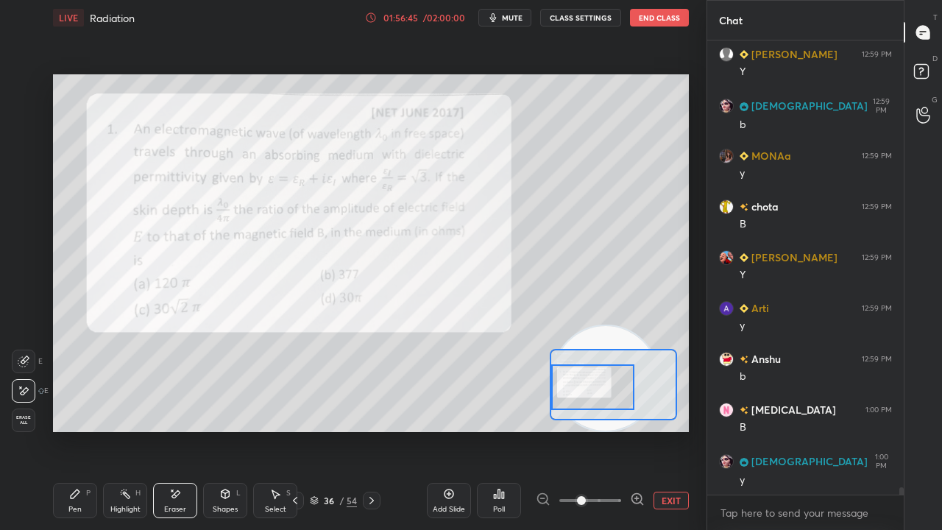
scroll to position [28523, 0]
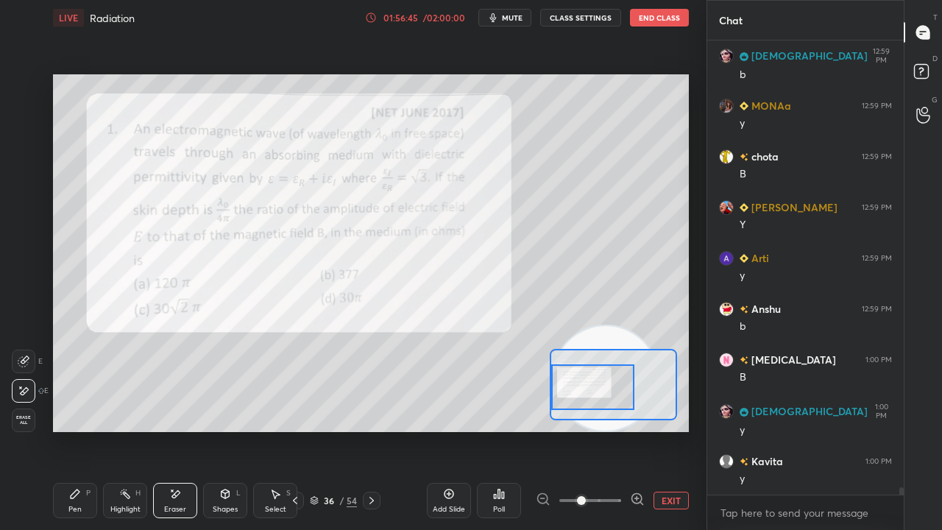
click at [77, 430] on div "Pen P" at bounding box center [75, 500] width 44 height 35
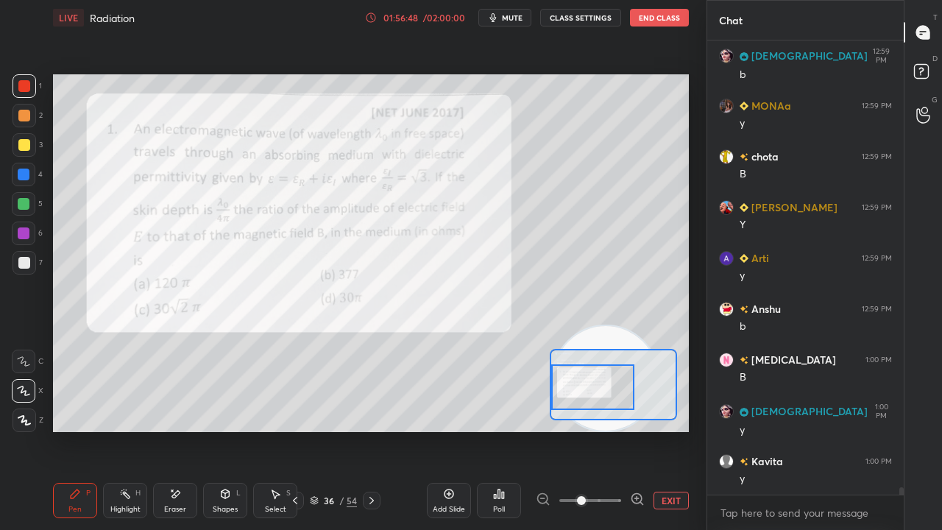
scroll to position [28574, 0]
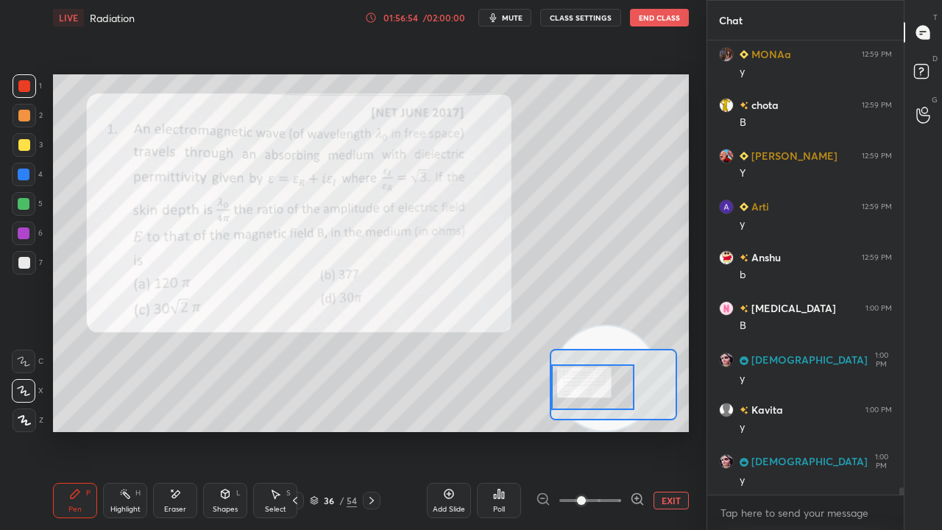
click at [517, 15] on span "mute" at bounding box center [512, 18] width 21 height 10
click at [518, 15] on span "unmute" at bounding box center [511, 18] width 32 height 10
click at [499, 20] on icon "button" at bounding box center [493, 18] width 12 height 12
click at [512, 13] on span "unmute" at bounding box center [511, 18] width 32 height 10
drag, startPoint x: 608, startPoint y: 328, endPoint x: 702, endPoint y: 132, distance: 217.3
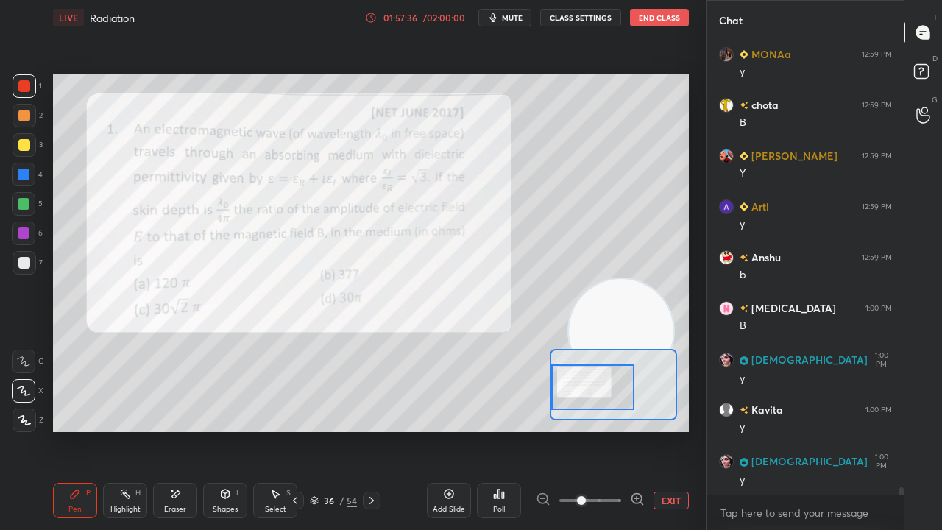
click at [701, 143] on div "1 2 3 4 5 6 7 C X Z E E Erase all H H LIVE Radiation 01:57:36 / 02:00:00 mute C…" at bounding box center [353, 265] width 707 height 530
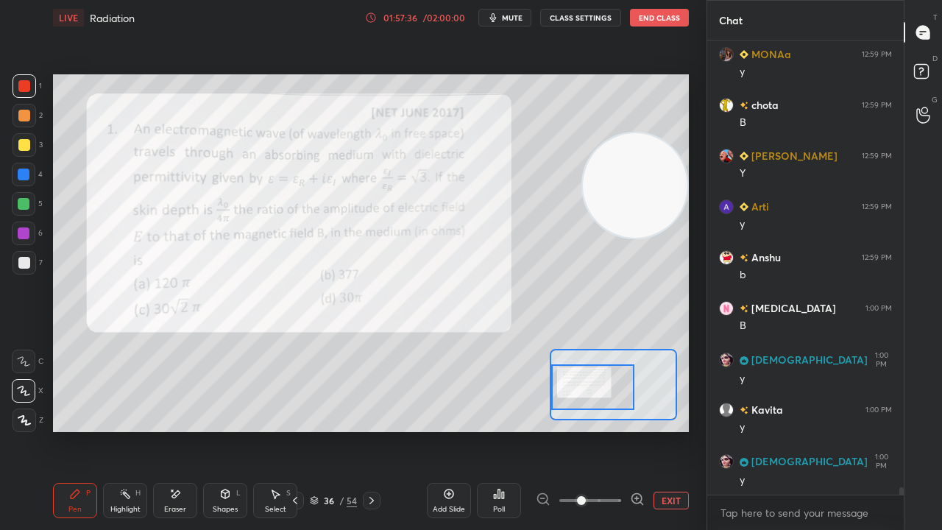
click at [511, 16] on span "mute" at bounding box center [512, 18] width 21 height 10
click at [512, 21] on span "unmute" at bounding box center [511, 18] width 32 height 10
click at [515, 18] on span "mute" at bounding box center [512, 18] width 21 height 10
drag, startPoint x: 515, startPoint y: 13, endPoint x: 516, endPoint y: 4, distance: 8.2
click at [515, 13] on span "unmute" at bounding box center [511, 18] width 32 height 10
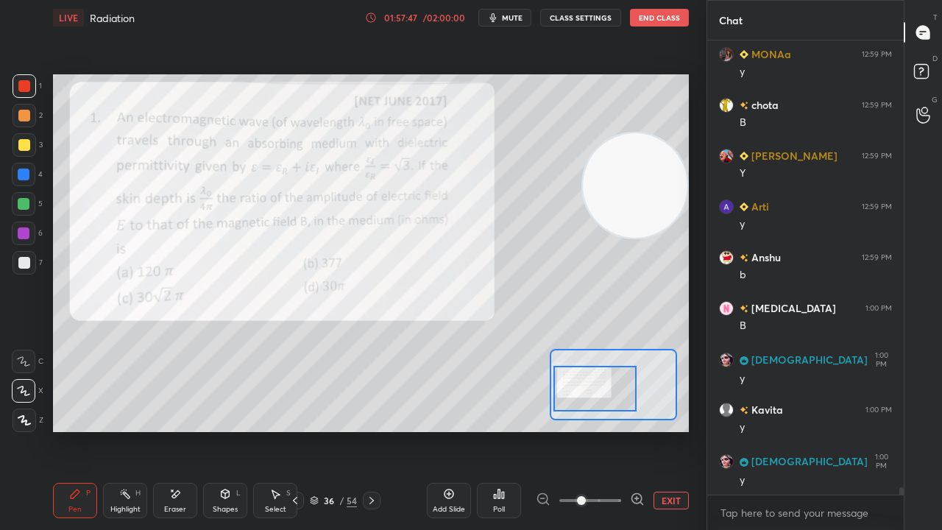
click at [596, 390] on div at bounding box center [595, 389] width 83 height 46
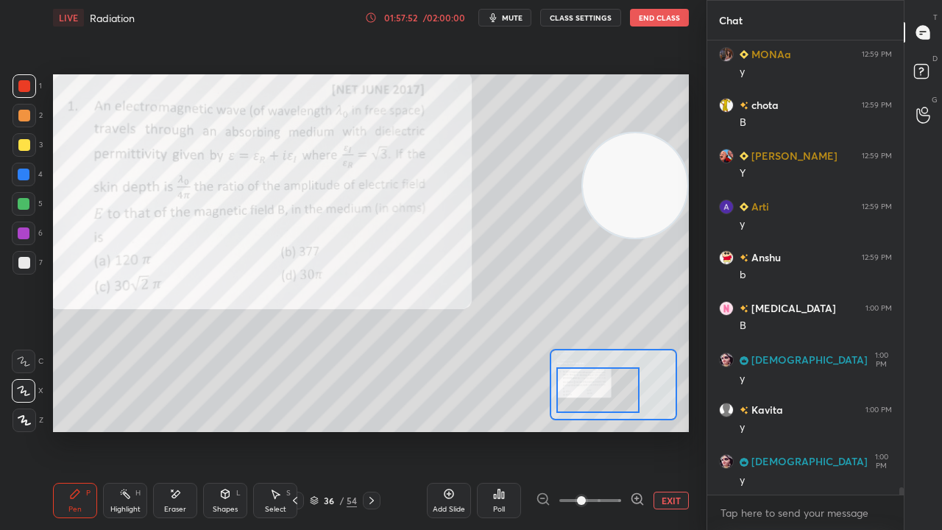
scroll to position [28624, 0]
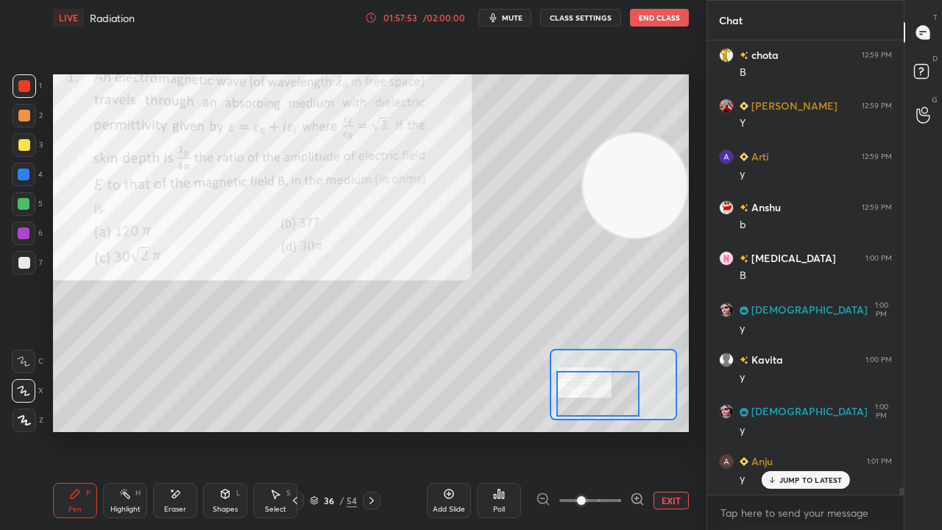
click at [607, 403] on div at bounding box center [597, 394] width 83 height 46
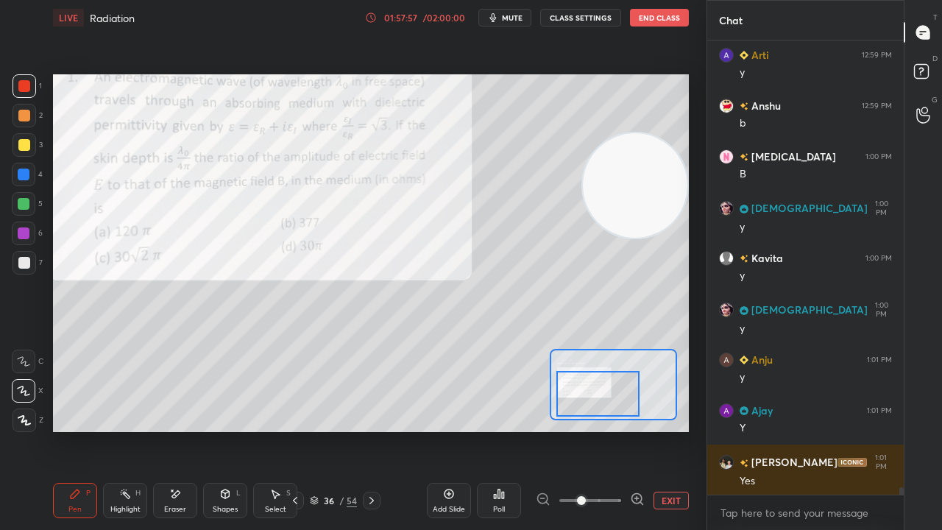
scroll to position [28777, 0]
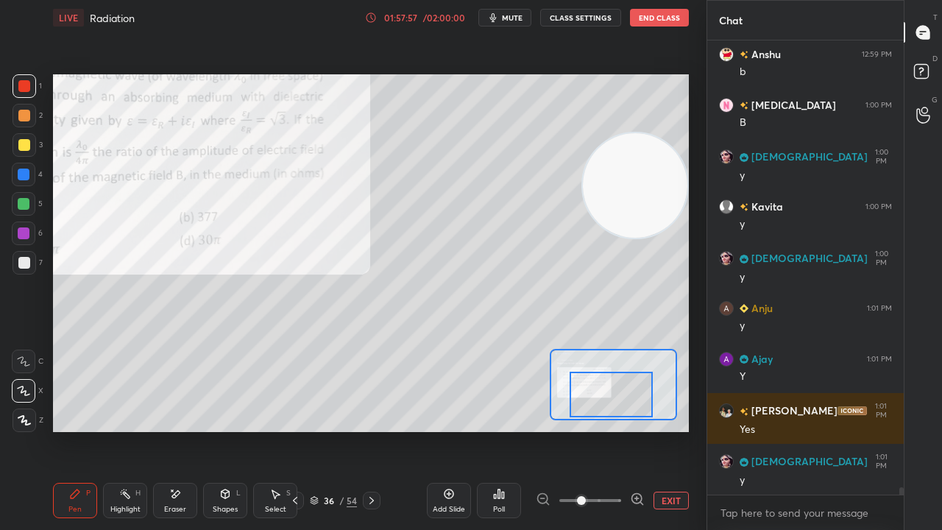
drag, startPoint x: 621, startPoint y: 400, endPoint x: 632, endPoint y: 399, distance: 11.1
click at [633, 399] on div at bounding box center [611, 395] width 83 height 46
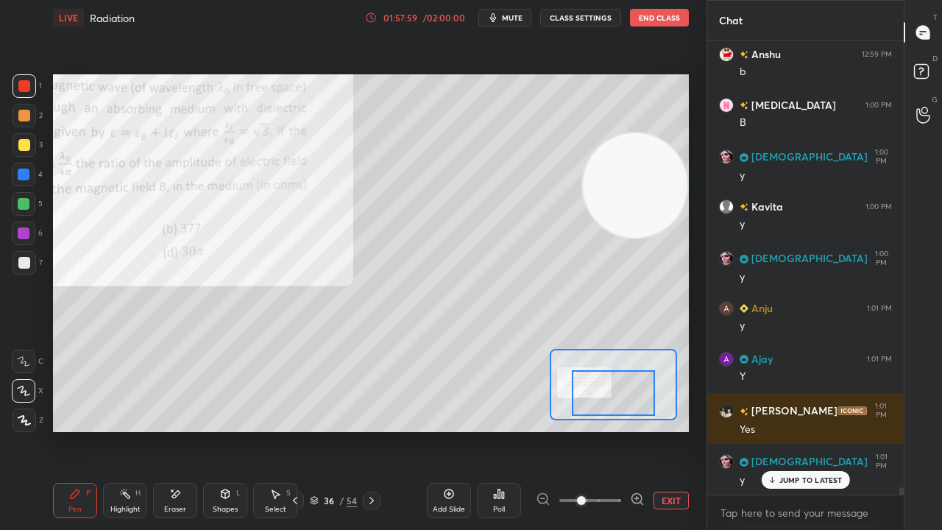
scroll to position [28827, 0]
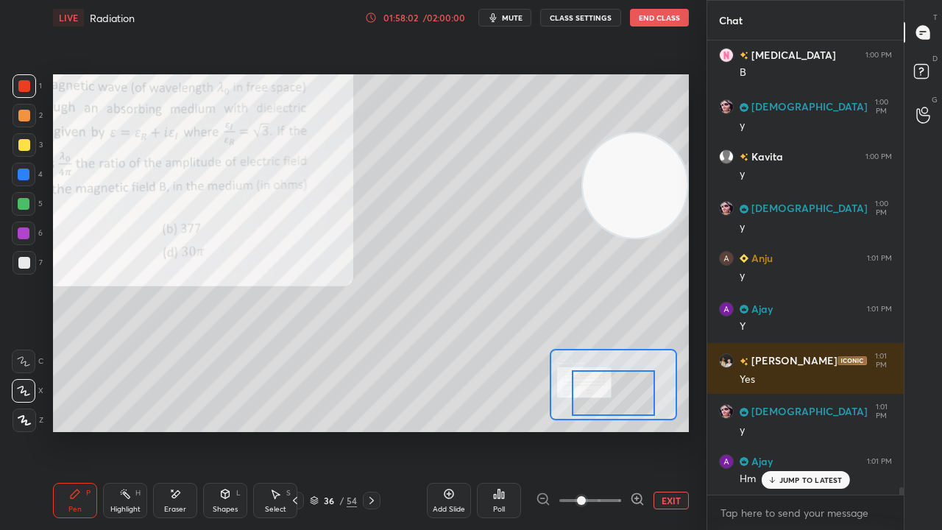
click at [512, 15] on span "mute" at bounding box center [512, 18] width 21 height 10
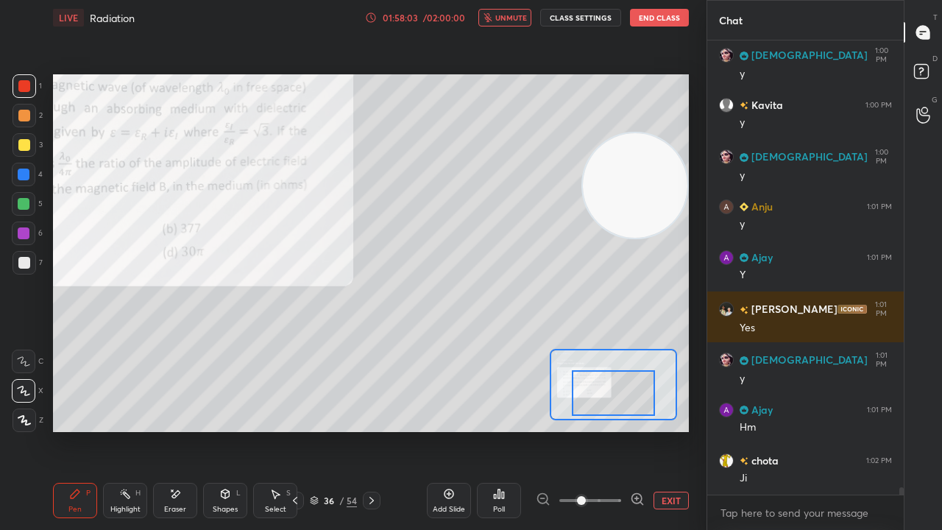
click at [514, 18] on span "unmute" at bounding box center [511, 18] width 32 height 10
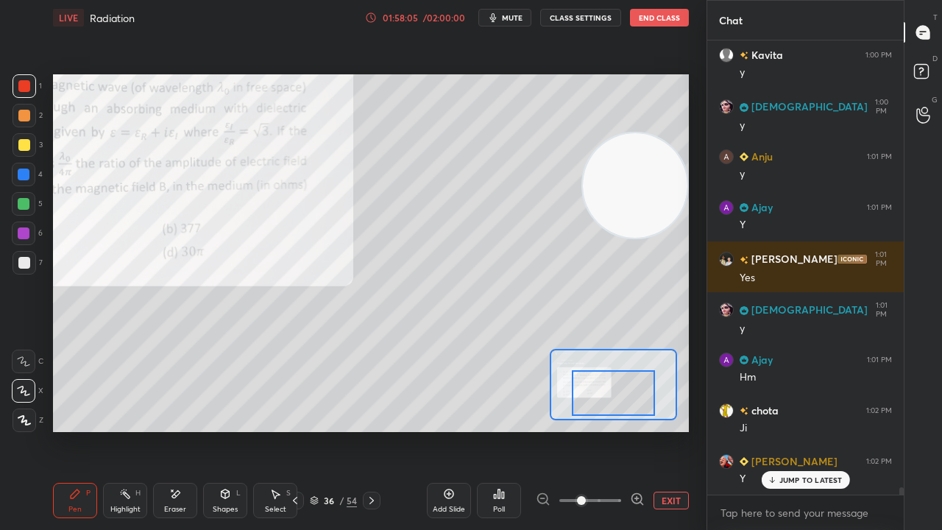
click at [512, 26] on button "mute" at bounding box center [504, 18] width 53 height 18
click at [515, 21] on span "unmute" at bounding box center [511, 18] width 32 height 10
click at [523, 19] on span "mute" at bounding box center [512, 18] width 21 height 10
click at [517, 20] on span "unmute" at bounding box center [511, 18] width 32 height 10
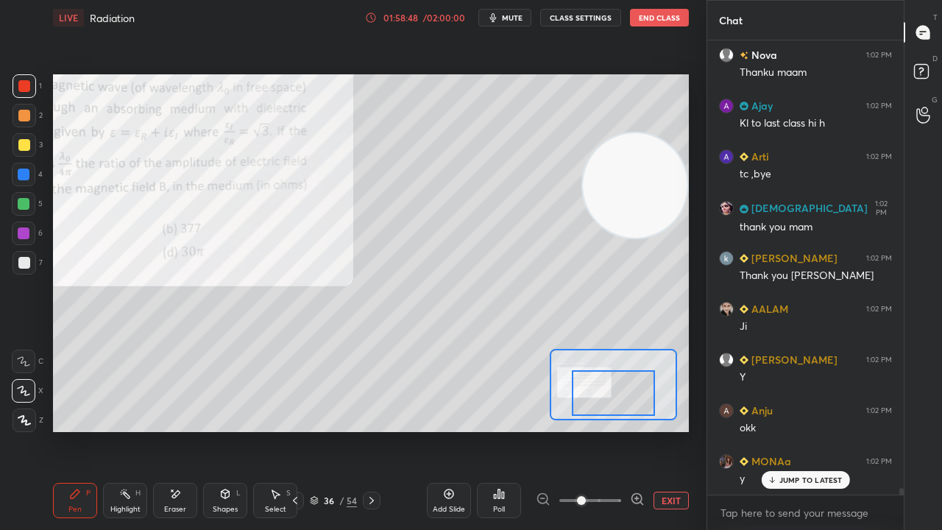
scroll to position [30606, 0]
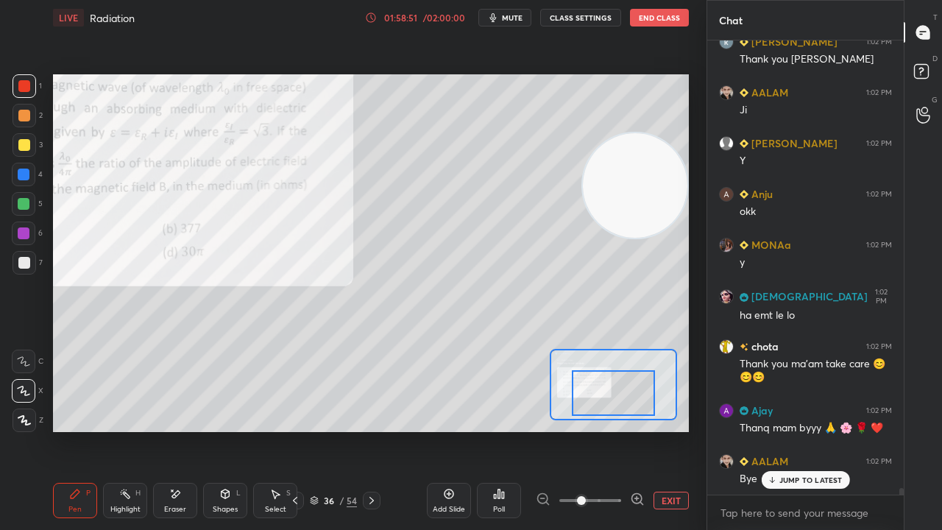
click at [517, 15] on span "mute" at bounding box center [512, 18] width 21 height 10
click at [517, 16] on span "unmute" at bounding box center [511, 18] width 32 height 10
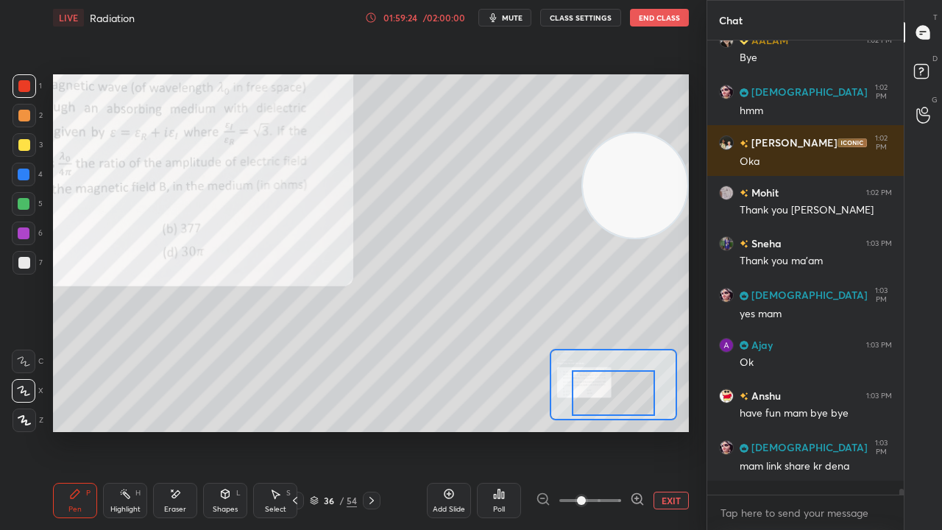
scroll to position [31177, 0]
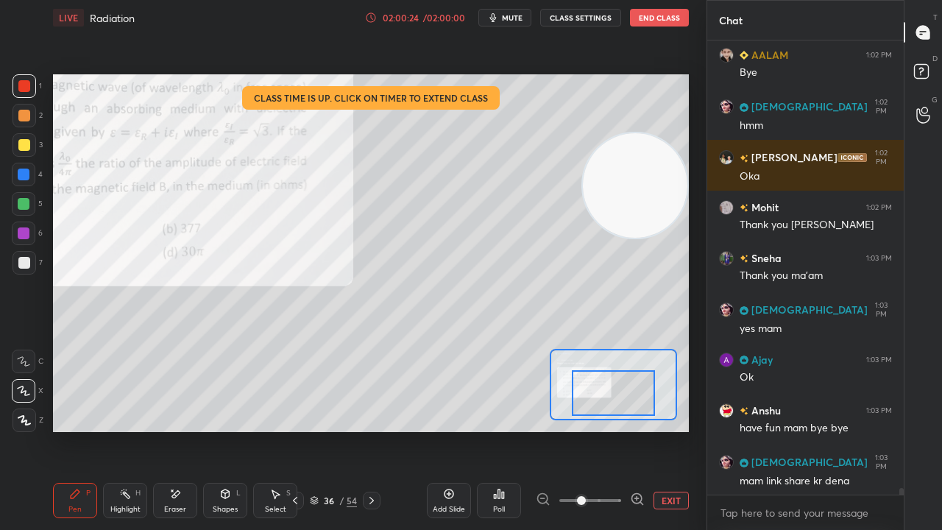
click at [510, 24] on button "mute" at bounding box center [504, 18] width 53 height 18
click at [514, 20] on span "unmute" at bounding box center [511, 18] width 32 height 10
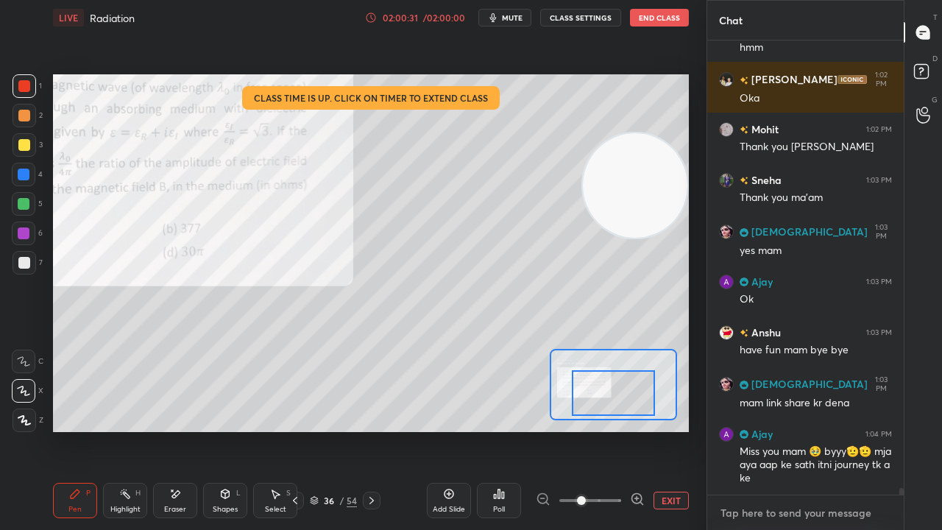
click at [841, 430] on textarea at bounding box center [805, 513] width 173 height 24
click at [499, 15] on icon "button" at bounding box center [493, 18] width 12 height 12
click at [503, 15] on span "unmute" at bounding box center [511, 18] width 32 height 10
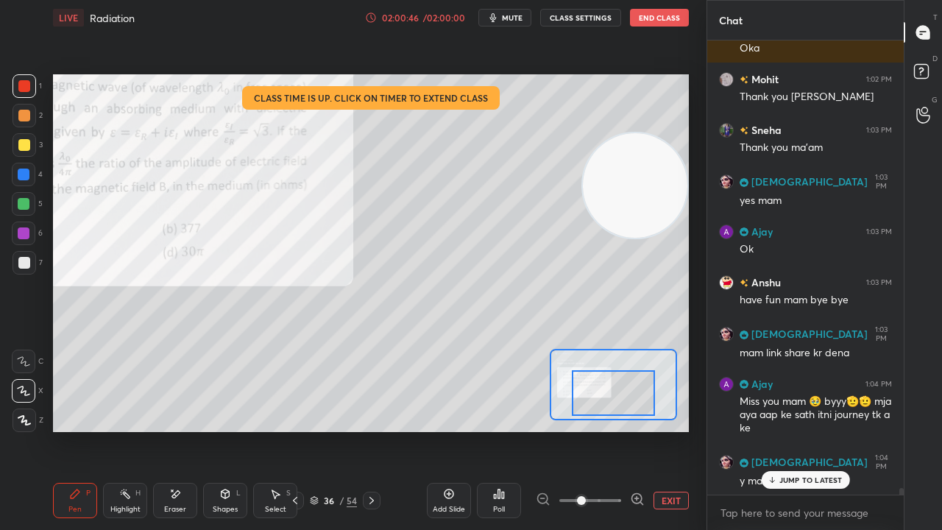
scroll to position [31357, 0]
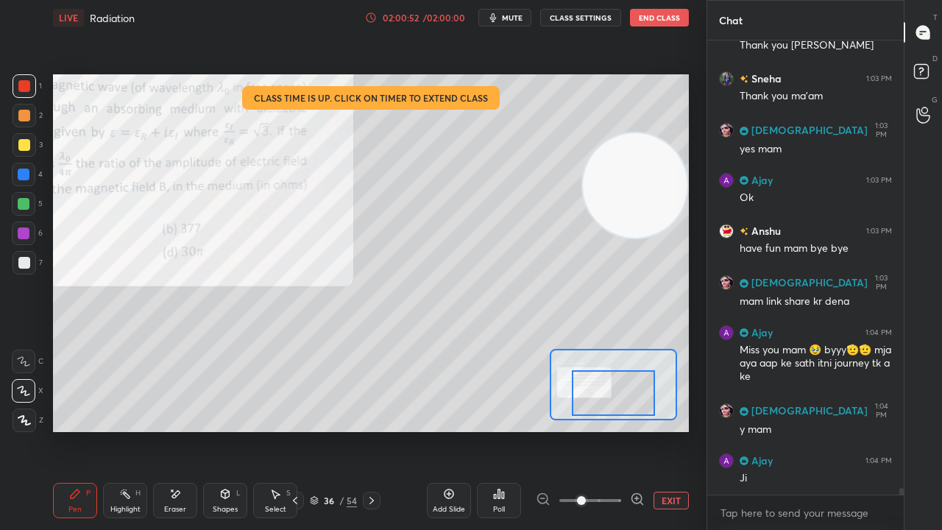
click at [520, 17] on span "mute" at bounding box center [512, 18] width 21 height 10
click at [520, 18] on span "unmute" at bounding box center [511, 18] width 32 height 10
click at [317, 430] on icon at bounding box center [314, 500] width 9 height 9
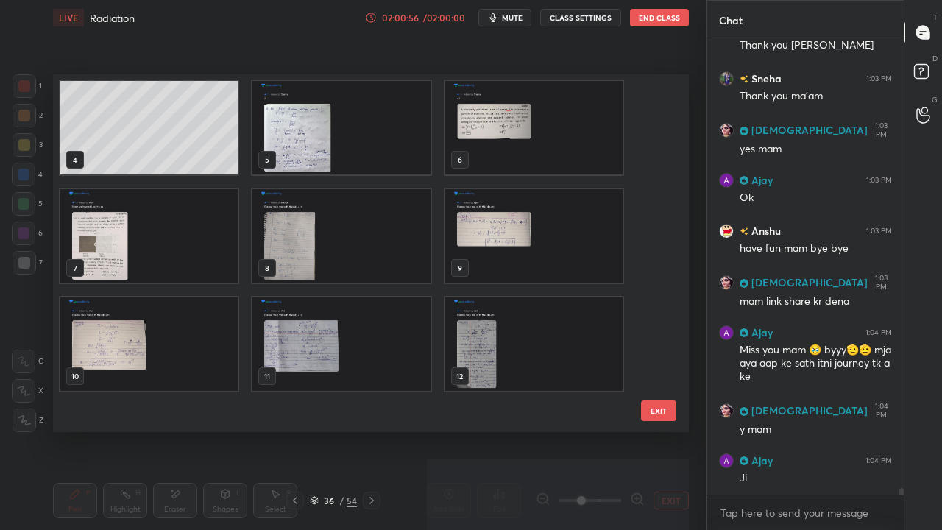
scroll to position [0, 0]
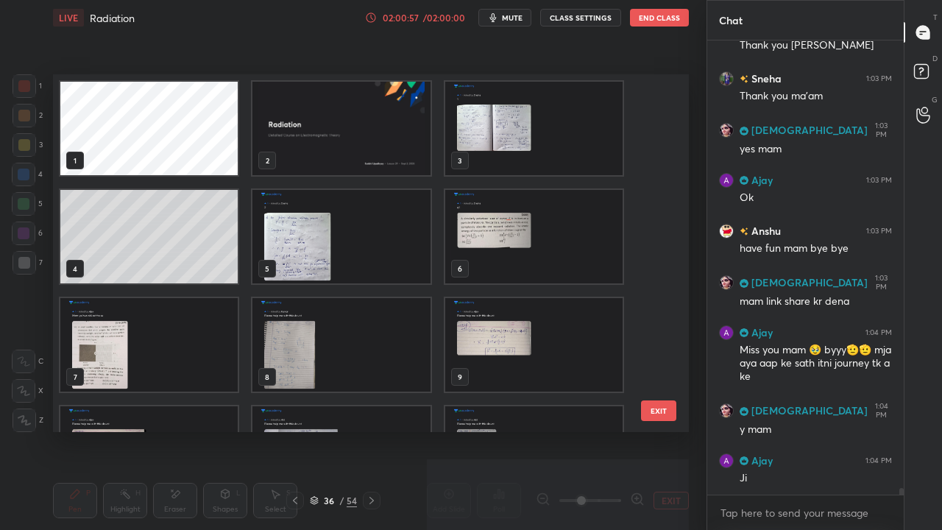
click at [304, 165] on img "grid" at bounding box center [340, 128] width 177 height 93
click at [306, 165] on img "grid" at bounding box center [340, 128] width 177 height 93
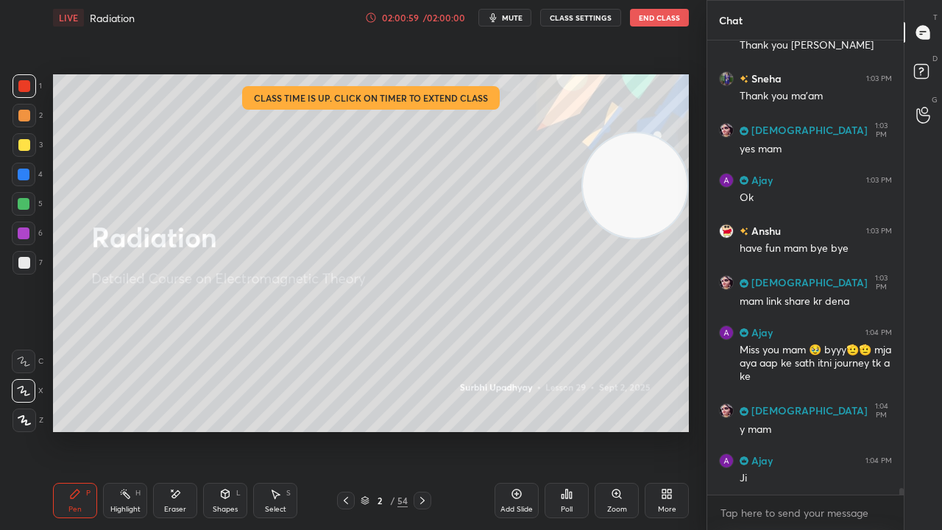
click at [504, 22] on button "mute" at bounding box center [504, 18] width 53 height 18
click at [508, 19] on span "unmute" at bounding box center [511, 18] width 32 height 10
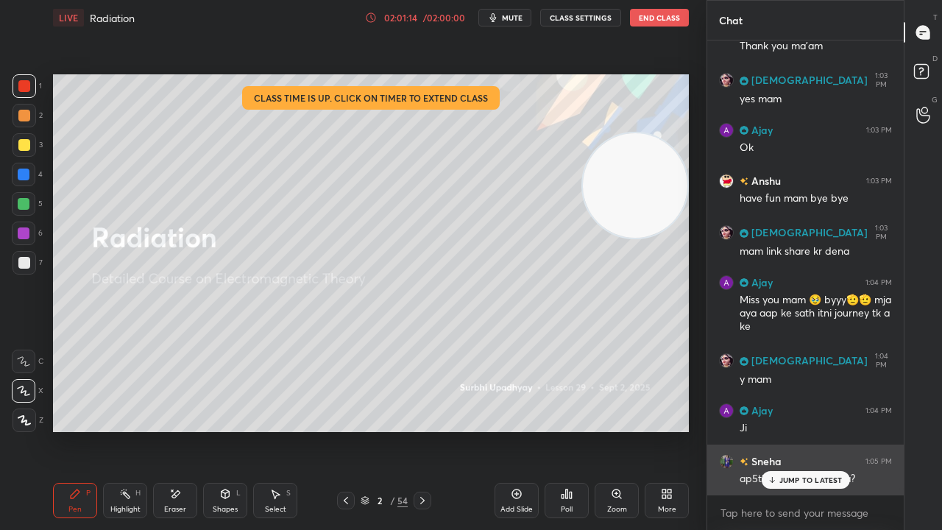
click at [785, 430] on div "Sneha 1:05 PM ap5th ko sf rakhengi na?" at bounding box center [805, 470] width 197 height 51
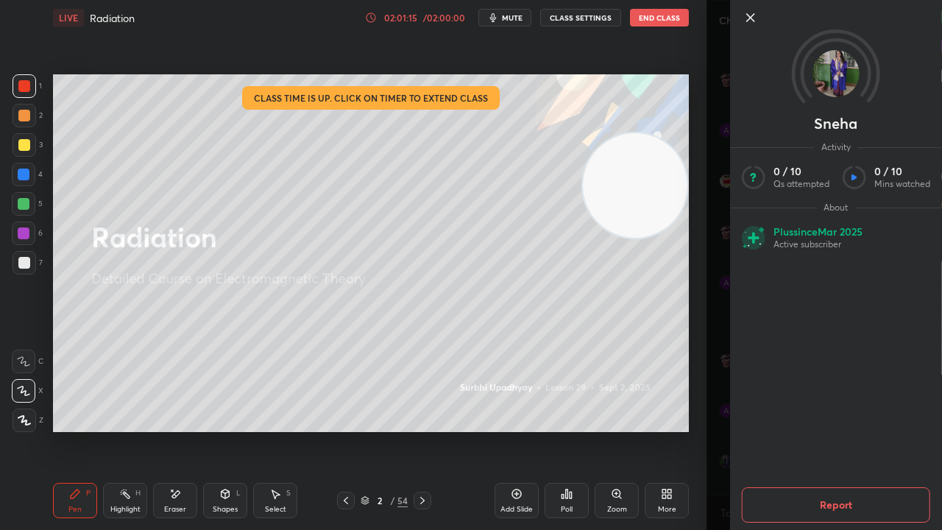
click at [713, 430] on div "Sneha Activity 0 / 10 Qs attempted 0 / 10 Mins watched About Plus since [DATE] …" at bounding box center [825, 265] width 236 height 530
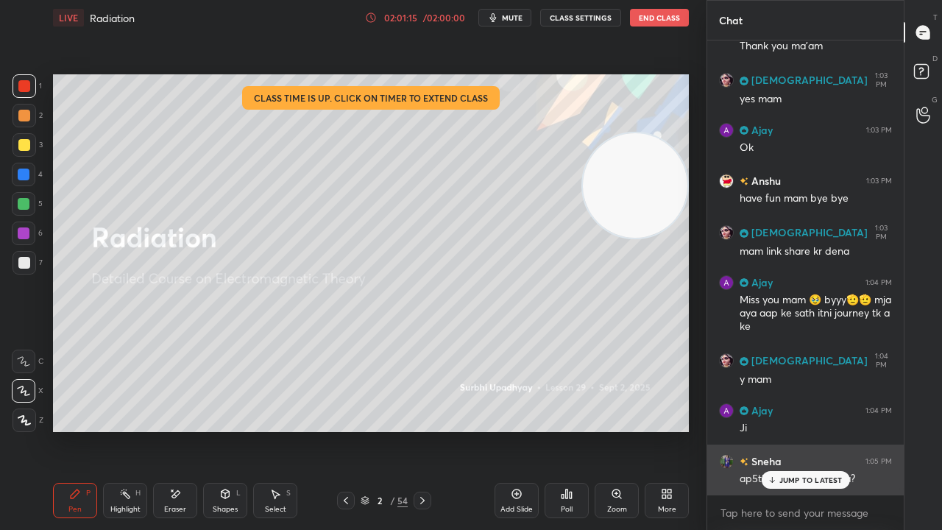
click at [780, 430] on p "JUMP TO LATEST" at bounding box center [811, 480] width 63 height 9
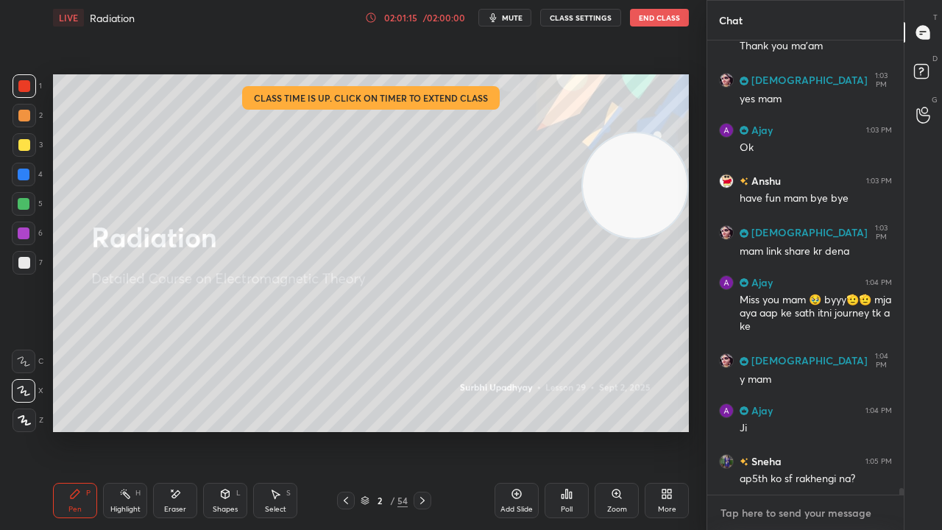
click at [779, 430] on textarea at bounding box center [805, 513] width 173 height 24
click at [523, 21] on span "mute" at bounding box center [512, 18] width 21 height 10
click at [523, 18] on span "unmute" at bounding box center [511, 18] width 32 height 10
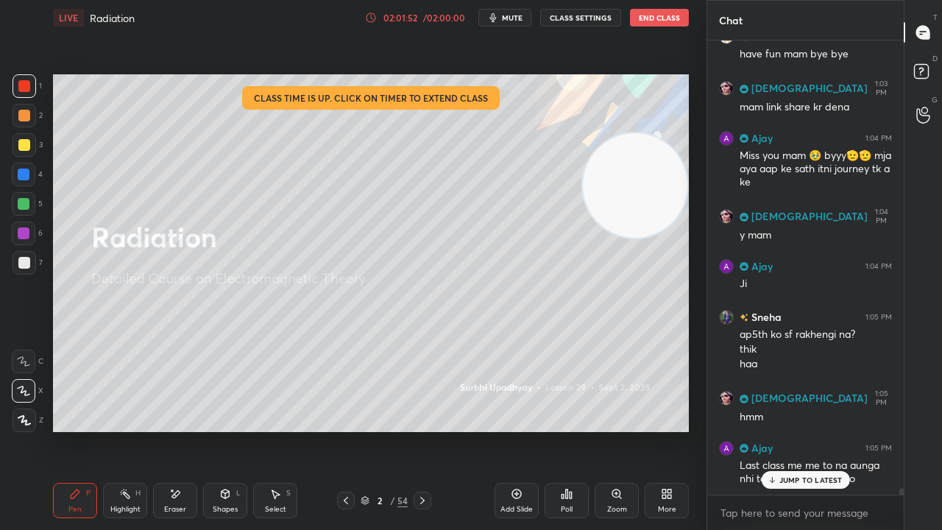
scroll to position [31602, 0]
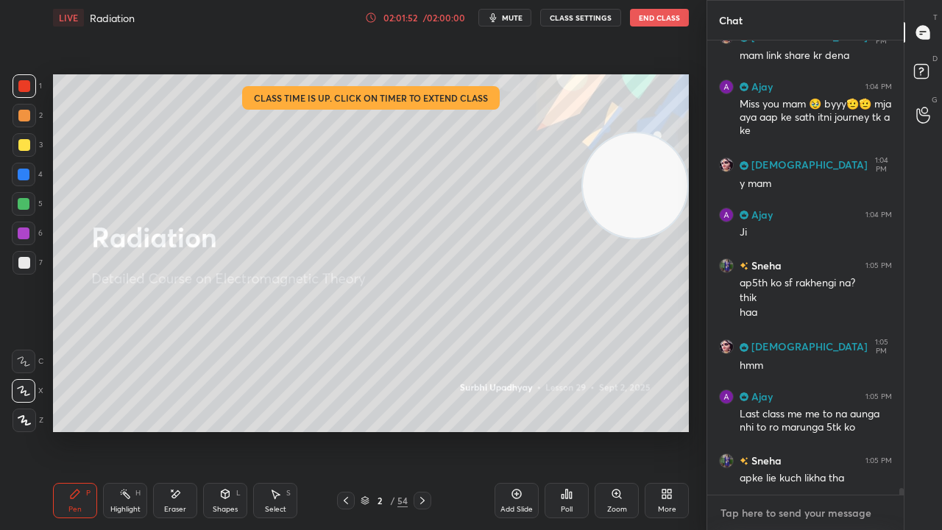
click at [808, 430] on textarea at bounding box center [805, 513] width 173 height 24
click at [523, 19] on span "mute" at bounding box center [512, 18] width 21 height 10
click at [520, 21] on span "mute" at bounding box center [512, 18] width 21 height 10
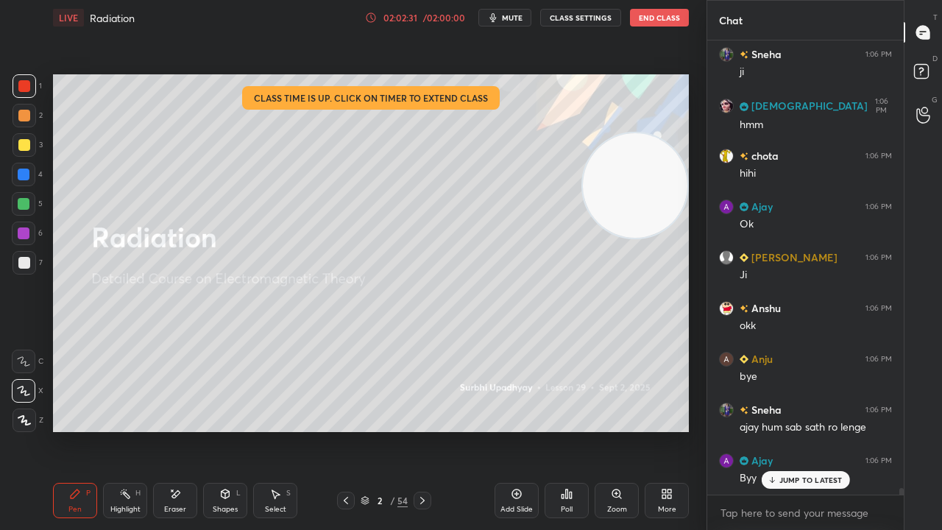
scroll to position [32175, 0]
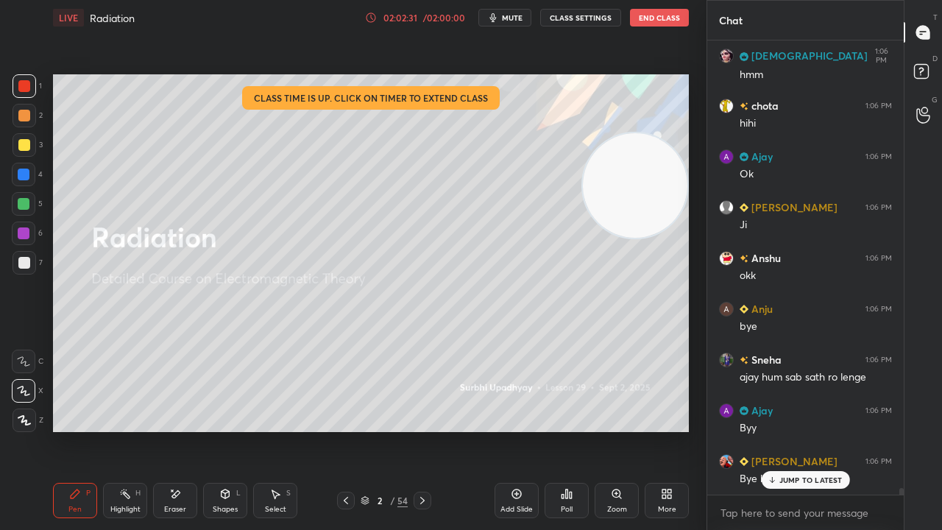
click at [514, 14] on span "mute" at bounding box center [512, 18] width 21 height 10
click at [516, 18] on span "unmute" at bounding box center [511, 18] width 32 height 10
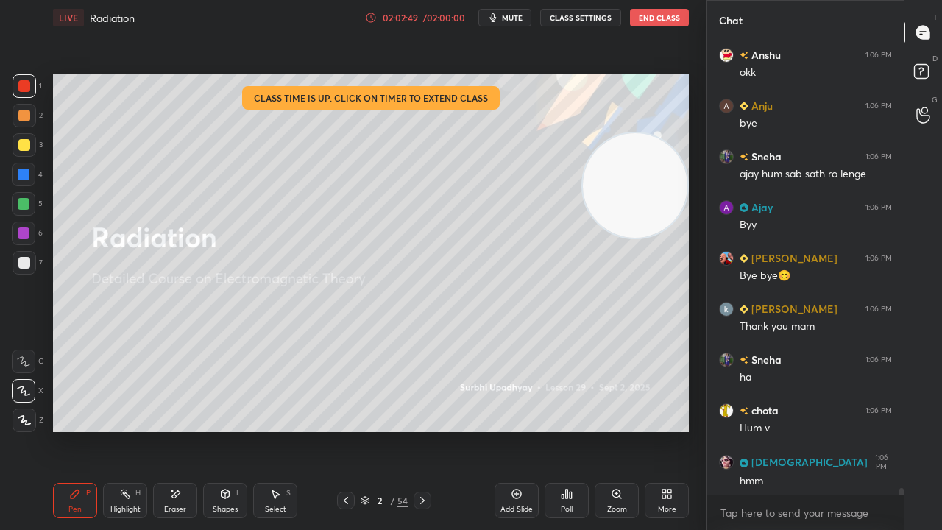
scroll to position [32430, 0]
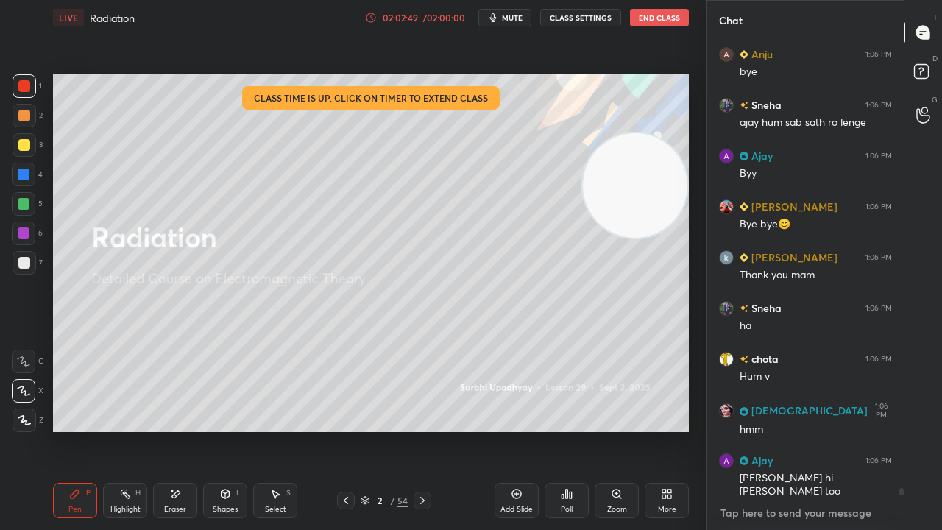
click at [810, 430] on textarea at bounding box center [805, 513] width 173 height 24
click at [900, 430] on div "[PERSON_NAME] 1:06 PM okk Anju 1:06 PM [PERSON_NAME] 1:06 PM ajay hum sab sath …" at bounding box center [805, 285] width 197 height 490
click at [891, 430] on div "x" at bounding box center [805, 512] width 197 height 35
click at [518, 20] on span "mute" at bounding box center [512, 18] width 21 height 10
click at [518, 15] on span "unmute" at bounding box center [511, 18] width 32 height 10
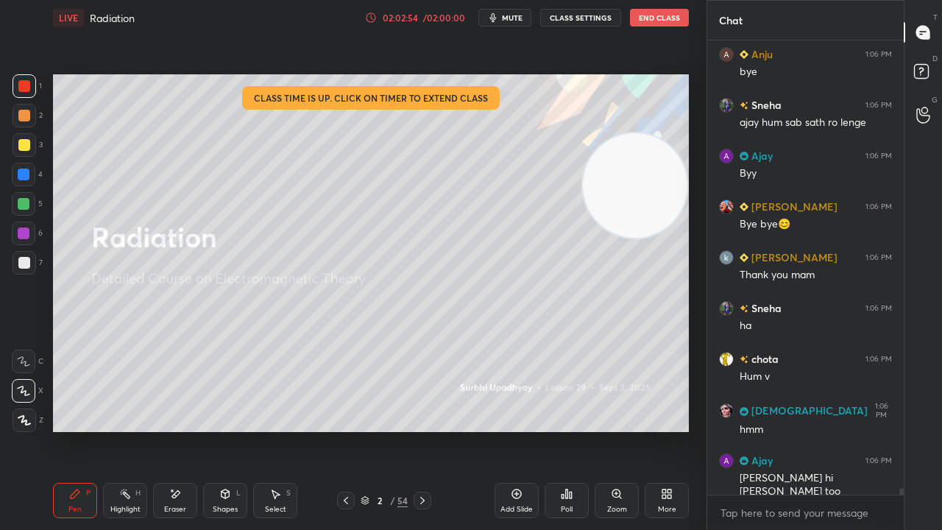
click at [808, 430] on div "x" at bounding box center [805, 512] width 197 height 35
click at [521, 17] on span "mute" at bounding box center [512, 18] width 21 height 10
click at [521, 16] on span "unmute" at bounding box center [511, 18] width 32 height 10
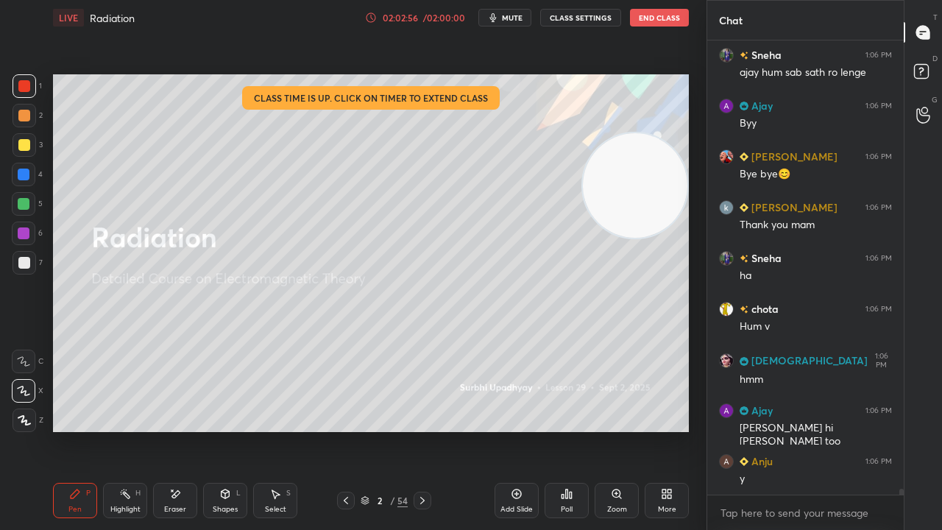
scroll to position [32531, 0]
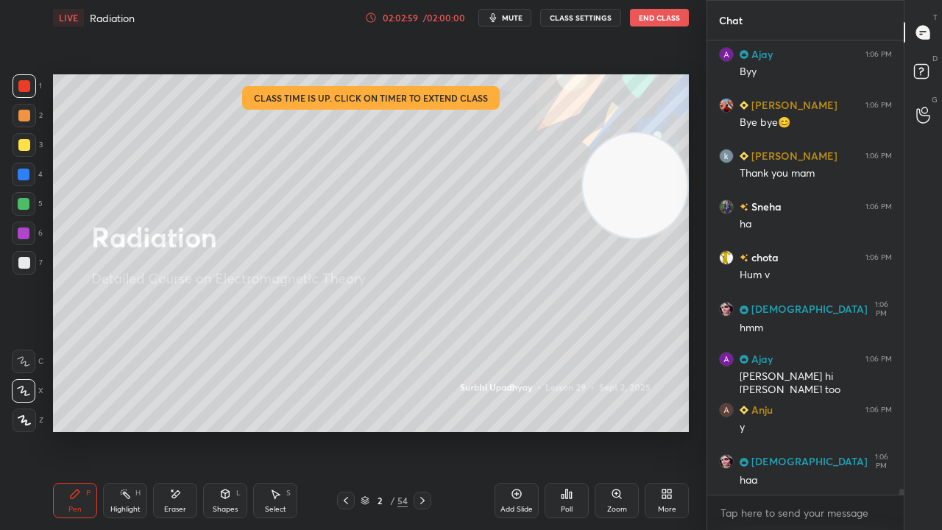
click at [665, 15] on button "End Class" at bounding box center [659, 18] width 59 height 18
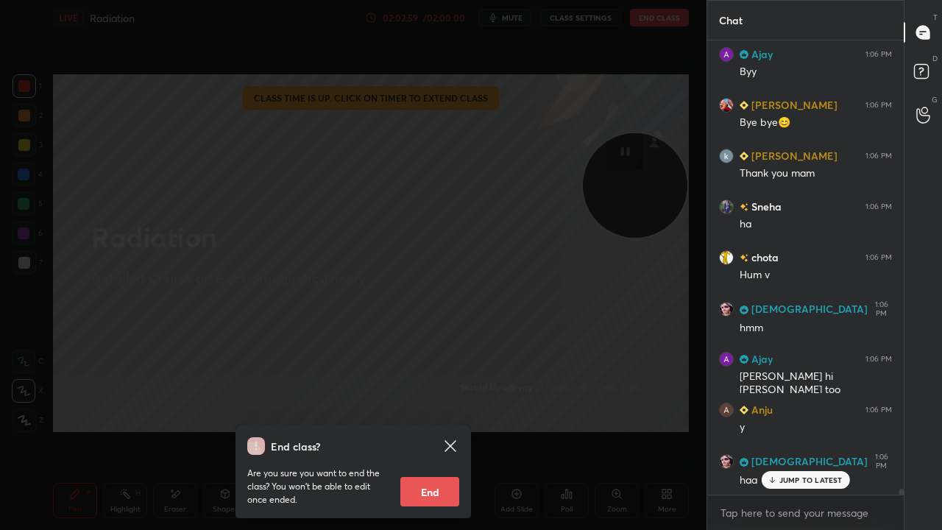
scroll to position [32581, 0]
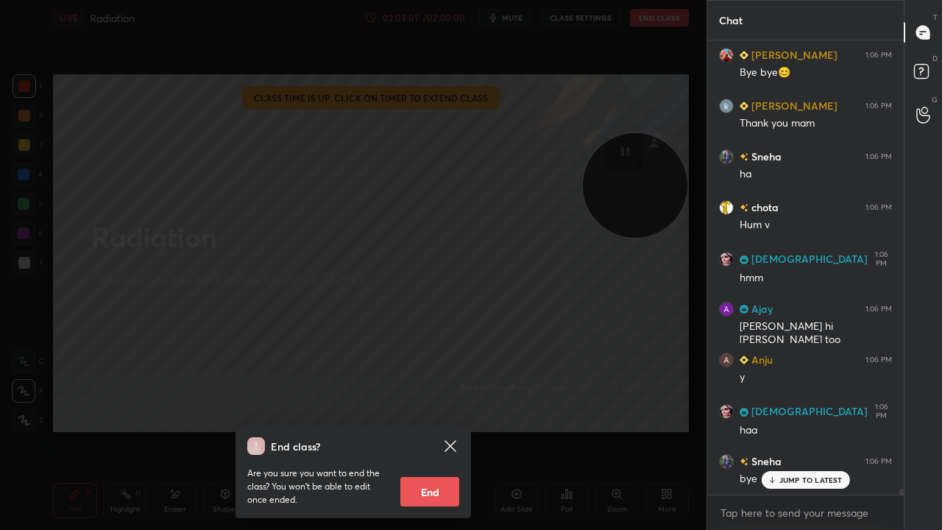
click at [774, 430] on icon at bounding box center [772, 480] width 10 height 9
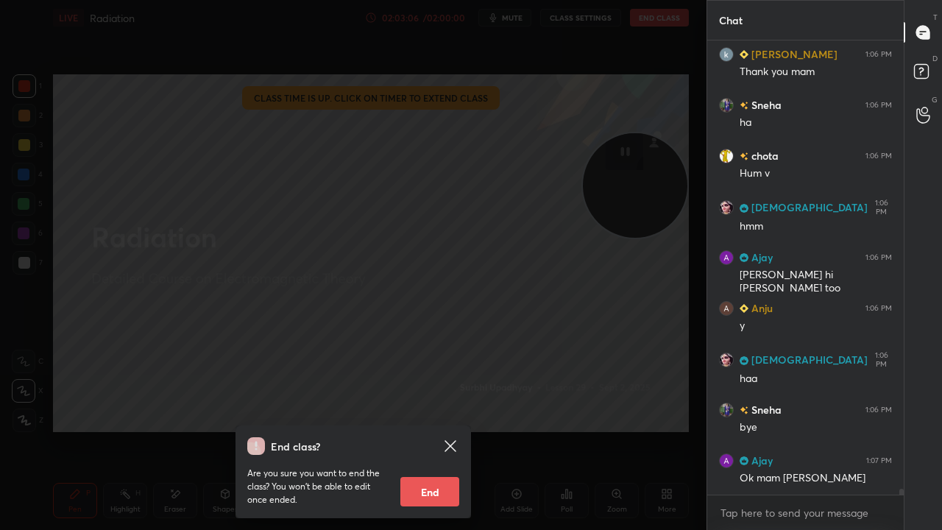
click at [431, 430] on button "End" at bounding box center [429, 491] width 59 height 29
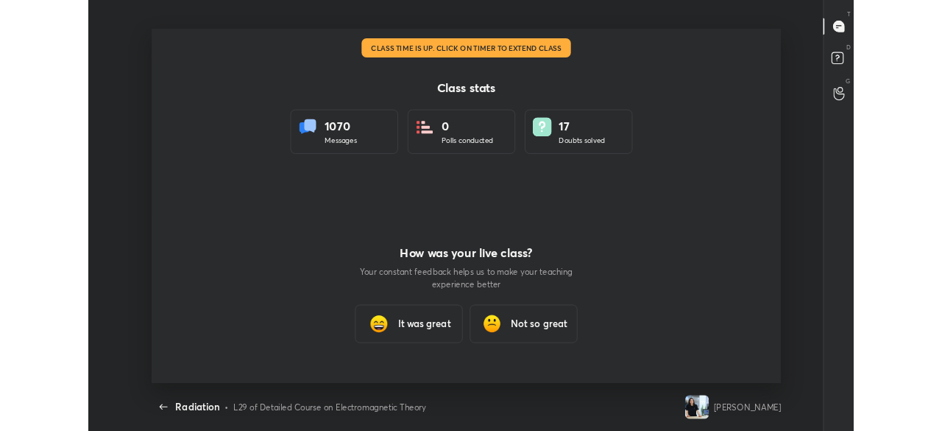
scroll to position [436, 930]
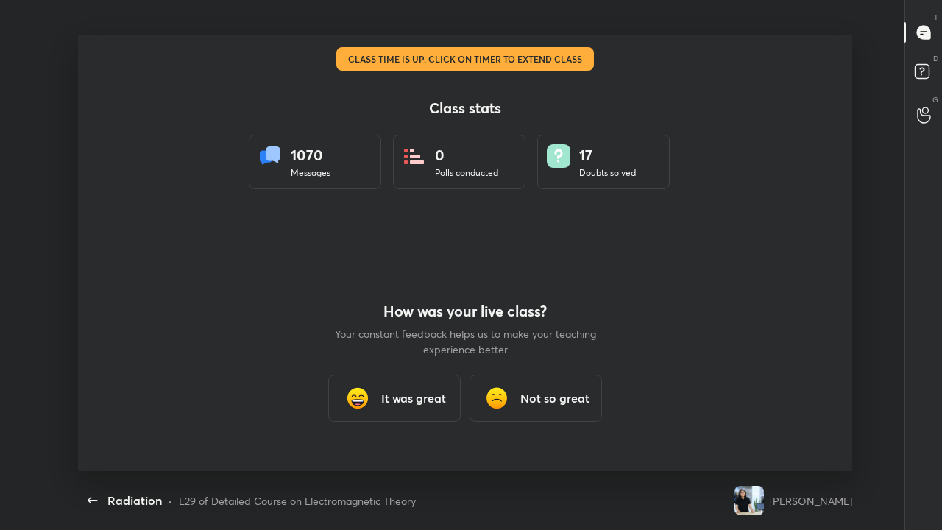
click at [386, 397] on h3 "It was great" at bounding box center [413, 398] width 65 height 18
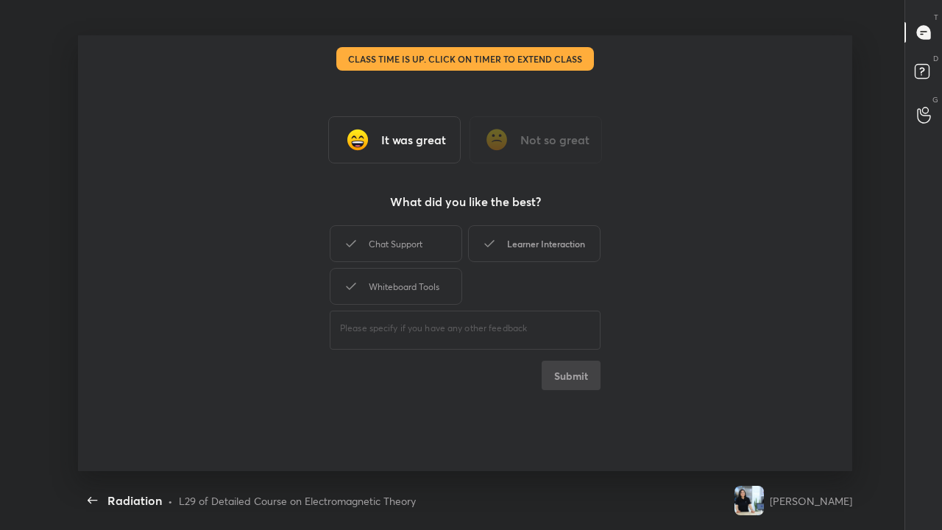
click at [487, 237] on icon at bounding box center [490, 244] width 18 height 18
click at [433, 280] on div "Whiteboard Tools" at bounding box center [396, 286] width 132 height 37
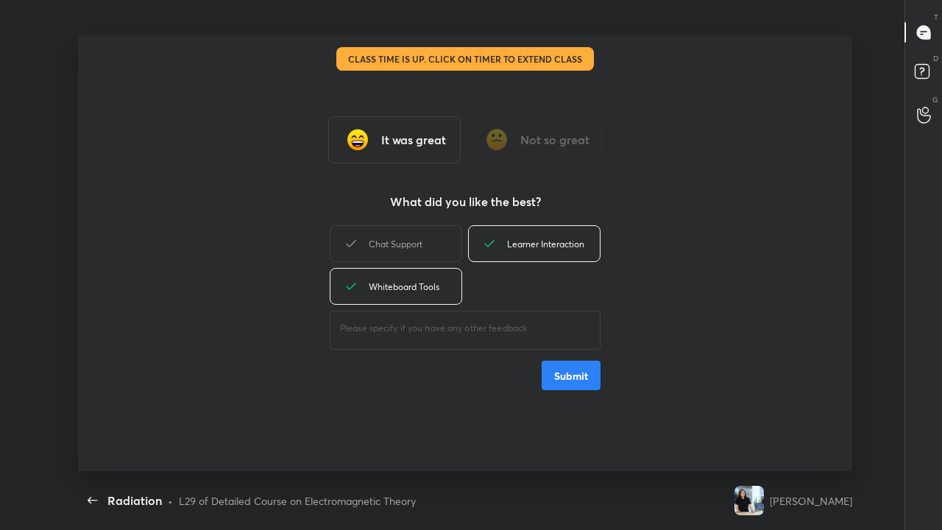
click at [568, 372] on button "Submit" at bounding box center [571, 375] width 59 height 29
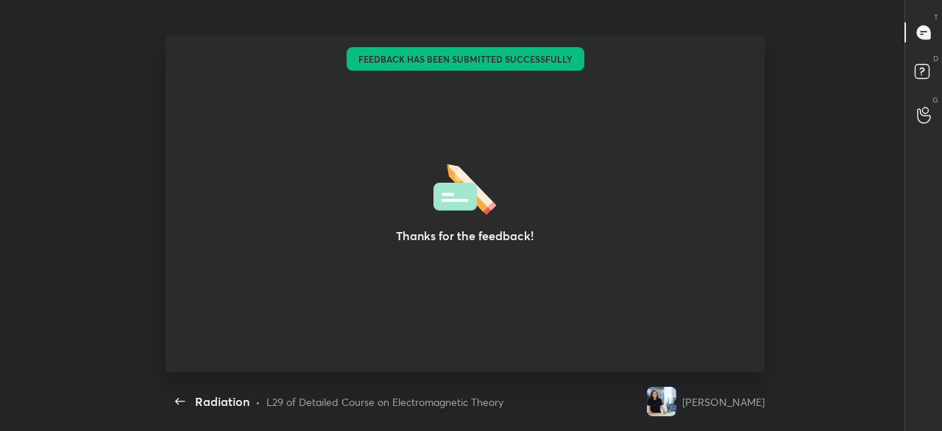
scroll to position [73273, 72680]
type textarea "x"
